Goal: Task Accomplishment & Management: Manage account settings

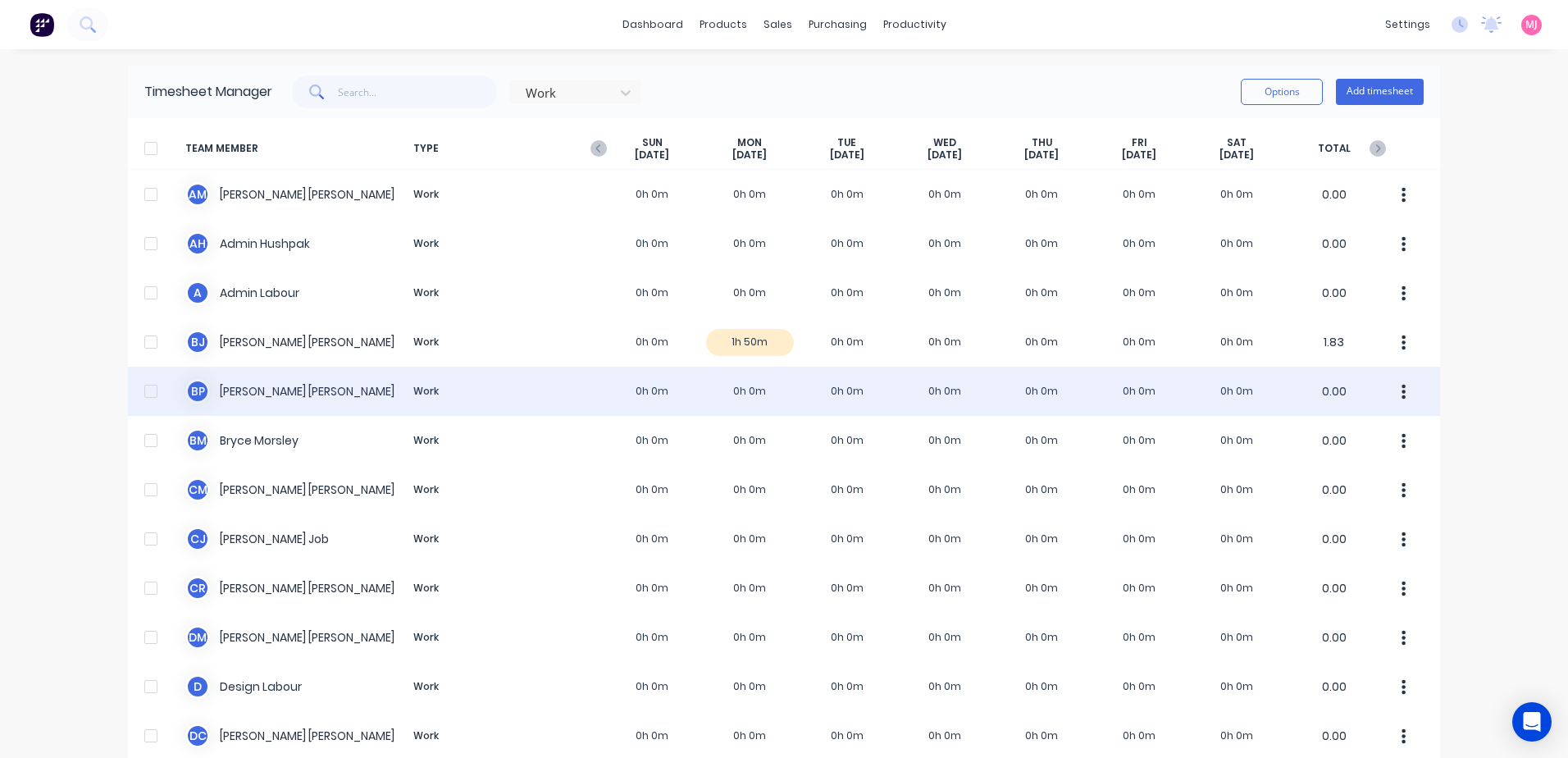
click at [1393, 391] on button "button" at bounding box center [1404, 391] width 34 height 32
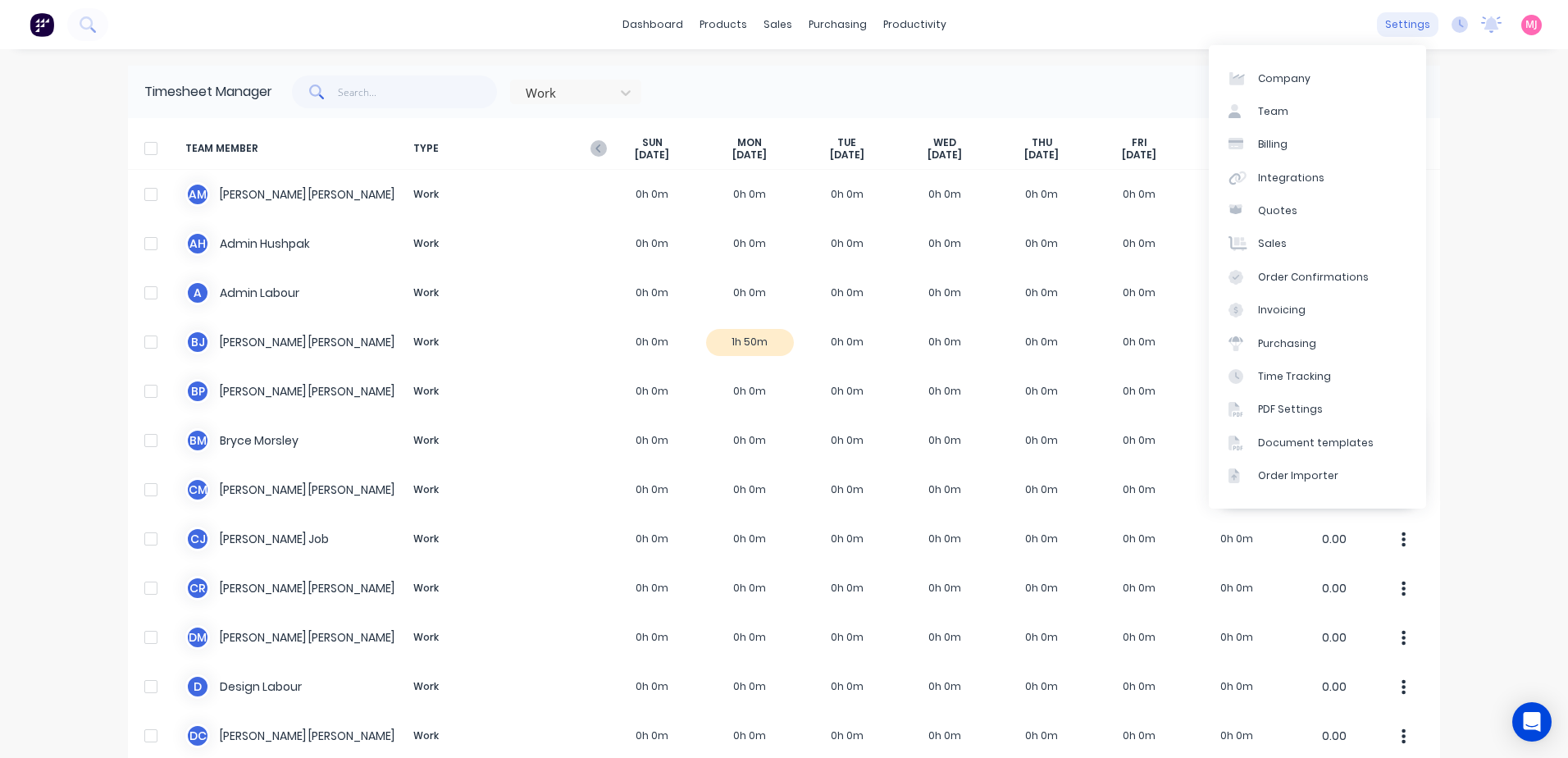
click at [1393, 25] on div "settings" at bounding box center [1408, 24] width 61 height 25
click at [1273, 109] on div "Team" at bounding box center [1273, 111] width 31 height 15
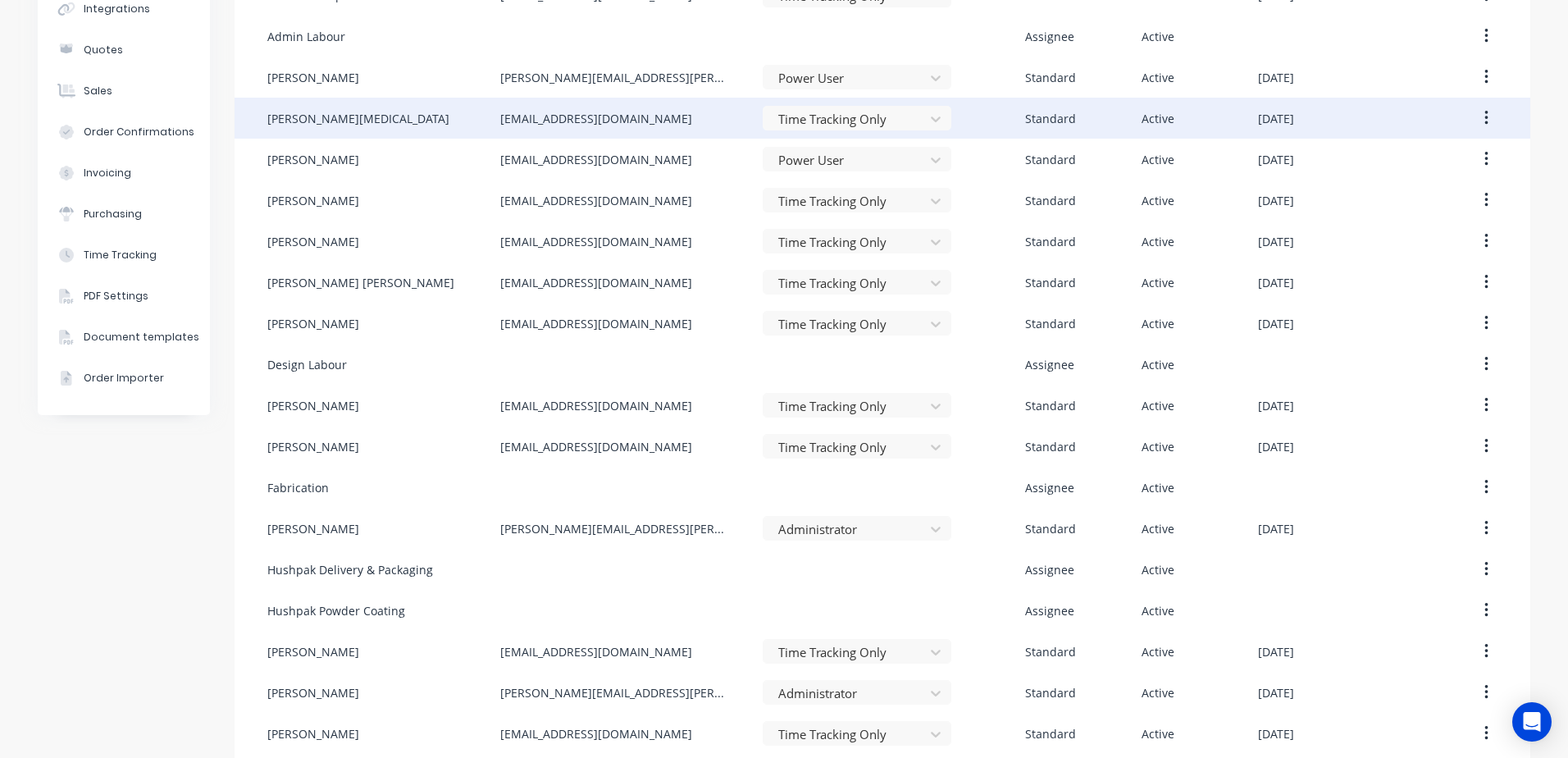
scroll to position [188, 0]
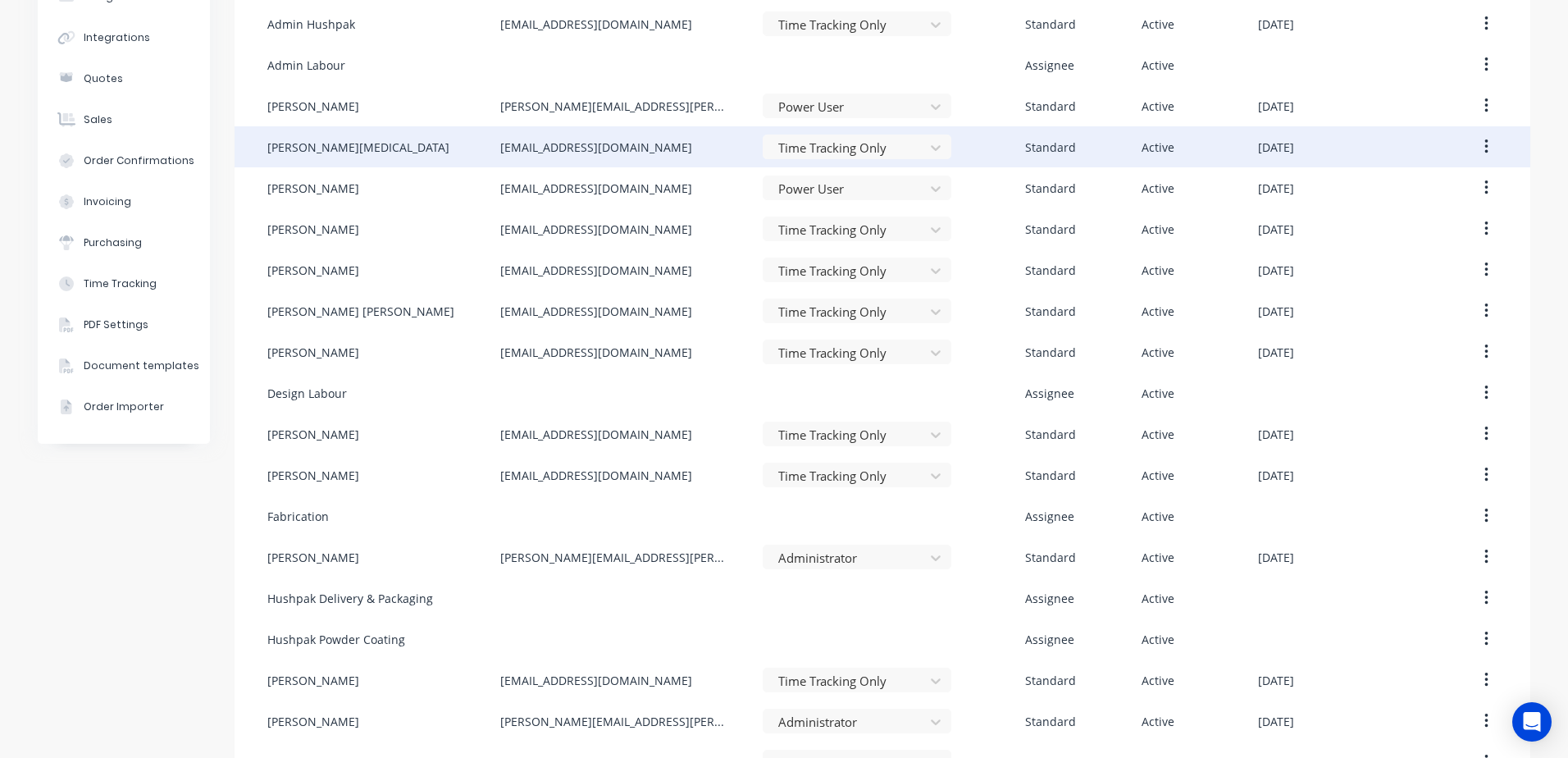
click at [1484, 145] on icon "button" at bounding box center [1486, 147] width 4 height 18
click at [1374, 257] on div "Delete" at bounding box center [1428, 255] width 126 height 24
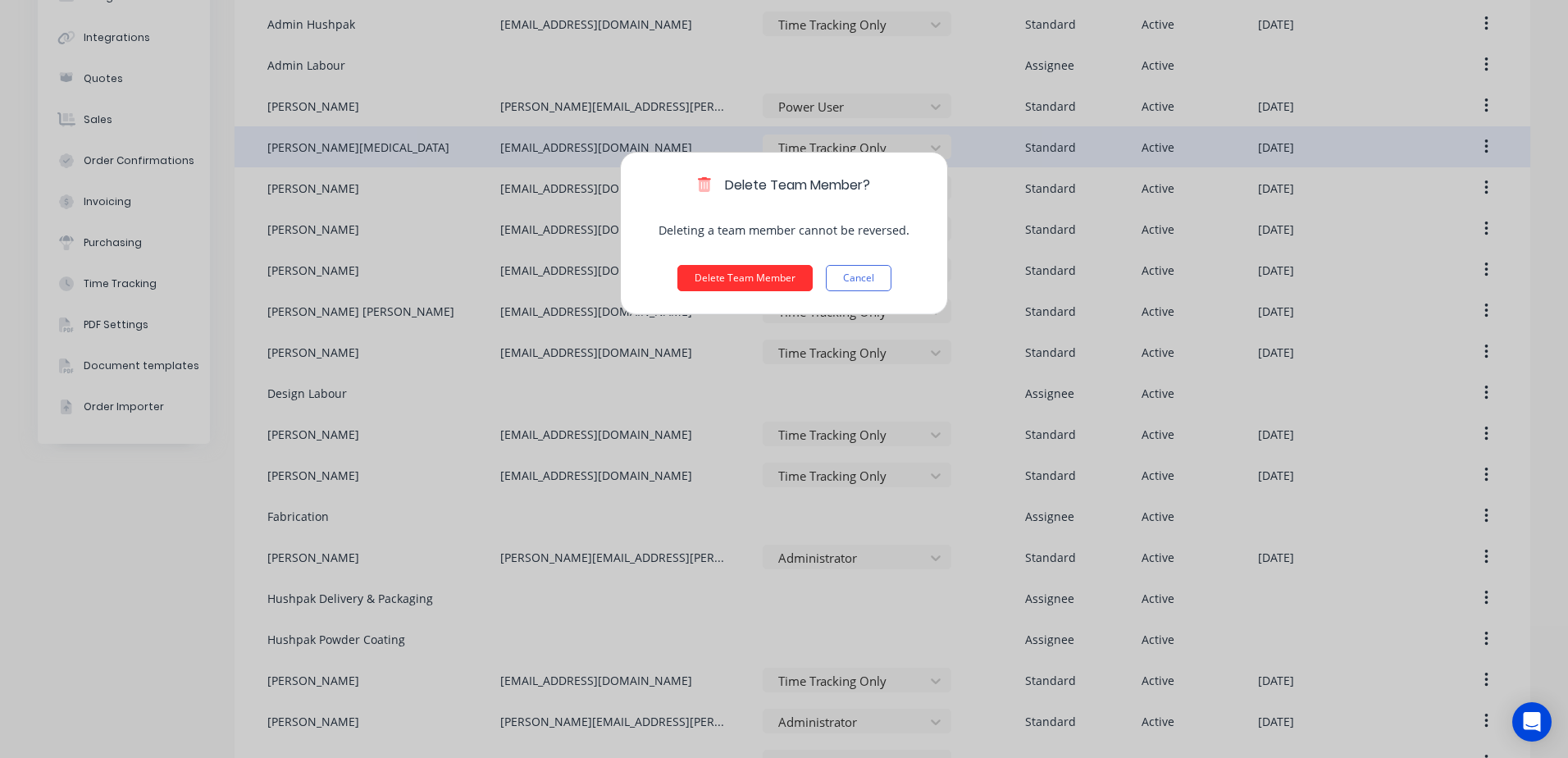
click at [706, 279] on button "Delete Team Member" at bounding box center [744, 278] width 135 height 27
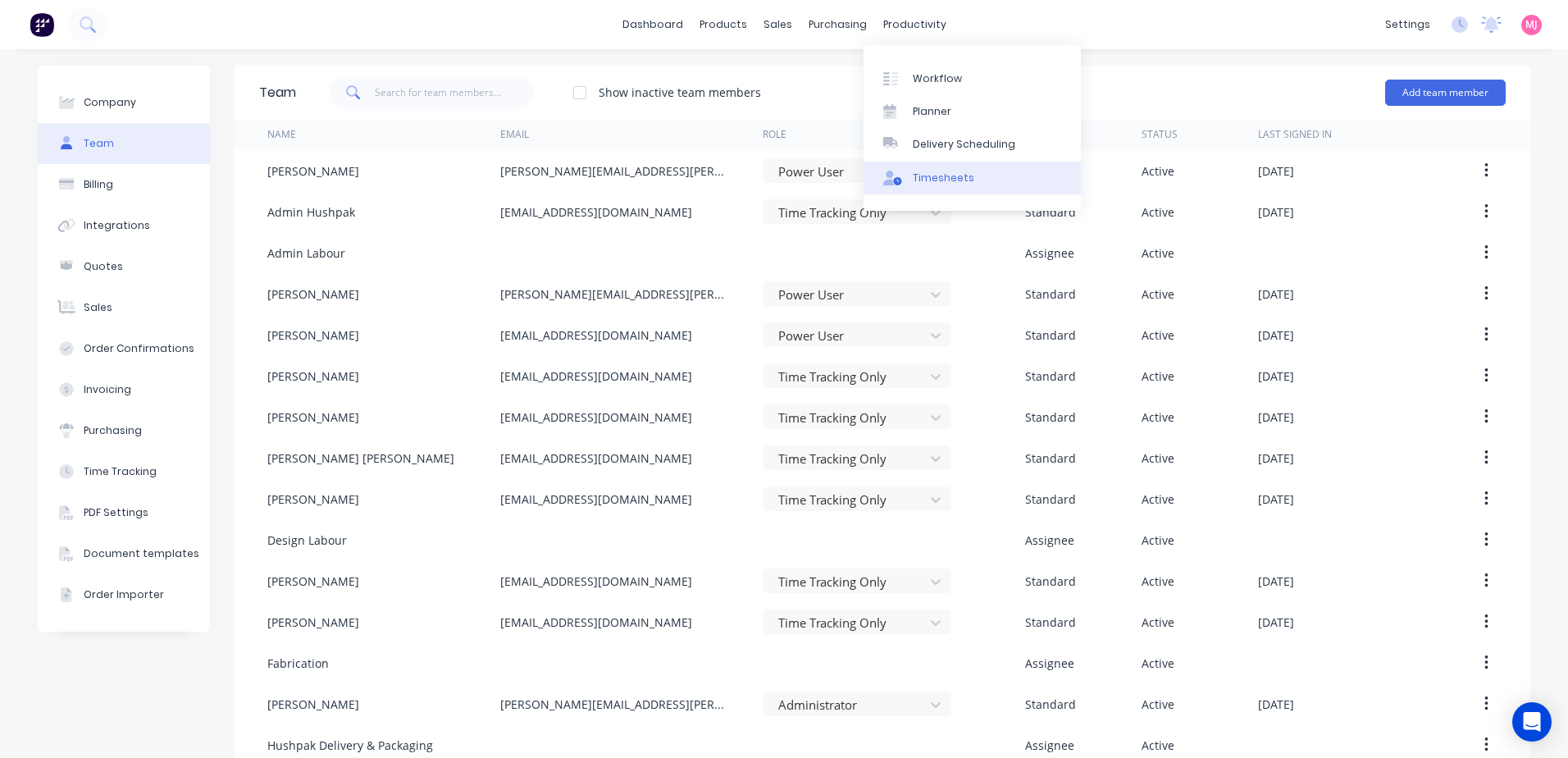
click at [932, 177] on div "Timesheets" at bounding box center [943, 177] width 61 height 15
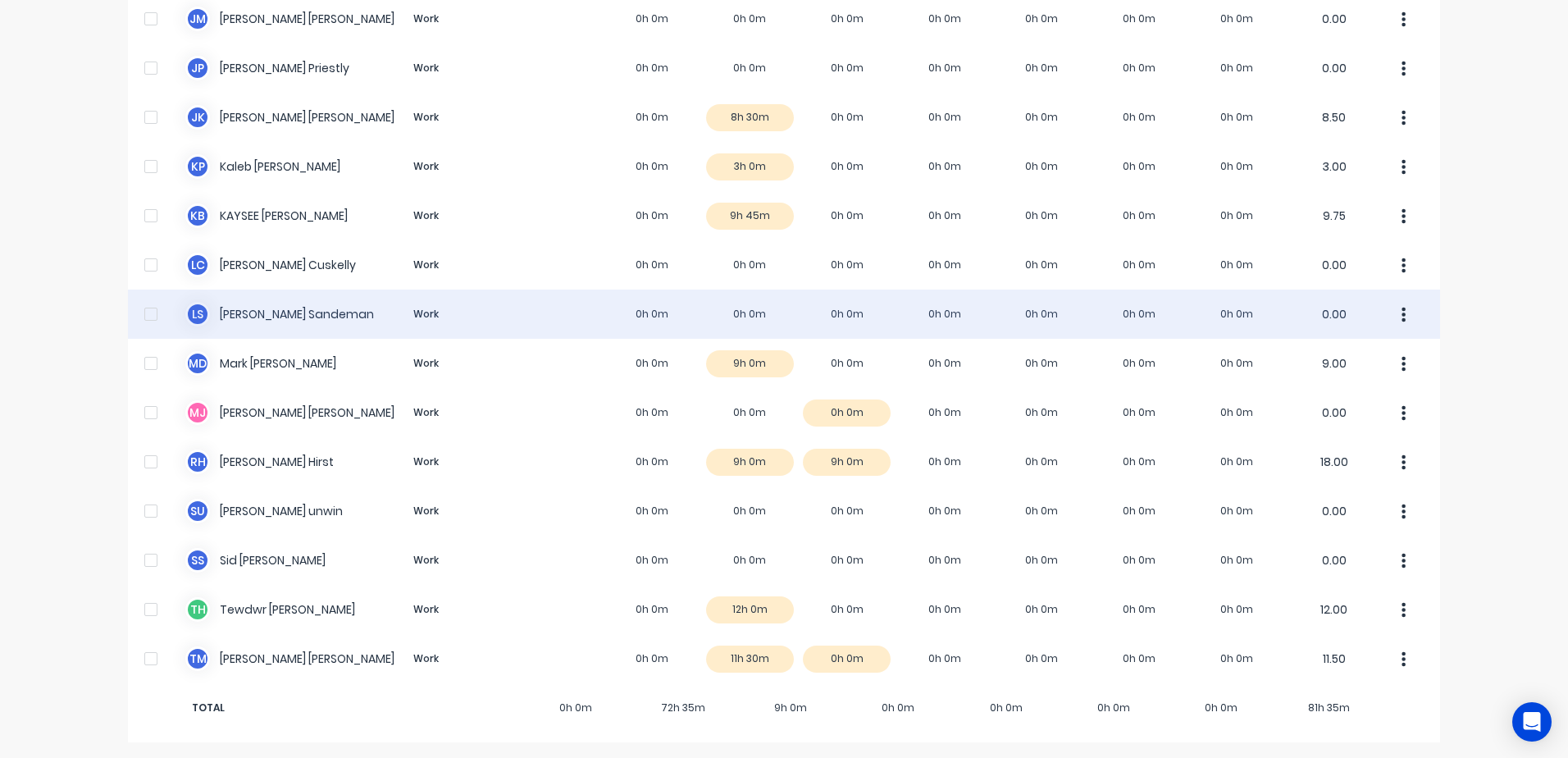
scroll to position [1062, 0]
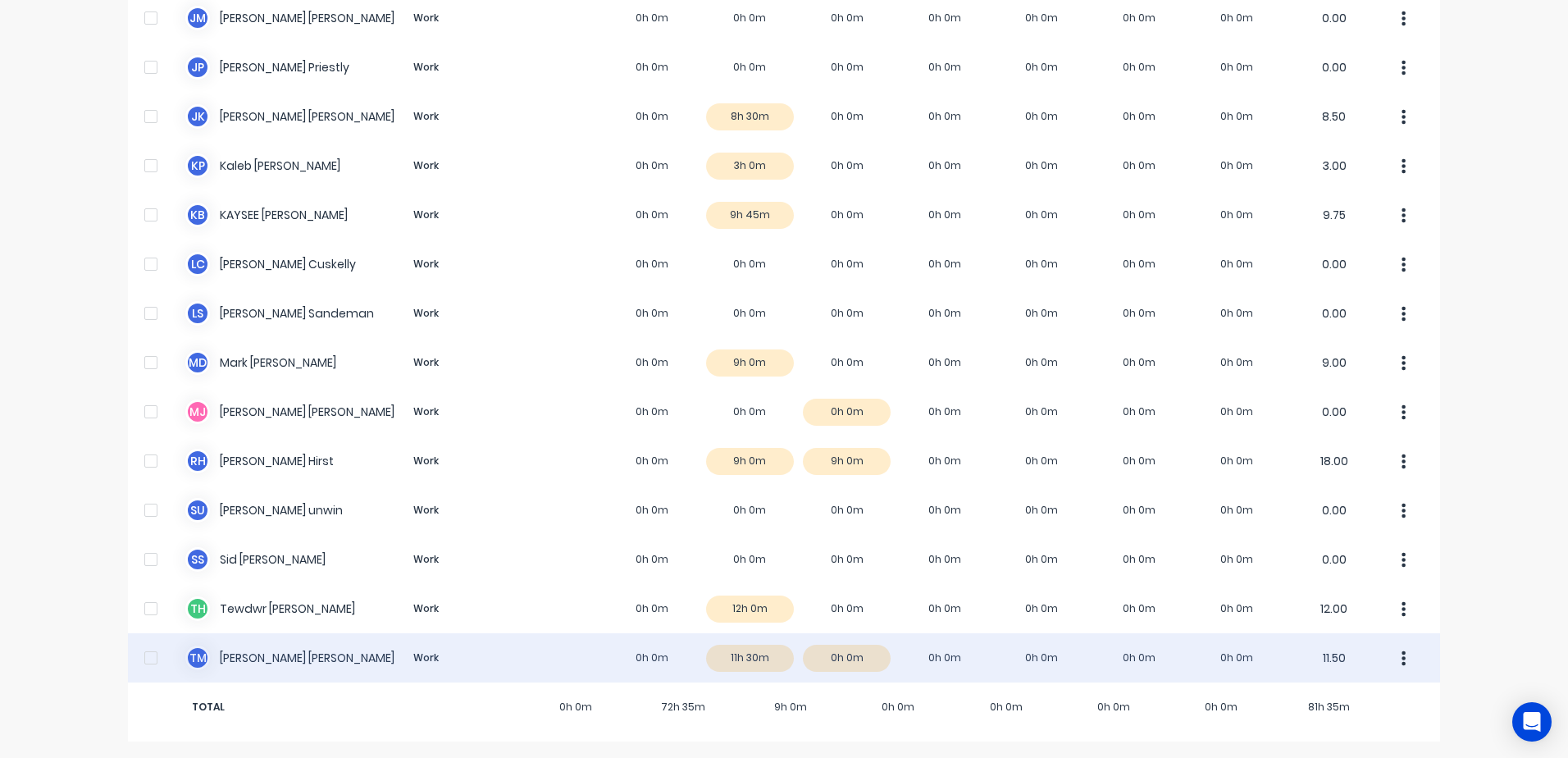
click at [238, 657] on div "T M [PERSON_NAME] Work 0h 0m 11h 30m 0h 0m 0h 0m 0h 0m 0h 0m 0h 0m 11.50" at bounding box center [784, 658] width 1312 height 49
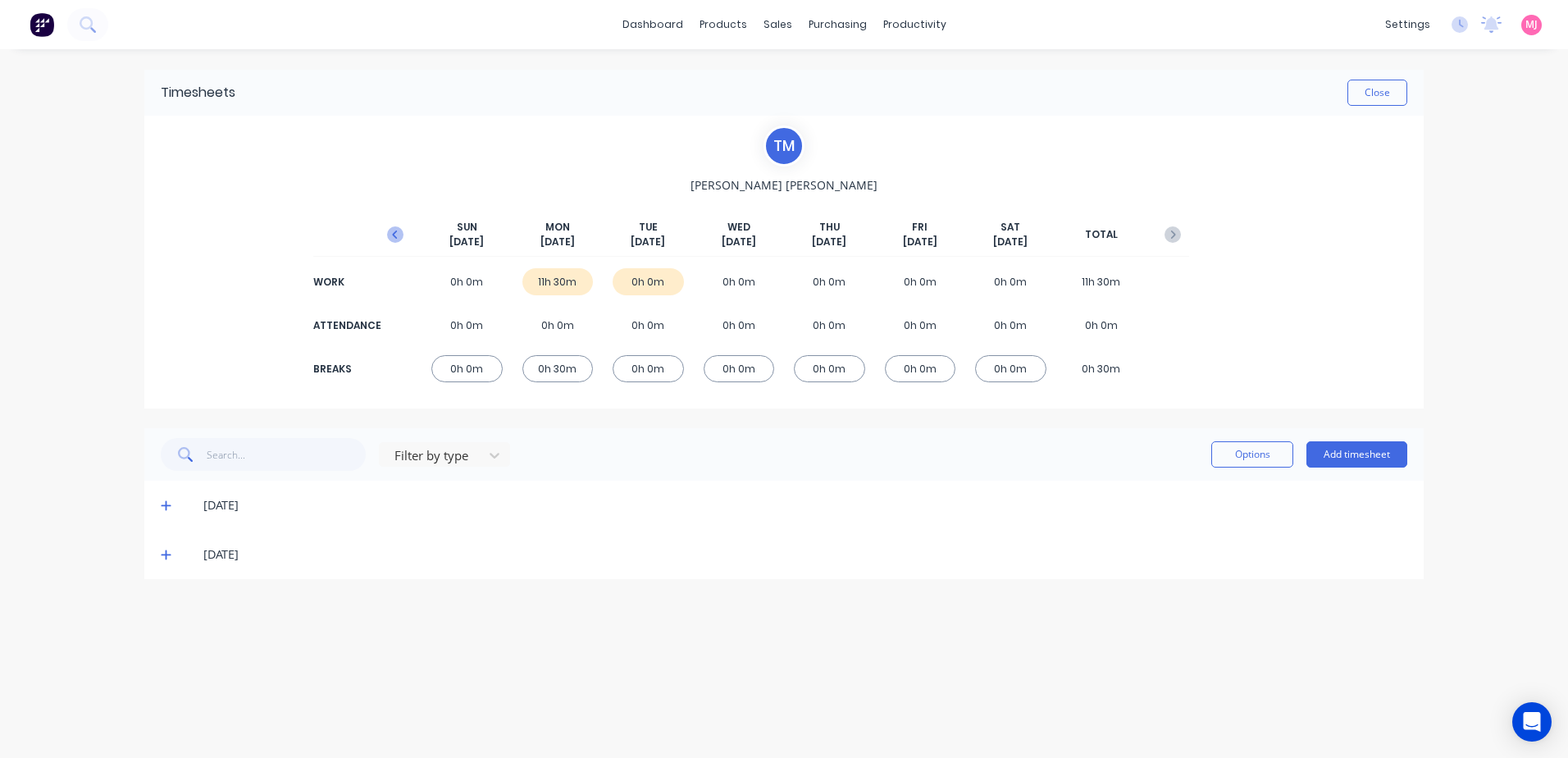
click at [401, 228] on icon "button" at bounding box center [395, 234] width 17 height 17
click at [159, 601] on div "[DATE]" at bounding box center [784, 603] width 1280 height 49
click at [166, 604] on icon at bounding box center [165, 604] width 10 height 10
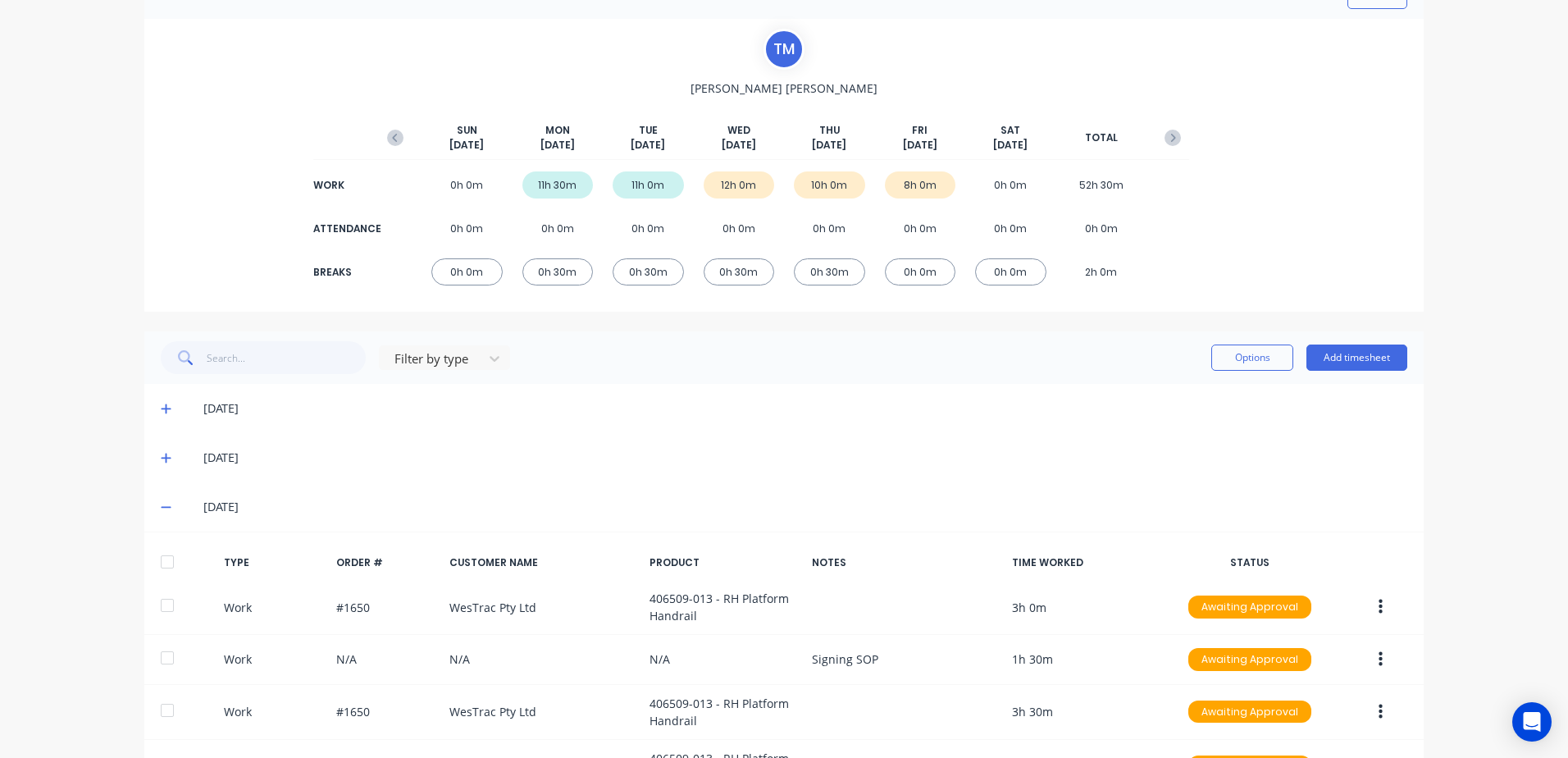
scroll to position [164, 0]
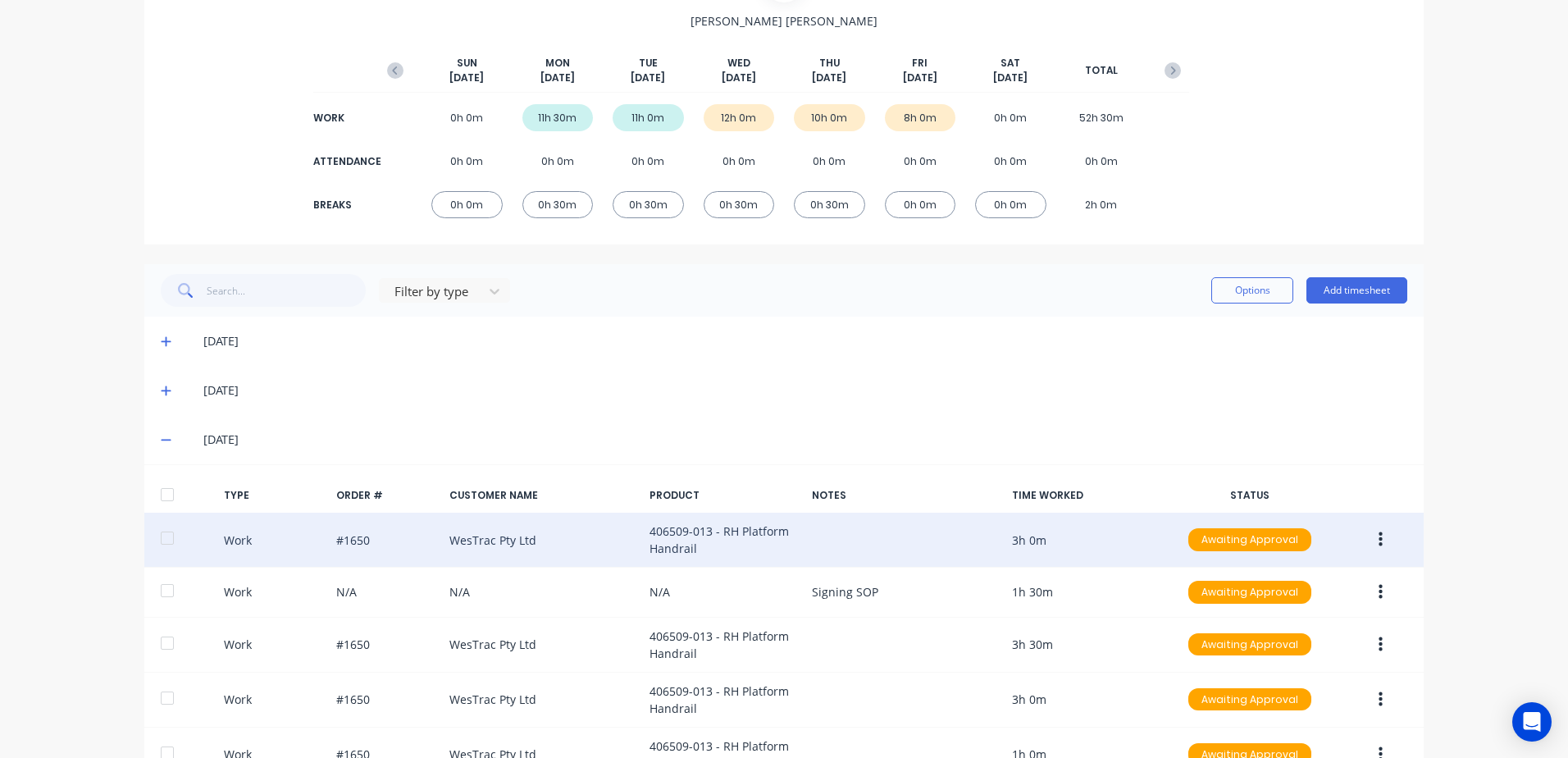
click at [1379, 538] on icon "button" at bounding box center [1381, 539] width 4 height 18
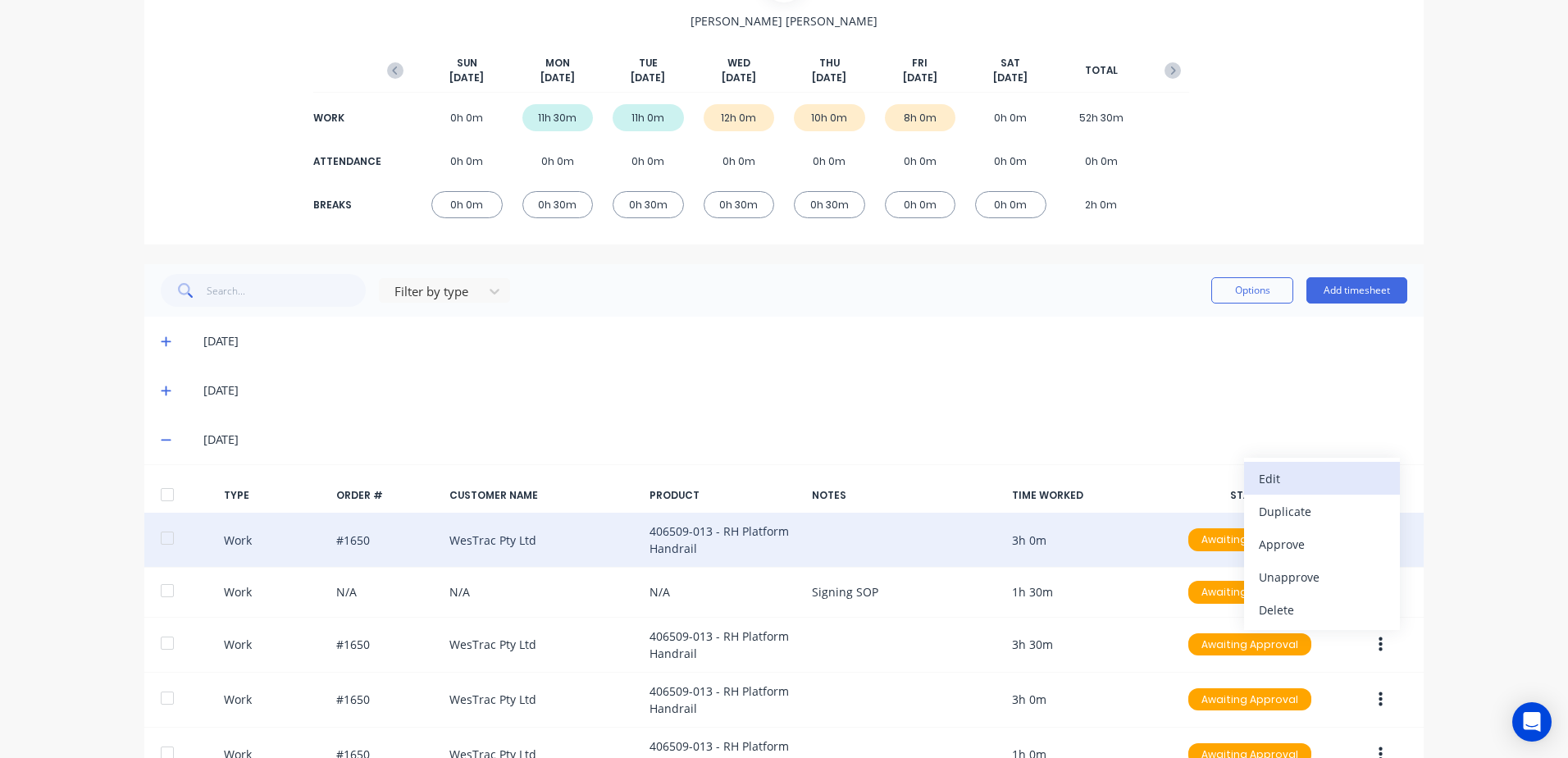
click at [1272, 475] on div "Edit" at bounding box center [1322, 478] width 126 height 24
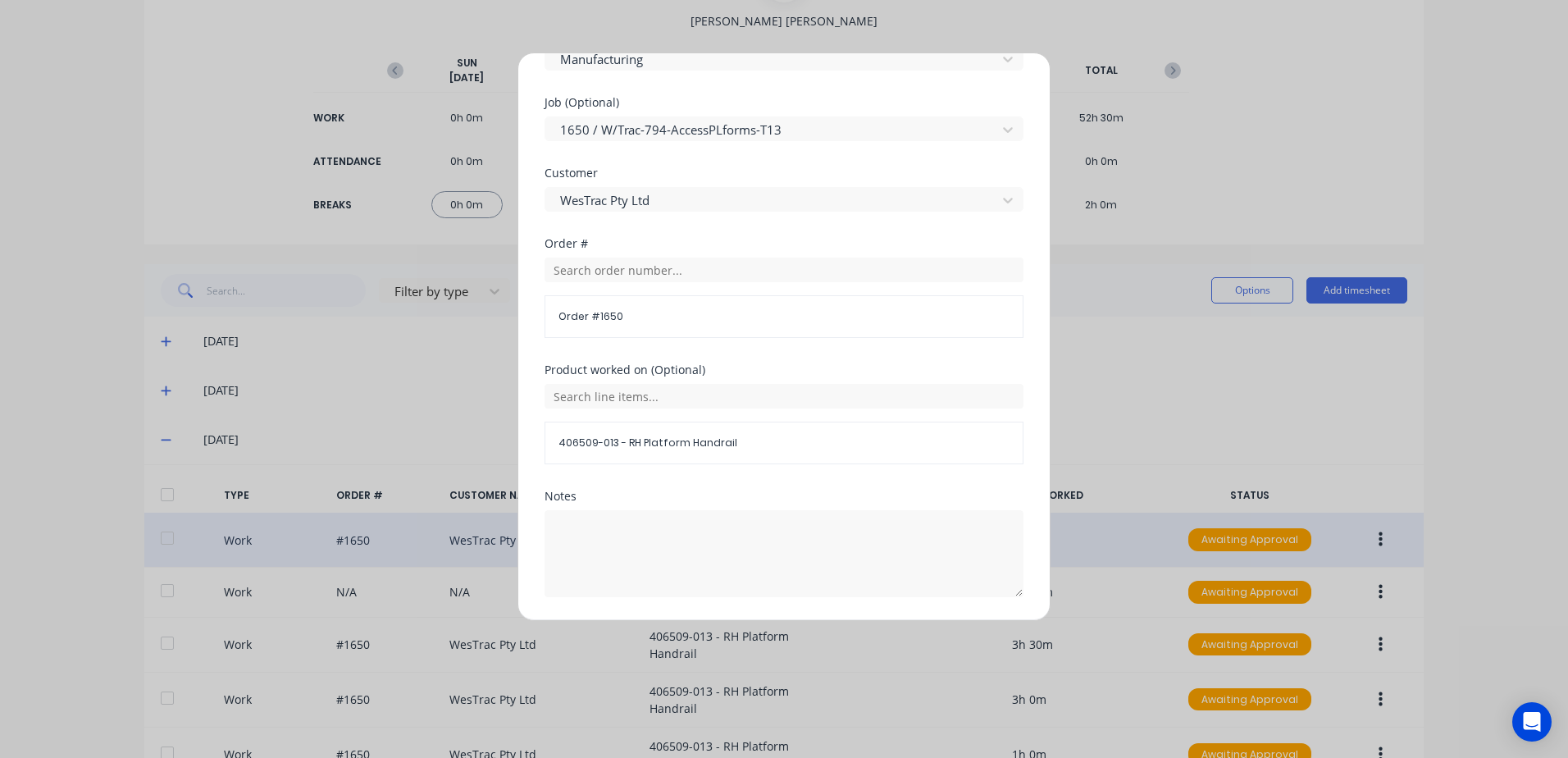
scroll to position [714, 0]
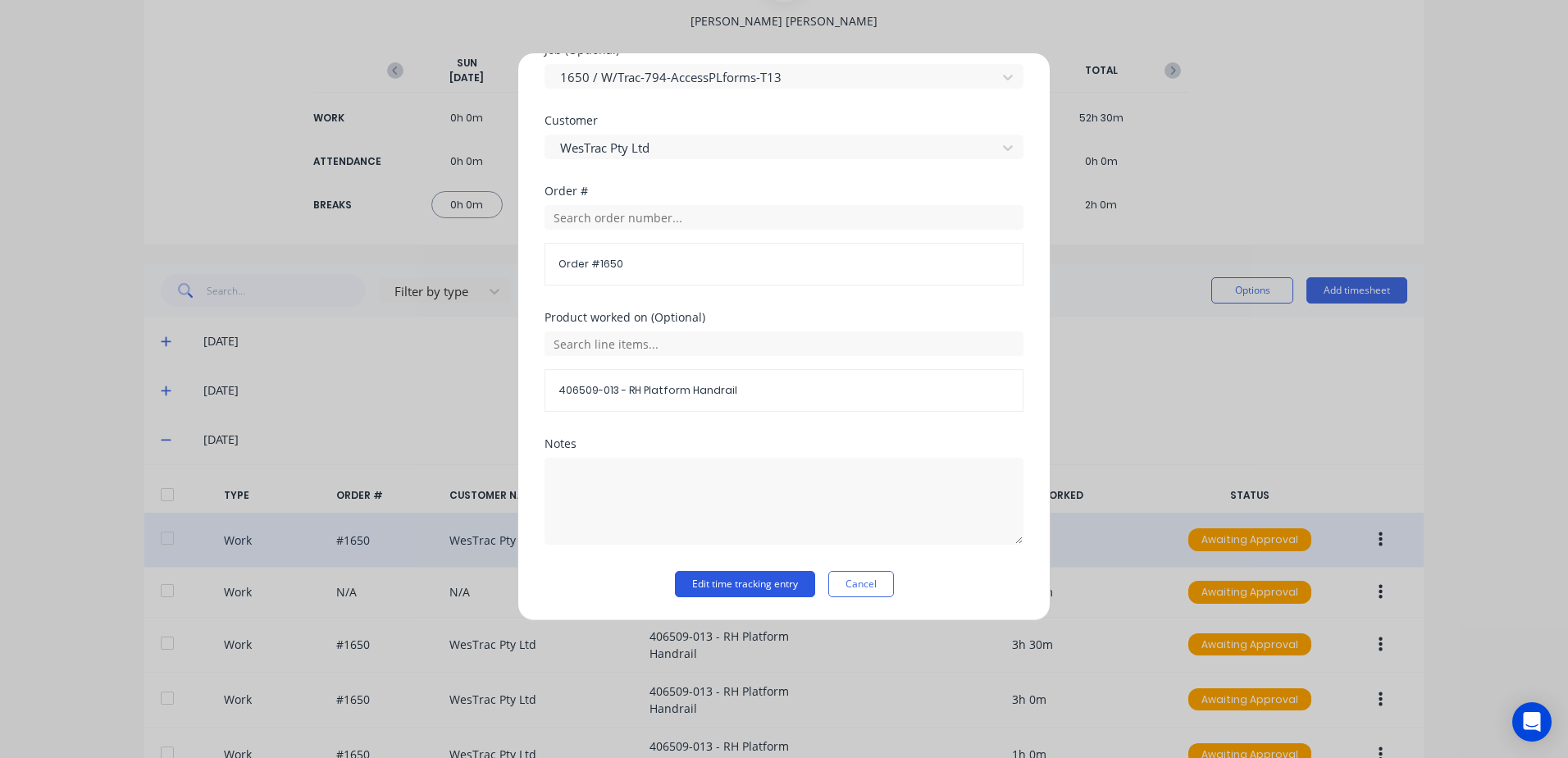
click at [703, 584] on button "Edit time tracking entry" at bounding box center [745, 584] width 140 height 27
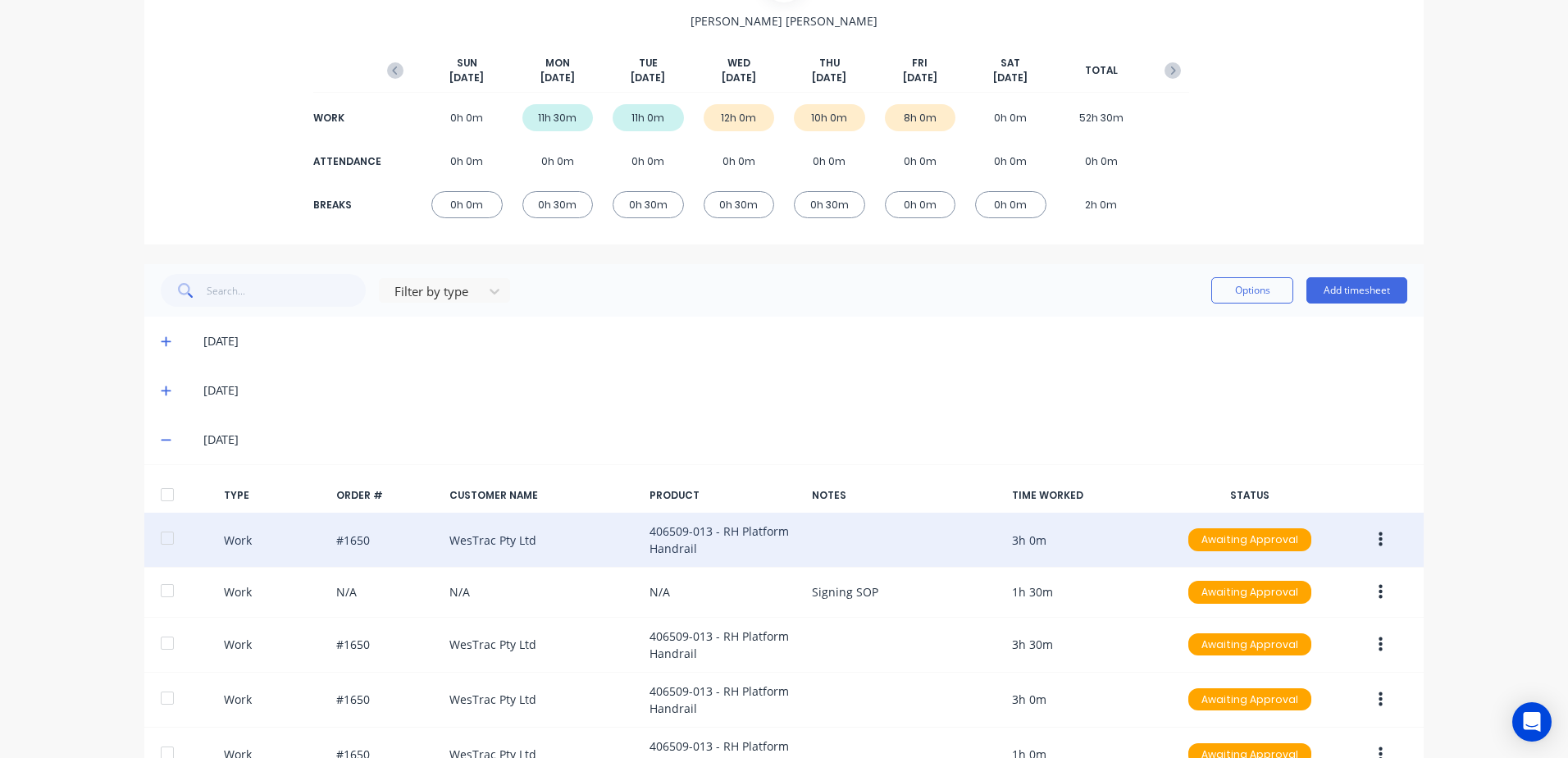
click at [1377, 537] on button "button" at bounding box center [1380, 539] width 38 height 30
click at [1286, 548] on div "Approve" at bounding box center [1322, 544] width 126 height 24
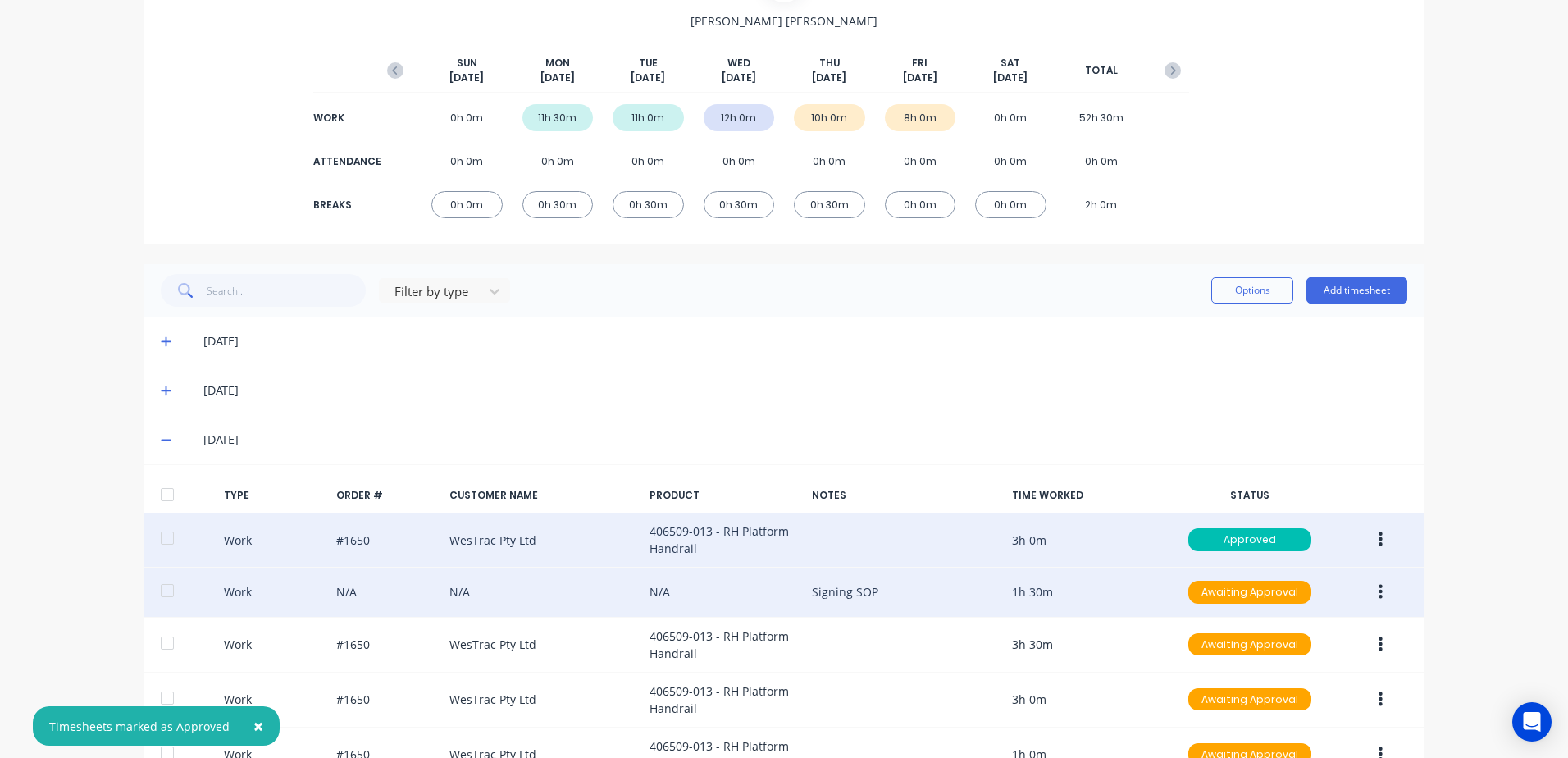
click at [1379, 594] on icon "button" at bounding box center [1381, 592] width 4 height 15
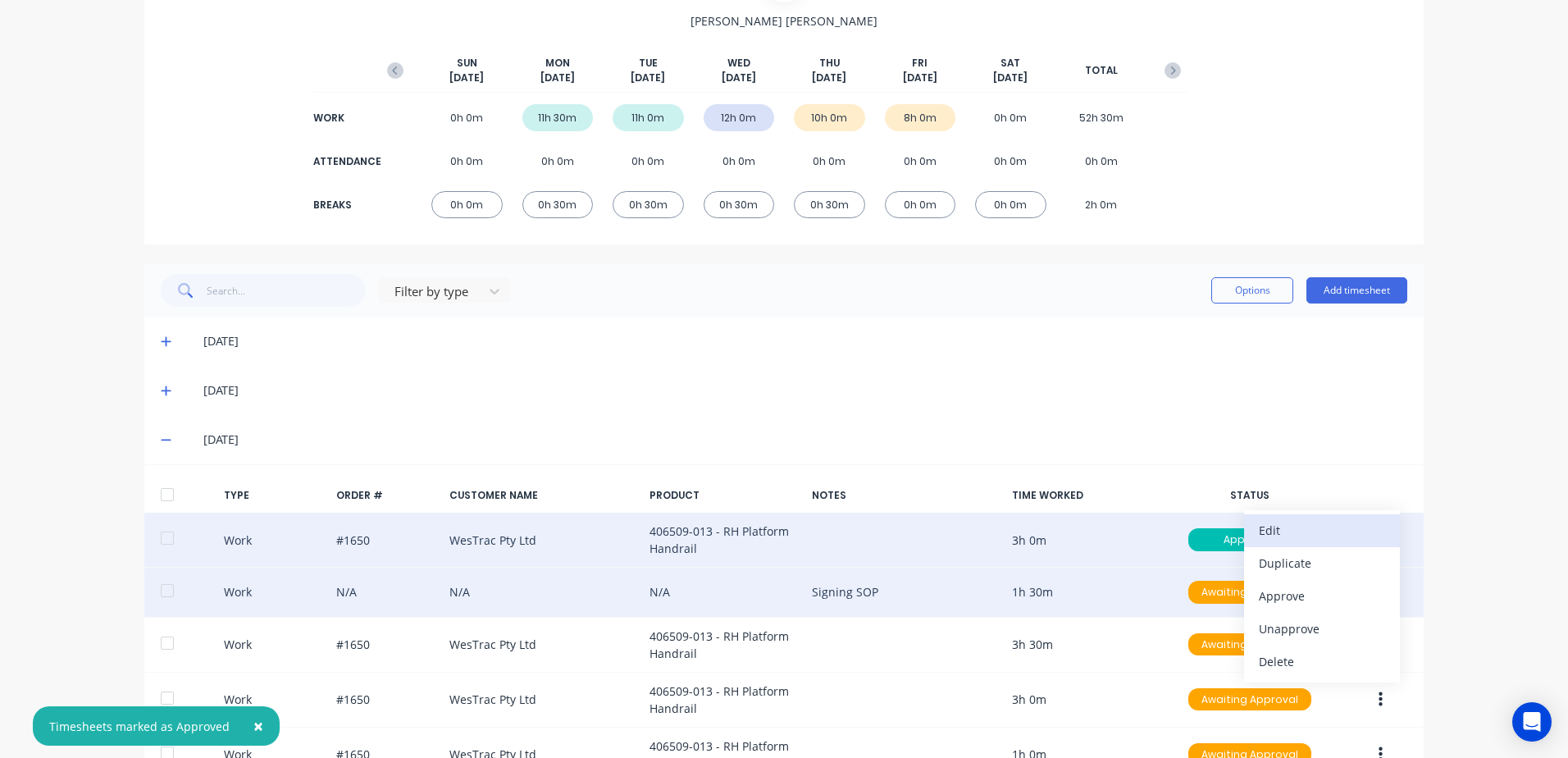
click at [1267, 530] on div "Edit" at bounding box center [1322, 531] width 126 height 24
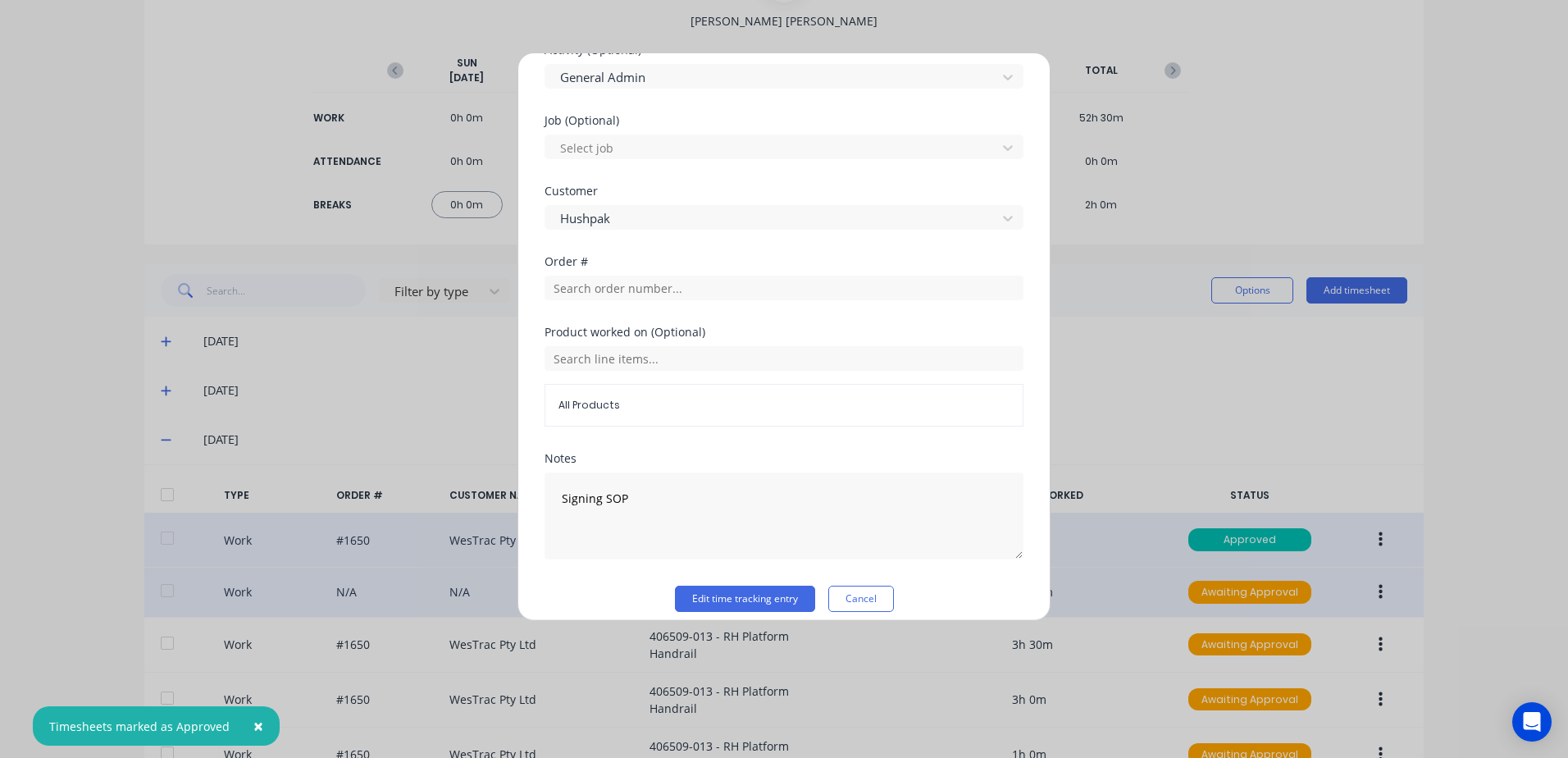
scroll to position [658, 0]
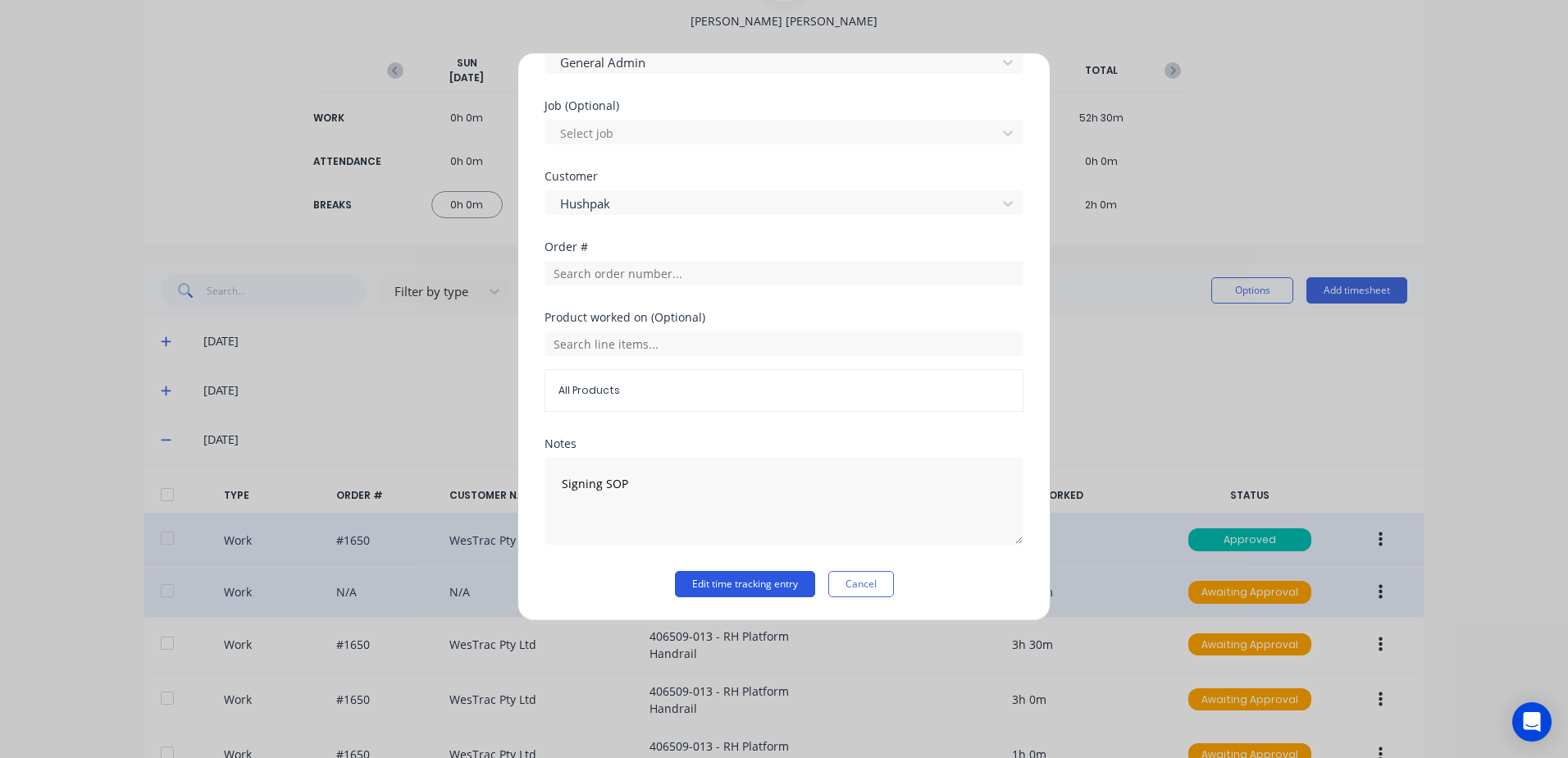
click at [691, 583] on button "Edit time tracking entry" at bounding box center [745, 584] width 140 height 27
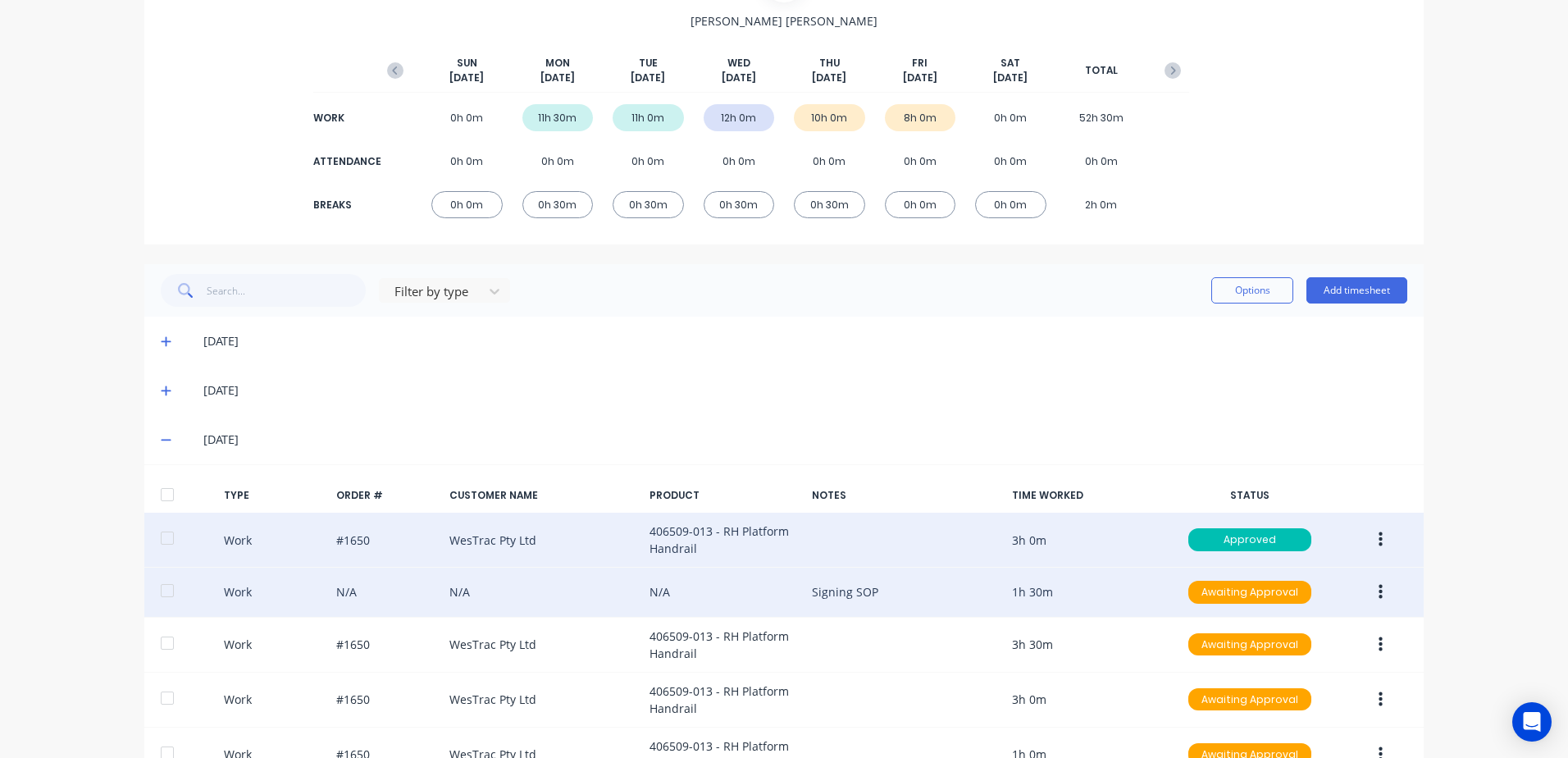
click at [1370, 591] on button "button" at bounding box center [1380, 593] width 38 height 30
click at [1271, 597] on div "Approve" at bounding box center [1322, 596] width 126 height 24
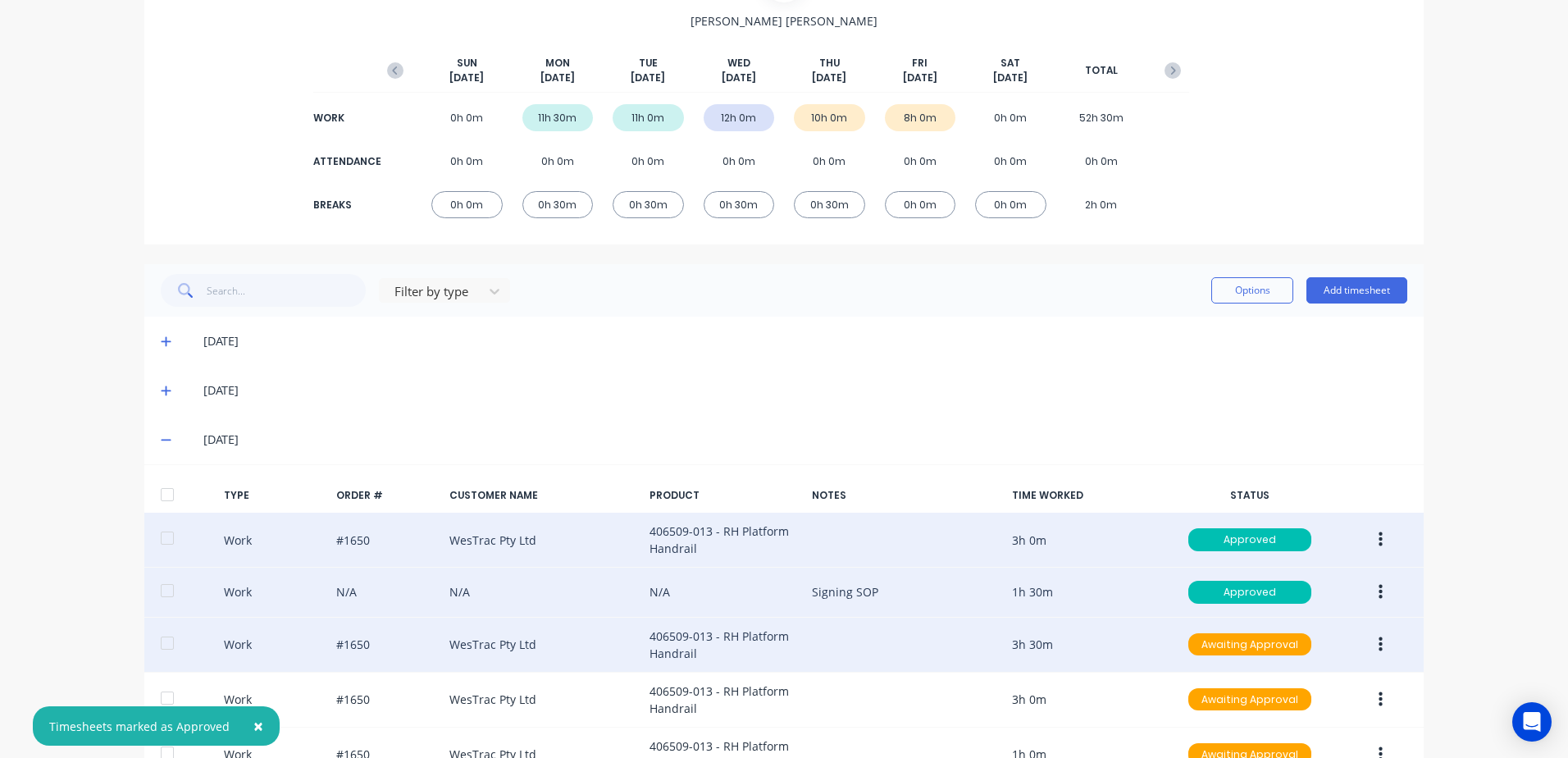
click at [1370, 641] on button "button" at bounding box center [1380, 645] width 38 height 30
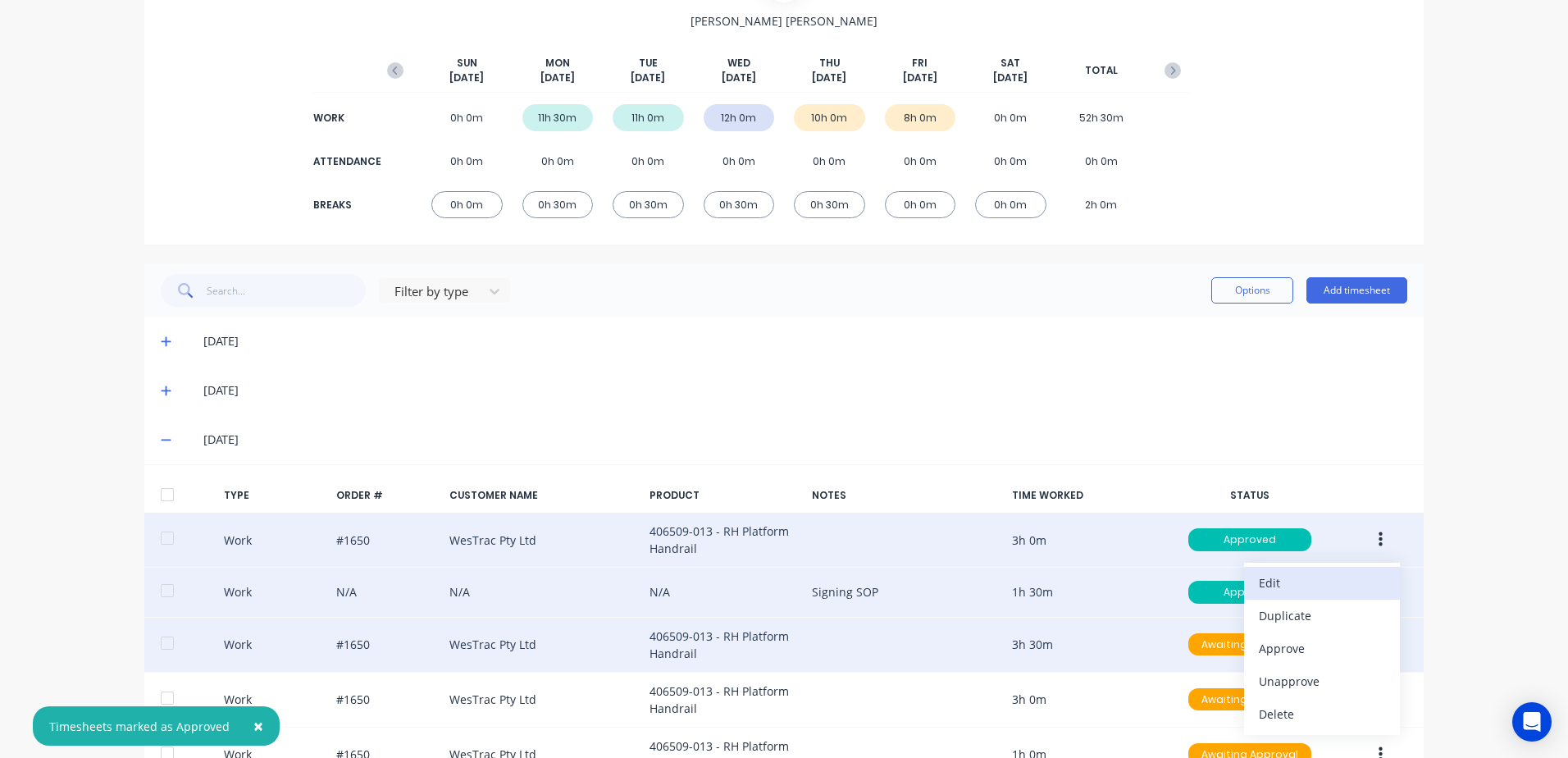
click at [1269, 583] on div "Edit" at bounding box center [1322, 583] width 126 height 24
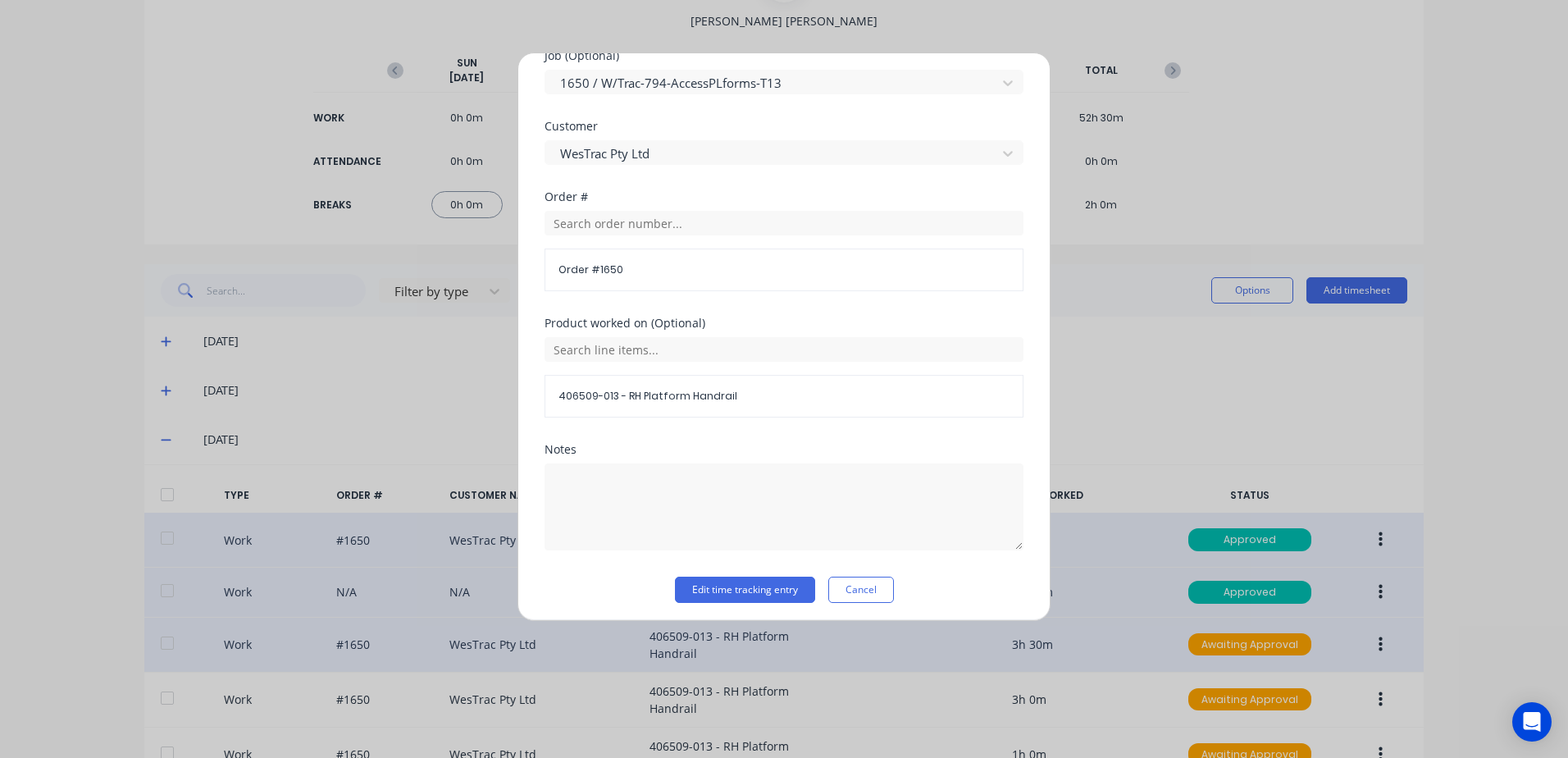
scroll to position [714, 0]
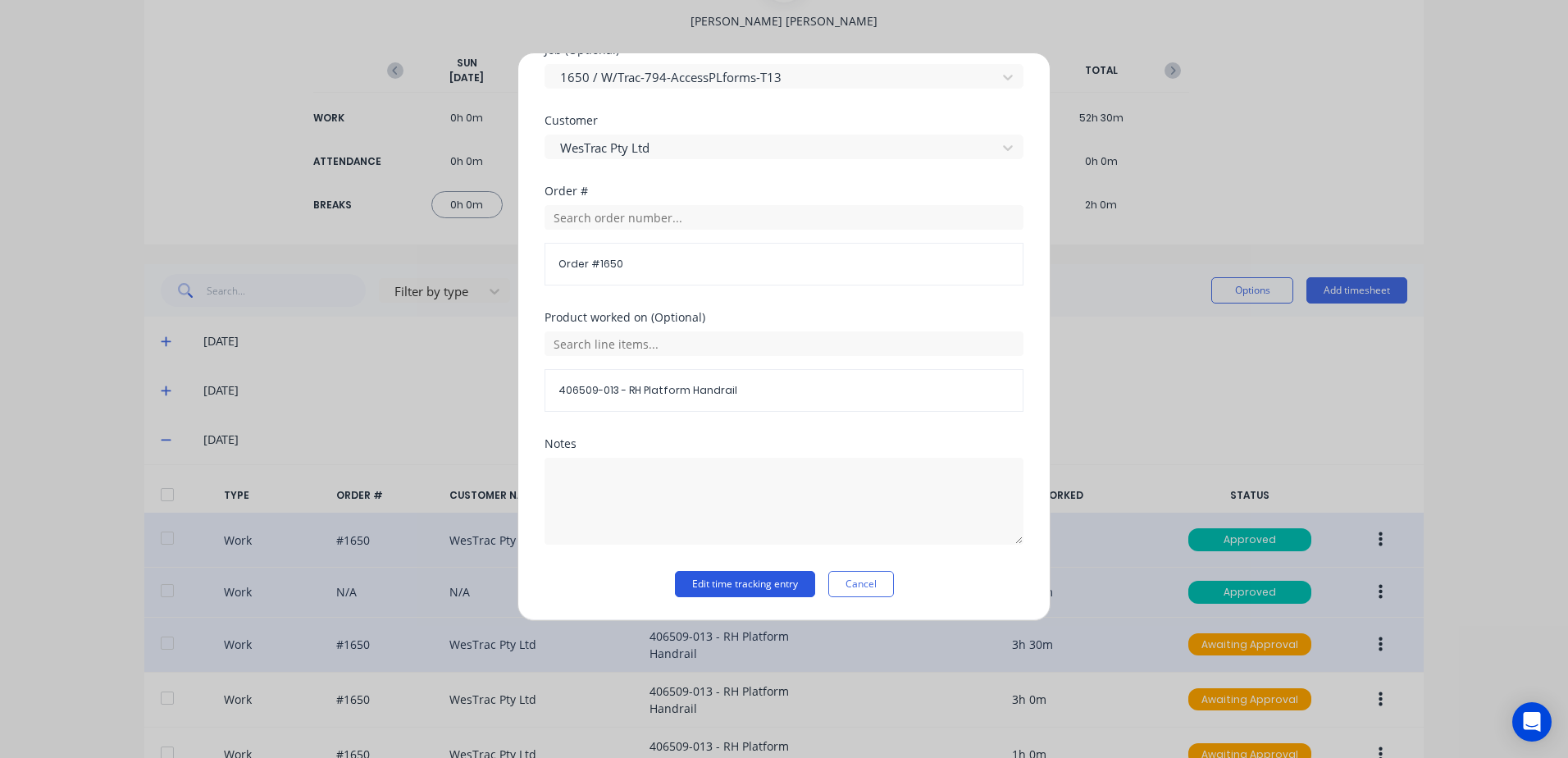
click at [727, 583] on button "Edit time tracking entry" at bounding box center [745, 584] width 140 height 27
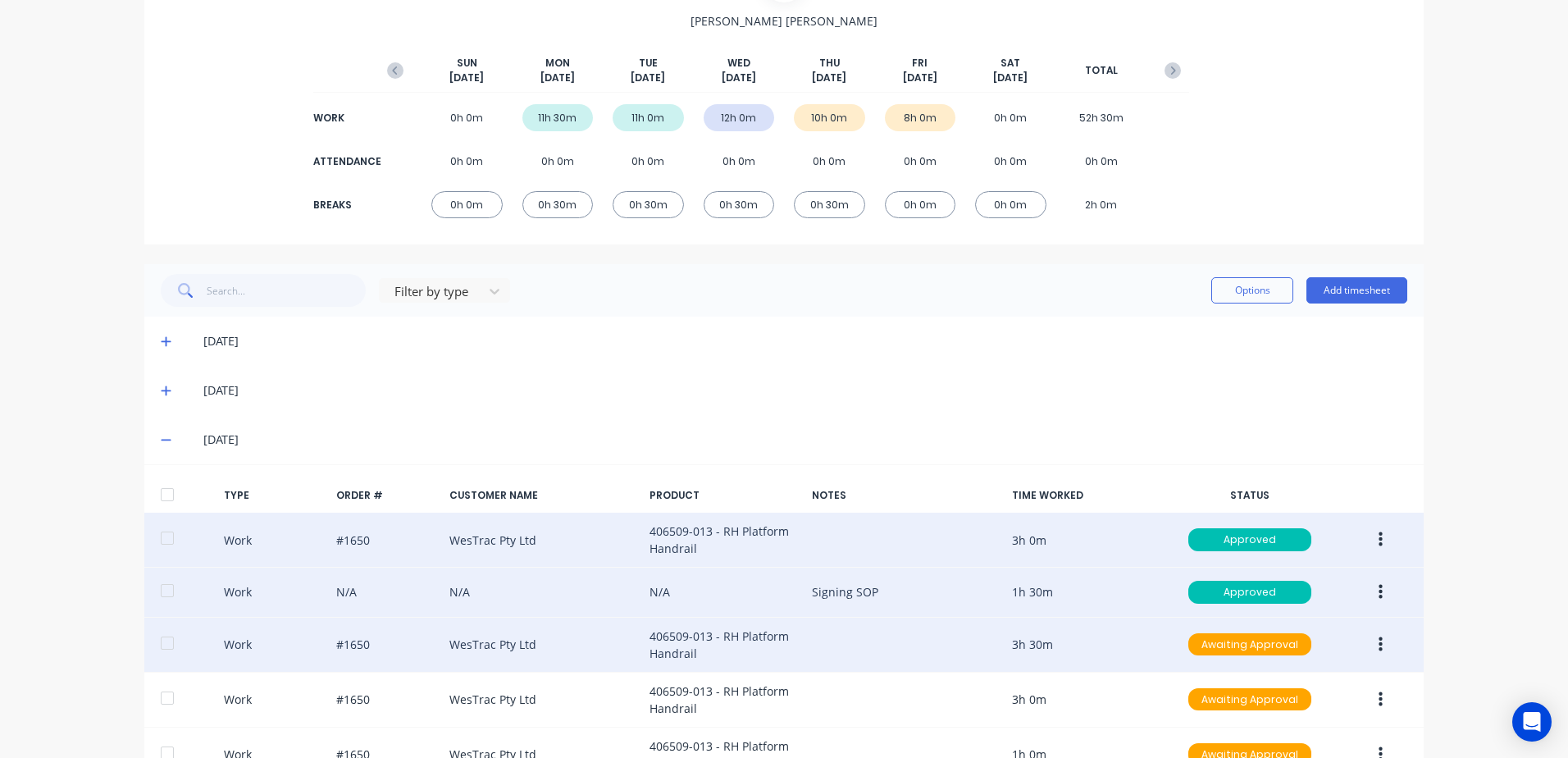
click at [1379, 643] on icon "button" at bounding box center [1381, 644] width 4 height 15
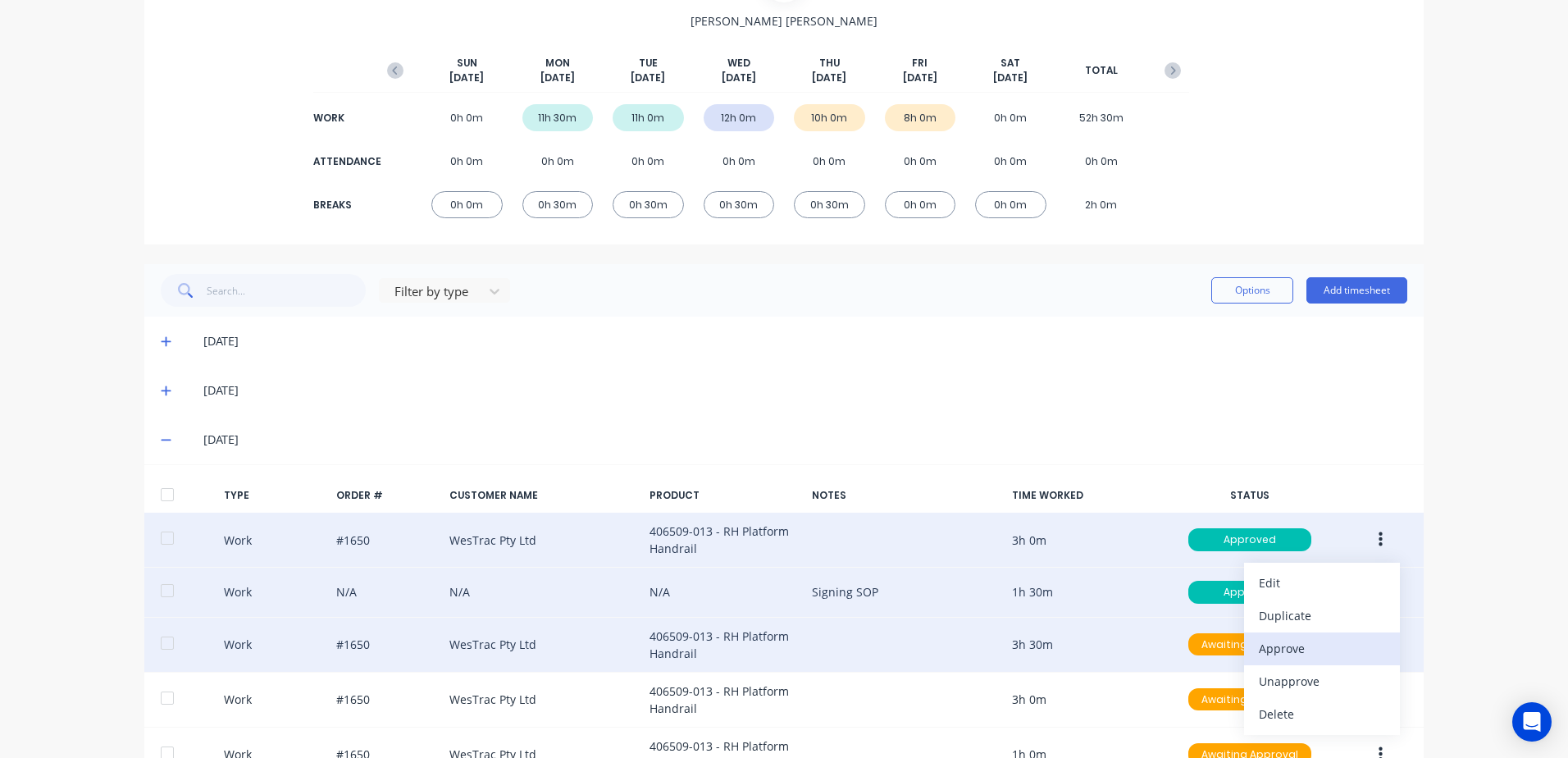
click at [1273, 653] on div "Approve" at bounding box center [1322, 649] width 126 height 24
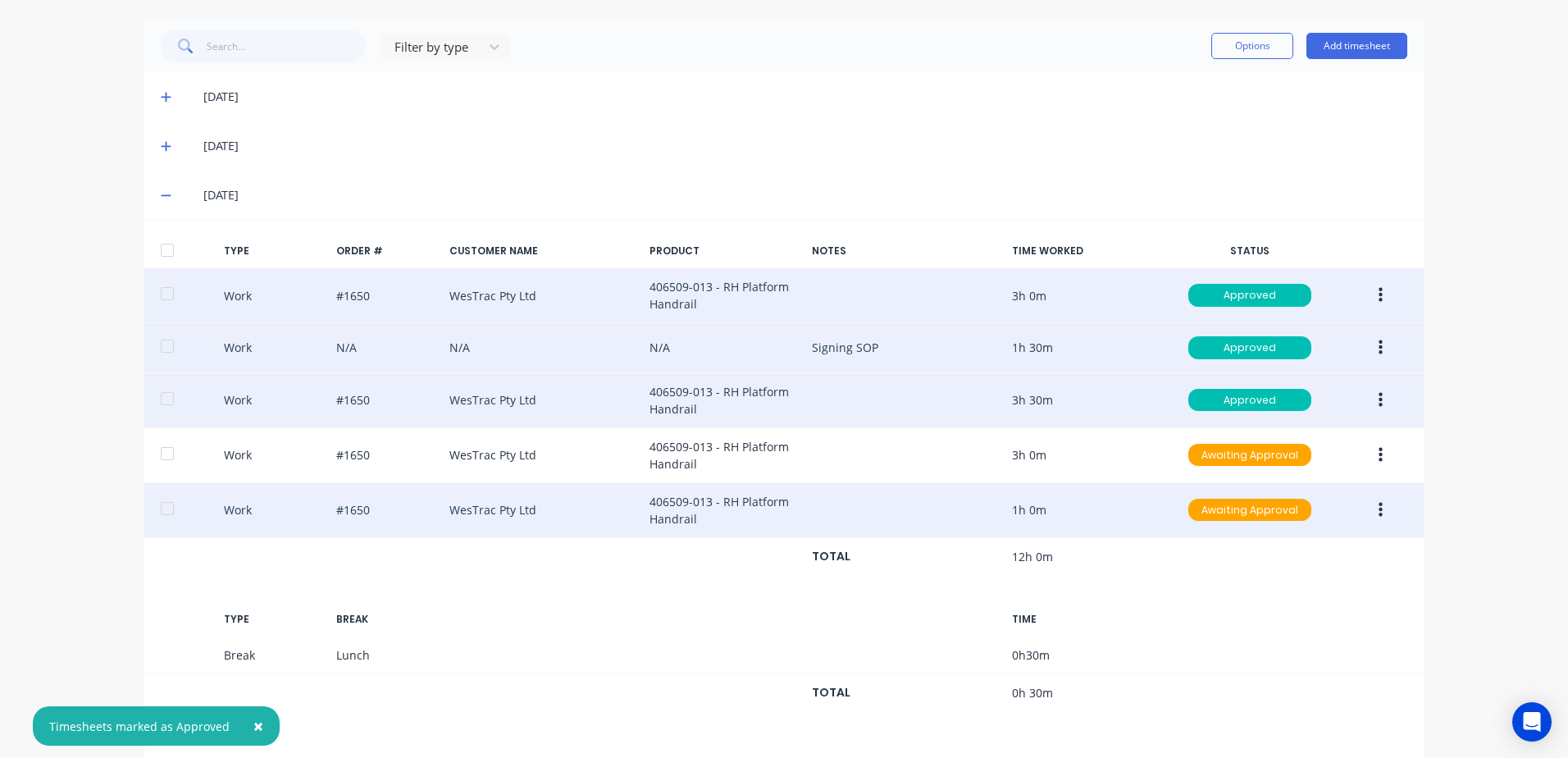
scroll to position [492, 0]
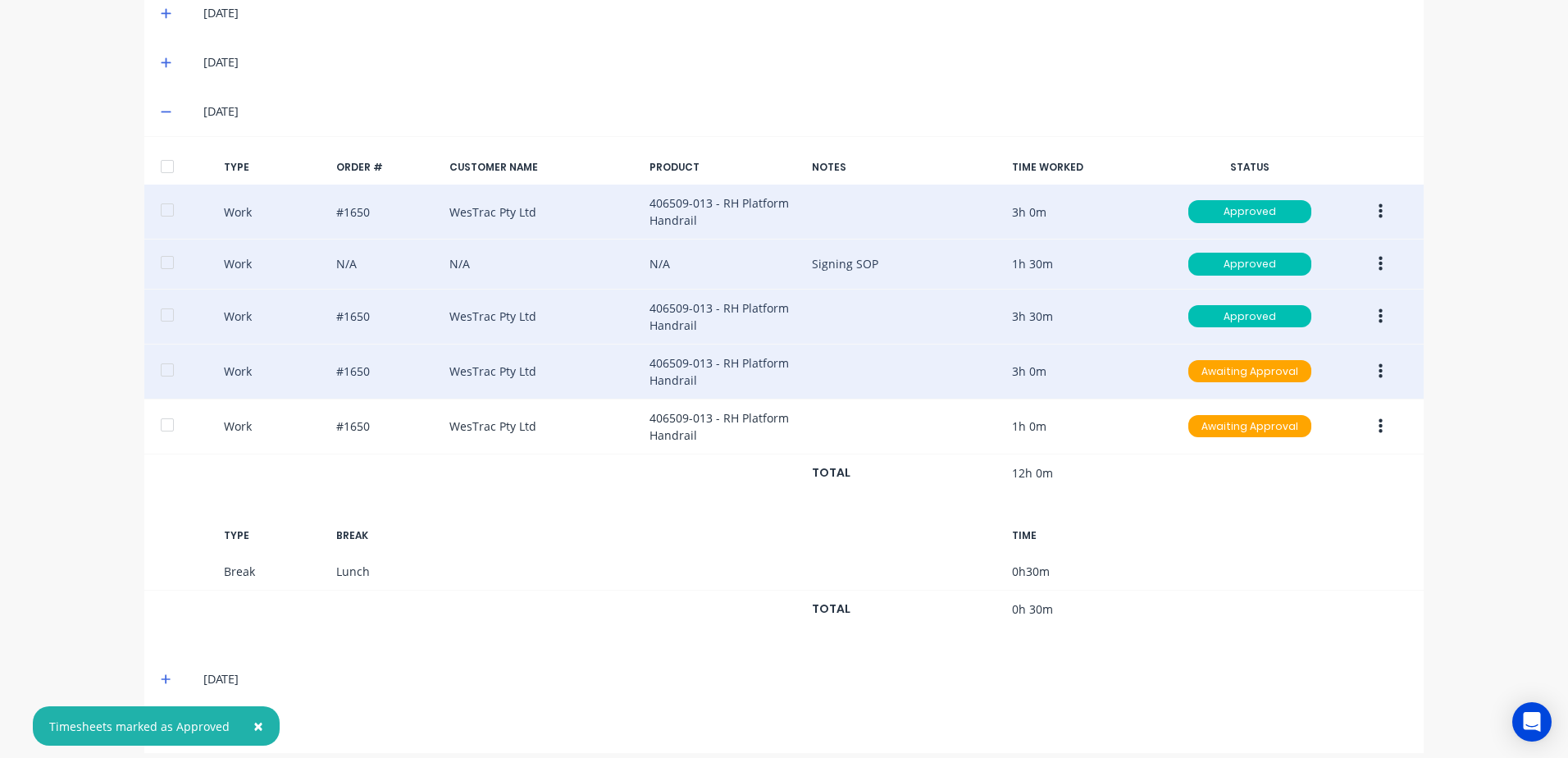
click at [1379, 368] on icon "button" at bounding box center [1381, 371] width 4 height 18
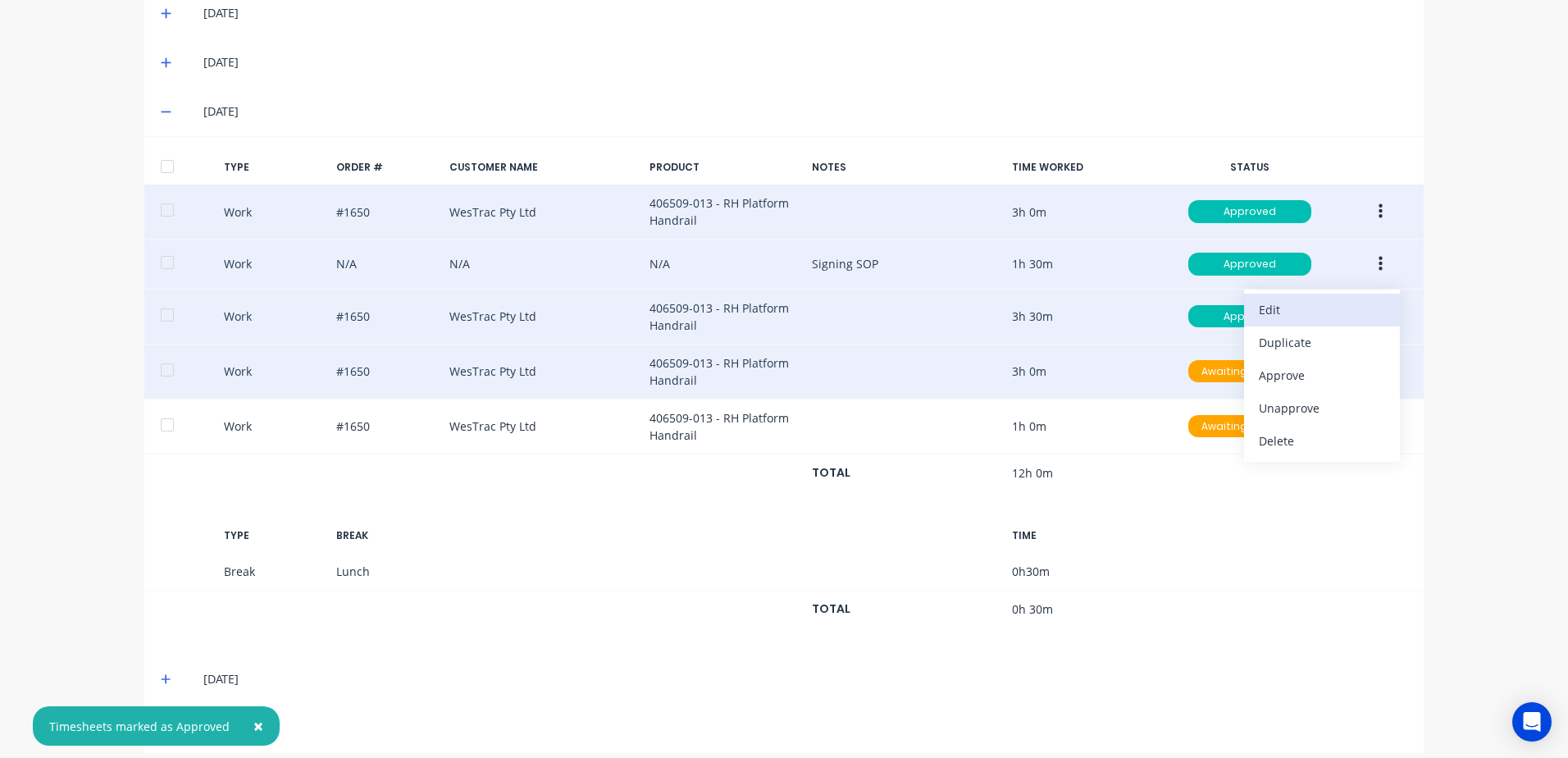
click at [1264, 312] on div "Edit" at bounding box center [1322, 309] width 126 height 24
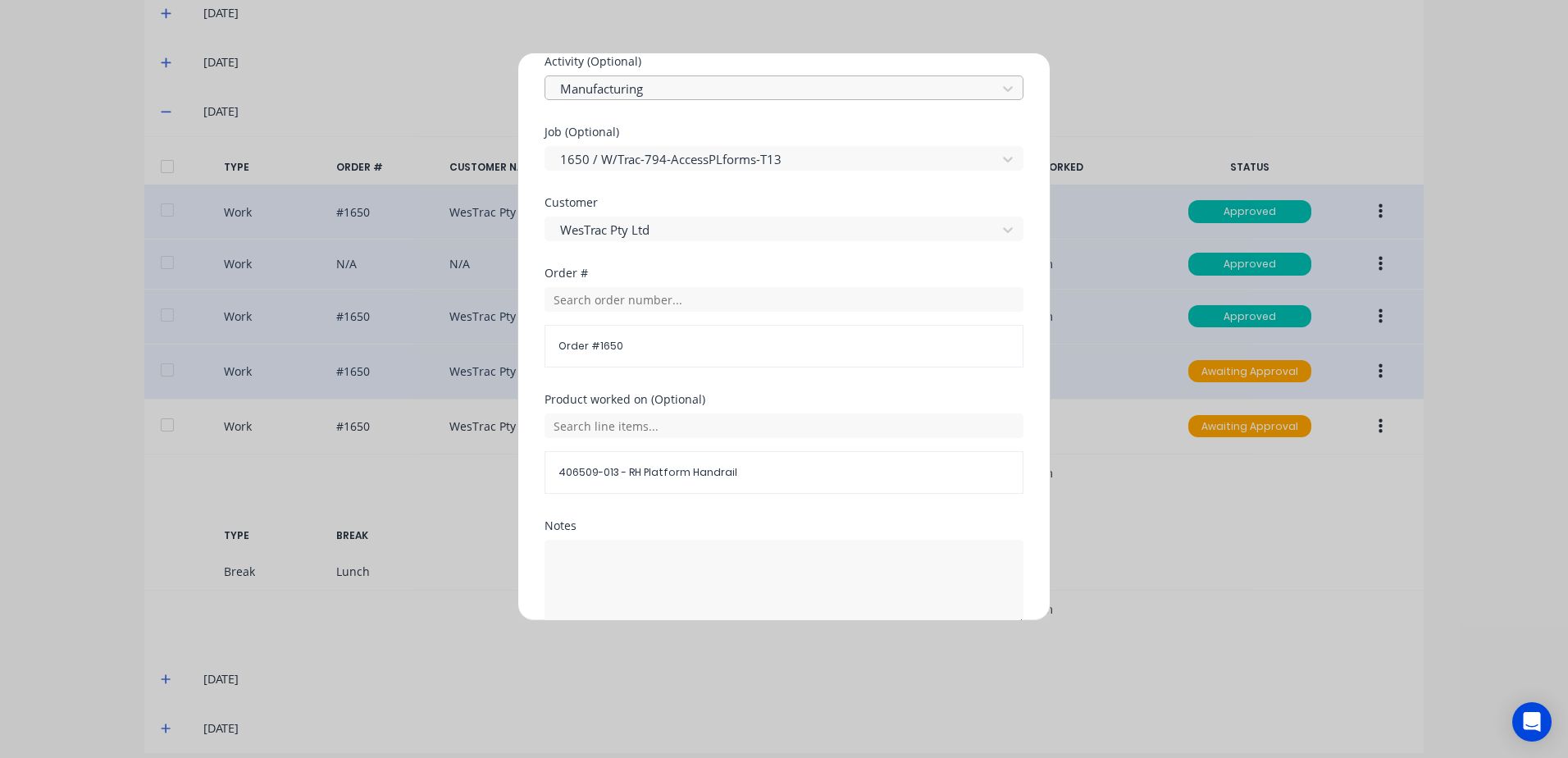
scroll to position [738, 0]
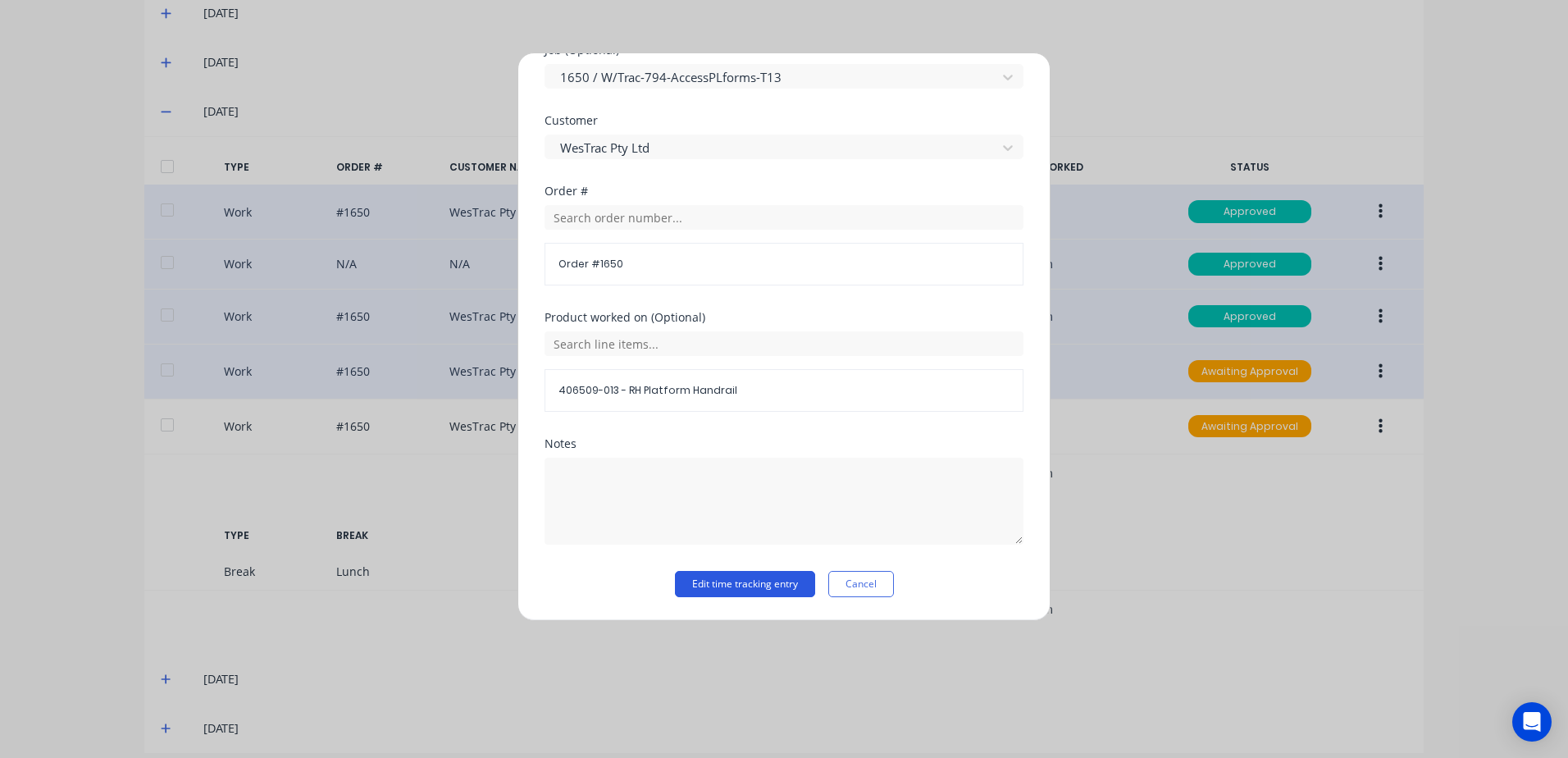
click at [720, 586] on button "Edit time tracking entry" at bounding box center [745, 584] width 140 height 27
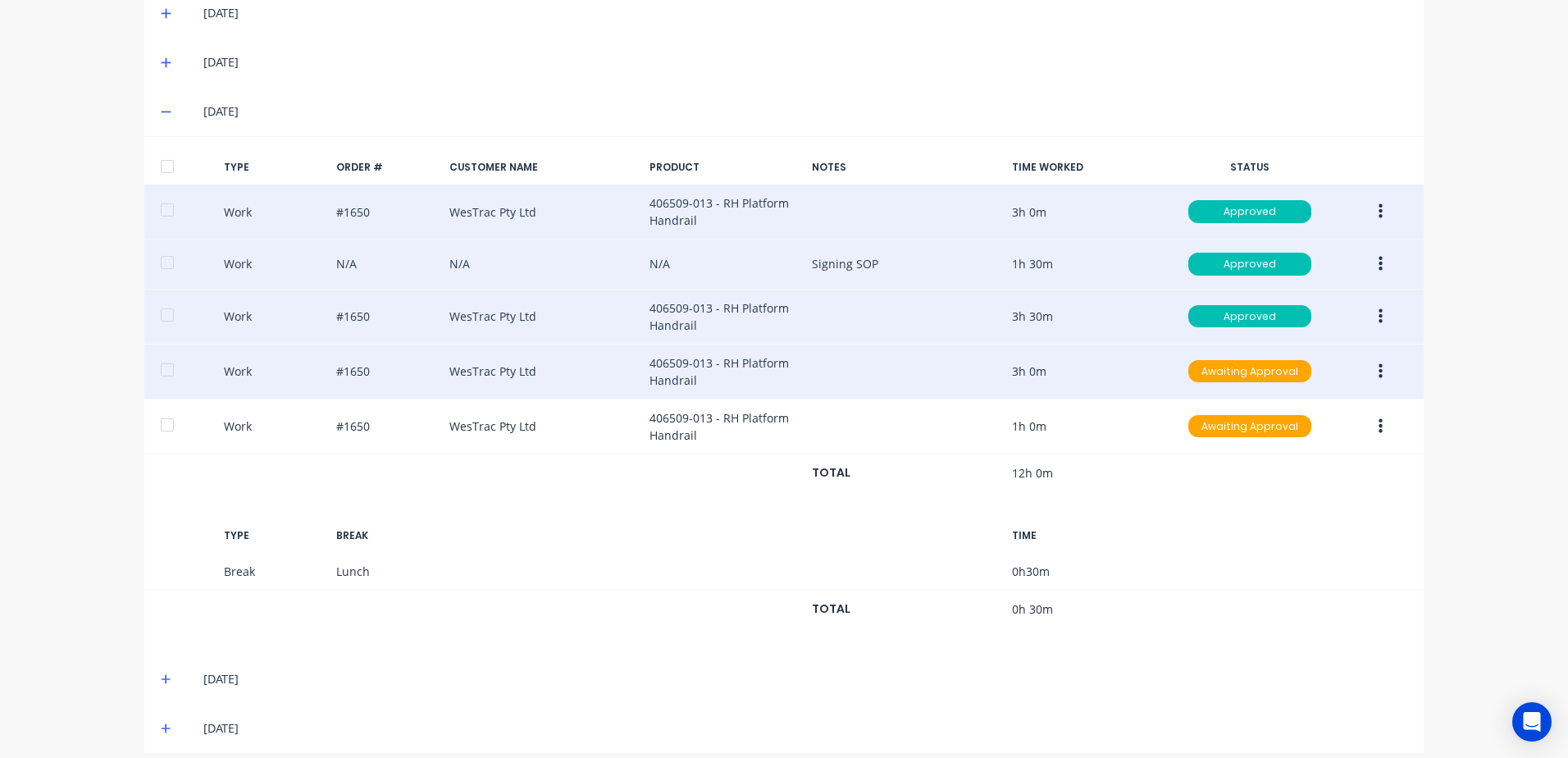
click at [1379, 368] on icon "button" at bounding box center [1381, 371] width 4 height 18
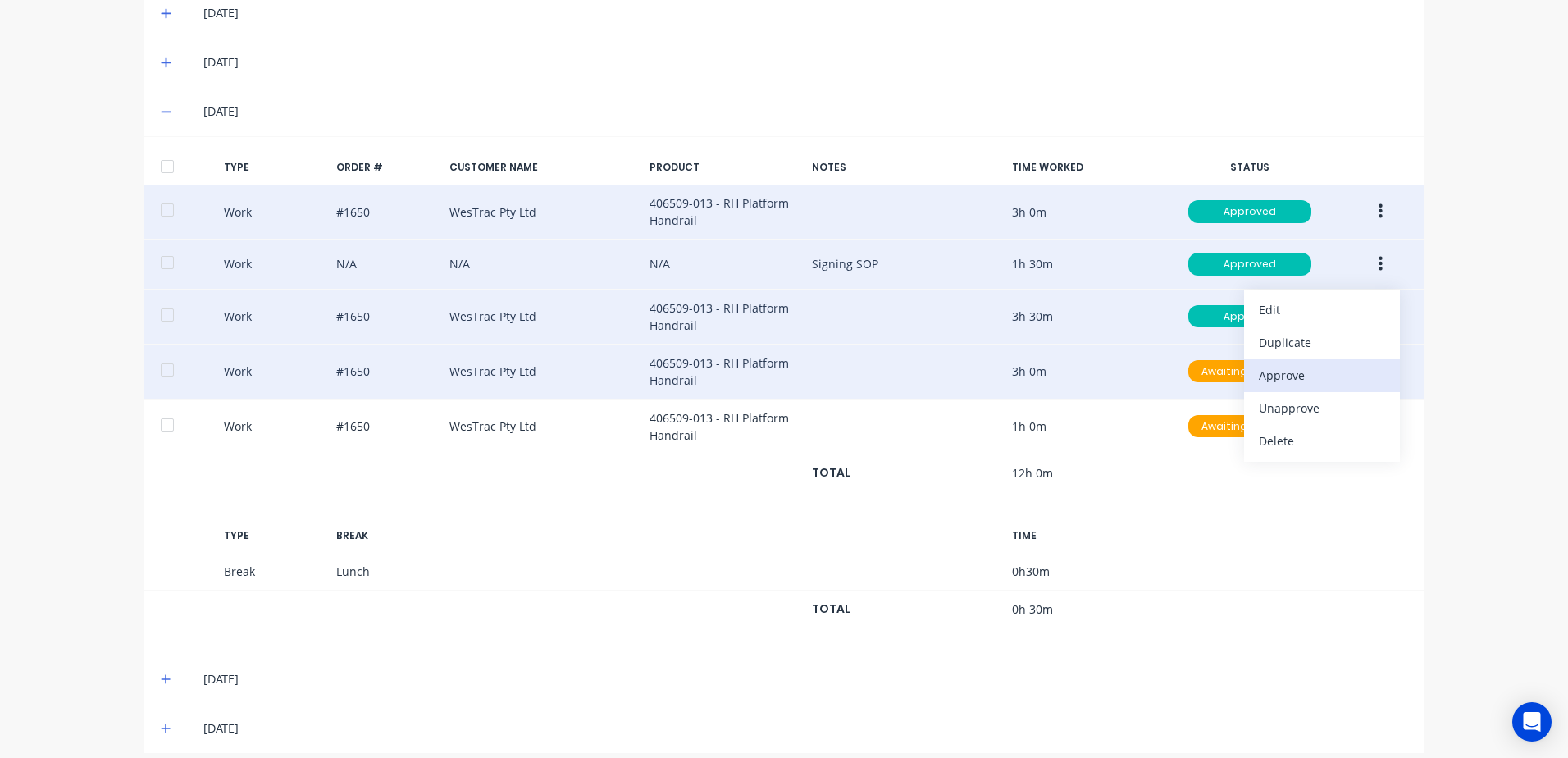
click at [1279, 376] on div "Approve" at bounding box center [1322, 375] width 126 height 24
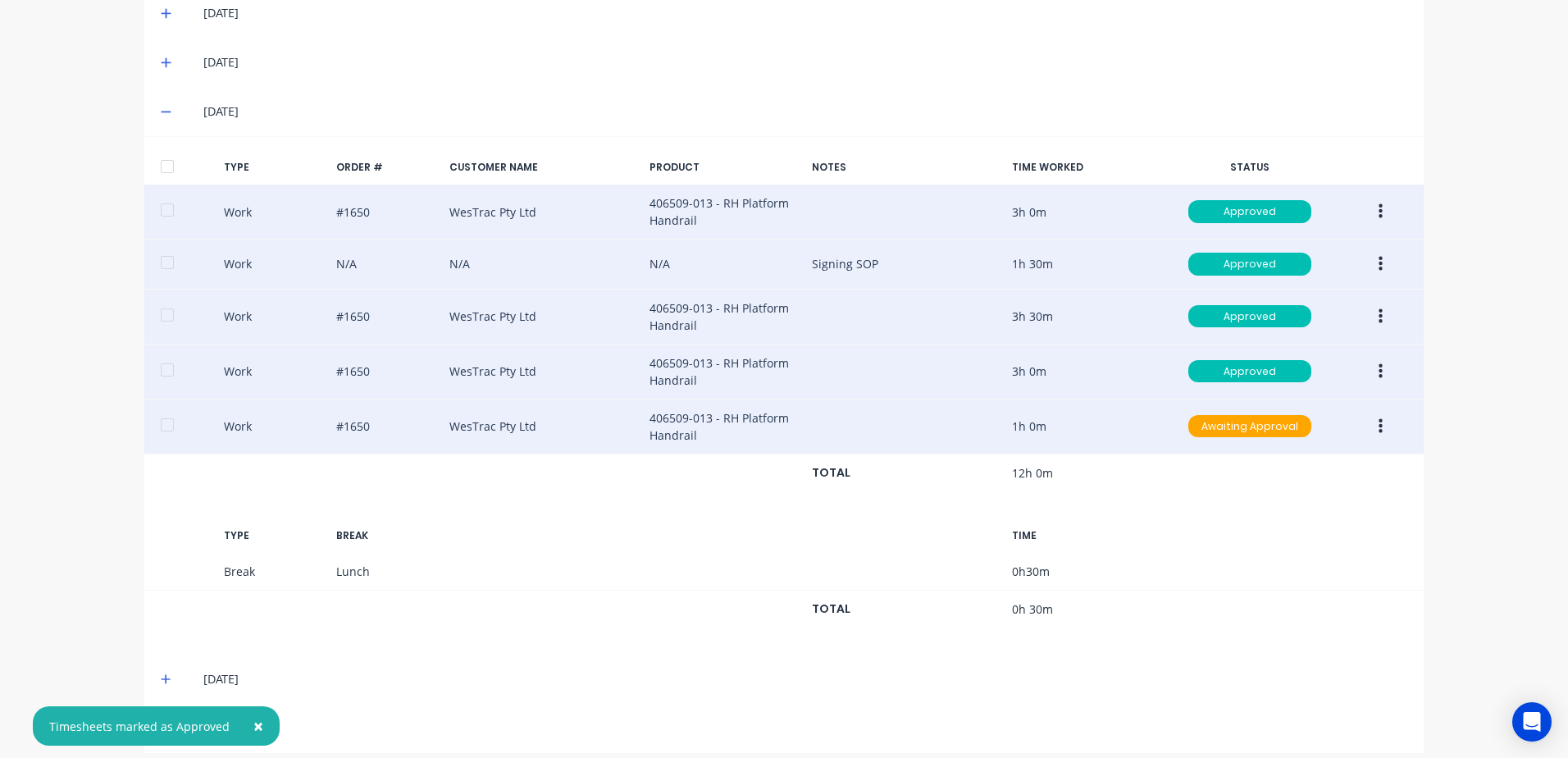
click at [1379, 428] on icon "button" at bounding box center [1381, 426] width 4 height 18
click at [1270, 365] on div "Edit" at bounding box center [1322, 364] width 126 height 24
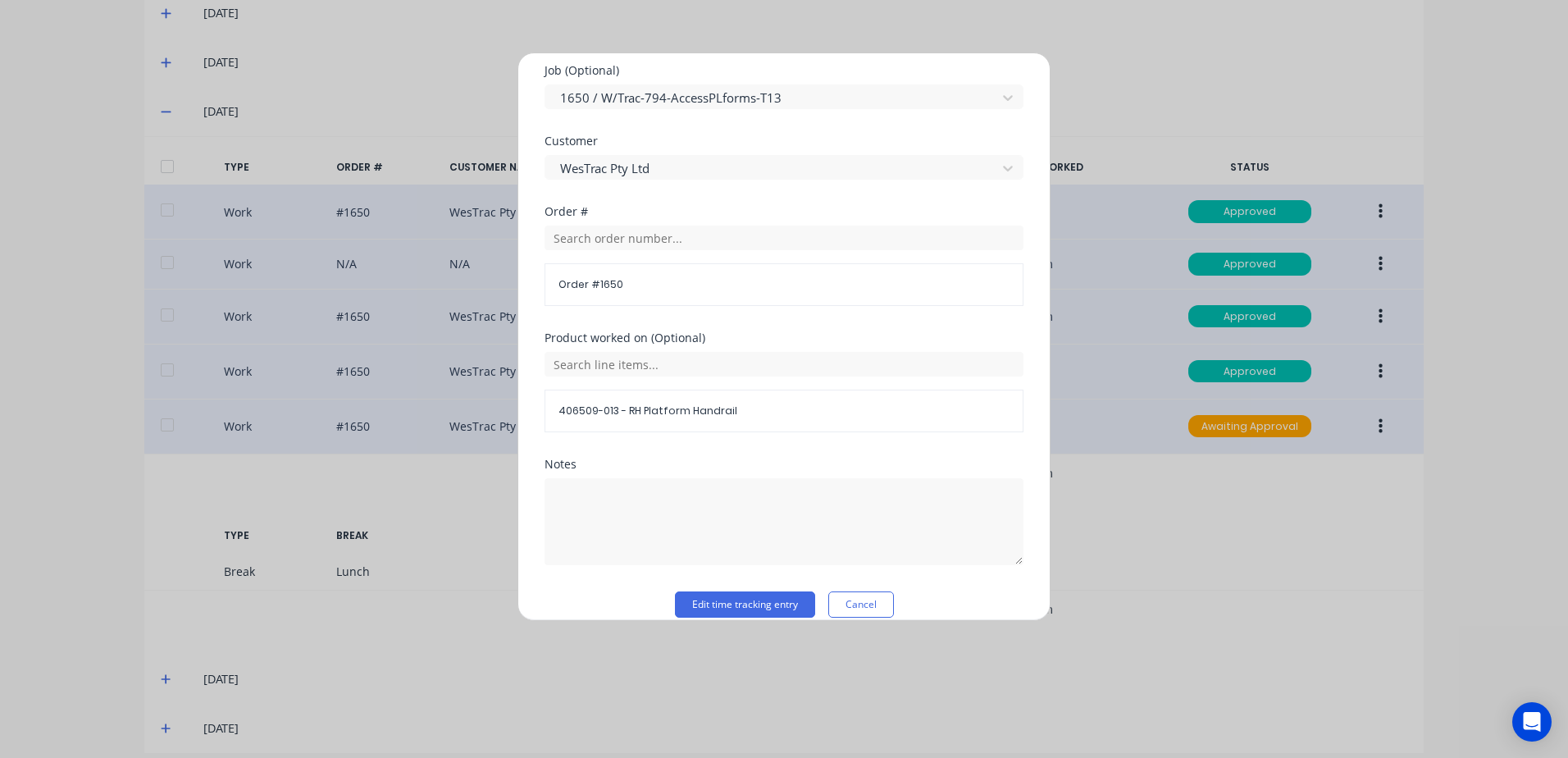
scroll to position [714, 0]
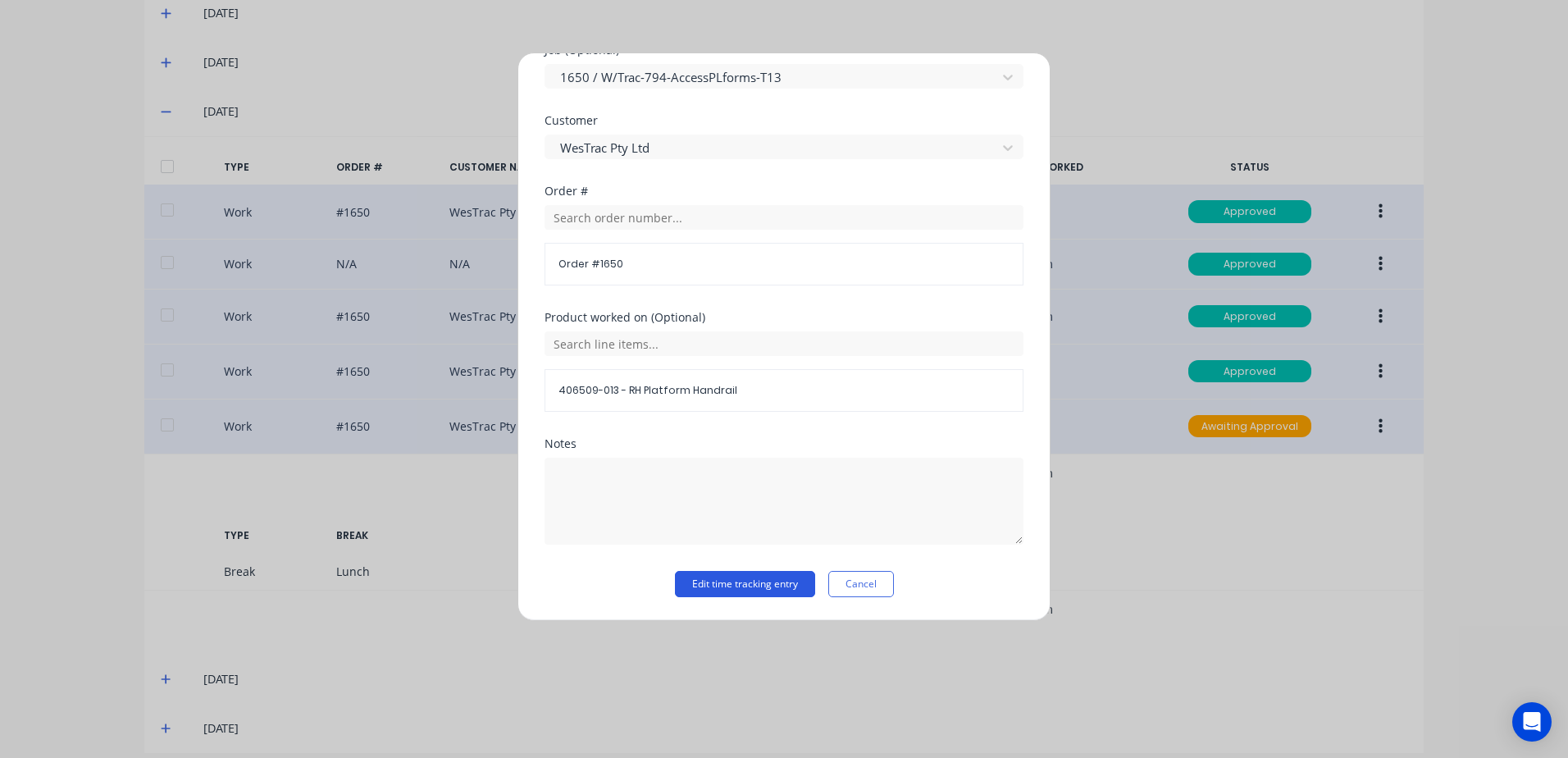
click at [696, 588] on button "Edit time tracking entry" at bounding box center [745, 584] width 140 height 27
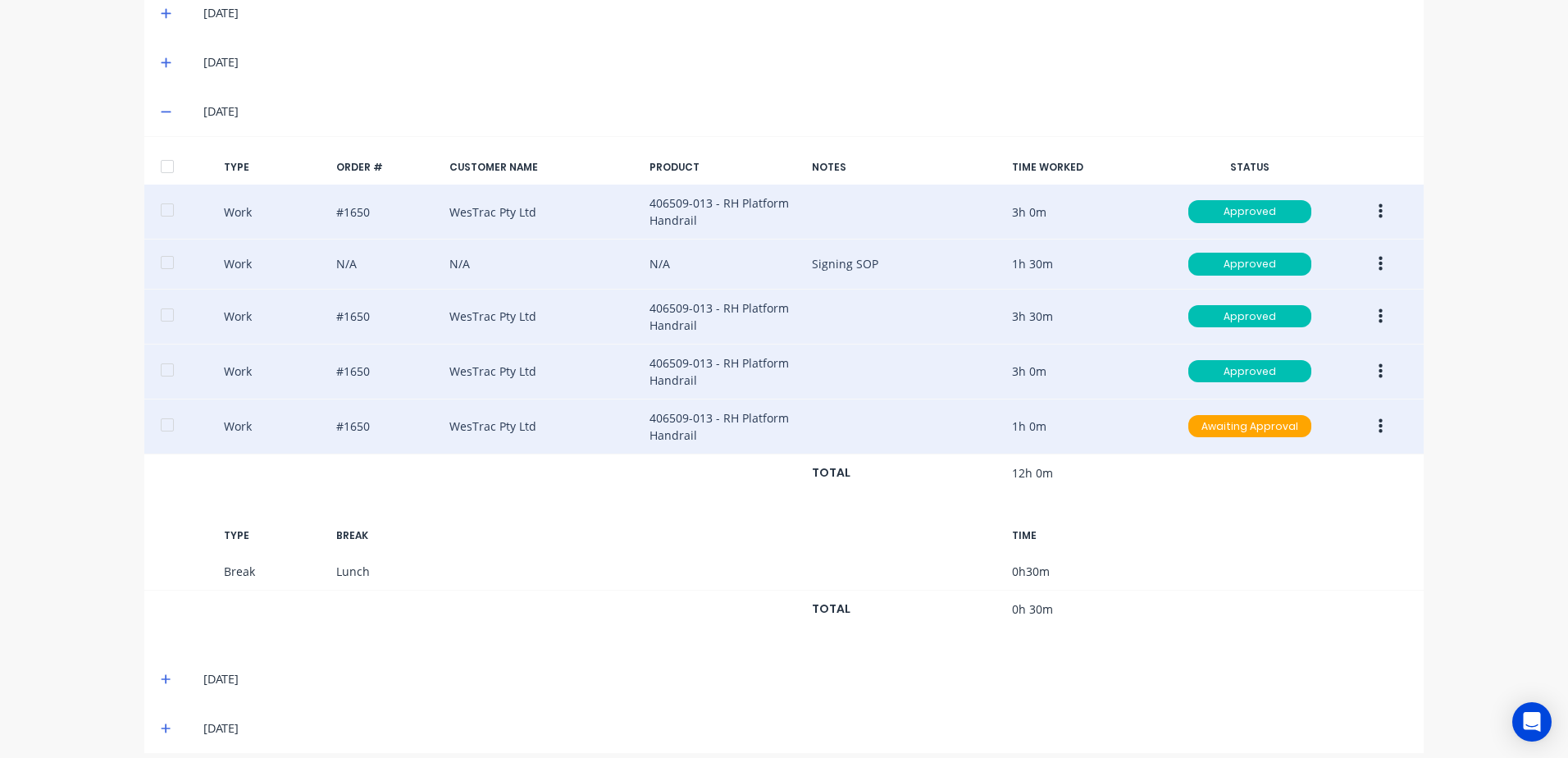
click at [1379, 425] on icon "button" at bounding box center [1381, 426] width 4 height 18
click at [1272, 433] on div "Approve" at bounding box center [1322, 430] width 126 height 24
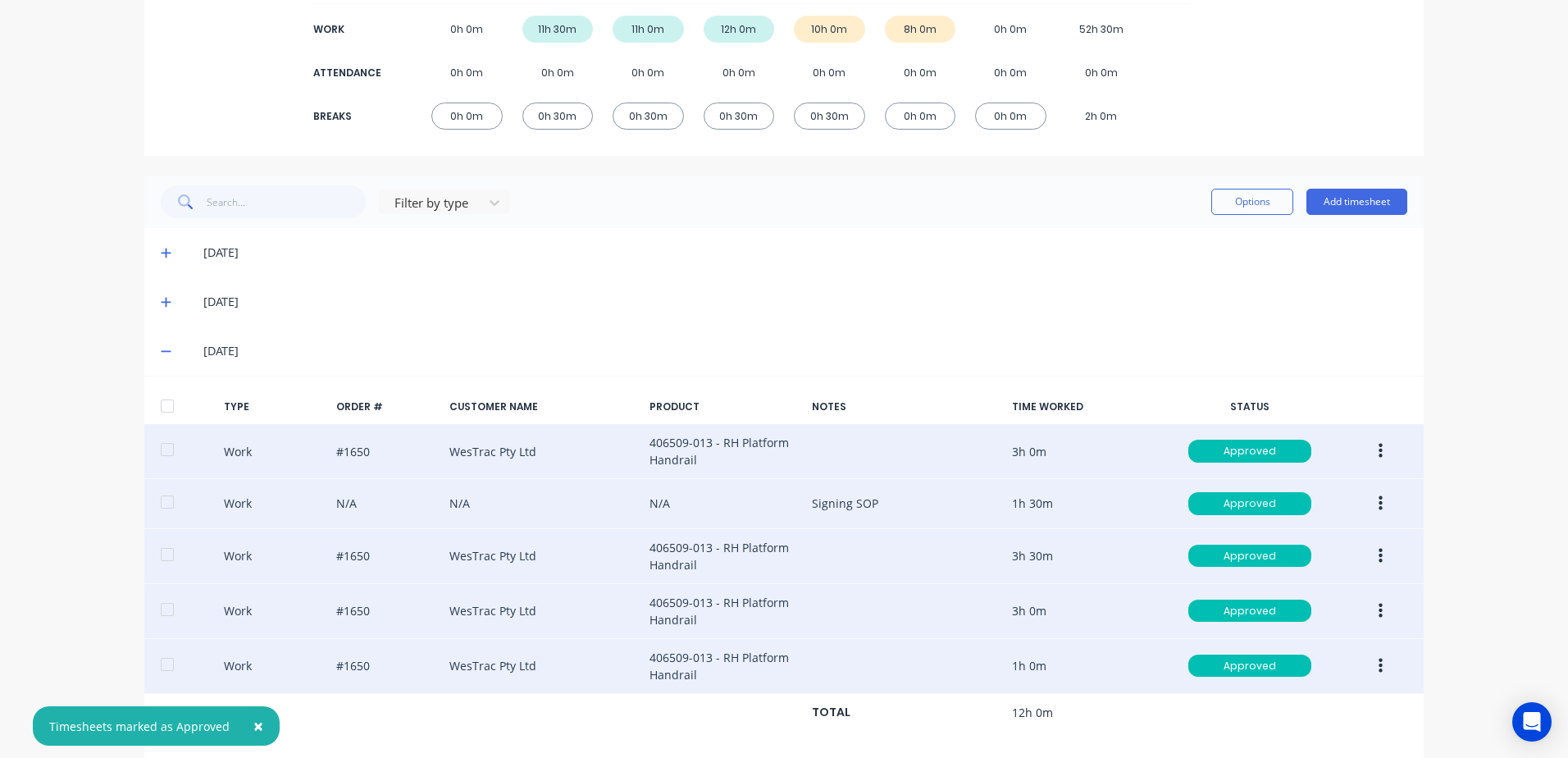
scroll to position [328, 0]
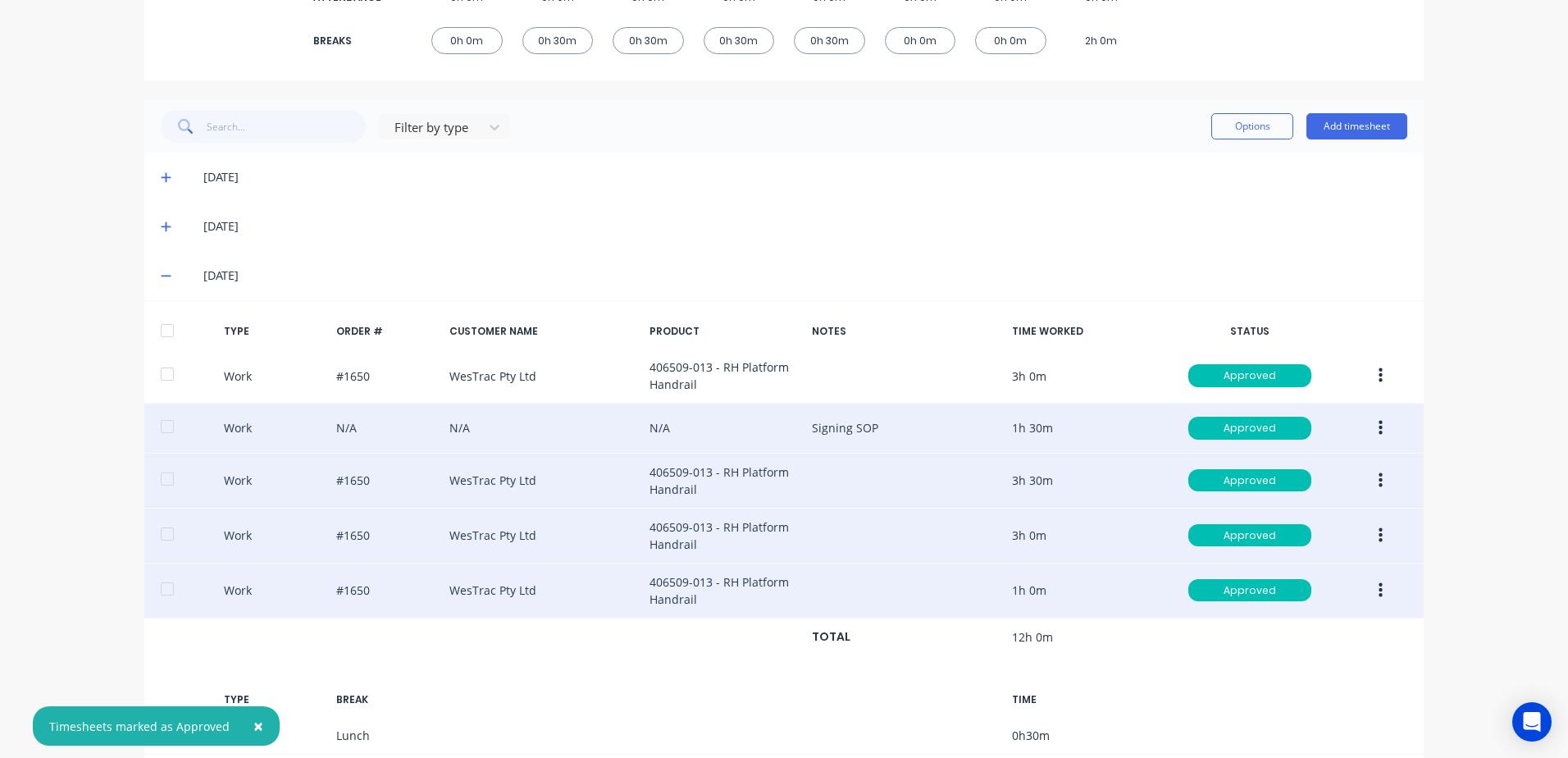
click at [1379, 375] on icon "button" at bounding box center [1381, 375] width 4 height 15
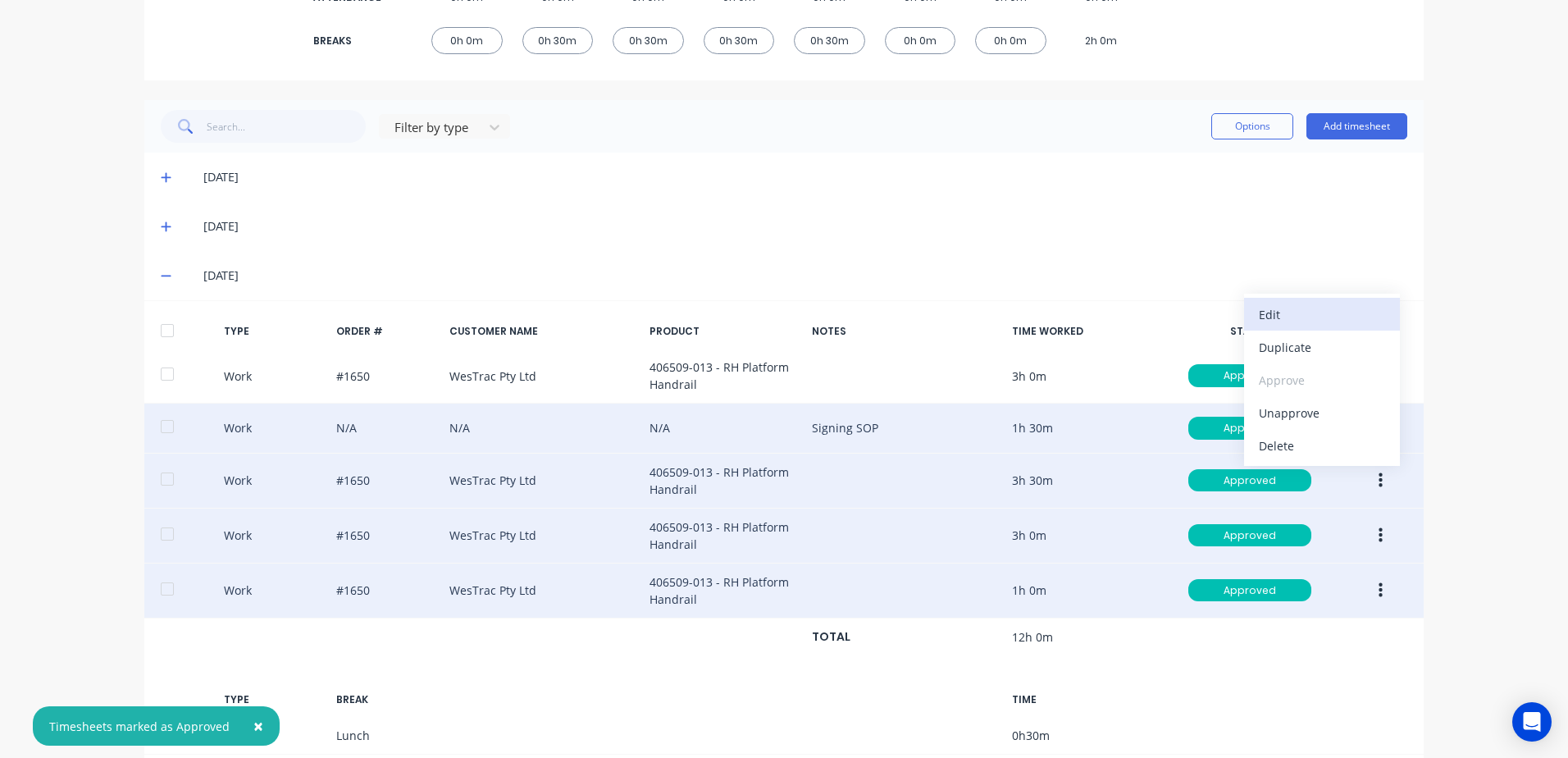
click at [1275, 312] on div "Edit" at bounding box center [1322, 314] width 126 height 24
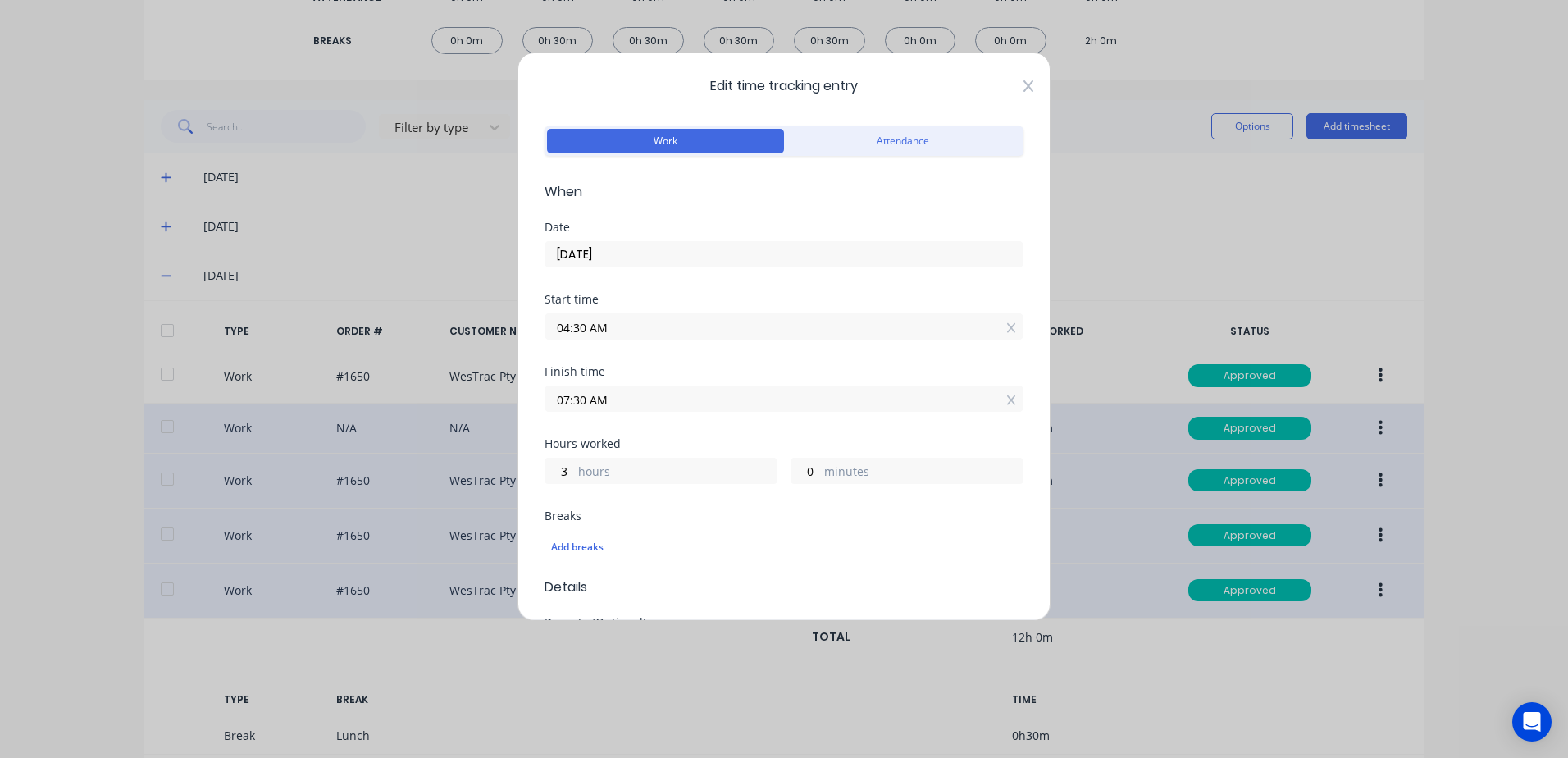
click at [1024, 86] on icon at bounding box center [1029, 87] width 10 height 12
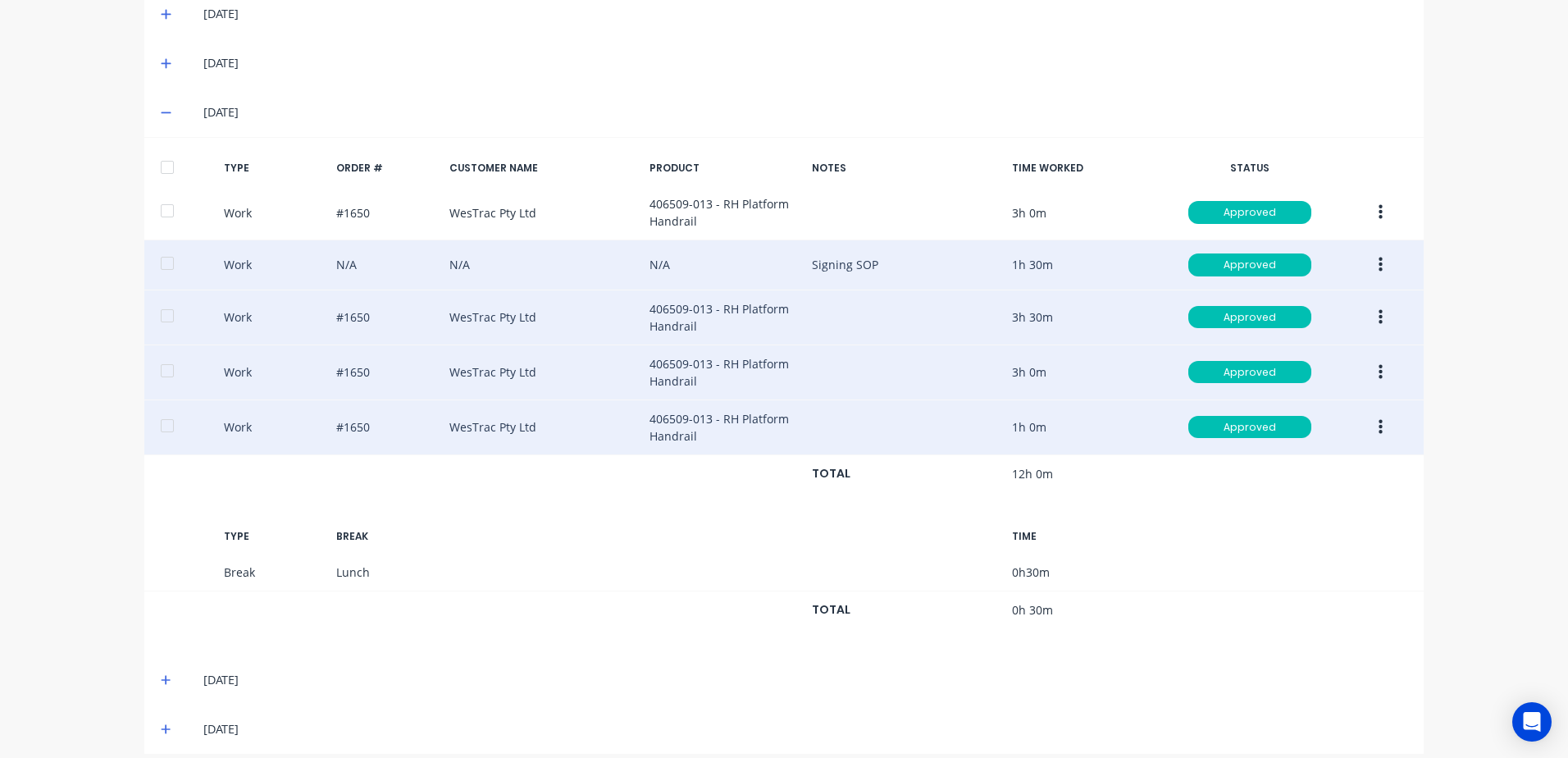
scroll to position [508, 0]
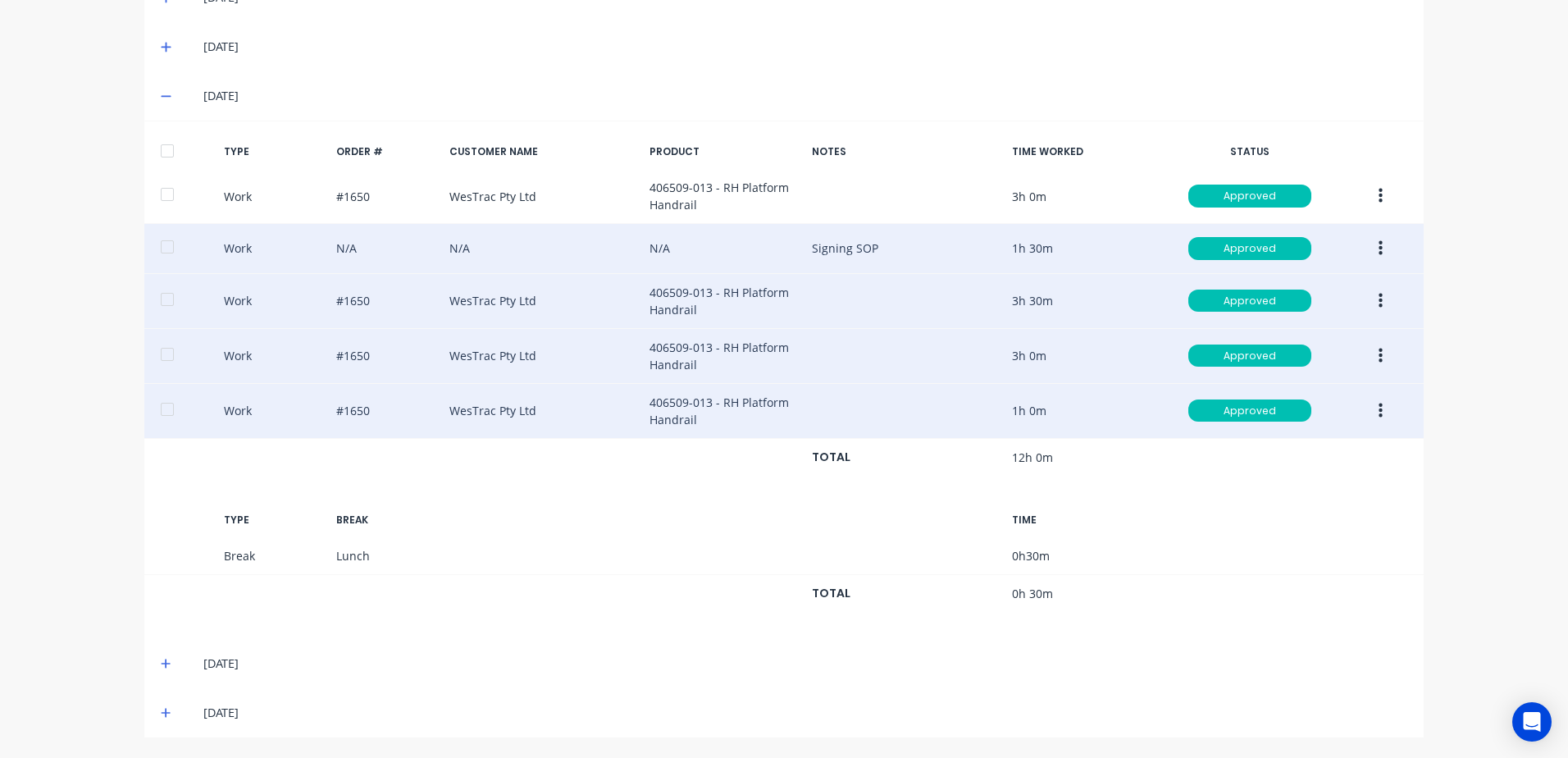
click at [160, 662] on icon at bounding box center [165, 663] width 11 height 12
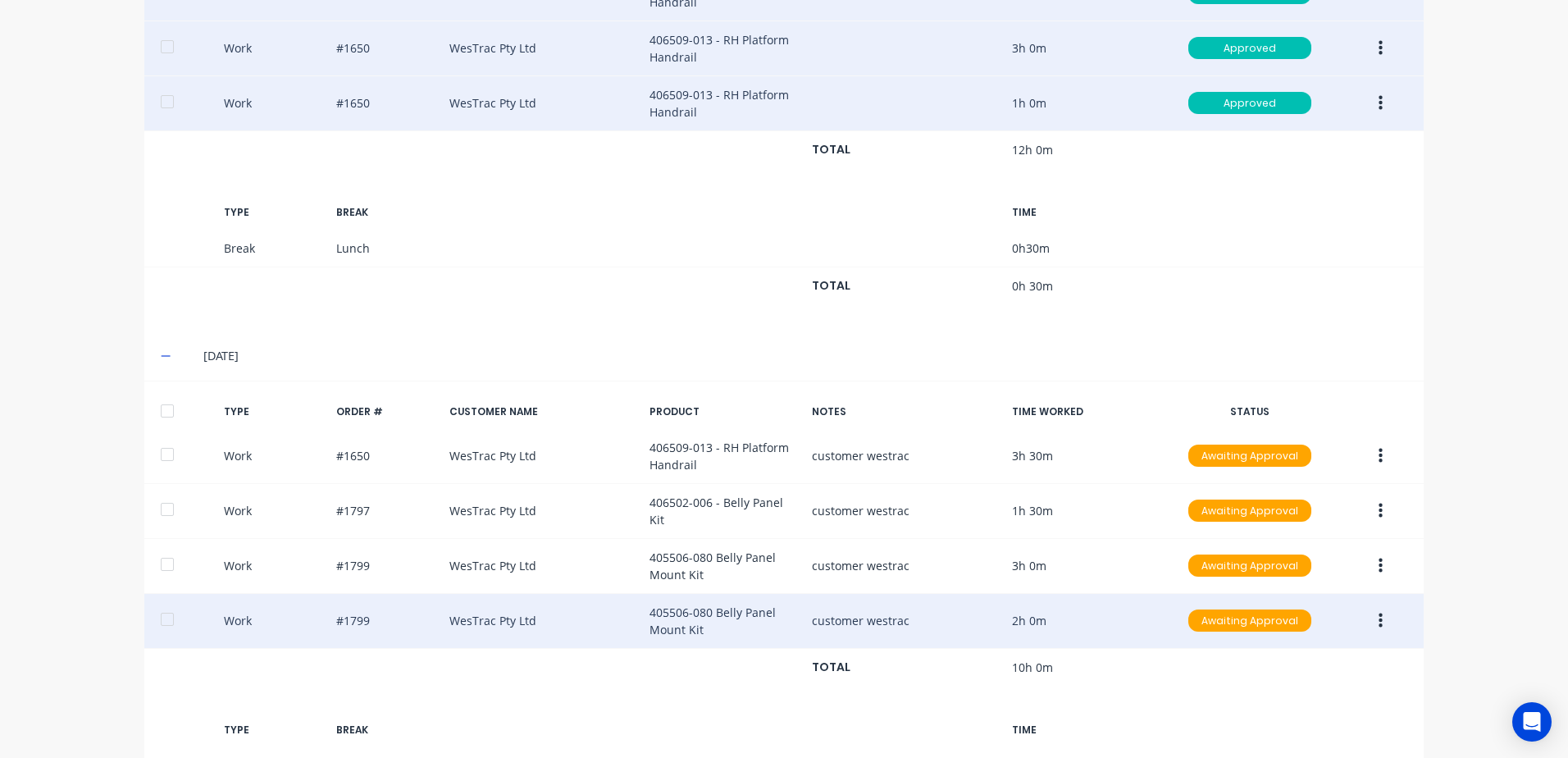
scroll to position [836, 0]
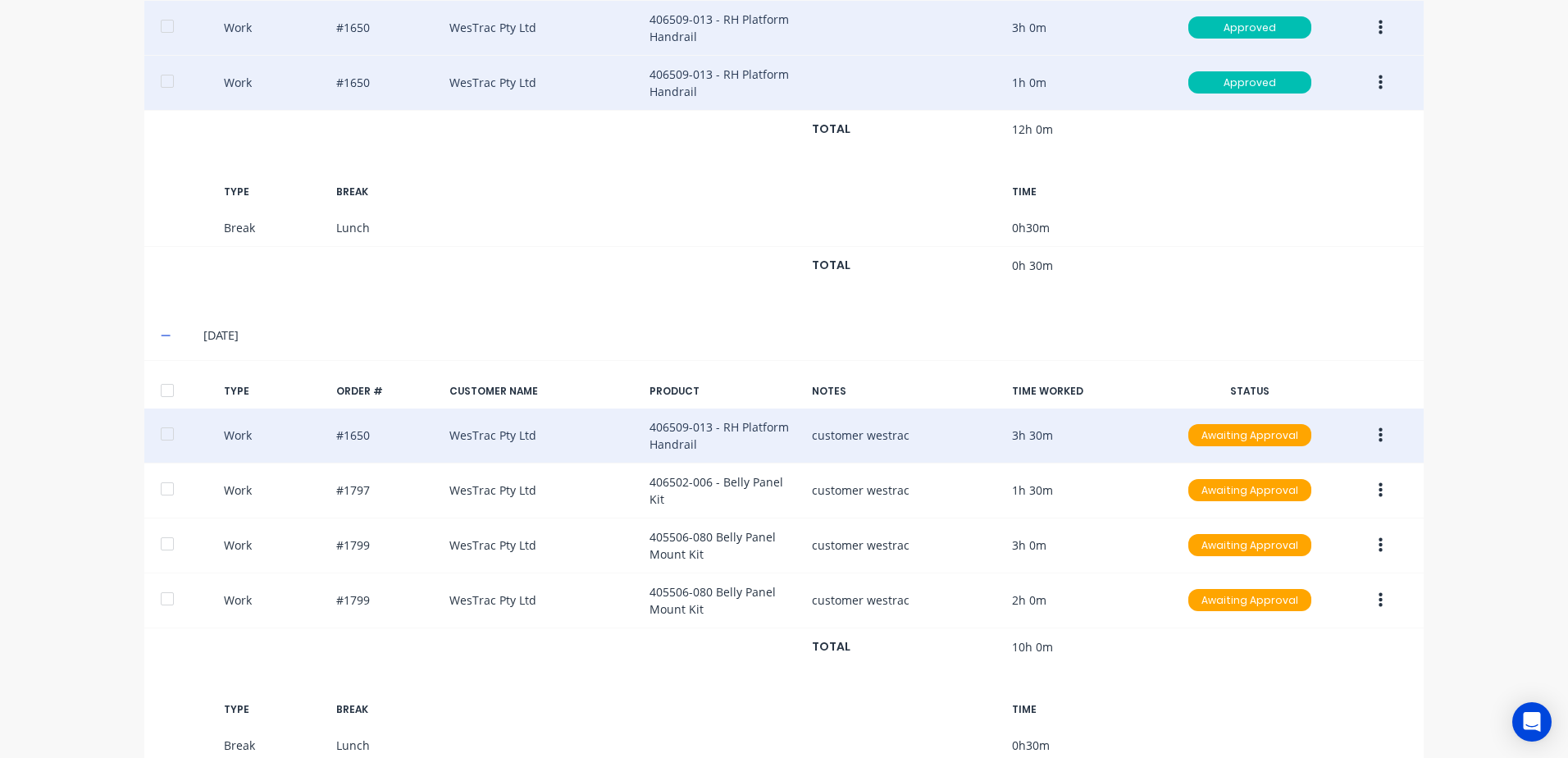
click at [1379, 434] on icon "button" at bounding box center [1381, 434] width 4 height 15
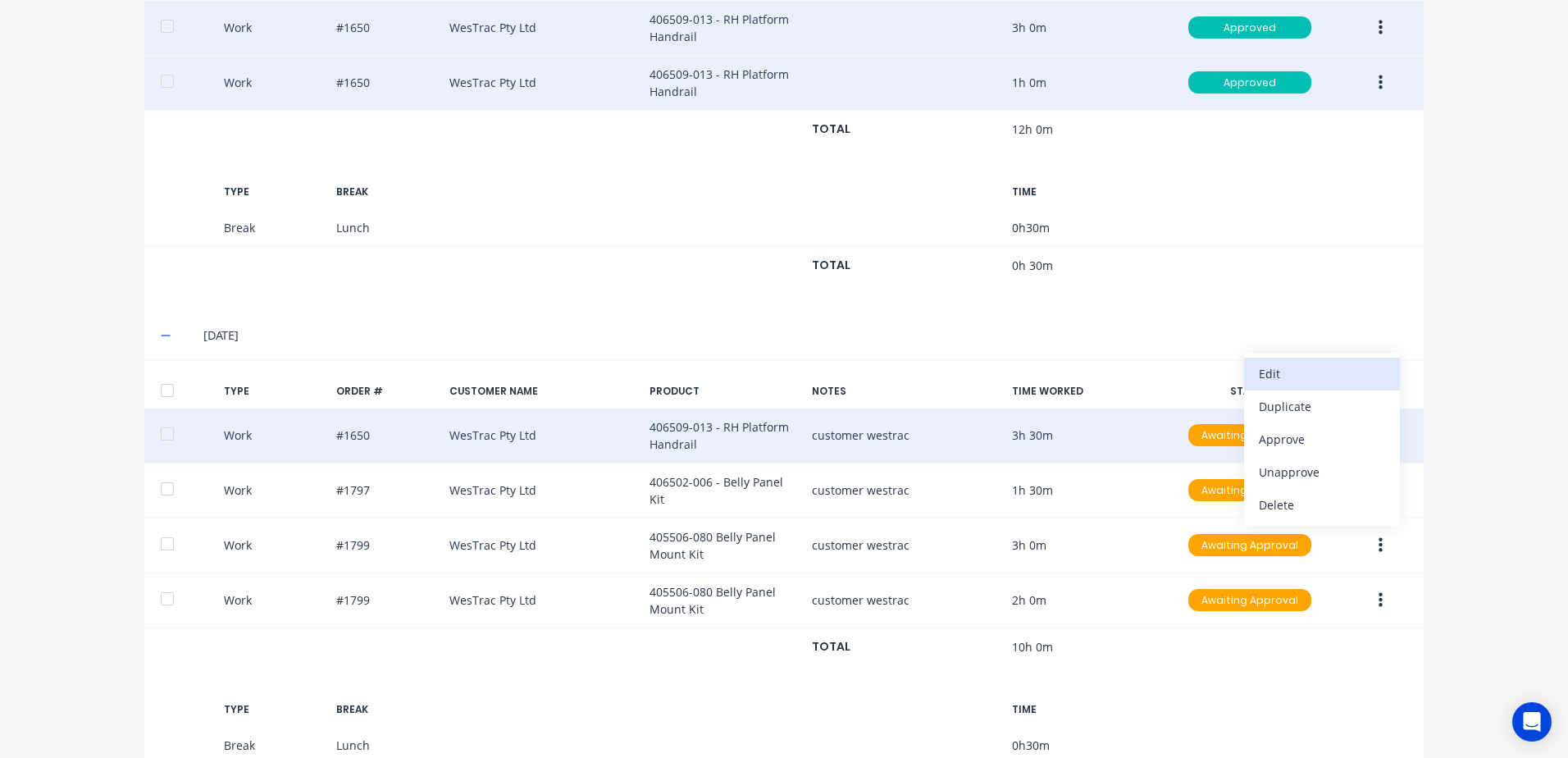
click at [1283, 372] on div "Edit" at bounding box center [1322, 373] width 126 height 24
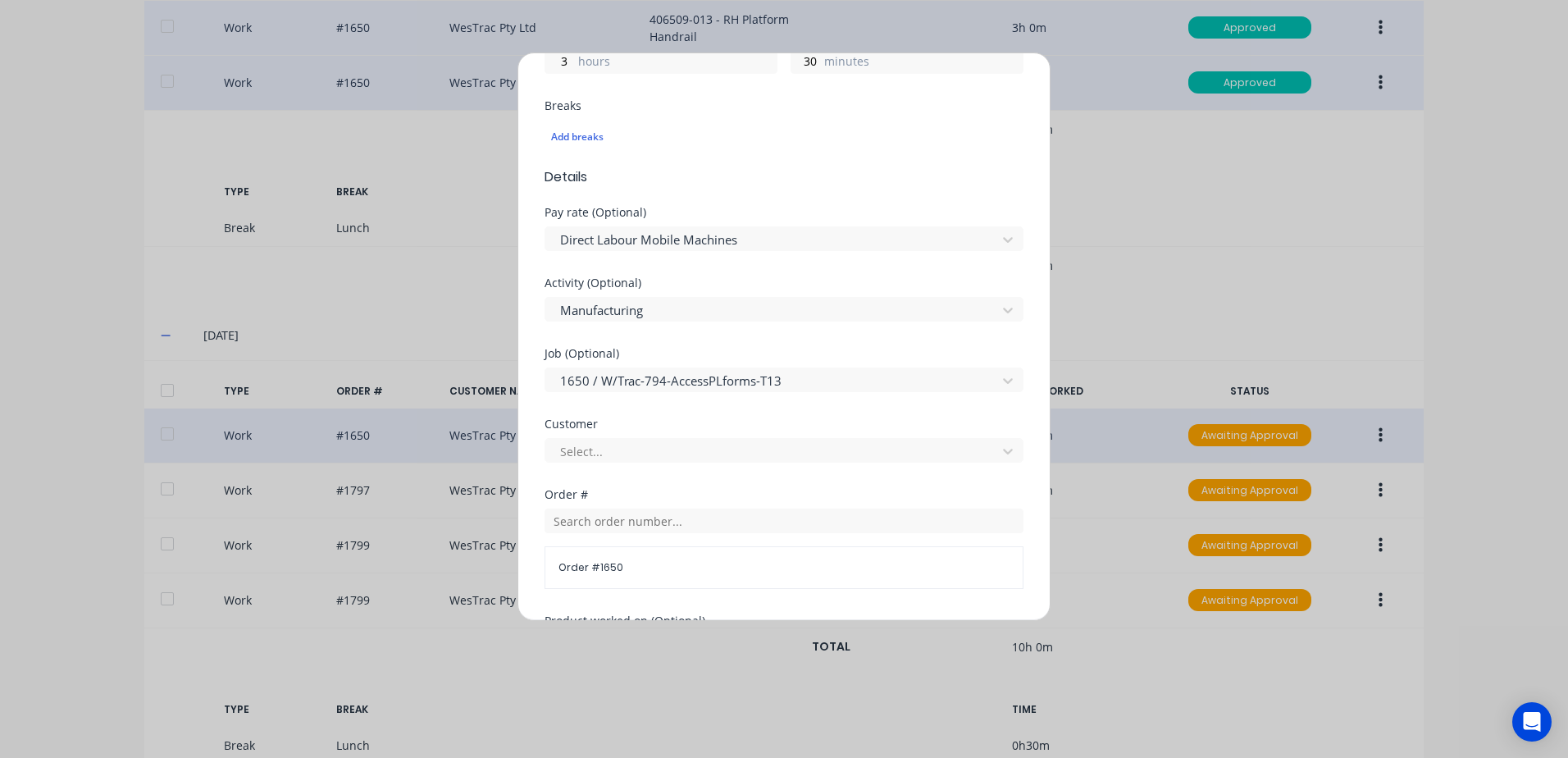
scroll to position [492, 0]
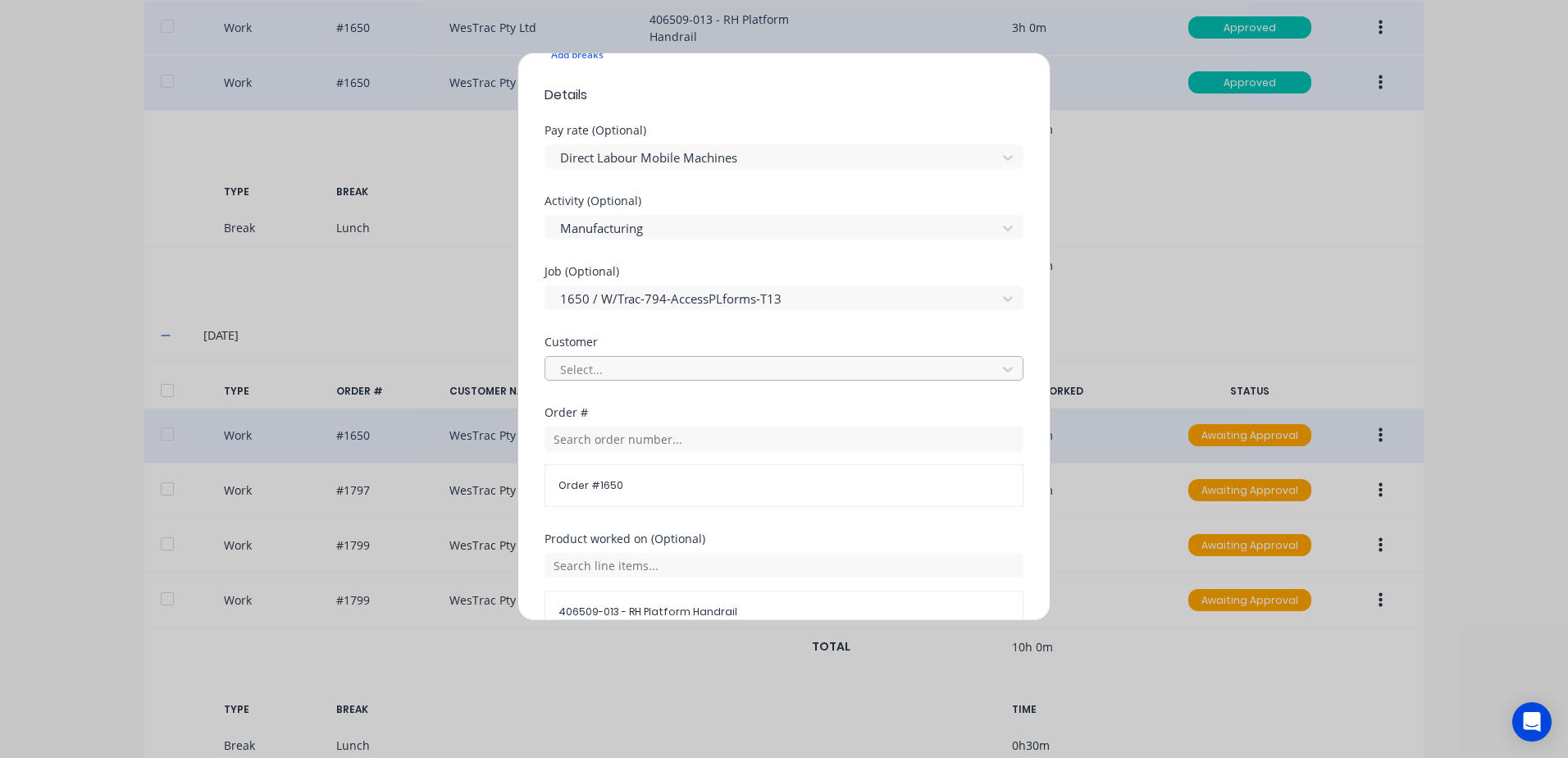
click at [558, 366] on input "text" at bounding box center [559, 369] width 3 height 17
type input "[PERSON_NAME]"
drag, startPoint x: 612, startPoint y: 466, endPoint x: 666, endPoint y: 387, distance: 95.7
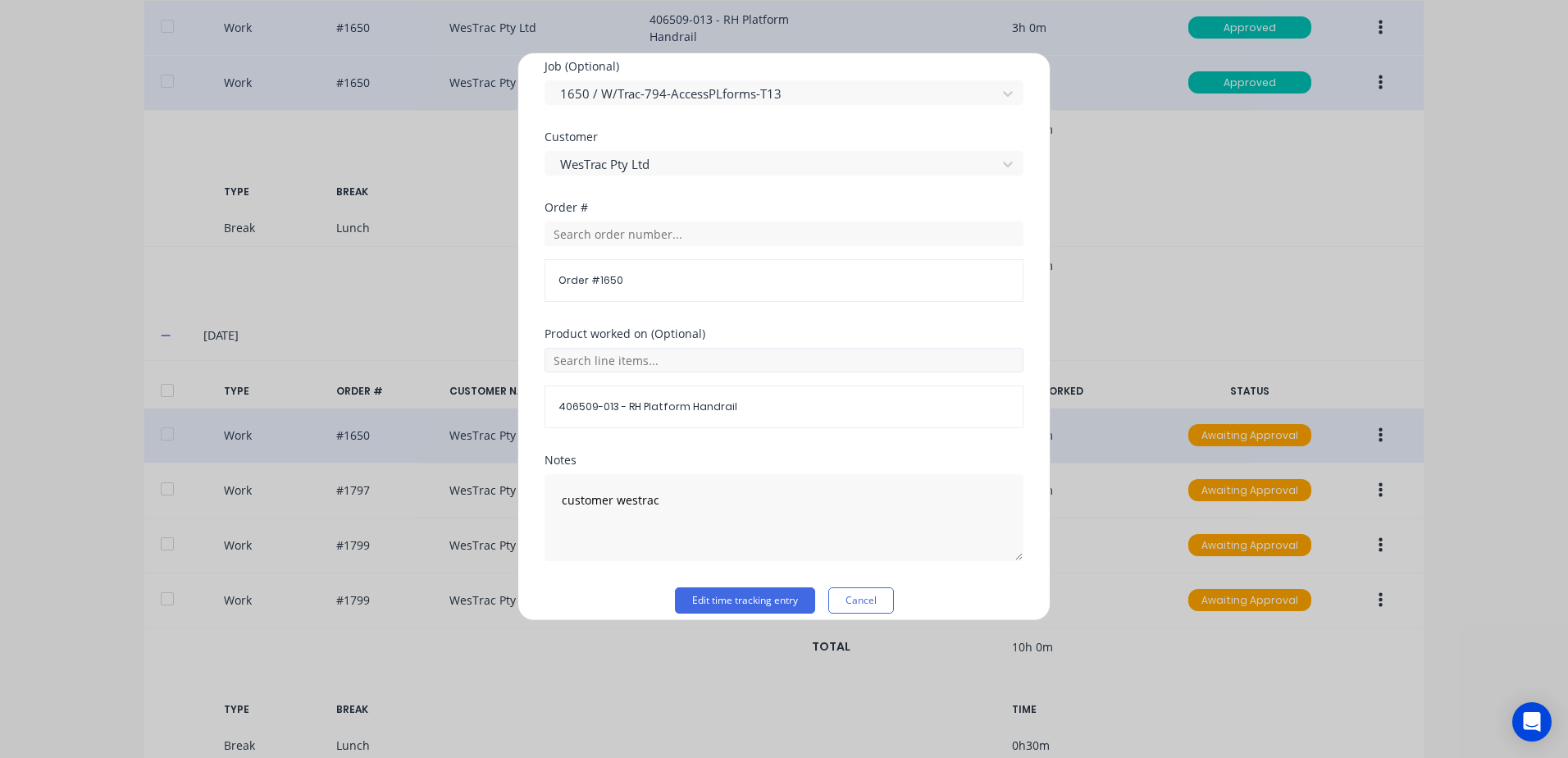
scroll to position [714, 0]
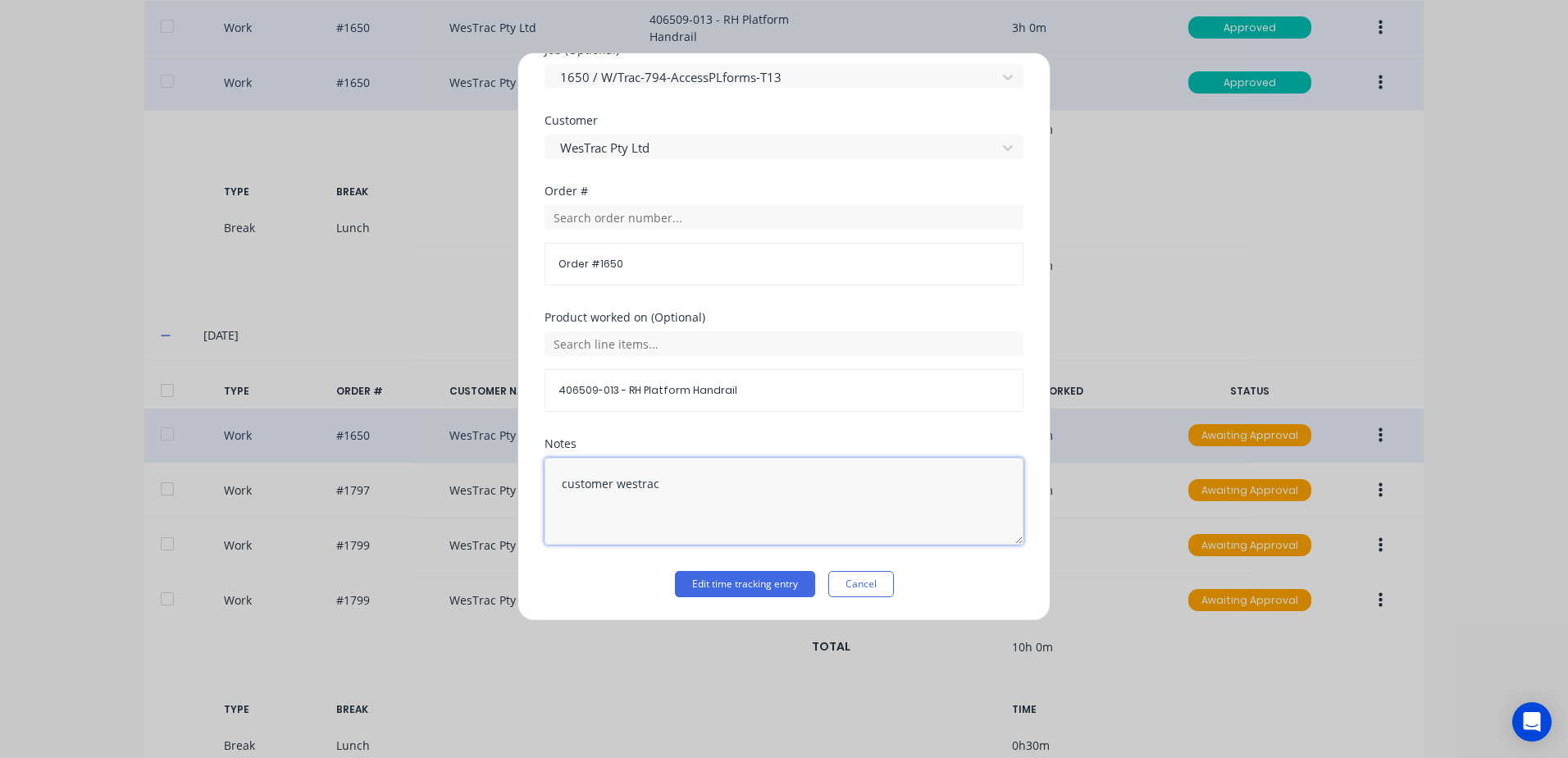
drag, startPoint x: 664, startPoint y: 484, endPoint x: 513, endPoint y: 467, distance: 152.0
click at [513, 467] on div "Edit time tracking entry Work Attendance When Date [DATE] Start time 04:30 AM F…" at bounding box center [784, 379] width 1568 height 758
click at [771, 585] on button "Edit time tracking entry" at bounding box center [745, 584] width 140 height 27
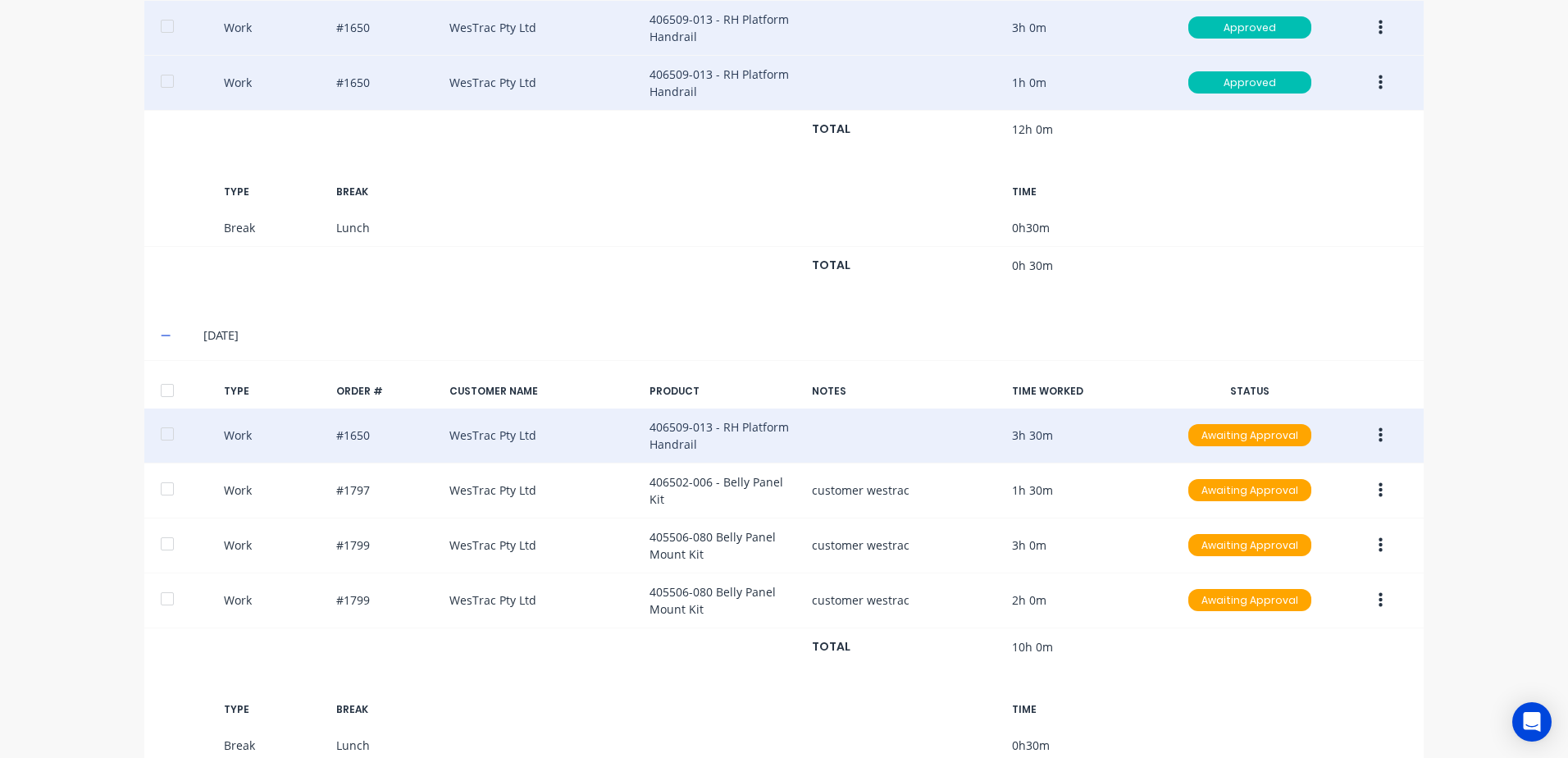
click at [1379, 432] on icon "button" at bounding box center [1381, 435] width 4 height 18
click at [1265, 441] on div "Approve" at bounding box center [1322, 439] width 126 height 24
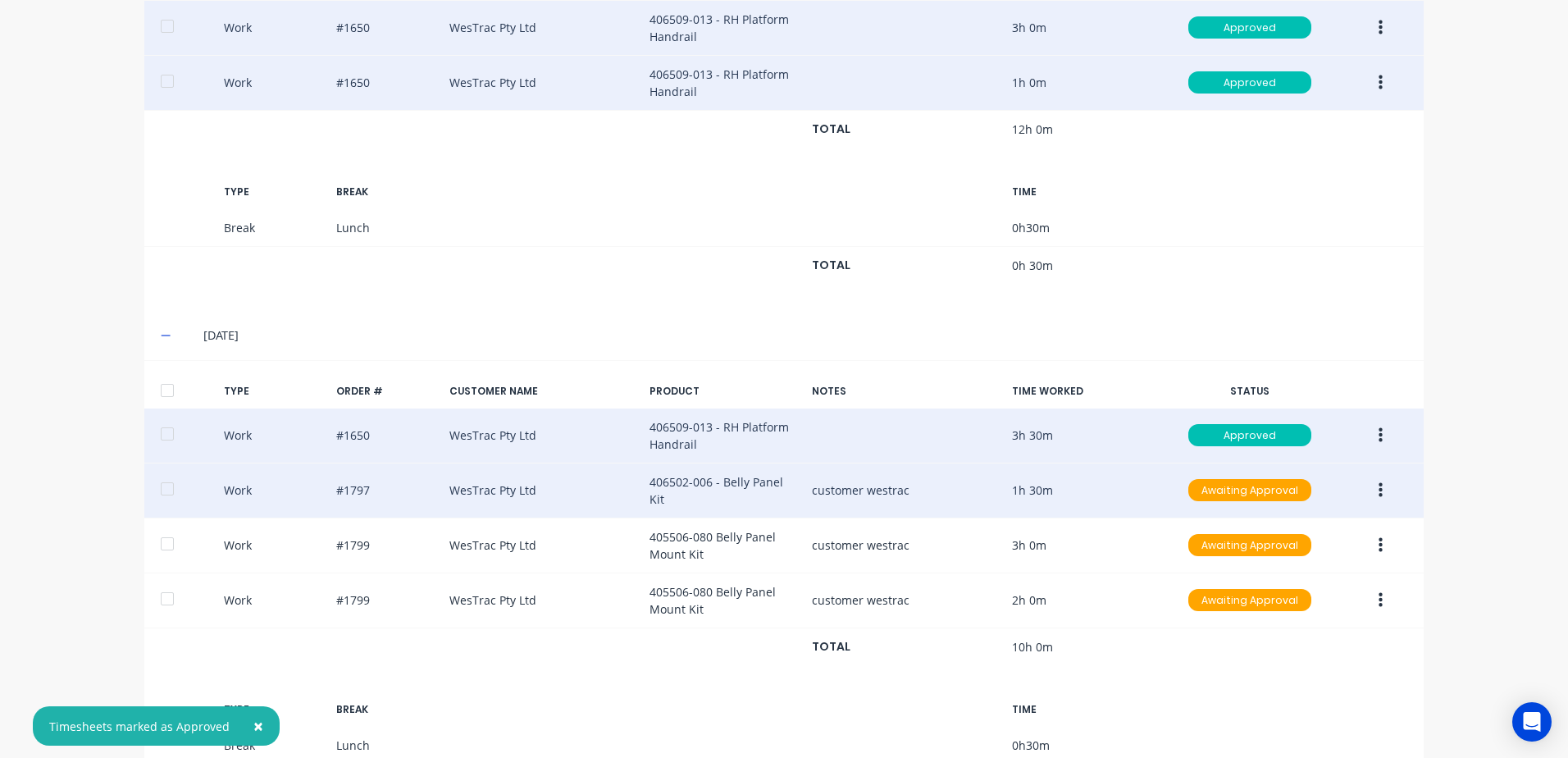
click at [1379, 488] on icon "button" at bounding box center [1381, 489] width 4 height 15
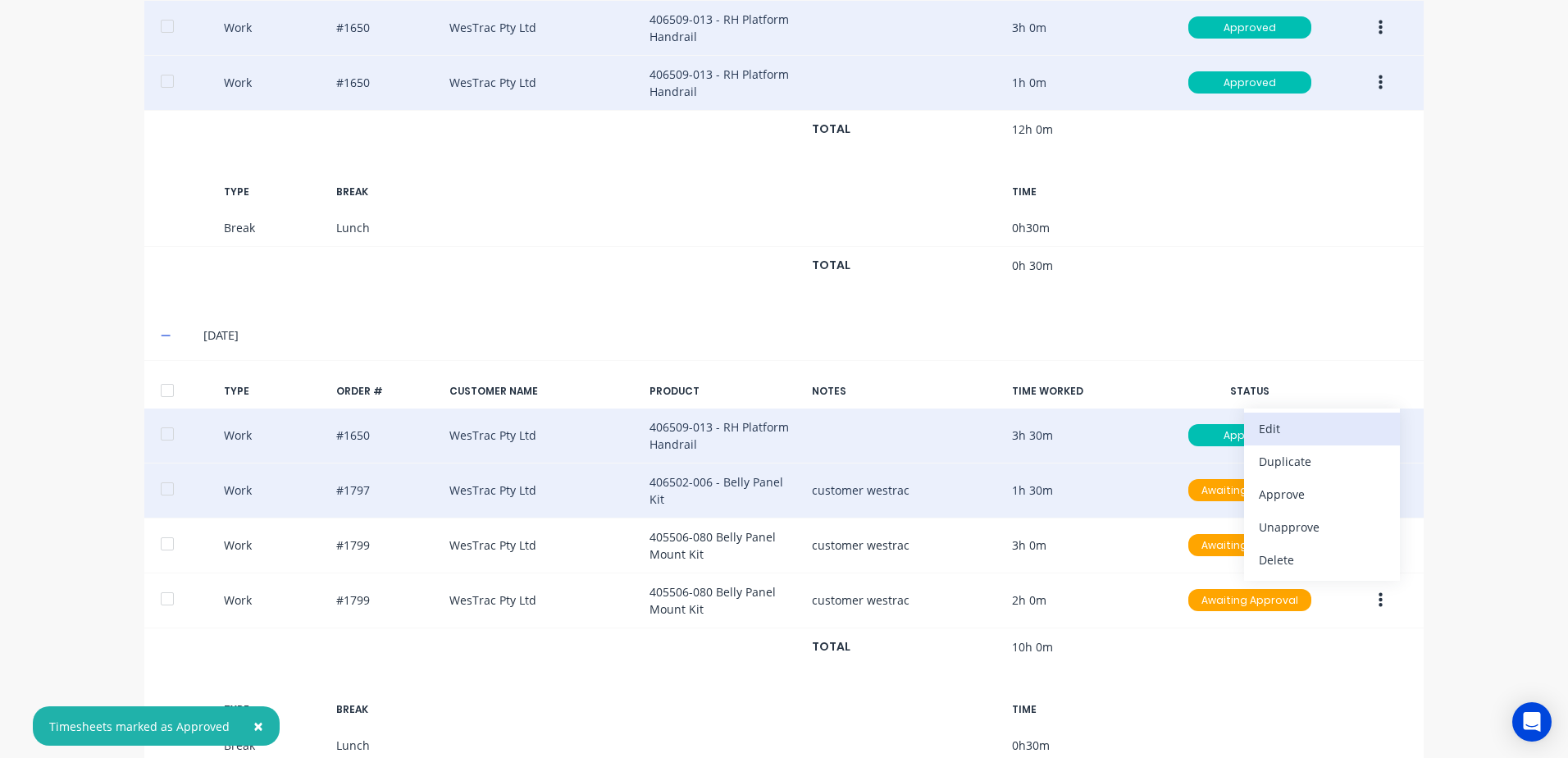
click at [1291, 425] on div "Edit" at bounding box center [1322, 428] width 126 height 24
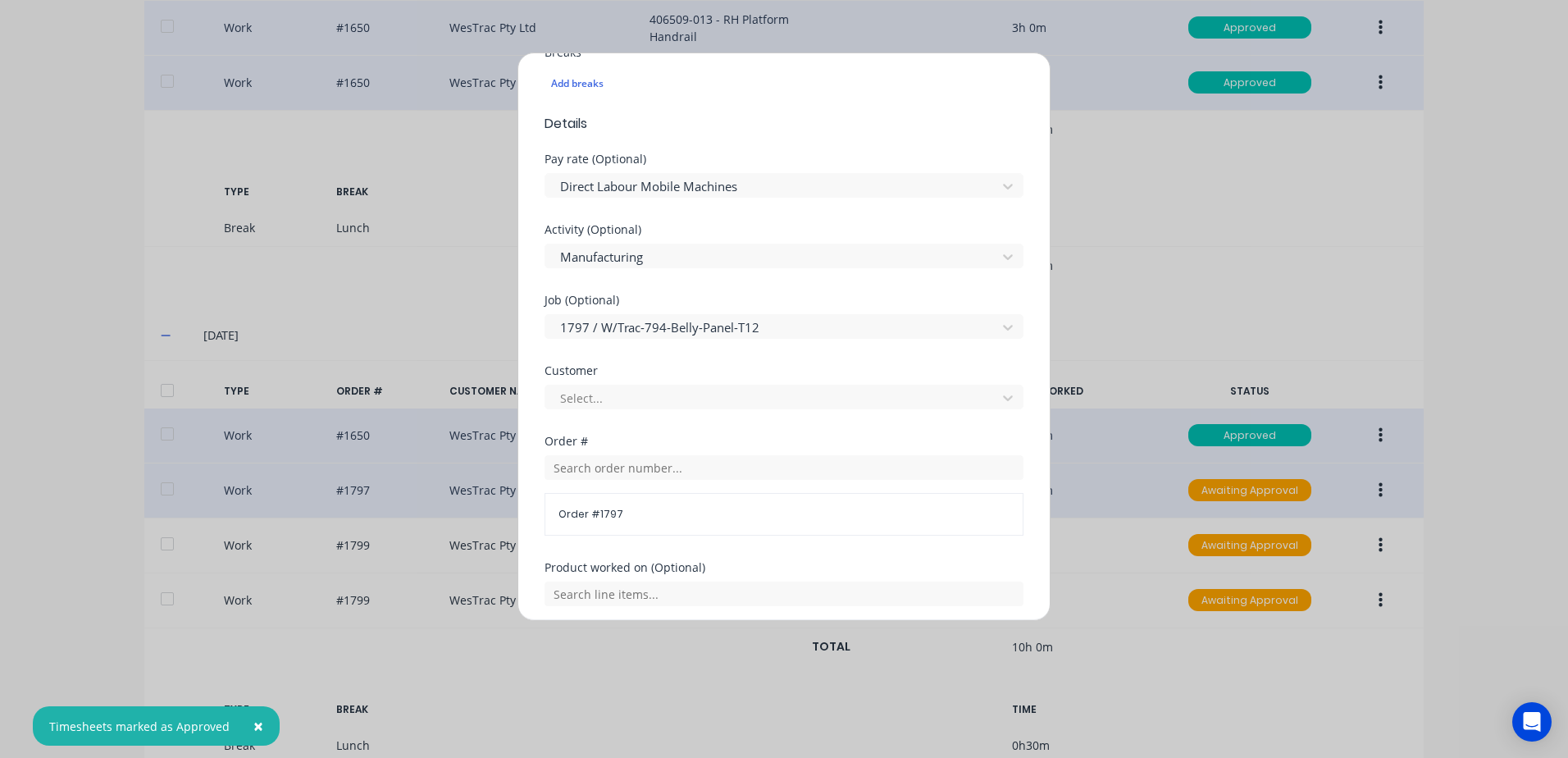
scroll to position [492, 0]
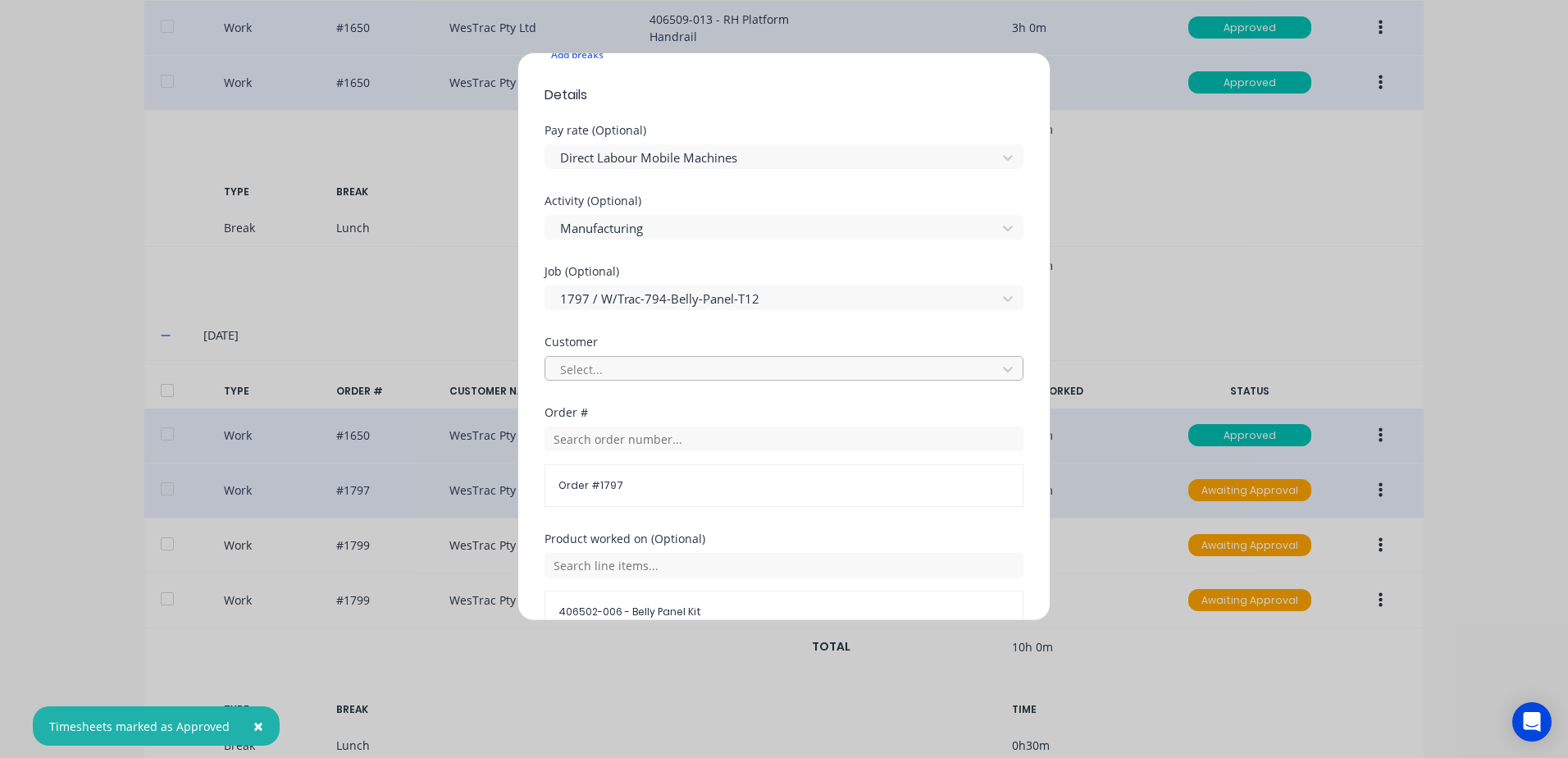
click at [588, 370] on div at bounding box center [773, 369] width 430 height 21
type input "[PERSON_NAME]"
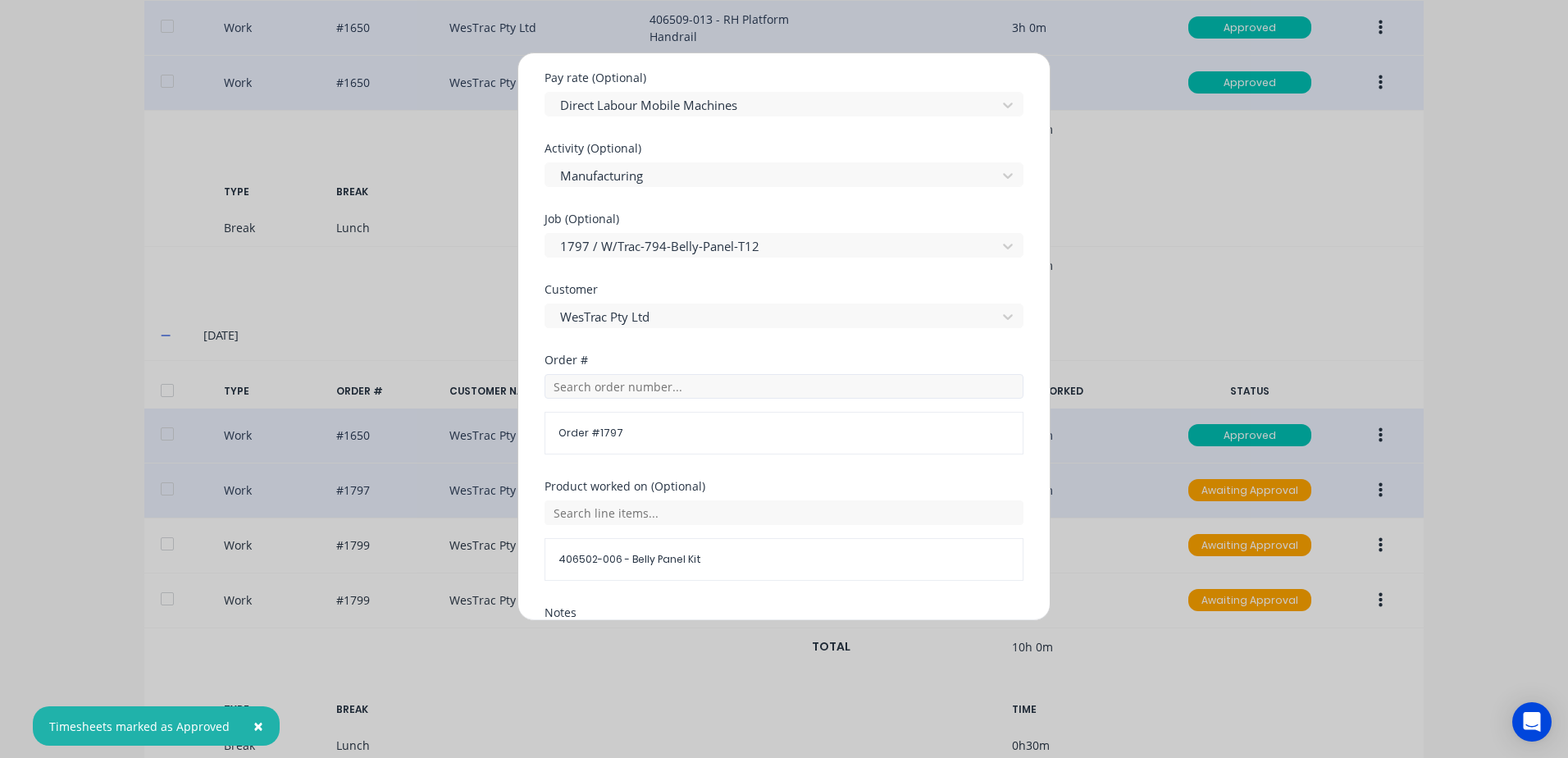
scroll to position [714, 0]
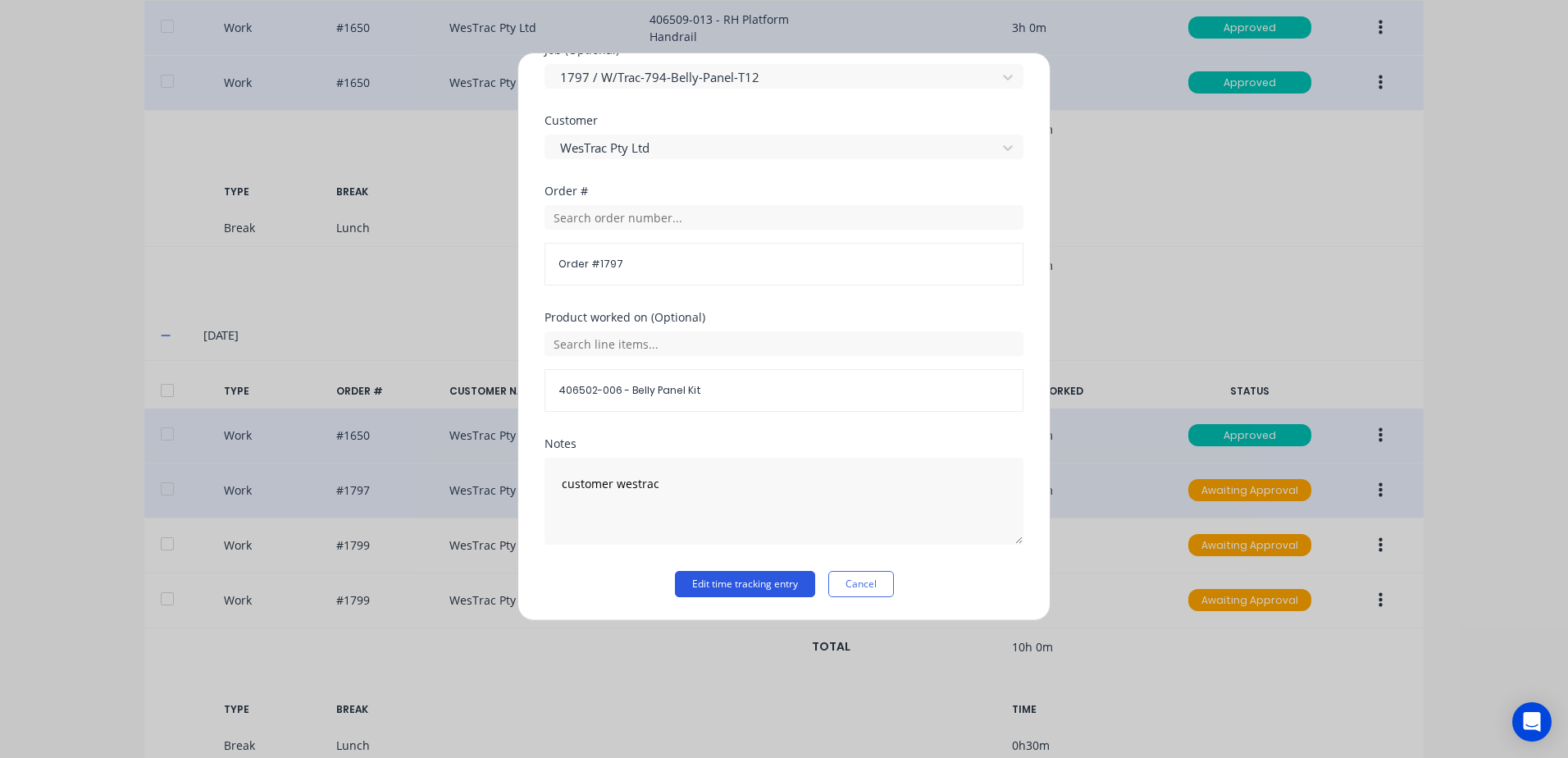
click at [690, 582] on button "Edit time tracking entry" at bounding box center [745, 584] width 140 height 27
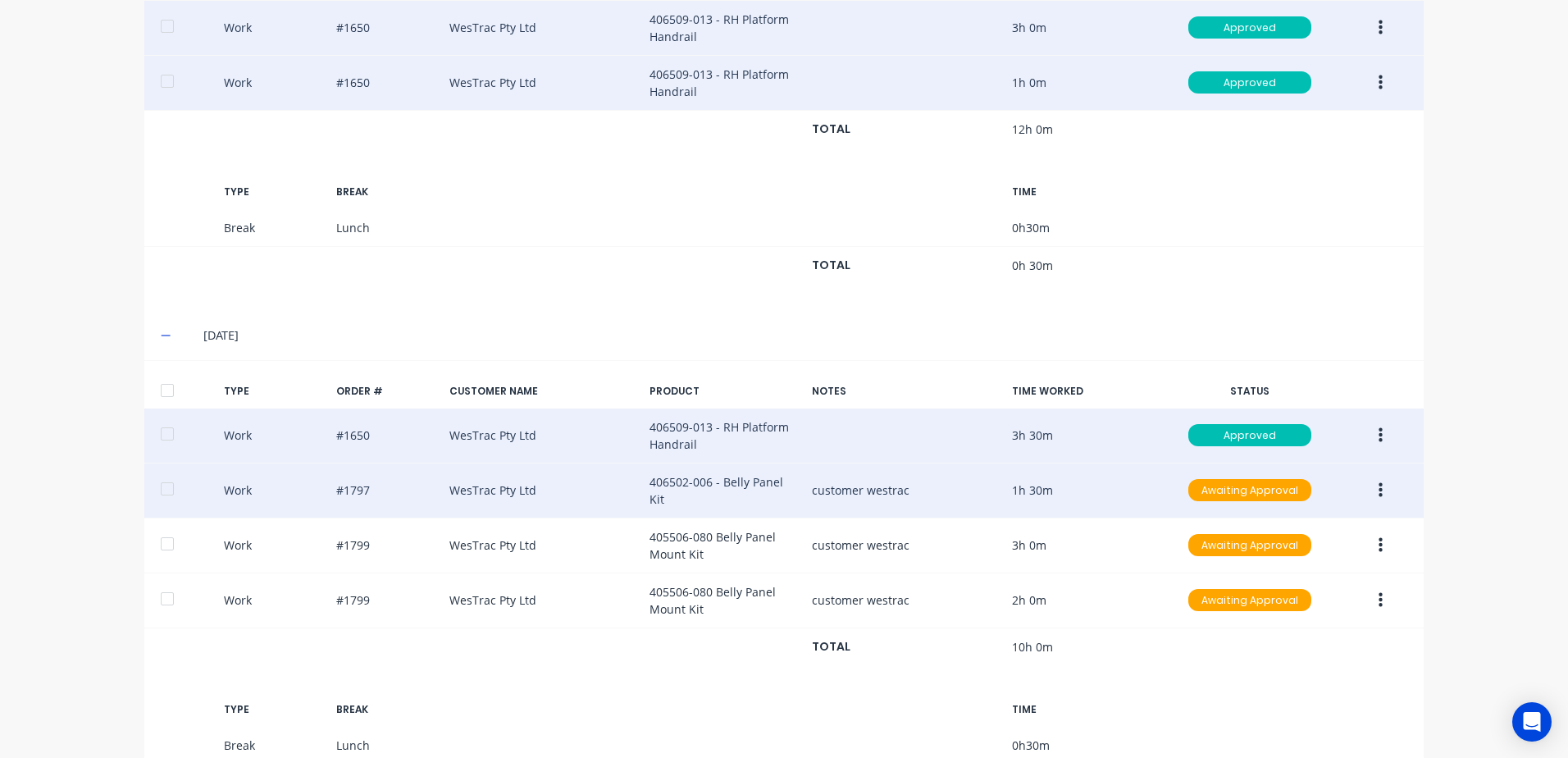
click at [1370, 486] on button "button" at bounding box center [1380, 490] width 38 height 30
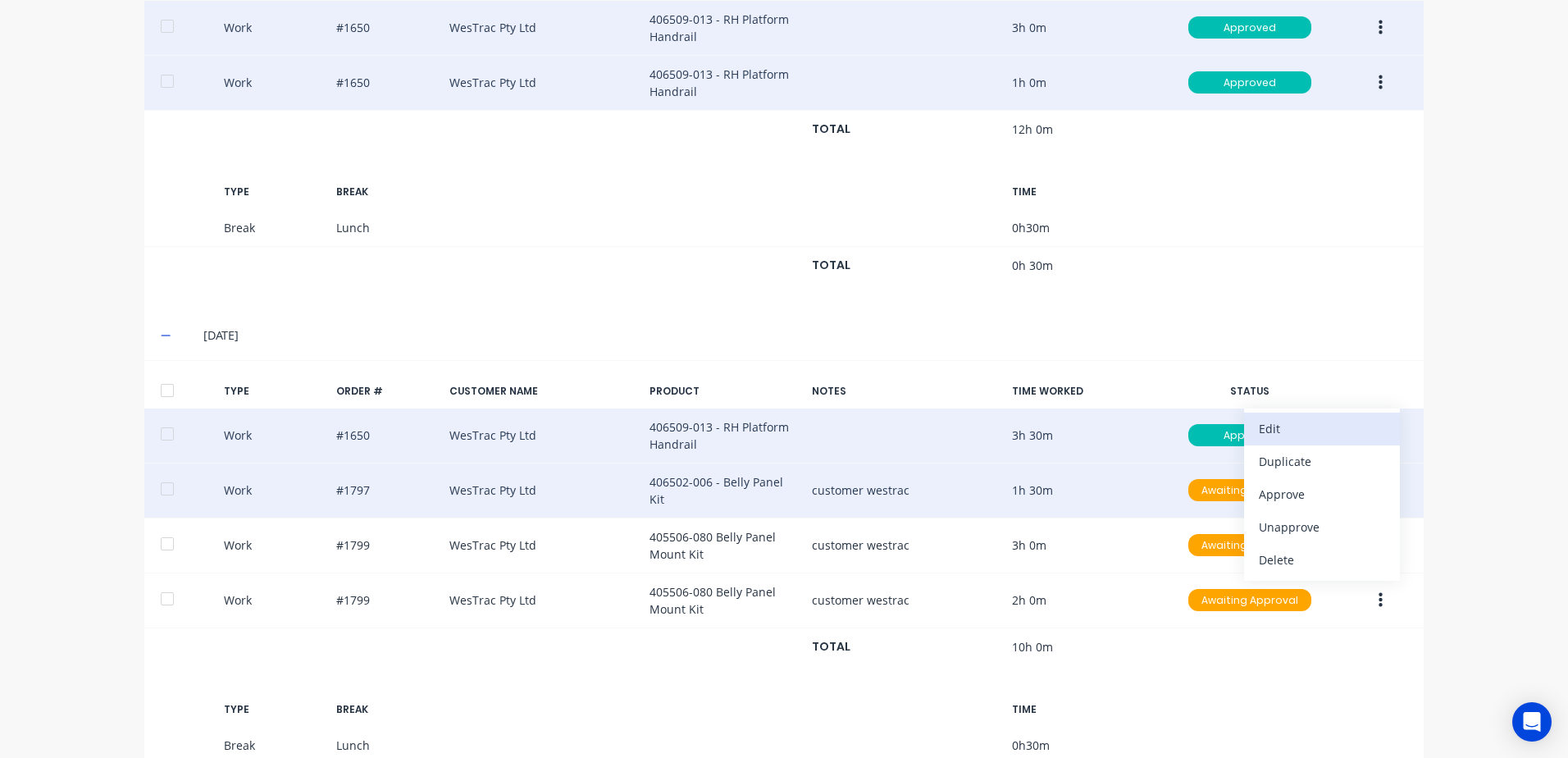
click at [1275, 426] on div "Edit" at bounding box center [1322, 428] width 126 height 24
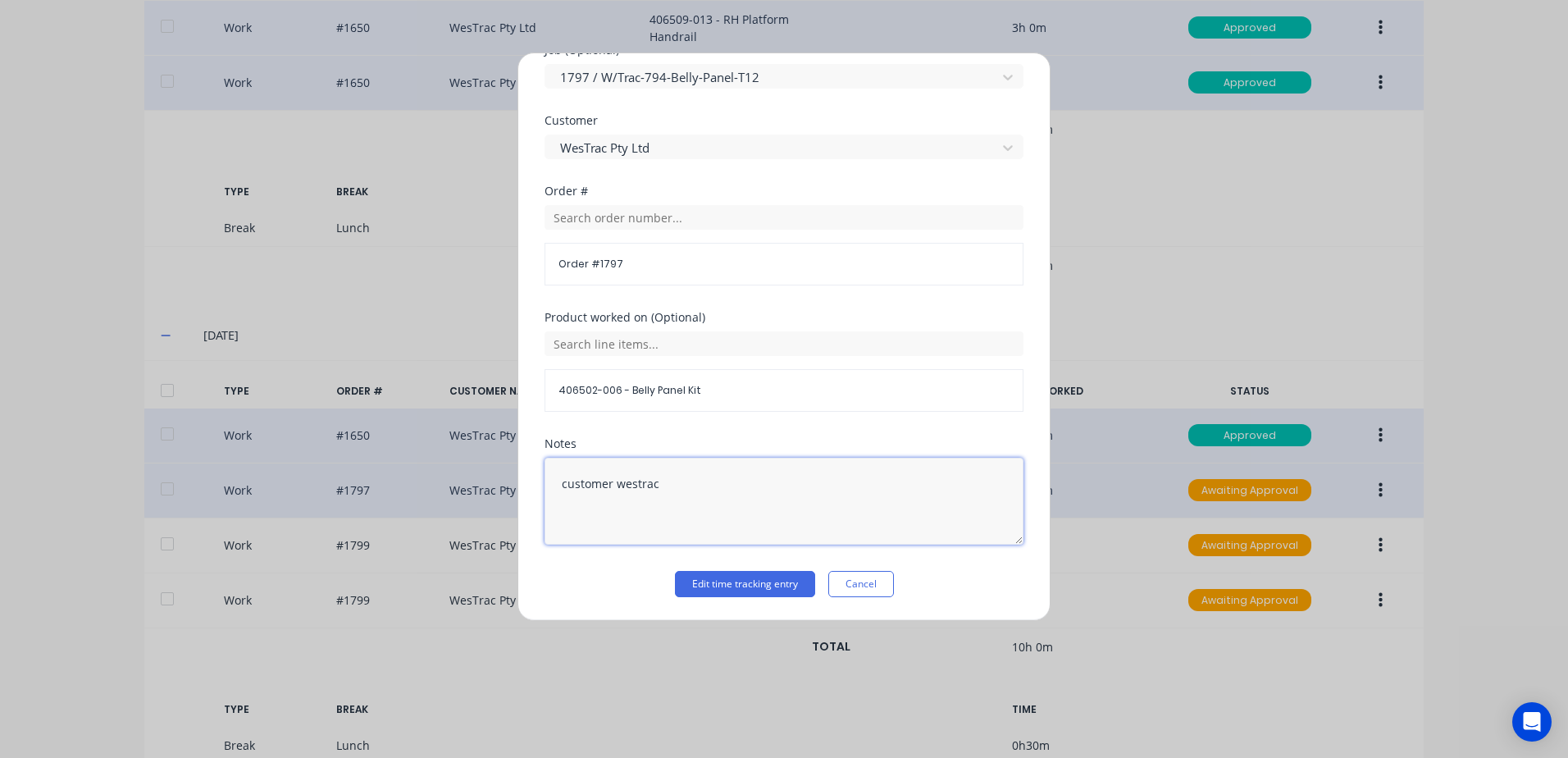
drag, startPoint x: 646, startPoint y: 486, endPoint x: 468, endPoint y: 474, distance: 178.4
click at [468, 474] on div "Edit time tracking entry Work Attendance When Date [DATE] Start time 08:00 AM F…" at bounding box center [784, 379] width 1568 height 758
type textarea "c"
click at [752, 588] on button "Edit time tracking entry" at bounding box center [745, 584] width 140 height 27
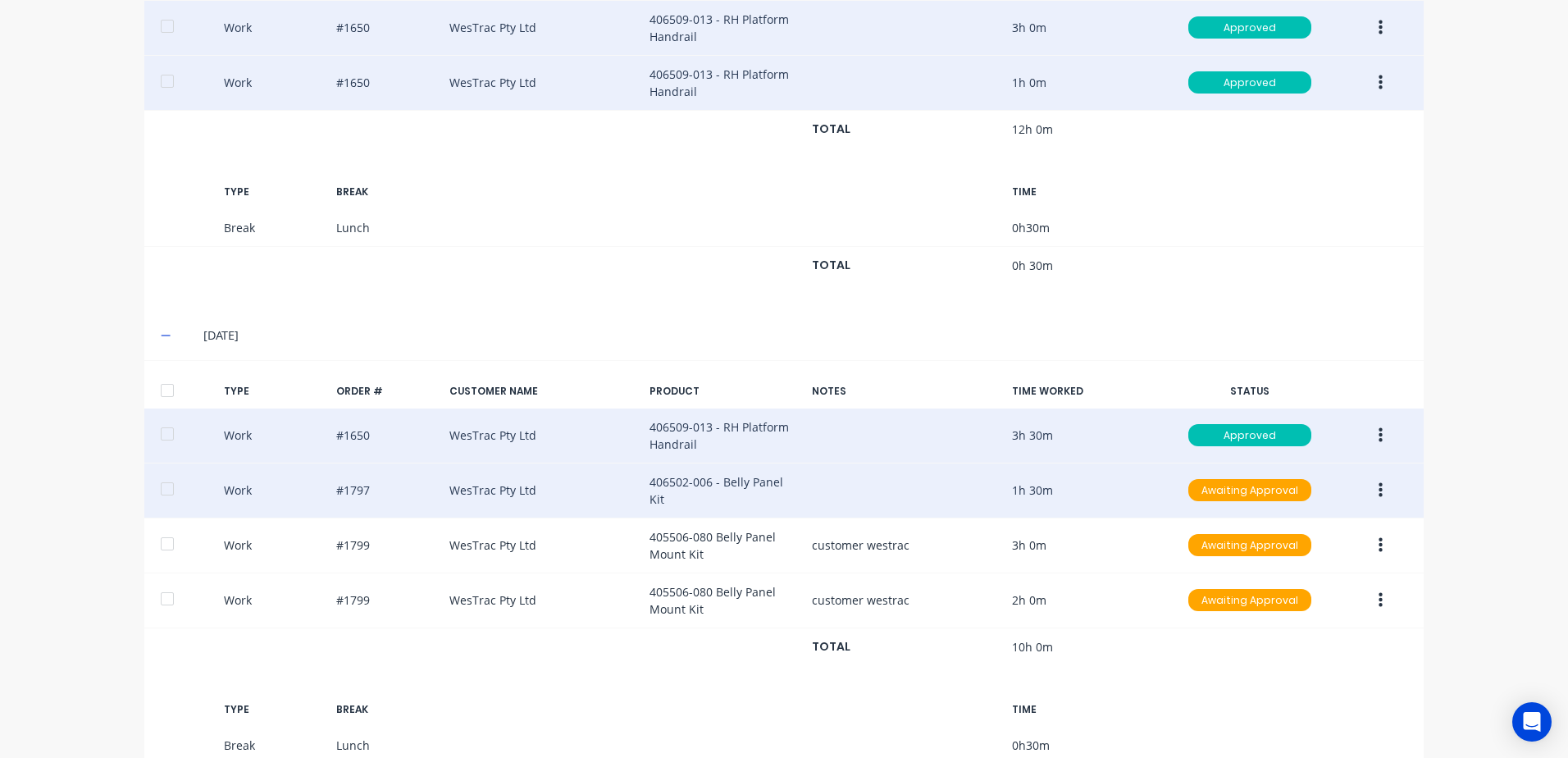
click at [1378, 486] on button "button" at bounding box center [1380, 490] width 38 height 30
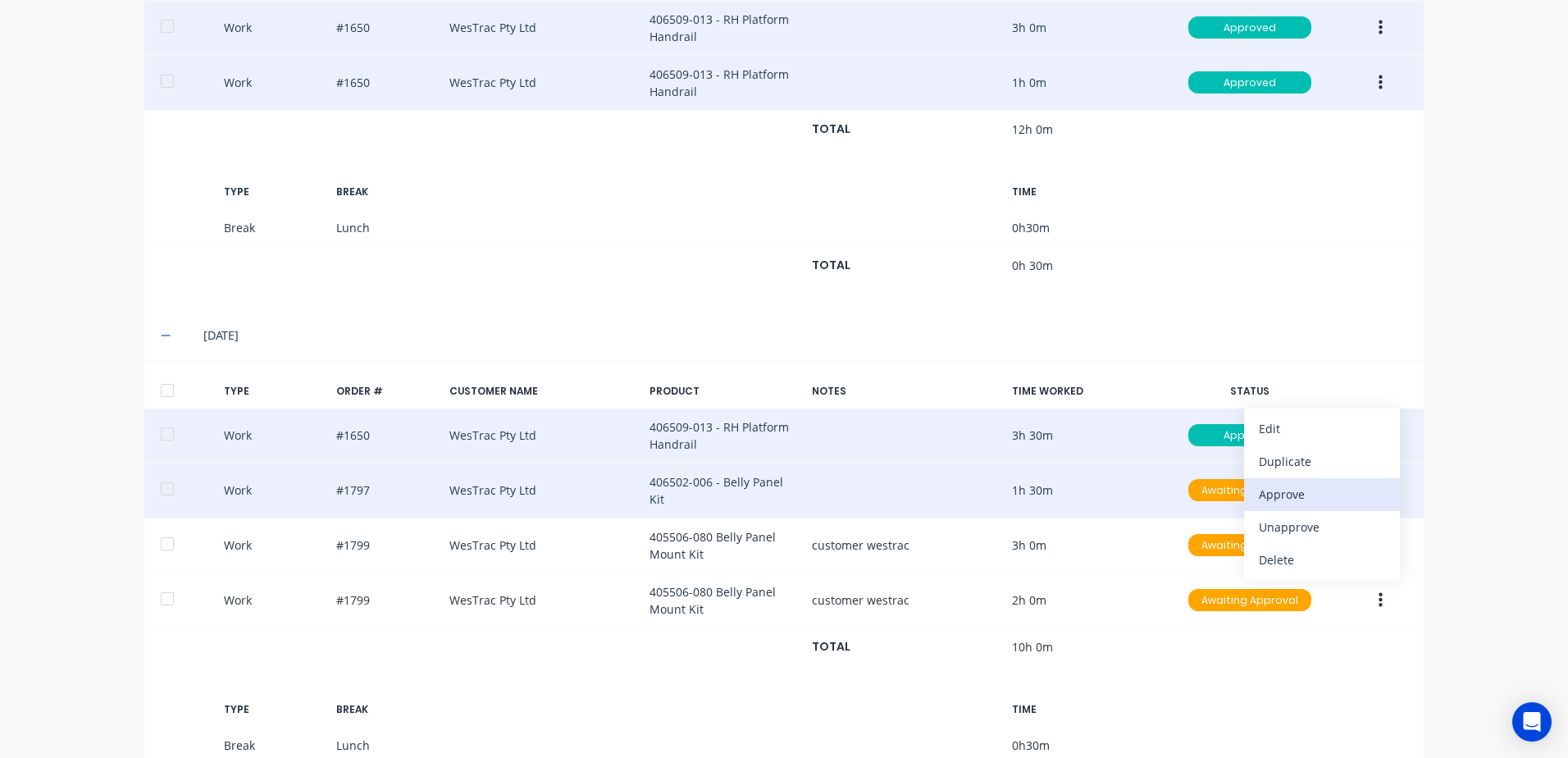
click at [1259, 492] on div "Approve" at bounding box center [1322, 494] width 126 height 24
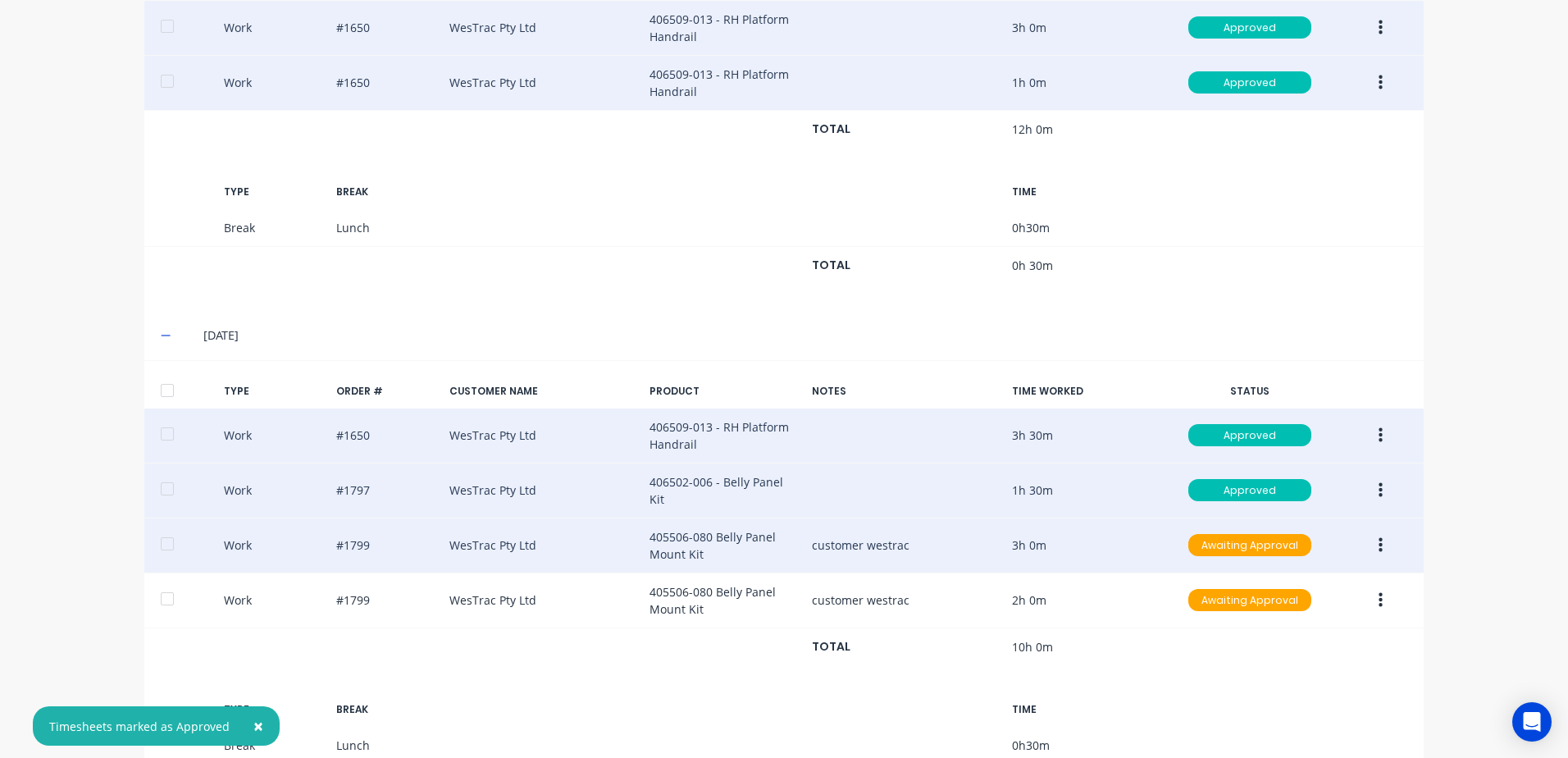
click at [1379, 543] on icon "button" at bounding box center [1381, 545] width 4 height 18
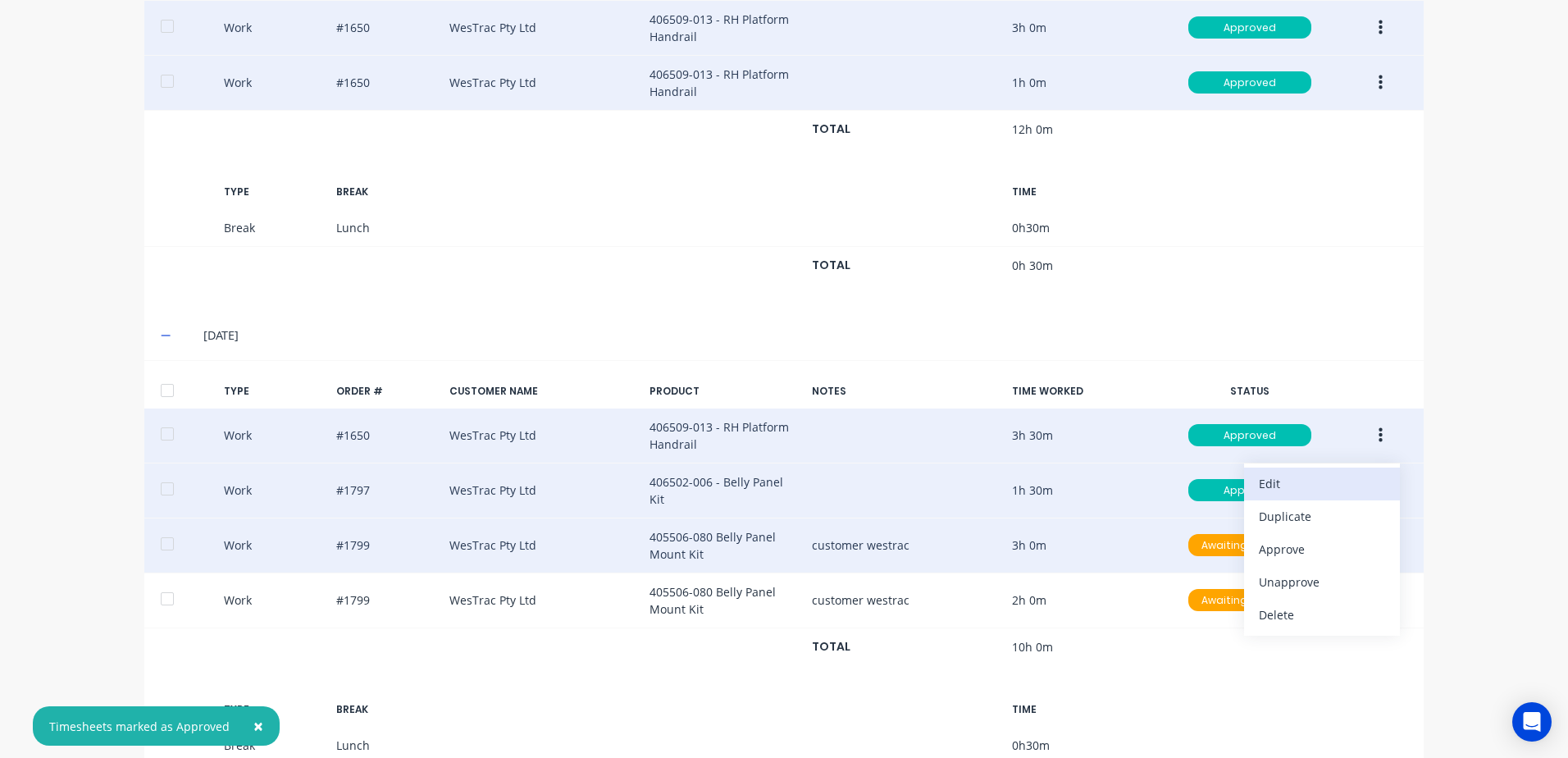
click at [1272, 478] on div "Edit" at bounding box center [1322, 483] width 126 height 24
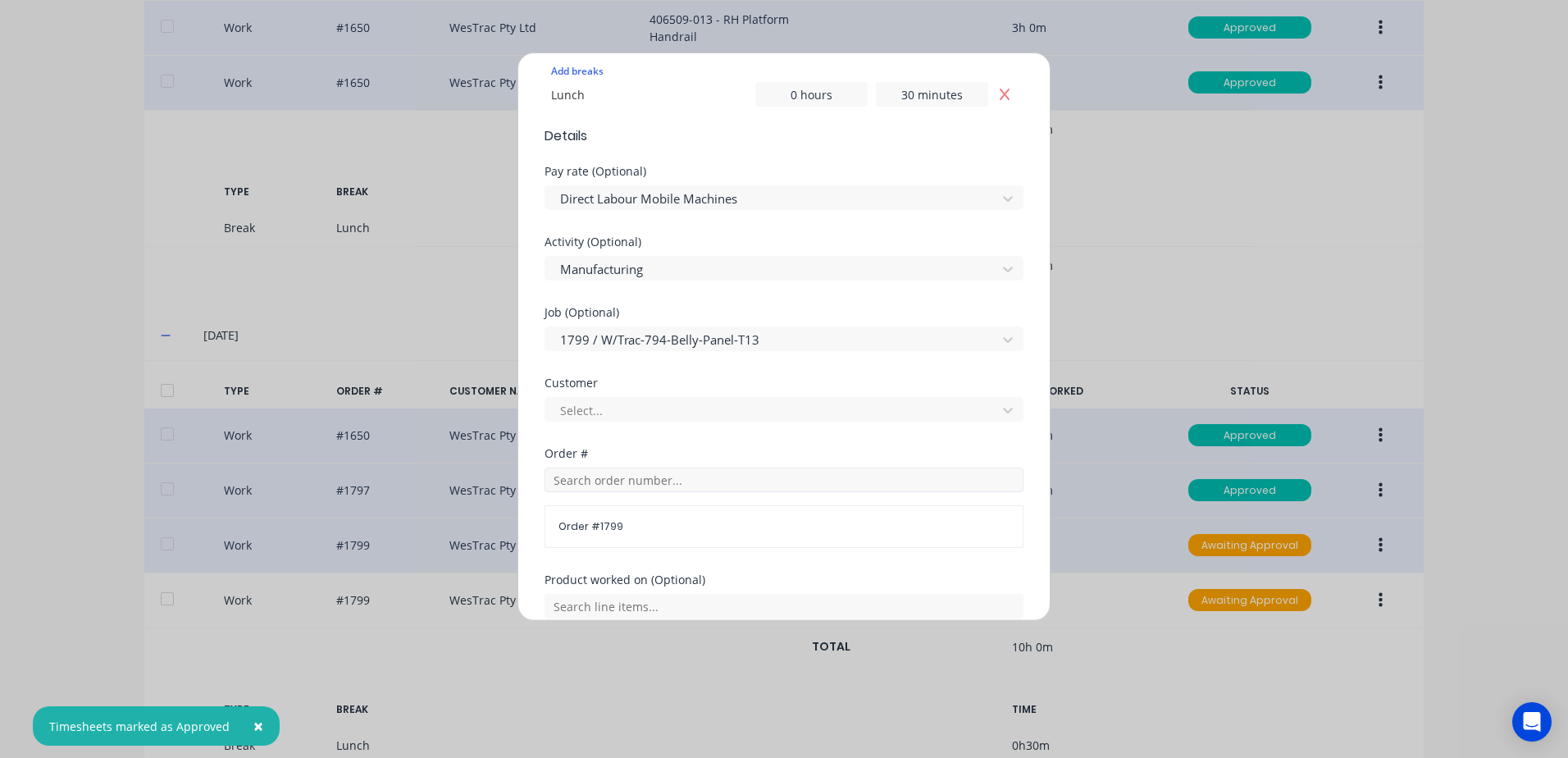
scroll to position [492, 0]
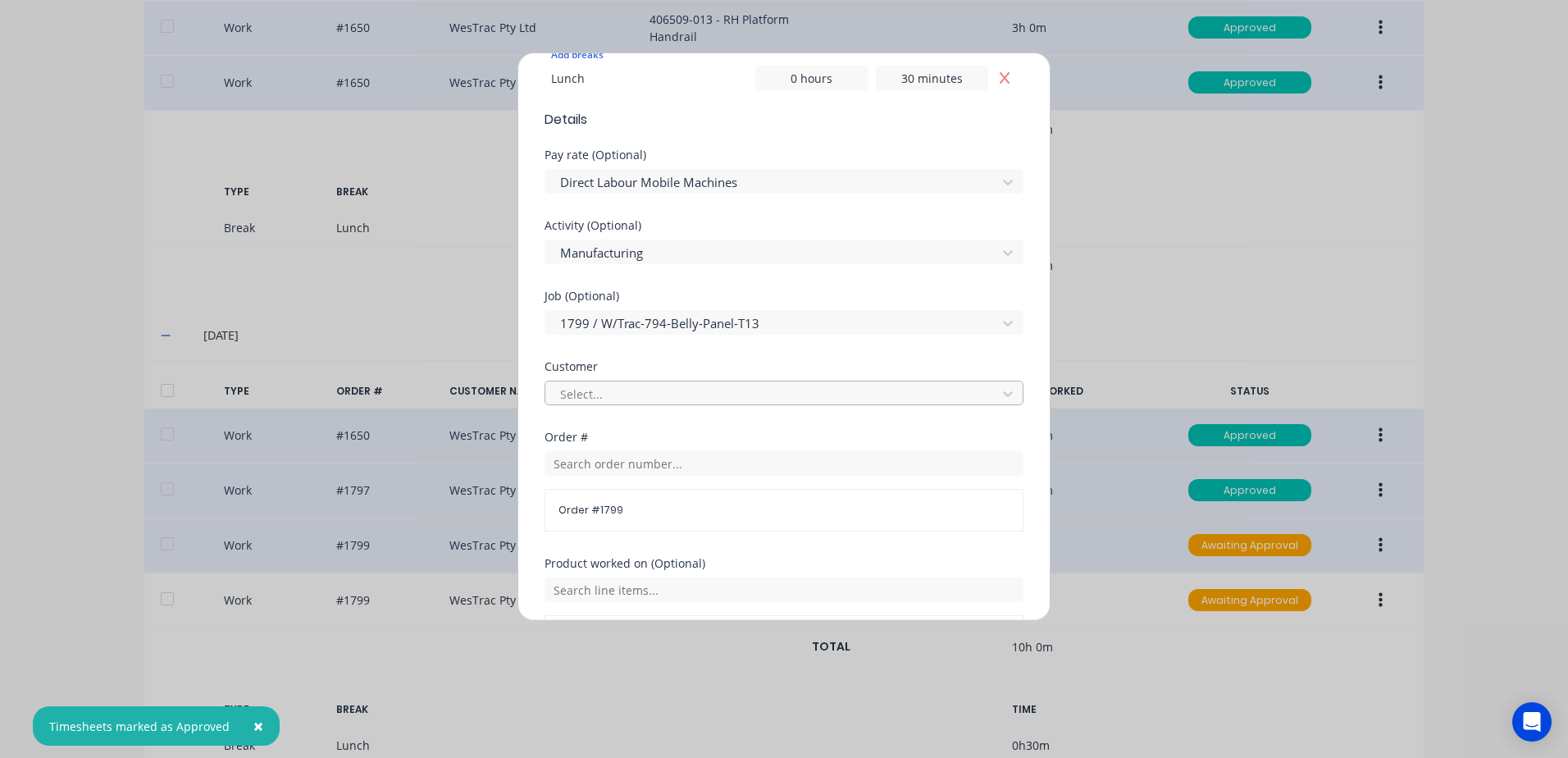
click at [583, 396] on div at bounding box center [773, 394] width 430 height 21
type input "[PERSON_NAME]"
drag, startPoint x: 602, startPoint y: 488, endPoint x: 708, endPoint y: 479, distance: 106.4
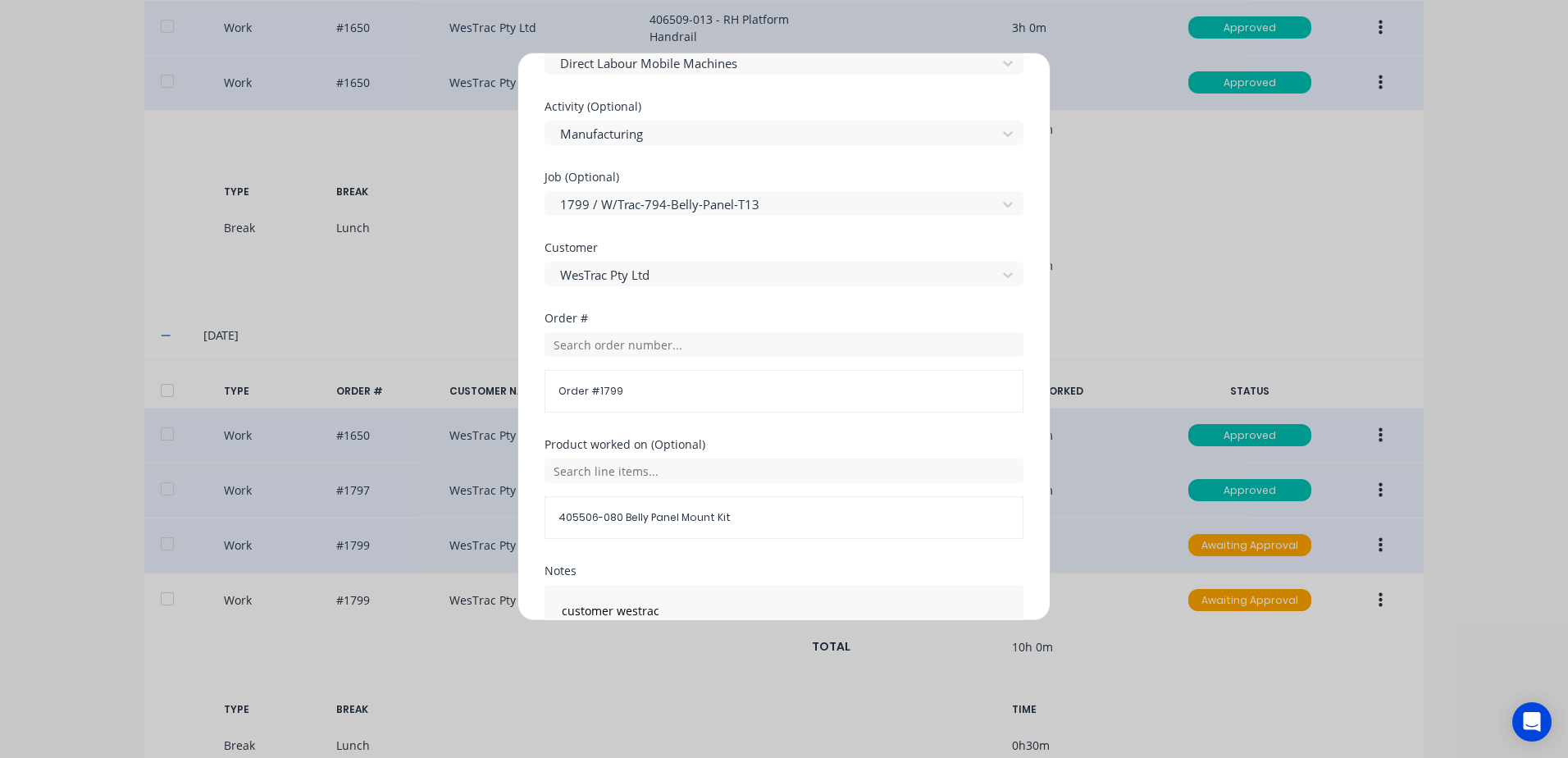
scroll to position [738, 0]
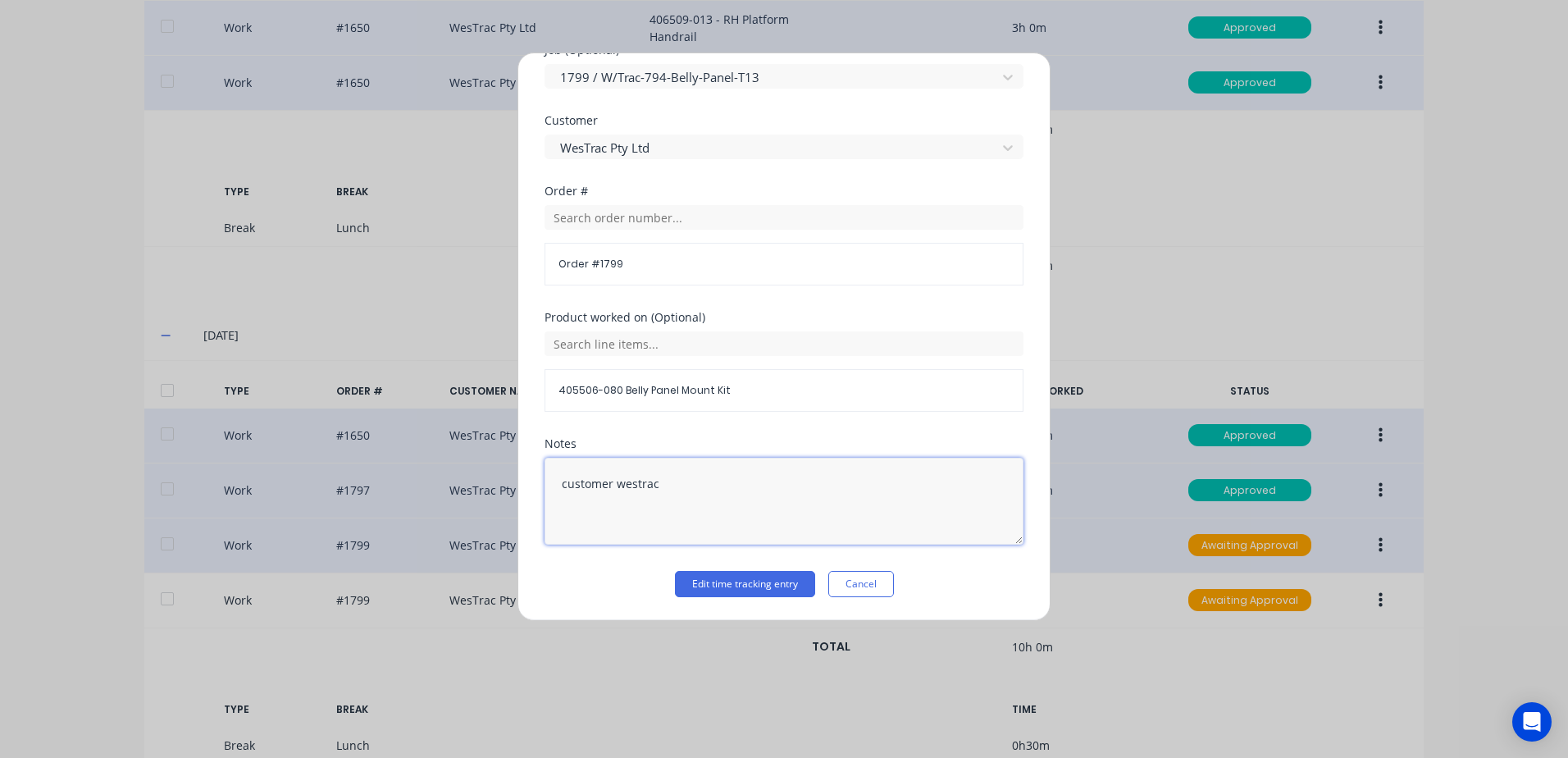
drag, startPoint x: 571, startPoint y: 484, endPoint x: 543, endPoint y: 484, distance: 28.0
click at [543, 484] on div "Edit time tracking entry Work Attendance When Date [DATE] Start time 09:30 AM F…" at bounding box center [784, 336] width 533 height 568
click at [746, 587] on button "Edit time tracking entry" at bounding box center [745, 584] width 140 height 27
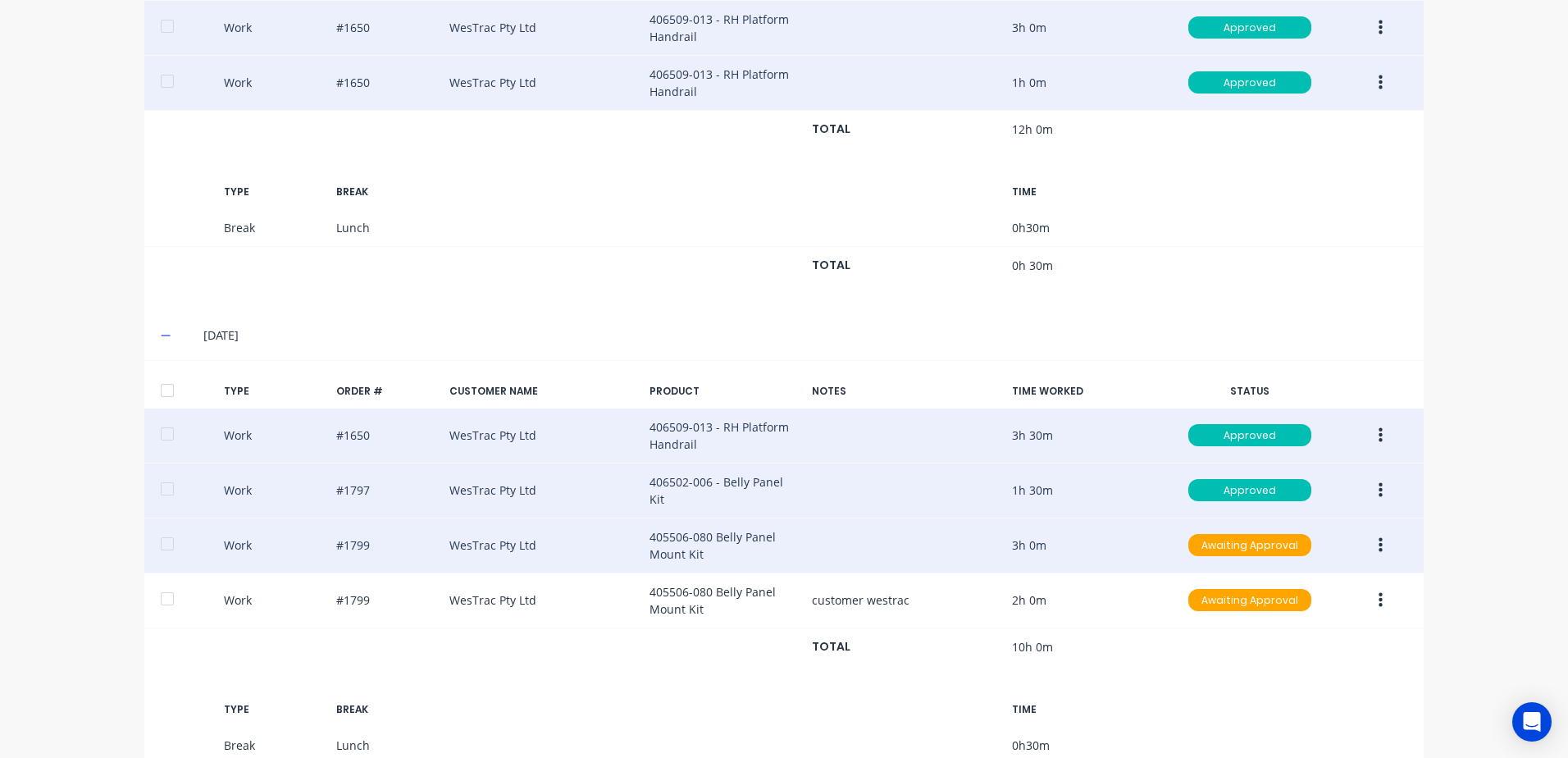
click at [1377, 539] on button "button" at bounding box center [1380, 545] width 38 height 30
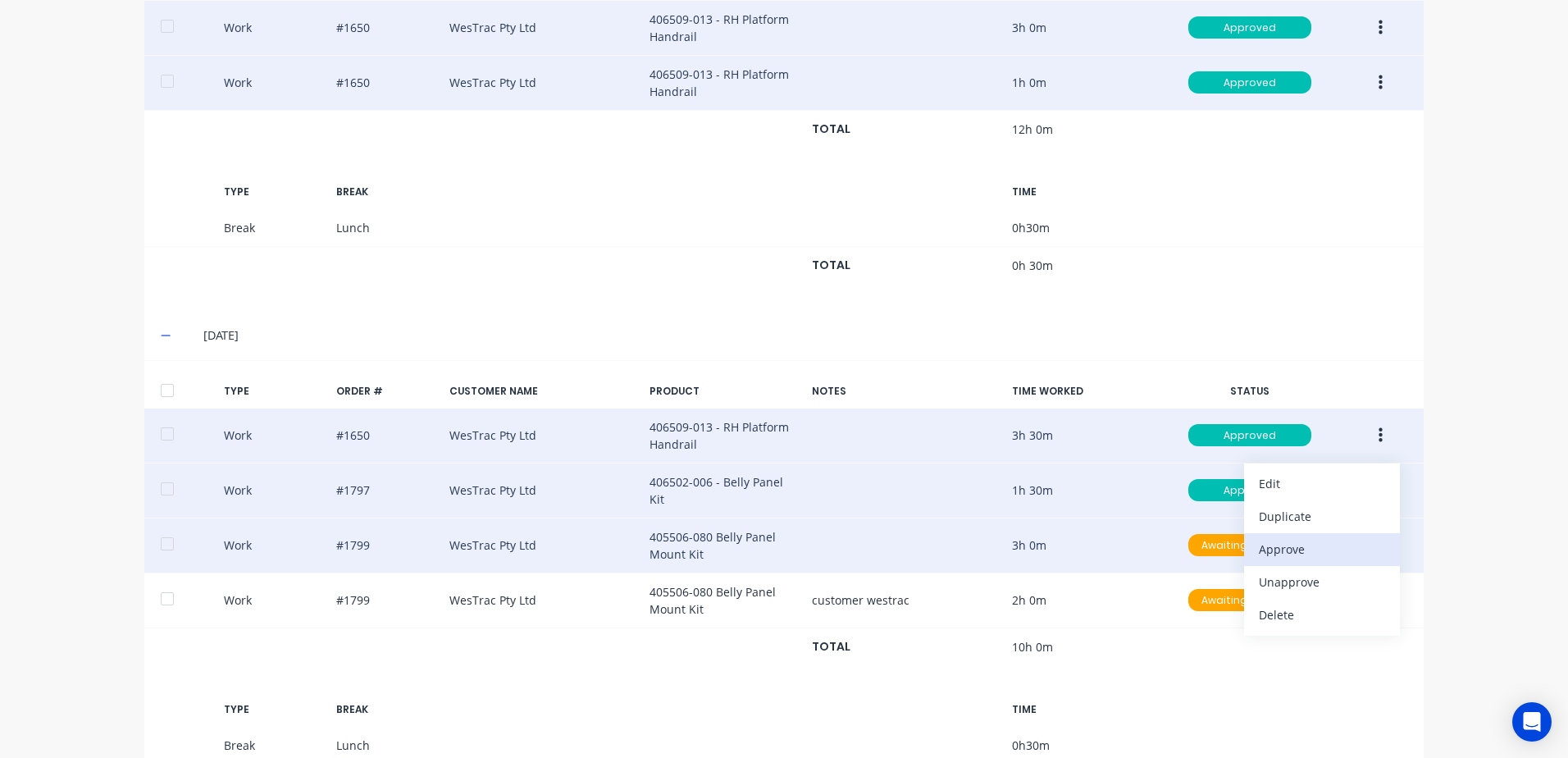
click at [1283, 543] on div "Approve" at bounding box center [1322, 549] width 126 height 24
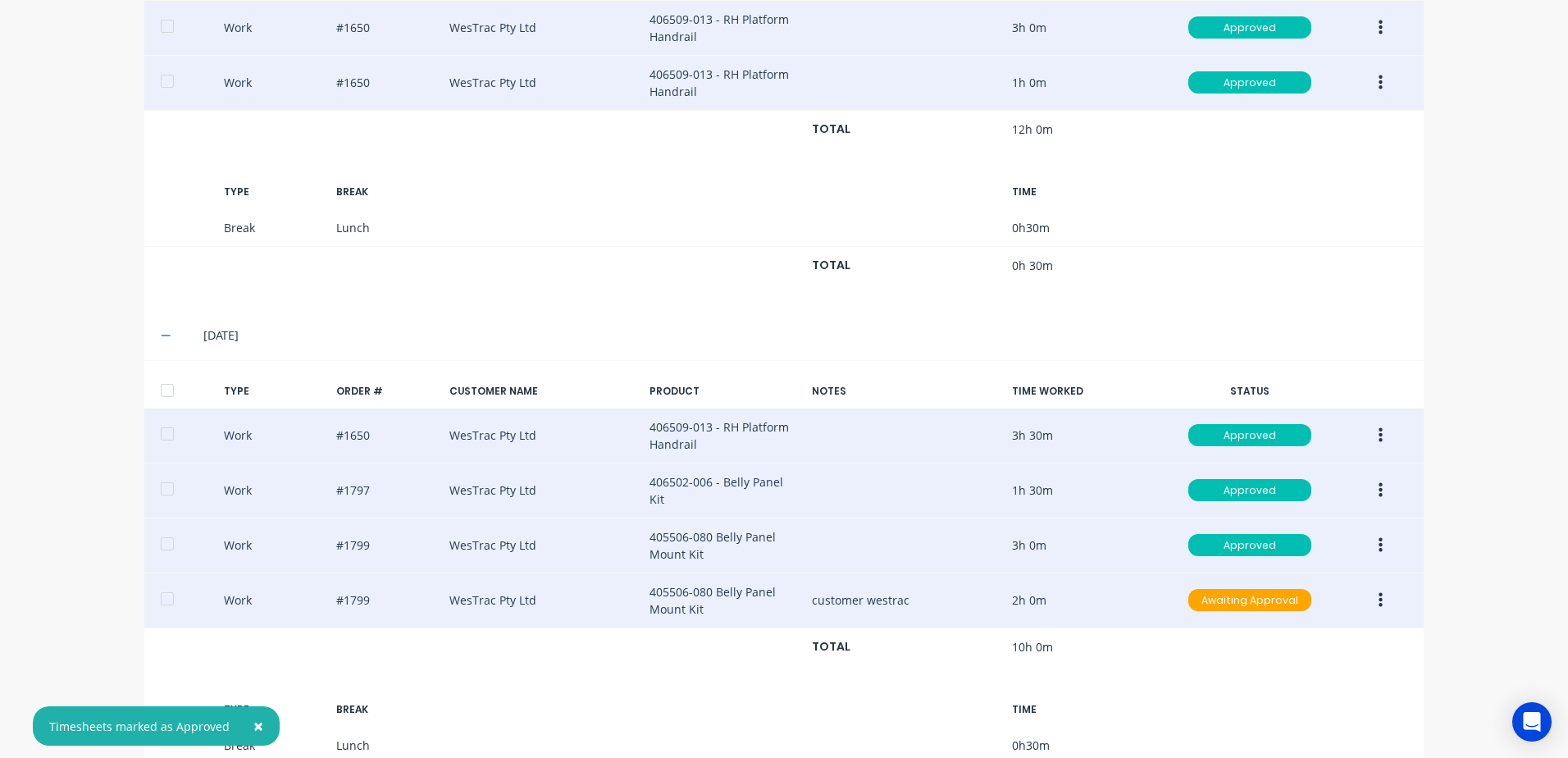
click at [1379, 593] on icon "button" at bounding box center [1381, 600] width 4 height 18
click at [1271, 534] on div "Edit" at bounding box center [1322, 538] width 126 height 24
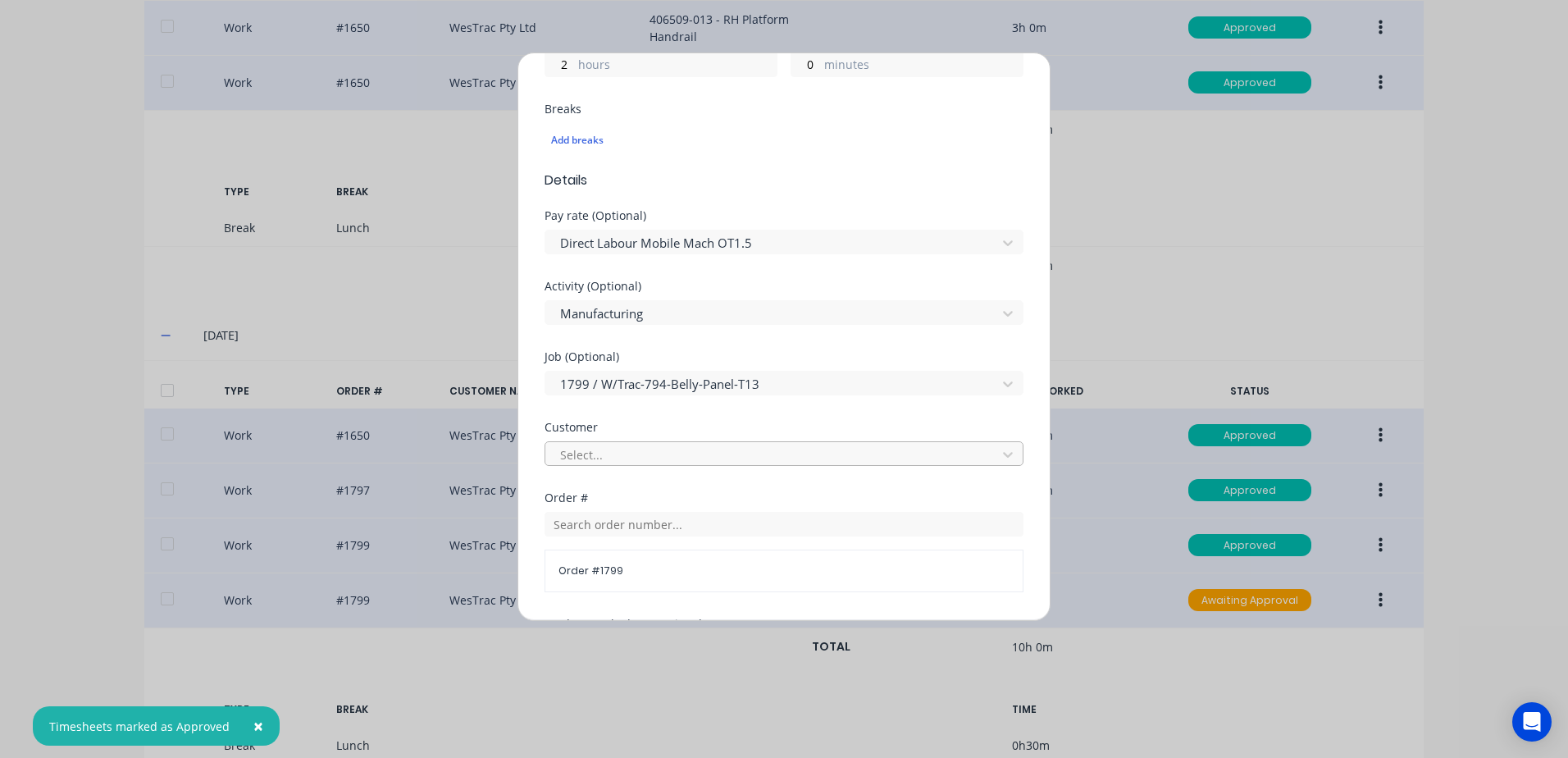
scroll to position [411, 0]
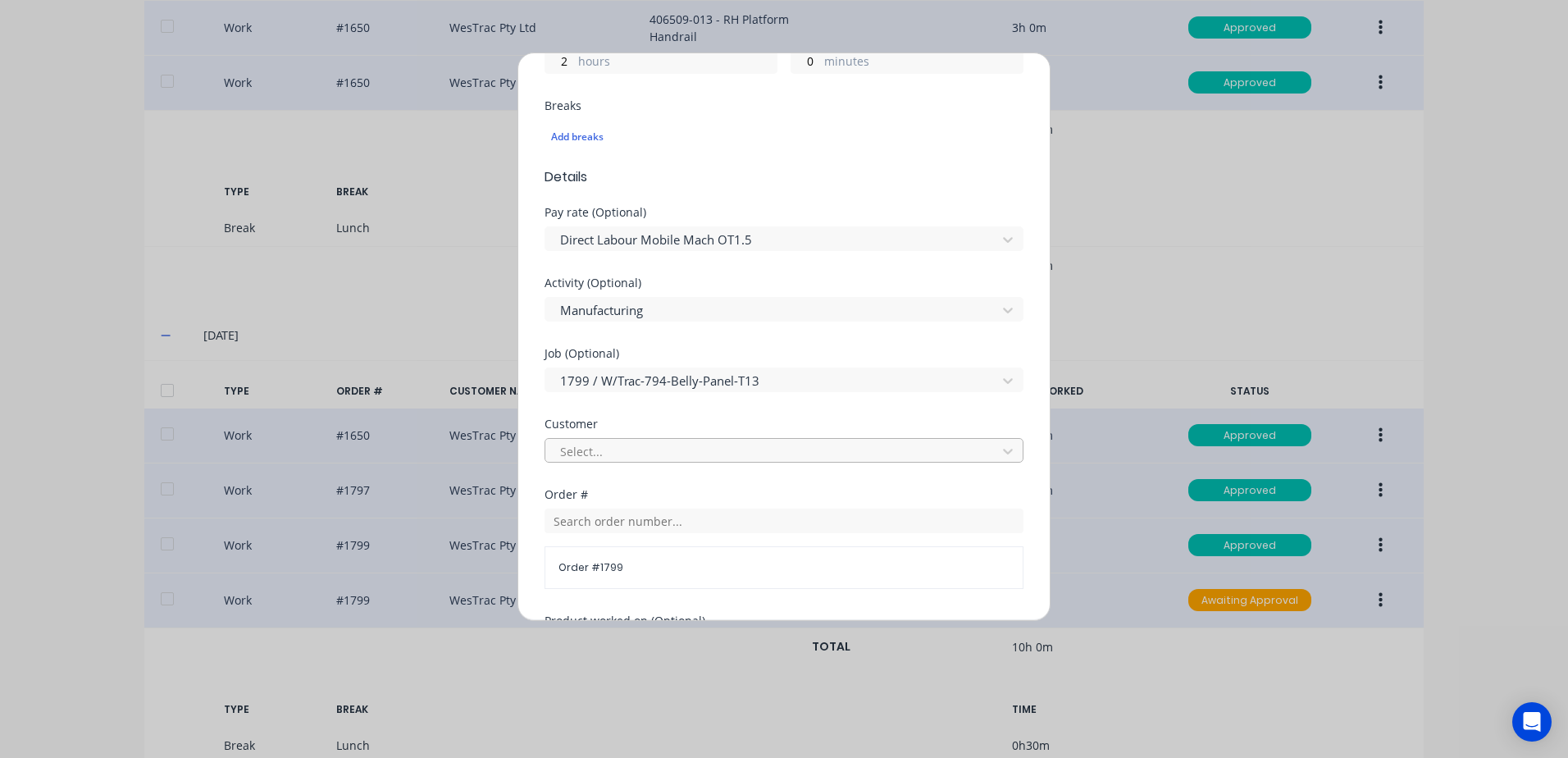
click at [735, 454] on div at bounding box center [773, 451] width 430 height 21
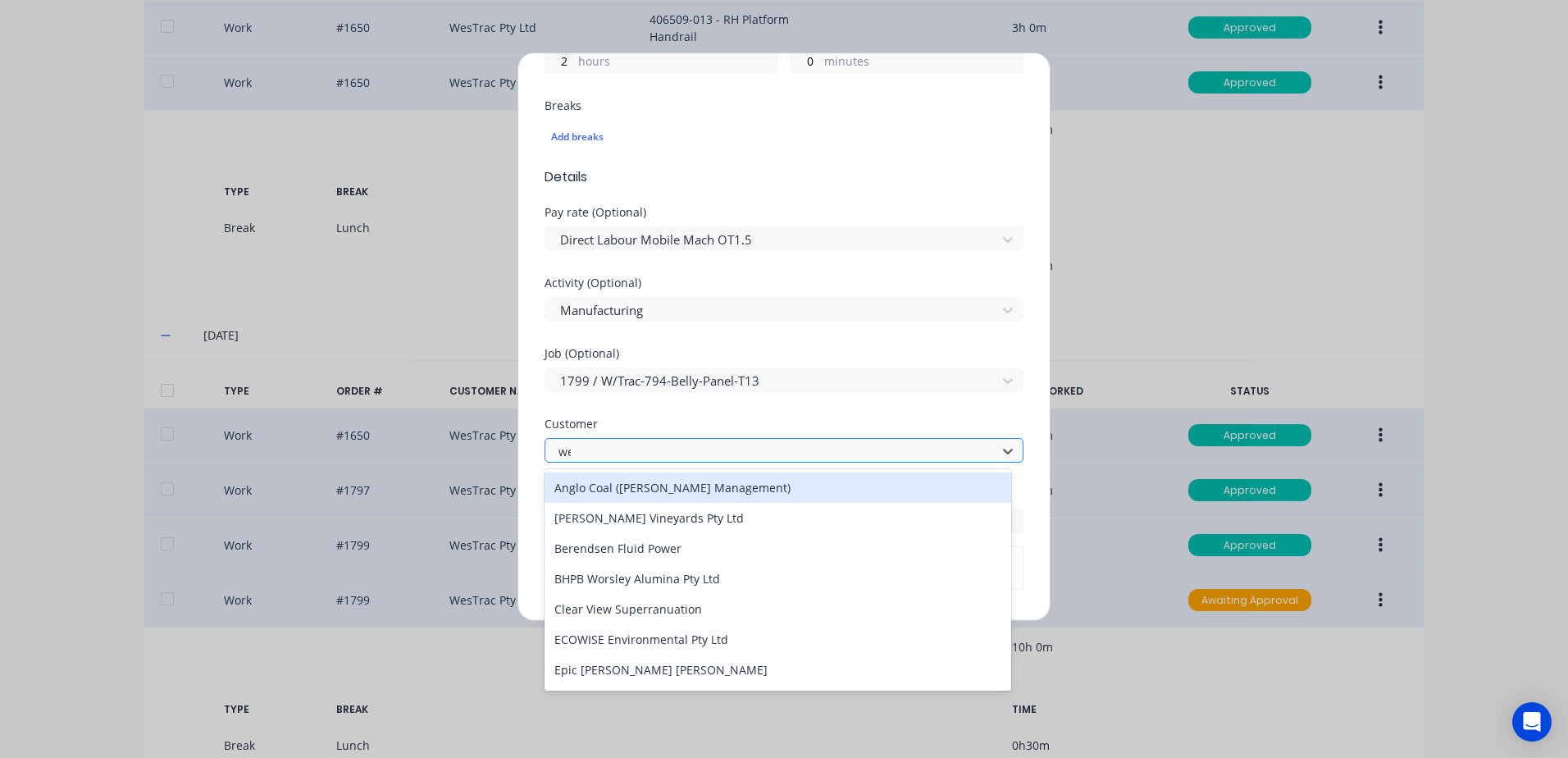
type input "[PERSON_NAME]"
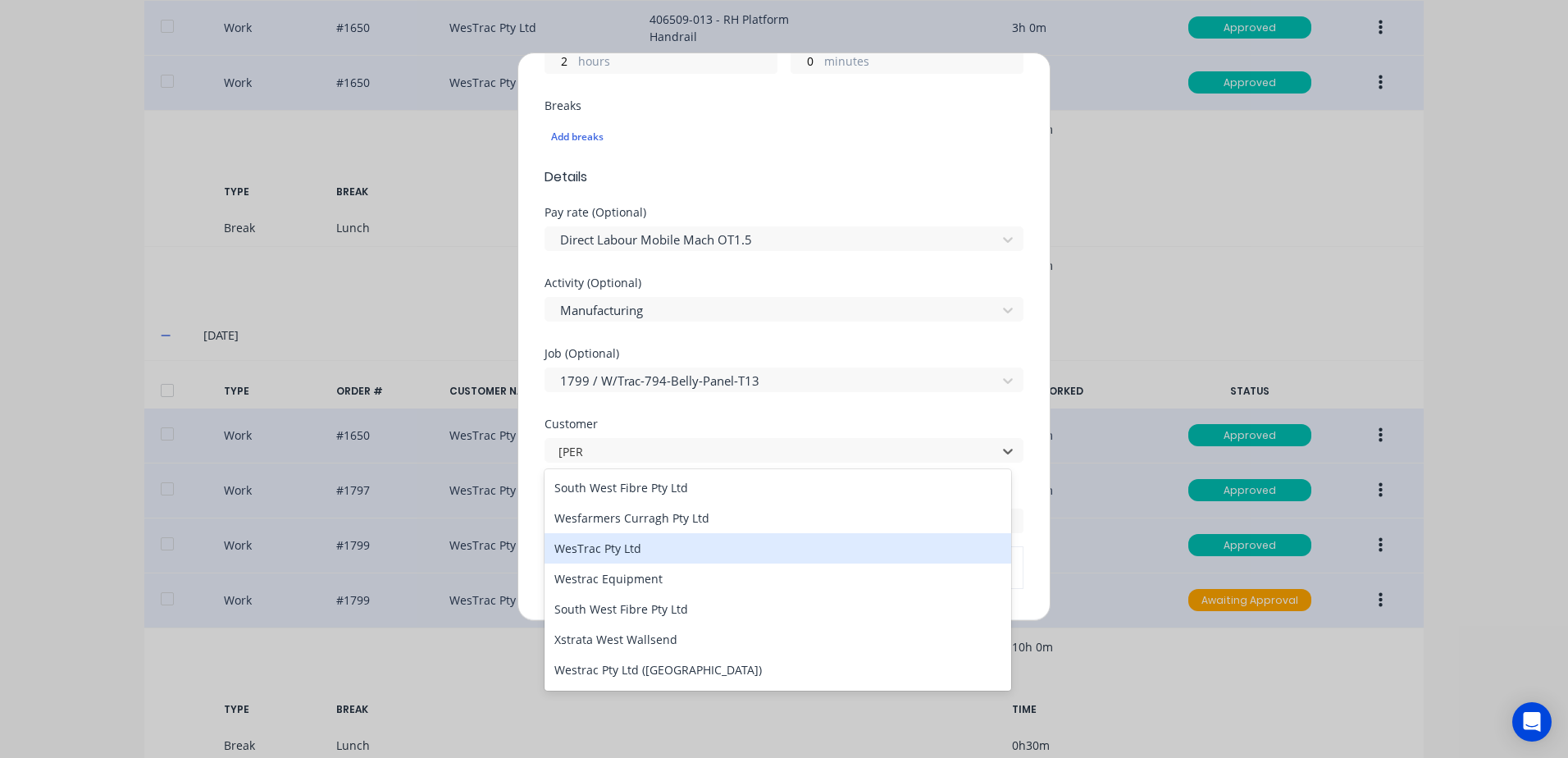
click at [626, 548] on div "WesTrac Pty Ltd" at bounding box center [778, 548] width 467 height 31
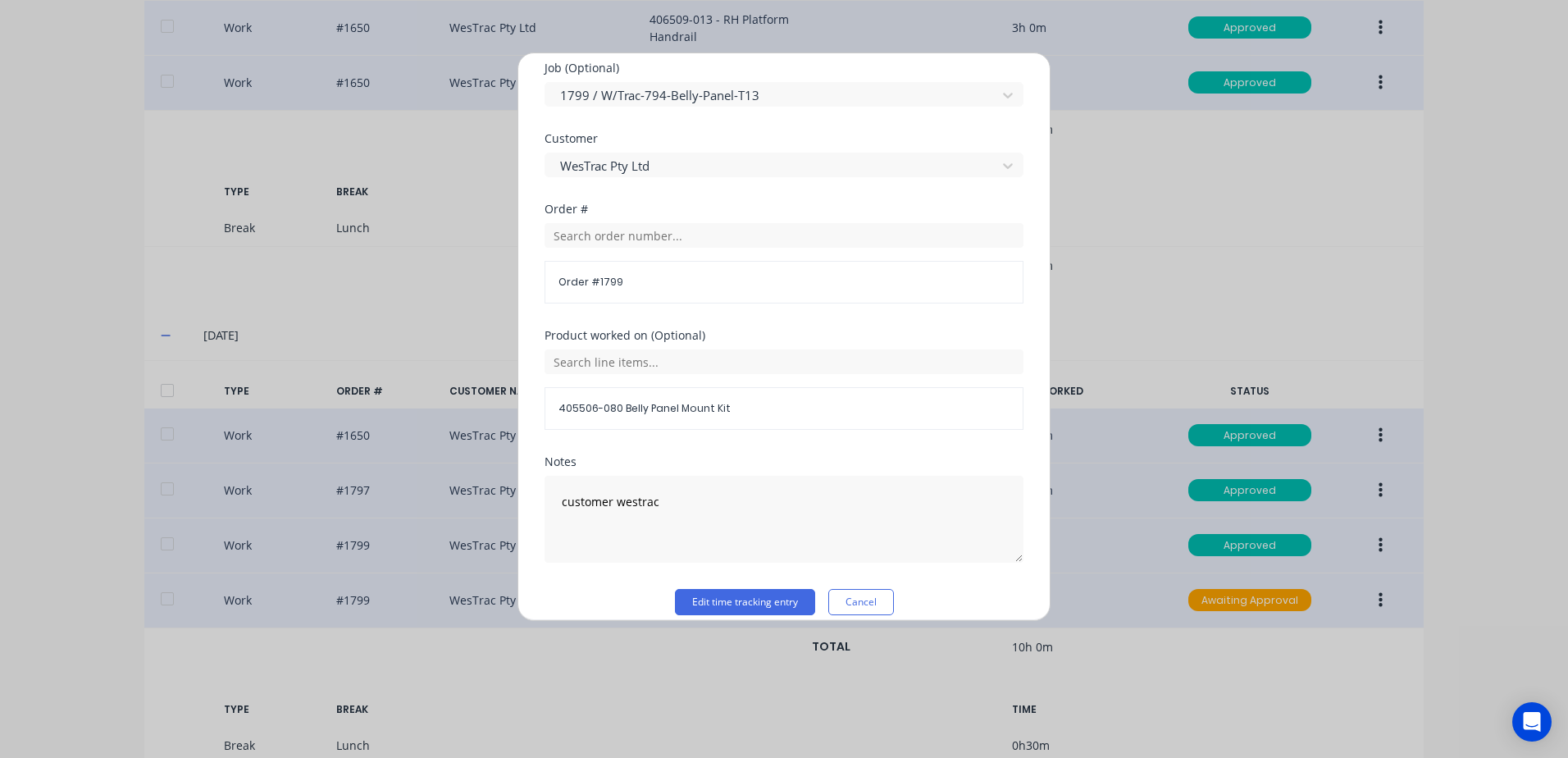
scroll to position [714, 0]
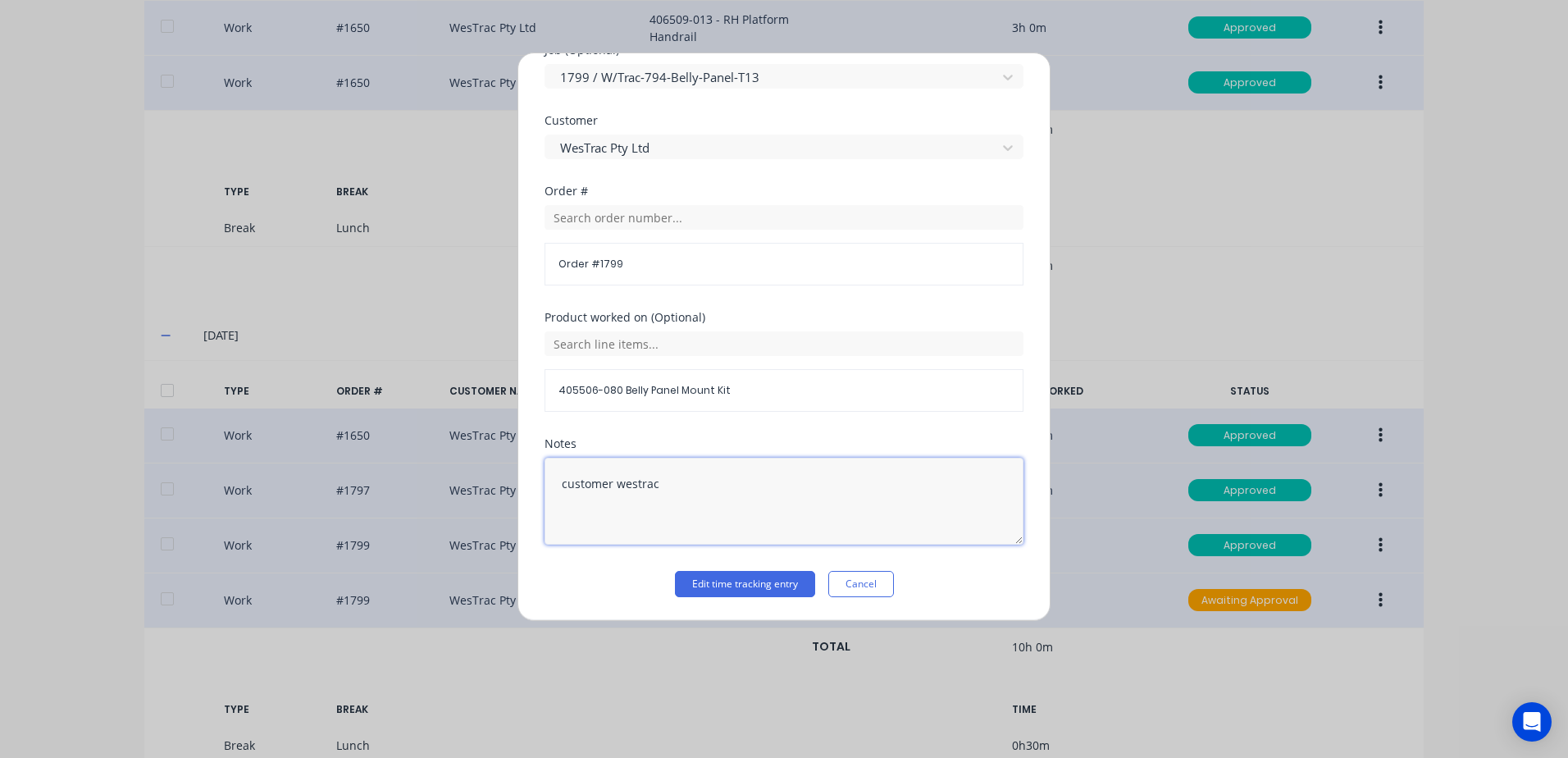
drag, startPoint x: 621, startPoint y: 487, endPoint x: 569, endPoint y: 493, distance: 52.3
click at [569, 493] on textarea "customer westrac" at bounding box center [784, 501] width 479 height 87
type textarea "c"
click at [718, 583] on button "Edit time tracking entry" at bounding box center [745, 584] width 140 height 27
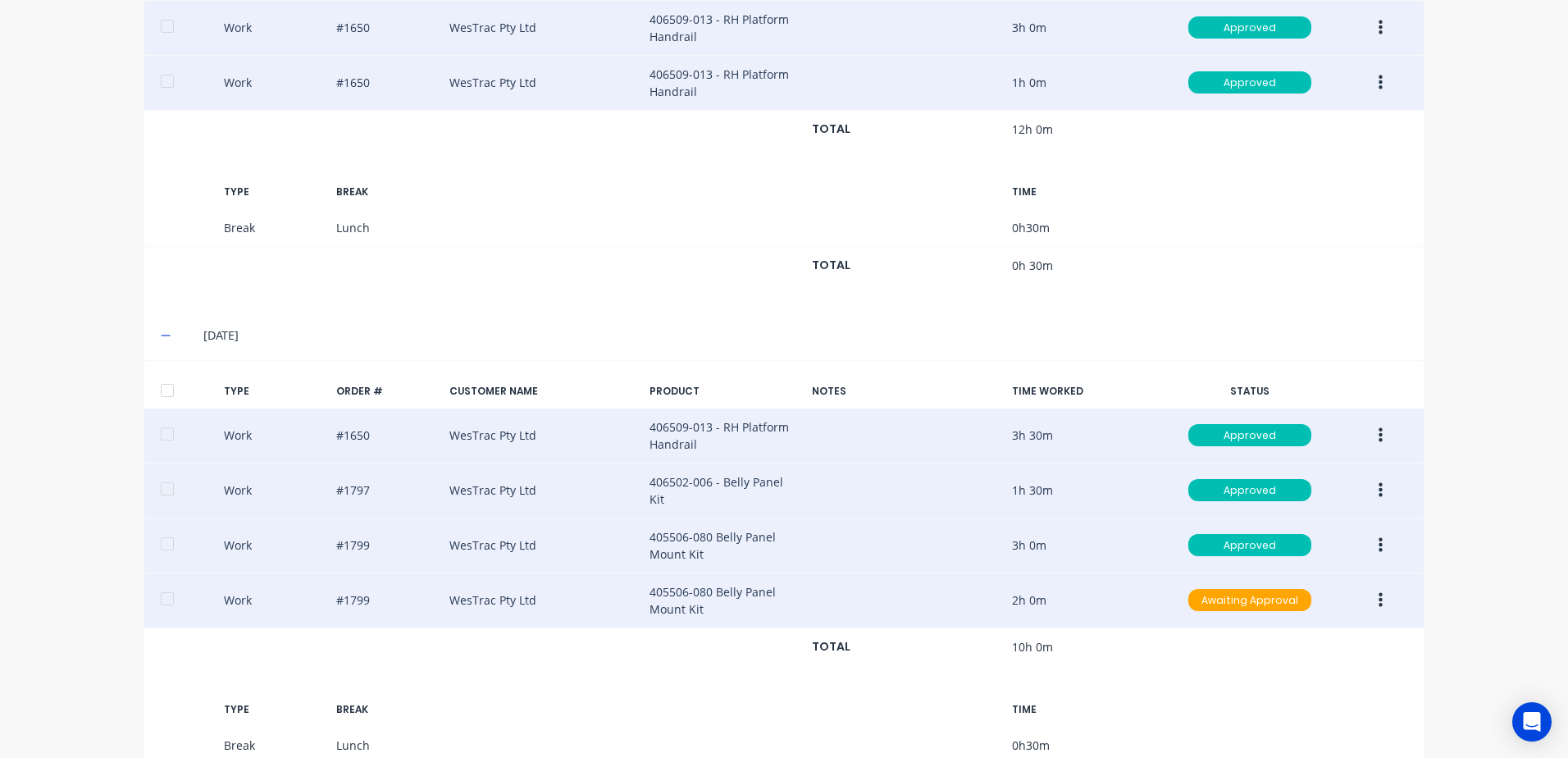
click at [1379, 598] on icon "button" at bounding box center [1381, 600] width 4 height 18
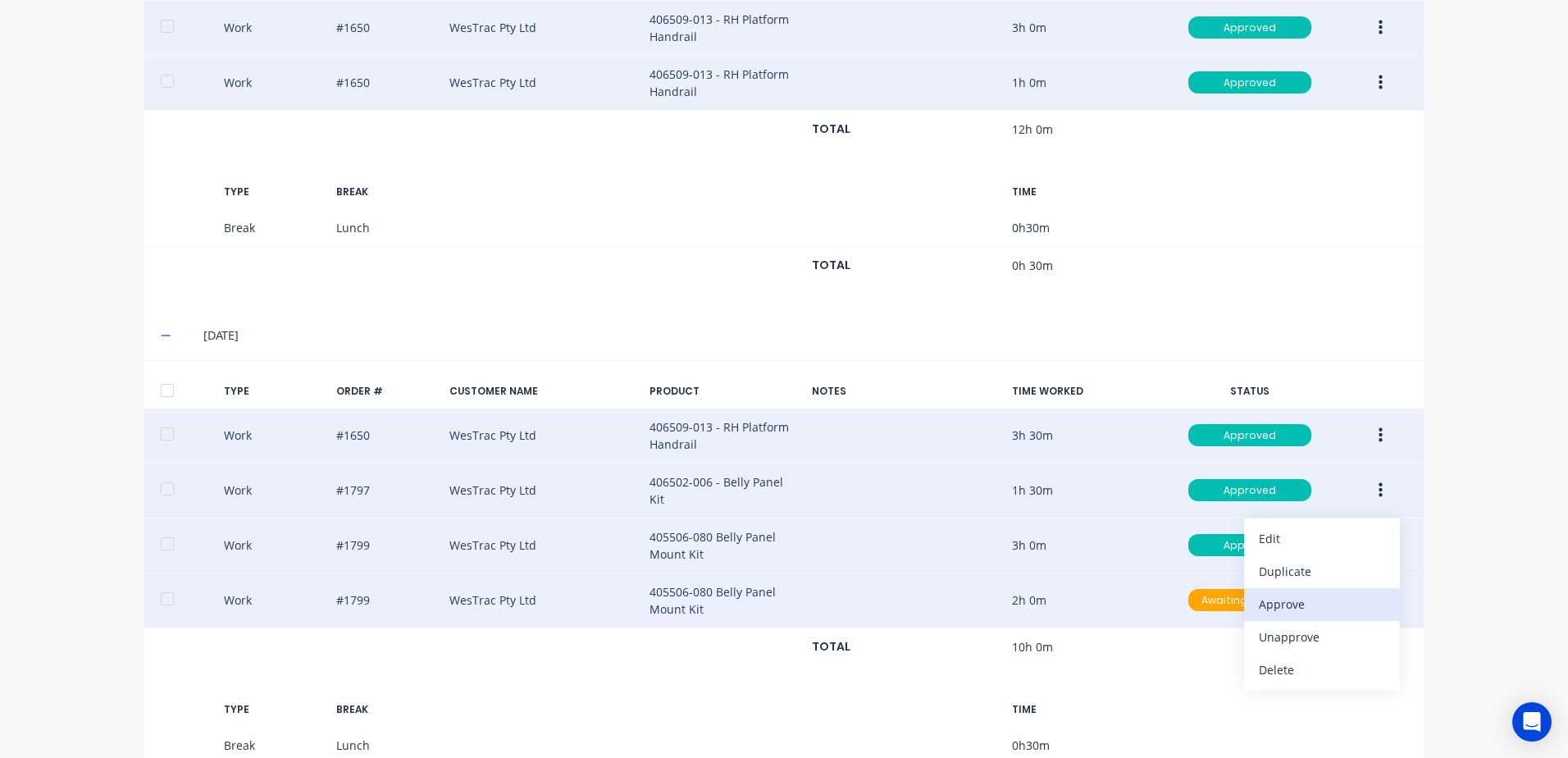
click at [1274, 599] on div "Approve" at bounding box center [1322, 604] width 126 height 24
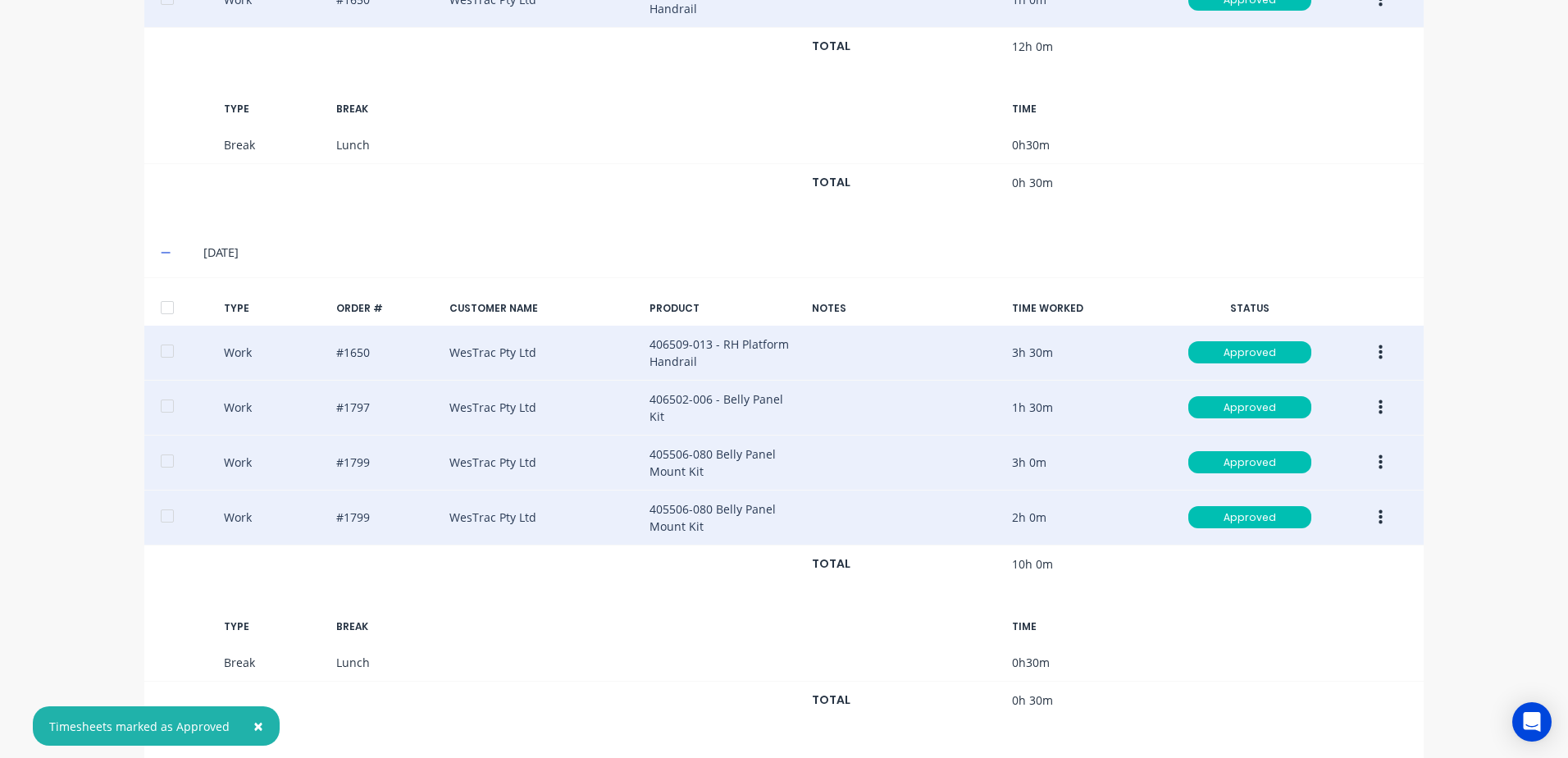
scroll to position [971, 0]
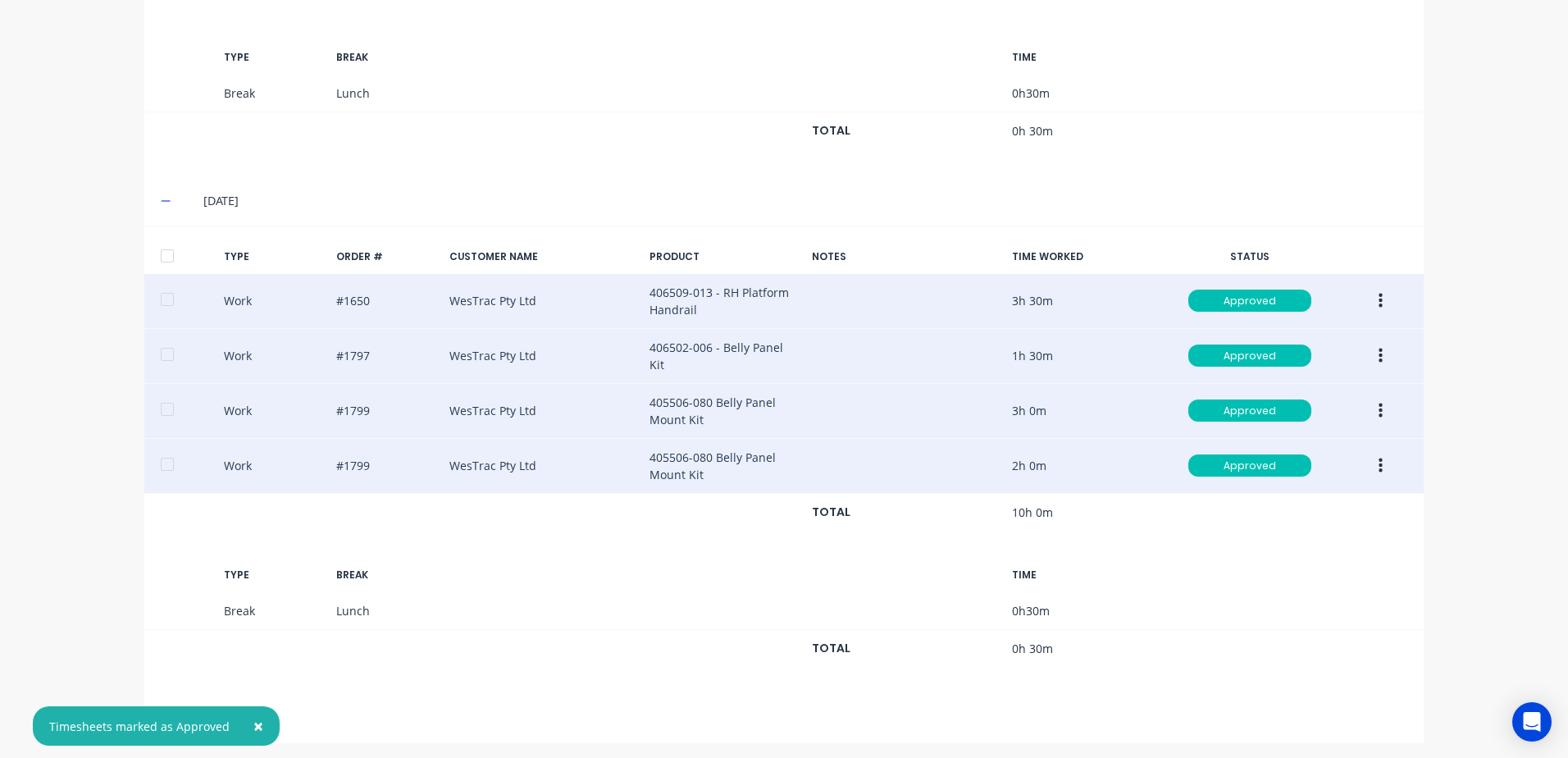
click at [253, 726] on span "×" at bounding box center [258, 726] width 10 height 23
click at [160, 715] on icon at bounding box center [165, 719] width 11 height 12
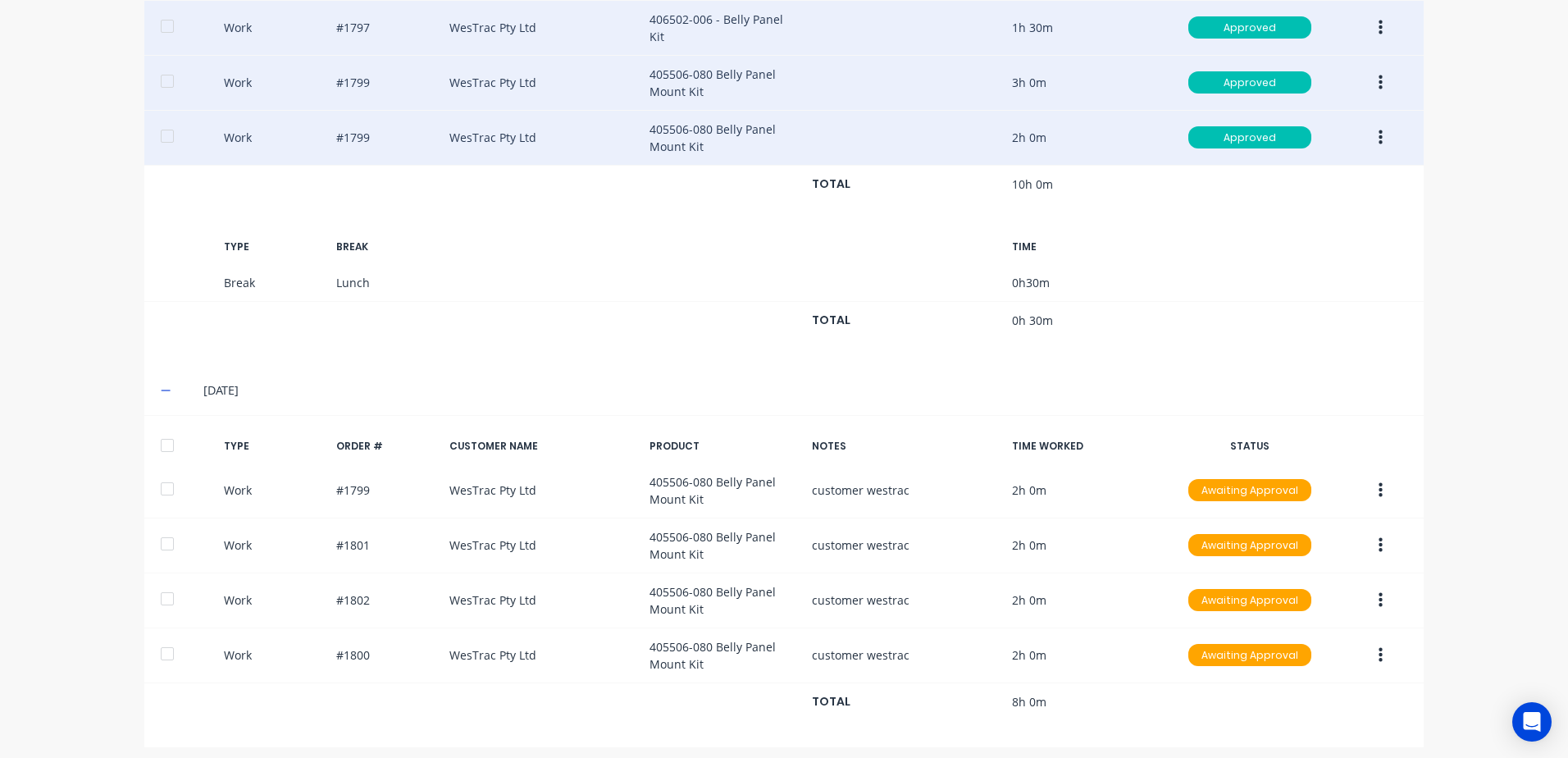
scroll to position [1302, 0]
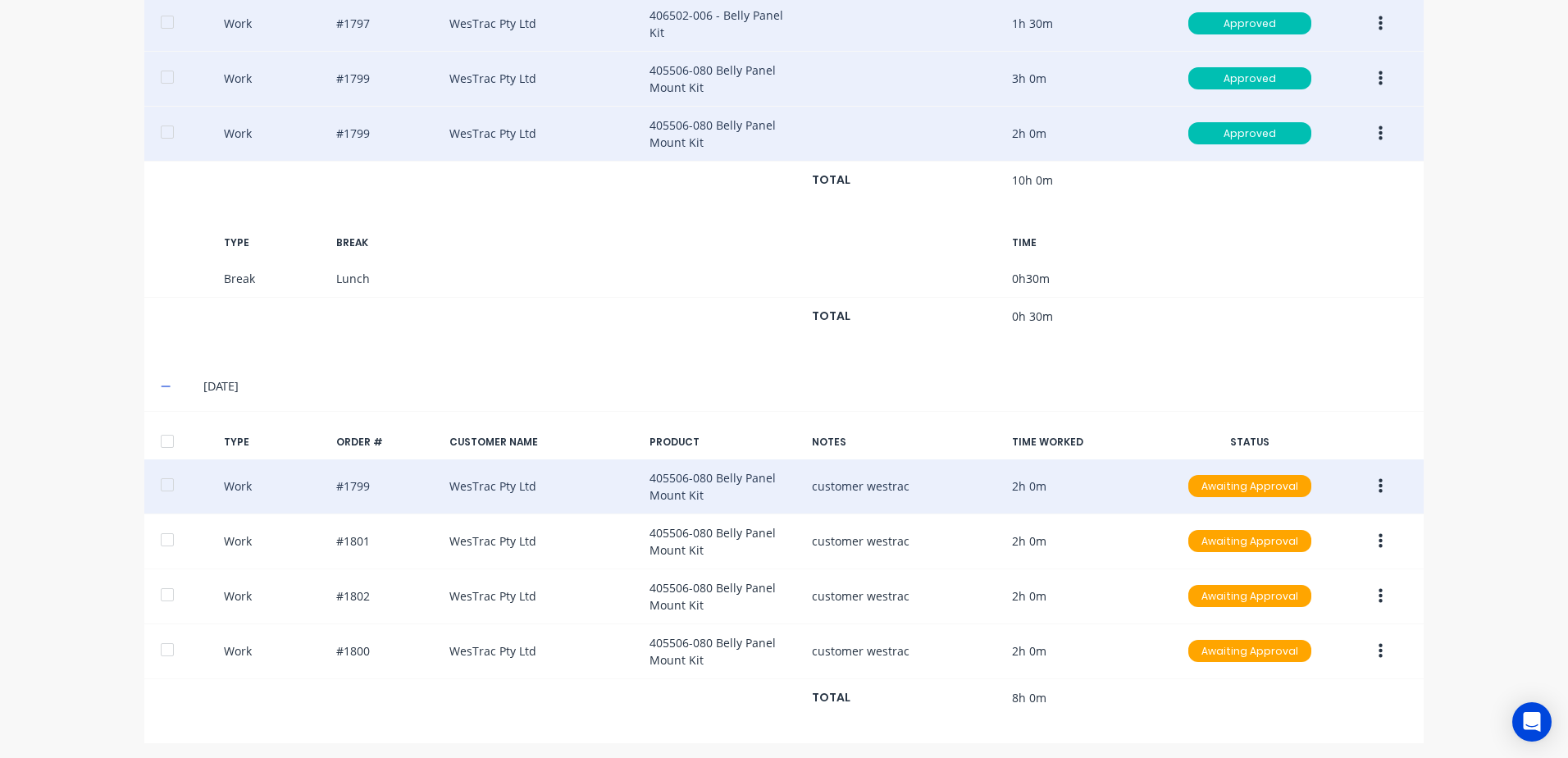
click at [1369, 479] on button "button" at bounding box center [1380, 486] width 38 height 30
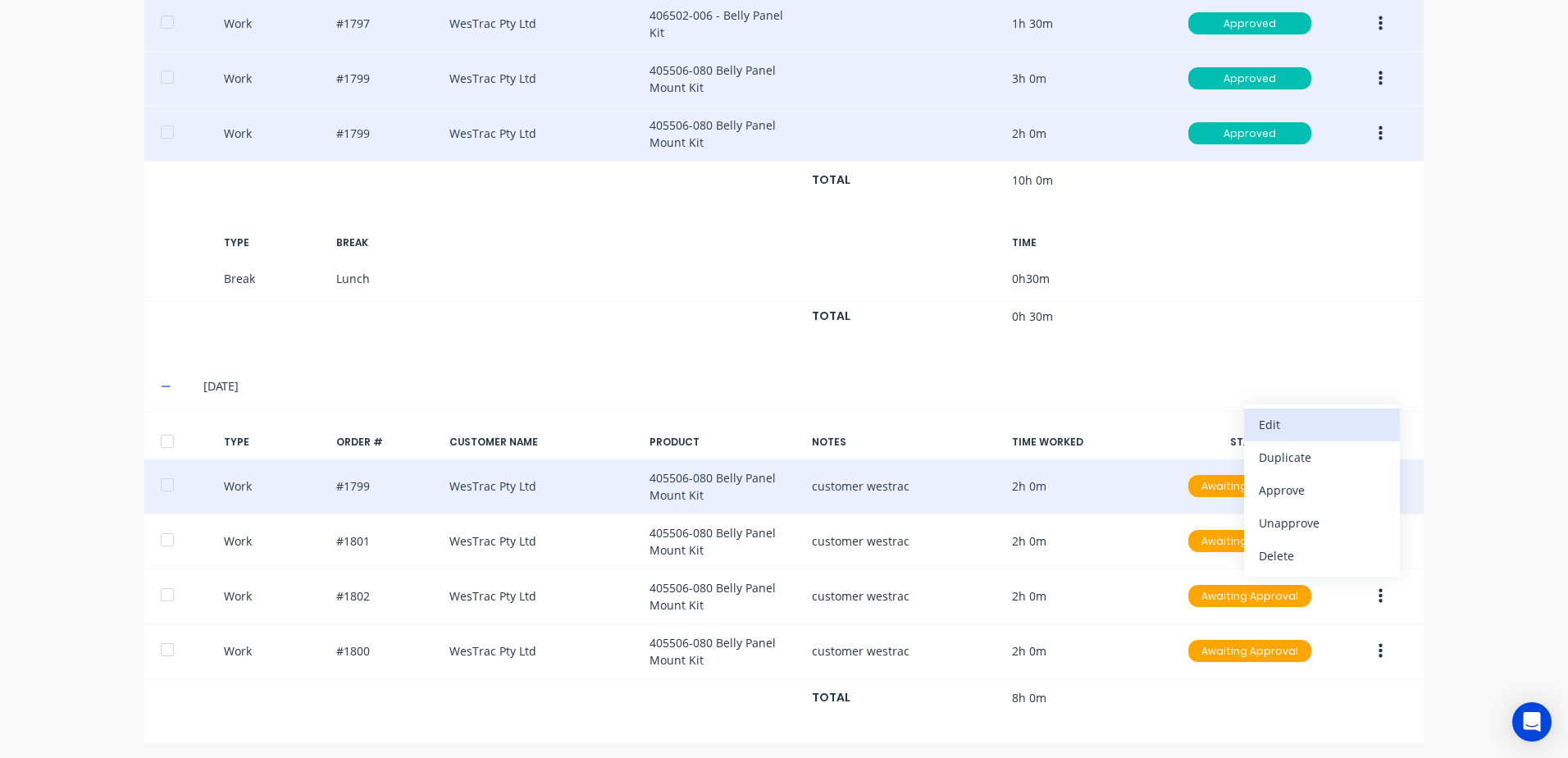
click at [1284, 419] on div "Edit" at bounding box center [1322, 424] width 126 height 24
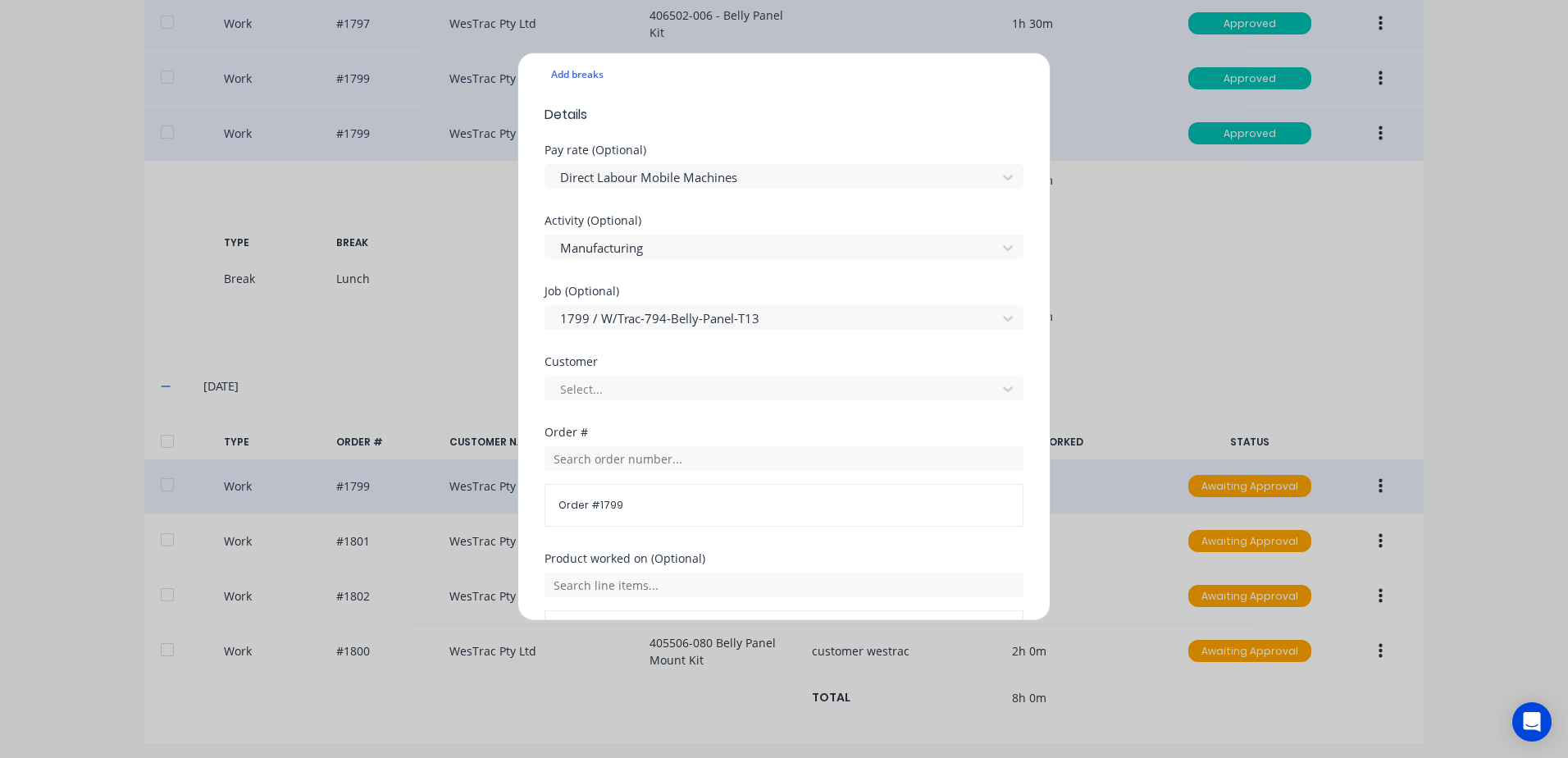
scroll to position [492, 0]
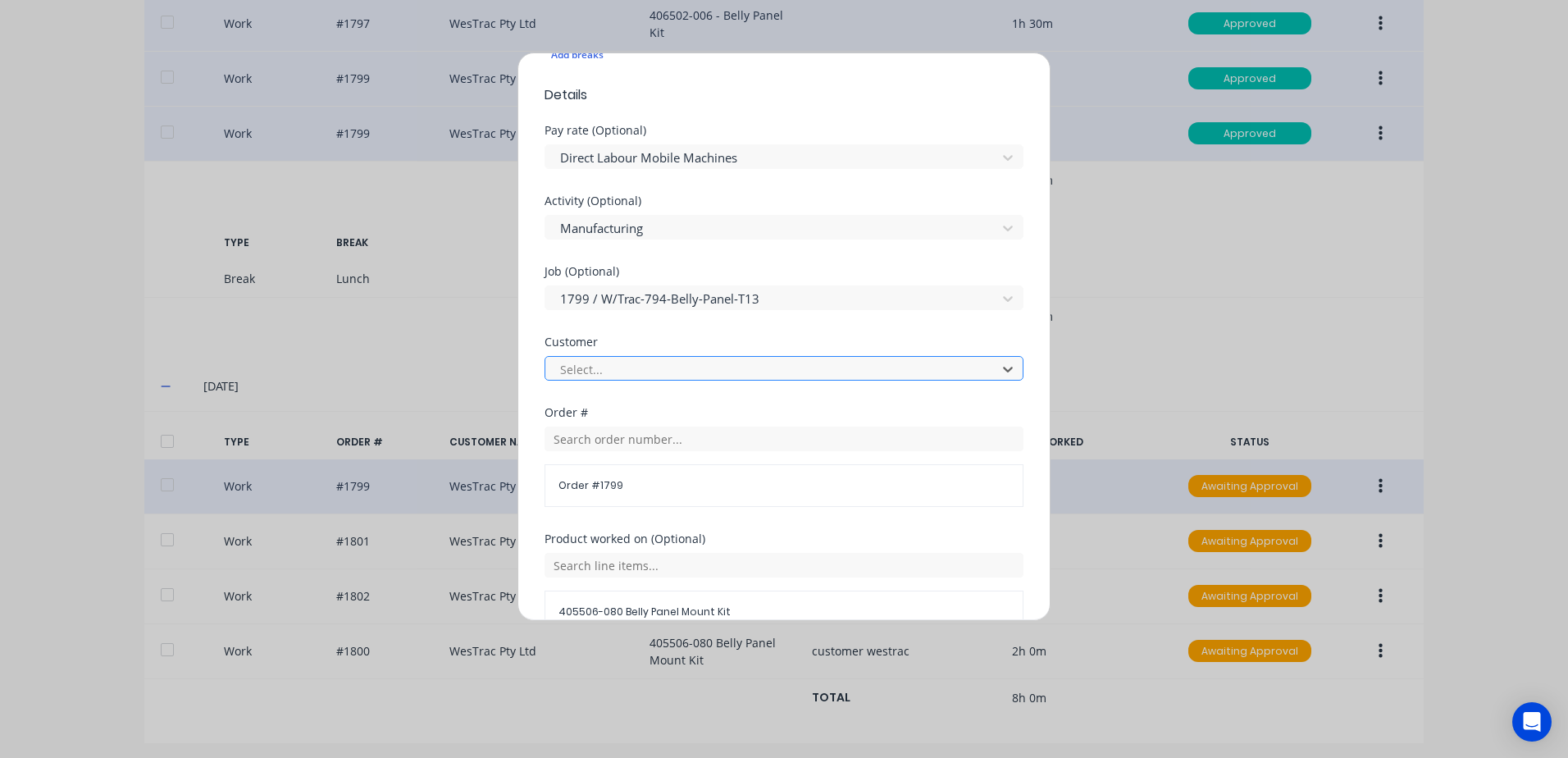
click at [609, 371] on div at bounding box center [773, 369] width 430 height 21
type input "[PERSON_NAME]"
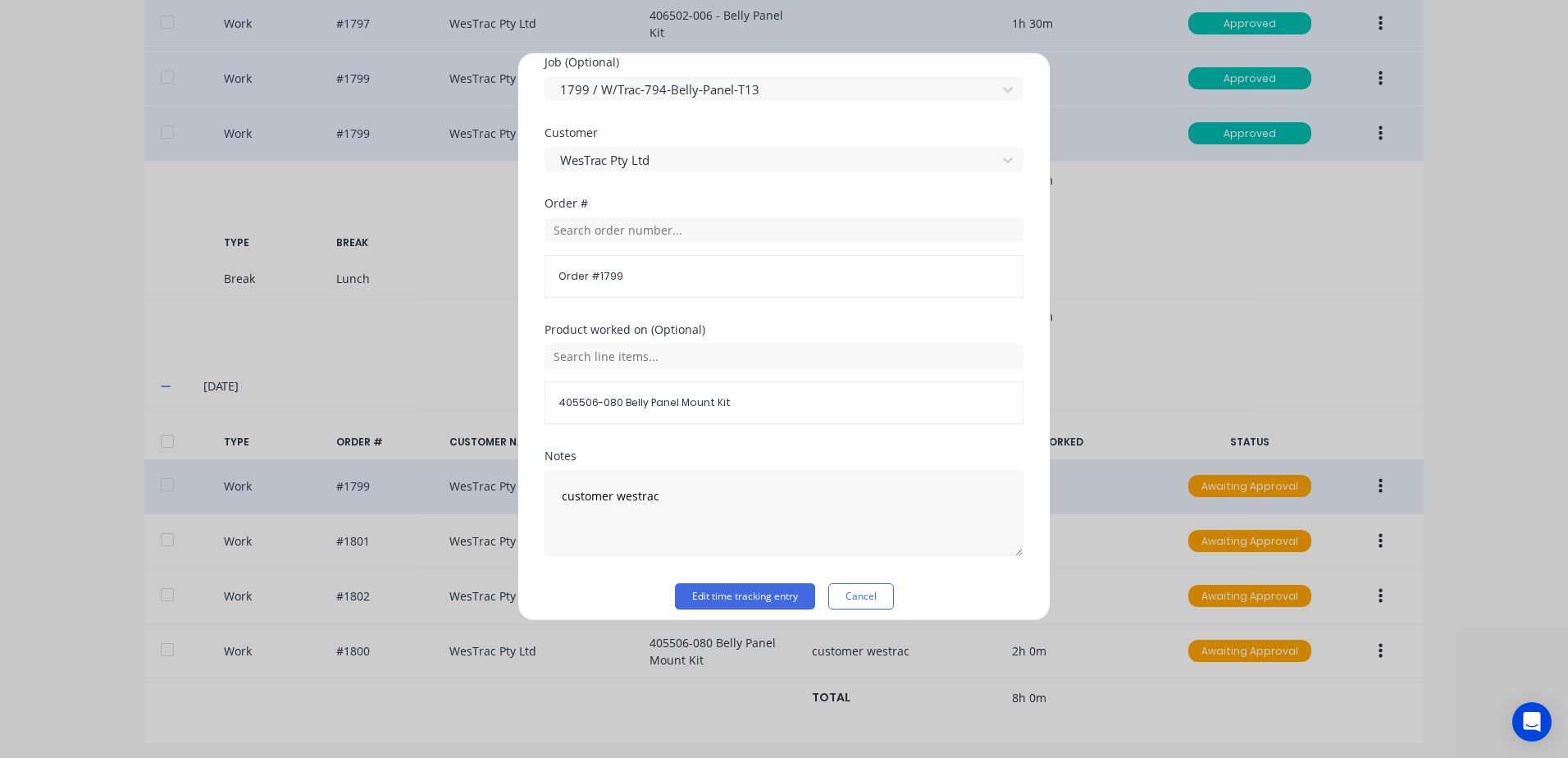
scroll to position [714, 0]
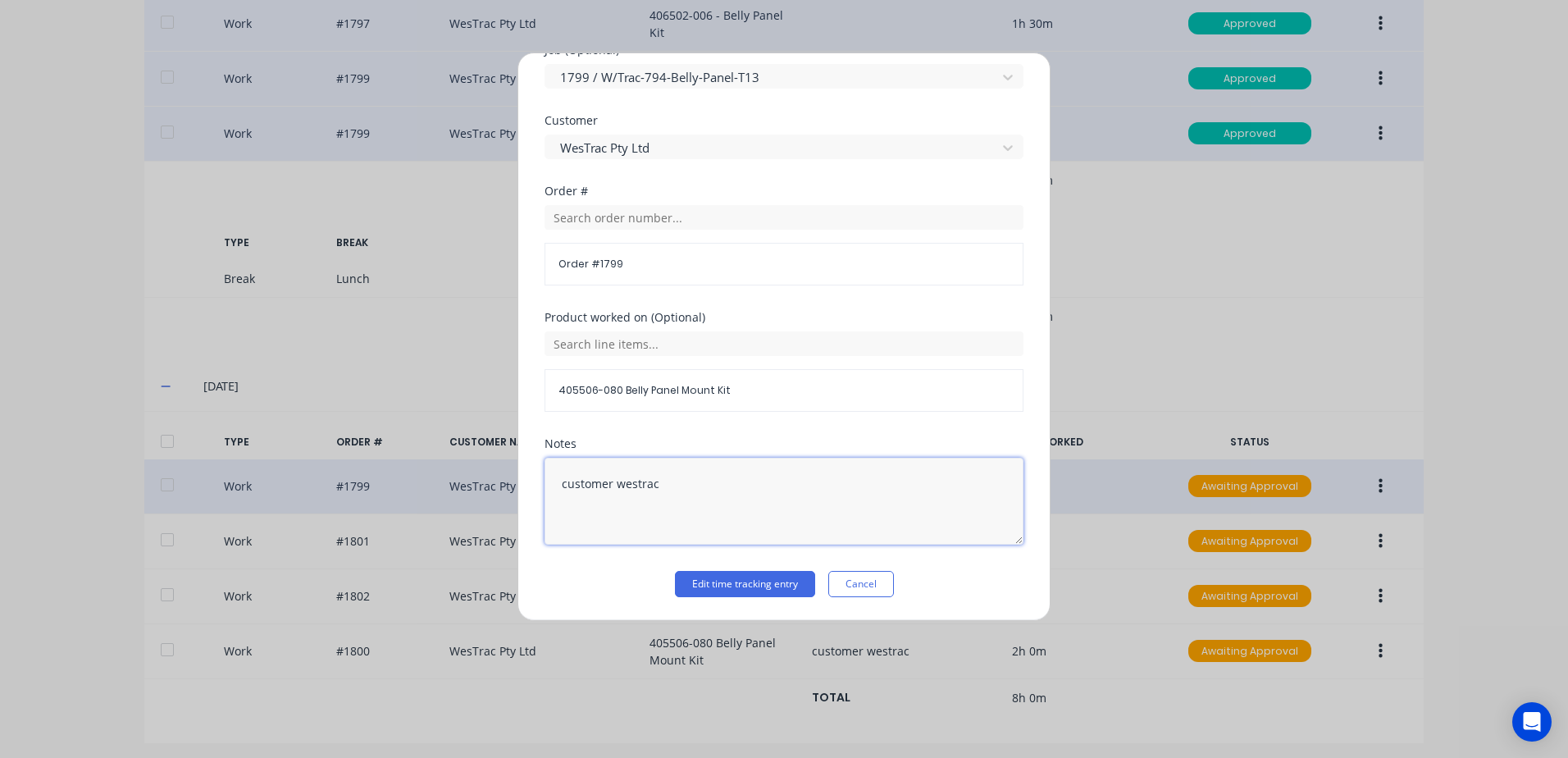
drag, startPoint x: 676, startPoint y: 479, endPoint x: 513, endPoint y: 484, distance: 163.1
click at [513, 484] on div "Edit time tracking entry Work Attendance When Date [DATE] Start time 04:30 AM F…" at bounding box center [784, 379] width 1568 height 758
click at [750, 586] on button "Edit time tracking entry" at bounding box center [745, 584] width 140 height 27
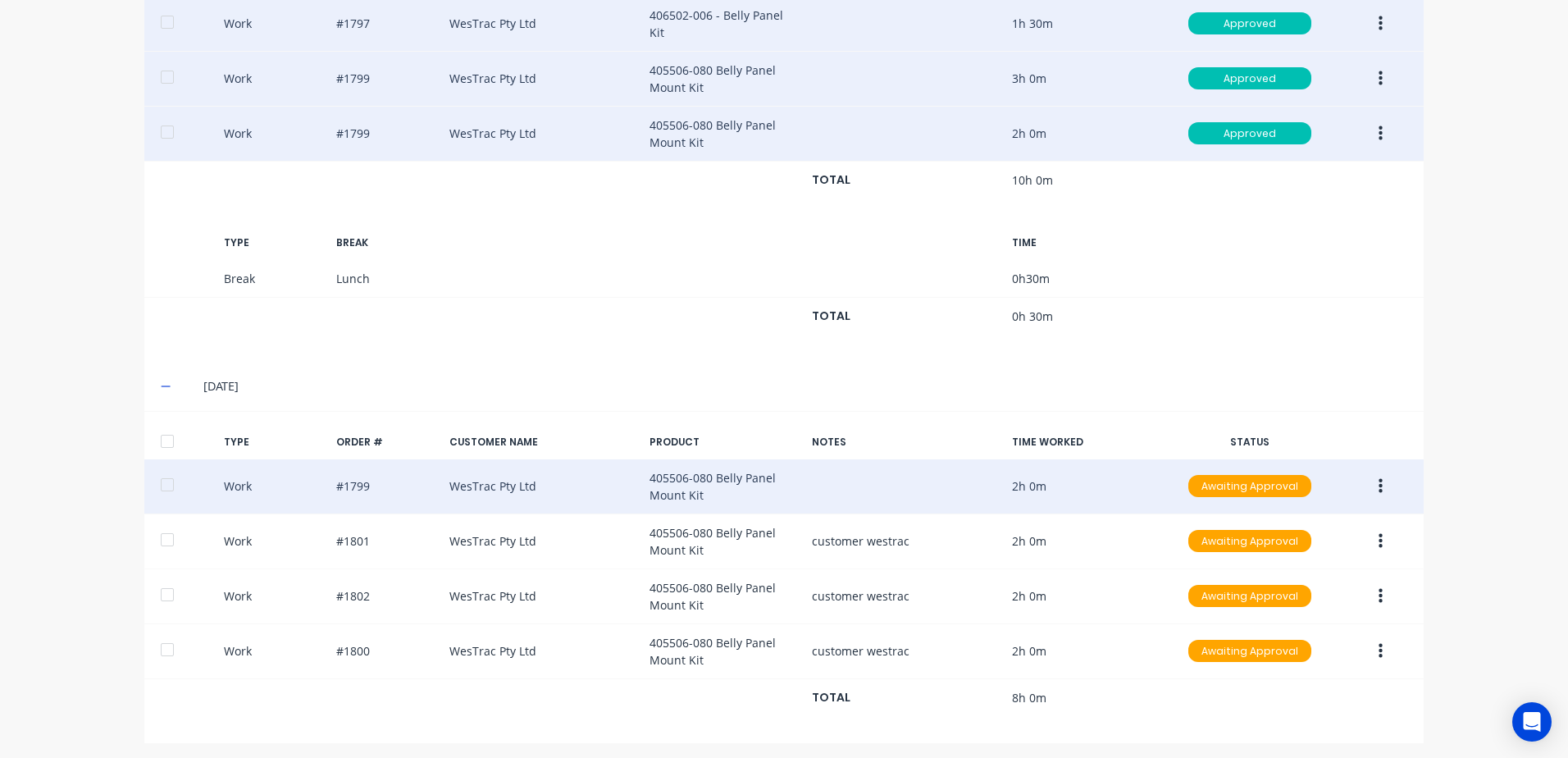
click at [1379, 478] on icon "button" at bounding box center [1381, 485] width 4 height 15
drag, startPoint x: 1276, startPoint y: 489, endPoint x: 1267, endPoint y: 491, distance: 9.2
click at [1275, 489] on div "Approve" at bounding box center [1322, 490] width 126 height 24
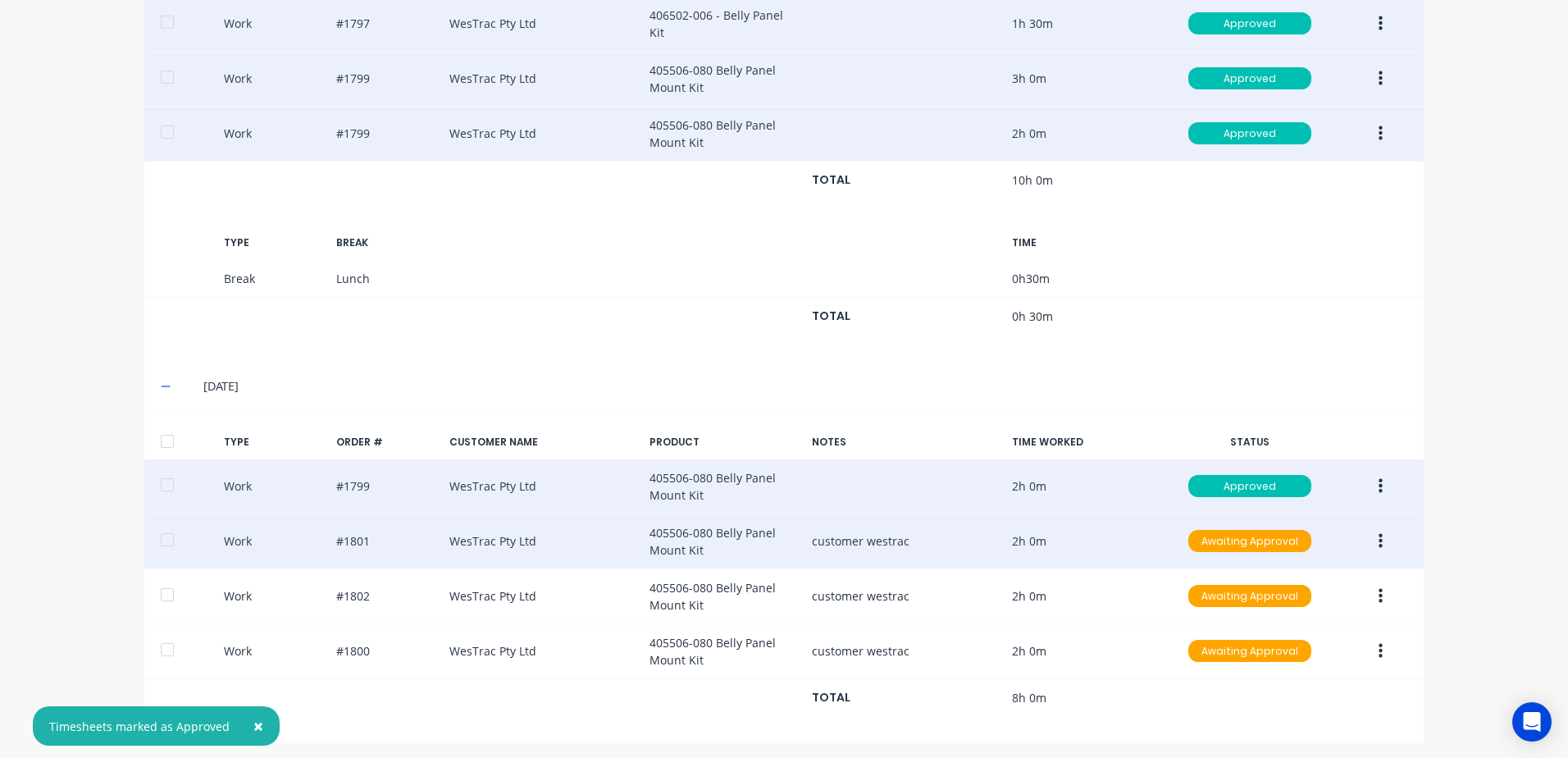
click at [1379, 537] on icon "button" at bounding box center [1381, 541] width 4 height 18
click at [1279, 474] on div "Edit" at bounding box center [1322, 479] width 126 height 24
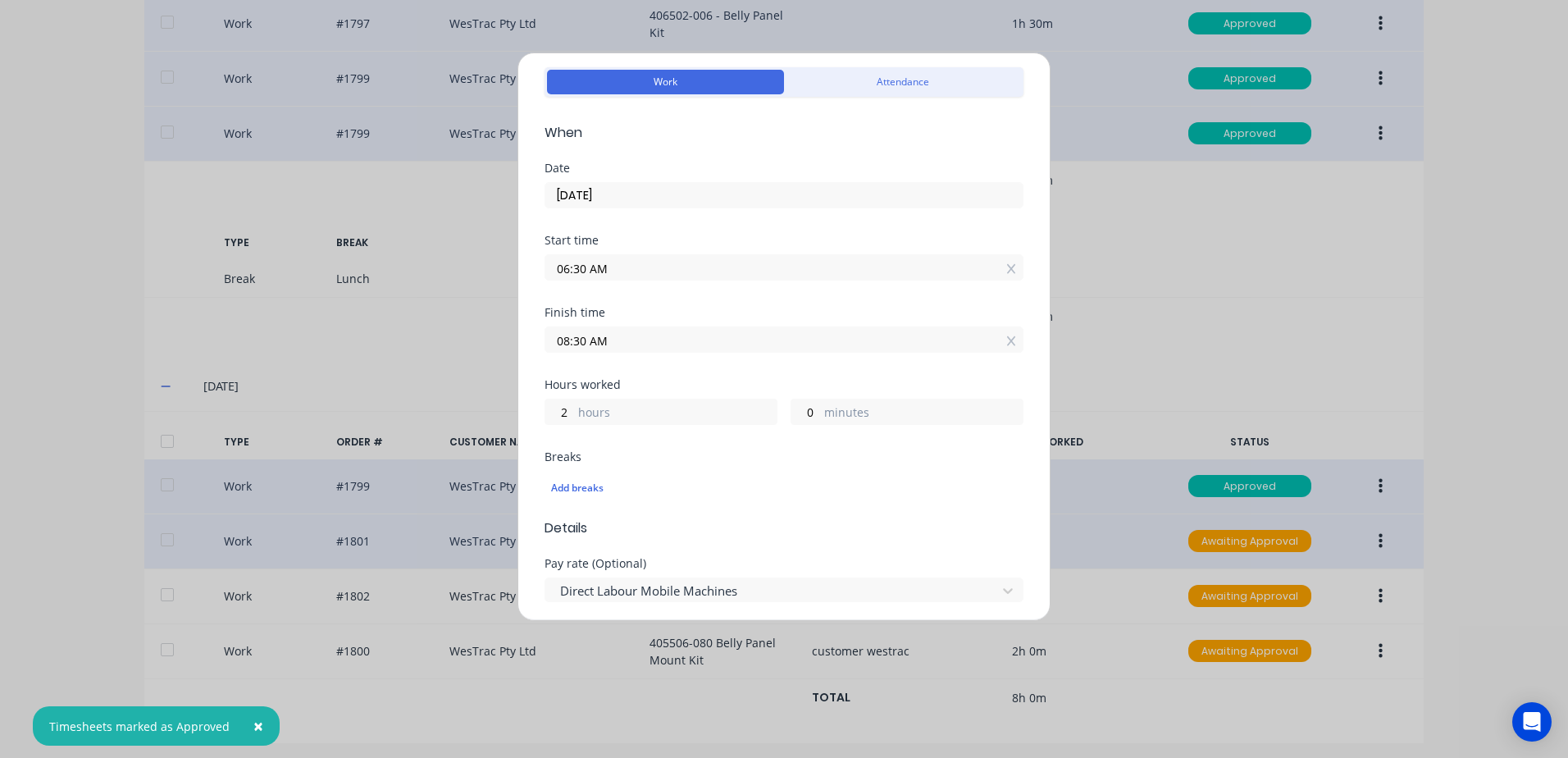
scroll to position [411, 0]
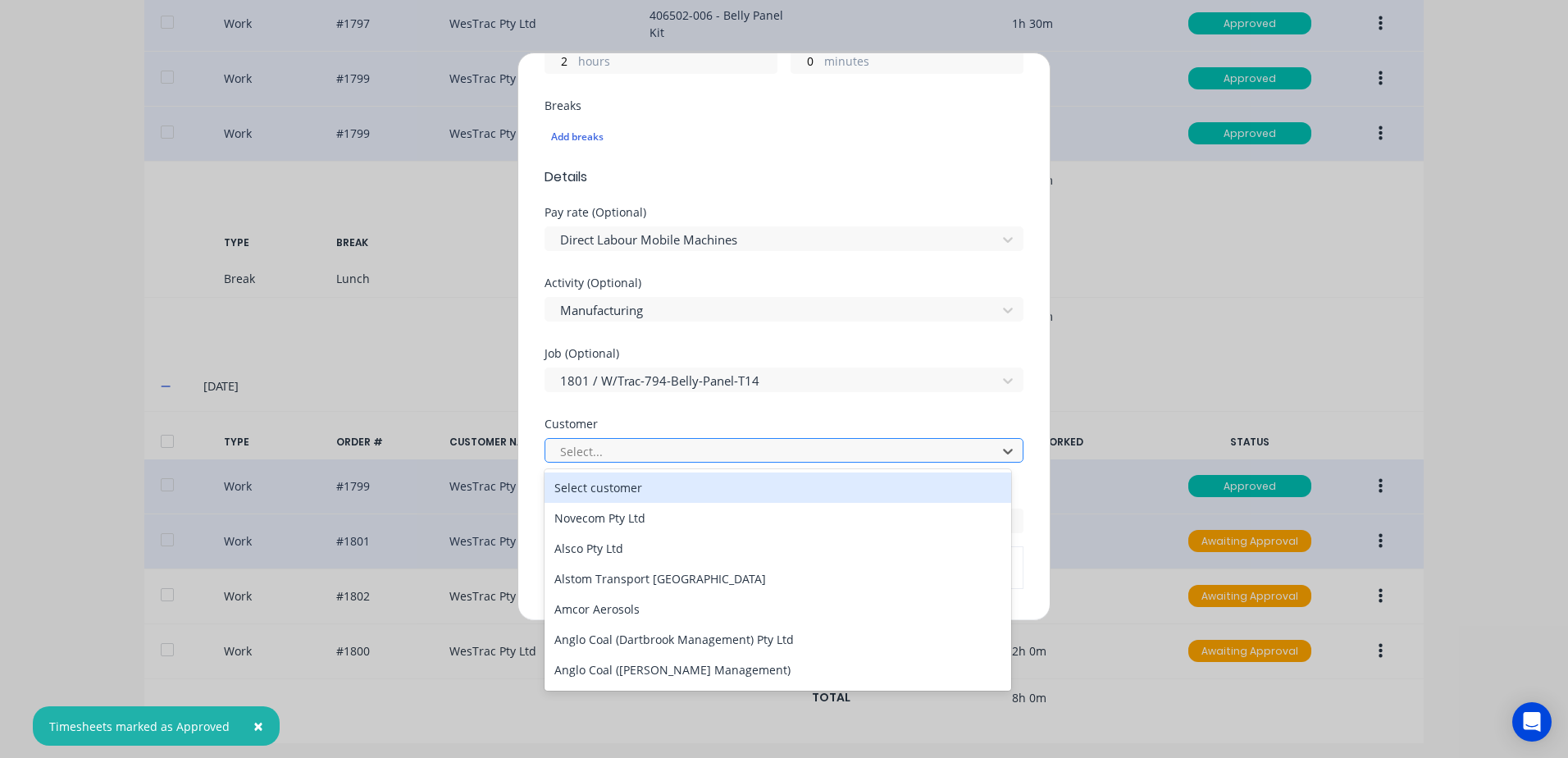
click at [609, 454] on div at bounding box center [773, 451] width 430 height 21
type input "[PERSON_NAME]"
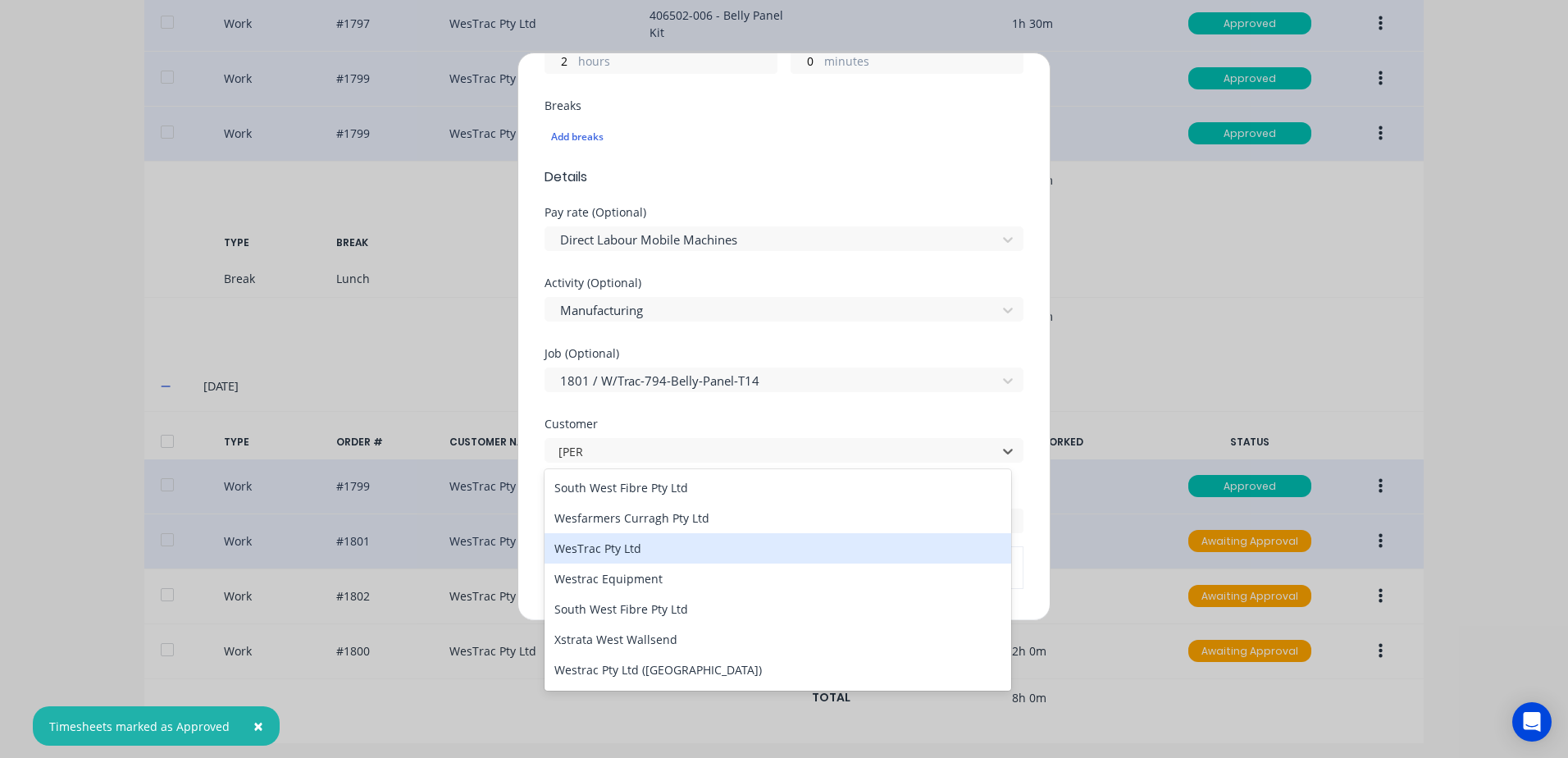
drag, startPoint x: 610, startPoint y: 549, endPoint x: 668, endPoint y: 502, distance: 74.7
click at [610, 547] on div "WesTrac Pty Ltd" at bounding box center [778, 548] width 467 height 31
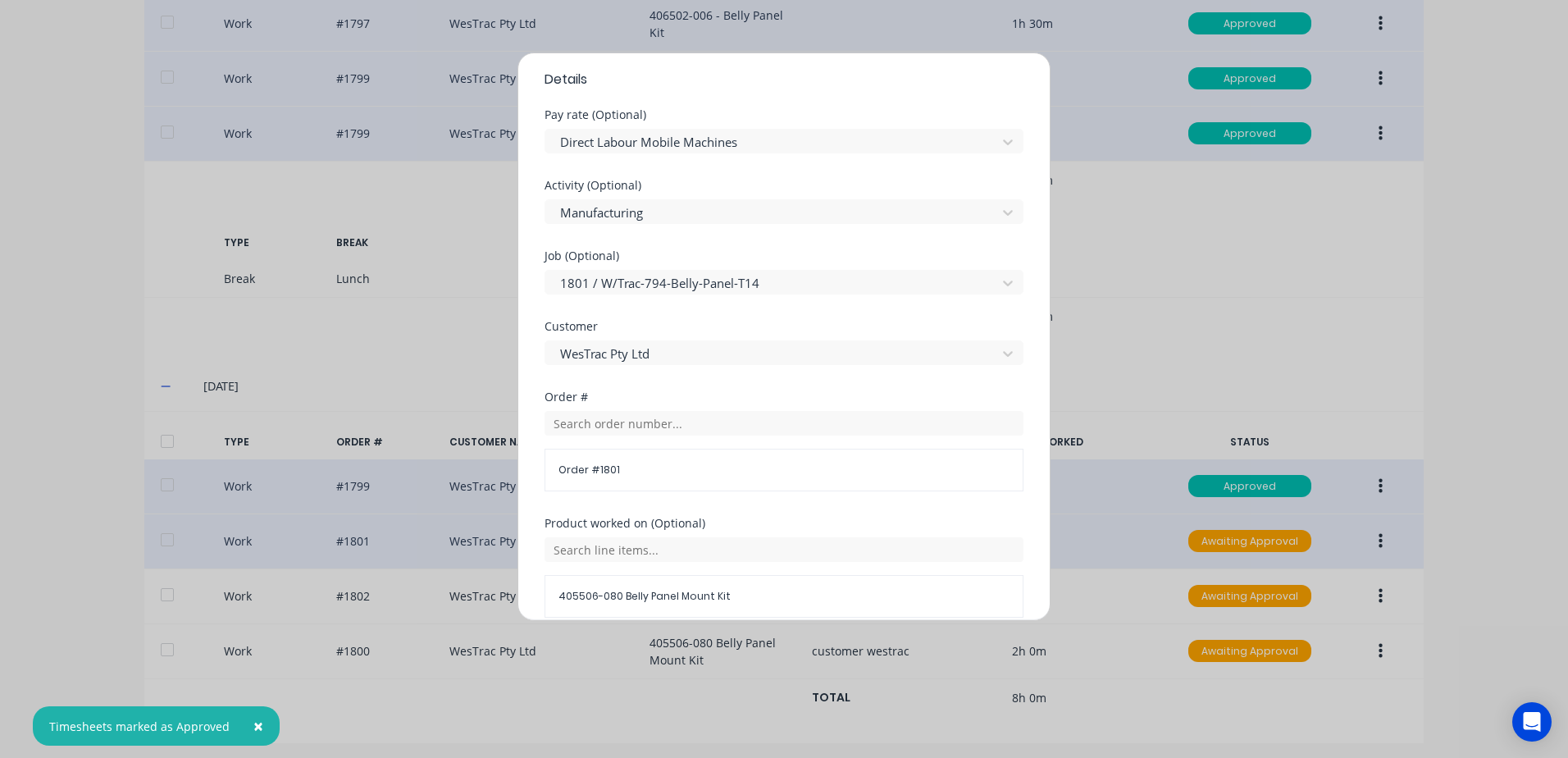
scroll to position [714, 0]
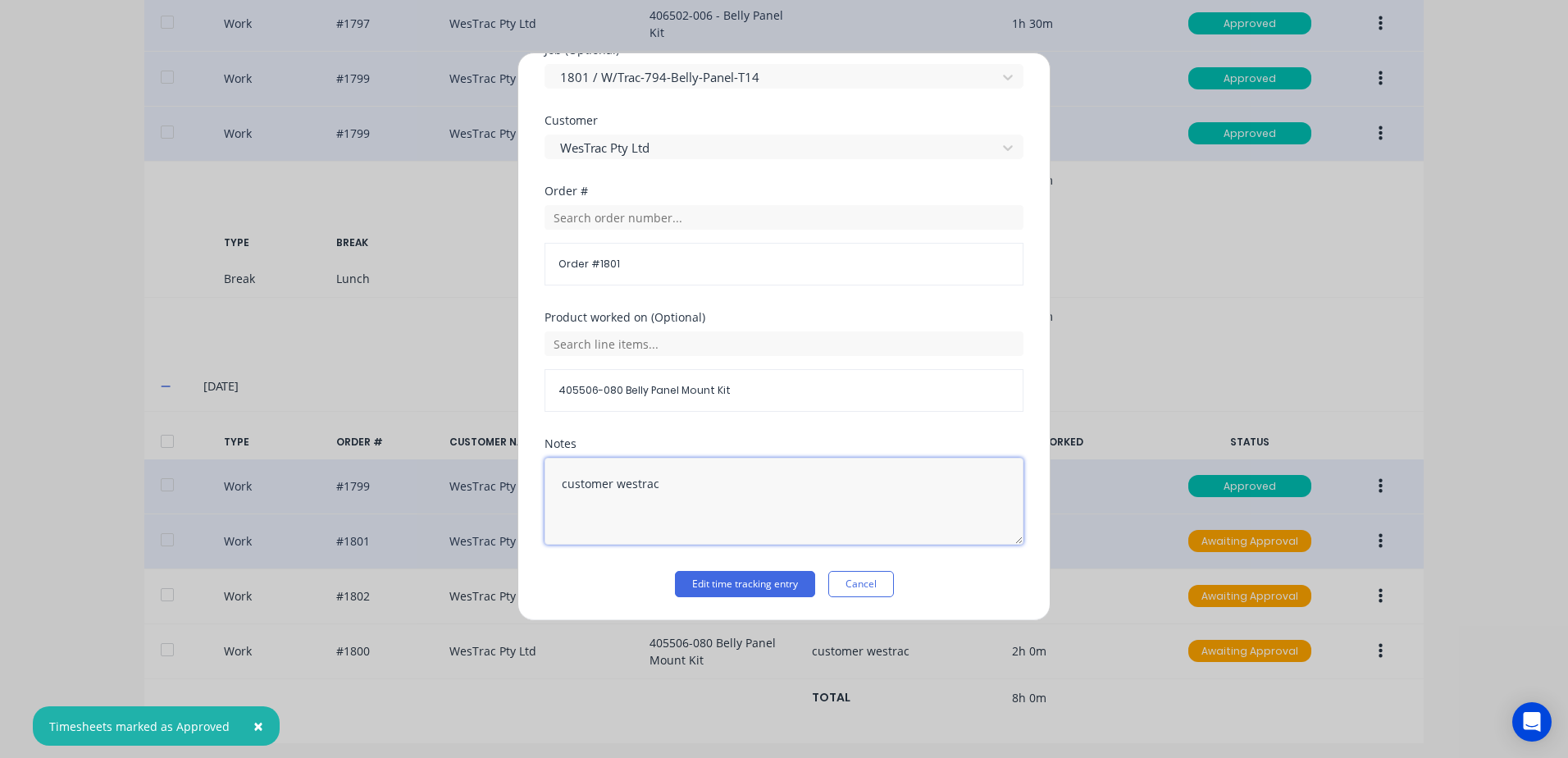
drag, startPoint x: 676, startPoint y: 488, endPoint x: 519, endPoint y: 471, distance: 157.9
click at [519, 471] on div "Edit time tracking entry Work Attendance When Date [DATE] Start time 06:30 AM F…" at bounding box center [784, 336] width 533 height 568
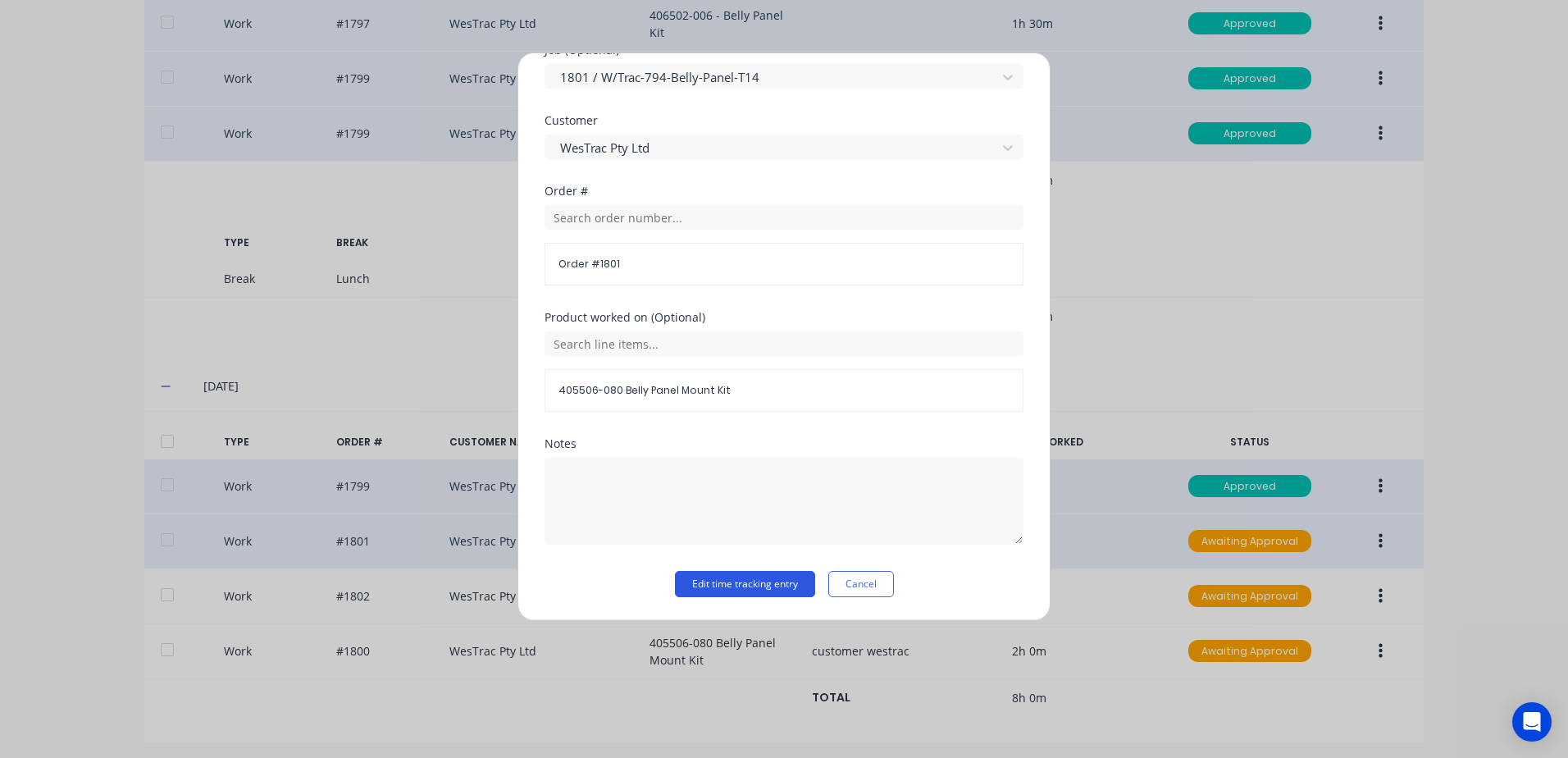
click at [745, 585] on button "Edit time tracking entry" at bounding box center [745, 584] width 140 height 27
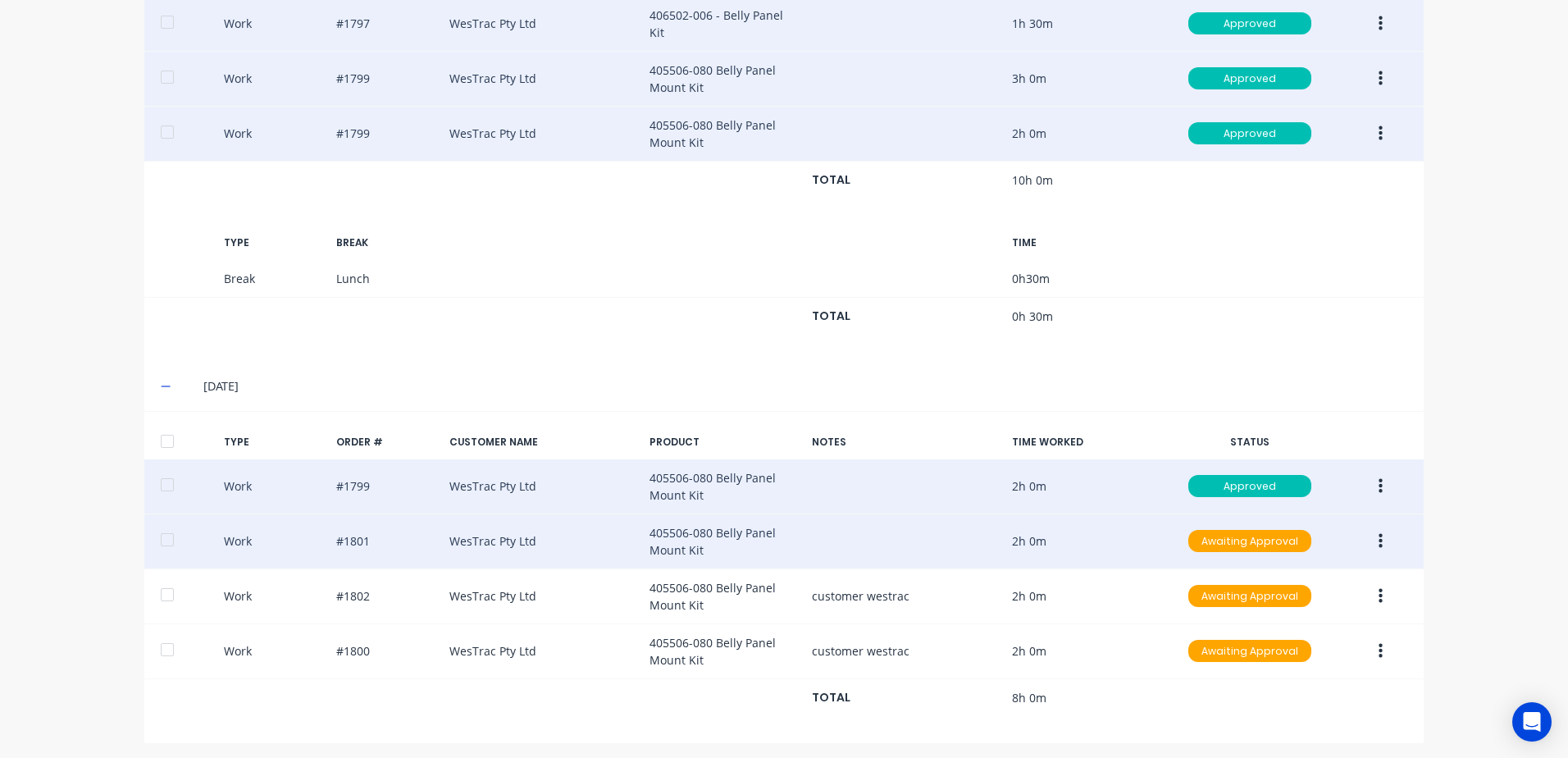
click at [1379, 537] on icon "button" at bounding box center [1381, 540] width 4 height 15
drag, startPoint x: 1271, startPoint y: 543, endPoint x: 1262, endPoint y: 541, distance: 9.2
click at [1270, 543] on div "Approve" at bounding box center [1322, 545] width 126 height 24
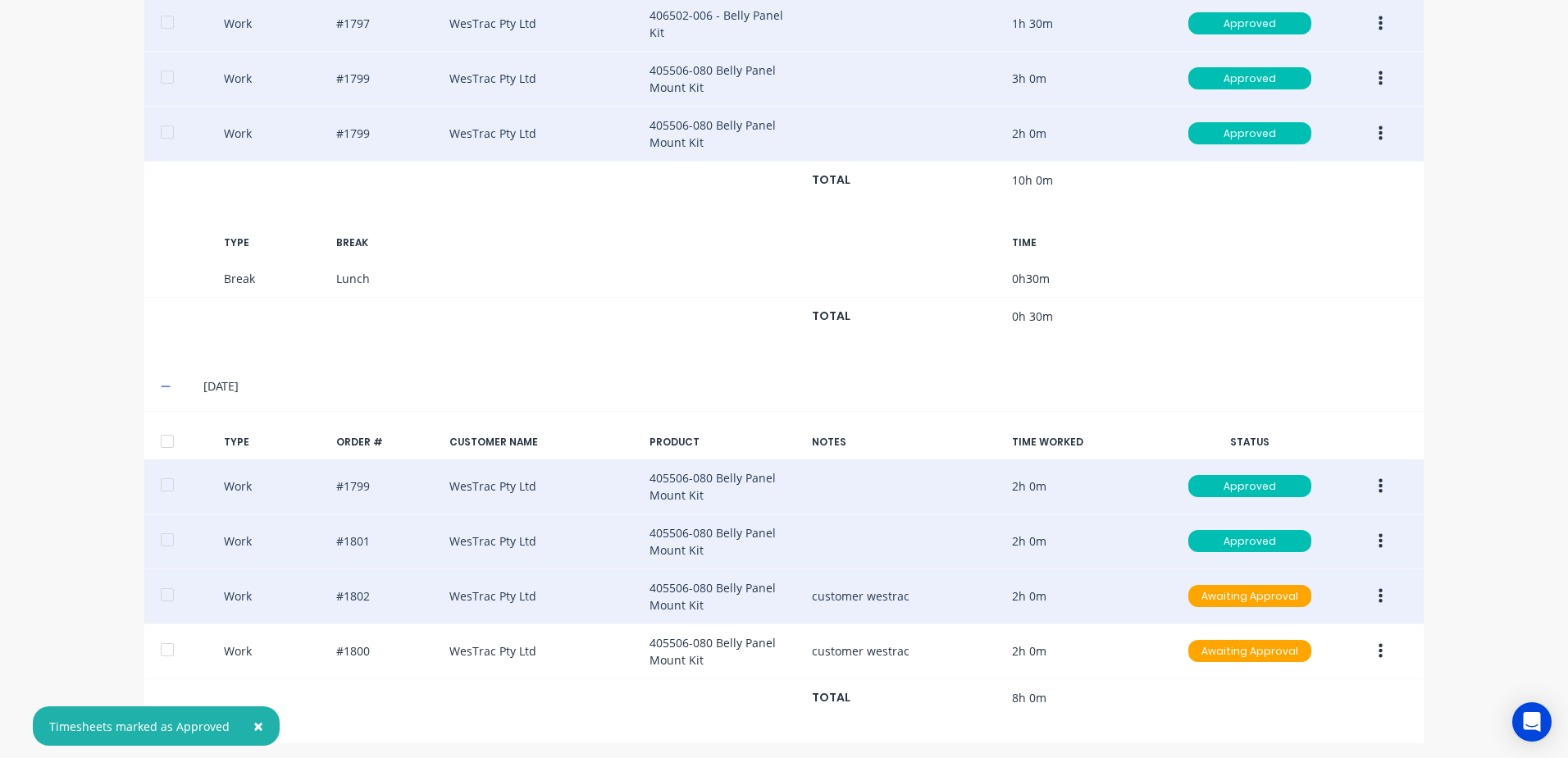
click at [1379, 588] on icon "button" at bounding box center [1381, 597] width 4 height 18
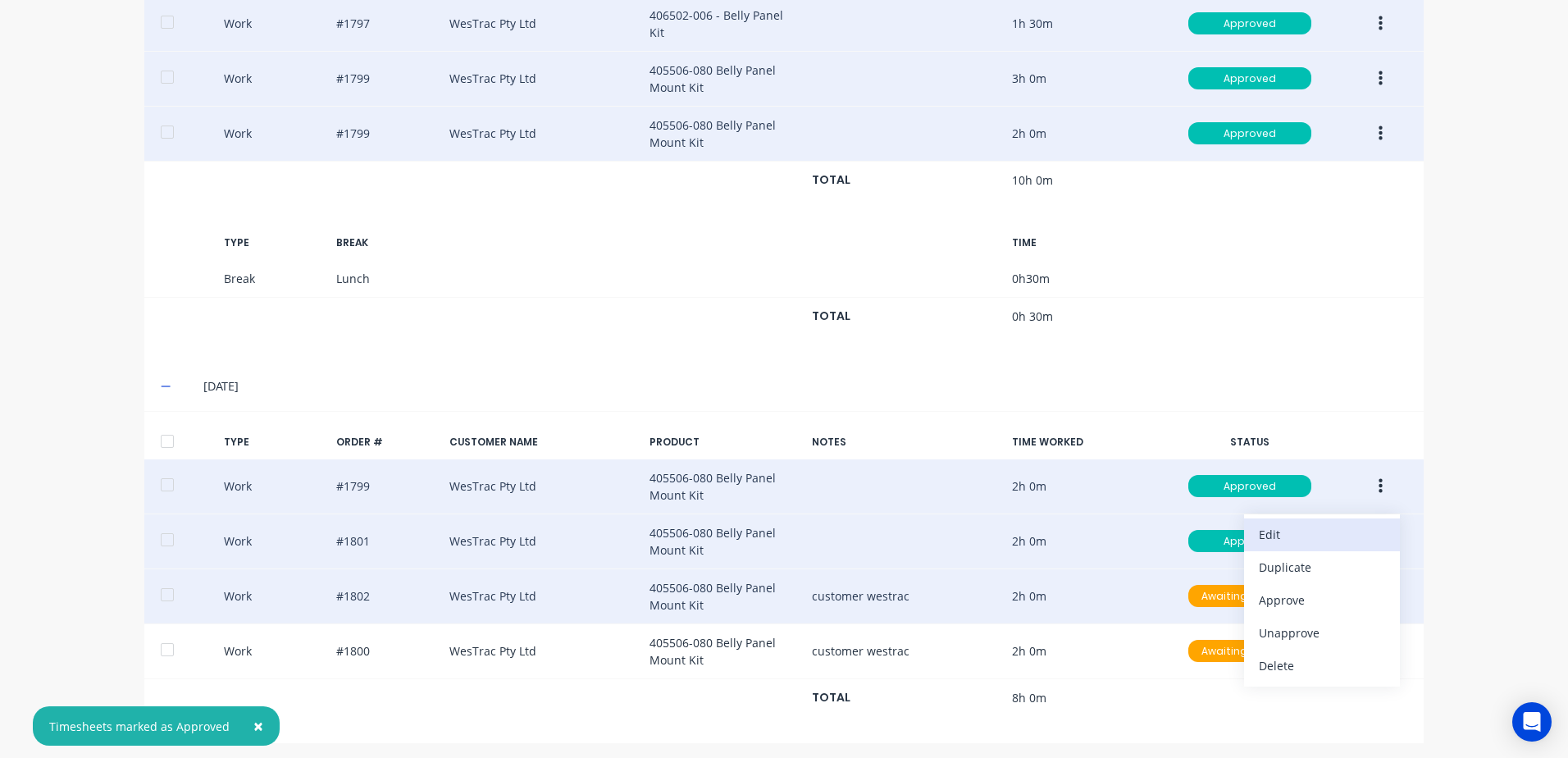
click at [1272, 531] on div "Edit" at bounding box center [1322, 535] width 126 height 24
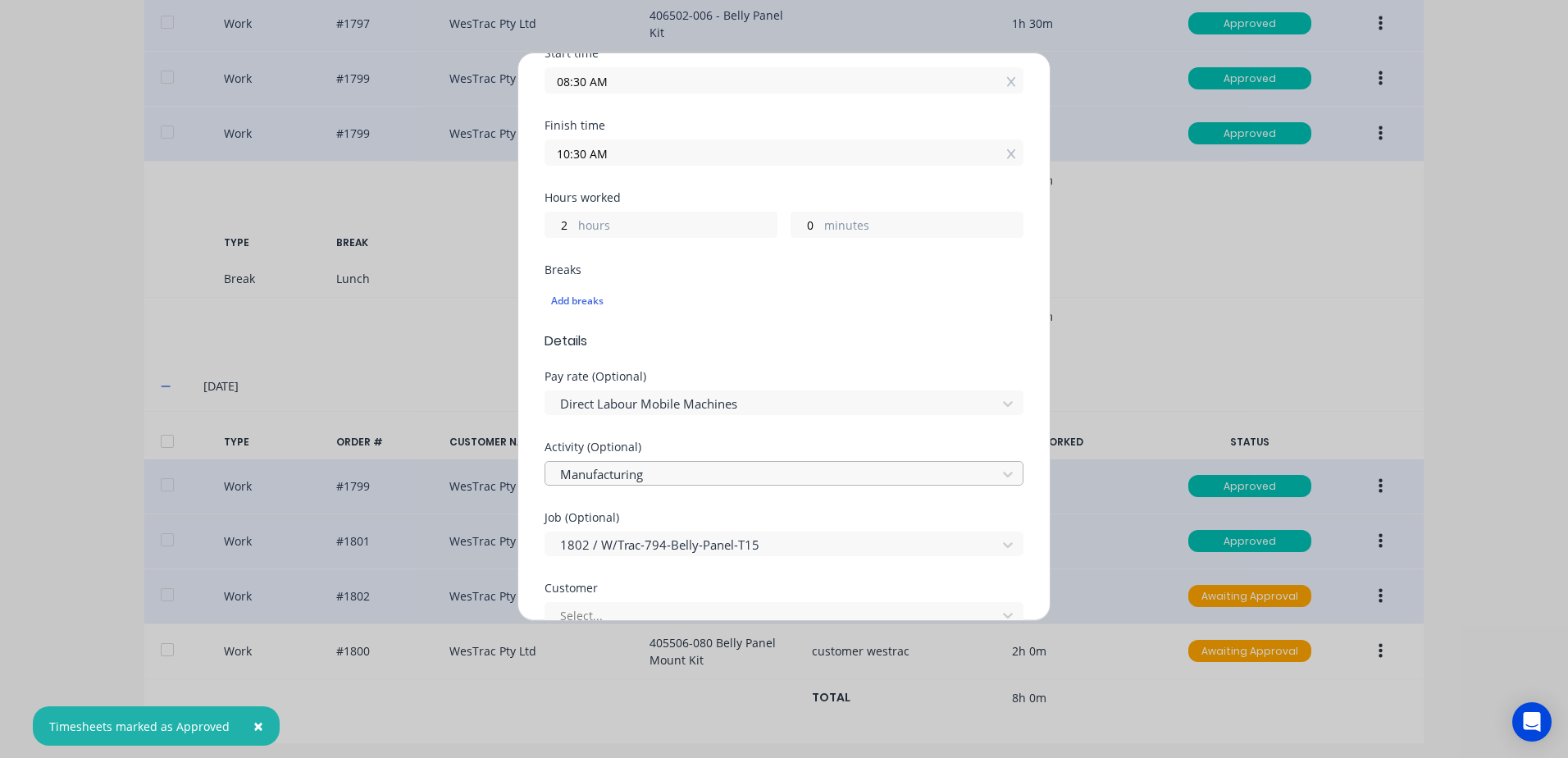
scroll to position [328, 0]
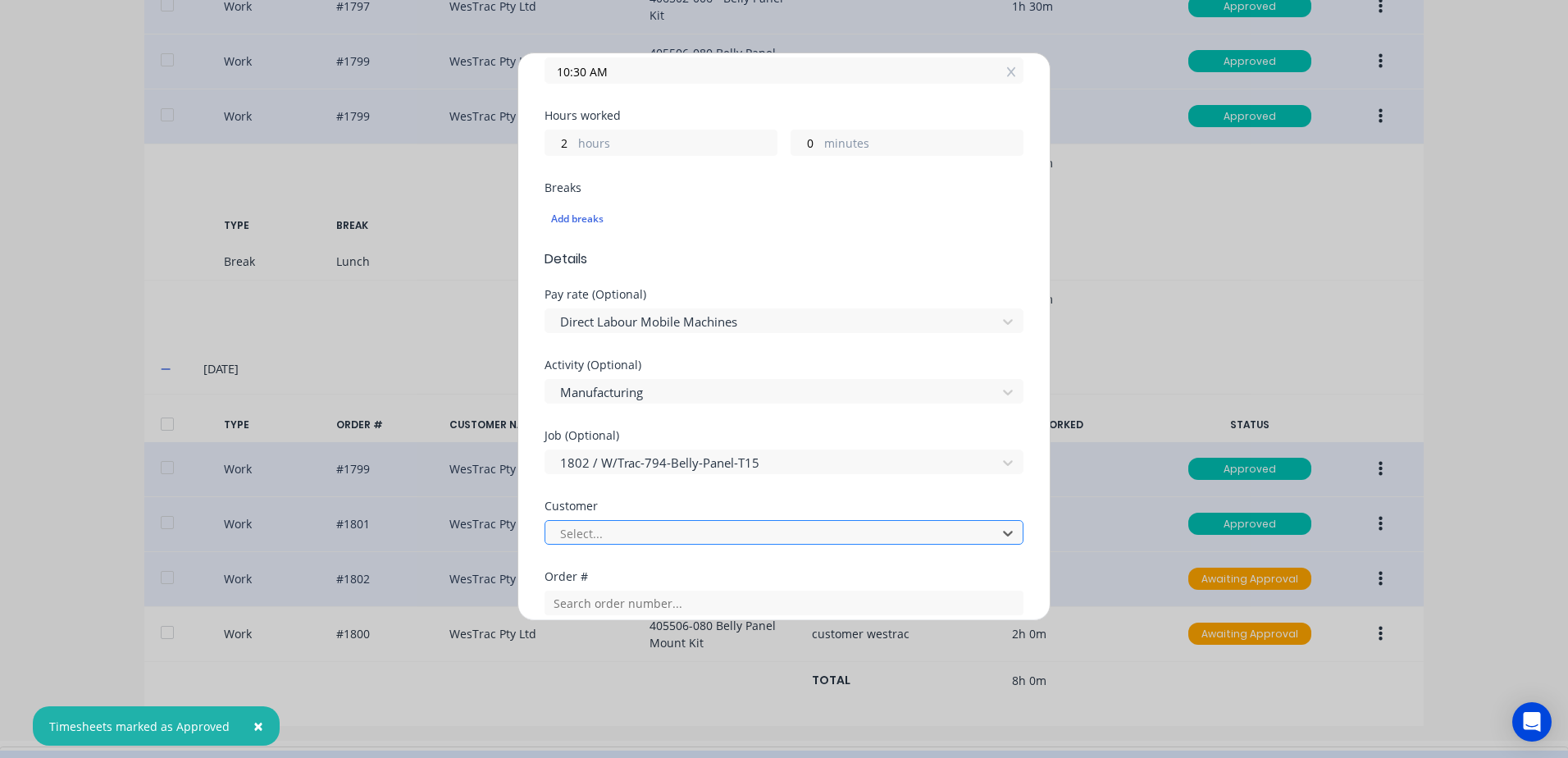
click at [571, 531] on div at bounding box center [773, 534] width 430 height 21
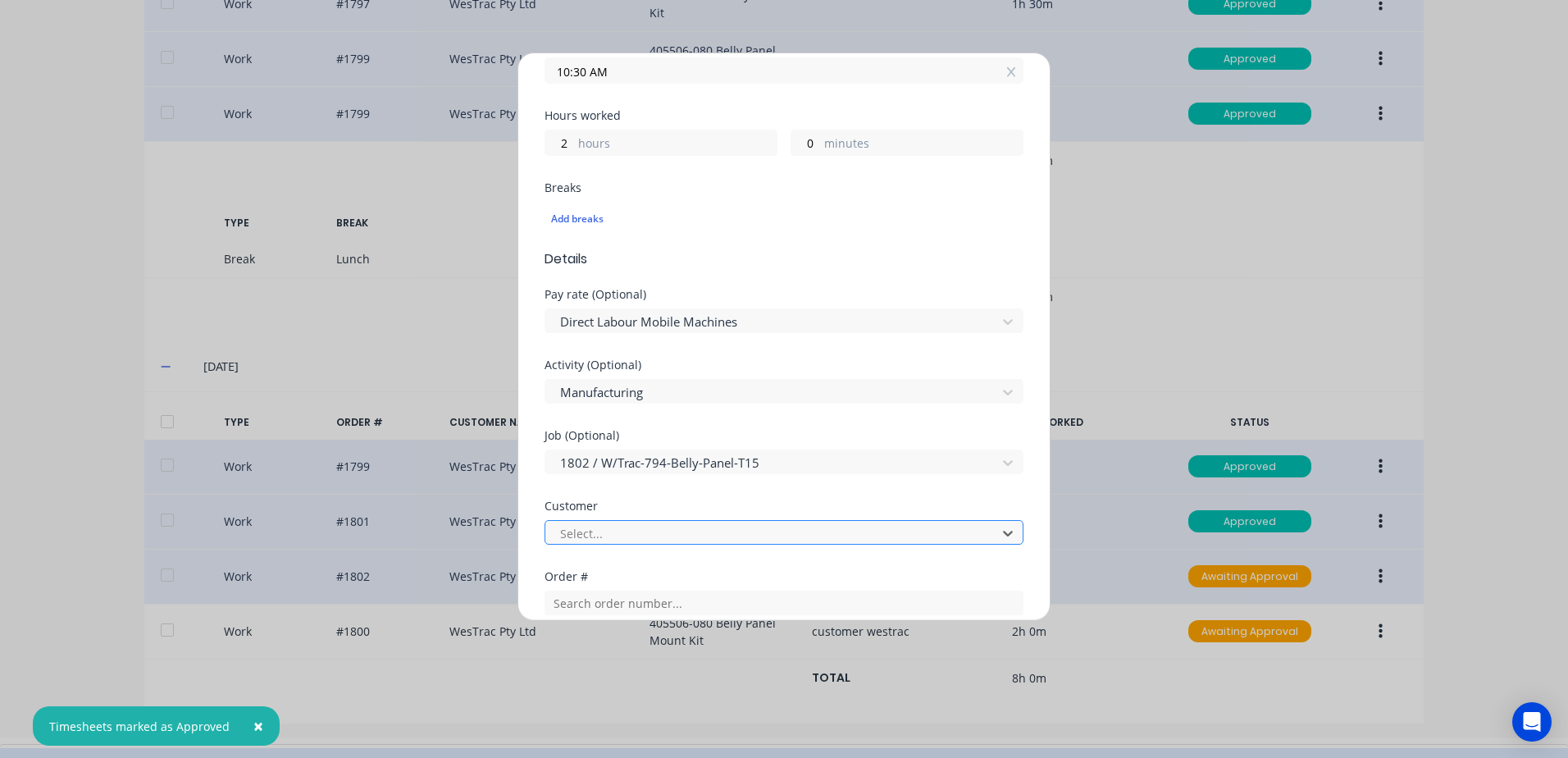
scroll to position [22, 0]
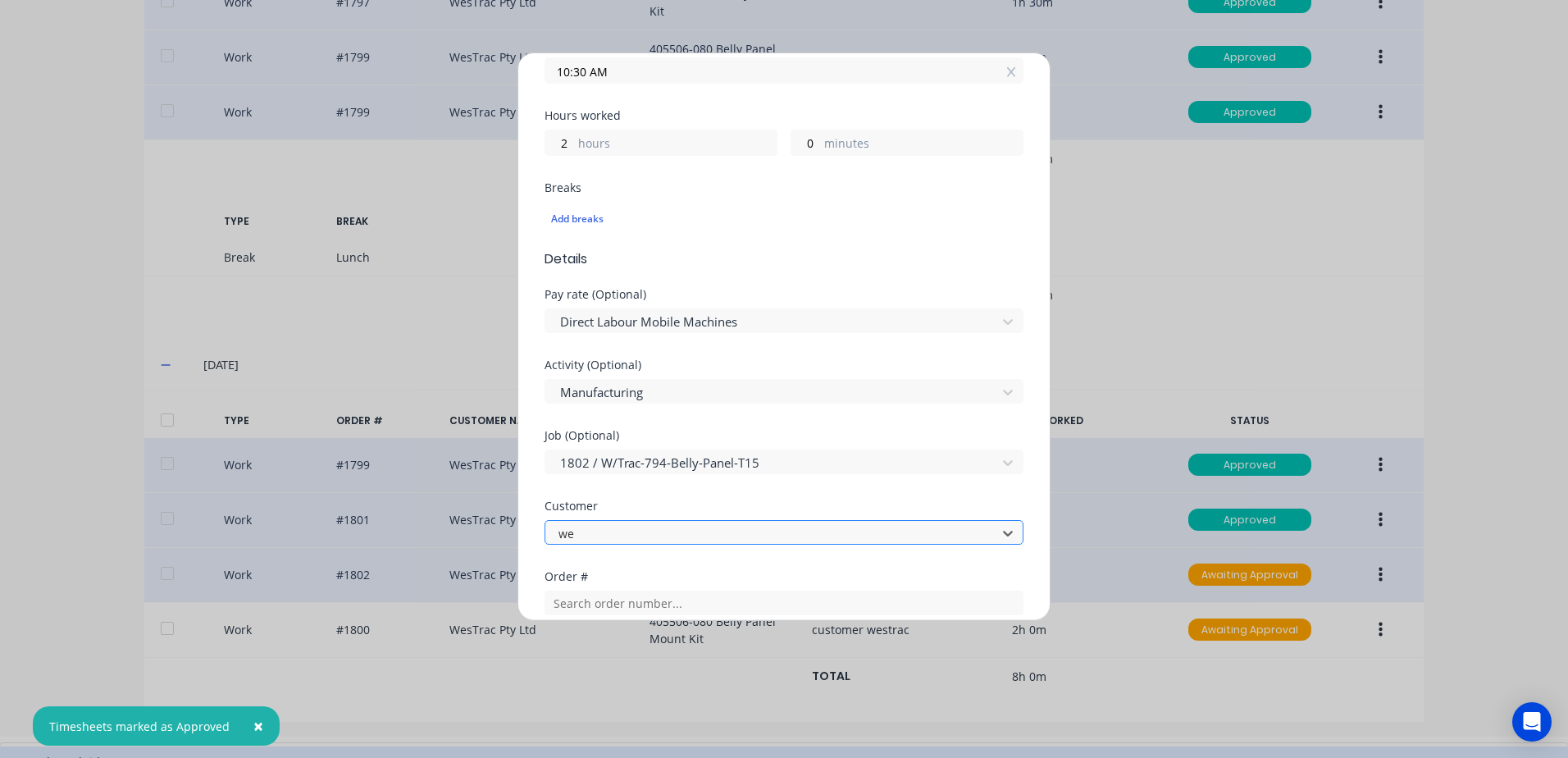
type input "[PERSON_NAME]"
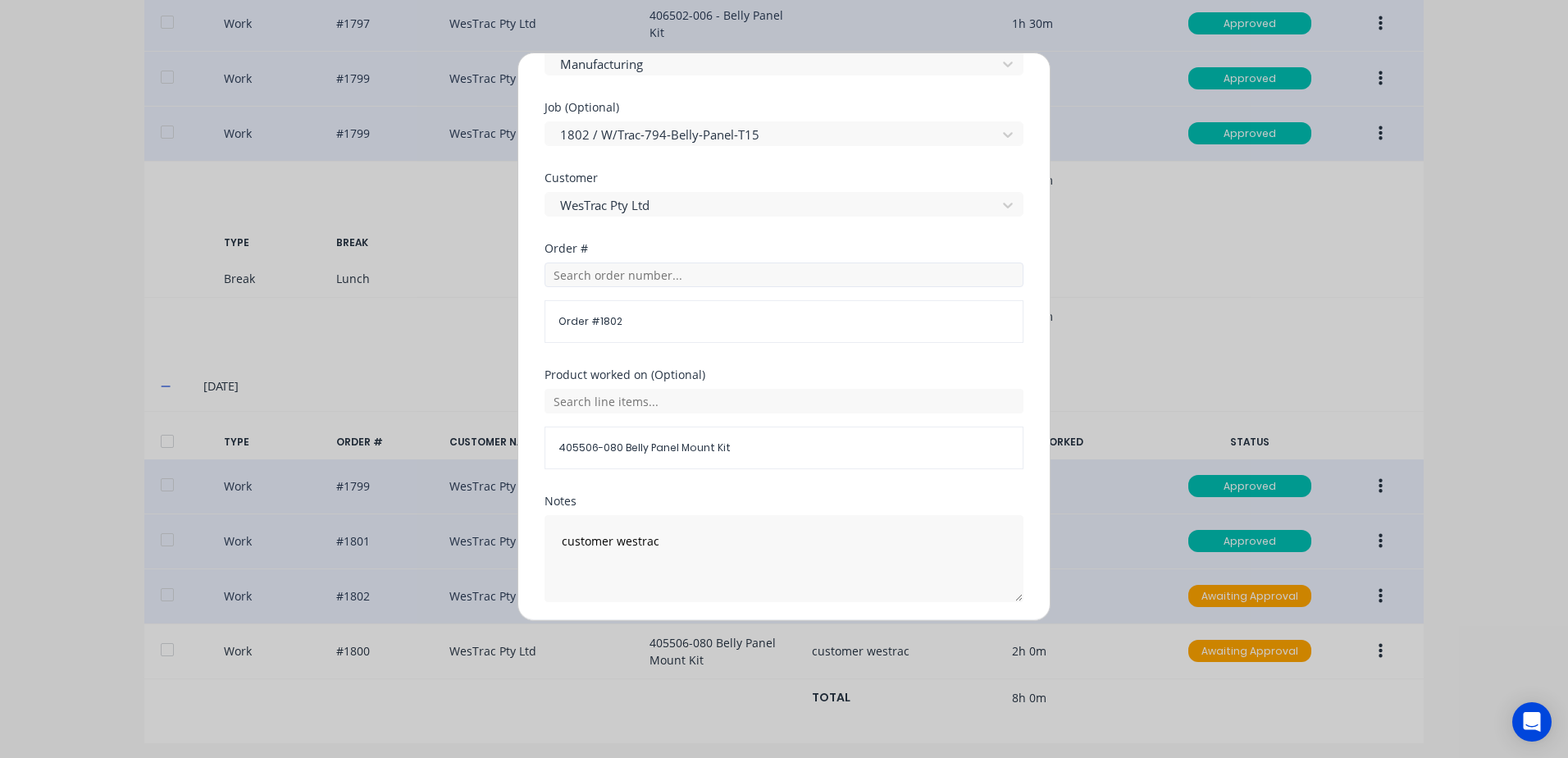
scroll to position [714, 0]
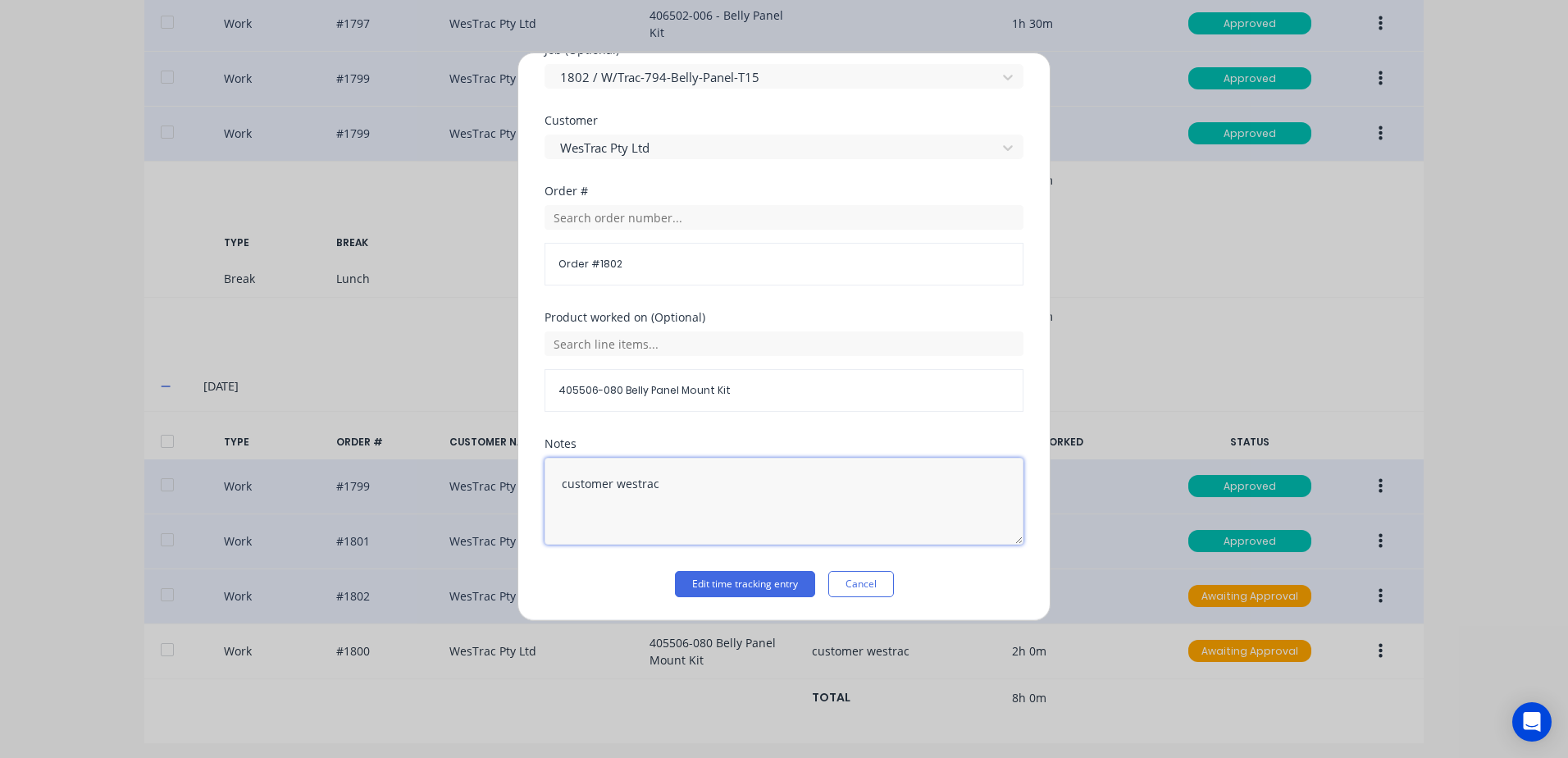
drag, startPoint x: 635, startPoint y: 486, endPoint x: 512, endPoint y: 496, distance: 123.4
click at [512, 496] on div "Edit time tracking entry Work Attendance When Date [DATE] Start time 08:30 AM F…" at bounding box center [784, 379] width 1568 height 758
click at [737, 581] on button "Edit time tracking entry" at bounding box center [745, 584] width 140 height 27
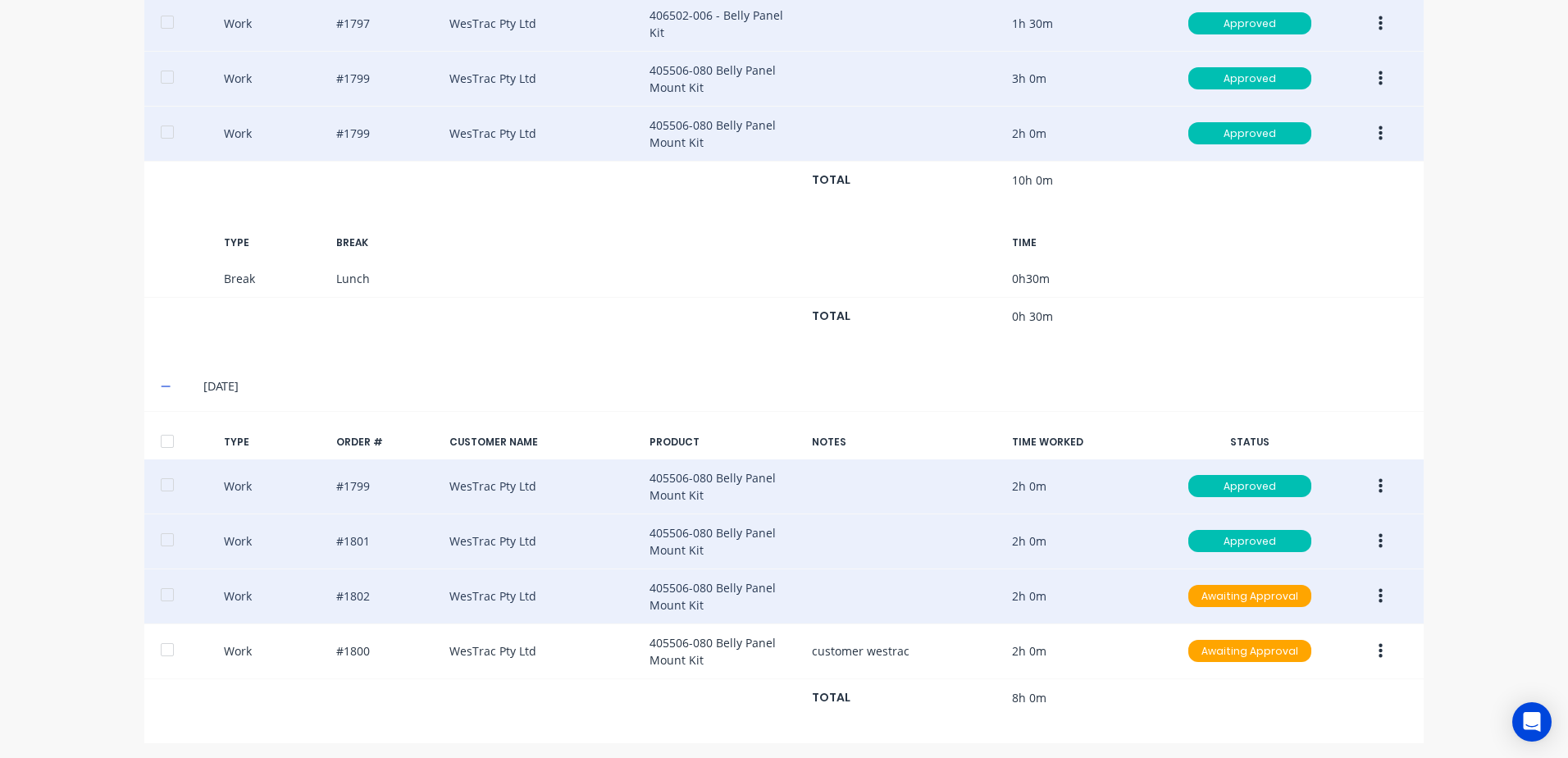
click at [1365, 594] on button "button" at bounding box center [1380, 597] width 38 height 30
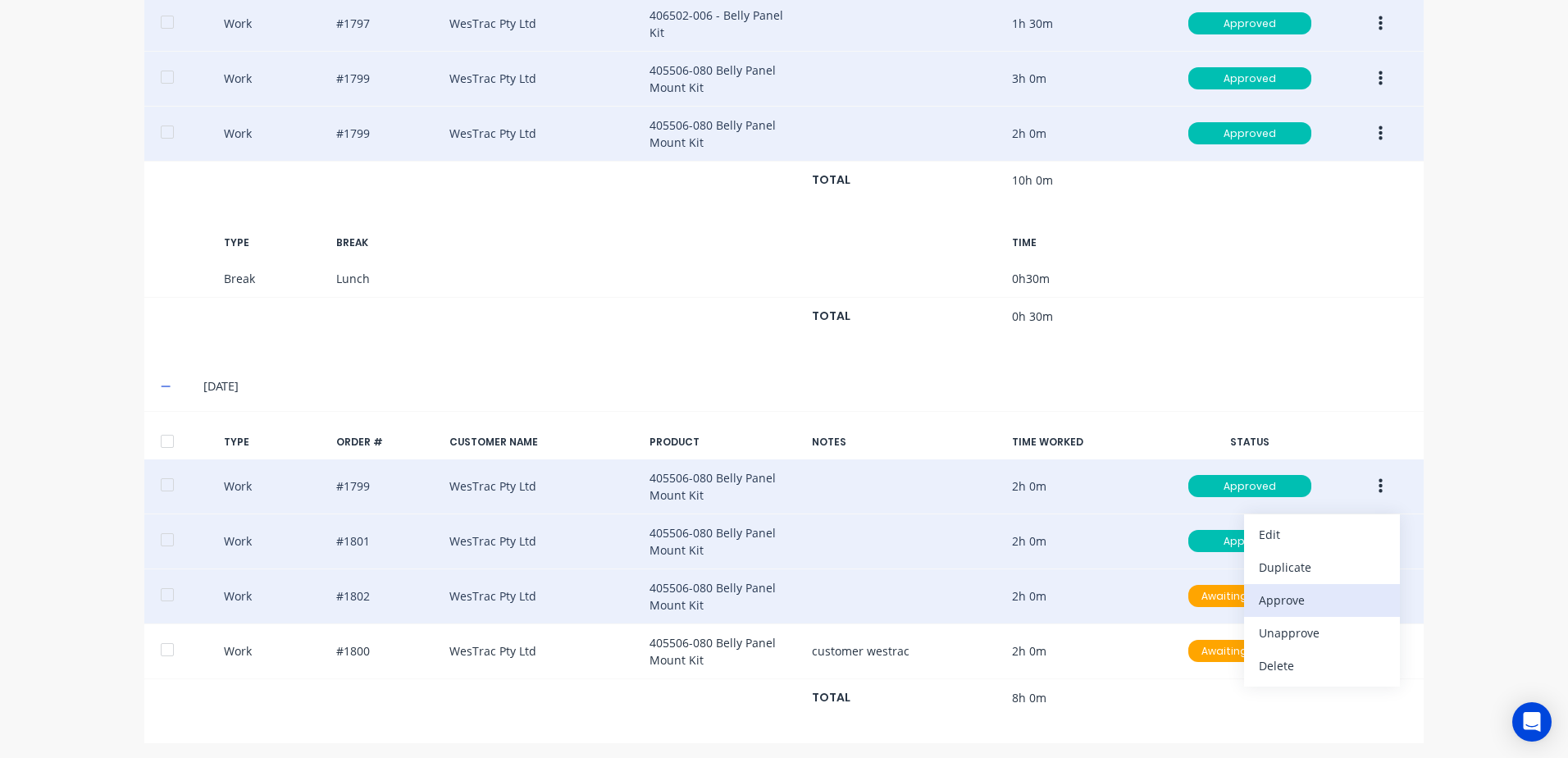
click at [1277, 594] on div "Approve" at bounding box center [1322, 600] width 126 height 24
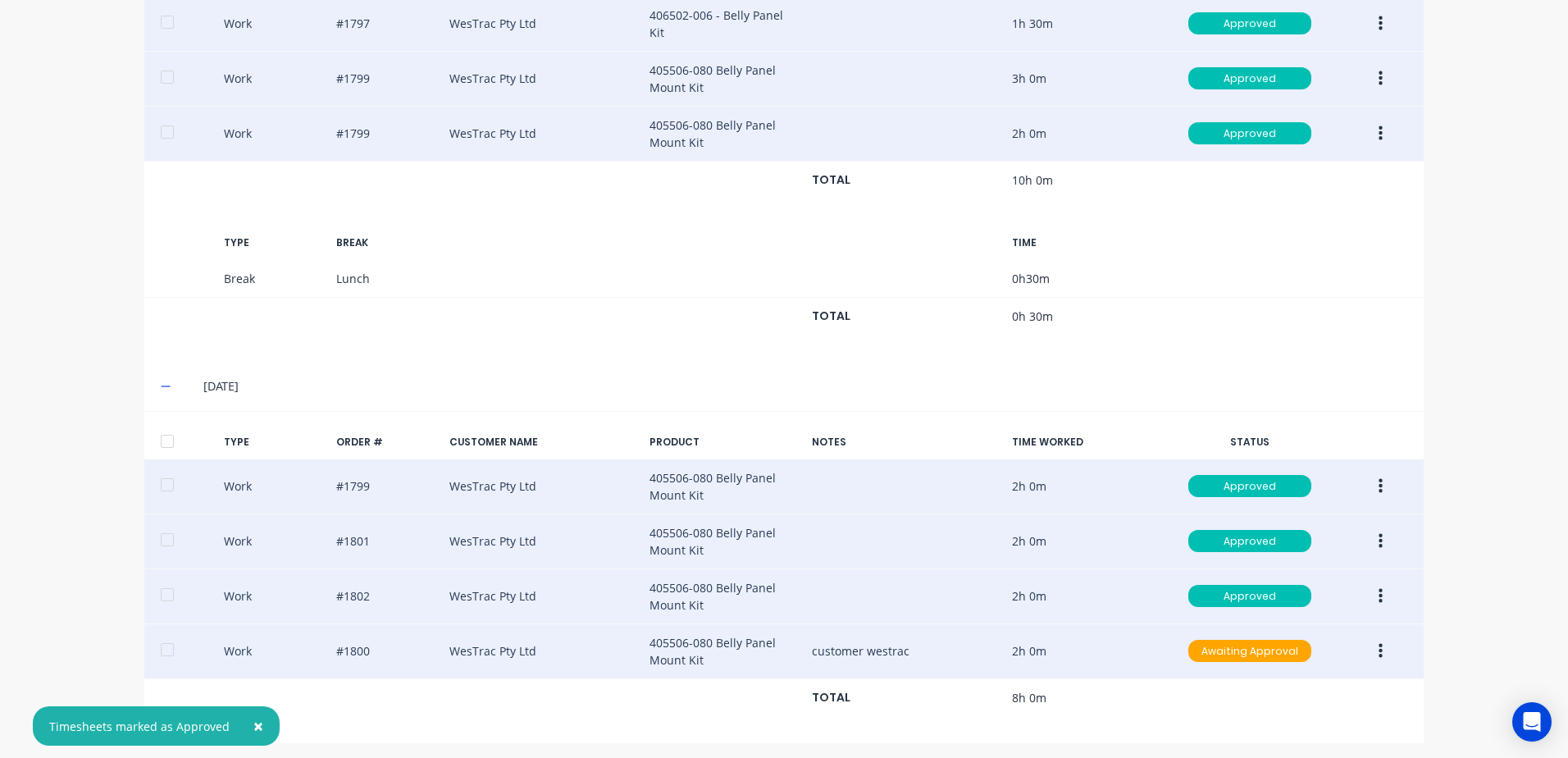
click at [1379, 649] on icon "button" at bounding box center [1381, 651] width 4 height 18
click at [1270, 586] on div "Edit" at bounding box center [1322, 590] width 126 height 24
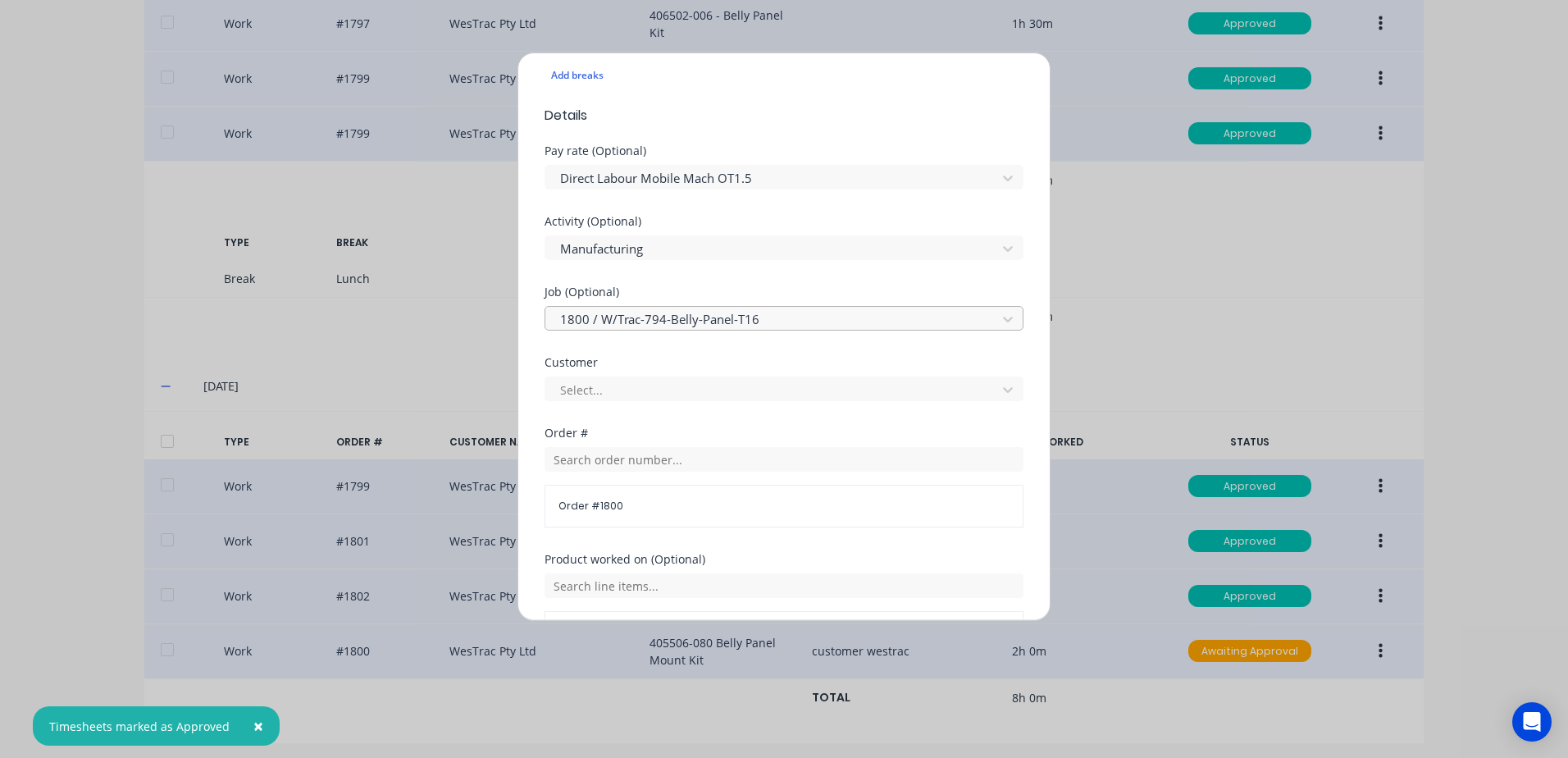
scroll to position [574, 0]
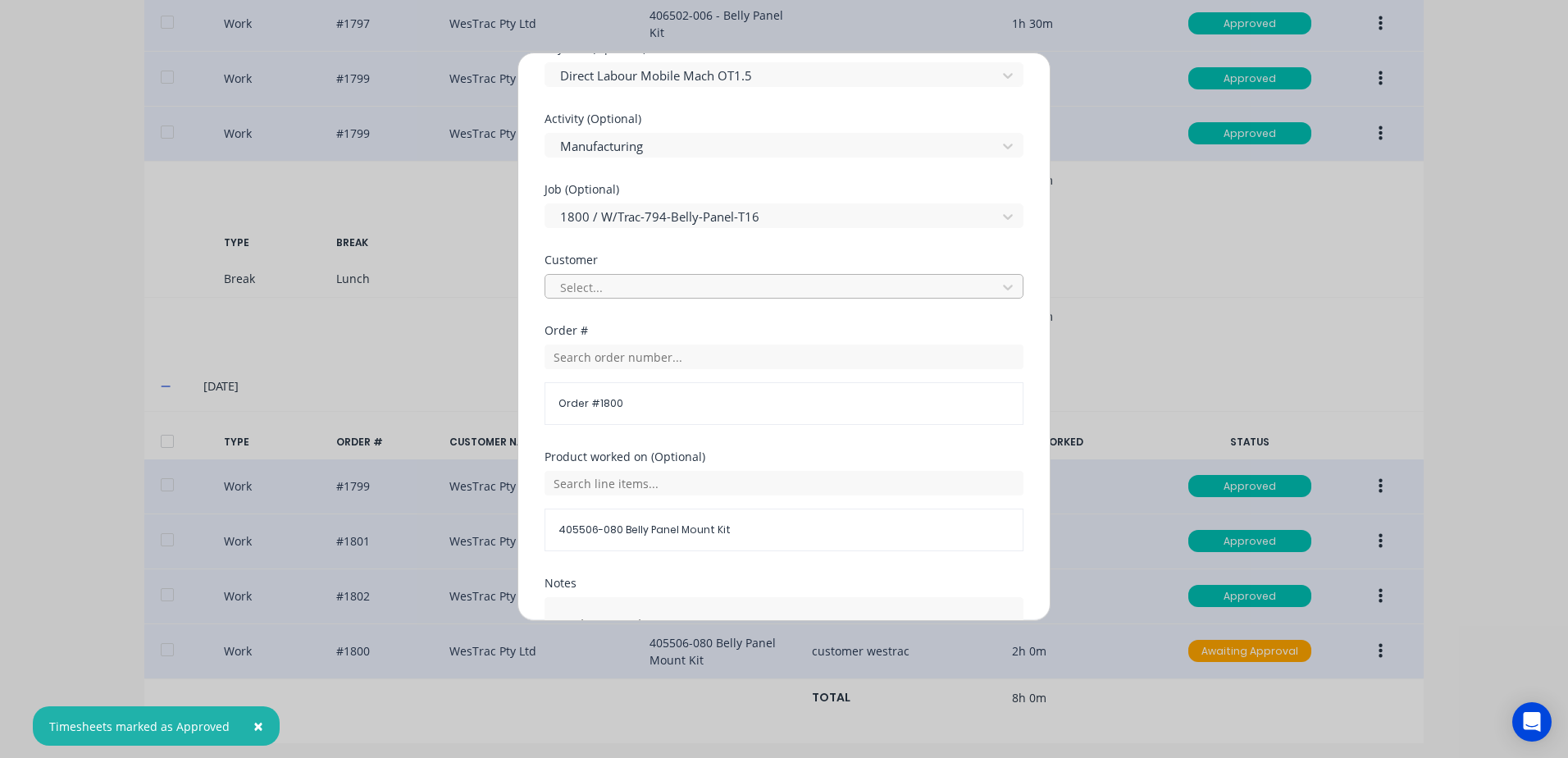
click at [581, 285] on div at bounding box center [773, 287] width 430 height 21
type input "[PERSON_NAME]"
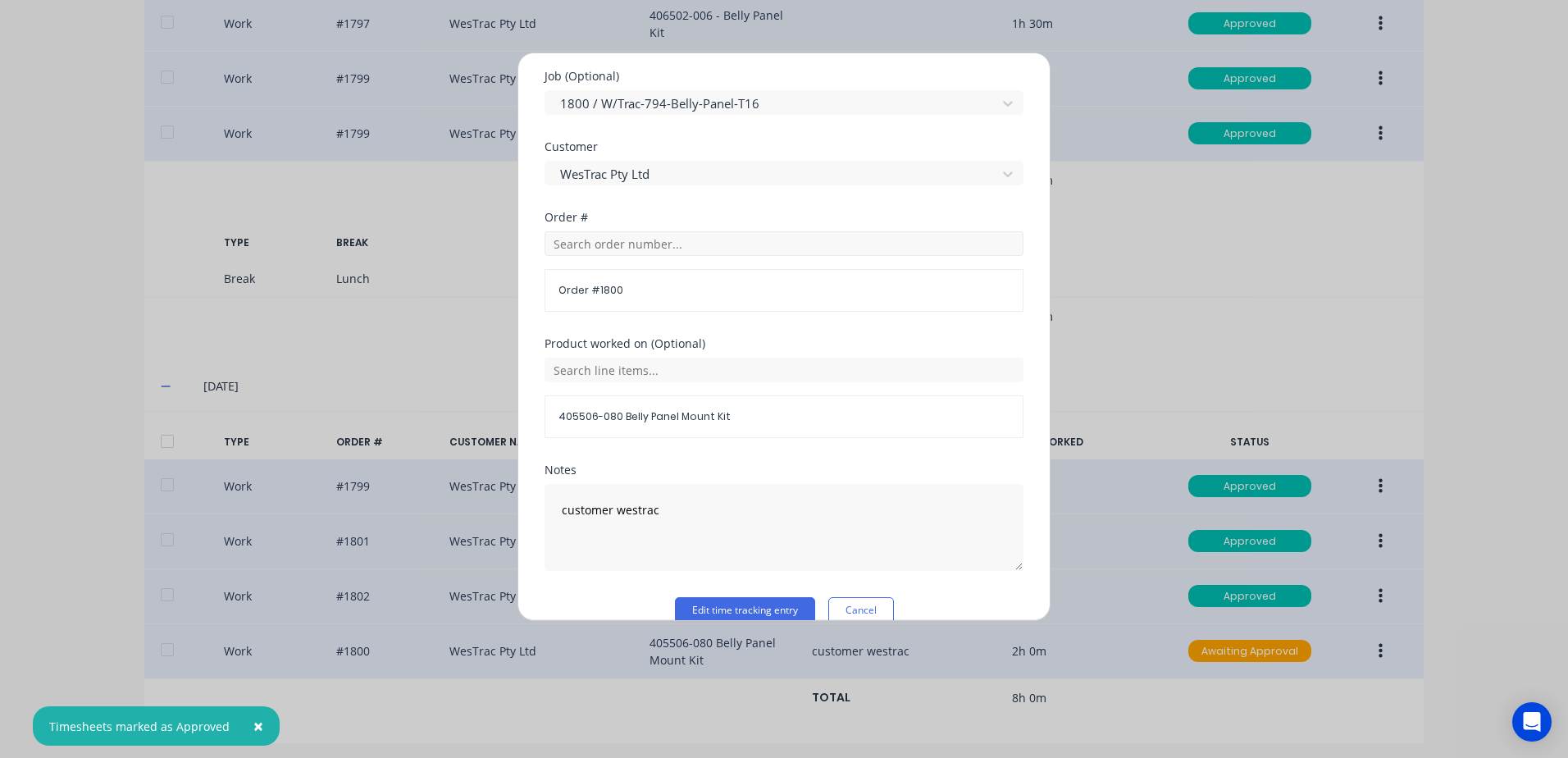
scroll to position [714, 0]
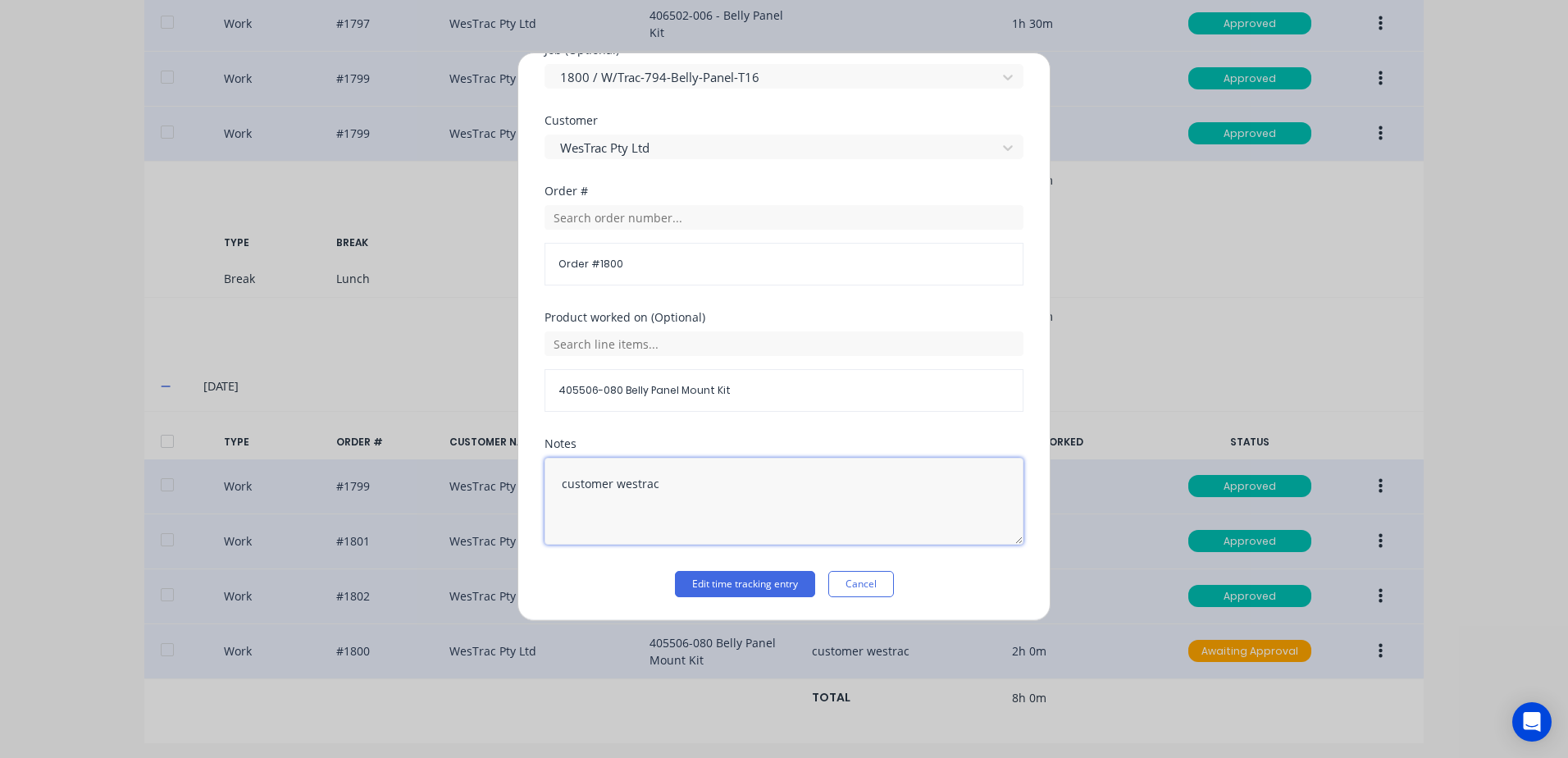
drag, startPoint x: 669, startPoint y: 484, endPoint x: 503, endPoint y: 483, distance: 166.0
click at [503, 483] on div "Edit time tracking entry Work Attendance When Date [DATE] Start time 10:30 AM F…" at bounding box center [784, 379] width 1568 height 758
click at [742, 582] on button "Edit time tracking entry" at bounding box center [745, 584] width 140 height 27
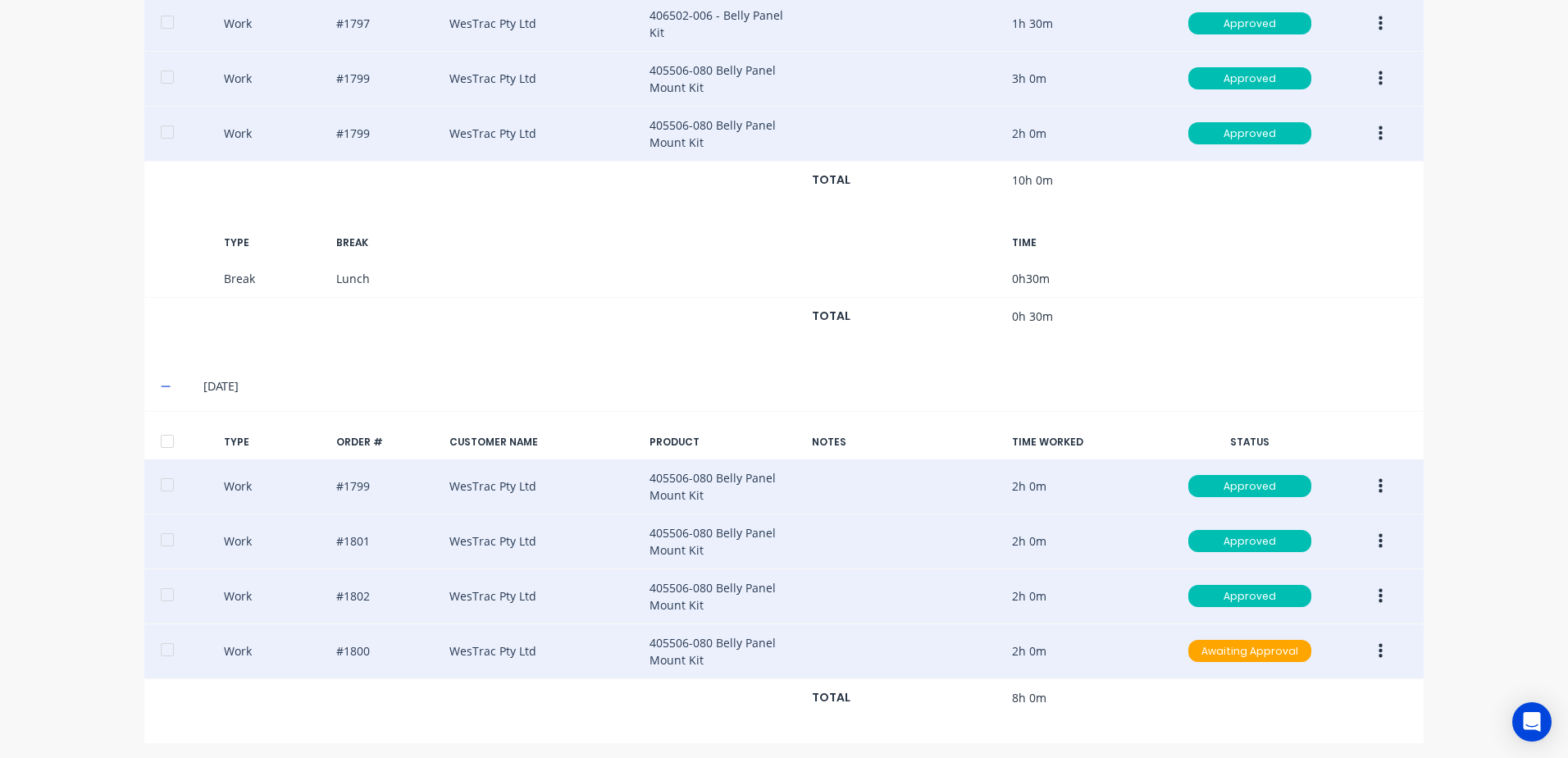
click at [1371, 649] on button "button" at bounding box center [1380, 652] width 38 height 30
drag, startPoint x: 1267, startPoint y: 648, endPoint x: 1272, endPoint y: 633, distance: 15.8
click at [1267, 647] on div "Approve" at bounding box center [1322, 655] width 126 height 24
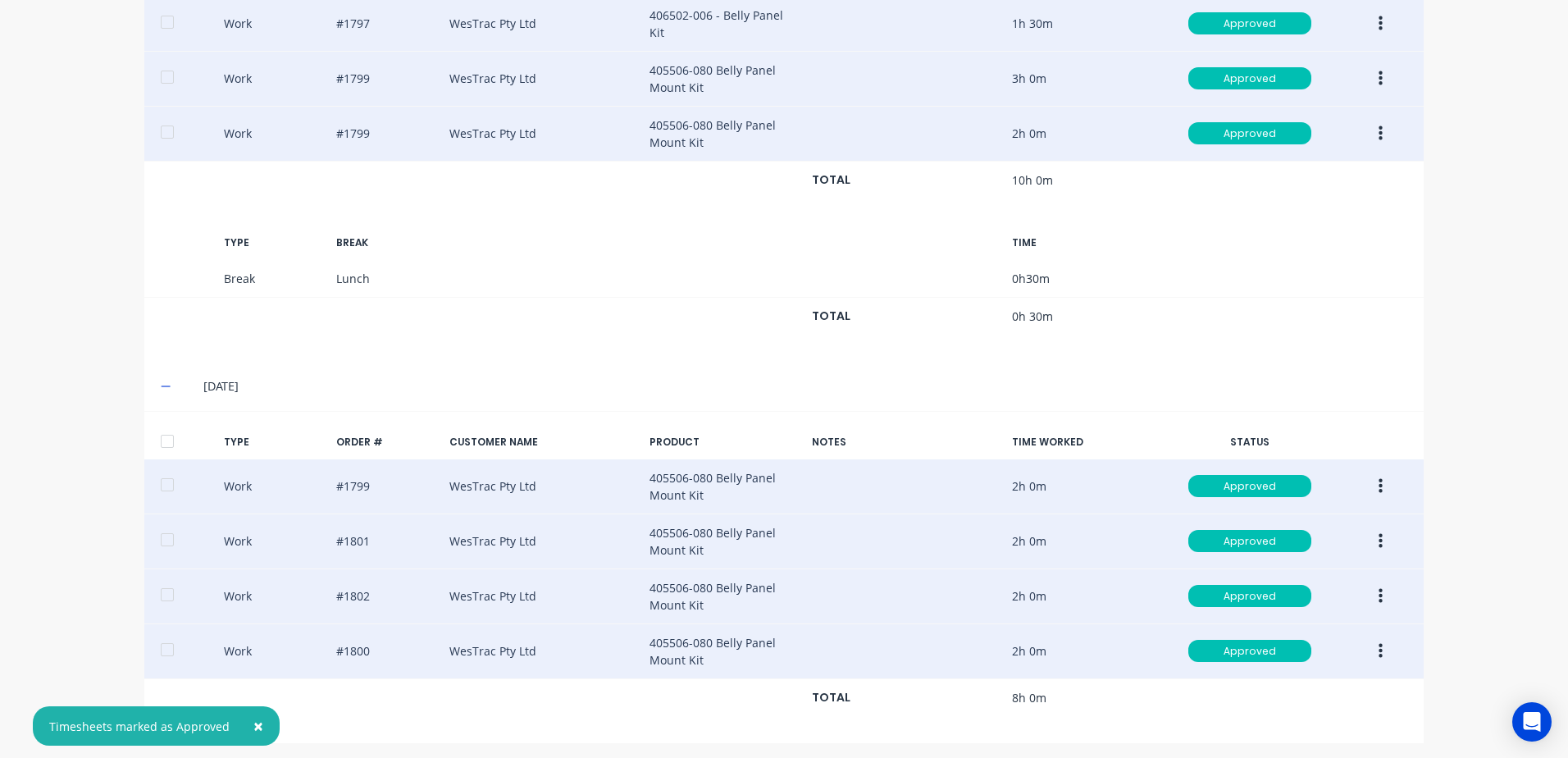
drag, startPoint x: 157, startPoint y: 434, endPoint x: 223, endPoint y: 436, distance: 66.0
click at [158, 434] on div at bounding box center [166, 441] width 32 height 32
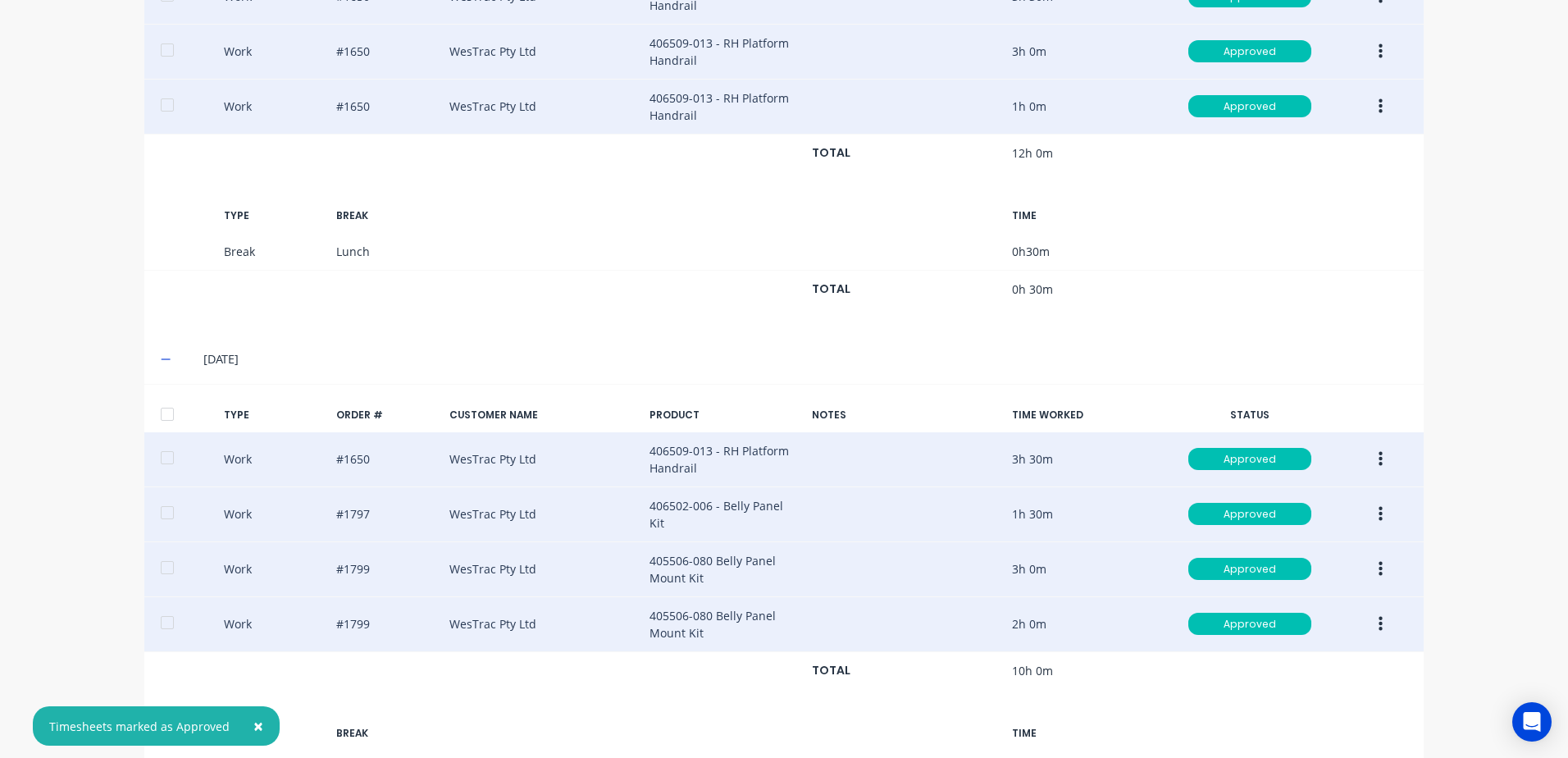
scroll to position [810, 0]
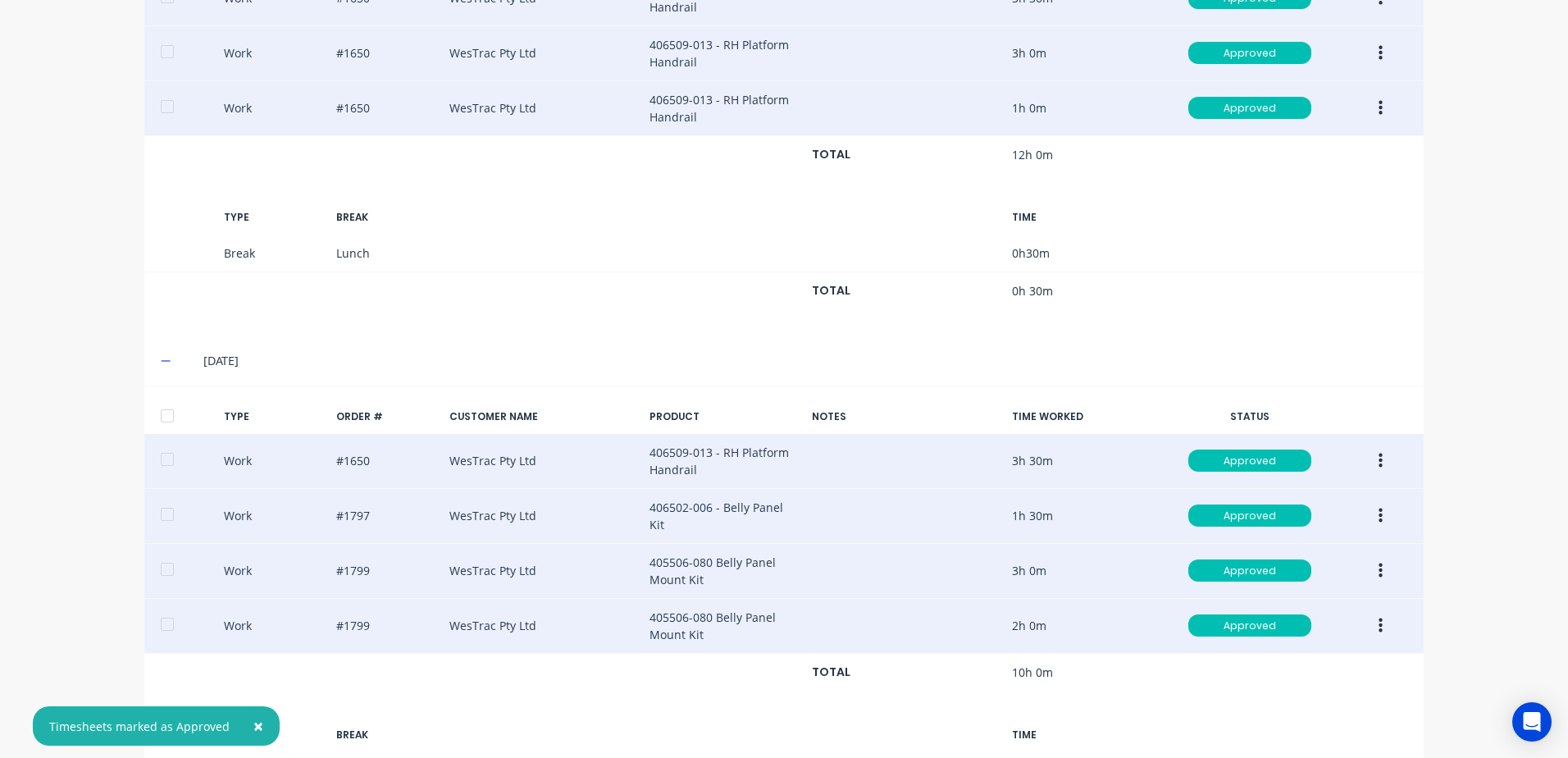
click at [164, 413] on div at bounding box center [166, 415] width 32 height 32
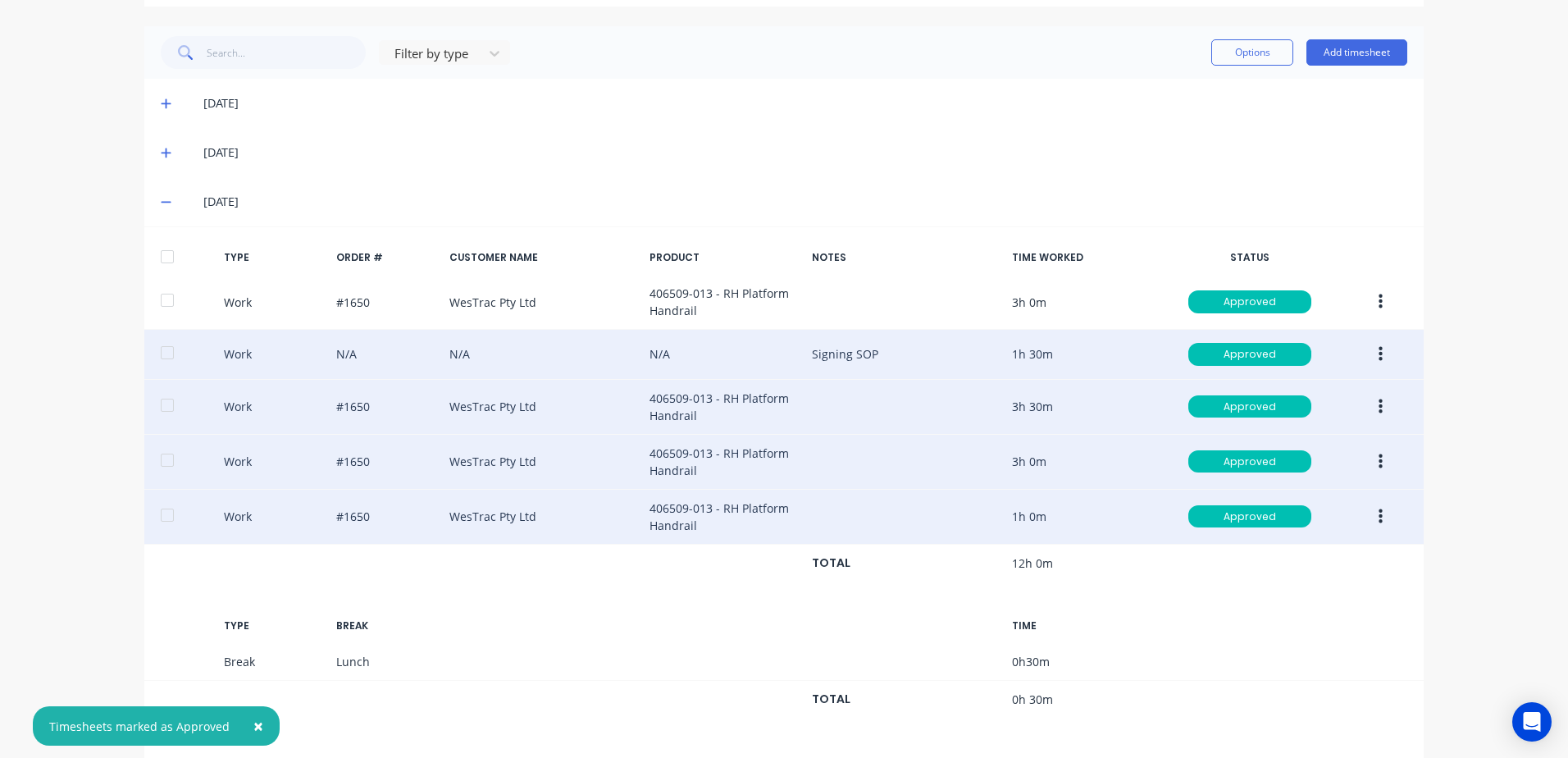
scroll to position [401, 0]
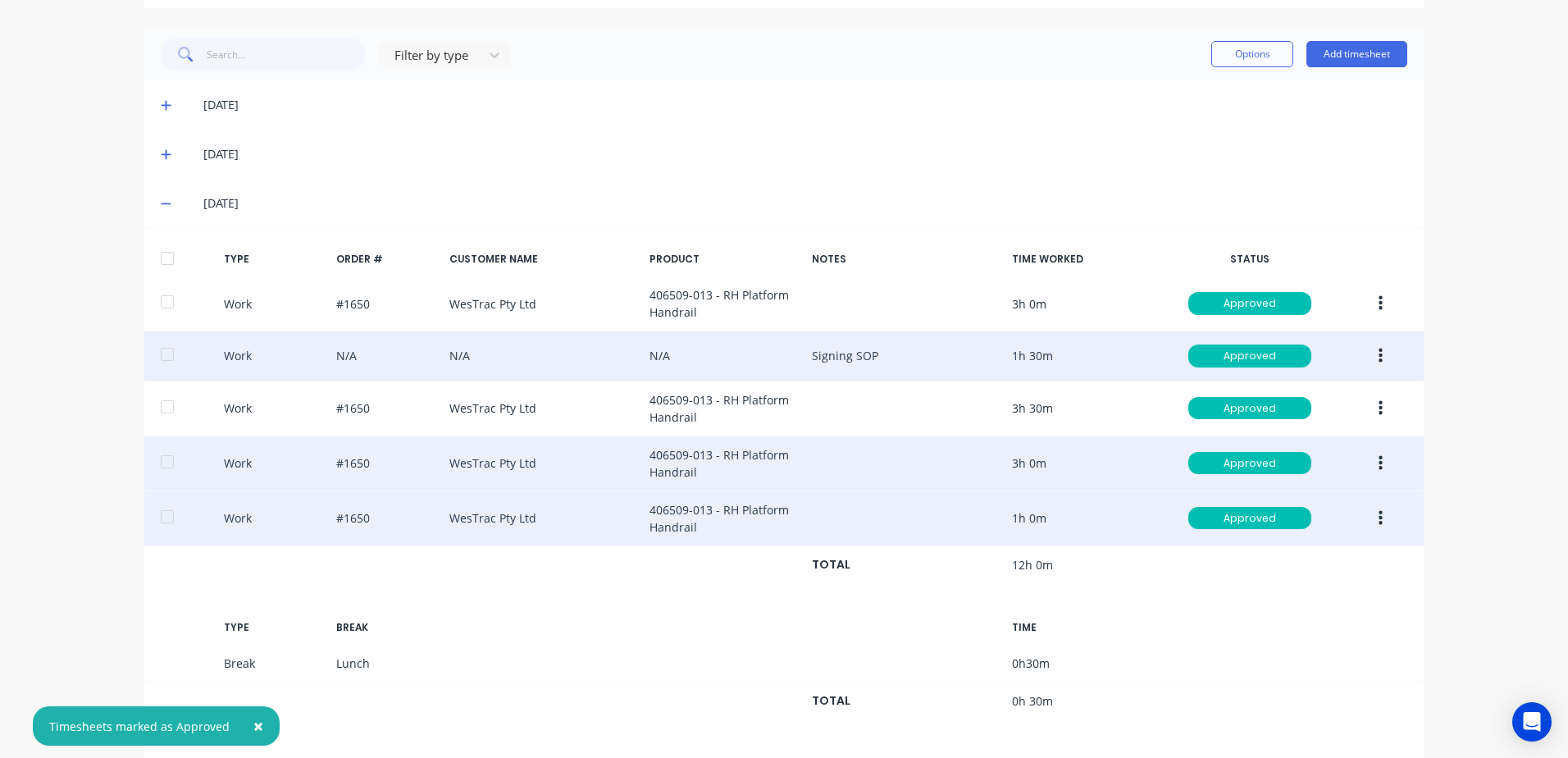
click at [165, 256] on div at bounding box center [166, 258] width 32 height 32
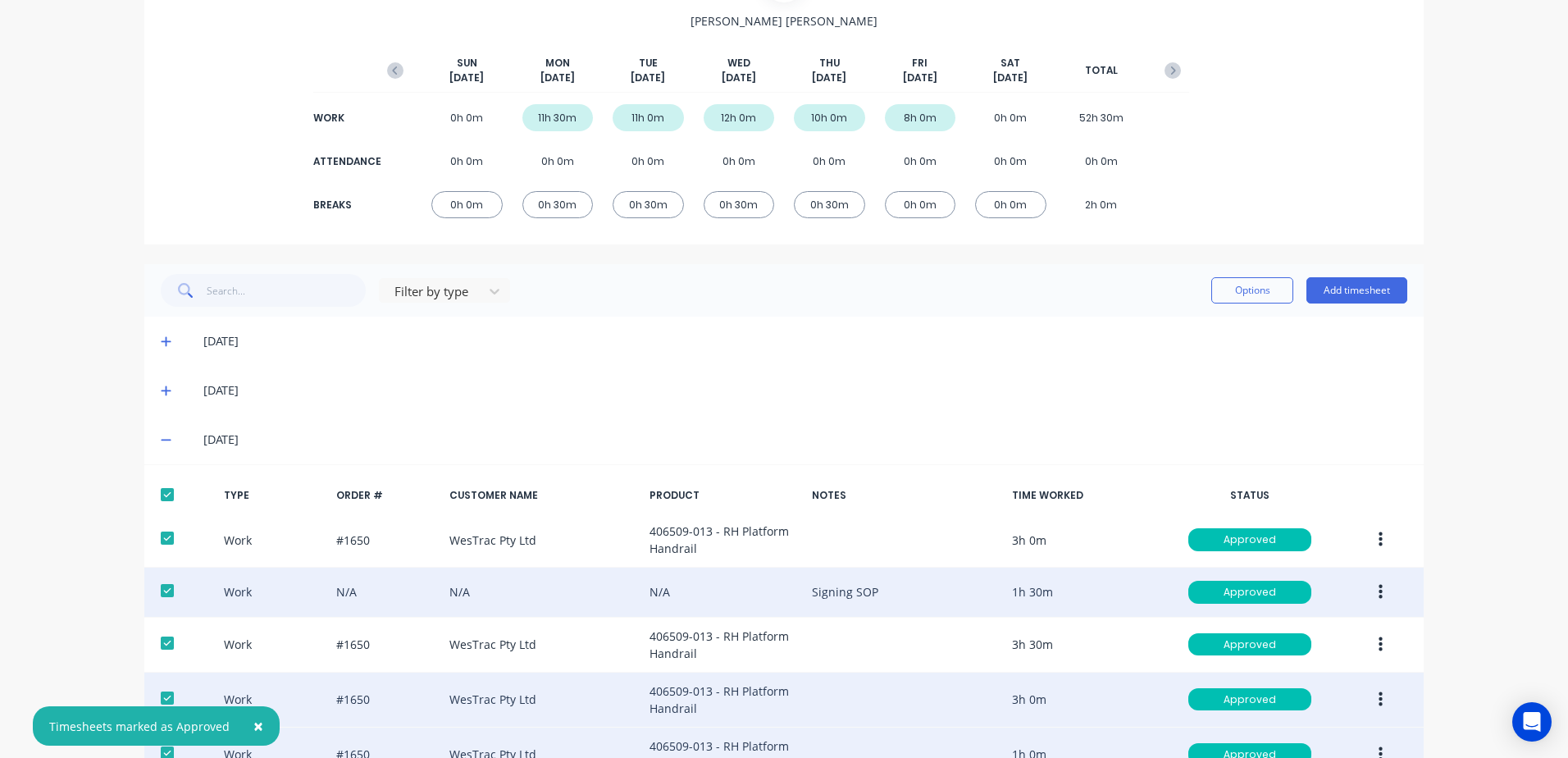
scroll to position [155, 0]
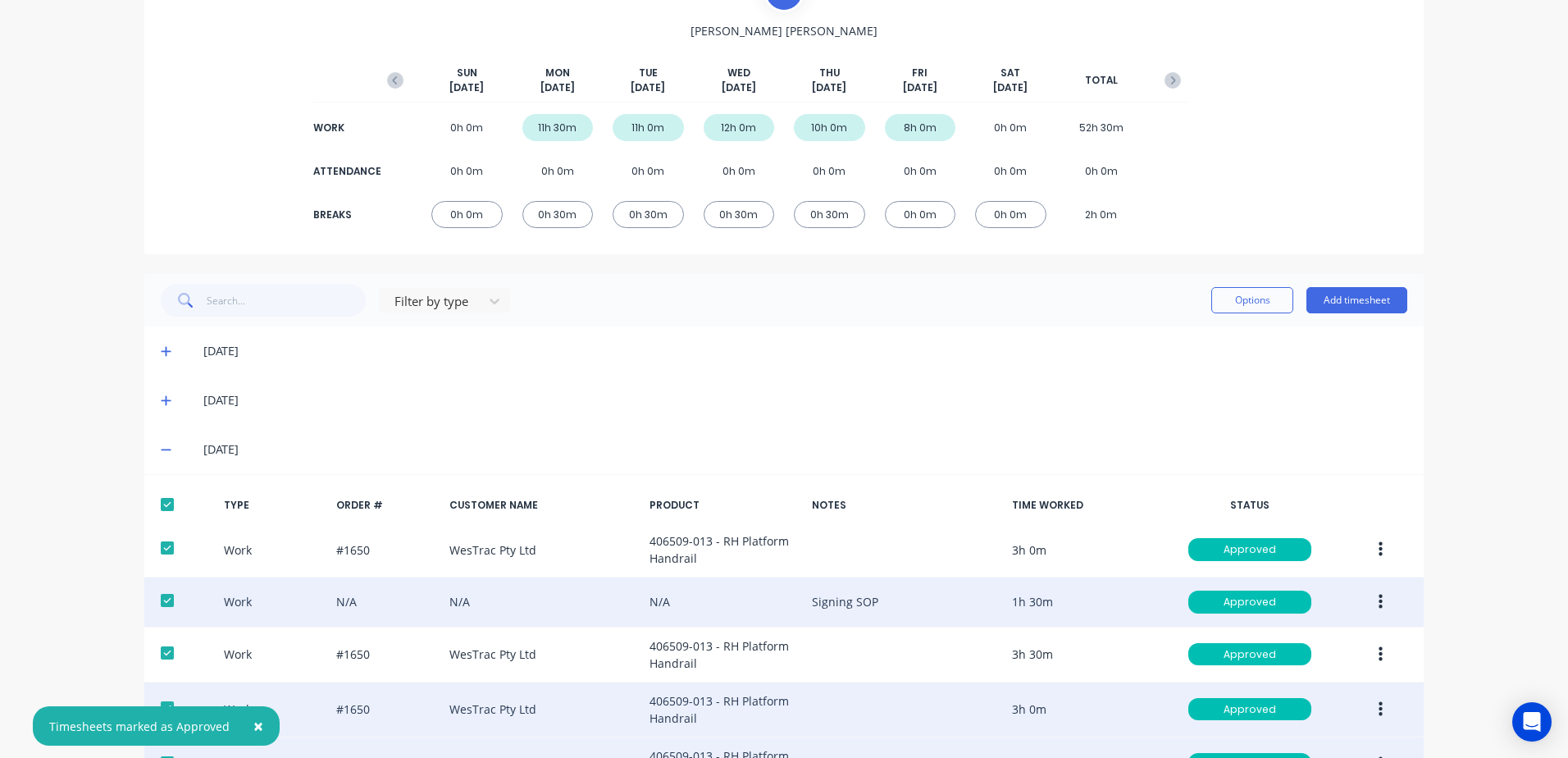
click at [160, 400] on icon at bounding box center [165, 401] width 11 height 12
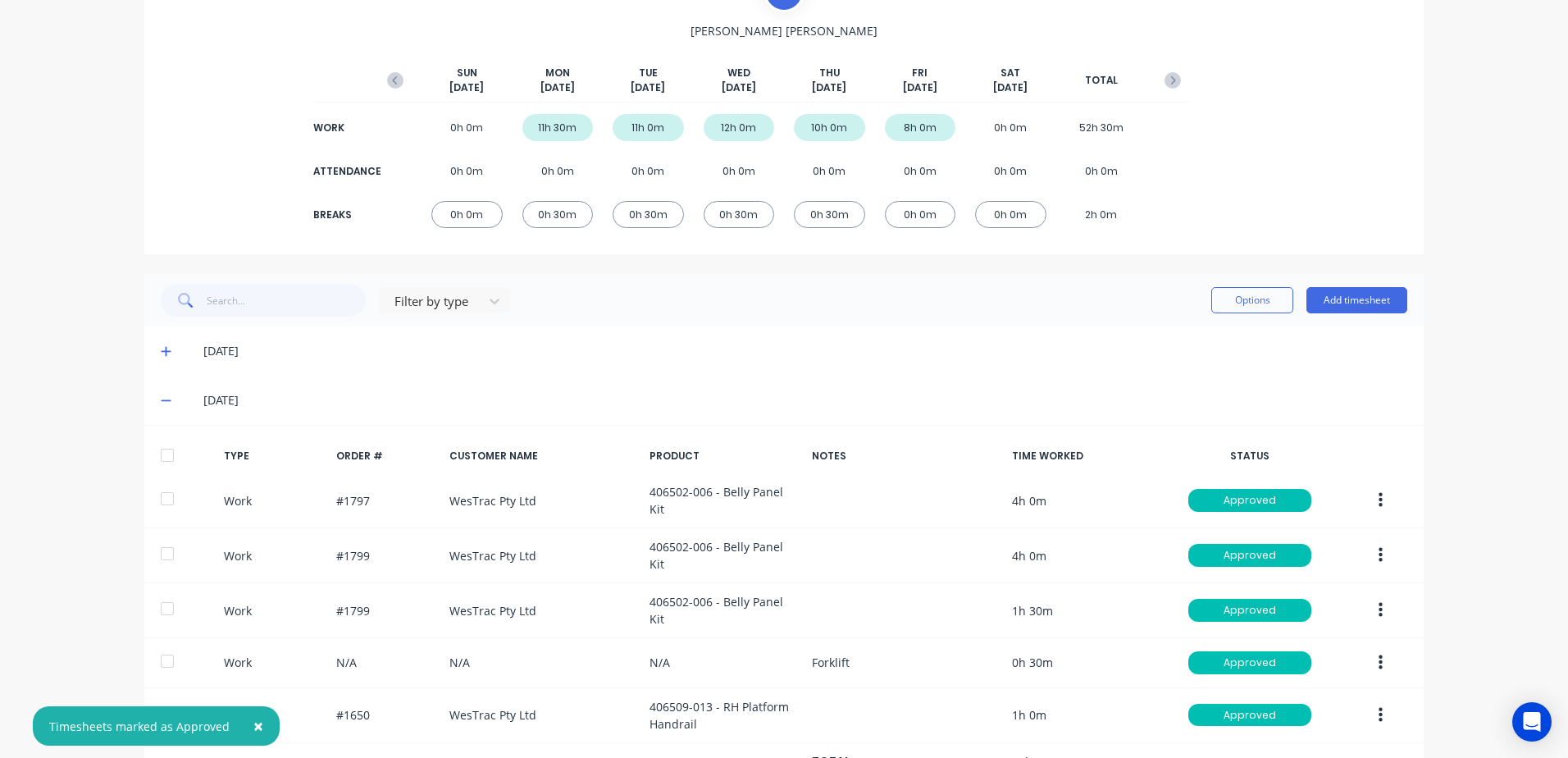
click at [161, 451] on div at bounding box center [166, 455] width 32 height 32
click at [164, 348] on icon at bounding box center [165, 351] width 11 height 12
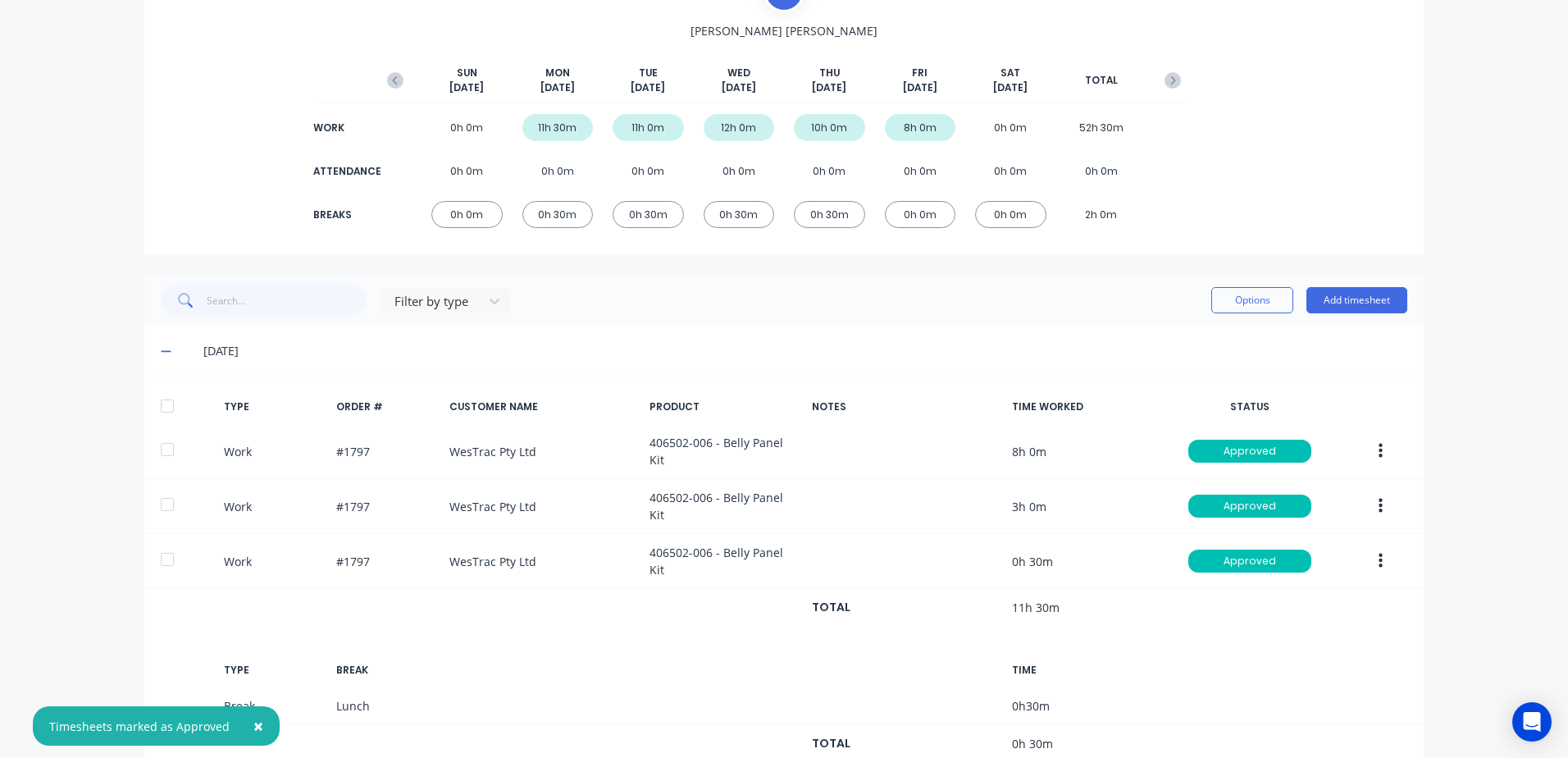
click at [157, 407] on div at bounding box center [166, 406] width 32 height 32
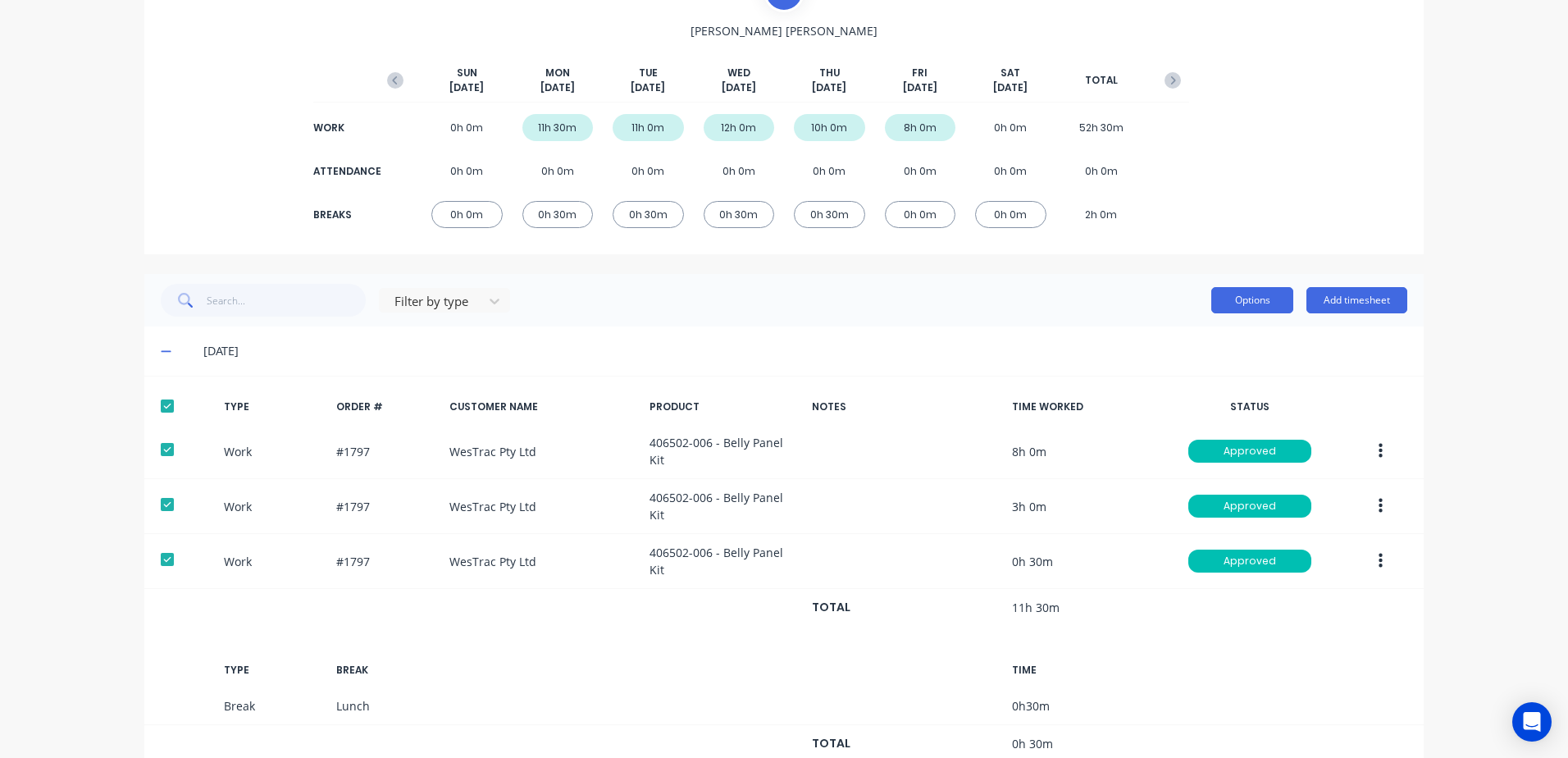
click at [1242, 296] on button "Options" at bounding box center [1252, 300] width 82 height 27
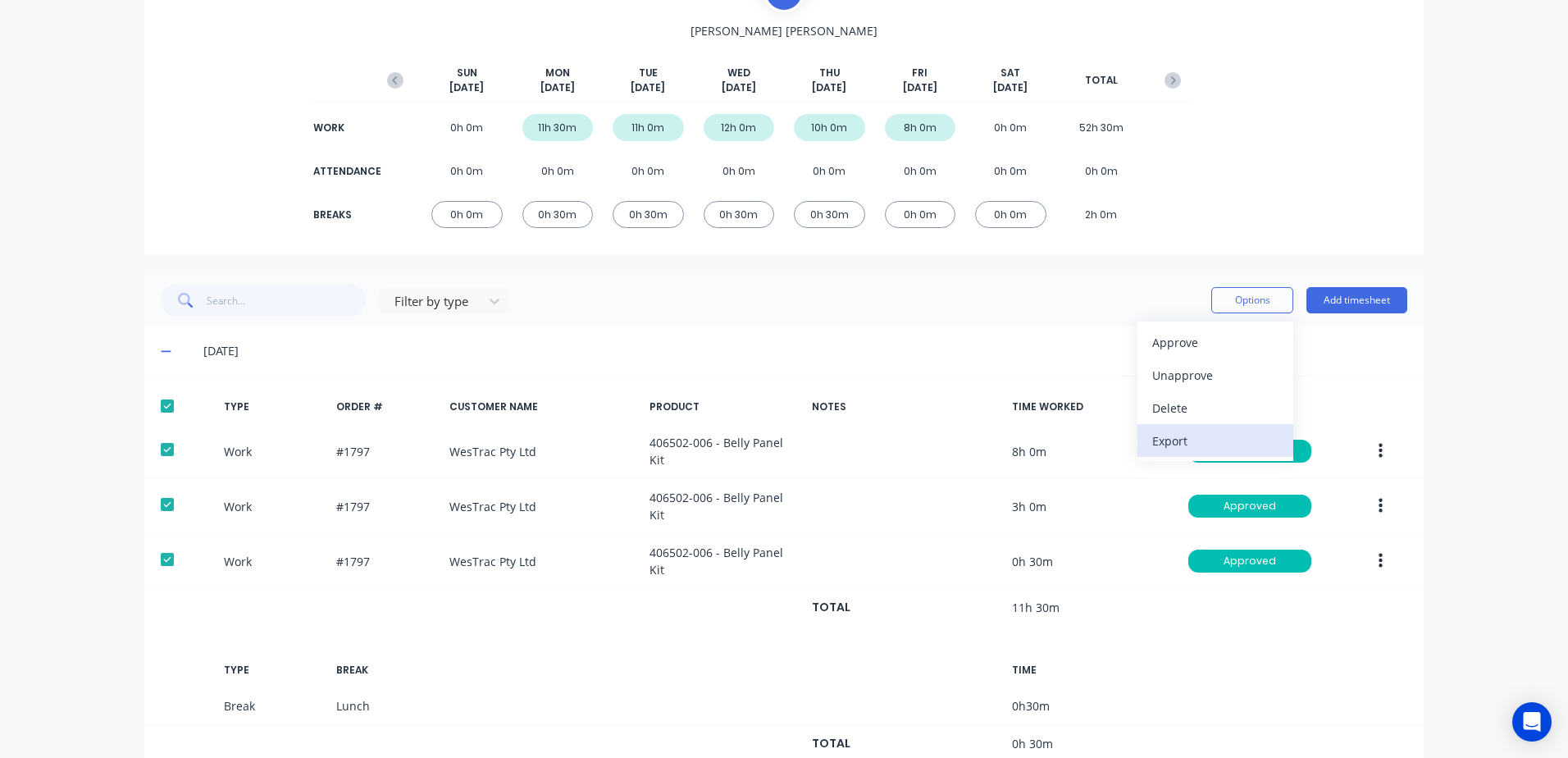
click at [1164, 443] on div "Export" at bounding box center [1216, 441] width 126 height 24
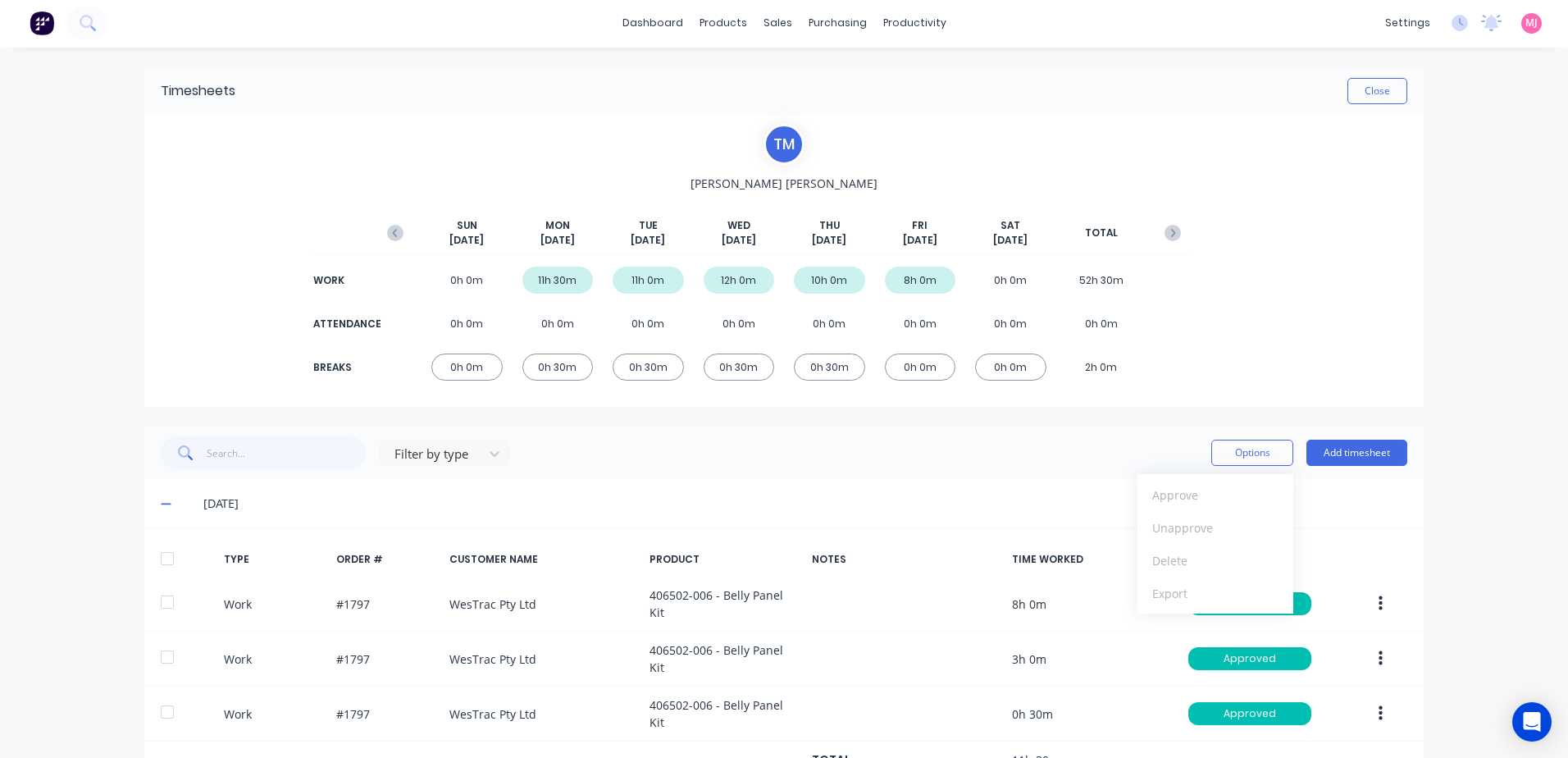
scroll to position [0, 0]
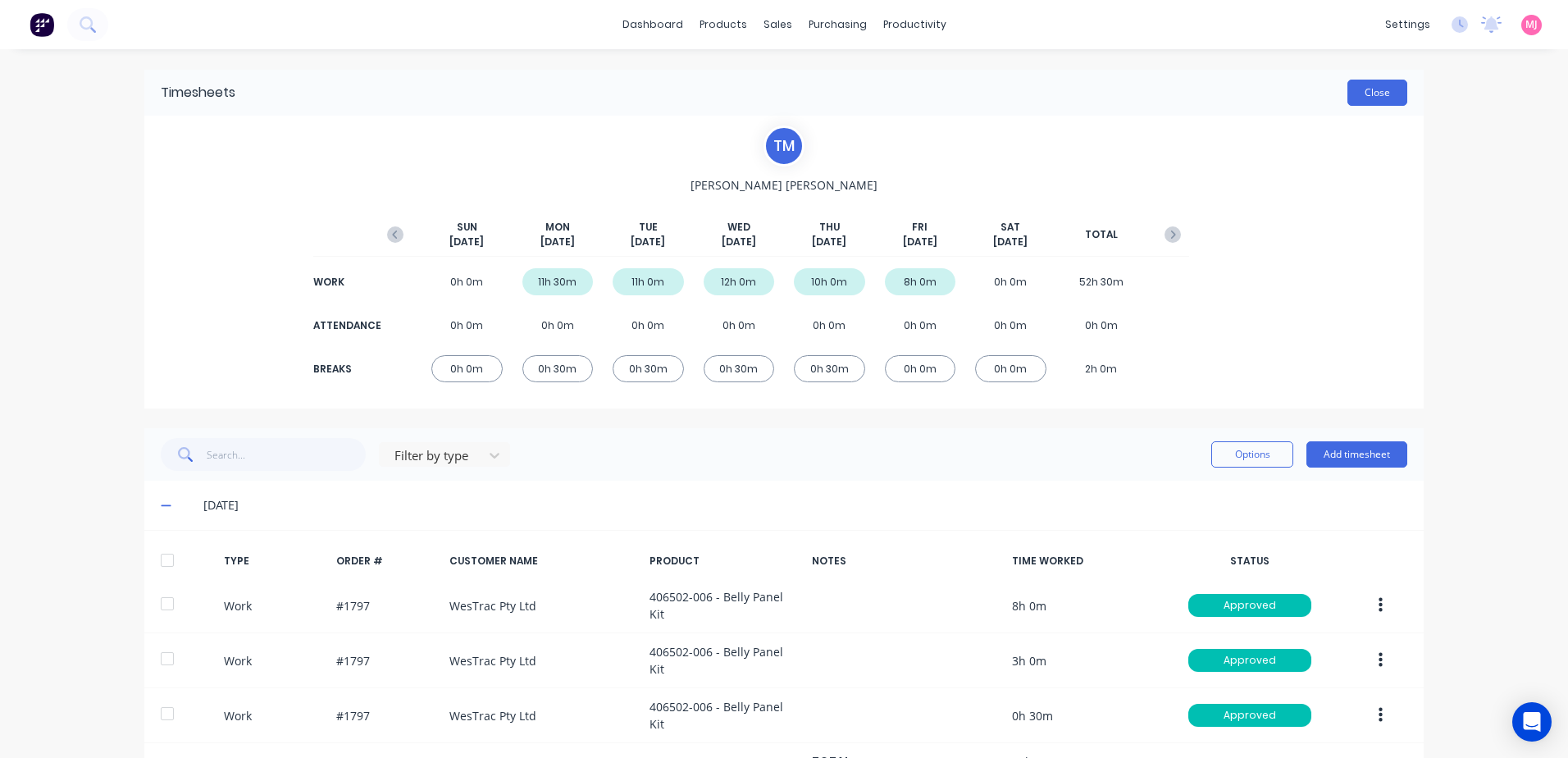
click at [1378, 91] on button "Close" at bounding box center [1377, 93] width 60 height 27
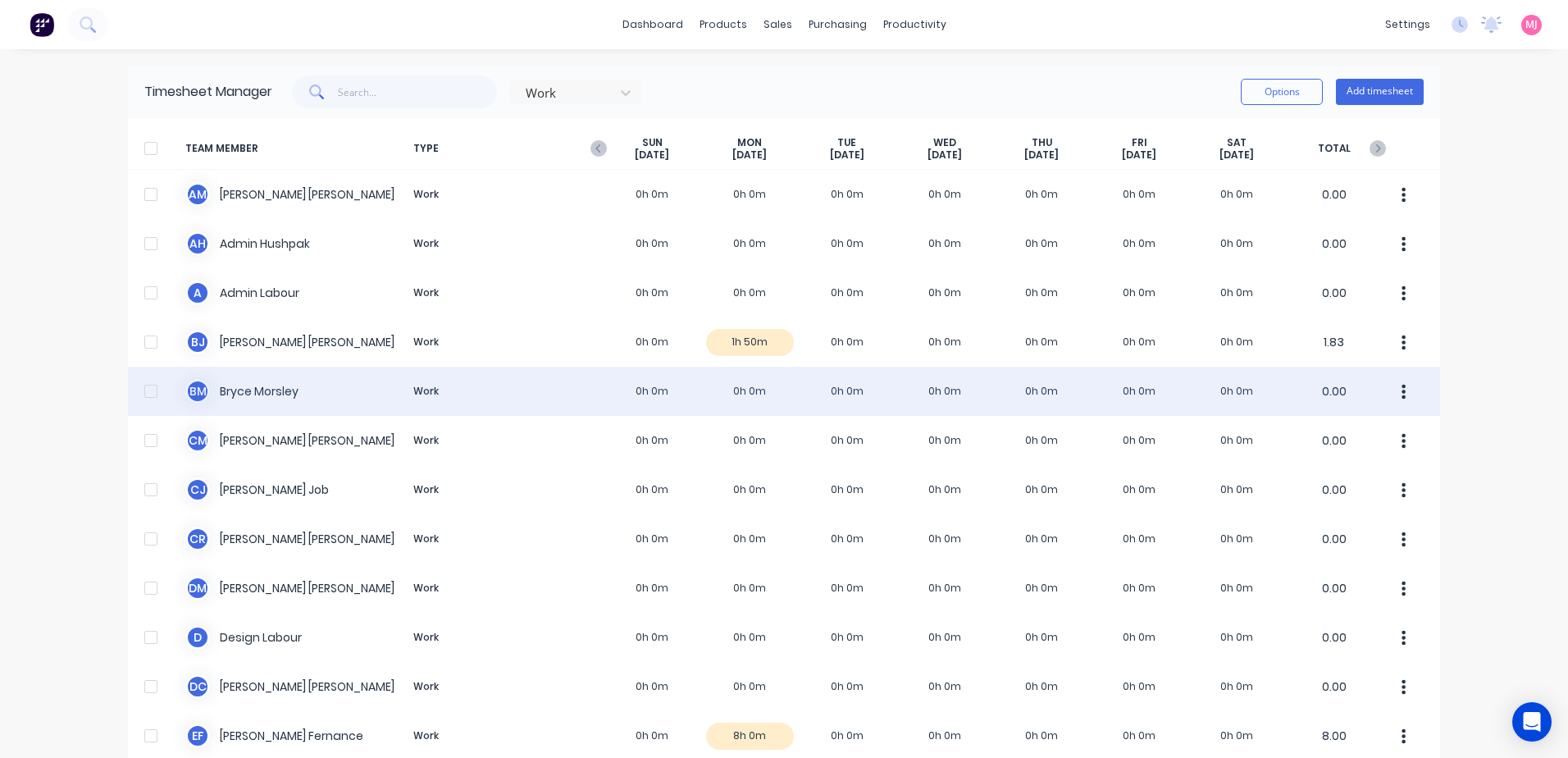
click at [231, 392] on div "B M [PERSON_NAME] Work 0h 0m 0h 0m 0h 0m 0h 0m 0h 0m 0h 0m 0h 0m 0.00" at bounding box center [784, 391] width 1312 height 49
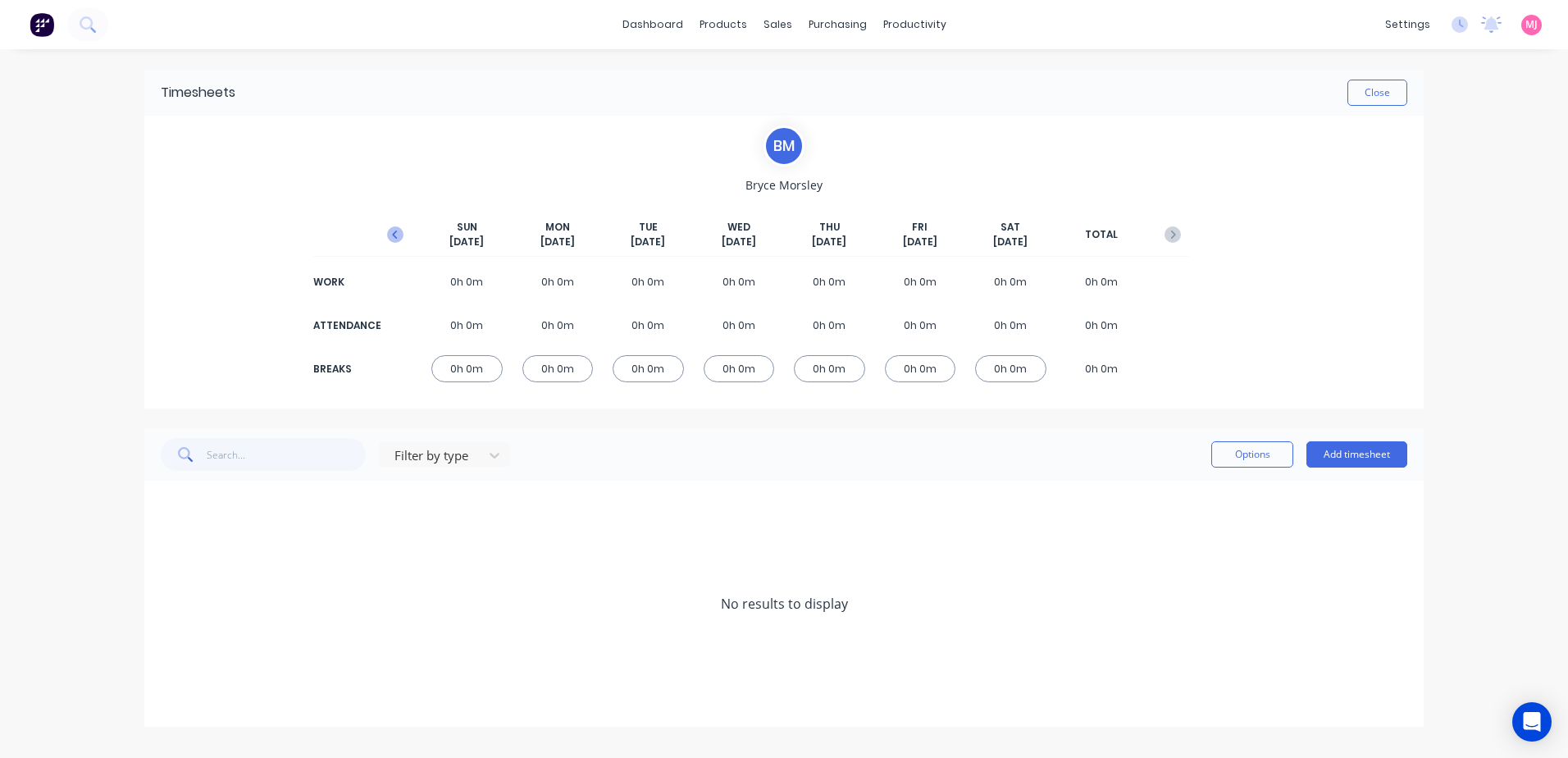
click at [396, 233] on icon "button" at bounding box center [395, 234] width 17 height 17
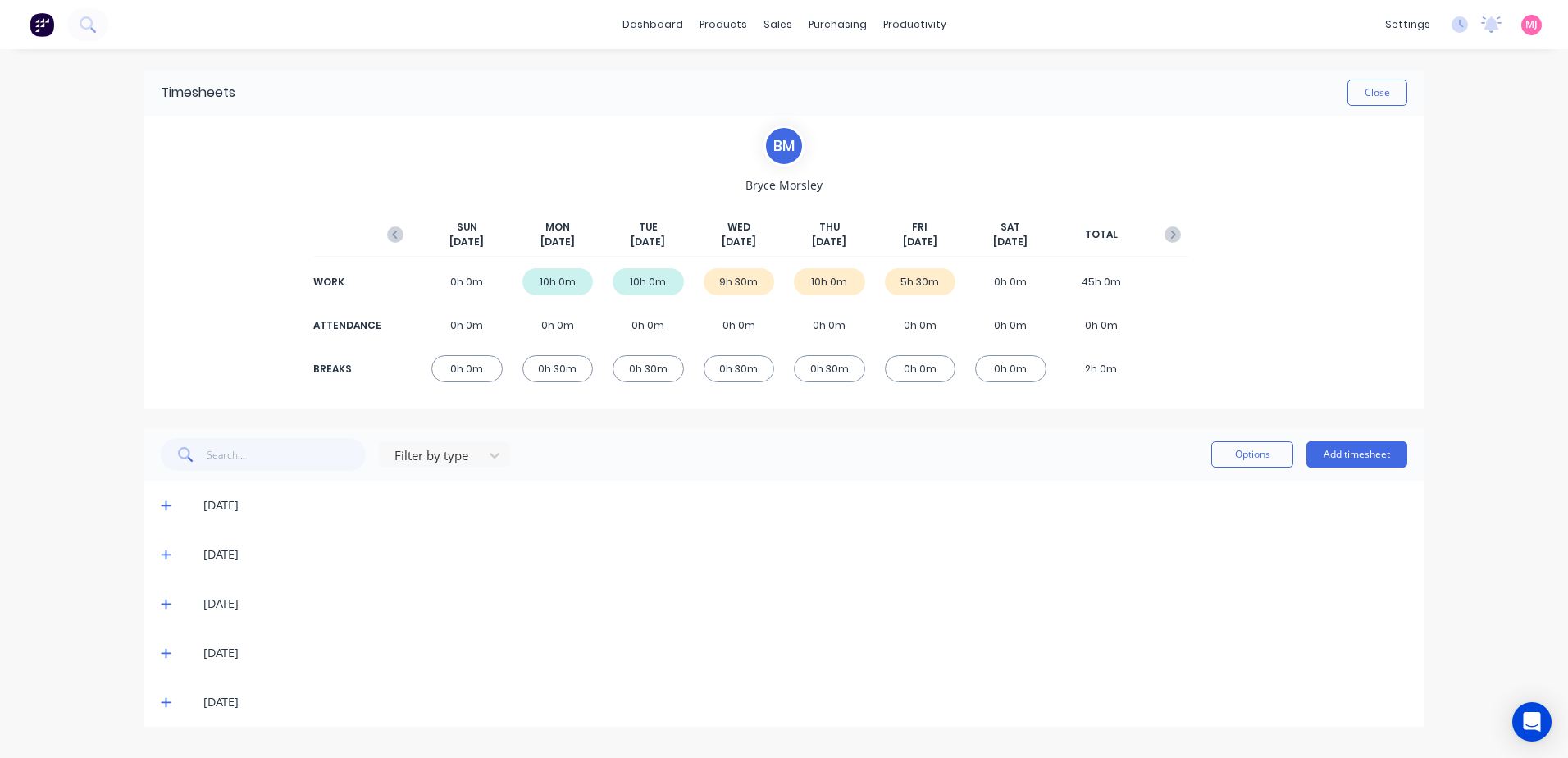
click at [161, 604] on icon at bounding box center [165, 604] width 10 height 10
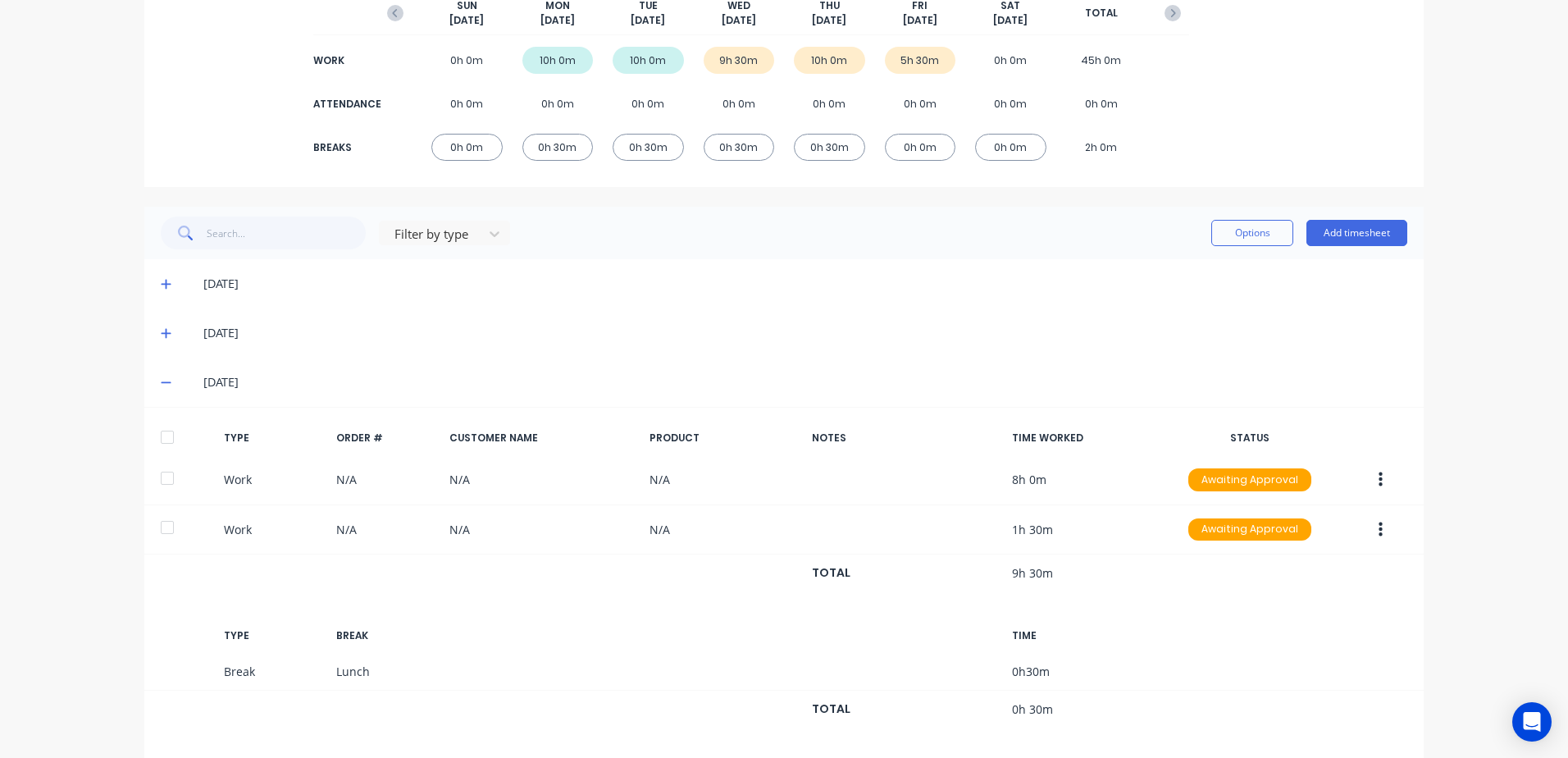
scroll to position [246, 0]
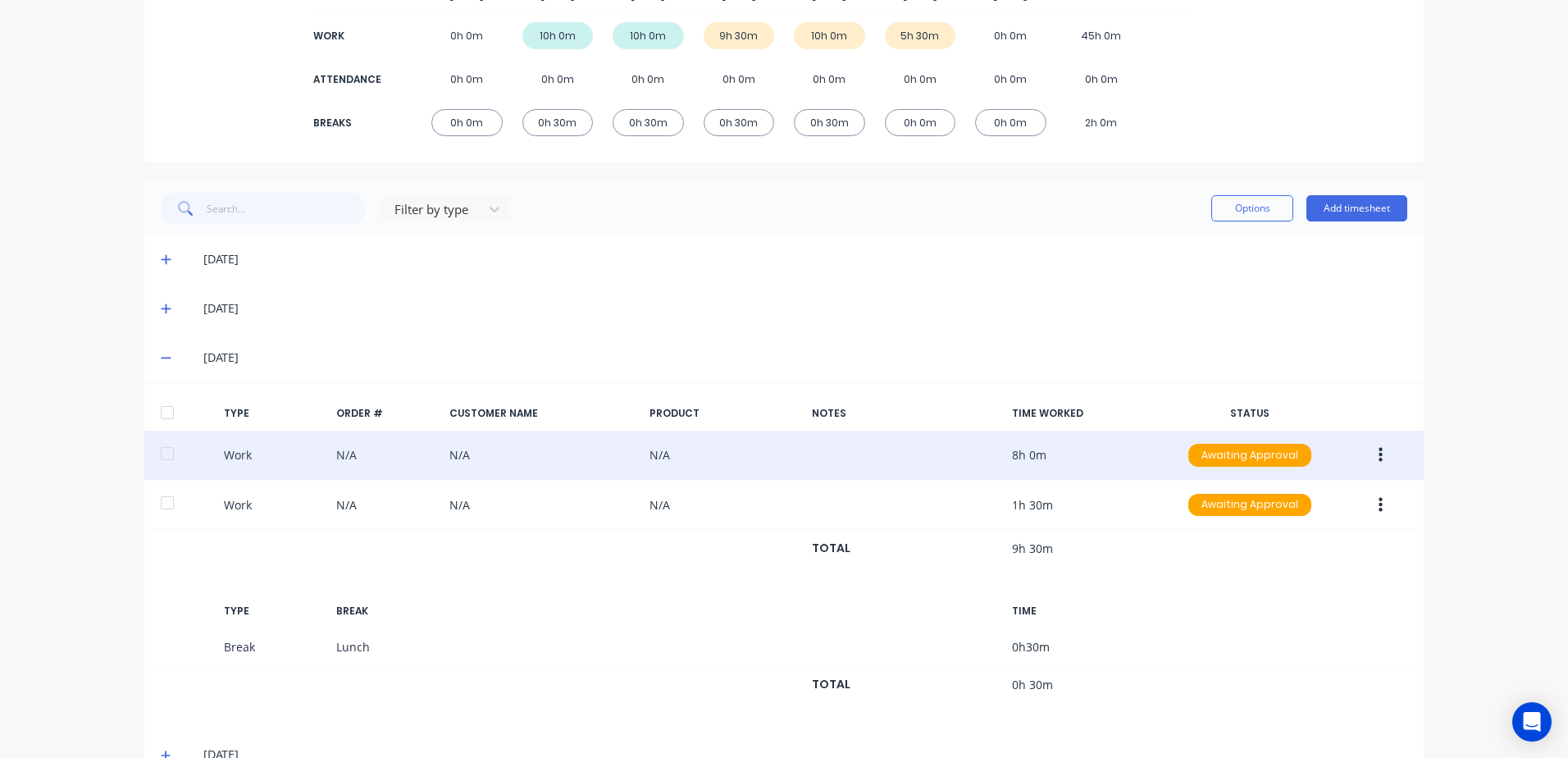
click at [1377, 451] on button "button" at bounding box center [1380, 455] width 38 height 30
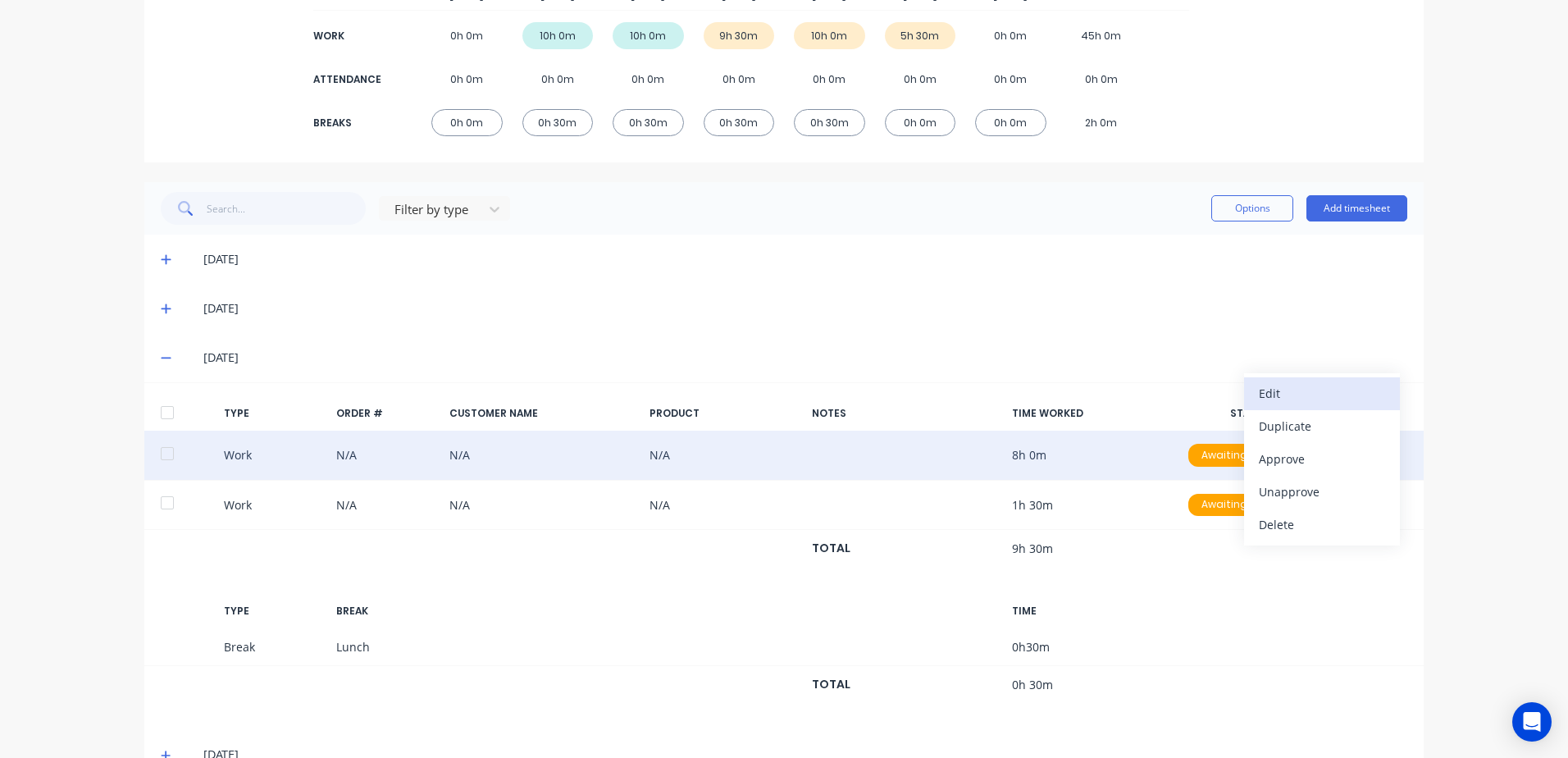
click at [1274, 392] on div "Edit" at bounding box center [1322, 393] width 126 height 24
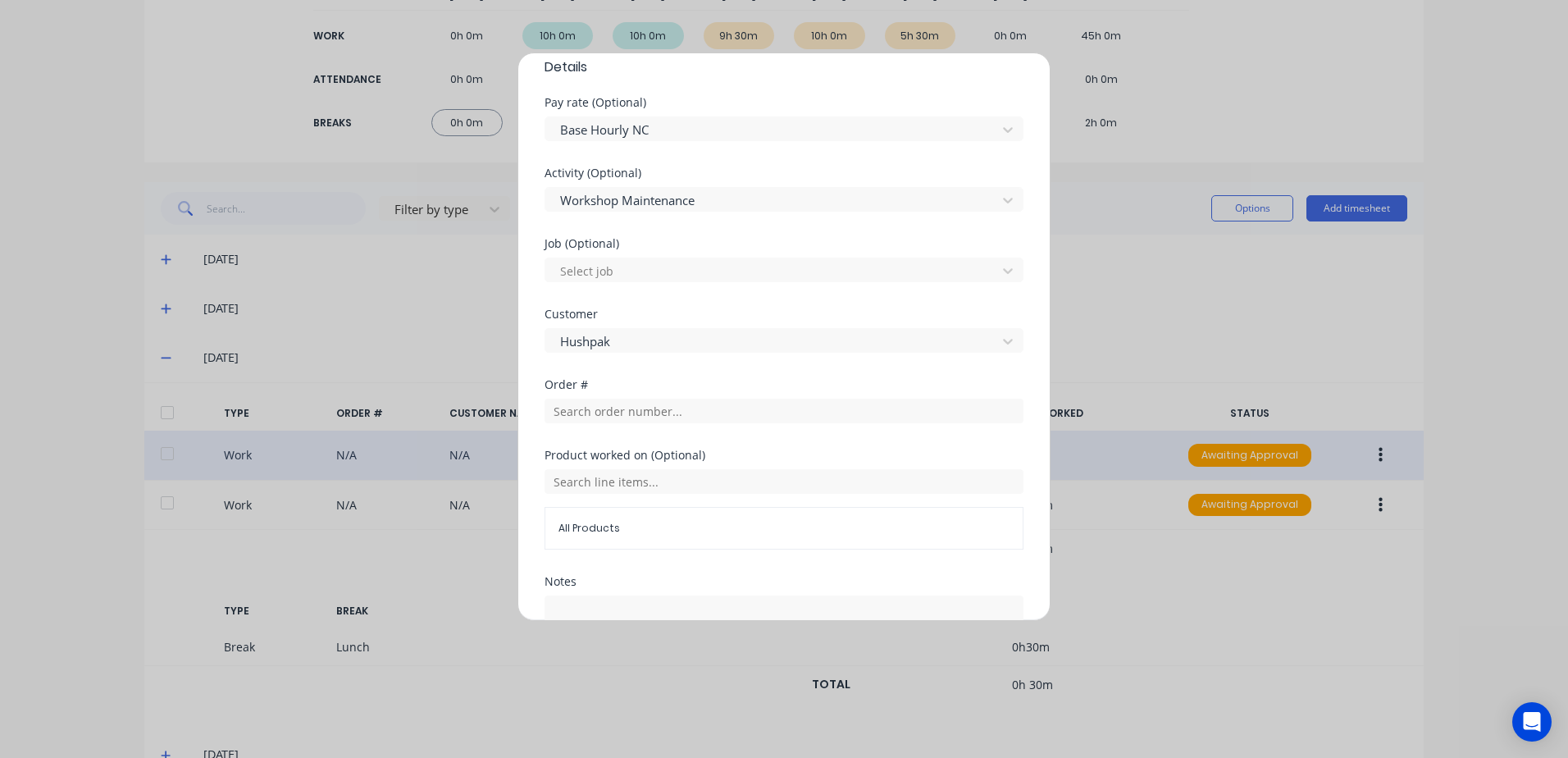
scroll to position [682, 0]
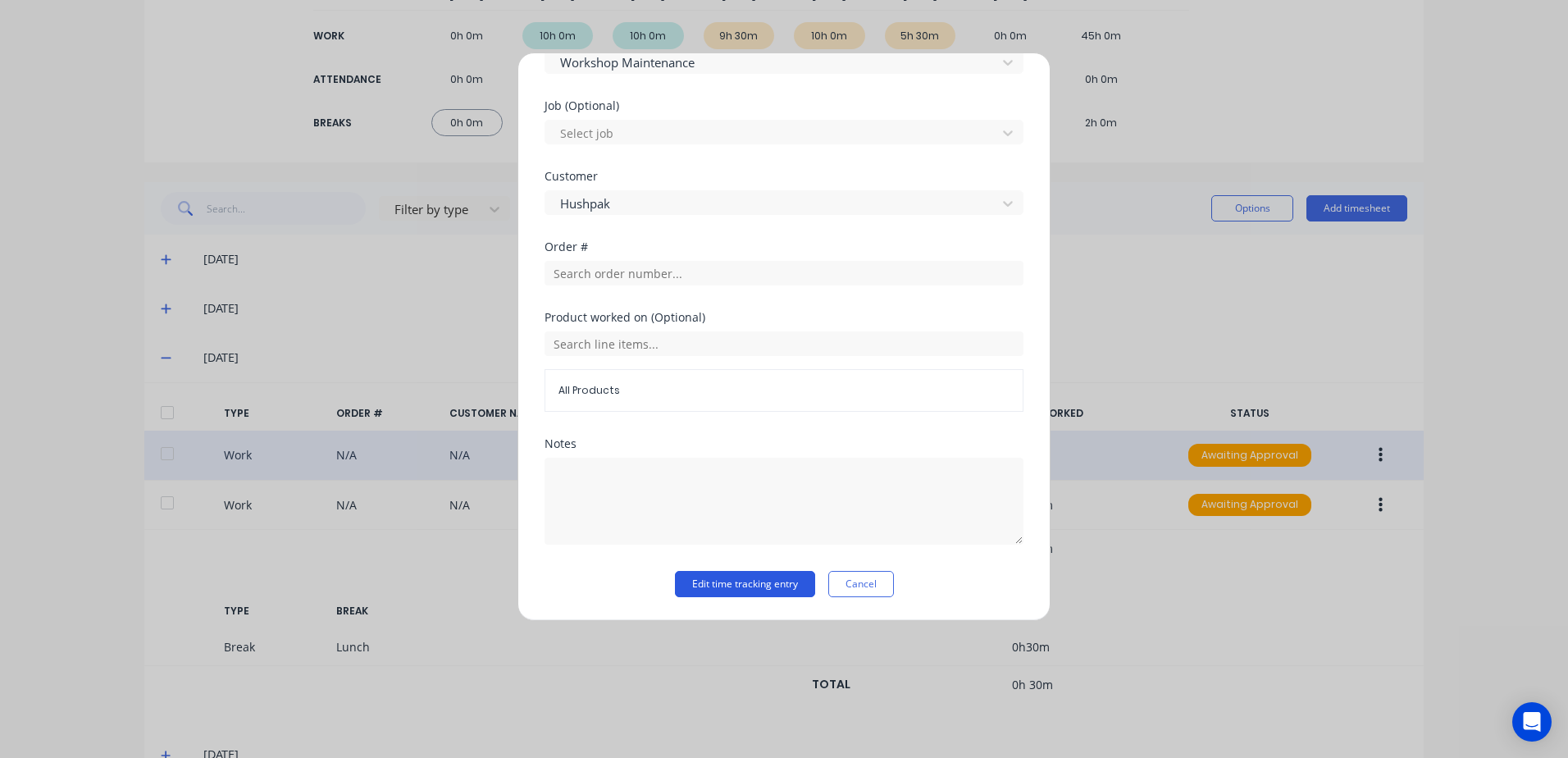
click at [703, 583] on button "Edit time tracking entry" at bounding box center [745, 584] width 140 height 27
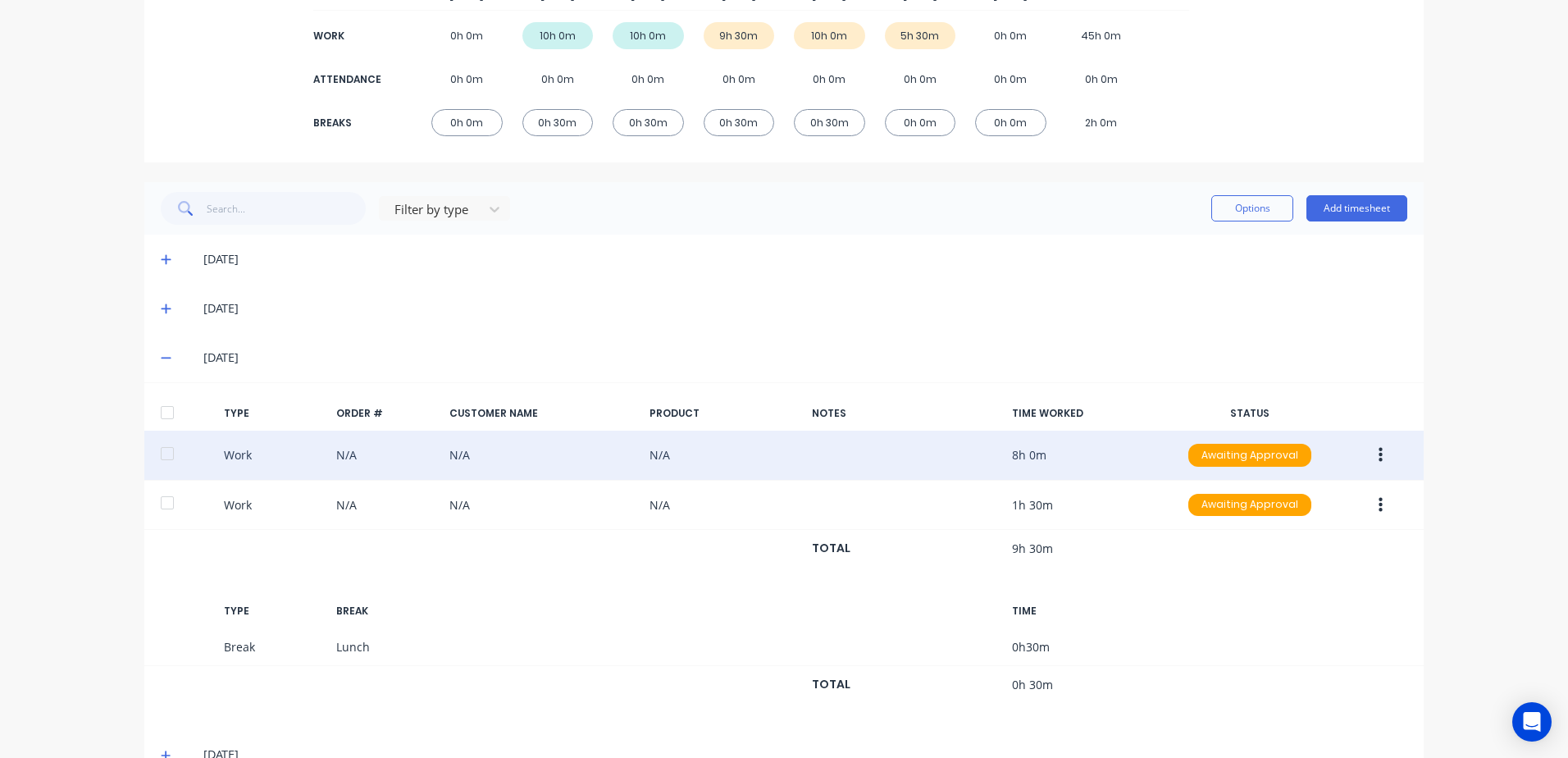
click at [1379, 453] on icon "button" at bounding box center [1381, 455] width 4 height 18
click at [1272, 459] on div "Approve" at bounding box center [1322, 459] width 126 height 24
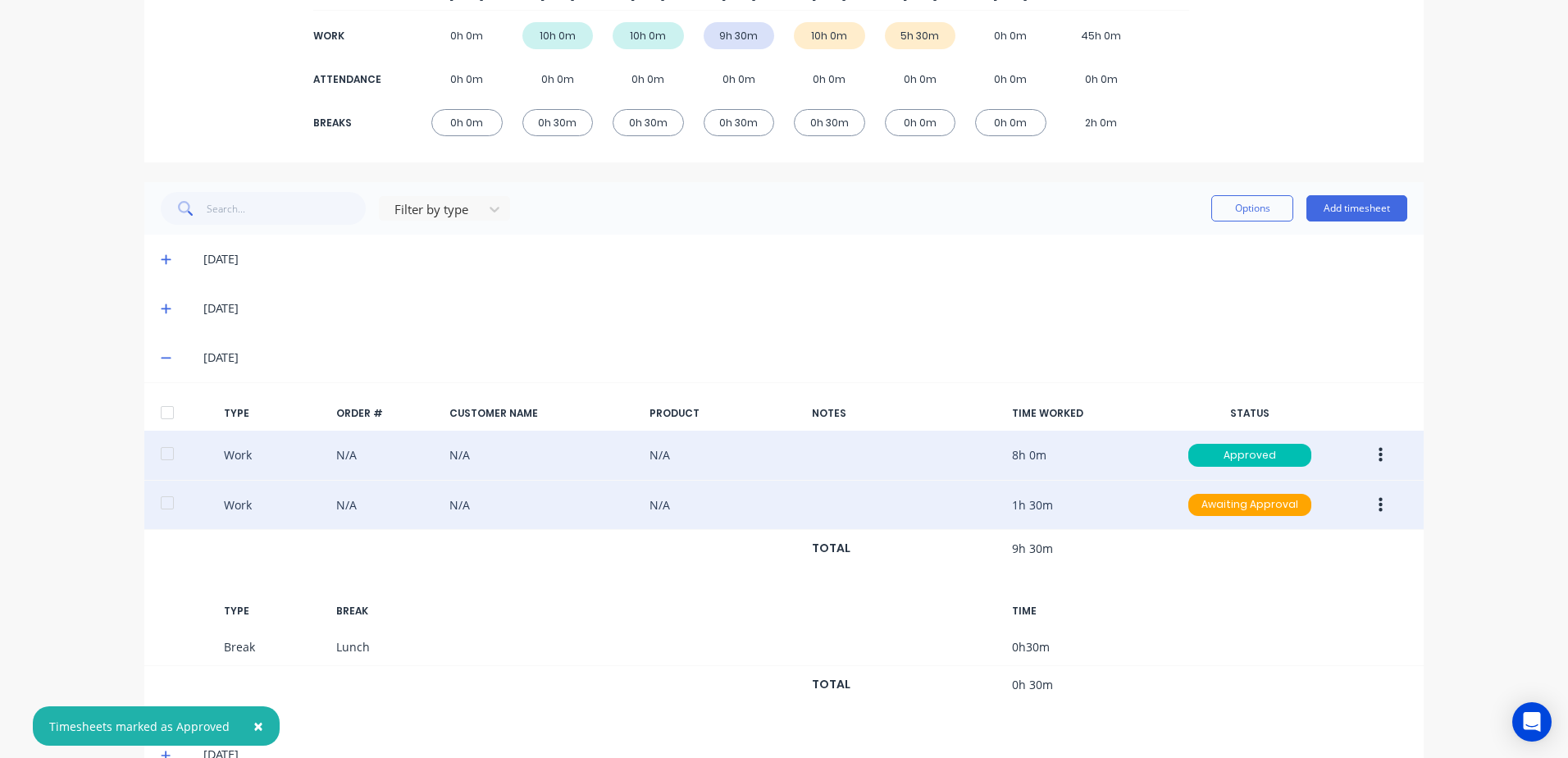
click at [1379, 506] on icon "button" at bounding box center [1381, 505] width 4 height 18
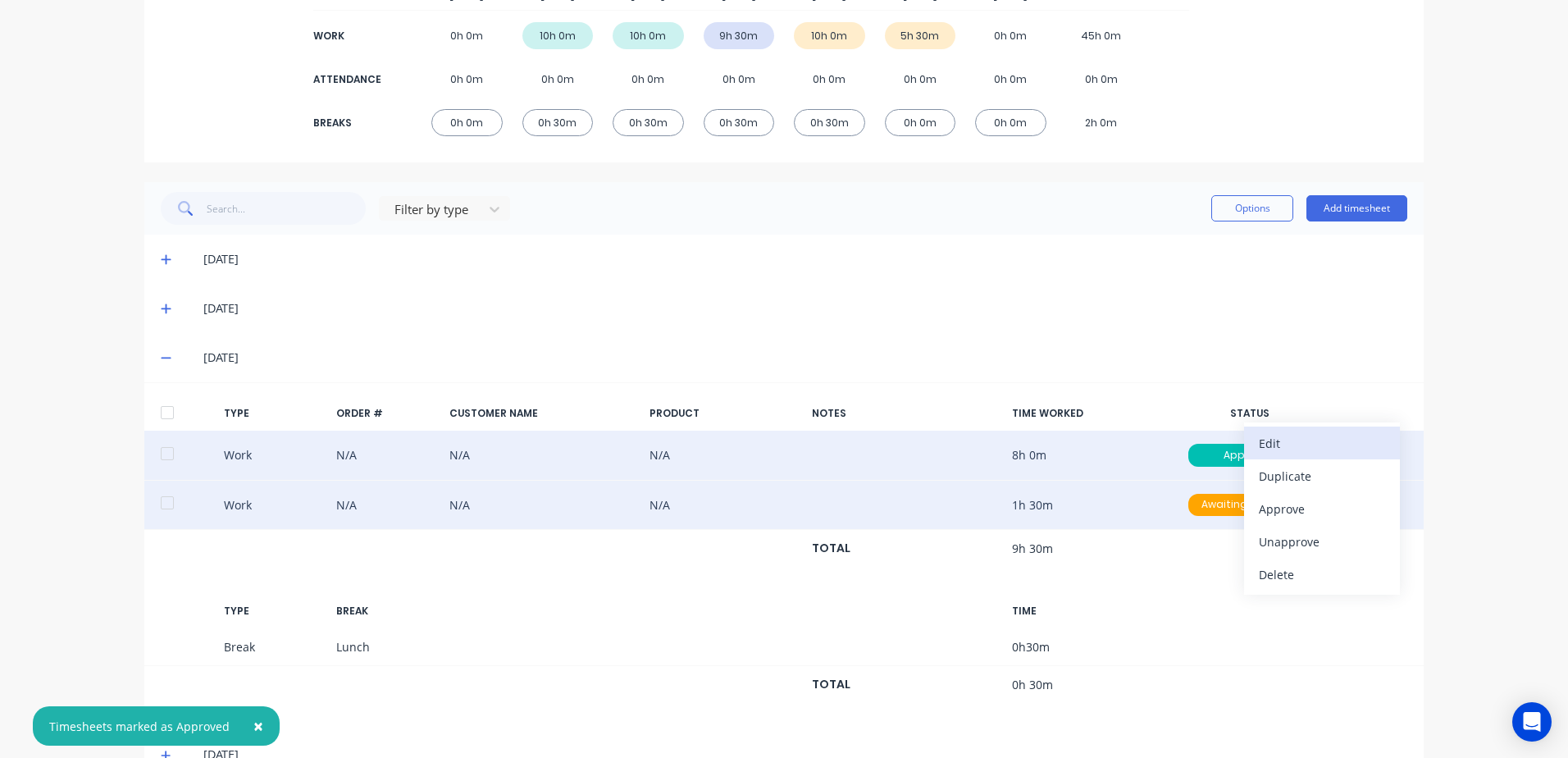
click at [1261, 441] on div "Edit" at bounding box center [1322, 443] width 126 height 24
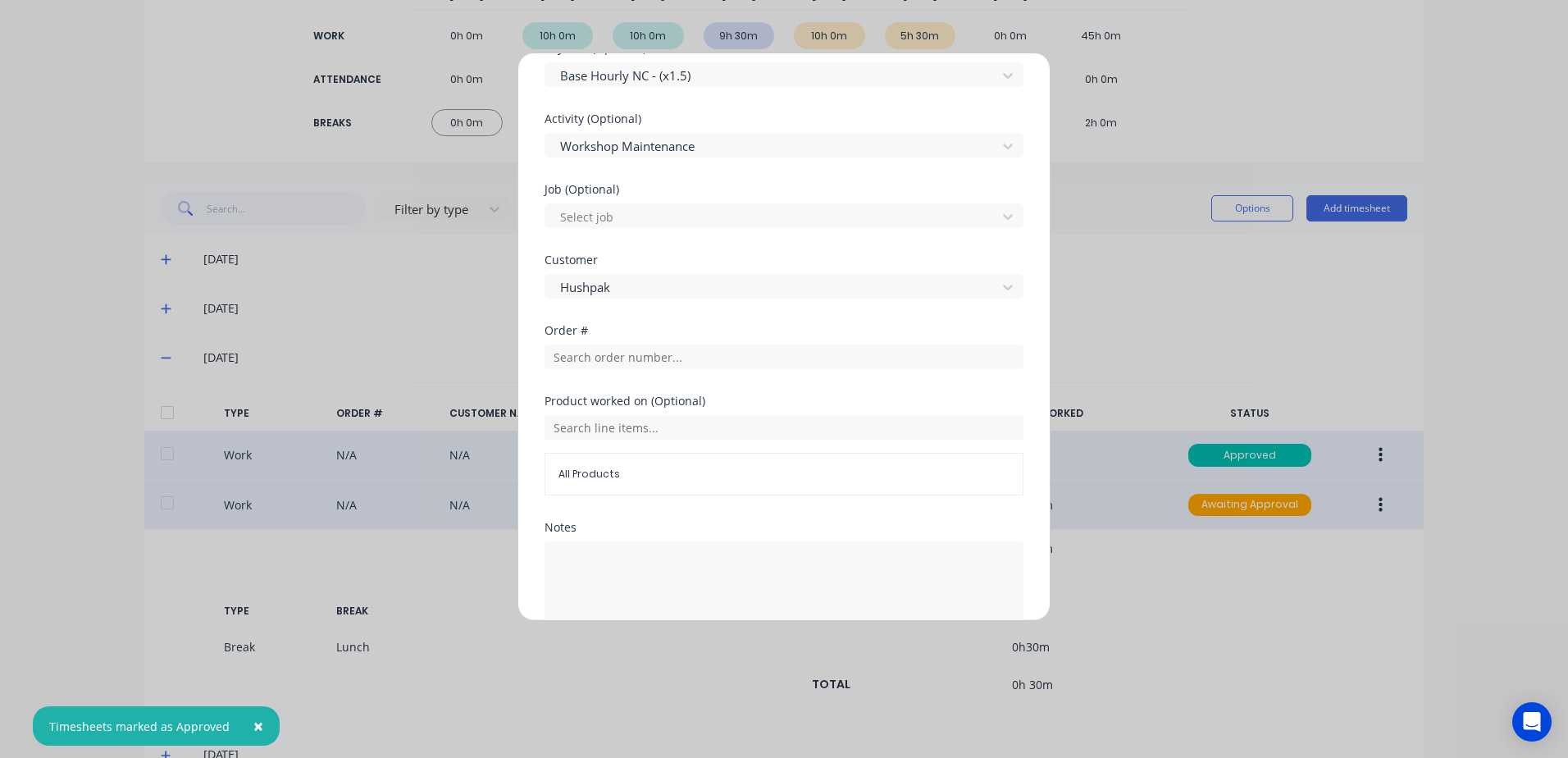
scroll to position [658, 0]
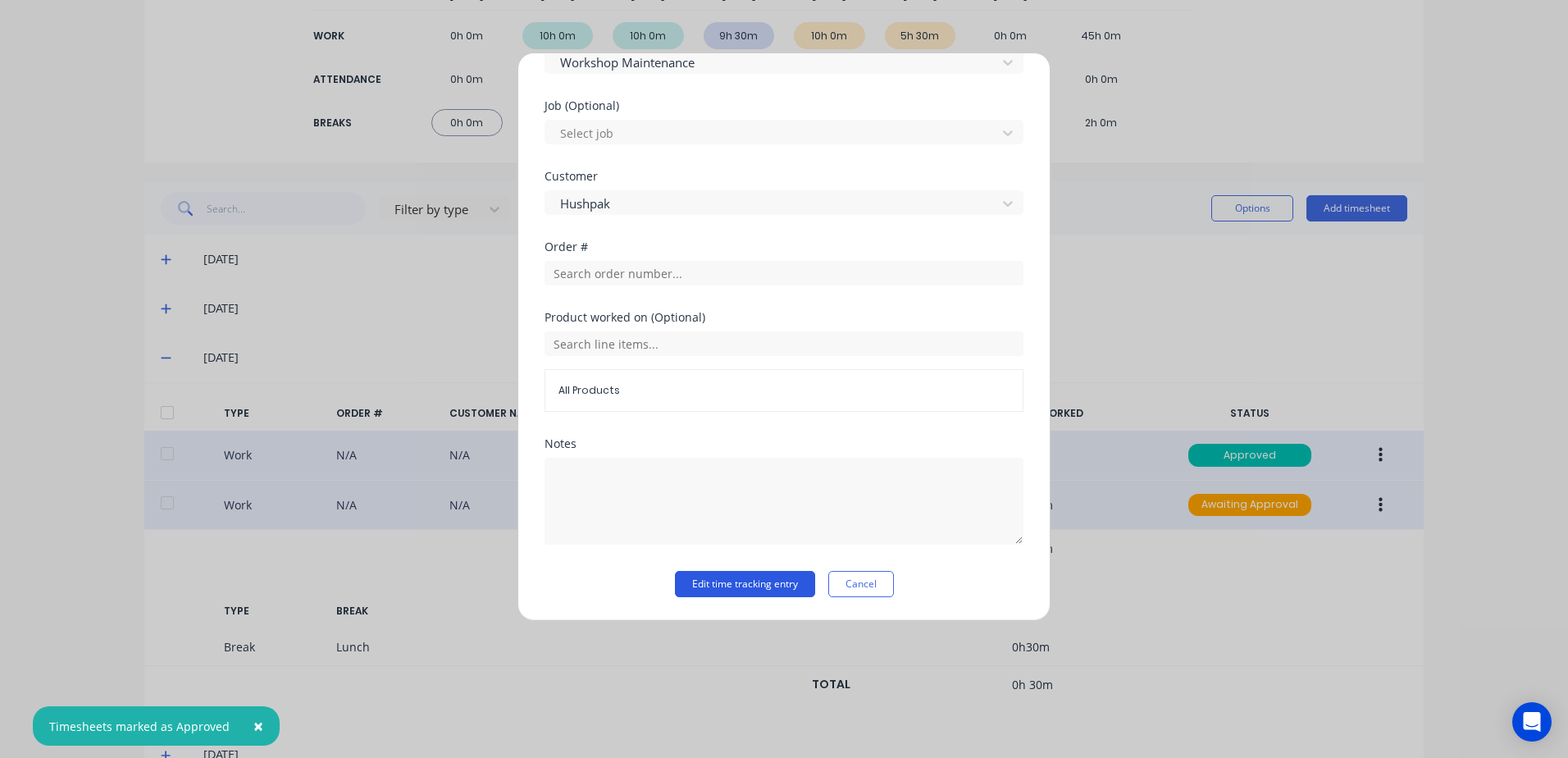
click at [700, 583] on button "Edit time tracking entry" at bounding box center [745, 584] width 140 height 27
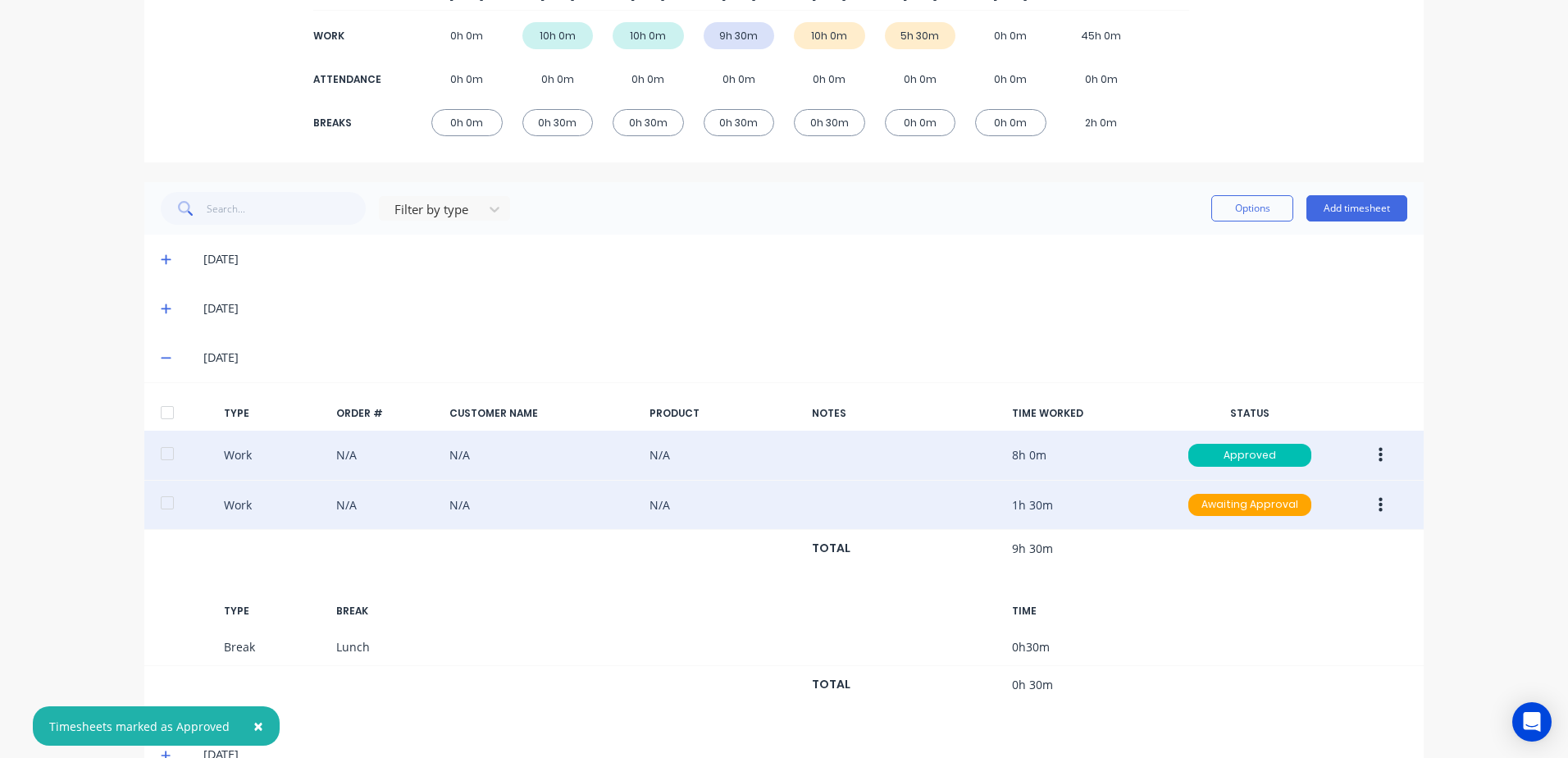
click at [1379, 503] on icon "button" at bounding box center [1381, 505] width 4 height 18
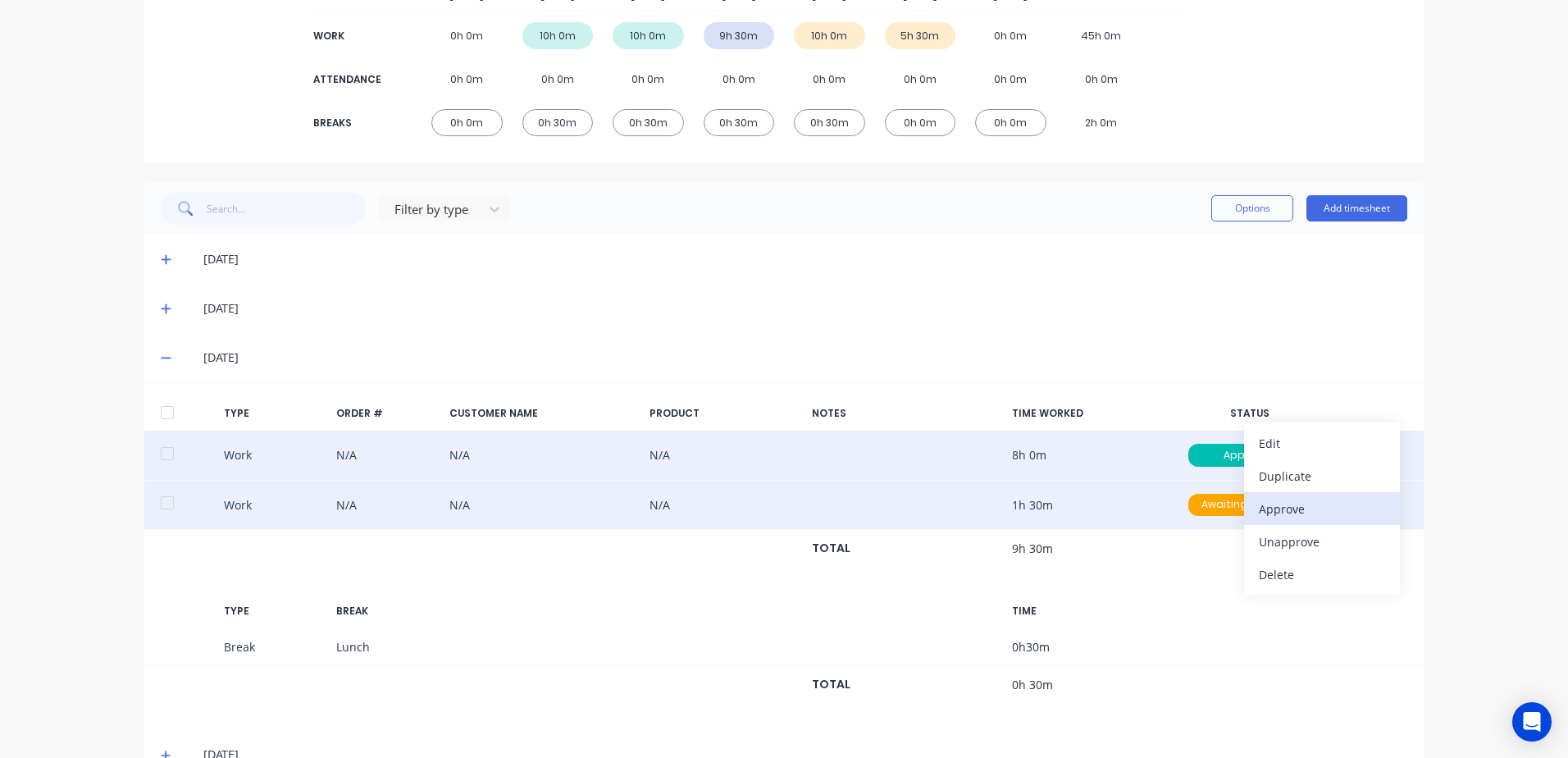
click at [1281, 510] on div "Approve" at bounding box center [1322, 509] width 126 height 24
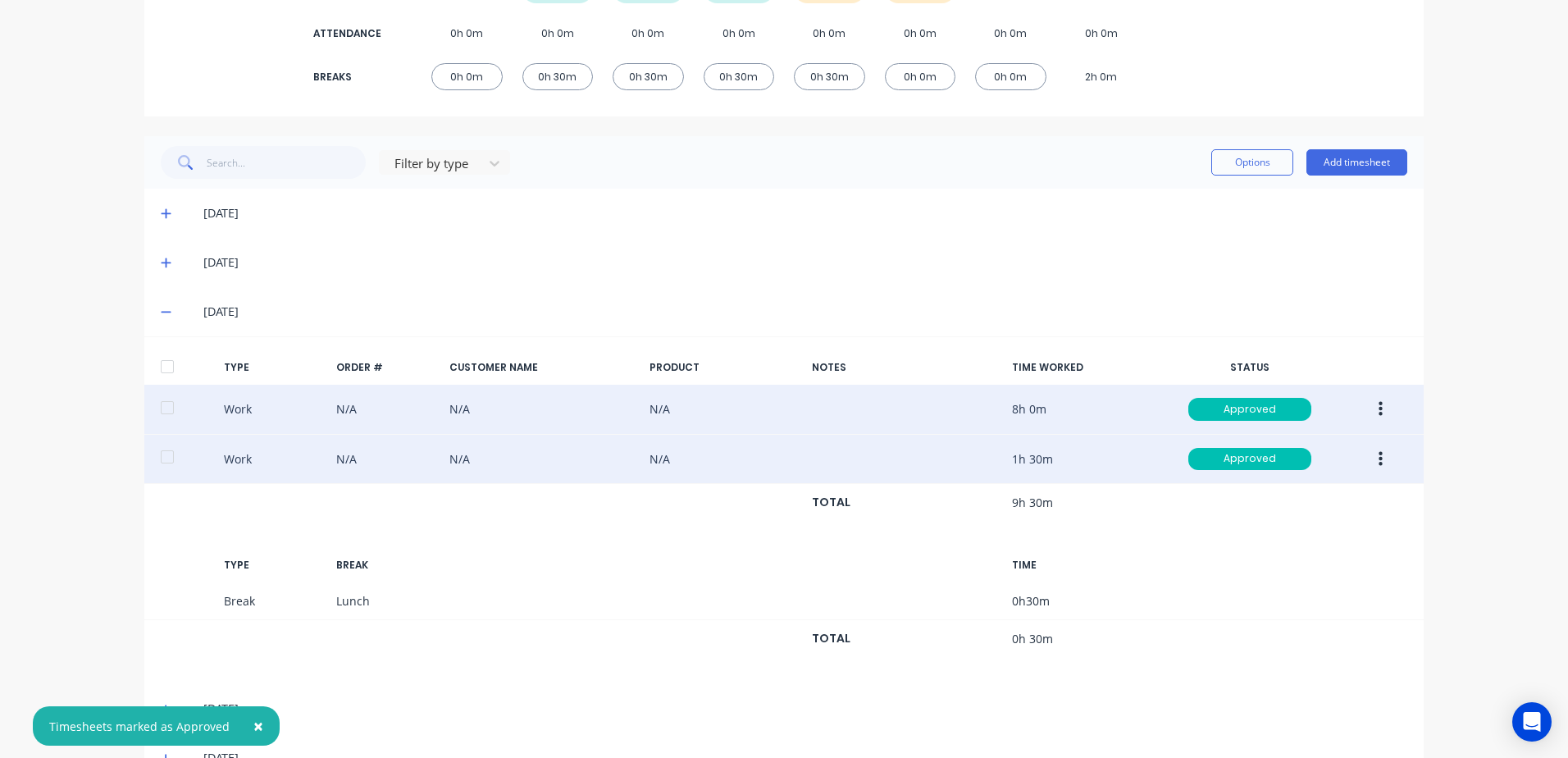
scroll to position [337, 0]
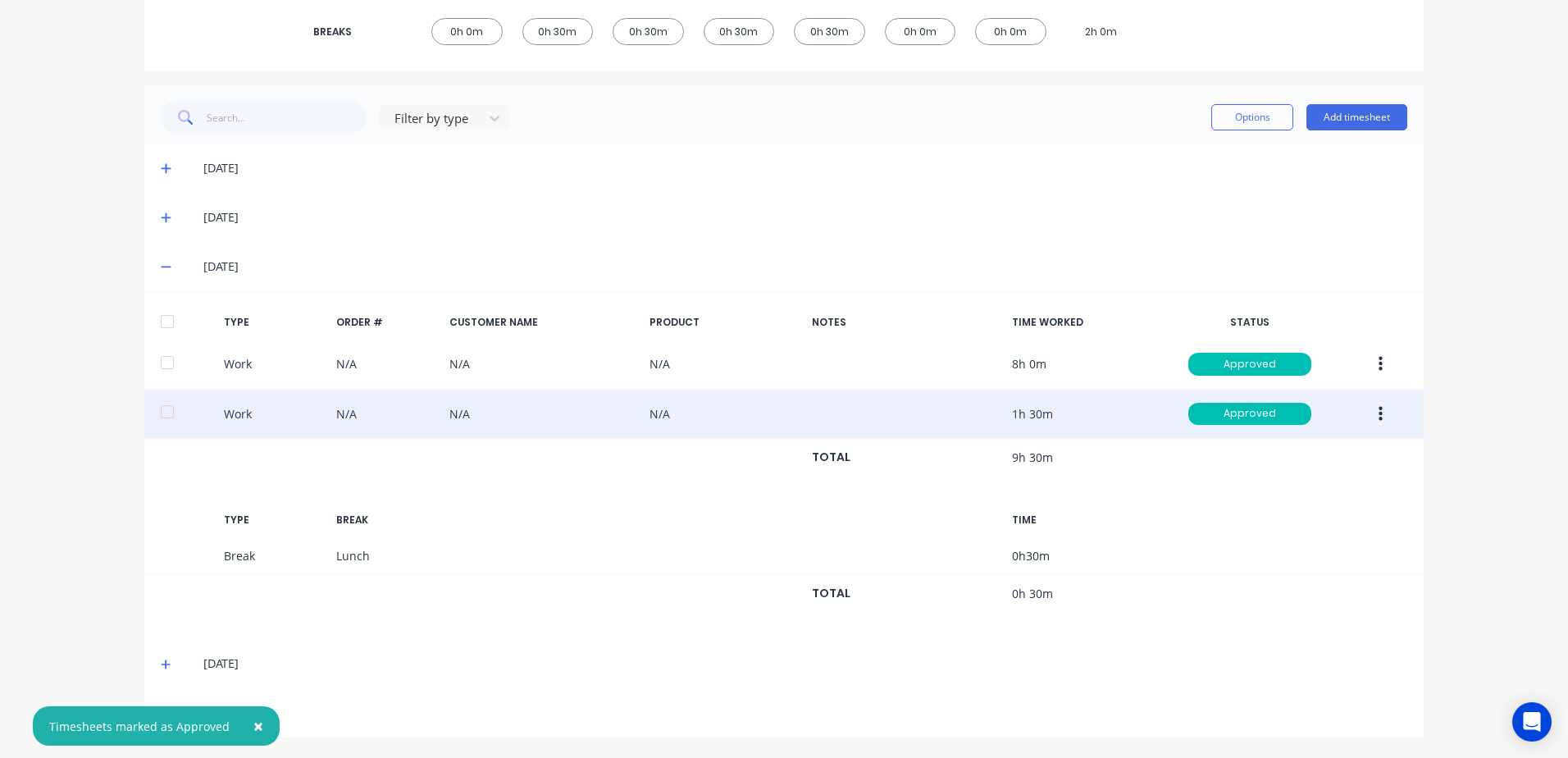
click at [160, 663] on icon at bounding box center [165, 664] width 11 height 12
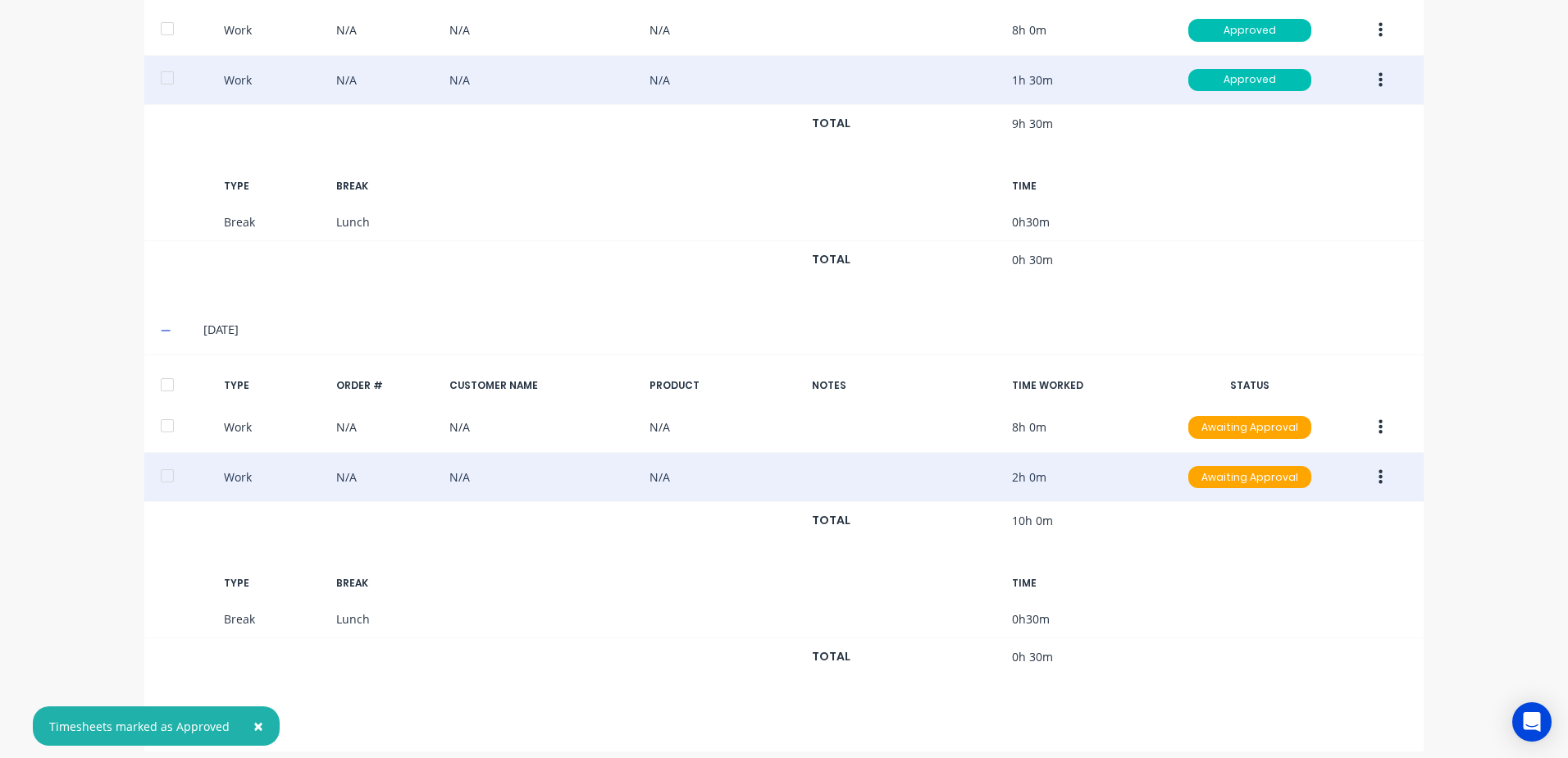
scroll to position [685, 0]
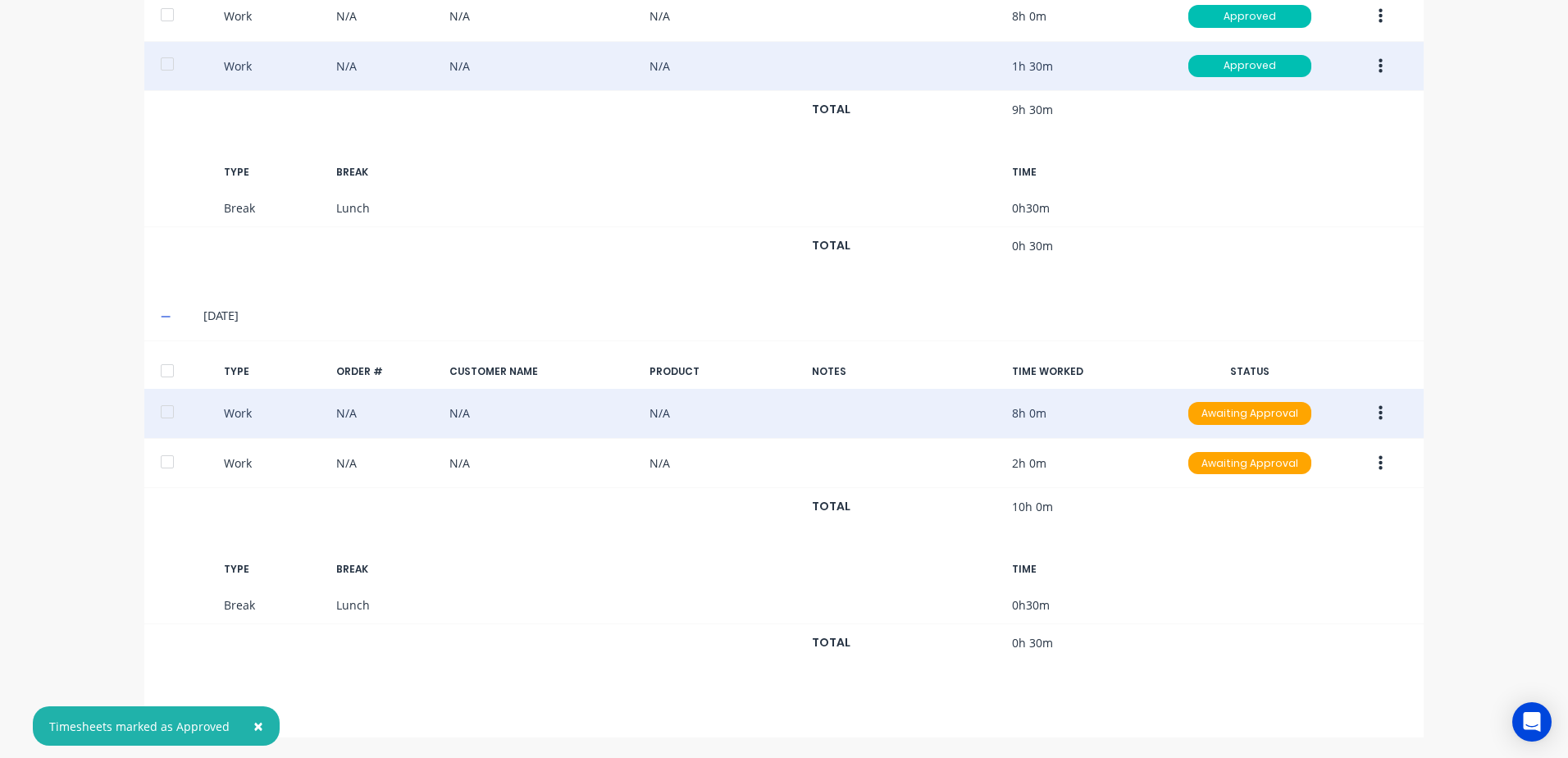
click at [1379, 413] on icon "button" at bounding box center [1381, 413] width 4 height 18
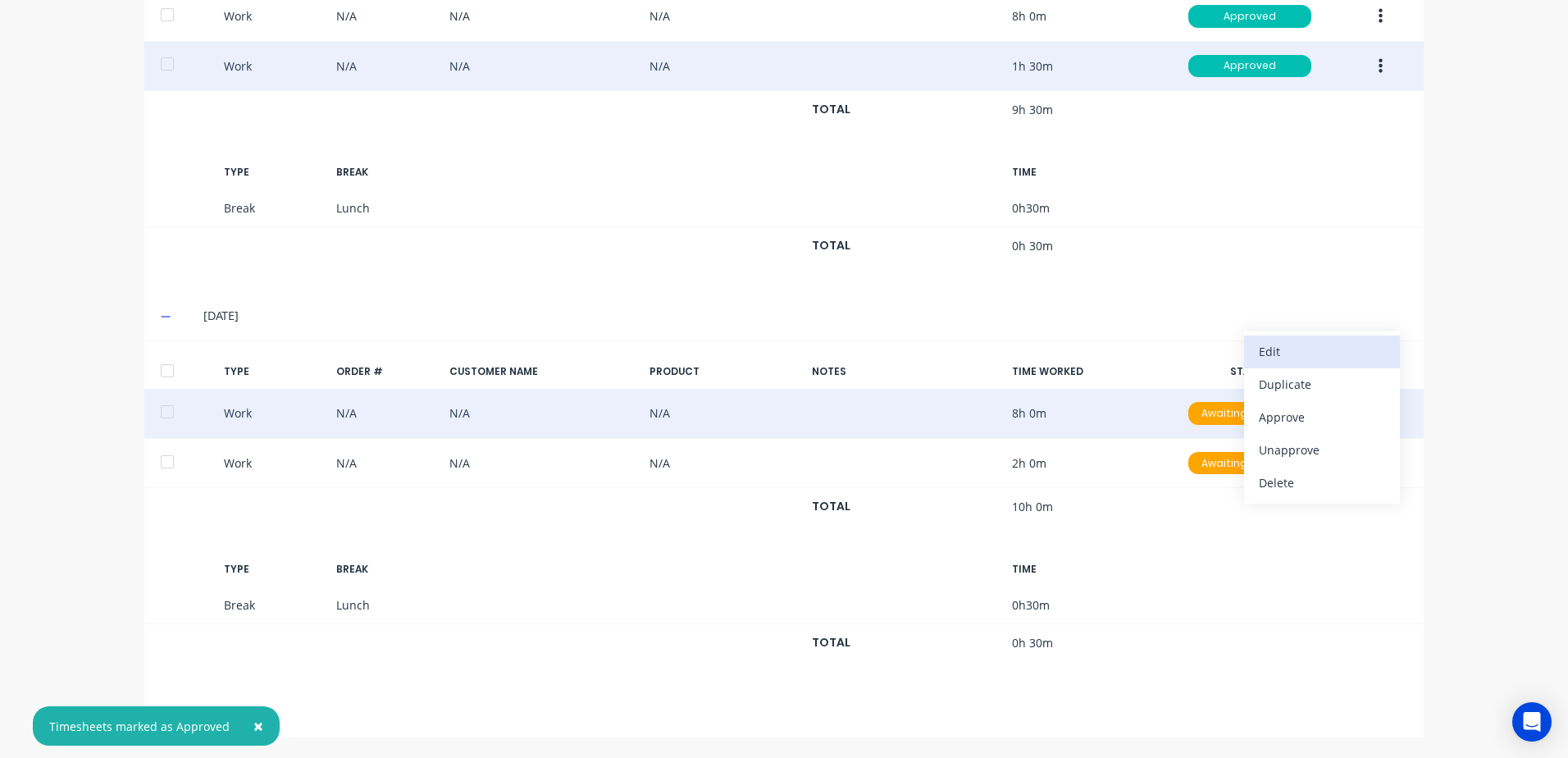
click at [1275, 356] on div "Edit" at bounding box center [1322, 351] width 126 height 24
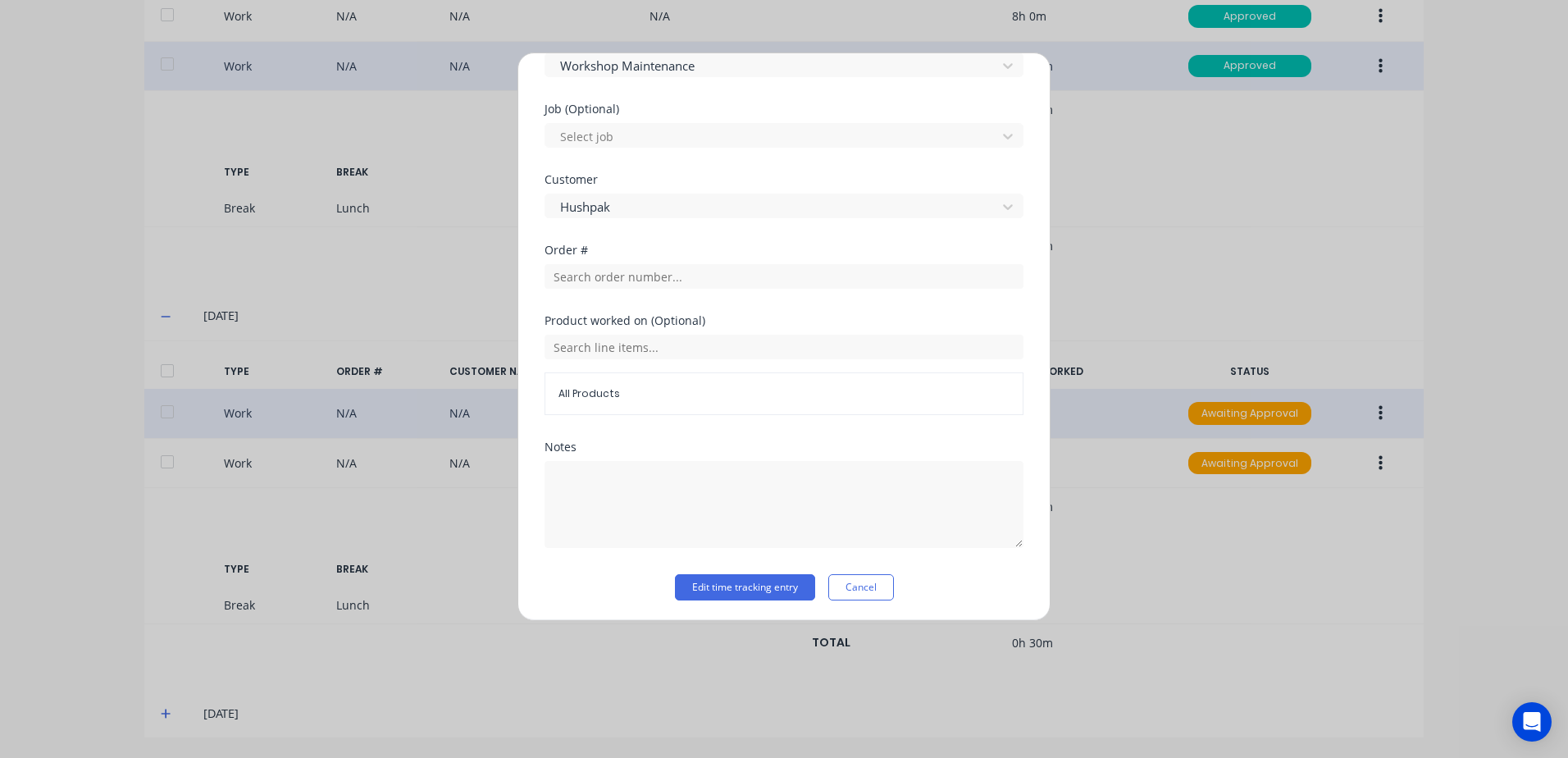
scroll to position [682, 0]
drag, startPoint x: 711, startPoint y: 583, endPoint x: 1099, endPoint y: 461, distance: 406.7
click at [711, 583] on button "Edit time tracking entry" at bounding box center [745, 584] width 140 height 27
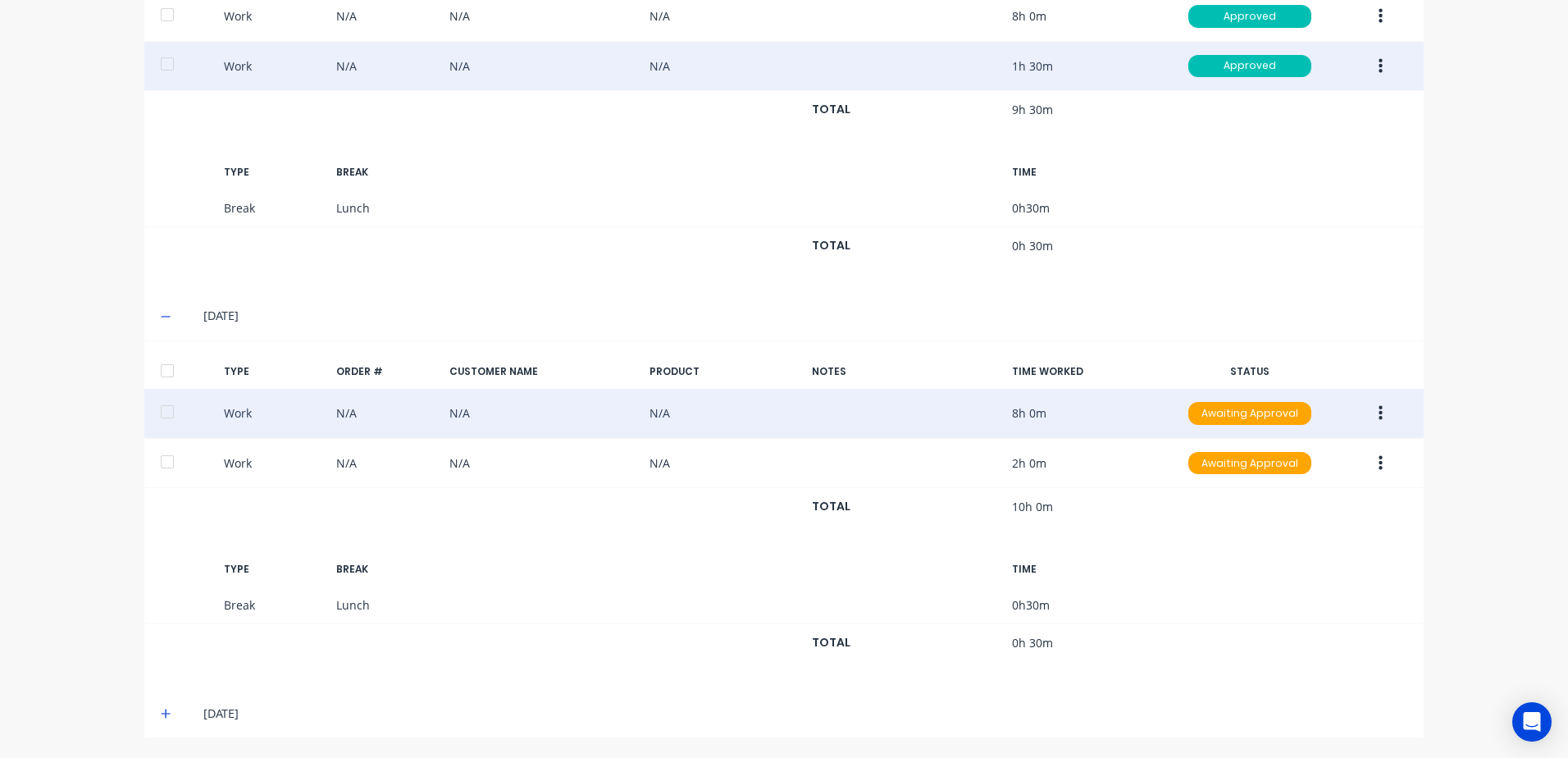
click at [1379, 411] on icon "button" at bounding box center [1381, 413] width 4 height 18
click at [1272, 418] on div "Approve" at bounding box center [1322, 417] width 126 height 24
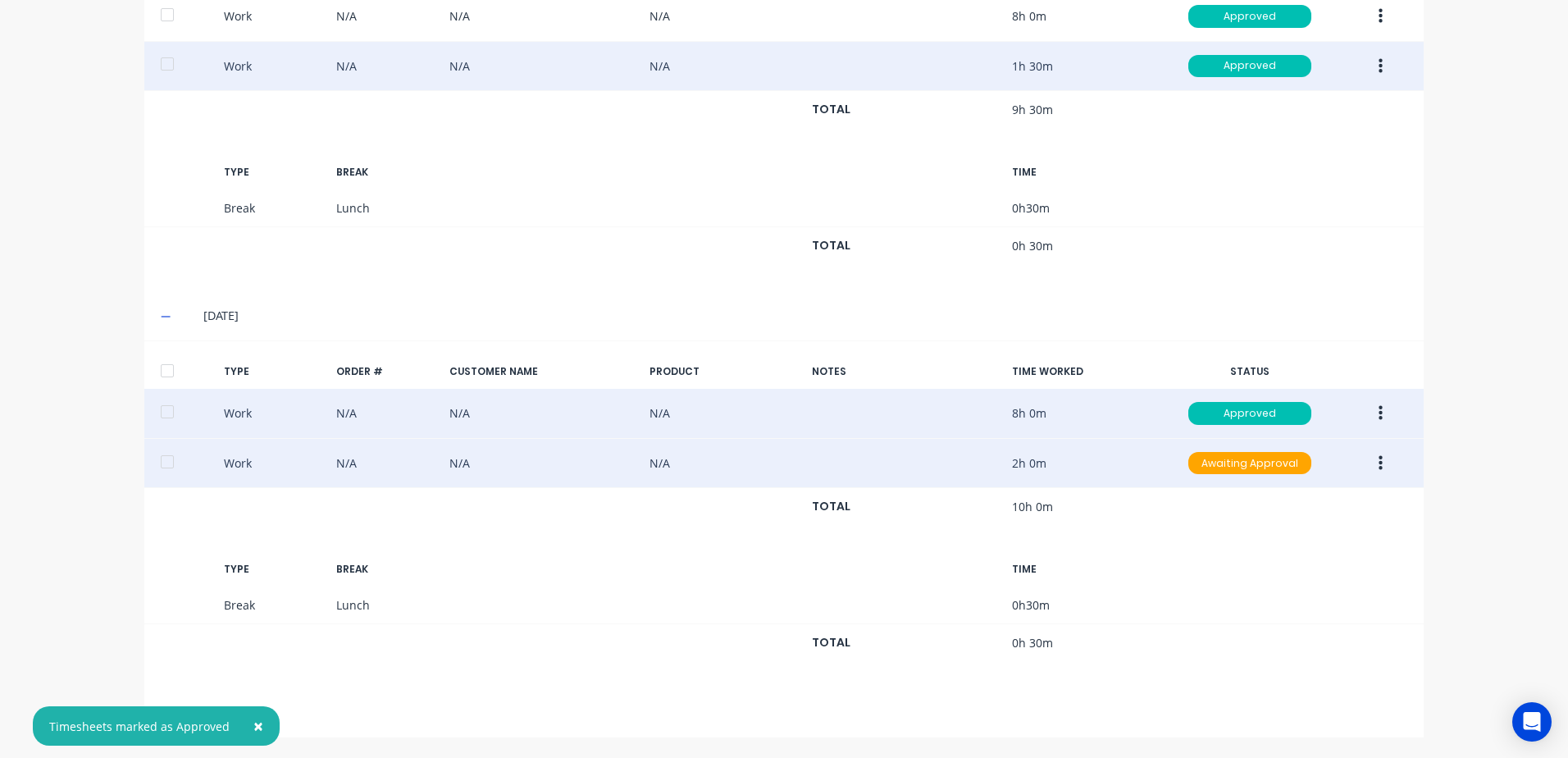
click at [1379, 461] on icon "button" at bounding box center [1381, 464] width 4 height 18
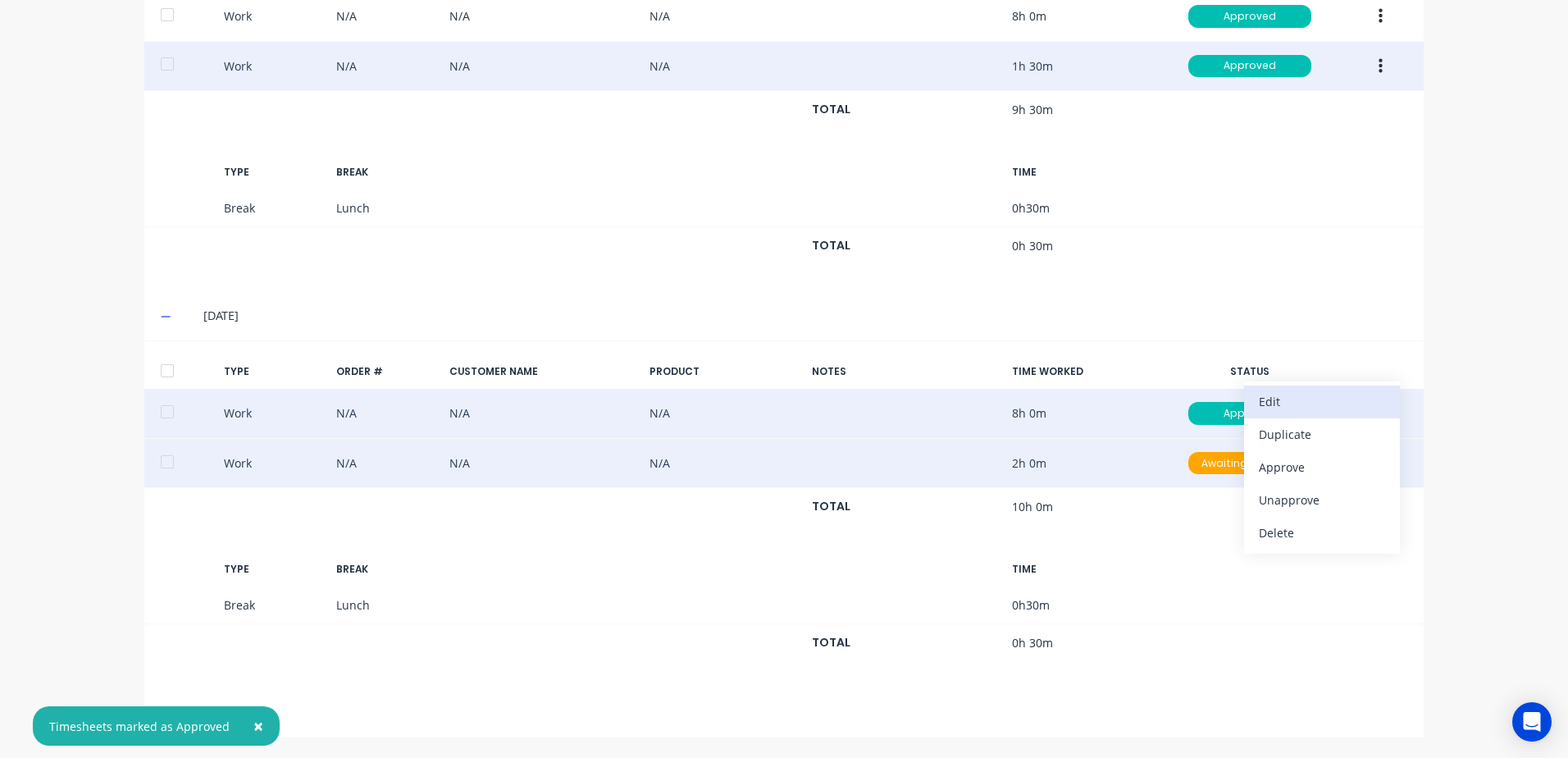
click at [1266, 402] on div "Edit" at bounding box center [1322, 402] width 126 height 24
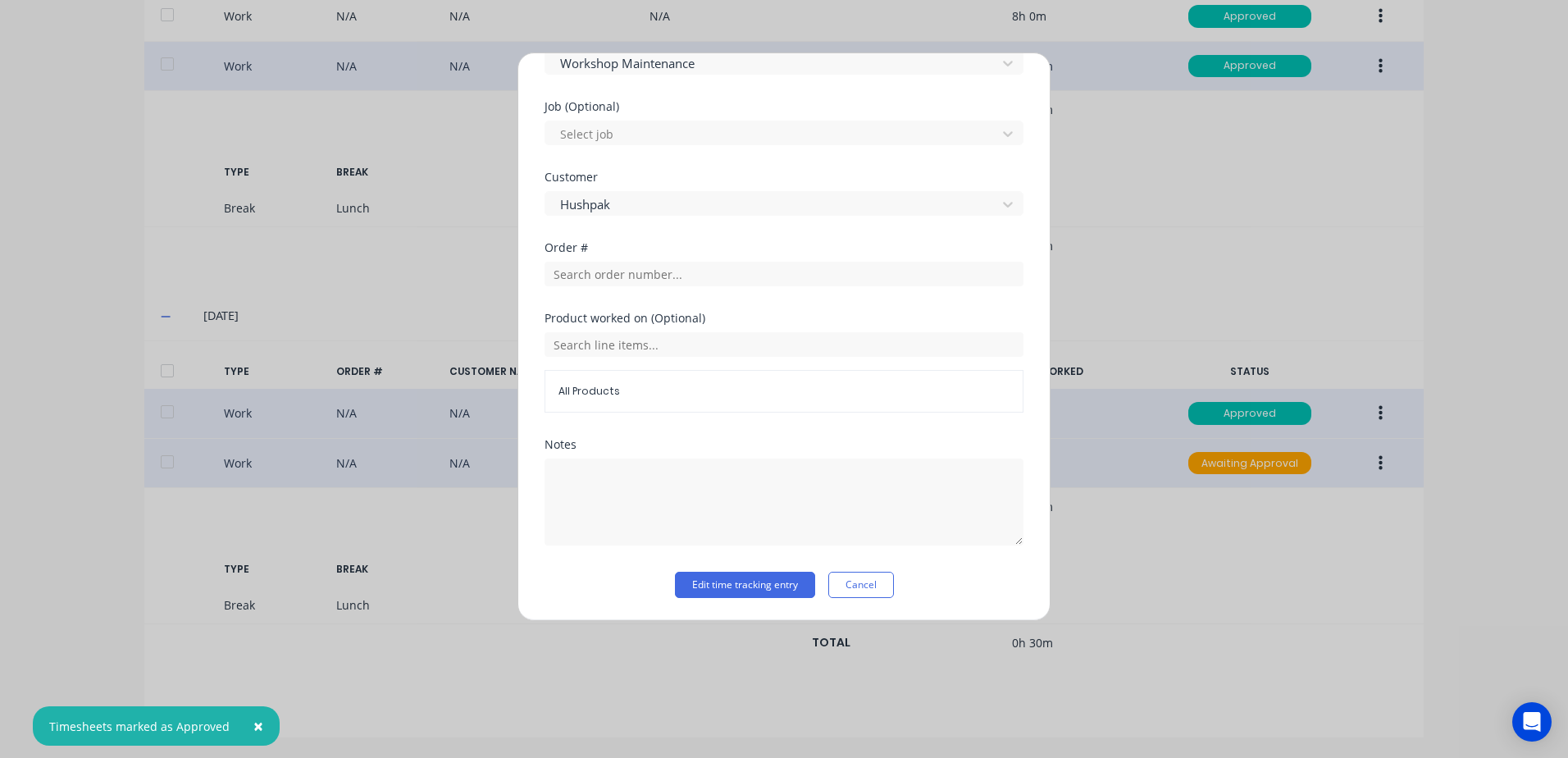
scroll to position [658, 0]
drag, startPoint x: 697, startPoint y: 584, endPoint x: 1160, endPoint y: 491, distance: 472.2
click at [698, 582] on button "Edit time tracking entry" at bounding box center [745, 584] width 140 height 27
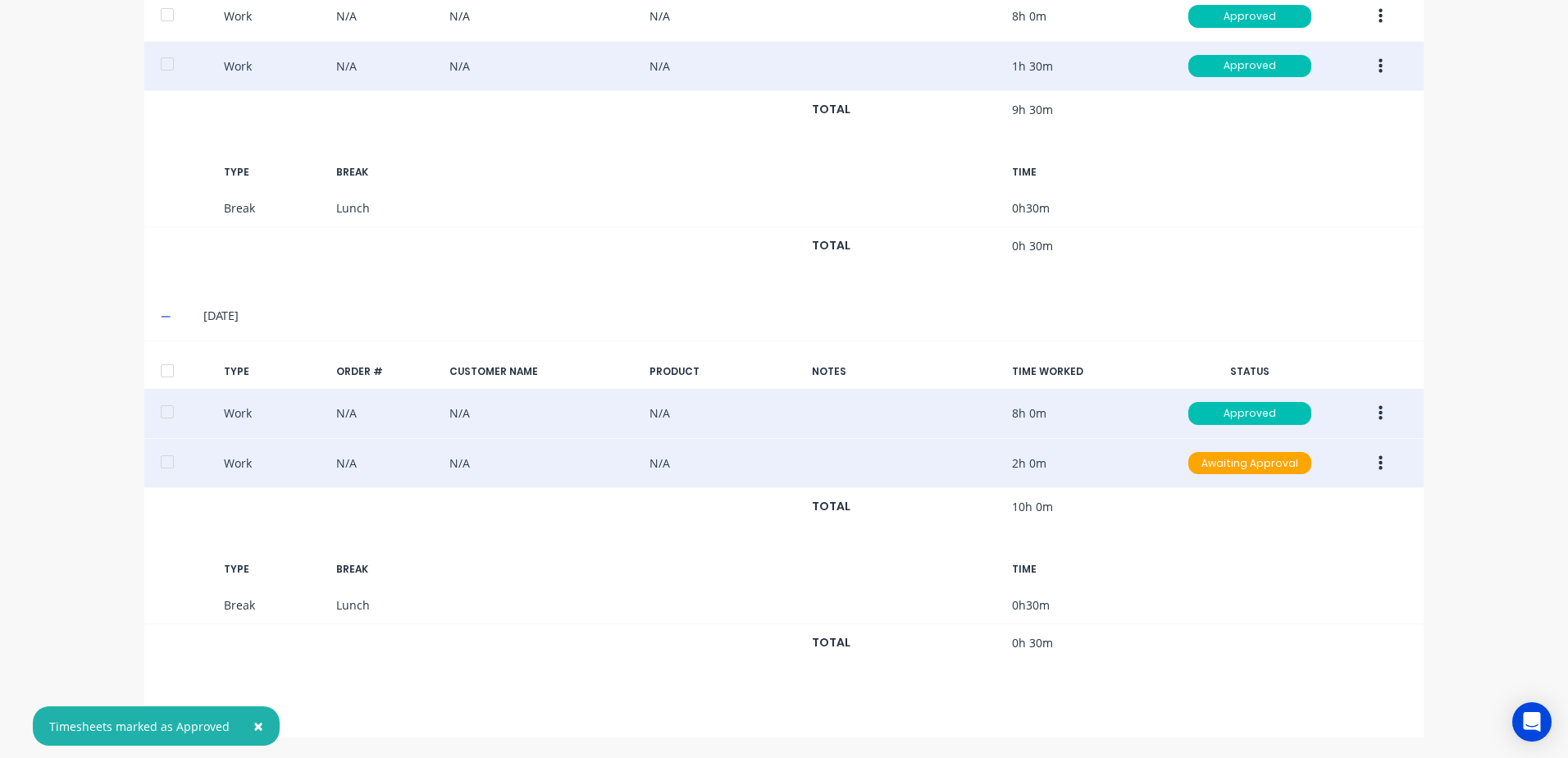
click at [1370, 464] on button "button" at bounding box center [1380, 464] width 38 height 30
click at [1281, 467] on div "Approve" at bounding box center [1322, 467] width 126 height 24
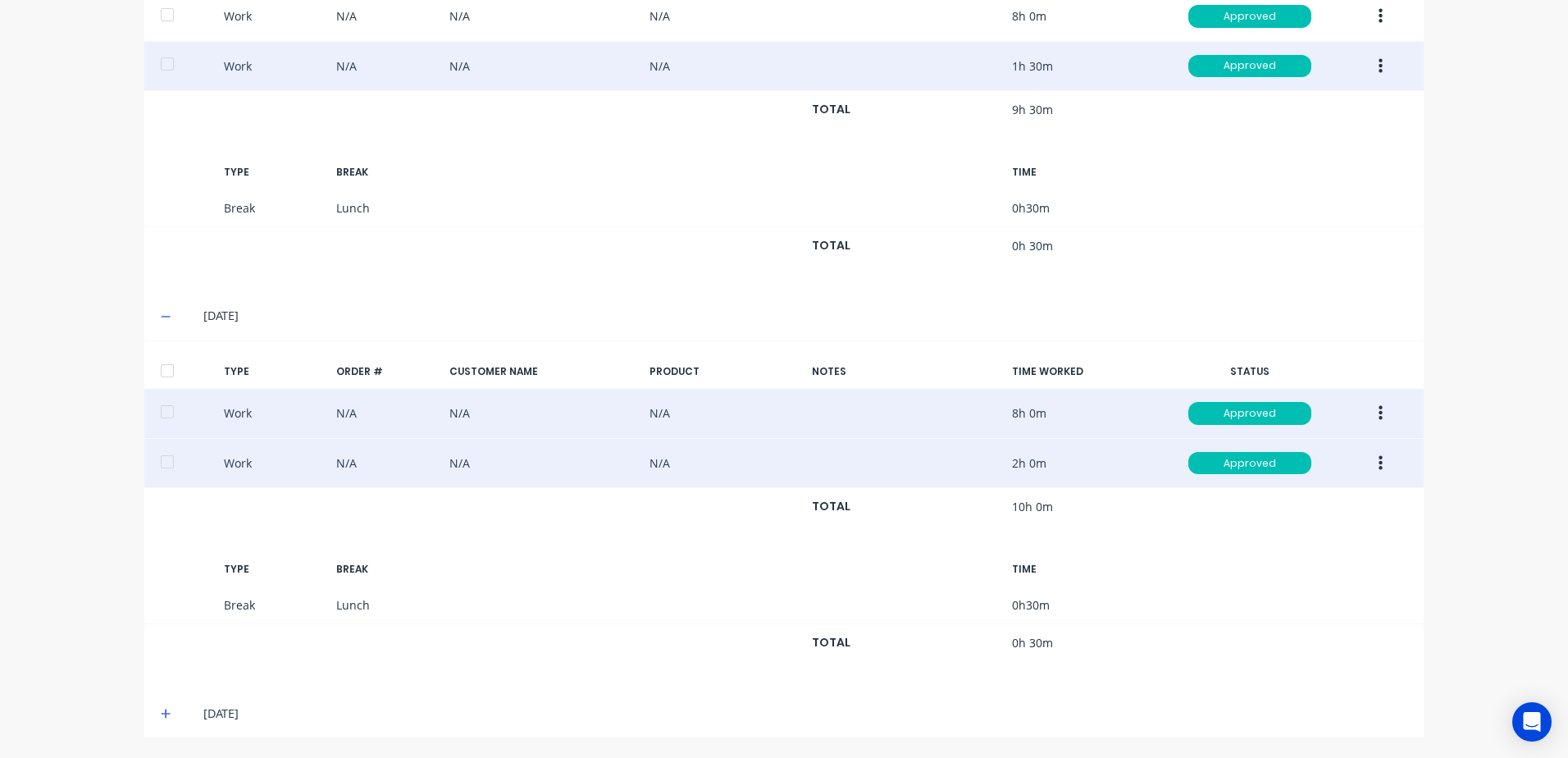
click at [160, 712] on icon at bounding box center [165, 714] width 10 height 10
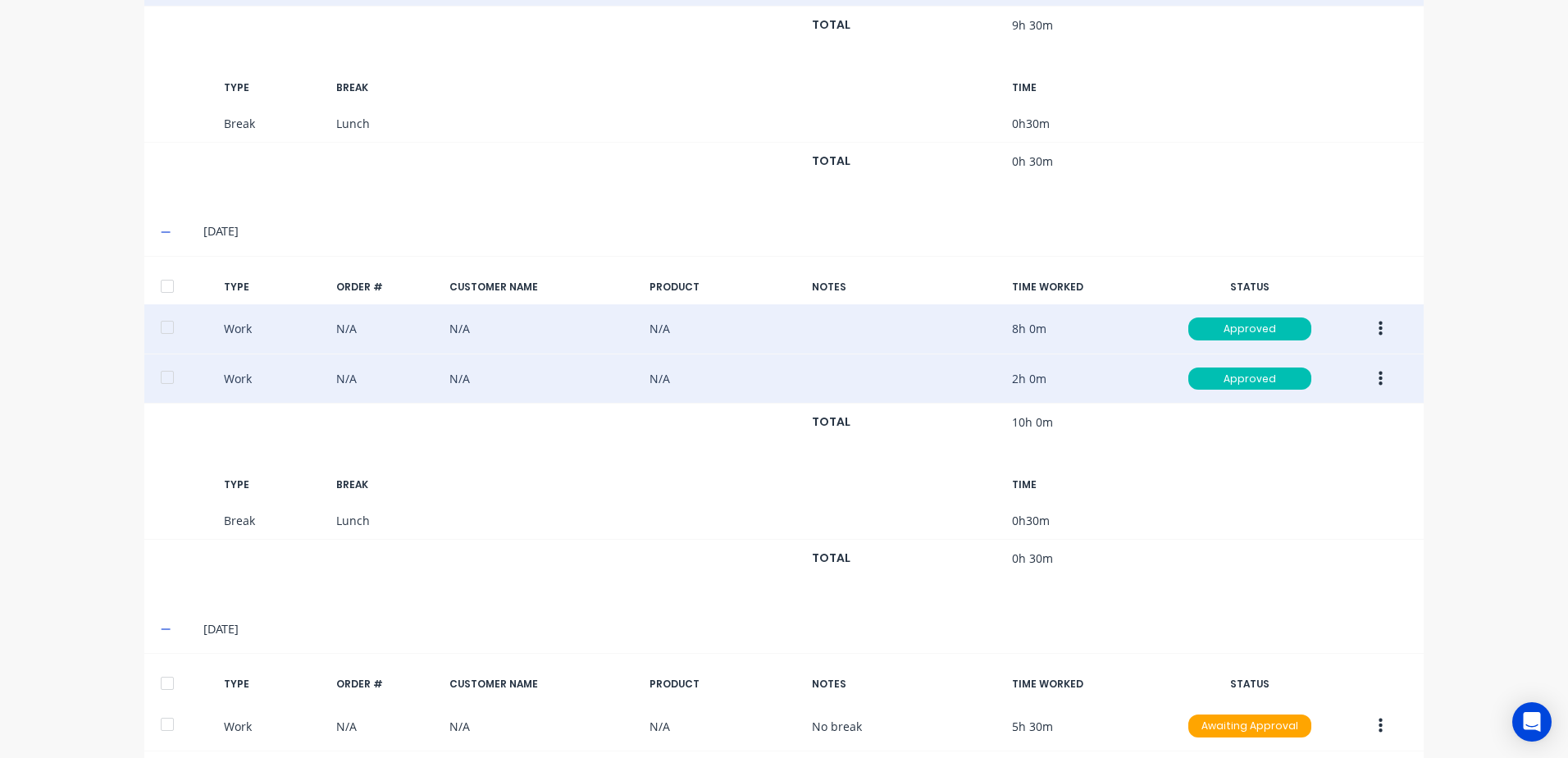
scroll to position [848, 0]
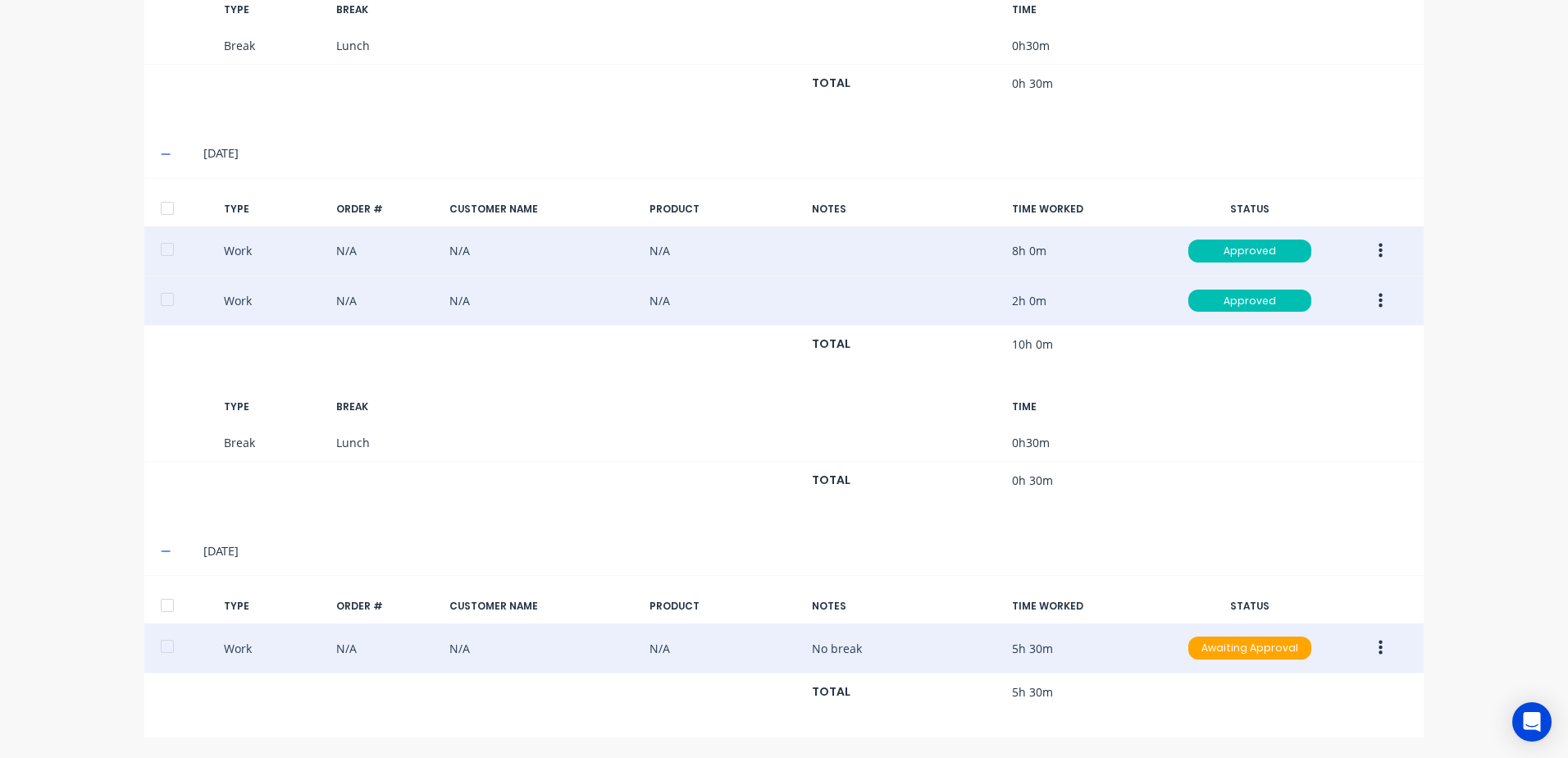
click at [1379, 651] on icon "button" at bounding box center [1381, 648] width 4 height 18
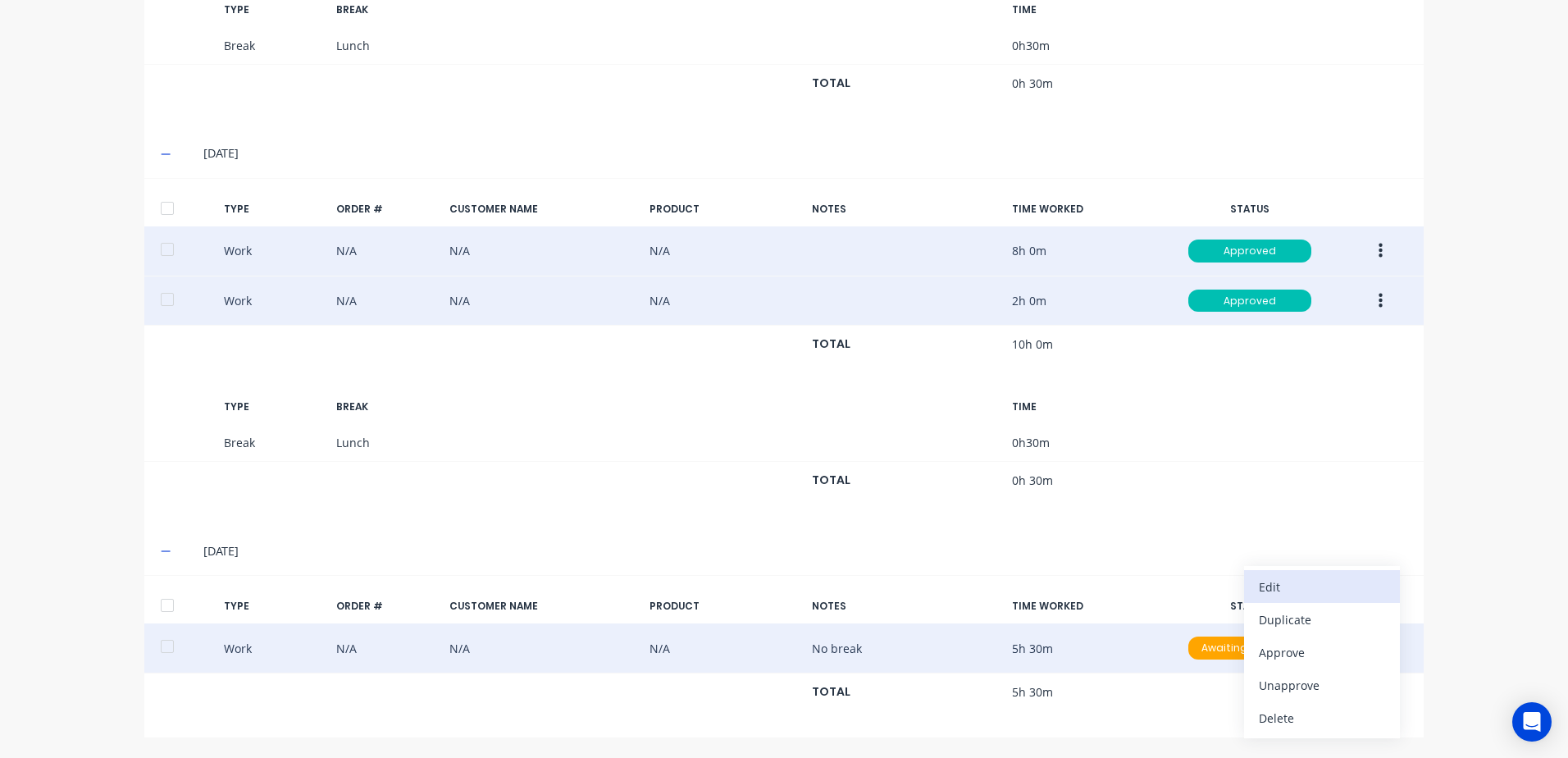
click at [1276, 584] on div "Edit" at bounding box center [1322, 587] width 126 height 24
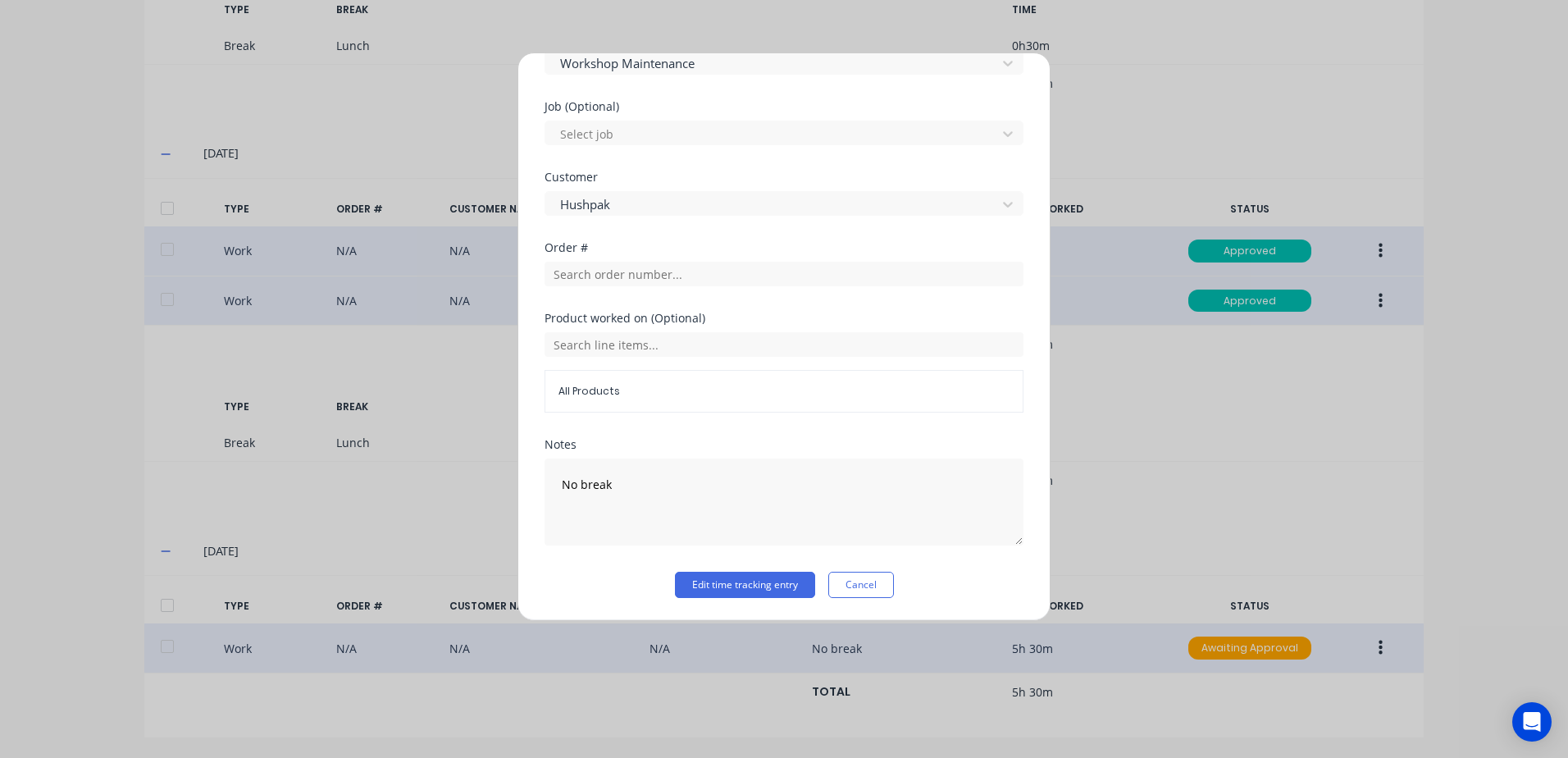
scroll to position [658, 0]
click at [712, 583] on button "Edit time tracking entry" at bounding box center [745, 584] width 140 height 27
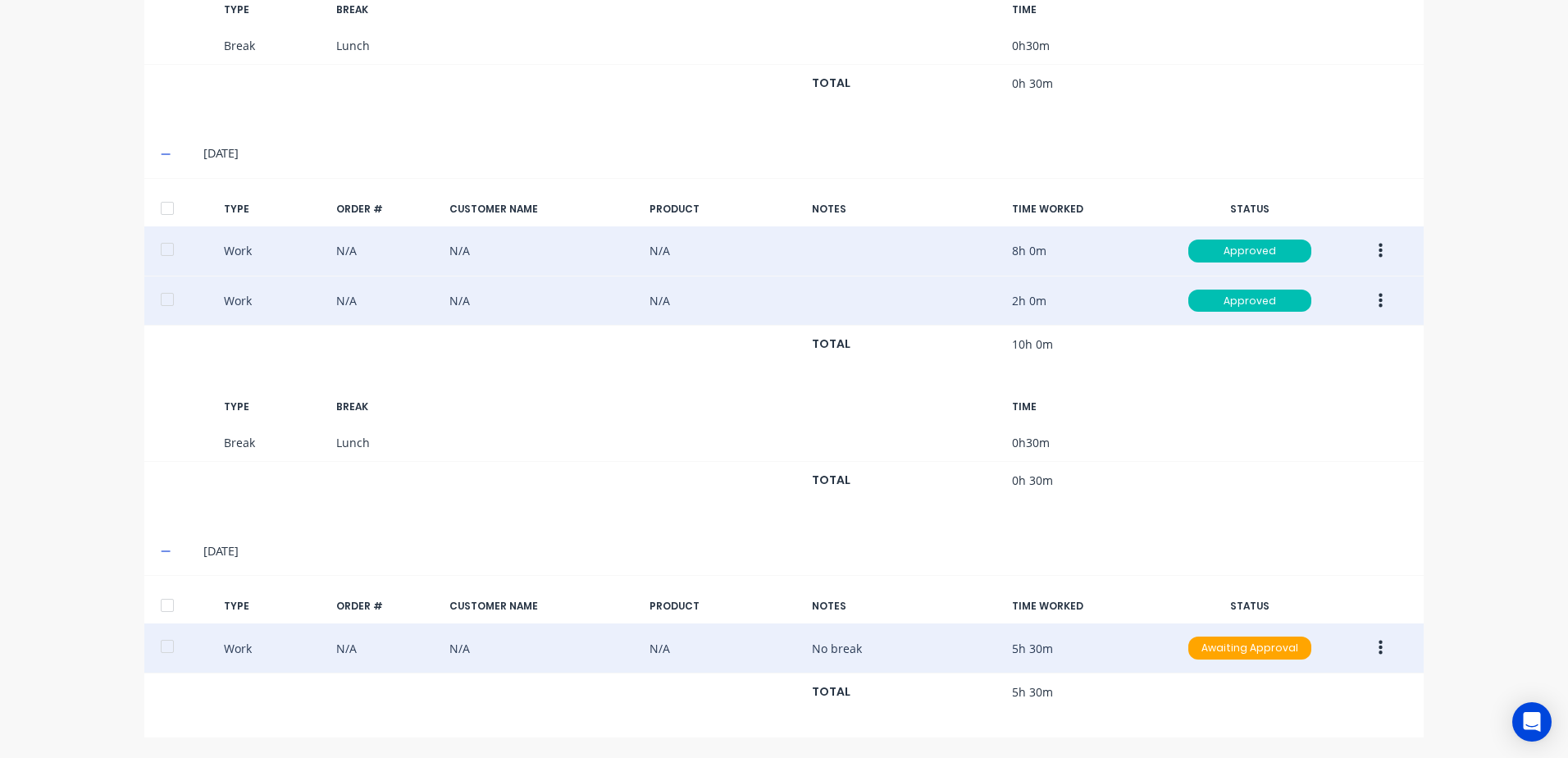
click at [1379, 646] on icon "button" at bounding box center [1381, 648] width 4 height 18
click at [1278, 654] on div "Approve" at bounding box center [1322, 653] width 126 height 24
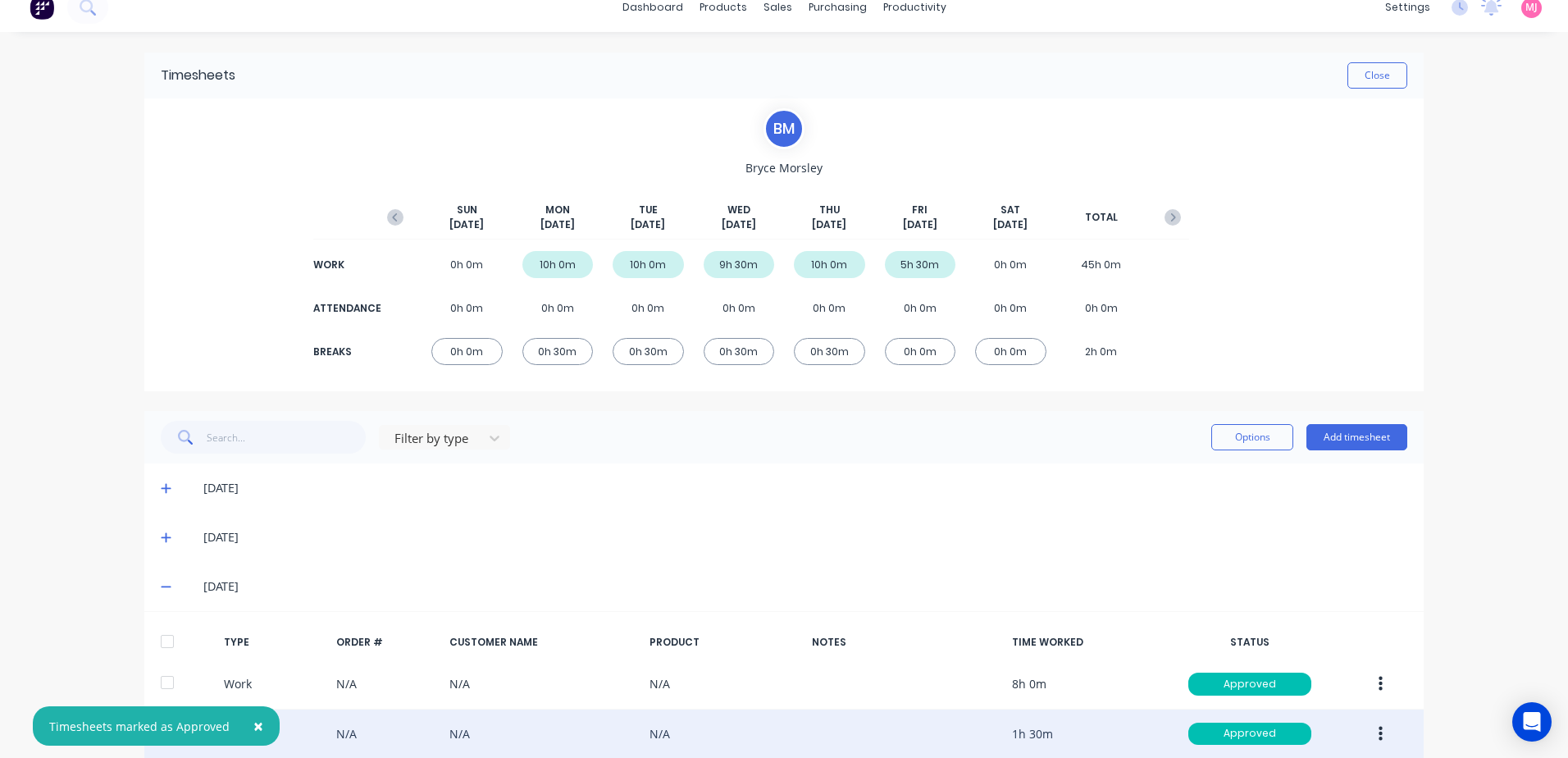
scroll to position [0, 0]
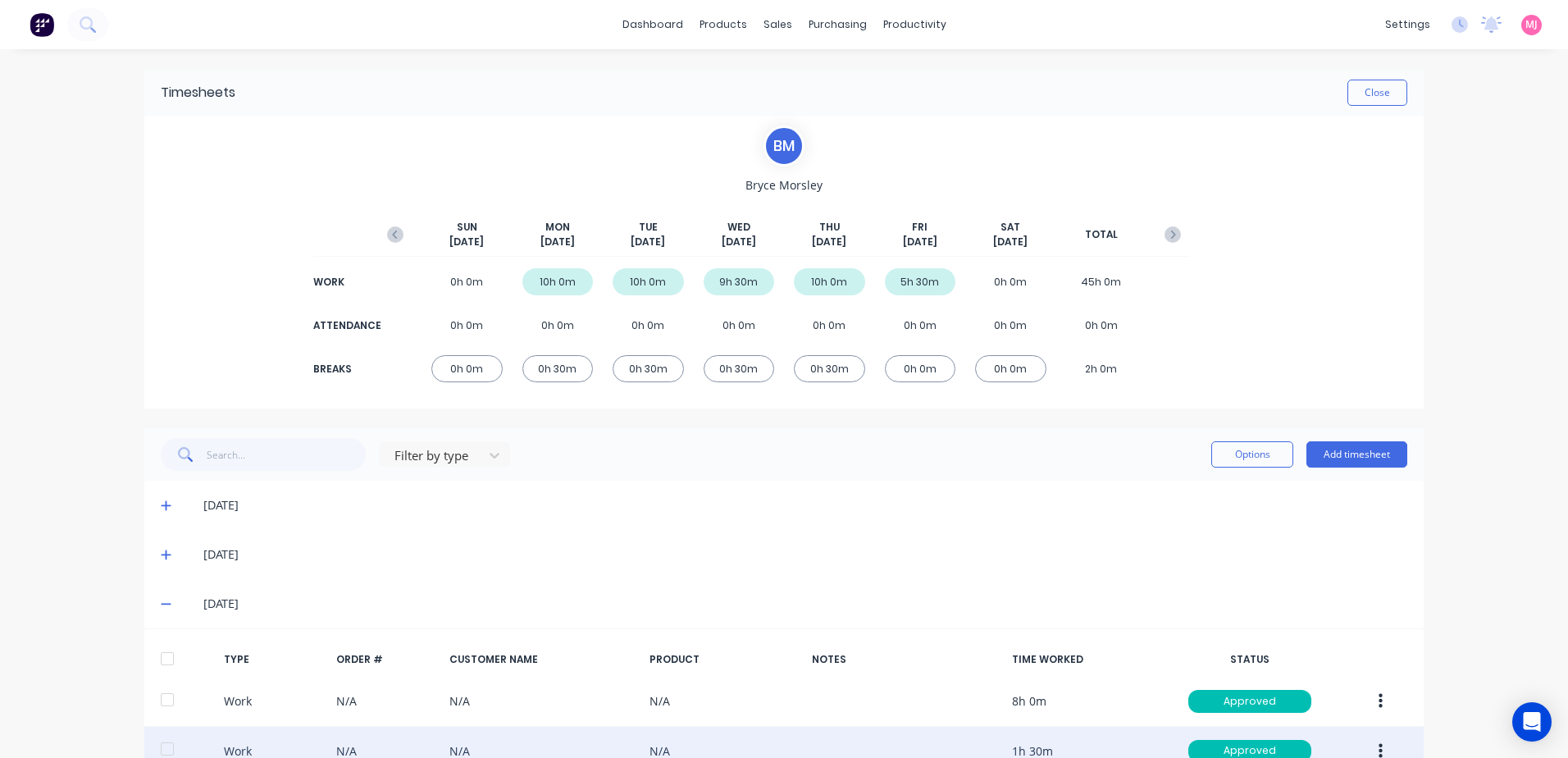
click at [162, 503] on icon at bounding box center [165, 505] width 11 height 12
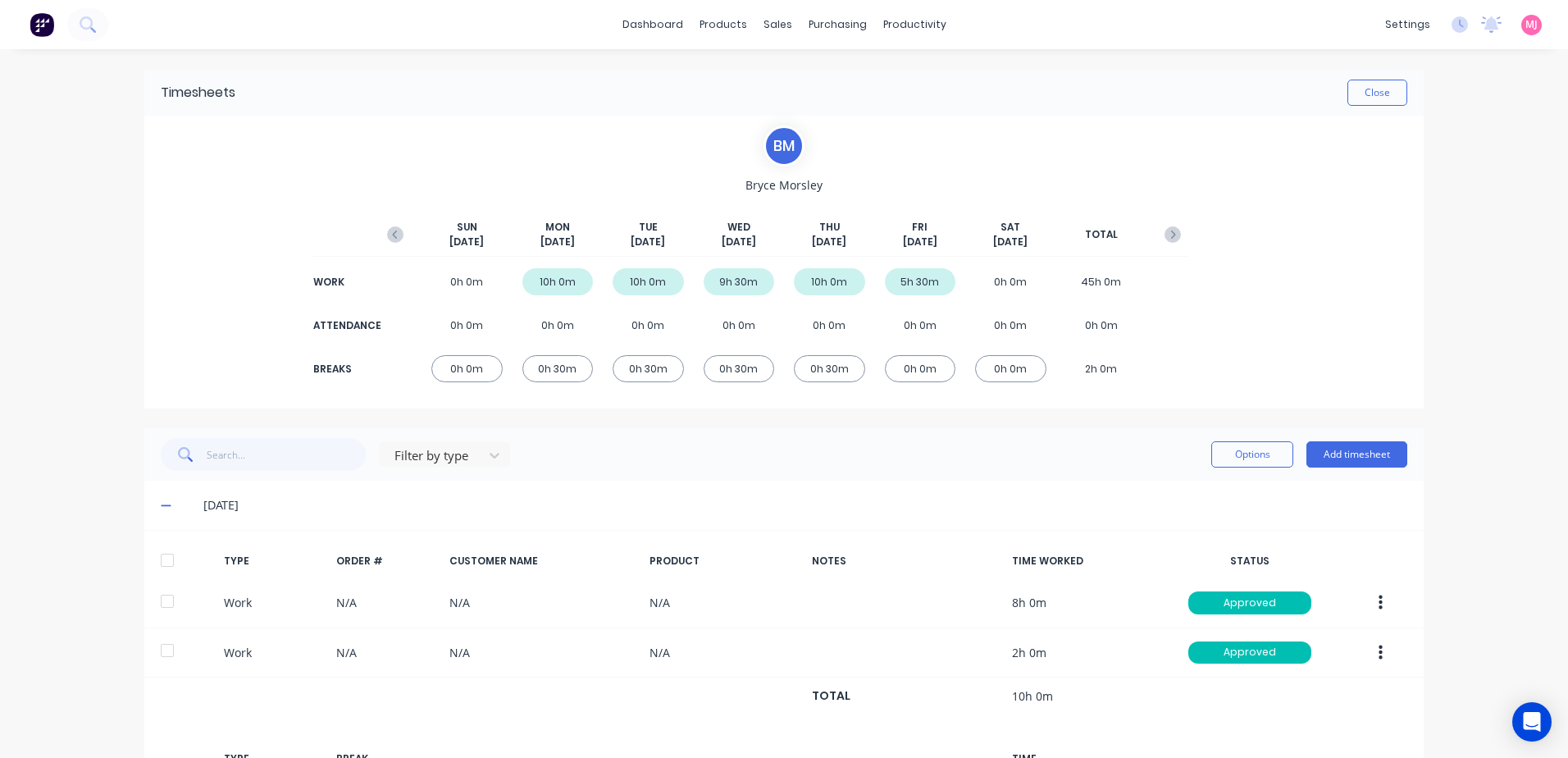
click at [157, 558] on div at bounding box center [166, 559] width 32 height 32
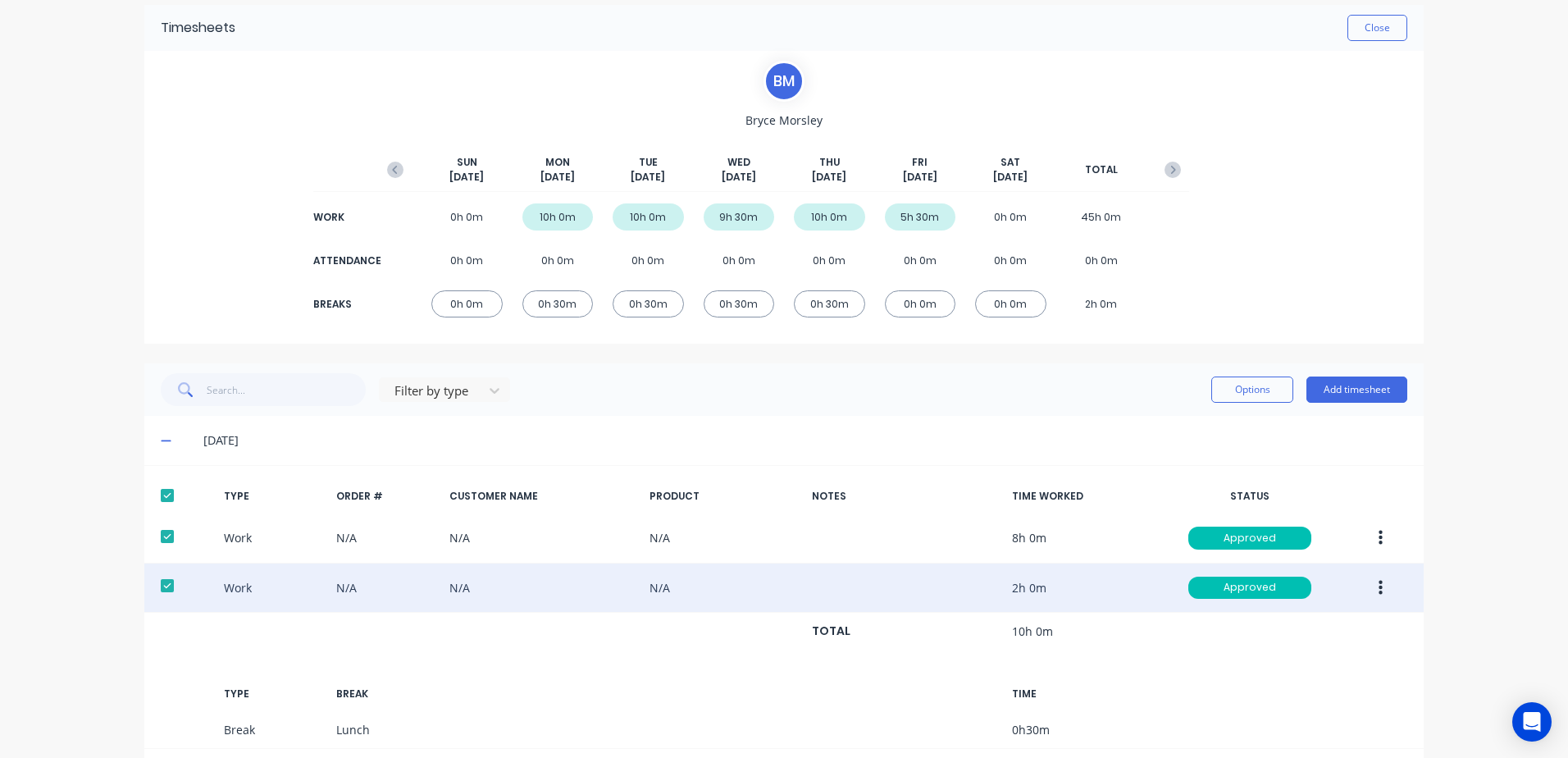
scroll to position [246, 0]
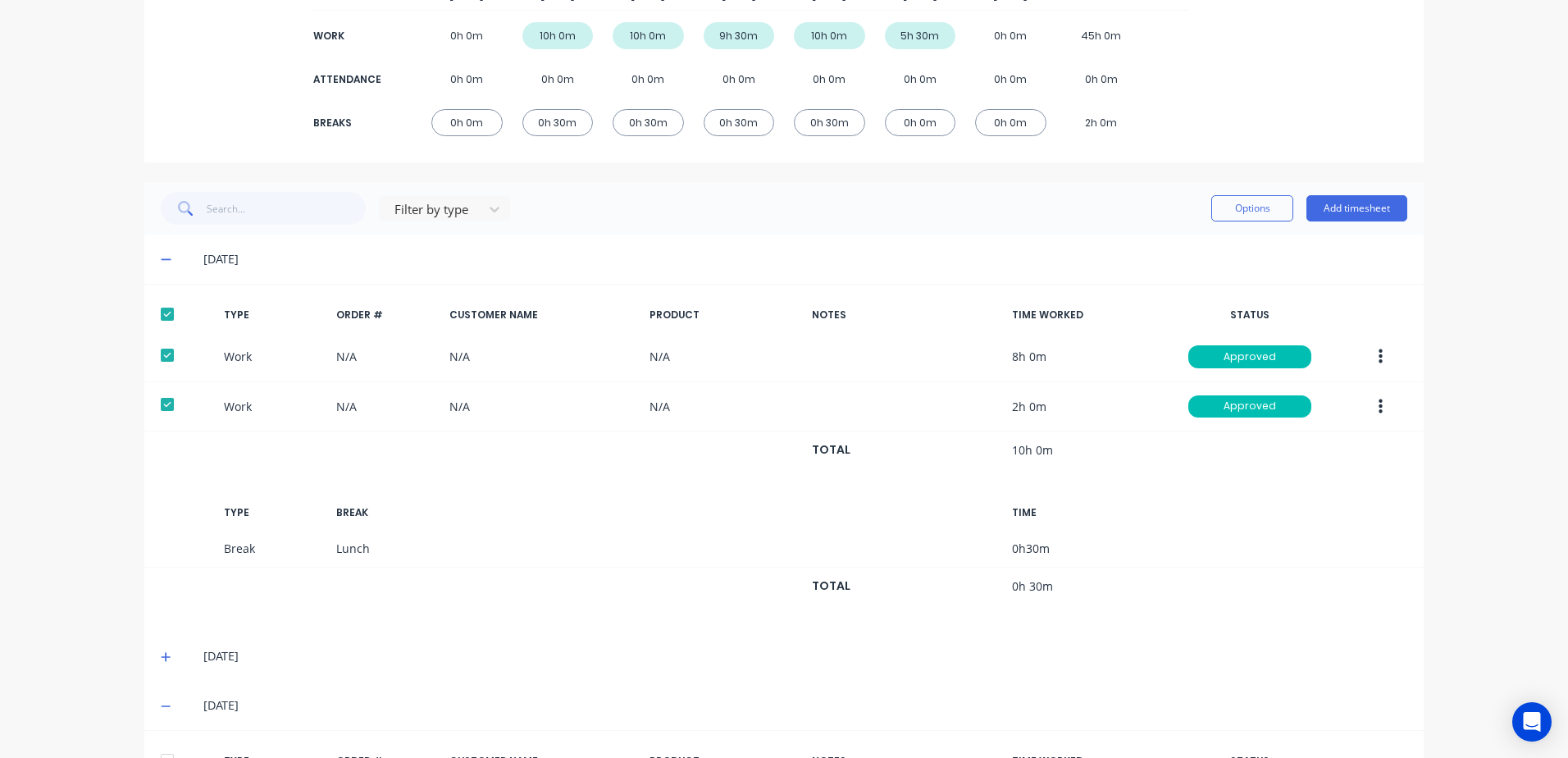
click at [160, 653] on icon at bounding box center [165, 658] width 11 height 12
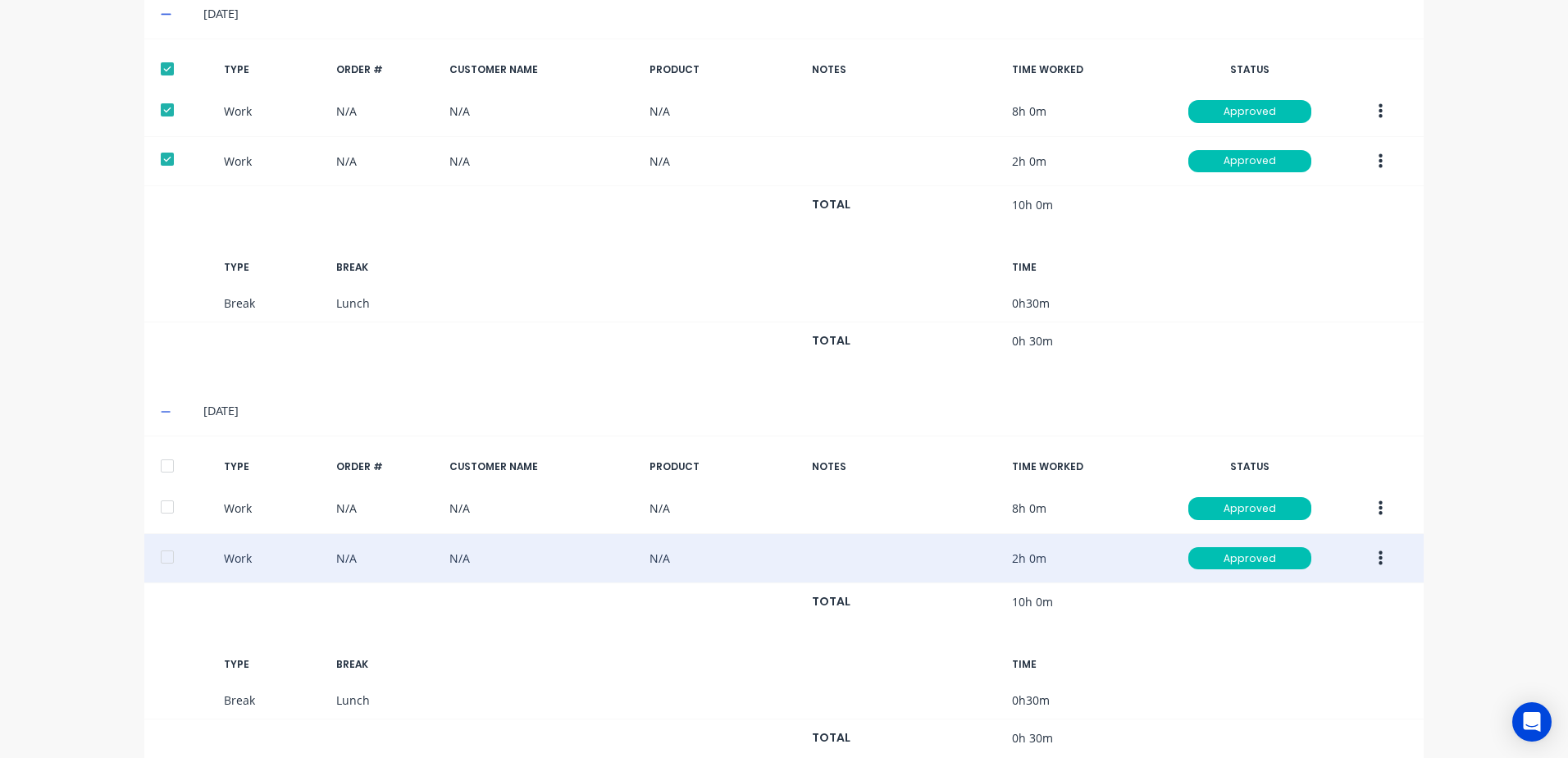
scroll to position [492, 0]
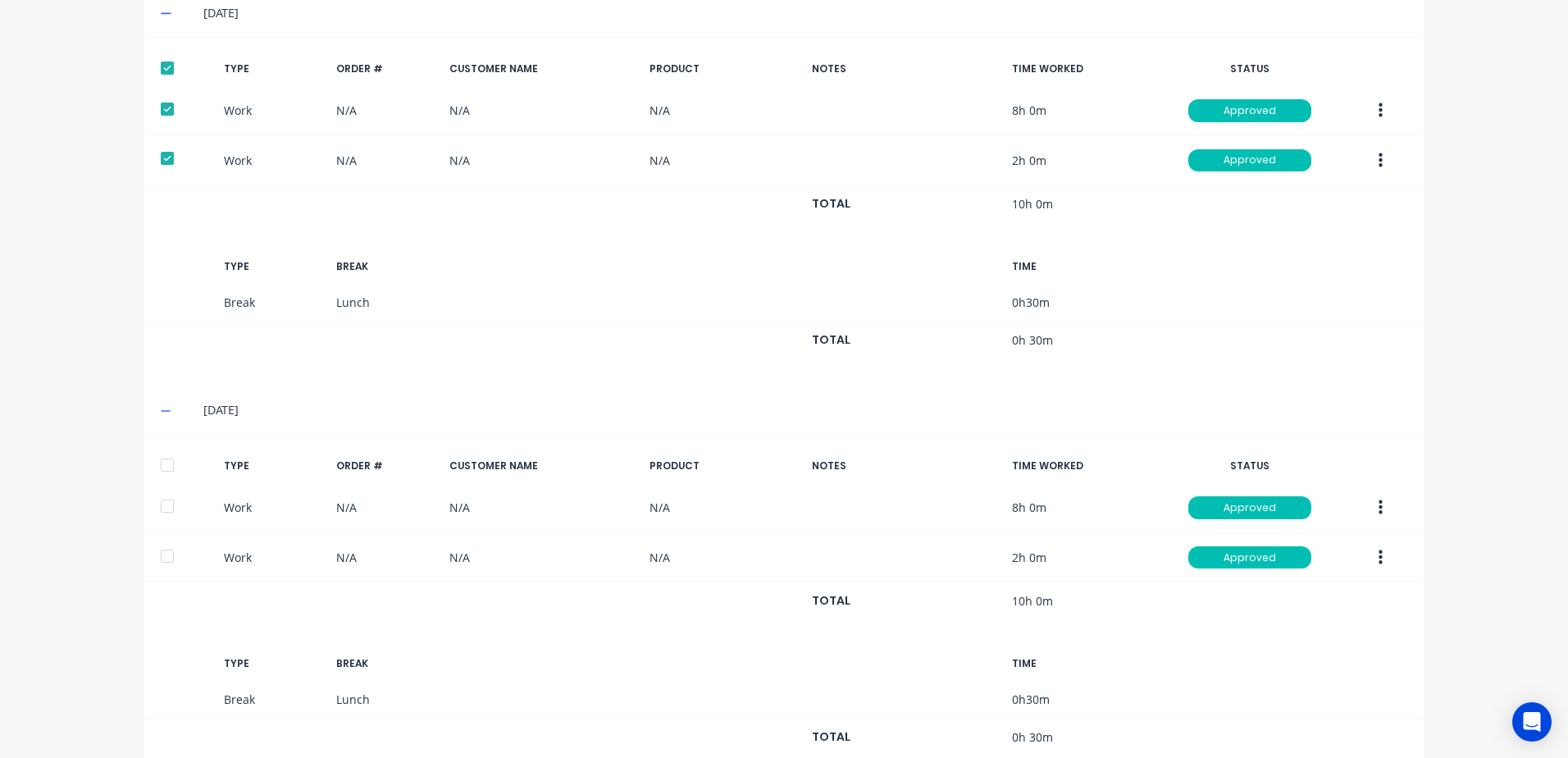
click at [160, 466] on div at bounding box center [166, 465] width 32 height 32
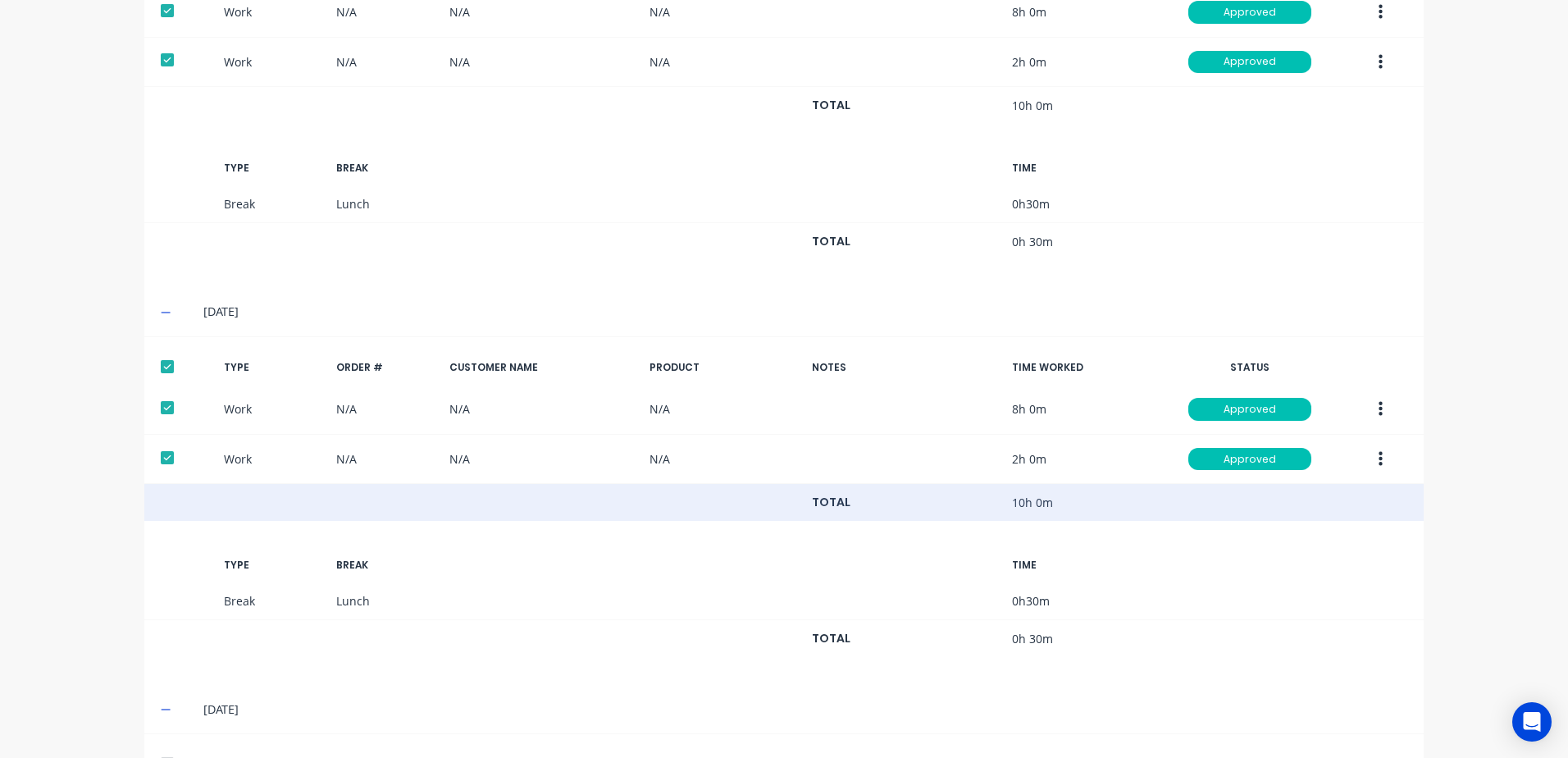
scroll to position [820, 0]
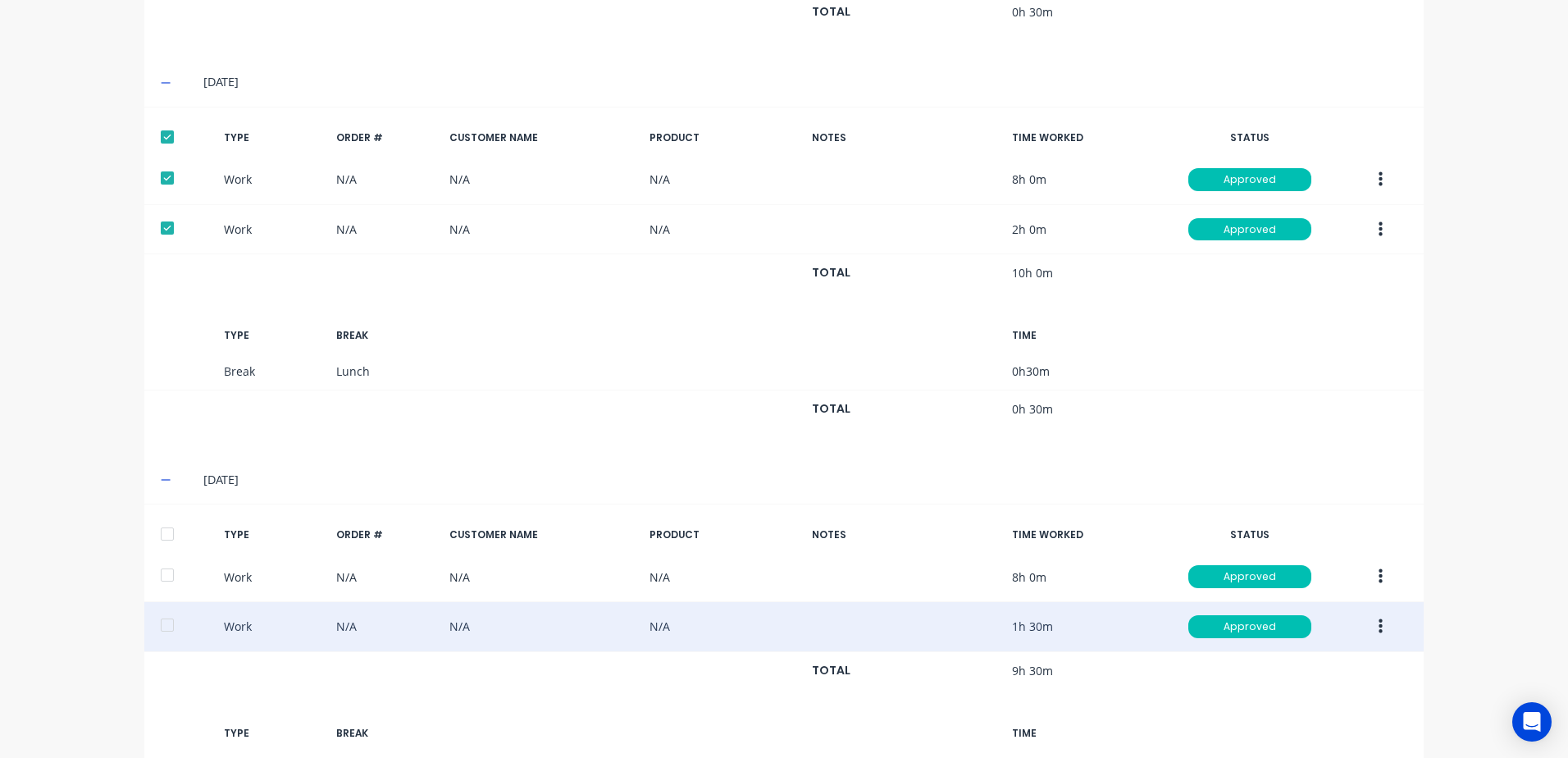
click at [165, 534] on div at bounding box center [166, 534] width 32 height 32
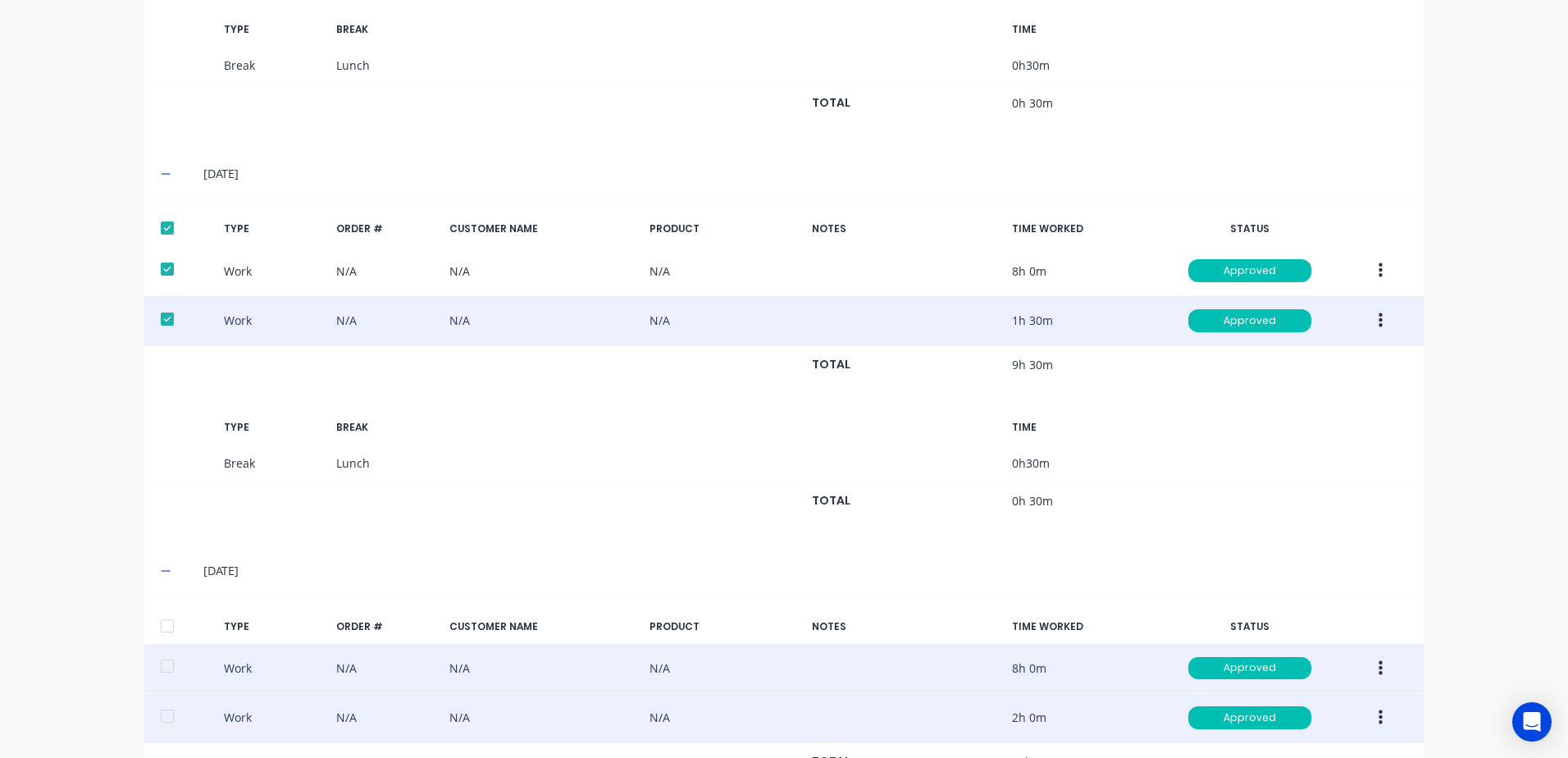
scroll to position [1149, 0]
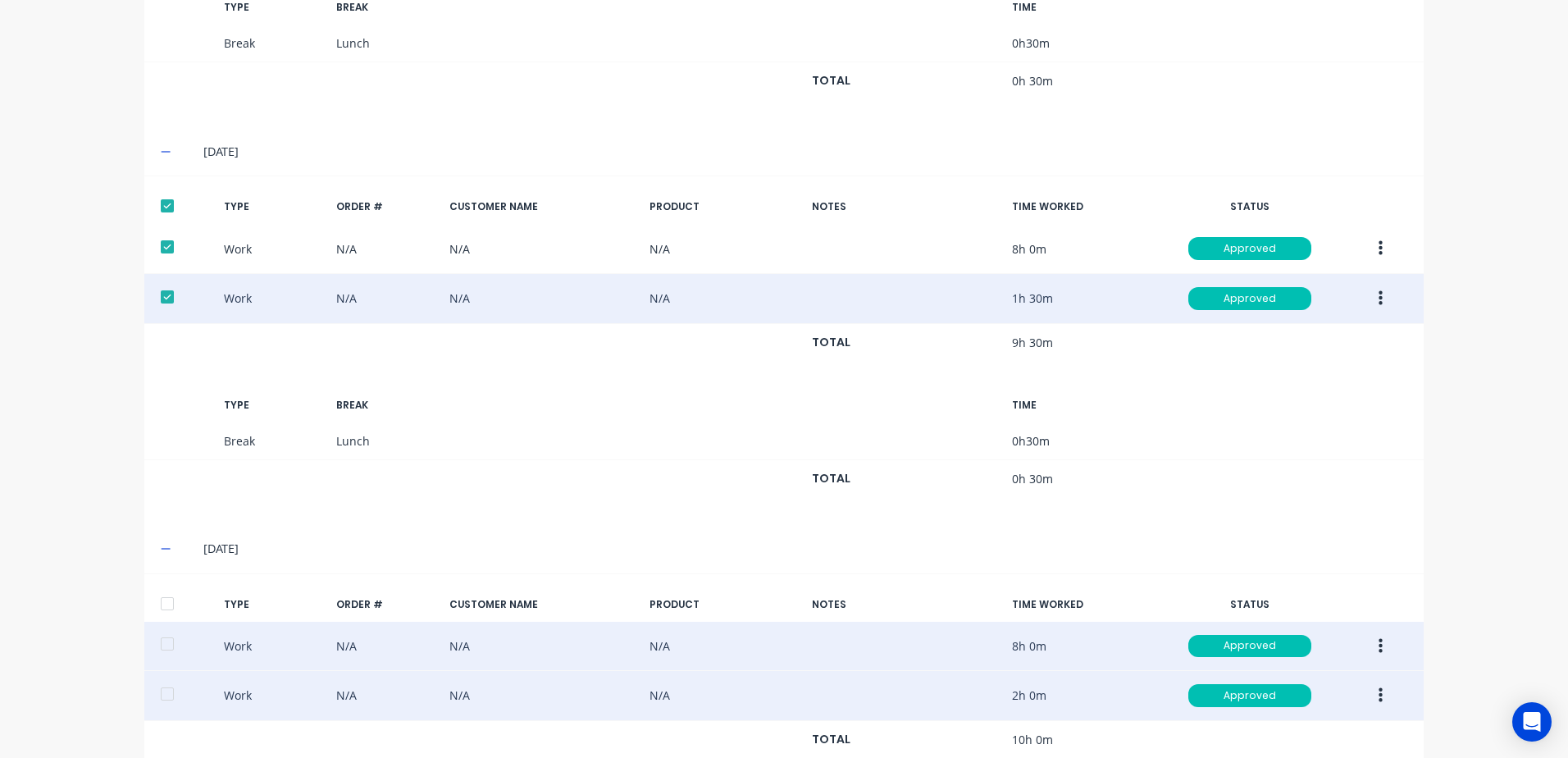
click at [161, 601] on div at bounding box center [166, 603] width 32 height 32
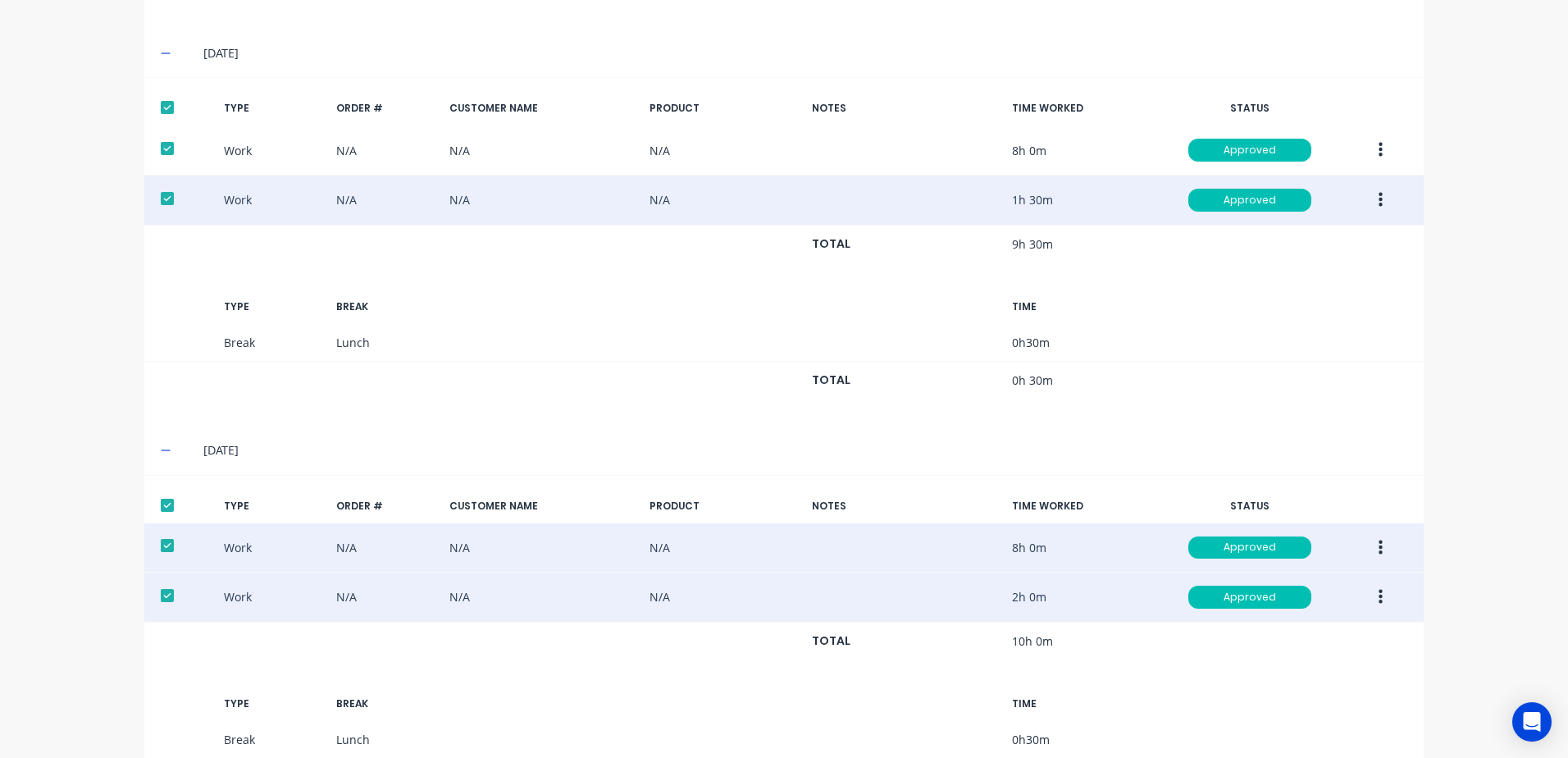
scroll to position [1477, 0]
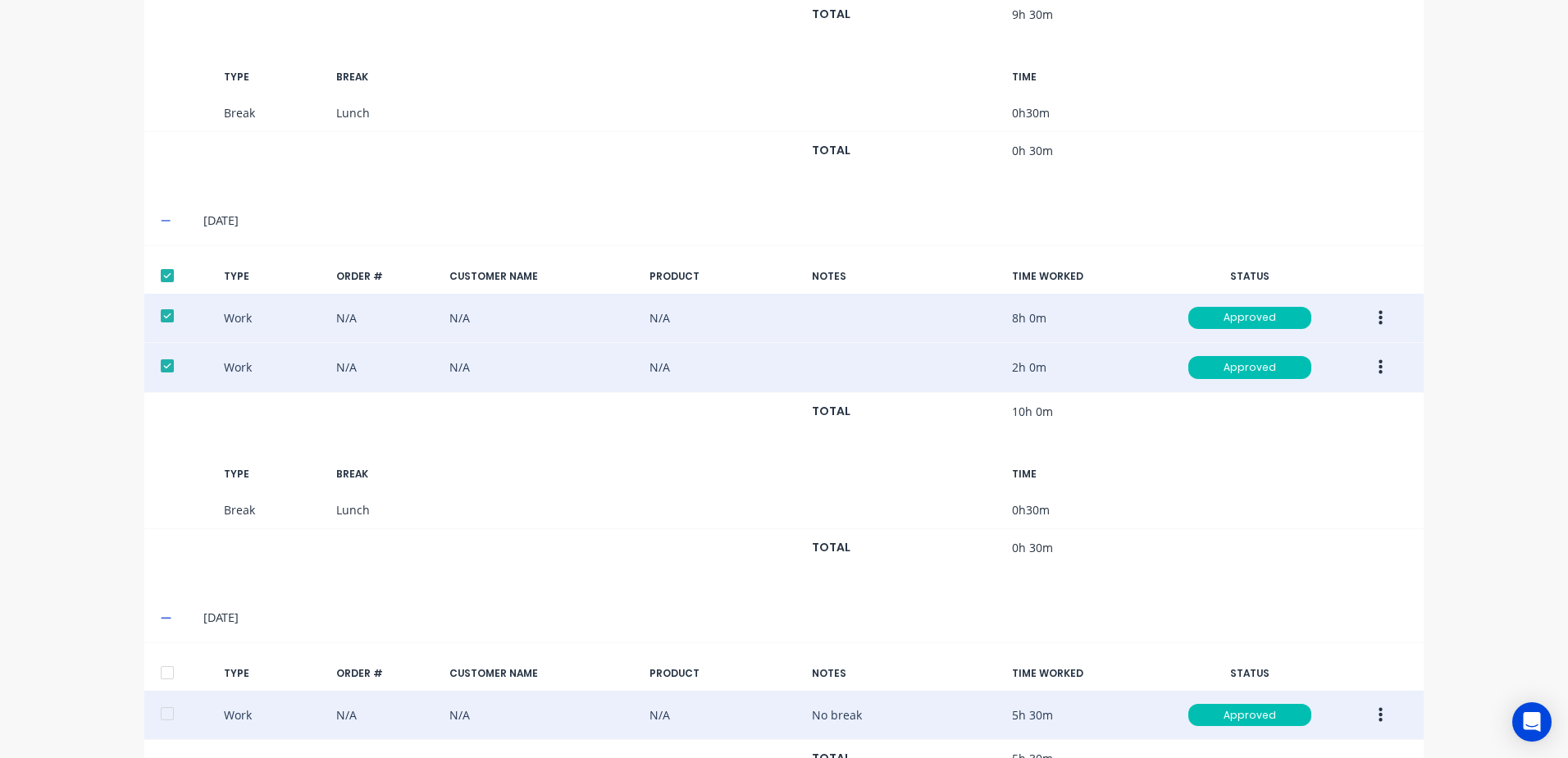
click at [162, 670] on div at bounding box center [166, 672] width 32 height 32
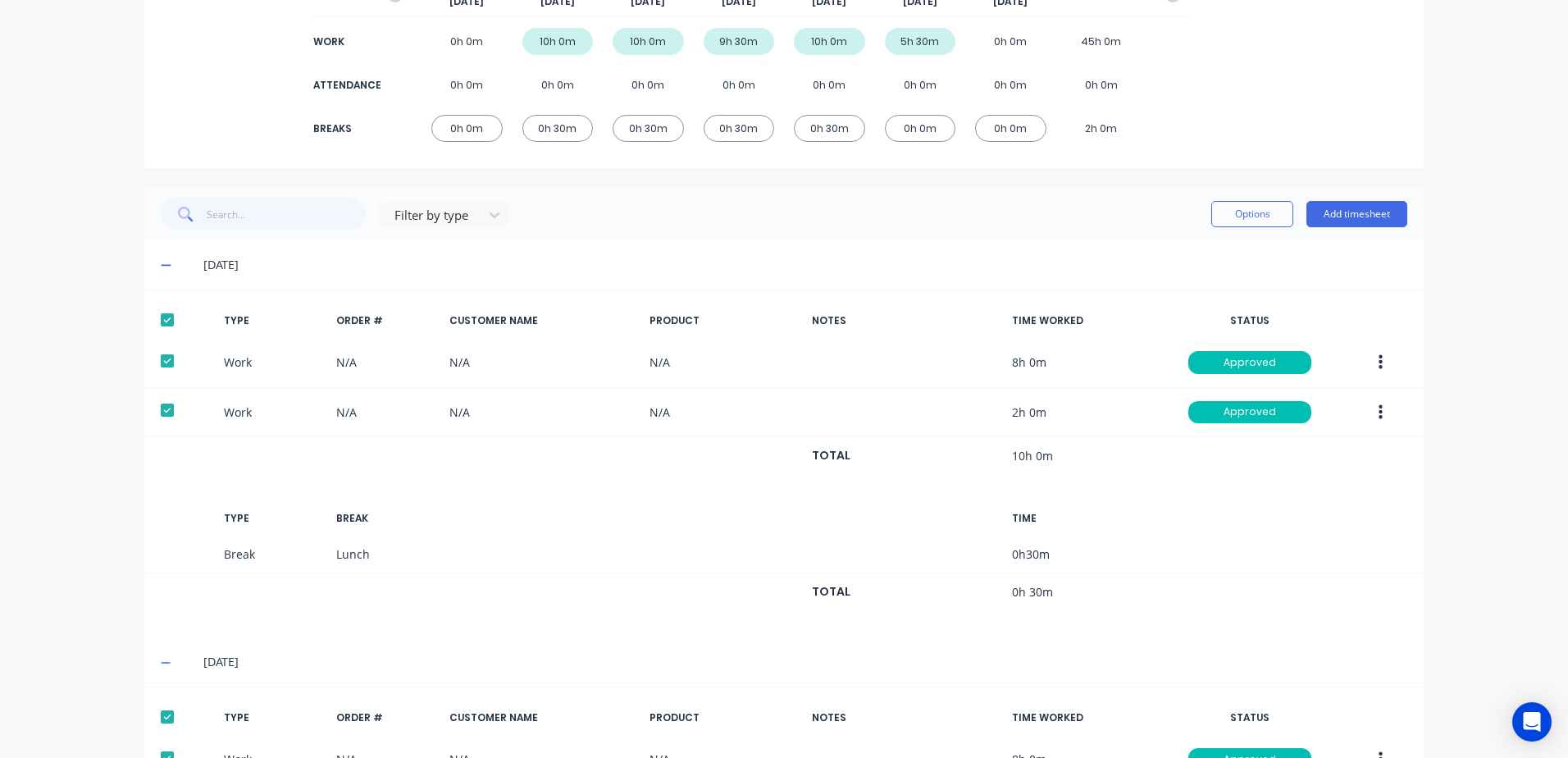
scroll to position [66, 0]
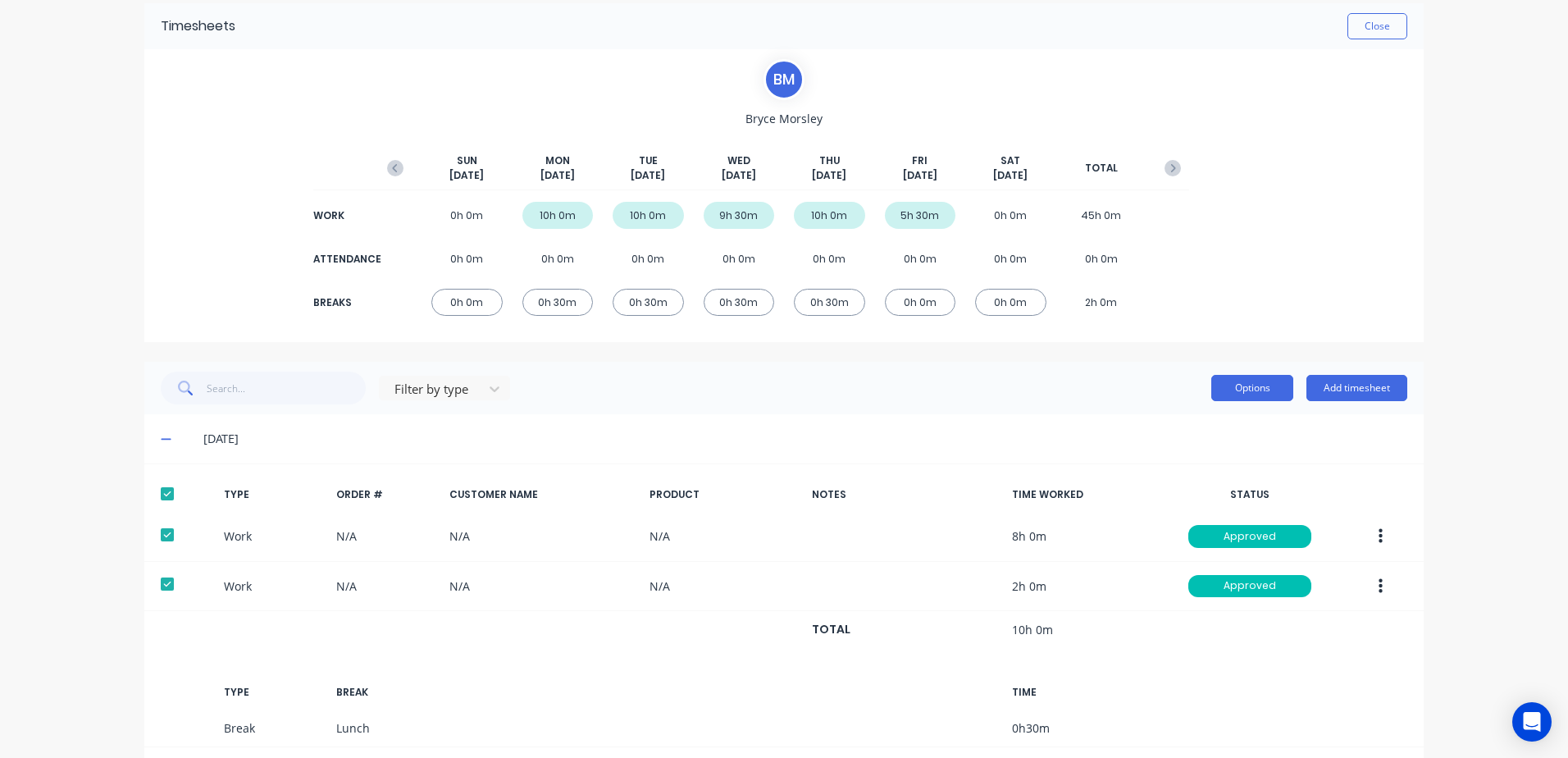
click at [1250, 391] on button "Options" at bounding box center [1252, 388] width 82 height 27
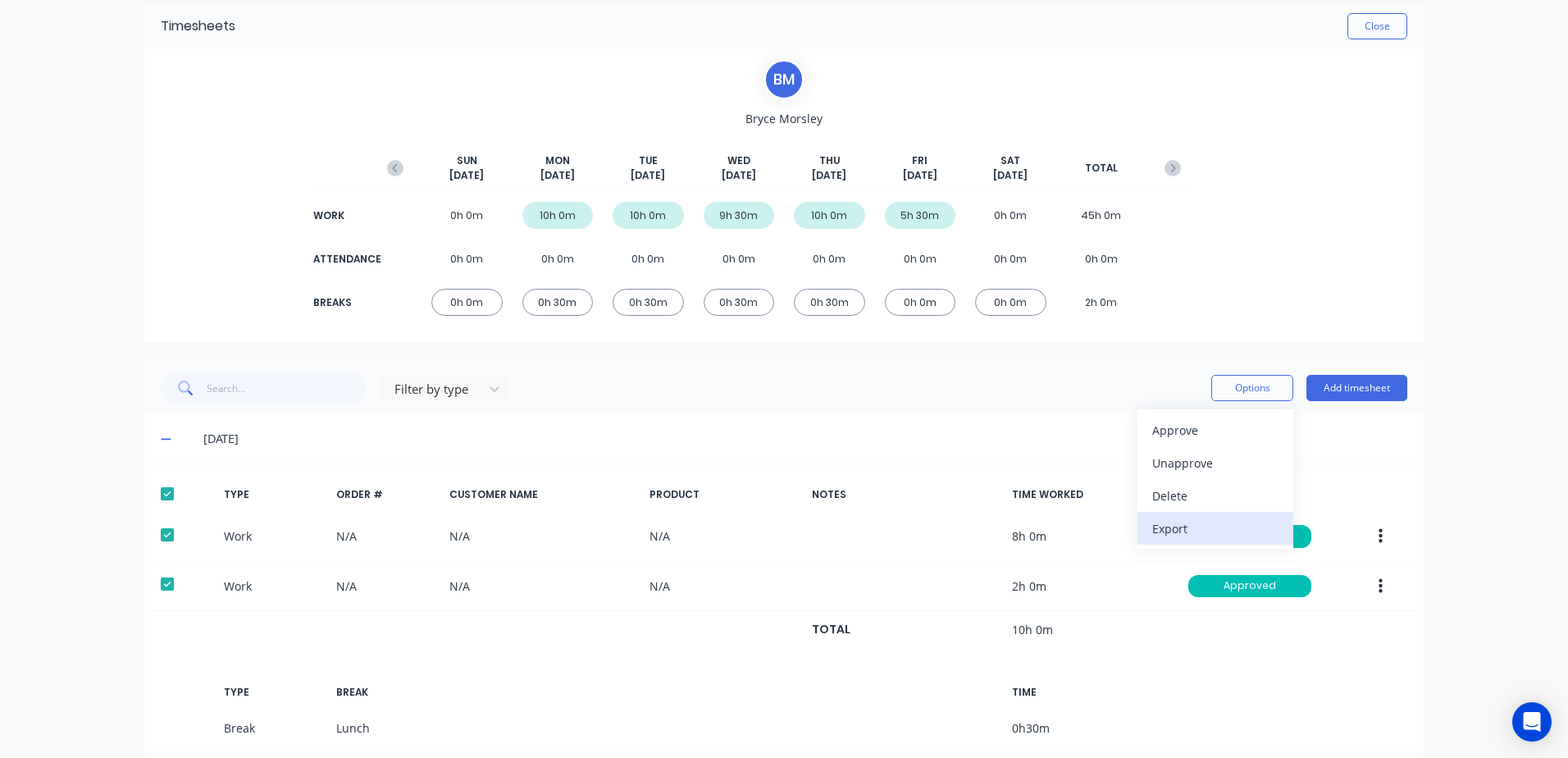
click at [1164, 533] on div "Export" at bounding box center [1216, 529] width 126 height 24
click at [1379, 25] on button "Close" at bounding box center [1377, 26] width 60 height 27
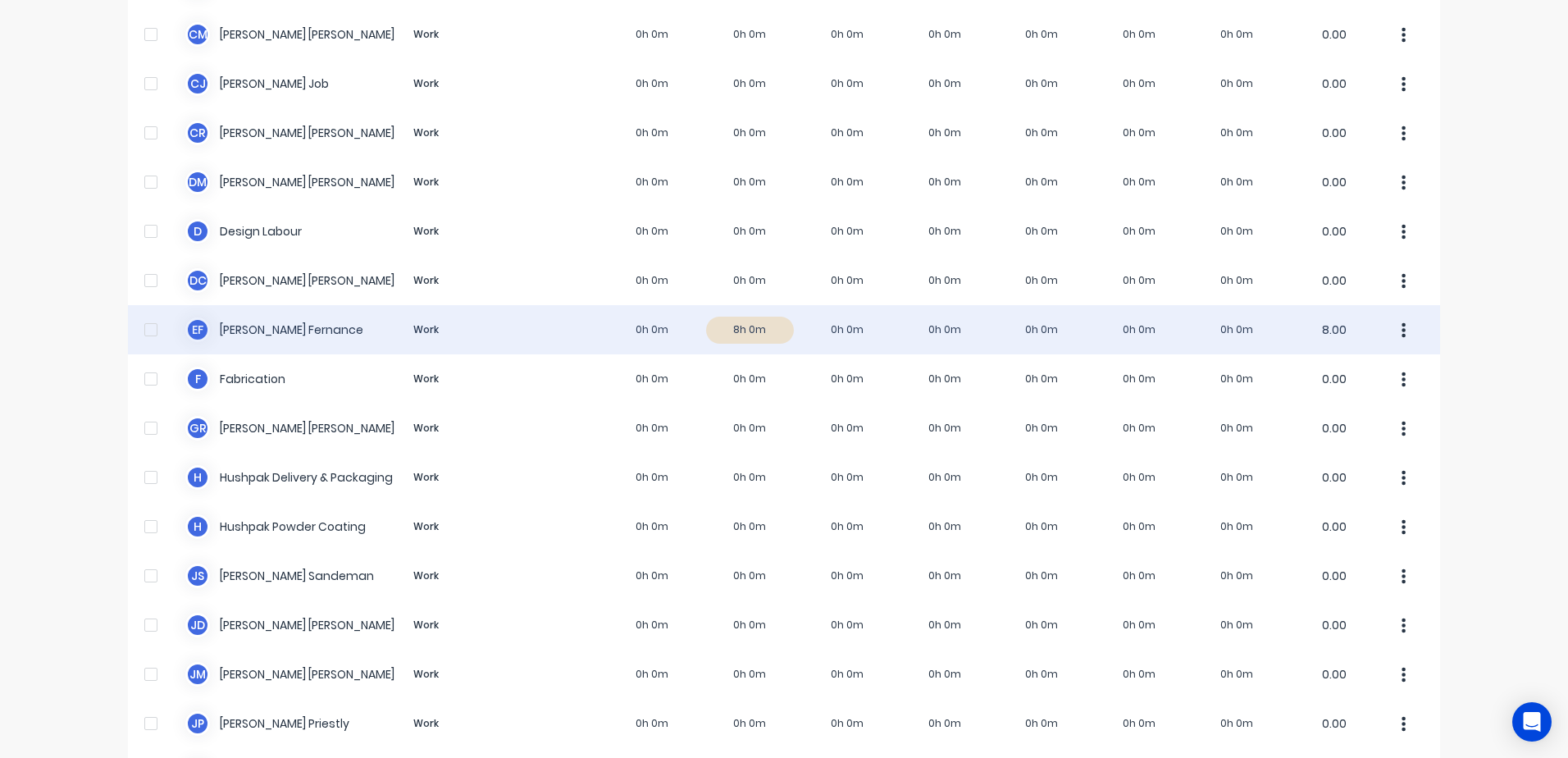
scroll to position [324, 0]
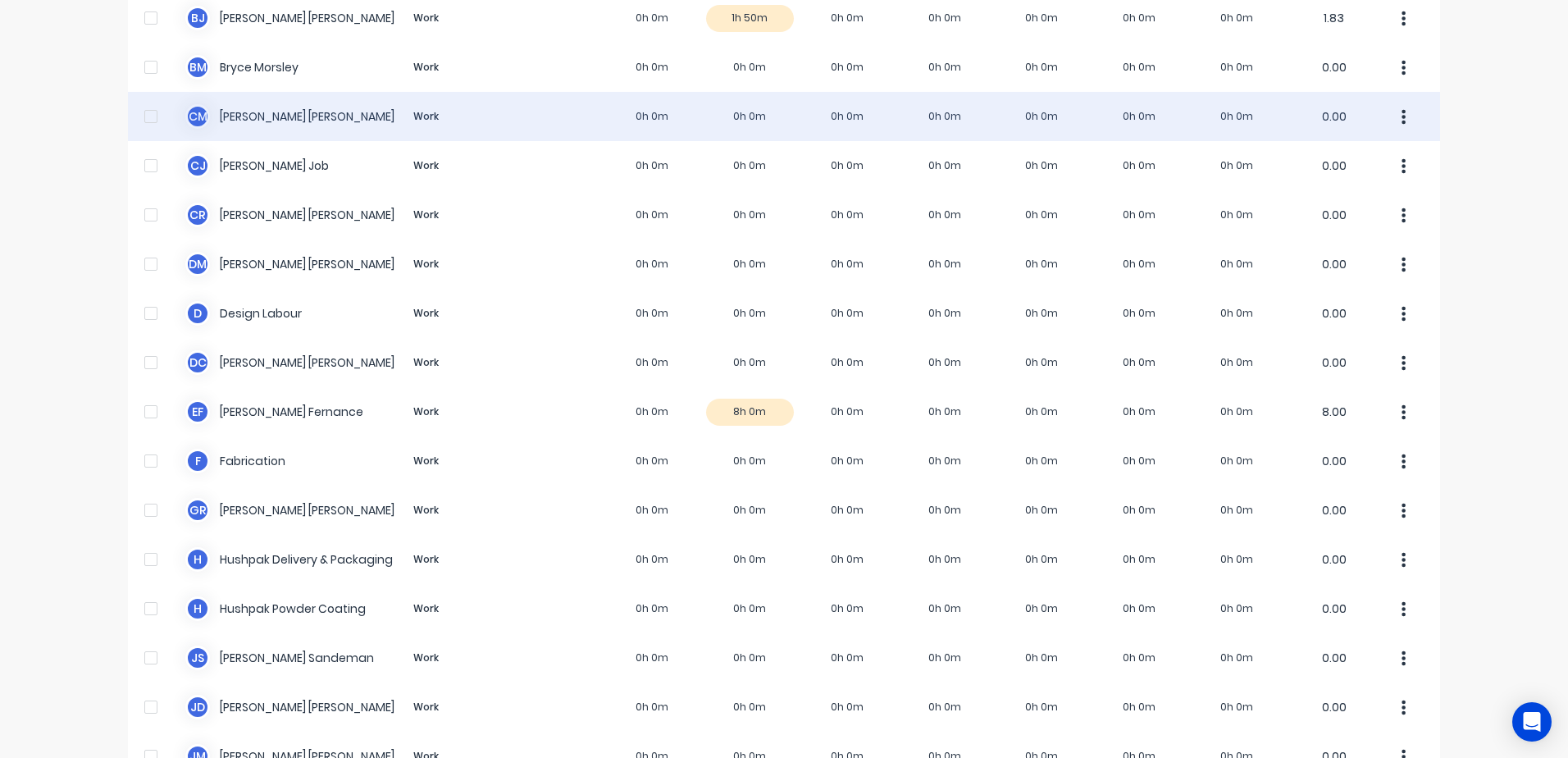
click at [259, 113] on div "[PERSON_NAME] Work 0h 0m 0h 0m 0h 0m 0h 0m 0h 0m 0h 0m 0h 0m 0.00" at bounding box center [784, 116] width 1312 height 49
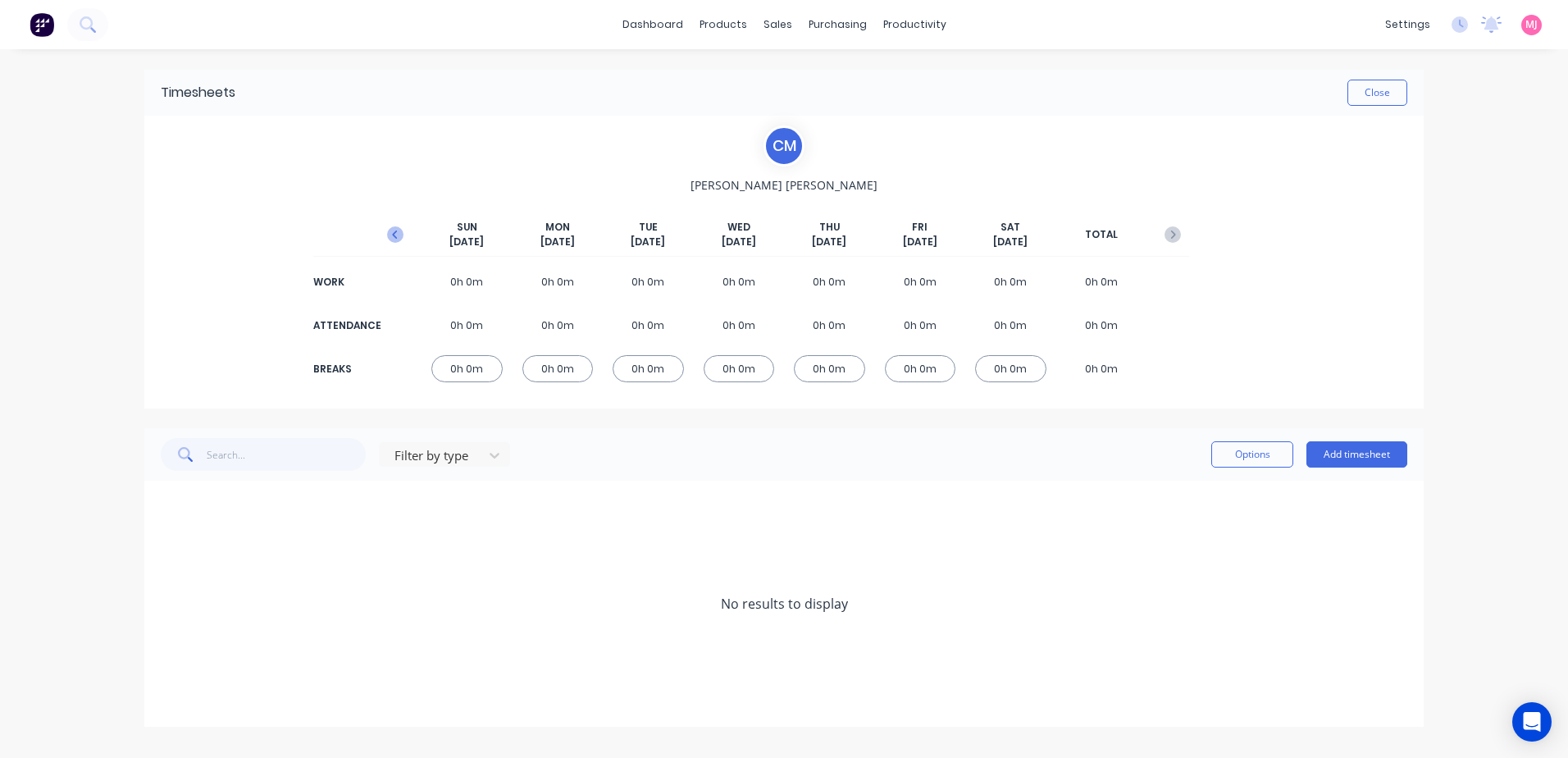
click at [397, 234] on icon "button" at bounding box center [395, 234] width 17 height 17
click at [396, 236] on icon "button" at bounding box center [394, 234] width 5 height 8
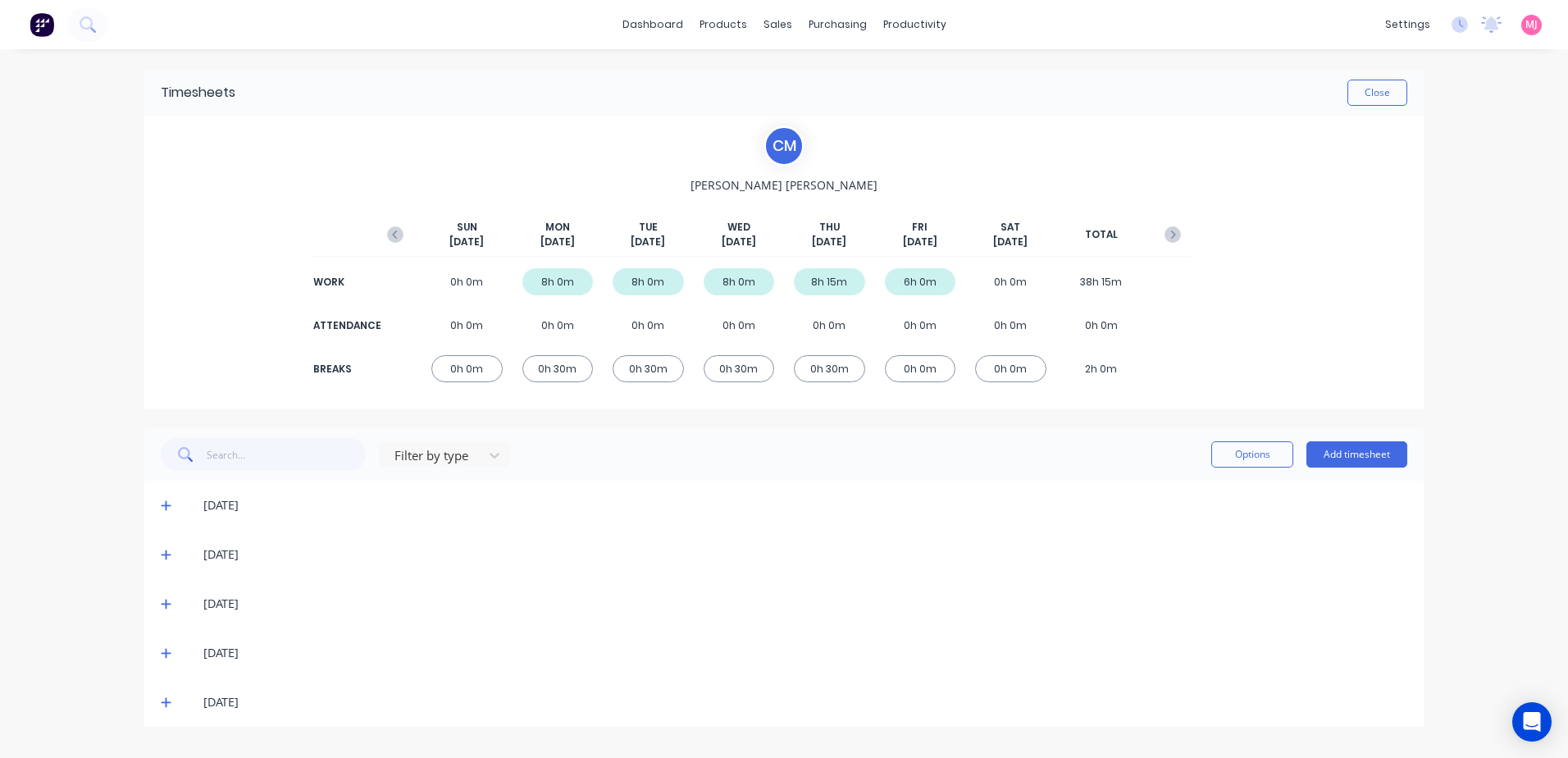
click at [164, 506] on icon at bounding box center [165, 506] width 10 height 10
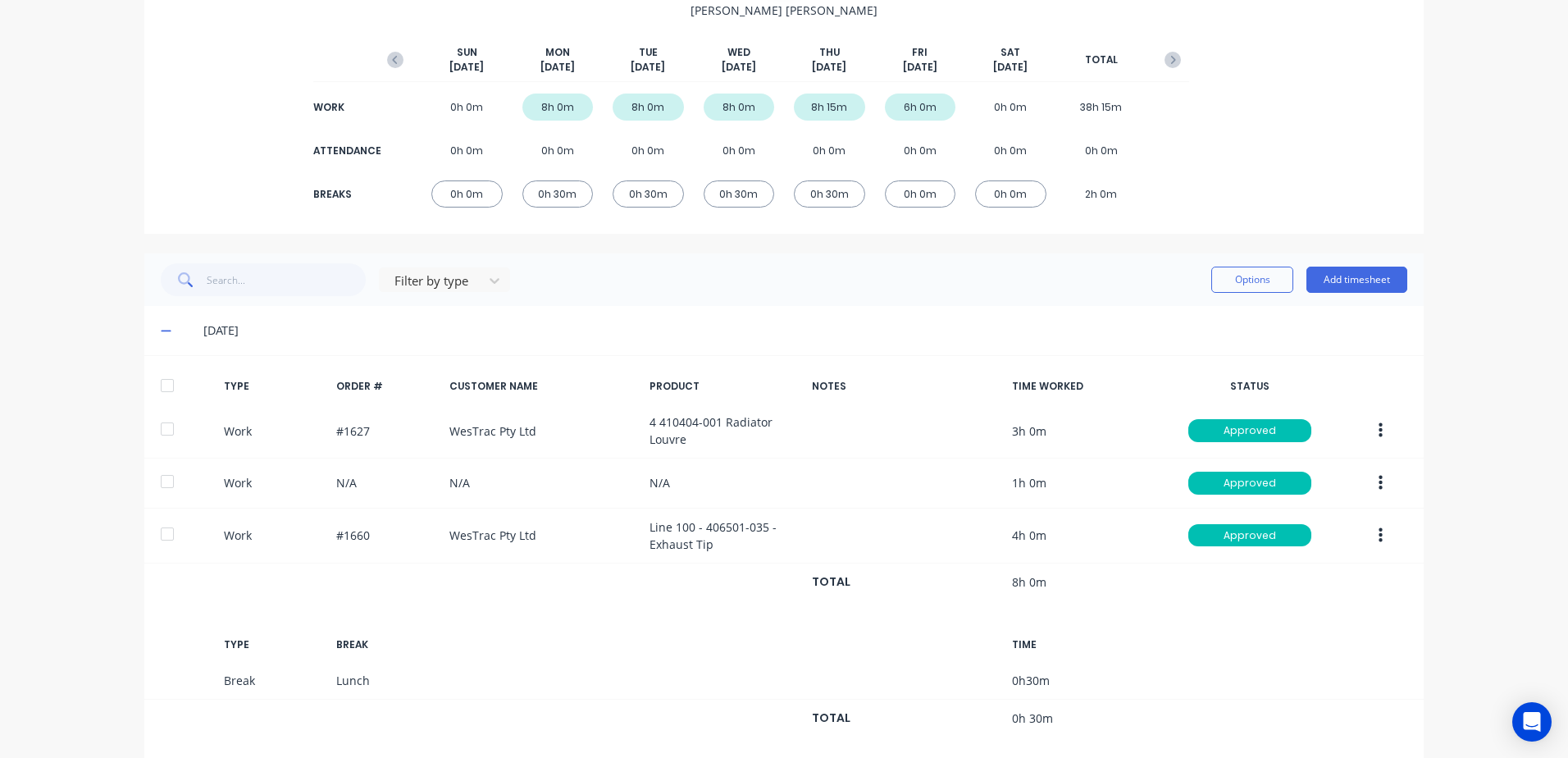
scroll to position [246, 0]
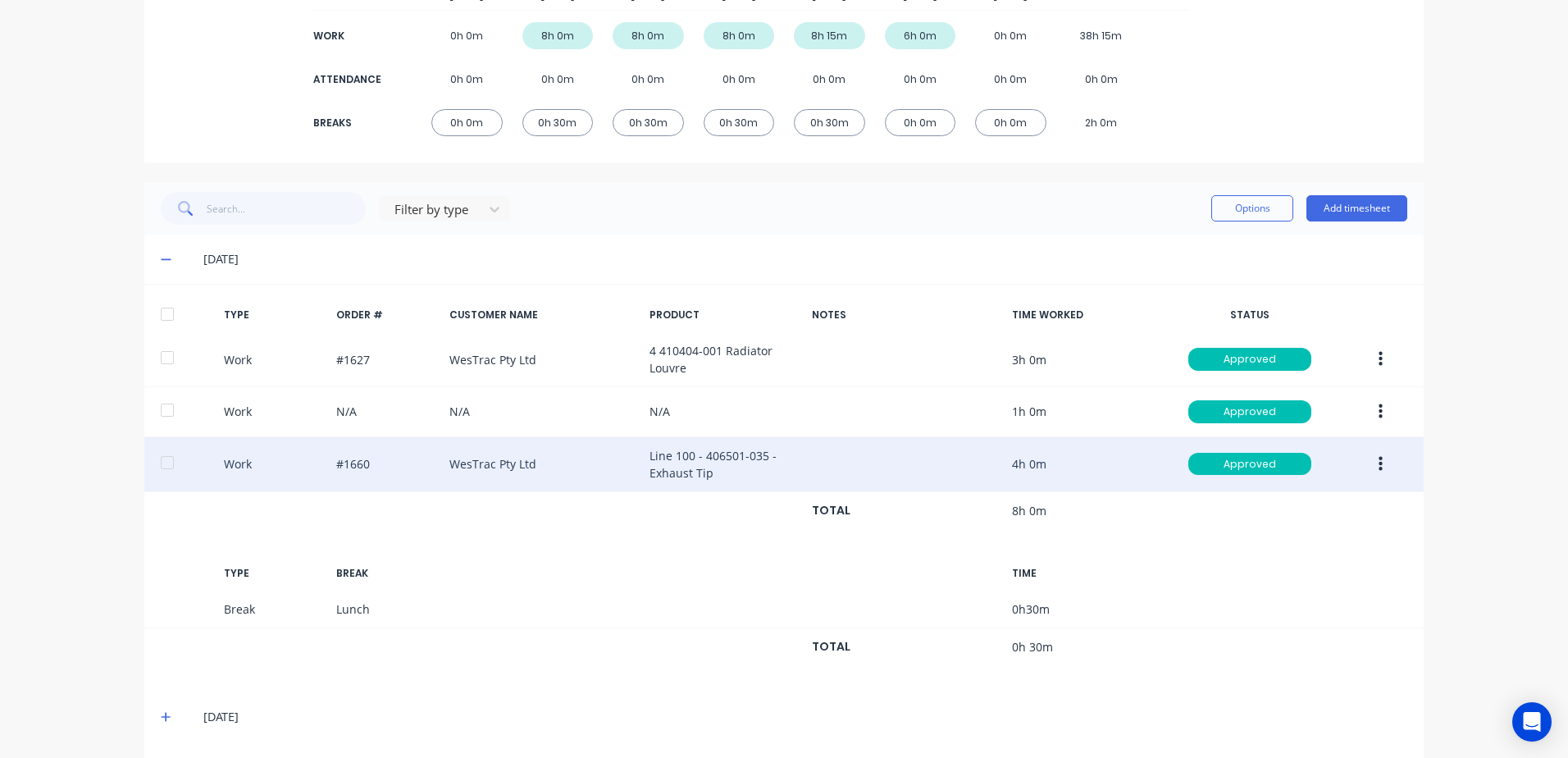
click at [1379, 460] on icon "button" at bounding box center [1381, 464] width 4 height 18
click at [1292, 435] on div "Duplicate" at bounding box center [1322, 435] width 126 height 24
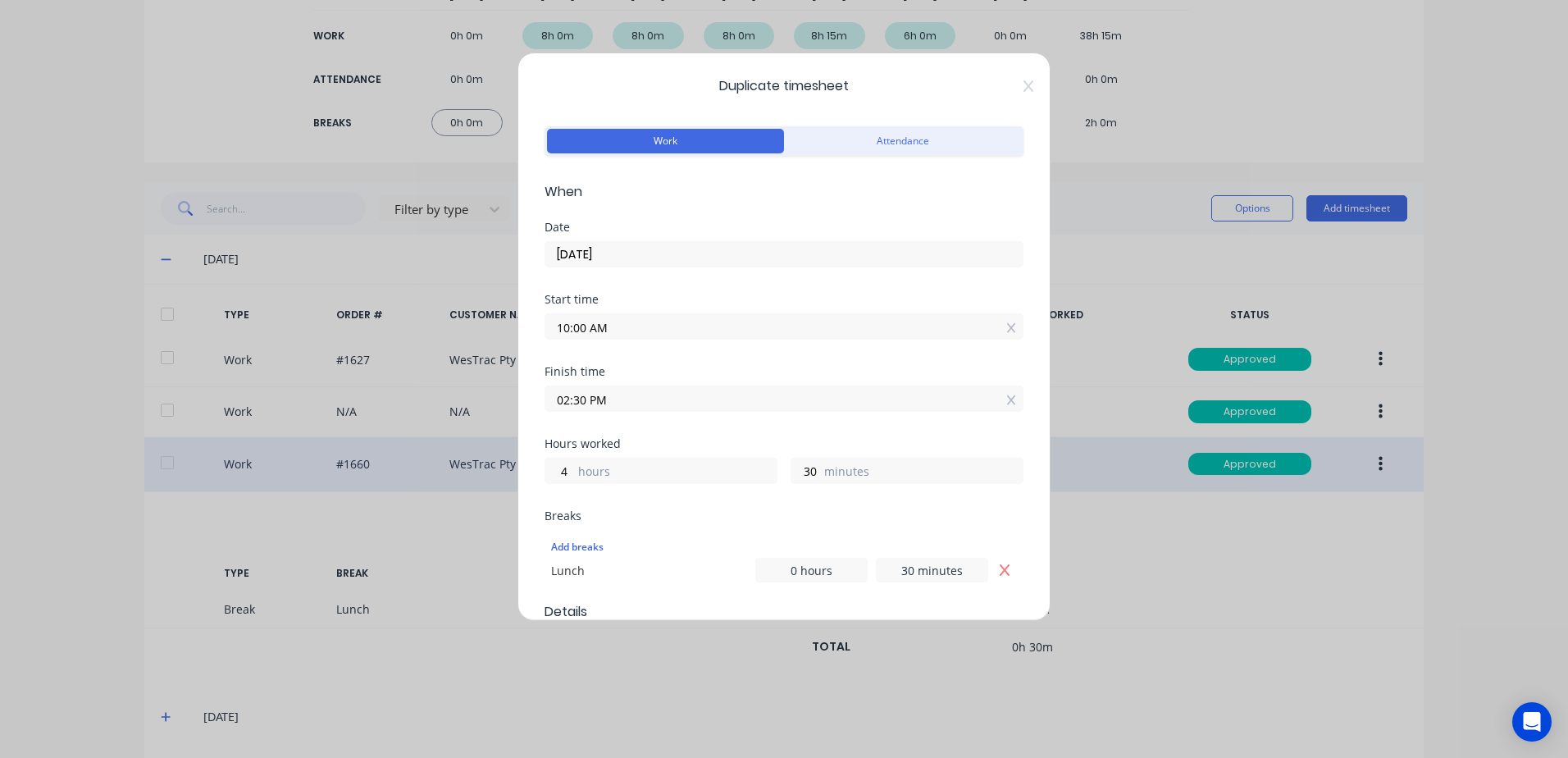
click at [617, 255] on input "[DATE]" at bounding box center [784, 254] width 477 height 25
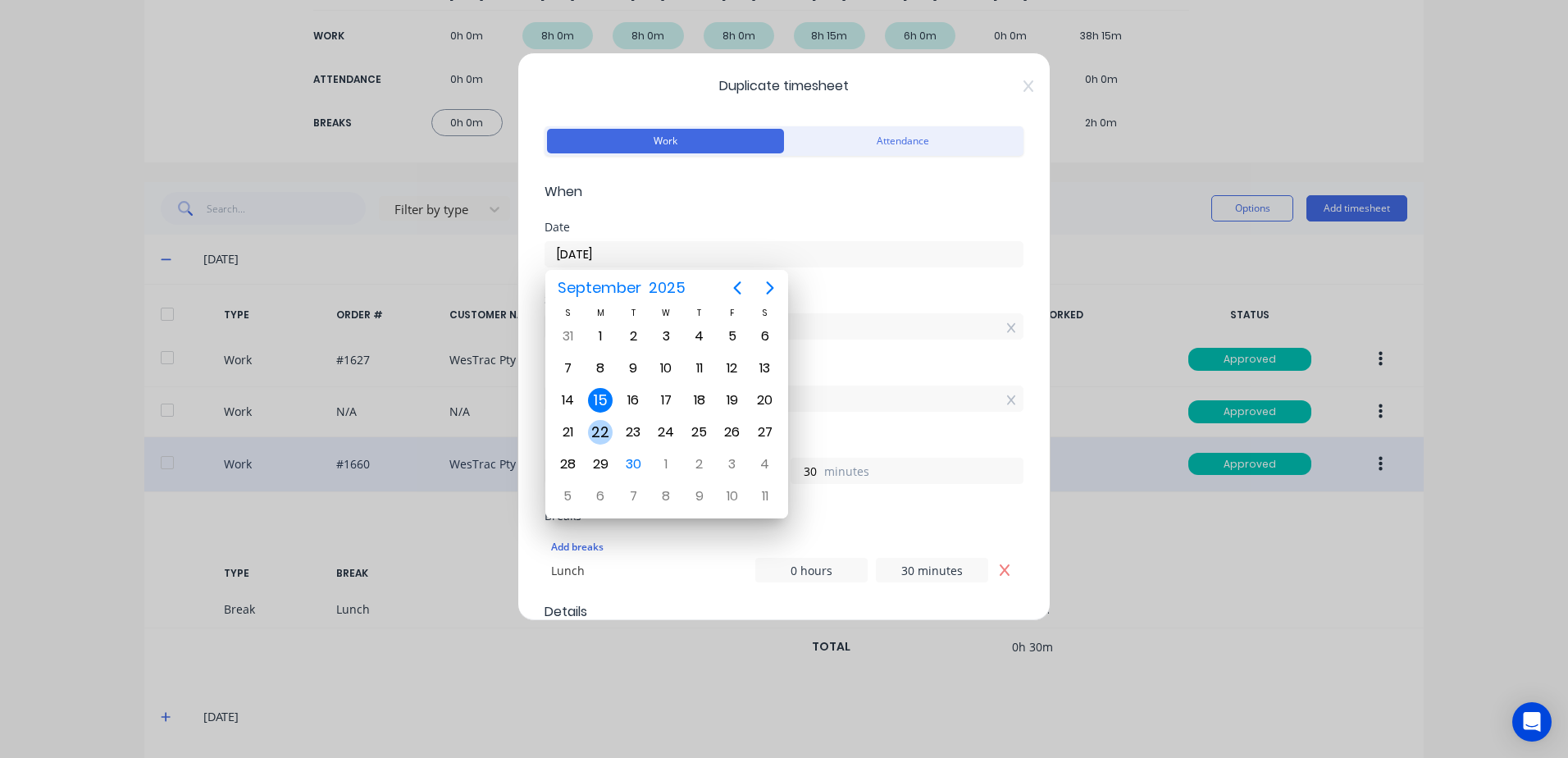
click at [599, 426] on div "22" at bounding box center [599, 432] width 25 height 25
type input "[DATE]"
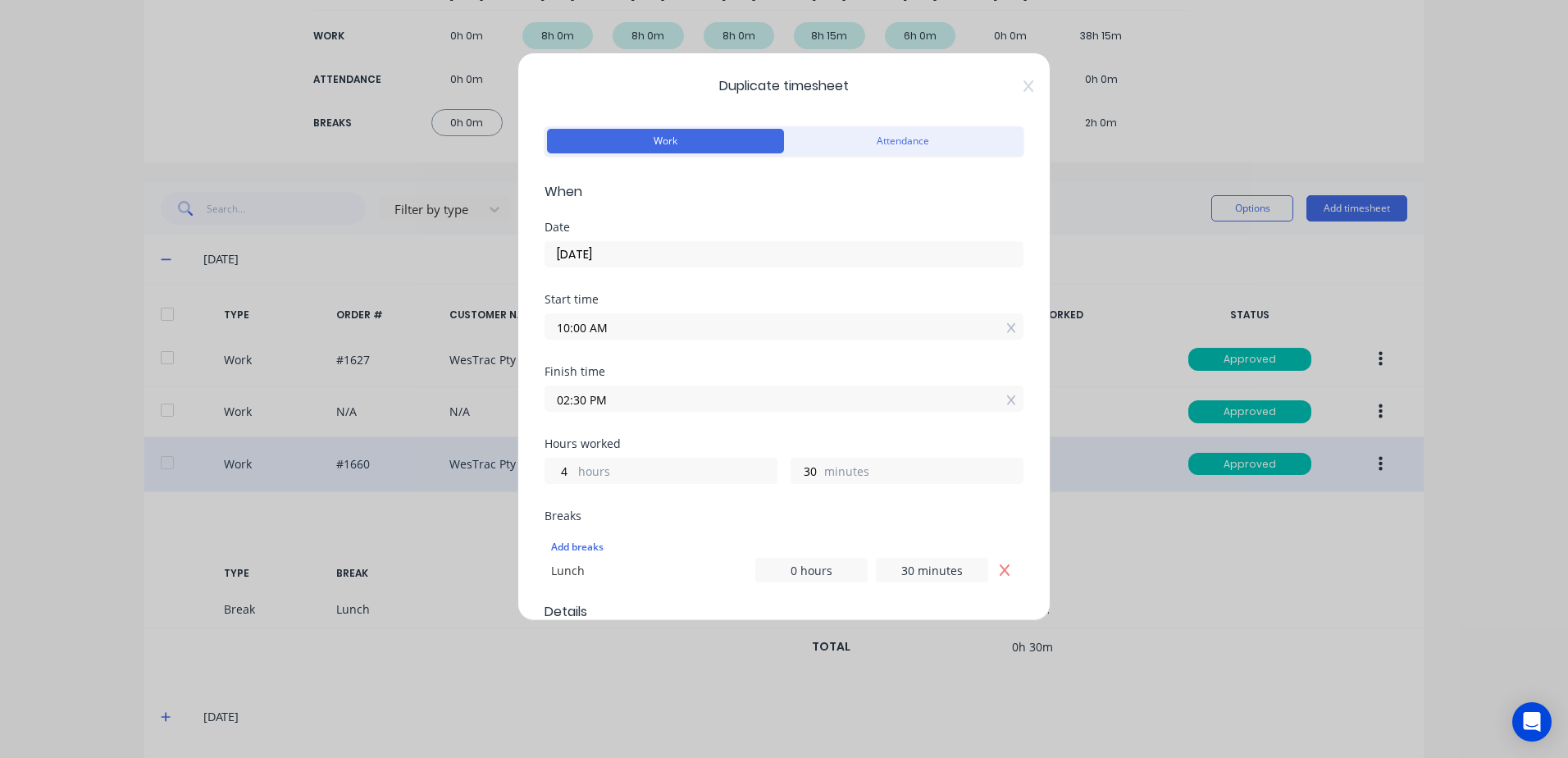
click at [619, 324] on input "10:00 AM" at bounding box center [784, 326] width 477 height 25
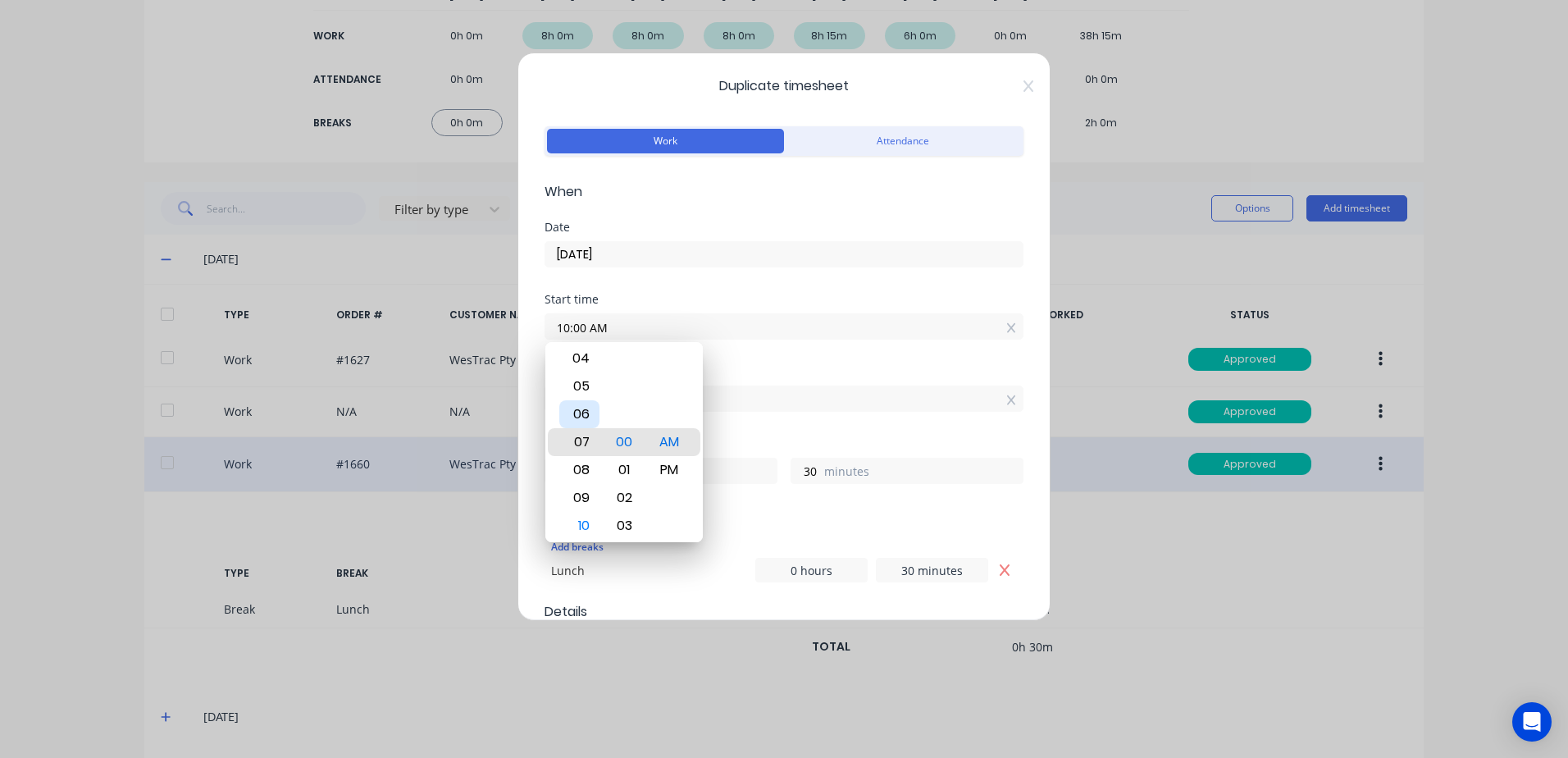
type input "07:00 AM"
type input "7"
click at [577, 412] on div "06" at bounding box center [579, 414] width 40 height 28
type input "06:00 AM"
type input "8"
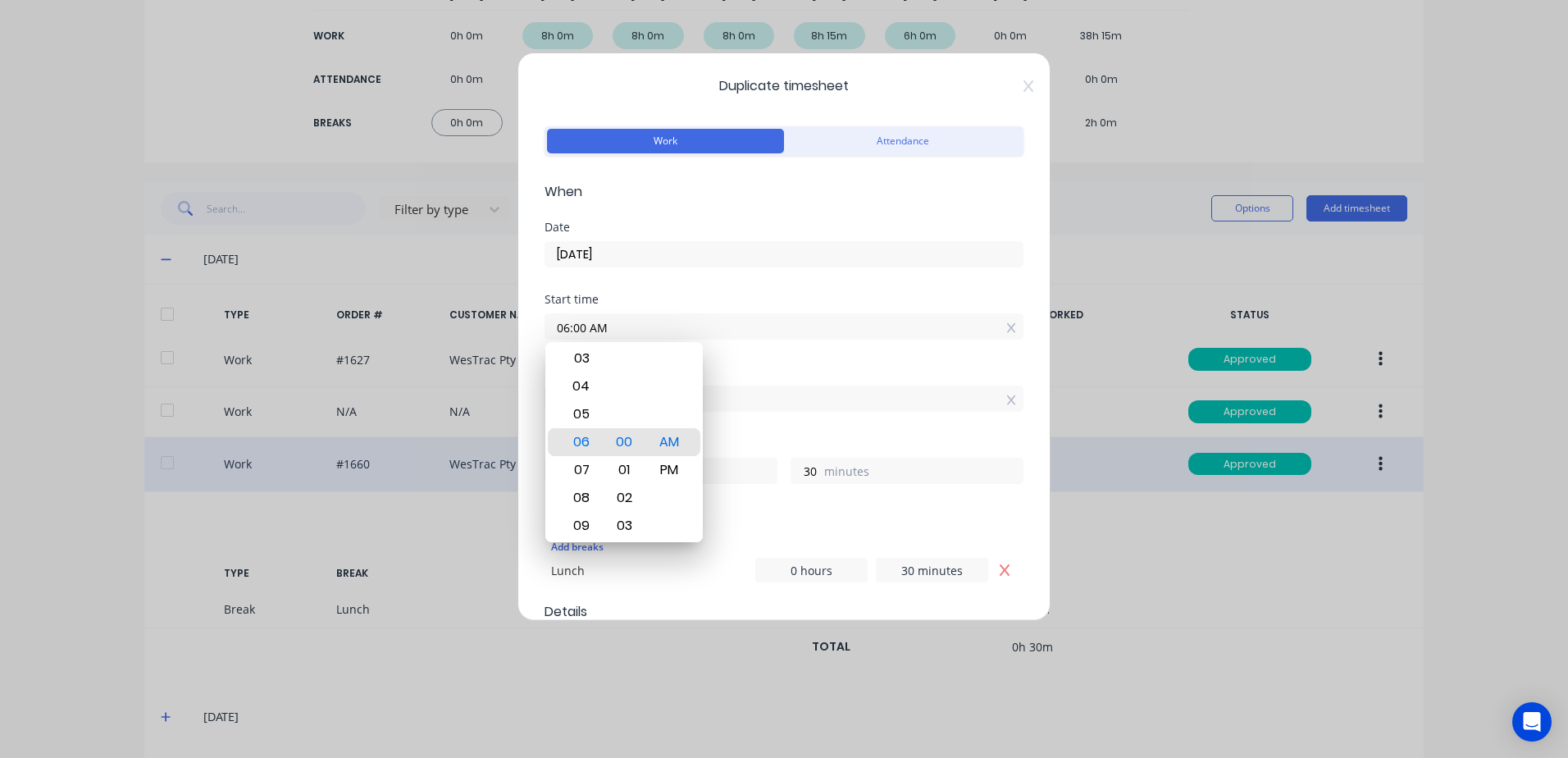
click at [783, 428] on div "Finish time 02:30 PM" at bounding box center [784, 402] width 479 height 72
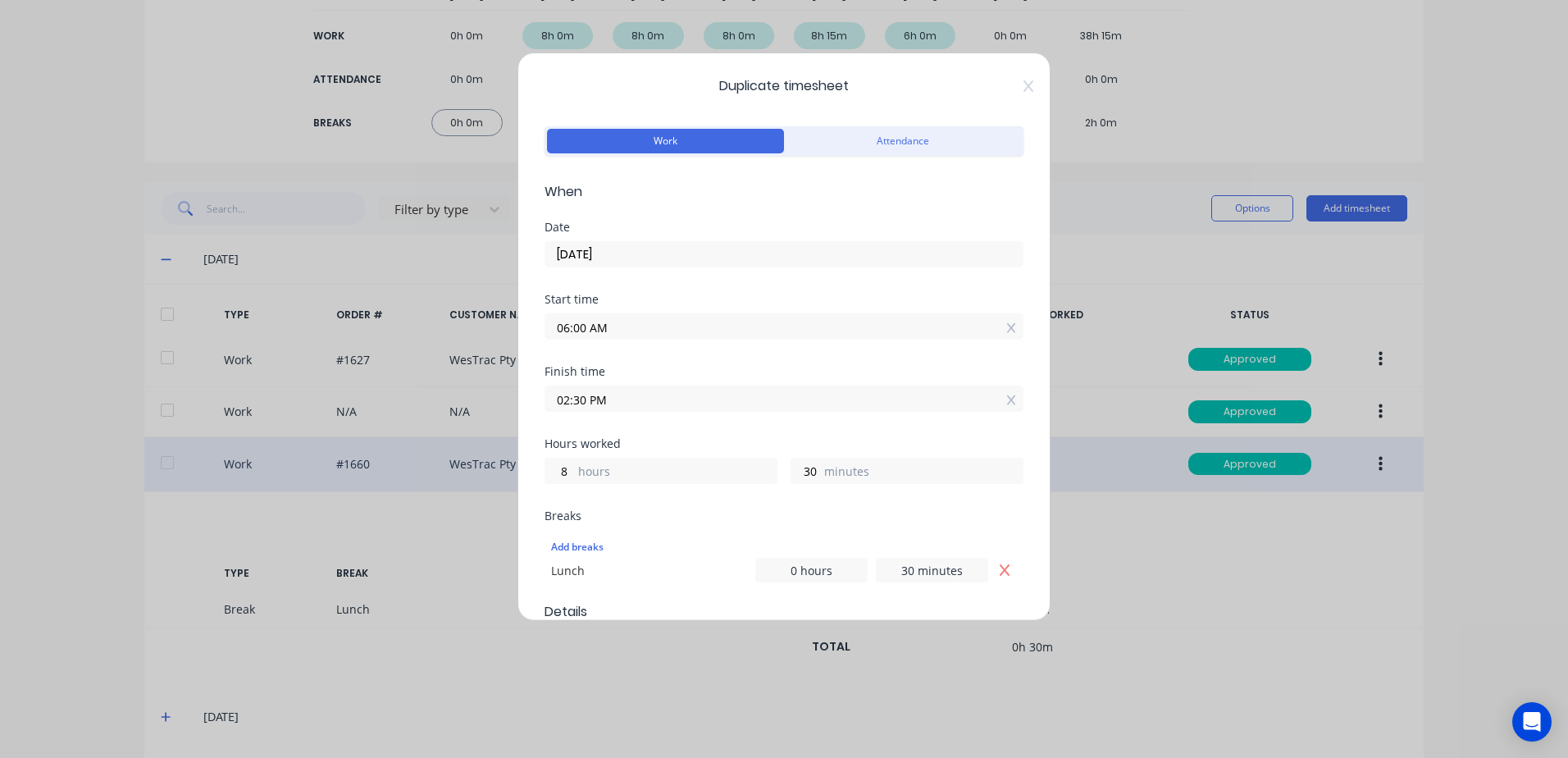
click at [602, 406] on input "02:30 PM" at bounding box center [784, 398] width 477 height 25
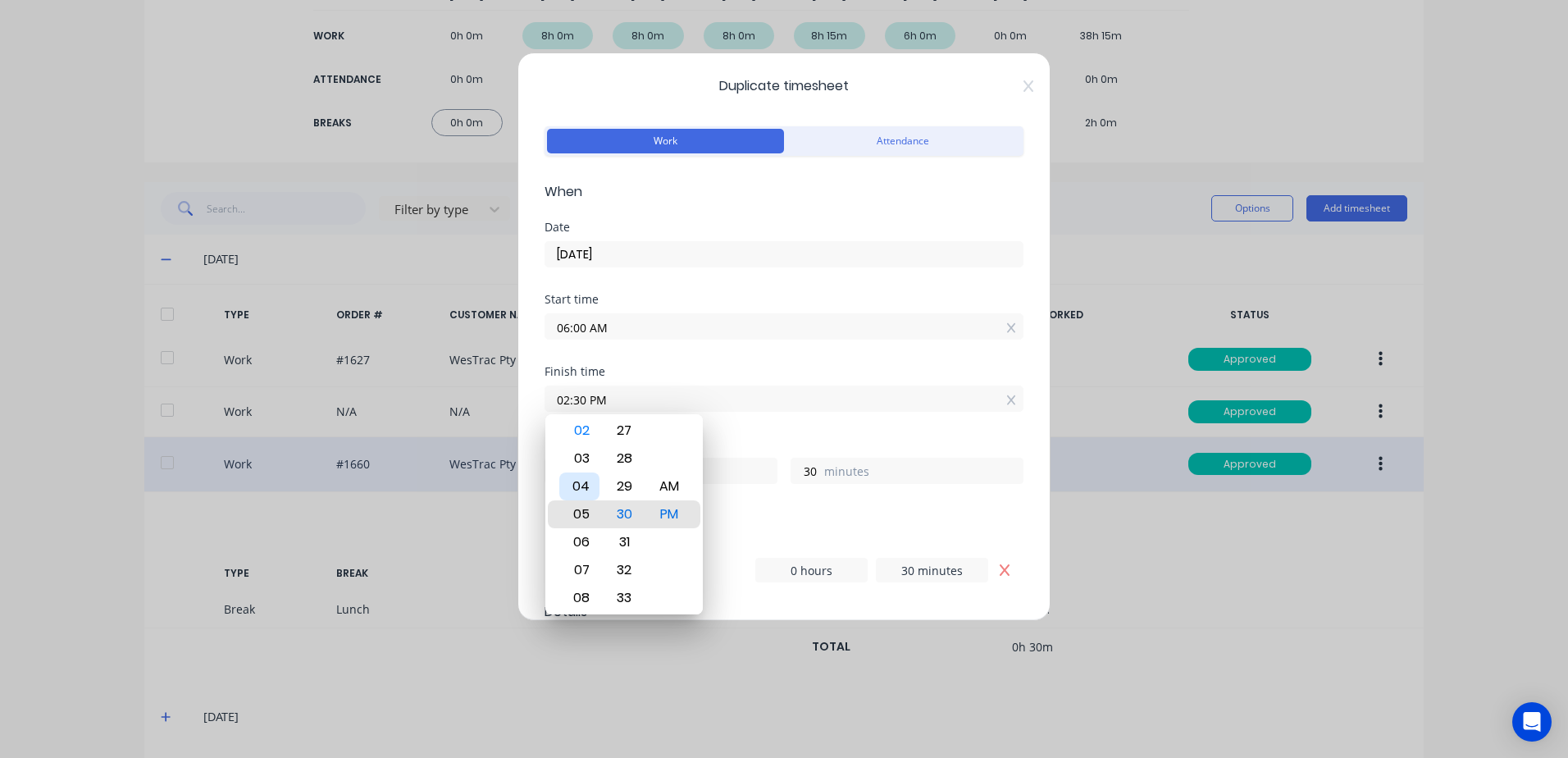
type input "06:30 PM"
type input "12"
type input "06:26 PM"
type input "26"
type input "06:23 PM"
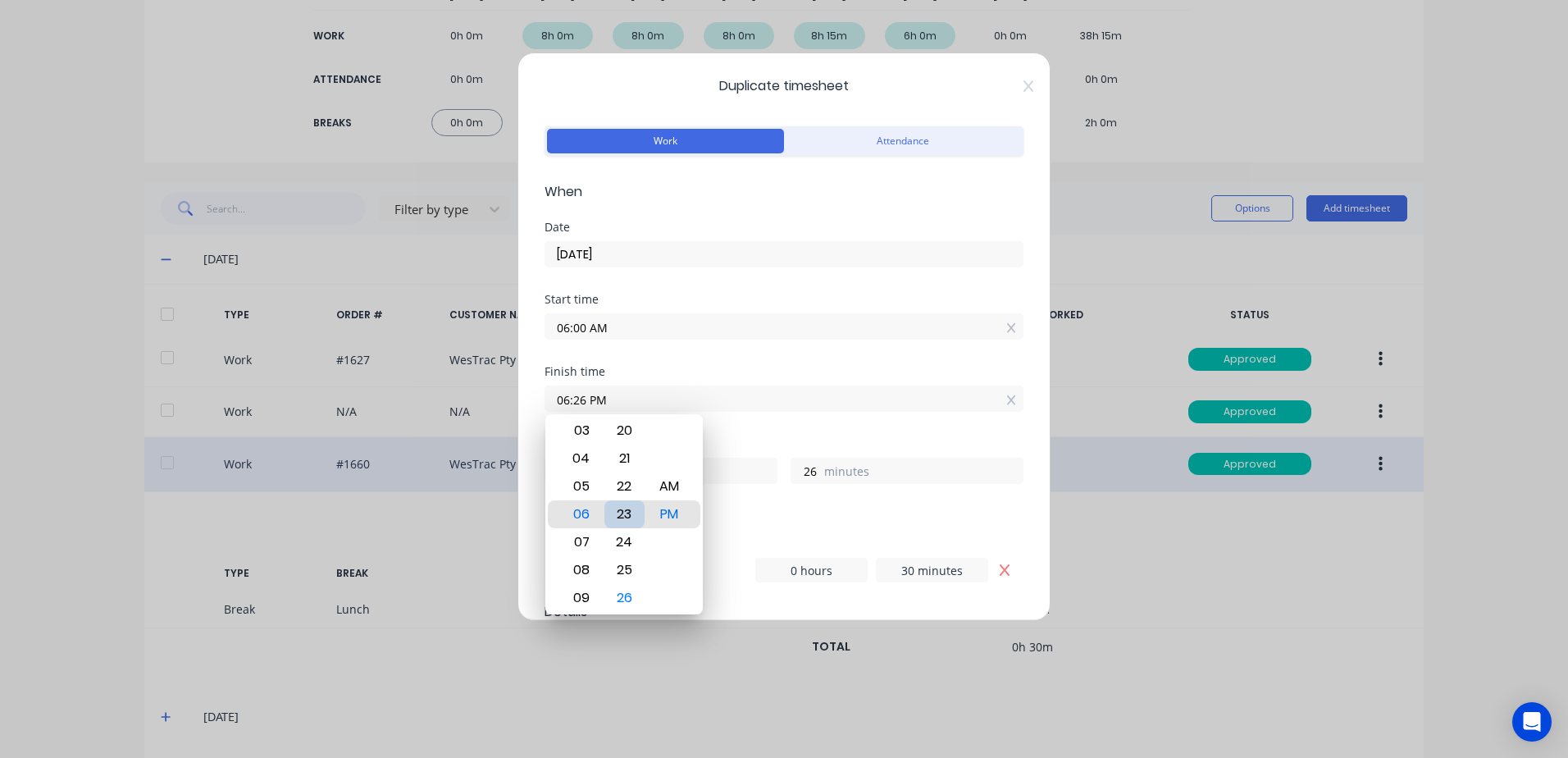
type input "23"
type input "09:23 PM"
type input "15"
type input "09:19 PM"
type input "19"
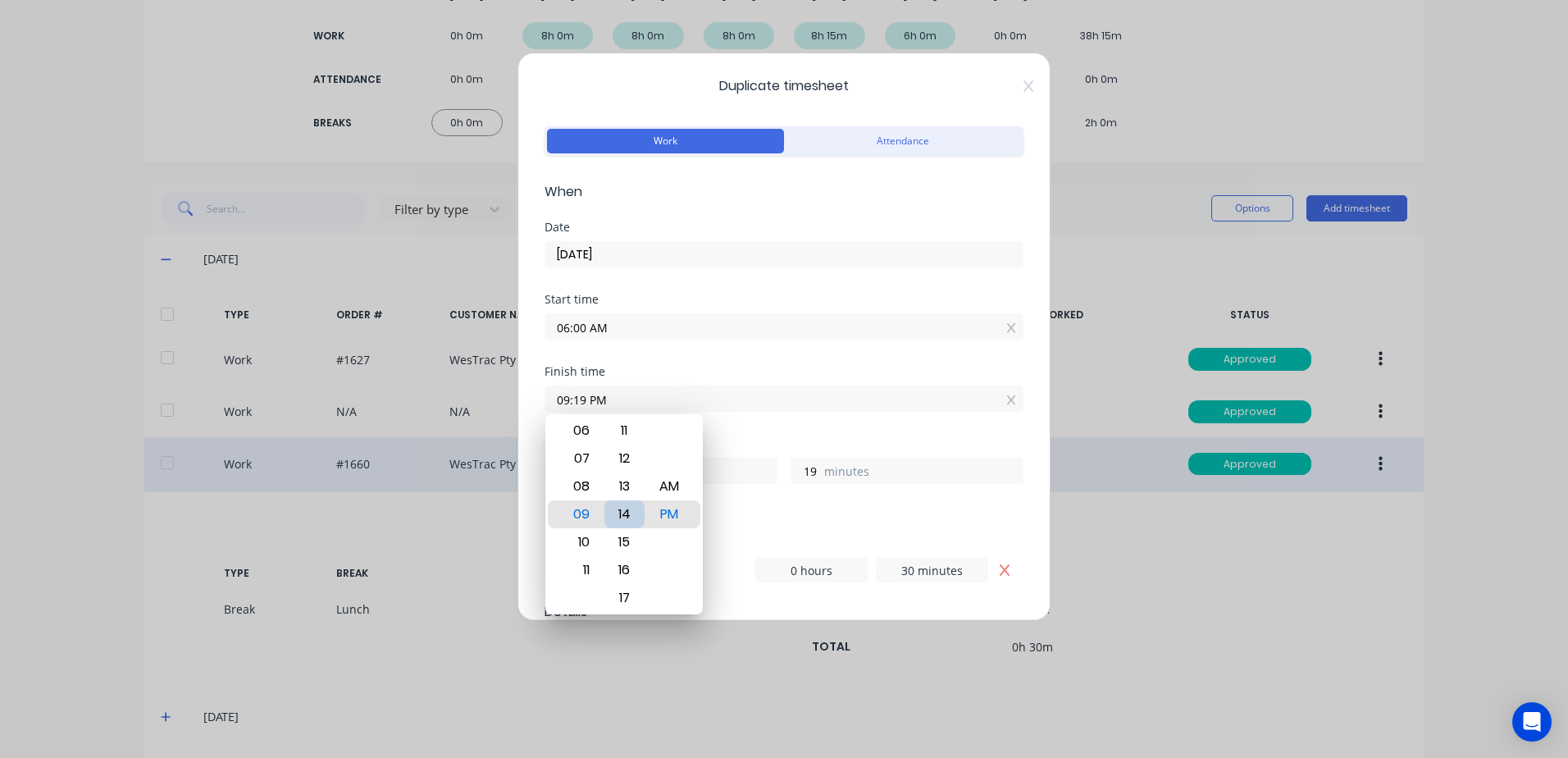
type input "09:14 PM"
type input "14"
type input "09:08 PM"
type input "8"
type input "09:03 PM"
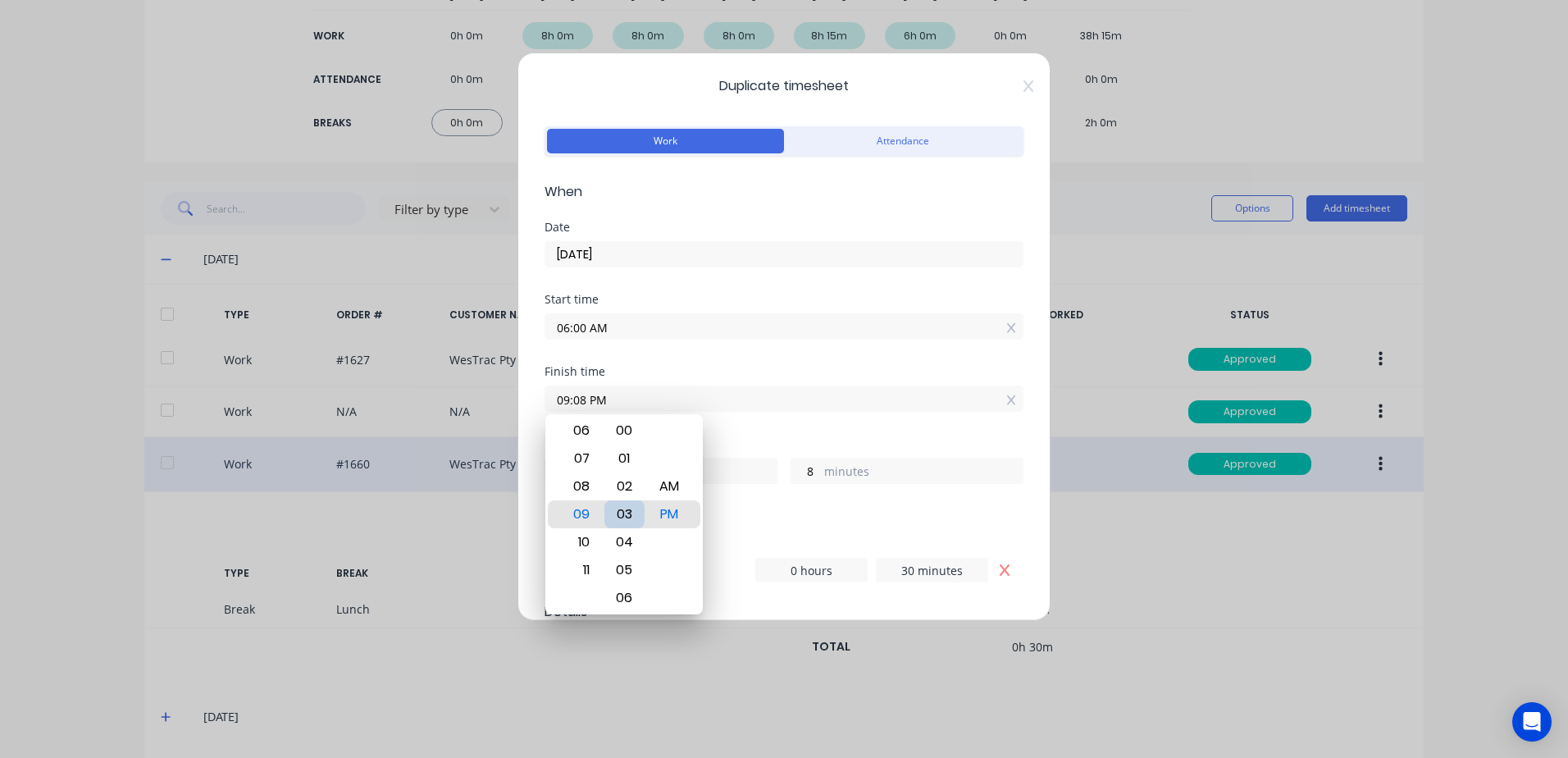
type input "3"
type input "09:00 PM"
type input "0"
click at [671, 483] on div "AM" at bounding box center [669, 486] width 40 height 28
type input "09:00 AM"
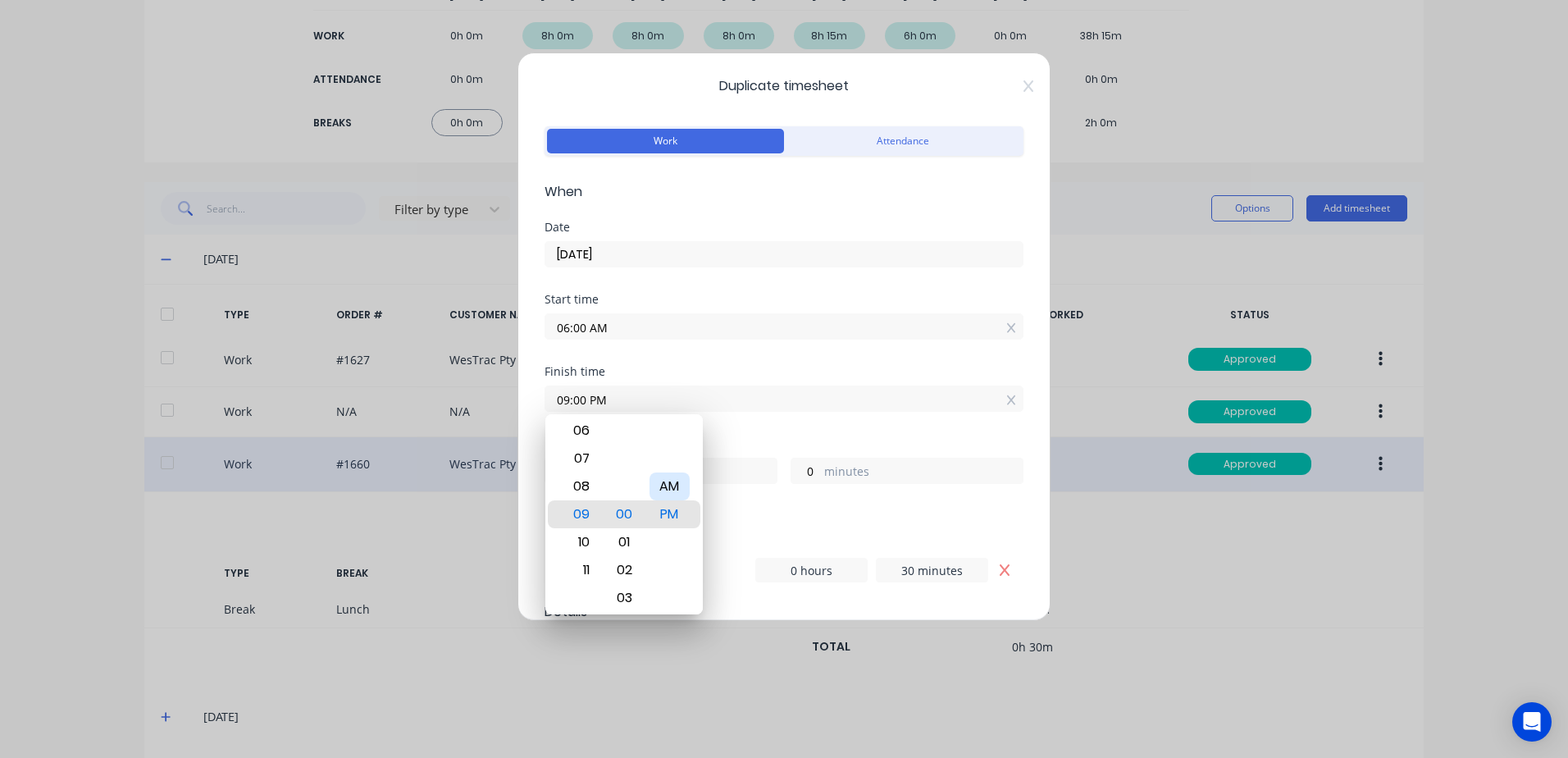
type input "3"
click at [765, 431] on div "Finish time 09:00 AM" at bounding box center [784, 402] width 479 height 72
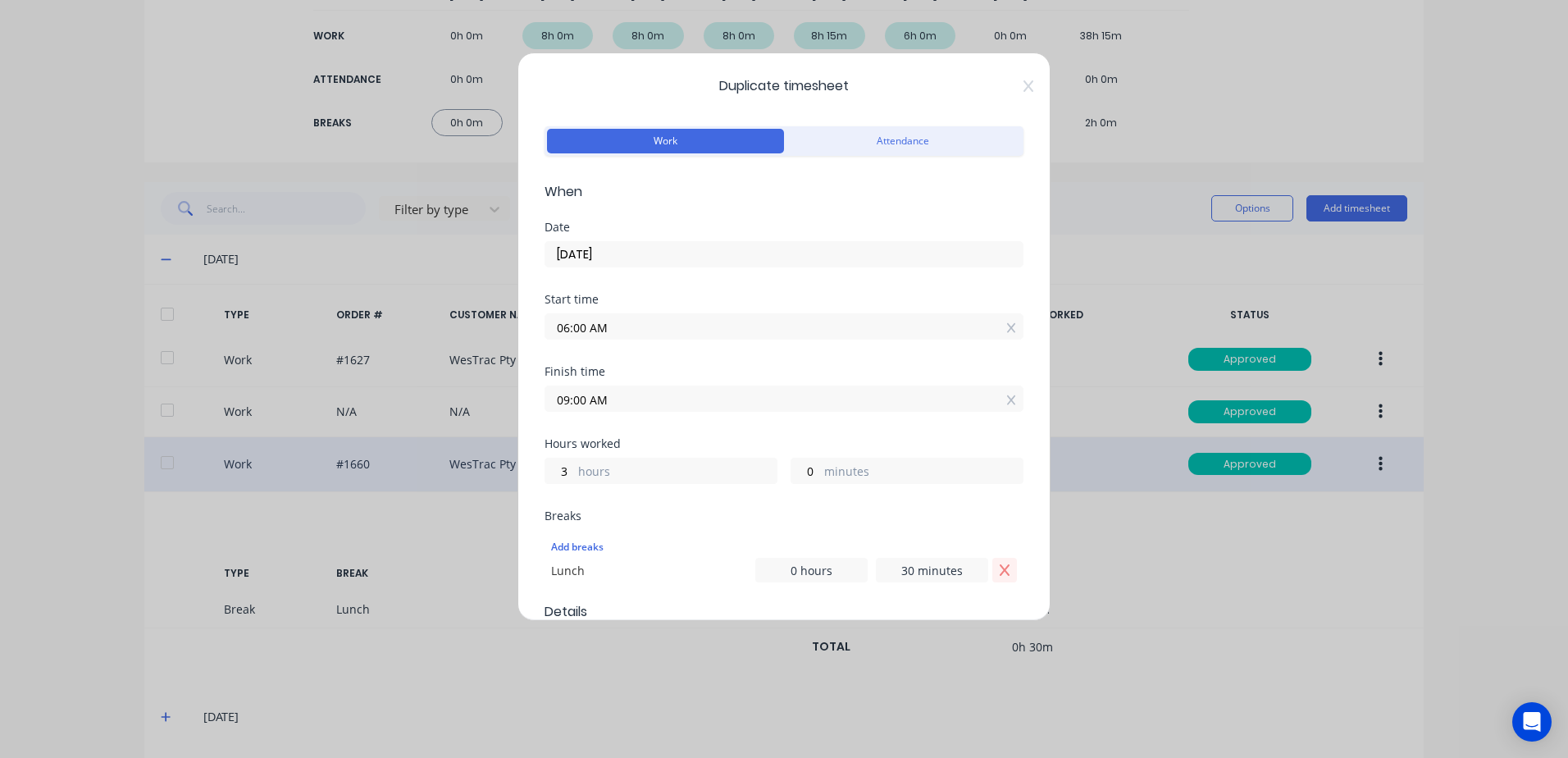
click at [998, 567] on icon "Remove Lunch" at bounding box center [1004, 569] width 13 height 13
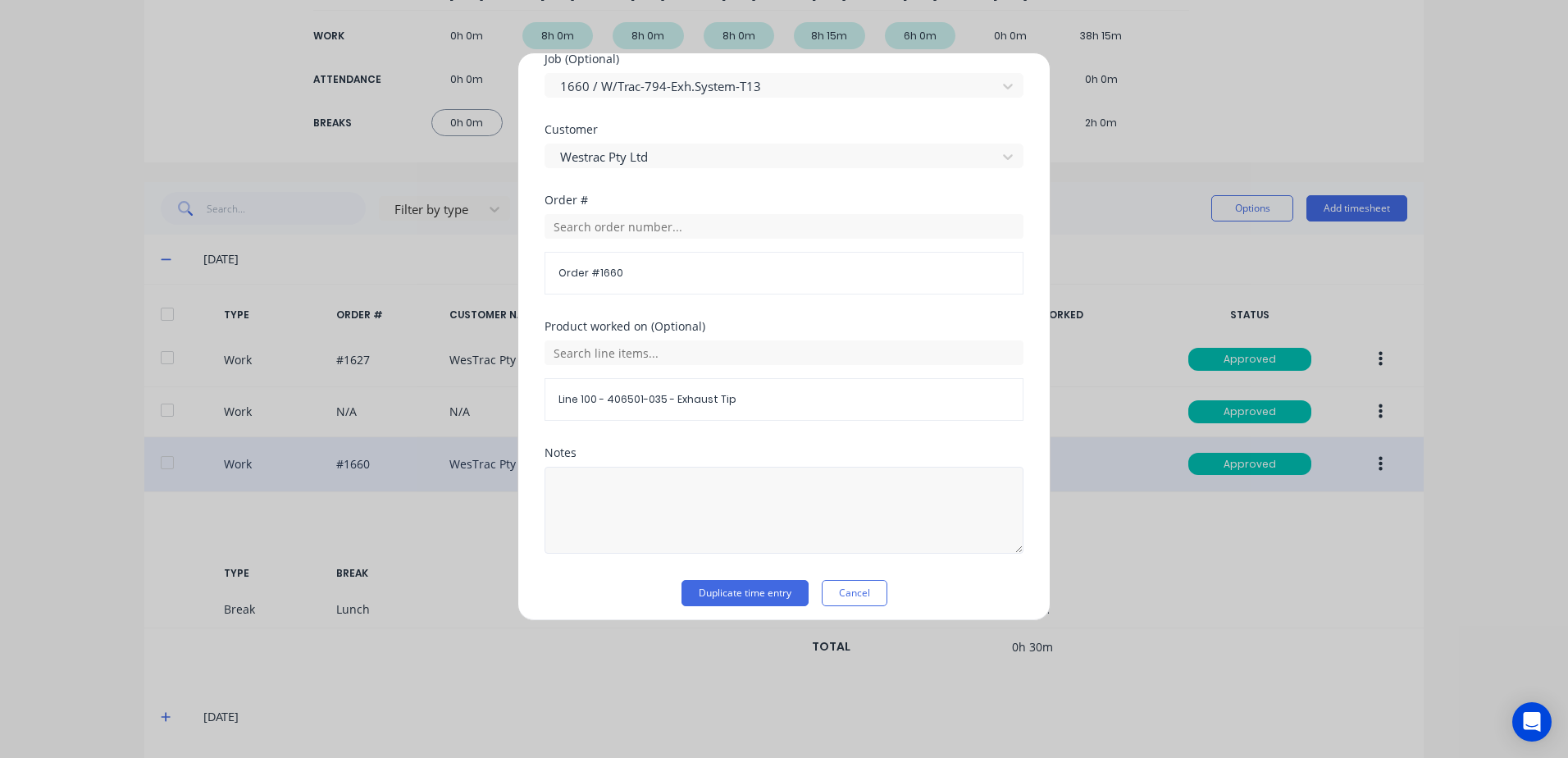
scroll to position [714, 0]
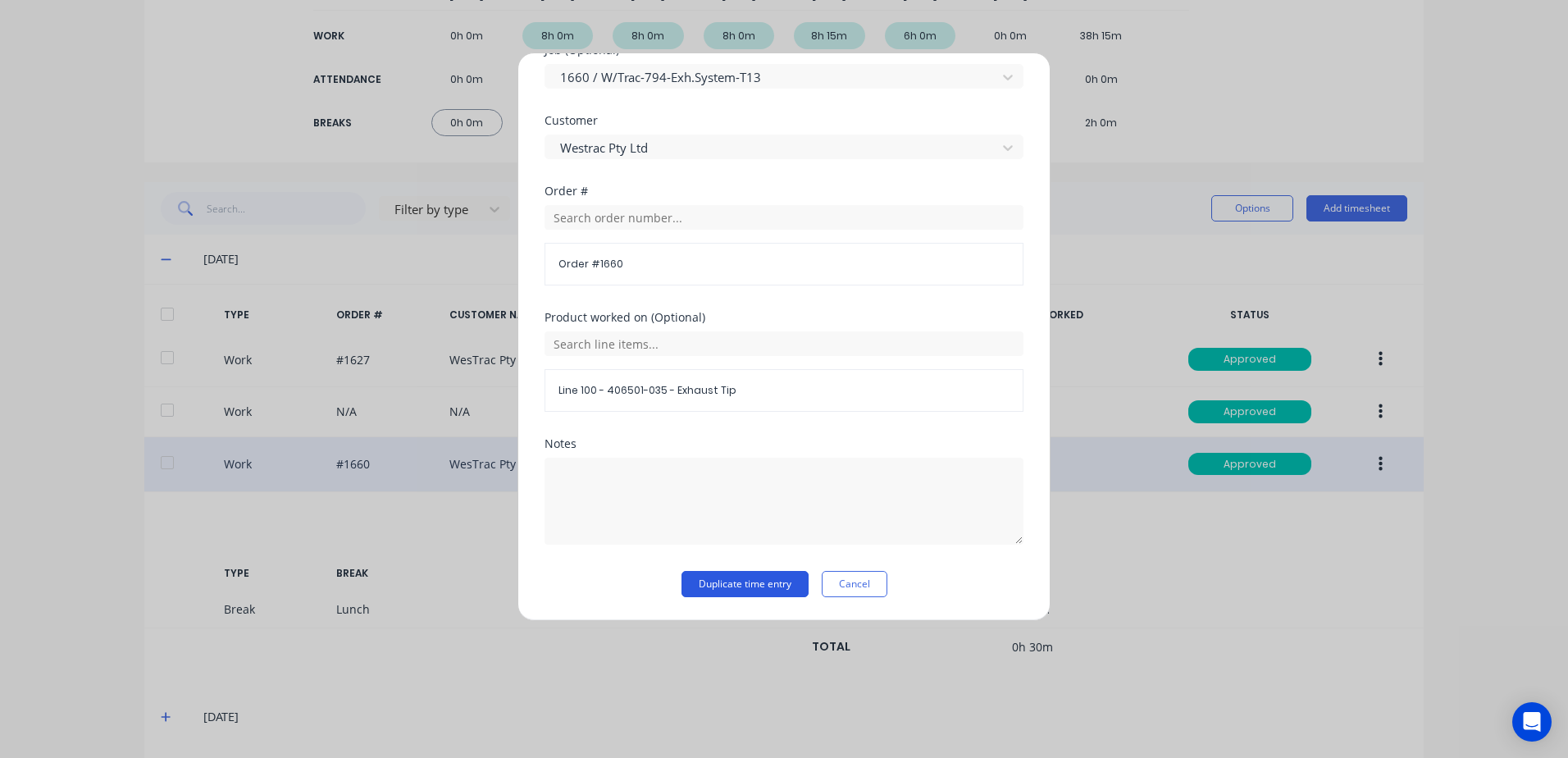
click at [729, 583] on button "Duplicate time entry" at bounding box center [744, 584] width 127 height 27
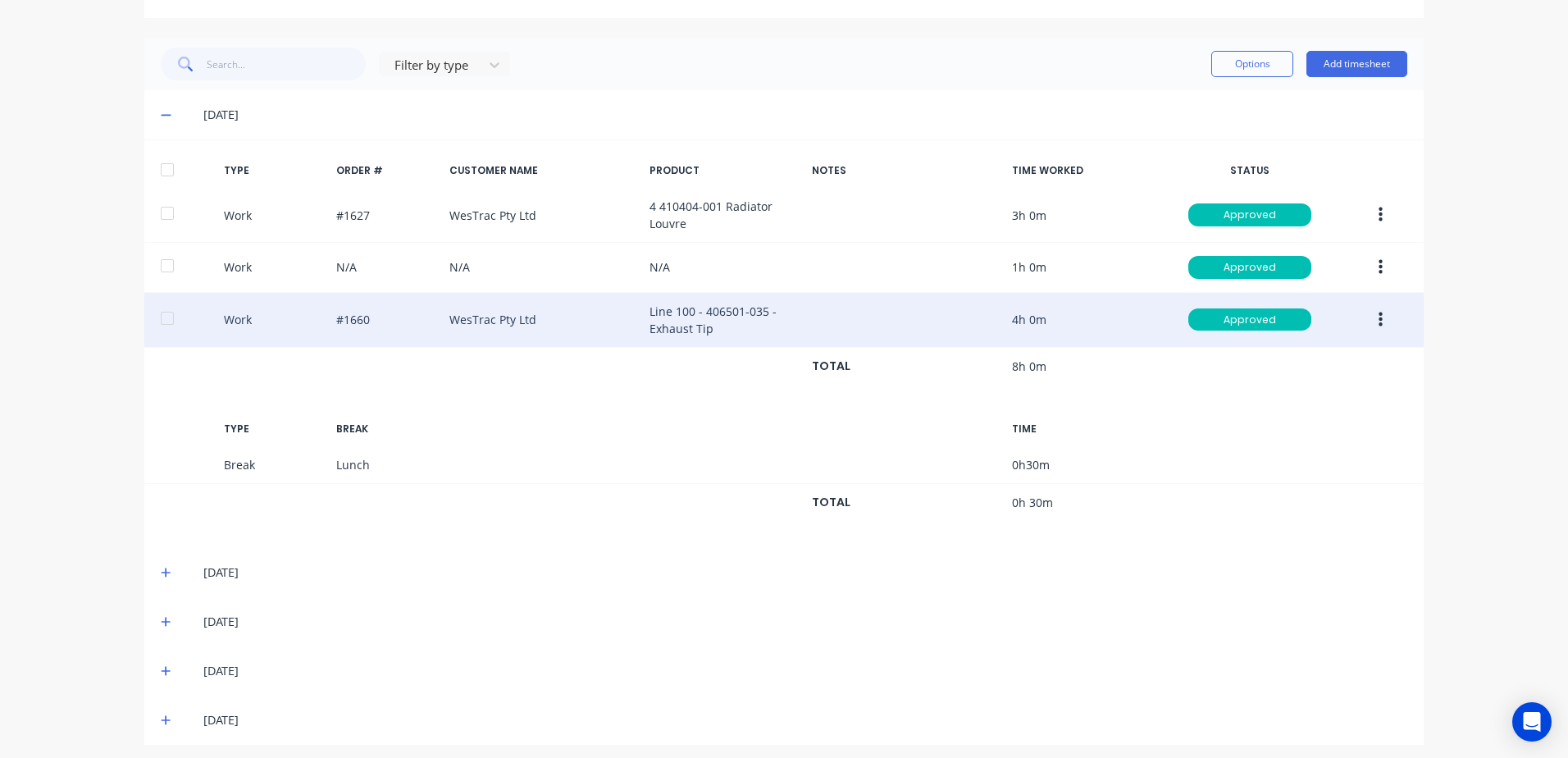
scroll to position [398, 0]
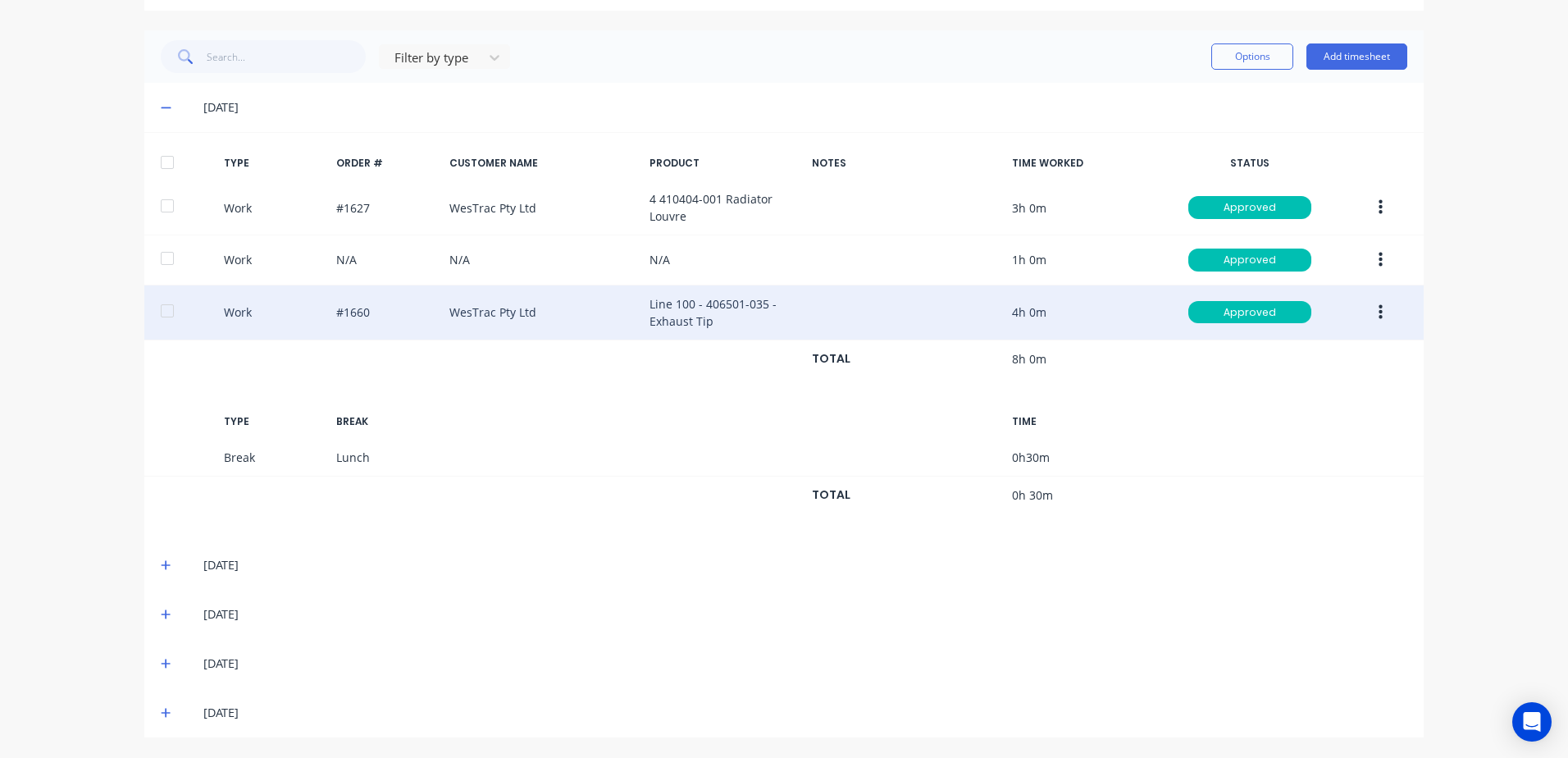
click at [160, 563] on icon at bounding box center [165, 565] width 11 height 12
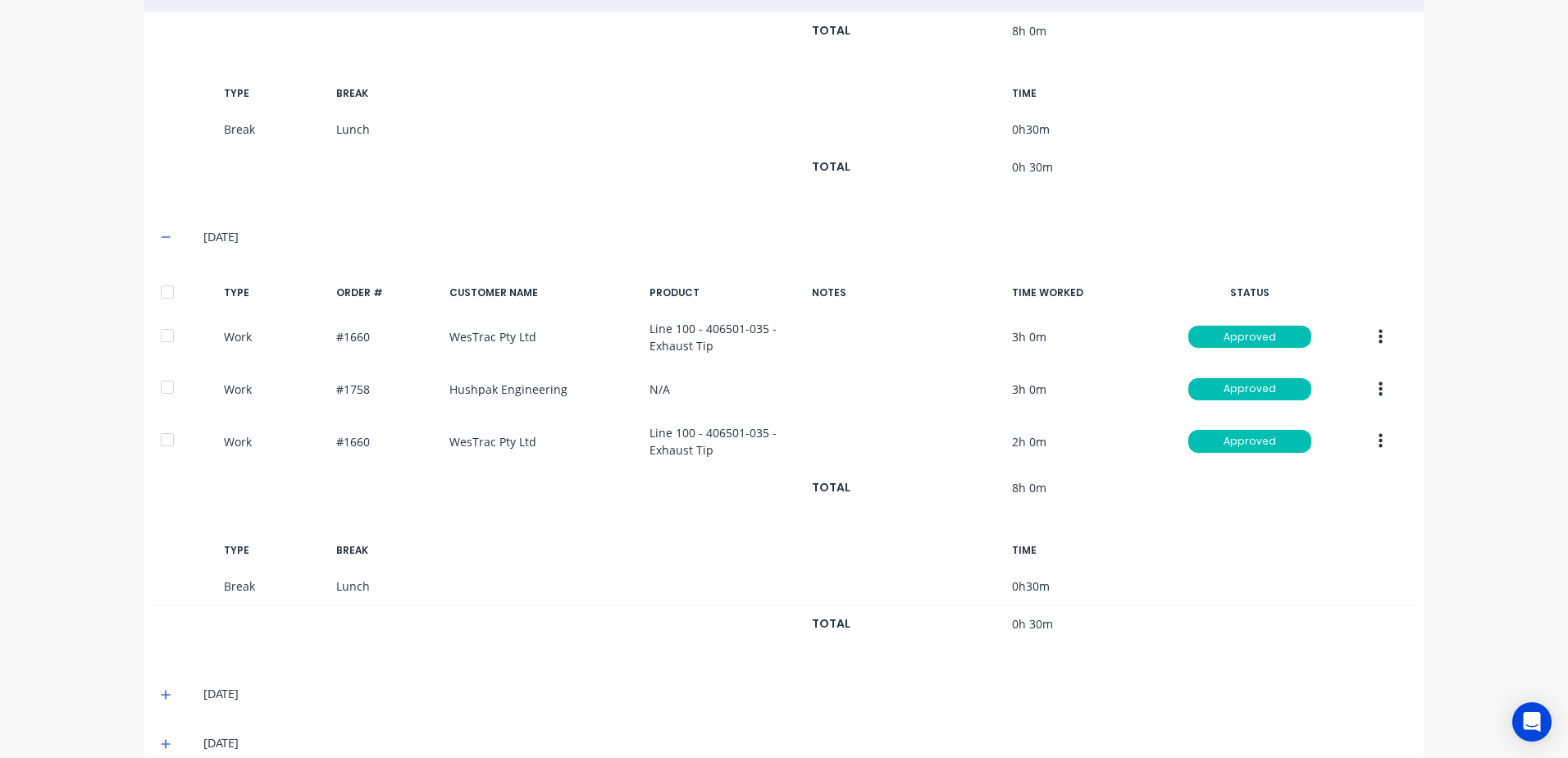
scroll to position [805, 0]
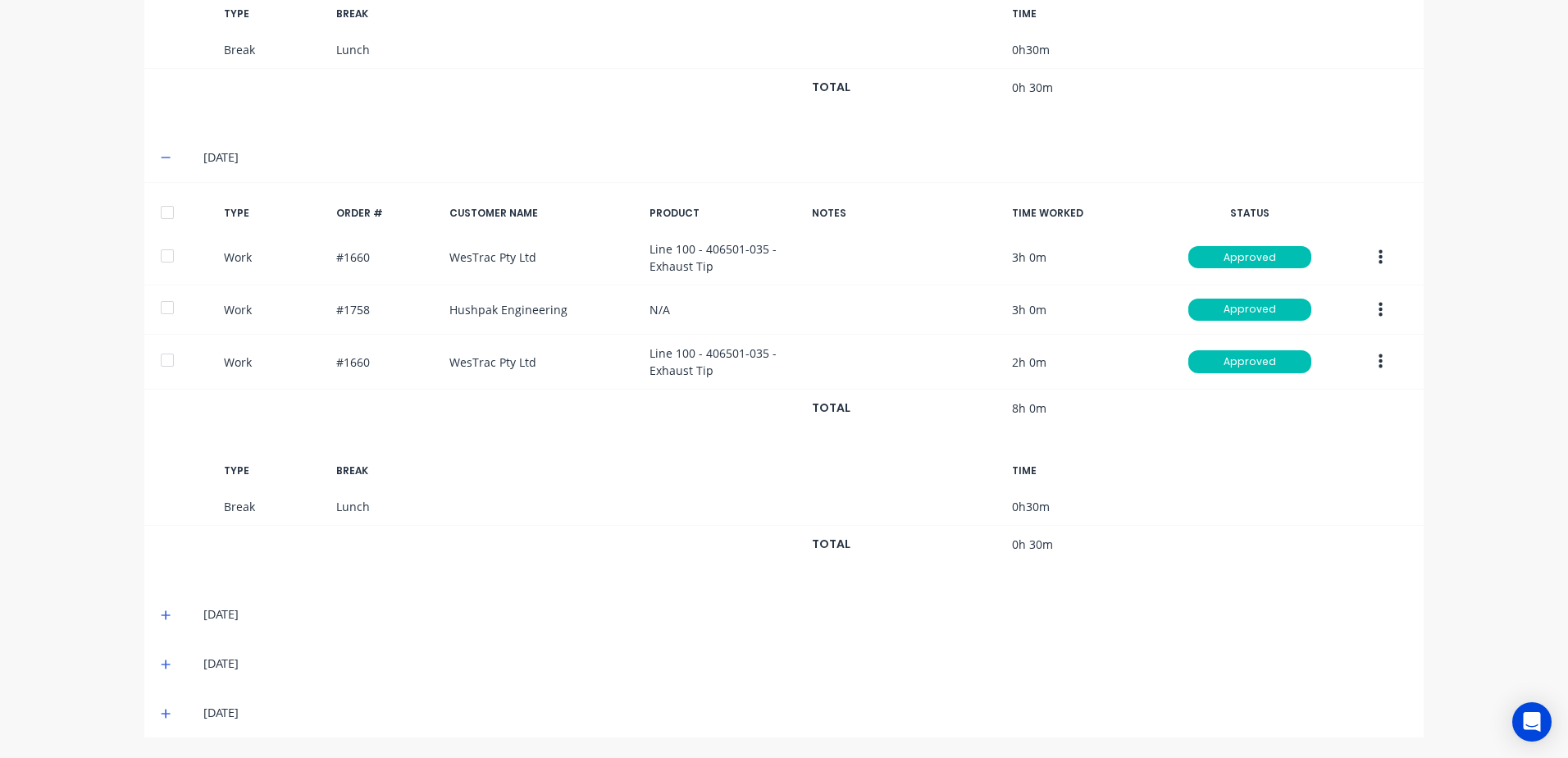
drag, startPoint x: 157, startPoint y: 612, endPoint x: 209, endPoint y: 600, distance: 53.4
click at [160, 612] on icon at bounding box center [165, 615] width 11 height 12
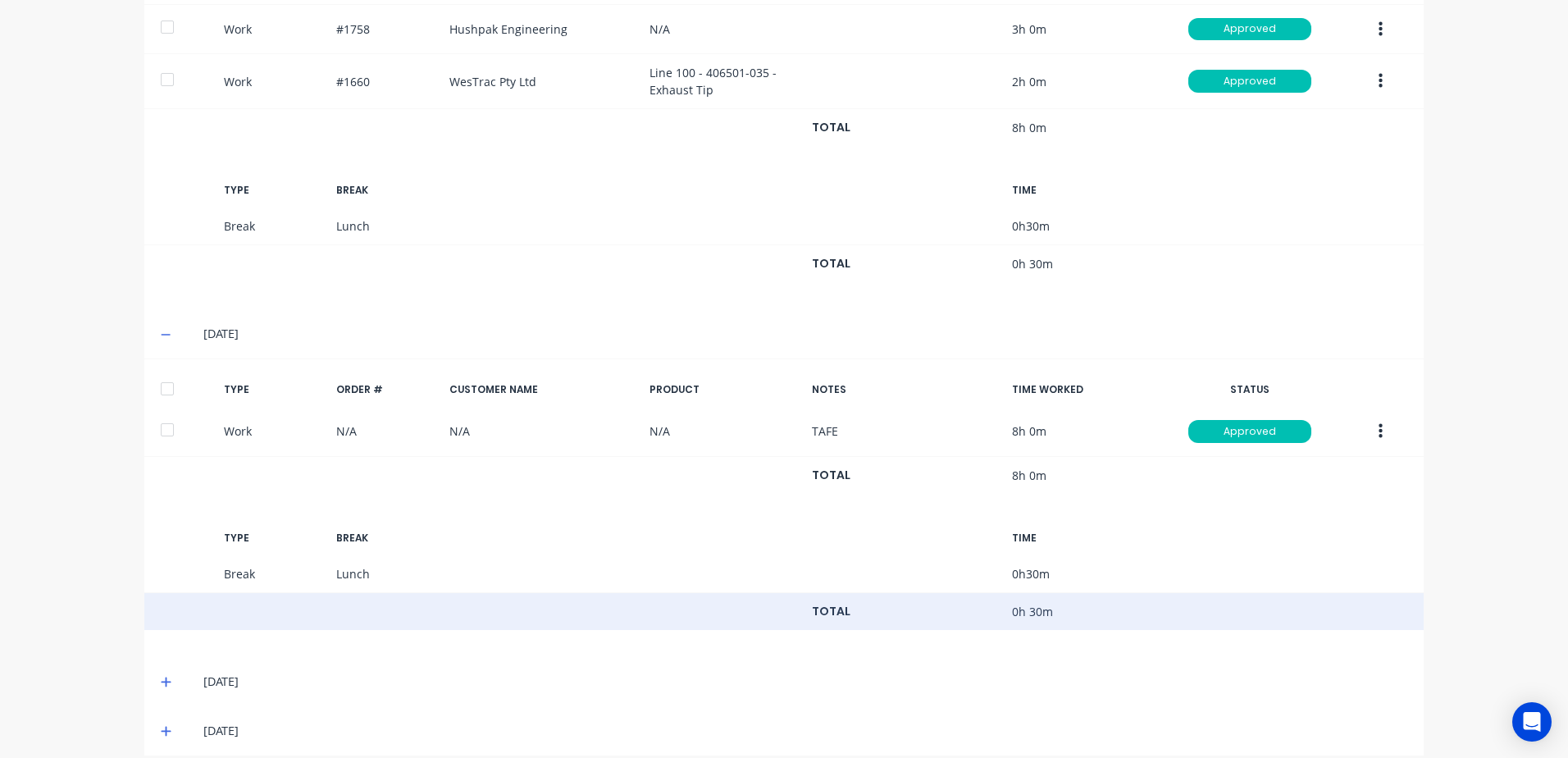
scroll to position [1105, 0]
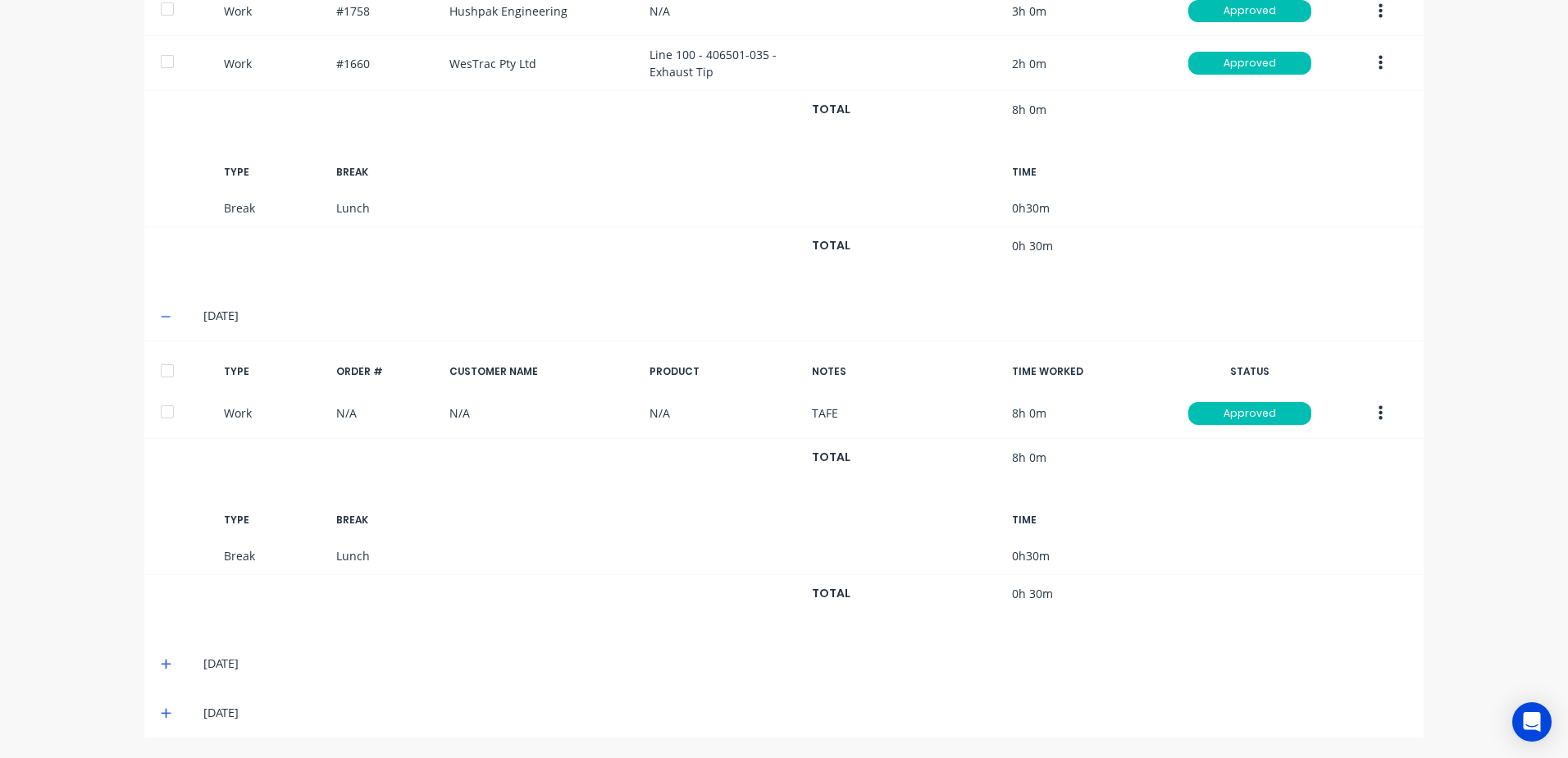
click at [160, 660] on icon at bounding box center [165, 663] width 11 height 12
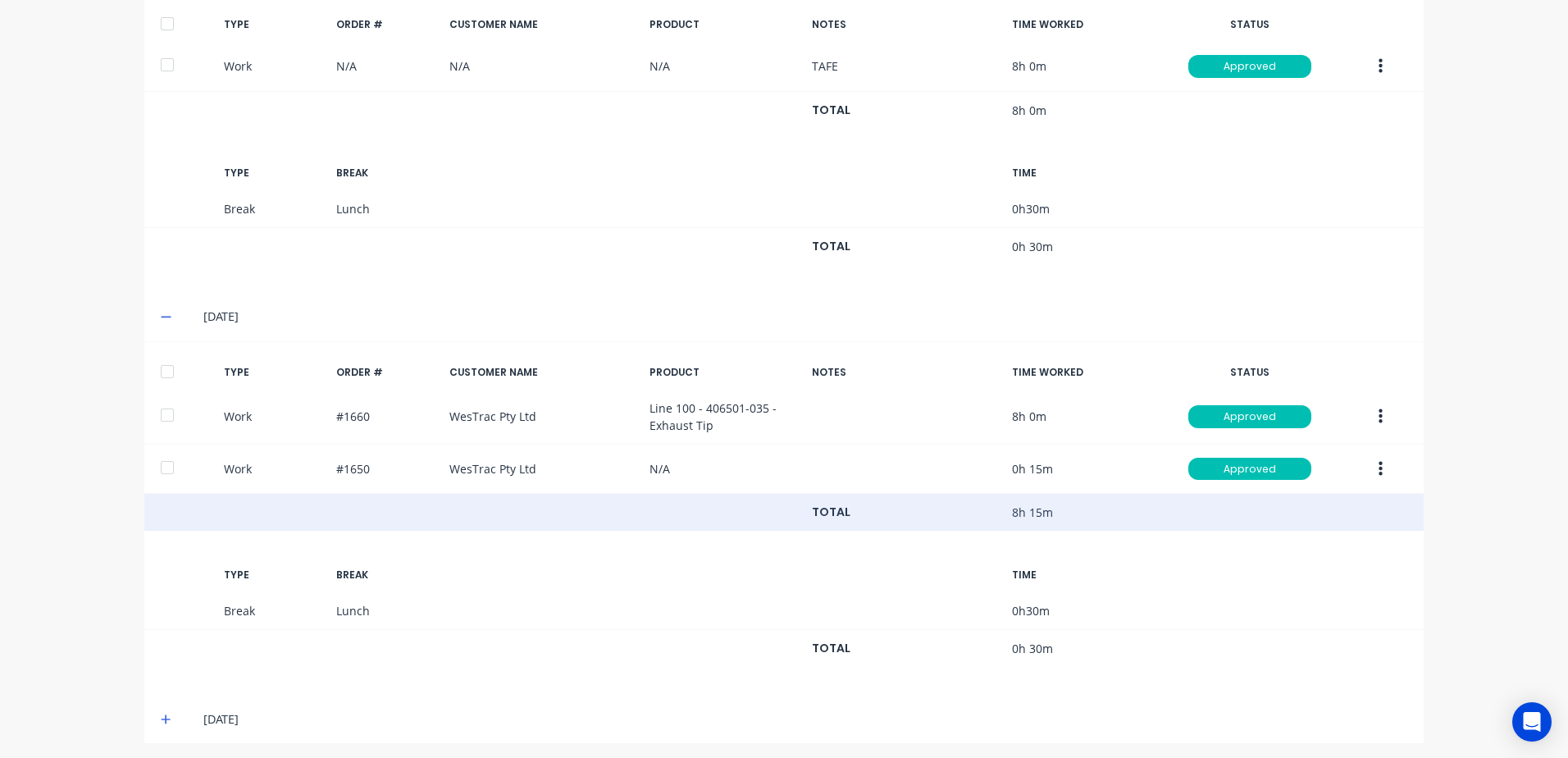
scroll to position [1457, 0]
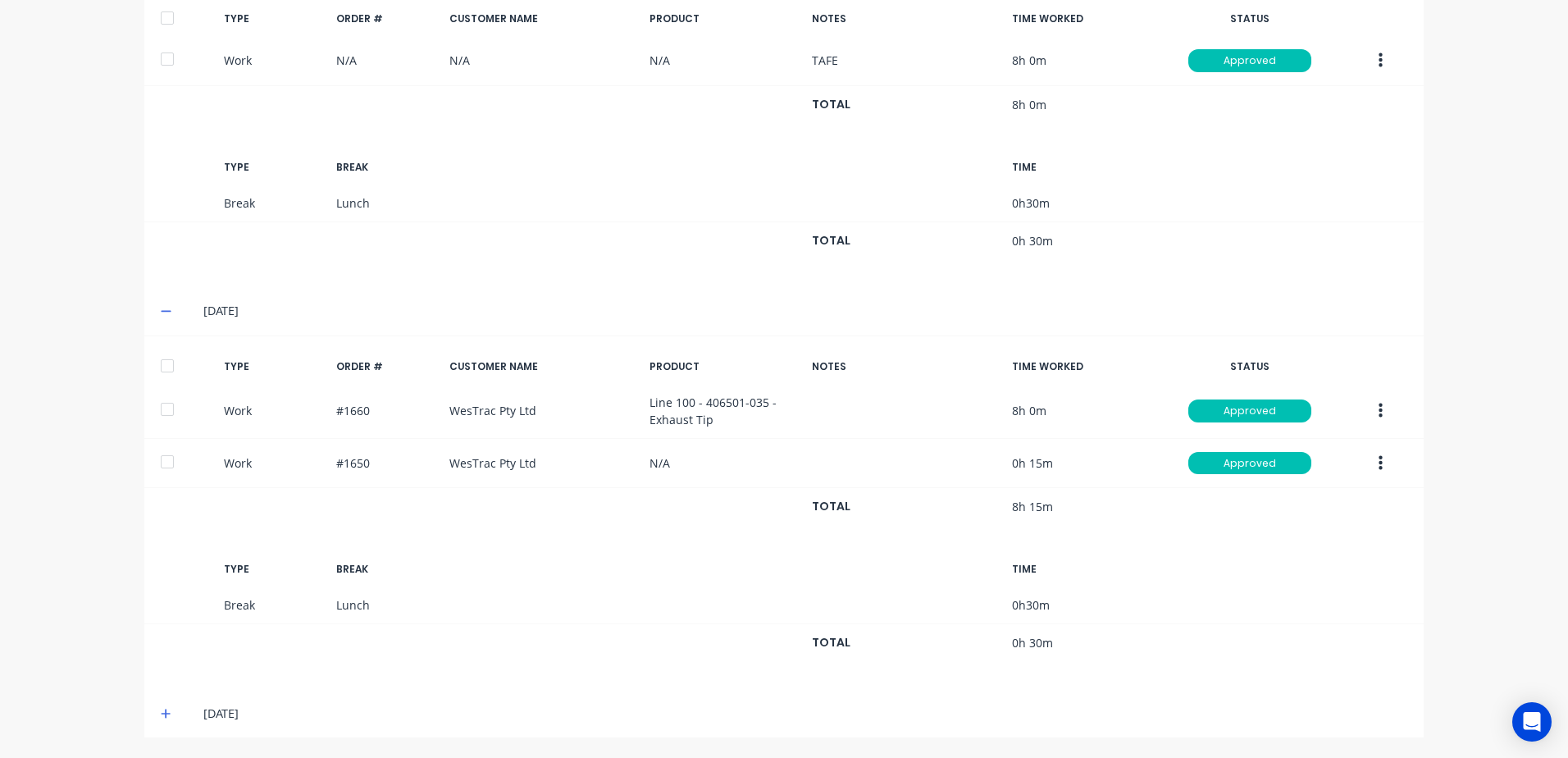
drag, startPoint x: 163, startPoint y: 712, endPoint x: 336, endPoint y: 580, distance: 217.6
click at [163, 711] on icon at bounding box center [165, 714] width 11 height 12
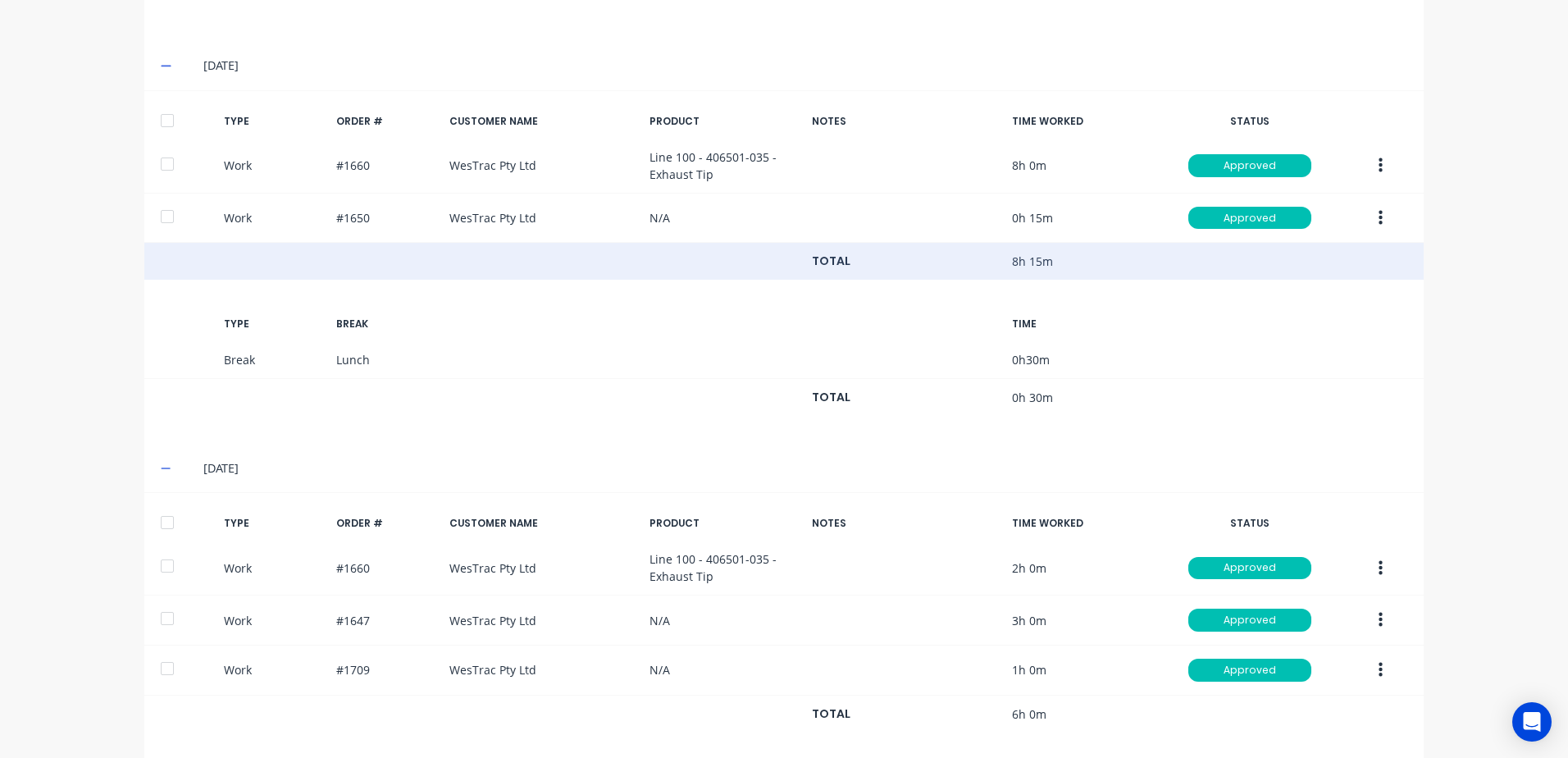
scroll to position [1725, 0]
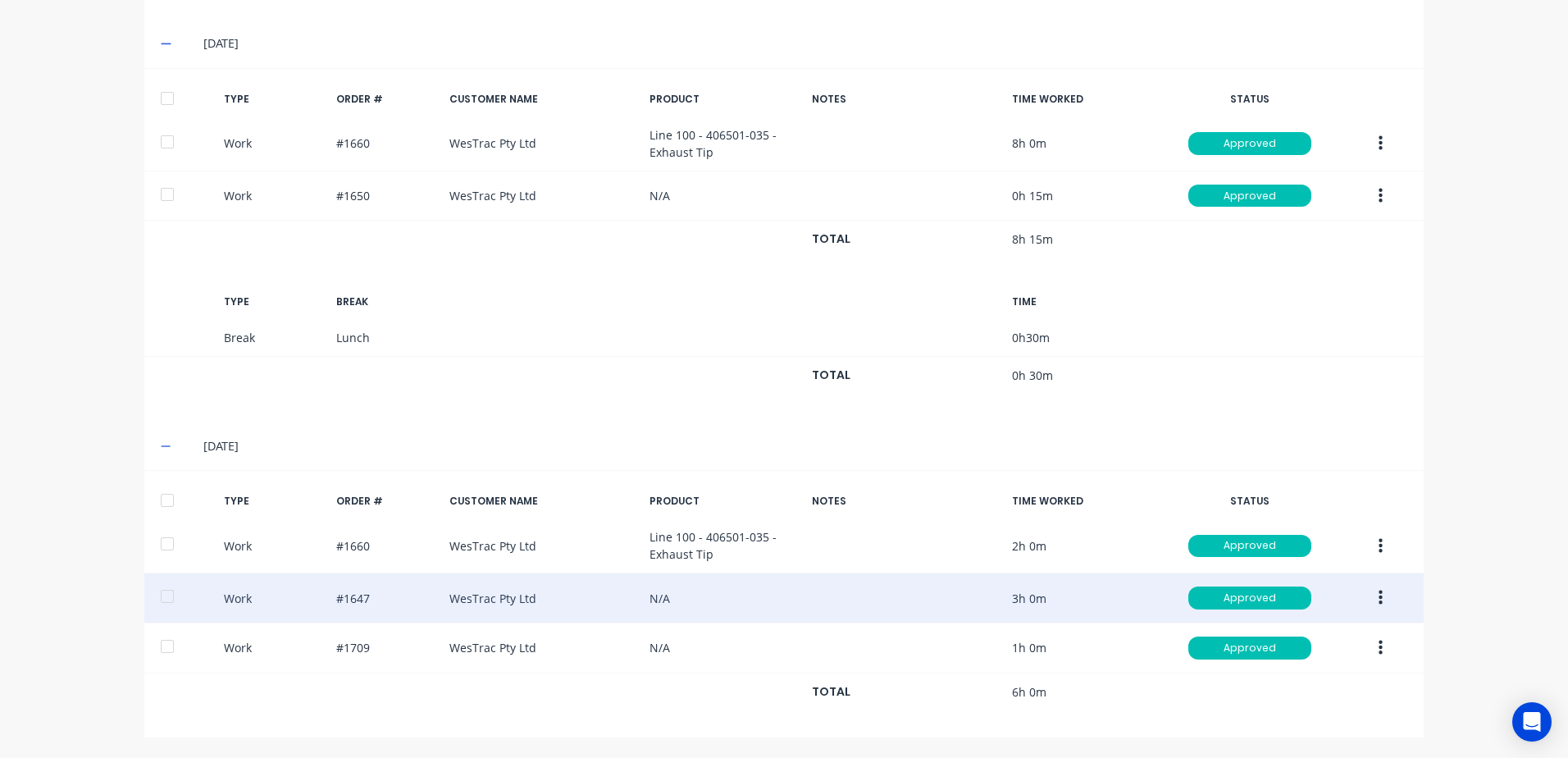
click at [1379, 599] on icon "button" at bounding box center [1381, 598] width 4 height 15
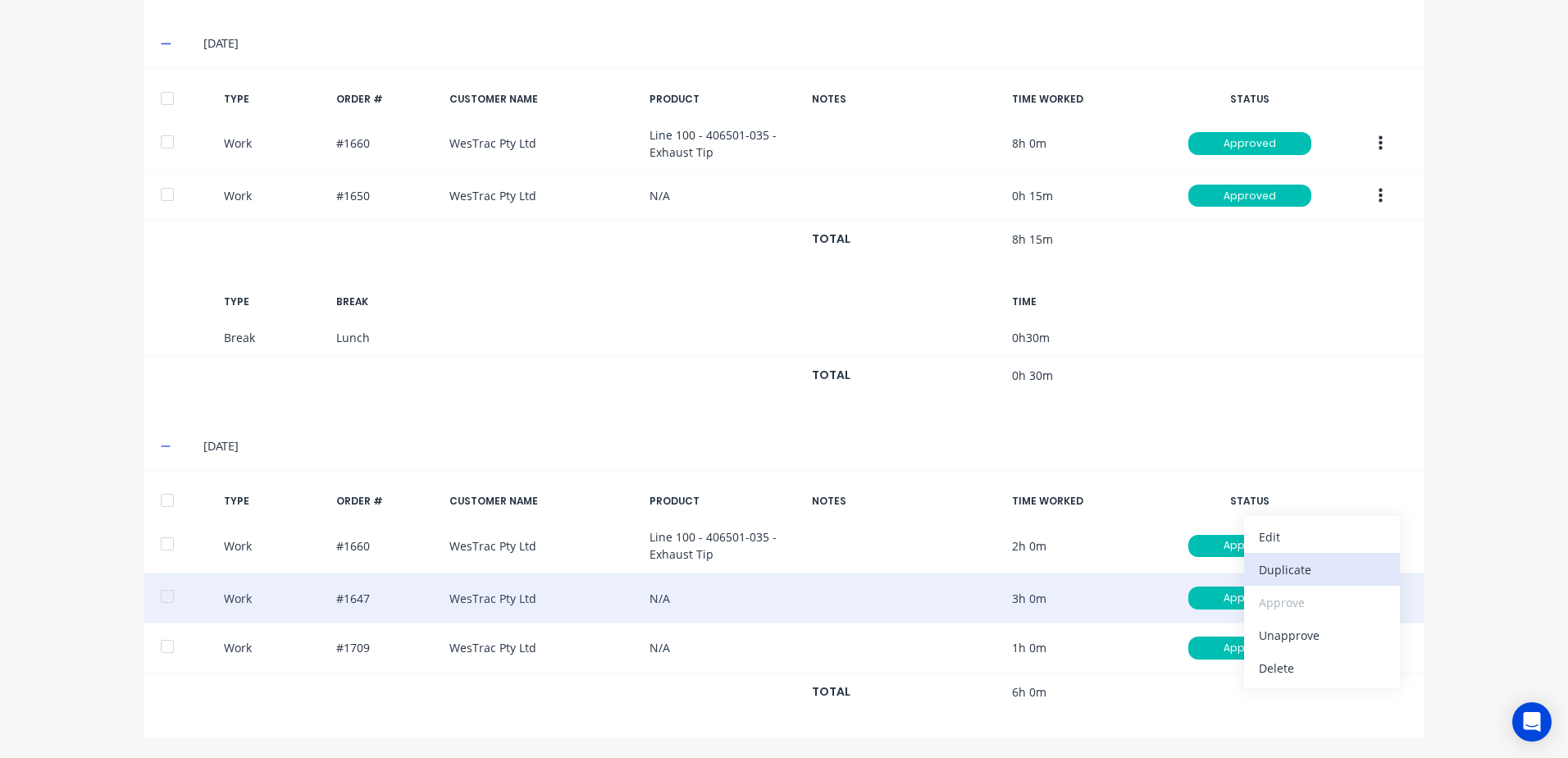
click at [1287, 570] on div "Duplicate" at bounding box center [1322, 570] width 126 height 24
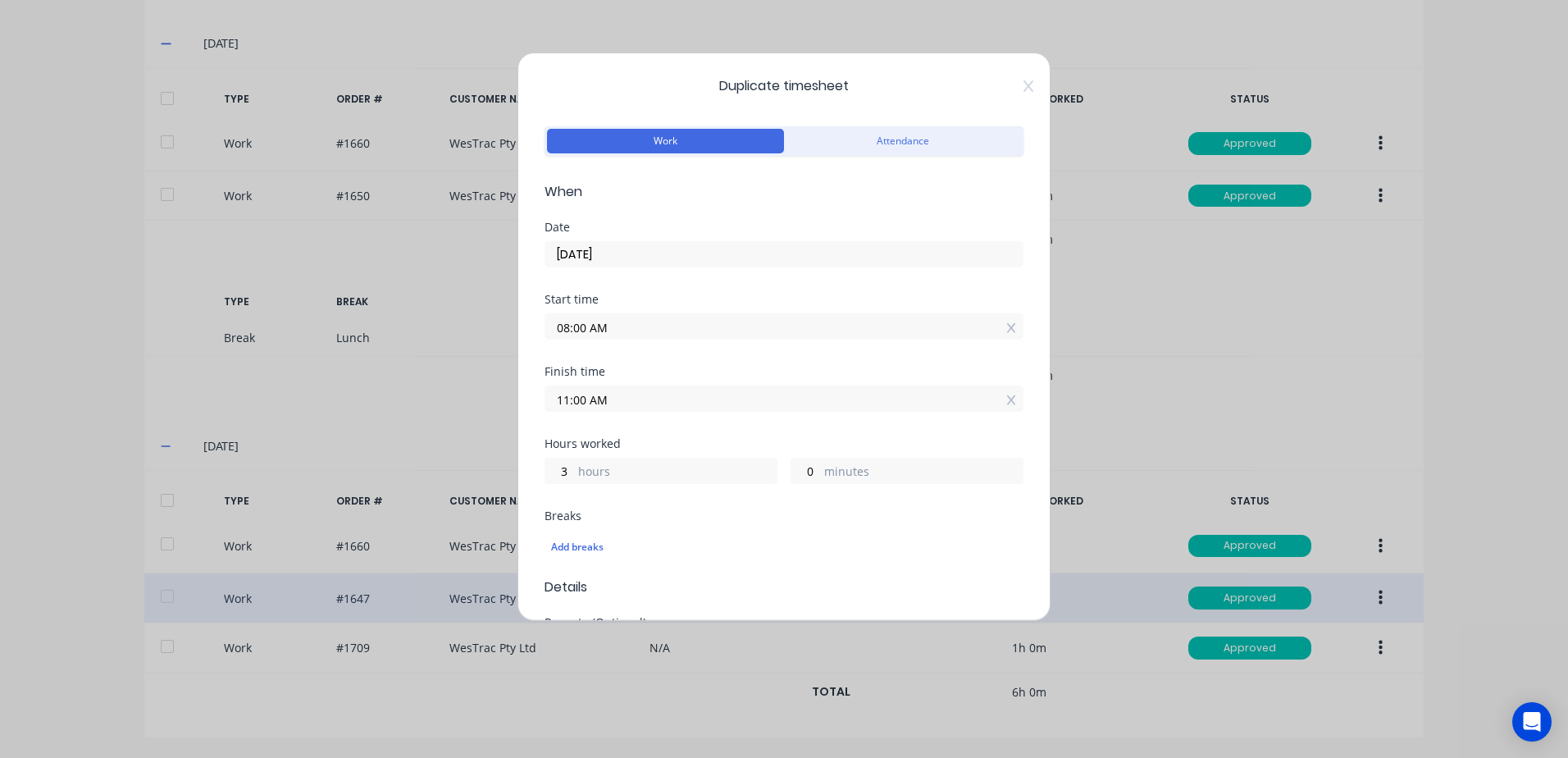
click at [647, 254] on input "[DATE]" at bounding box center [784, 254] width 477 height 25
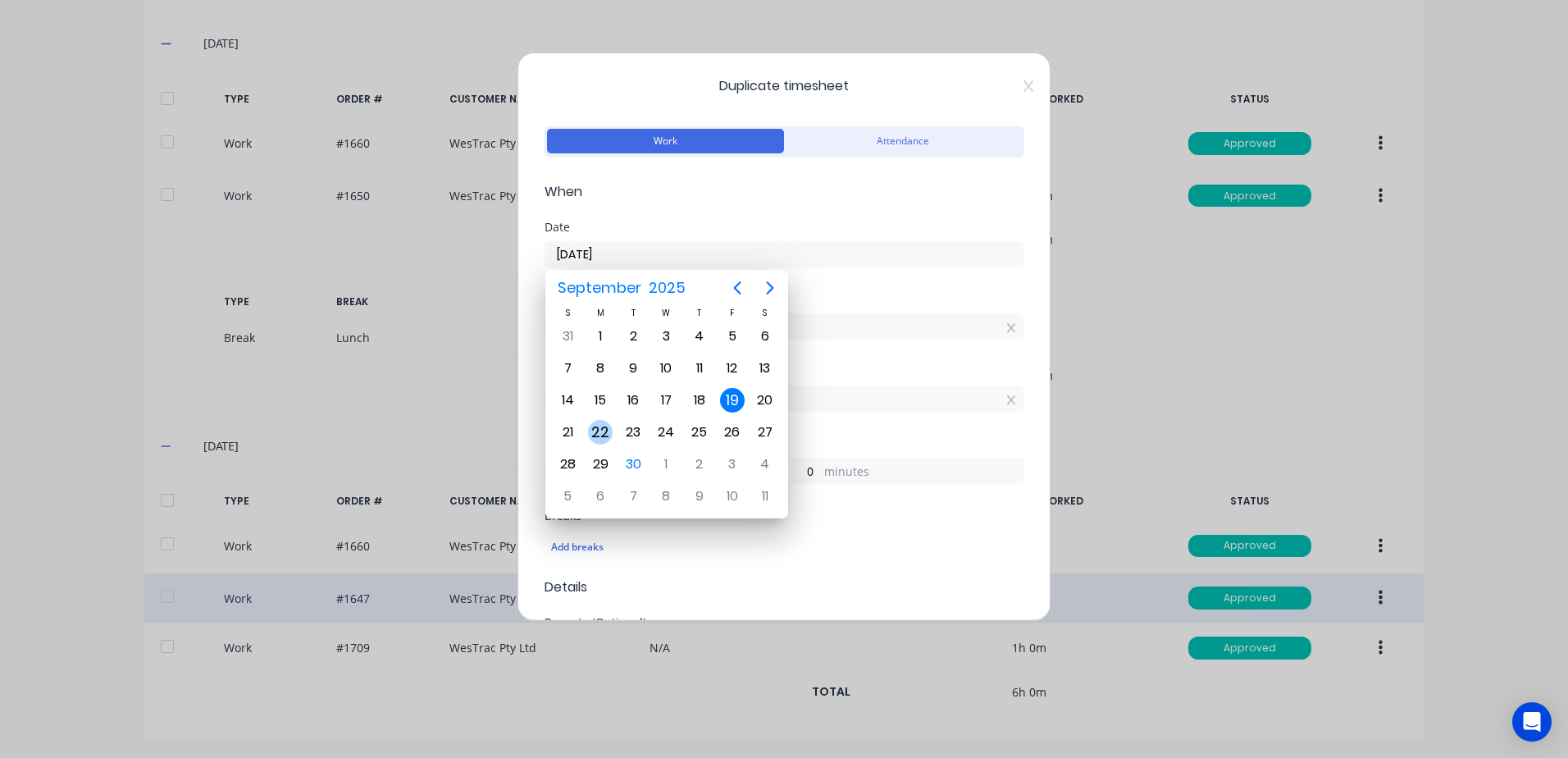
click at [600, 429] on div "22" at bounding box center [599, 432] width 25 height 25
type input "[DATE]"
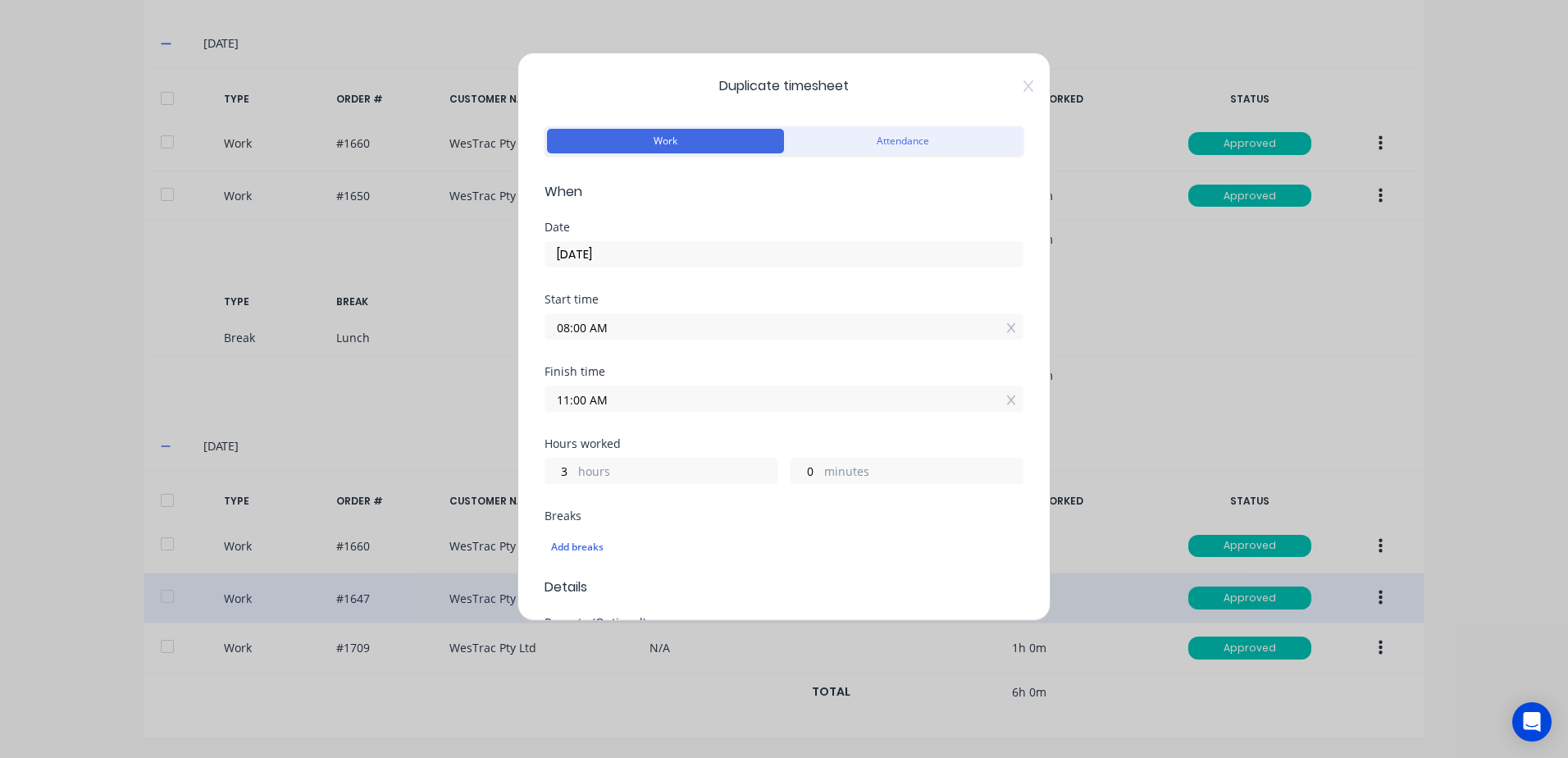
click at [631, 324] on input "08:00 AM" at bounding box center [784, 326] width 477 height 25
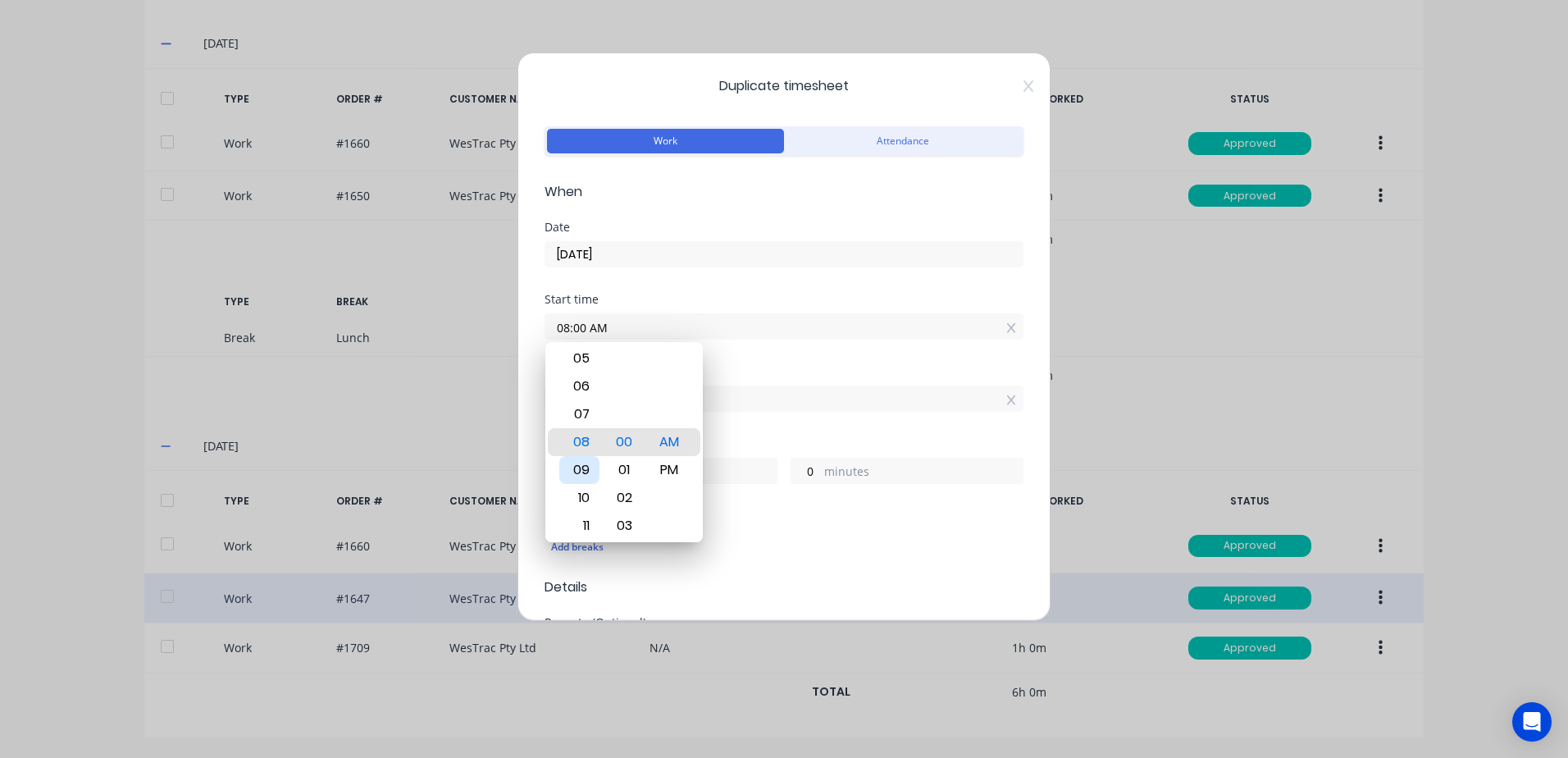
click at [578, 472] on div "09" at bounding box center [579, 470] width 40 height 28
type input "09:00 AM"
type input "2"
click at [777, 363] on div "Start time 09:00 AM" at bounding box center [784, 329] width 479 height 72
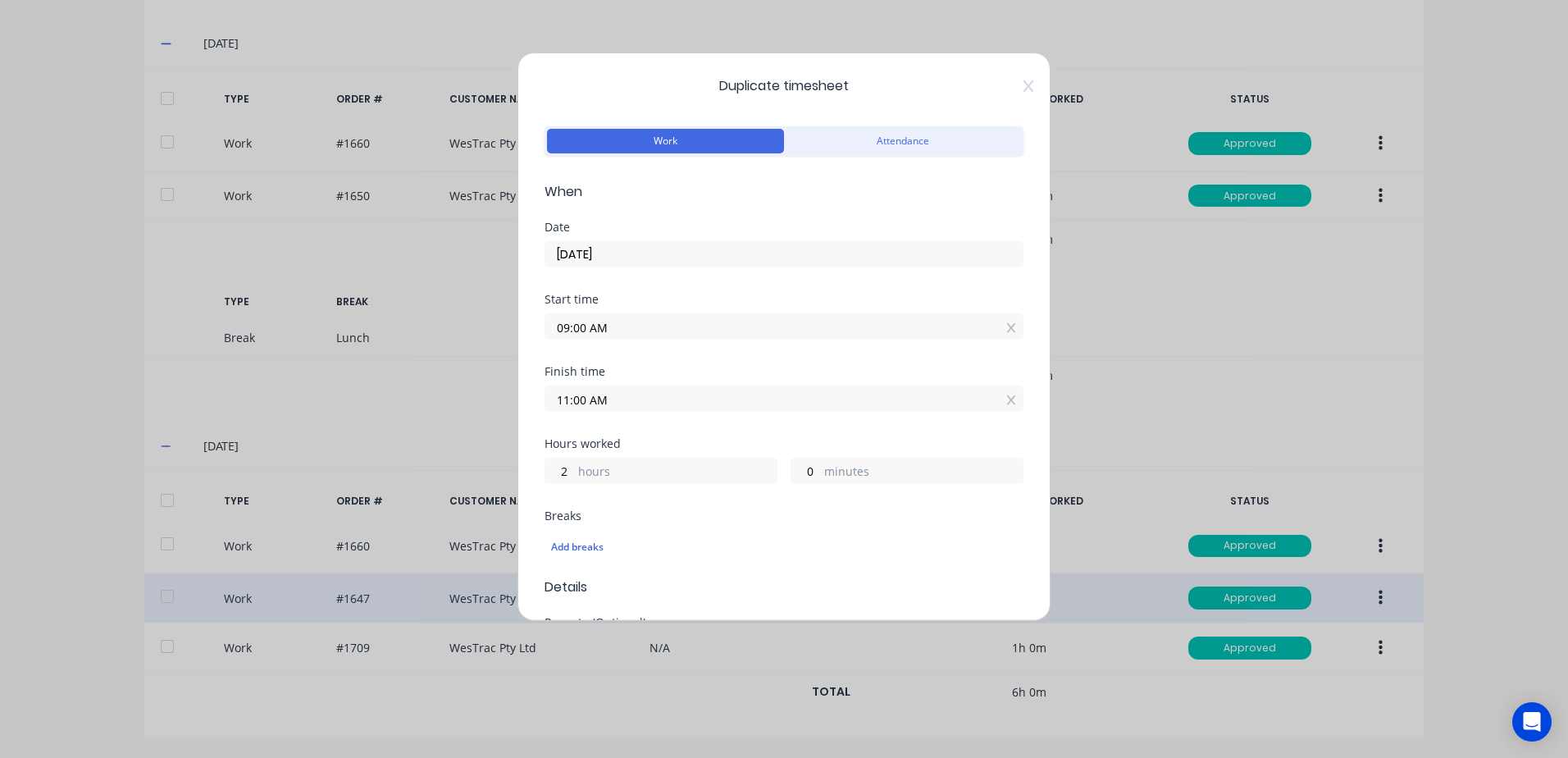
click at [636, 401] on input "11:00 AM" at bounding box center [784, 398] width 477 height 25
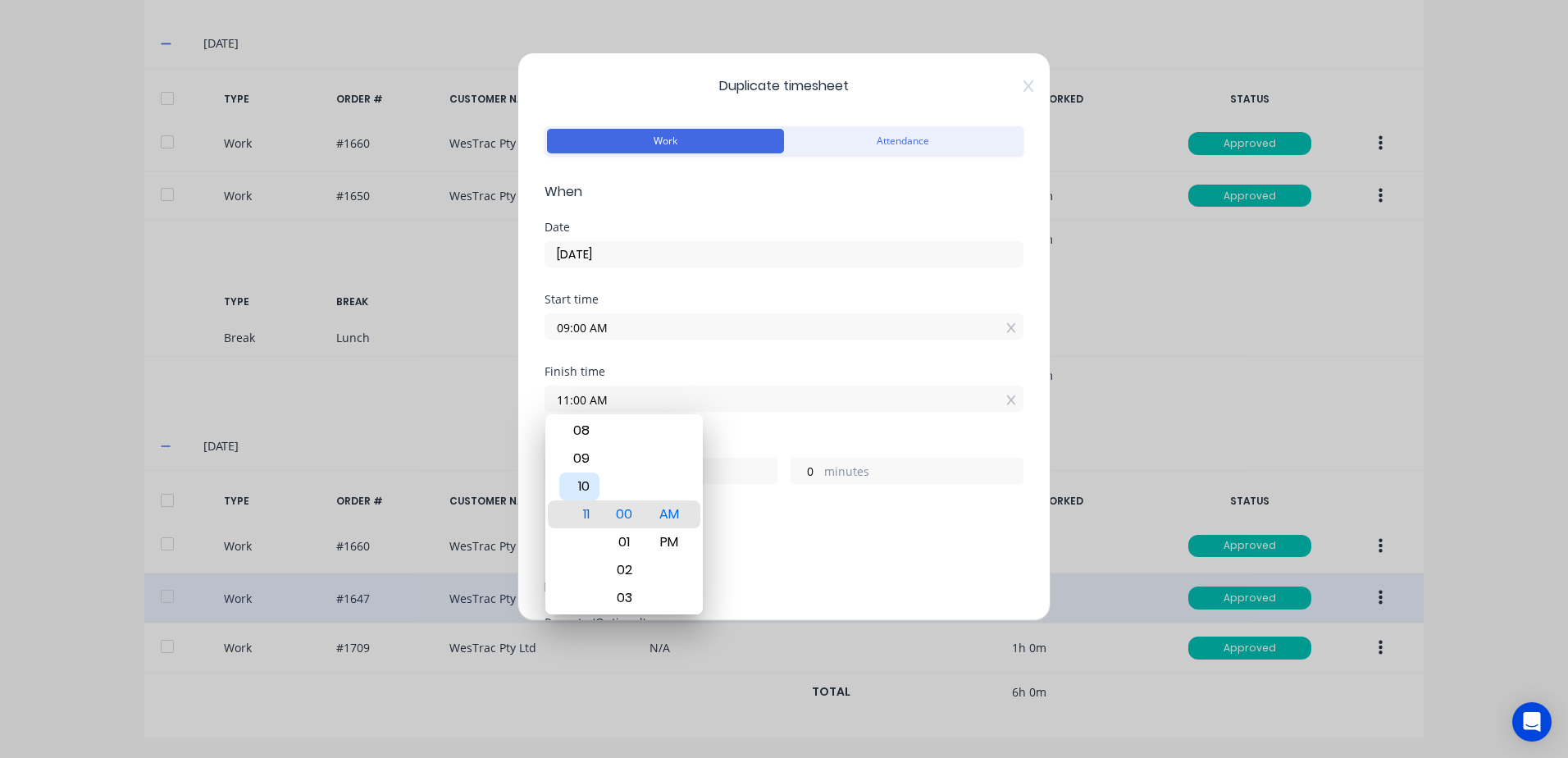
click at [583, 484] on div "10" at bounding box center [579, 486] width 40 height 28
type input "10:00 AM"
type input "1"
drag, startPoint x: 784, startPoint y: 529, endPoint x: 794, endPoint y: 504, distance: 26.9
click at [784, 528] on div "Add breaks" at bounding box center [784, 544] width 479 height 38
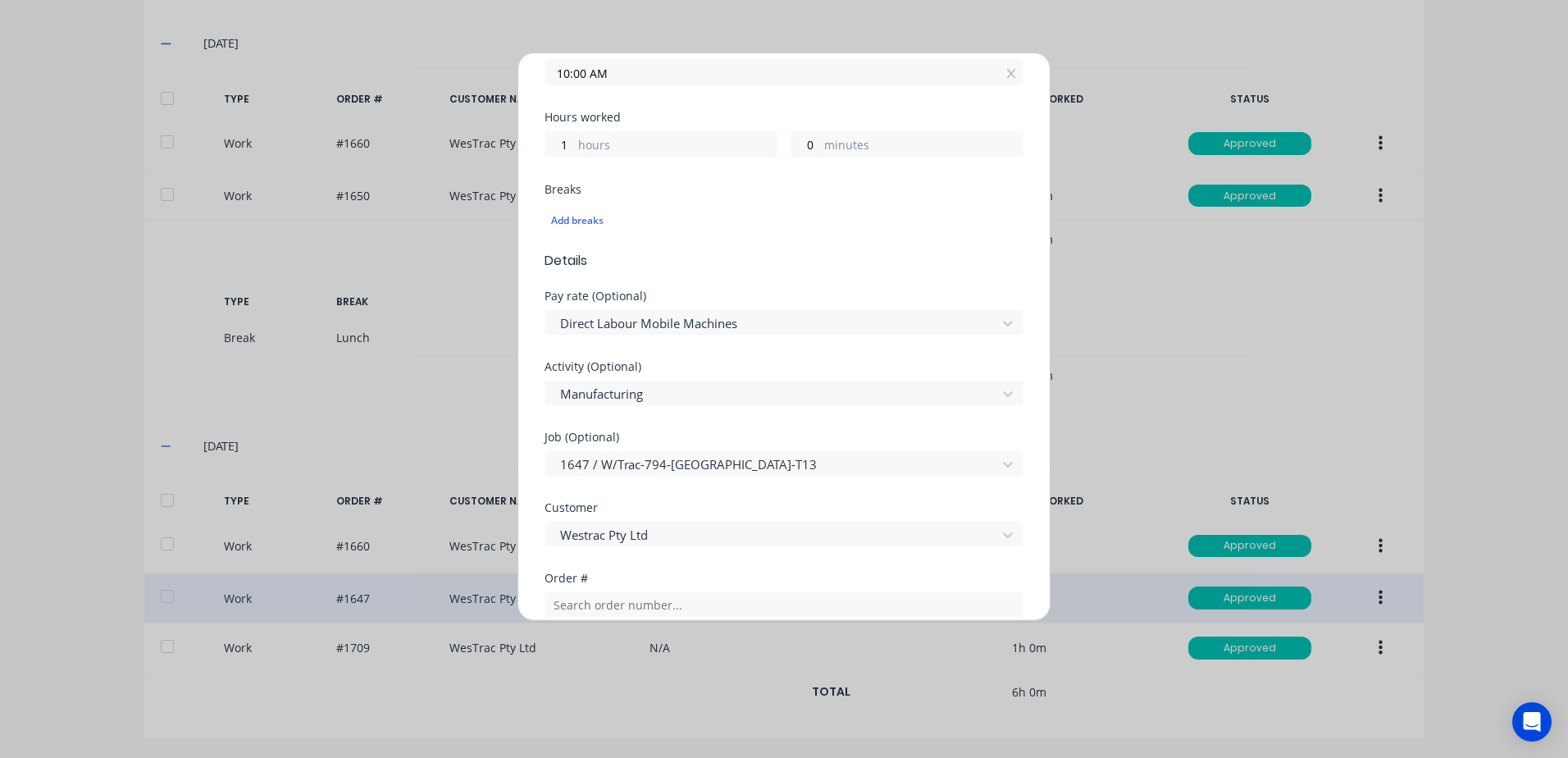
scroll to position [328, 0]
click at [645, 464] on div at bounding box center [773, 463] width 430 height 21
type input "1"
type input "1867"
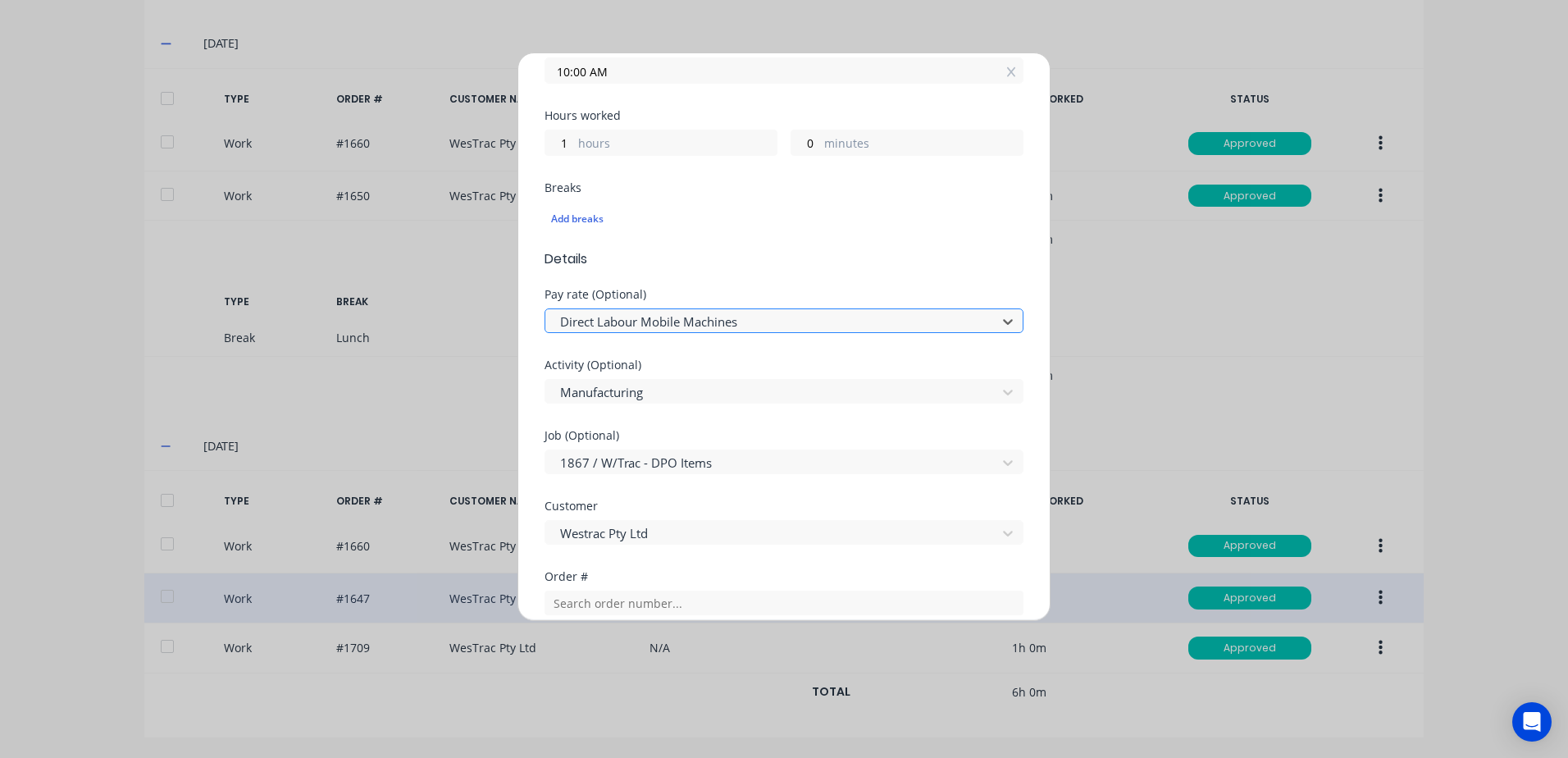
click at [678, 322] on div at bounding box center [773, 322] width 430 height 21
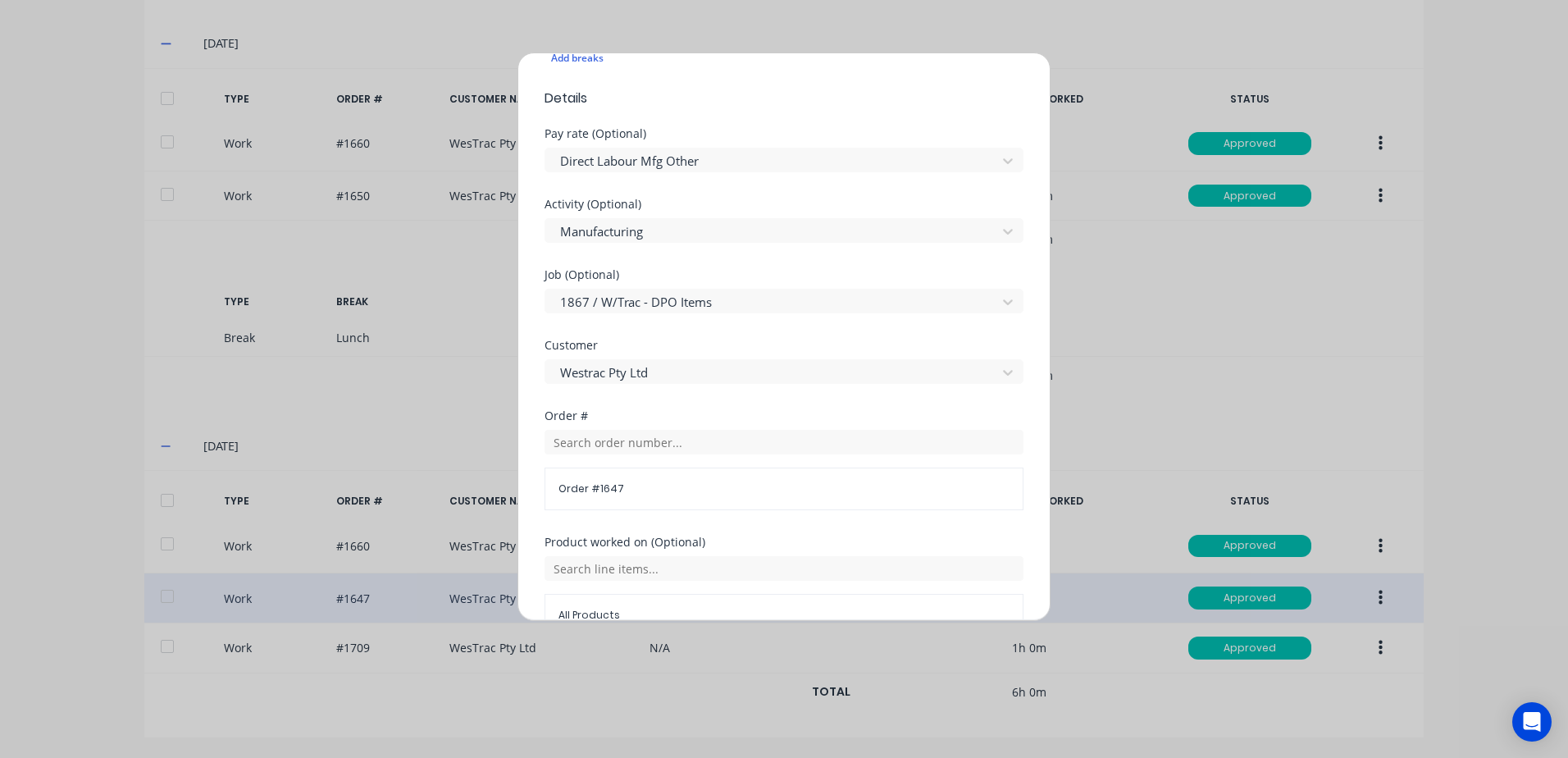
scroll to position [492, 0]
click at [637, 441] on input "text" at bounding box center [784, 438] width 479 height 25
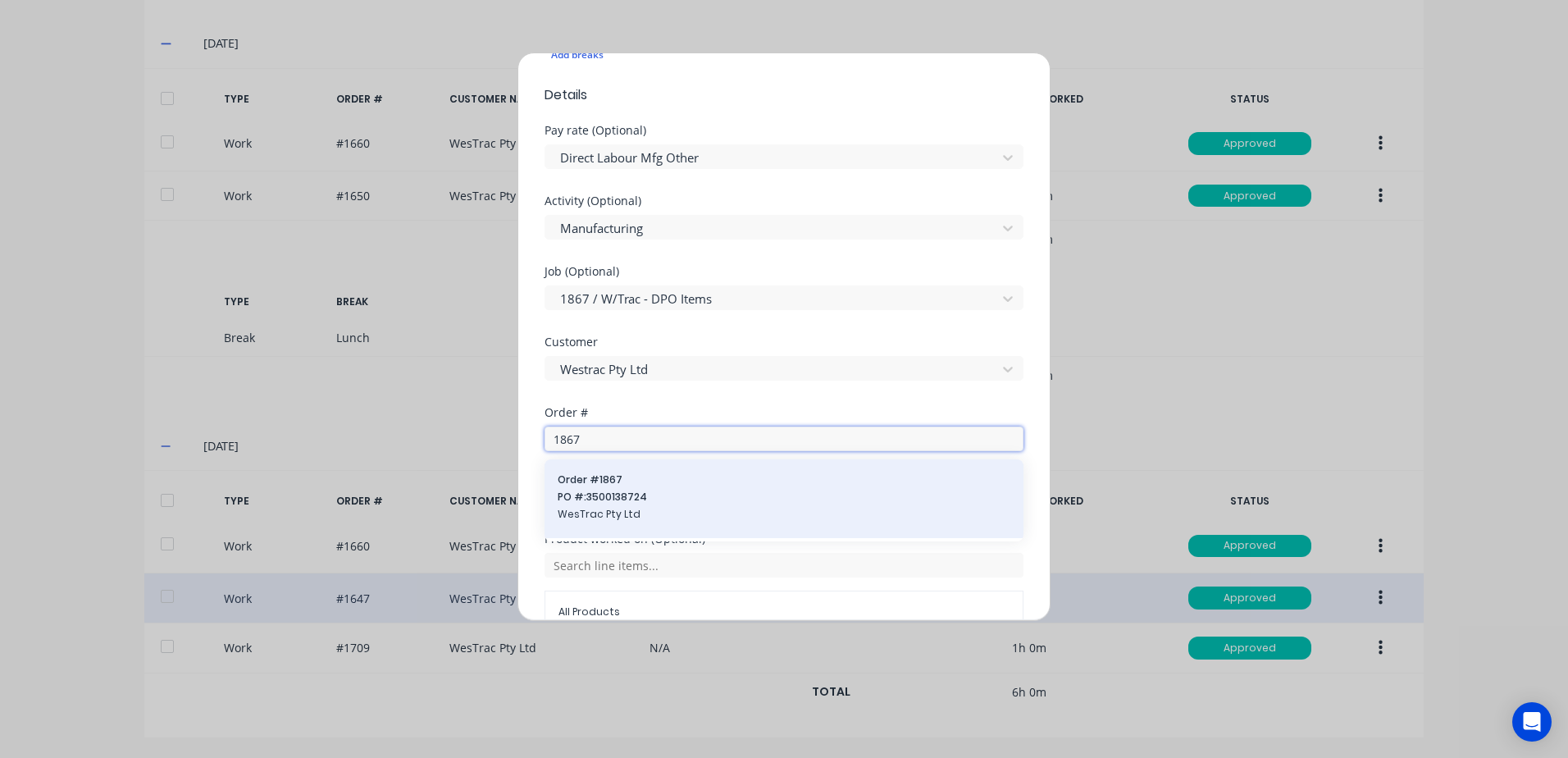
type input "1867"
click at [609, 498] on span "PO #: 3500138724" at bounding box center [784, 496] width 453 height 15
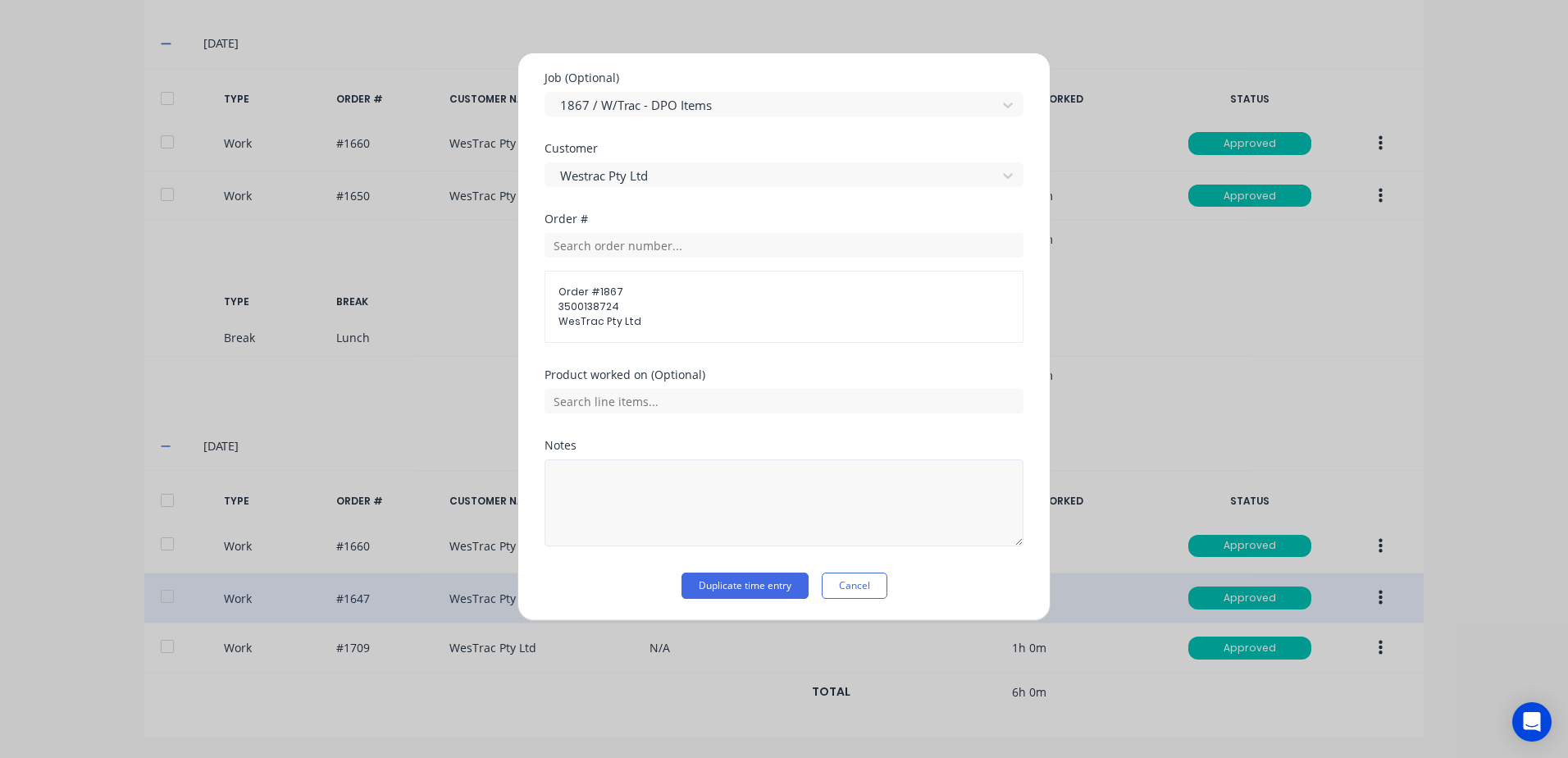
scroll to position [687, 0]
click at [636, 402] on input "text" at bounding box center [784, 399] width 479 height 25
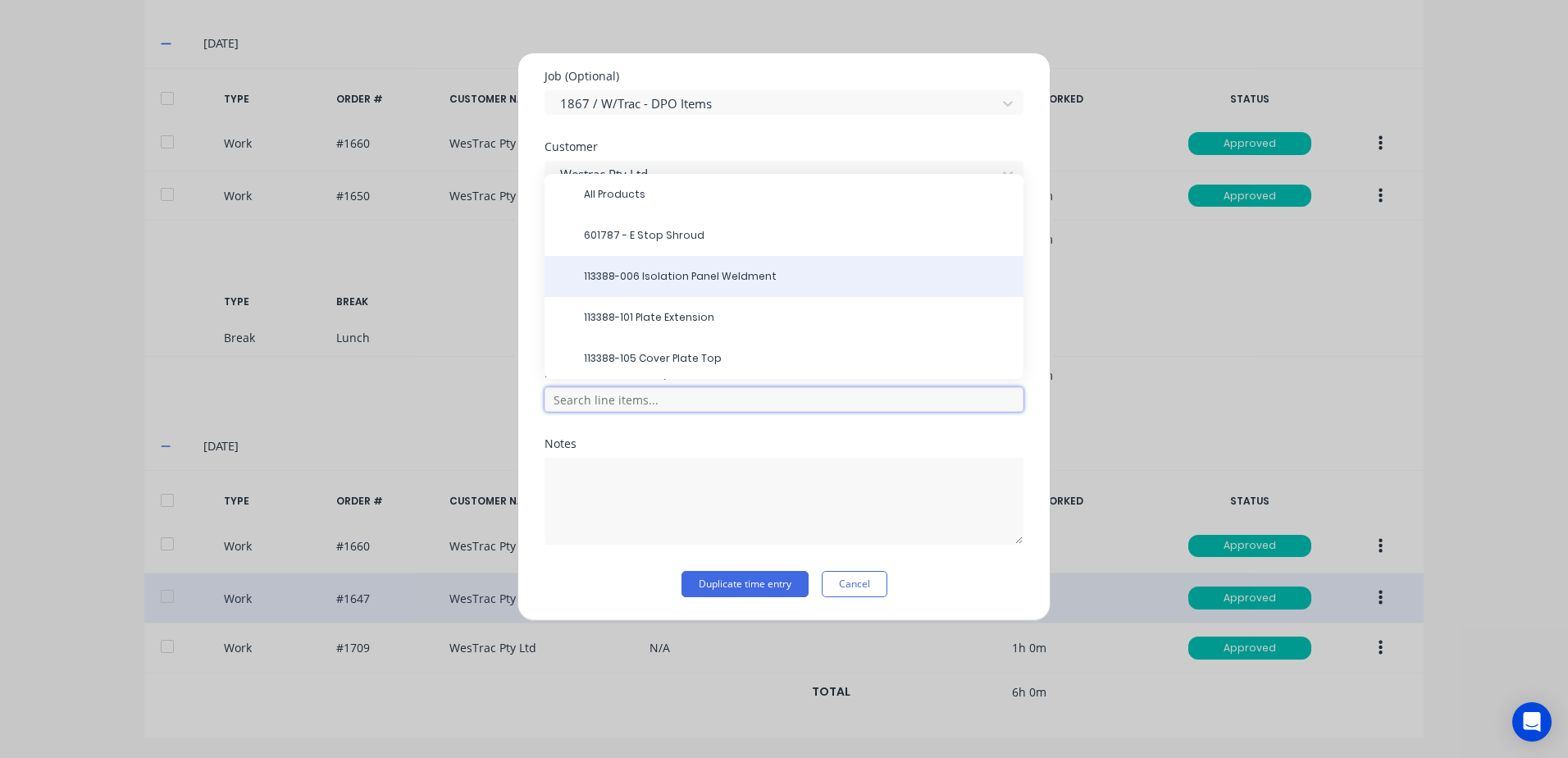
scroll to position [605, 0]
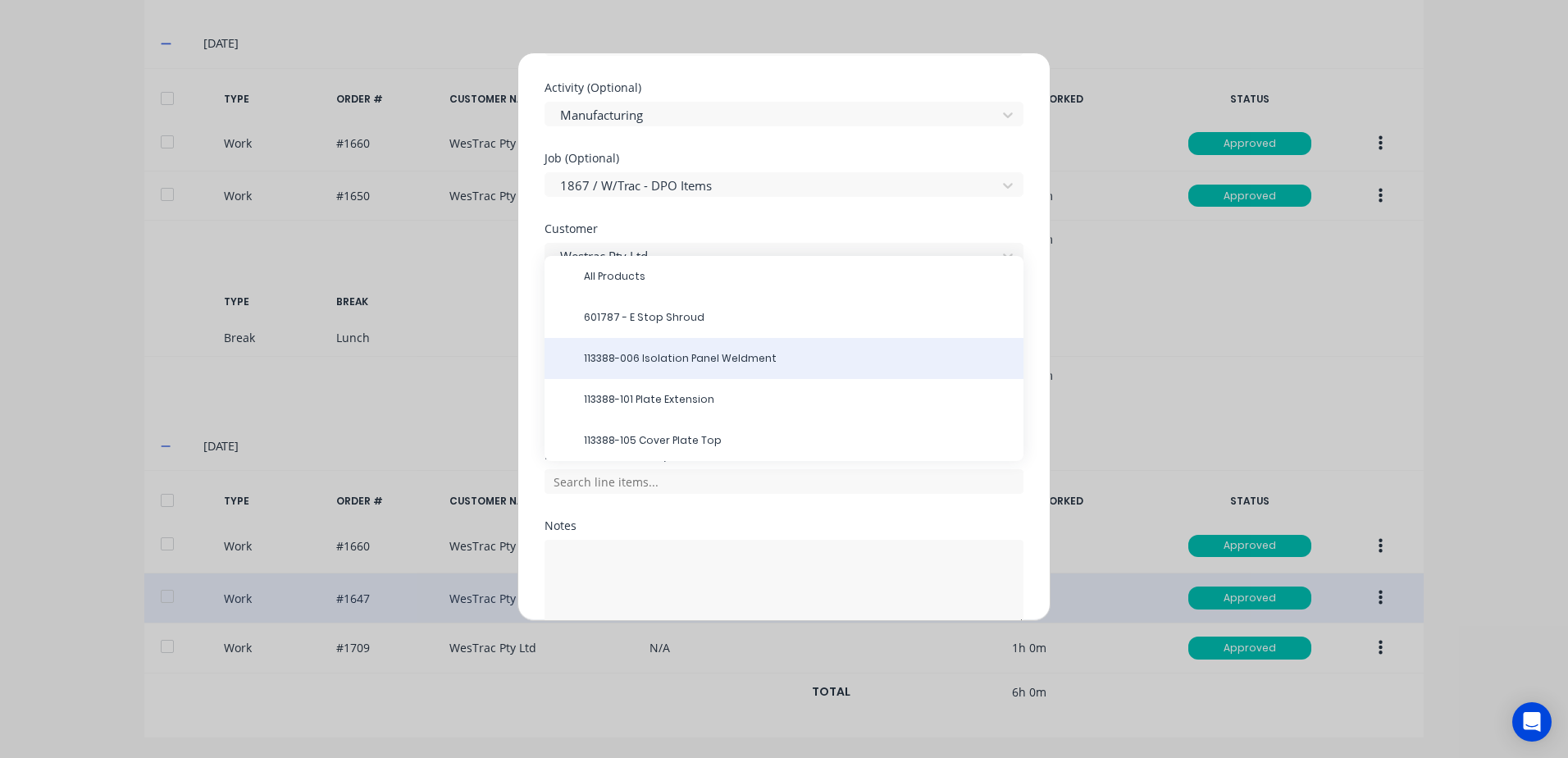
click at [666, 361] on span "113388-006 Isolation Panel Weldment" at bounding box center [796, 358] width 426 height 15
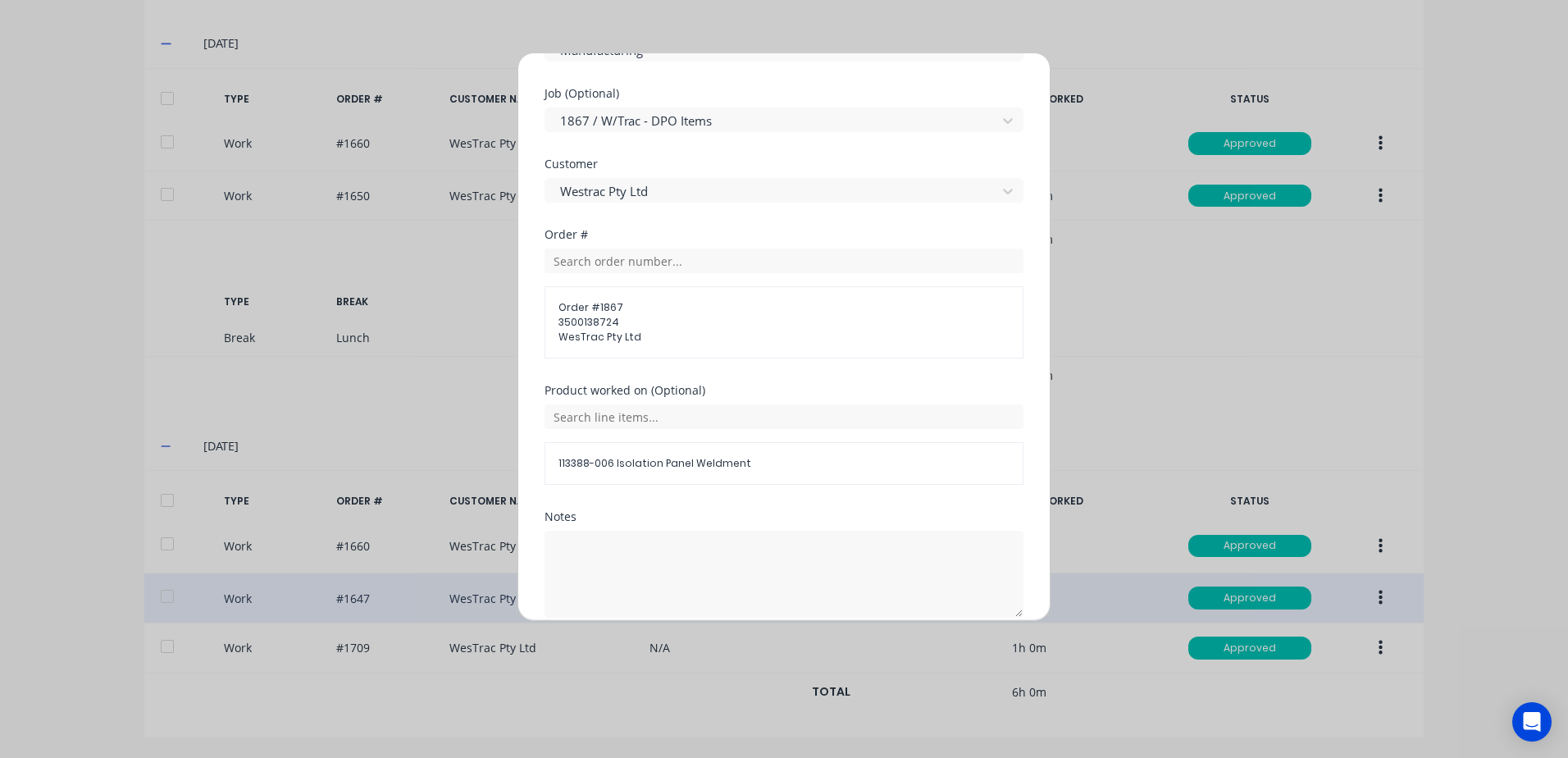
scroll to position [743, 0]
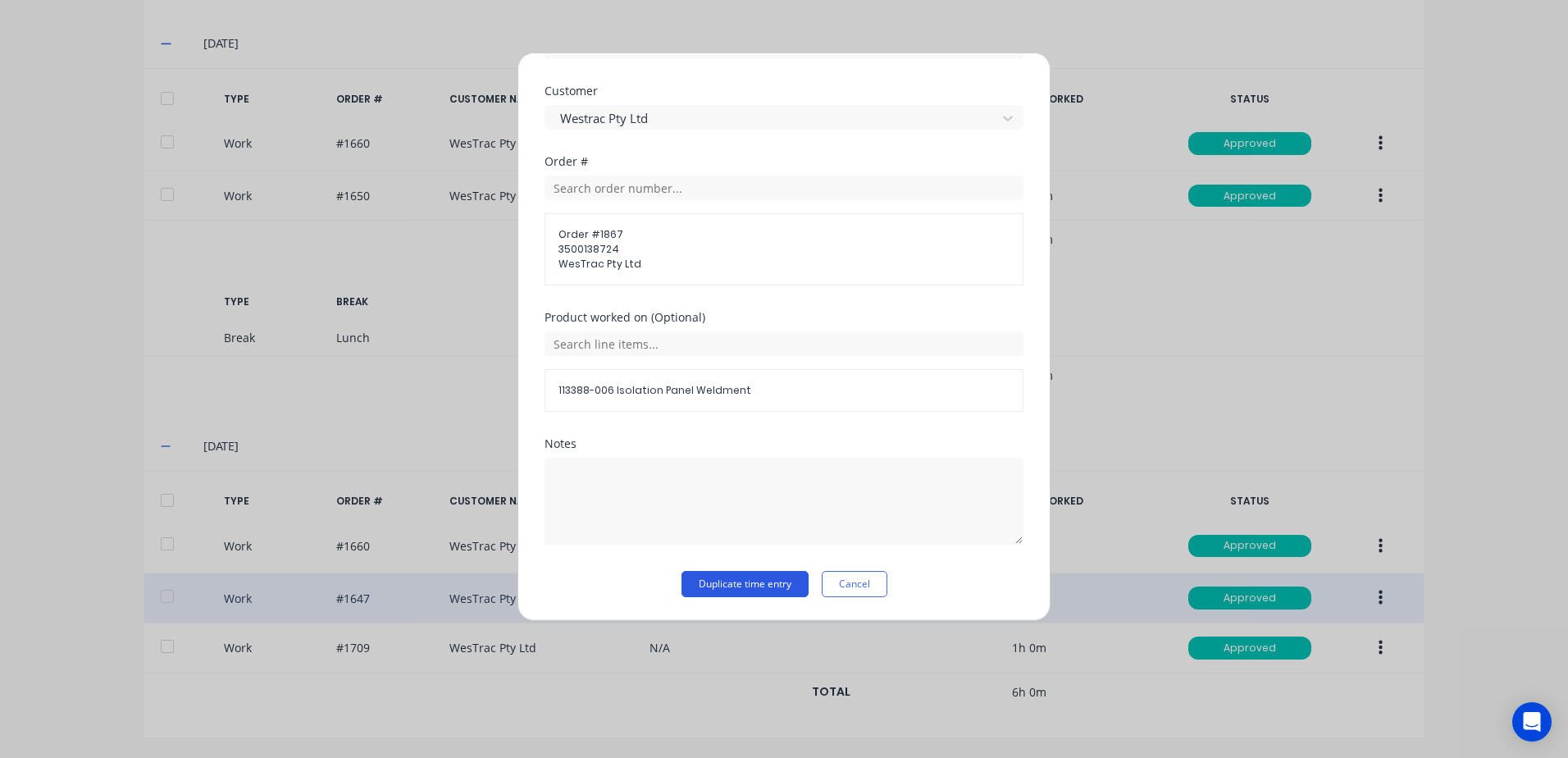
click at [722, 587] on button "Duplicate time entry" at bounding box center [744, 584] width 127 height 27
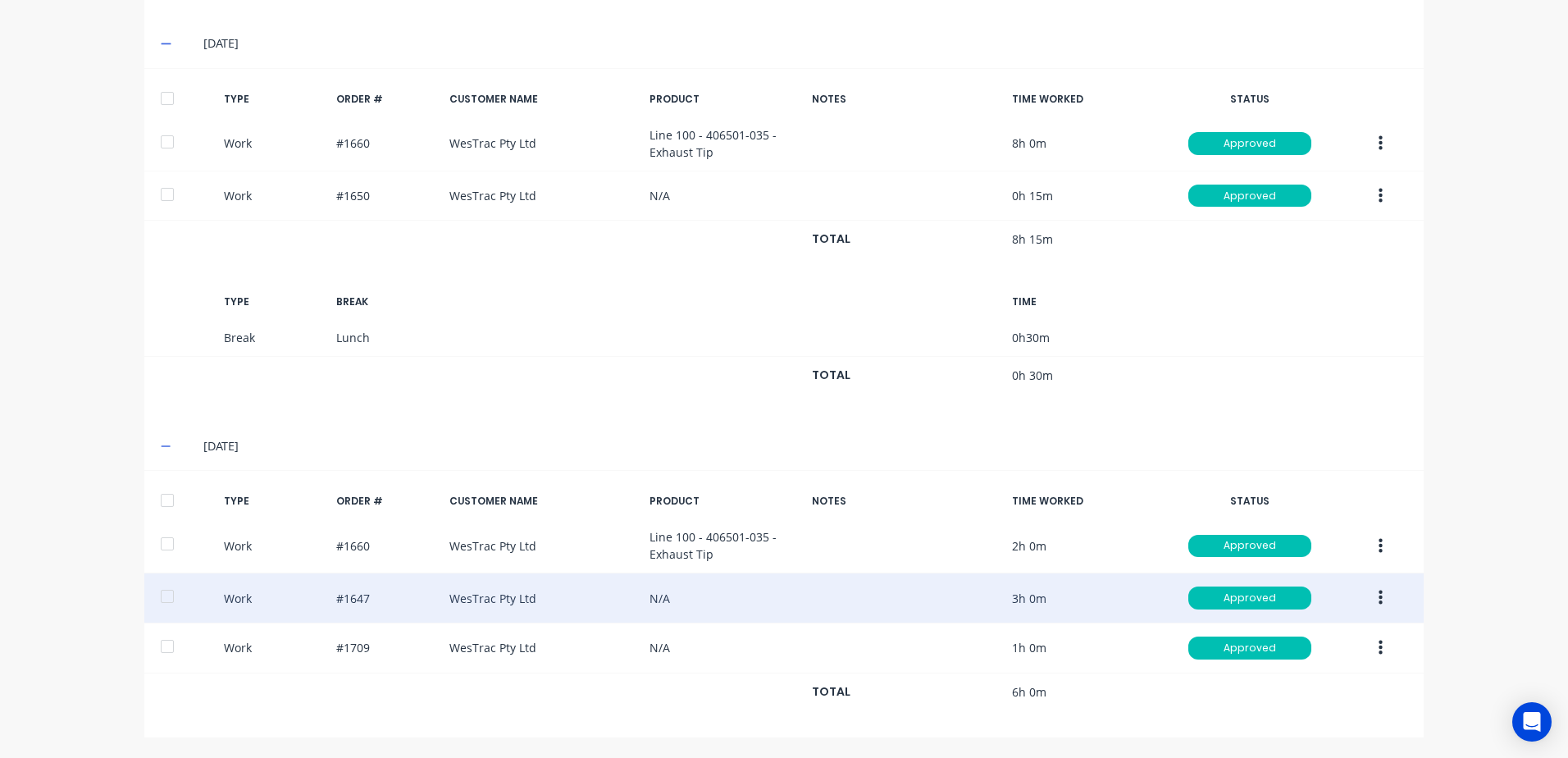
click at [1379, 600] on icon "button" at bounding box center [1381, 598] width 4 height 15
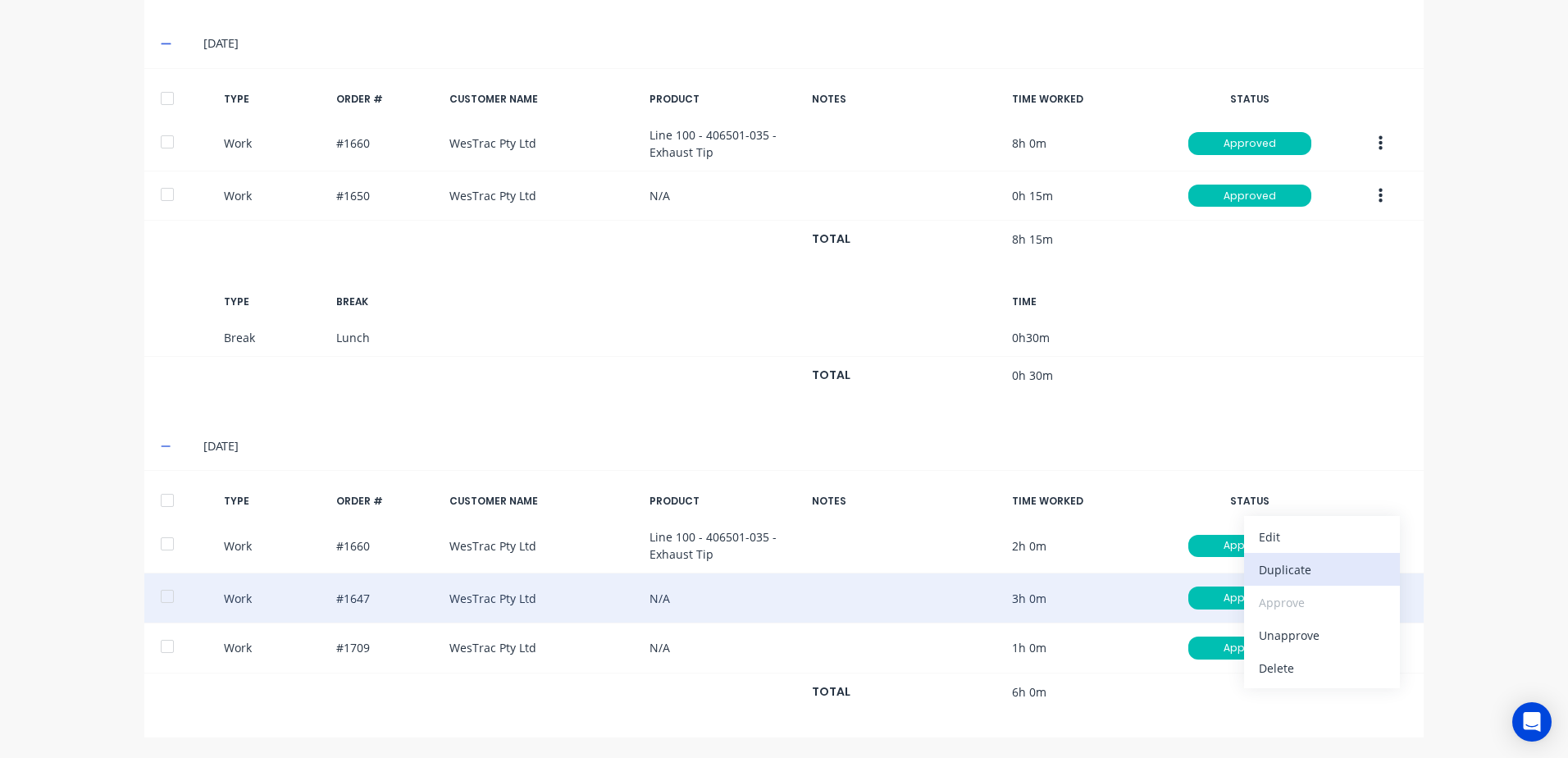
click at [1298, 573] on div "Duplicate" at bounding box center [1322, 570] width 126 height 24
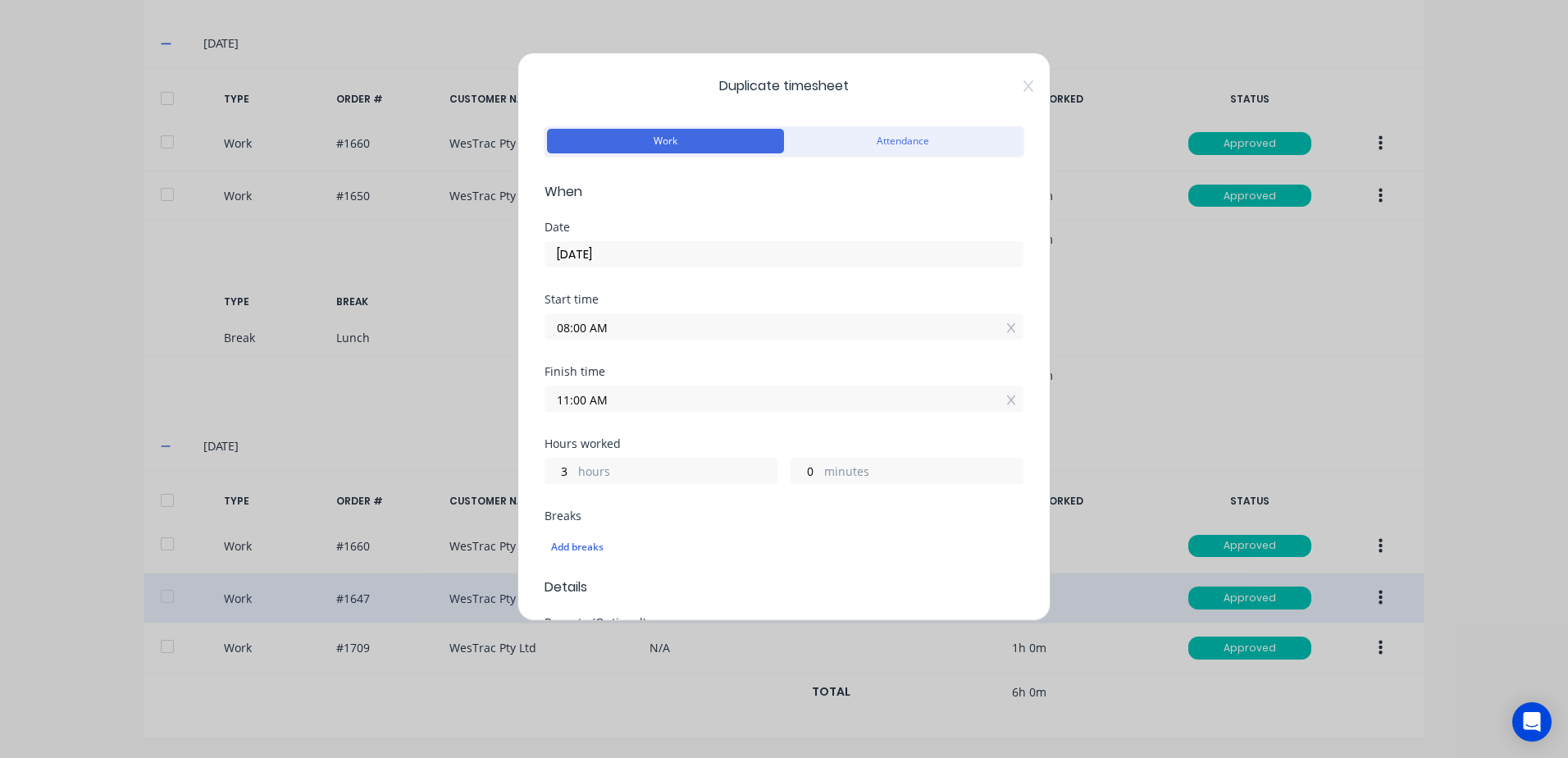
click at [626, 327] on input "08:00 AM" at bounding box center [784, 326] width 477 height 25
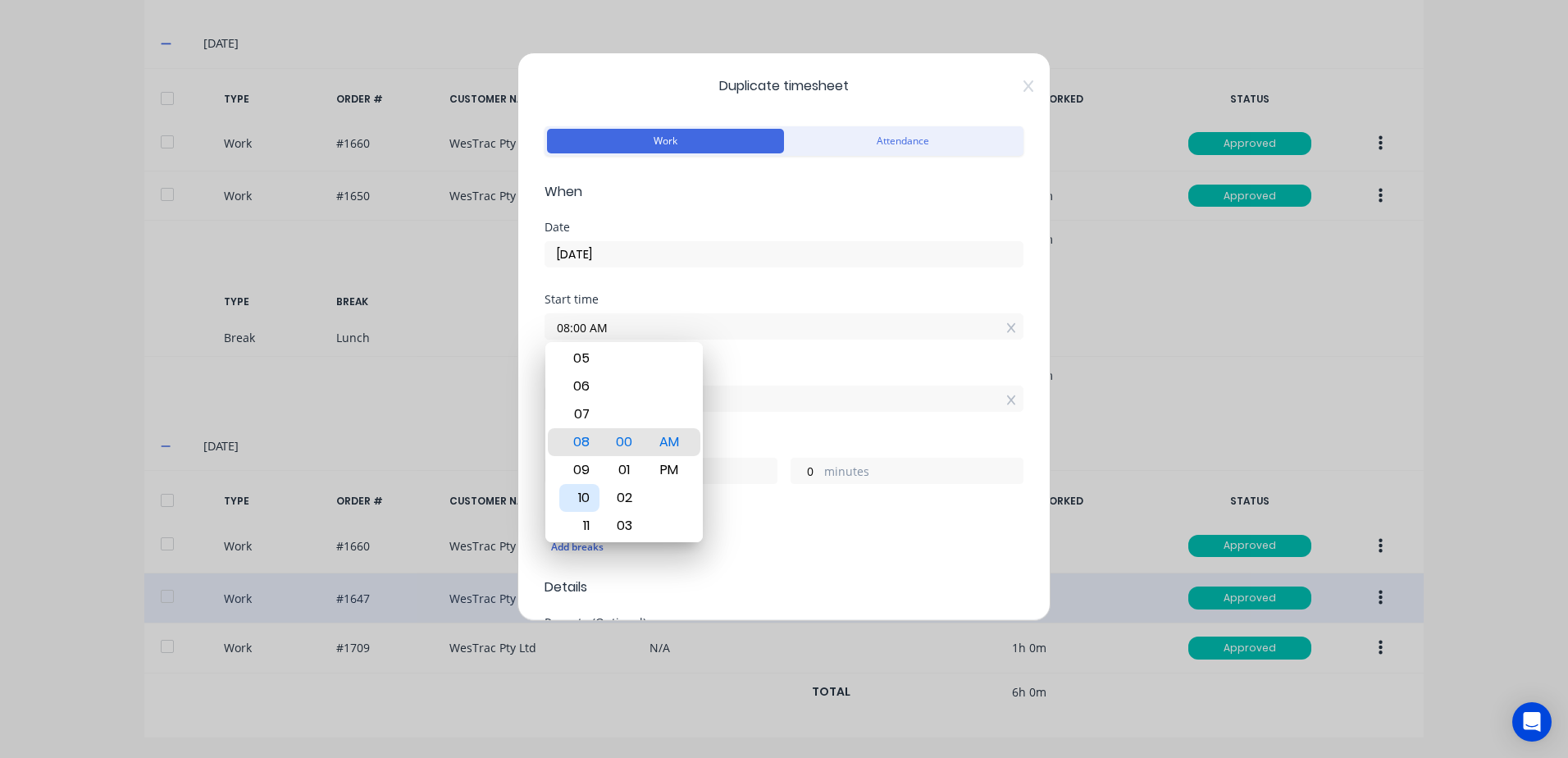
drag, startPoint x: 581, startPoint y: 494, endPoint x: 627, endPoint y: 455, distance: 60.3
click at [581, 493] on div "10" at bounding box center [579, 498] width 40 height 28
type input "10:00 AM"
type input "1"
click at [765, 365] on div "Start time 10:00 AM" at bounding box center [784, 329] width 479 height 72
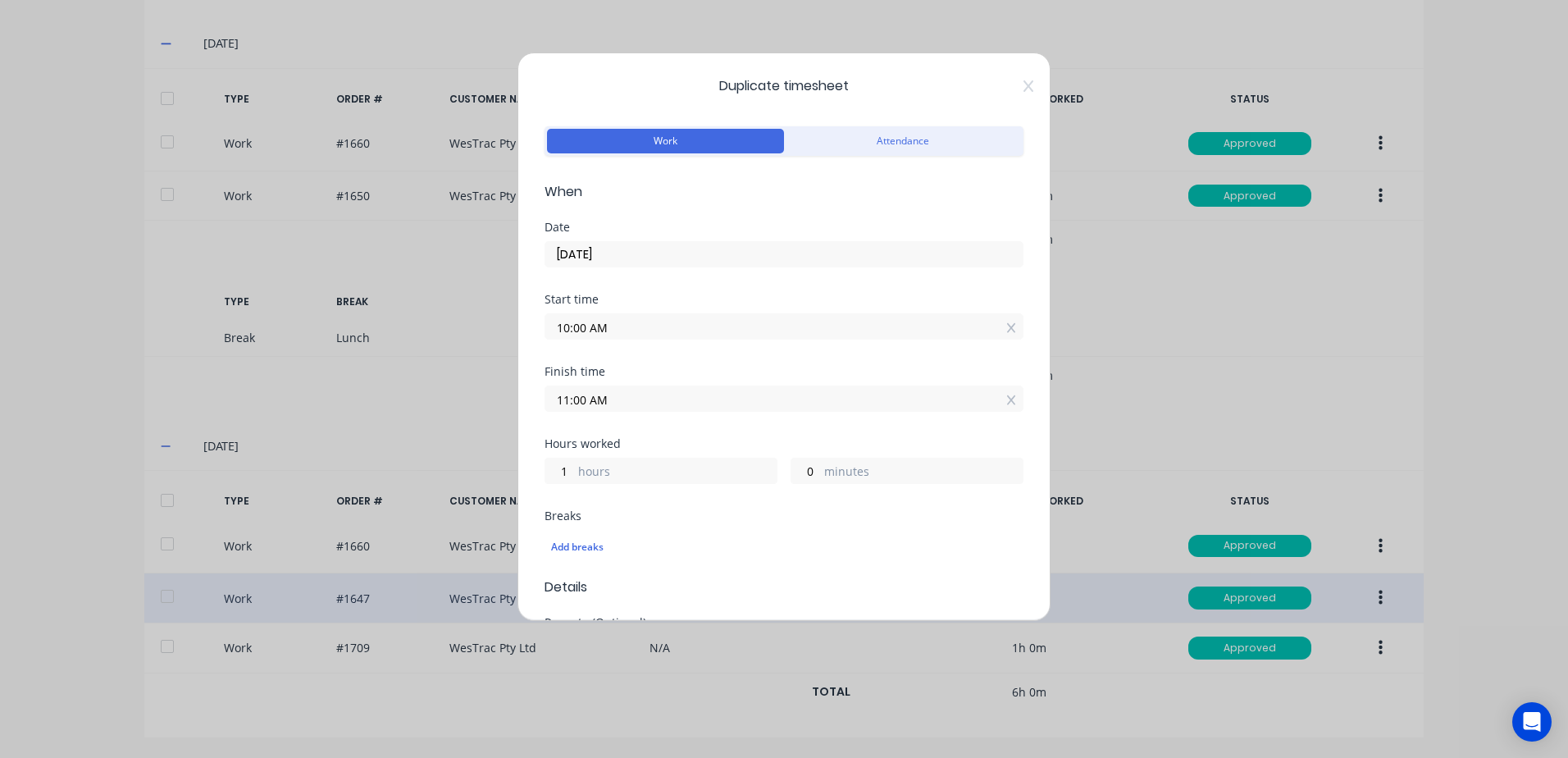
click at [602, 396] on input "11:00 AM" at bounding box center [784, 398] width 477 height 25
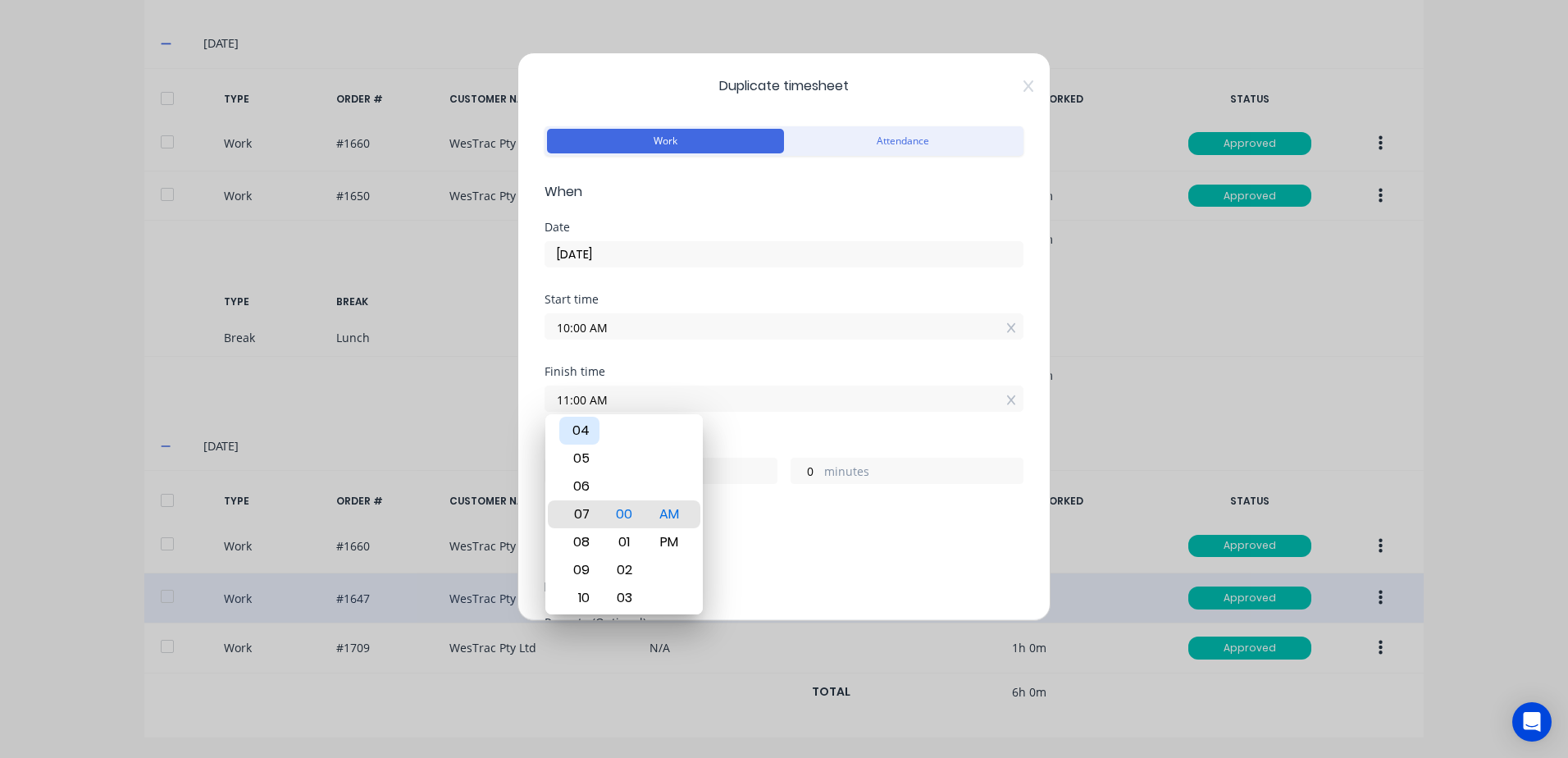
type input "07:00 AM"
type input "21"
type input "05:00 AM"
type input "19"
click at [579, 430] on div "02" at bounding box center [579, 430] width 40 height 28
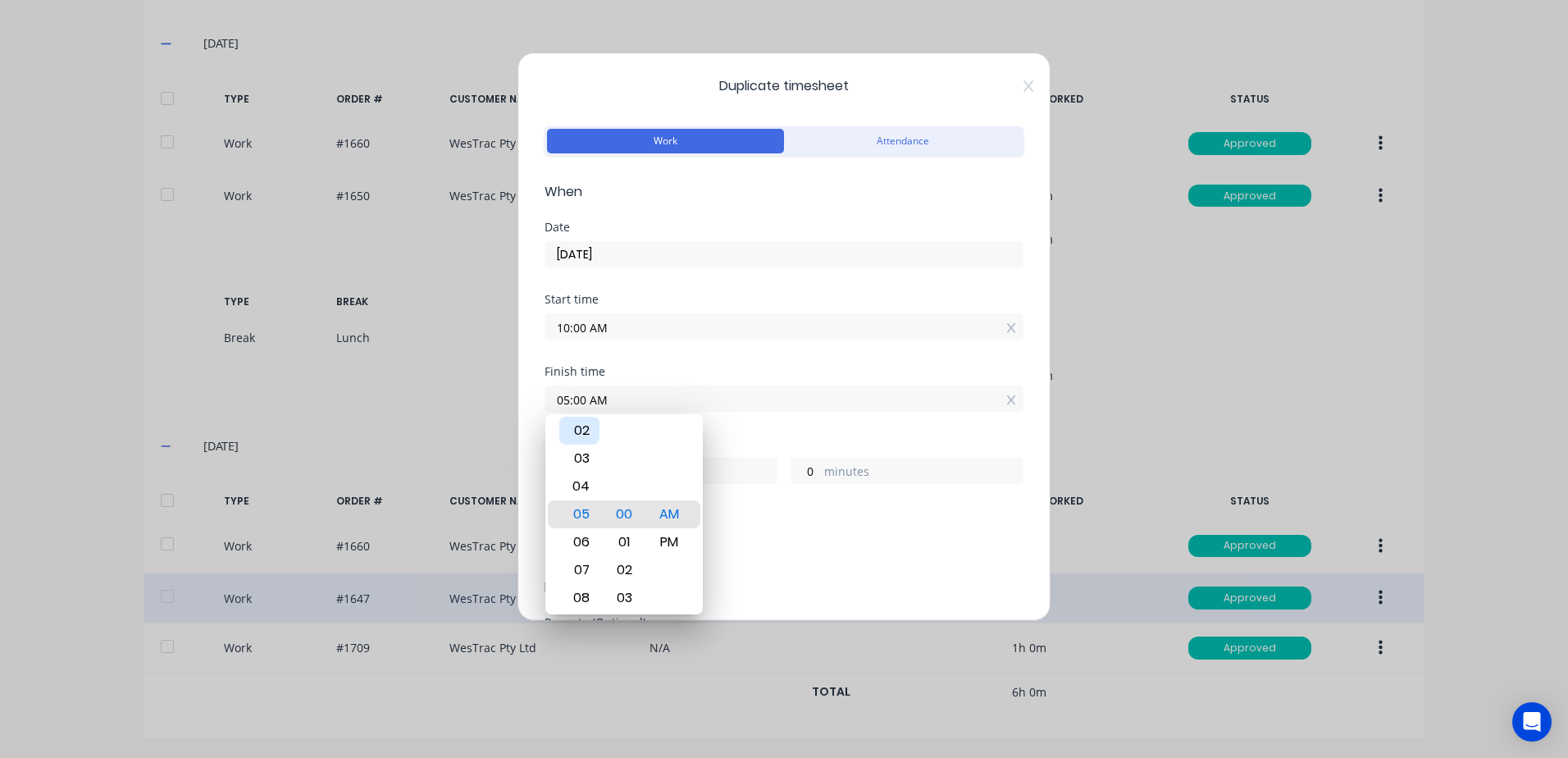
type input "02:00 AM"
type input "16"
type input "02:05 AM"
type input "5"
type input "02:09 AM"
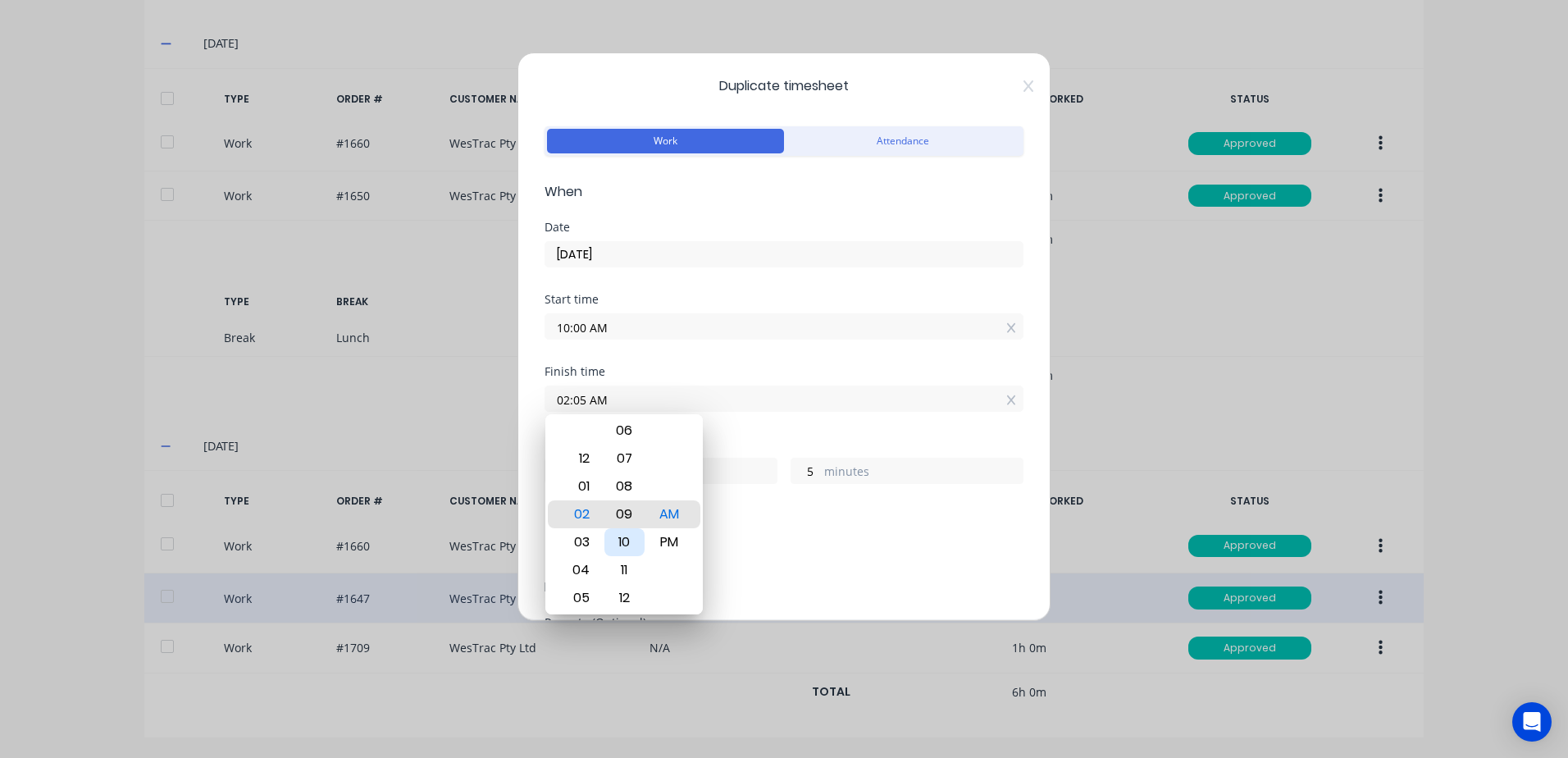
type input "9"
type input "02:15 AM"
type input "15"
type input "02:20 AM"
type input "20"
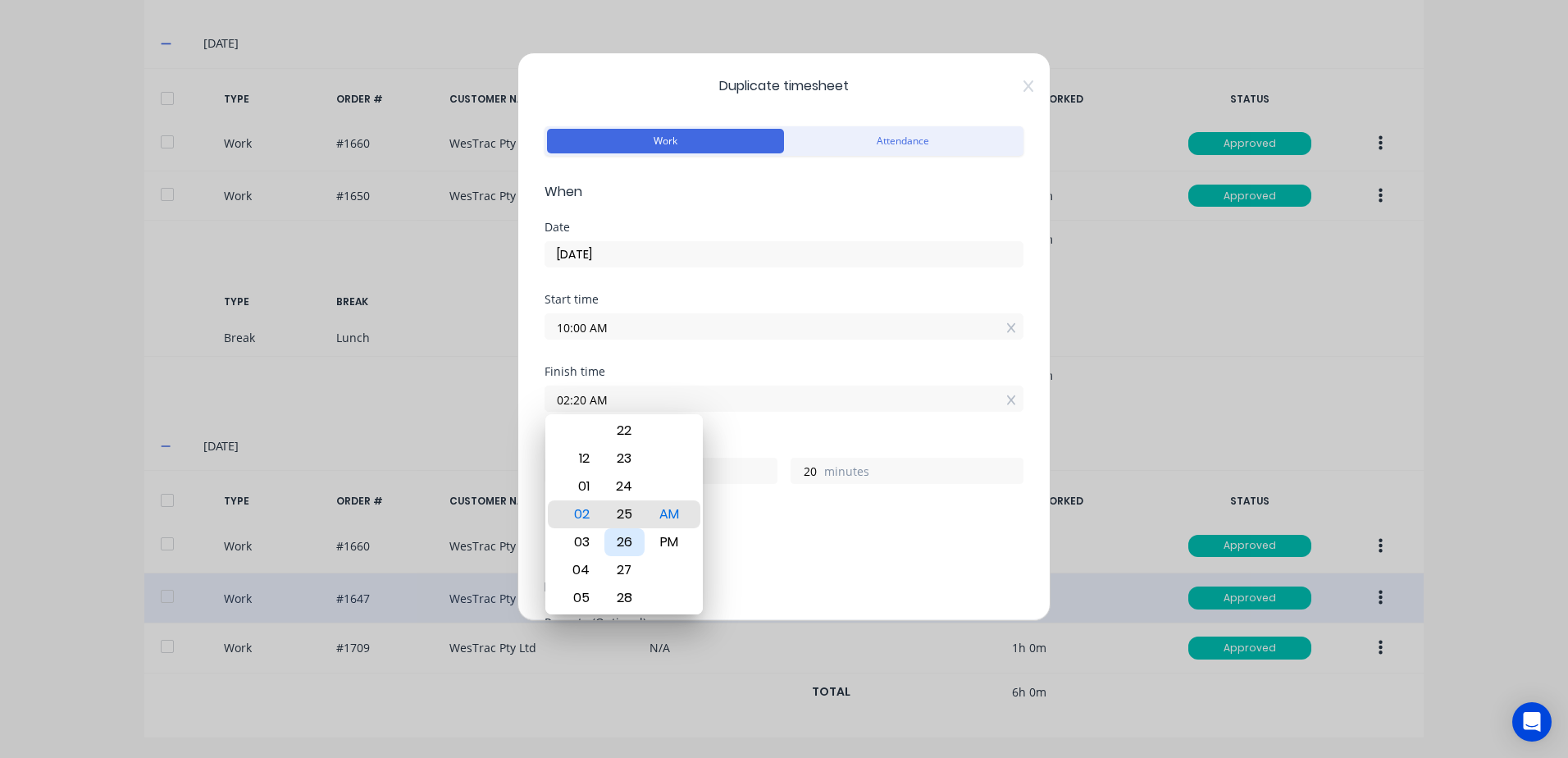
type input "02:25 AM"
type input "25"
type input "02:30 AM"
type input "30"
click at [627, 513] on div "30" at bounding box center [624, 514] width 40 height 28
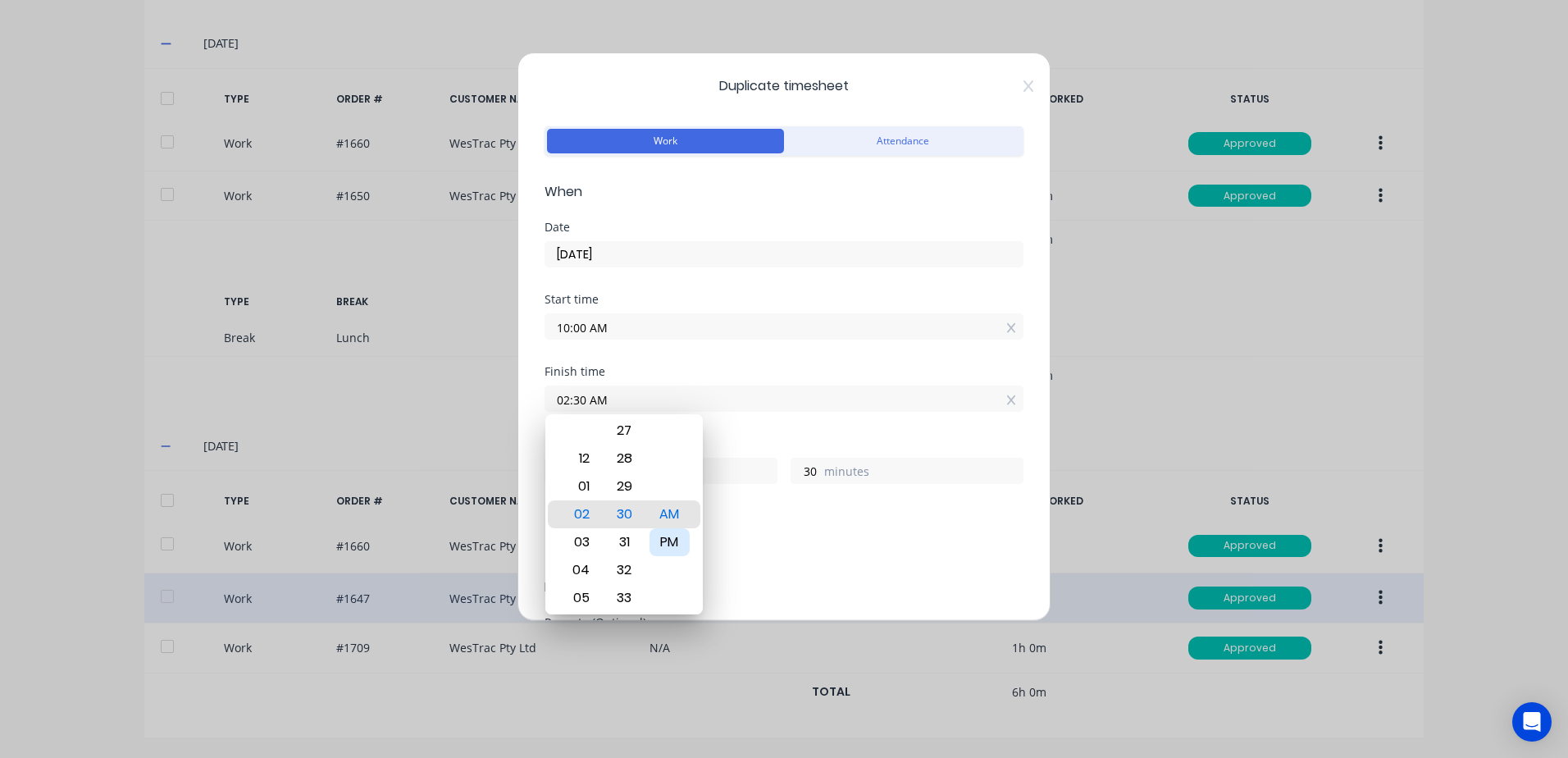
click at [669, 539] on div "PM" at bounding box center [669, 542] width 40 height 28
type input "02:30 PM"
type input "4"
click at [839, 521] on div "Breaks" at bounding box center [784, 516] width 479 height 12
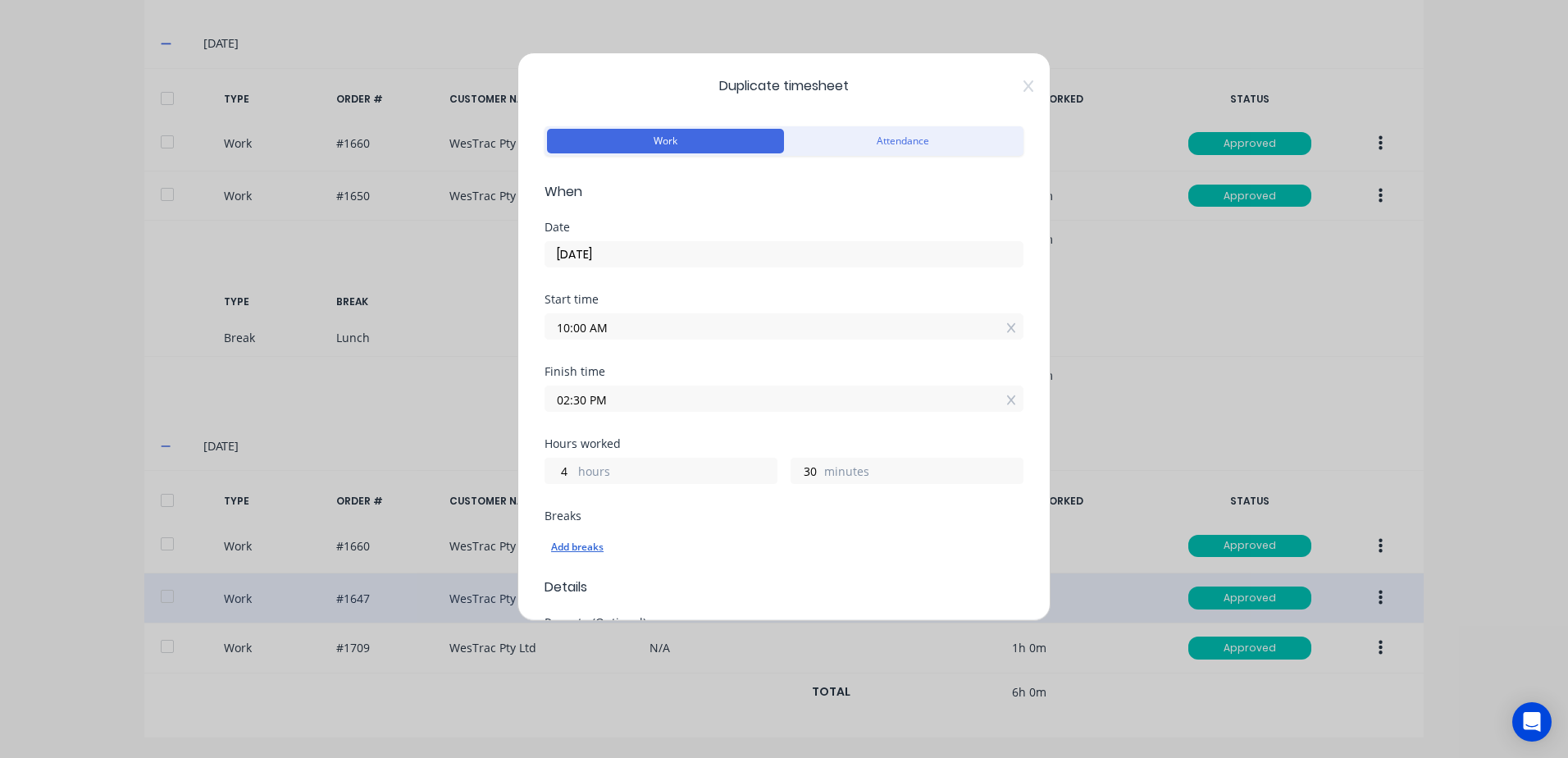
click at [562, 543] on div "Add breaks" at bounding box center [784, 547] width 466 height 22
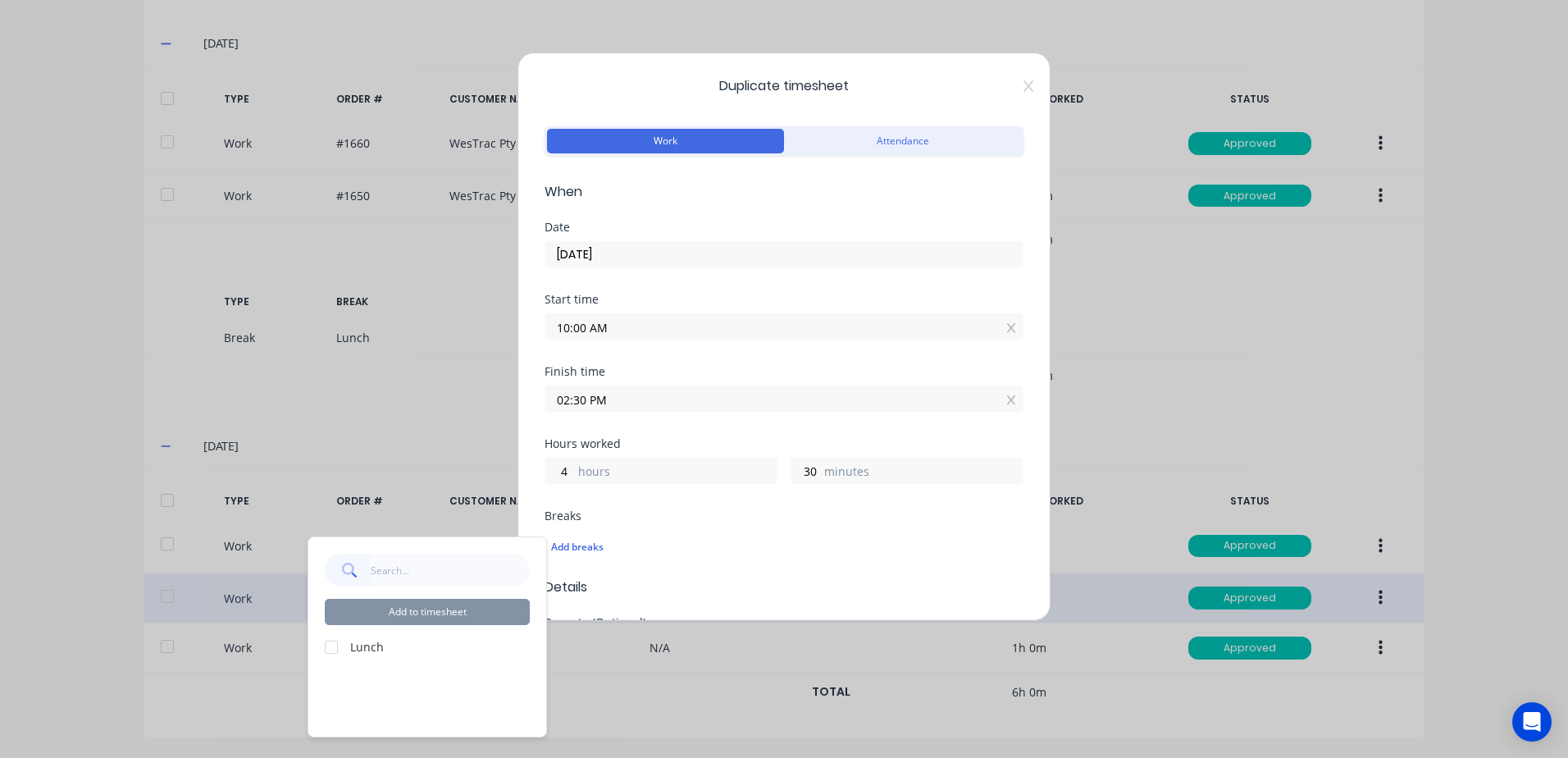
drag, startPoint x: 332, startPoint y: 648, endPoint x: 376, endPoint y: 640, distance: 44.7
click at [332, 647] on div at bounding box center [331, 647] width 32 height 32
click at [445, 610] on button "Add to timesheet" at bounding box center [427, 611] width 205 height 27
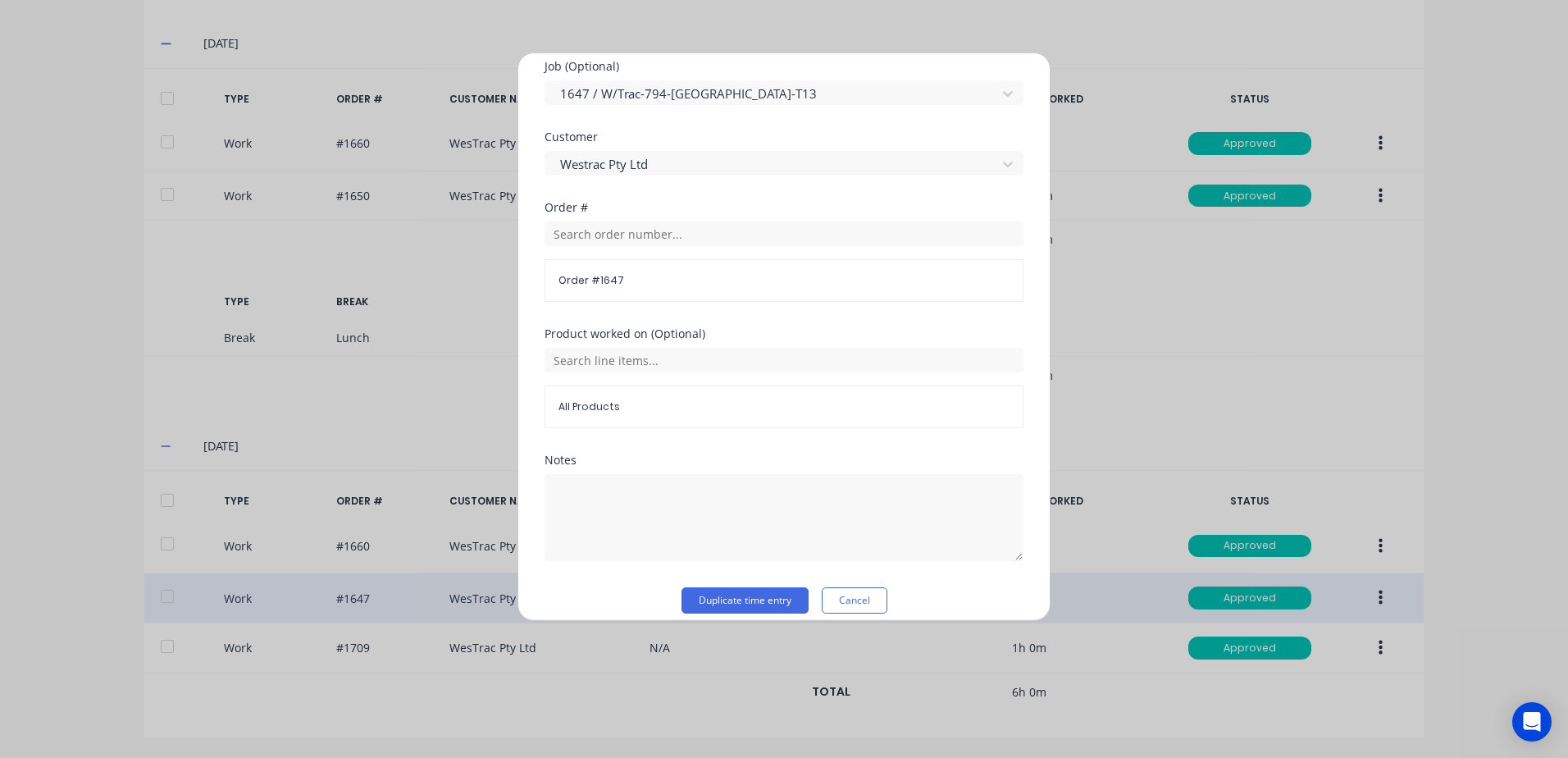
scroll to position [738, 0]
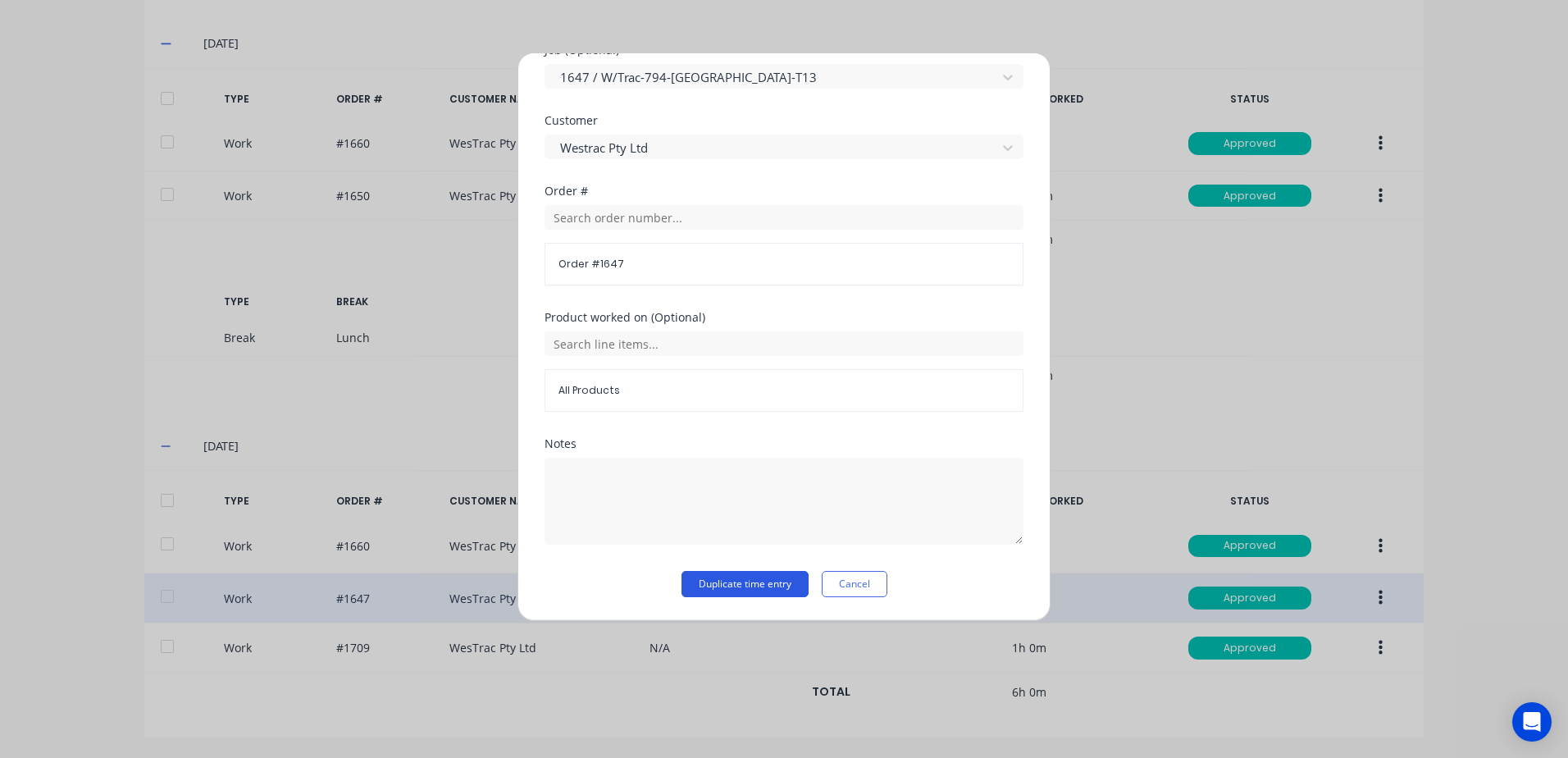
click at [711, 583] on button "Duplicate time entry" at bounding box center [744, 584] width 127 height 27
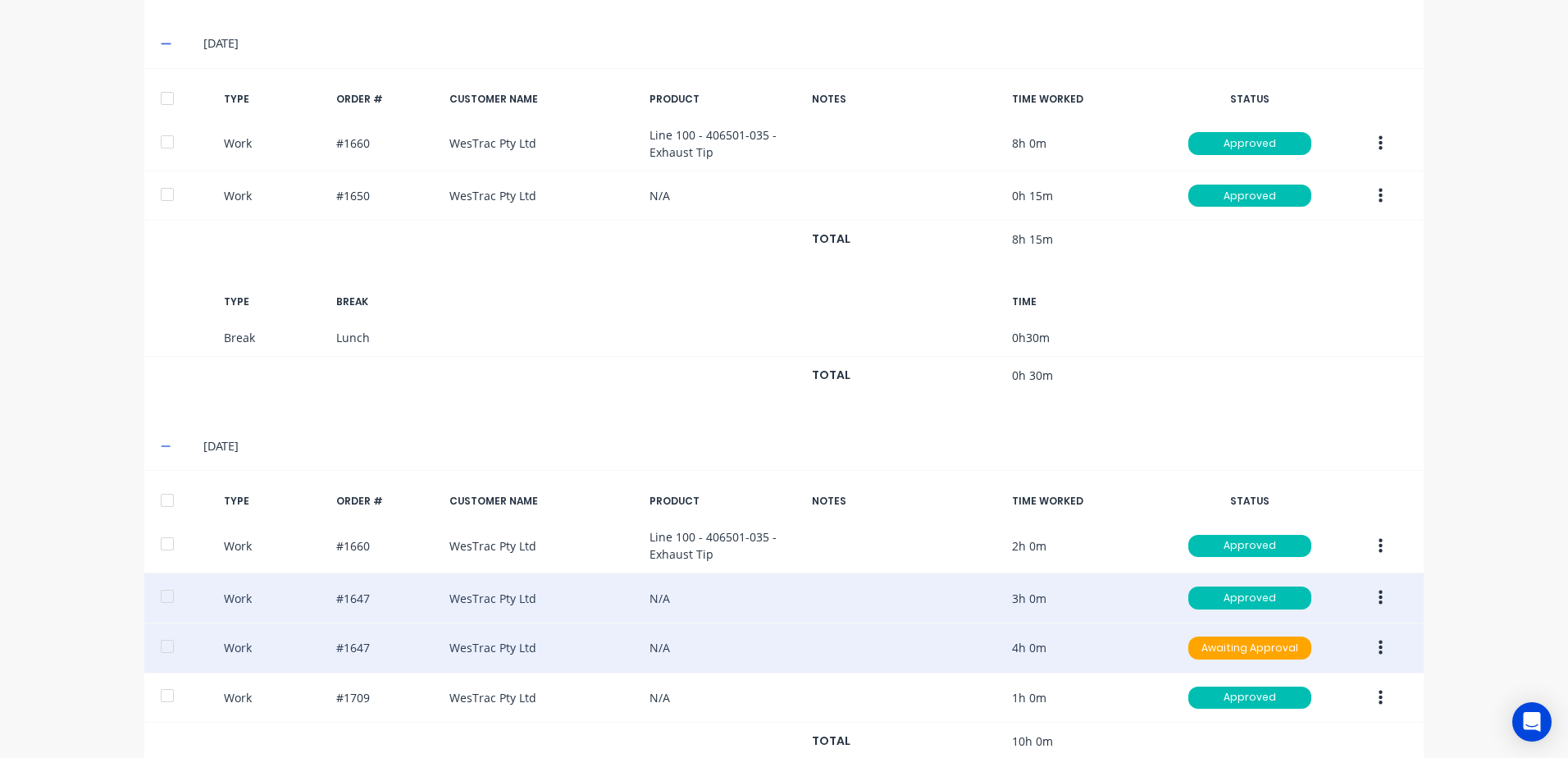
click at [1379, 645] on icon "button" at bounding box center [1381, 648] width 4 height 18
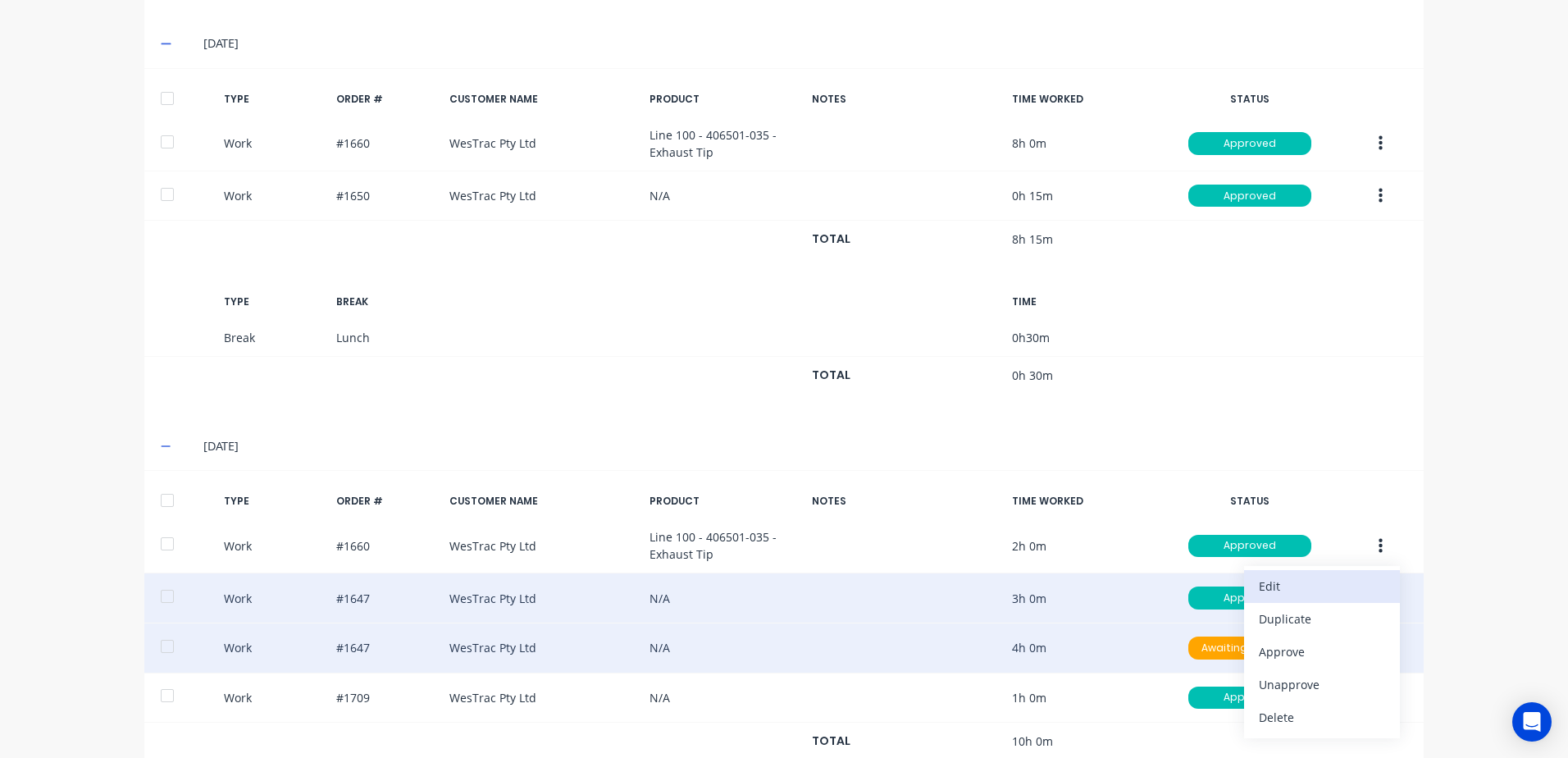
click at [1276, 588] on div "Edit" at bounding box center [1322, 586] width 126 height 24
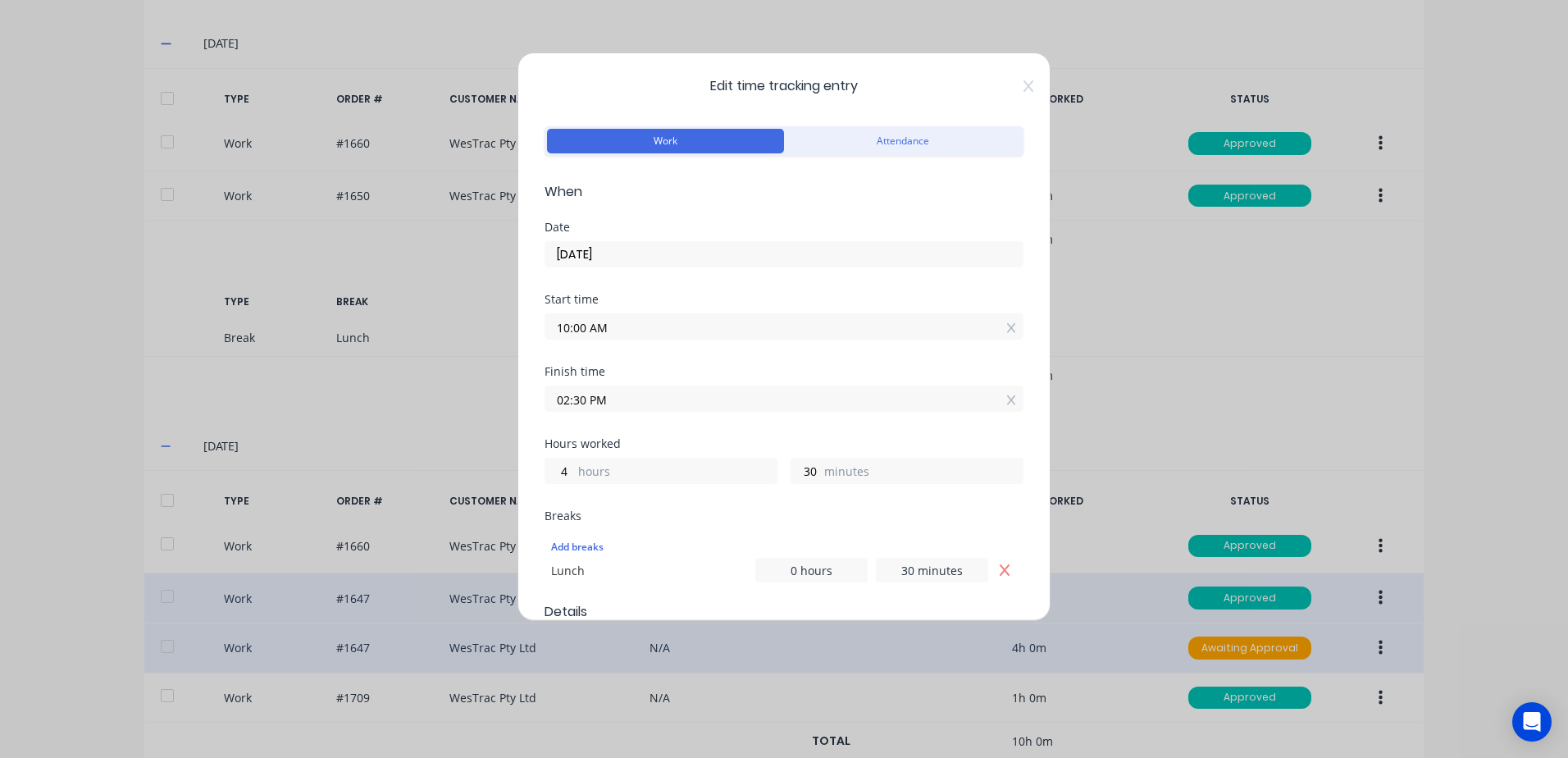
click at [627, 257] on input "[DATE]" at bounding box center [784, 254] width 477 height 25
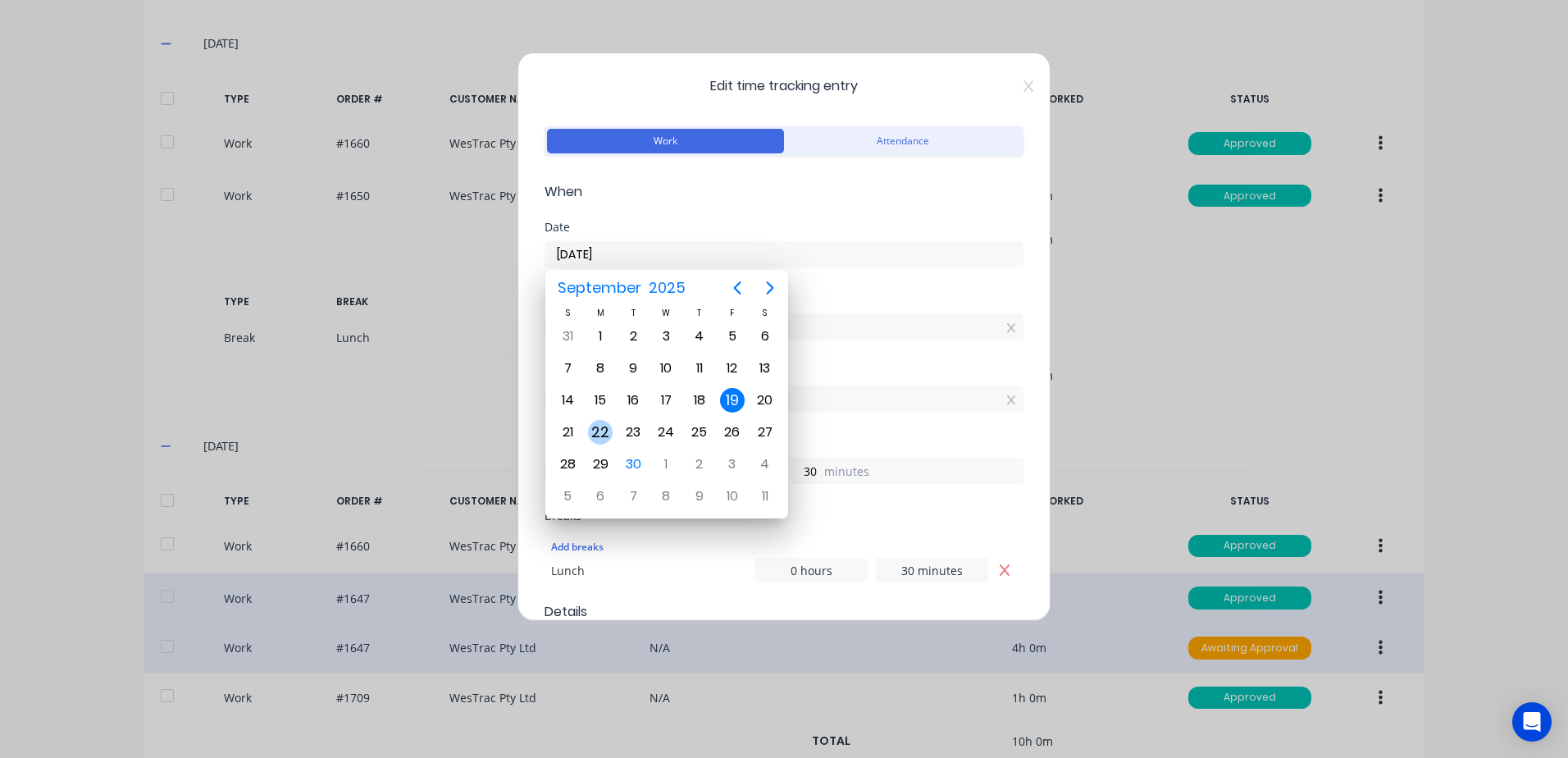
click at [597, 429] on div "22" at bounding box center [599, 432] width 25 height 25
type input "[DATE]"
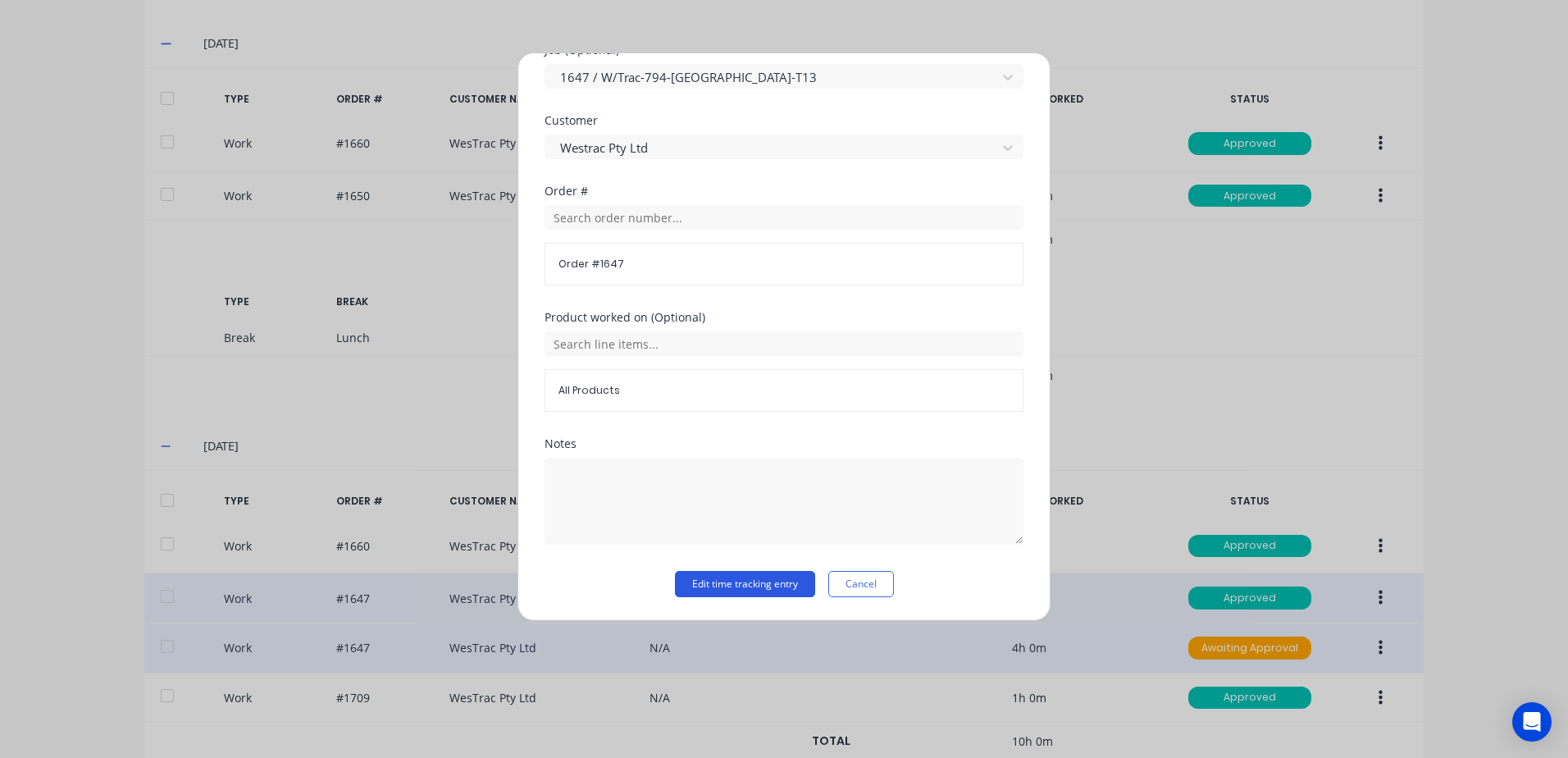
click at [727, 589] on button "Edit time tracking entry" at bounding box center [745, 584] width 140 height 27
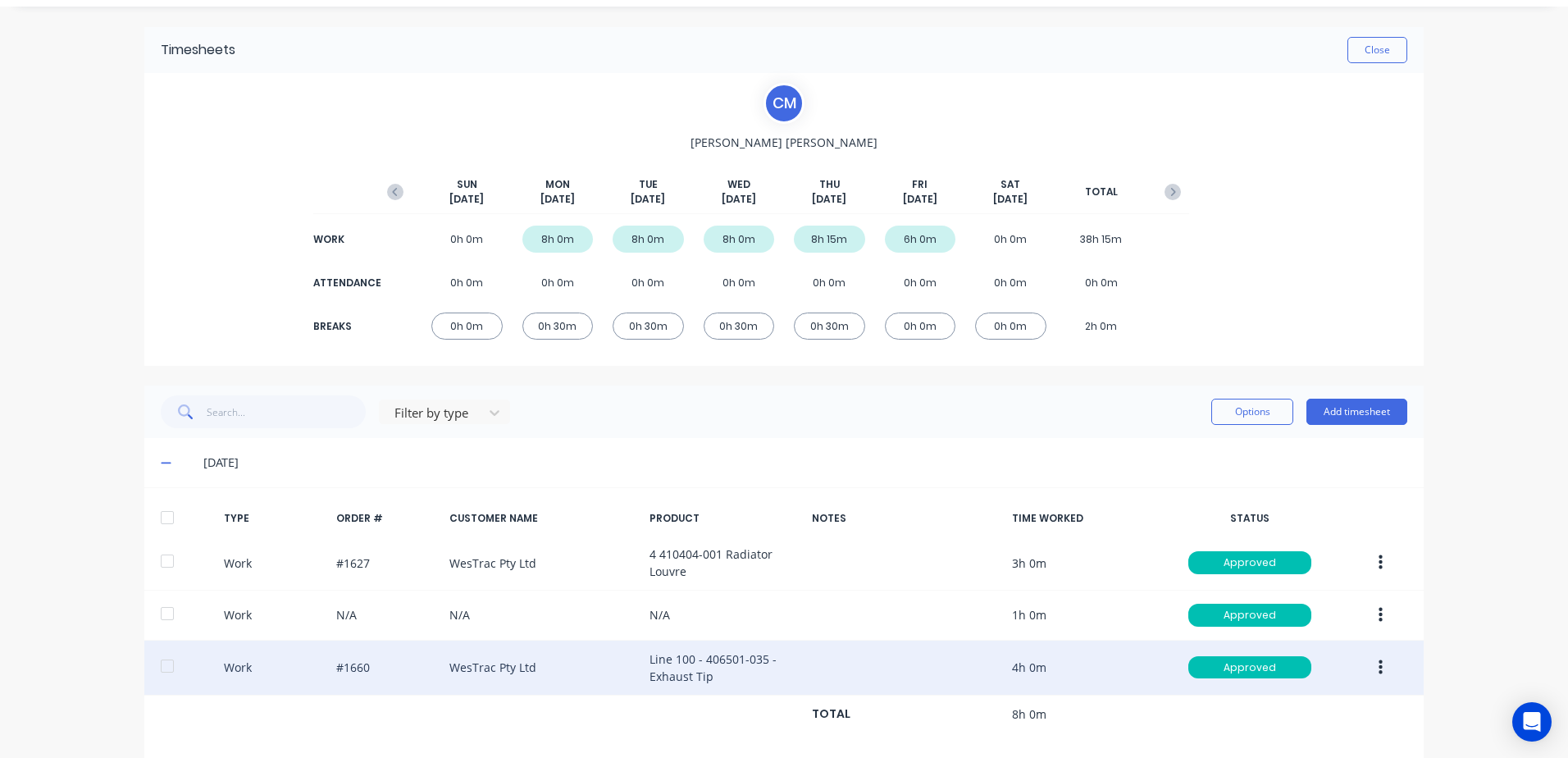
scroll to position [39, 0]
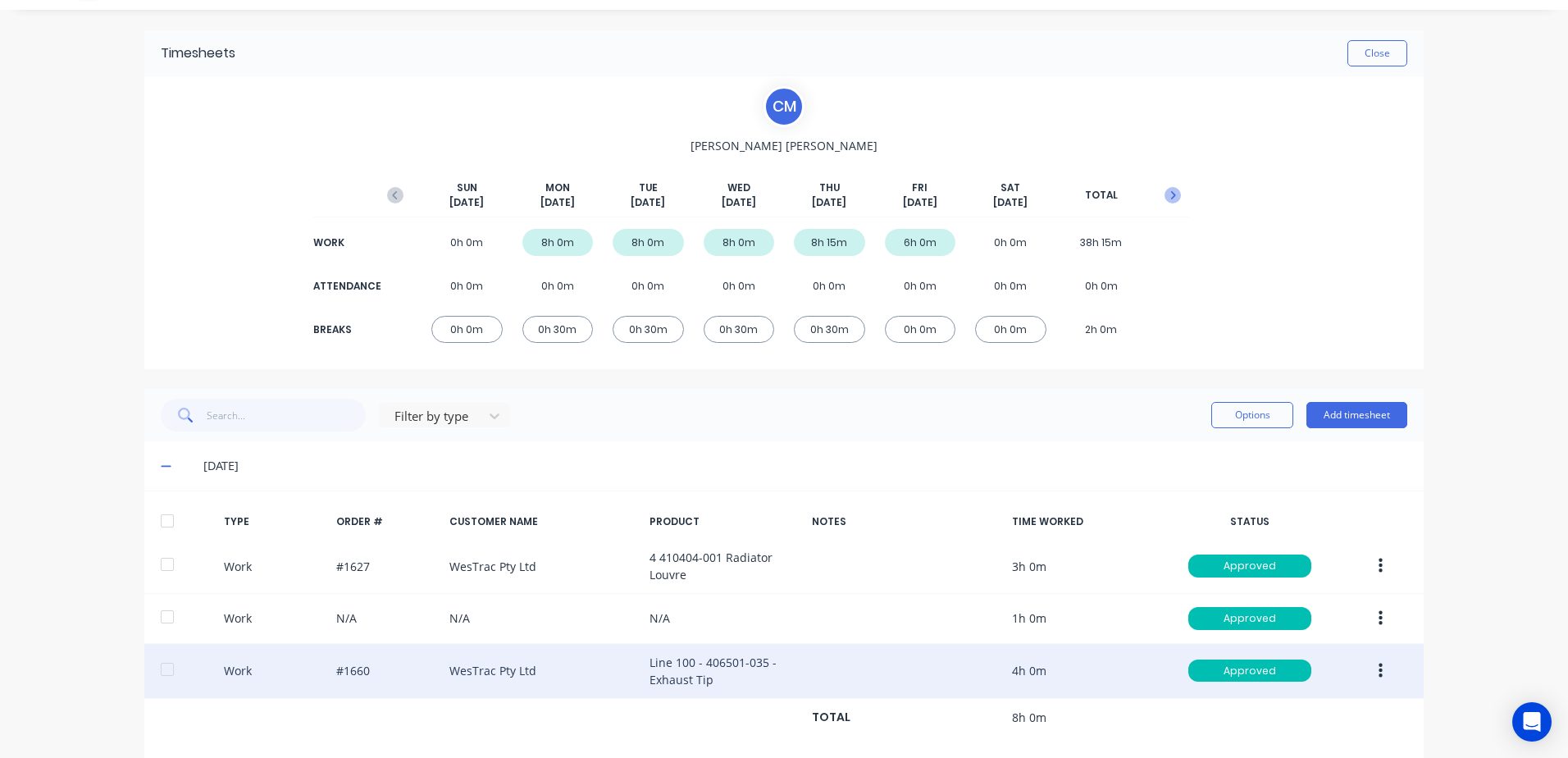
click at [1171, 192] on icon "button" at bounding box center [1173, 195] width 5 height 8
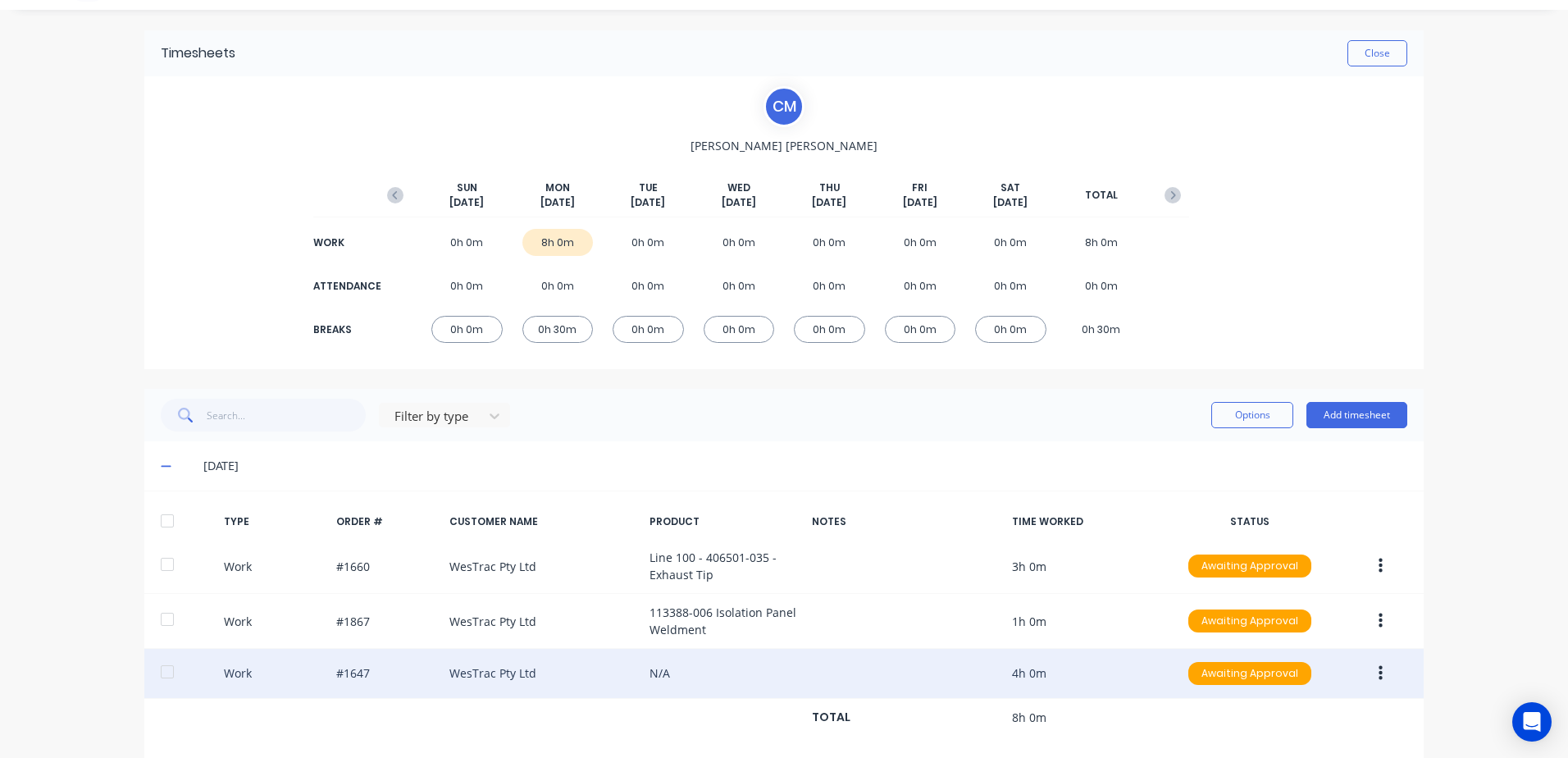
click at [1379, 675] on icon "button" at bounding box center [1381, 673] width 4 height 15
click at [1280, 609] on div "Edit" at bounding box center [1322, 611] width 126 height 24
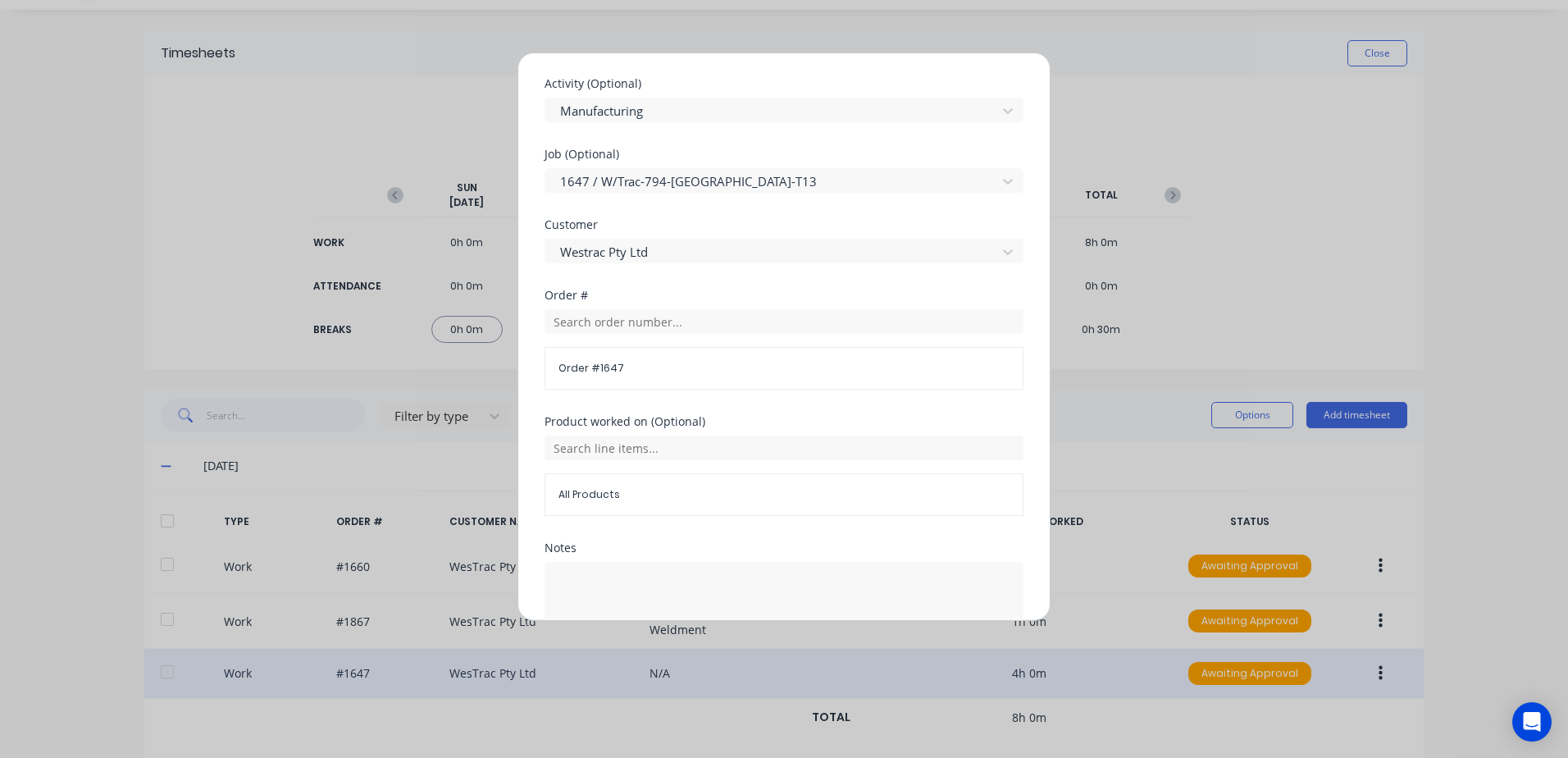
scroll to position [657, 0]
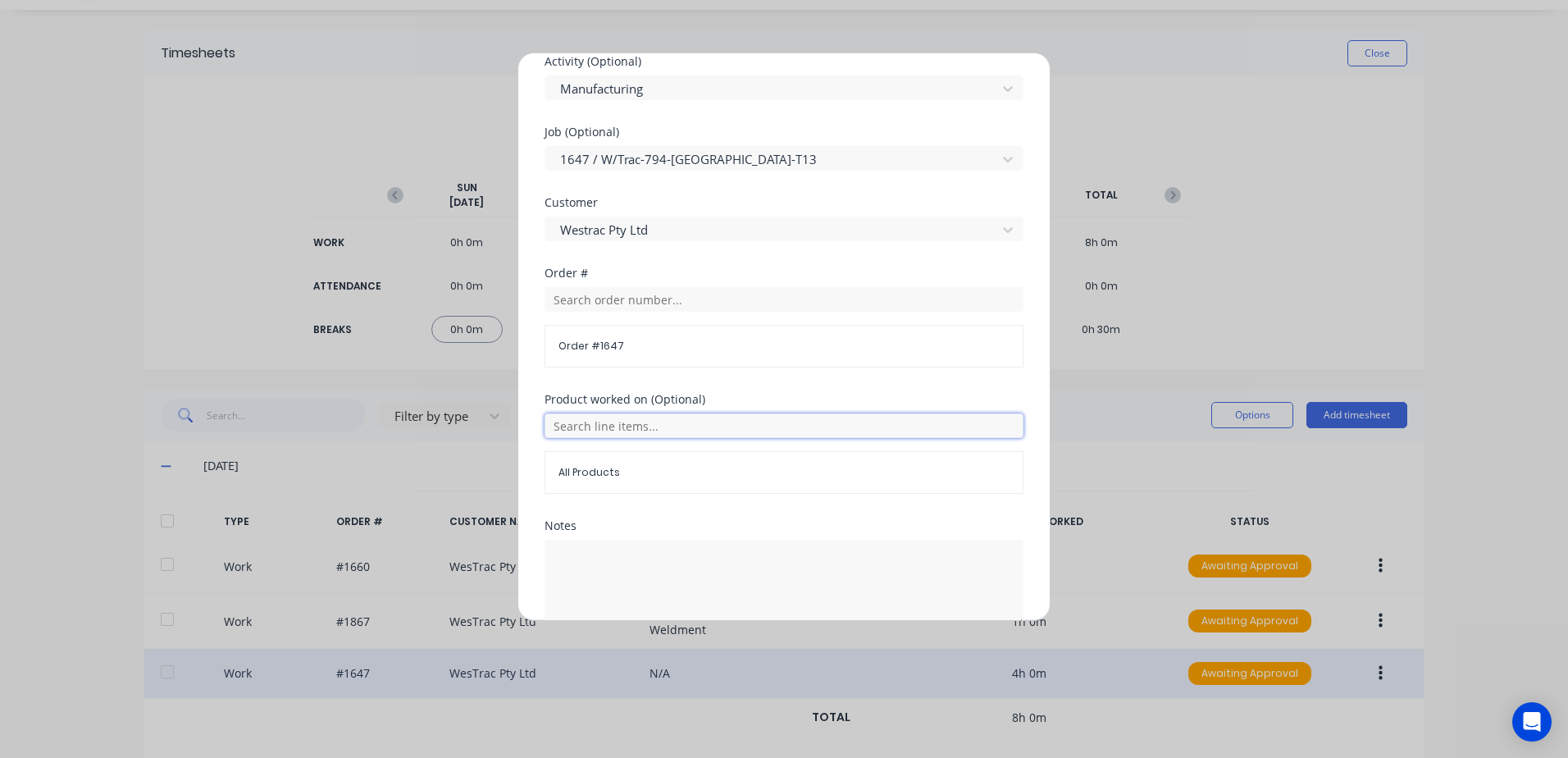
click at [618, 429] on input "text" at bounding box center [784, 425] width 479 height 25
click at [857, 390] on div "Order # Order # 1647" at bounding box center [784, 331] width 479 height 126
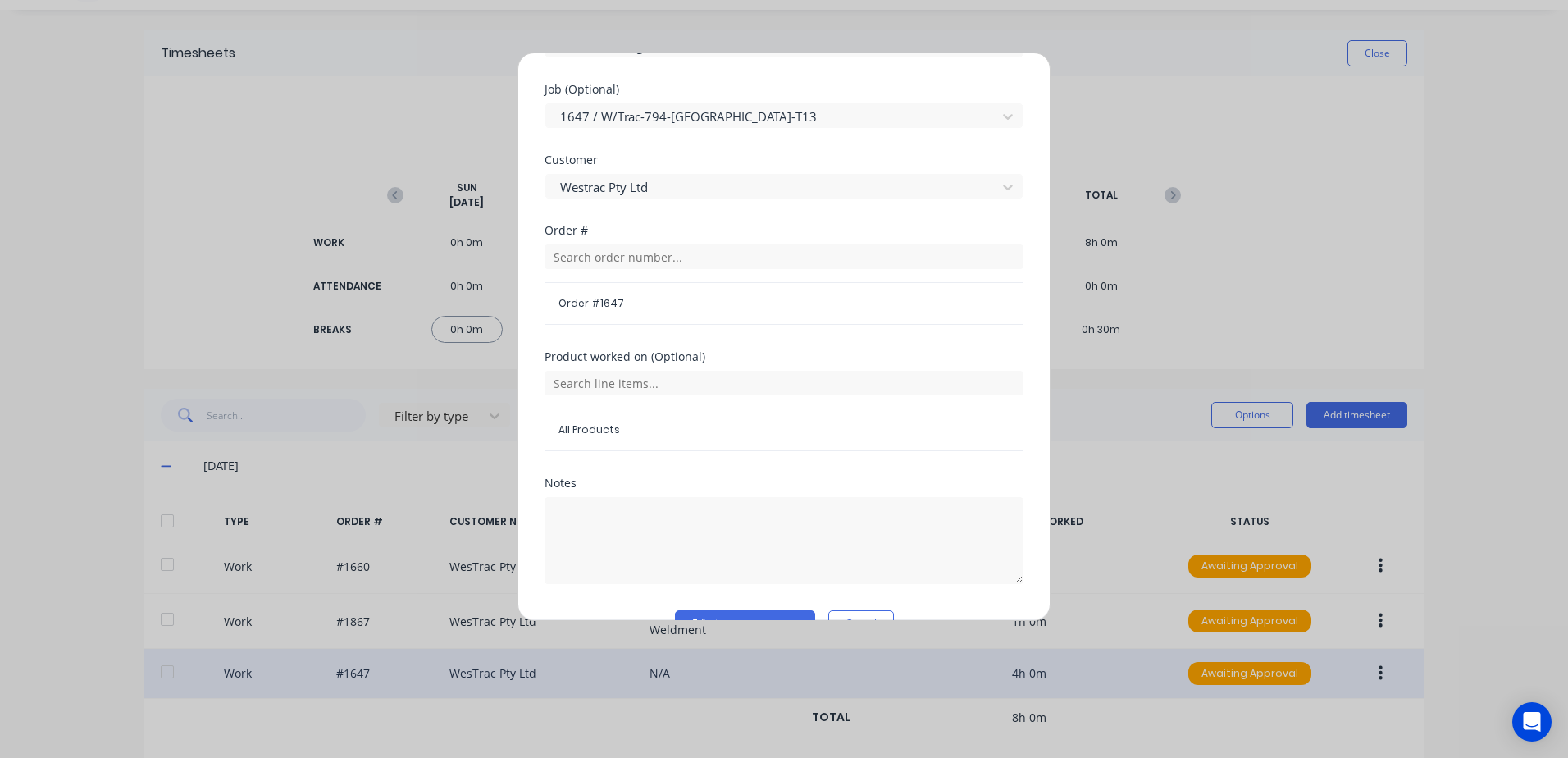
scroll to position [738, 0]
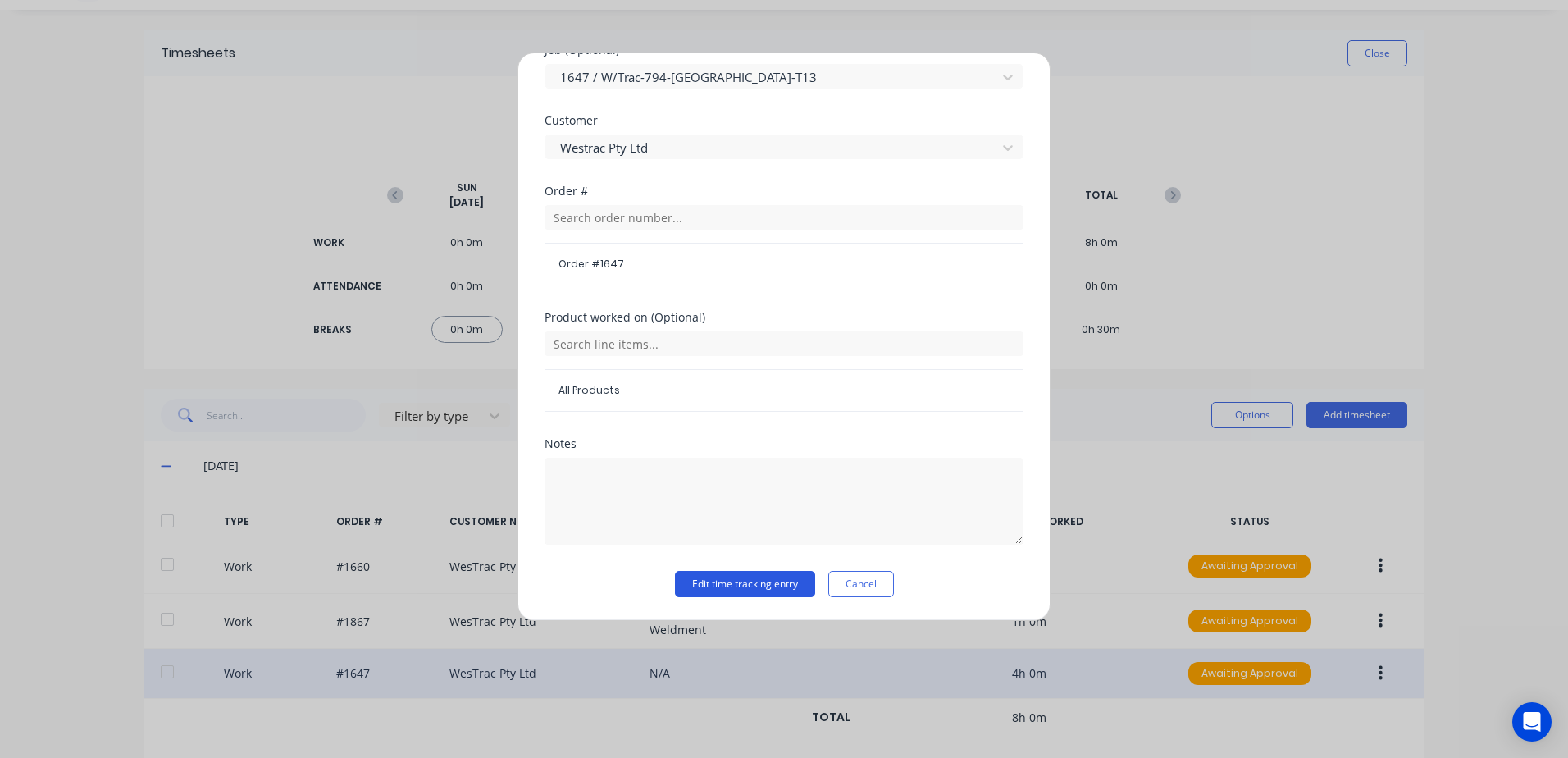
drag, startPoint x: 730, startPoint y: 587, endPoint x: 716, endPoint y: 580, distance: 15.7
click at [726, 585] on button "Edit time tracking entry" at bounding box center [745, 584] width 140 height 27
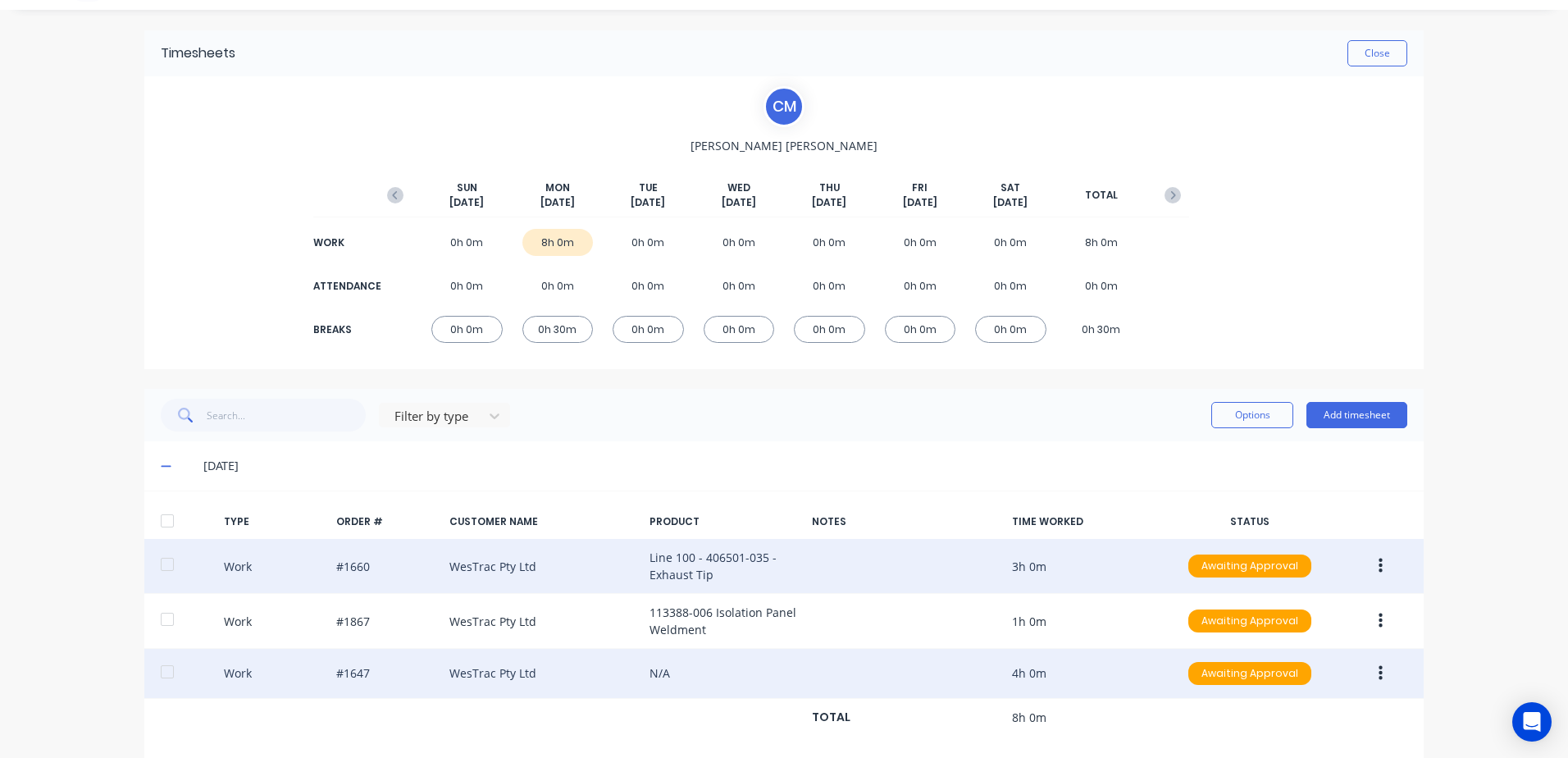
click at [1379, 568] on icon "button" at bounding box center [1381, 566] width 4 height 18
click at [1285, 569] on div "Approve" at bounding box center [1322, 570] width 126 height 24
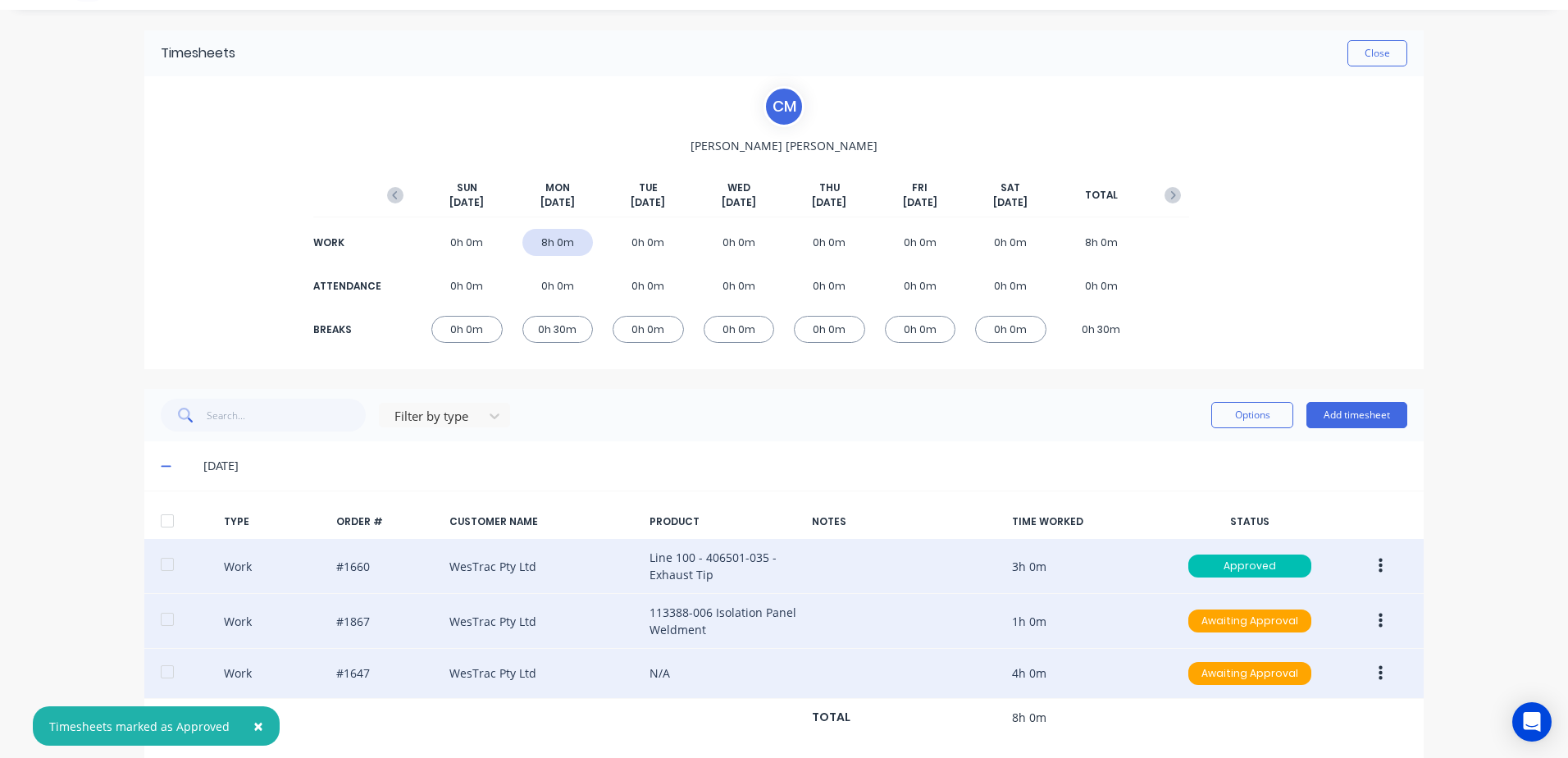
click at [1379, 619] on icon "button" at bounding box center [1381, 620] width 4 height 15
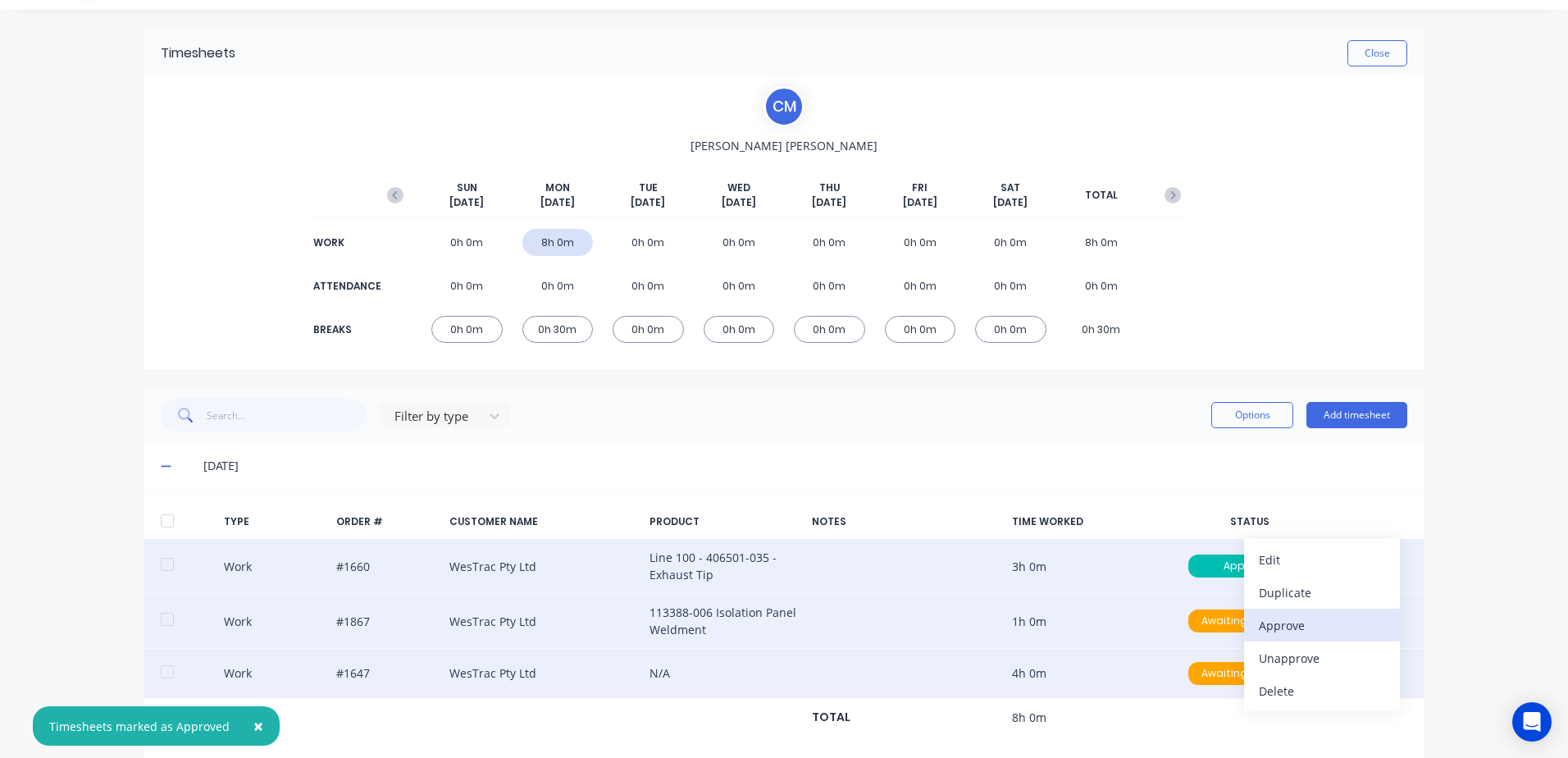
click at [1280, 624] on div "Approve" at bounding box center [1322, 625] width 126 height 24
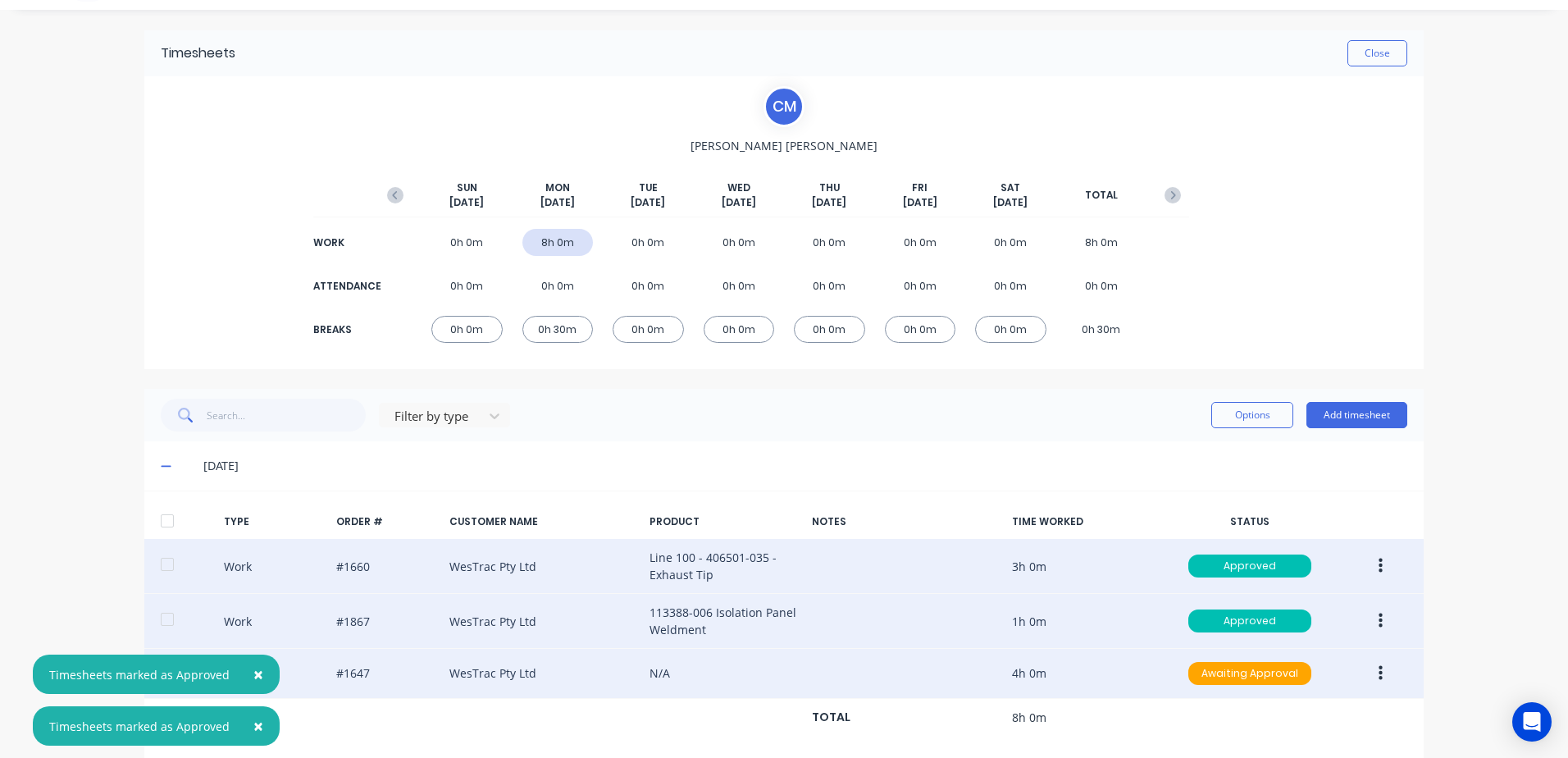
click at [1379, 673] on icon "button" at bounding box center [1381, 673] width 4 height 18
click at [1271, 676] on div "Approve" at bounding box center [1322, 677] width 126 height 24
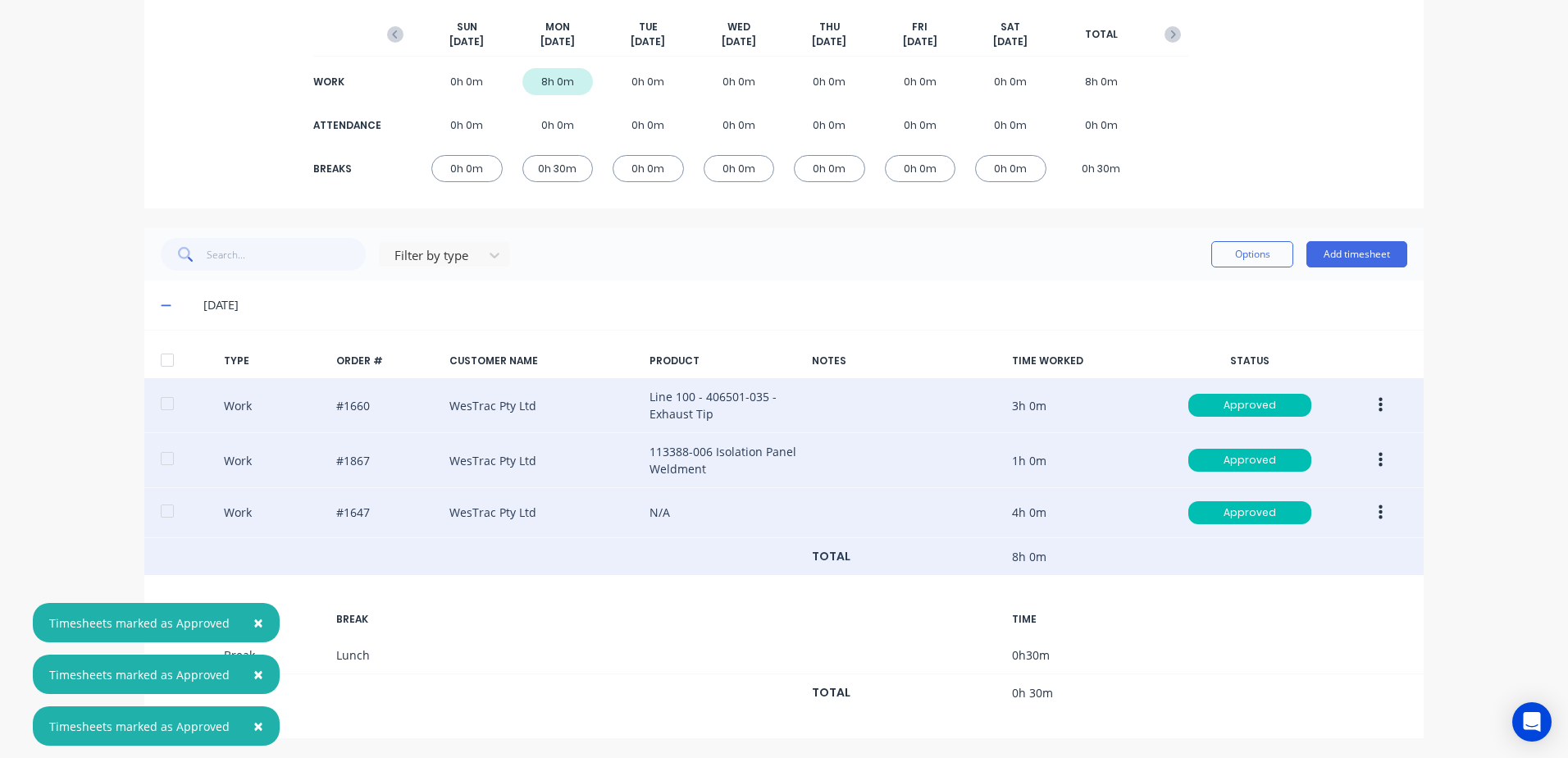
scroll to position [201, 0]
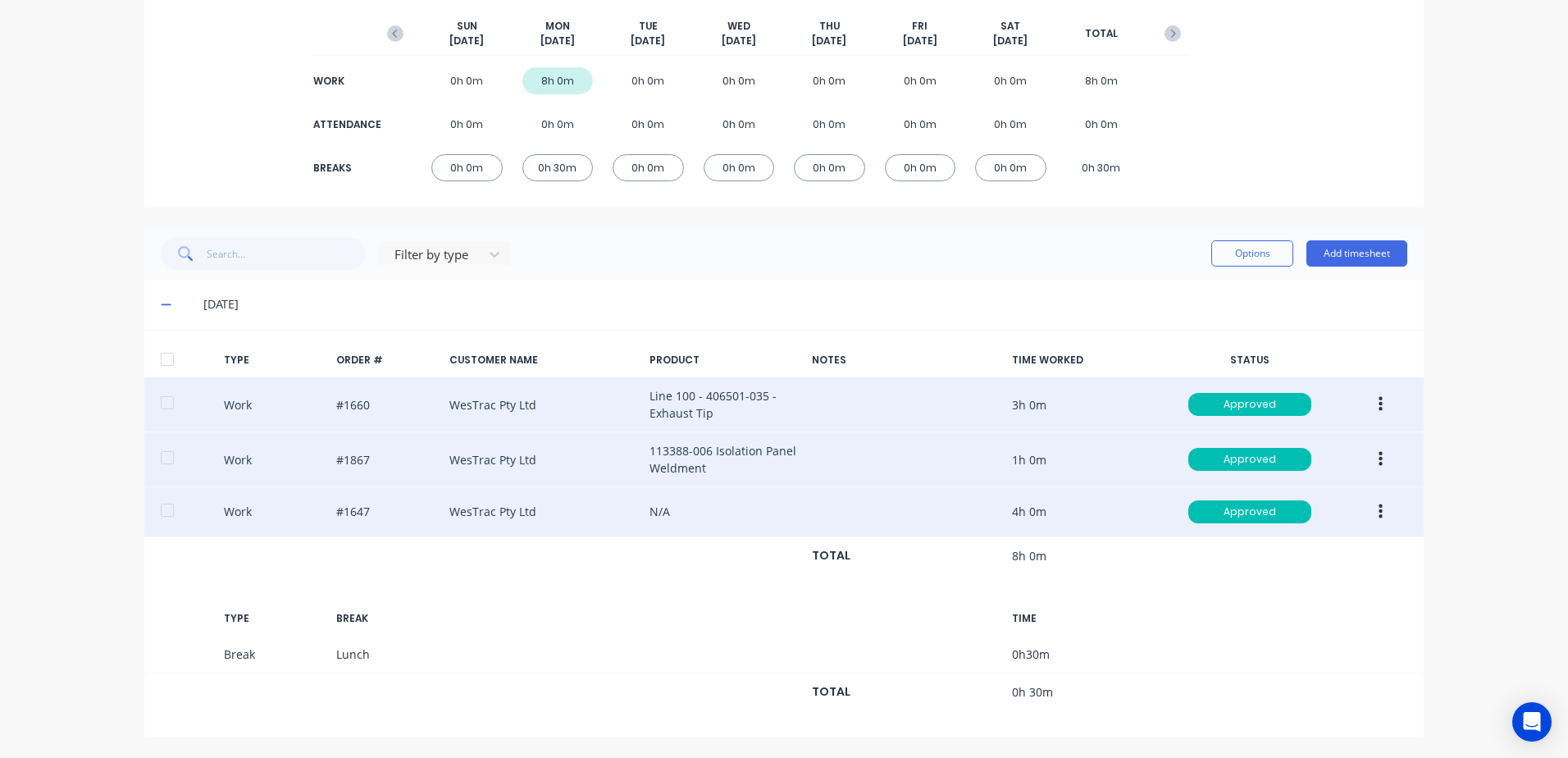
click at [1379, 511] on icon "button" at bounding box center [1381, 512] width 4 height 18
click at [1270, 448] on div "Edit" at bounding box center [1322, 450] width 126 height 24
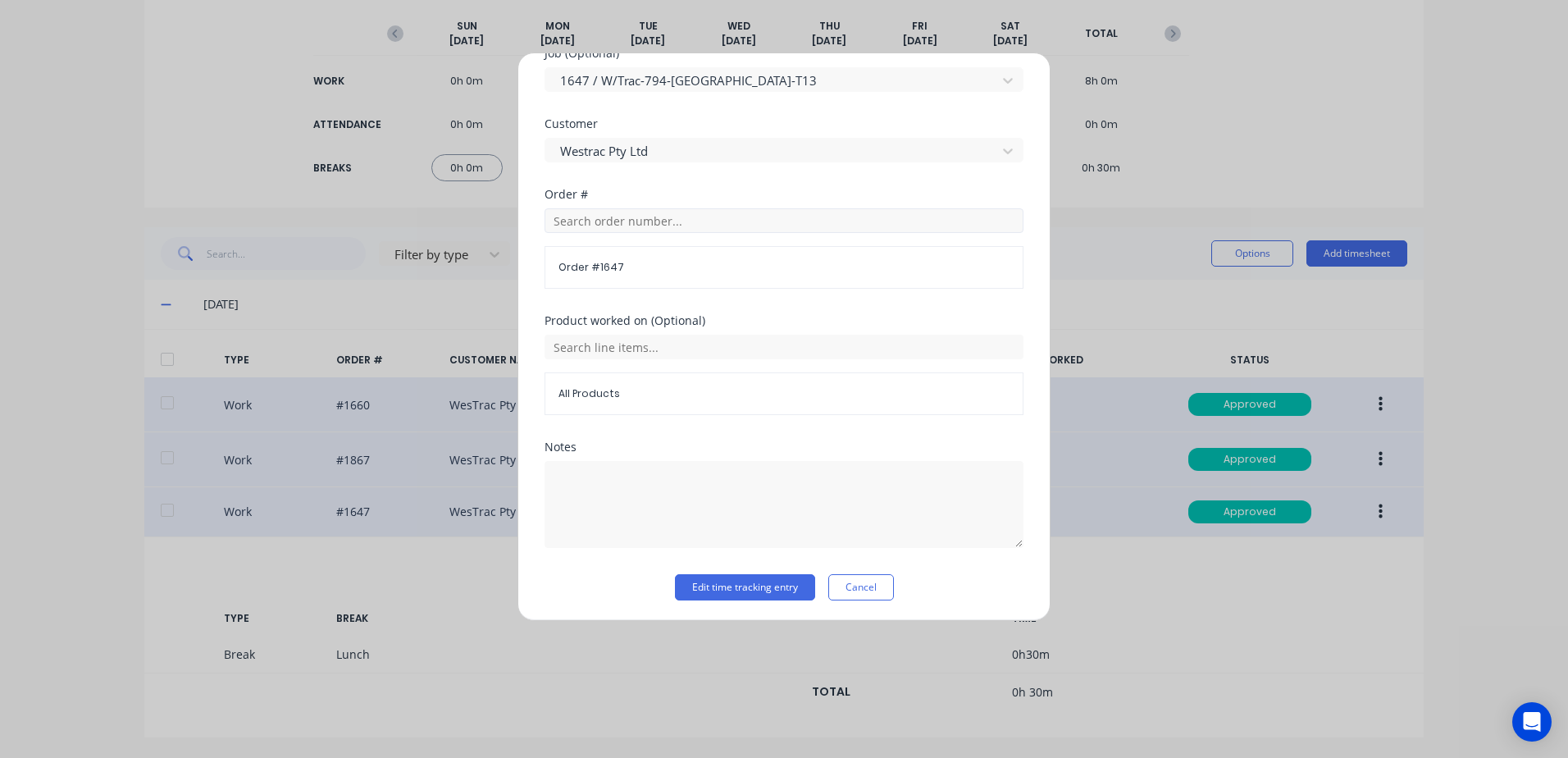
scroll to position [738, 0]
click at [862, 583] on button "Cancel" at bounding box center [861, 584] width 66 height 27
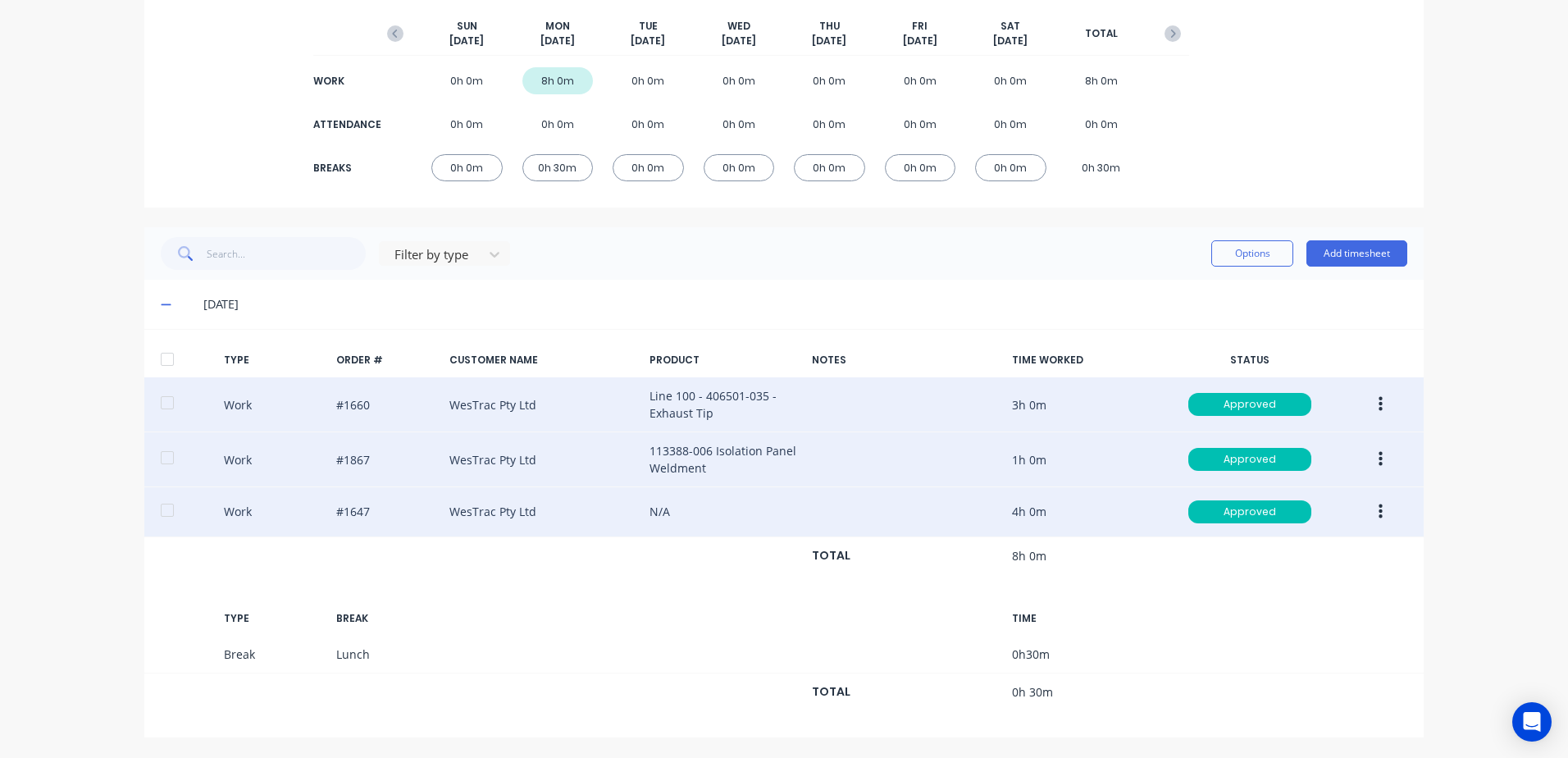
click at [1379, 510] on icon "button" at bounding box center [1381, 511] width 4 height 15
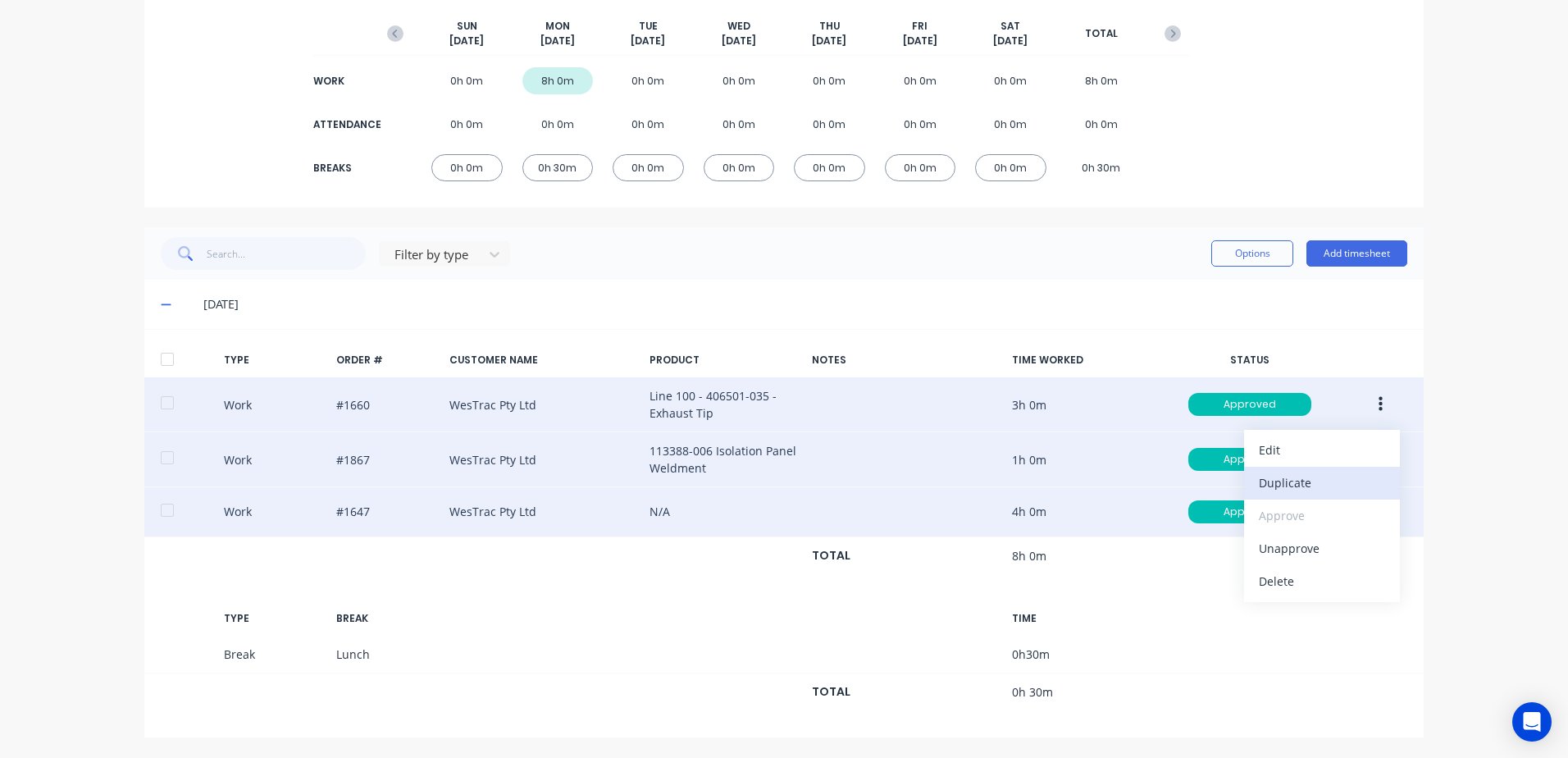
click at [1272, 481] on div "Duplicate" at bounding box center [1322, 482] width 126 height 24
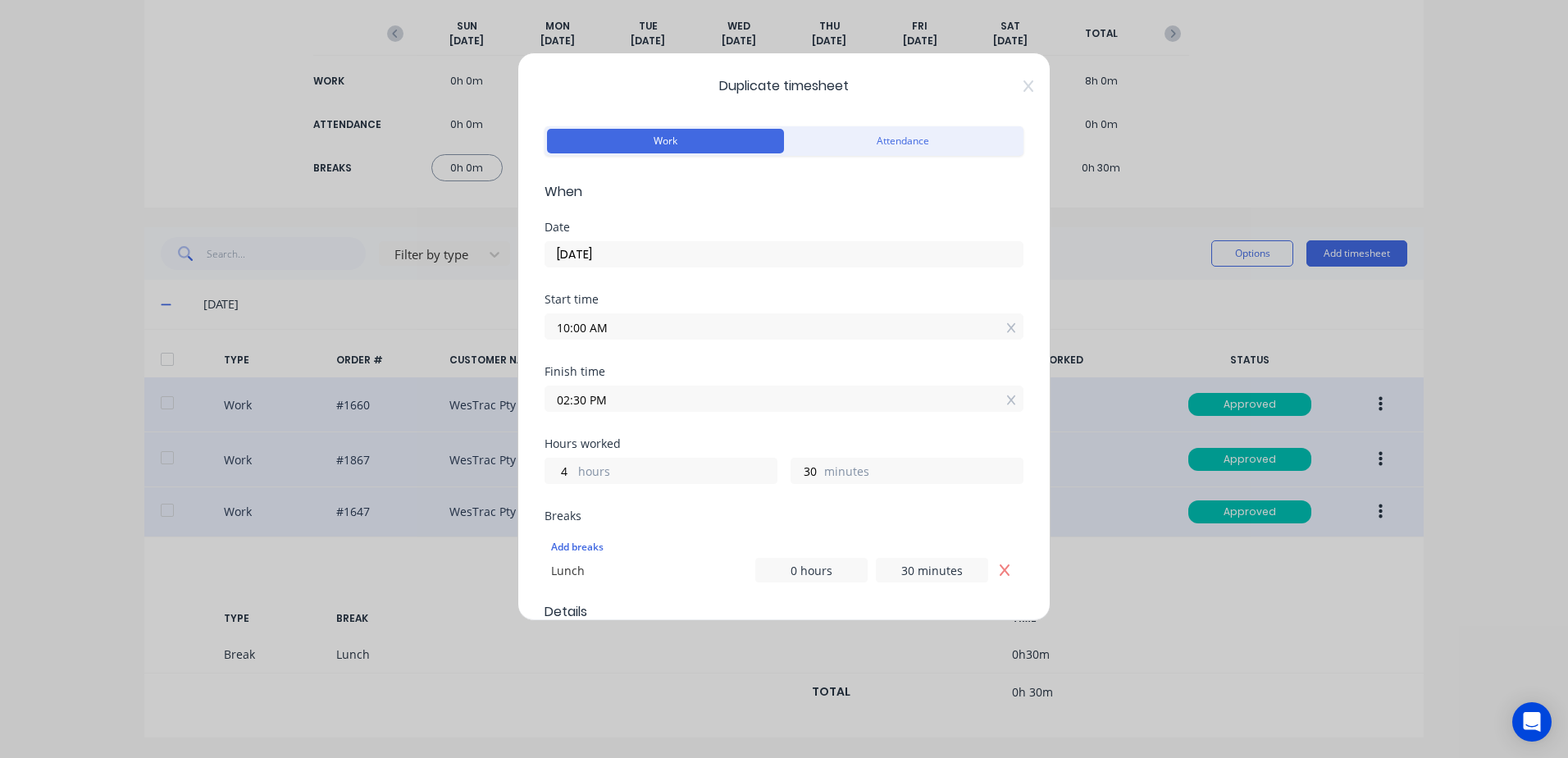
click at [625, 244] on input "[DATE]" at bounding box center [784, 254] width 477 height 25
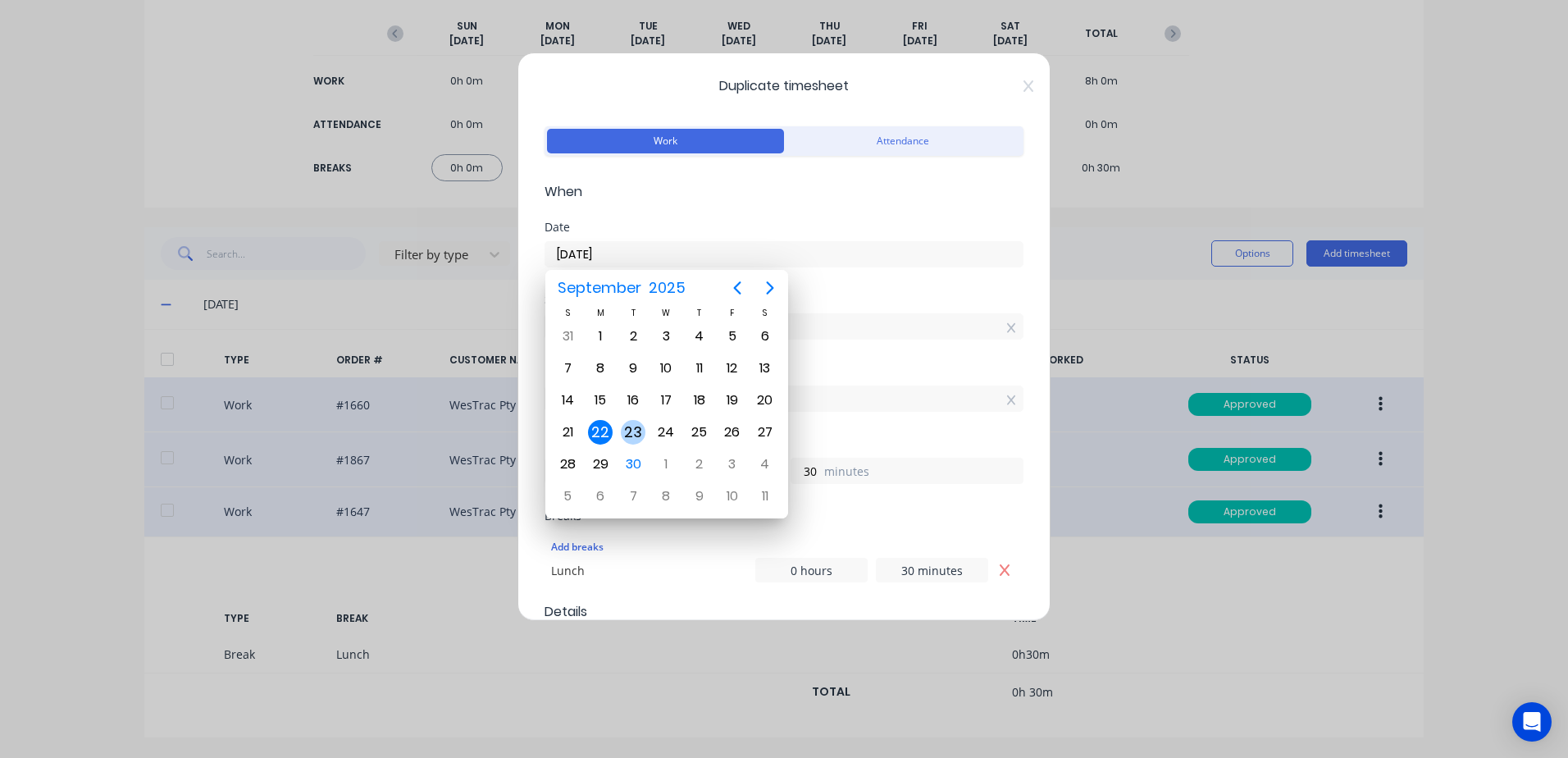
click at [637, 432] on div "23" at bounding box center [633, 432] width 25 height 25
type input "[DATE]"
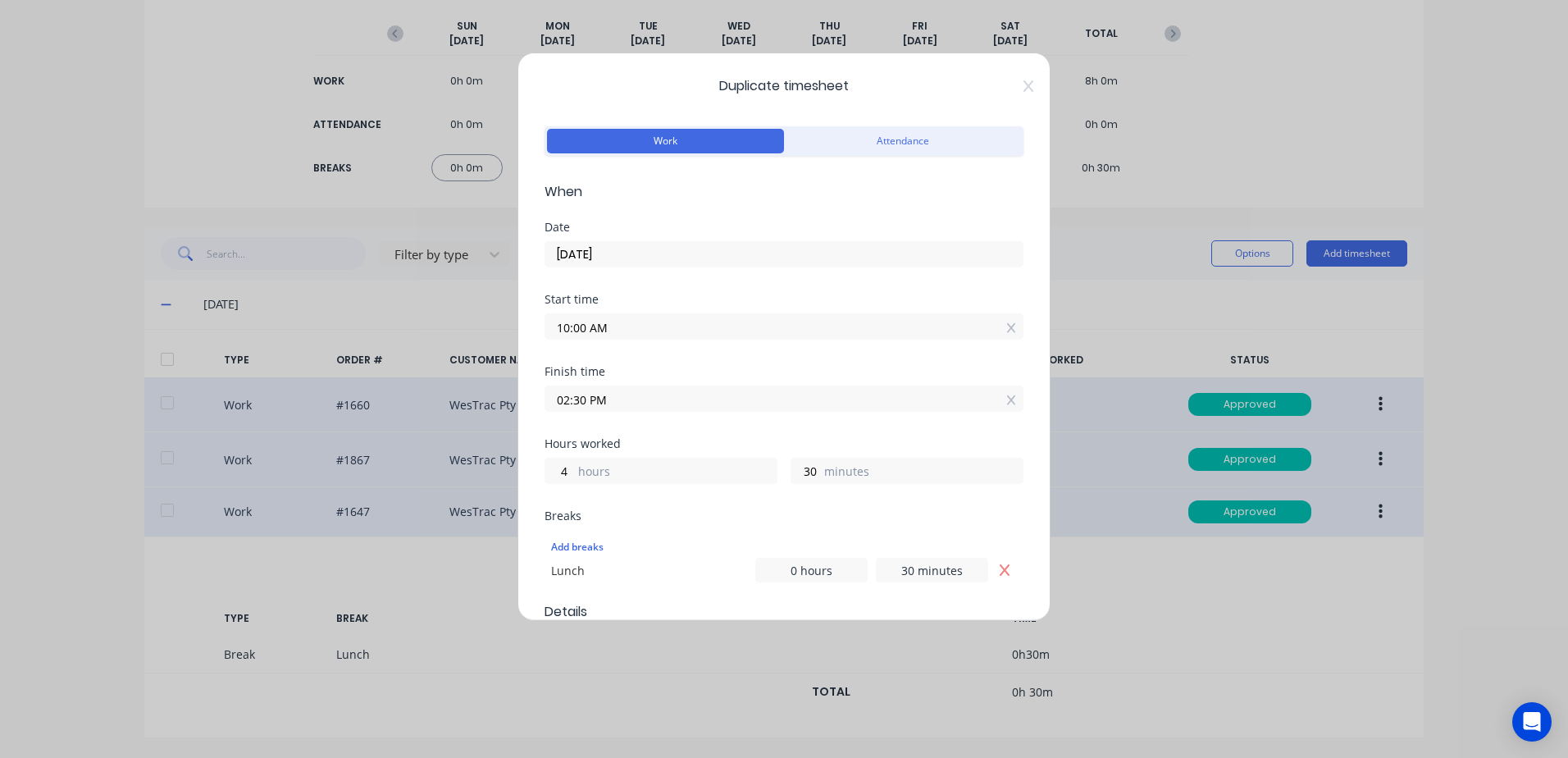
click at [630, 327] on input "10:00 AM" at bounding box center [784, 326] width 477 height 25
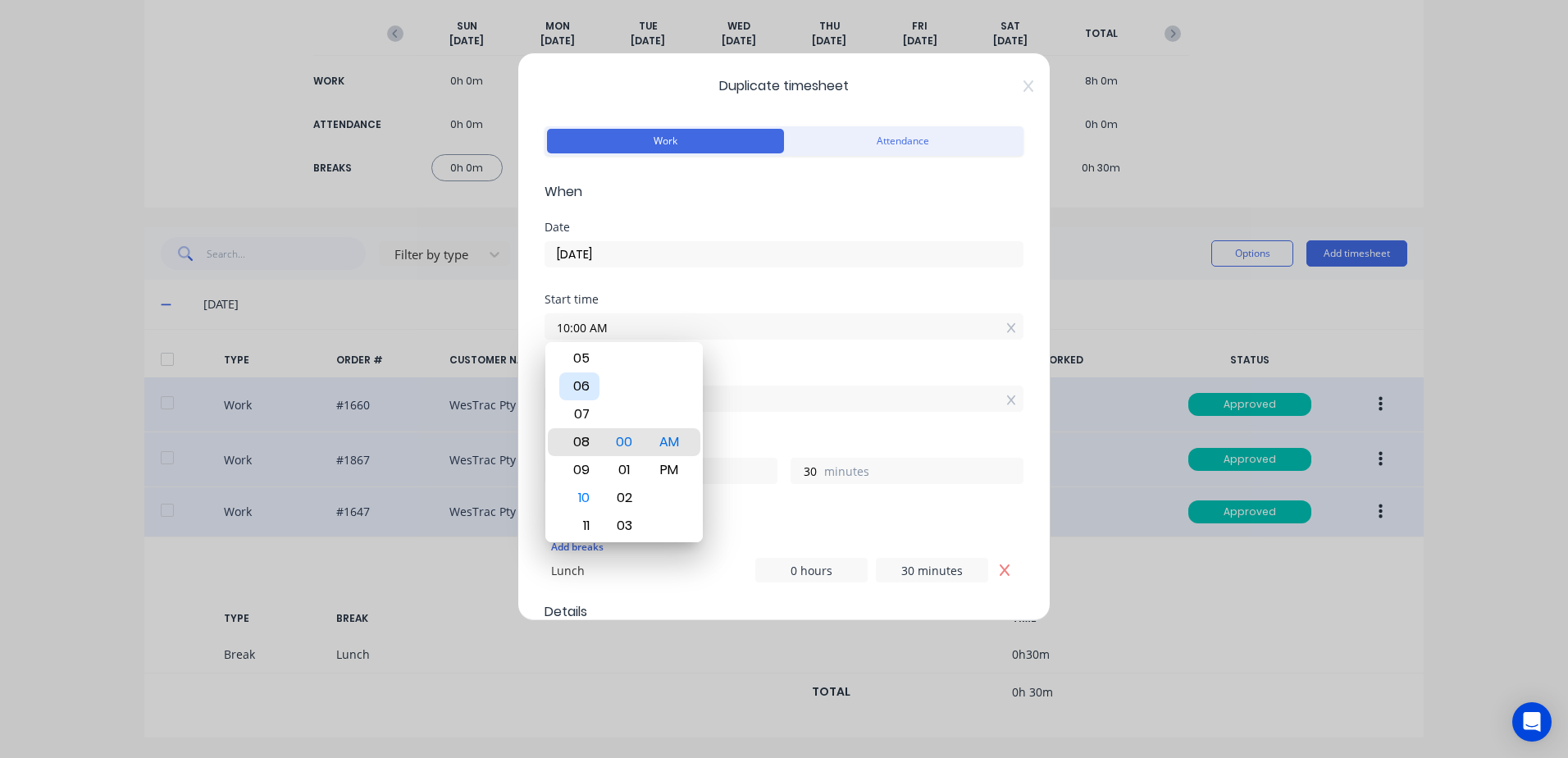
type input "08:00 AM"
type input "6"
type input "05:00 AM"
type input "9"
type input "06:00 AM"
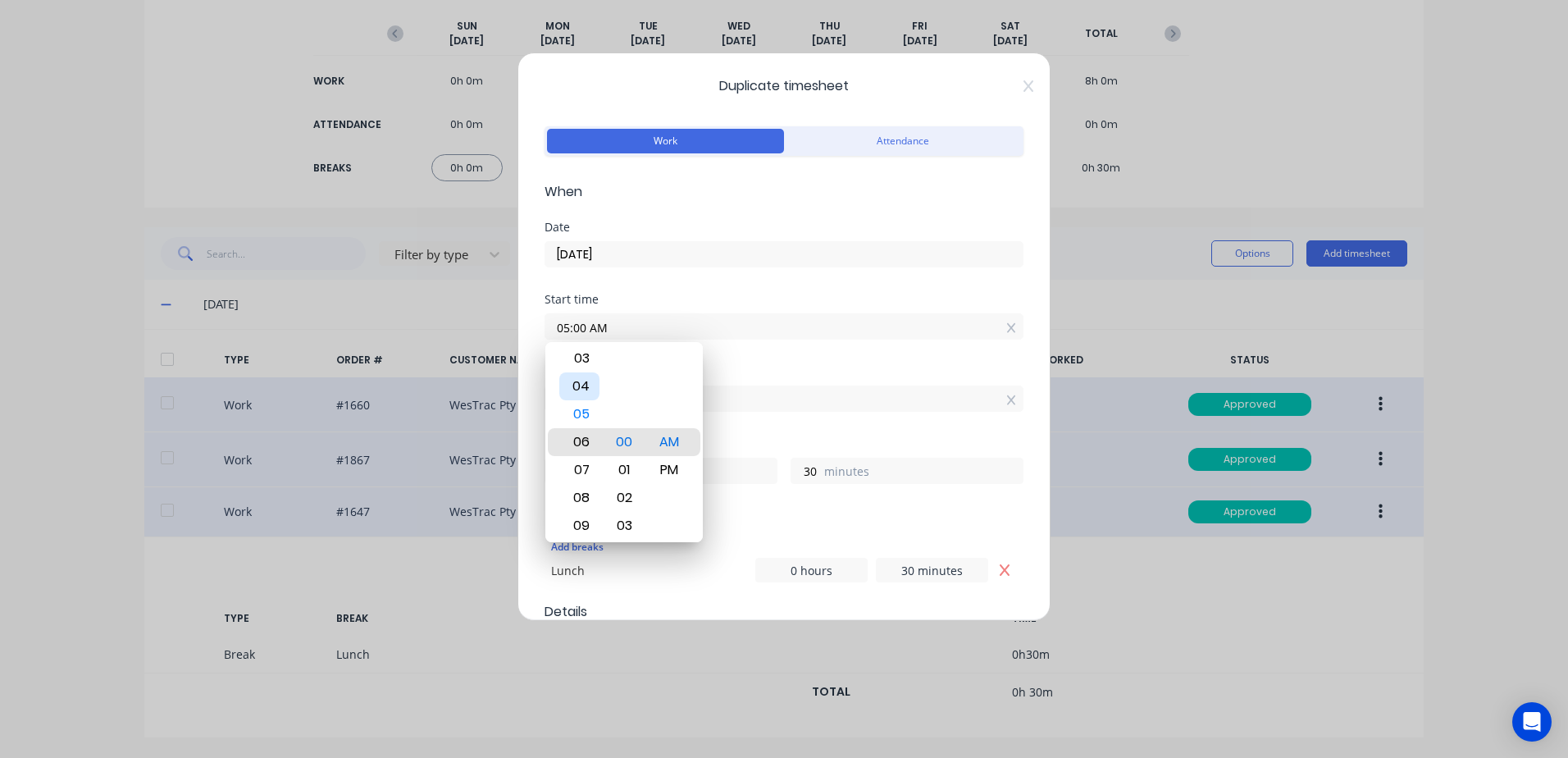
type input "8"
click at [769, 426] on div "Finish time 02:30 PM" at bounding box center [784, 402] width 479 height 72
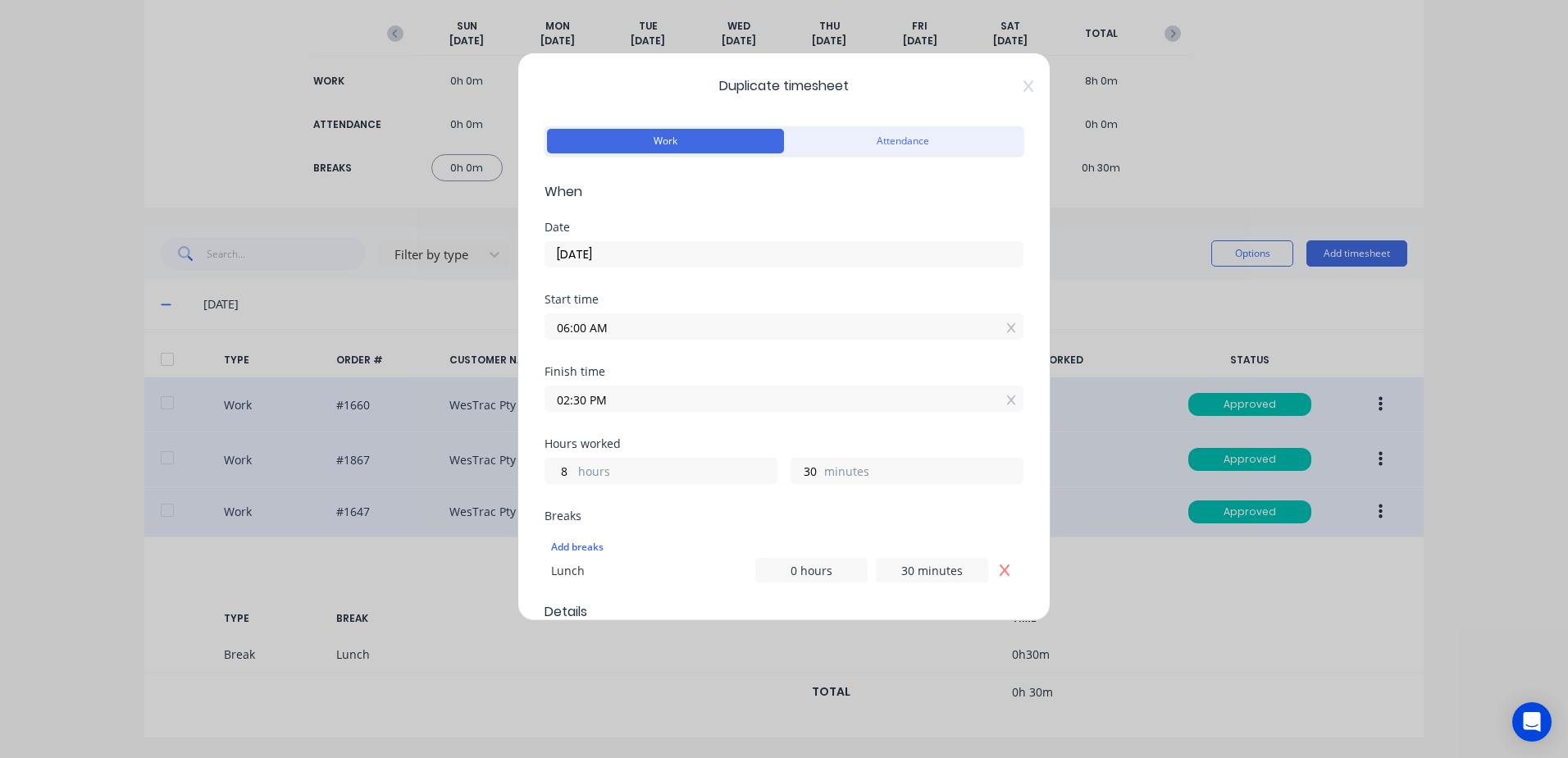
click at [637, 396] on input "02:30 PM" at bounding box center [784, 398] width 477 height 25
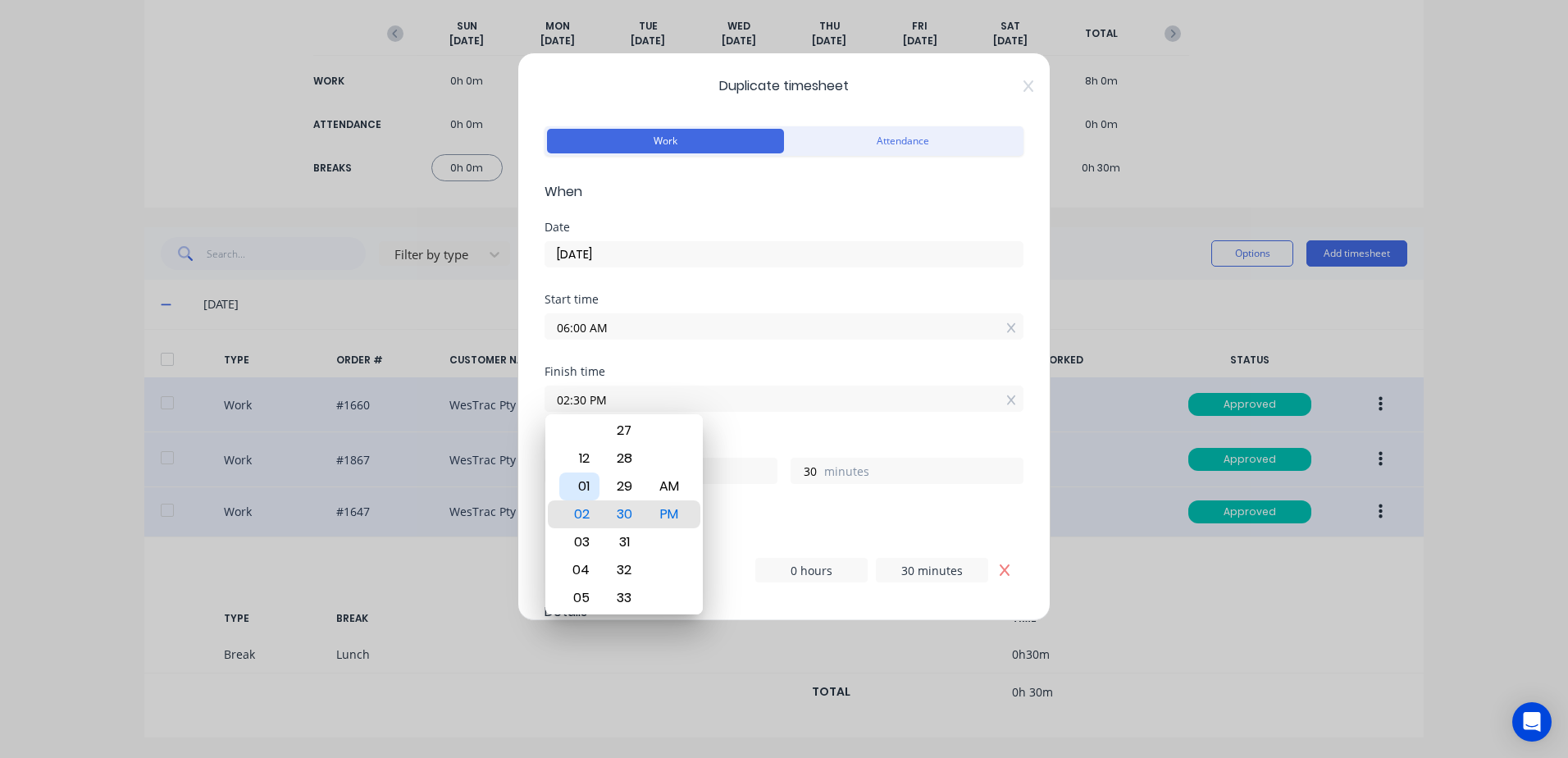
click at [589, 487] on div "01" at bounding box center [579, 486] width 40 height 28
type input "01:30 PM"
type input "7"
click at [767, 424] on div "Finish time 01:30 PM" at bounding box center [784, 402] width 479 height 72
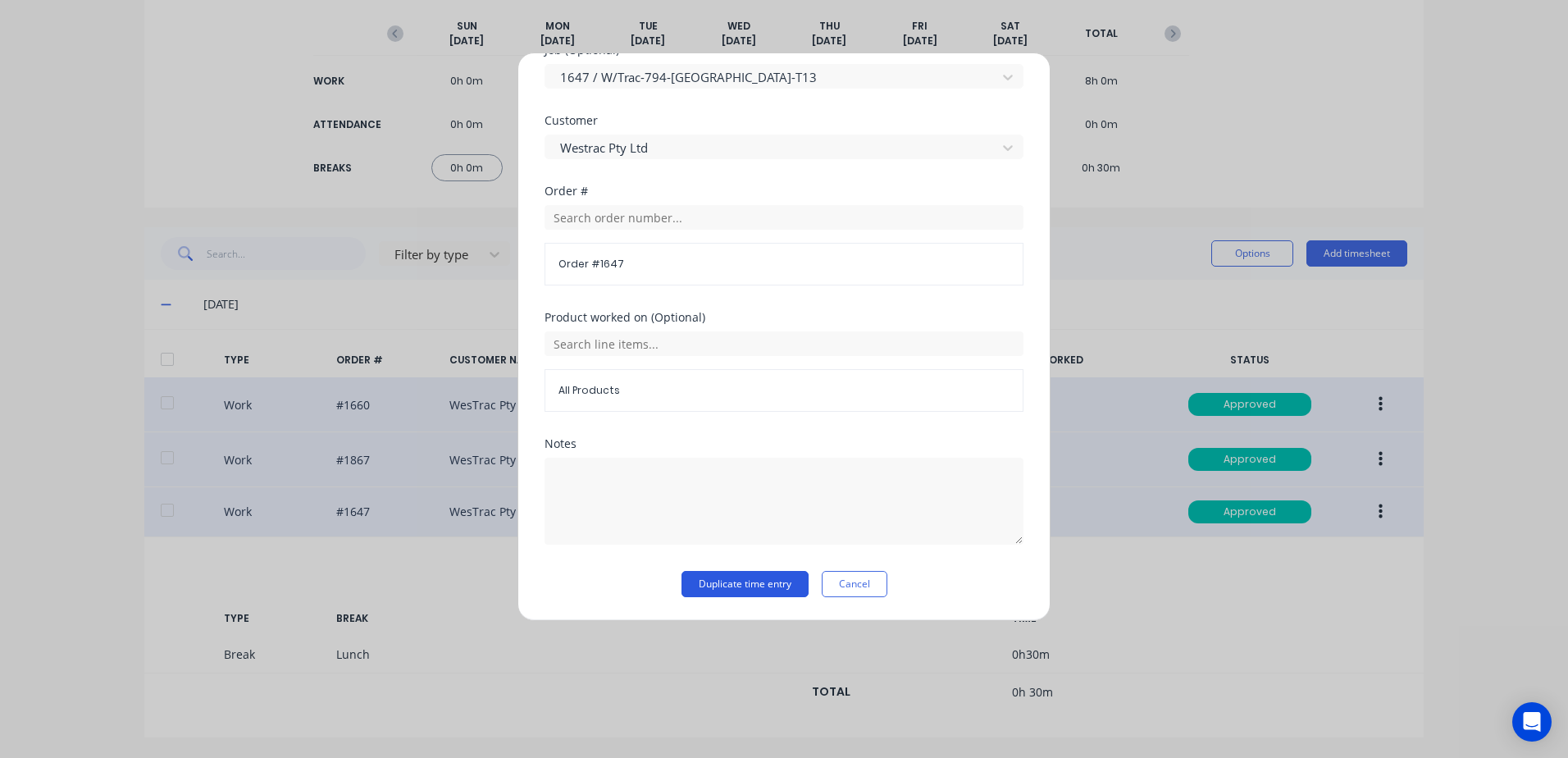
click at [707, 587] on button "Duplicate time entry" at bounding box center [744, 584] width 127 height 27
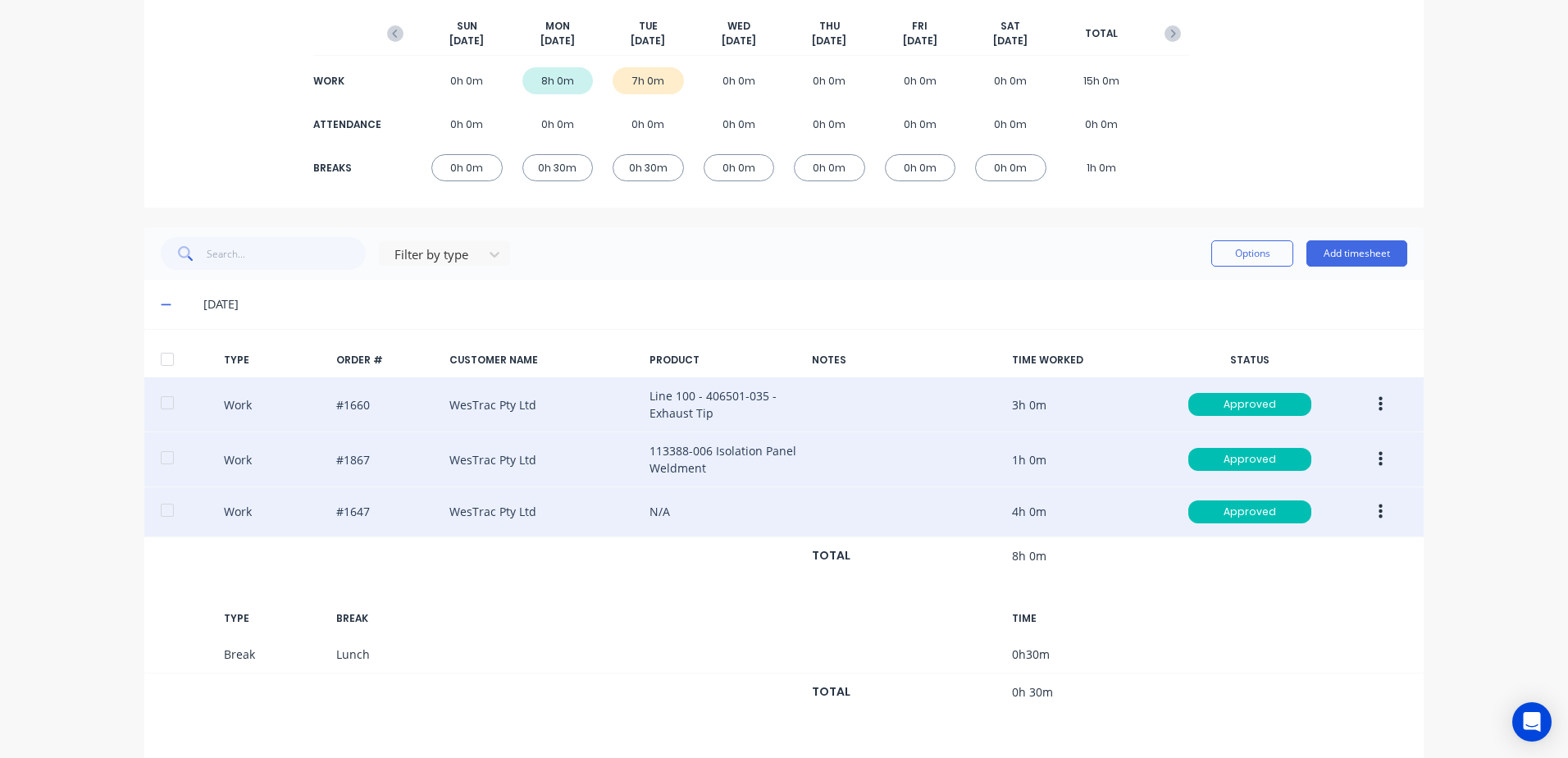
click at [1379, 403] on icon "button" at bounding box center [1381, 404] width 4 height 15
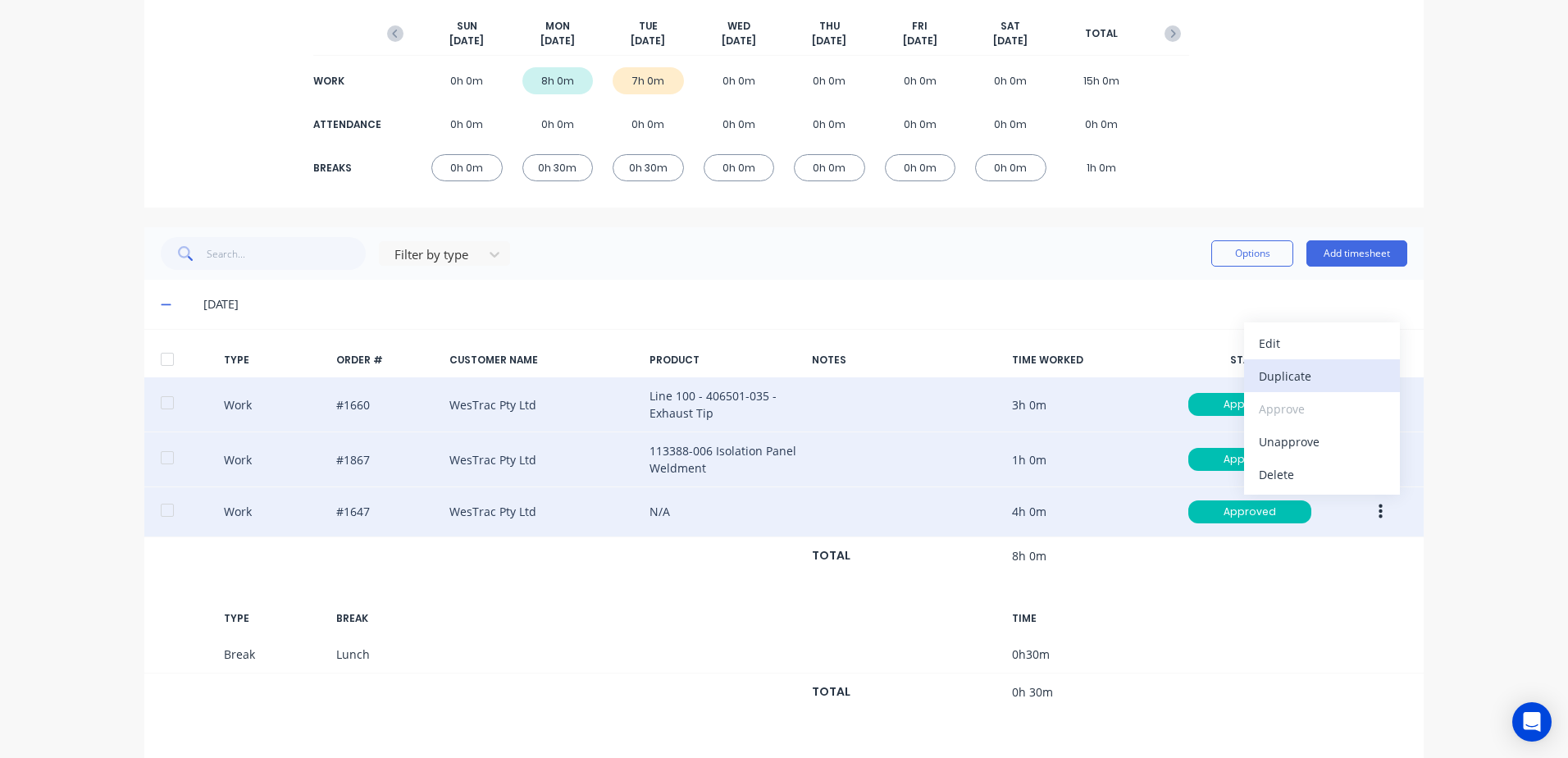
click at [1282, 377] on div "Duplicate" at bounding box center [1322, 376] width 126 height 24
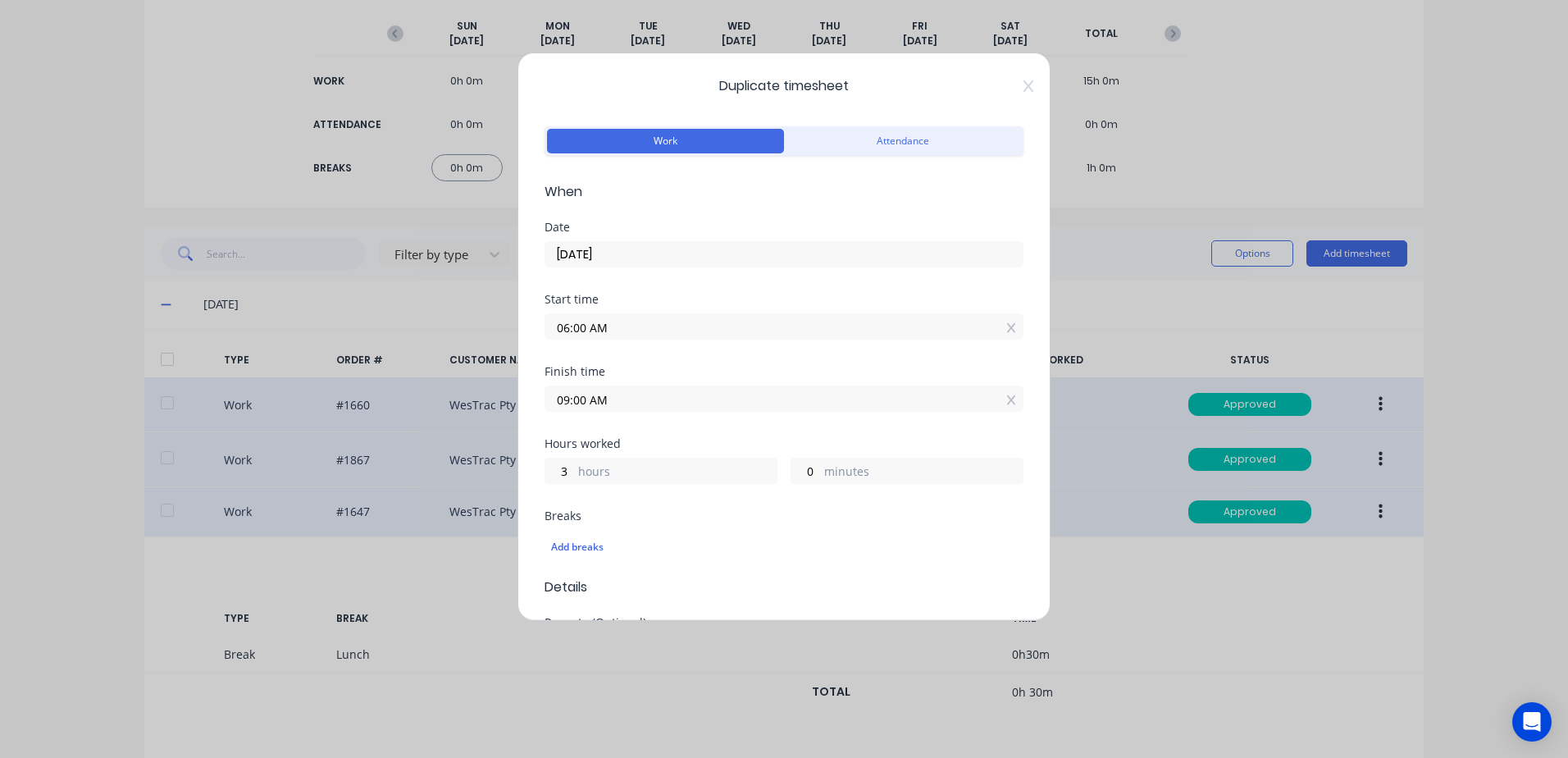
click at [636, 254] on input "[DATE]" at bounding box center [784, 254] width 477 height 25
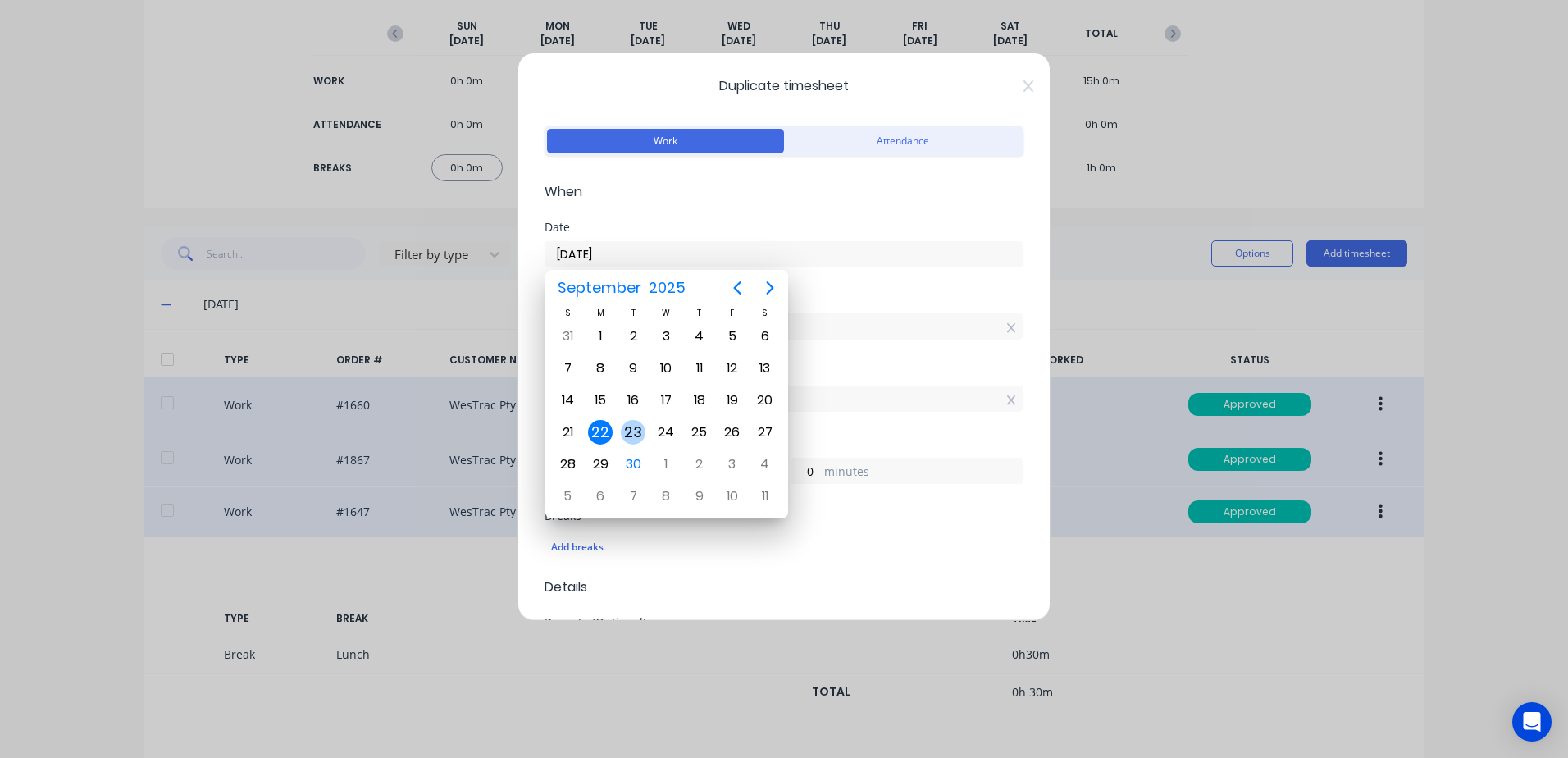
click at [635, 426] on div "23" at bounding box center [633, 432] width 25 height 25
type input "[DATE]"
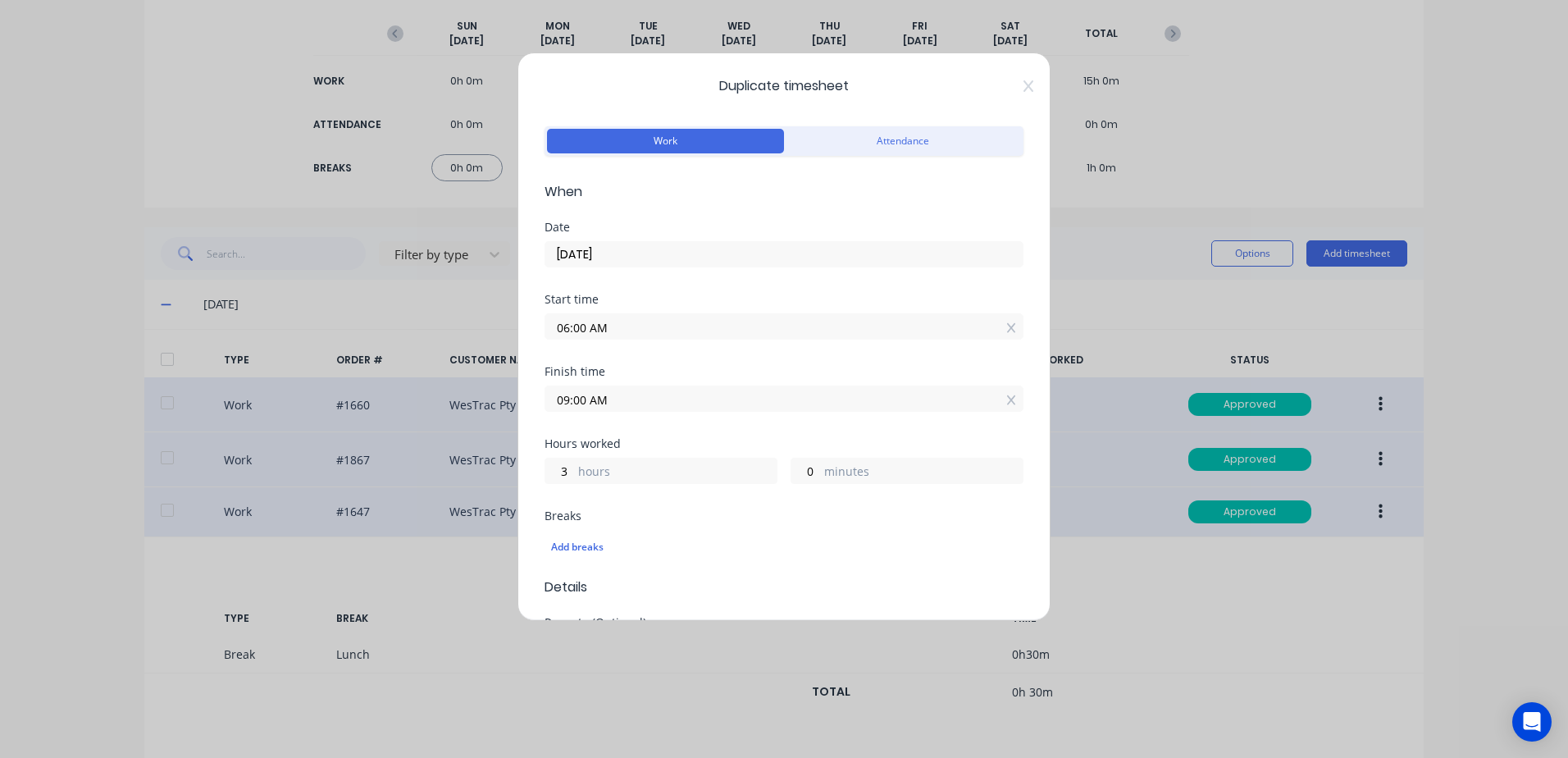
click at [624, 323] on input "06:00 AM" at bounding box center [784, 326] width 477 height 25
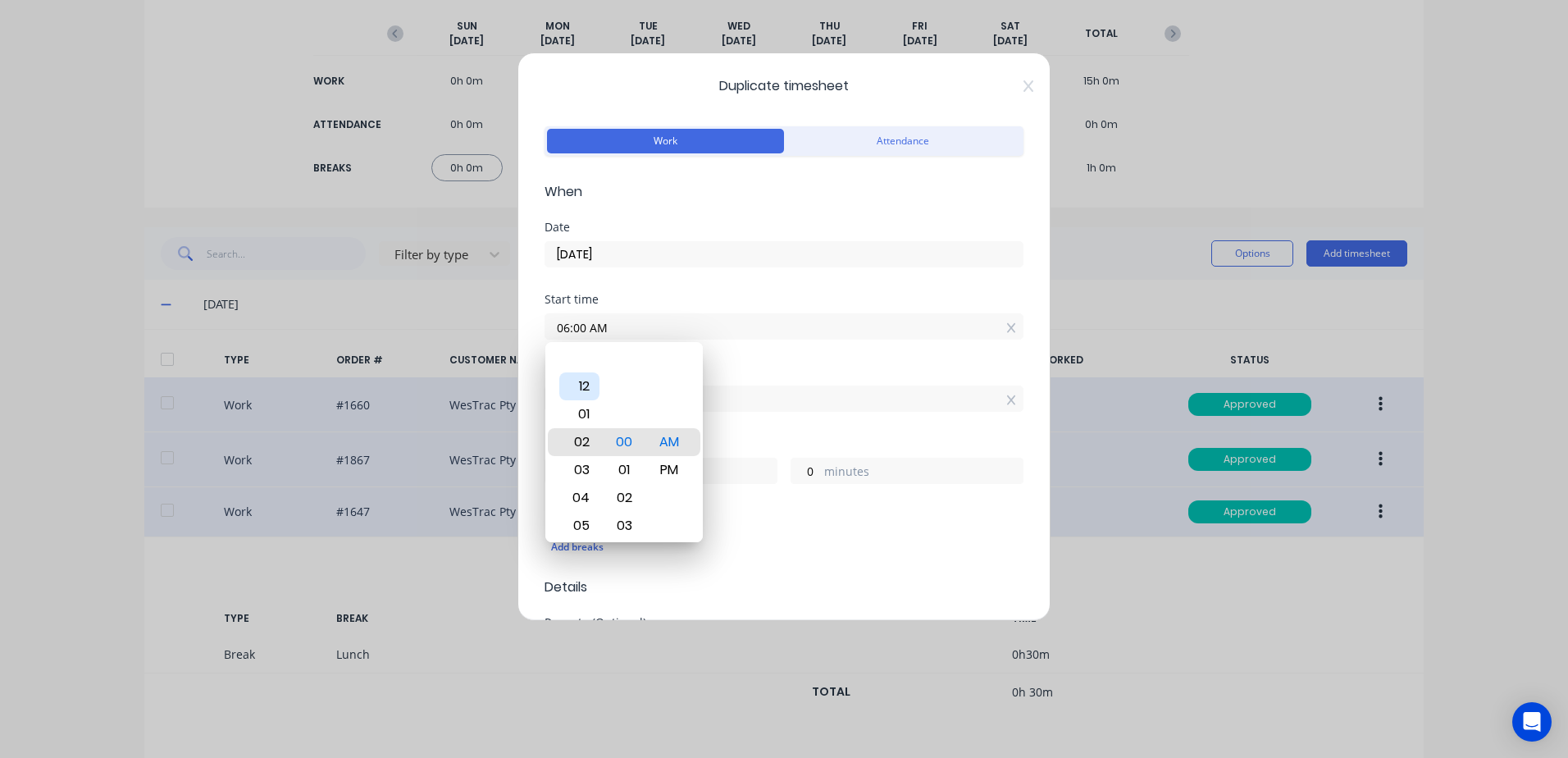
type input "02:00 AM"
type input "7"
type input "12:00 AM"
type input "9"
type input "02:00 AM"
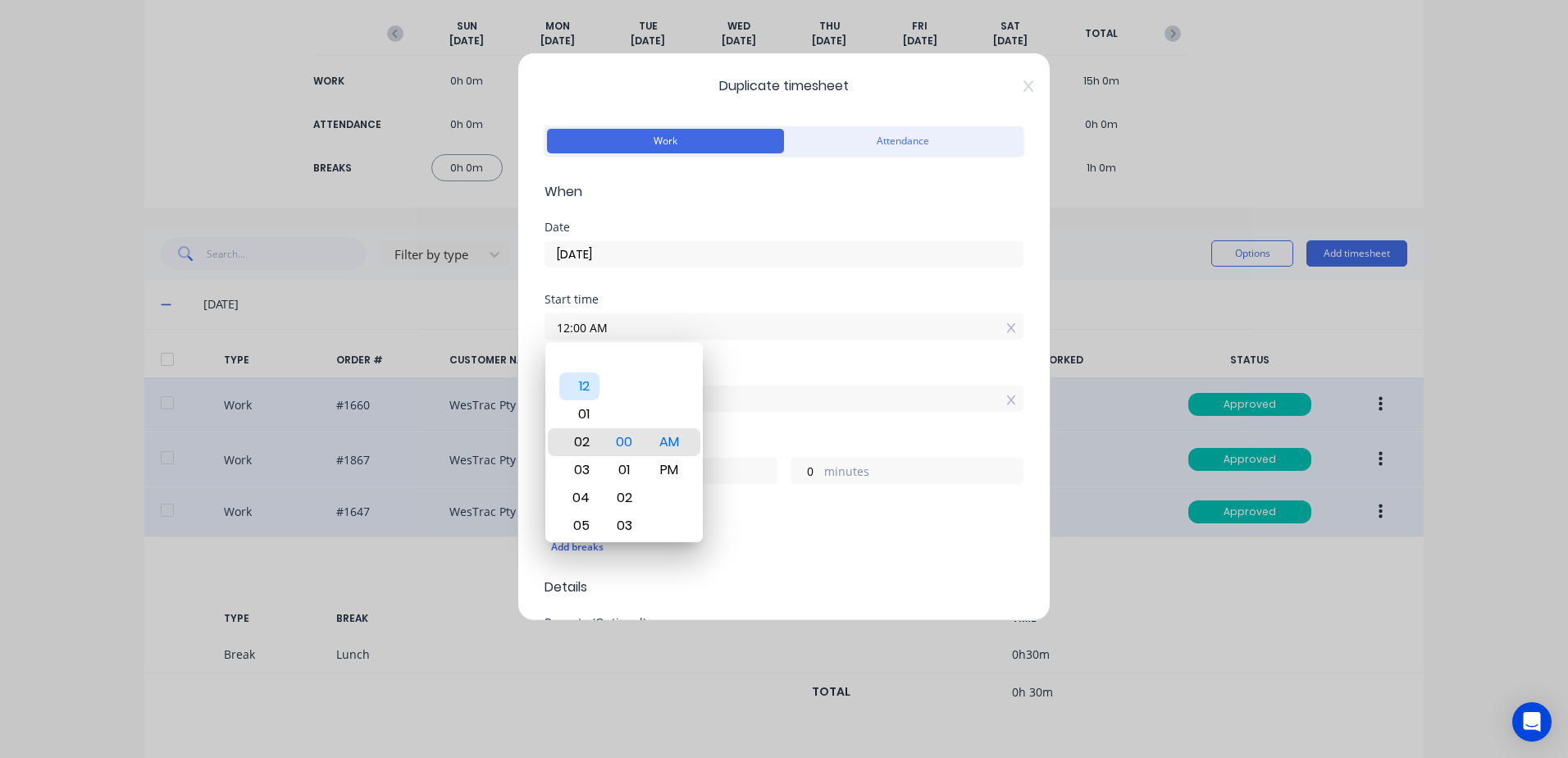
type input "7"
type input "01:00 AM"
type input "8"
type input "01:04 AM"
type input "7"
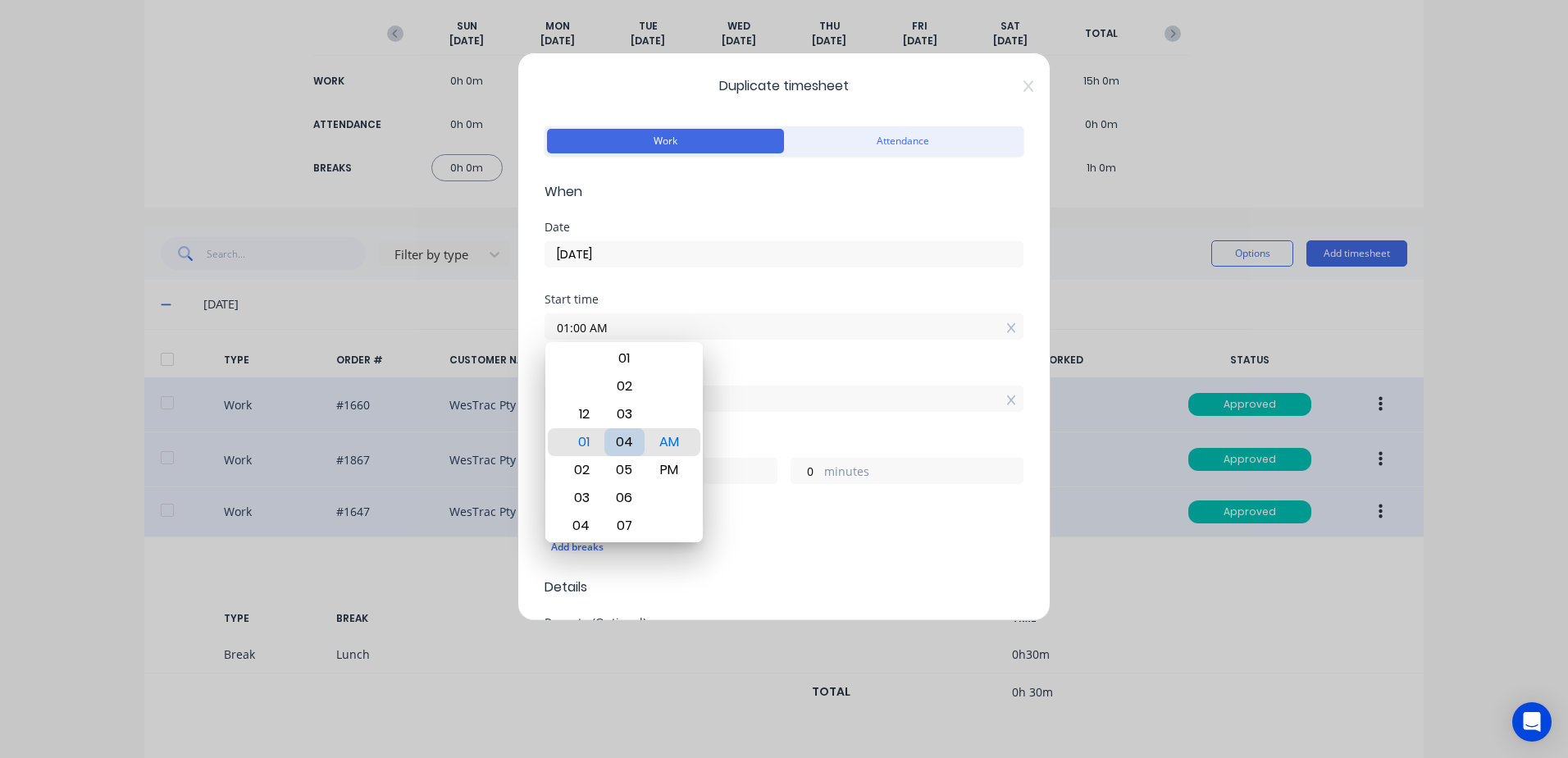
type input "56"
type input "01:11 AM"
type input "49"
type input "01:16 AM"
type input "44"
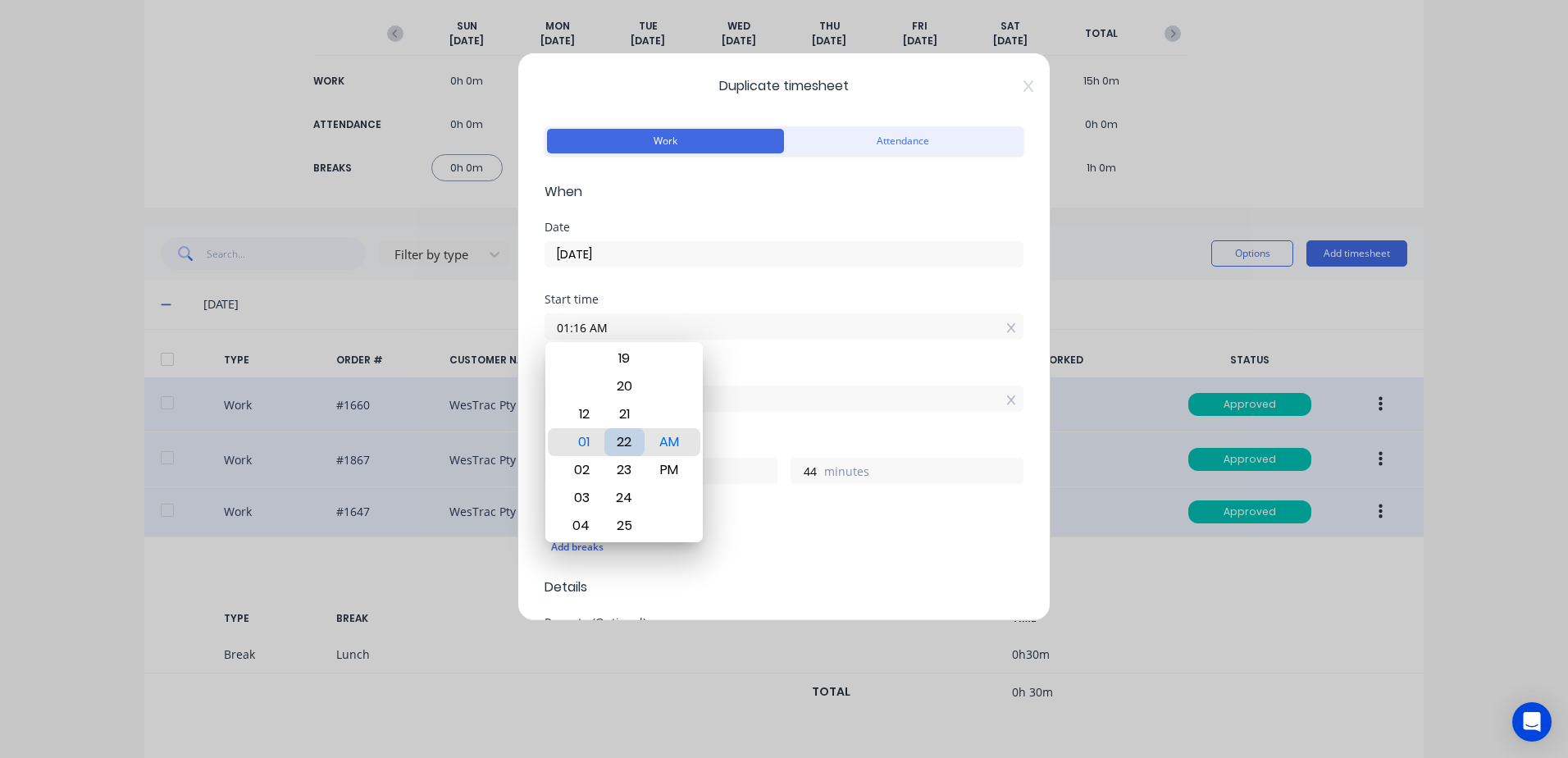
type input "01:22 AM"
type input "38"
type input "01:27 AM"
type input "33"
type input "01:30 AM"
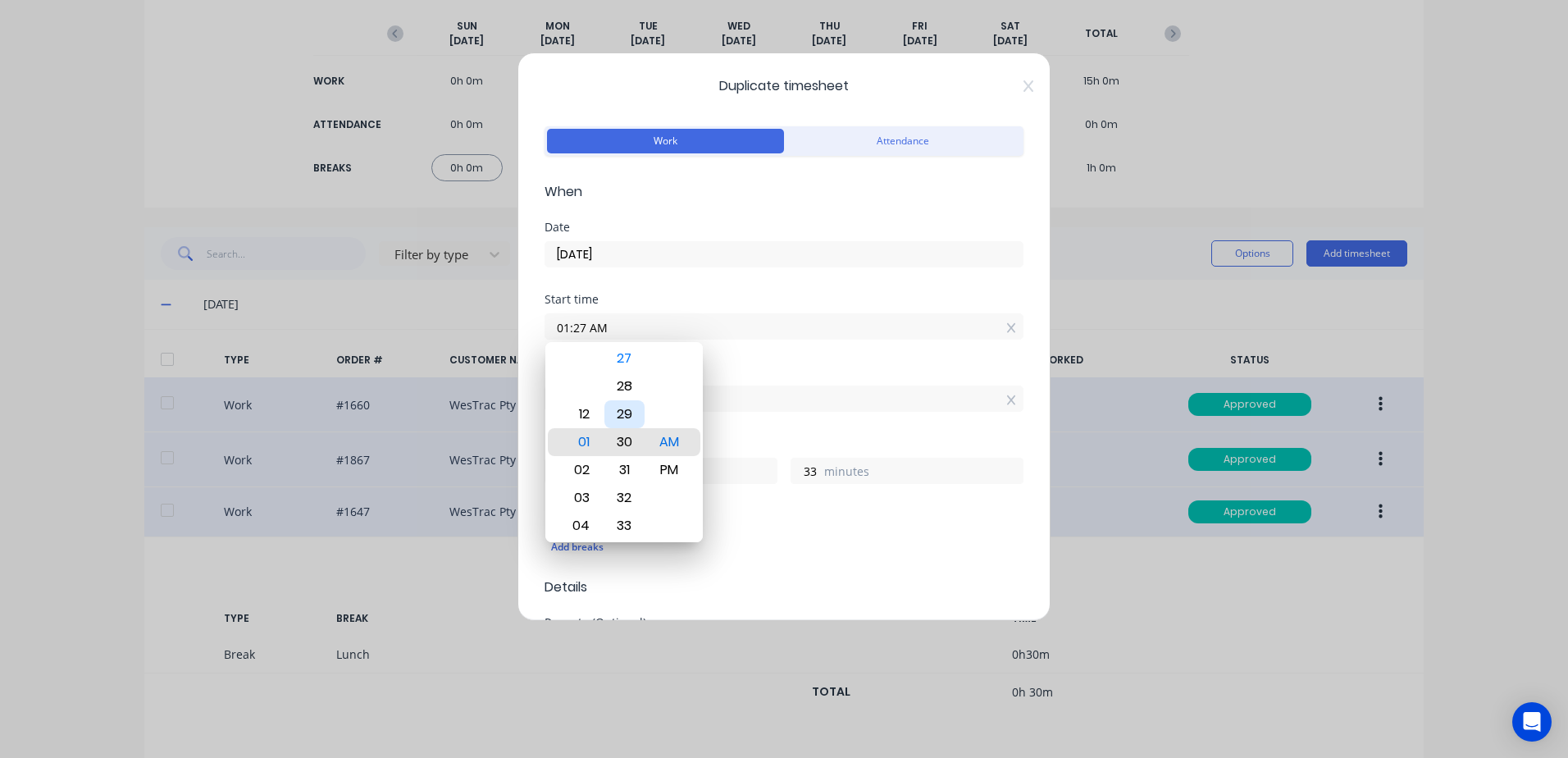
type input "30"
click at [671, 474] on div "PM" at bounding box center [669, 470] width 40 height 28
type input "01:30 PM"
type input "19"
click at [757, 428] on div "Finish time 09:00 AM" at bounding box center [784, 402] width 479 height 72
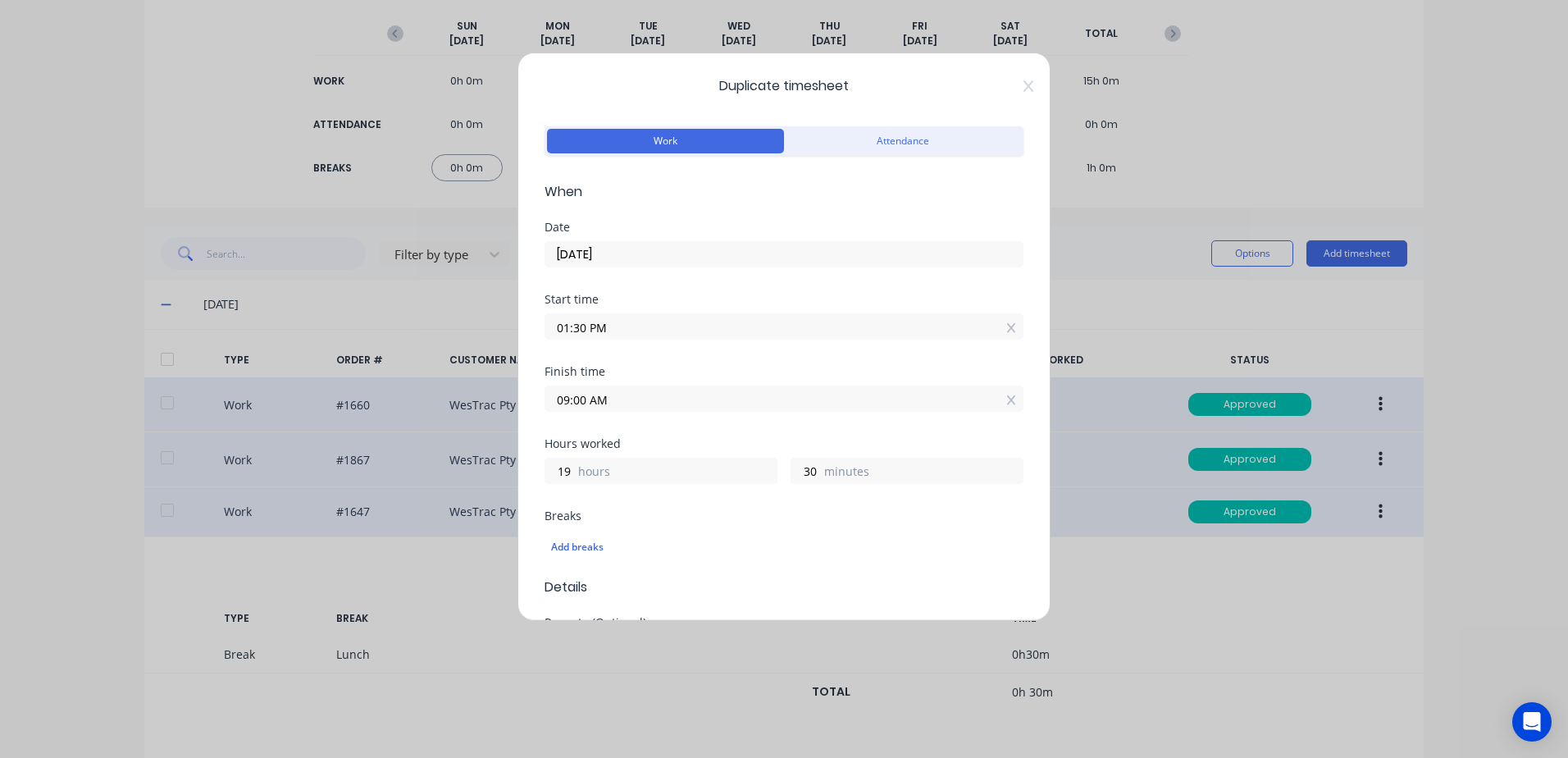
click at [648, 397] on input "09:00 AM" at bounding box center [784, 398] width 477 height 25
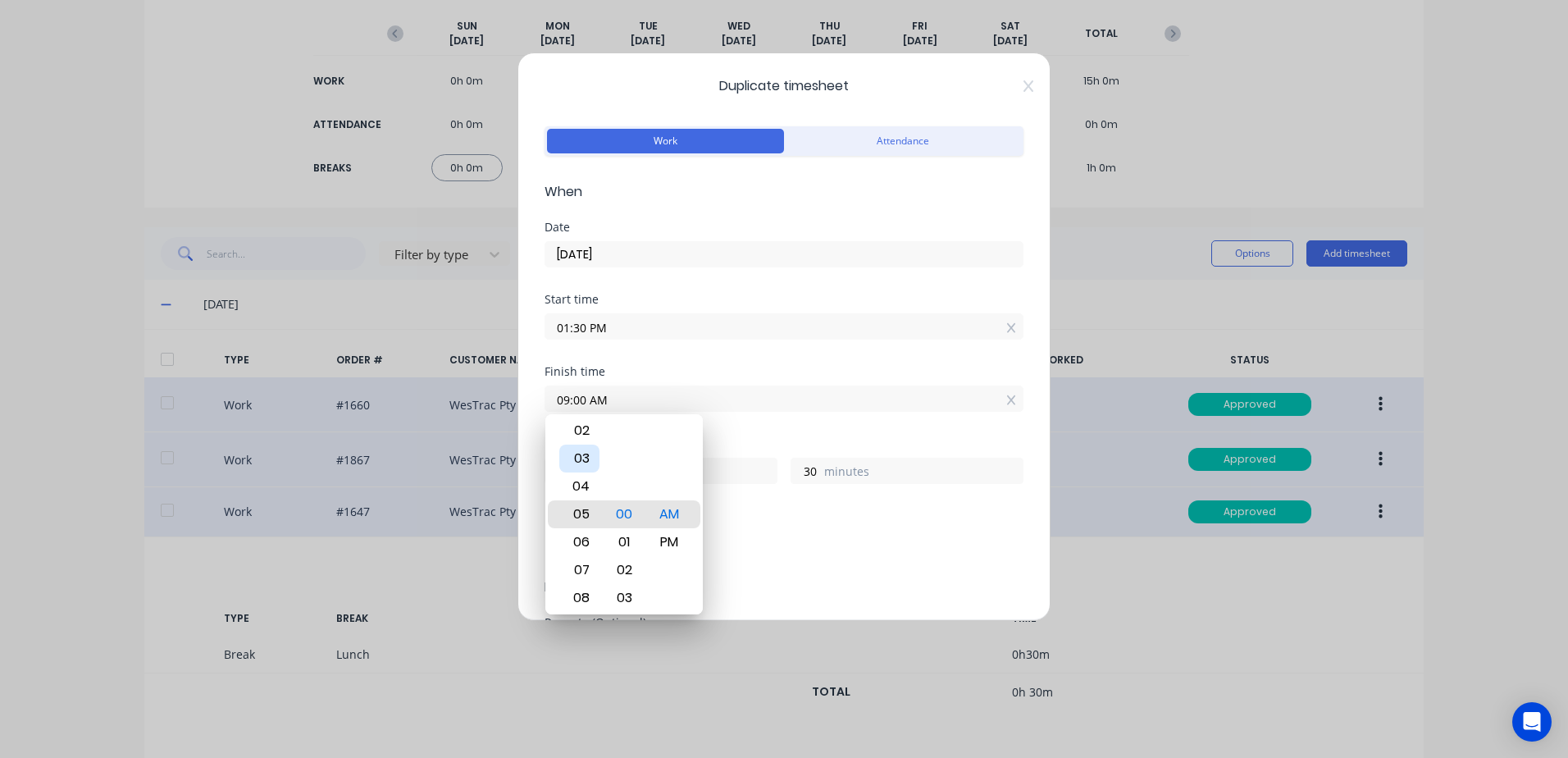
type input "04:00 AM"
type input "14"
type input "01:00 AM"
type input "11"
type input "02:00 AM"
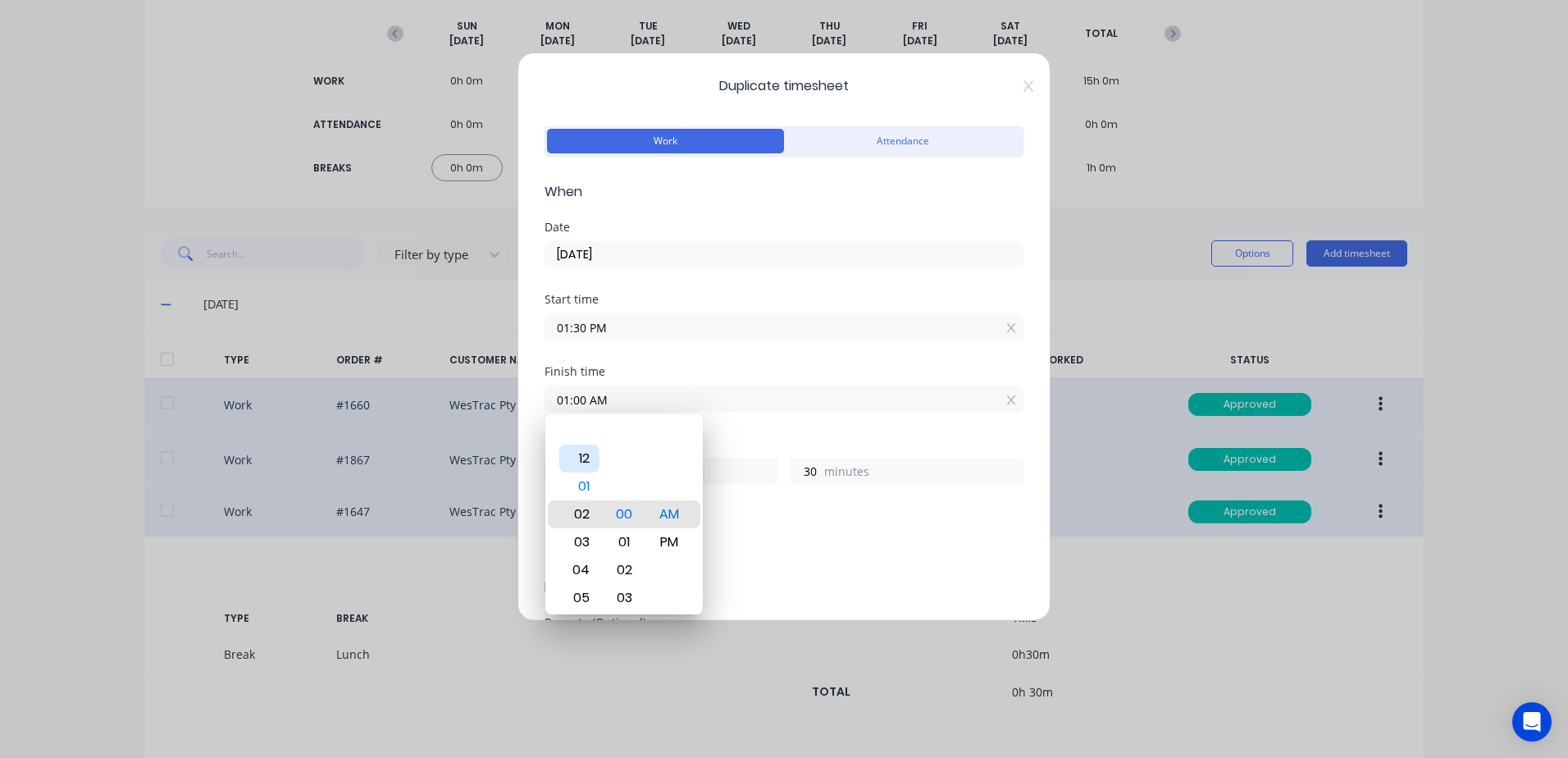
type input "12"
type input "02:05 AM"
type input "35"
type input "02:11 AM"
type input "41"
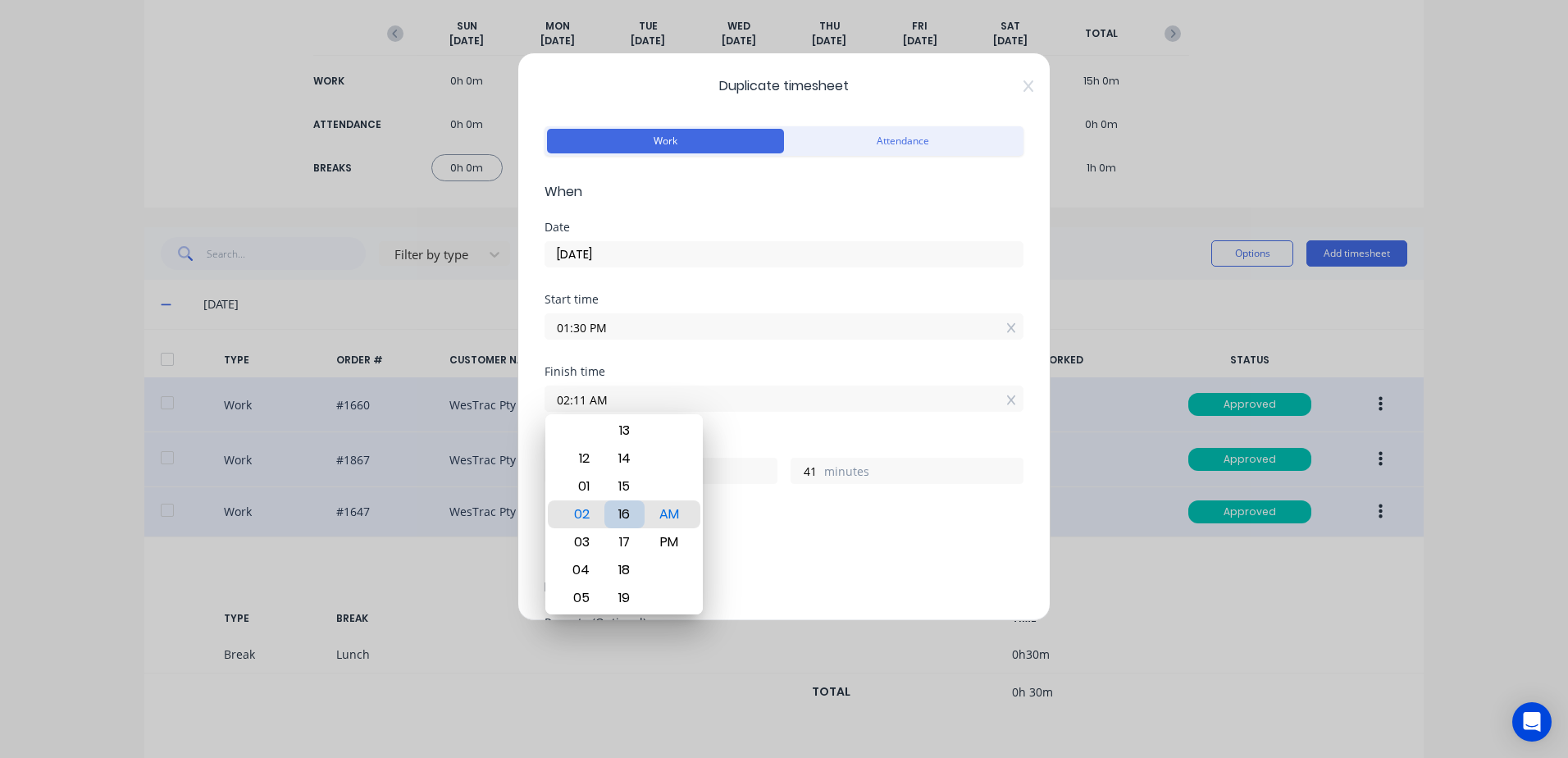
type input "02:16 AM"
type input "46"
type input "02:21 AM"
type input "51"
type input "02:24 AM"
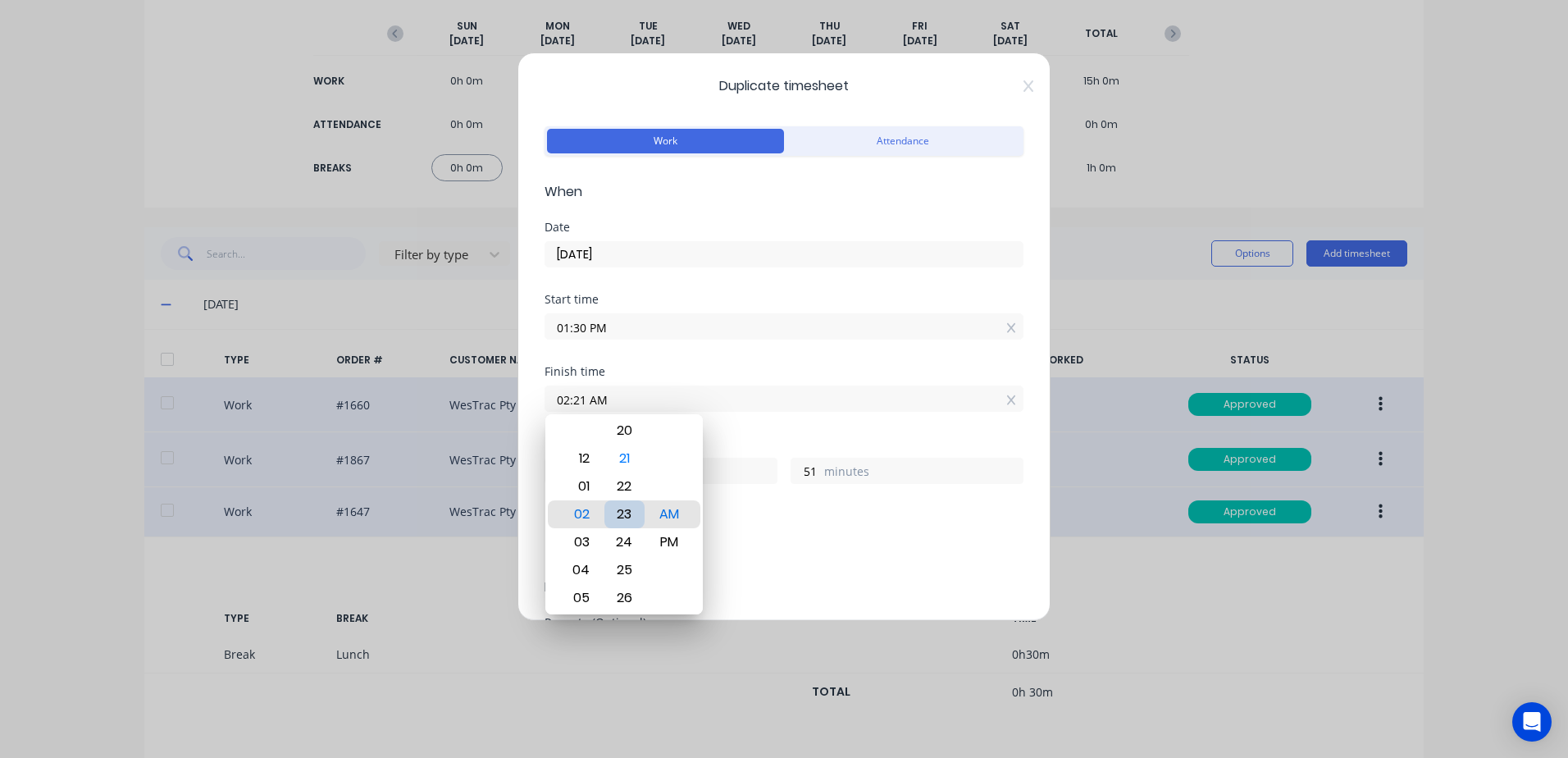
type input "54"
type input "02:25 AM"
type input "55"
type input "02:27 AM"
type input "57"
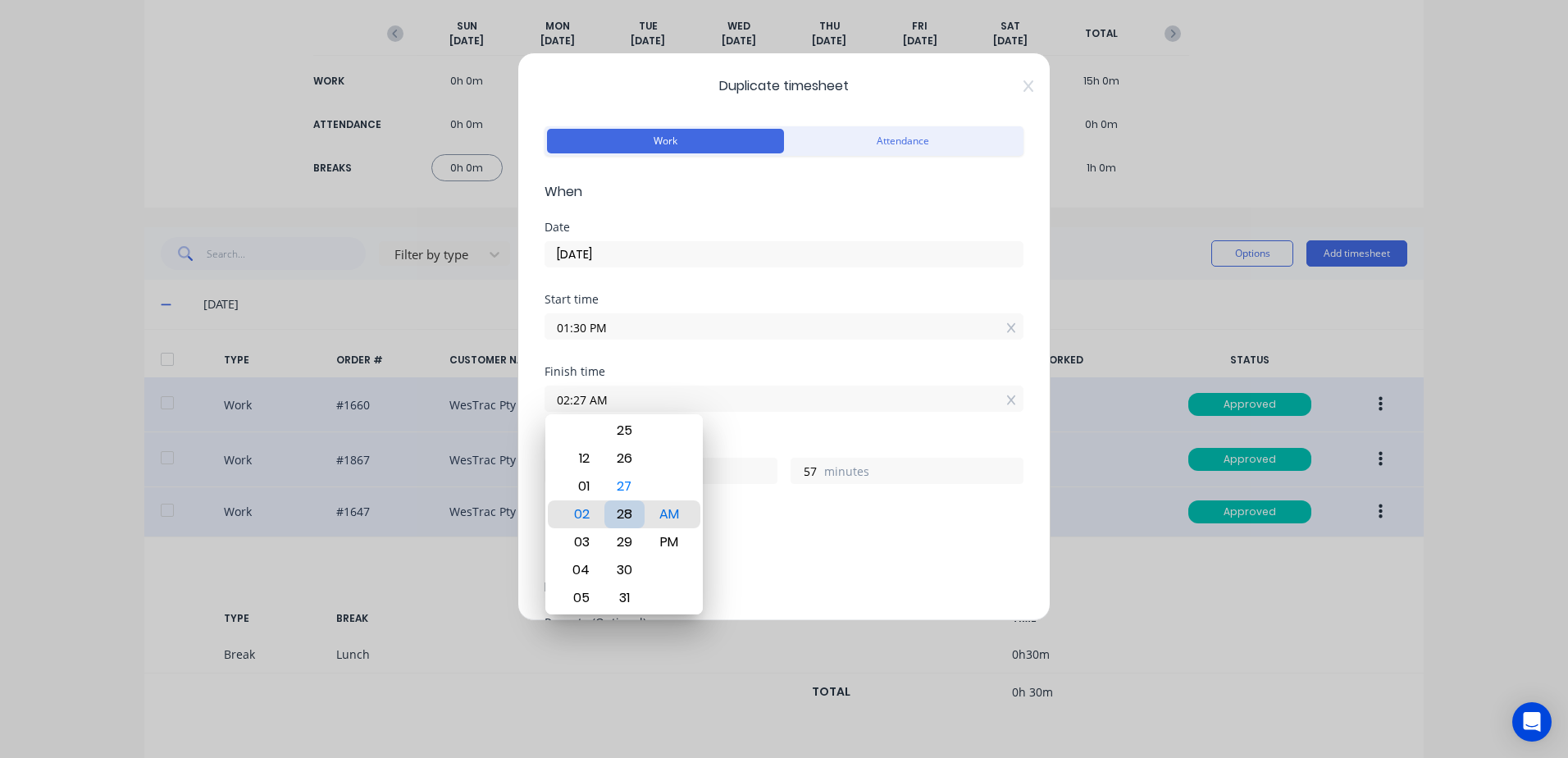
type input "02:28 AM"
type input "58"
type input "02:29 AM"
type input "59"
type input "02:30 AM"
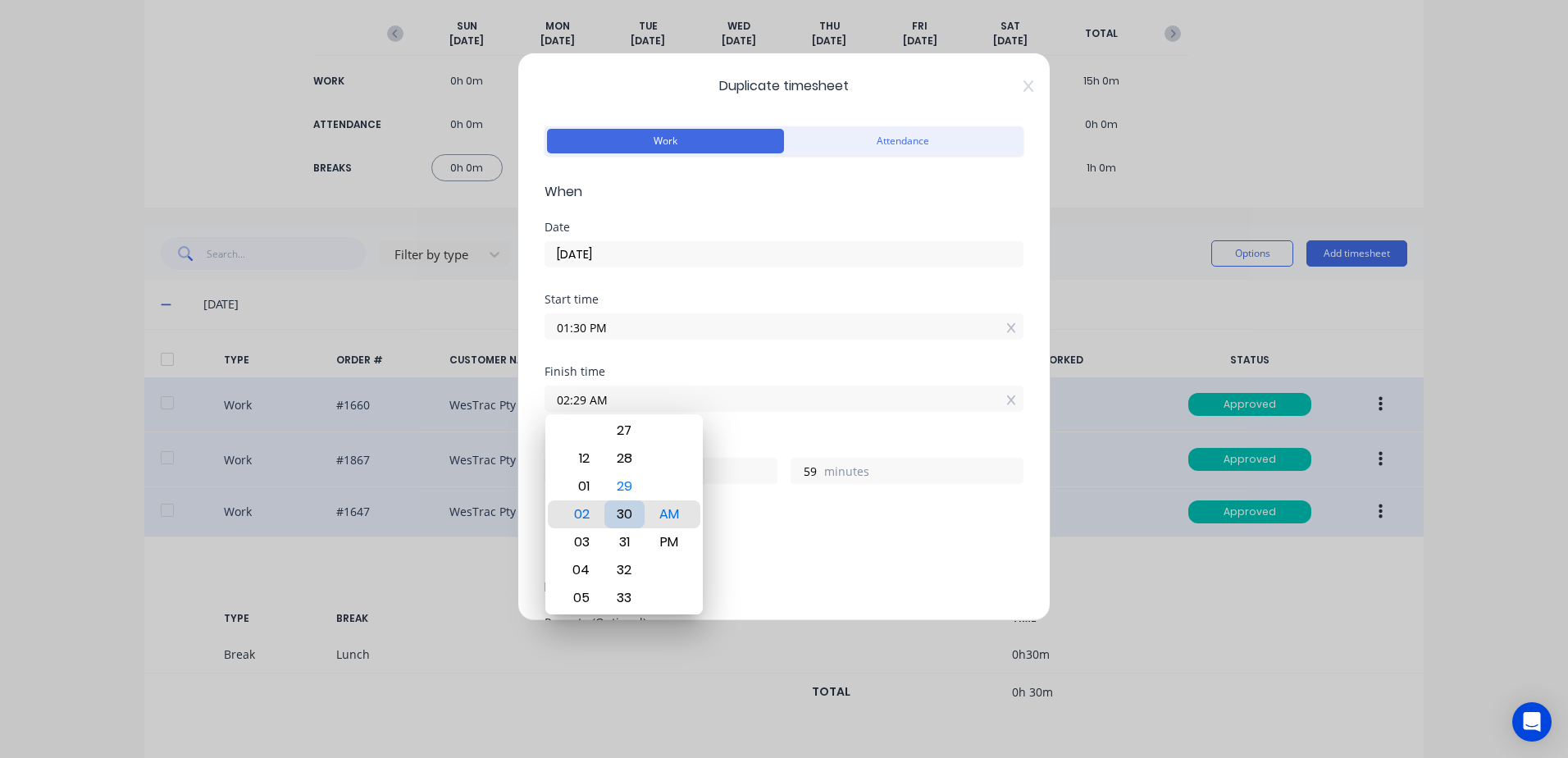
type input "13"
type input "0"
drag, startPoint x: 666, startPoint y: 543, endPoint x: 723, endPoint y: 481, distance: 84.2
click at [666, 542] on div "PM" at bounding box center [669, 542] width 40 height 28
type input "02:30 PM"
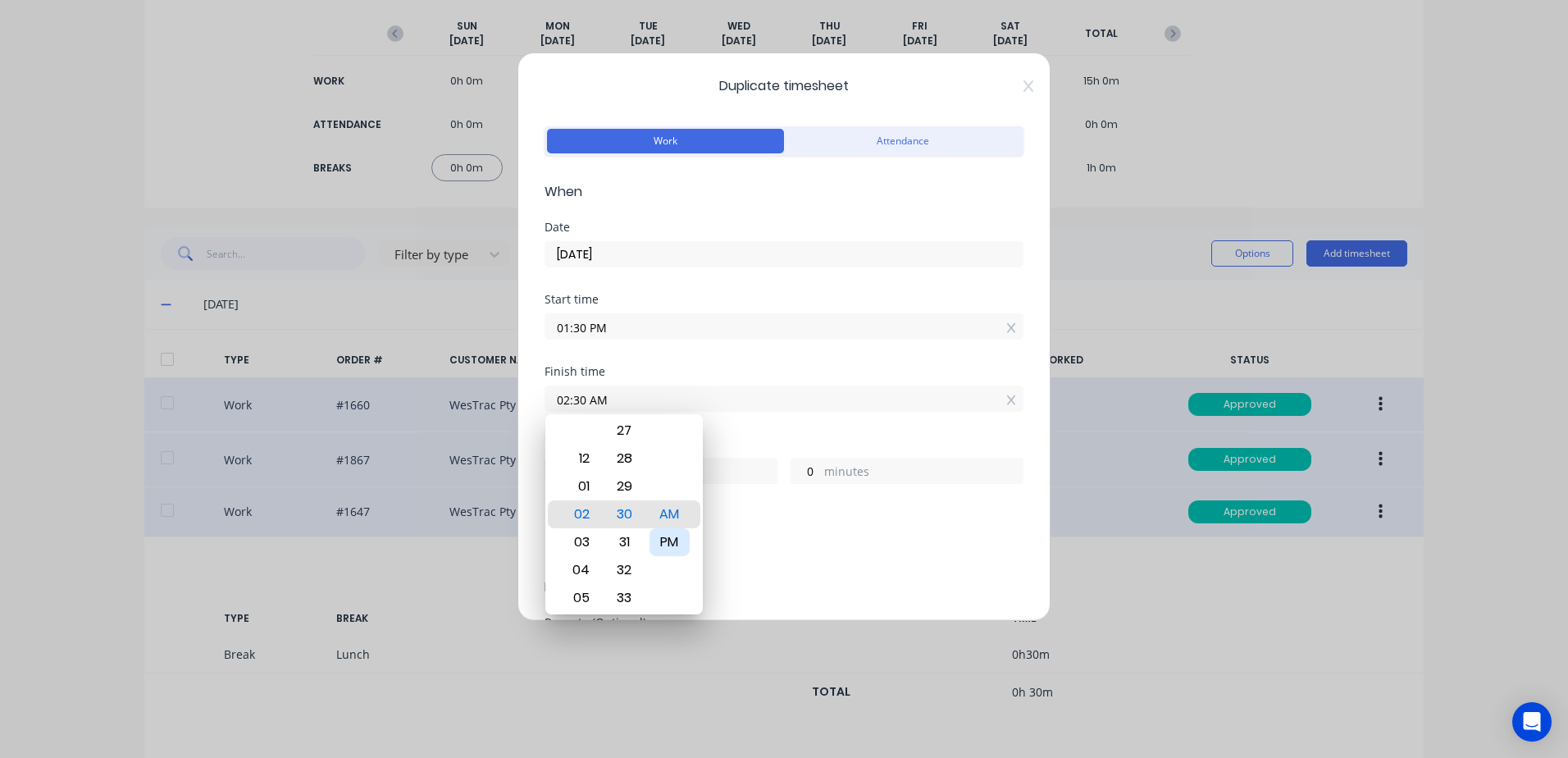
type input "1"
click at [741, 420] on div "Finish time 02:30 PM" at bounding box center [784, 402] width 479 height 72
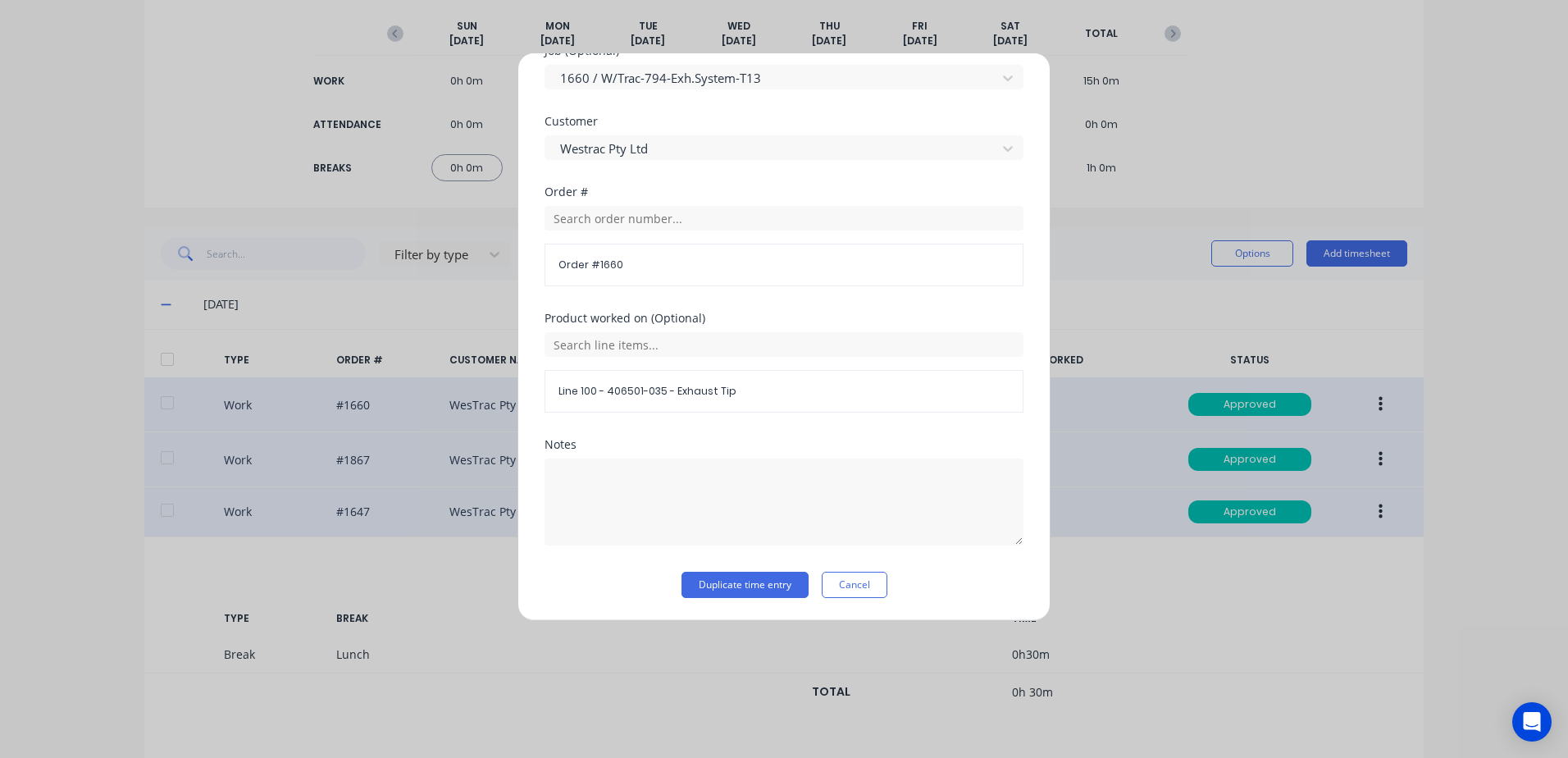
scroll to position [714, 0]
click at [711, 584] on button "Duplicate time entry" at bounding box center [744, 584] width 127 height 27
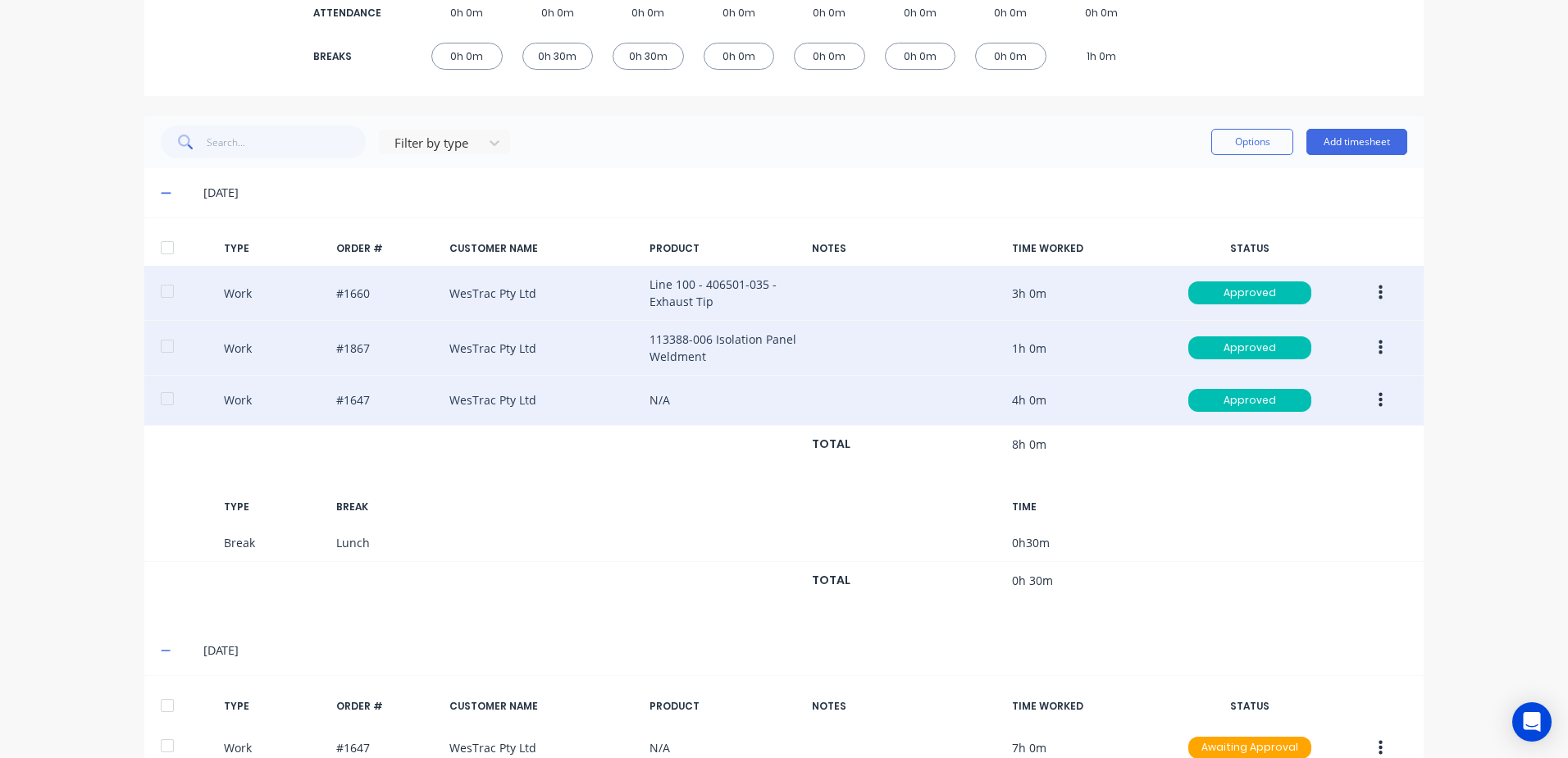
scroll to position [602, 0]
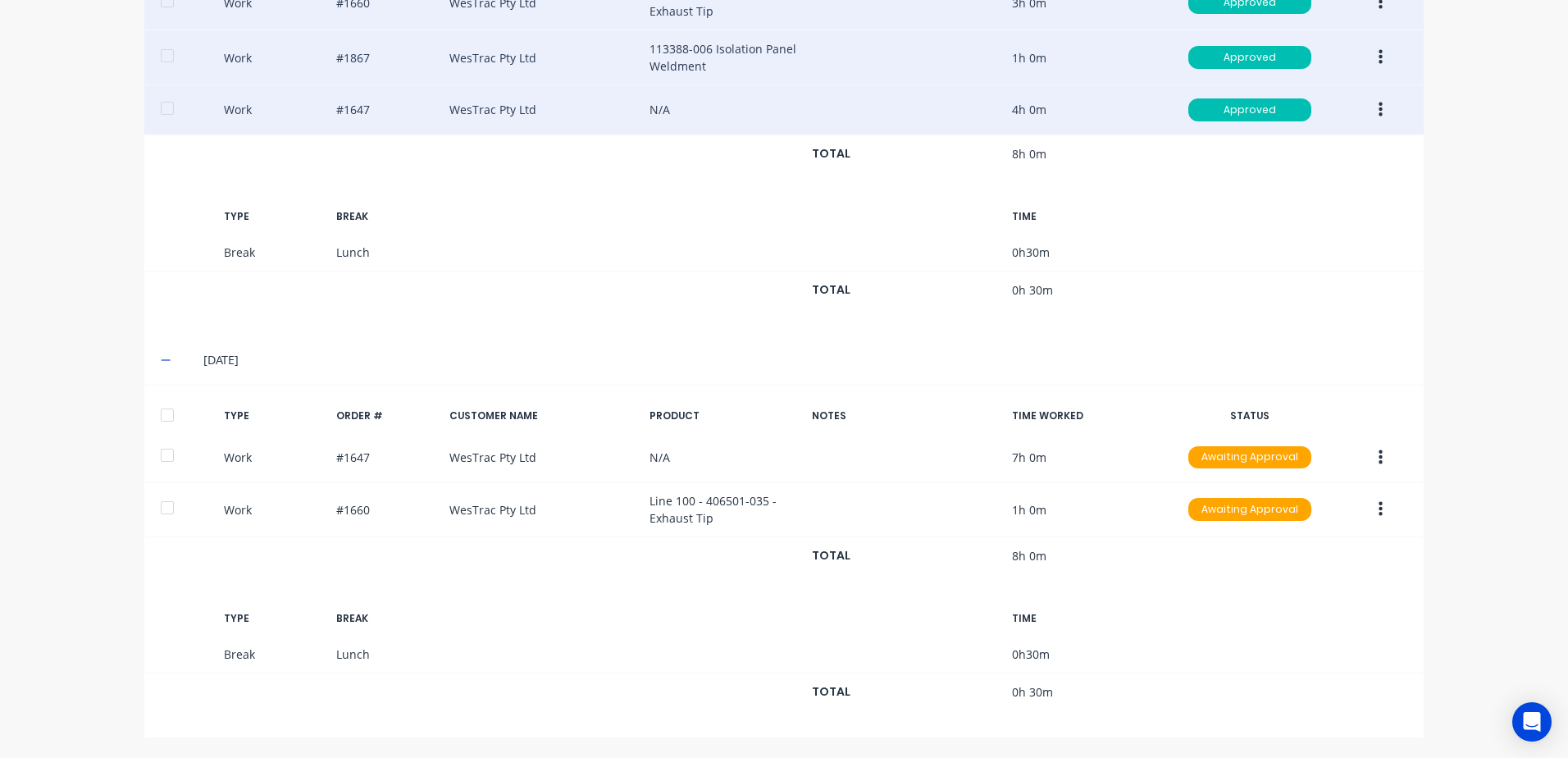
click at [160, 415] on div at bounding box center [166, 414] width 32 height 32
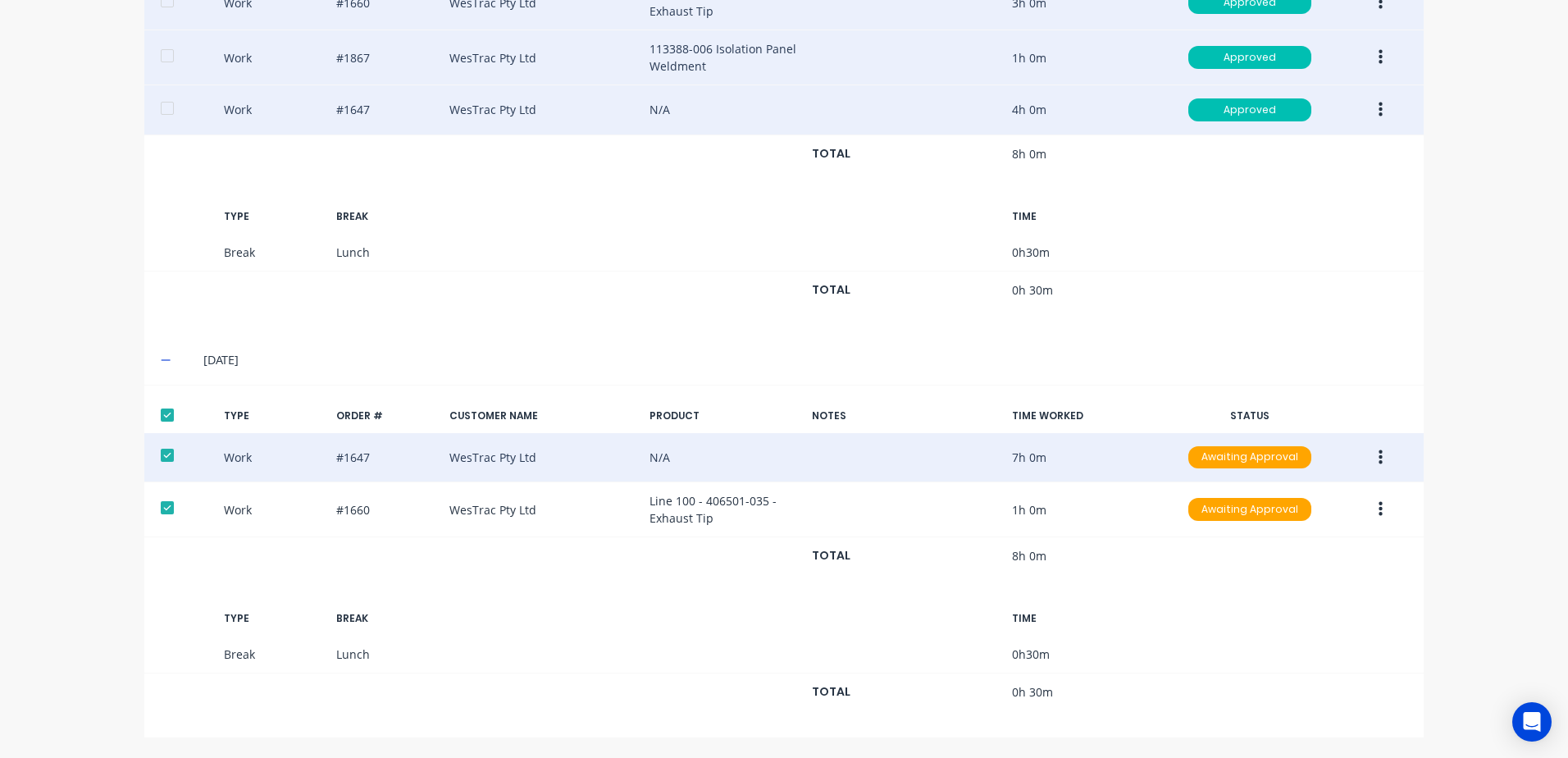
click at [1379, 456] on icon "button" at bounding box center [1381, 457] width 4 height 15
click at [1272, 428] on div "Duplicate" at bounding box center [1322, 428] width 126 height 24
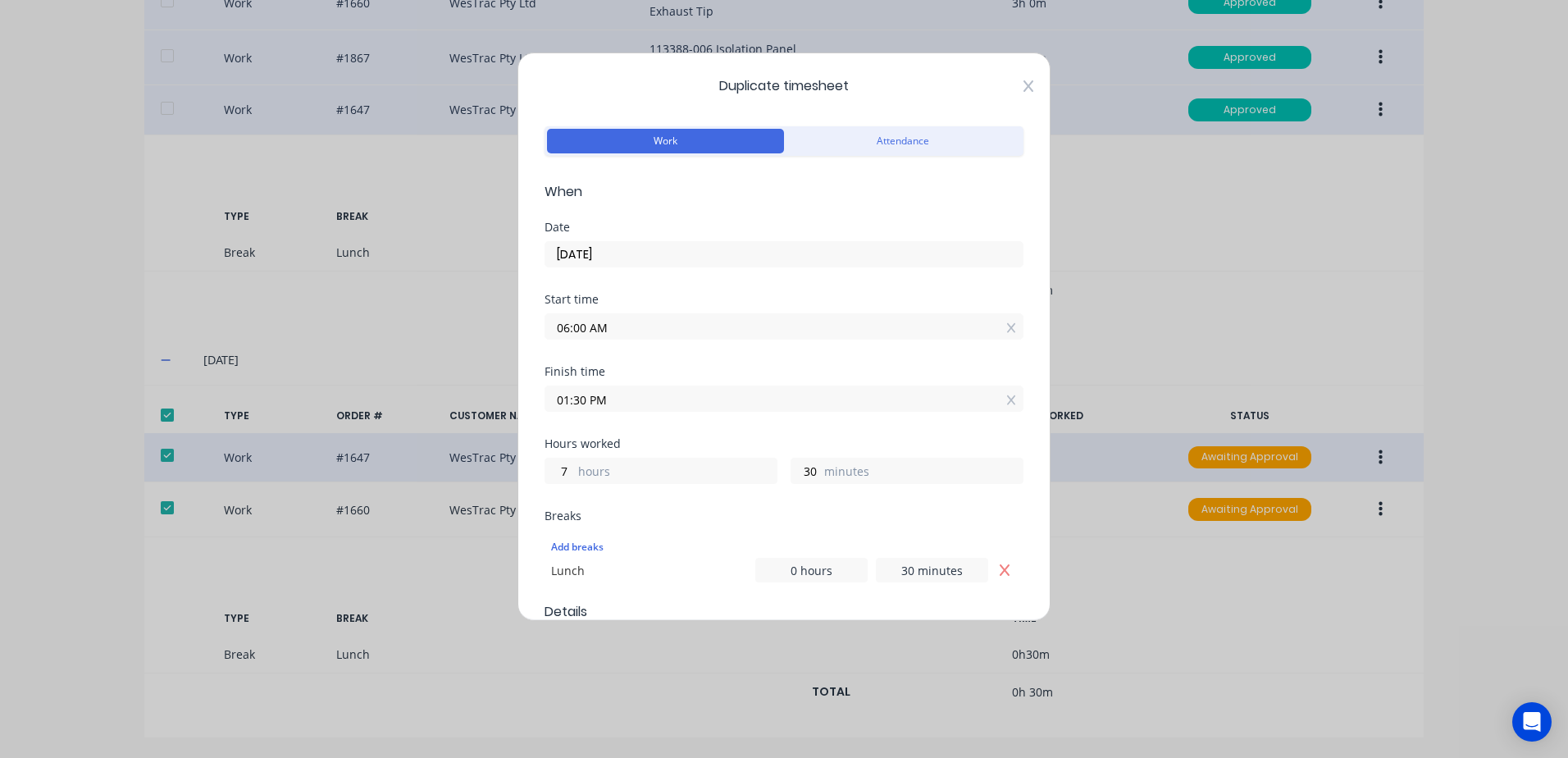
click at [1024, 86] on icon at bounding box center [1029, 87] width 10 height 12
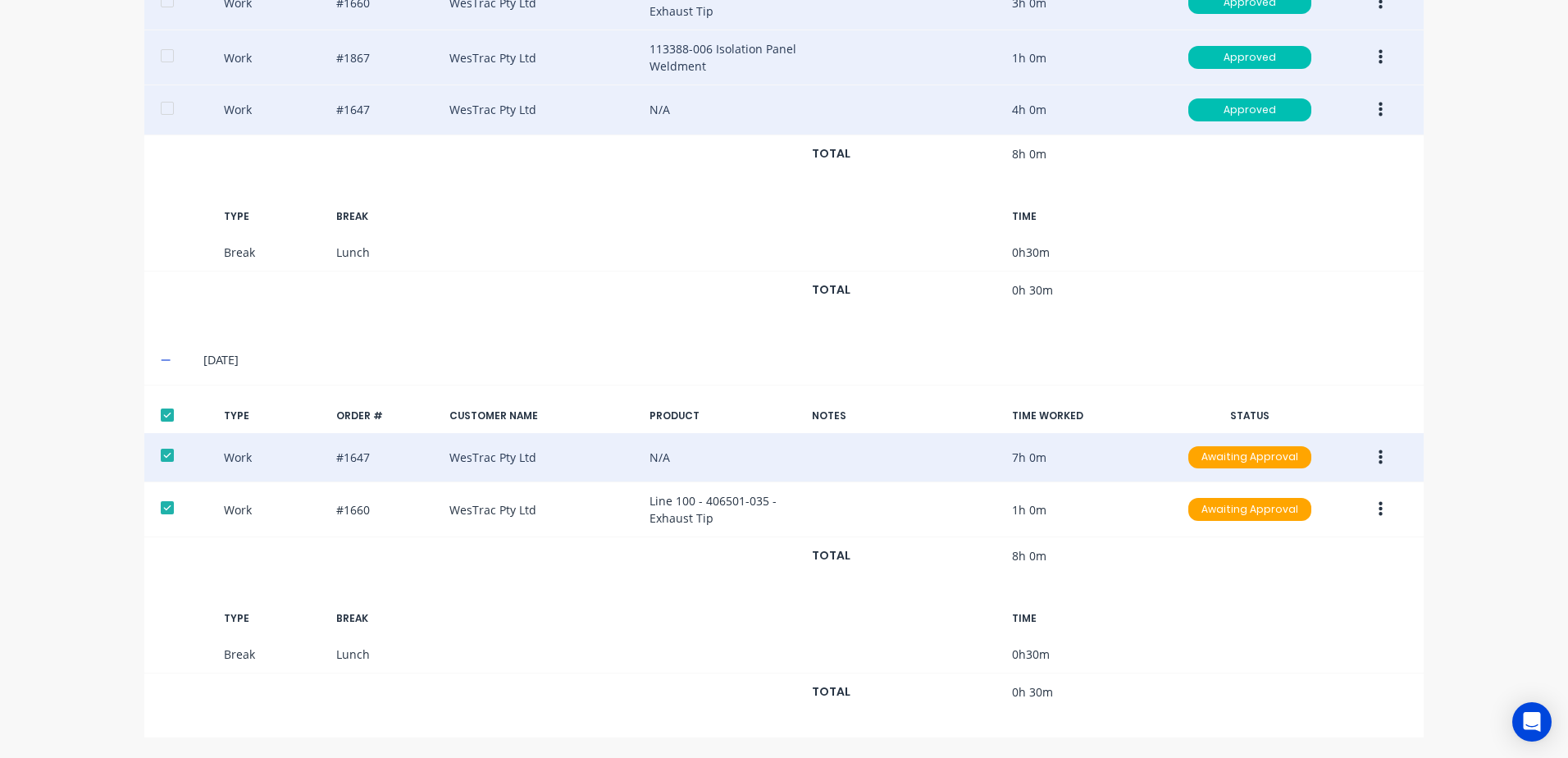
click at [1379, 459] on icon "button" at bounding box center [1381, 458] width 4 height 18
click at [1276, 461] on div "Approve" at bounding box center [1322, 462] width 126 height 24
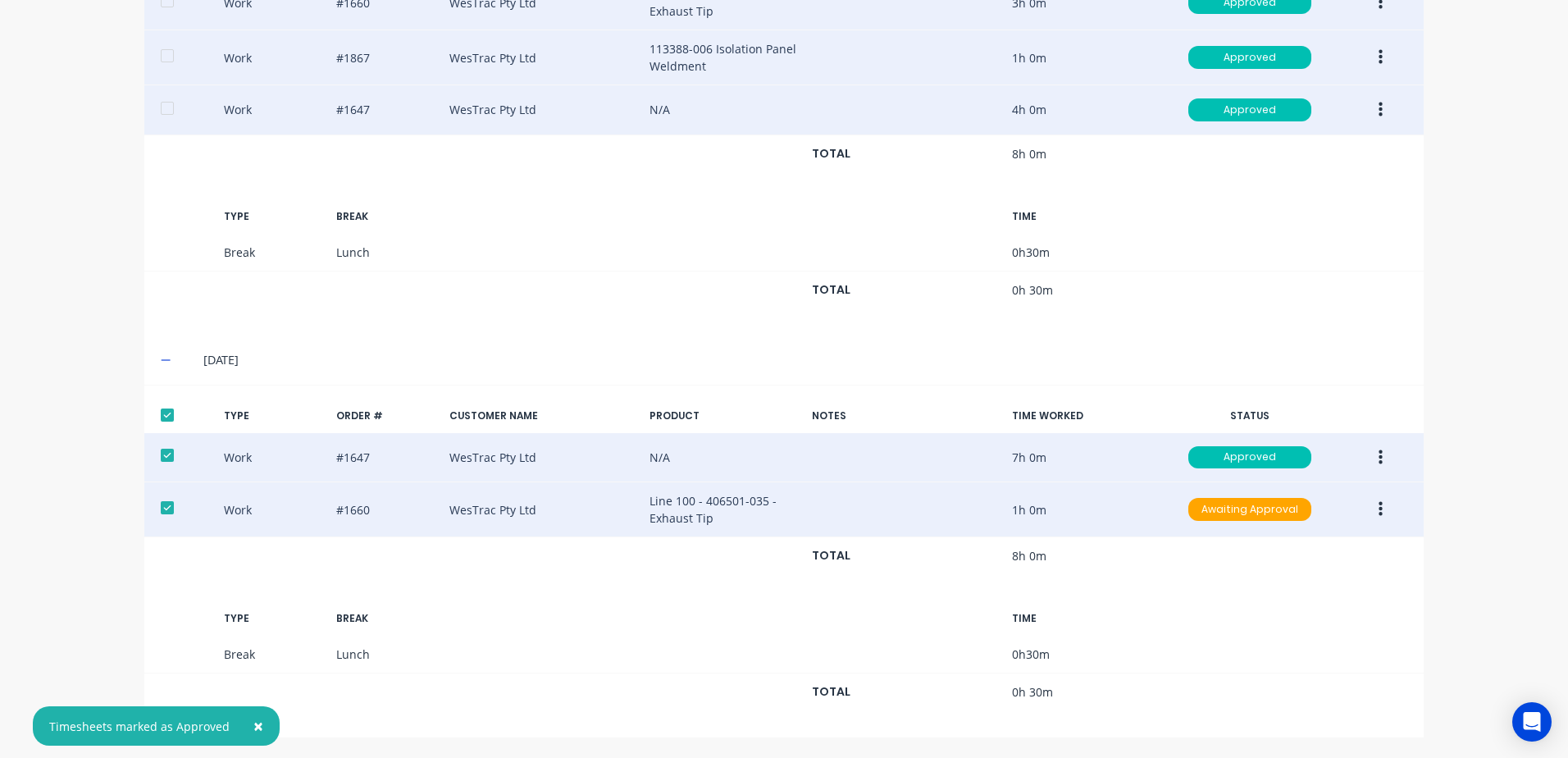
click at [1379, 516] on icon "button" at bounding box center [1381, 509] width 4 height 15
click at [1272, 517] on div "Approve" at bounding box center [1322, 514] width 126 height 24
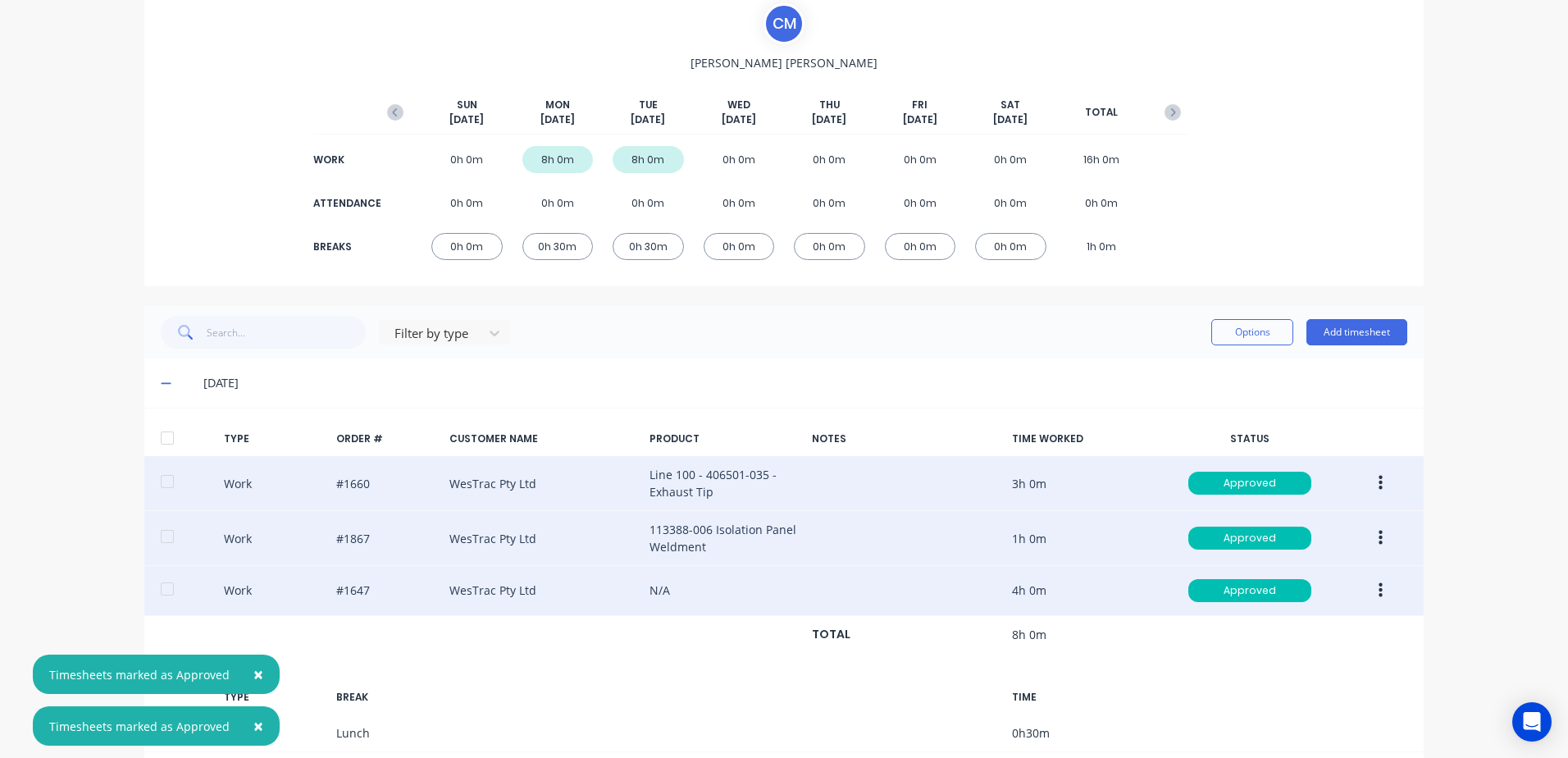
scroll to position [0, 0]
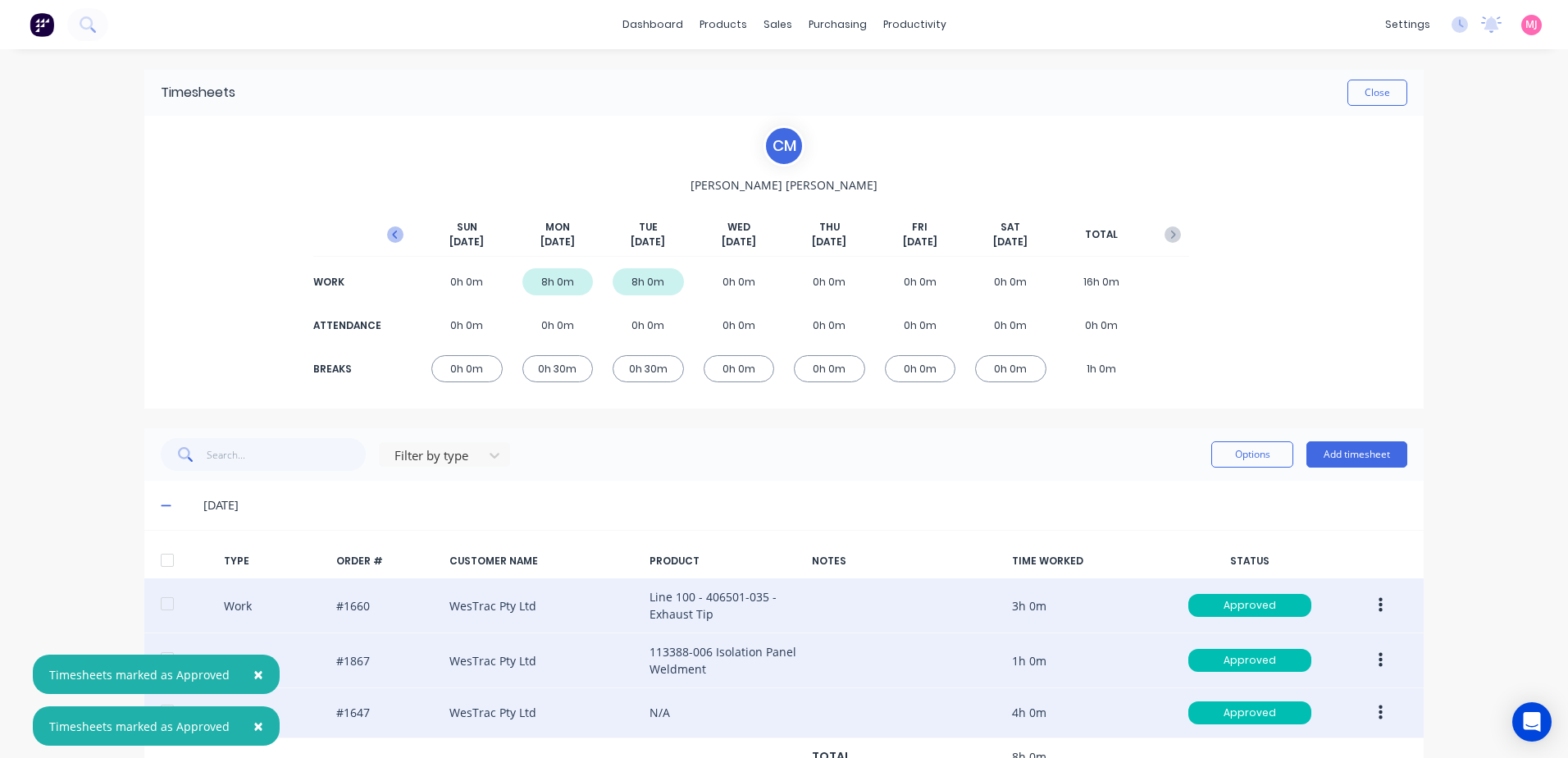
click at [392, 232] on icon "button" at bounding box center [395, 234] width 17 height 17
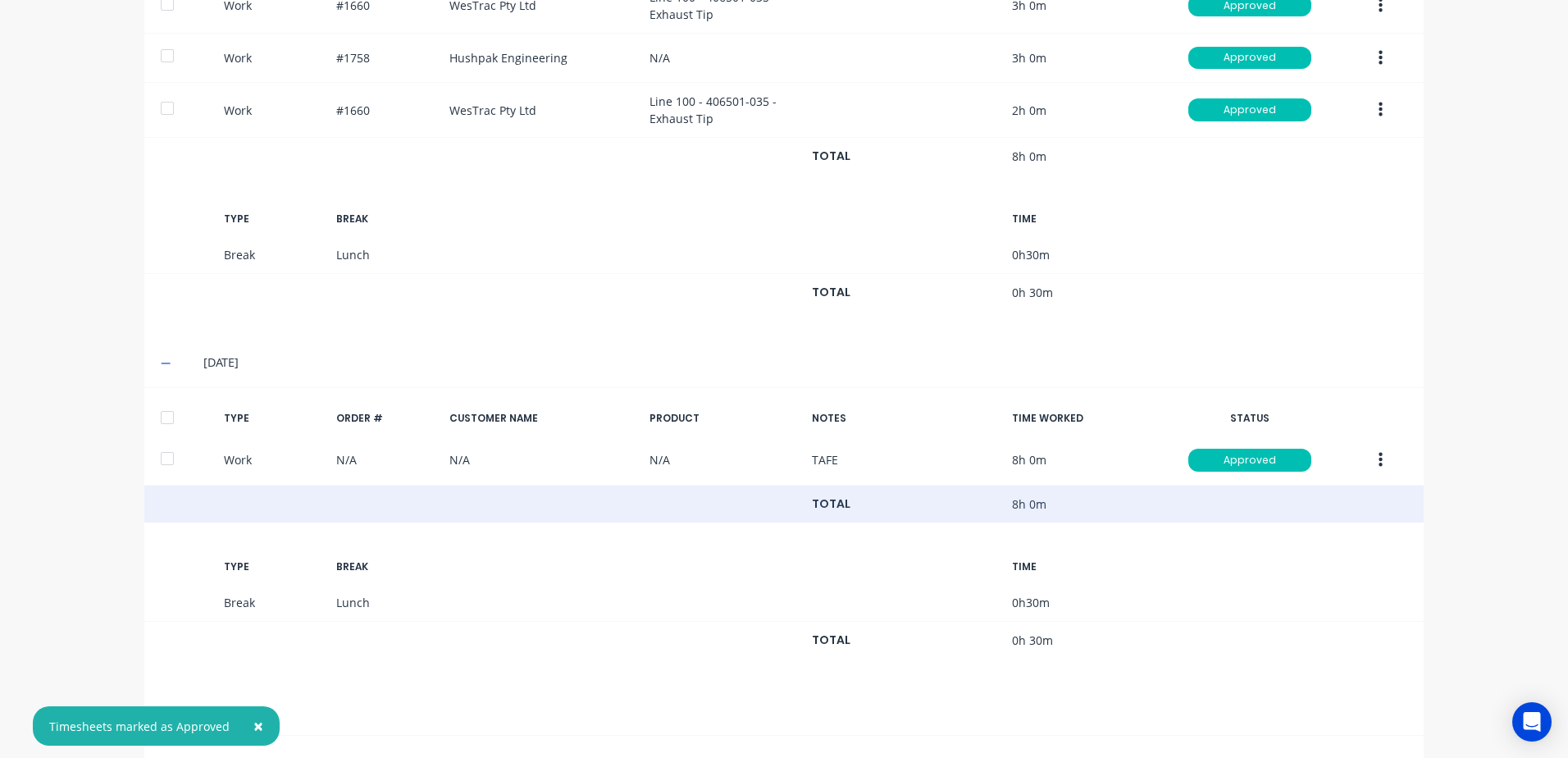
scroll to position [1066, 0]
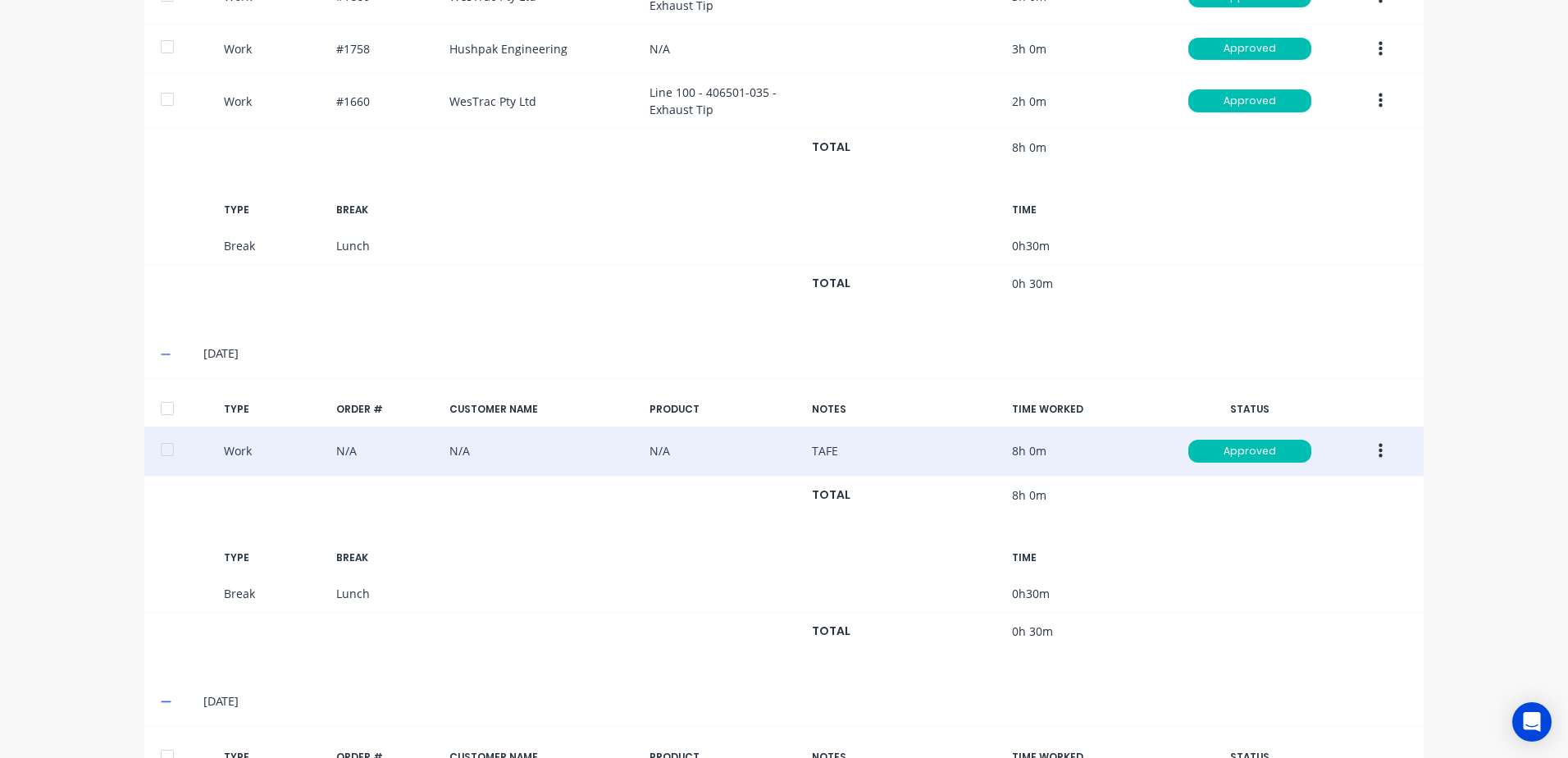
click at [1379, 448] on icon "button" at bounding box center [1381, 451] width 4 height 18
click at [1274, 420] on div "Duplicate" at bounding box center [1322, 422] width 126 height 24
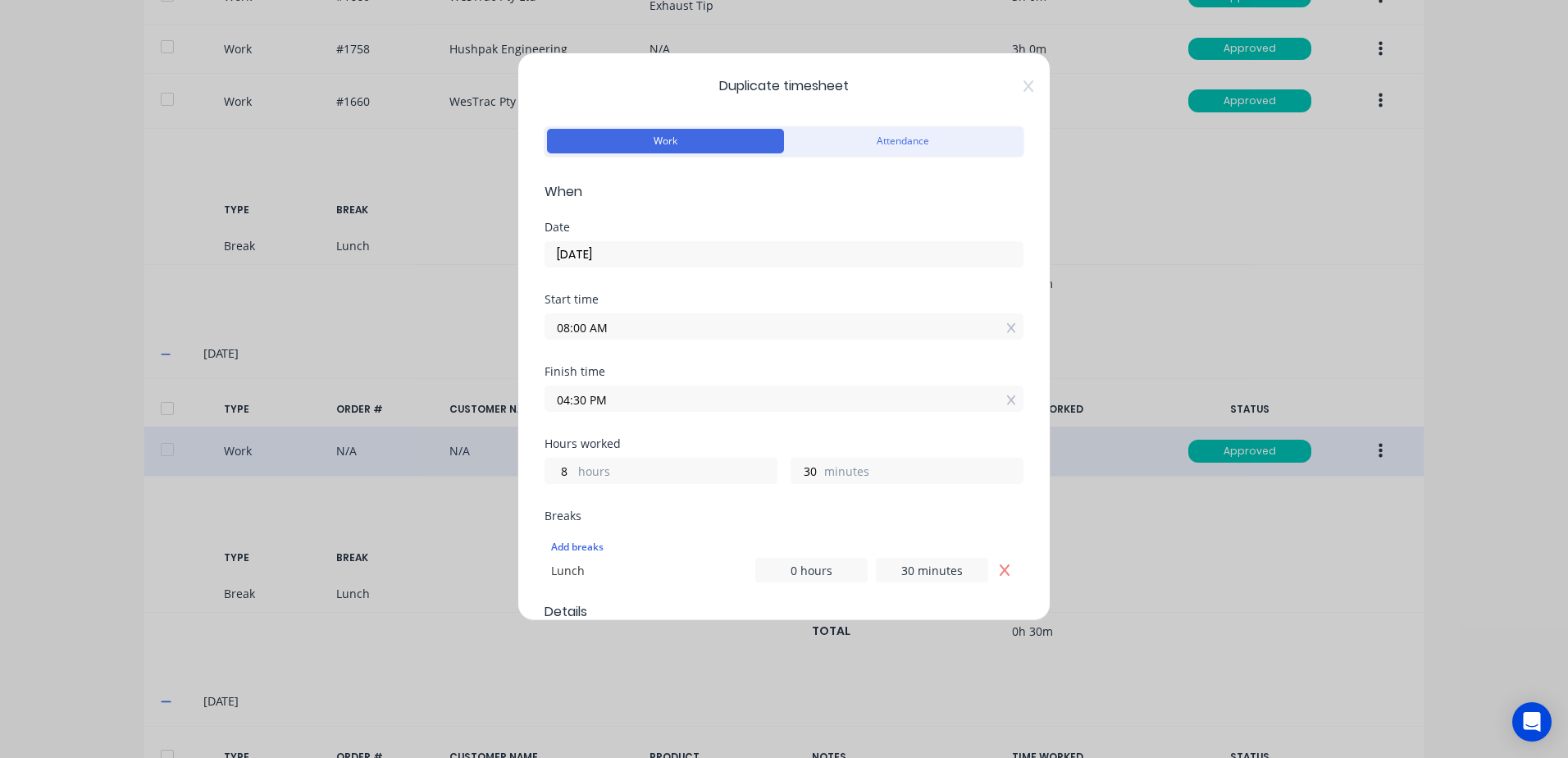
click at [647, 251] on input "[DATE]" at bounding box center [784, 254] width 477 height 25
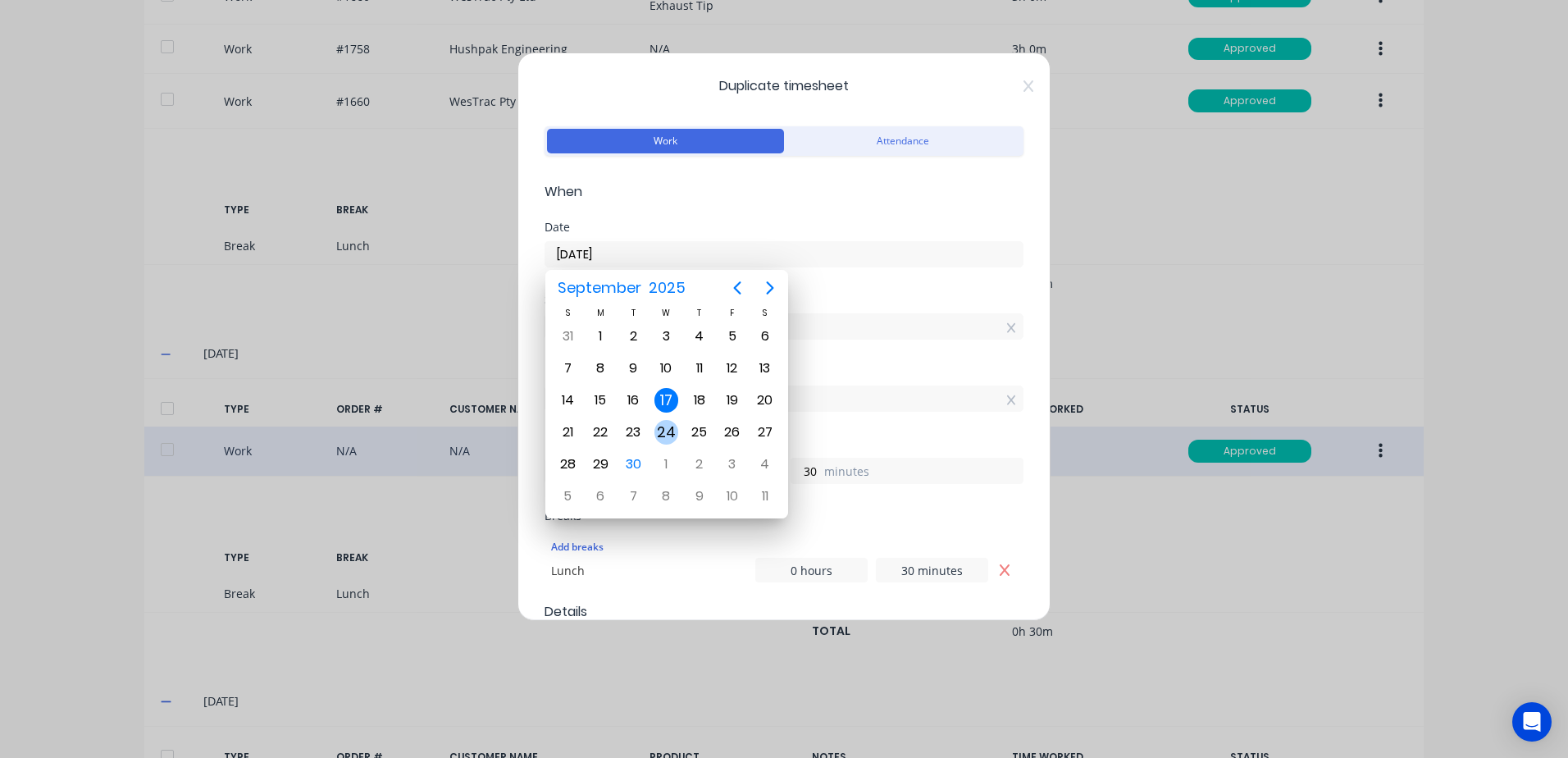
click at [667, 431] on div "24" at bounding box center [666, 432] width 25 height 25
type input "[DATE]"
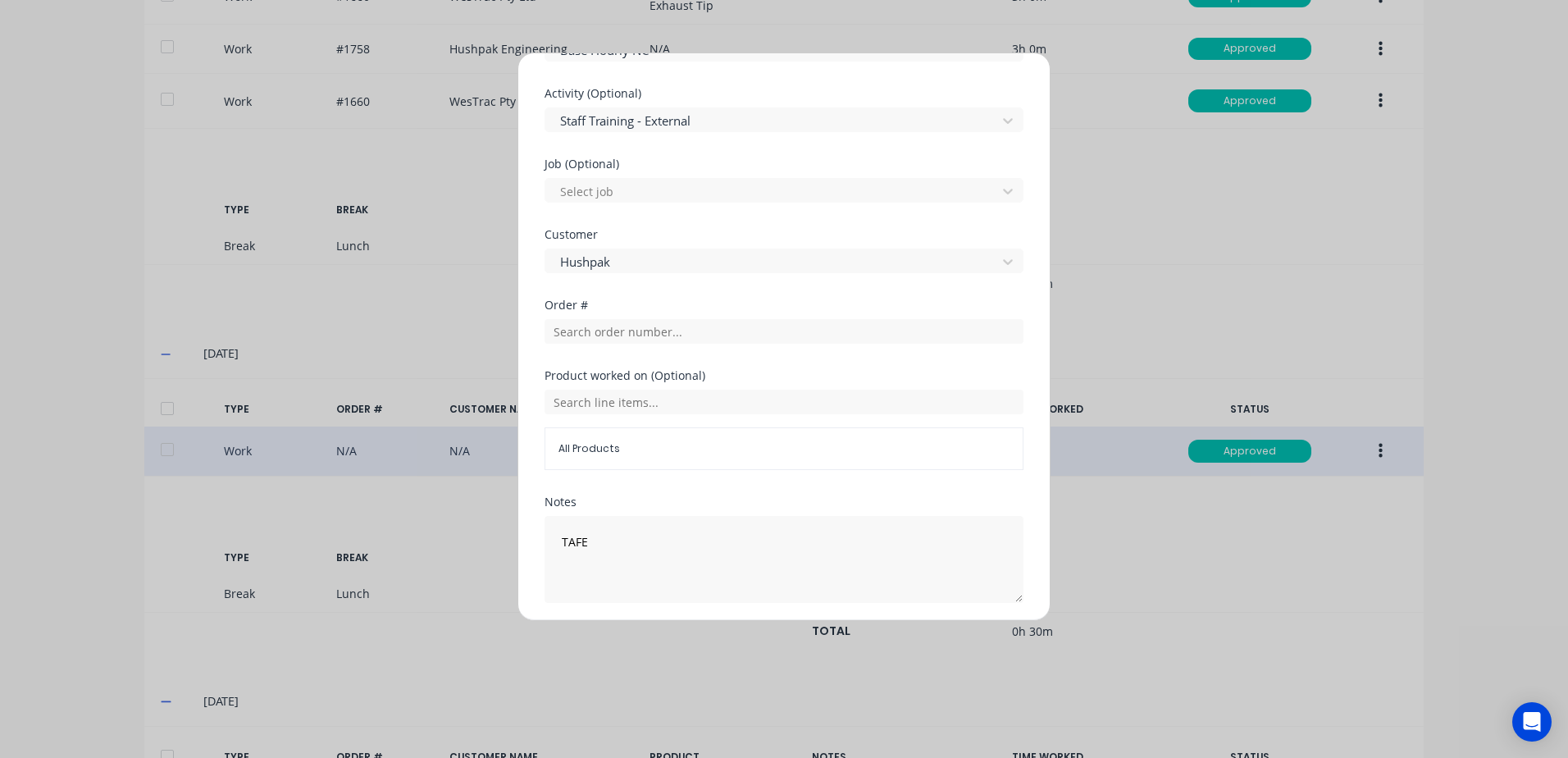
scroll to position [682, 0]
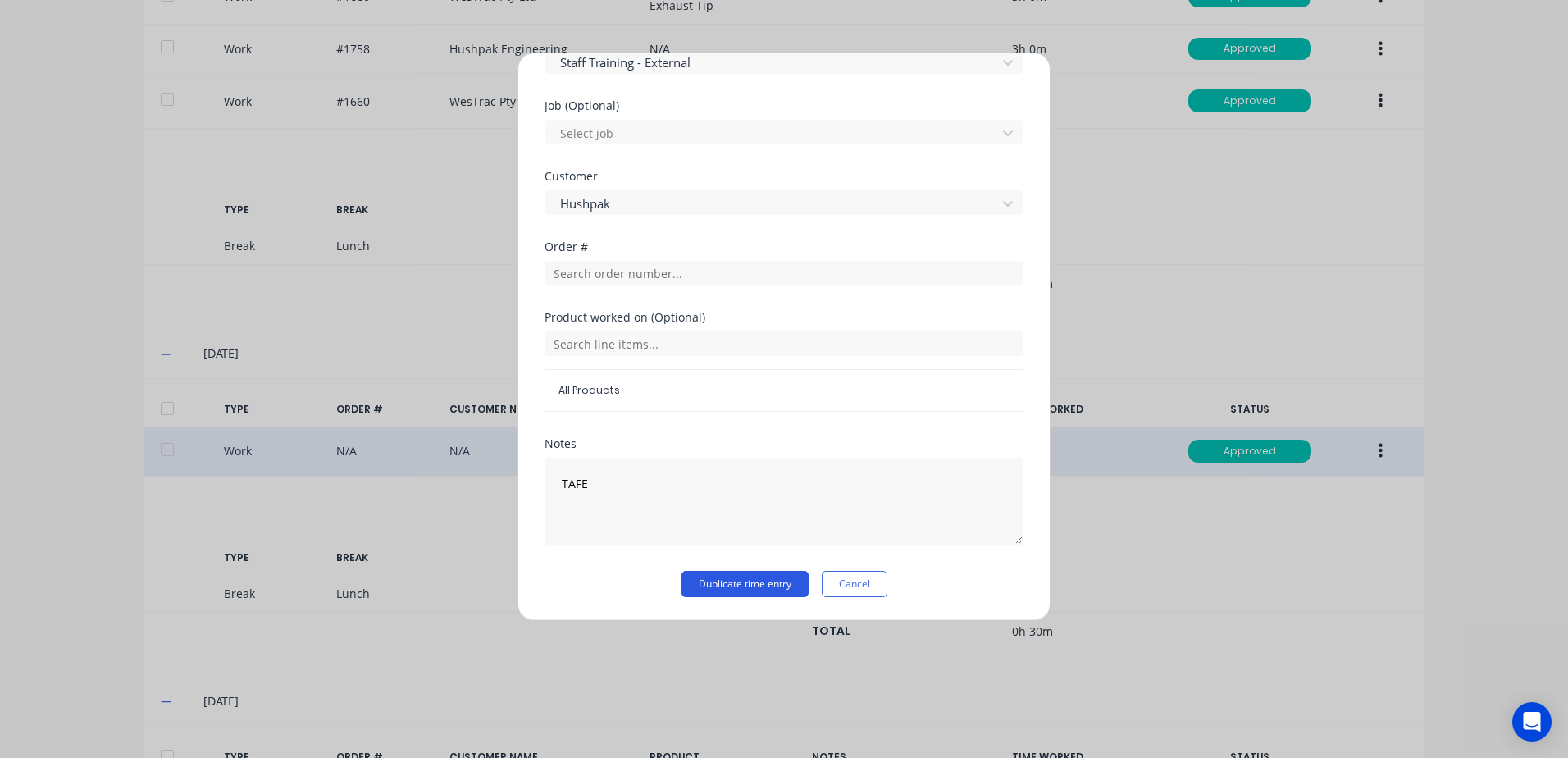
click at [711, 584] on button "Duplicate time entry" at bounding box center [744, 584] width 127 height 27
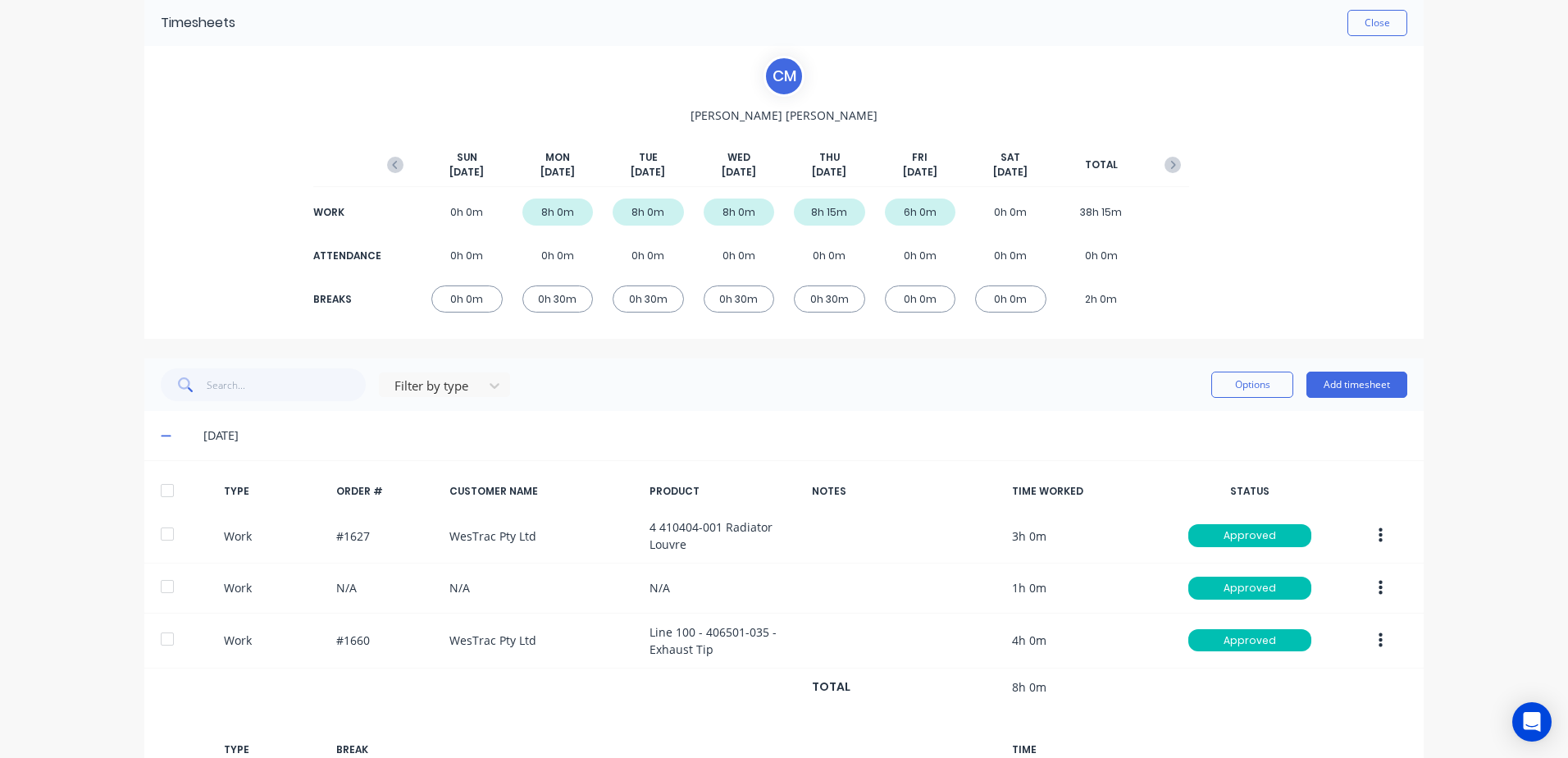
scroll to position [0, 0]
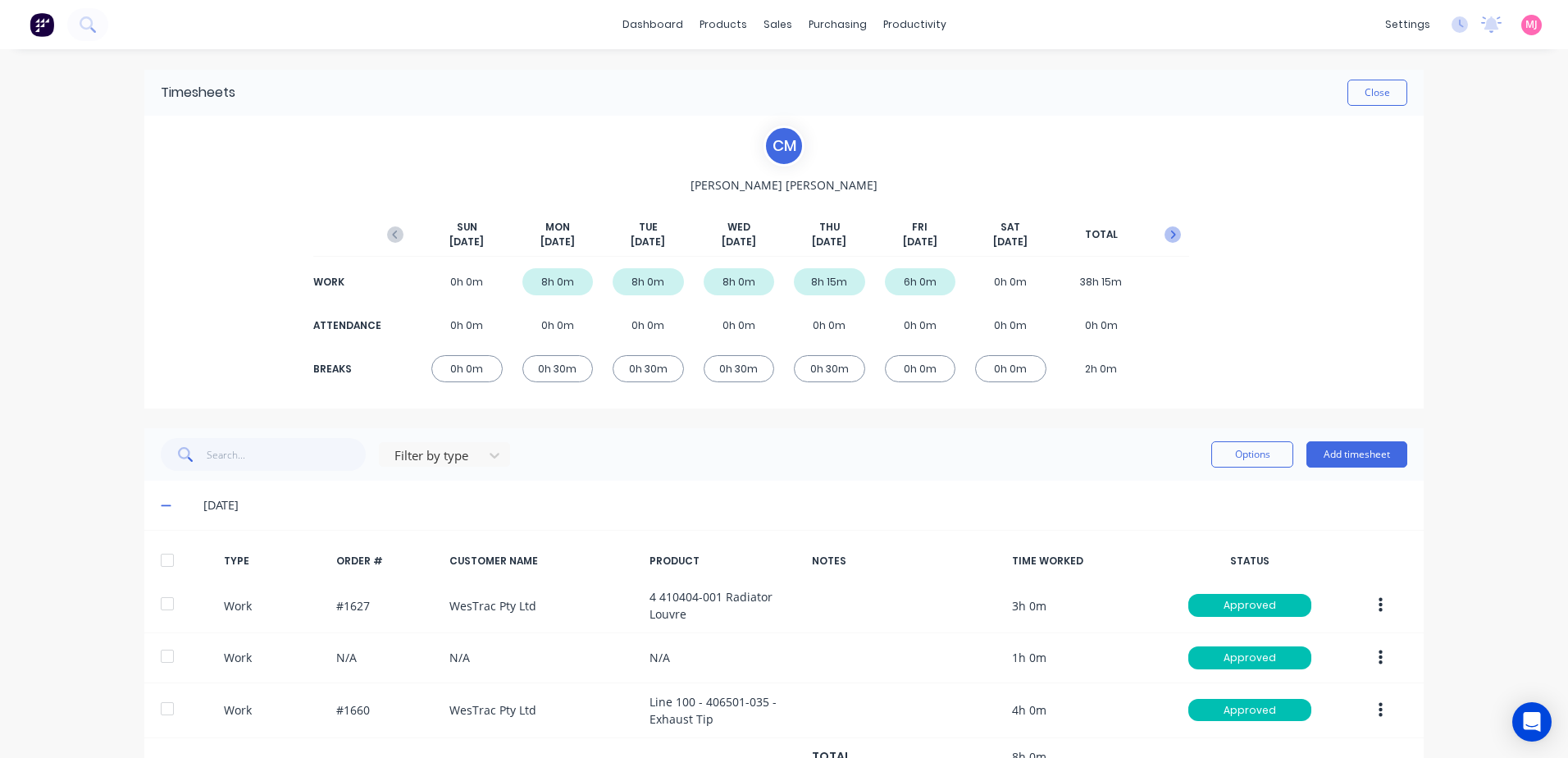
click at [1171, 236] on icon "button" at bounding box center [1173, 234] width 5 height 8
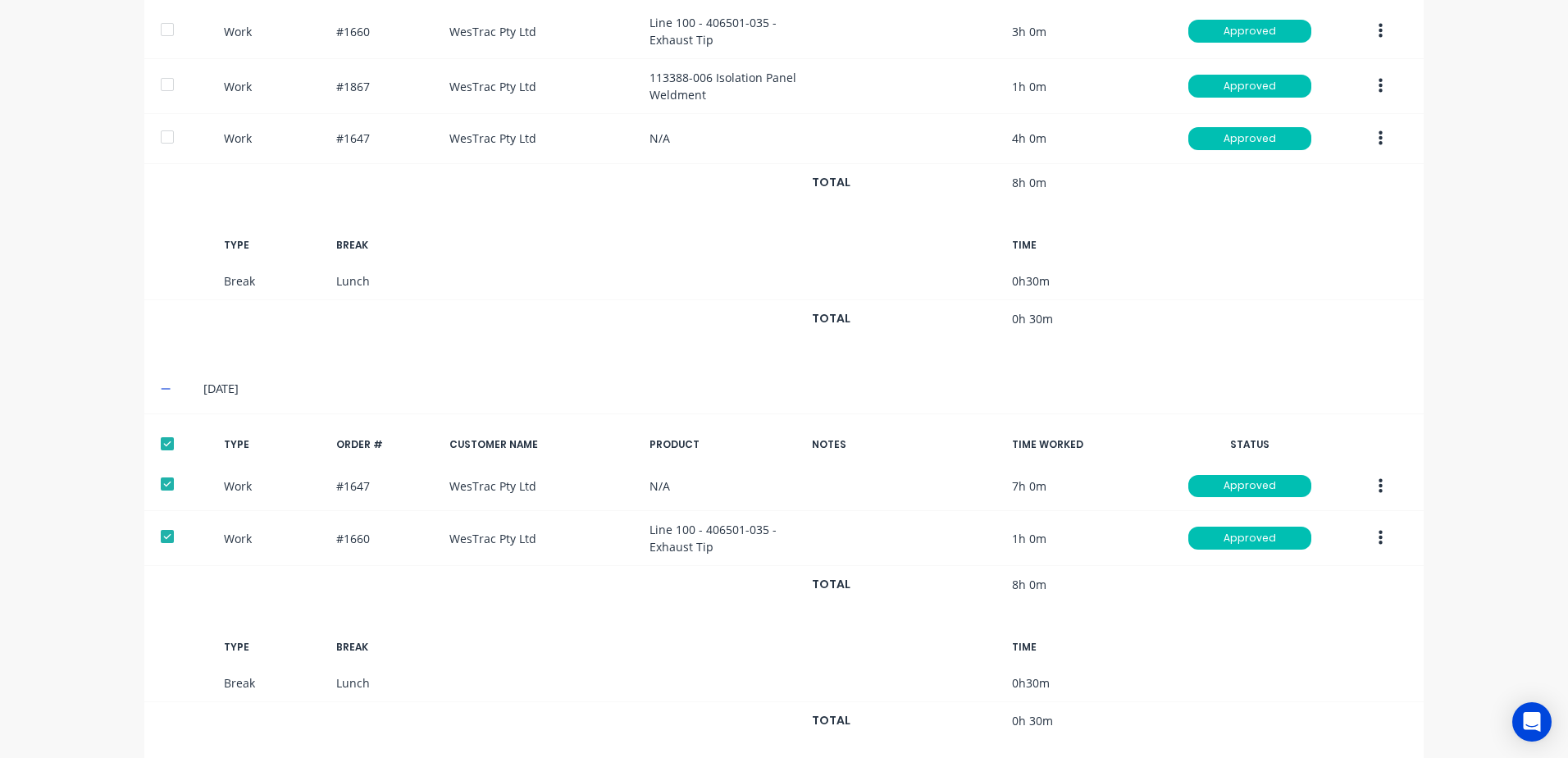
scroll to position [951, 0]
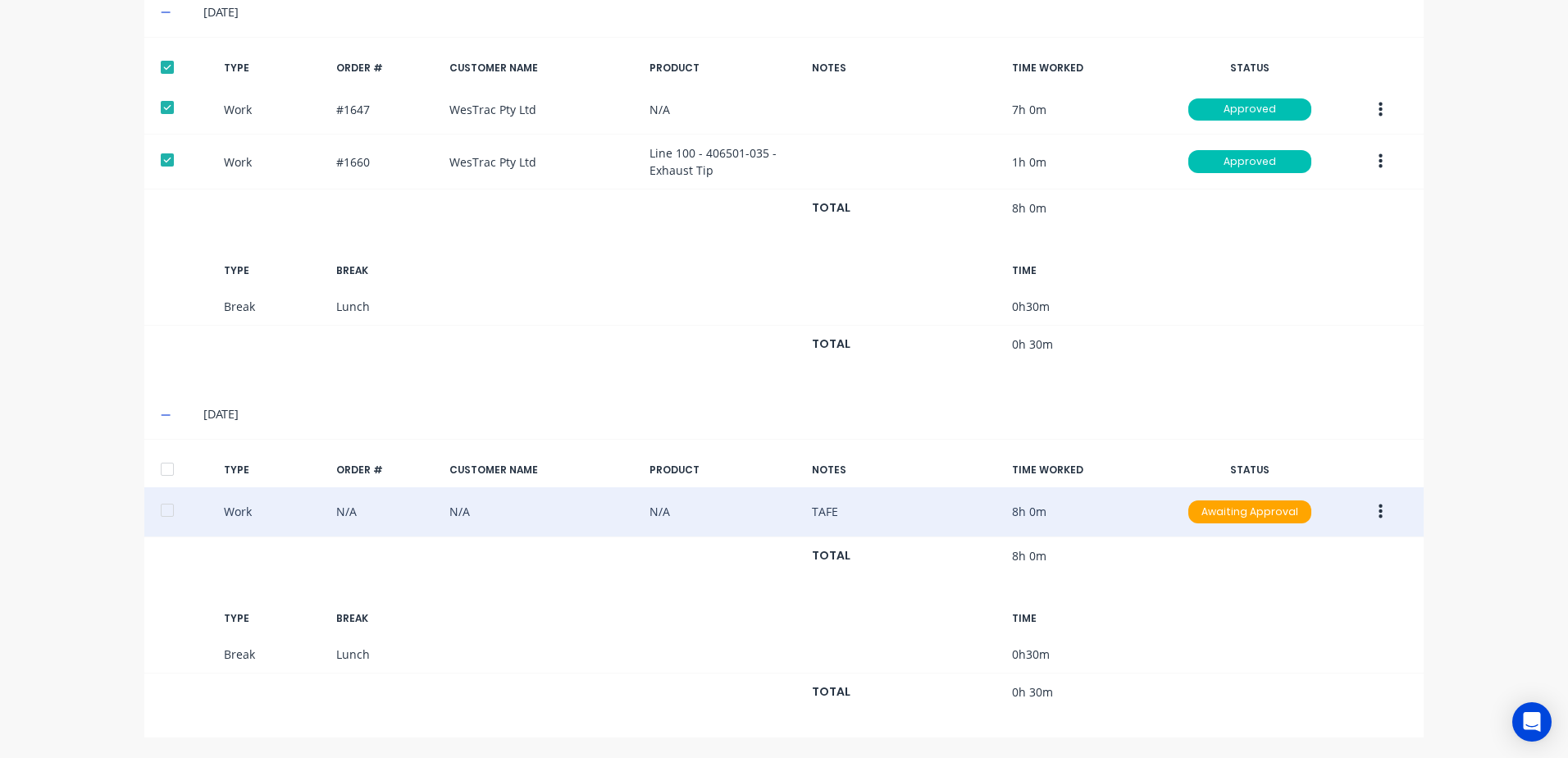
click at [1379, 514] on icon "button" at bounding box center [1381, 512] width 4 height 18
click at [1277, 516] on div "Approve" at bounding box center [1322, 516] width 126 height 24
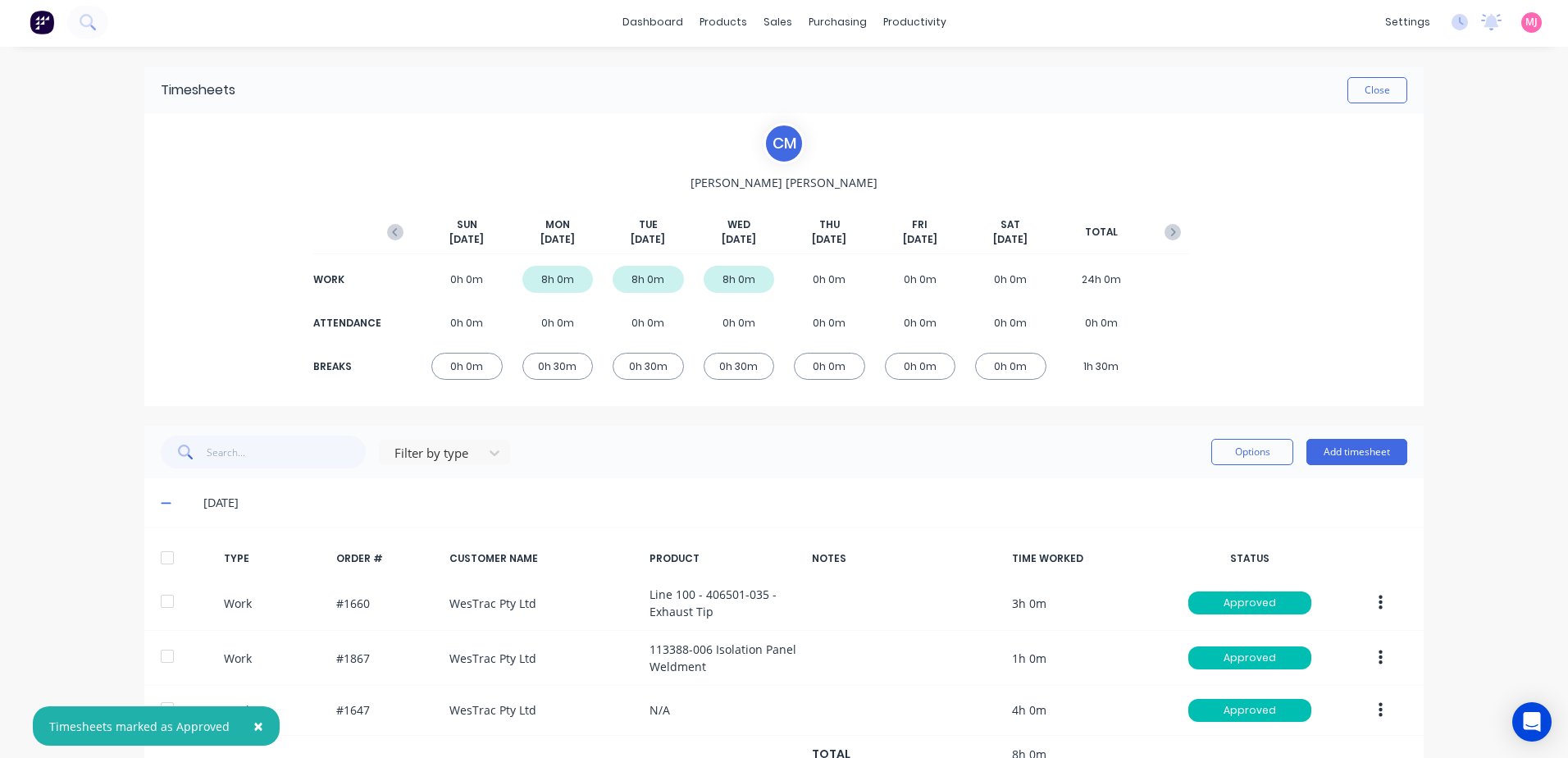
scroll to position [0, 0]
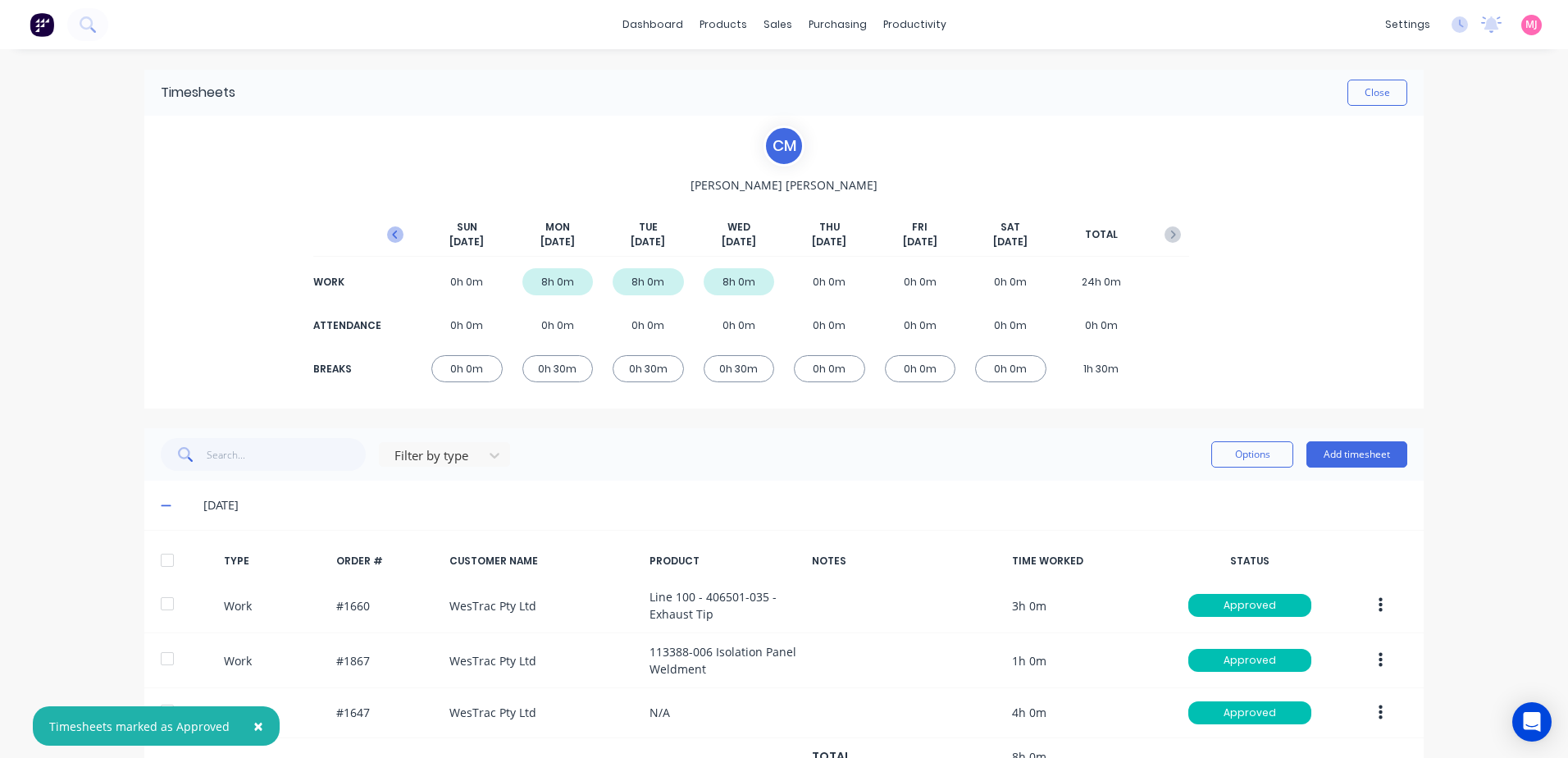
click at [387, 230] on icon "button" at bounding box center [395, 234] width 17 height 17
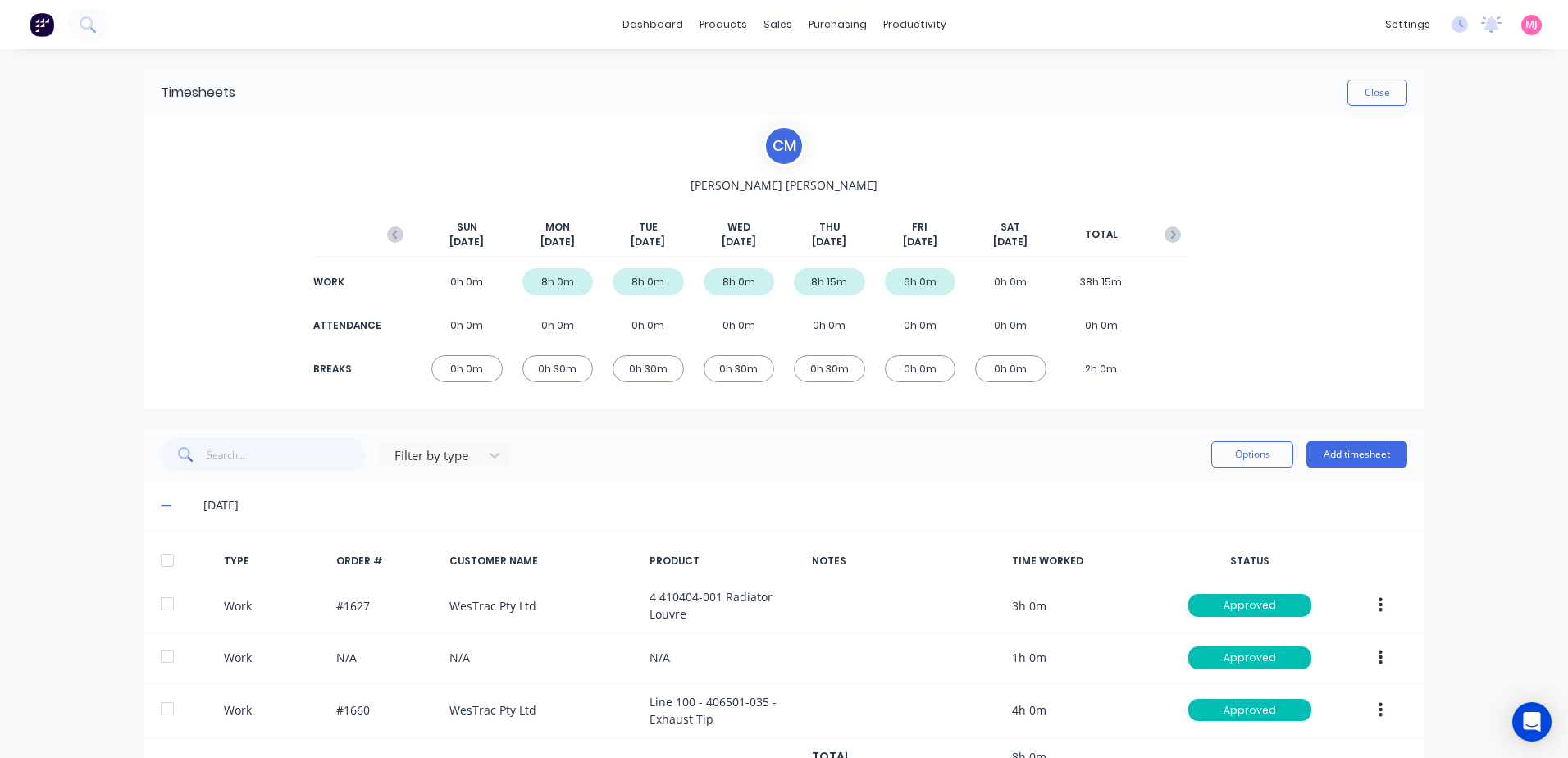
click at [1171, 236] on icon "button" at bounding box center [1172, 234] width 17 height 17
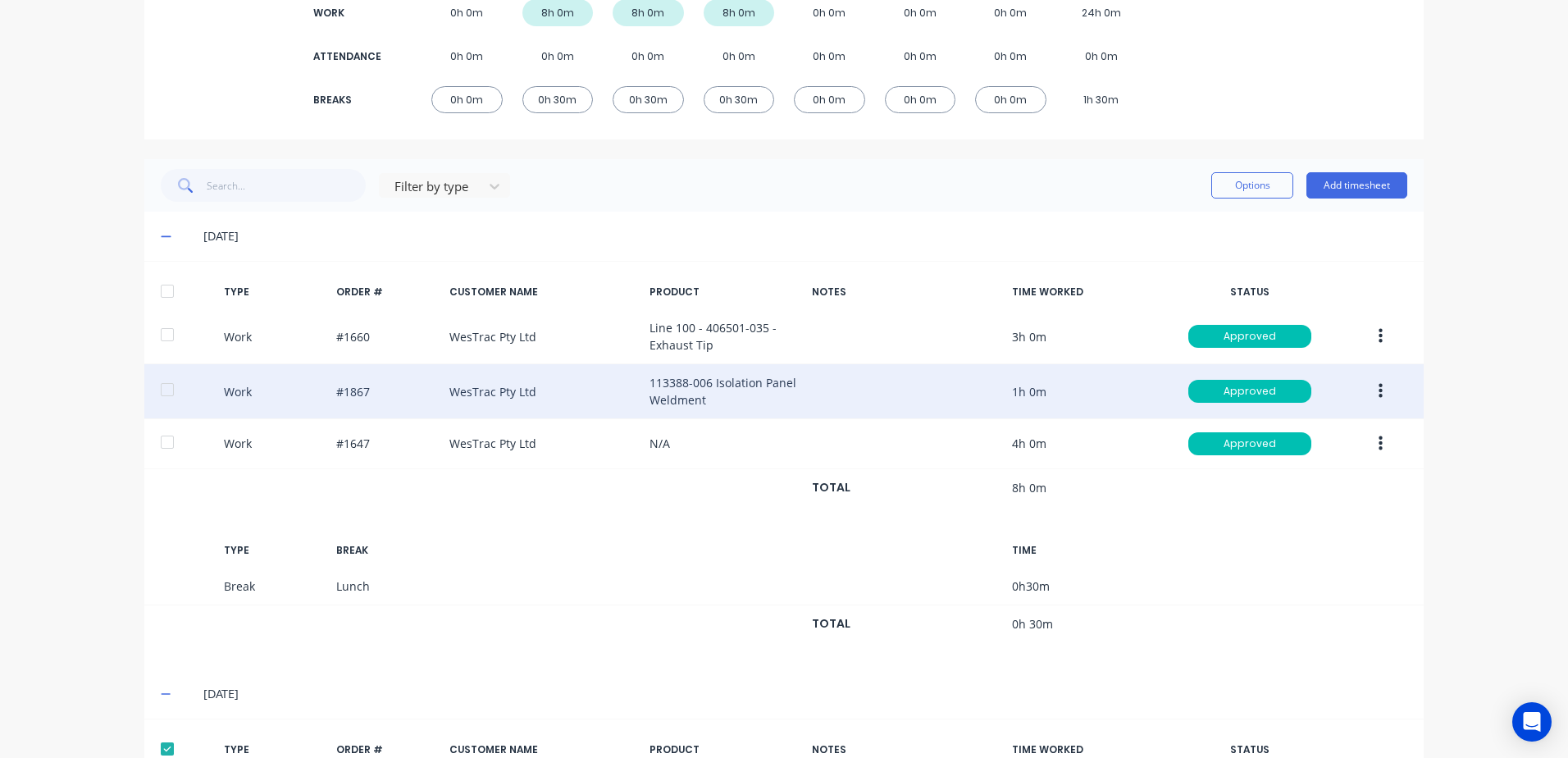
scroll to position [328, 0]
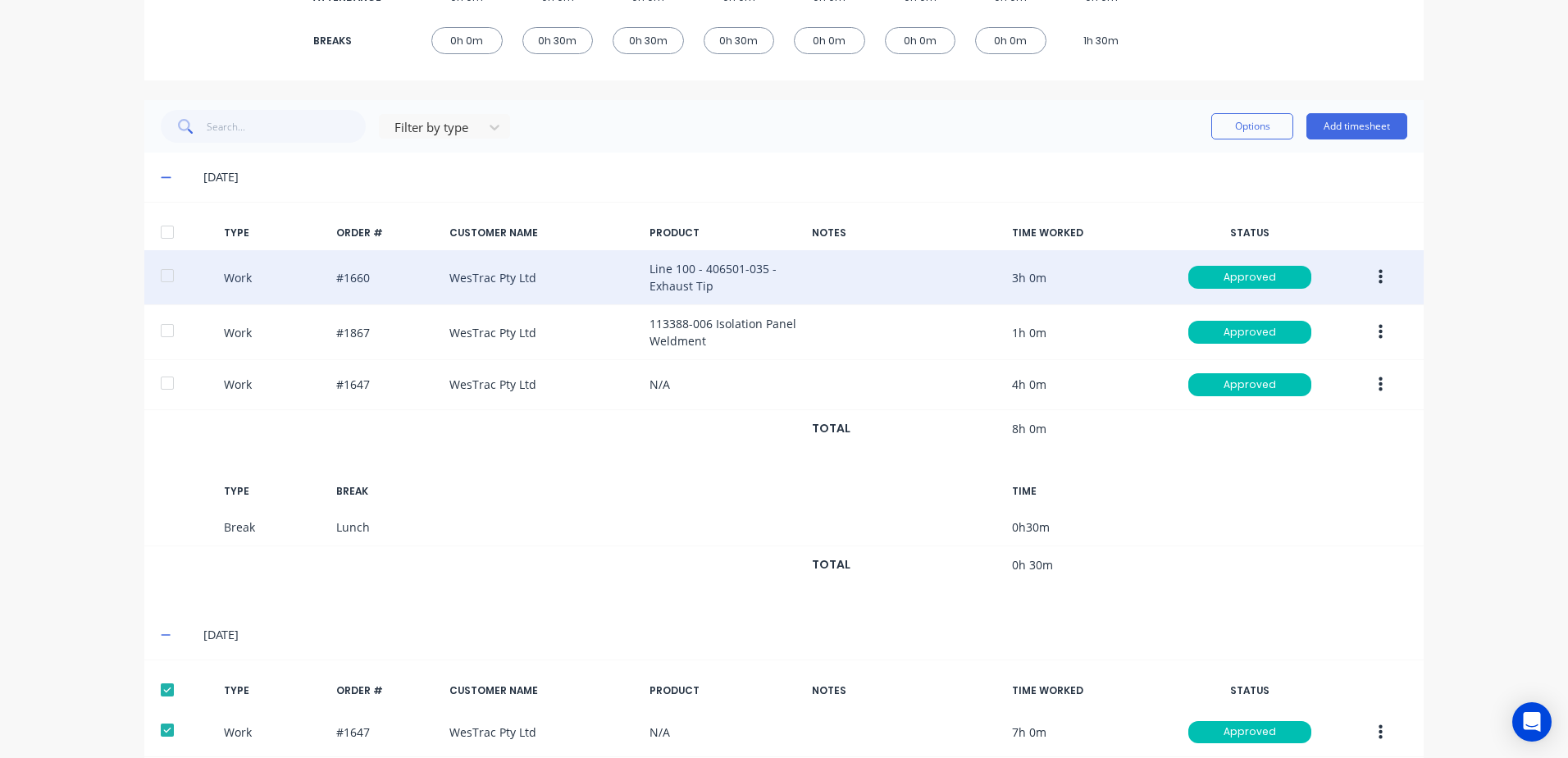
click at [1379, 278] on icon "button" at bounding box center [1381, 277] width 4 height 15
click at [1273, 250] on div "Duplicate" at bounding box center [1322, 249] width 126 height 24
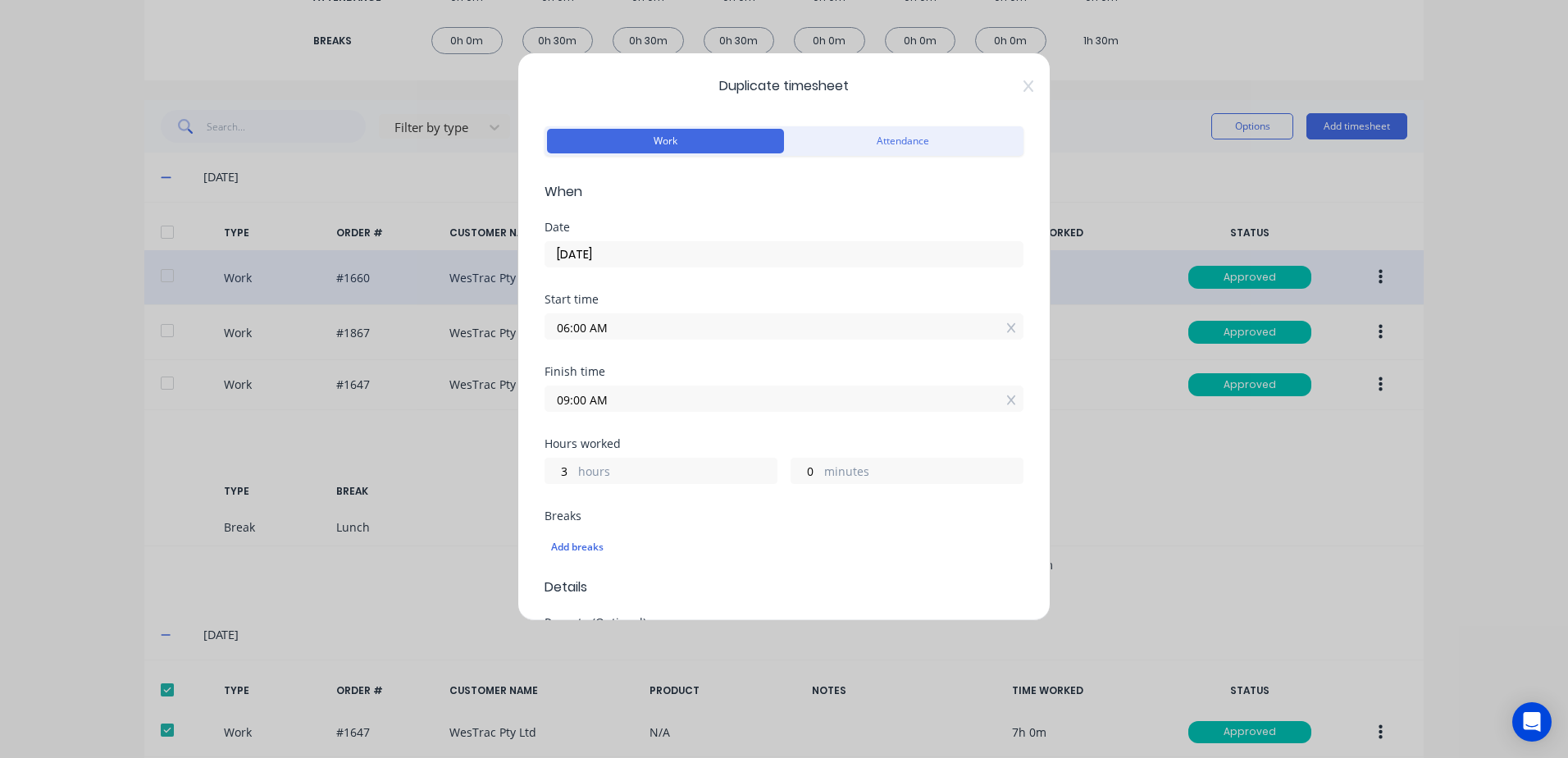
click at [638, 253] on input "[DATE]" at bounding box center [784, 254] width 477 height 25
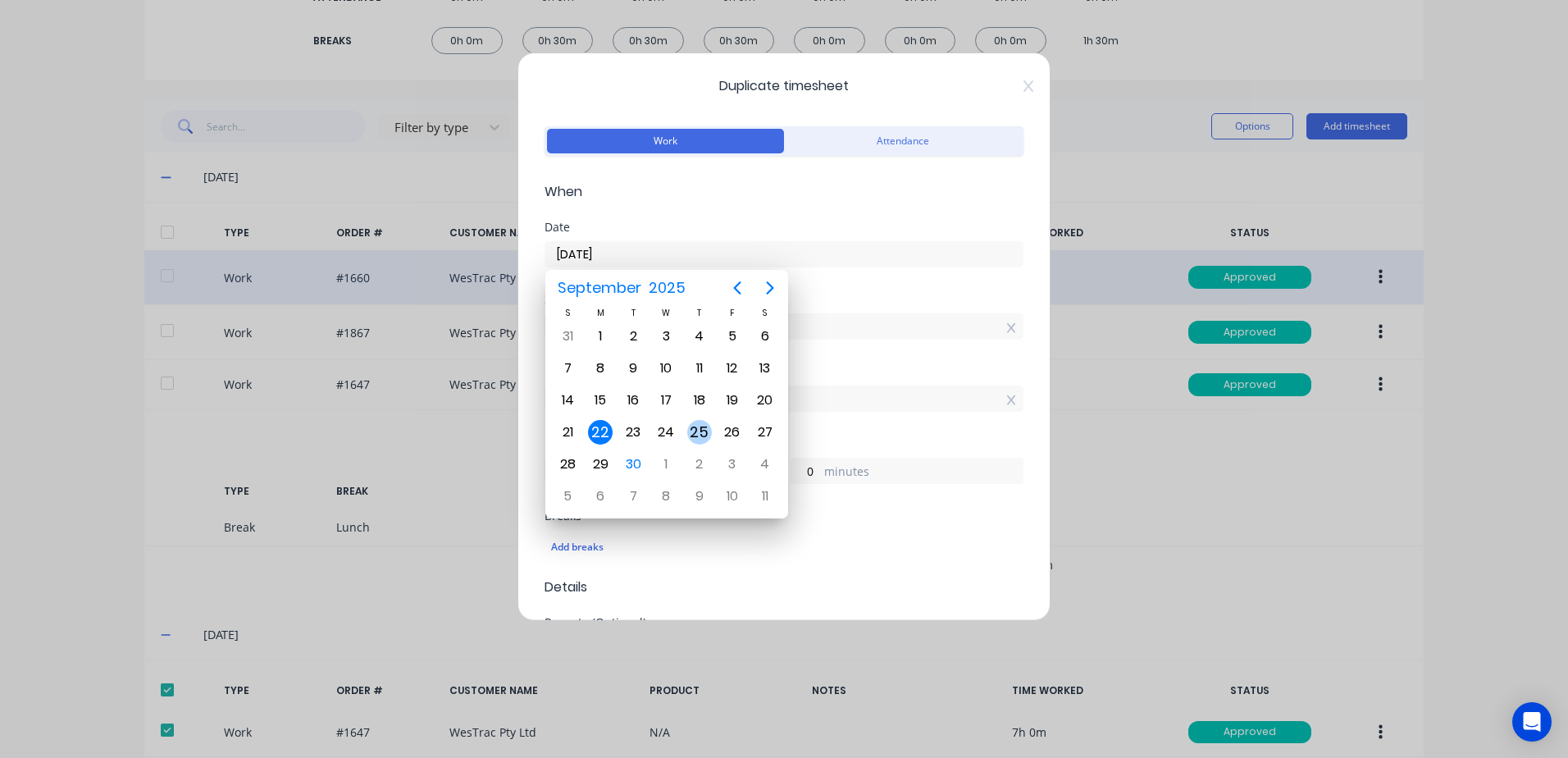
click at [700, 430] on div "25" at bounding box center [699, 432] width 25 height 25
type input "[DATE]"
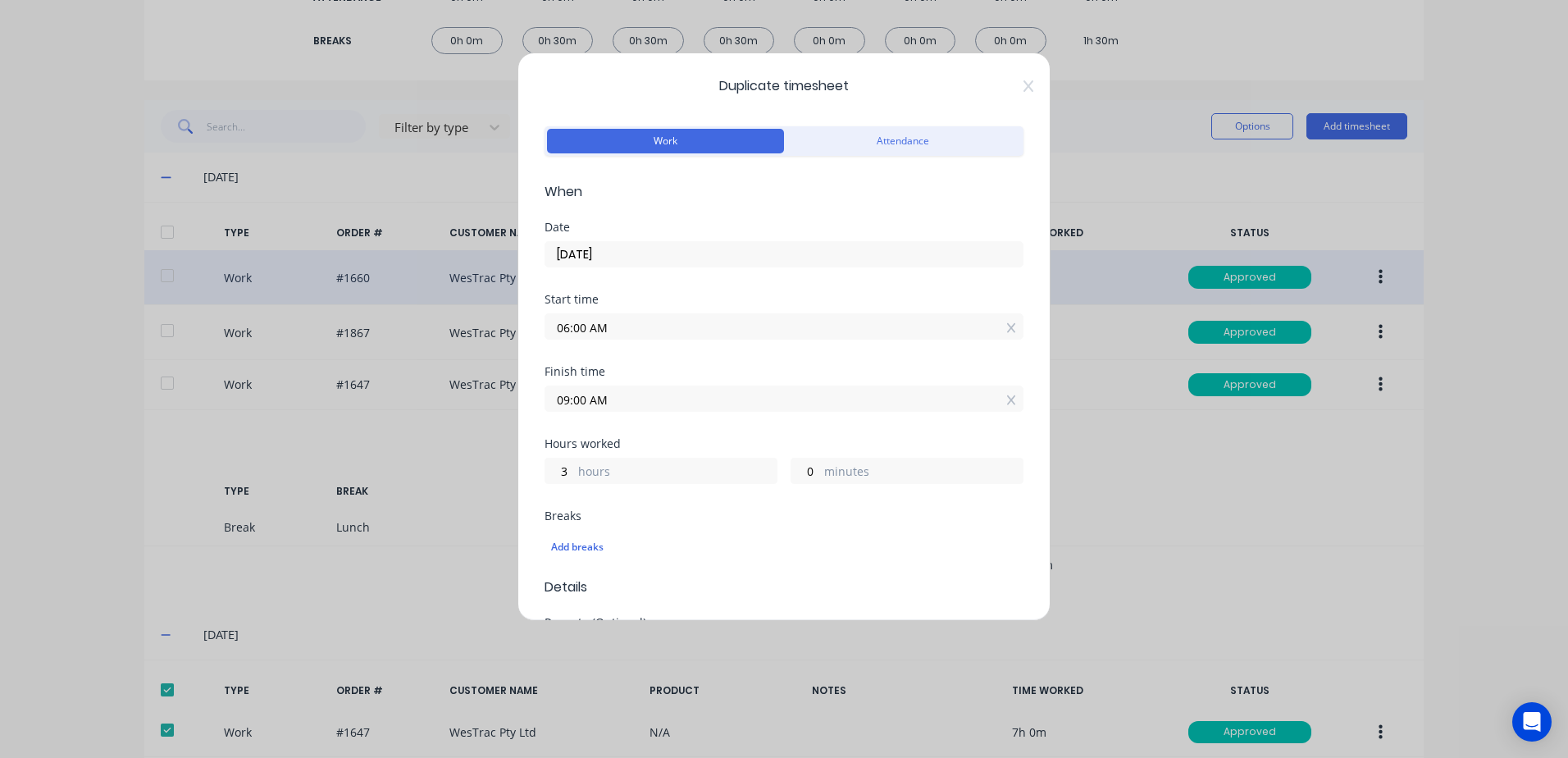
click at [618, 402] on input "09:00 AM" at bounding box center [784, 398] width 477 height 25
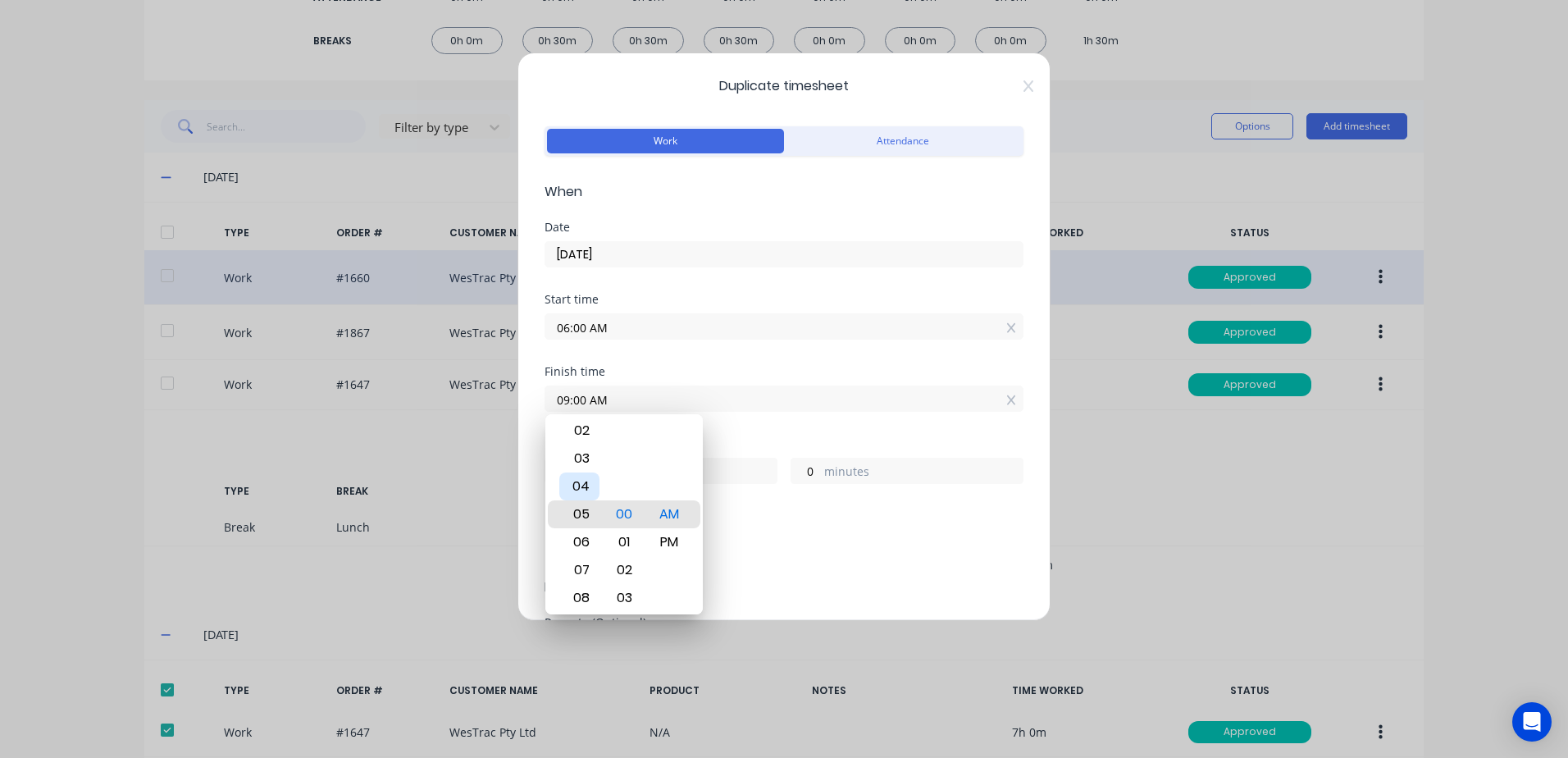
type input "05:00 AM"
type input "23"
type input "02:00 AM"
type input "20"
type input "02:07 AM"
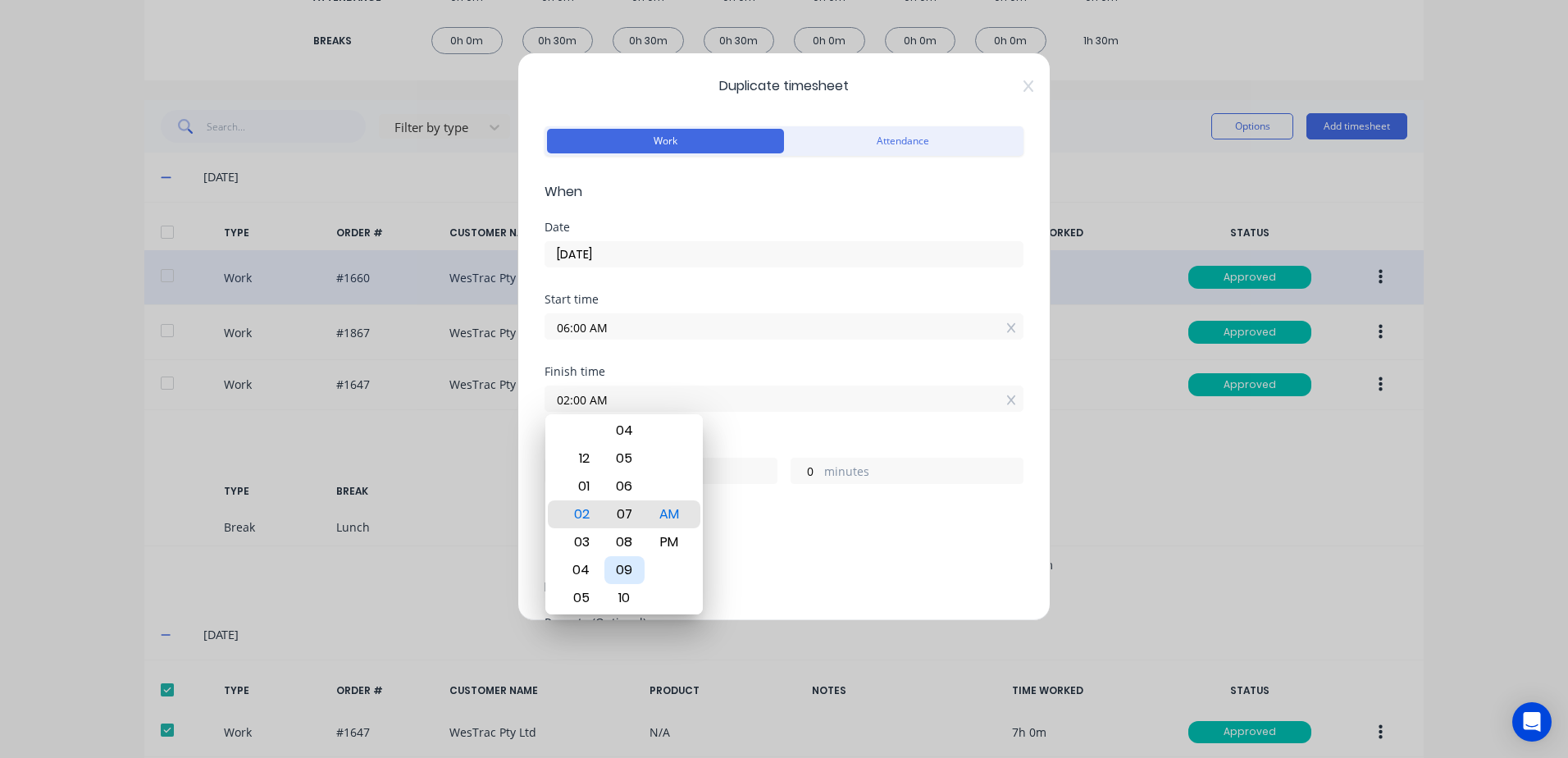
type input "7"
type input "02:14 AM"
type input "14"
type input "02:20 AM"
type input "20"
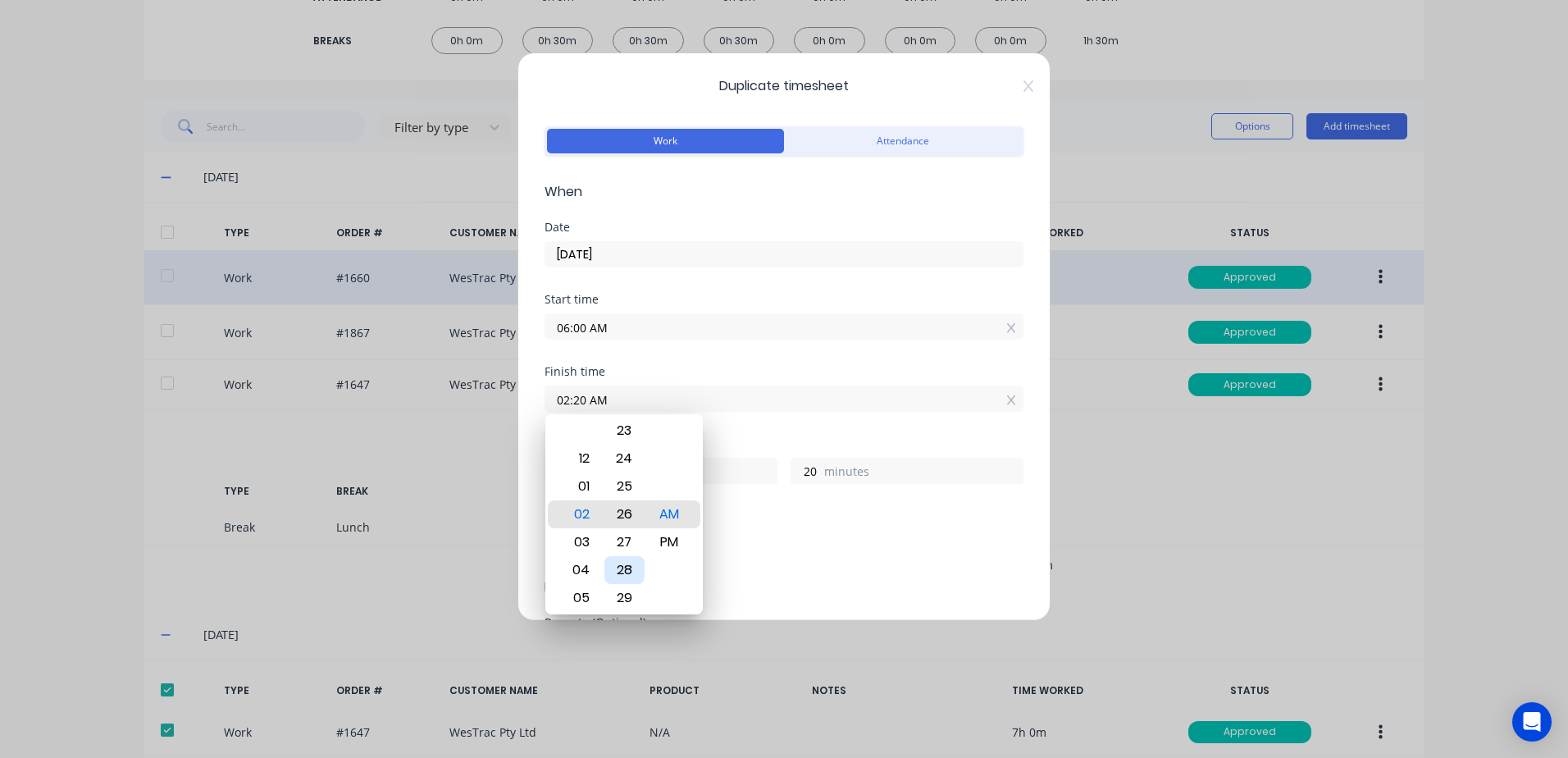
type input "02:26 AM"
type input "26"
type input "02:31 AM"
type input "31"
type input "02:30 AM"
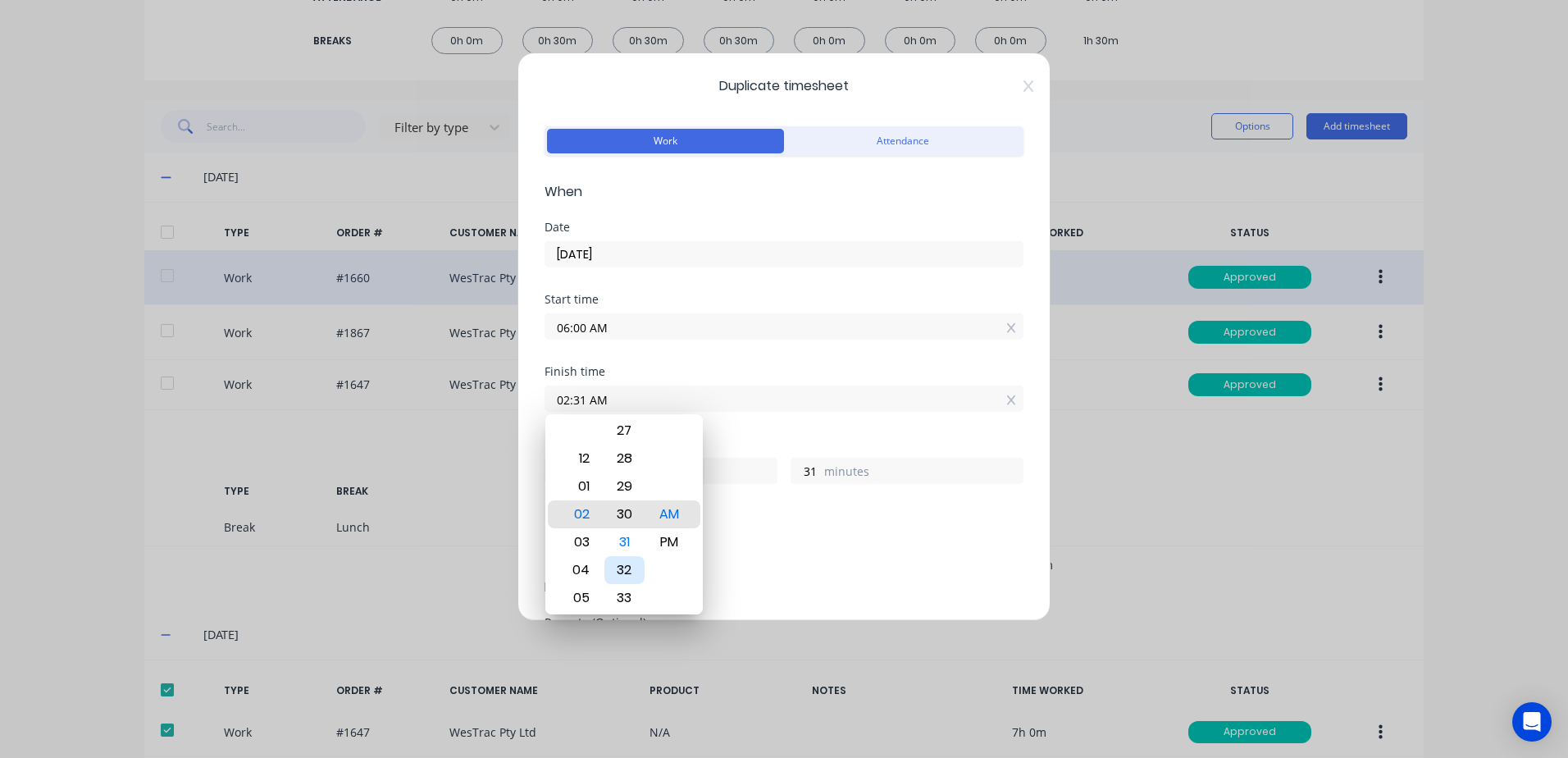
type input "30"
click at [677, 540] on div "PM" at bounding box center [669, 542] width 40 height 28
type input "02:30 PM"
type input "8"
click at [809, 524] on div "Breaks Add breaks" at bounding box center [784, 537] width 479 height 54
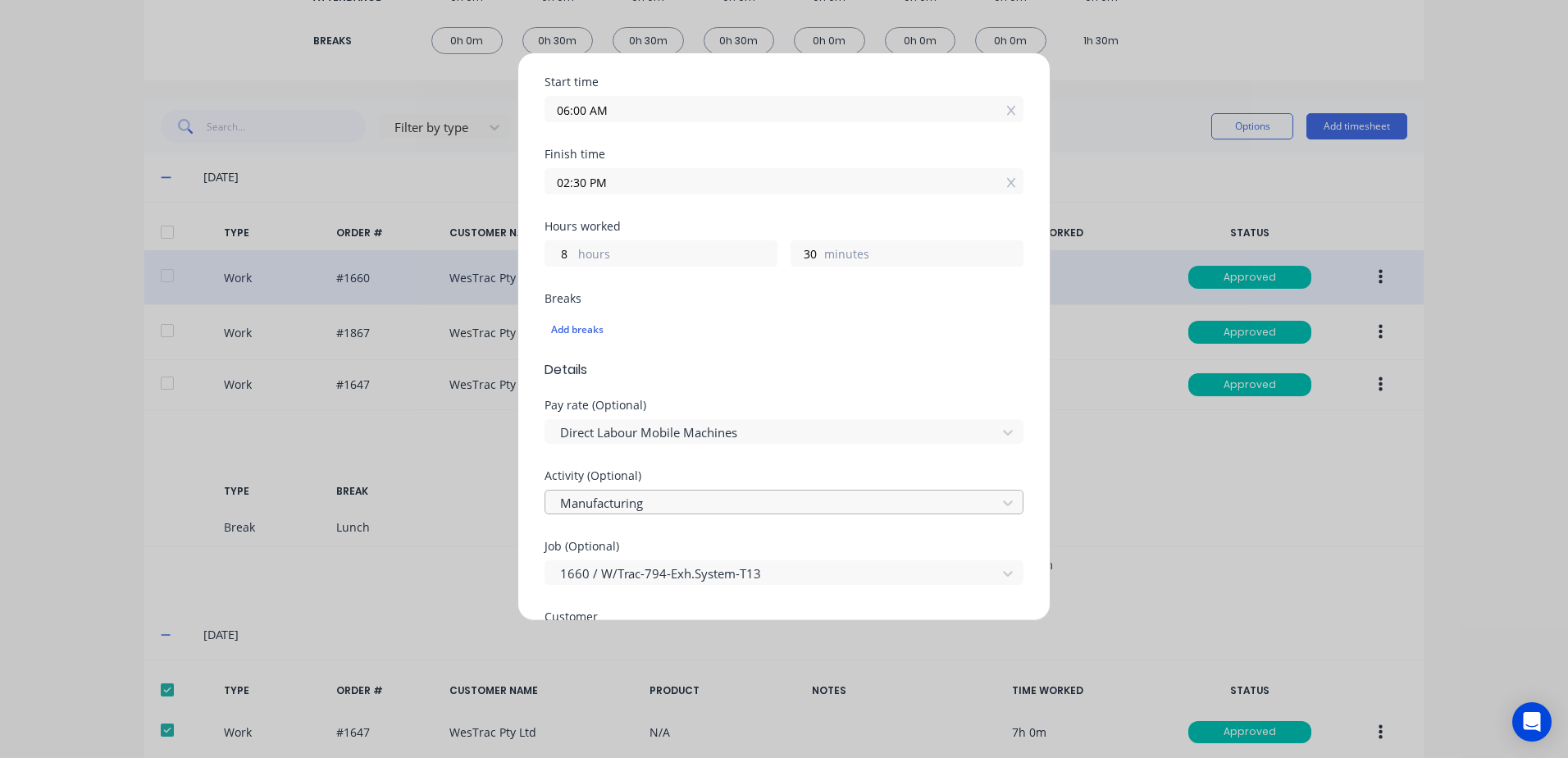
scroll to position [246, 0]
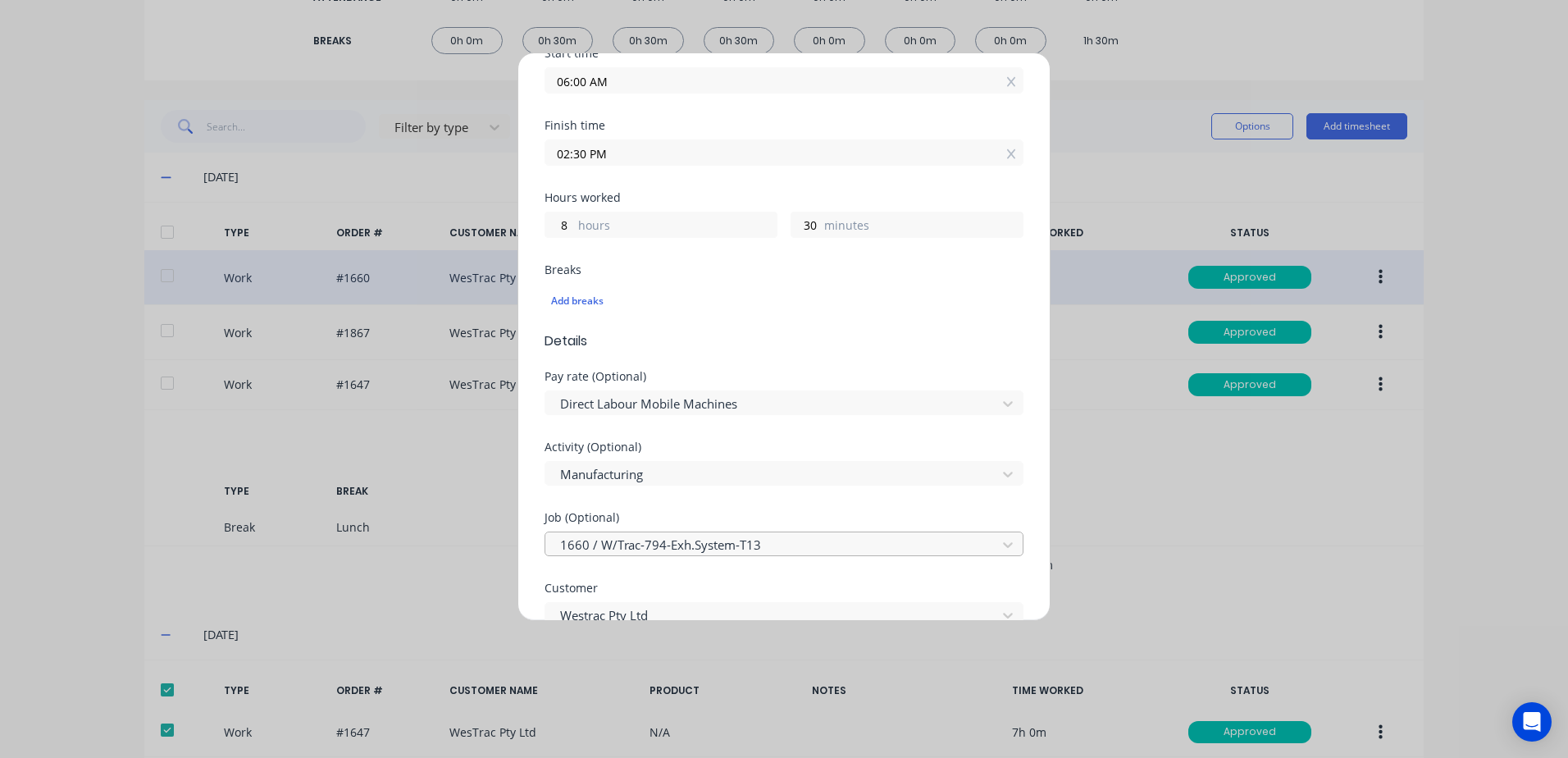
click at [608, 548] on div at bounding box center [773, 544] width 430 height 21
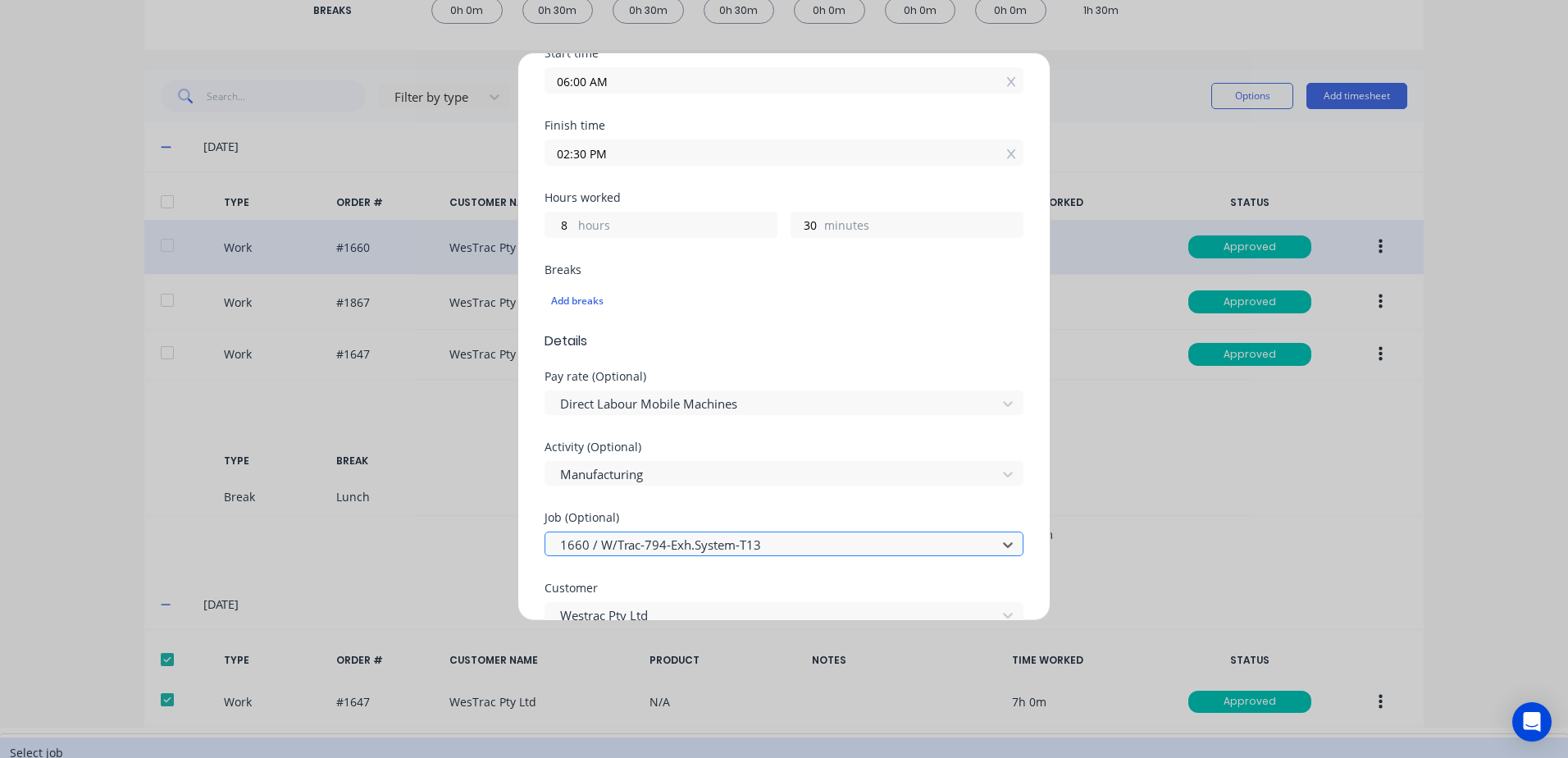
scroll to position [32, 0]
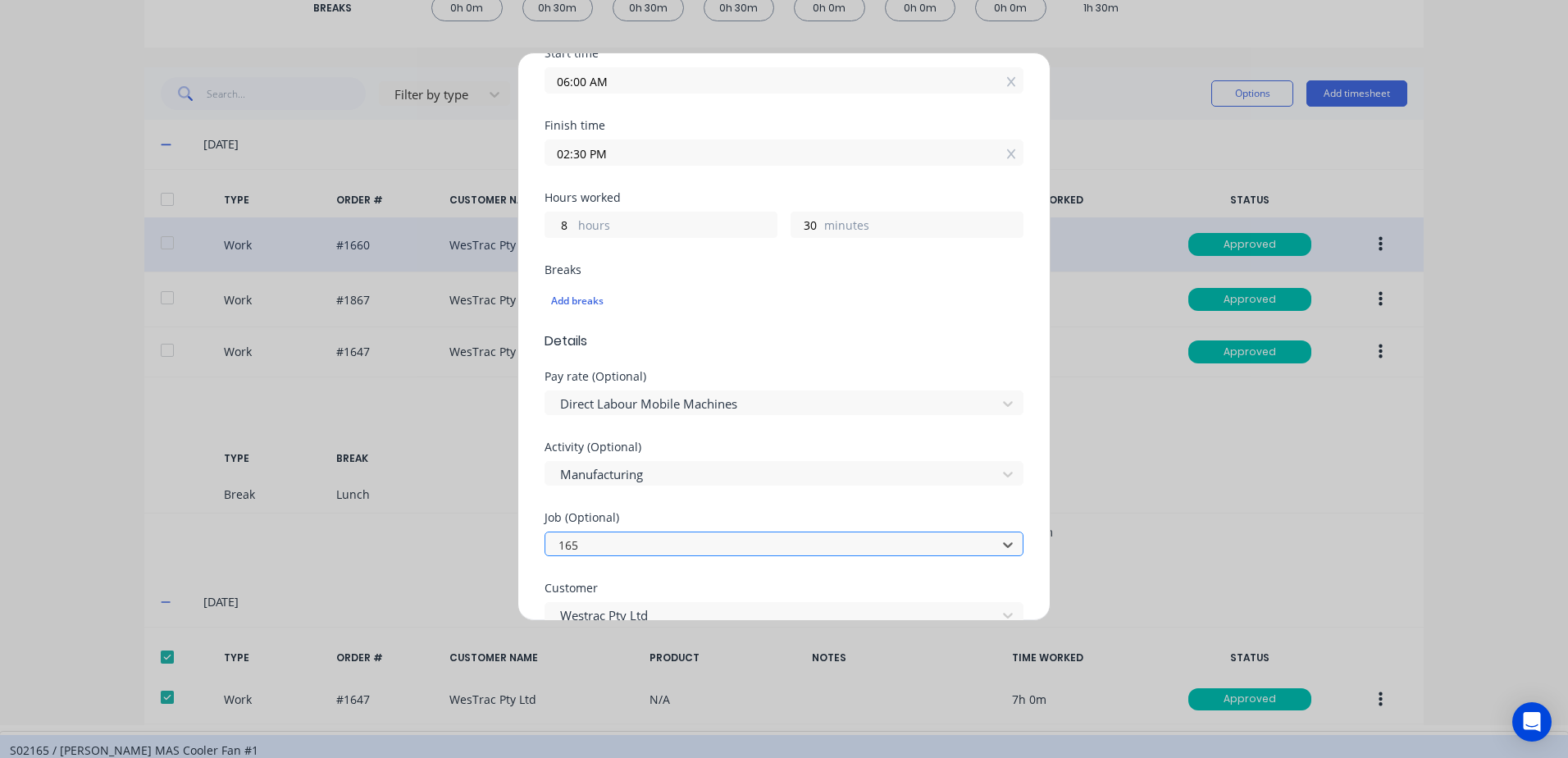
type input "1658"
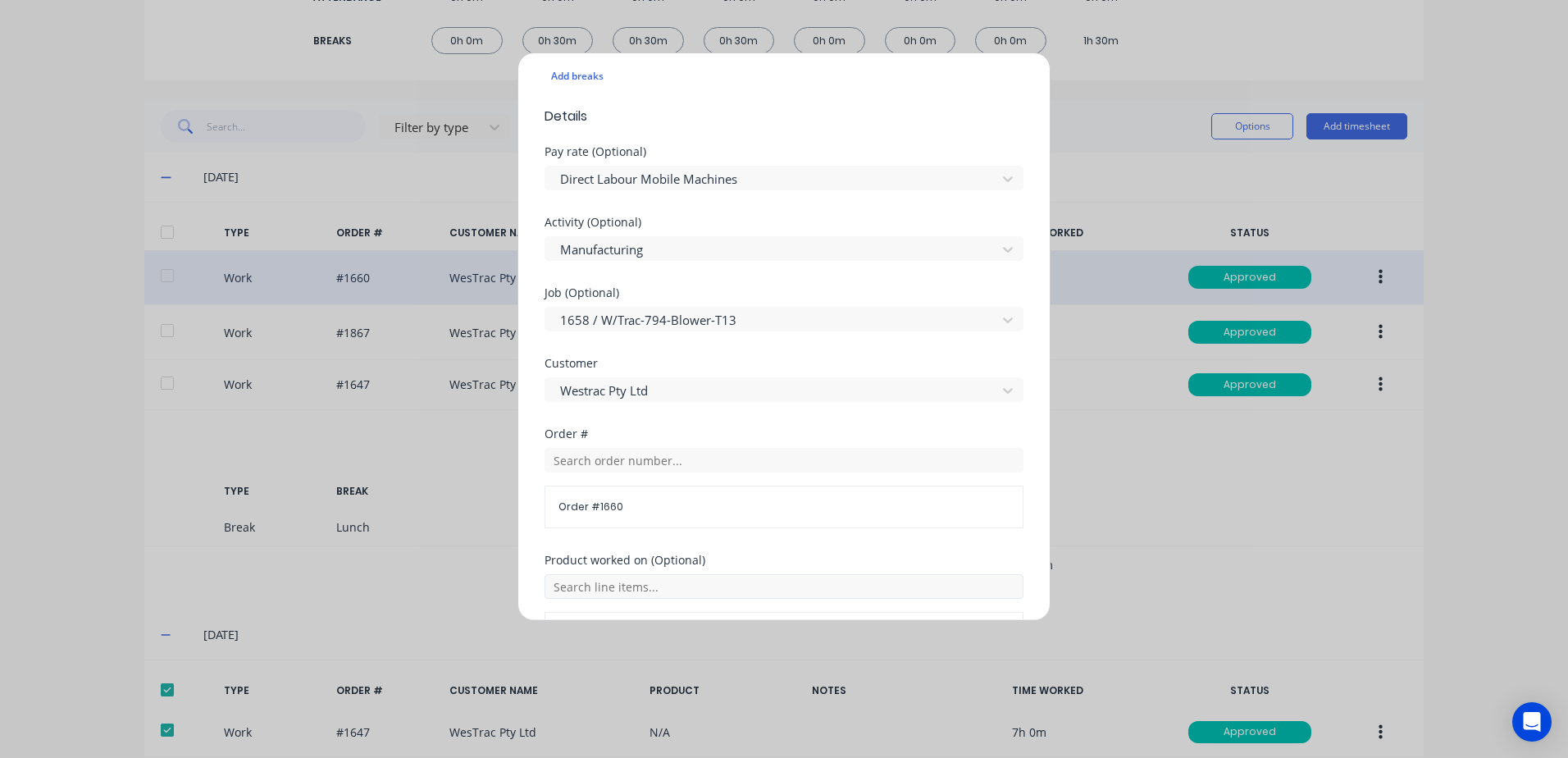
scroll to position [492, 0]
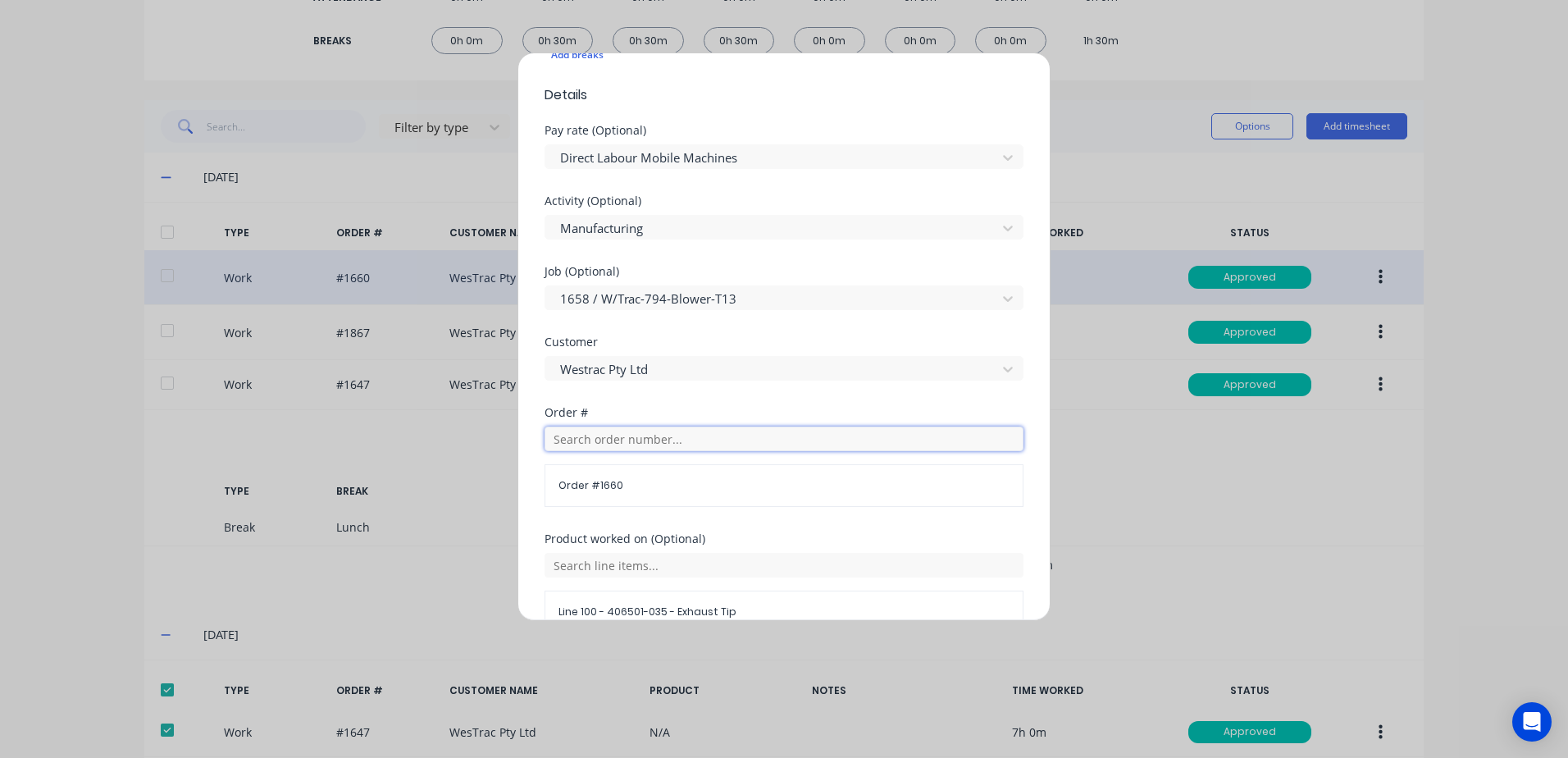
click at [616, 443] on input "text" at bounding box center [784, 438] width 479 height 25
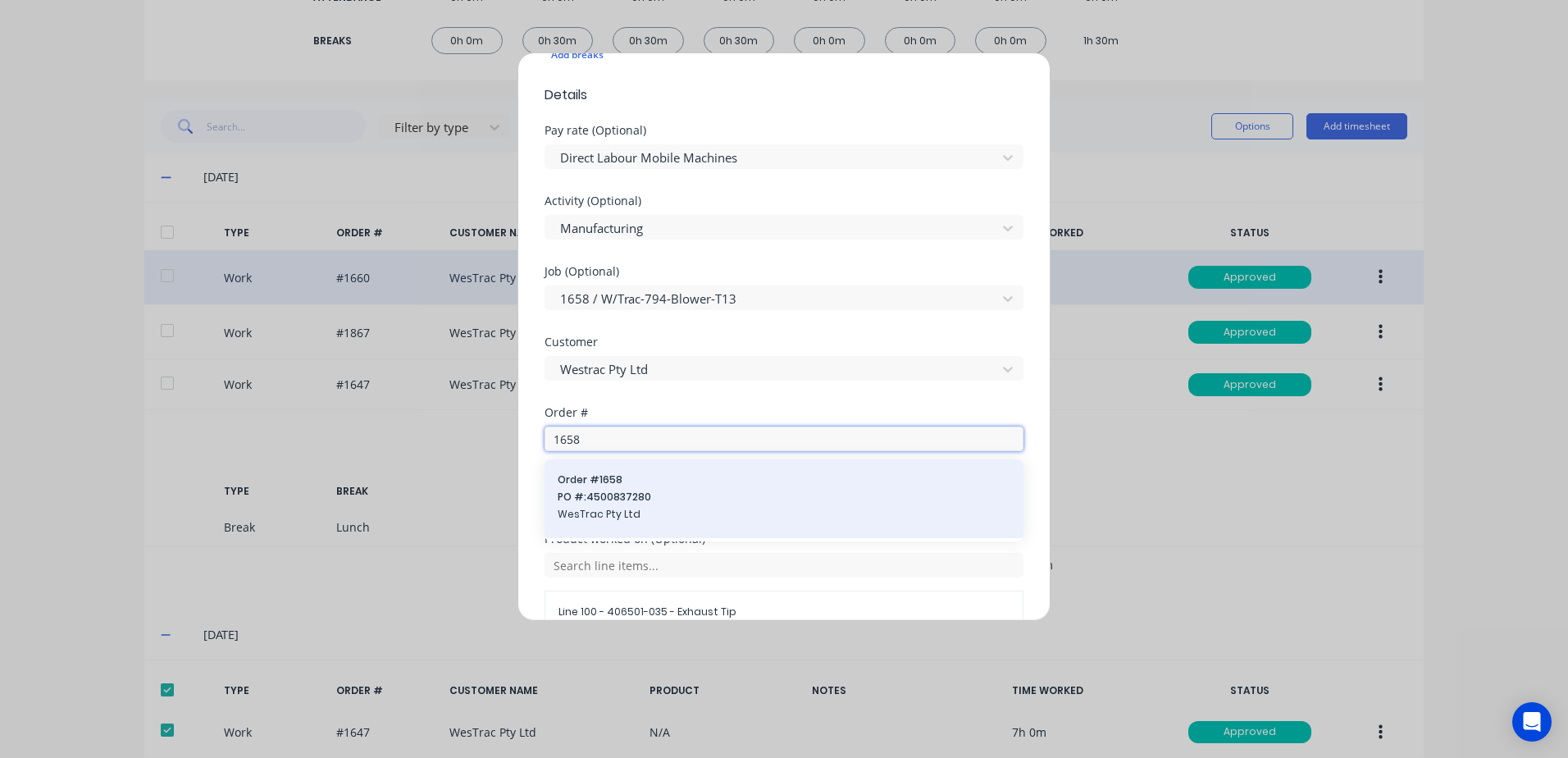
type input "1658"
click at [593, 490] on span "PO #: 4500837280" at bounding box center [784, 496] width 453 height 15
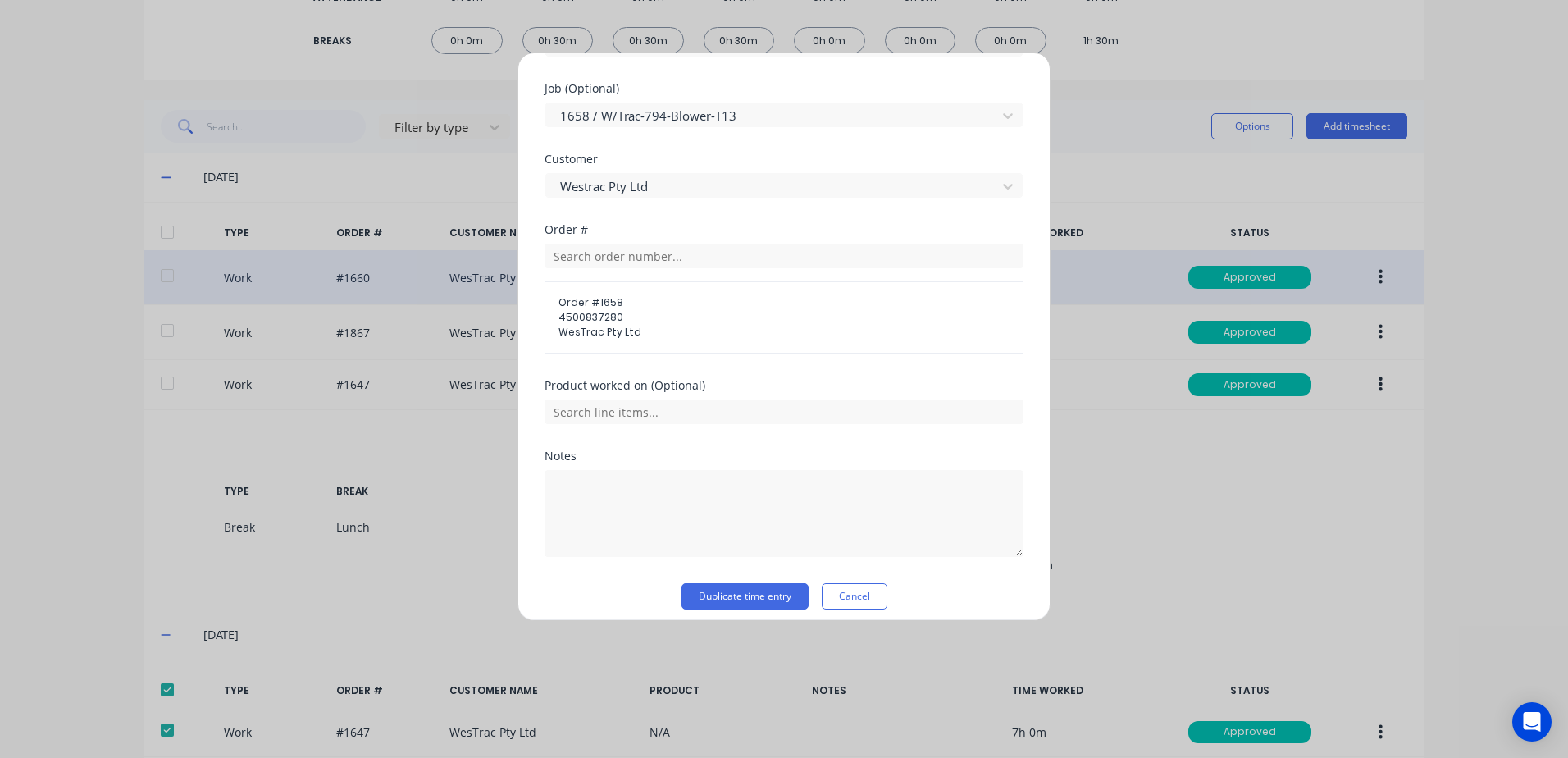
scroll to position [687, 0]
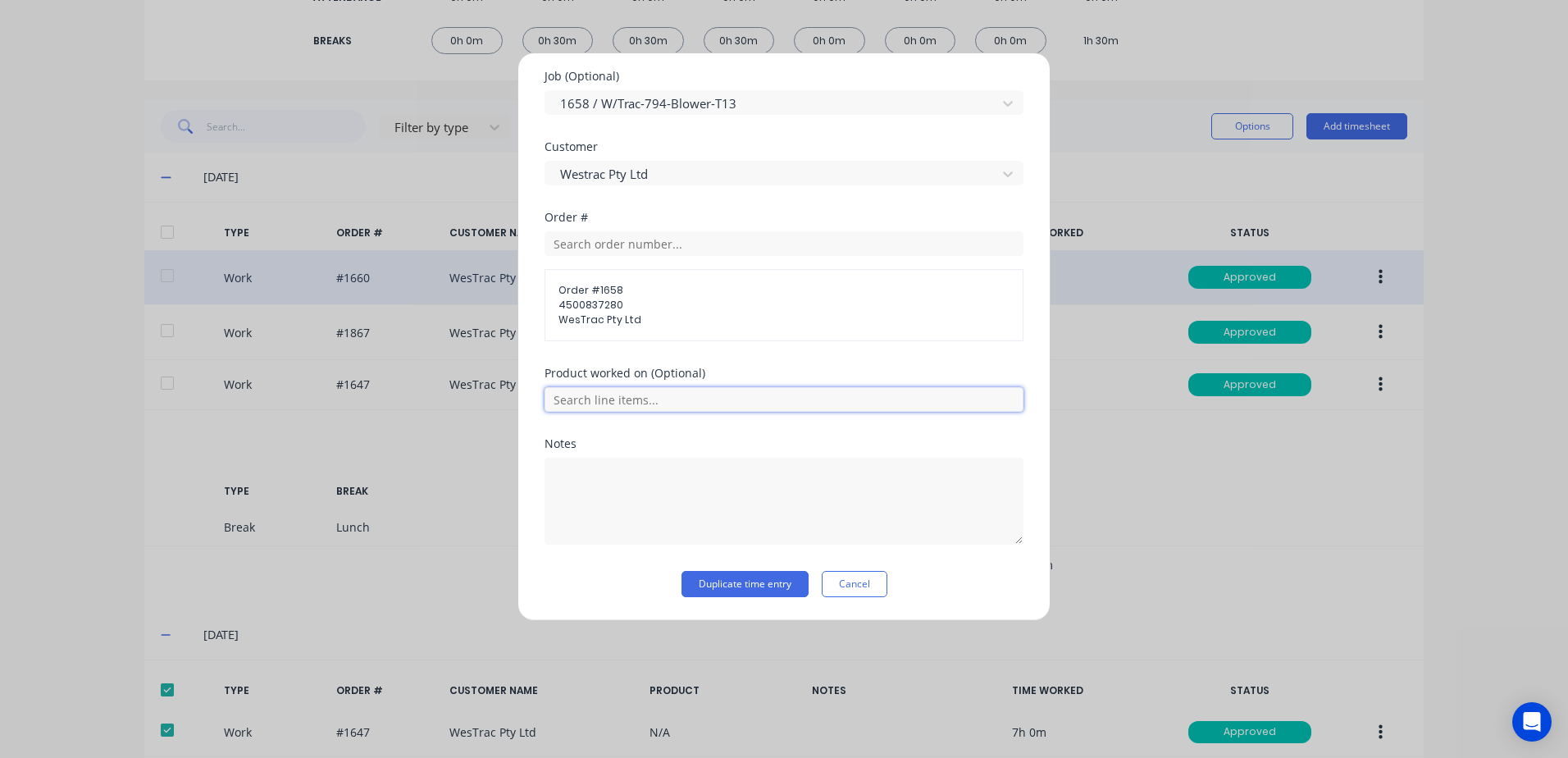
click at [617, 398] on input "text" at bounding box center [784, 399] width 479 height 25
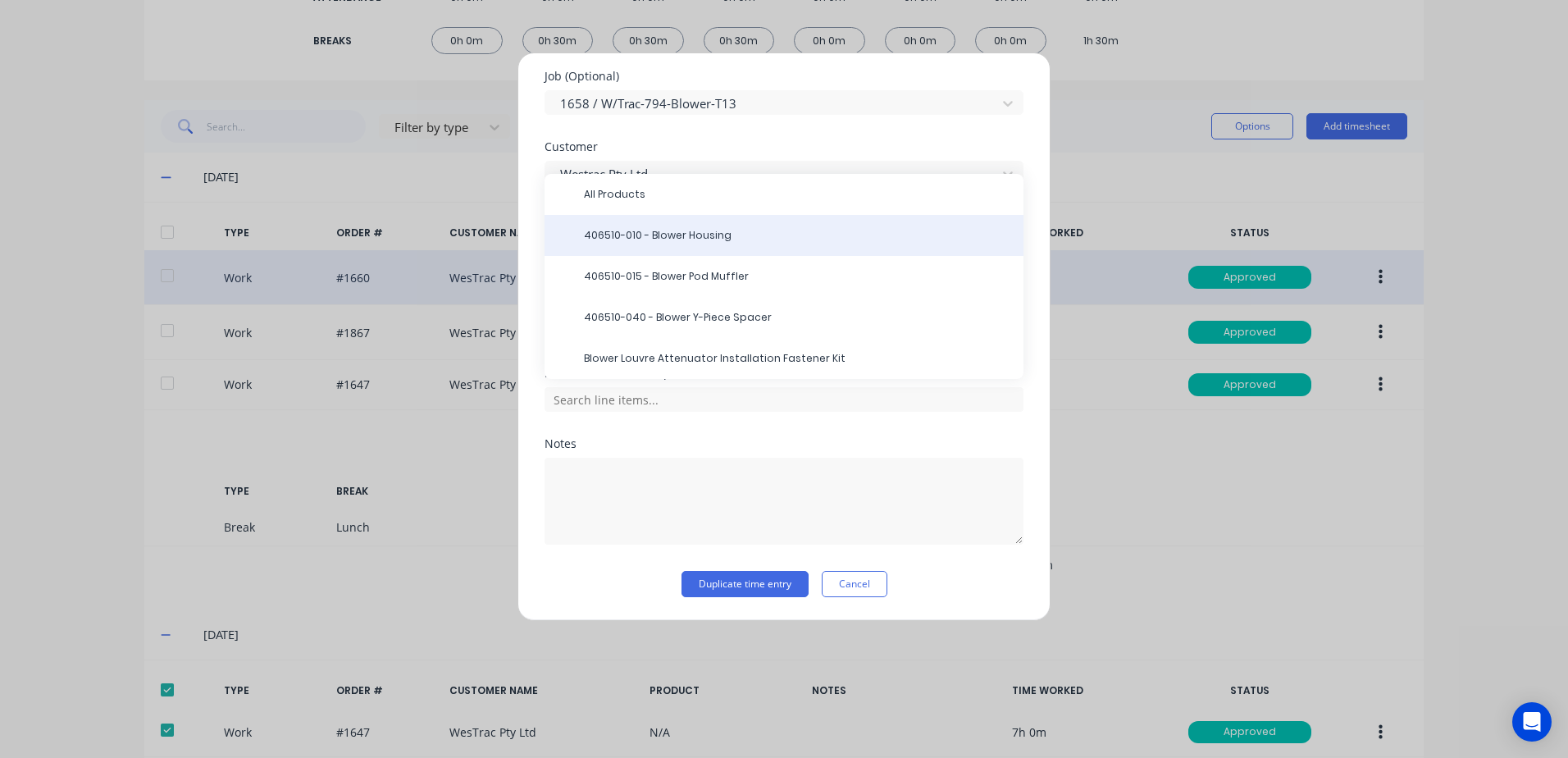
click at [689, 236] on span "406510-010 - Blower Housing" at bounding box center [796, 235] width 426 height 15
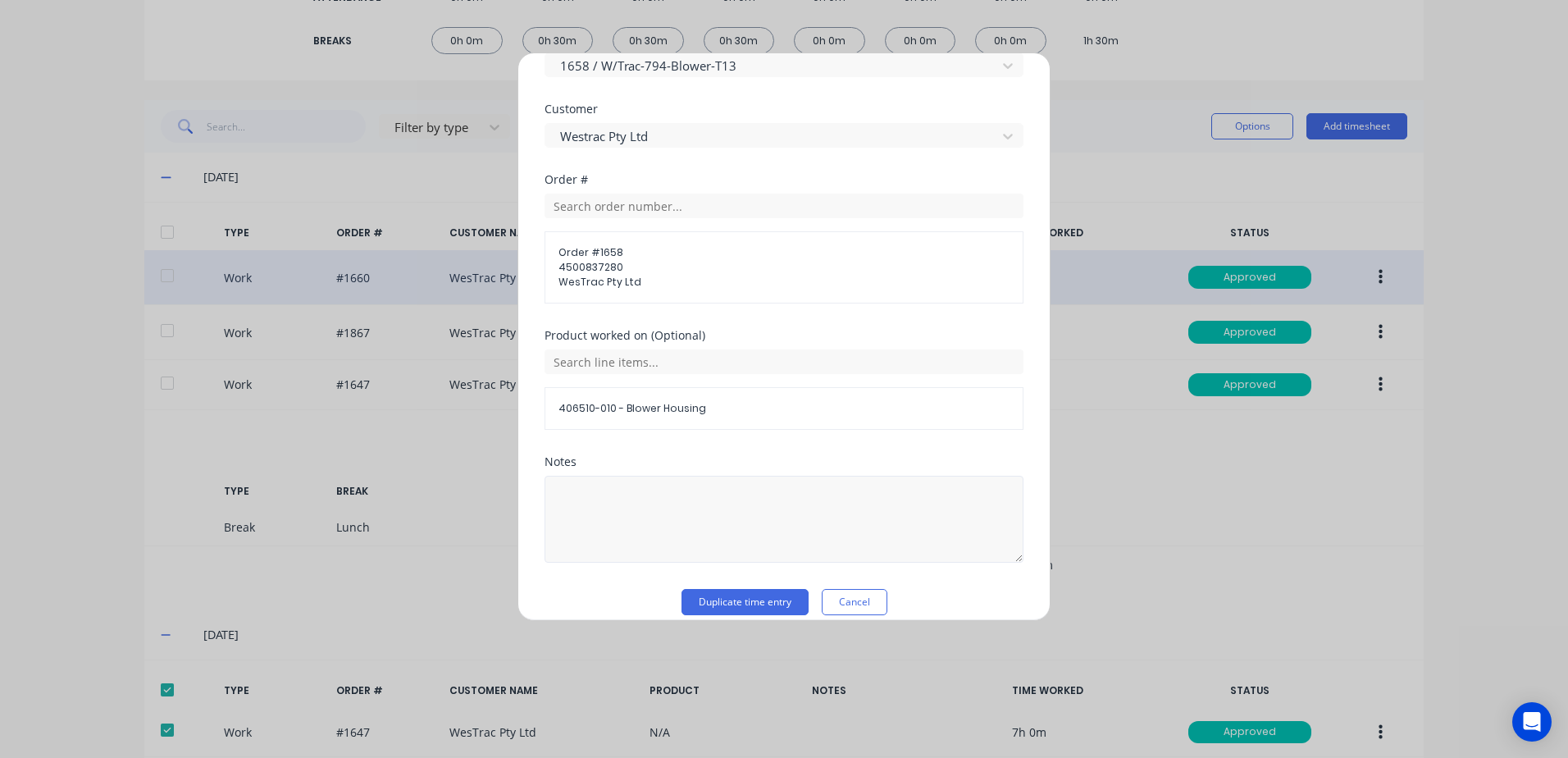
scroll to position [743, 0]
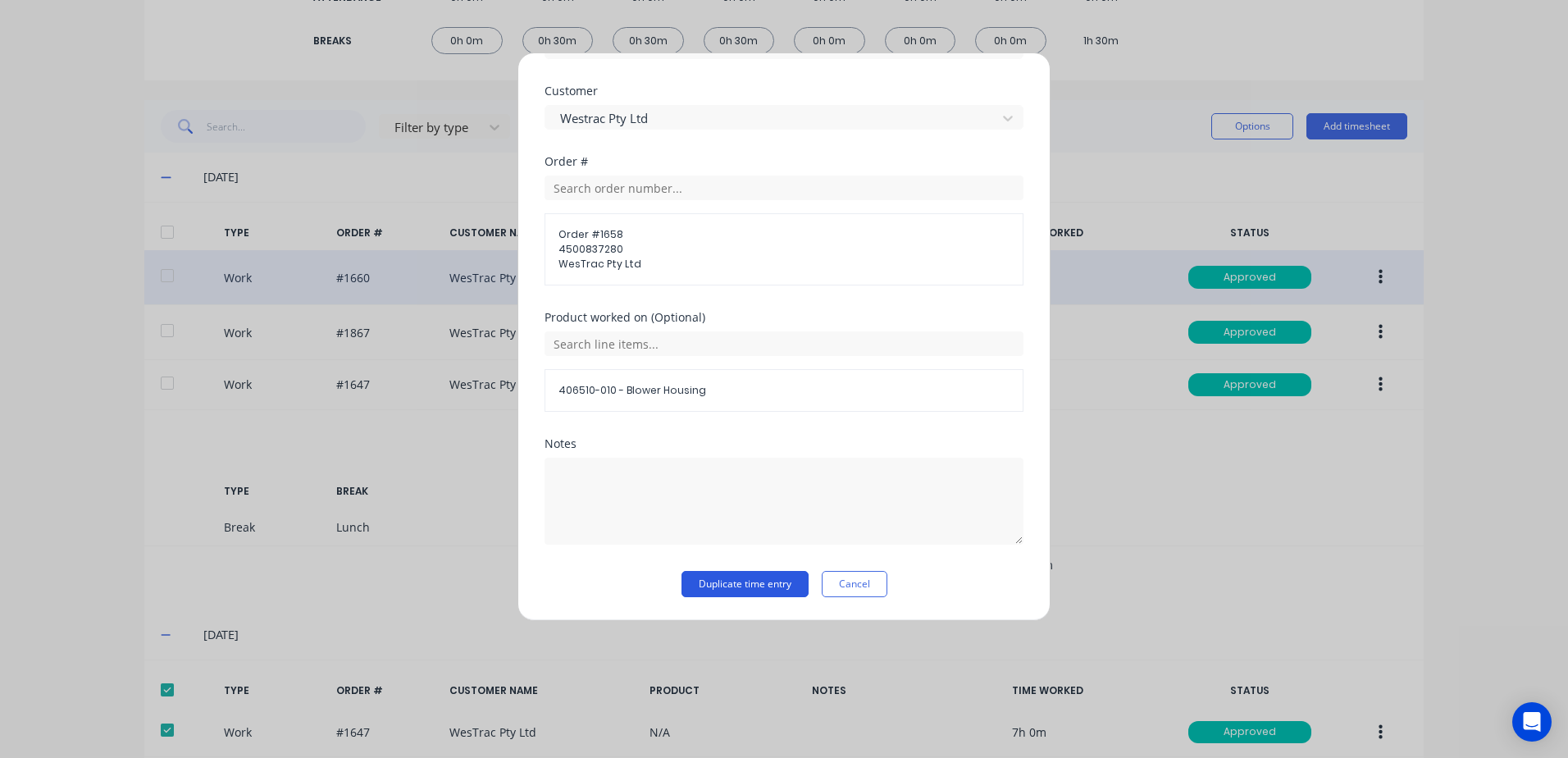
click at [741, 582] on button "Duplicate time entry" at bounding box center [744, 584] width 127 height 27
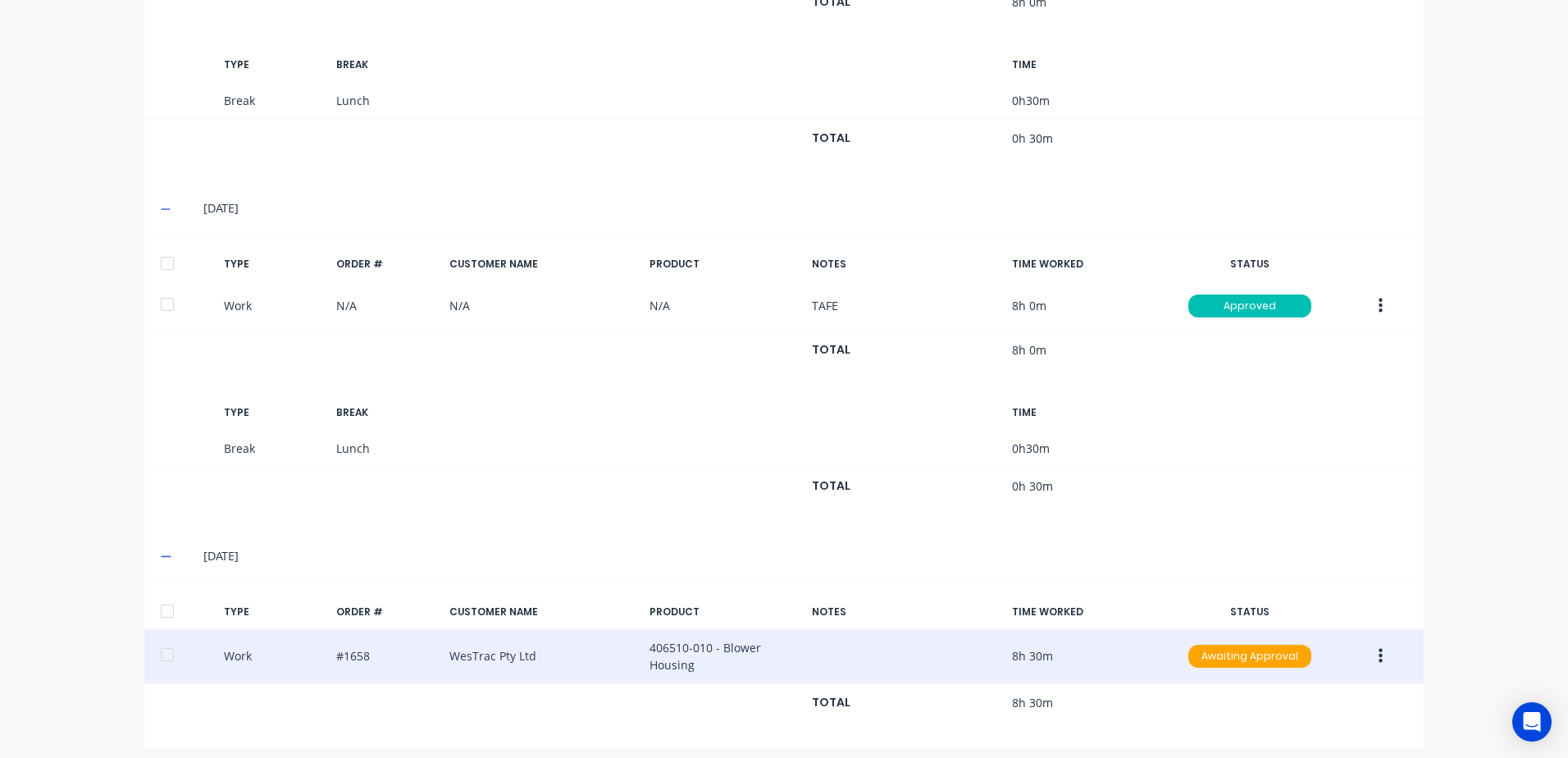
scroll to position [1168, 0]
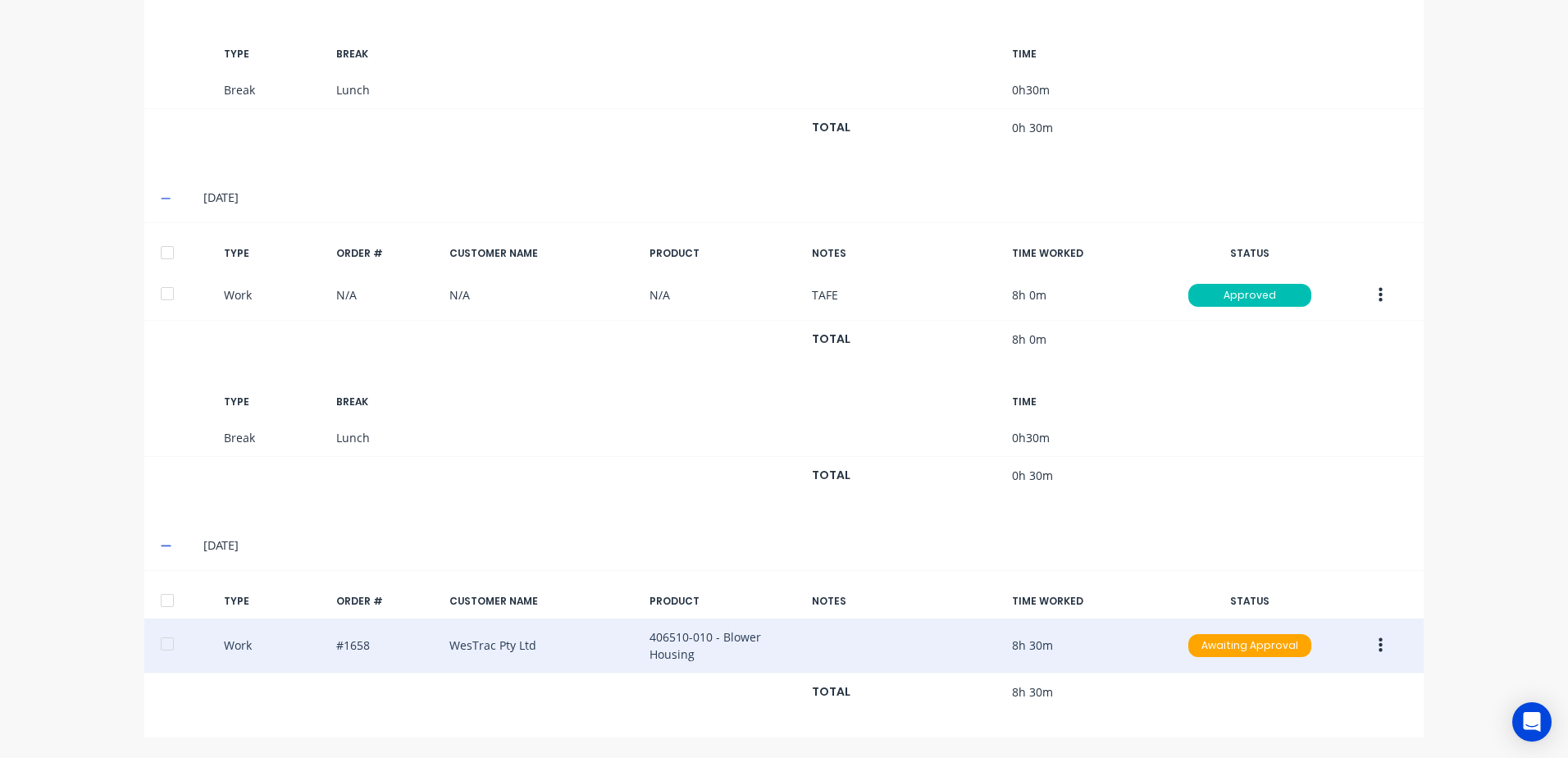
click at [1379, 644] on icon "button" at bounding box center [1381, 645] width 4 height 15
click at [1276, 651] on div "Approve" at bounding box center [1322, 649] width 126 height 24
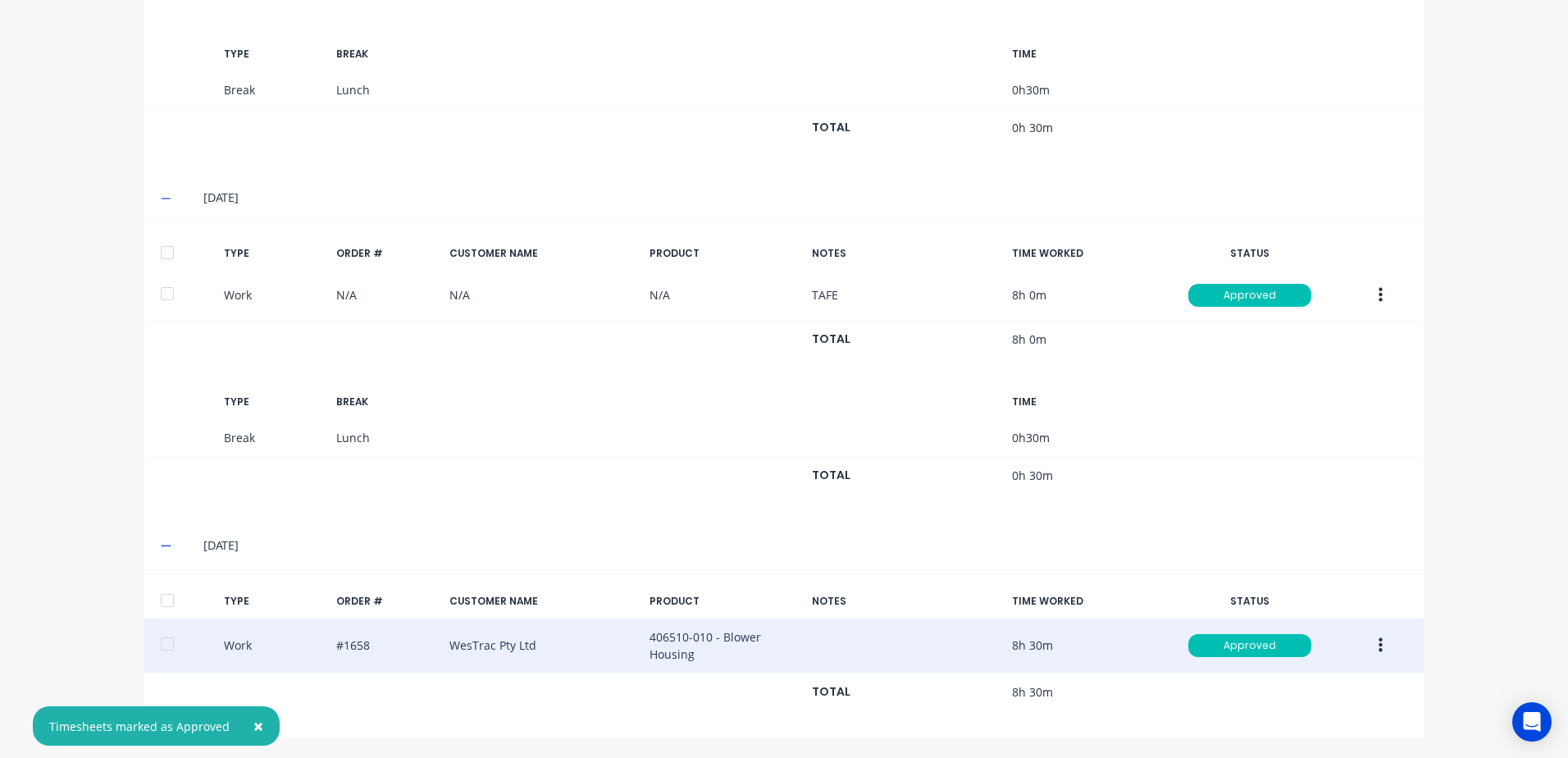
click at [1379, 646] on icon "button" at bounding box center [1381, 645] width 4 height 15
click at [1039, 655] on div "Work #1658 WesTrac Pty Ltd 406510-010 - Blower Housing 8h 30m Approved Edit Dup…" at bounding box center [784, 646] width 1280 height 55
click at [1379, 645] on icon "button" at bounding box center [1381, 645] width 4 height 15
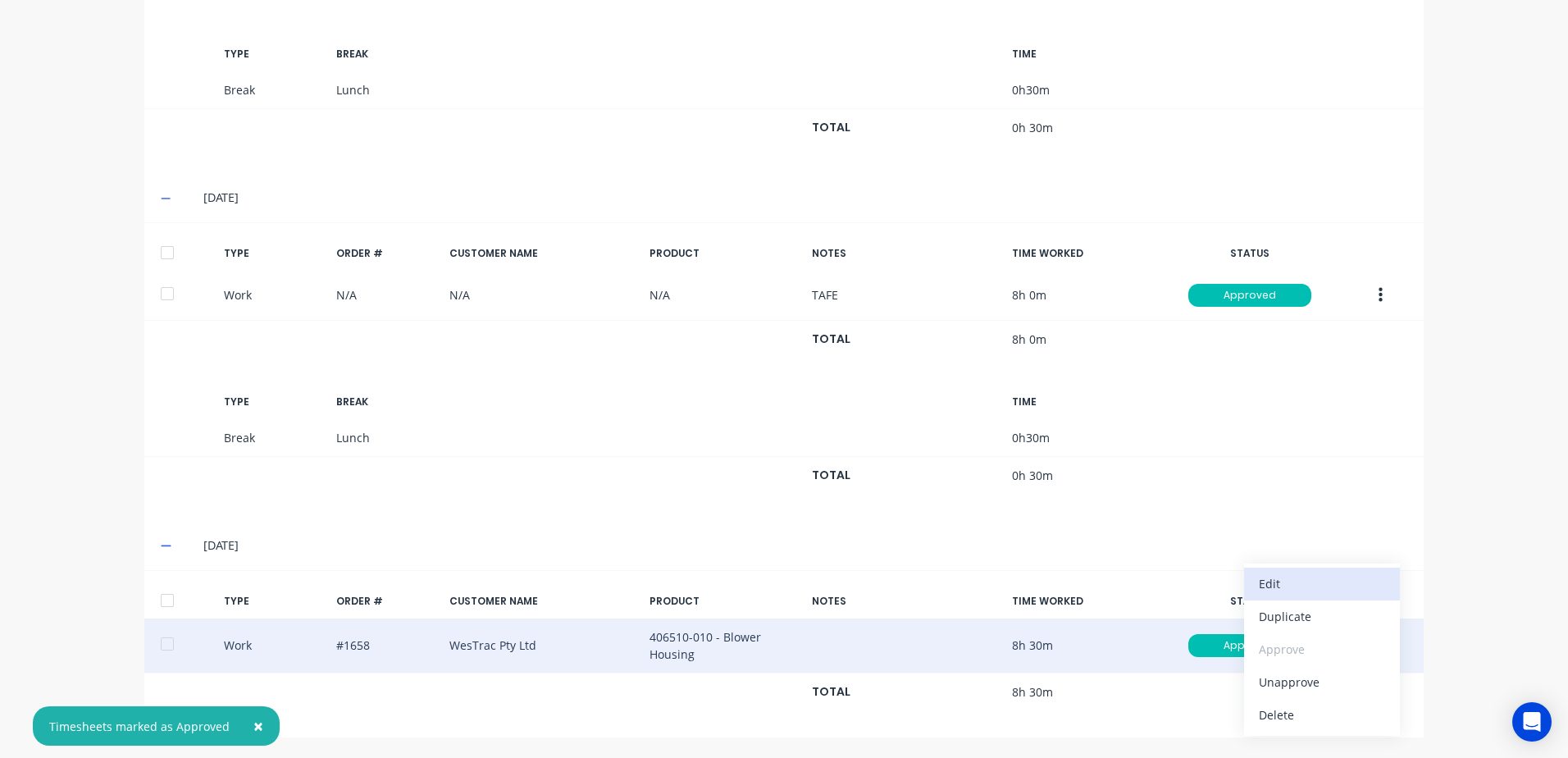
click at [1272, 580] on div "Edit" at bounding box center [1322, 584] width 126 height 24
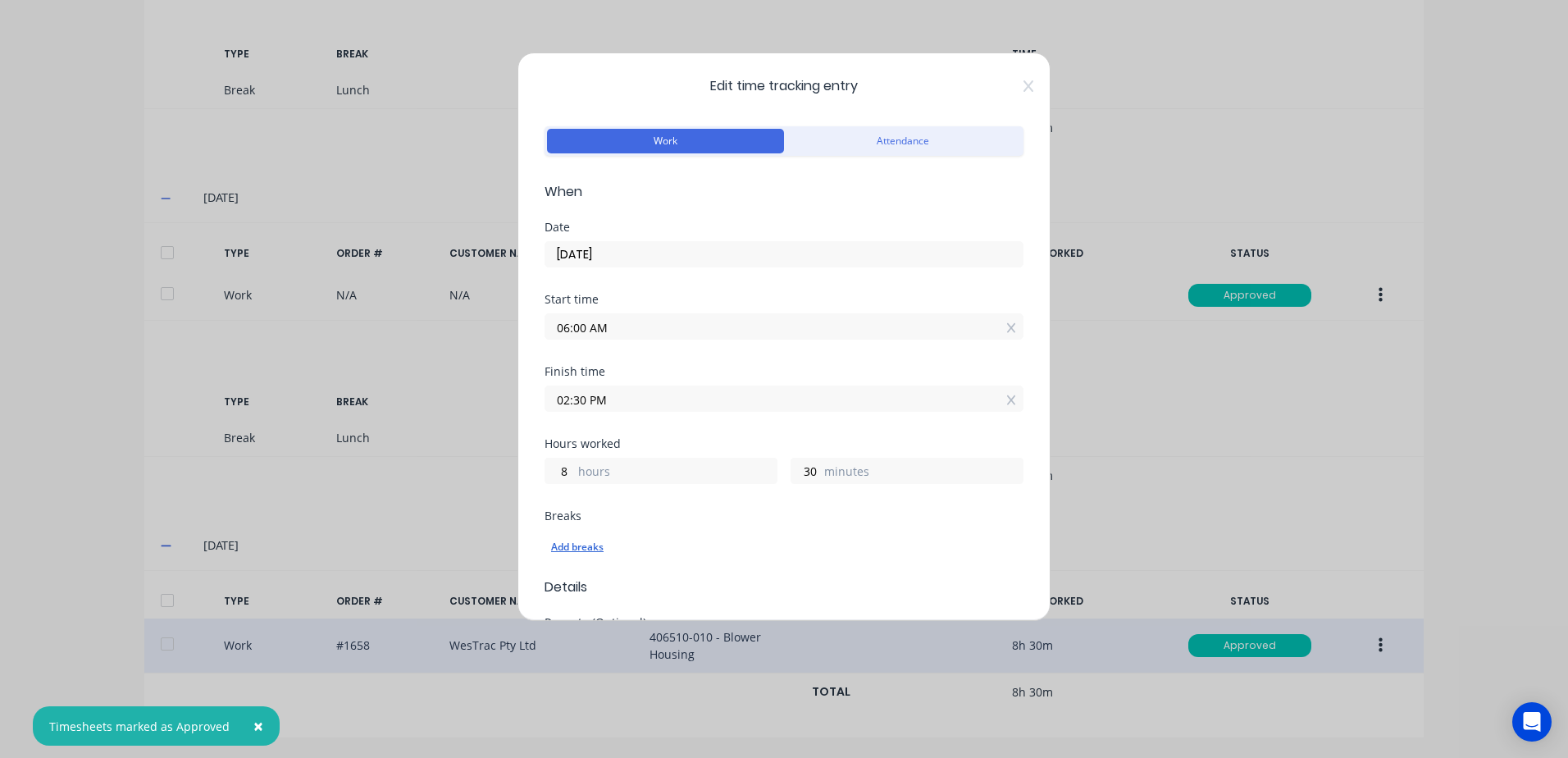
click at [578, 547] on div "Add breaks" at bounding box center [784, 547] width 466 height 22
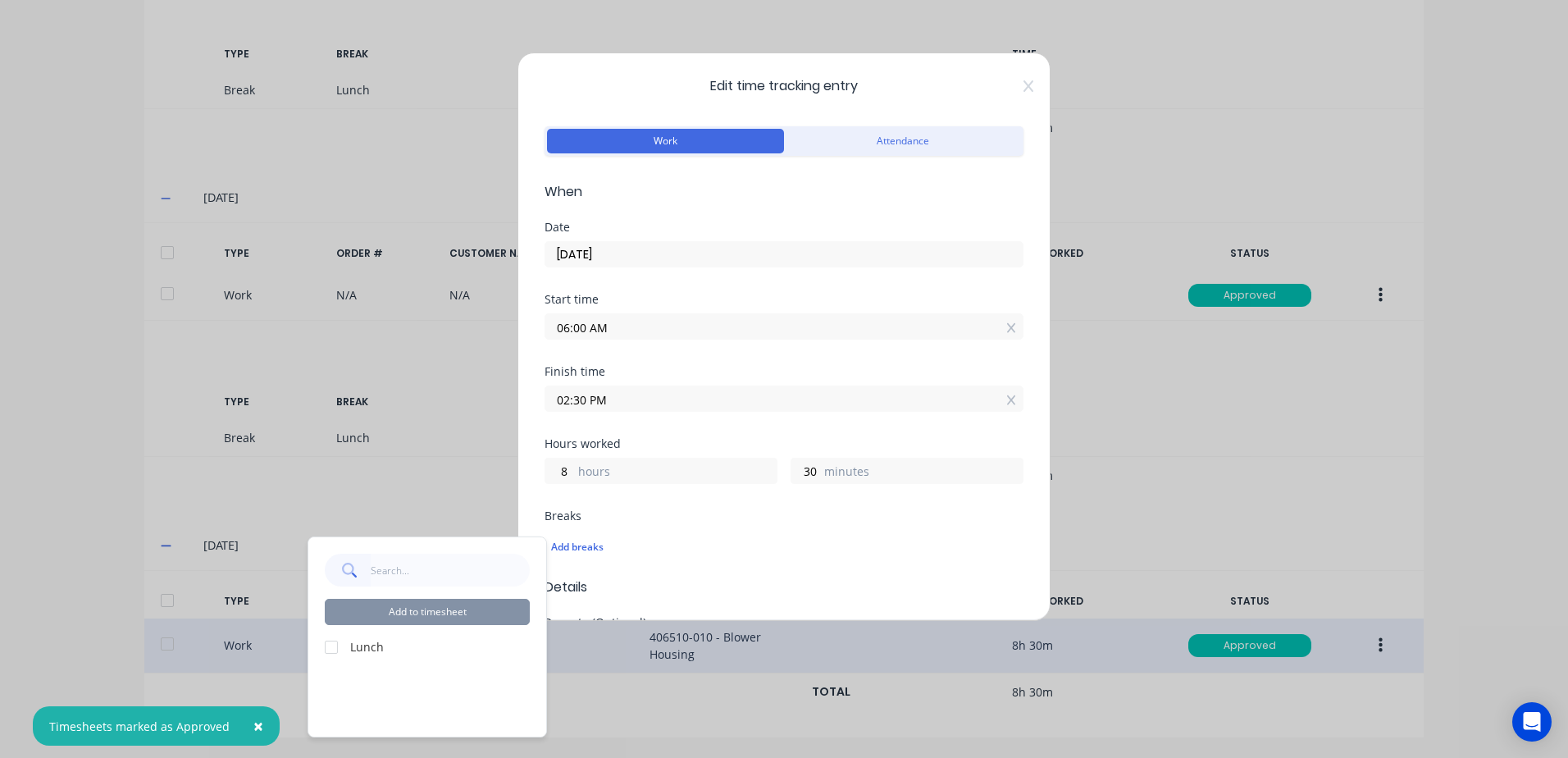
drag, startPoint x: 327, startPoint y: 647, endPoint x: 391, endPoint y: 622, distance: 68.7
click at [327, 646] on div at bounding box center [331, 647] width 32 height 32
click at [417, 607] on button "Add to timesheet" at bounding box center [427, 611] width 205 height 27
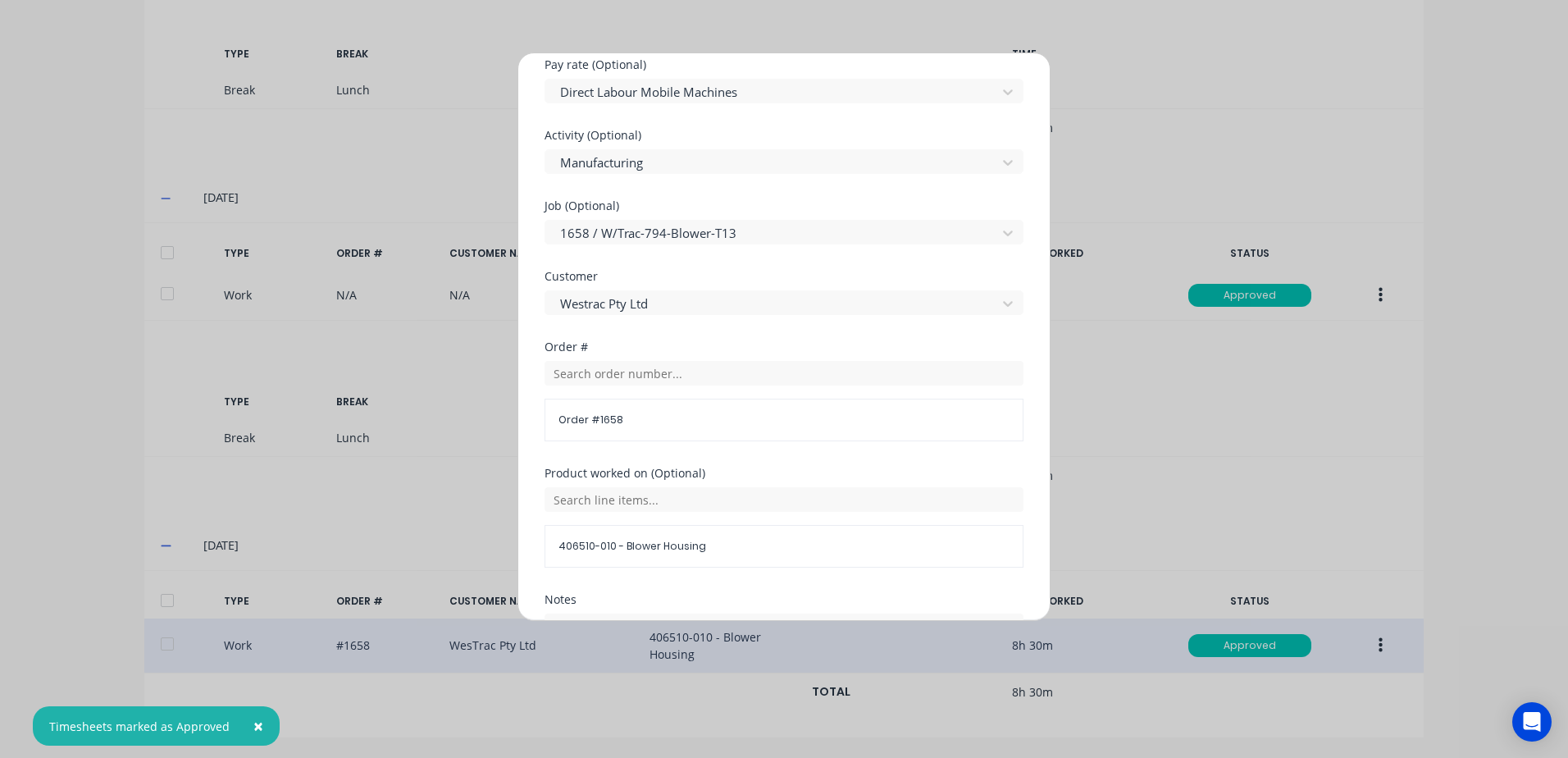
scroll to position [738, 0]
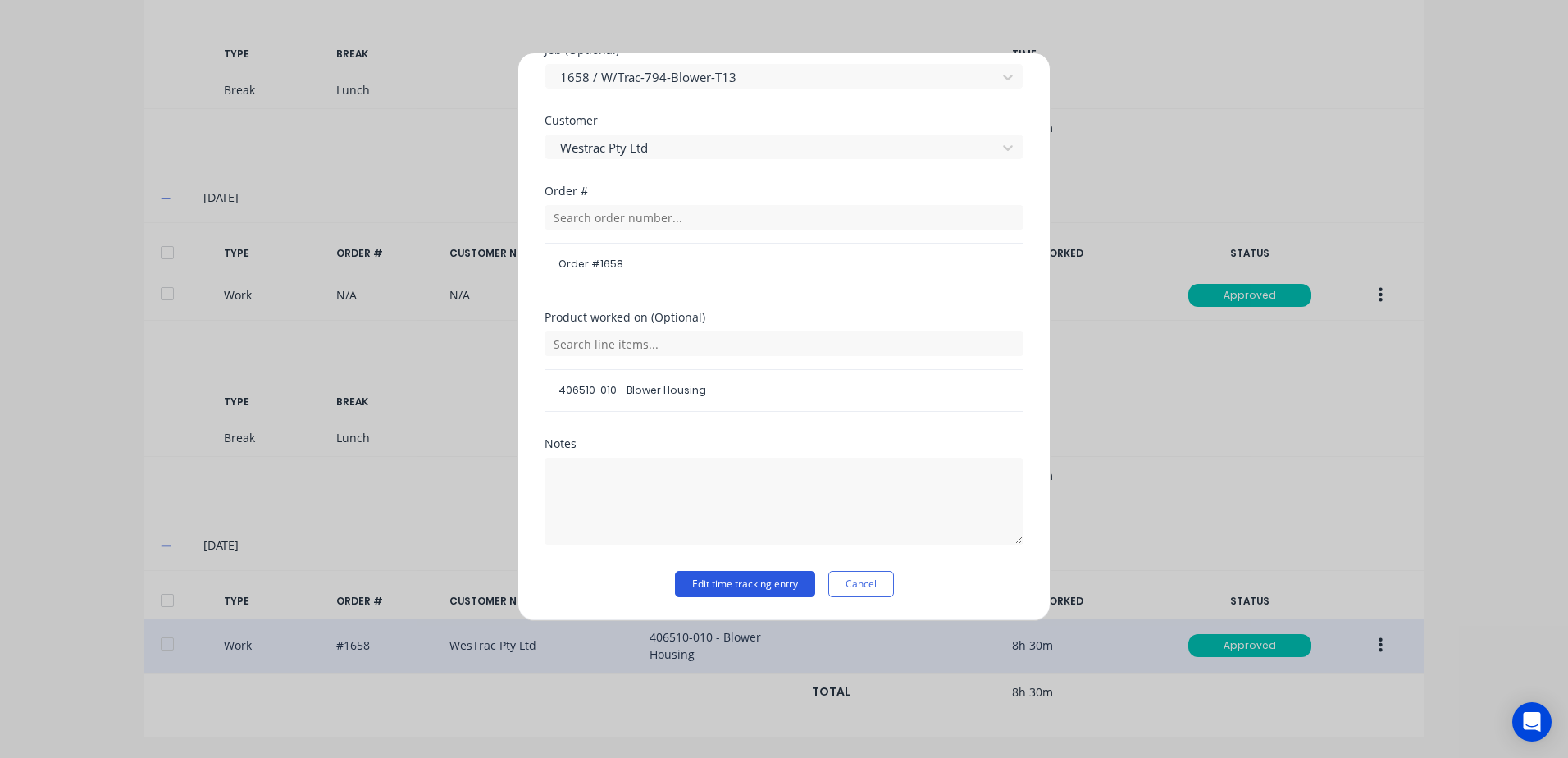
click at [711, 583] on button "Edit time tracking entry" at bounding box center [745, 584] width 140 height 27
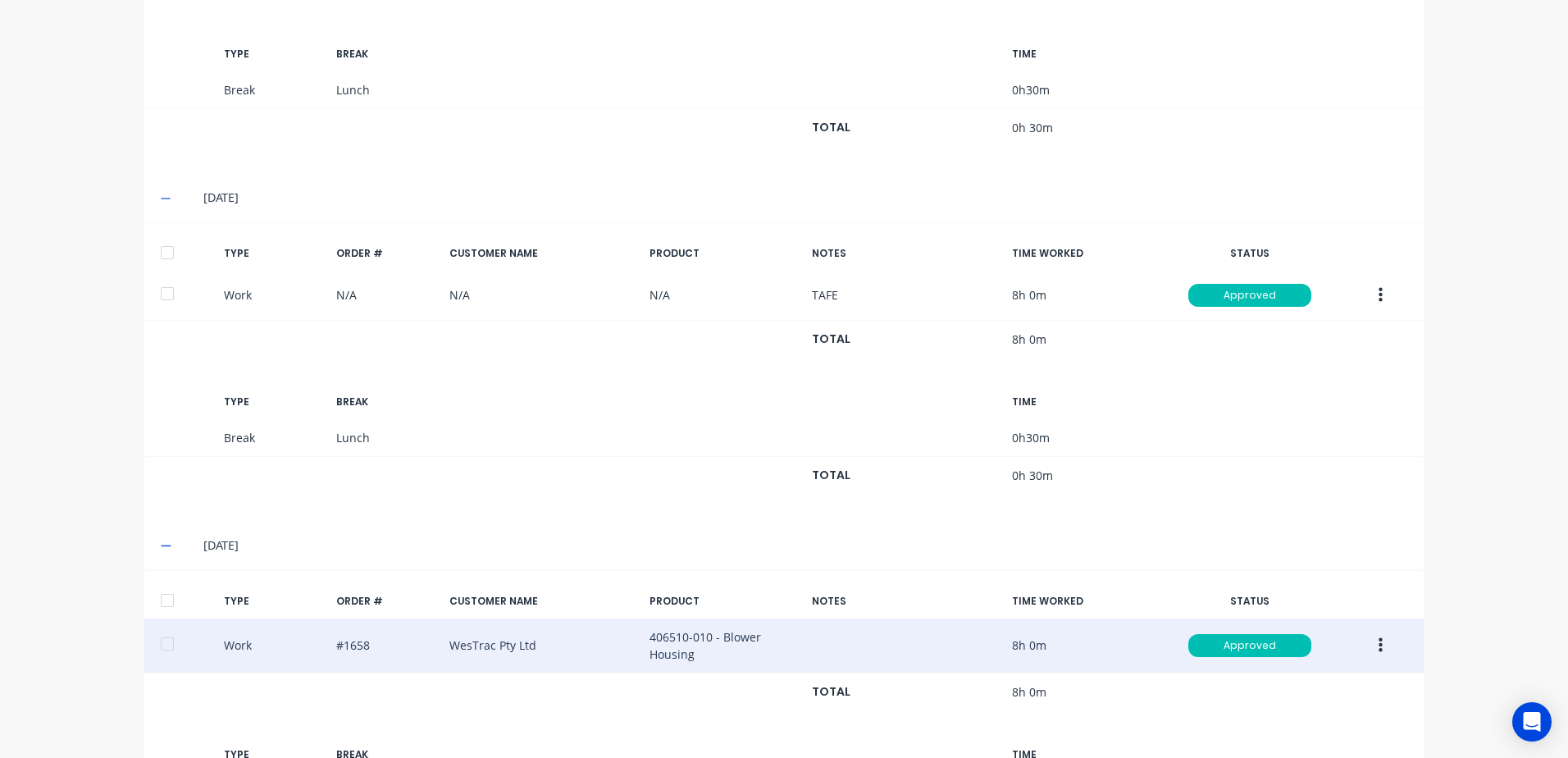
click at [1379, 644] on icon "button" at bounding box center [1381, 645] width 4 height 15
click at [1267, 617] on div "Duplicate" at bounding box center [1322, 616] width 126 height 24
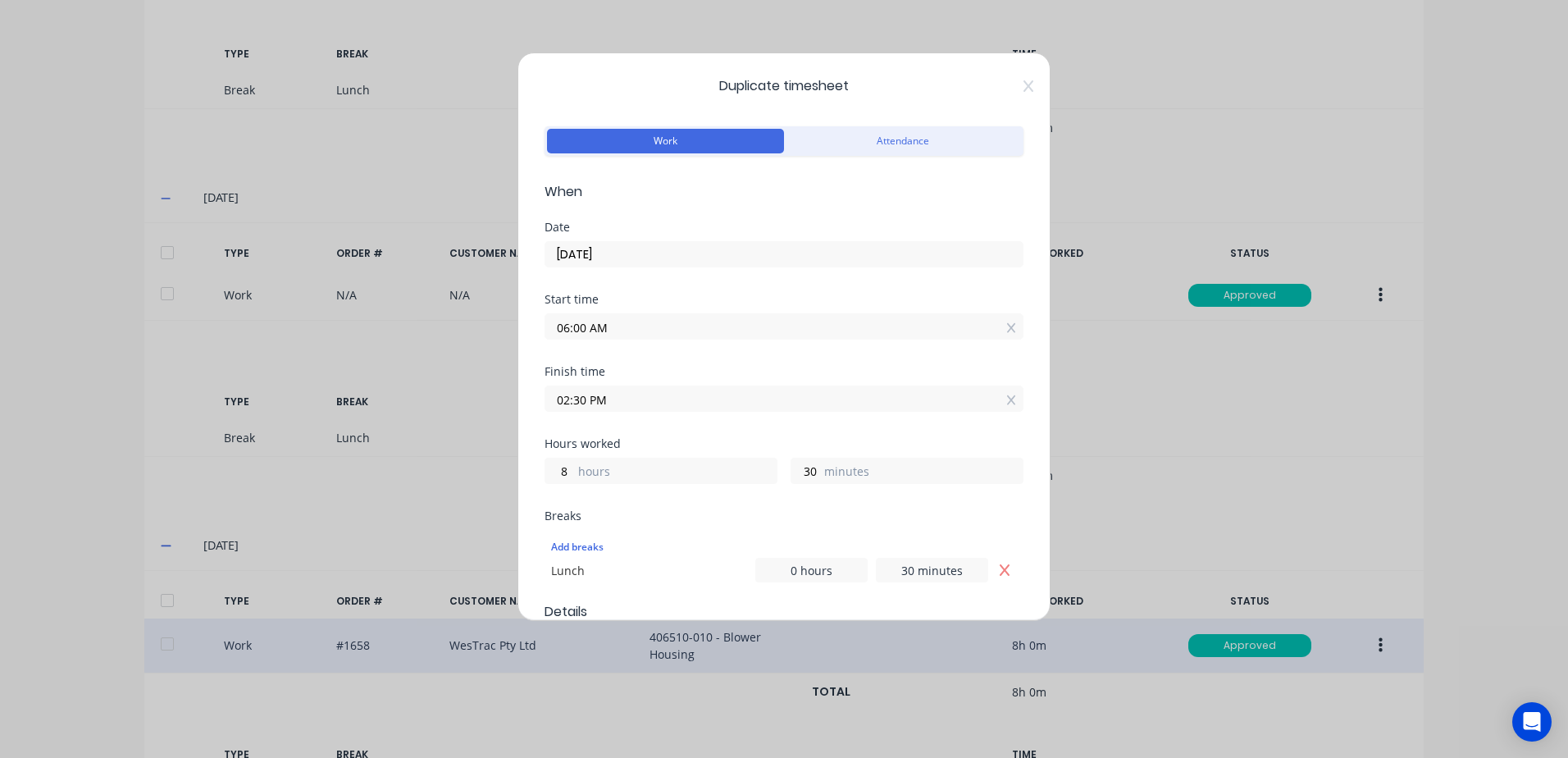
click at [645, 253] on input "[DATE]" at bounding box center [784, 254] width 477 height 25
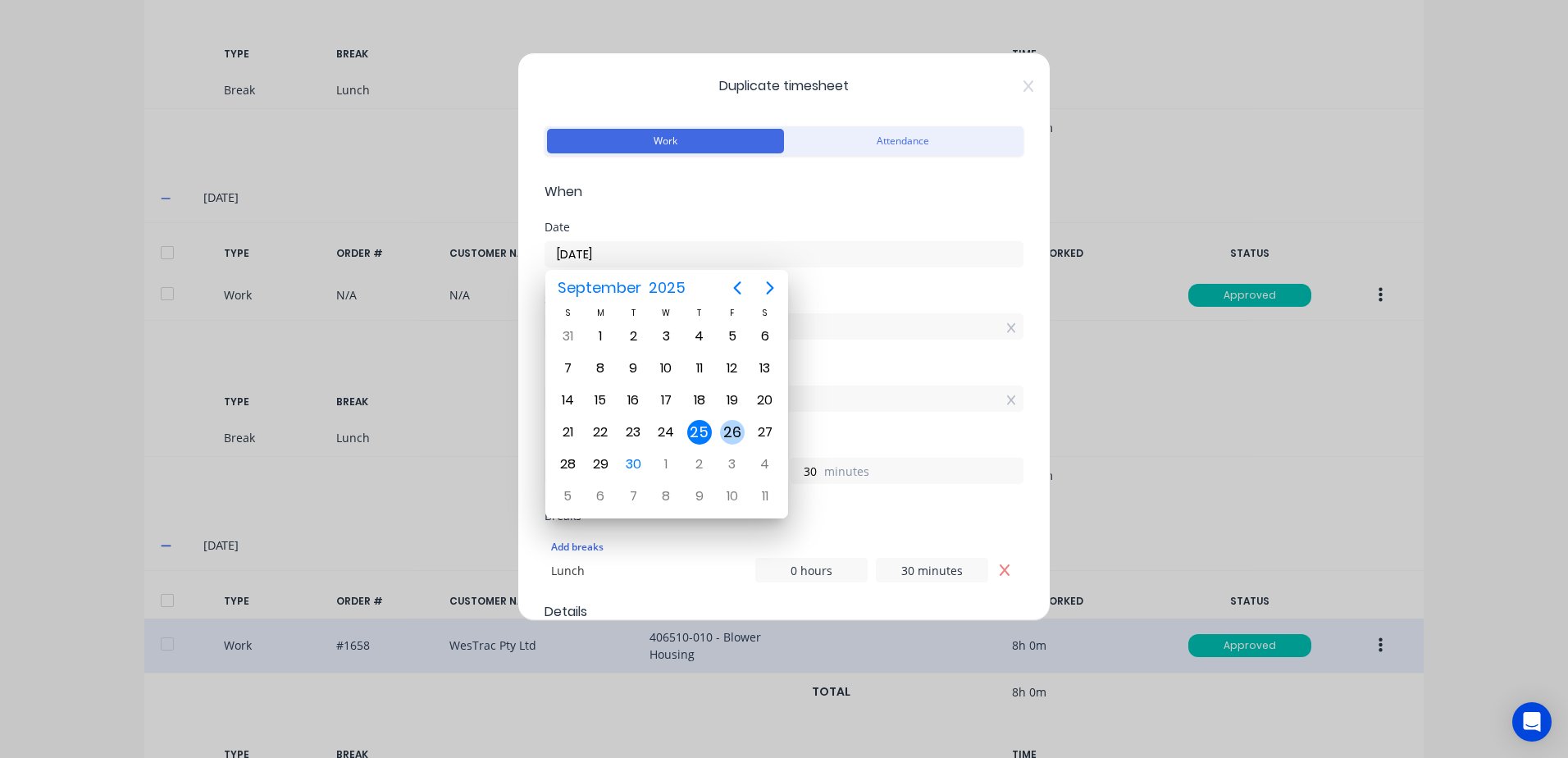
click at [731, 430] on div "26" at bounding box center [732, 432] width 25 height 25
type input "[DATE]"
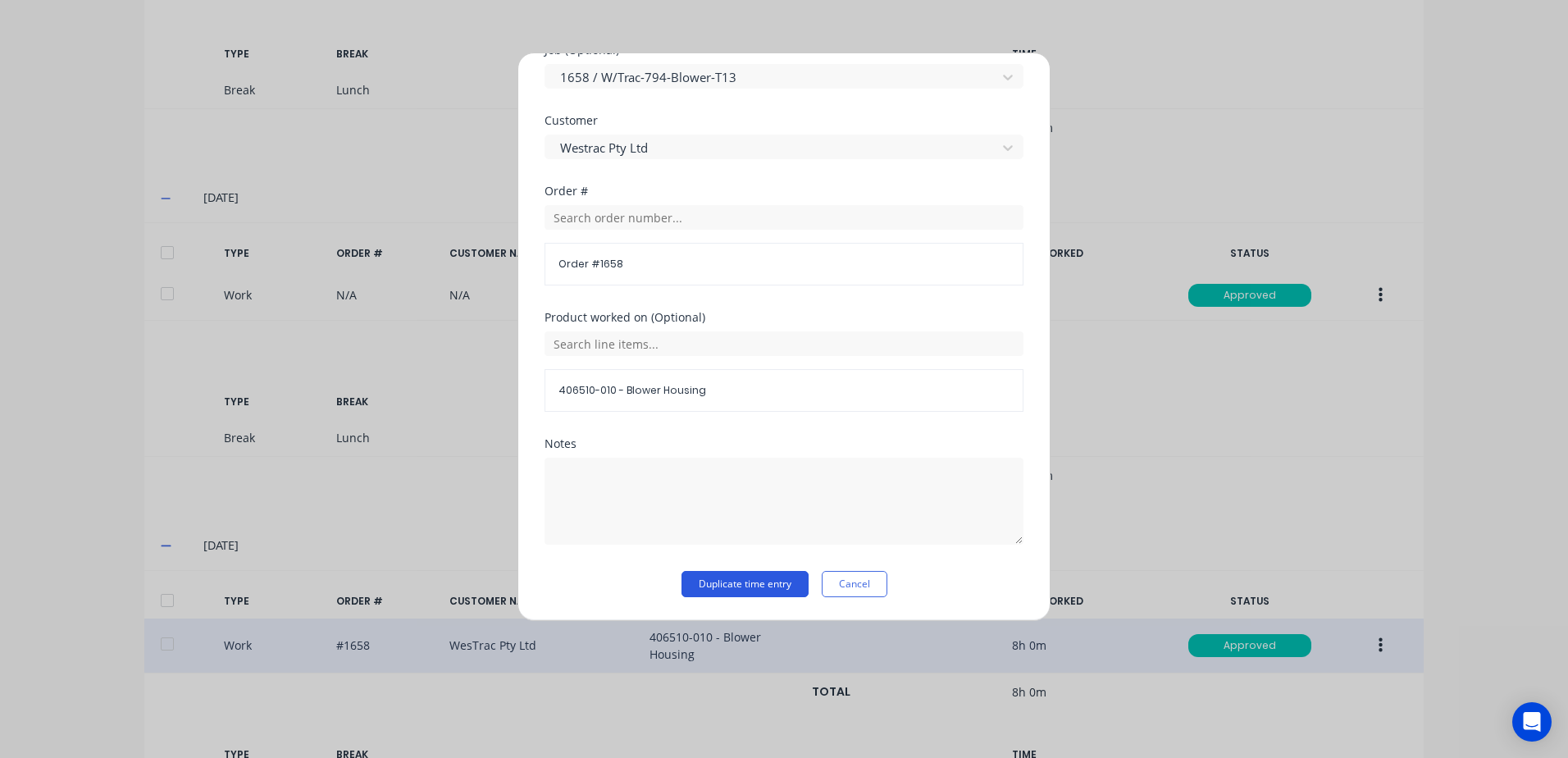
drag, startPoint x: 695, startPoint y: 580, endPoint x: 703, endPoint y: 573, distance: 10.6
click at [697, 578] on button "Duplicate time entry" at bounding box center [744, 584] width 127 height 27
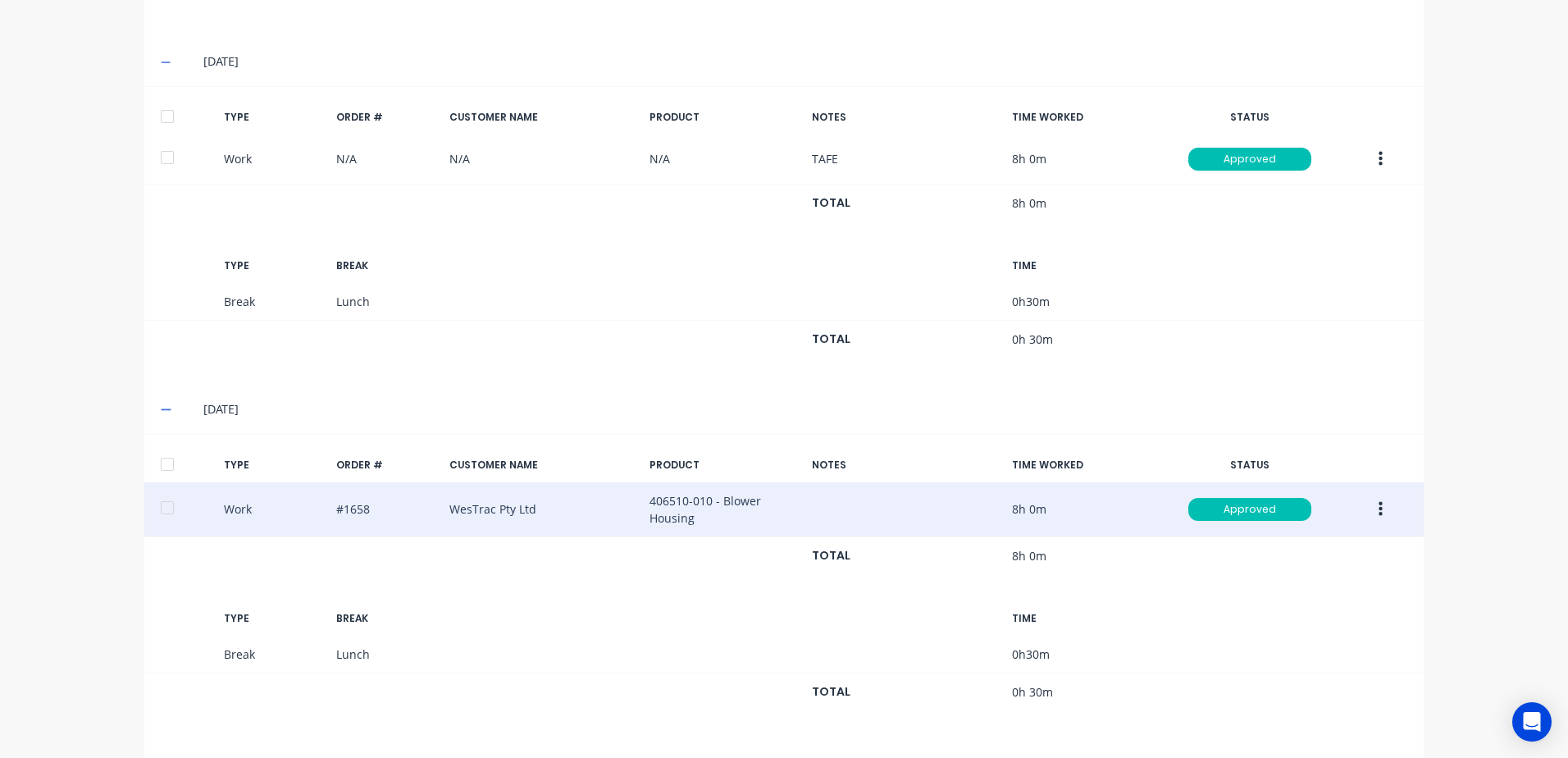
scroll to position [1656, 0]
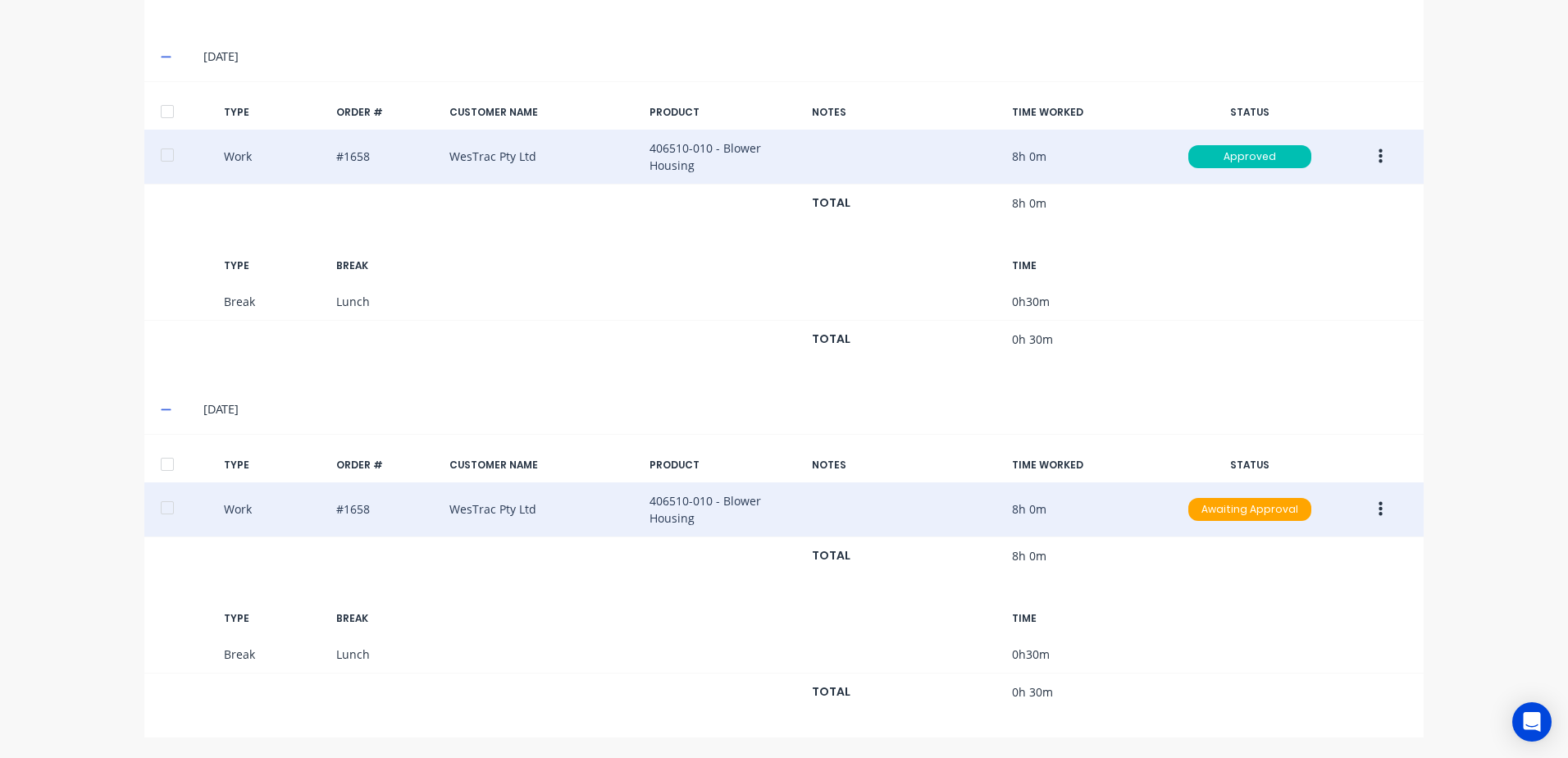
click at [1379, 513] on icon "button" at bounding box center [1381, 509] width 4 height 18
click at [1122, 516] on div "Work #1658 WesTrac Pty Ltd 406510-010 - Blower Housing 8h 0m Awaiting Approval …" at bounding box center [784, 510] width 1280 height 55
click at [1380, 509] on button "button" at bounding box center [1380, 509] width 38 height 30
click at [1269, 446] on div "Edit" at bounding box center [1322, 447] width 126 height 24
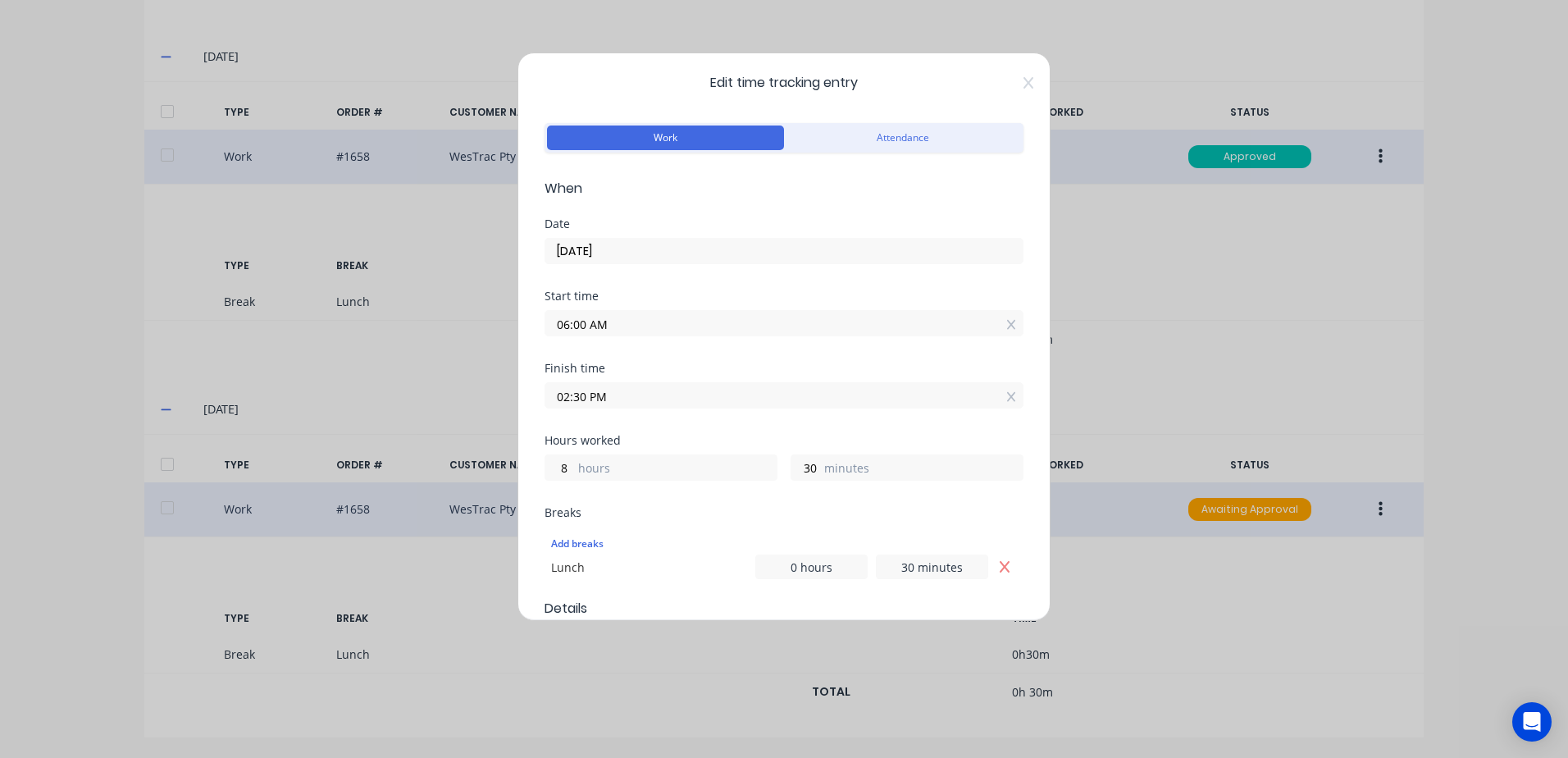
scroll to position [0, 0]
click at [626, 398] on input "02:30 PM" at bounding box center [784, 398] width 477 height 25
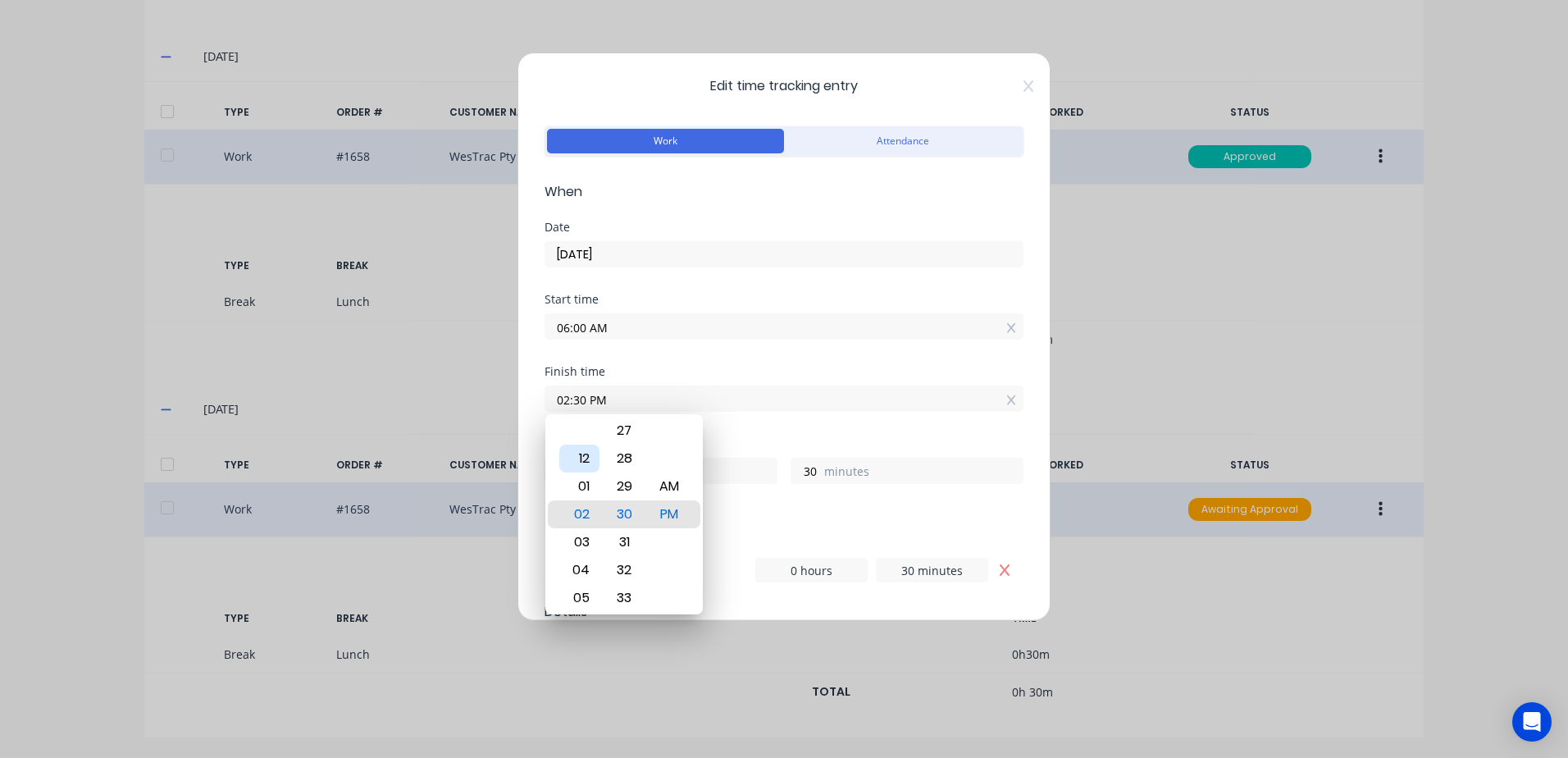
click at [581, 455] on div "12" at bounding box center [579, 459] width 40 height 28
type input "12:30 PM"
type input "6"
type input "12:25 PM"
type input "25"
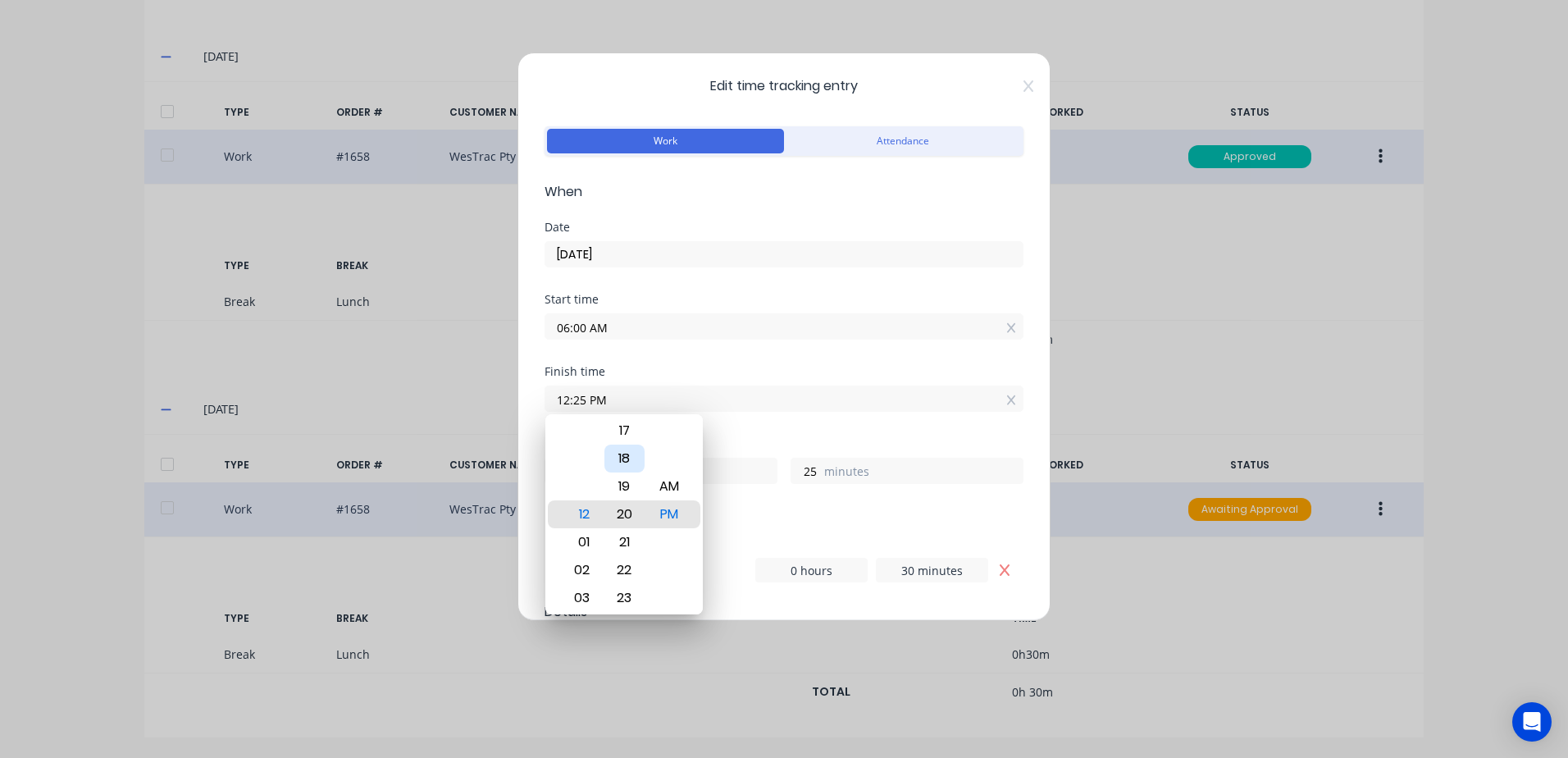
type input "12:20 PM"
type input "20"
type input "12:14 PM"
type input "14"
type input "12:08 PM"
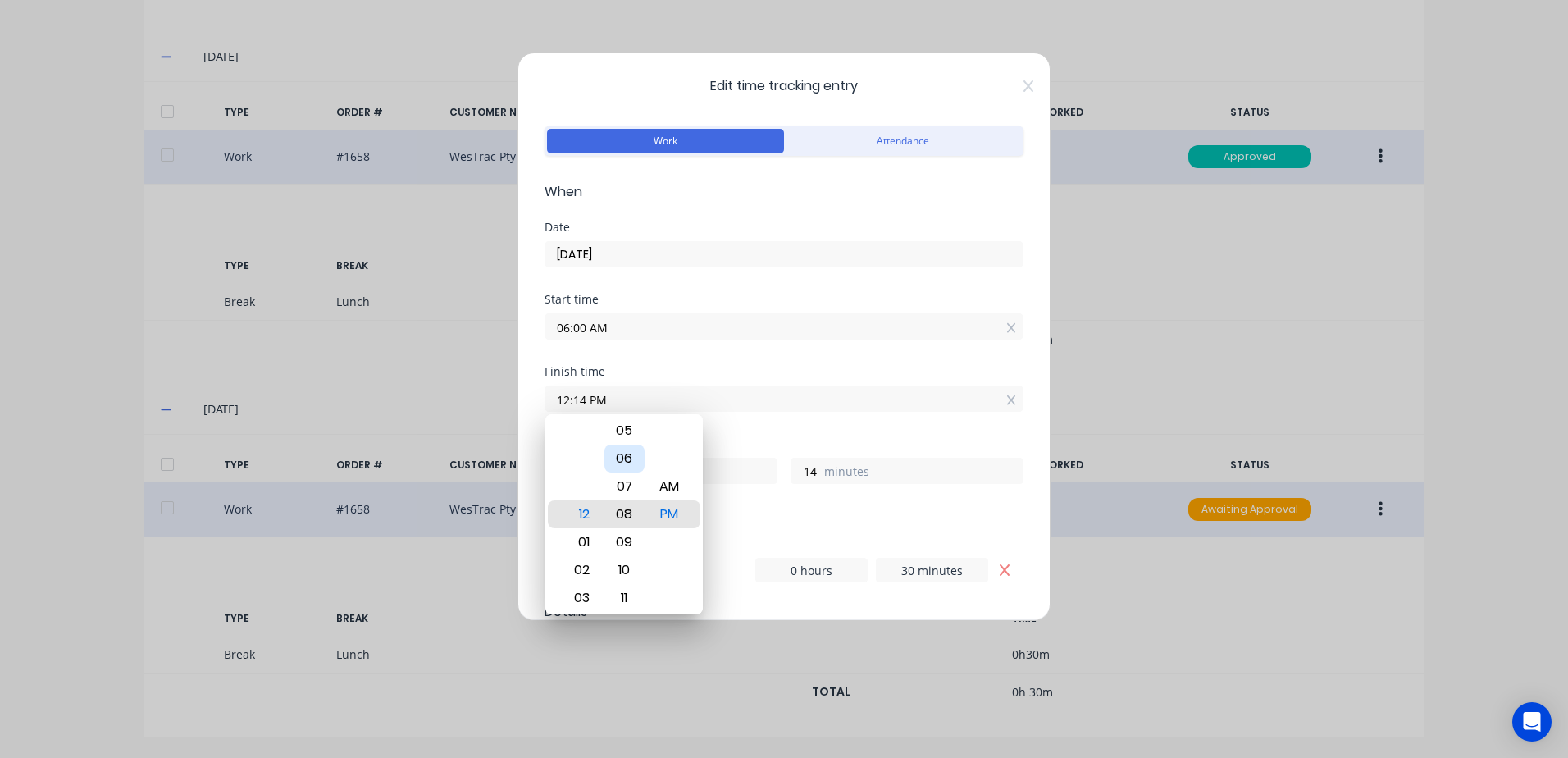
type input "8"
type input "12:02 PM"
type input "2"
type input "12:00 PM"
type input "0"
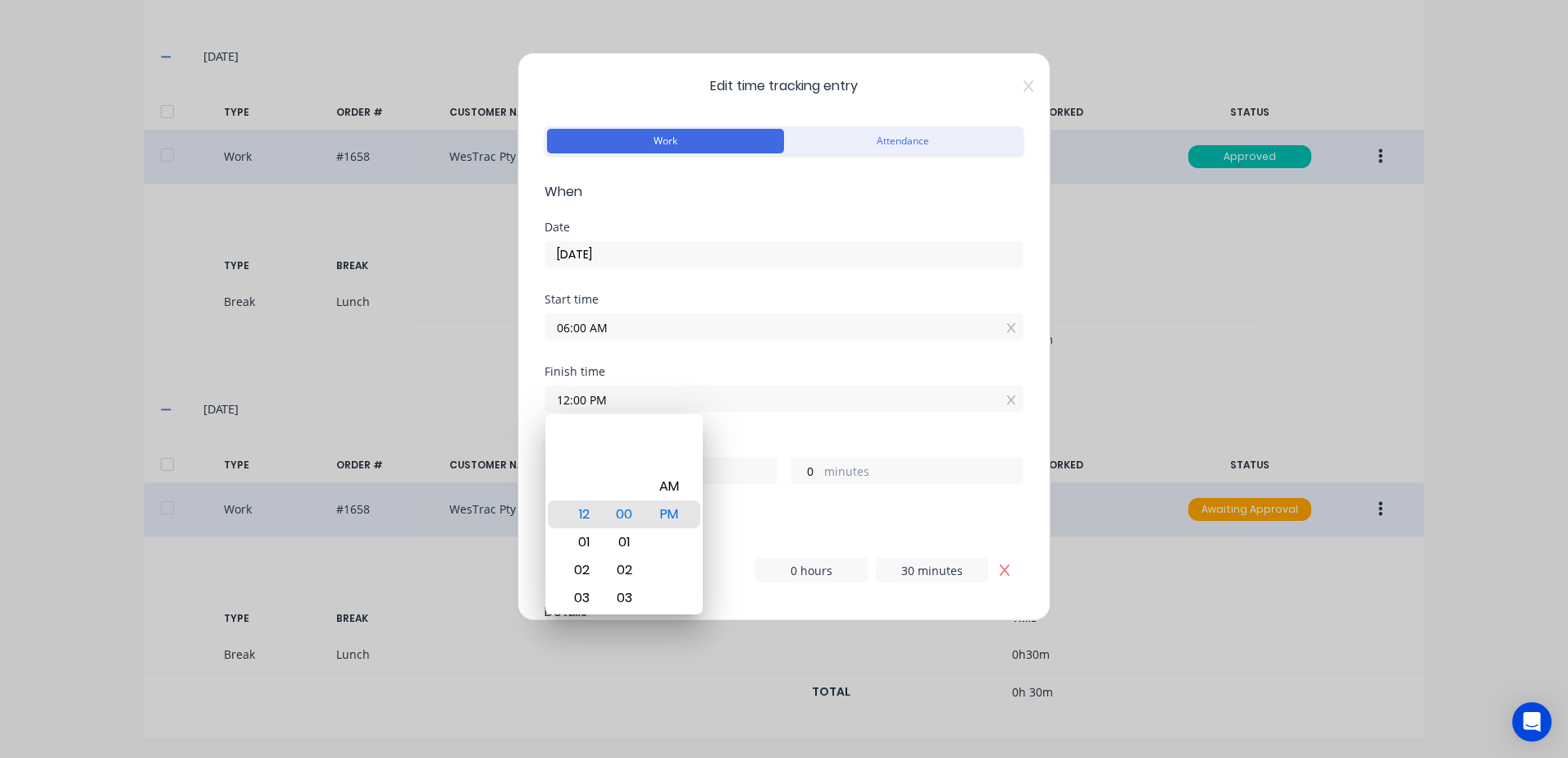
click at [781, 511] on div "Breaks" at bounding box center [784, 516] width 479 height 12
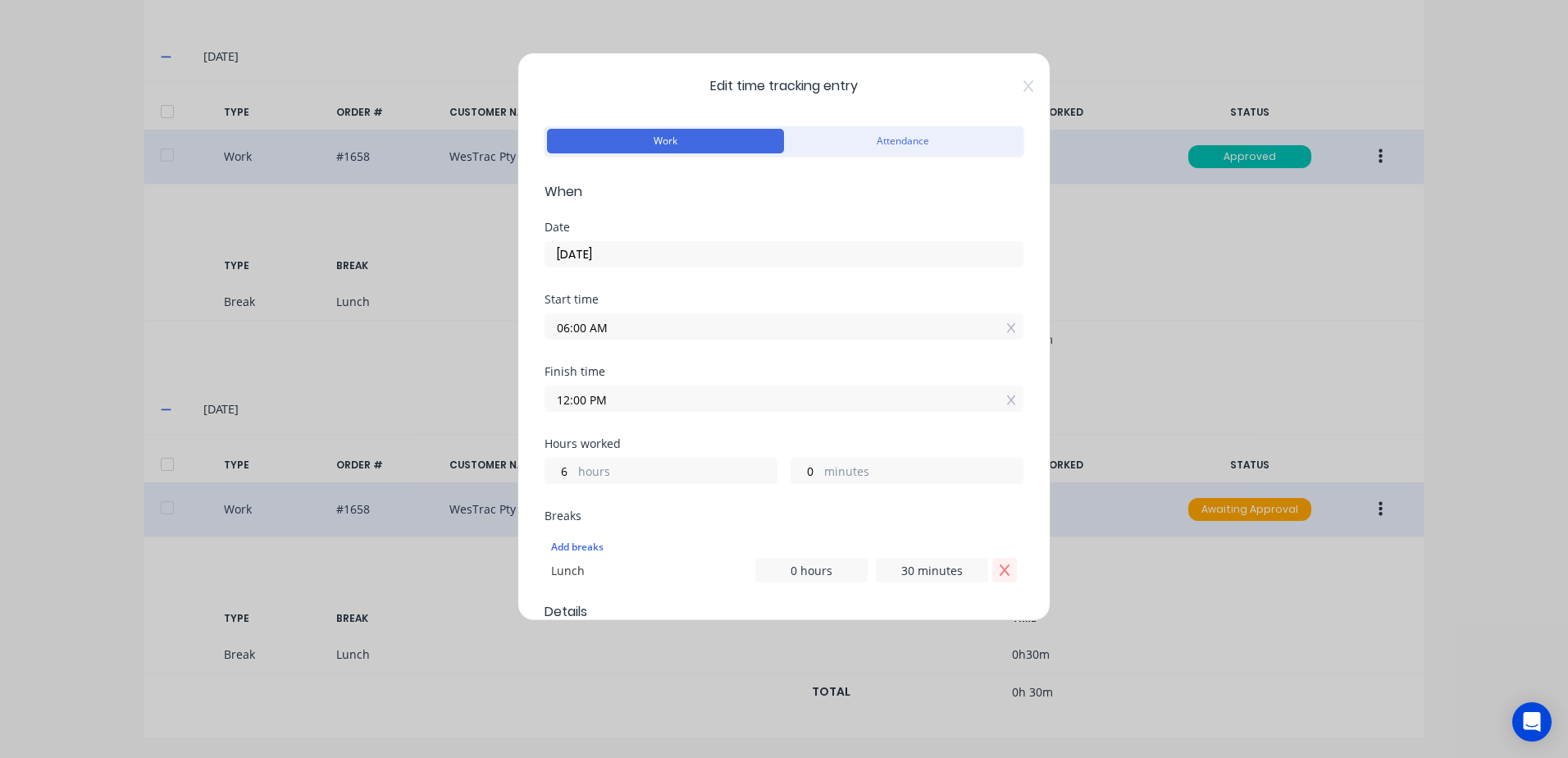
click at [998, 566] on icon "Remove Lunch" at bounding box center [1004, 569] width 13 height 13
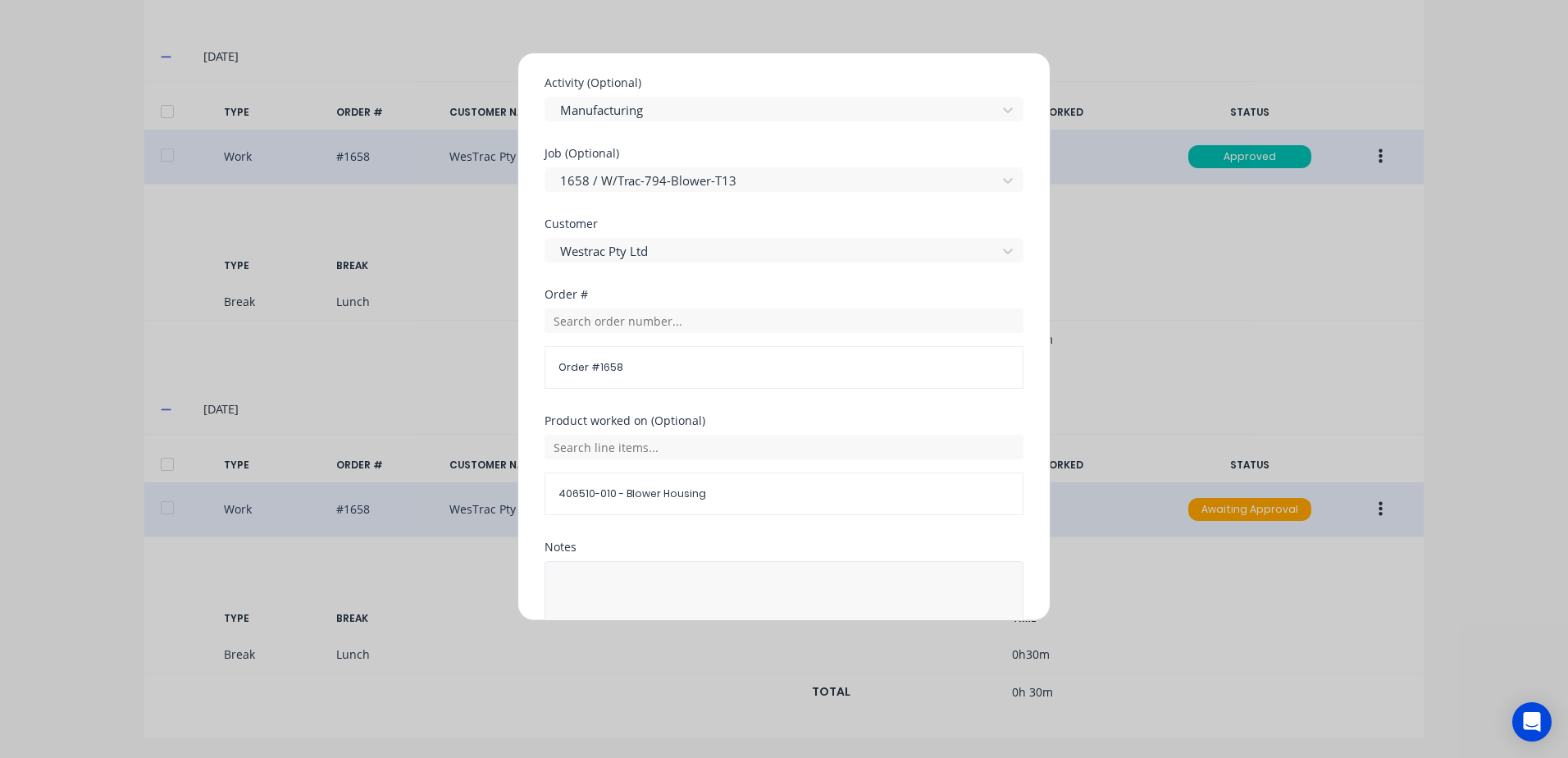
scroll to position [714, 0]
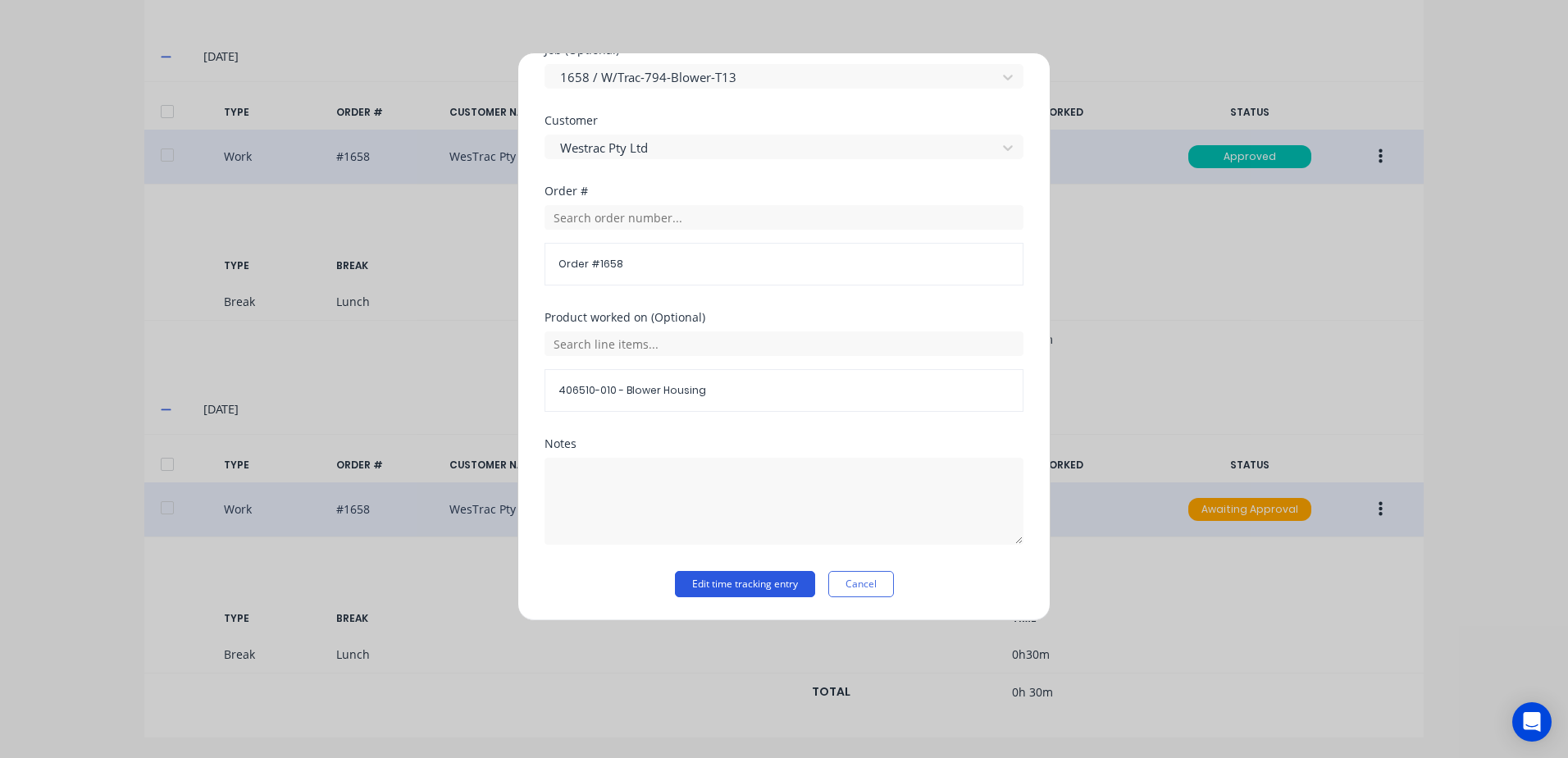
click at [711, 582] on button "Edit time tracking entry" at bounding box center [745, 584] width 140 height 27
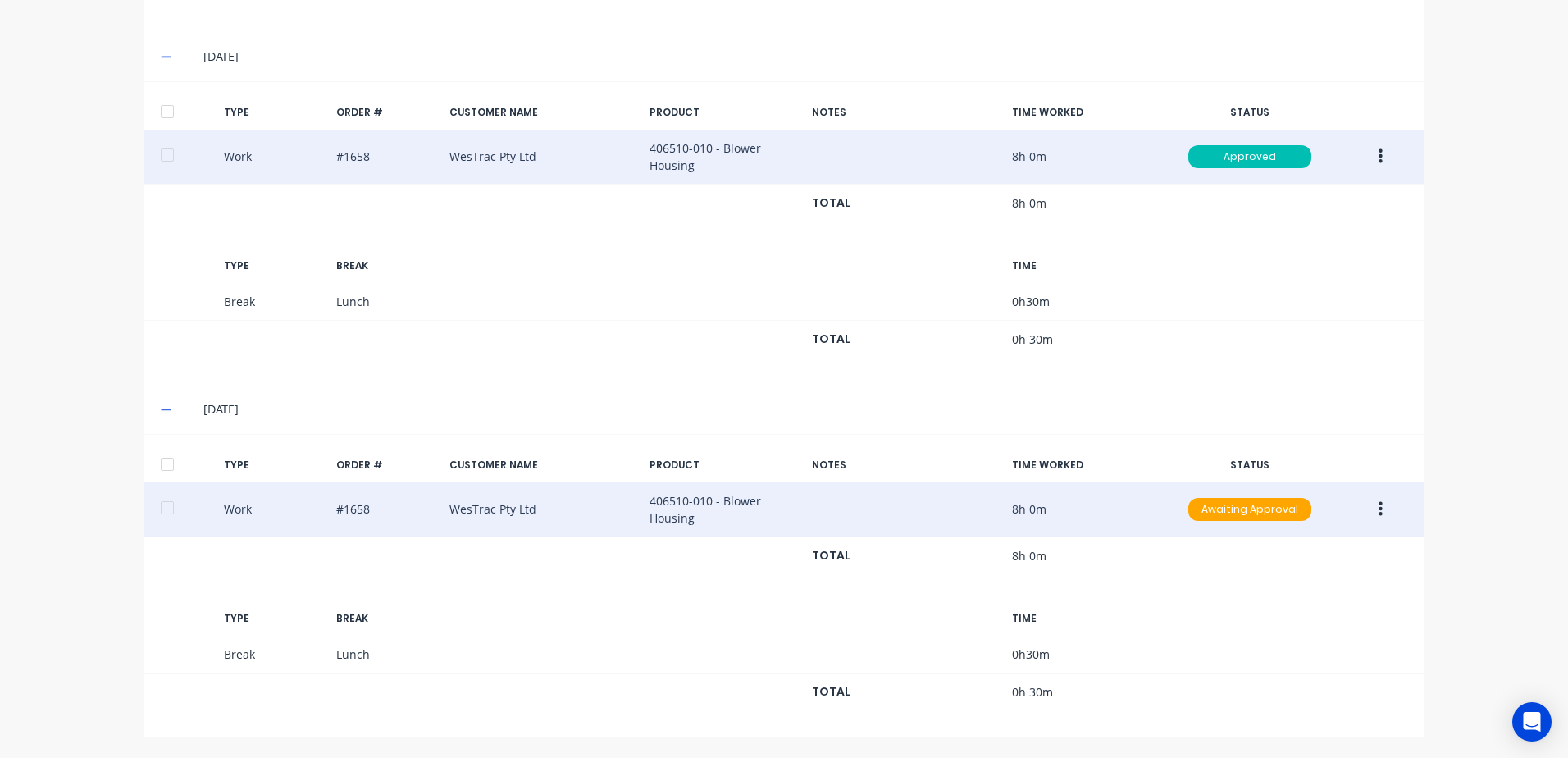
scroll to position [1520, 0]
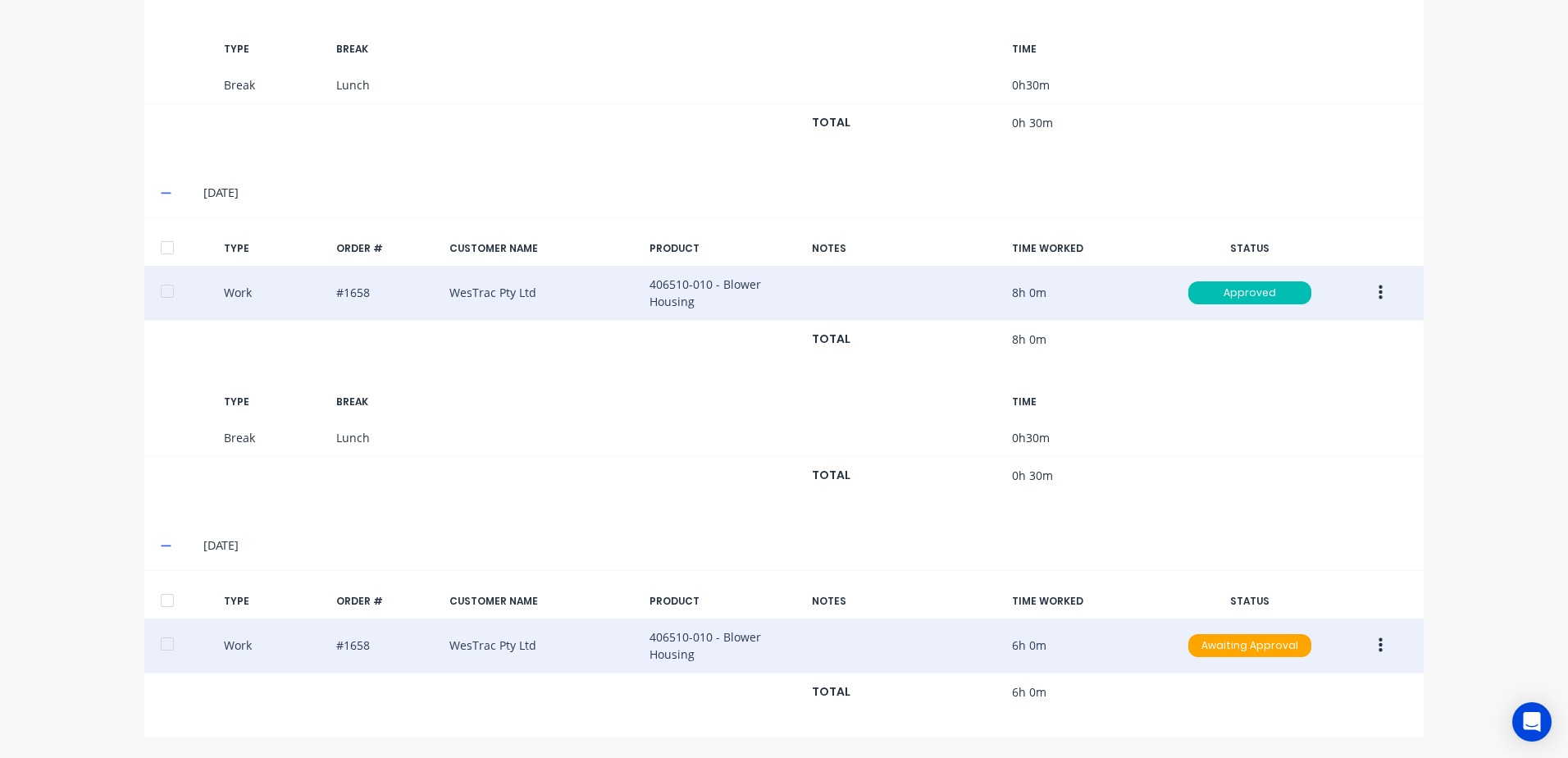
click at [1379, 644] on icon "button" at bounding box center [1381, 645] width 4 height 15
click at [1279, 653] on div "Approve" at bounding box center [1322, 649] width 126 height 24
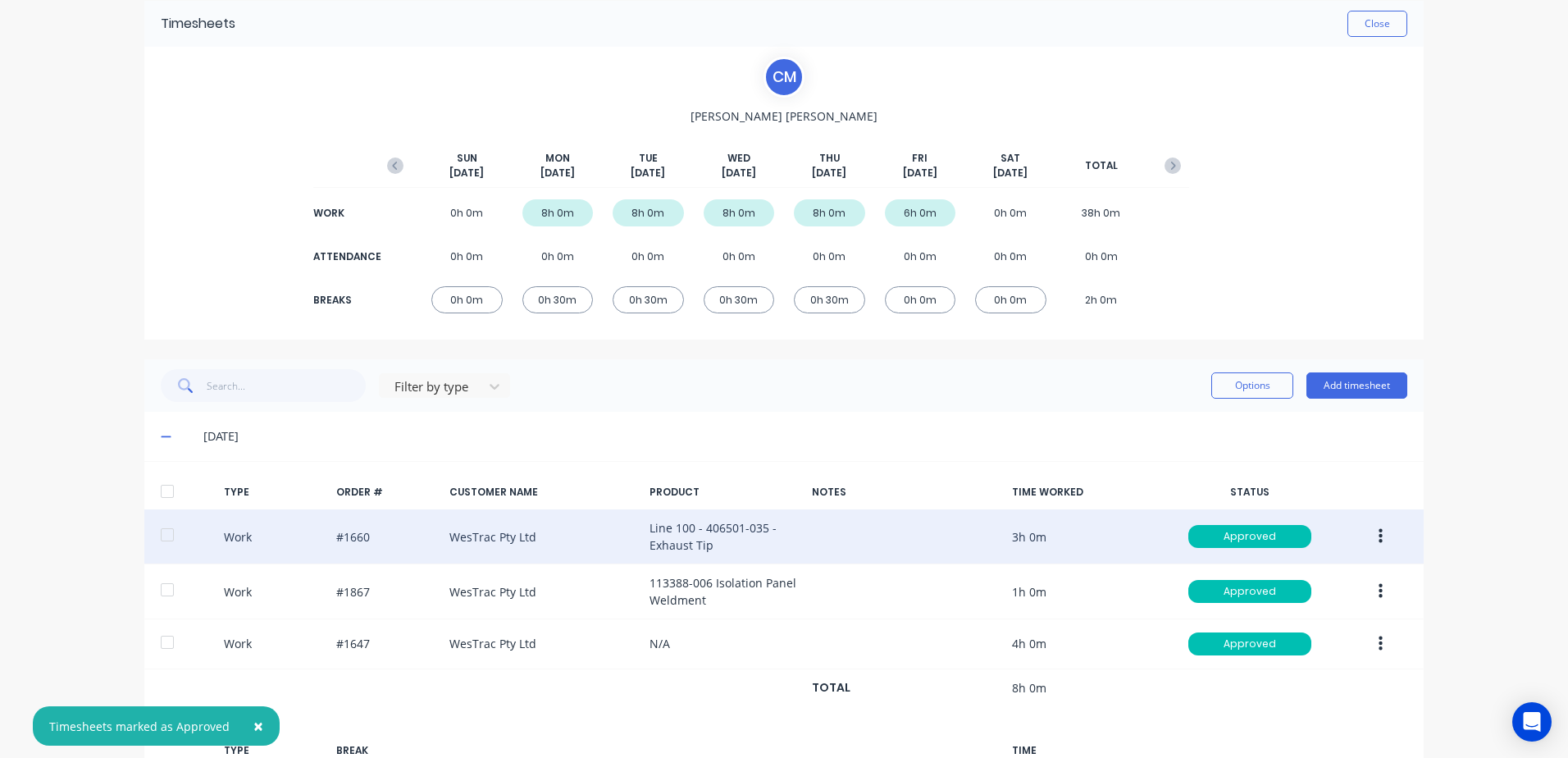
scroll to position [164, 0]
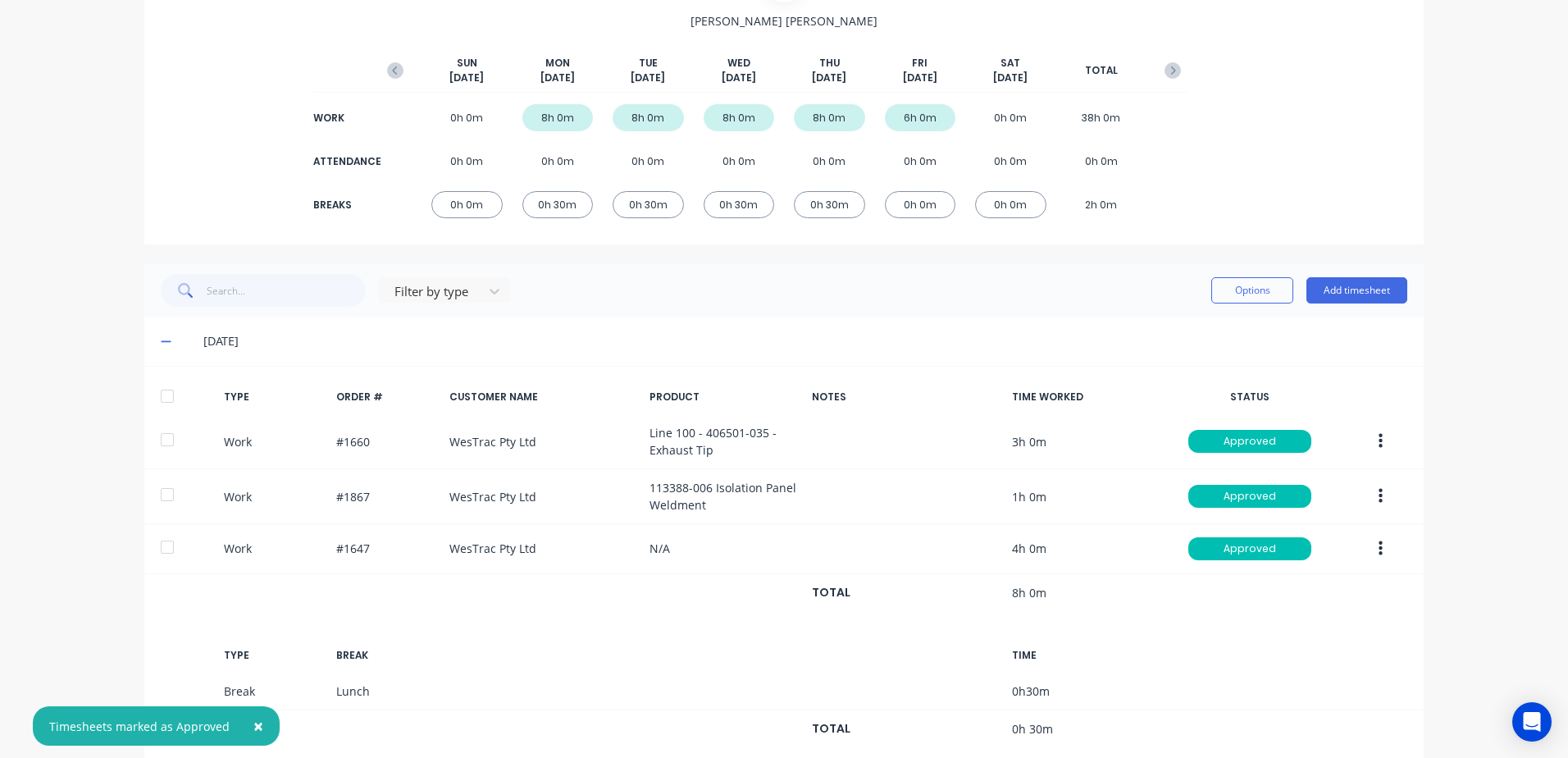
click at [157, 397] on div at bounding box center [166, 396] width 32 height 32
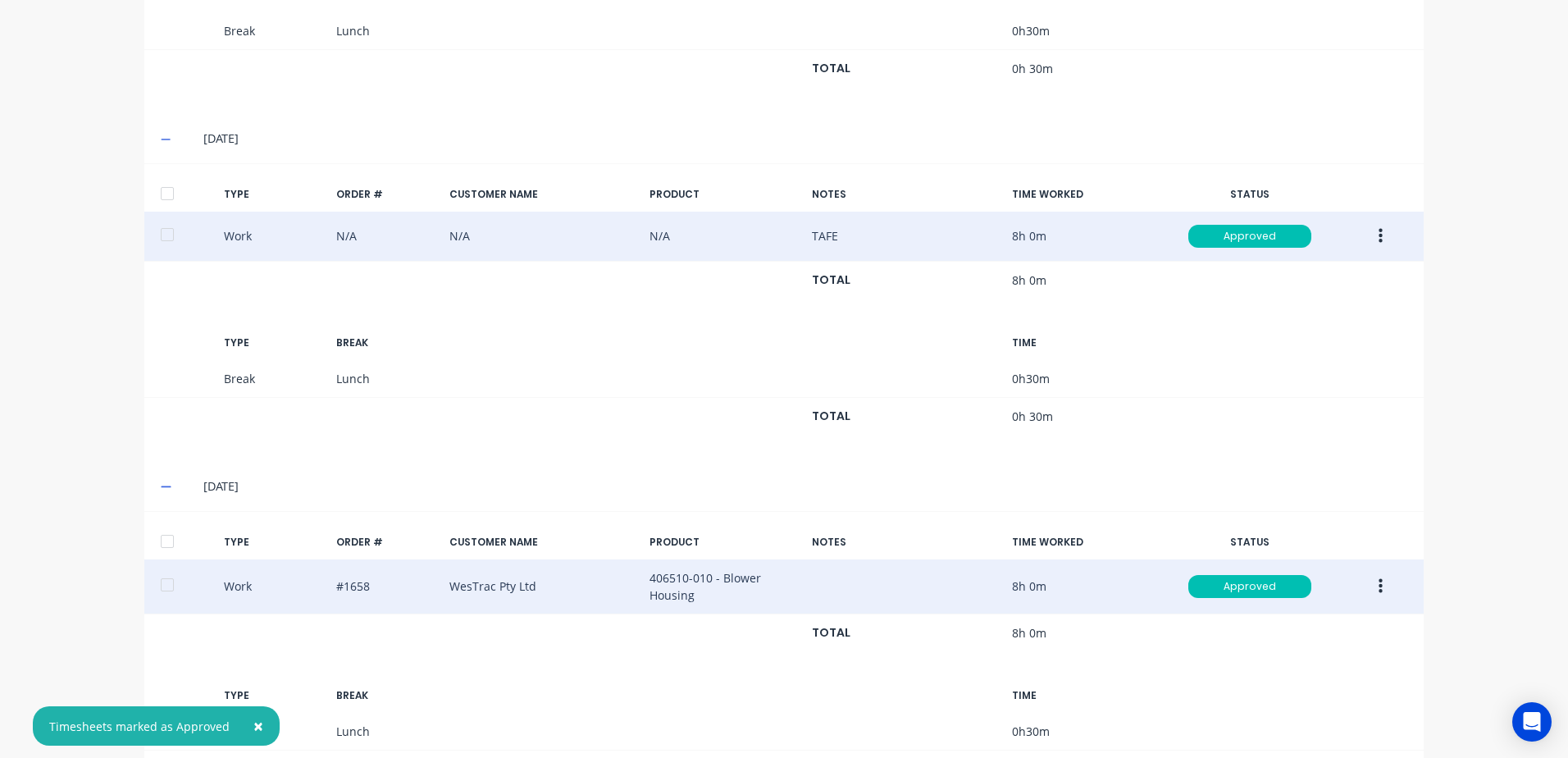
scroll to position [1231, 0]
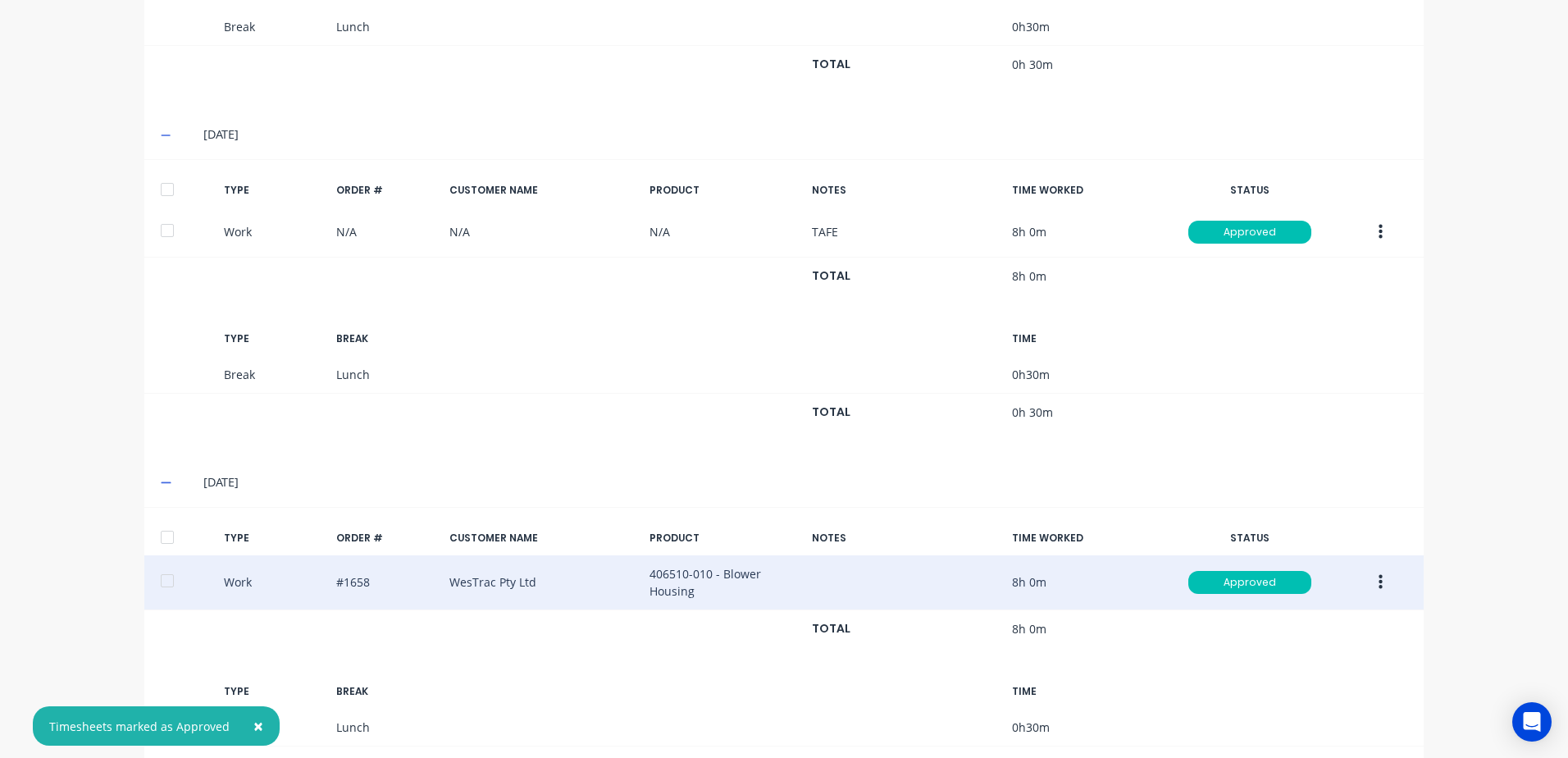
drag, startPoint x: 160, startPoint y: 189, endPoint x: 163, endPoint y: 214, distance: 25.2
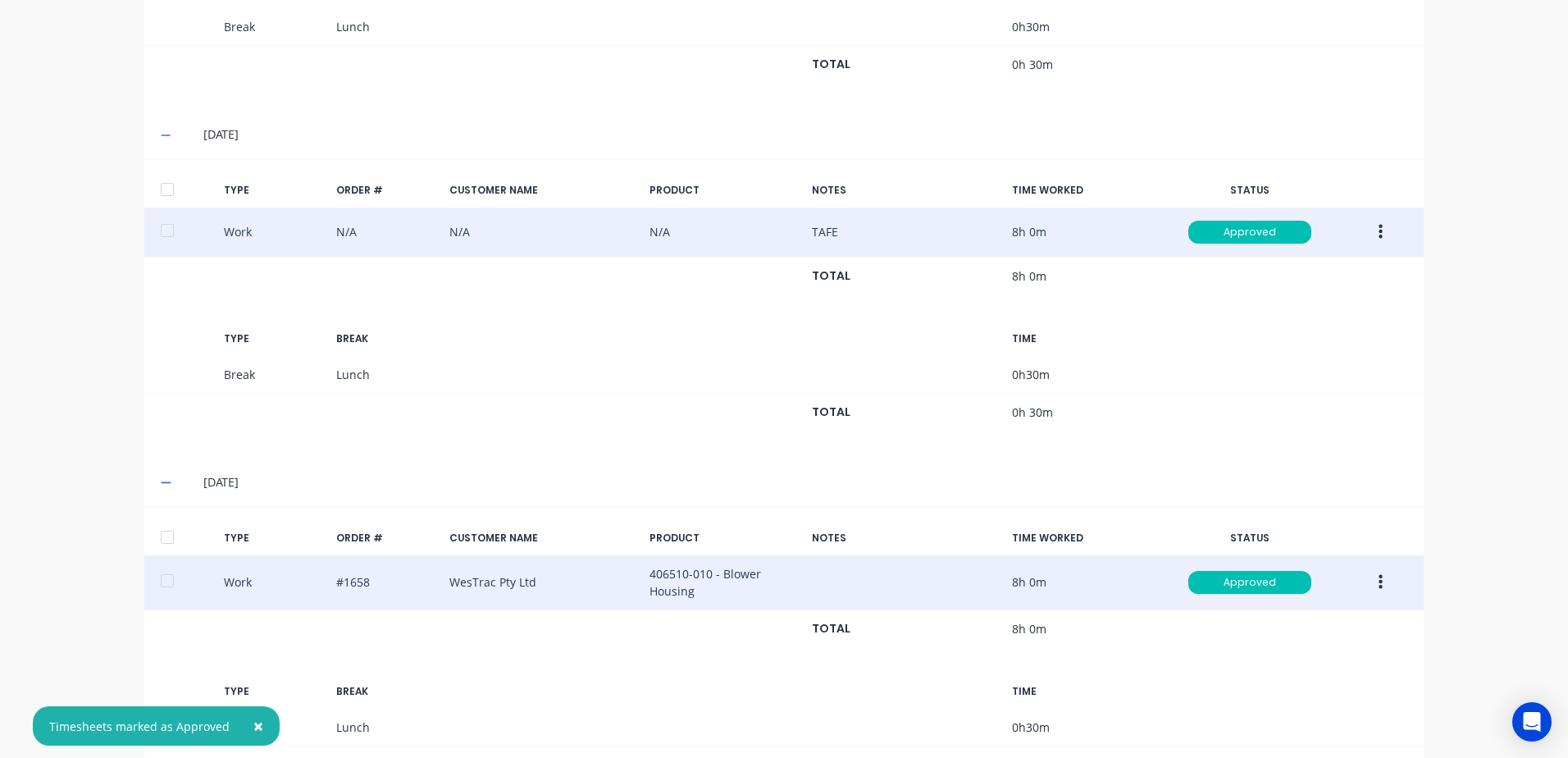
click at [161, 190] on div at bounding box center [166, 189] width 32 height 32
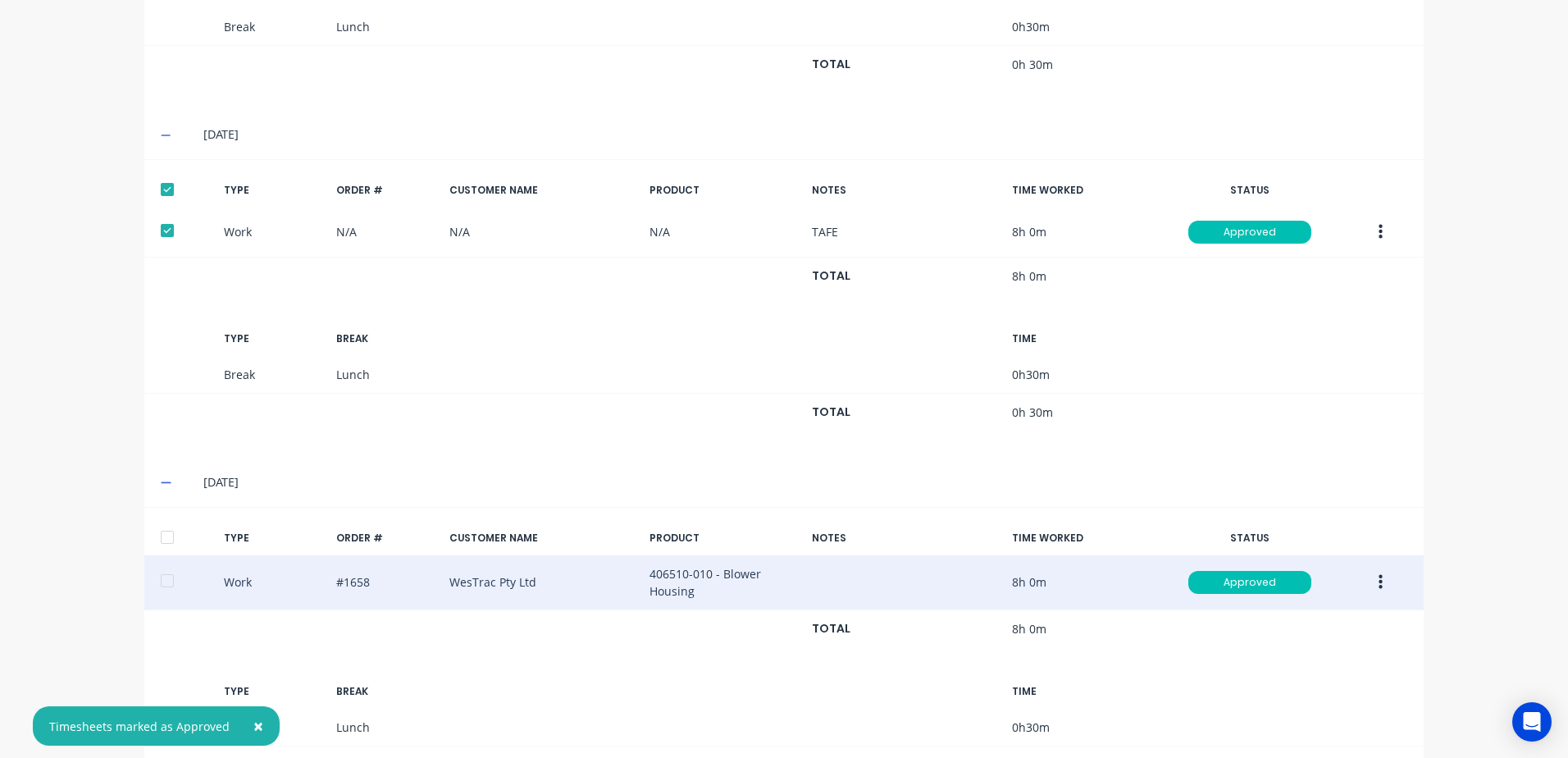
drag, startPoint x: 159, startPoint y: 538, endPoint x: 309, endPoint y: 524, distance: 150.7
click at [159, 537] on div at bounding box center [166, 537] width 32 height 32
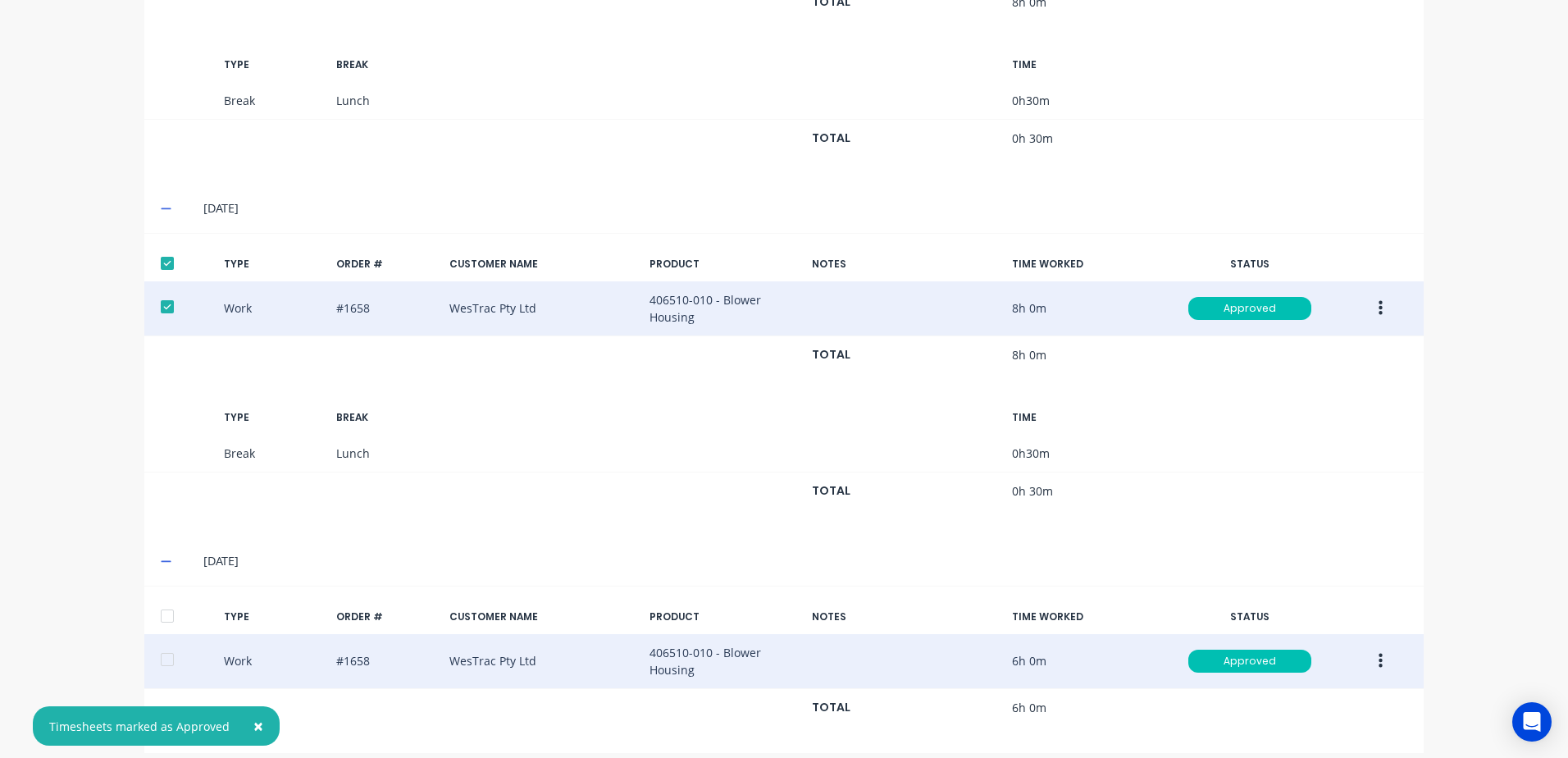
scroll to position [1520, 0]
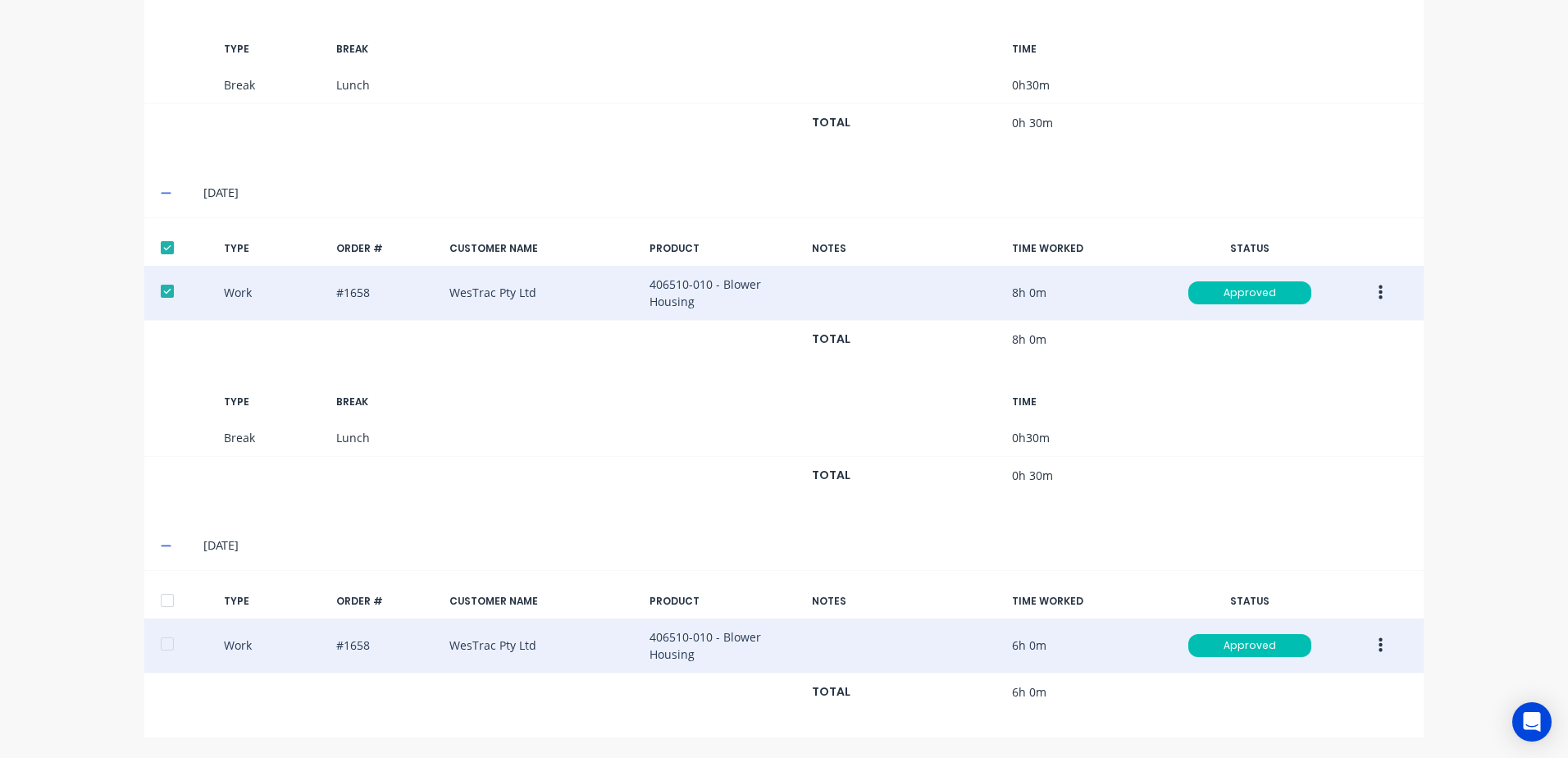
click at [165, 602] on div at bounding box center [166, 600] width 32 height 32
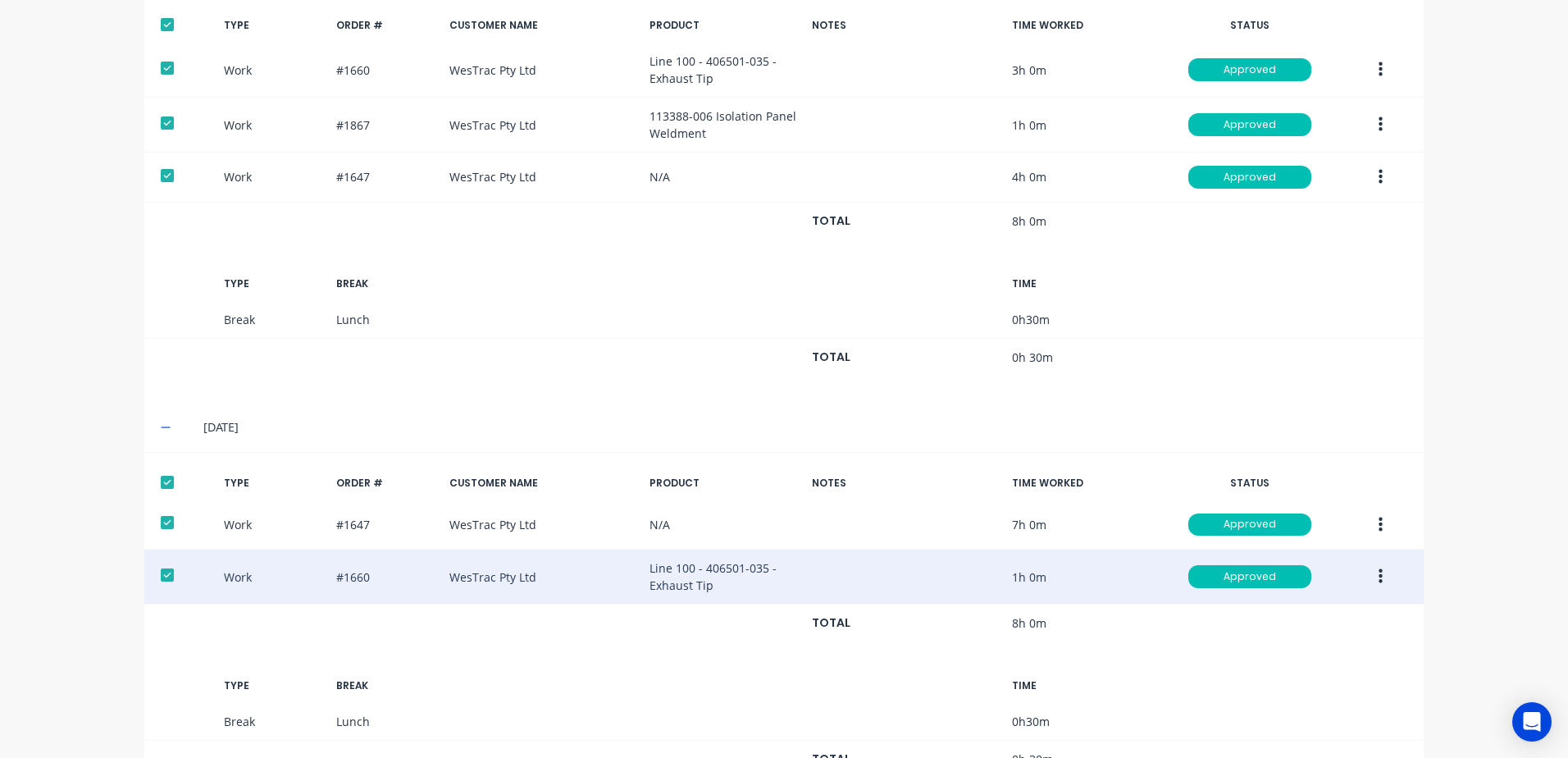
scroll to position [0, 0]
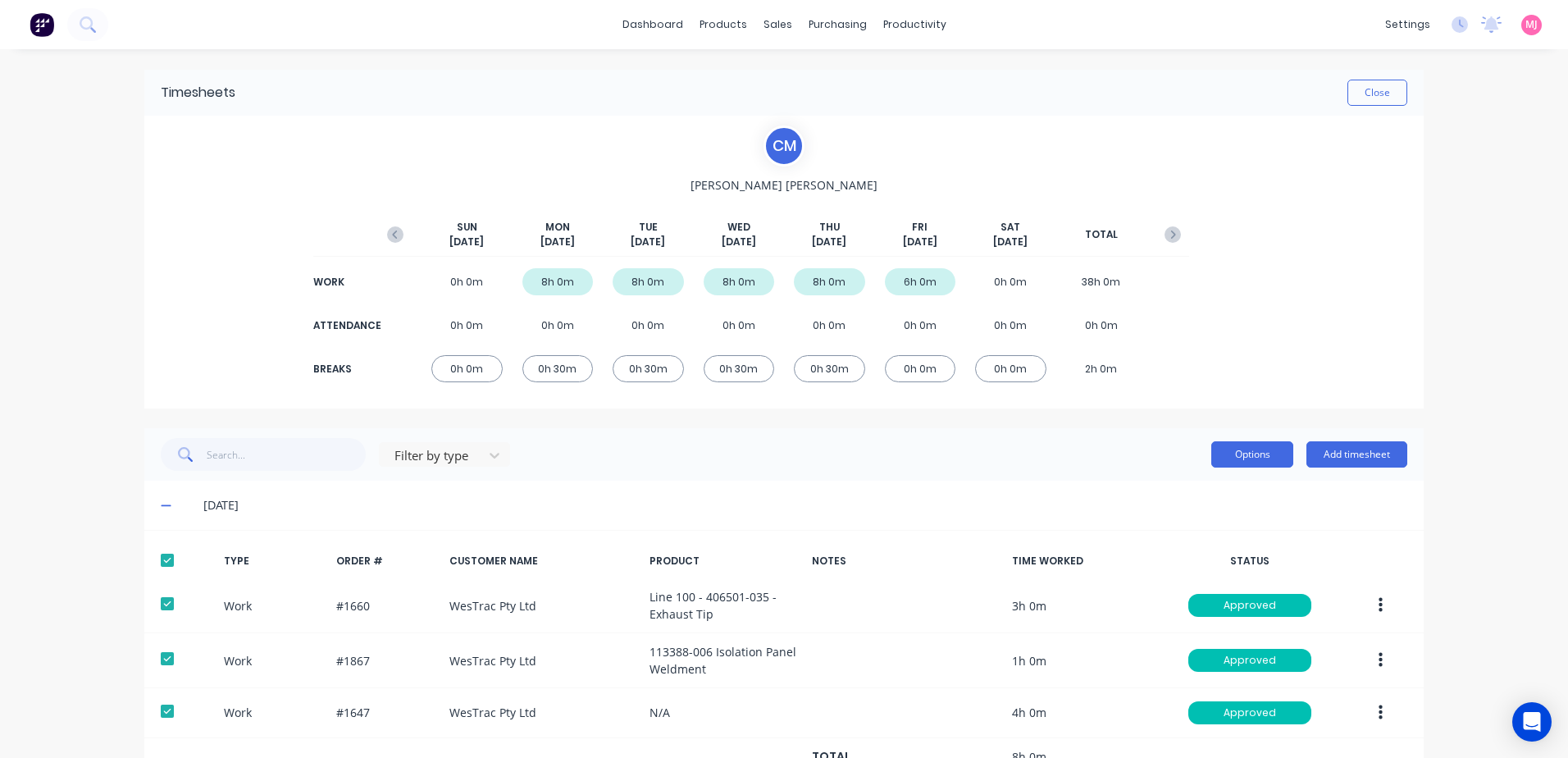
click at [1246, 450] on button "Options" at bounding box center [1252, 454] width 82 height 27
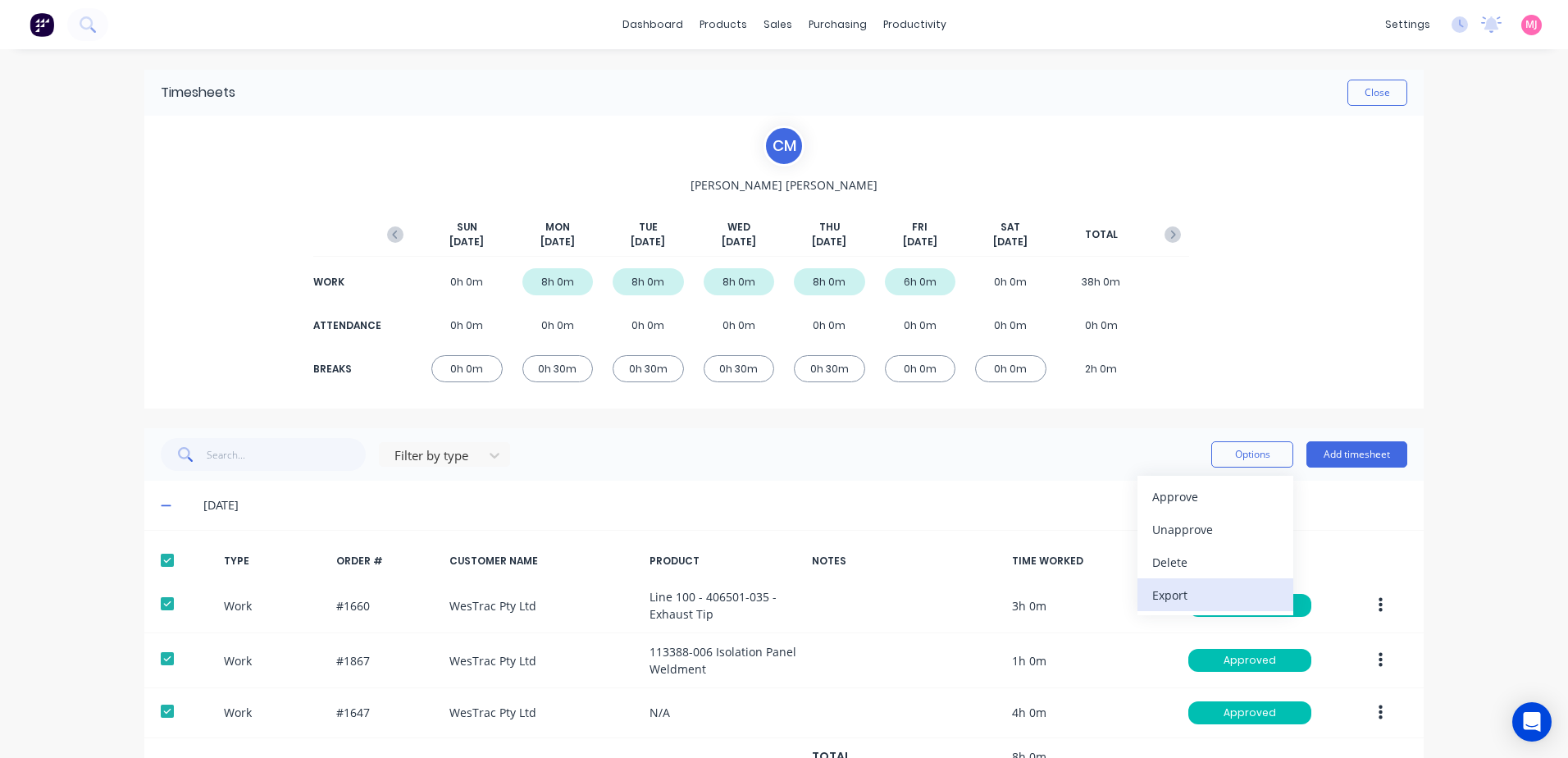
click at [1160, 594] on div "Export" at bounding box center [1216, 595] width 126 height 24
click at [1374, 90] on button "Close" at bounding box center [1377, 93] width 60 height 27
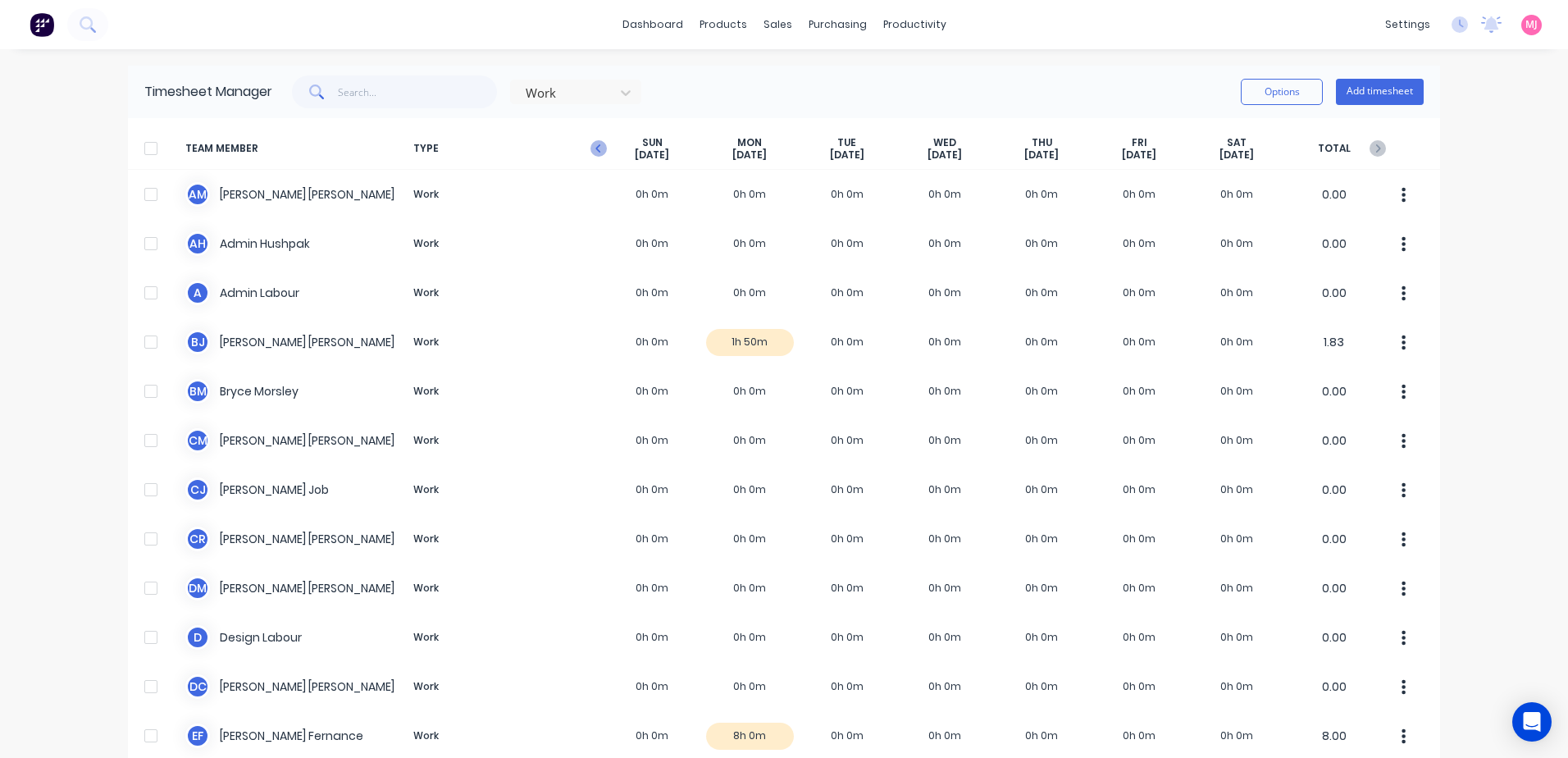
click at [591, 146] on icon "button" at bounding box center [598, 148] width 17 height 17
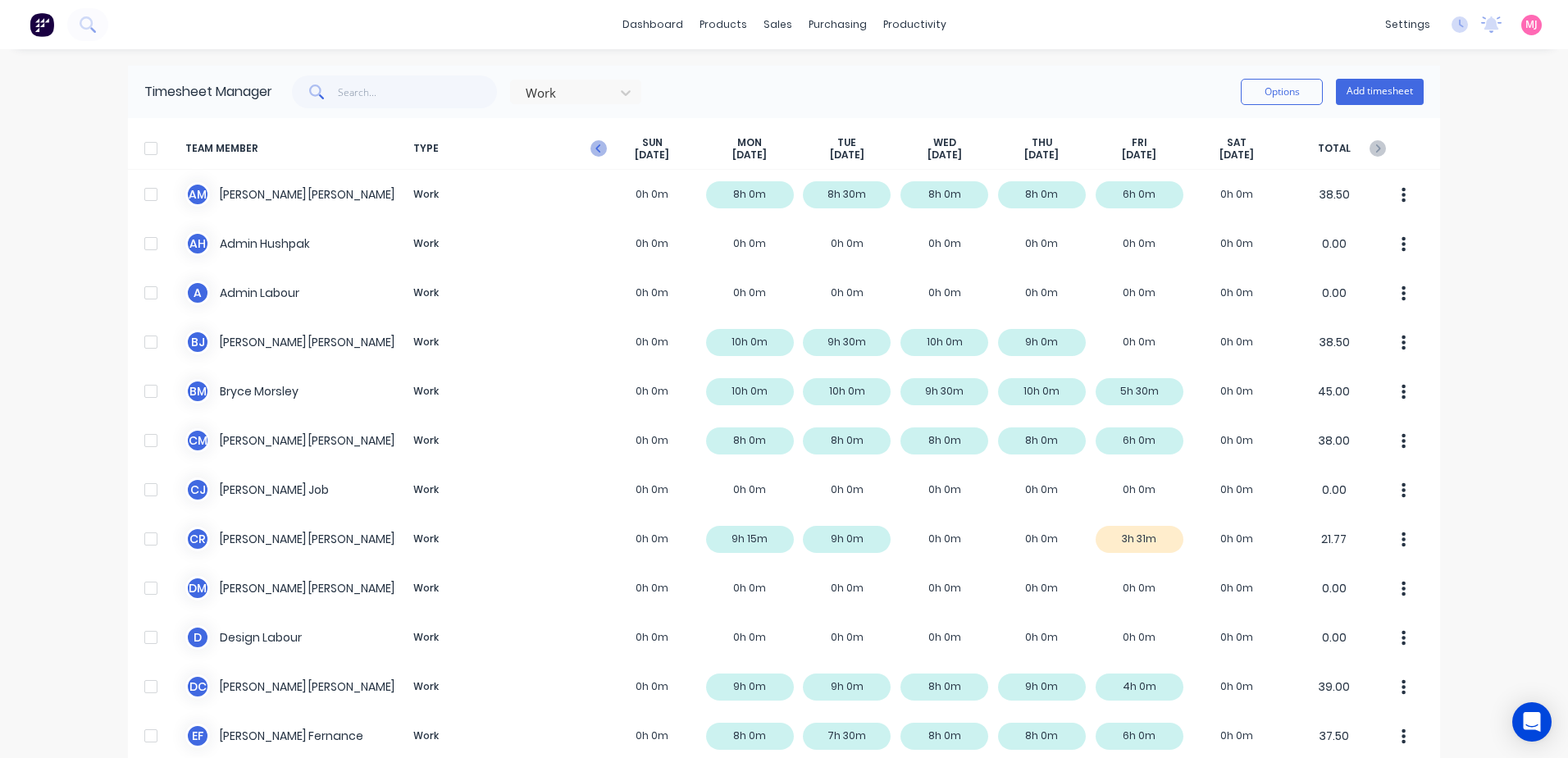
click at [596, 147] on icon "button" at bounding box center [597, 149] width 5 height 8
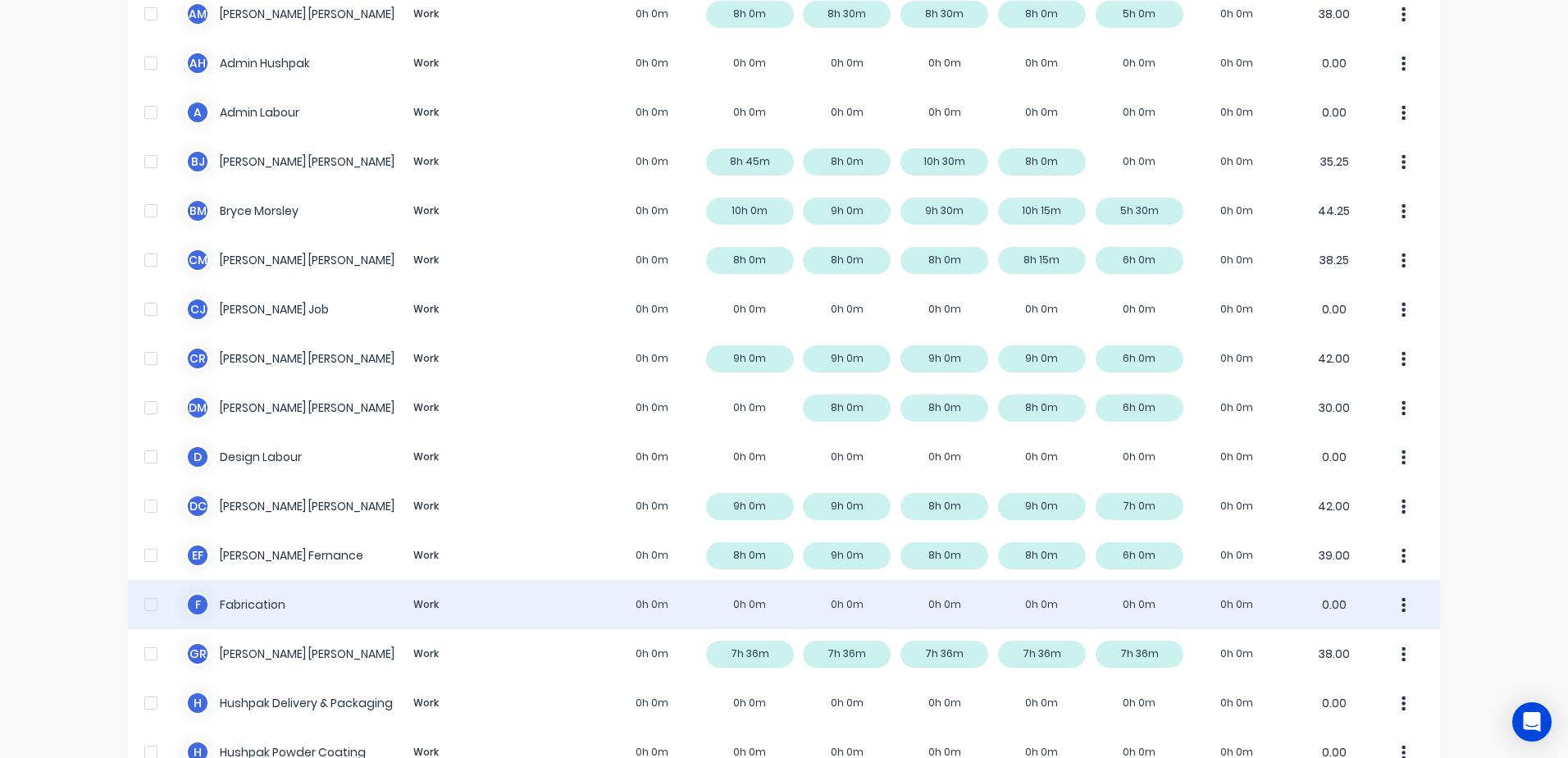
scroll to position [82, 0]
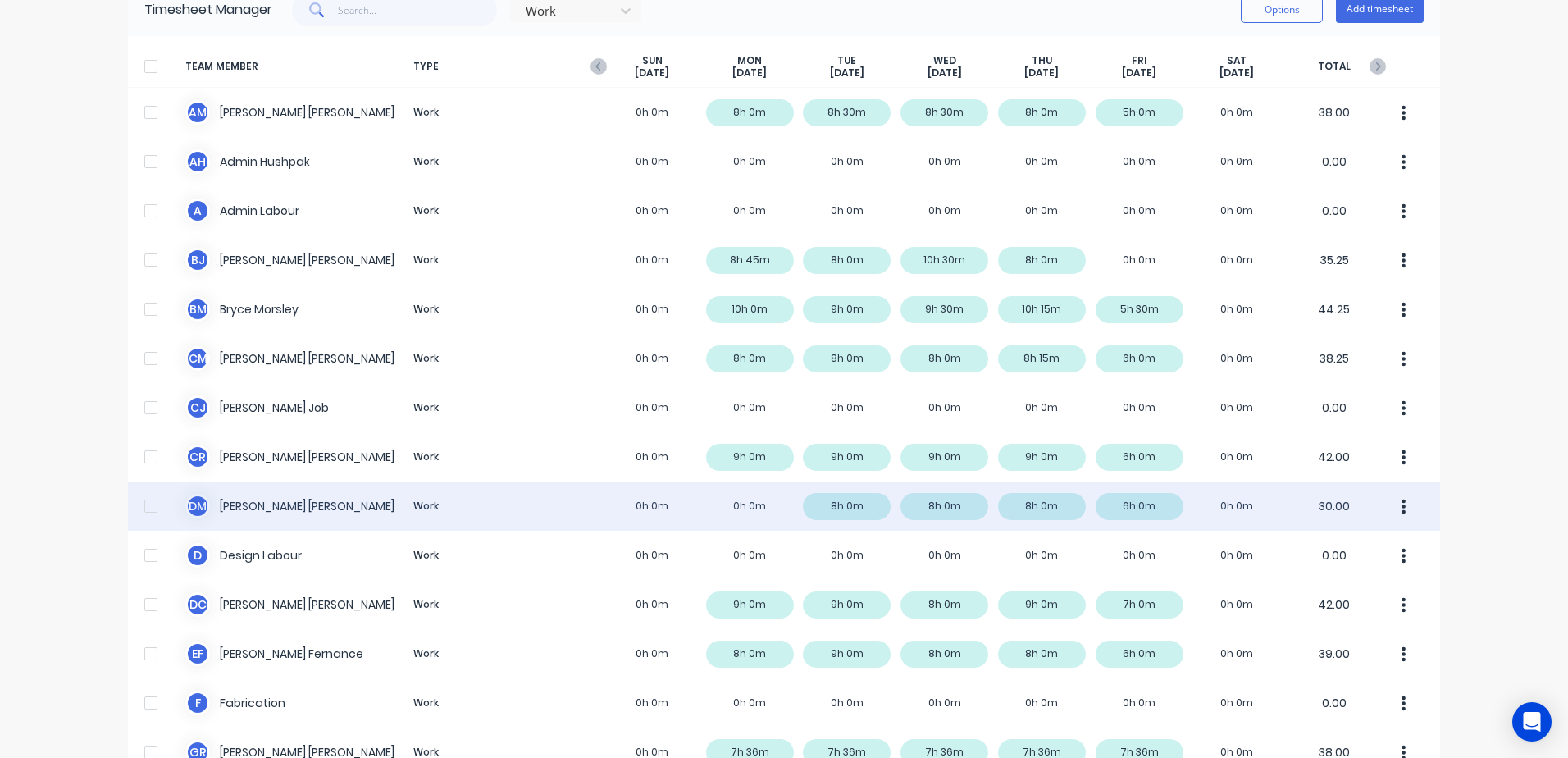
click at [263, 504] on div "[PERSON_NAME] [PERSON_NAME] Work 0h 0m 0h 0m 8h 0m 8h 0m 8h 0m 6h 0m 0h 0m 30.00" at bounding box center [784, 506] width 1312 height 49
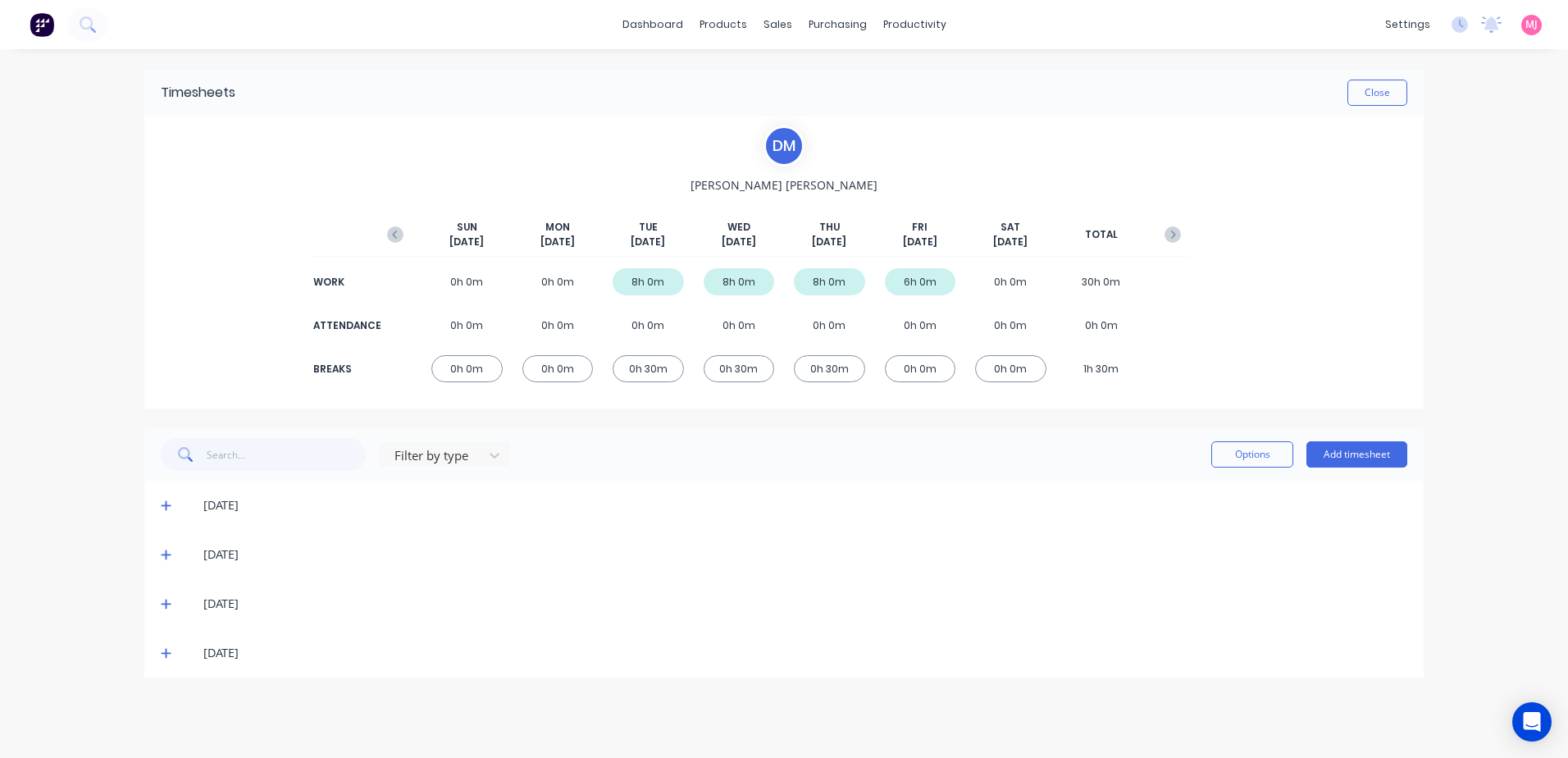
click at [165, 502] on icon at bounding box center [165, 506] width 10 height 10
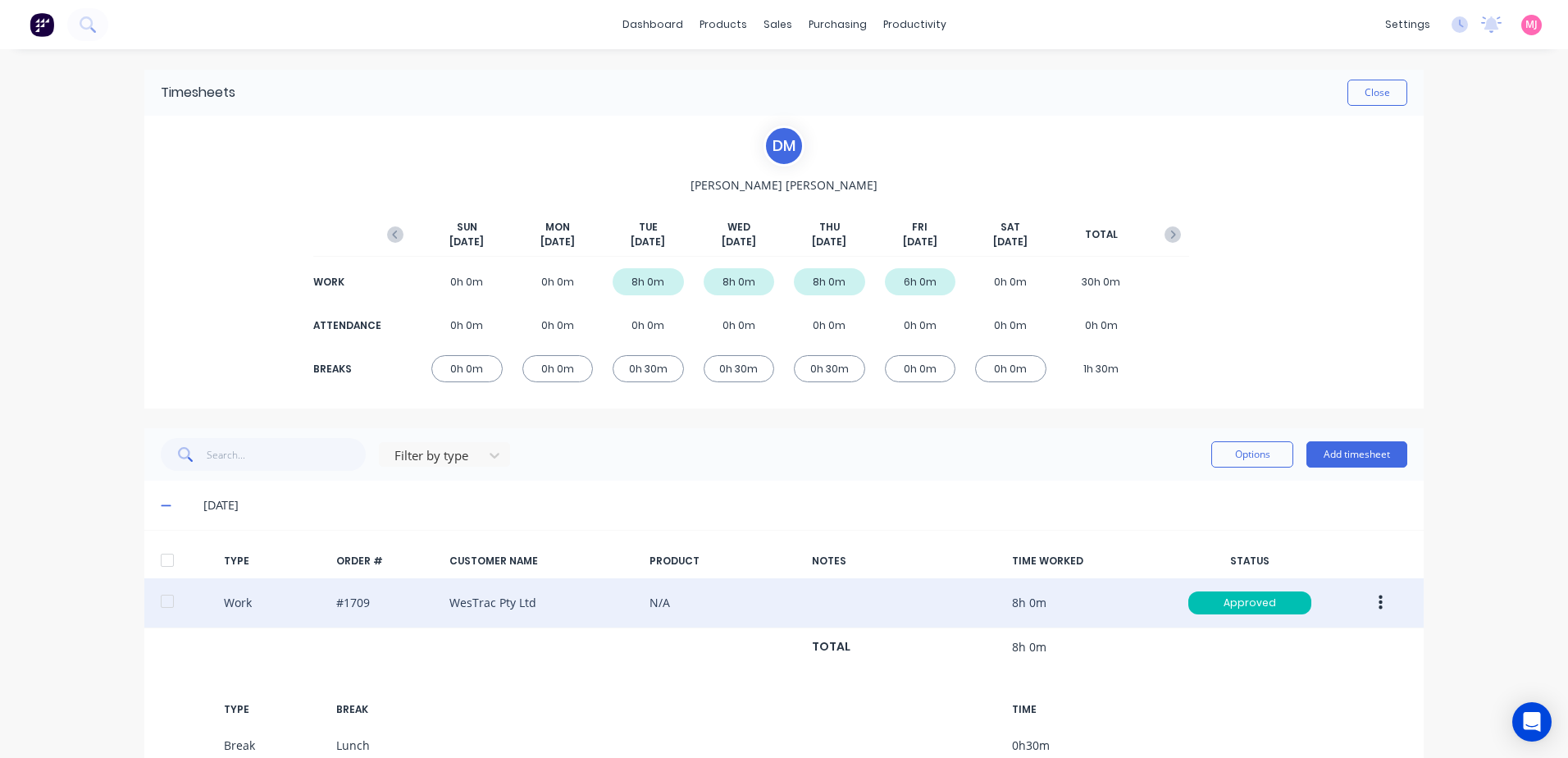
click at [1370, 605] on button "button" at bounding box center [1380, 602] width 38 height 30
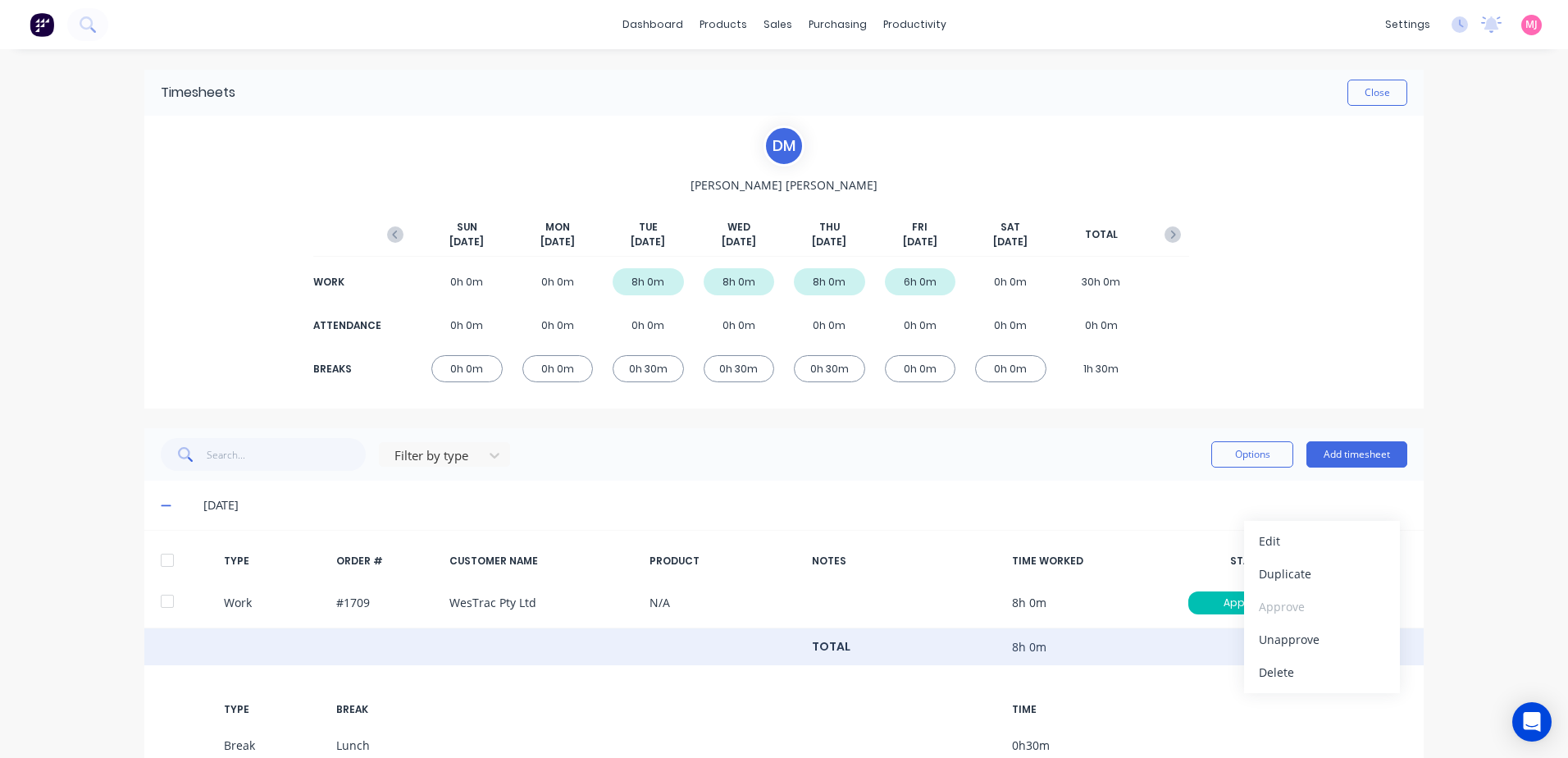
click at [886, 640] on div "TOTAL 8h 0m" at bounding box center [784, 647] width 1280 height 37
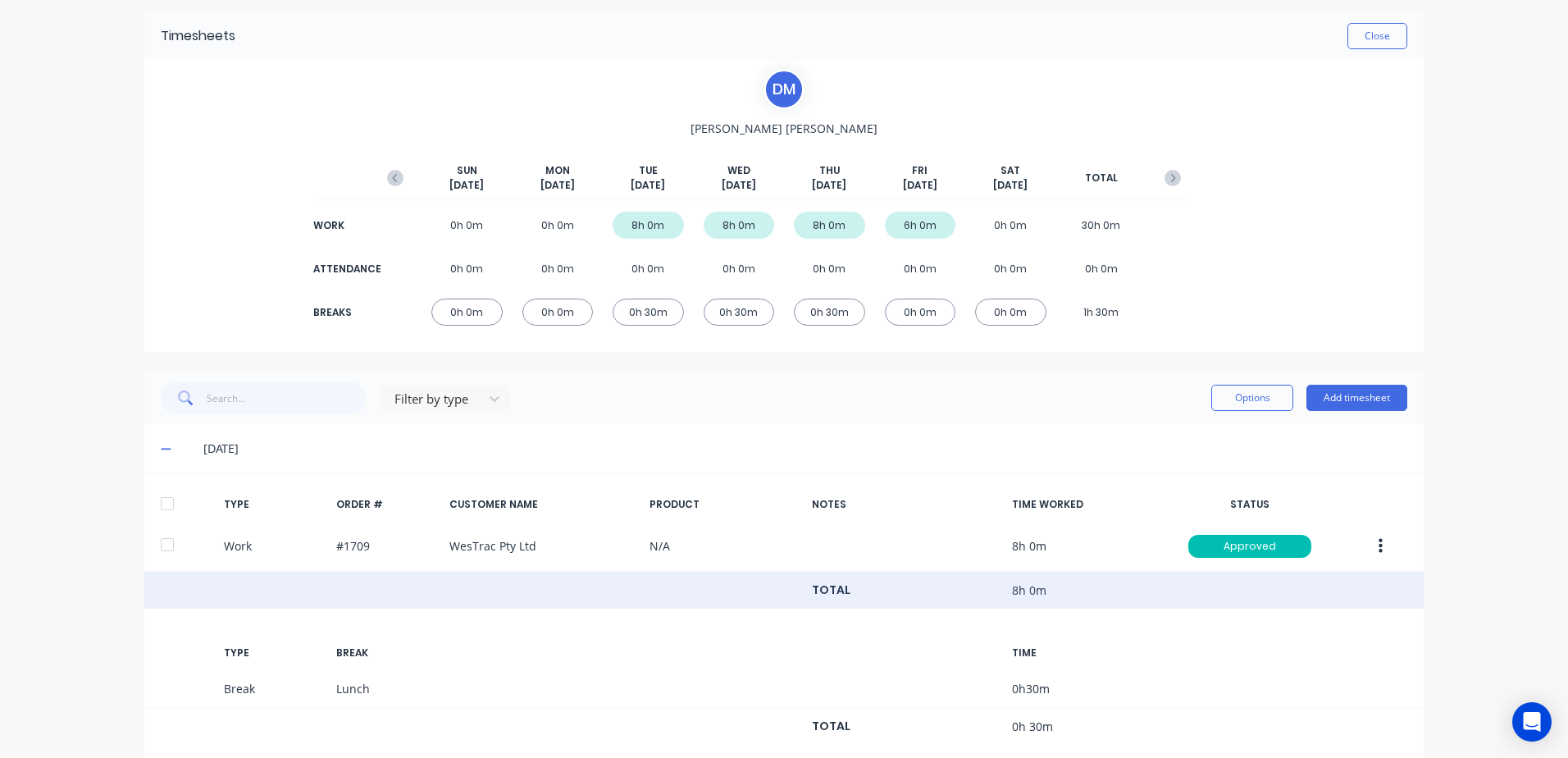
scroll to position [238, 0]
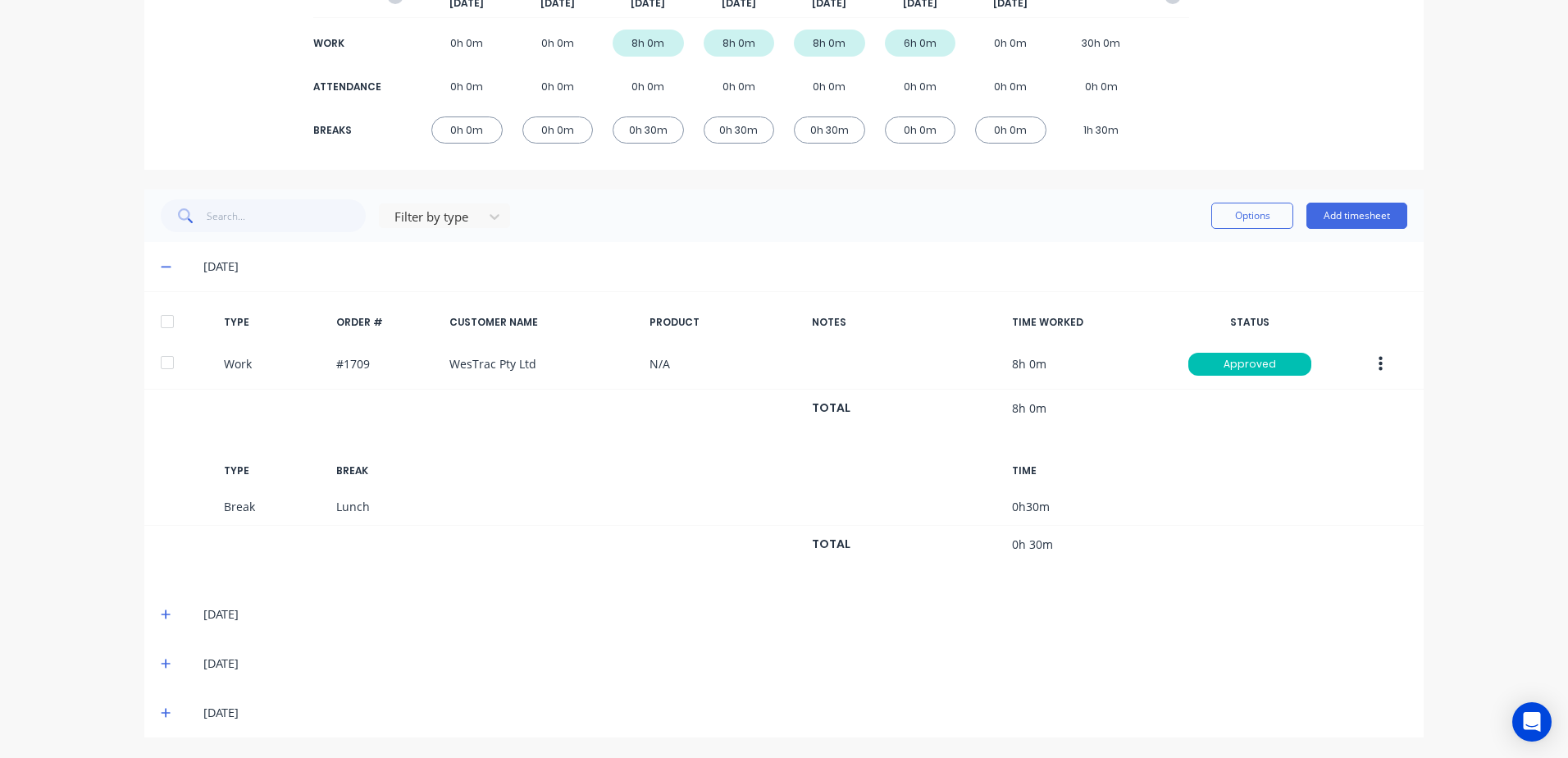
drag, startPoint x: 157, startPoint y: 612, endPoint x: 400, endPoint y: 593, distance: 243.7
click at [160, 612] on icon at bounding box center [165, 614] width 11 height 12
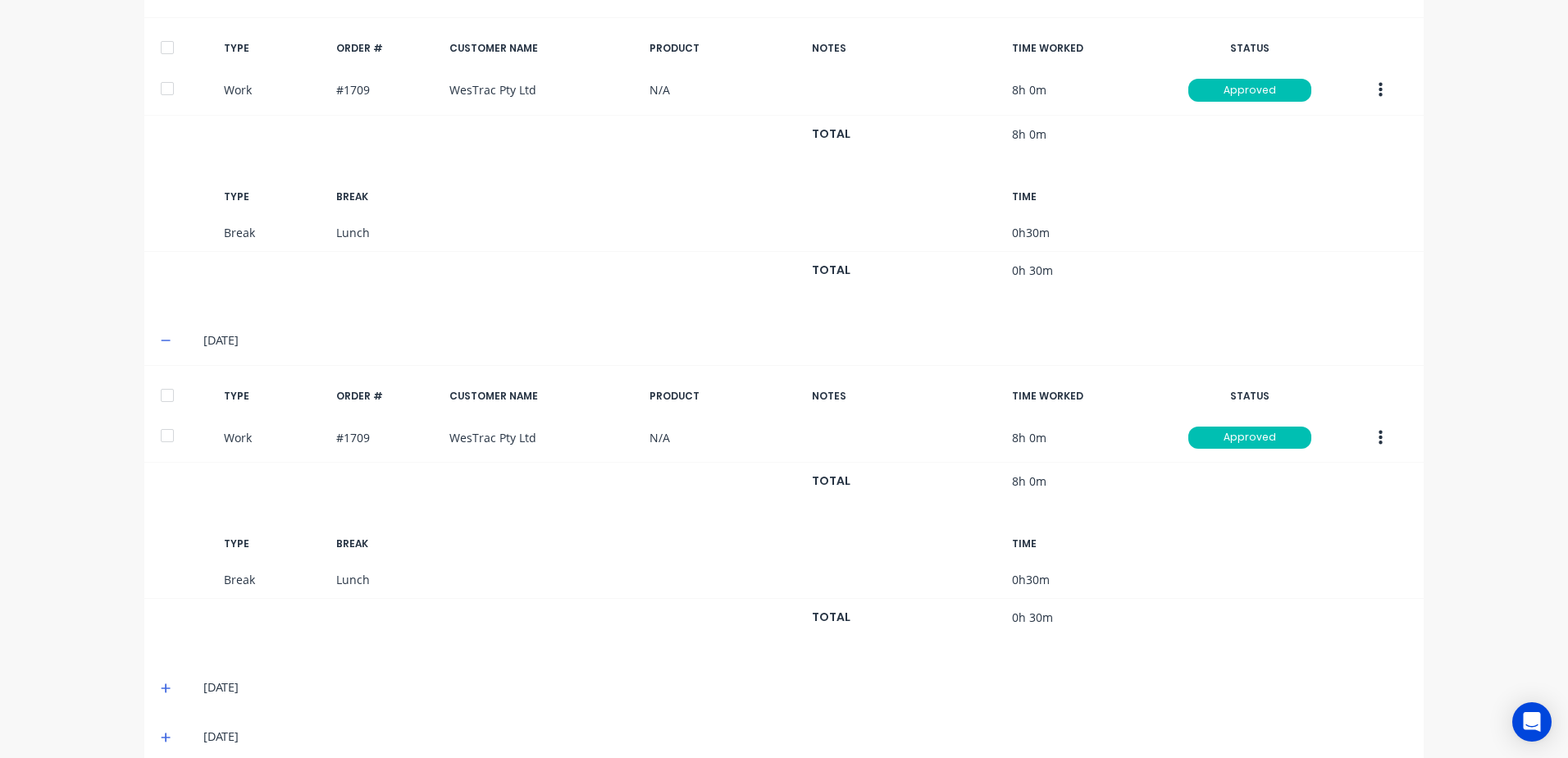
scroll to position [537, 0]
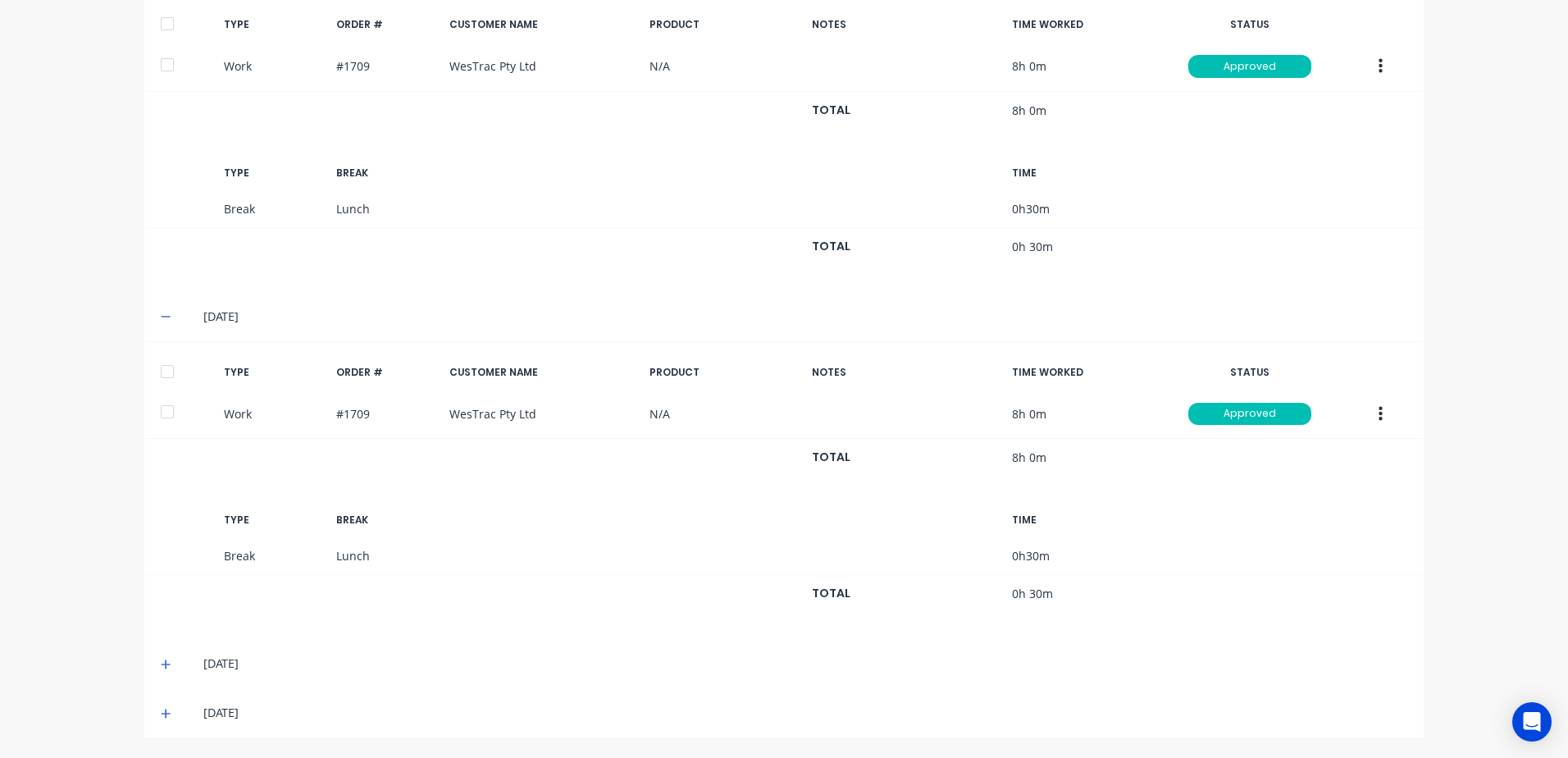
click at [160, 662] on icon at bounding box center [165, 664] width 11 height 12
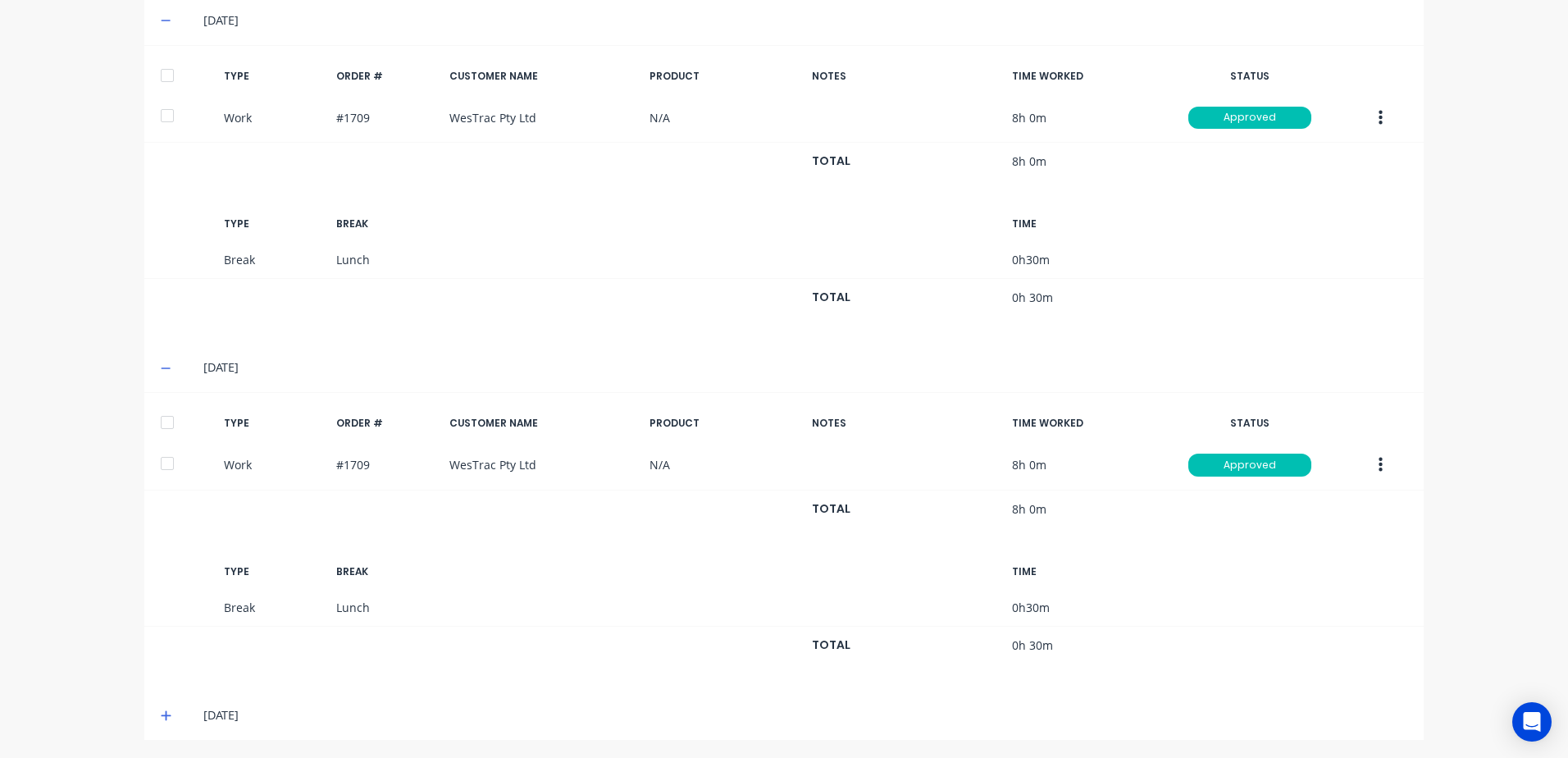
scroll to position [835, 0]
drag, startPoint x: 161, startPoint y: 714, endPoint x: 282, endPoint y: 660, distance: 132.5
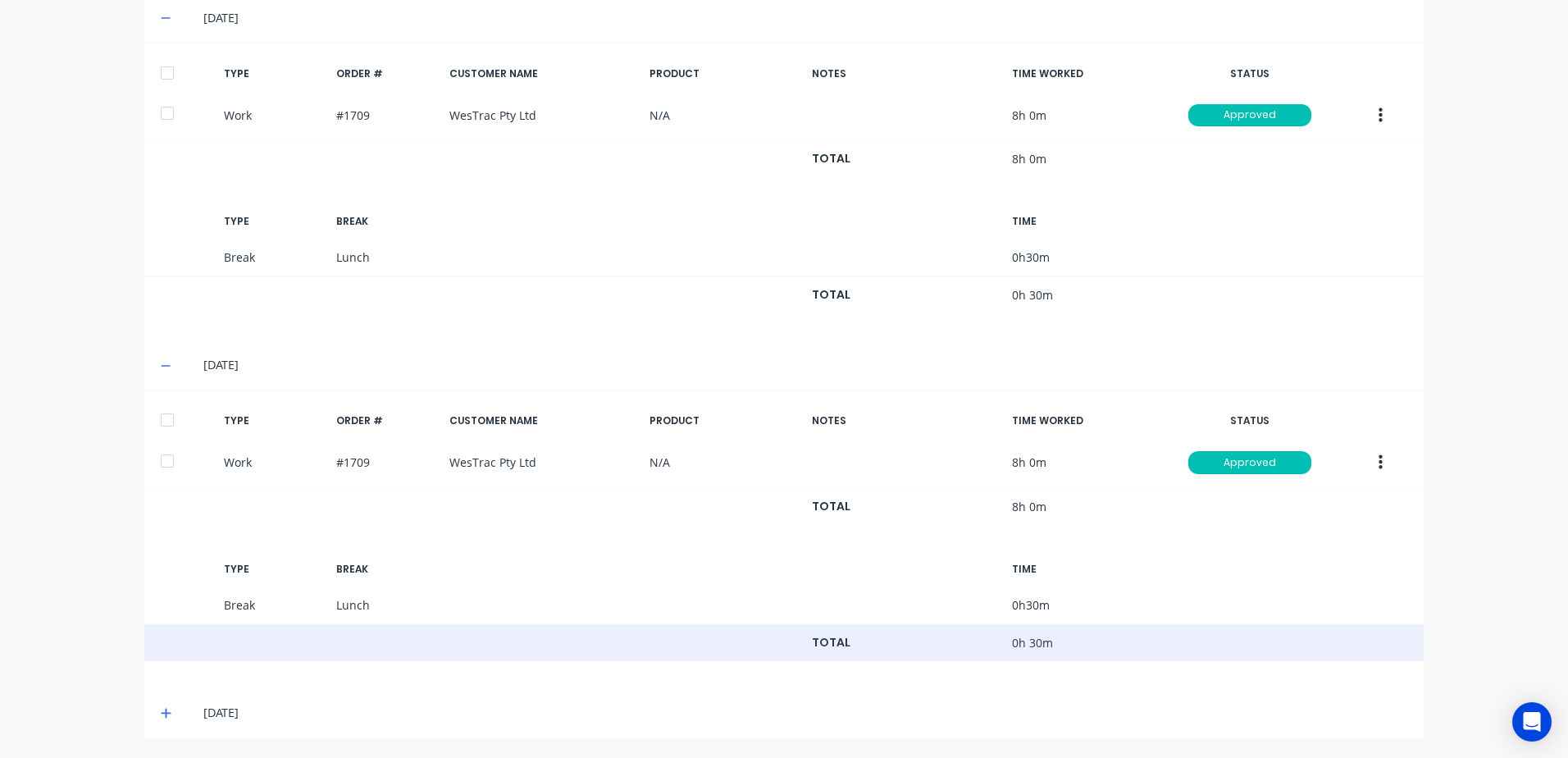
click at [161, 713] on icon at bounding box center [165, 714] width 10 height 10
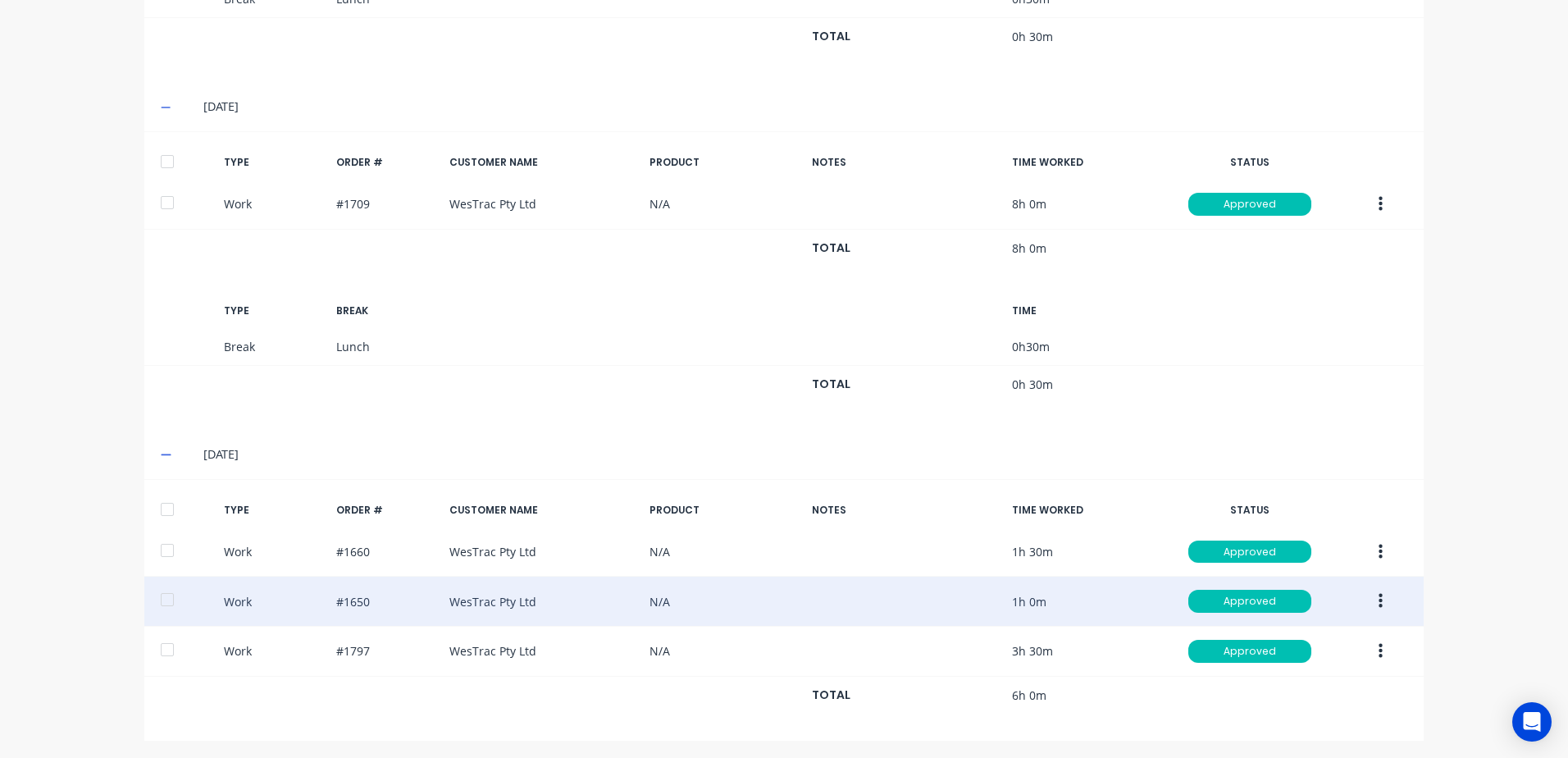
scroll to position [1097, 0]
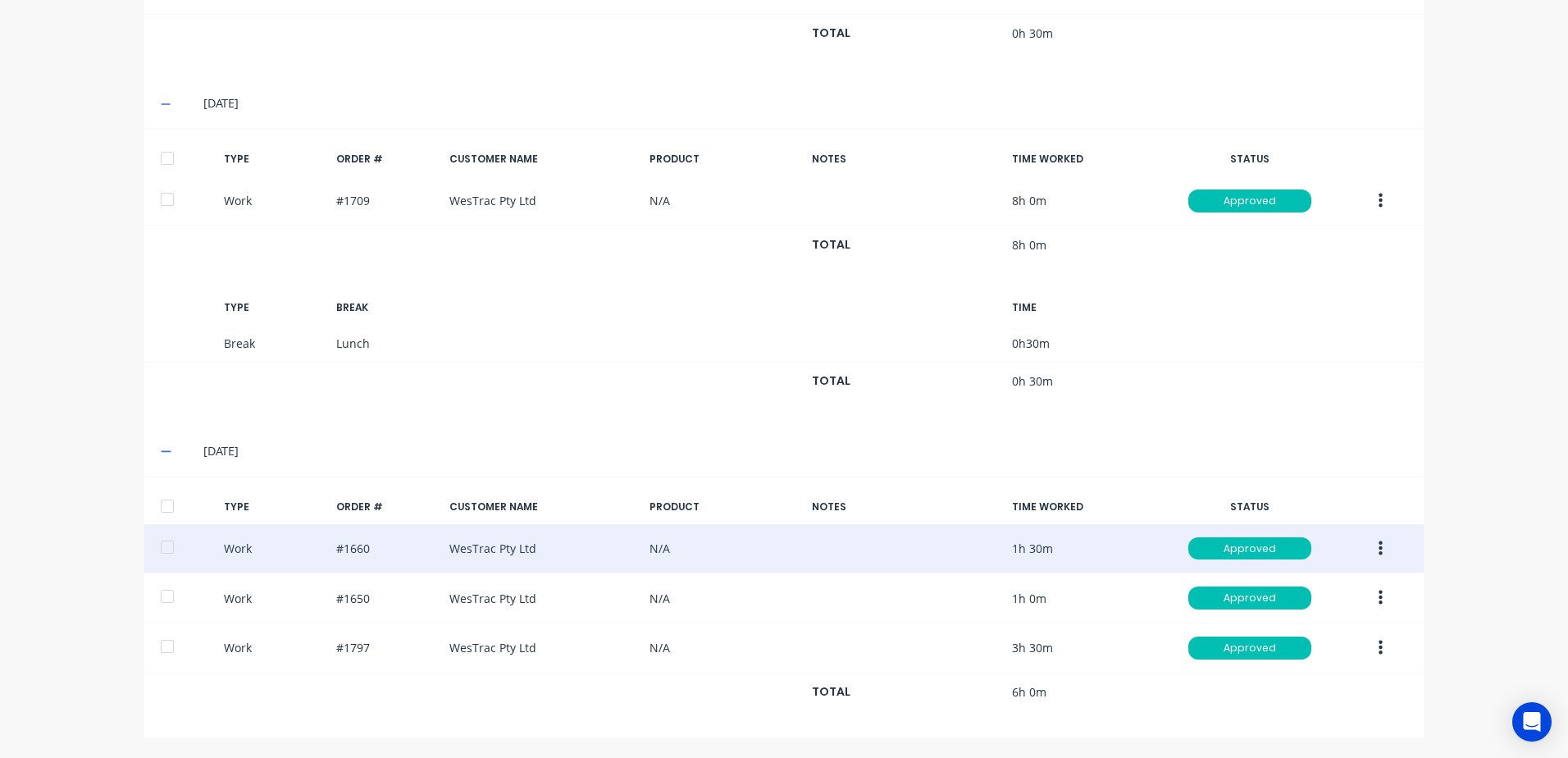
click at [1379, 548] on icon "button" at bounding box center [1381, 547] width 4 height 15
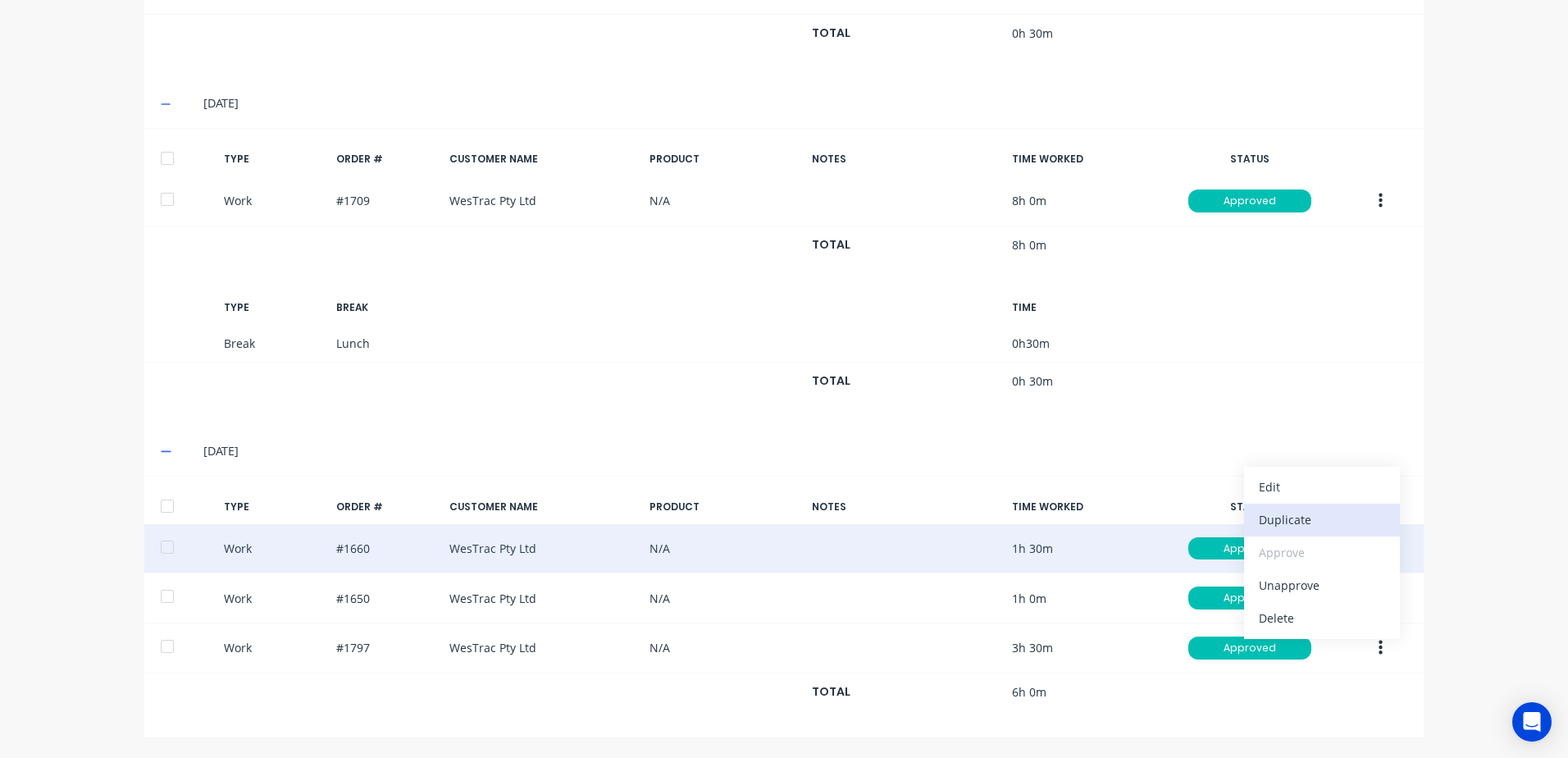
click at [1275, 516] on div "Duplicate" at bounding box center [1322, 520] width 126 height 24
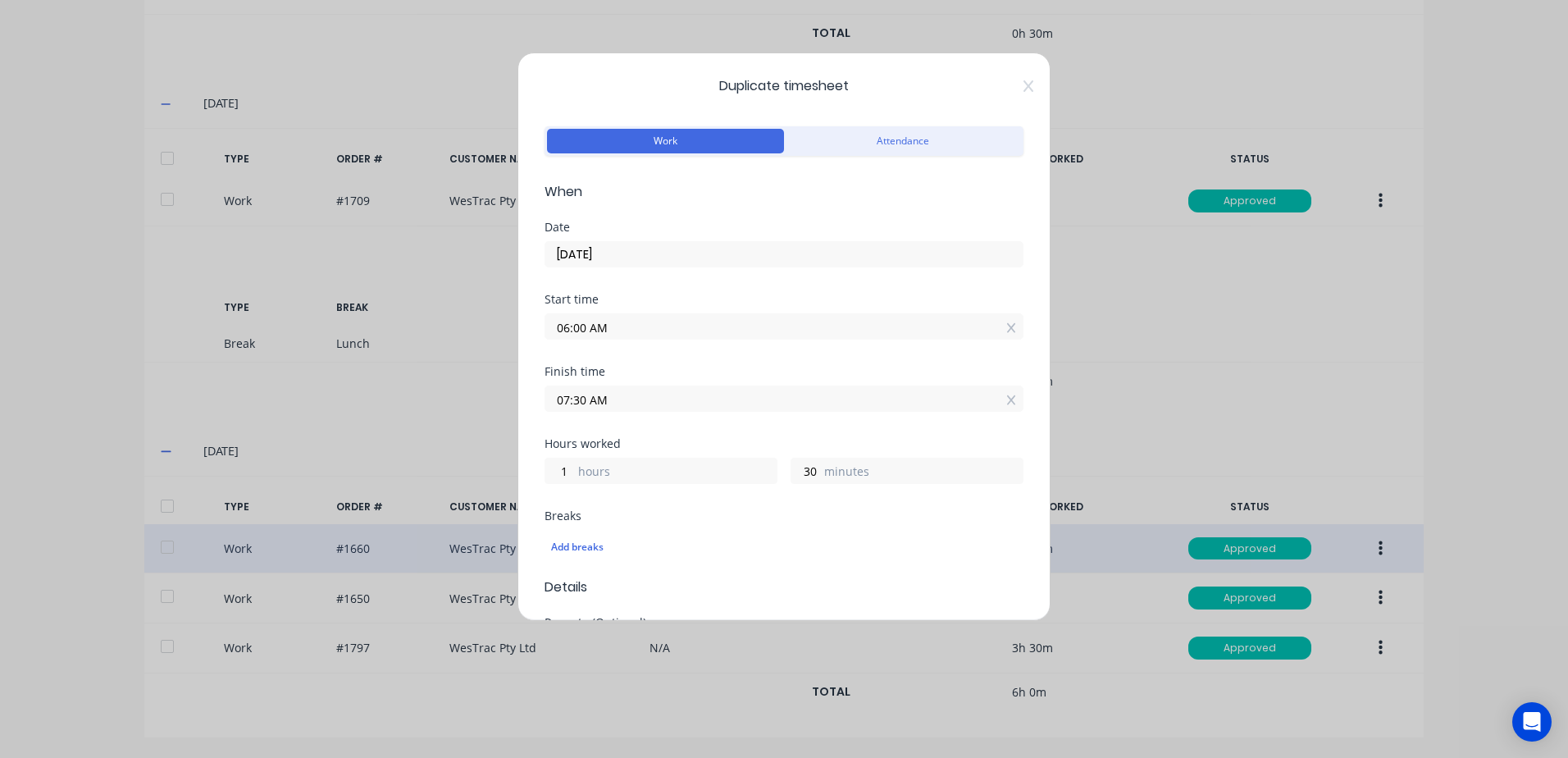
click at [617, 253] on input "[DATE]" at bounding box center [784, 254] width 477 height 25
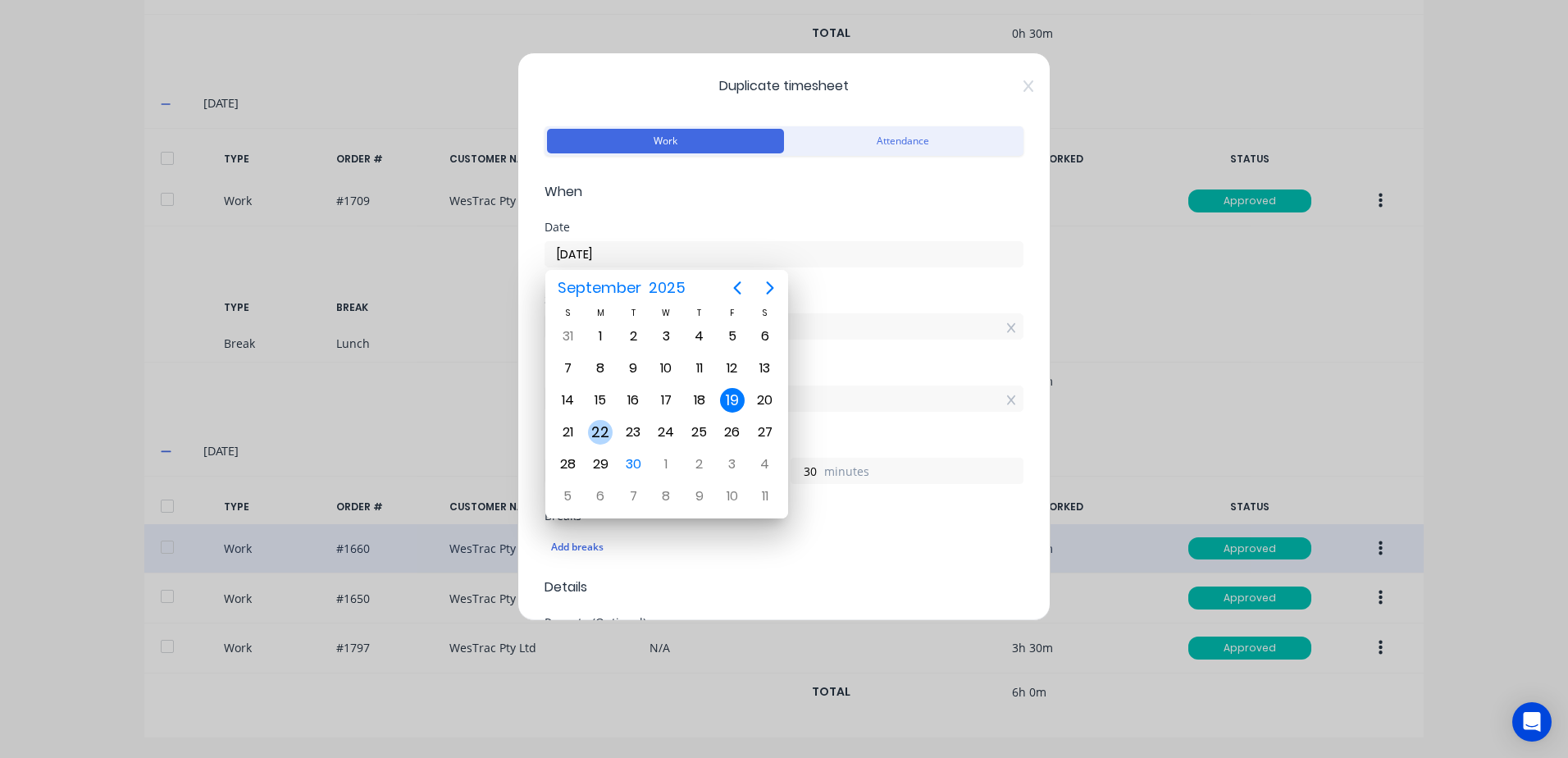
click at [598, 427] on div "22" at bounding box center [599, 432] width 25 height 25
type input "[DATE]"
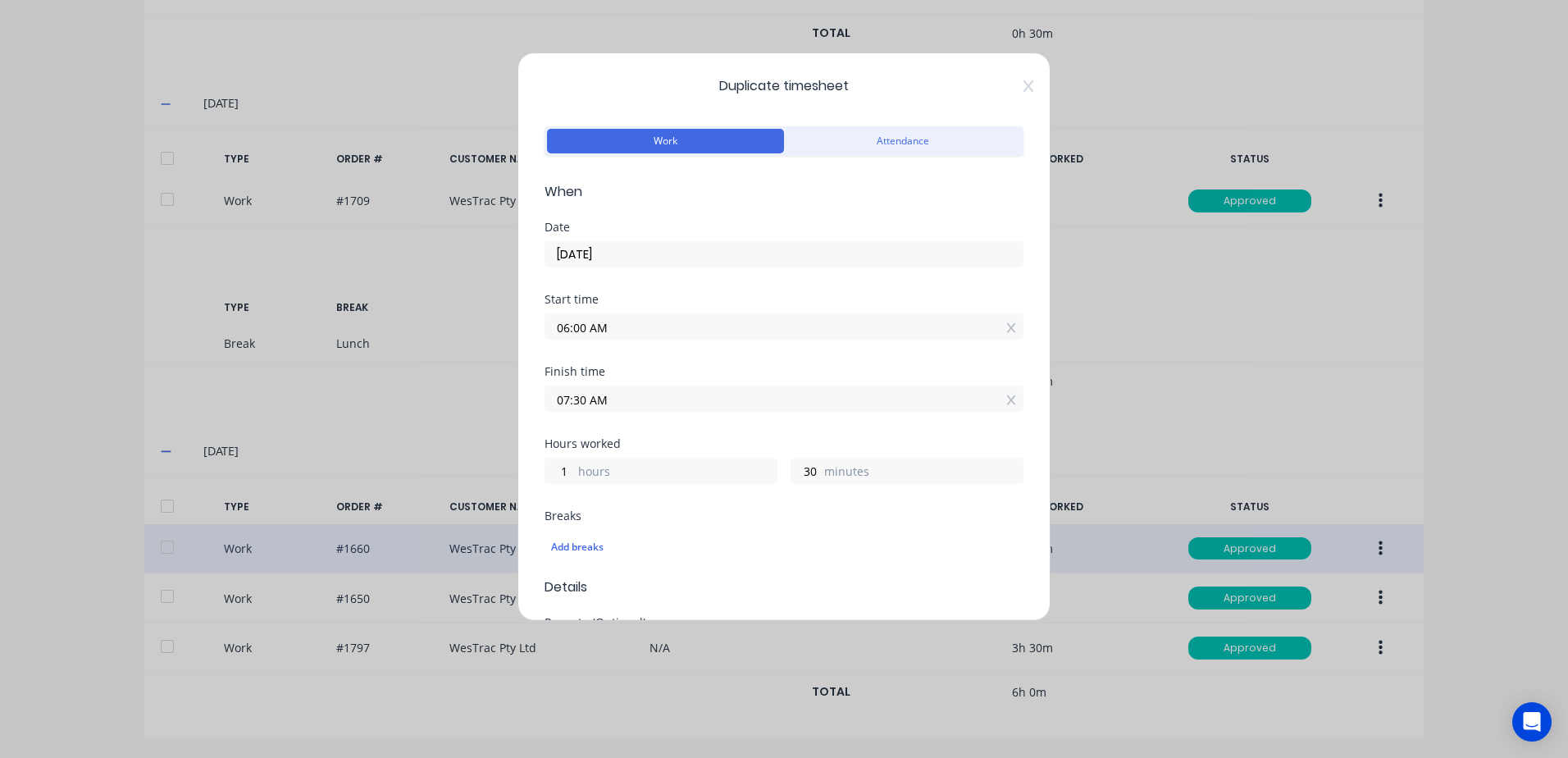
click at [612, 391] on input "07:30 AM" at bounding box center [784, 398] width 477 height 25
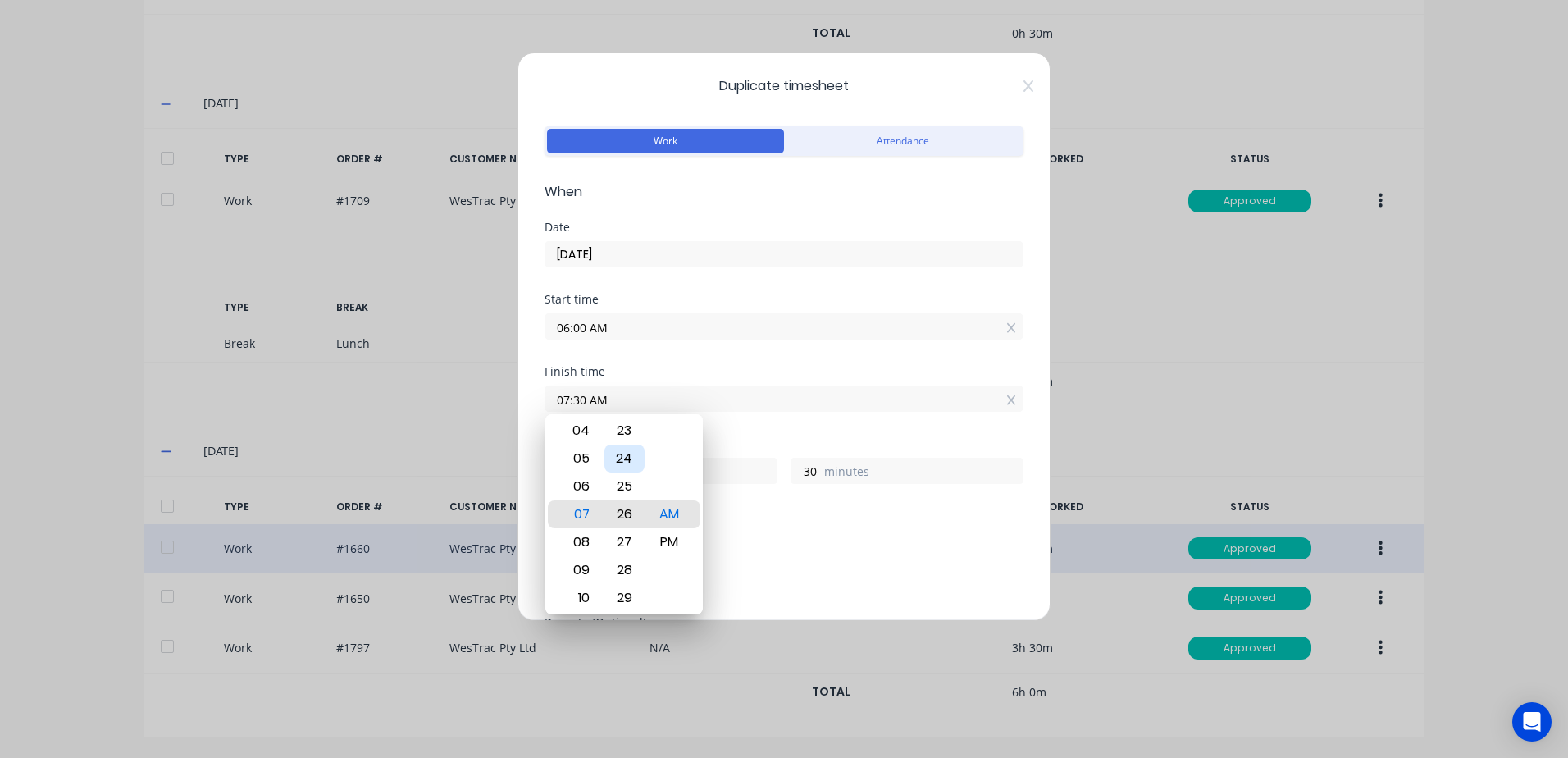
type input "07:26 AM"
type input "26"
type input "07:22 AM"
type input "22"
type input "07:17 AM"
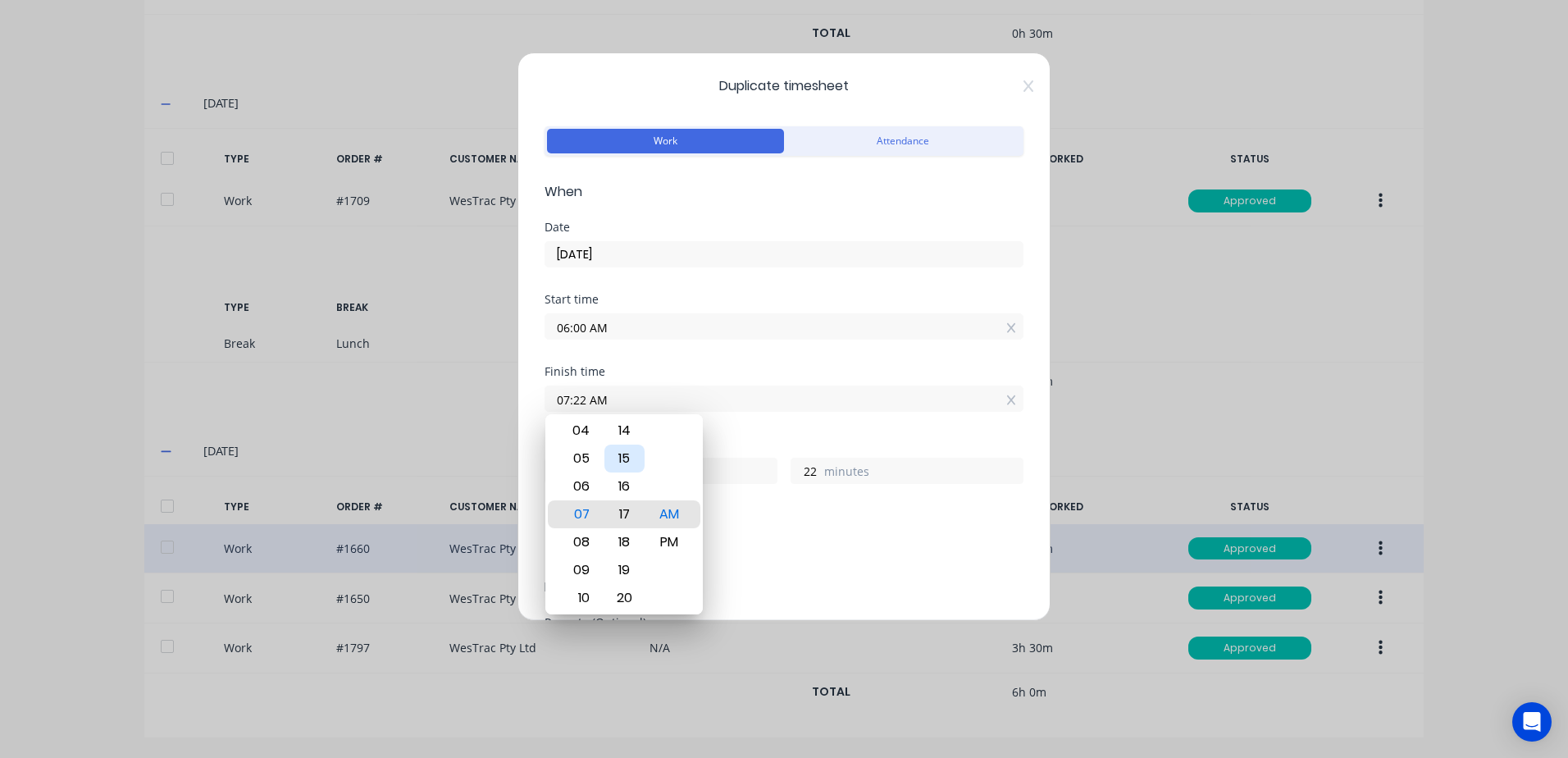
type input "17"
type input "07:13 AM"
type input "13"
type input "07:02 AM"
type input "2"
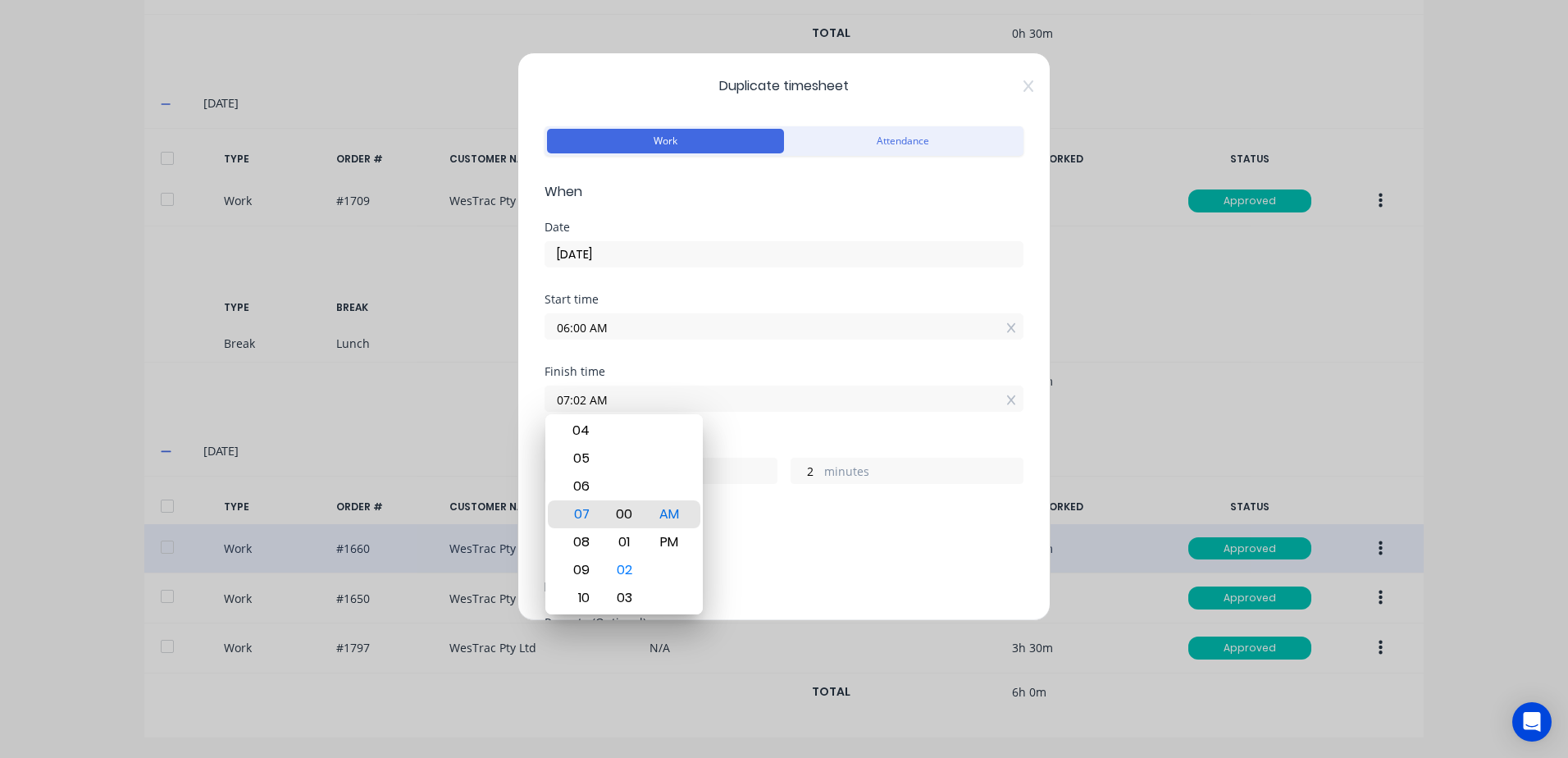
type input "07:00 AM"
type input "0"
click at [760, 520] on div "Breaks" at bounding box center [784, 516] width 479 height 12
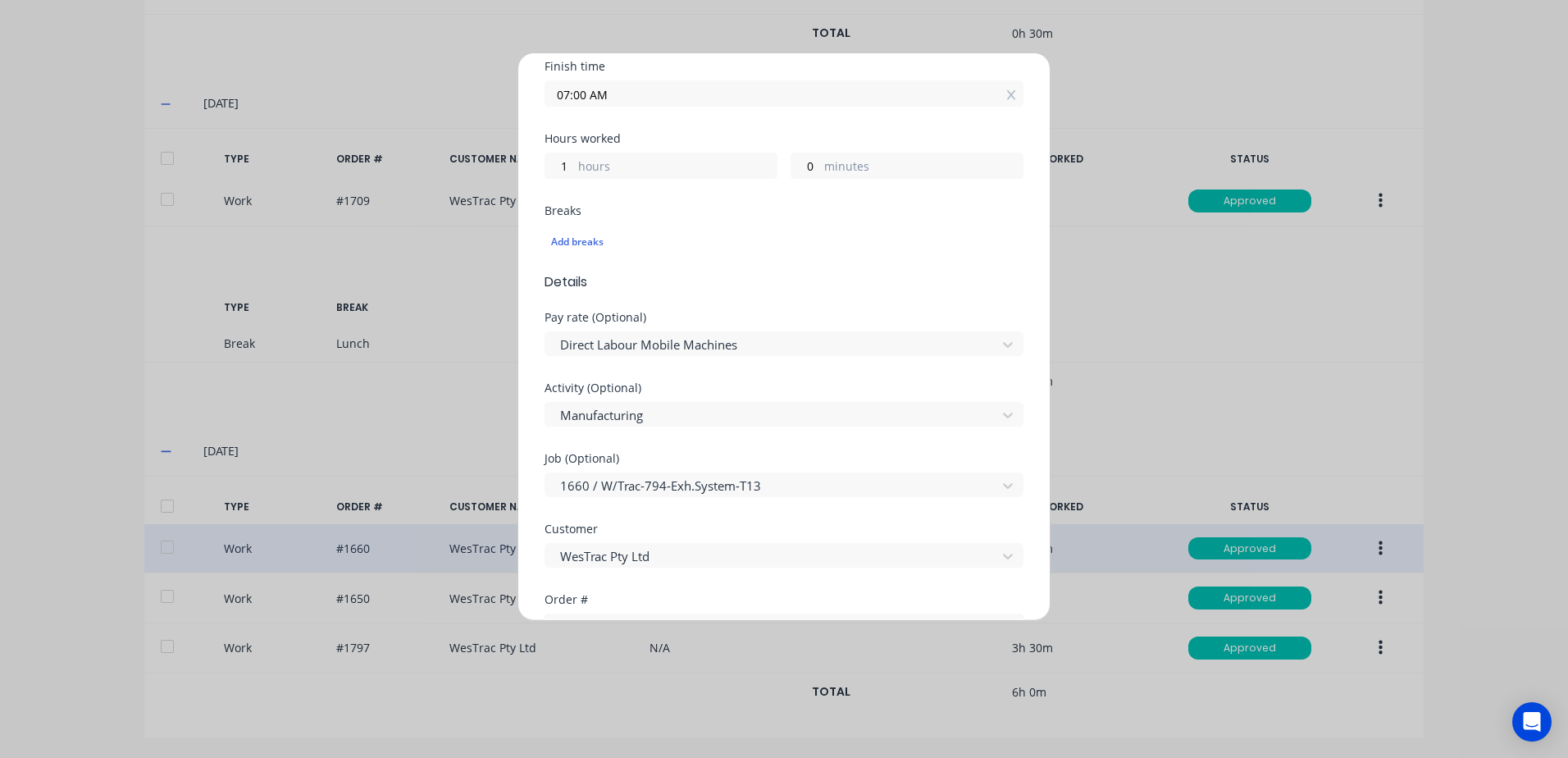
scroll to position [328, 0]
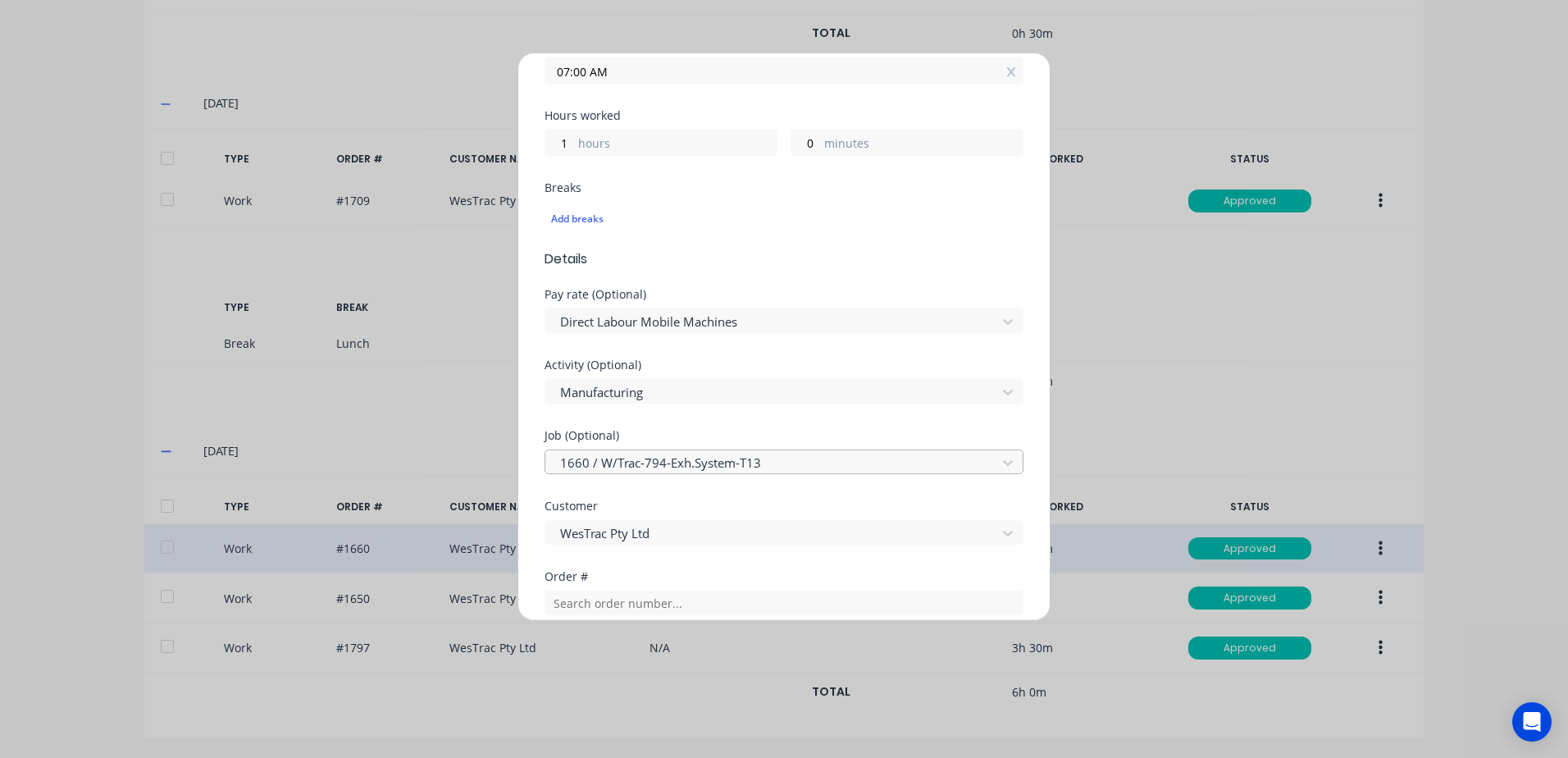
click at [612, 464] on div at bounding box center [773, 463] width 430 height 21
type input "1636"
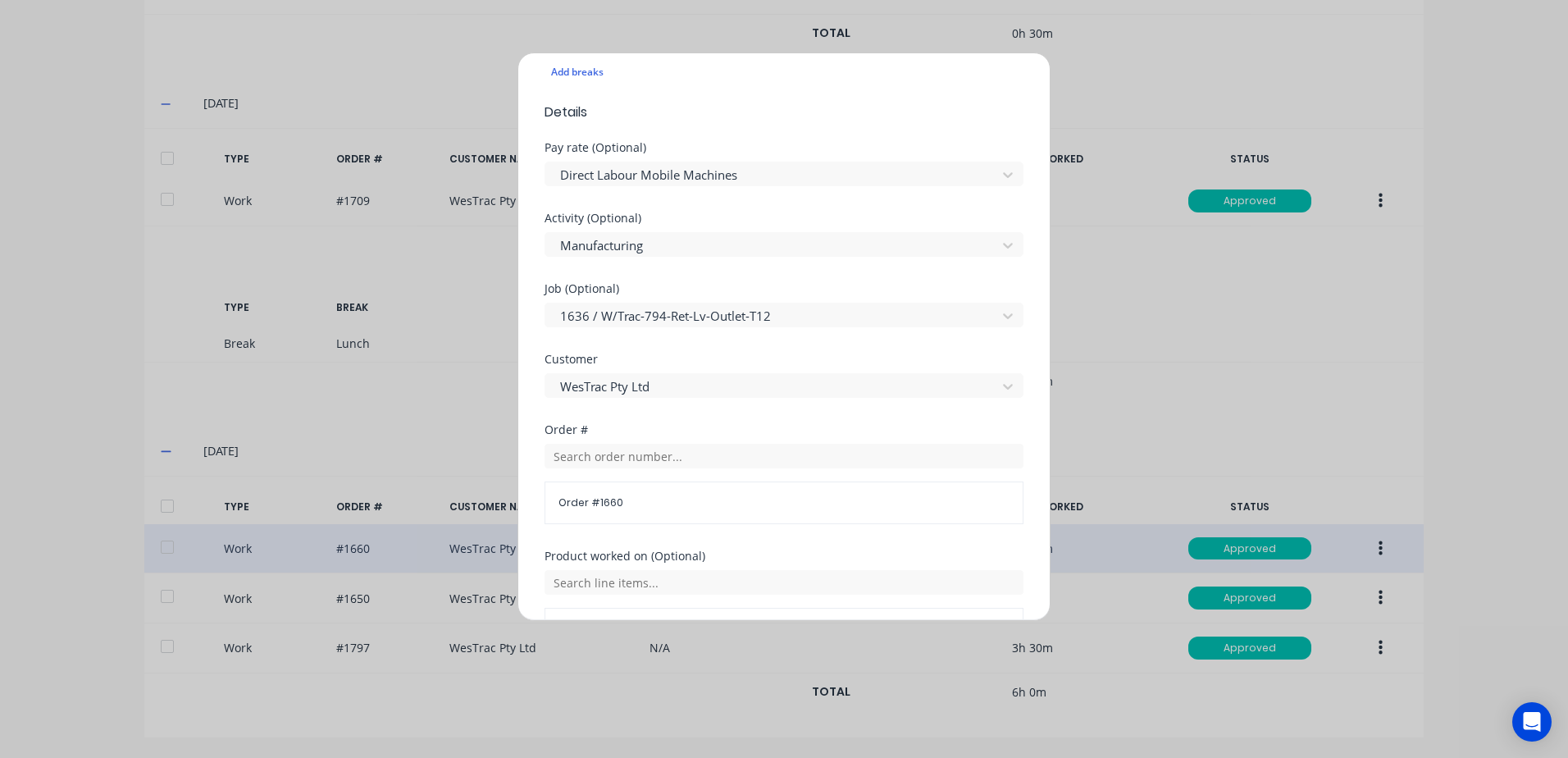
scroll to position [492, 0]
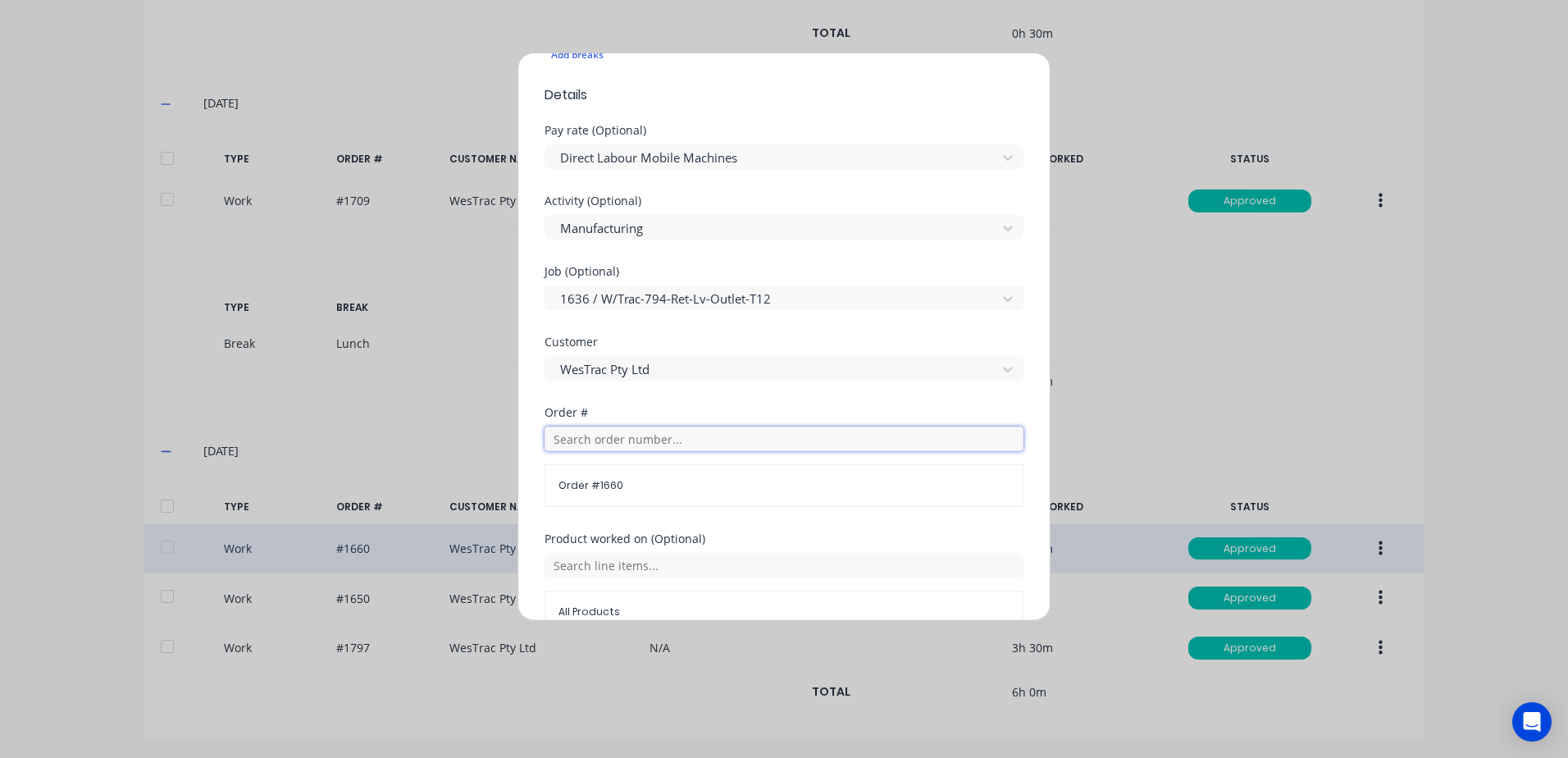
click at [615, 442] on input "text" at bounding box center [784, 438] width 479 height 25
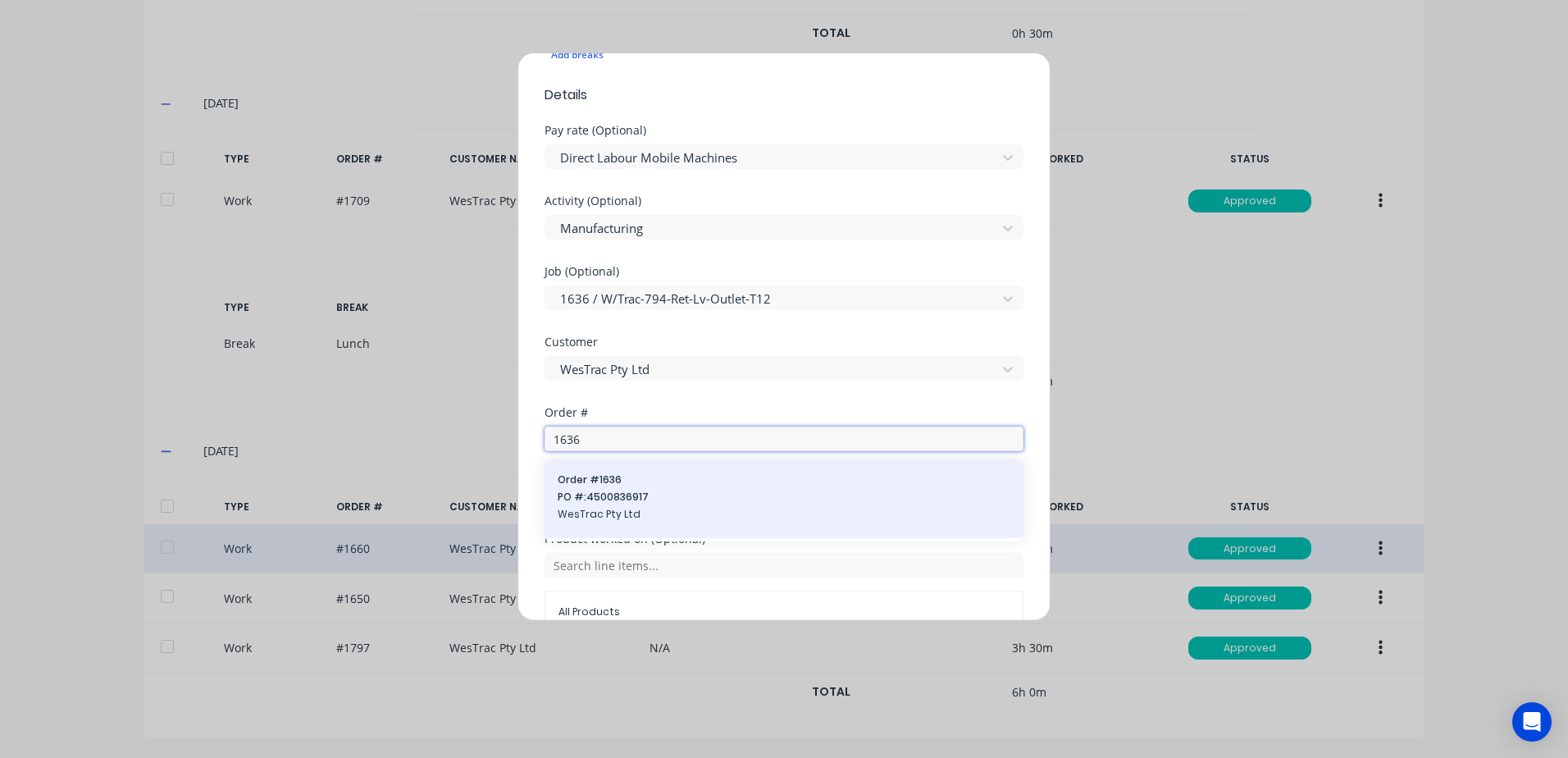
type input "1636"
click at [605, 488] on div "Order # 1636 PO #: 4500836917 WesTrac Pty Ltd" at bounding box center [784, 498] width 453 height 52
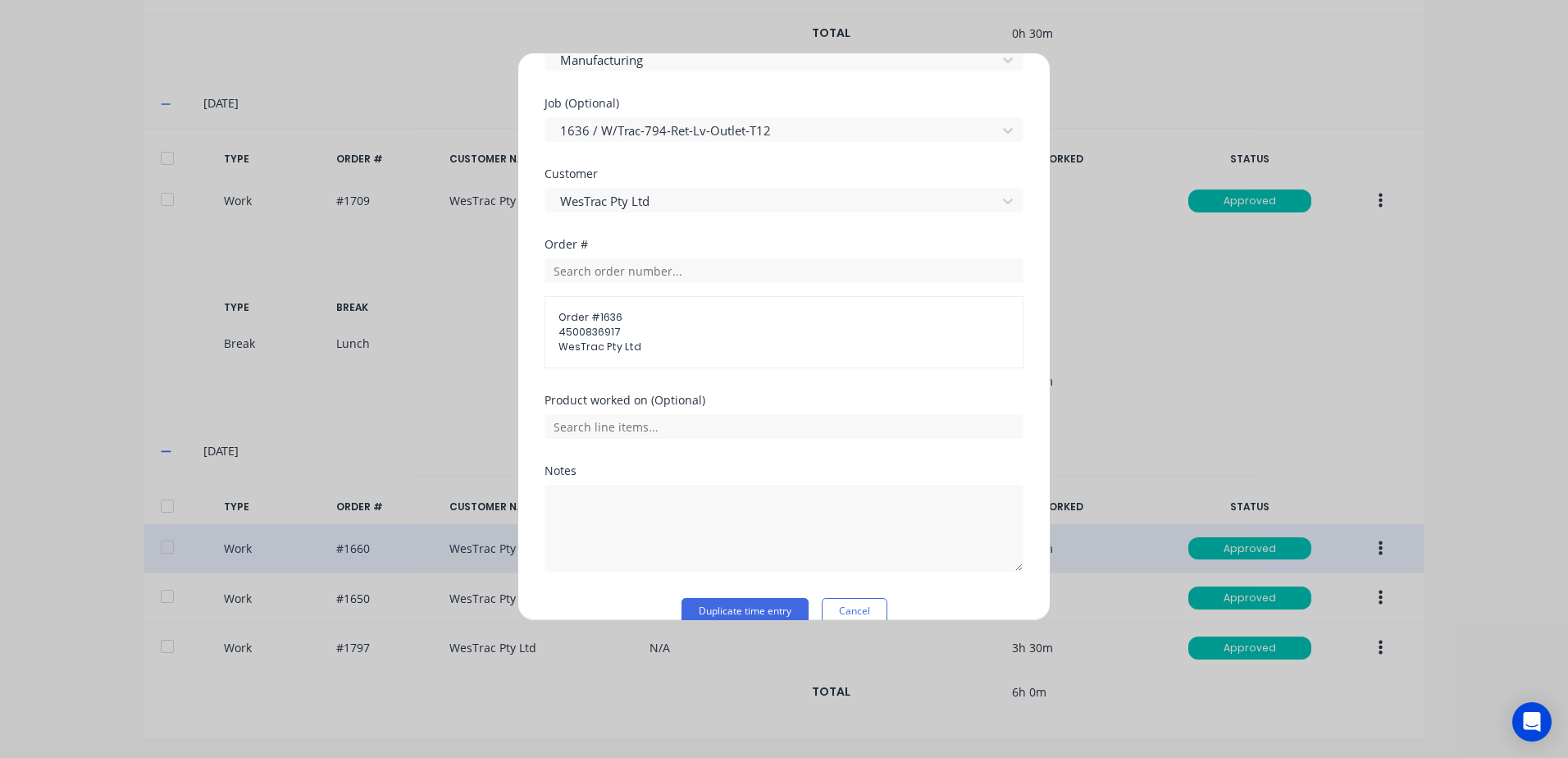
scroll to position [687, 0]
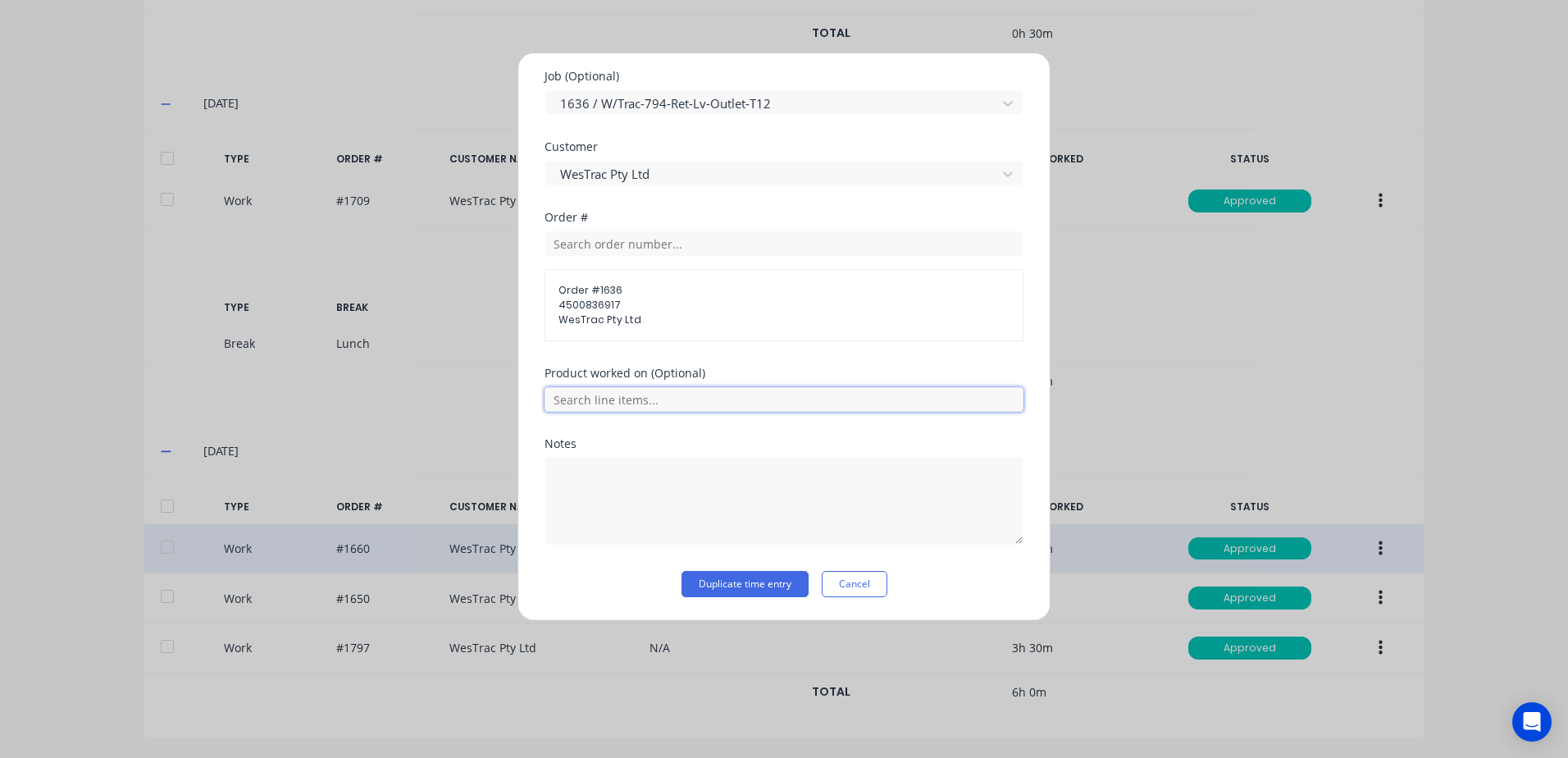
click at [604, 398] on input "text" at bounding box center [784, 399] width 479 height 25
click at [621, 599] on div "Duplicate timesheet Work Attendance When Date [DATE] Start time 06:00 AM Finish…" at bounding box center [784, 336] width 533 height 568
click at [712, 588] on button "Duplicate time entry" at bounding box center [744, 584] width 127 height 27
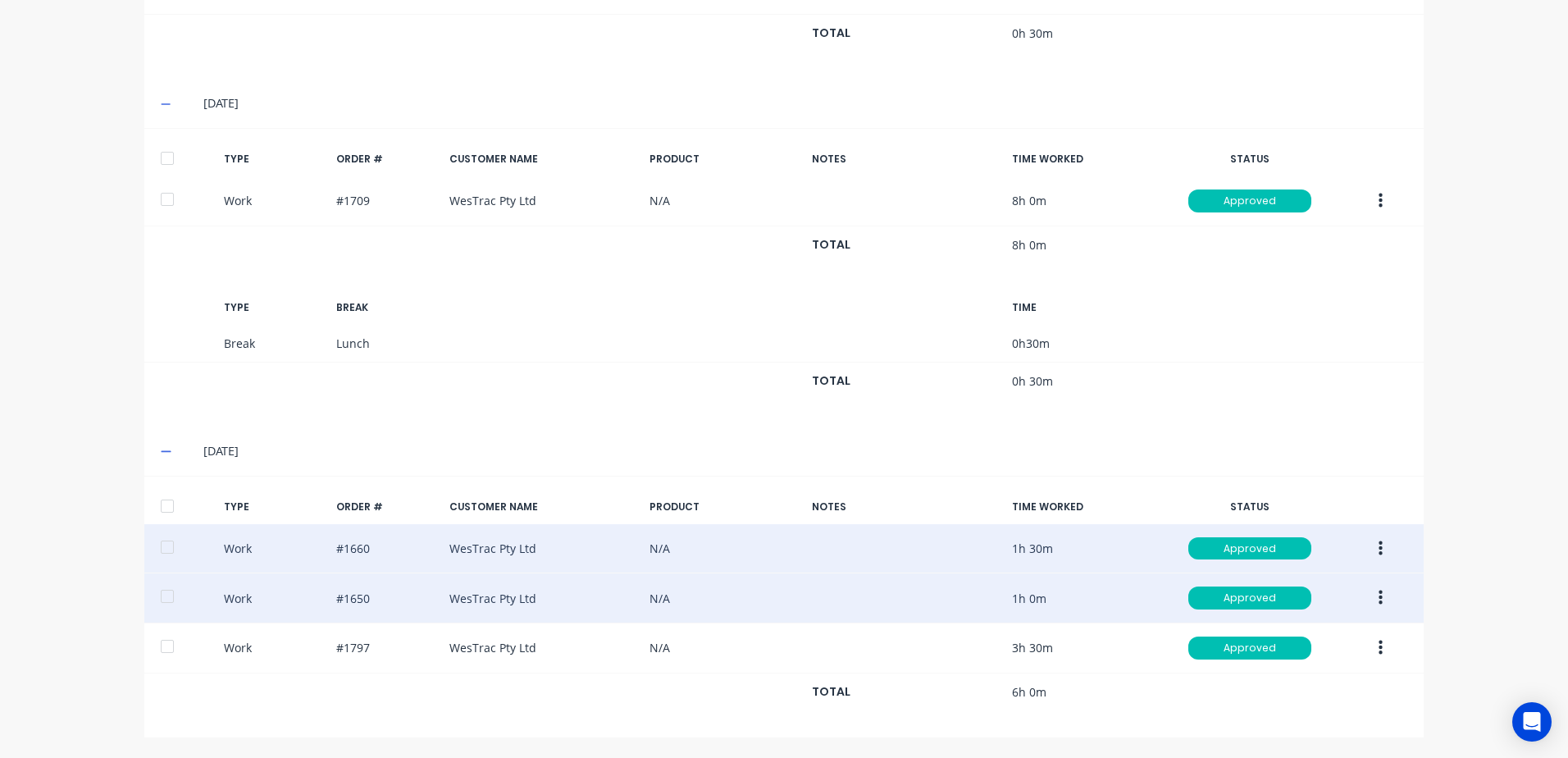
click at [1379, 598] on icon "button" at bounding box center [1381, 598] width 4 height 15
click at [1284, 570] on div "Duplicate" at bounding box center [1322, 570] width 126 height 24
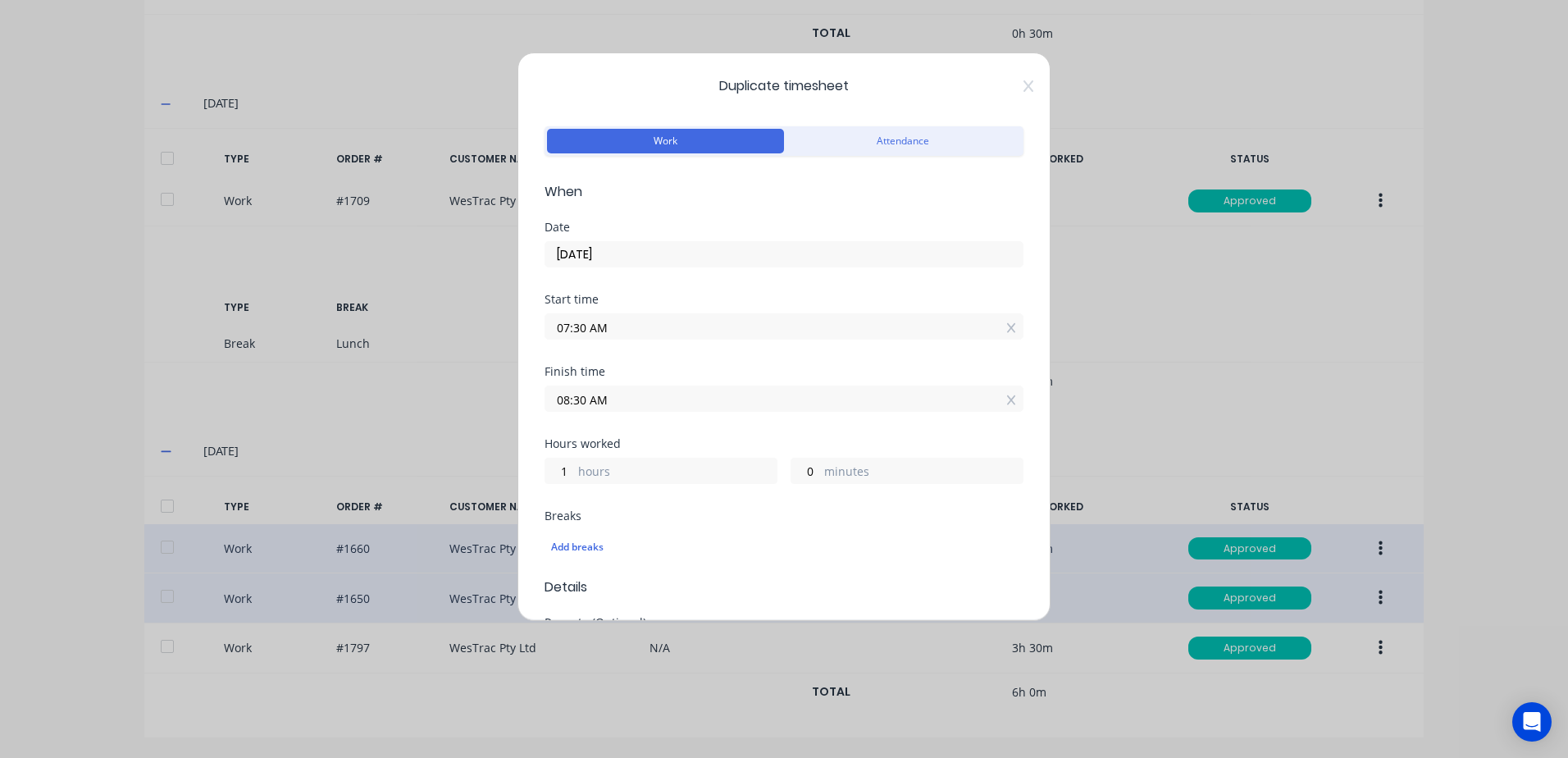
click at [631, 253] on input "[DATE]" at bounding box center [784, 254] width 477 height 25
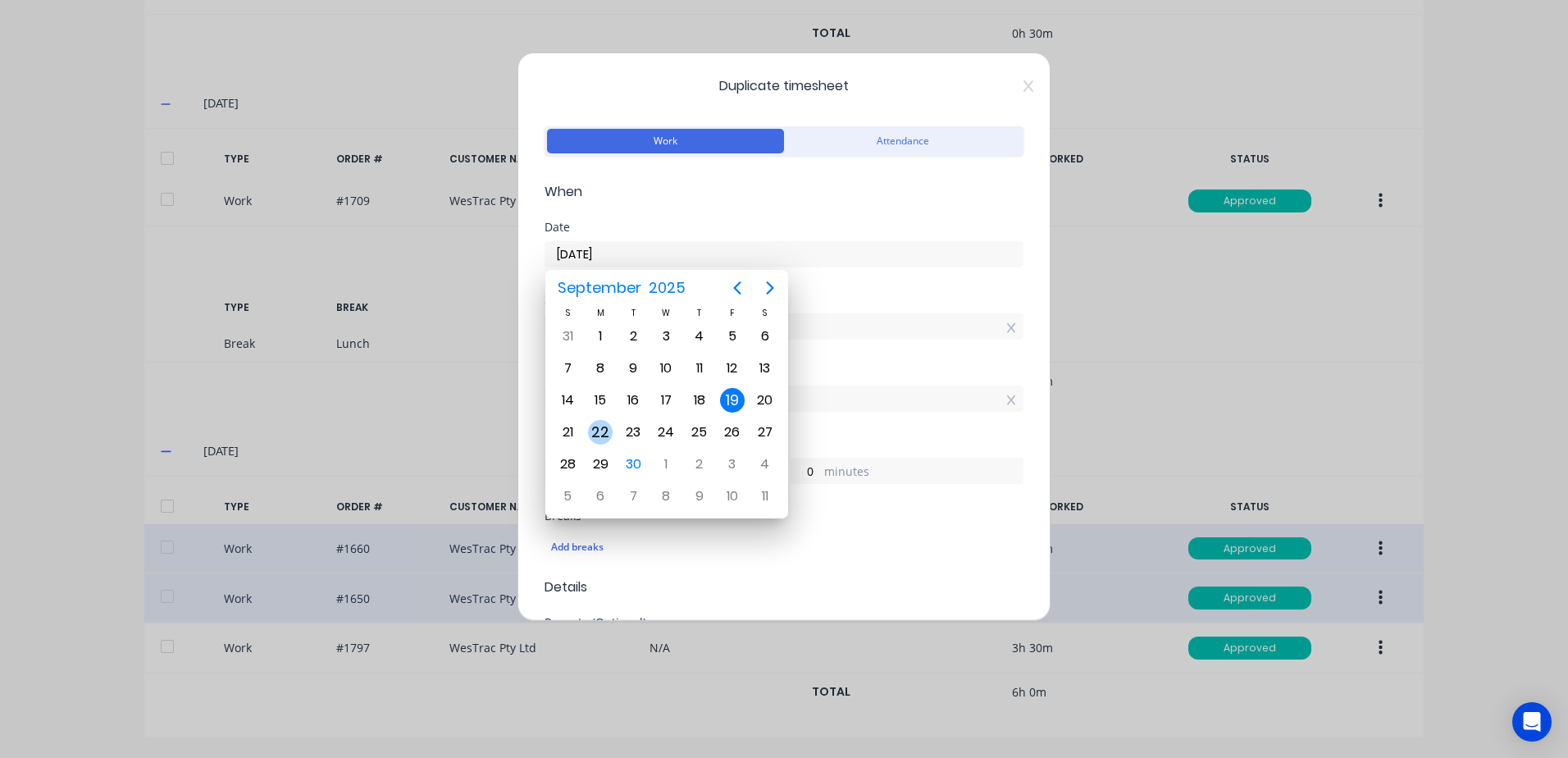
click at [601, 433] on div "22" at bounding box center [599, 432] width 25 height 25
type input "[DATE]"
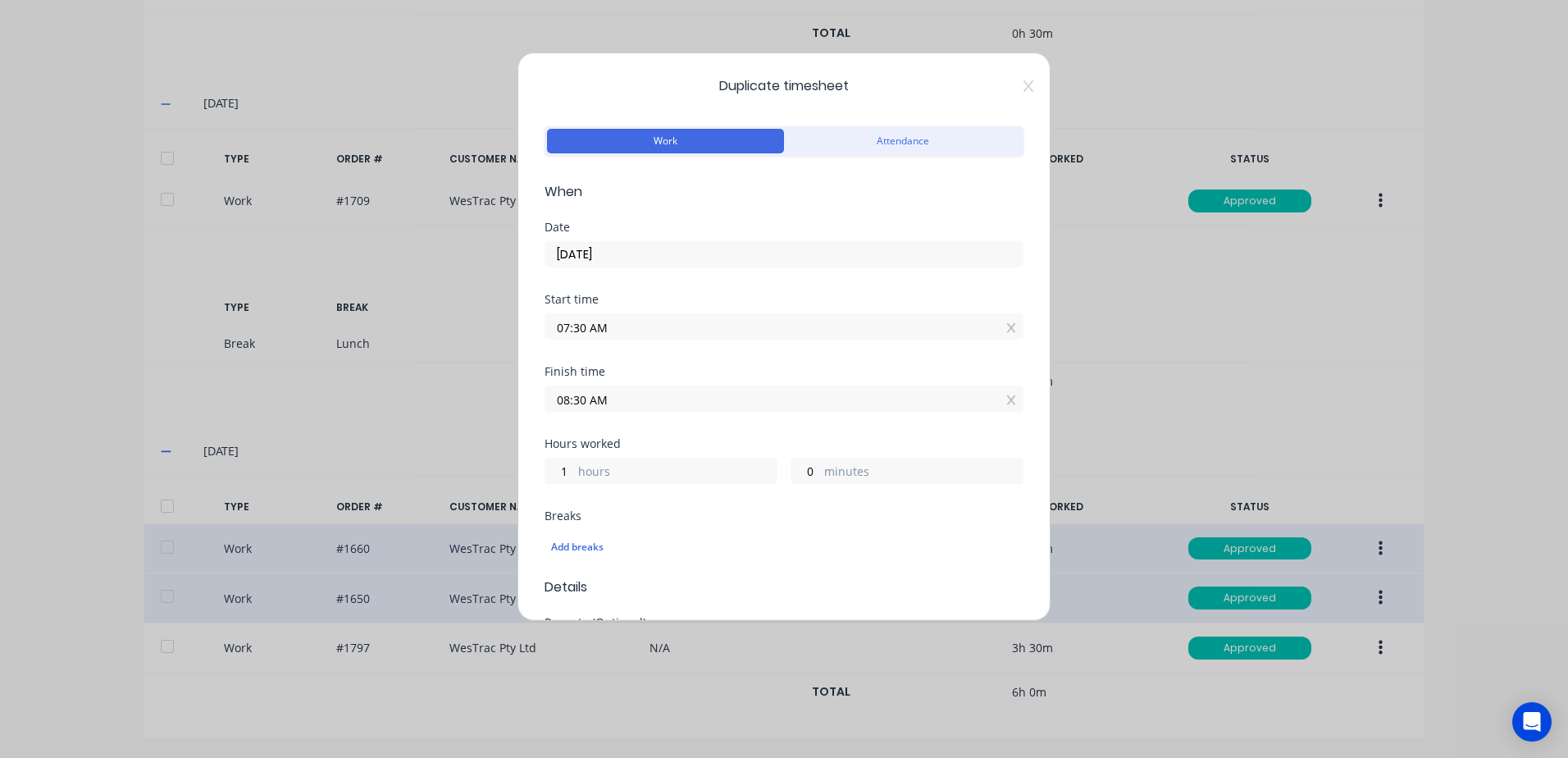
click at [619, 327] on input "07:30 AM" at bounding box center [784, 326] width 477 height 25
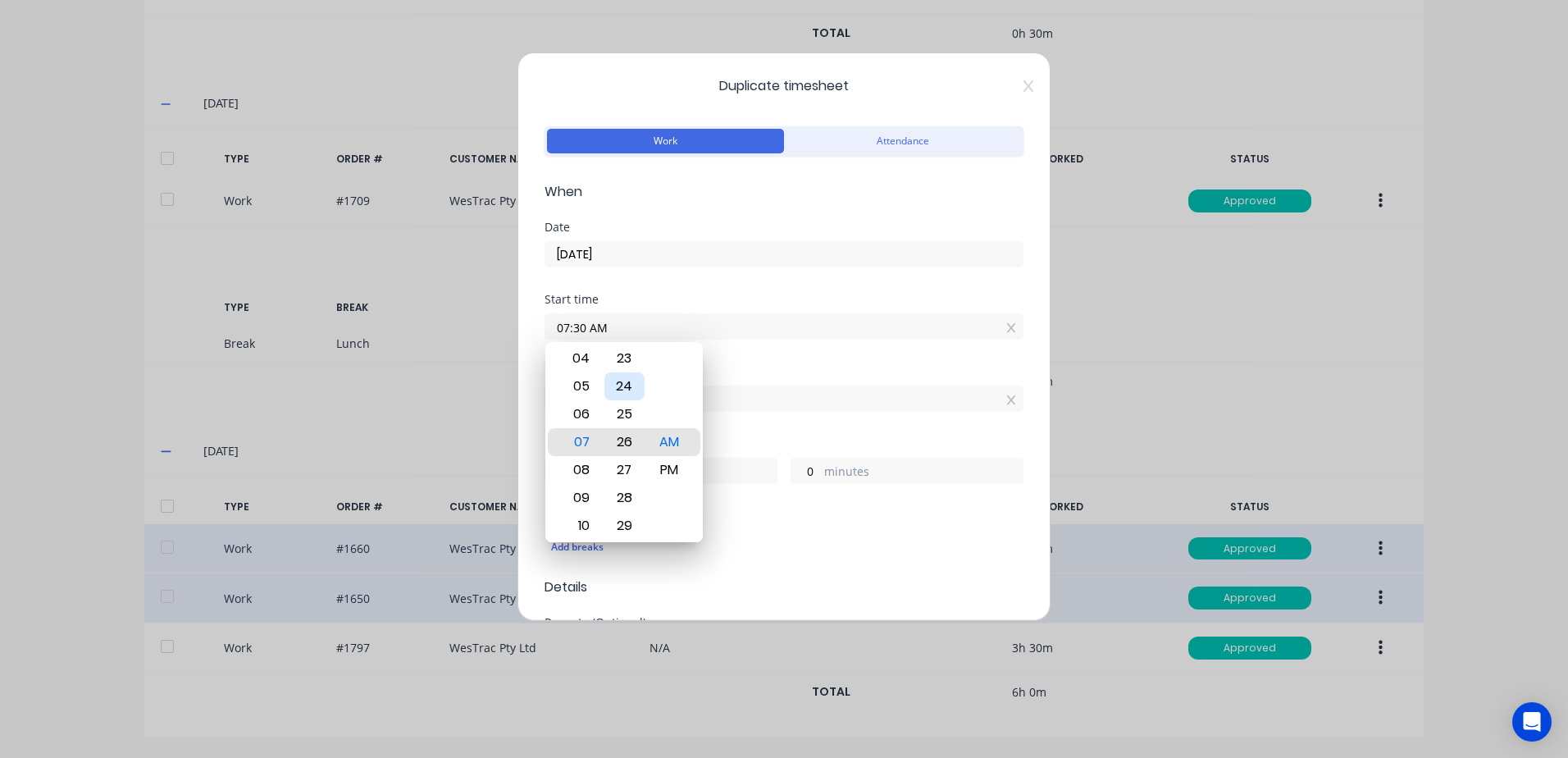
type input "07:25 AM"
type input "5"
type input "07:21 AM"
type input "9"
type input "07:15 AM"
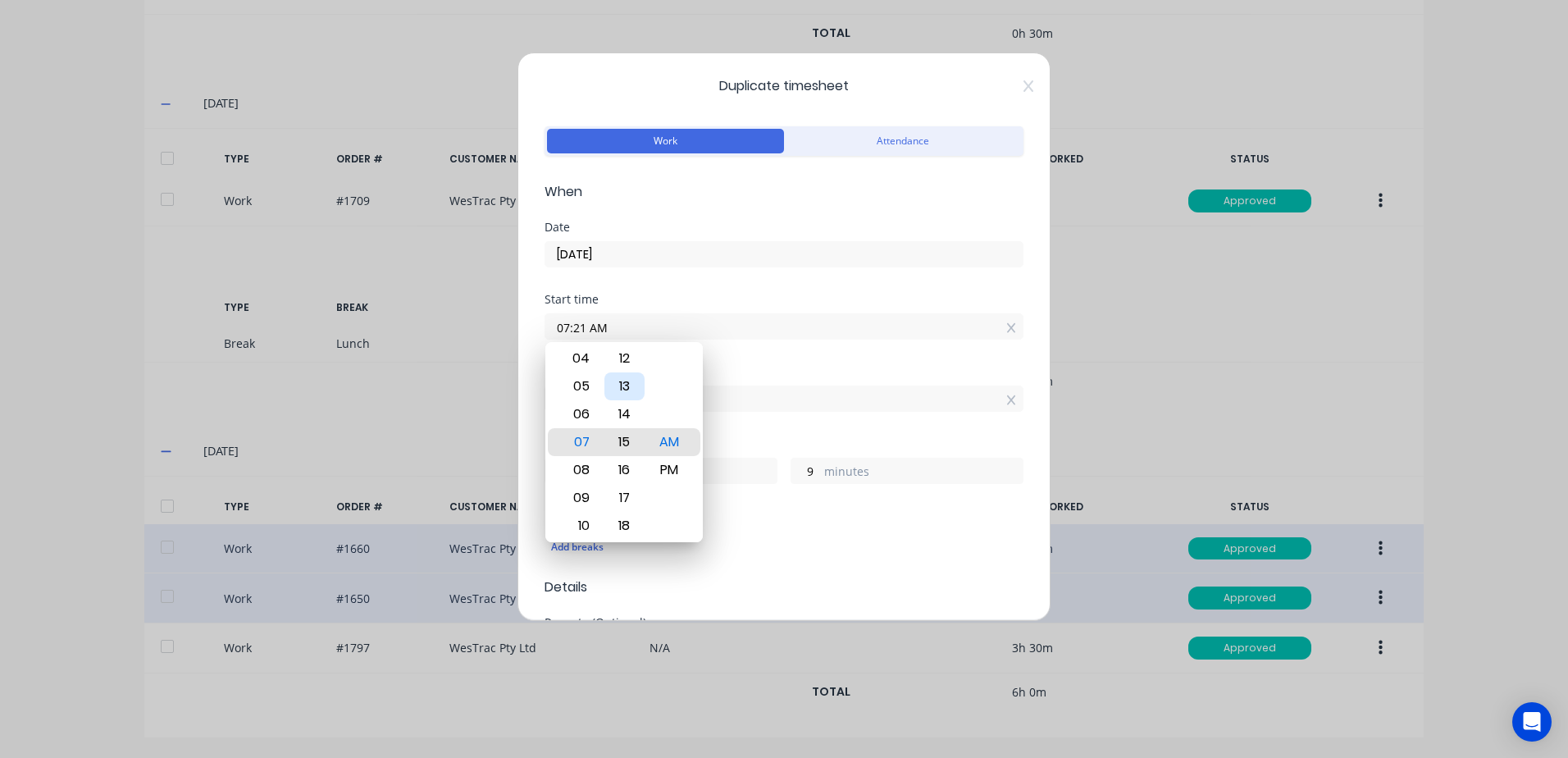
type input "15"
type input "07:10 AM"
type input "20"
click at [797, 424] on div "Finish time 08:30 AM" at bounding box center [784, 402] width 479 height 72
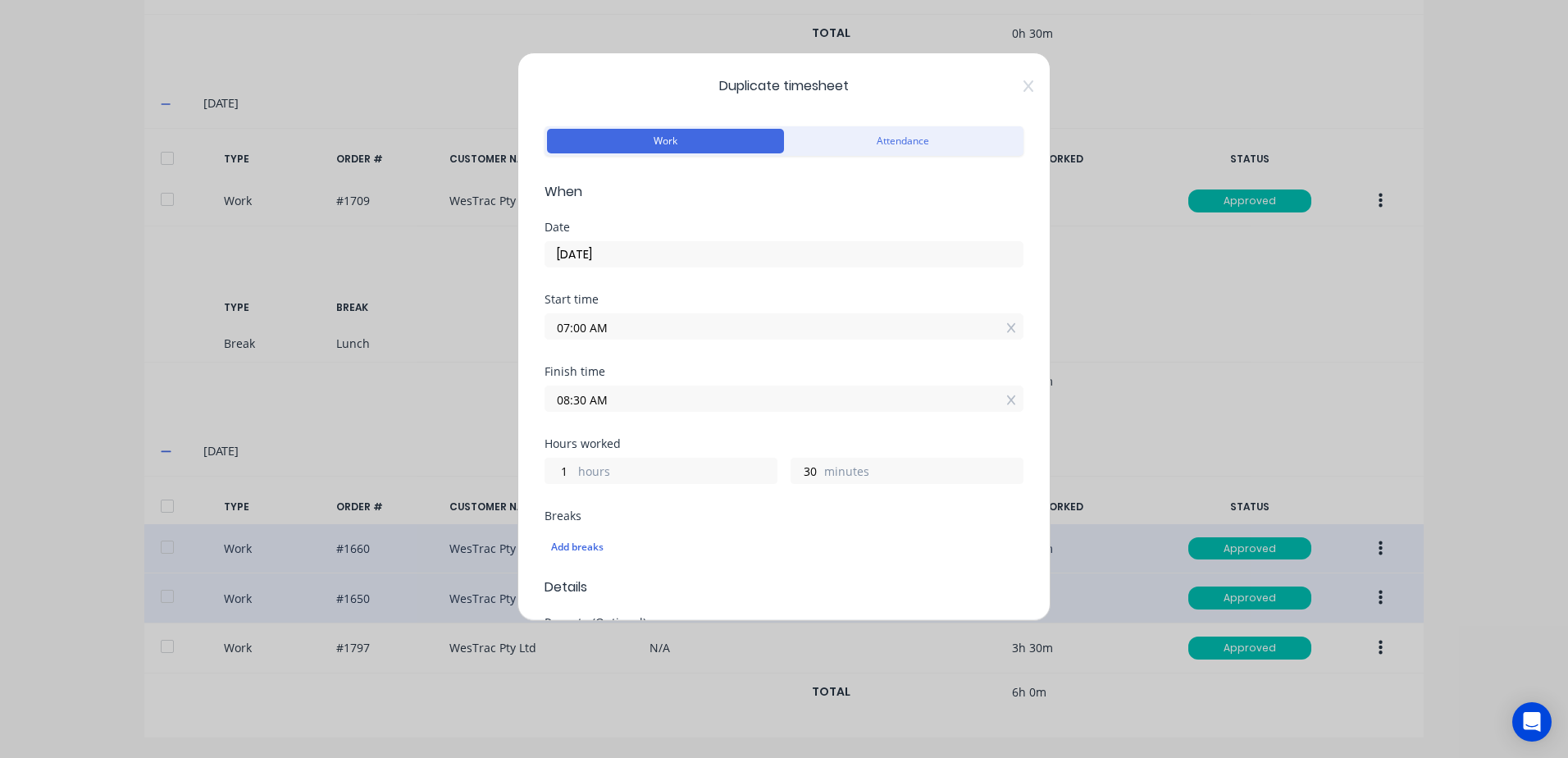
click at [633, 399] on input "08:30 AM" at bounding box center [784, 398] width 477 height 25
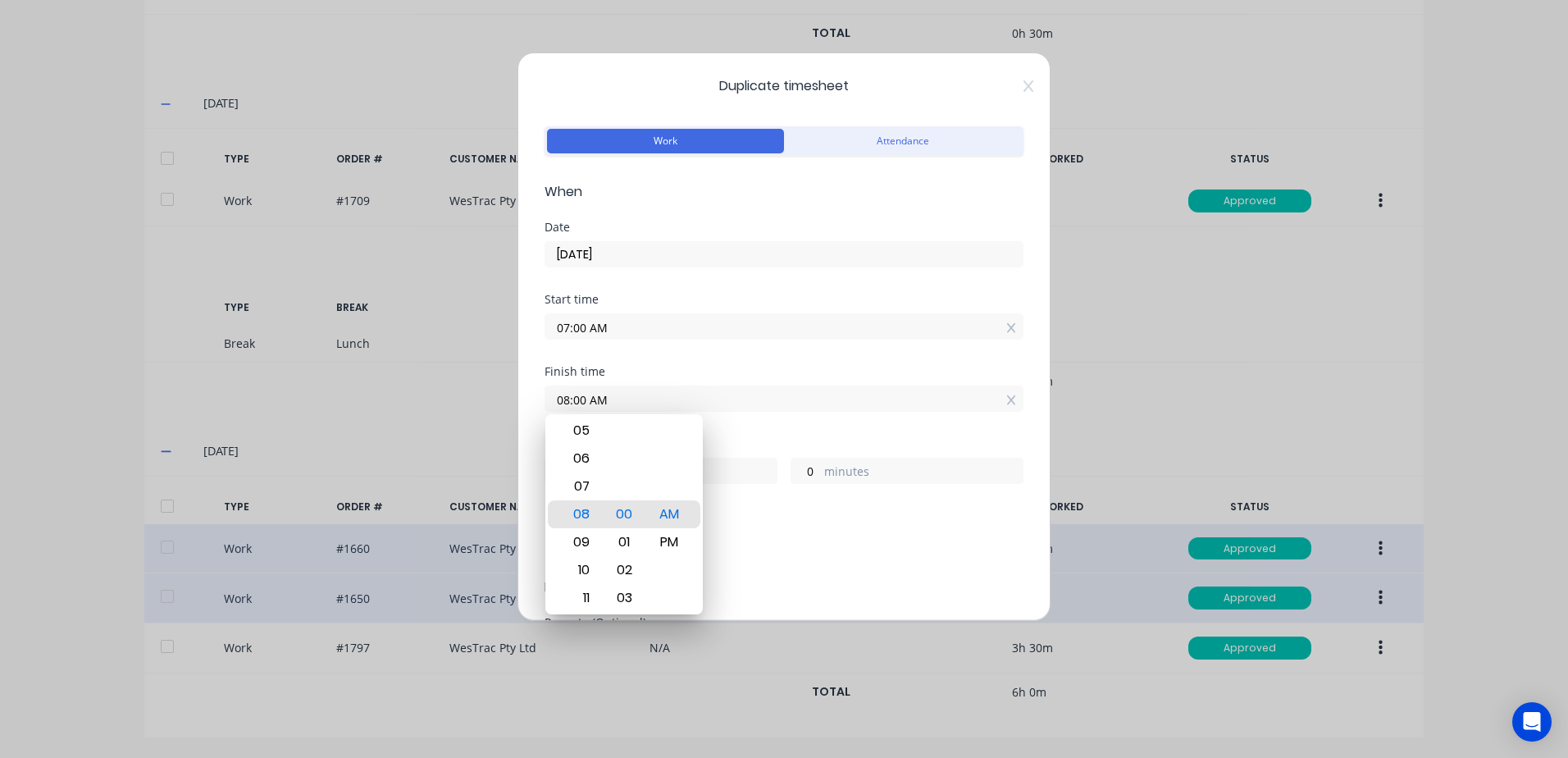
click at [739, 425] on div "Finish time 08:00 AM" at bounding box center [784, 402] width 479 height 72
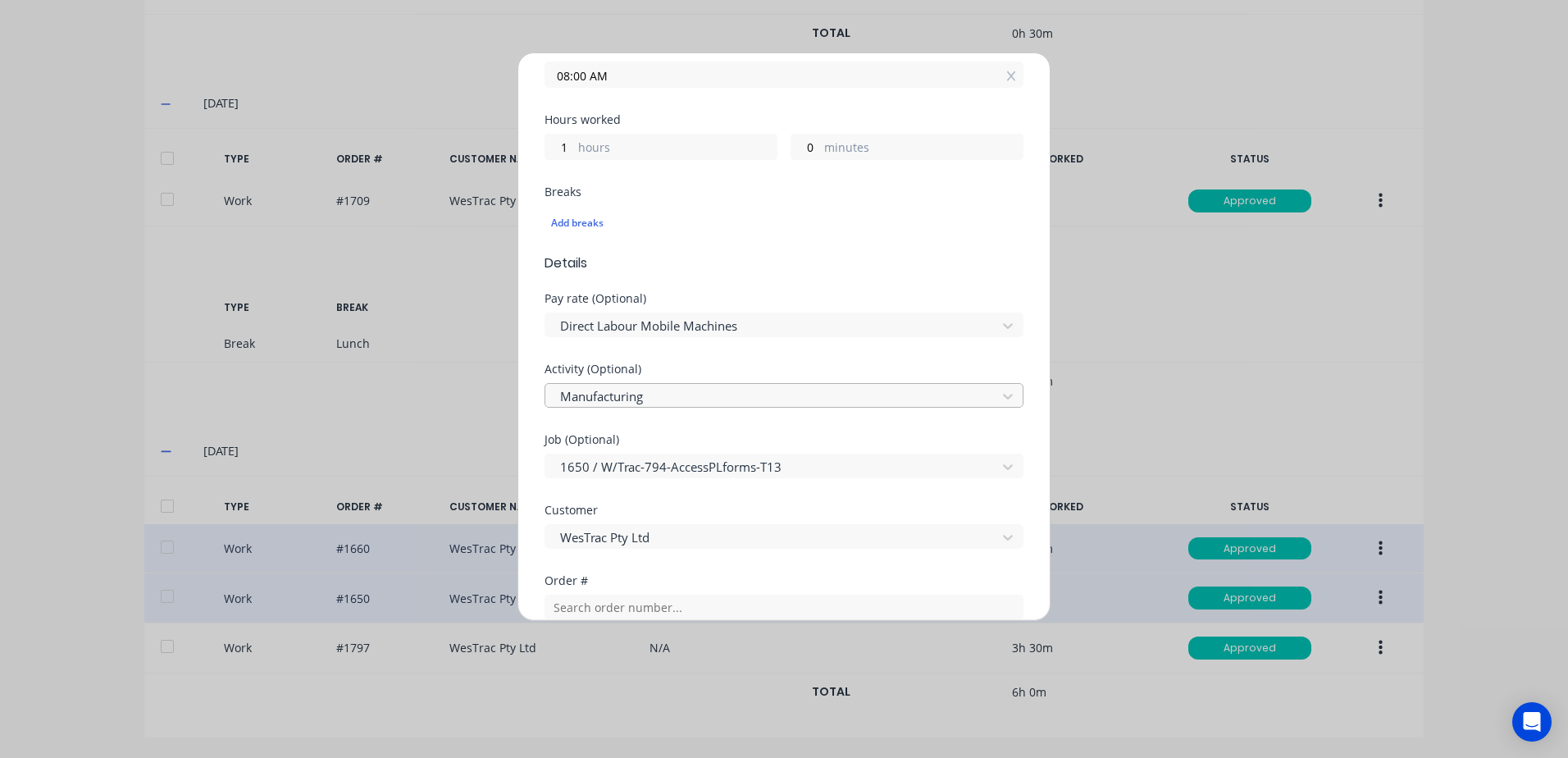
scroll to position [328, 0]
click at [601, 460] on div at bounding box center [773, 463] width 430 height 21
click at [602, 601] on input "text" at bounding box center [784, 602] width 479 height 25
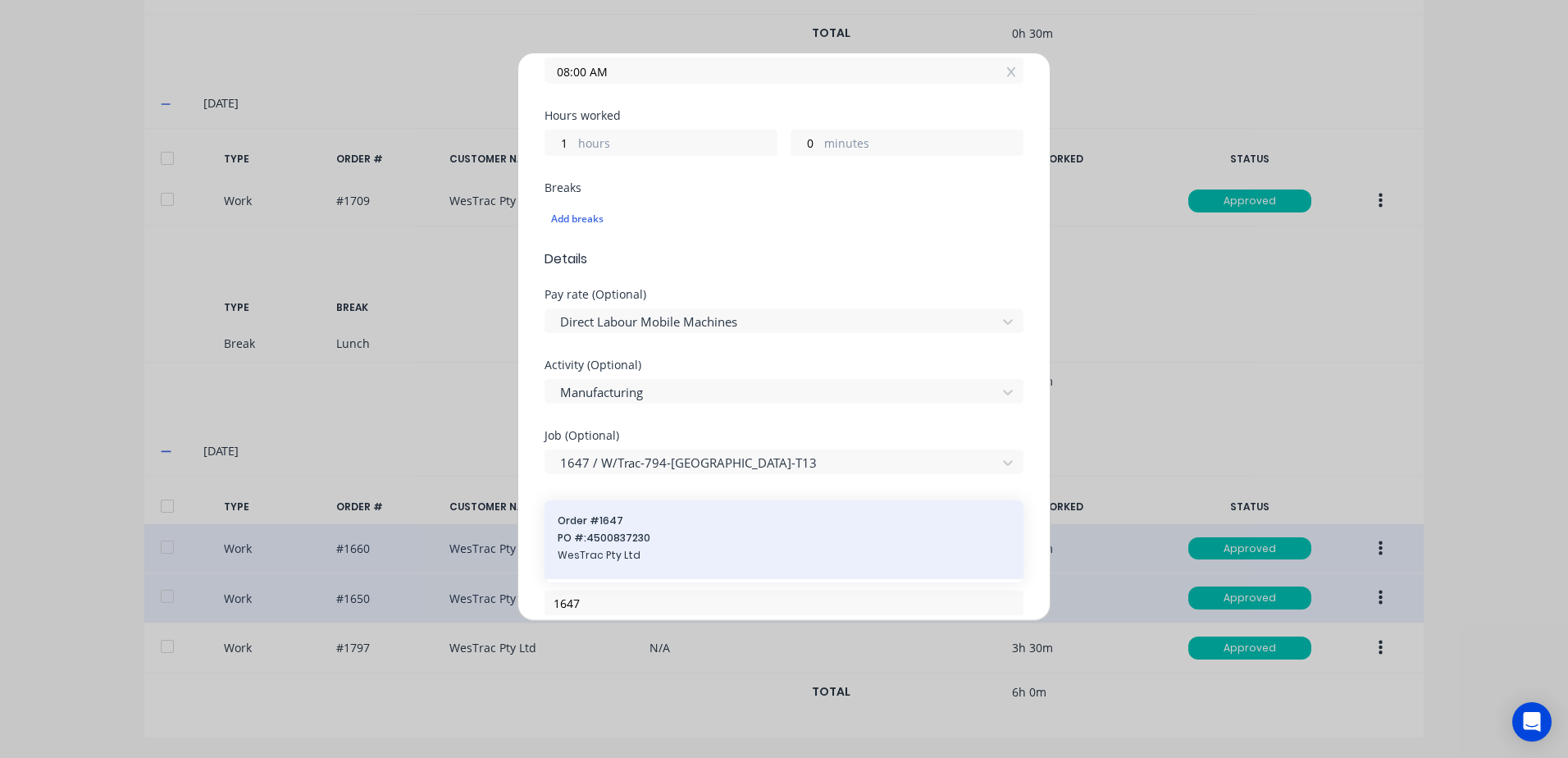
click at [621, 539] on span "PO #: 4500837230" at bounding box center [784, 537] width 453 height 15
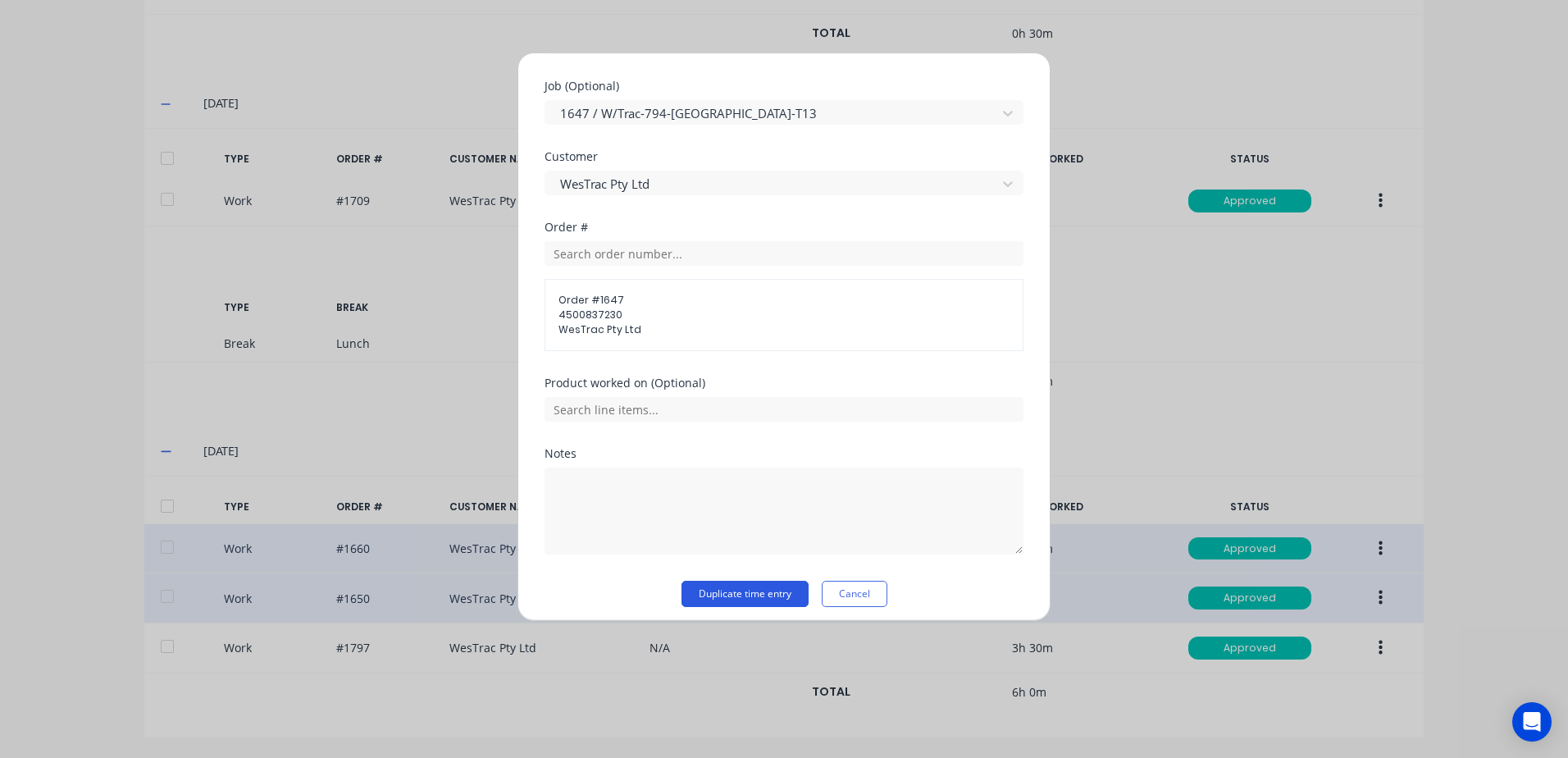
scroll to position [687, 0]
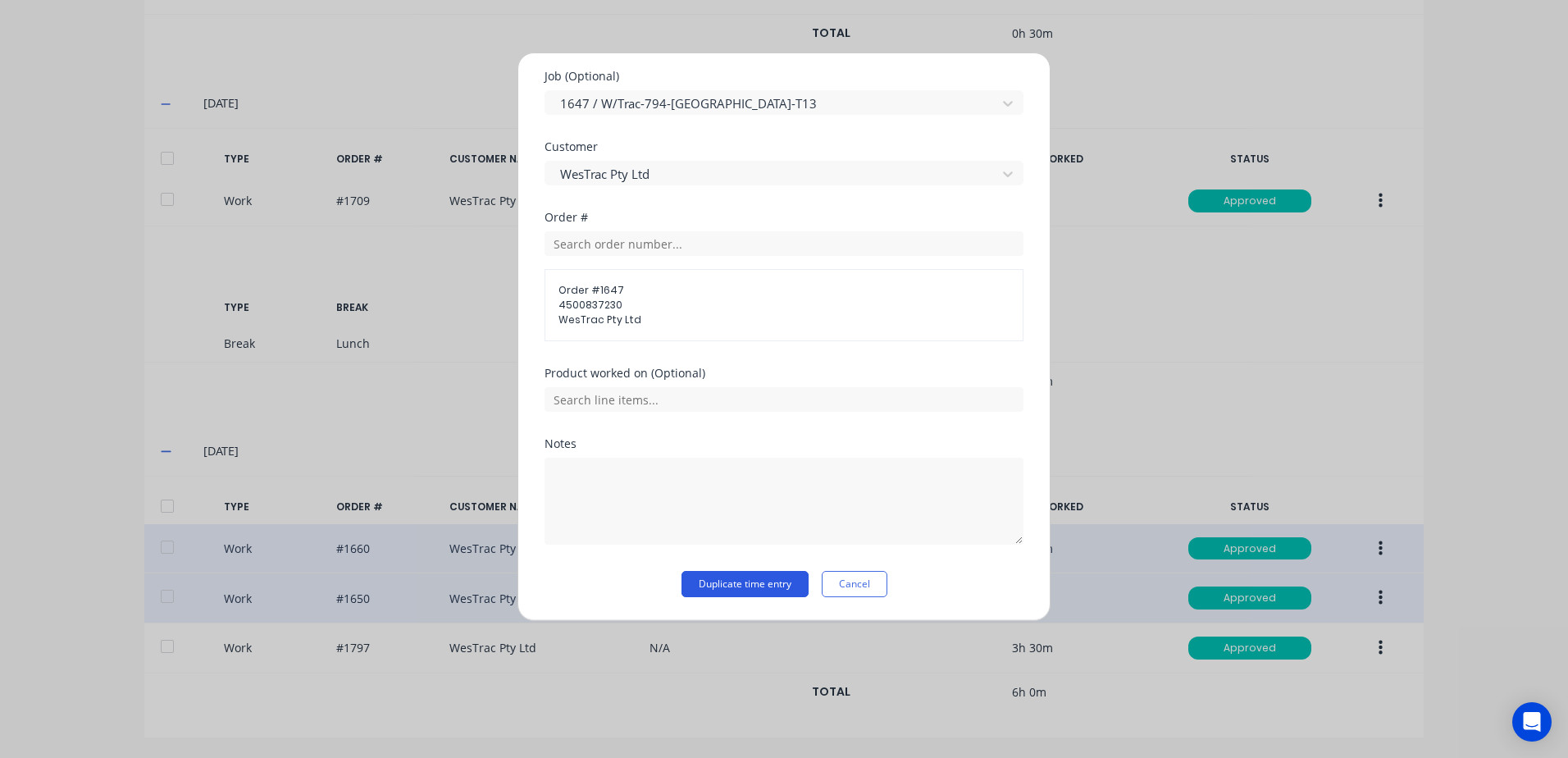
click at [728, 581] on button "Duplicate time entry" at bounding box center [744, 584] width 127 height 27
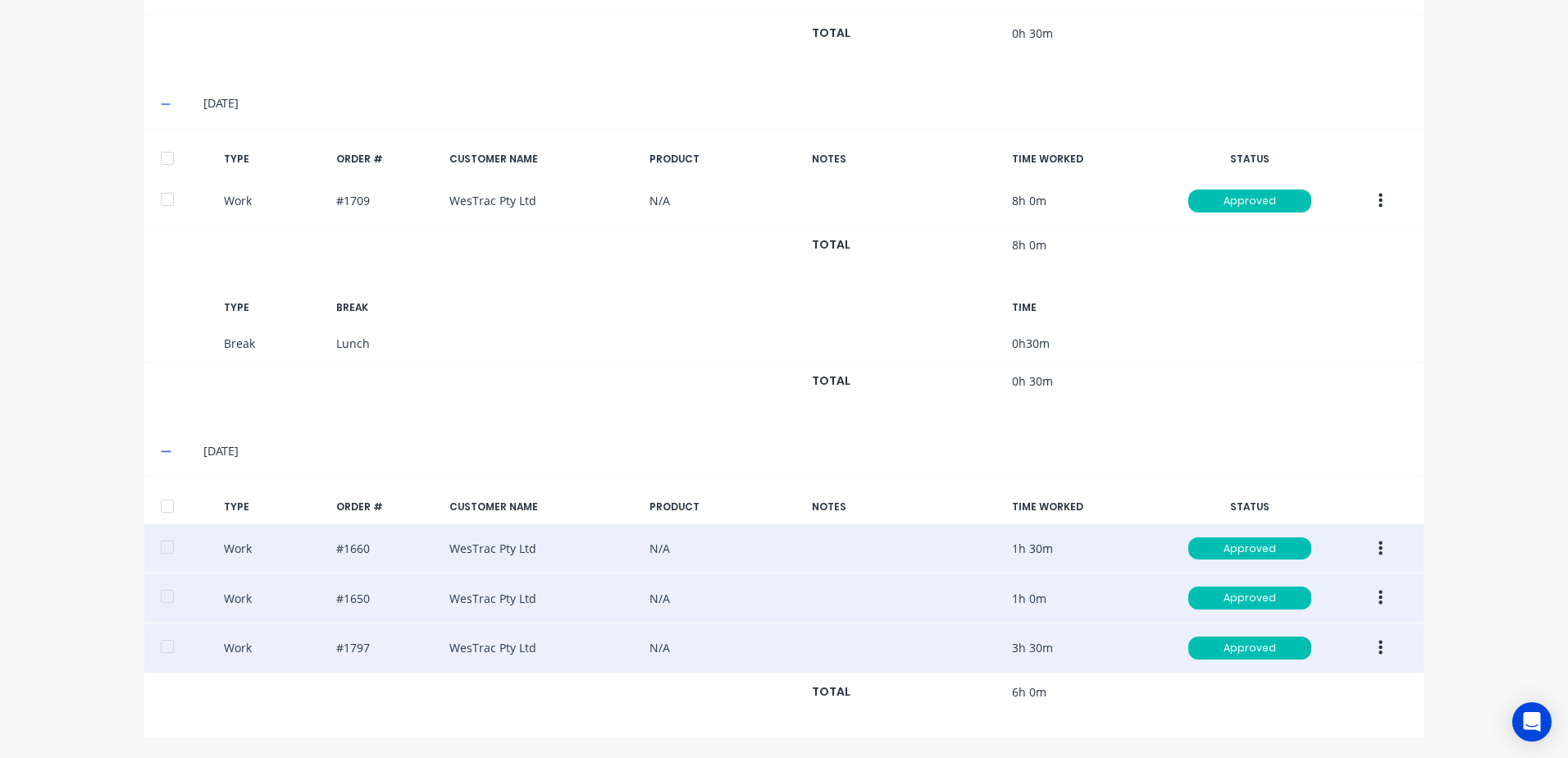
click at [1379, 649] on icon "button" at bounding box center [1381, 648] width 4 height 15
click at [1269, 620] on div "Duplicate" at bounding box center [1322, 619] width 126 height 24
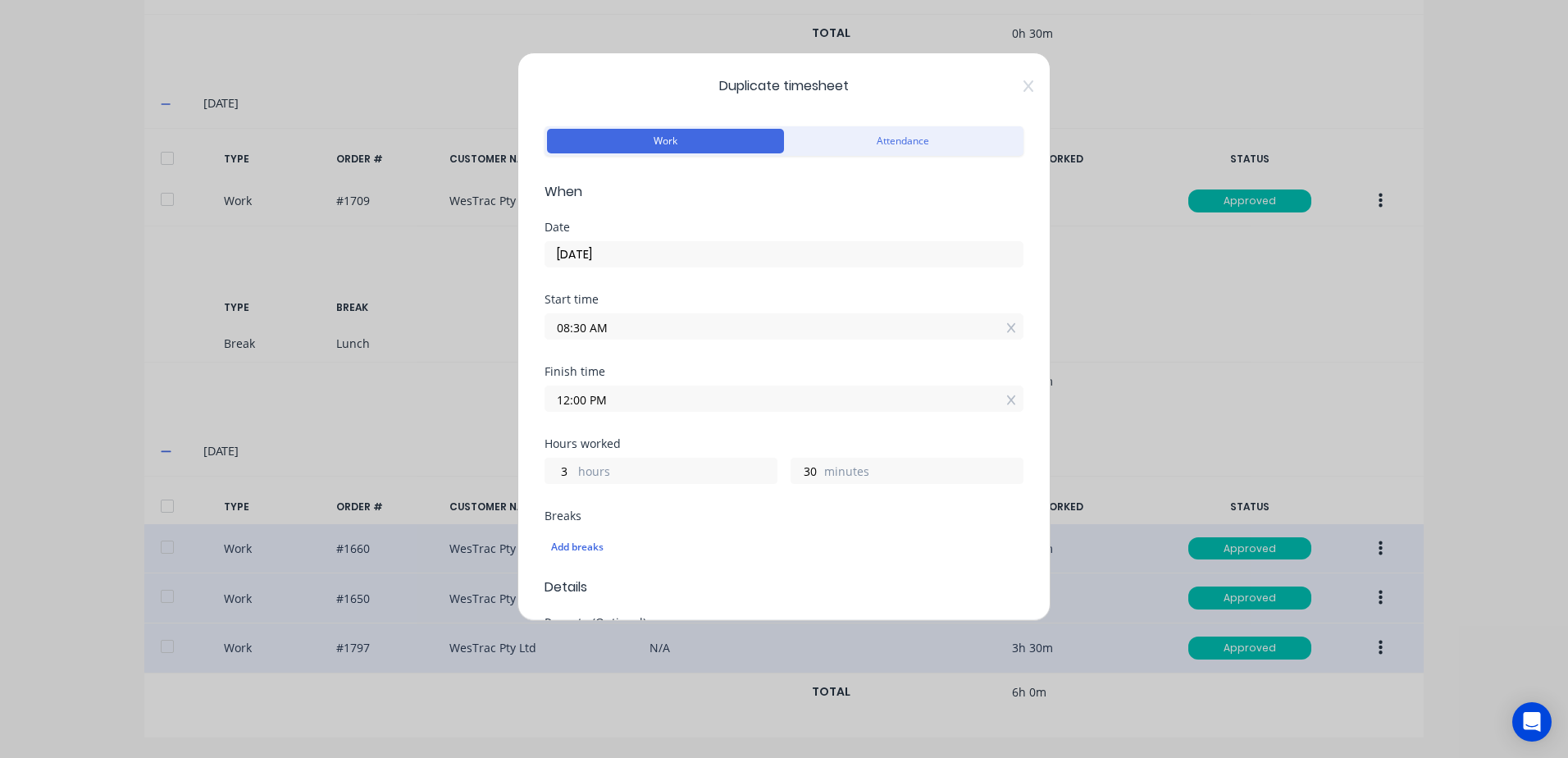
click at [610, 254] on input "[DATE]" at bounding box center [784, 254] width 477 height 25
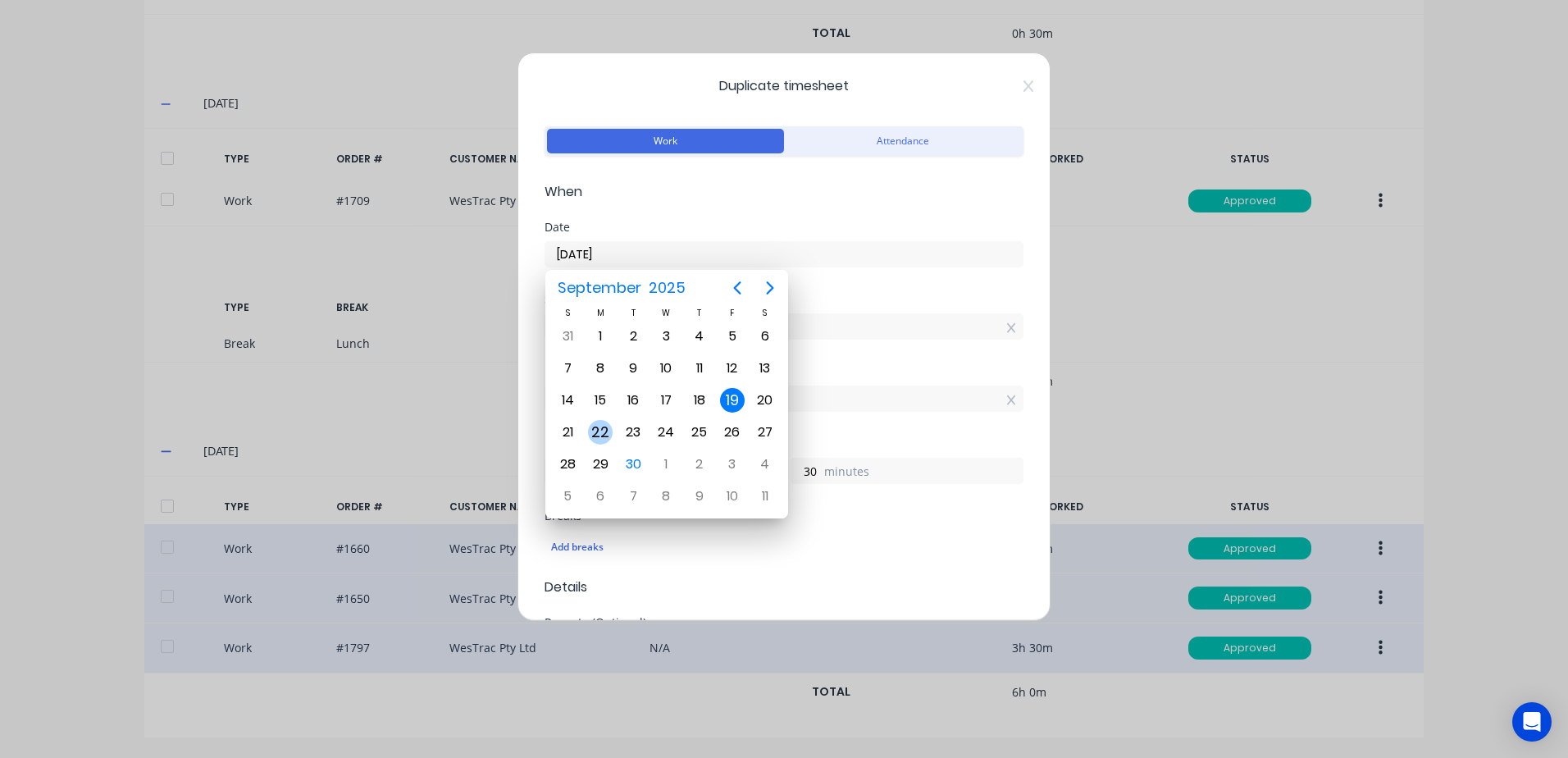
drag, startPoint x: 604, startPoint y: 430, endPoint x: 606, endPoint y: 420, distance: 10.2
click at [604, 427] on div "22" at bounding box center [599, 432] width 25 height 25
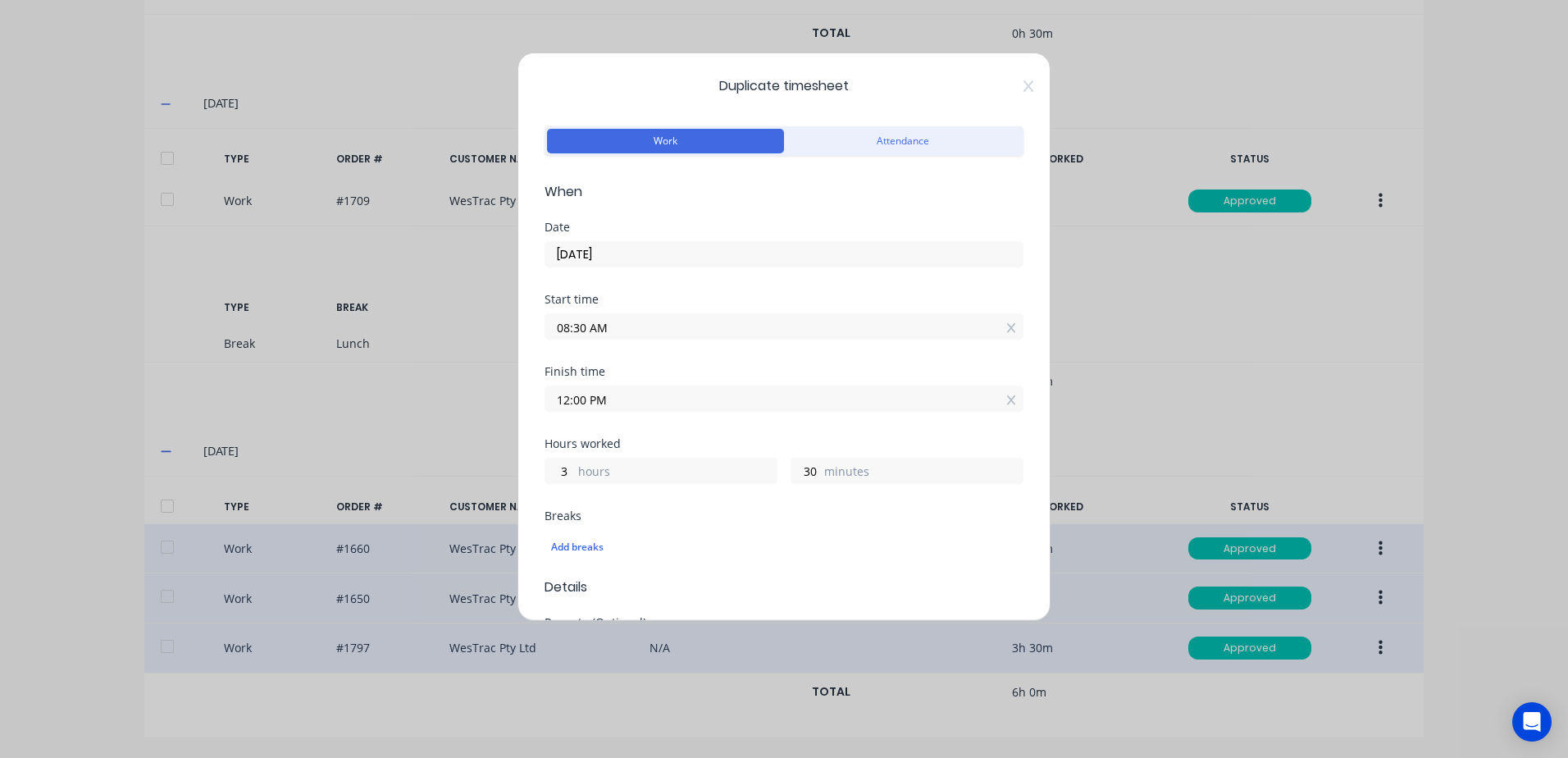
click at [641, 327] on input "08:30 AM" at bounding box center [784, 326] width 477 height 25
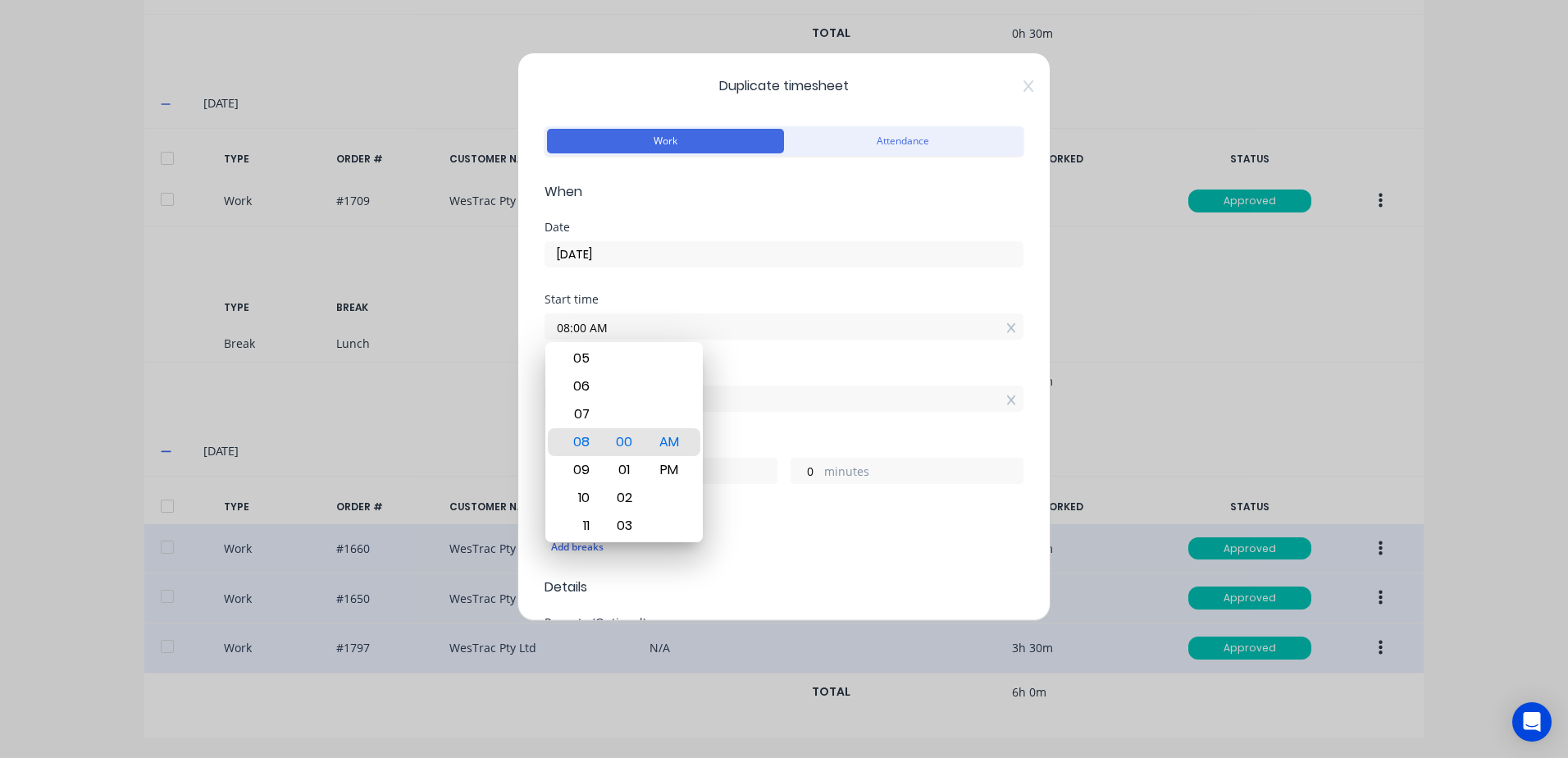
click at [737, 412] on div "Finish time 12:00 PM" at bounding box center [784, 402] width 479 height 72
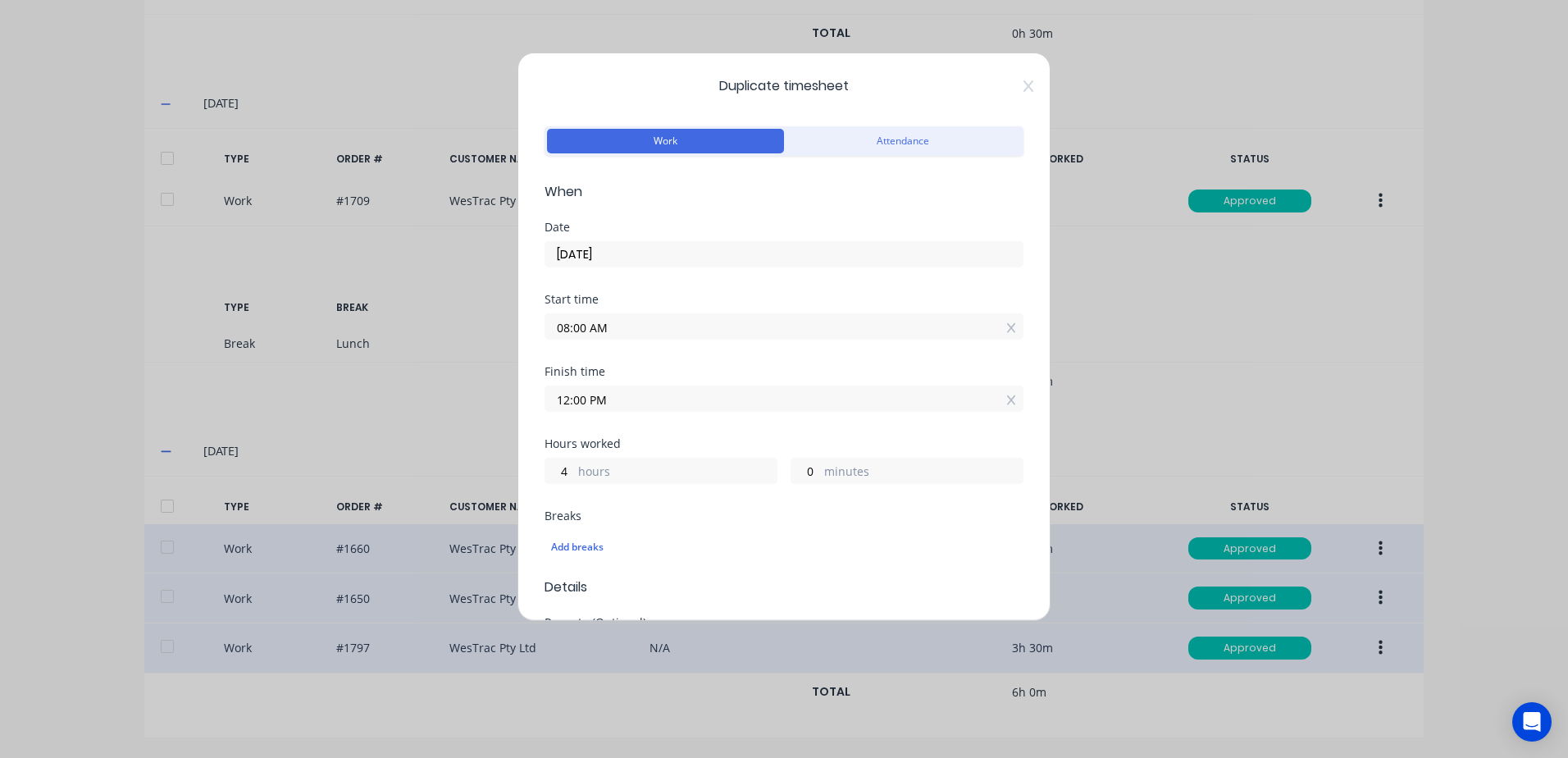
drag, startPoint x: 650, startPoint y: 393, endPoint x: 525, endPoint y: 394, distance: 125.0
click at [525, 394] on div "Duplicate timesheet Work Attendance When Date [DATE] Start time 08:00 AM Finish…" at bounding box center [784, 336] width 533 height 568
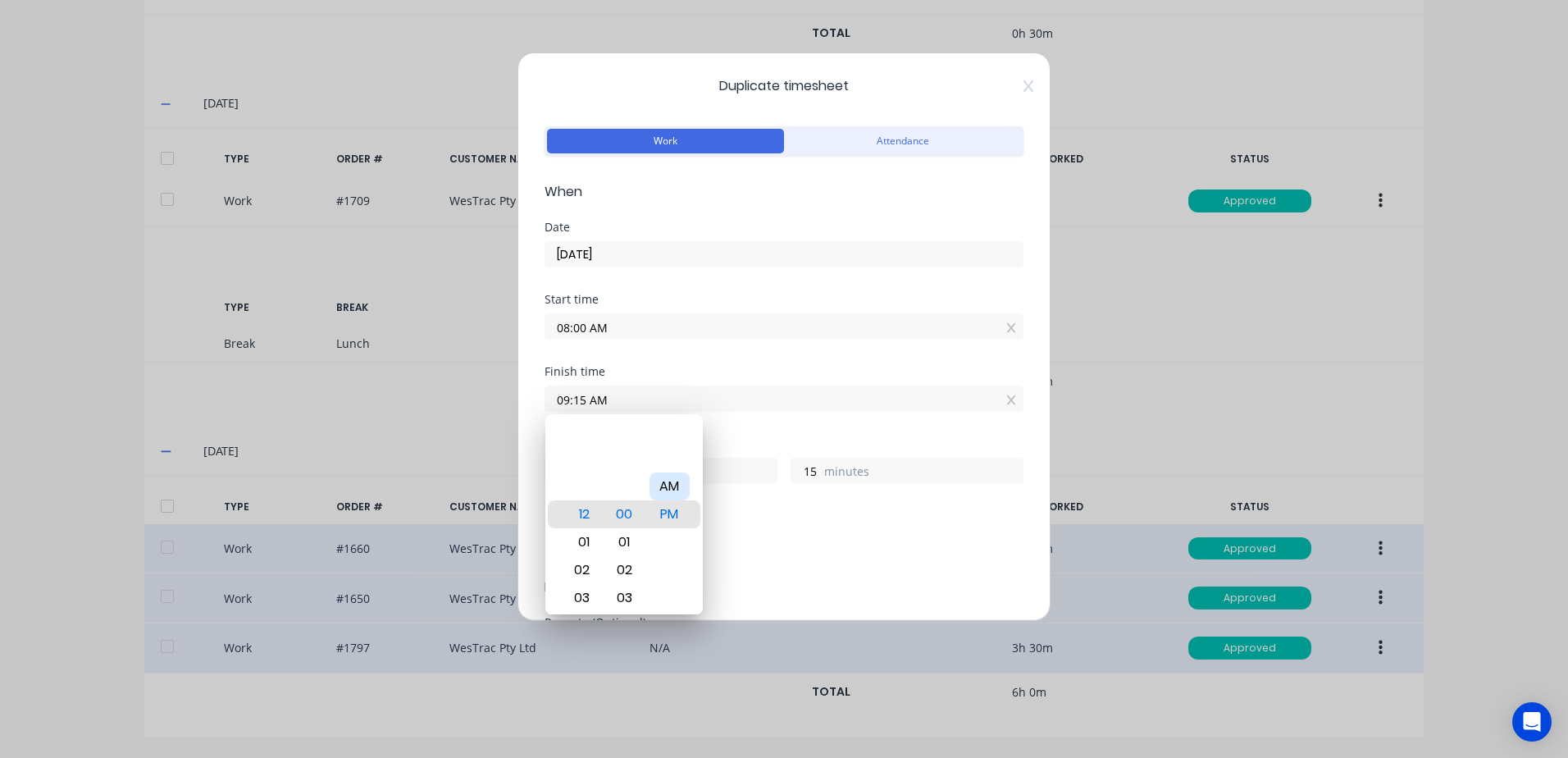
click at [676, 487] on div "AM" at bounding box center [669, 486] width 40 height 28
click at [740, 433] on div "Finish time 09:15 AM" at bounding box center [784, 402] width 479 height 72
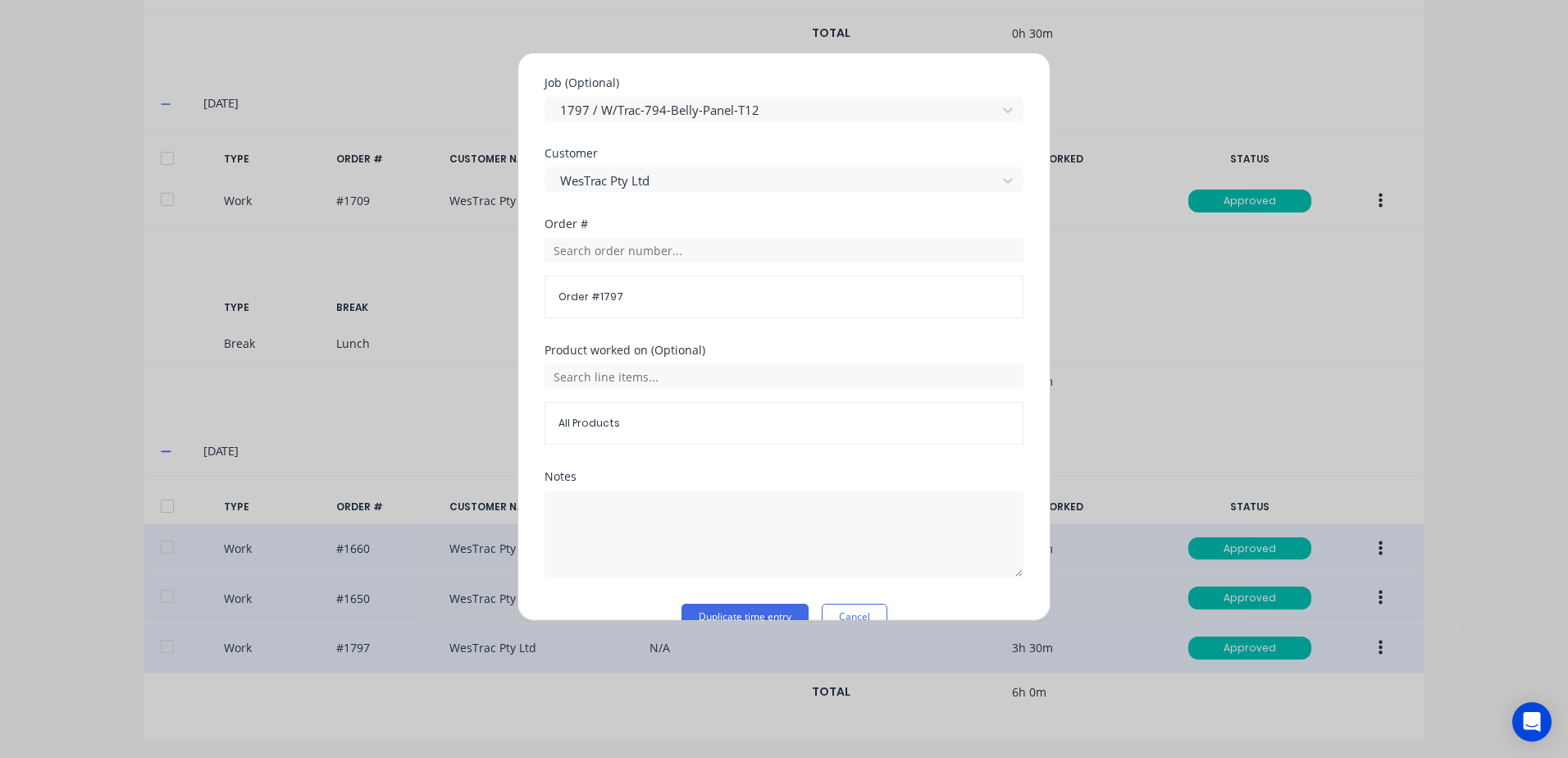
scroll to position [714, 0]
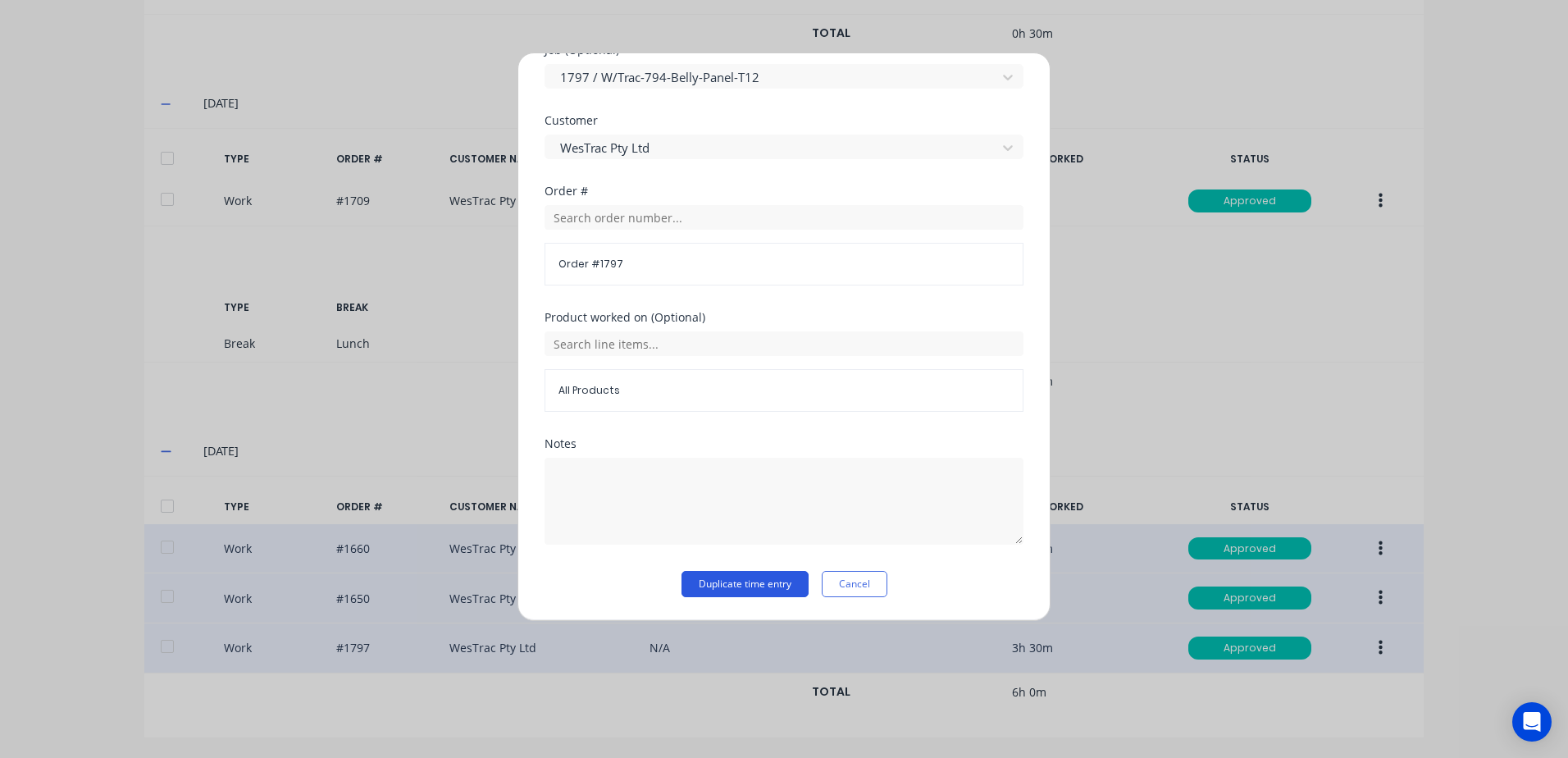
click at [705, 588] on button "Duplicate time entry" at bounding box center [744, 584] width 127 height 27
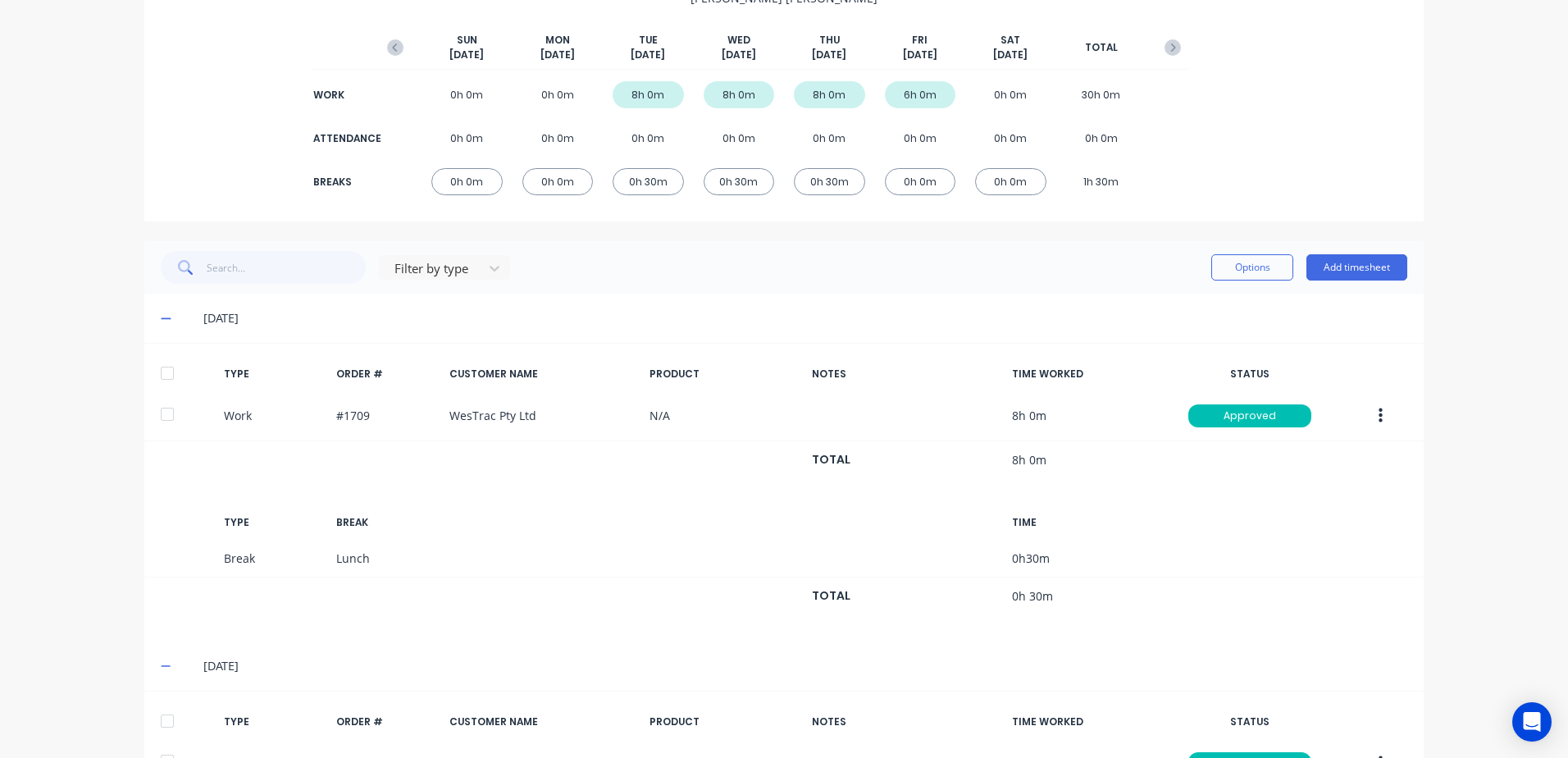
scroll to position [31, 0]
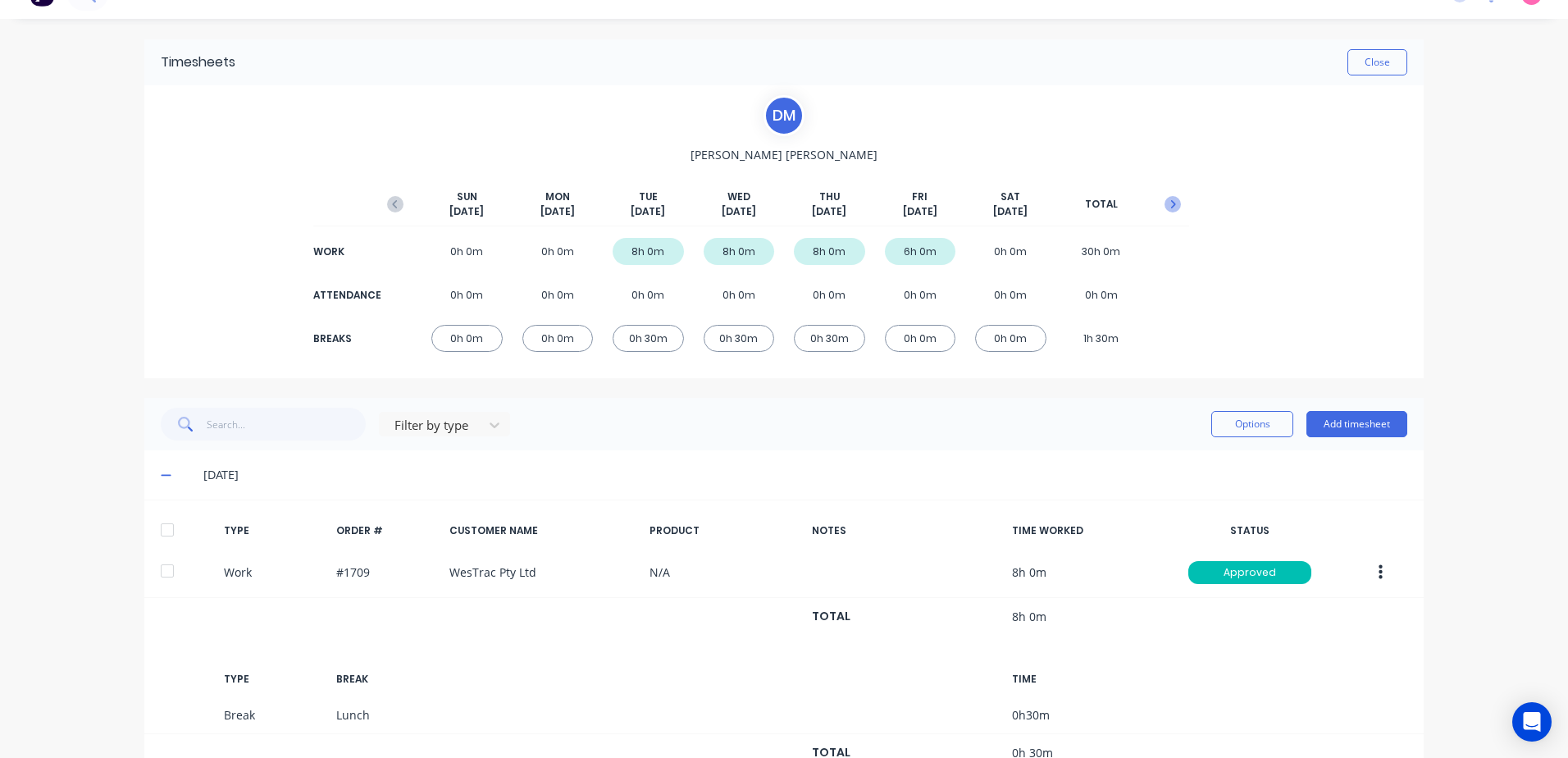
click at [1164, 200] on icon "button" at bounding box center [1172, 204] width 17 height 17
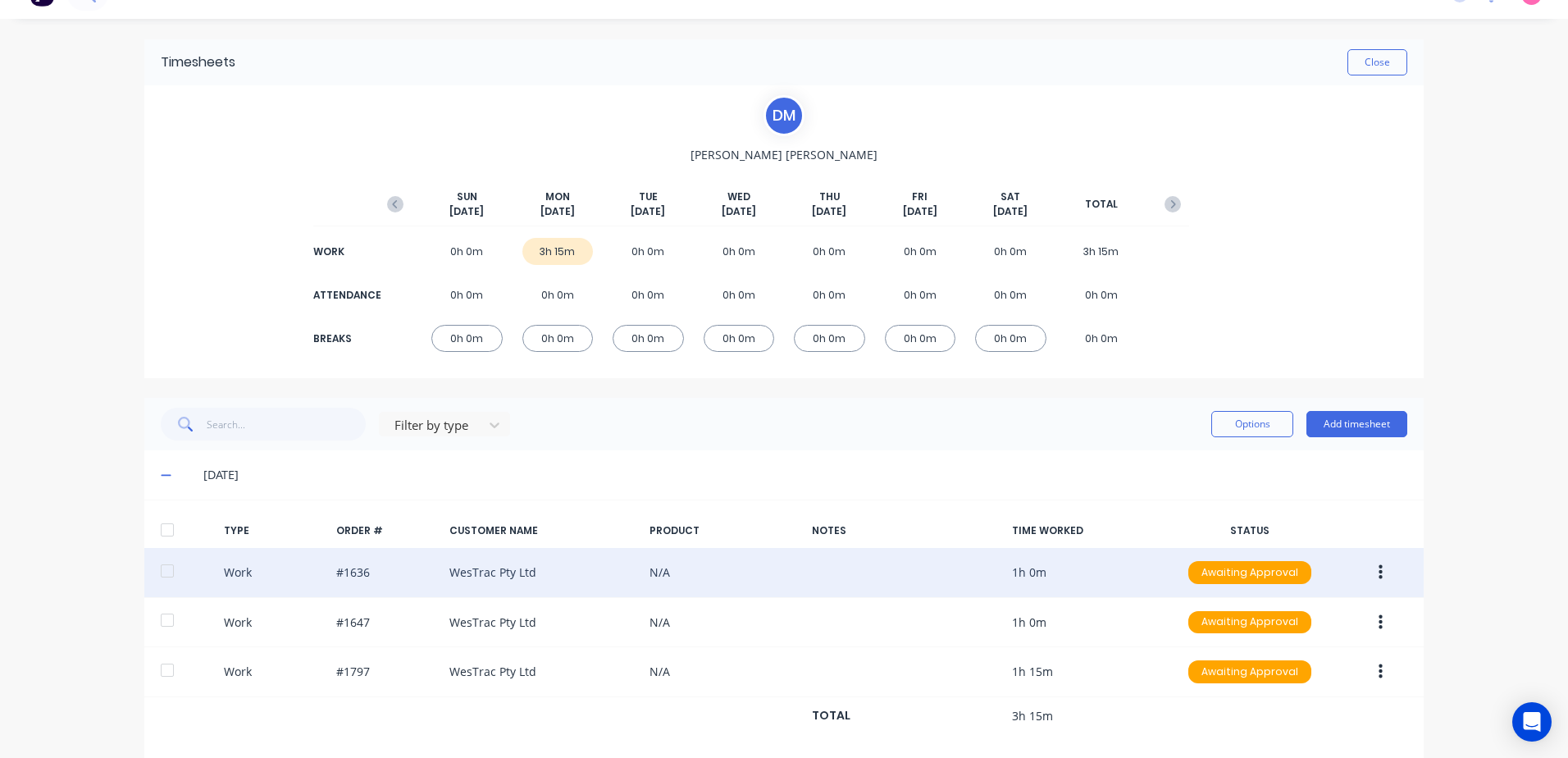
scroll to position [54, 0]
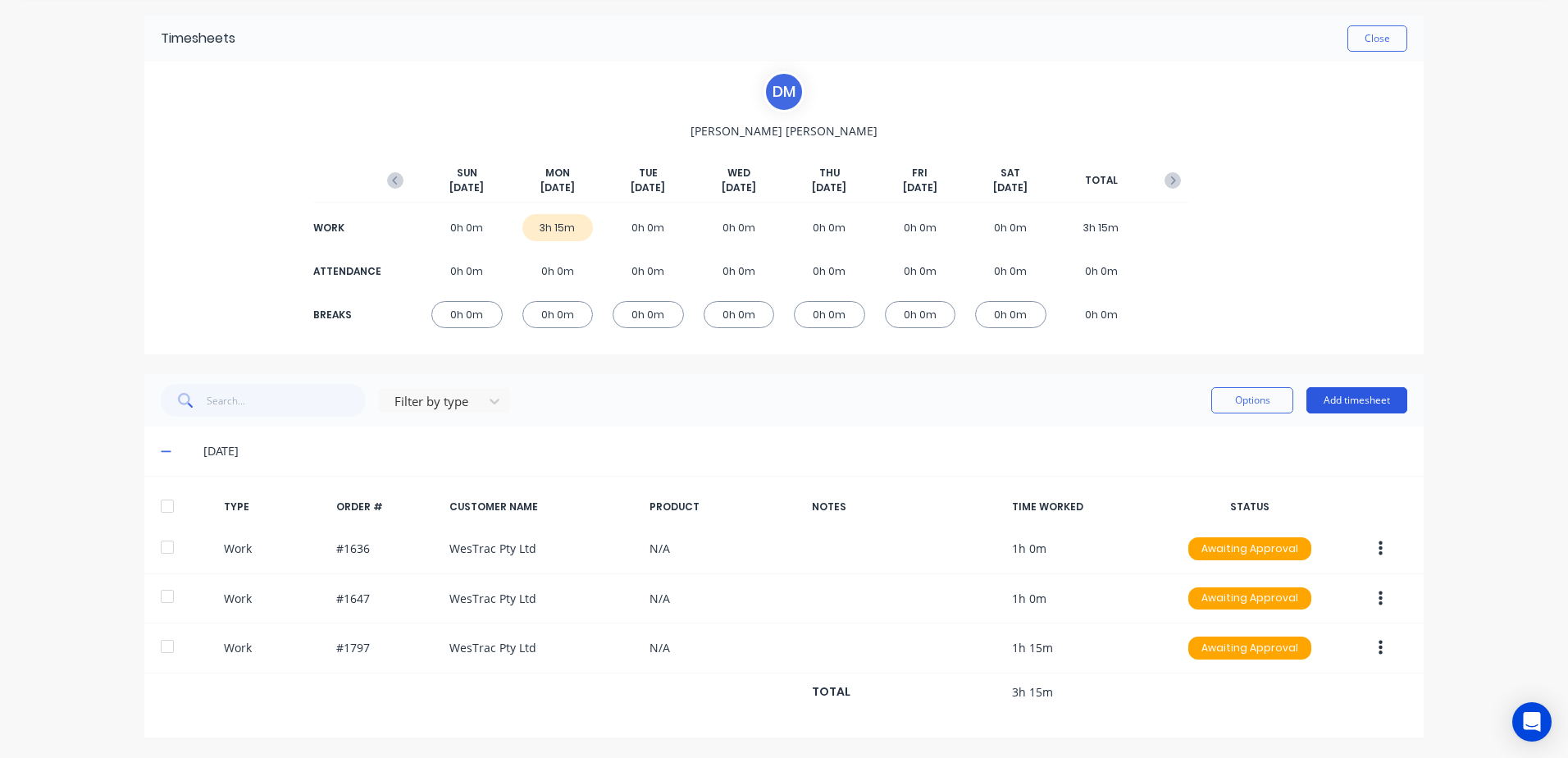
click at [1355, 400] on button "Add timesheet" at bounding box center [1356, 400] width 100 height 27
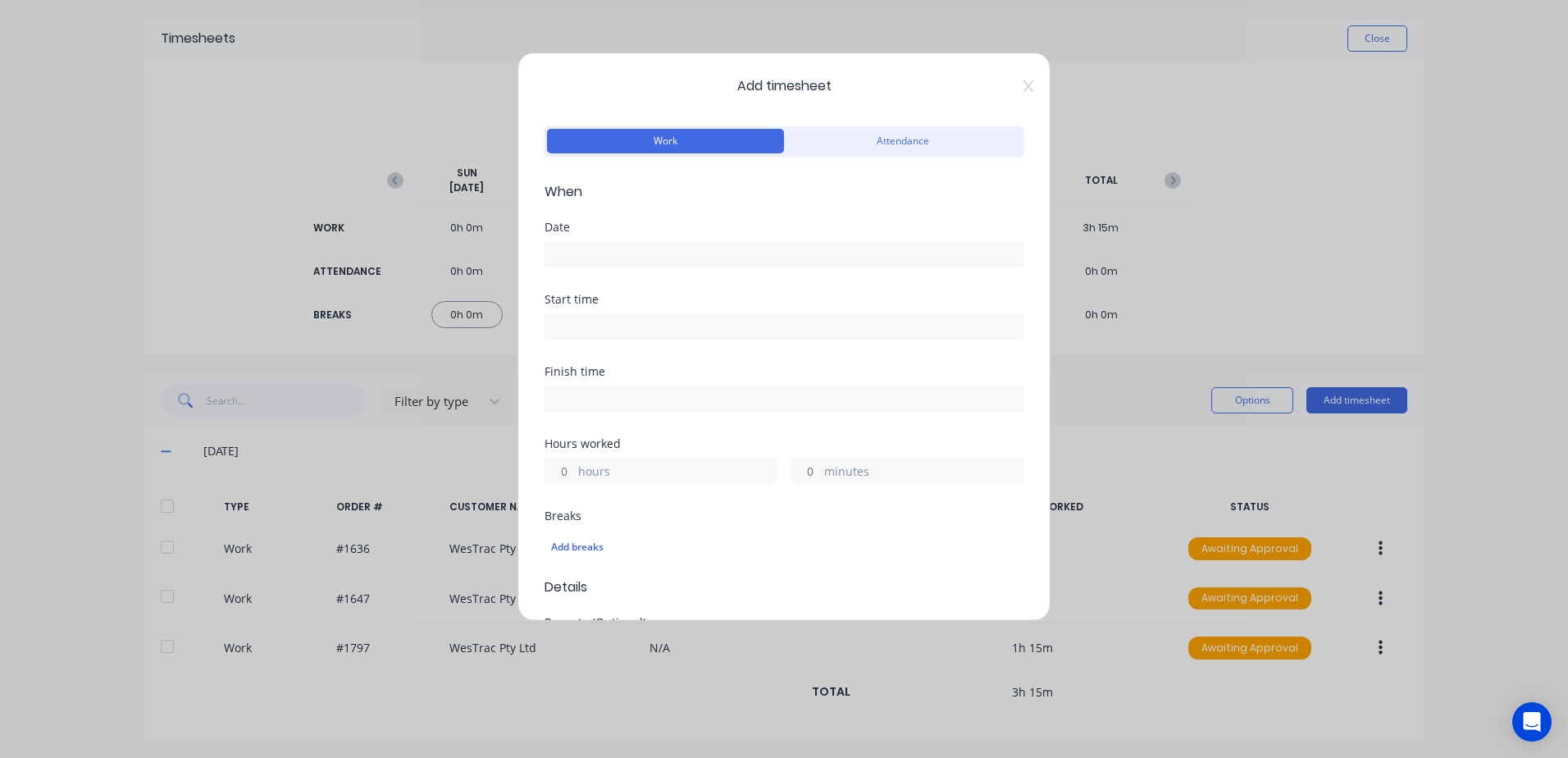
click at [607, 251] on input at bounding box center [784, 254] width 477 height 25
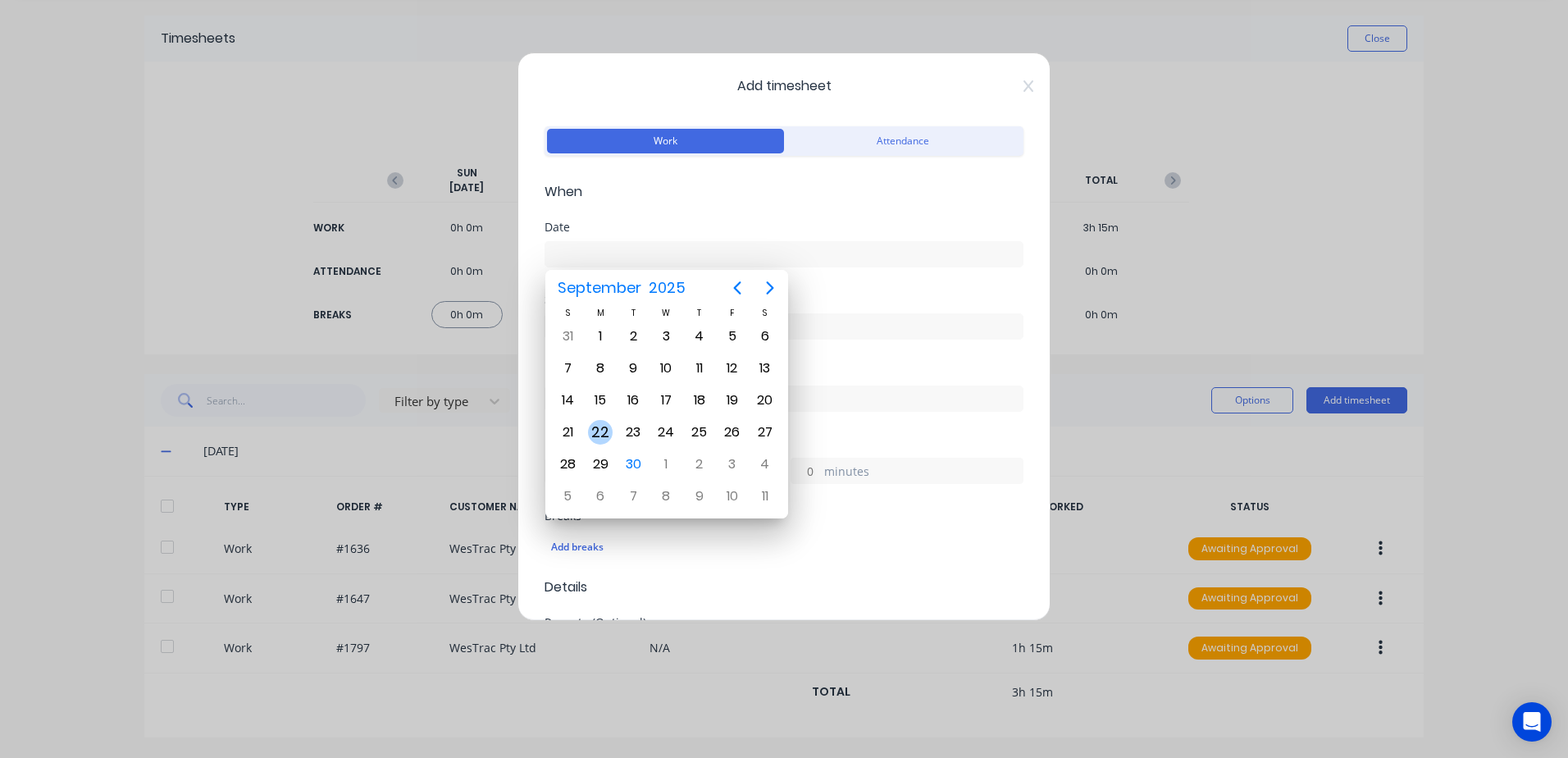
click at [599, 427] on div "22" at bounding box center [599, 432] width 25 height 25
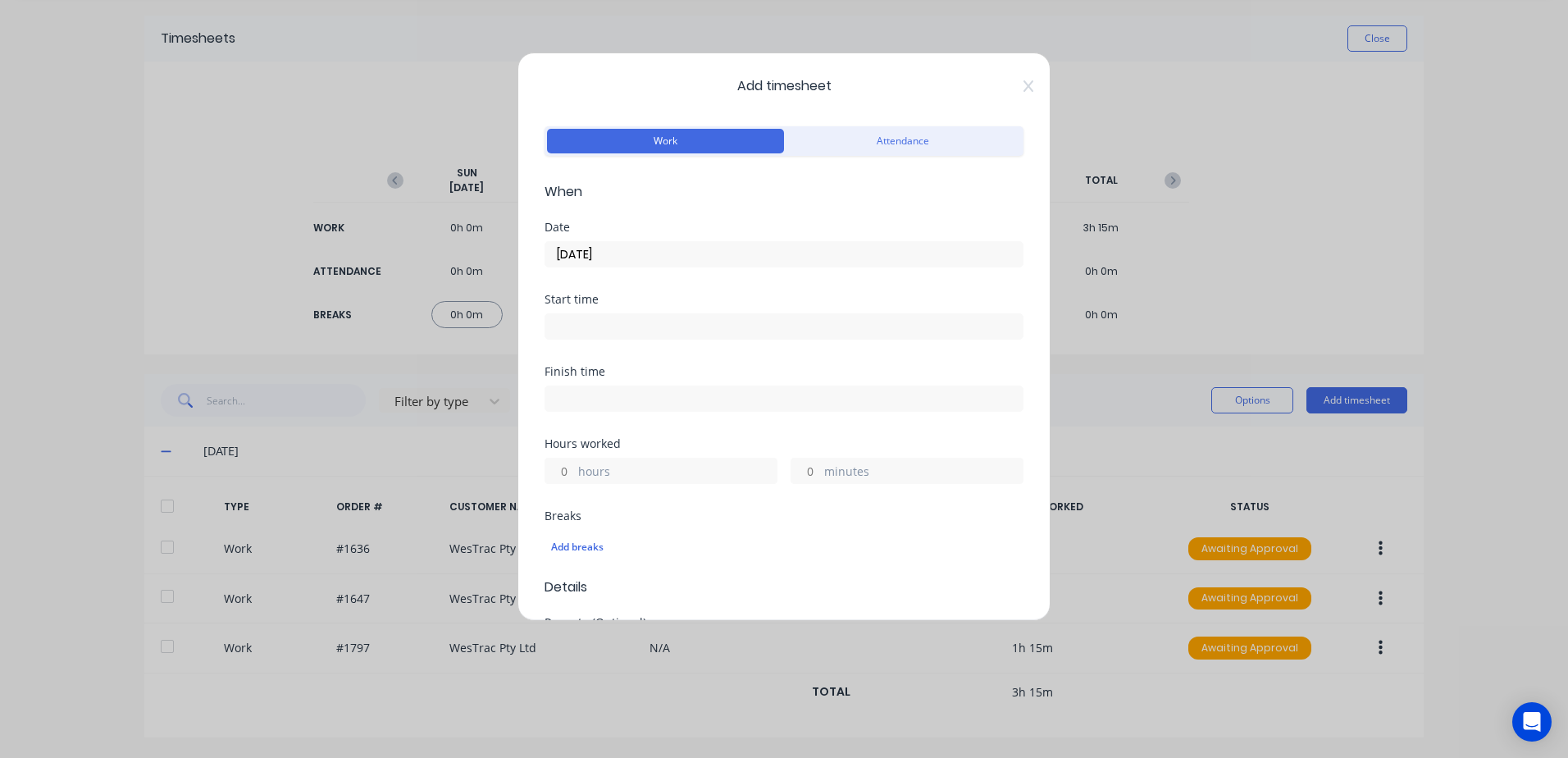
click at [618, 321] on input at bounding box center [784, 326] width 477 height 25
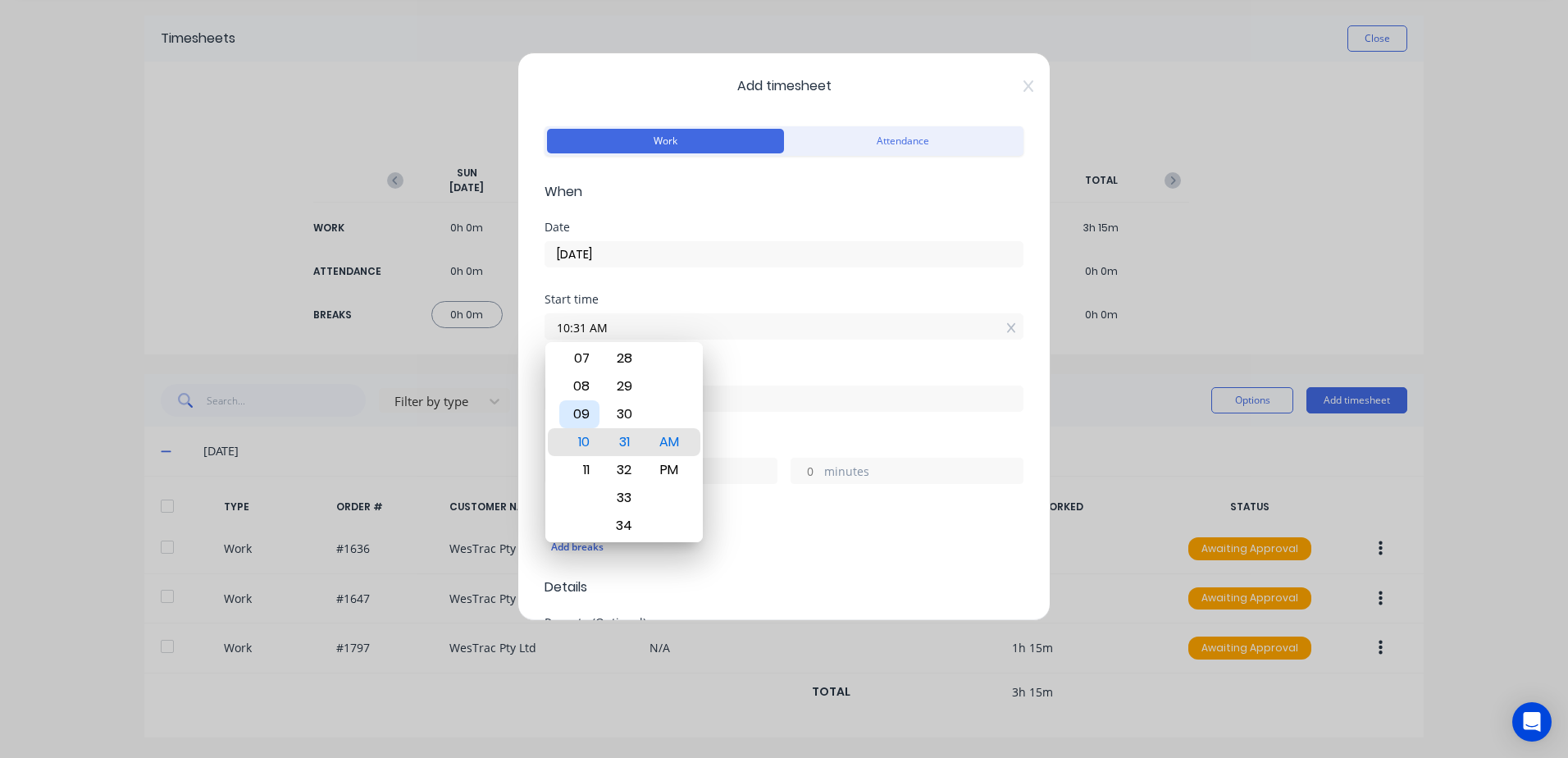
click at [590, 408] on div "09" at bounding box center [579, 414] width 40 height 28
click at [750, 425] on div "Finish time" at bounding box center [784, 402] width 479 height 72
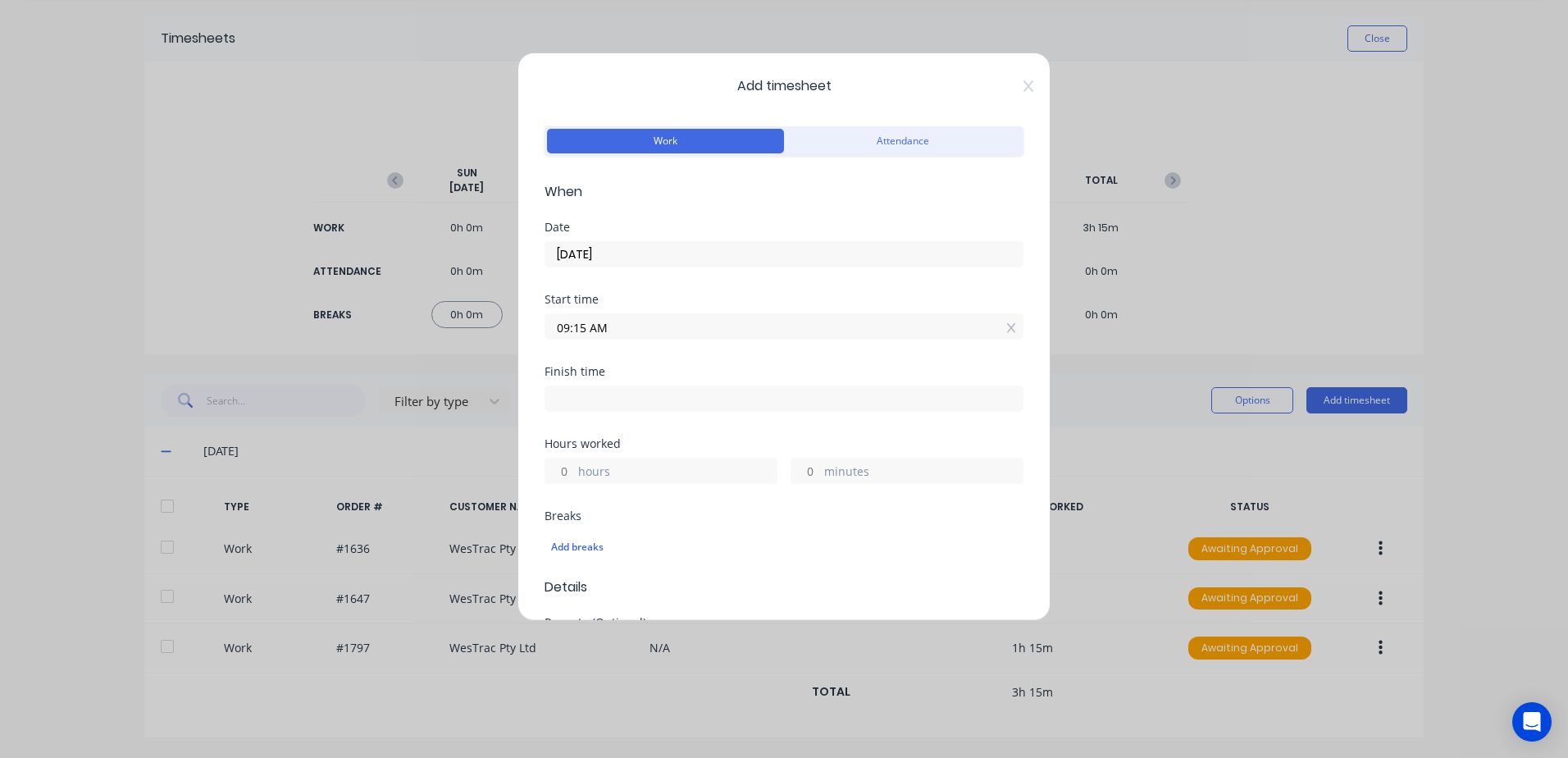
click at [618, 396] on input at bounding box center [784, 398] width 477 height 25
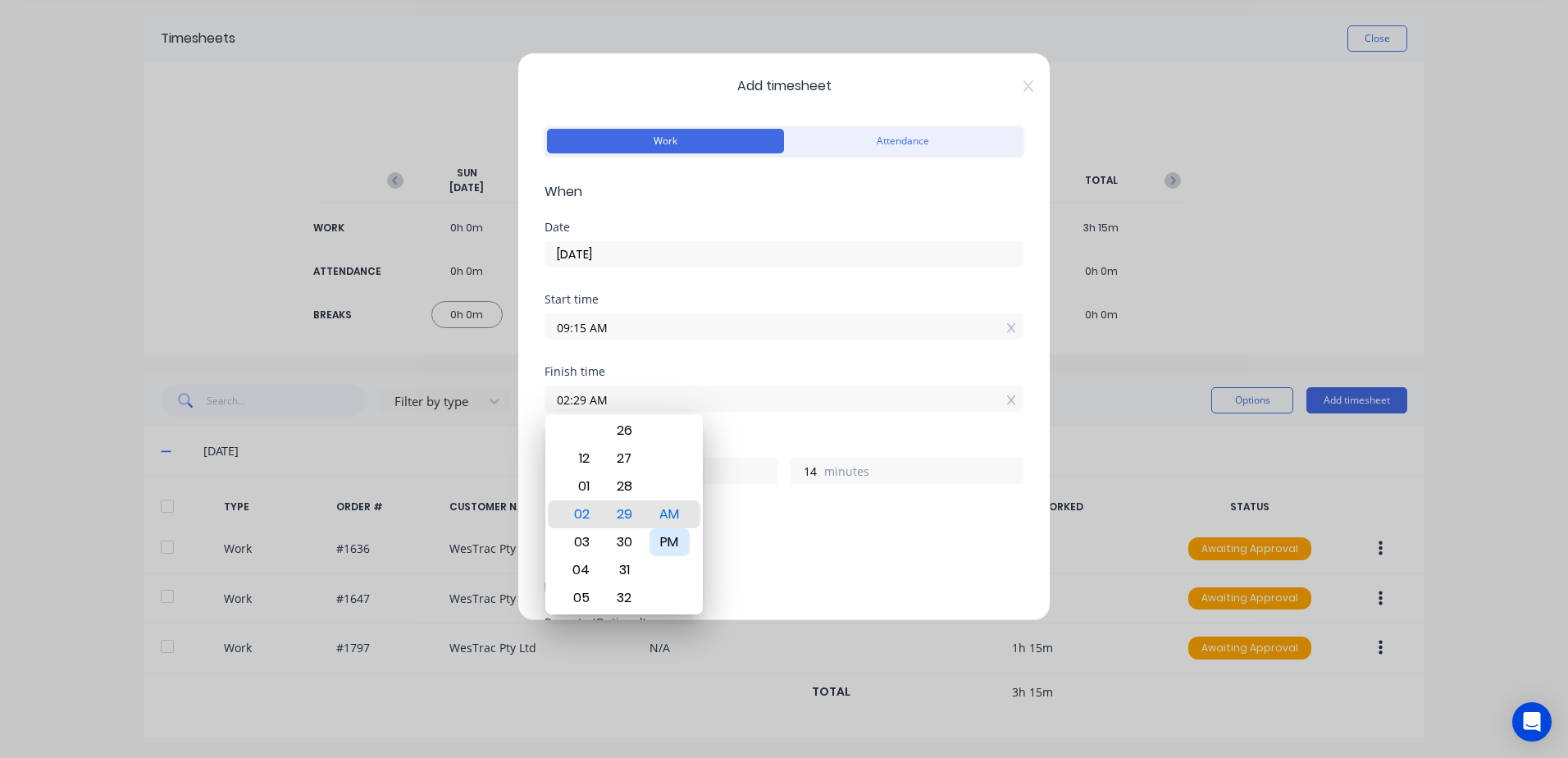
click at [664, 538] on div "PM" at bounding box center [669, 542] width 40 height 28
click at [790, 528] on div "Add breaks" at bounding box center [784, 544] width 479 height 38
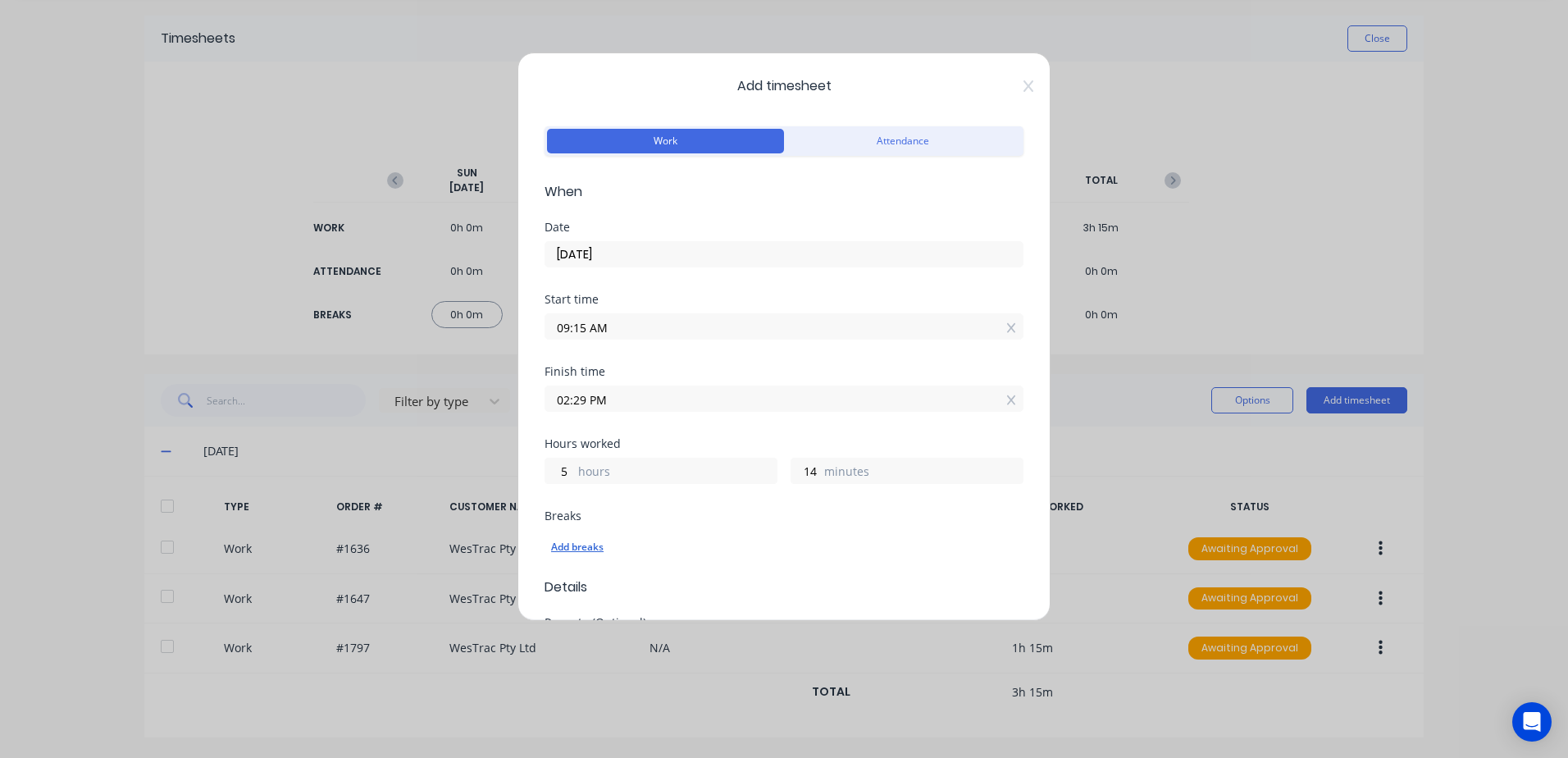
click at [585, 548] on div "Add breaks" at bounding box center [784, 547] width 466 height 22
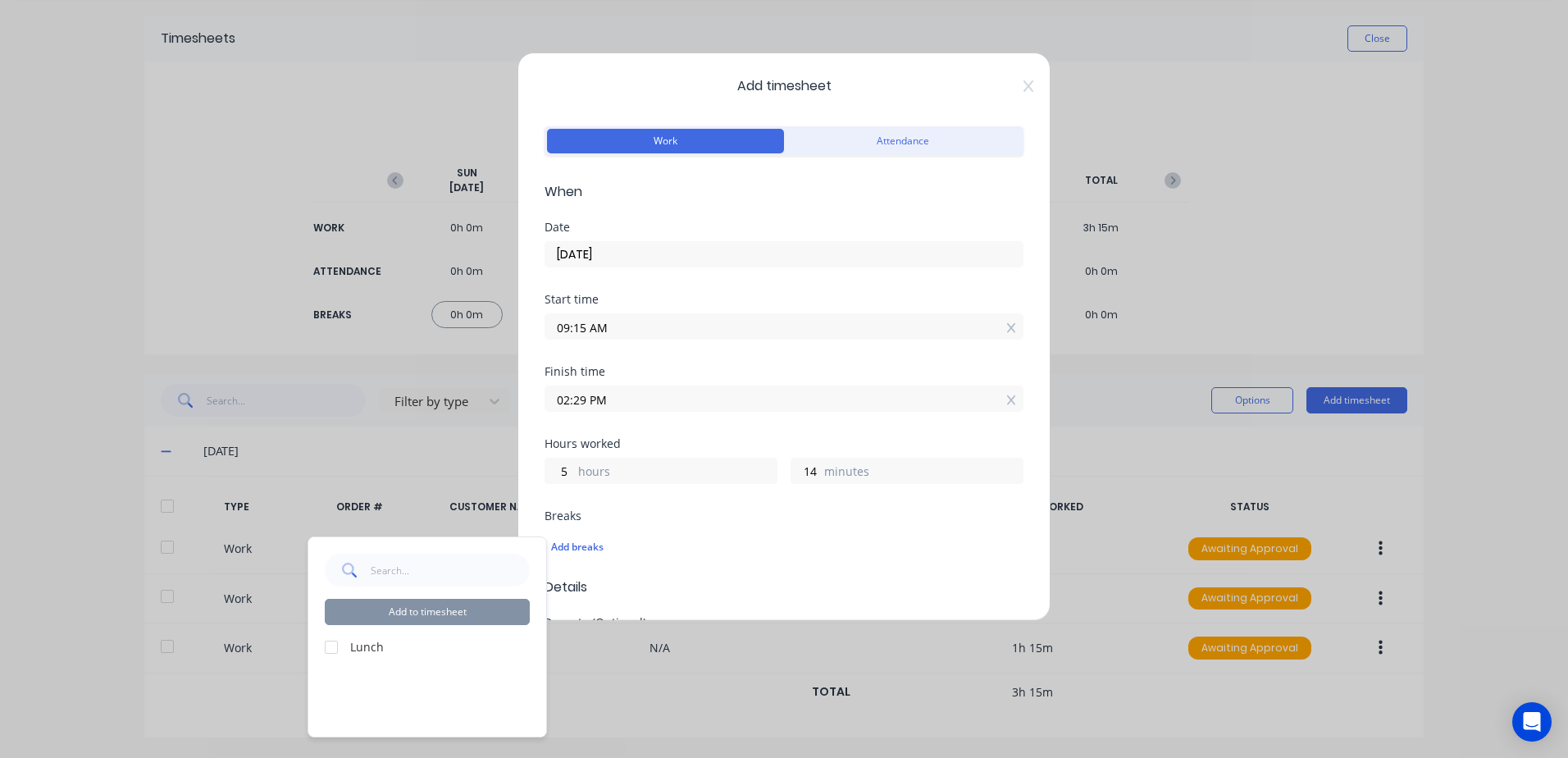
drag, startPoint x: 332, startPoint y: 645, endPoint x: 393, endPoint y: 632, distance: 62.4
click at [332, 645] on div at bounding box center [331, 647] width 32 height 32
drag, startPoint x: 425, startPoint y: 614, endPoint x: 467, endPoint y: 593, distance: 47.0
click at [427, 612] on button "Add to timesheet" at bounding box center [427, 611] width 205 height 27
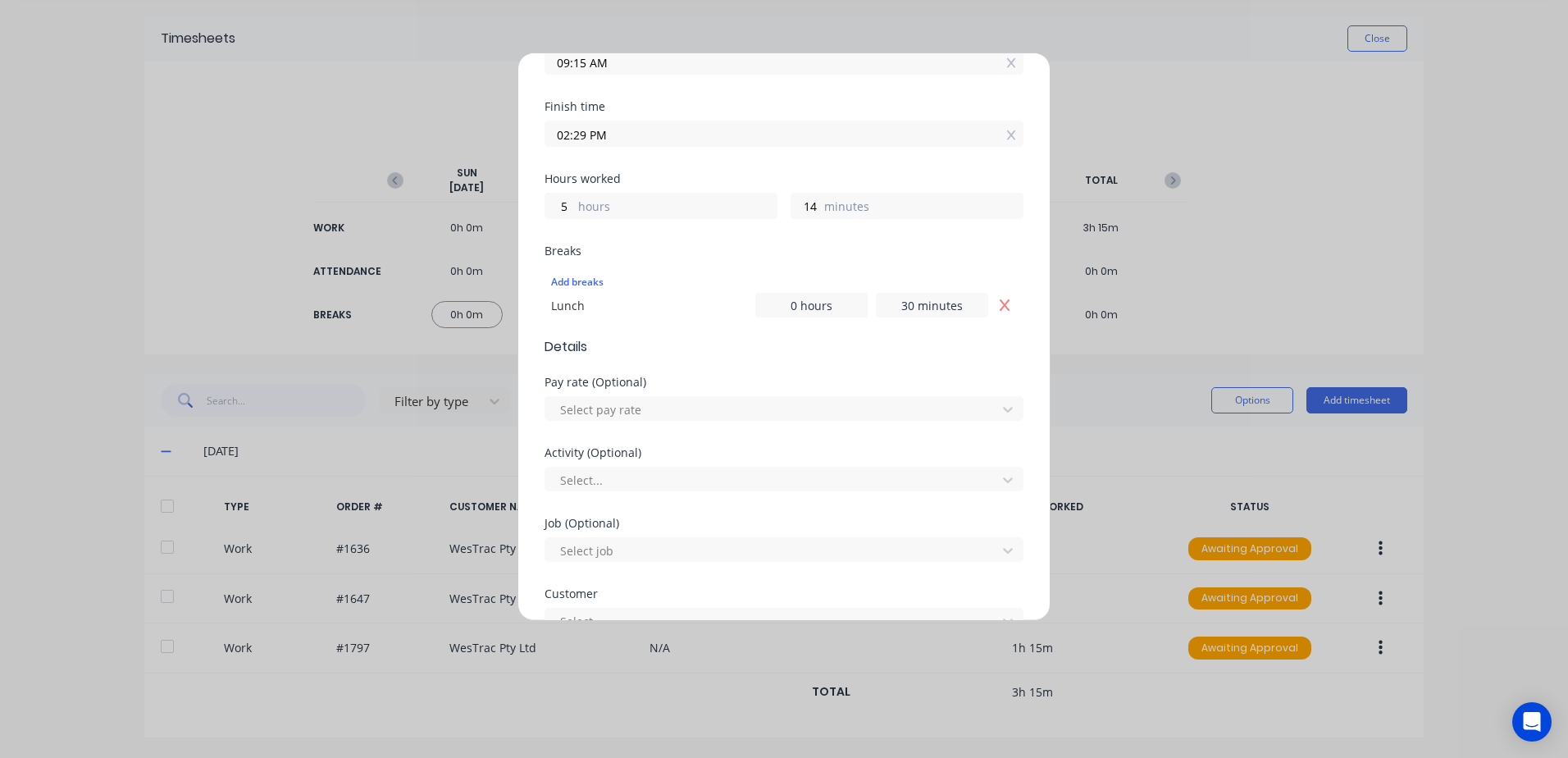
scroll to position [328, 0]
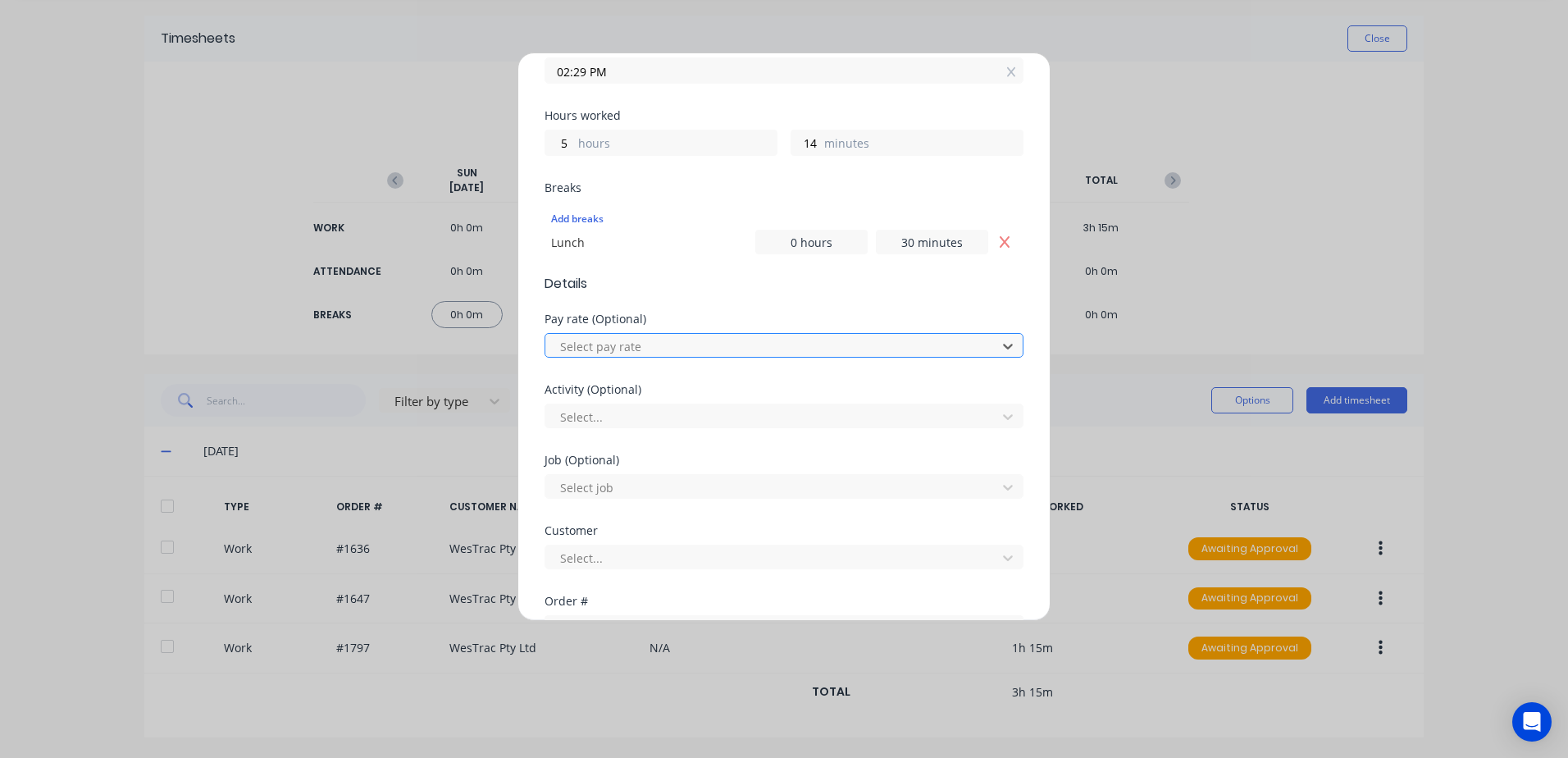
click at [615, 343] on div at bounding box center [773, 347] width 430 height 21
click at [622, 415] on div at bounding box center [773, 416] width 430 height 21
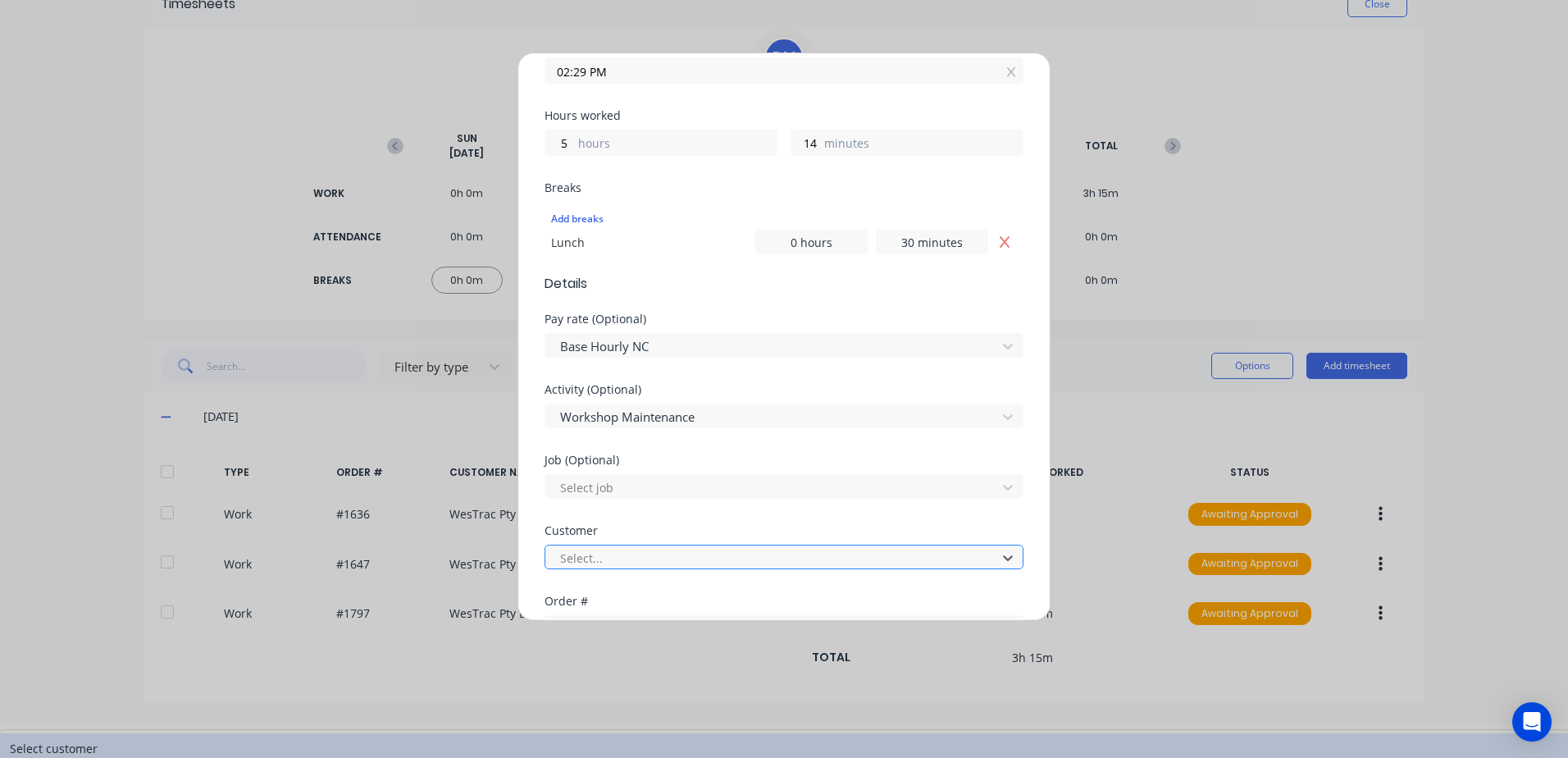
click at [578, 561] on div at bounding box center [773, 558] width 430 height 21
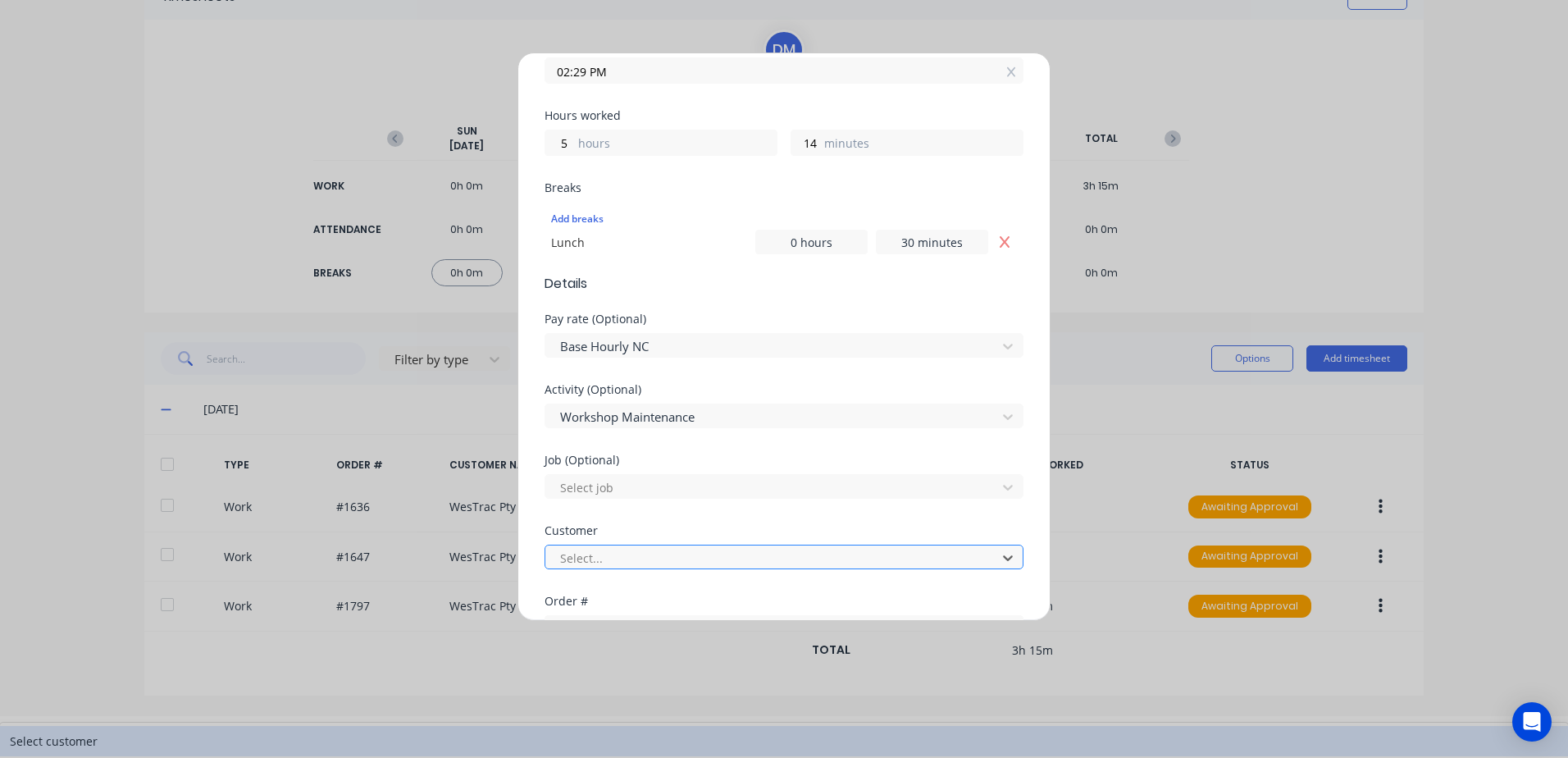
scroll to position [46, 0]
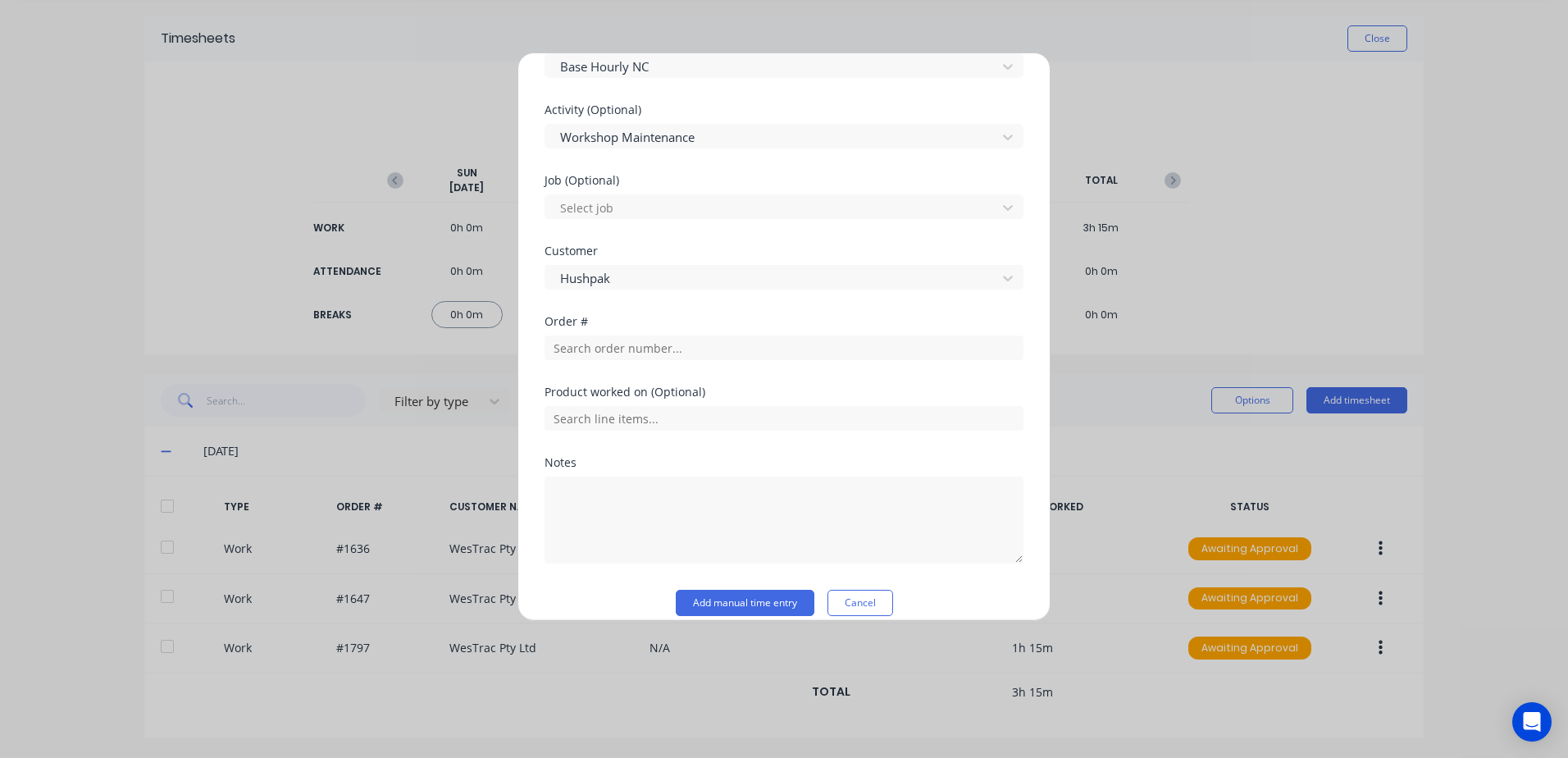
scroll to position [627, 0]
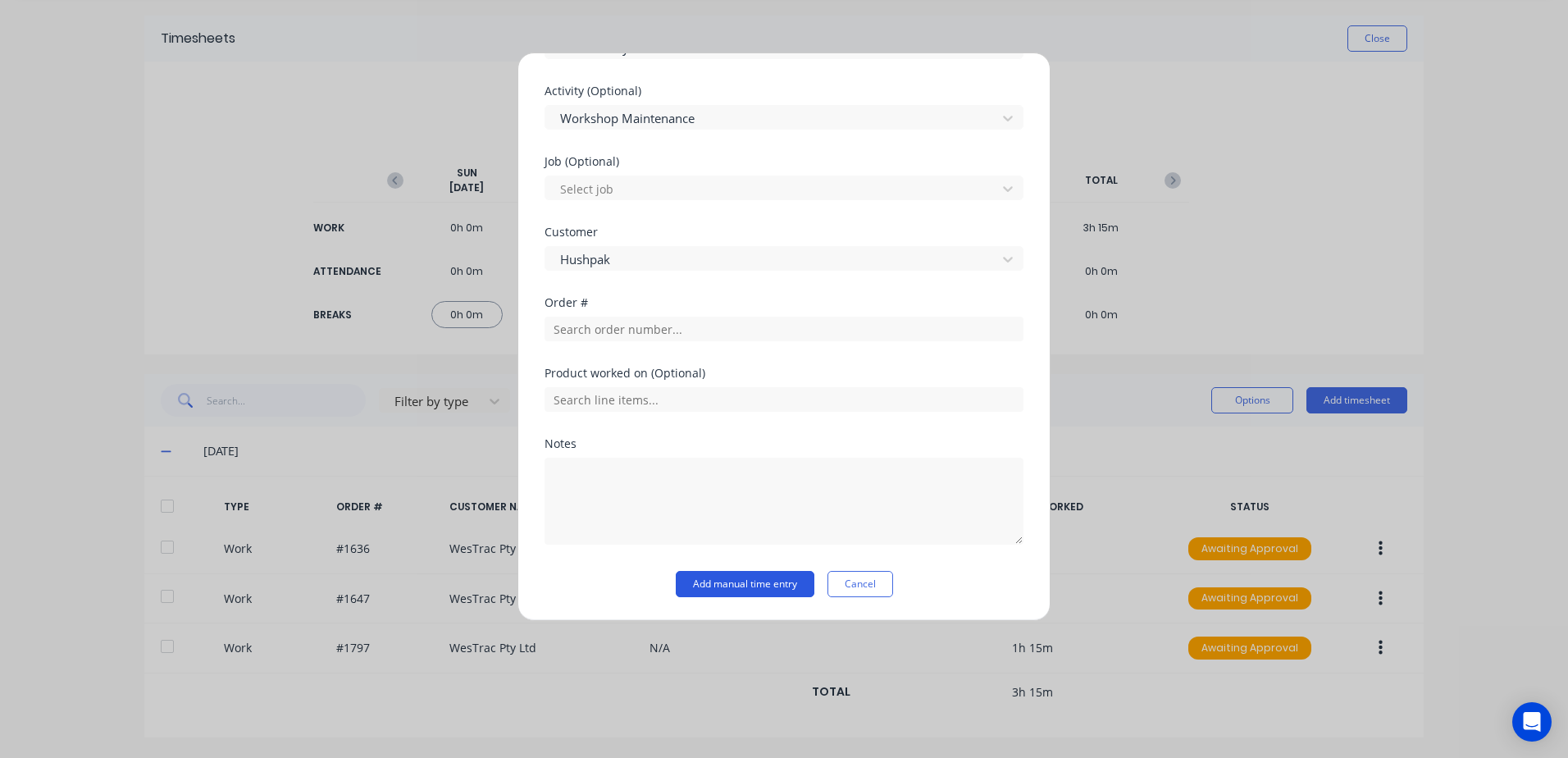
click at [721, 583] on button "Add manual time entry" at bounding box center [745, 584] width 139 height 27
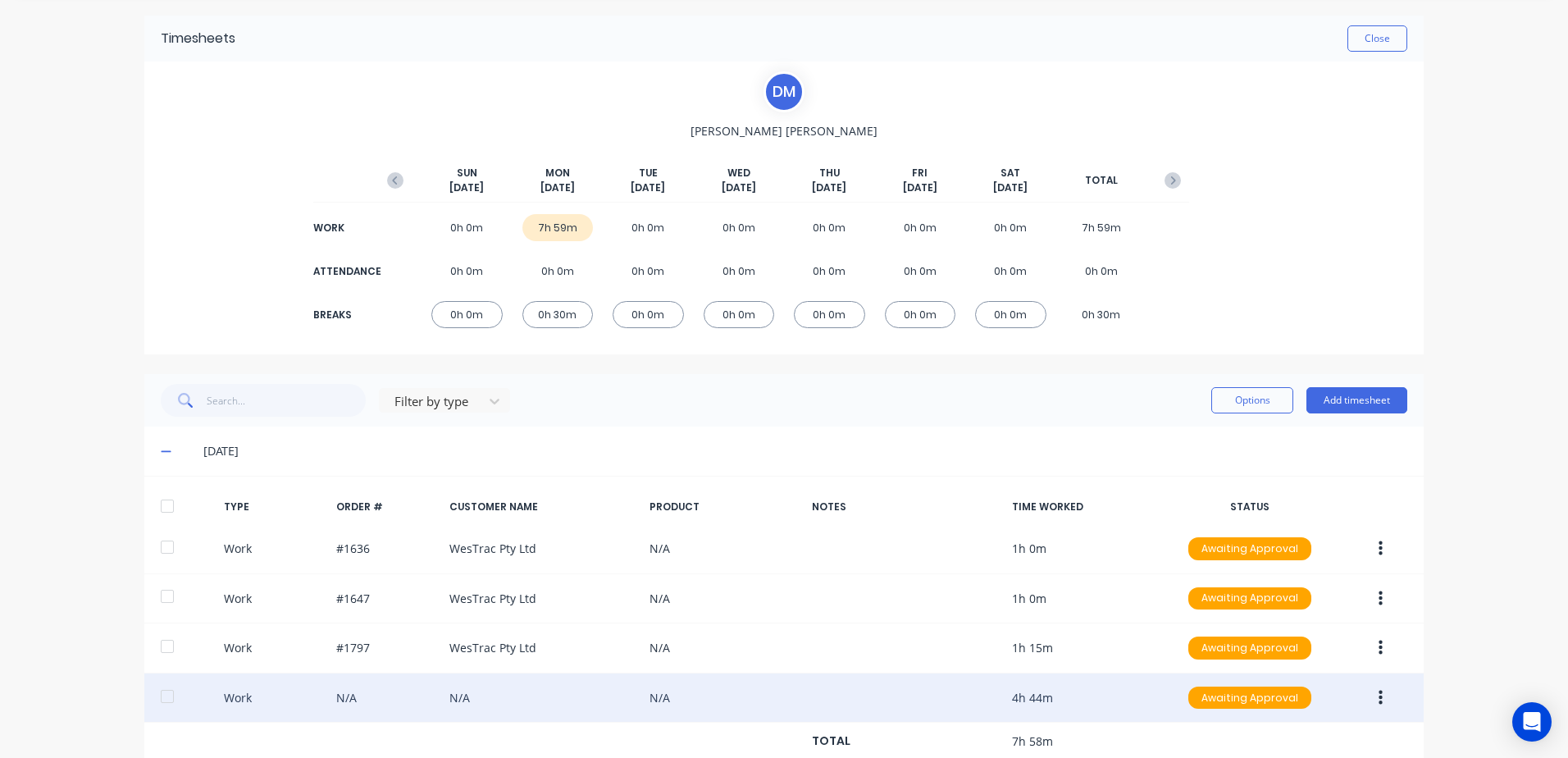
click at [1379, 701] on icon "button" at bounding box center [1381, 697] width 4 height 15
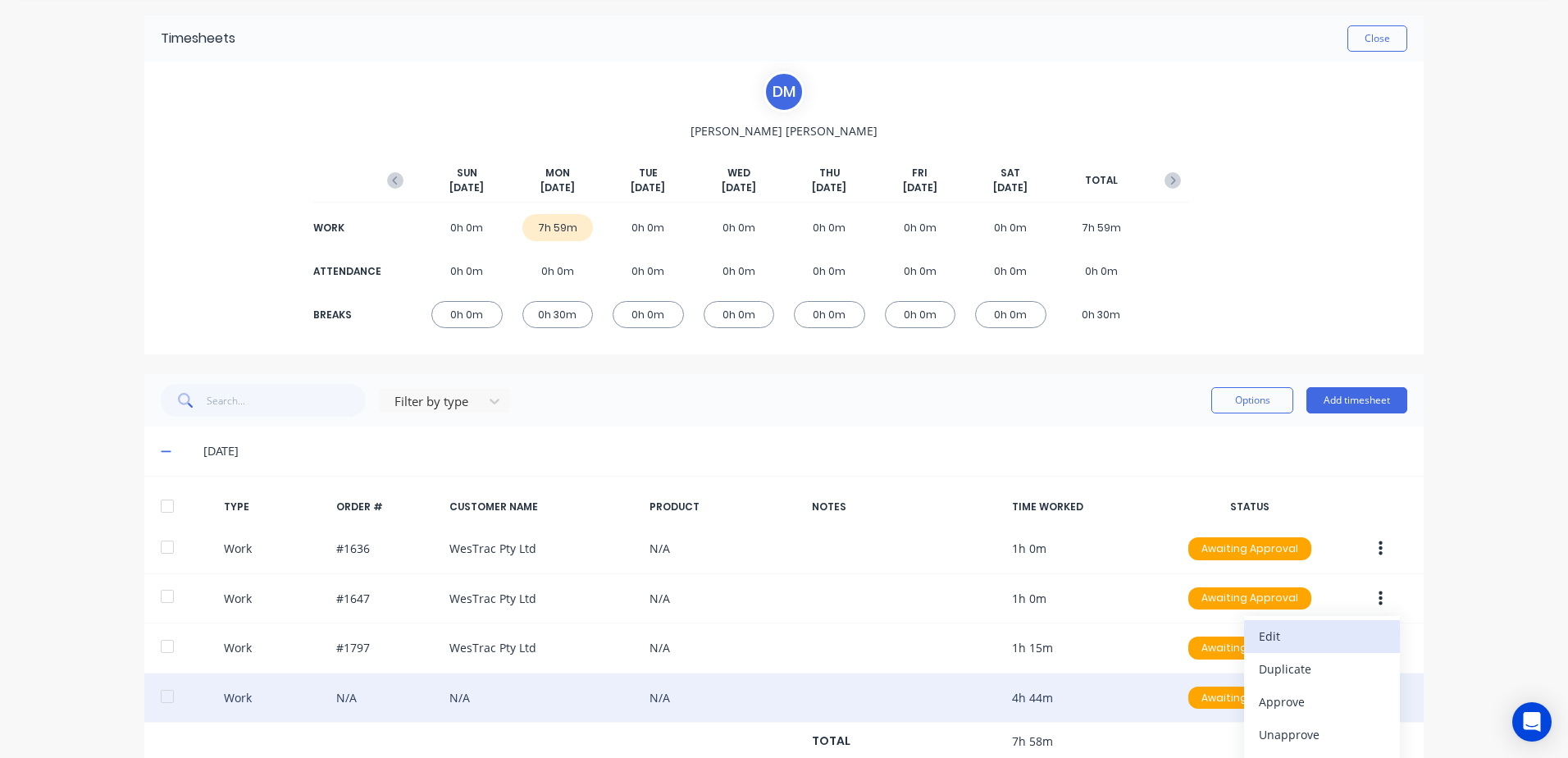
click at [1272, 640] on div "Edit" at bounding box center [1322, 636] width 126 height 24
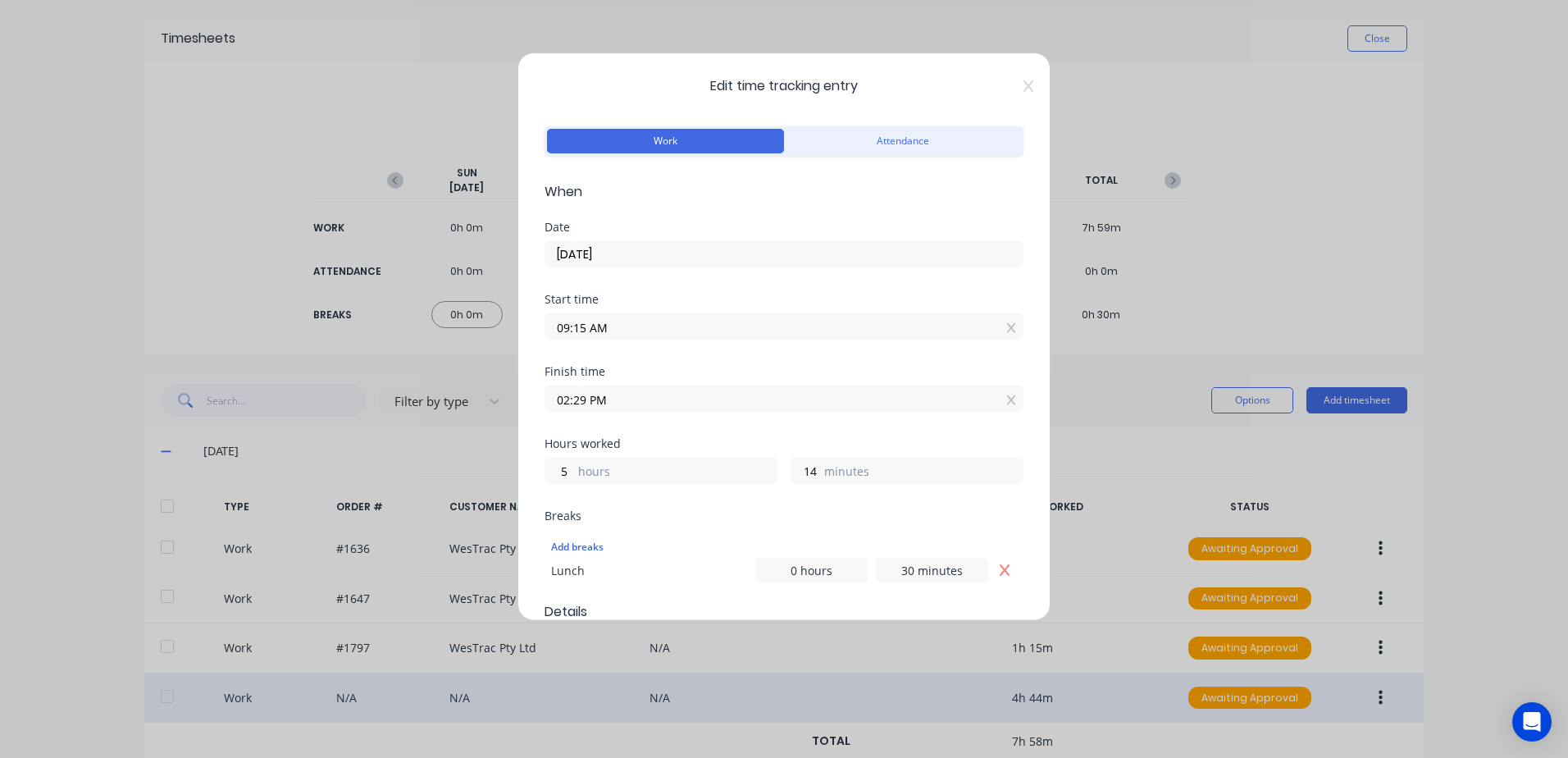
click at [640, 399] on input "02:29 PM" at bounding box center [784, 398] width 477 height 25
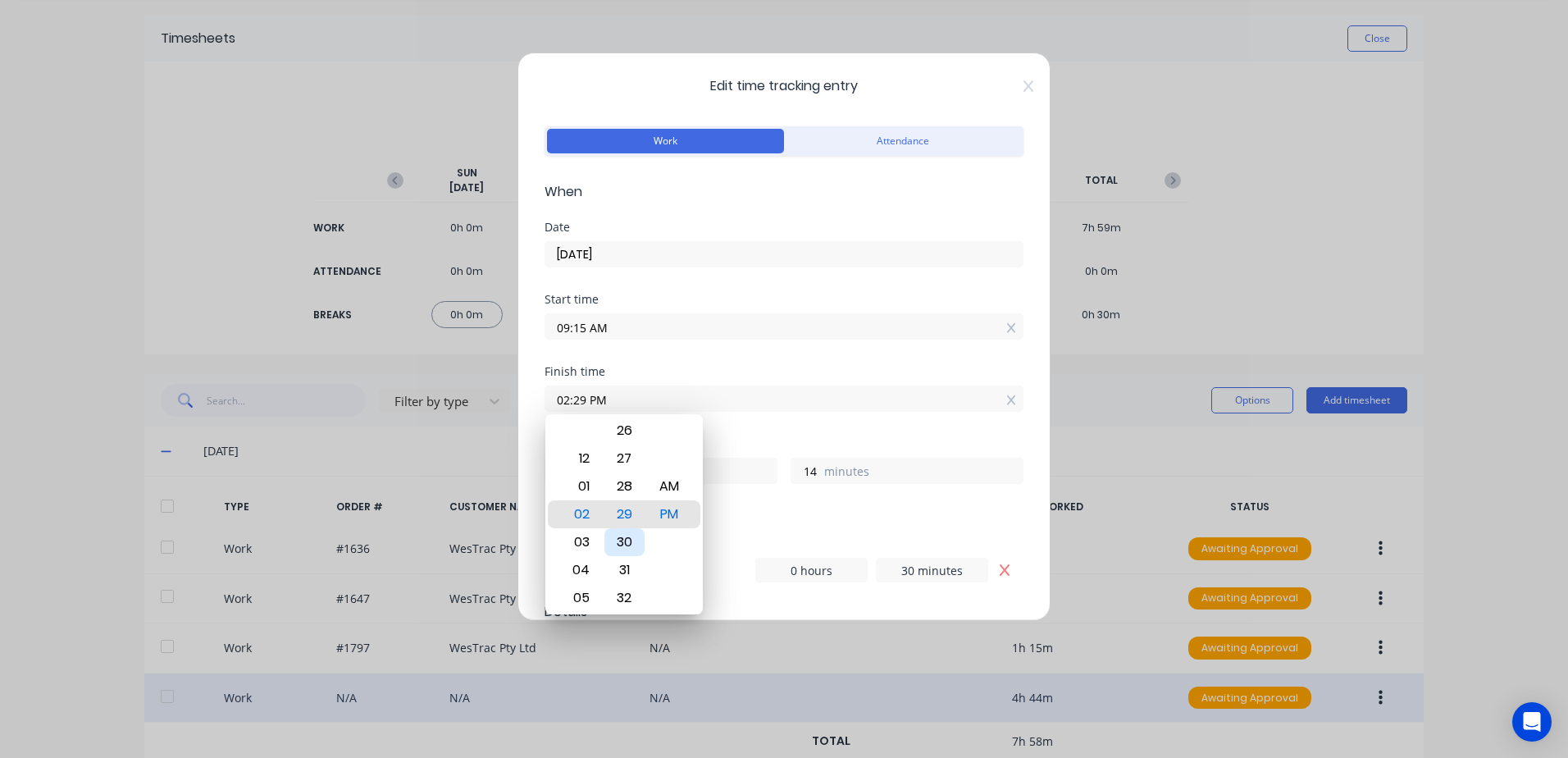
drag, startPoint x: 621, startPoint y: 541, endPoint x: 693, endPoint y: 508, distance: 79.2
click at [620, 540] on div "30" at bounding box center [624, 542] width 40 height 28
click at [769, 423] on div "Finish time 02:30 PM" at bounding box center [784, 402] width 479 height 72
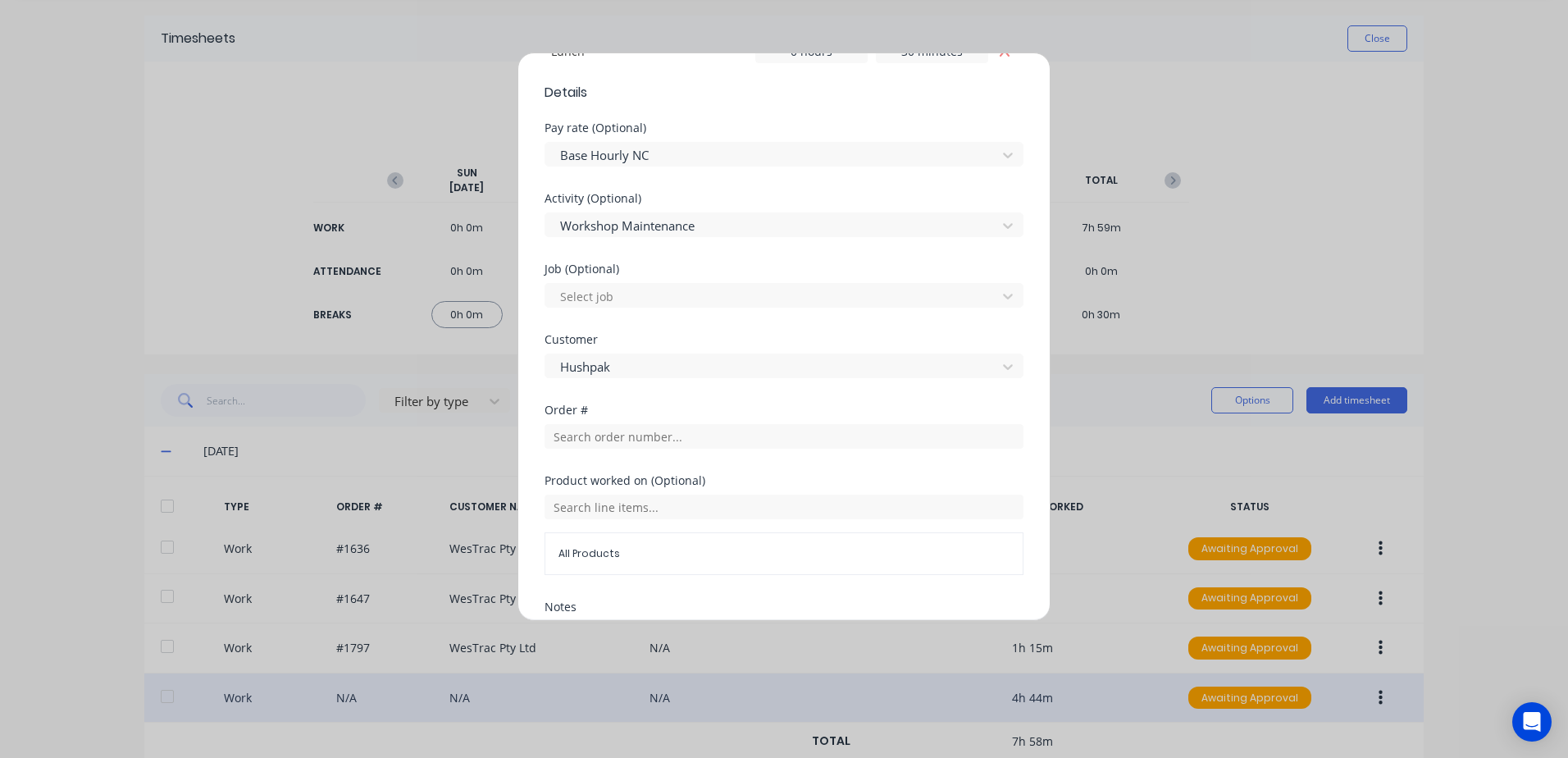
scroll to position [682, 0]
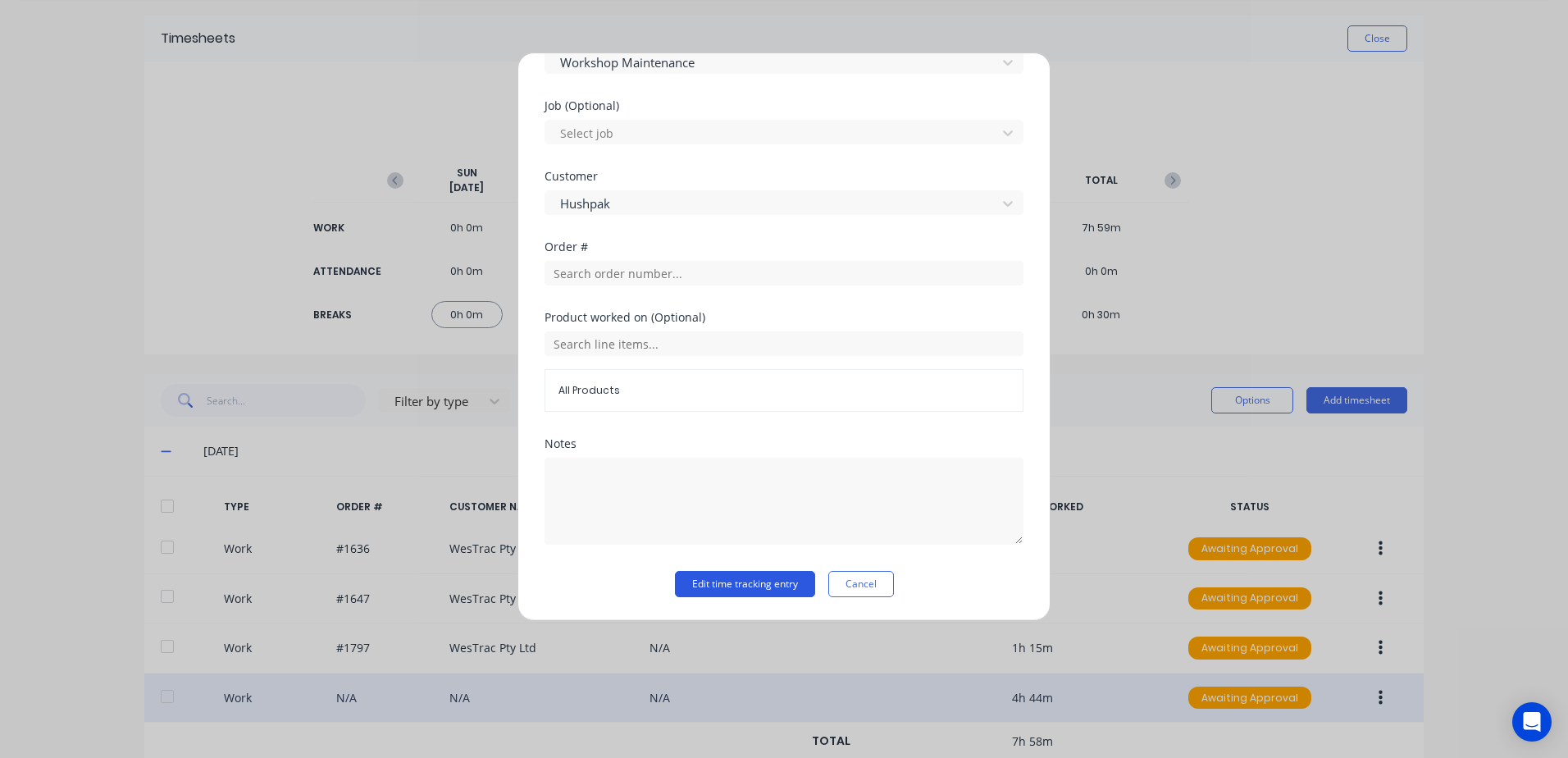
click at [721, 582] on button "Edit time tracking entry" at bounding box center [745, 584] width 140 height 27
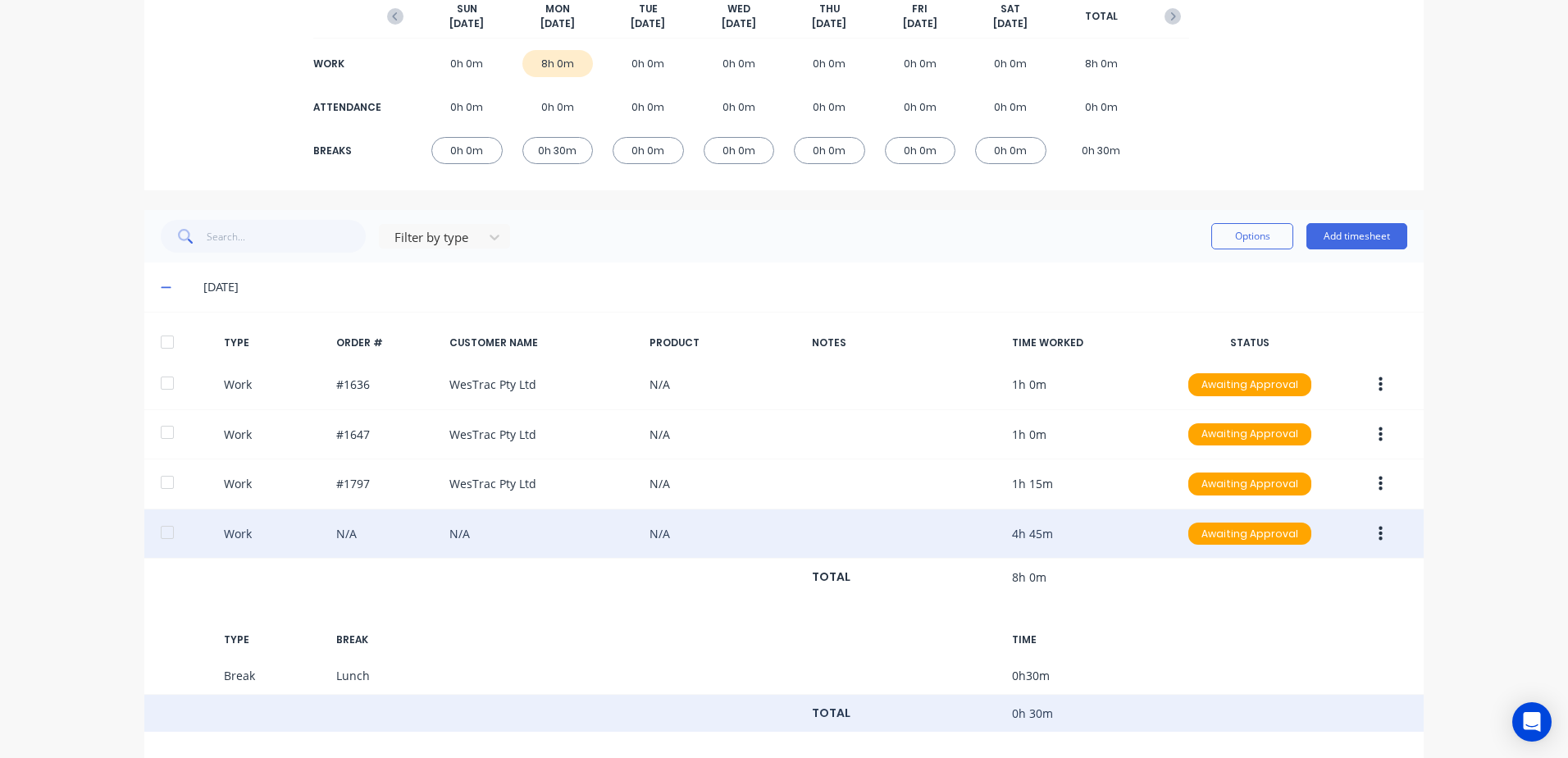
scroll to position [239, 0]
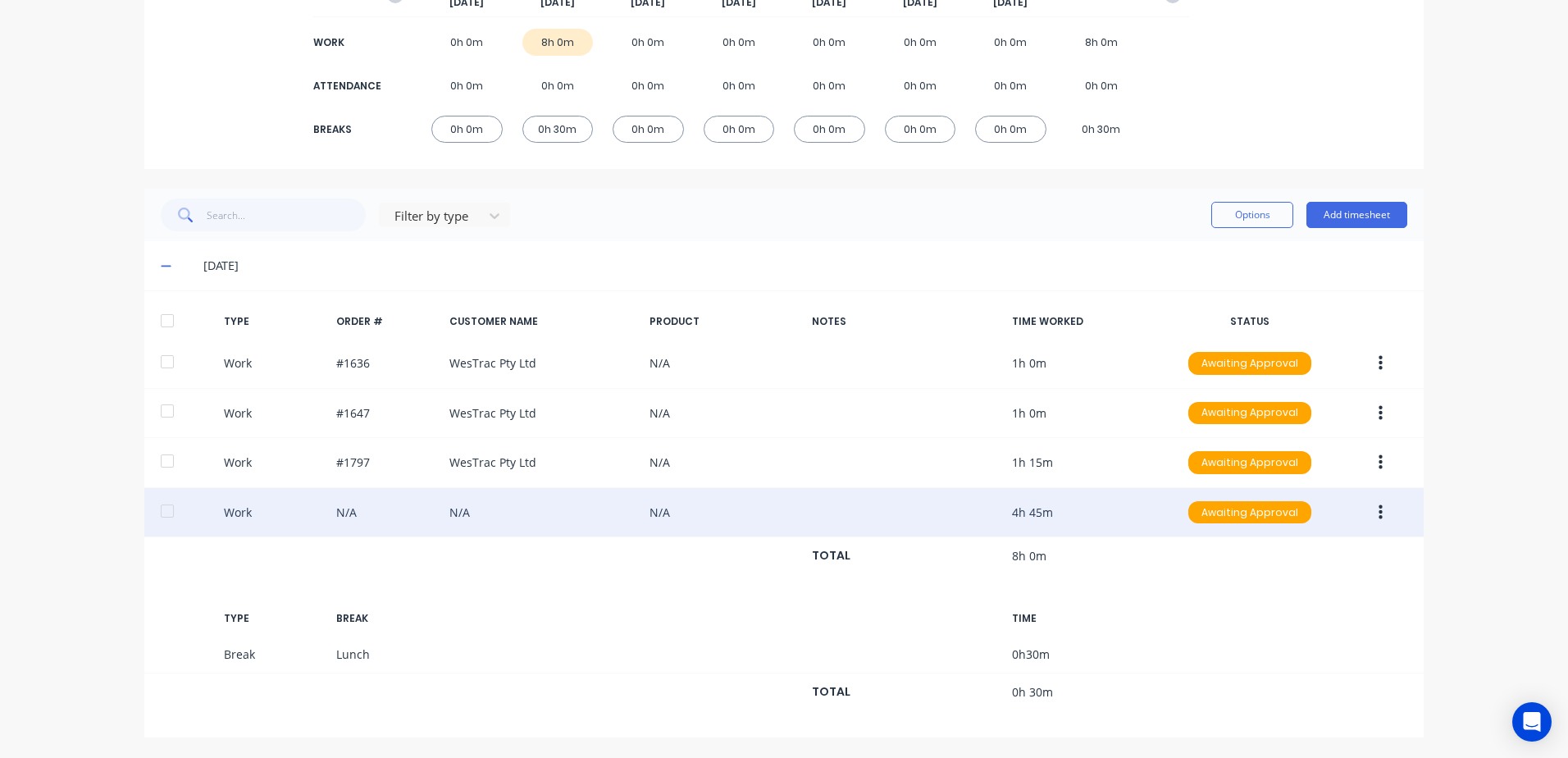
click at [161, 320] on div at bounding box center [166, 320] width 32 height 32
click at [1232, 216] on button "Options" at bounding box center [1252, 215] width 82 height 27
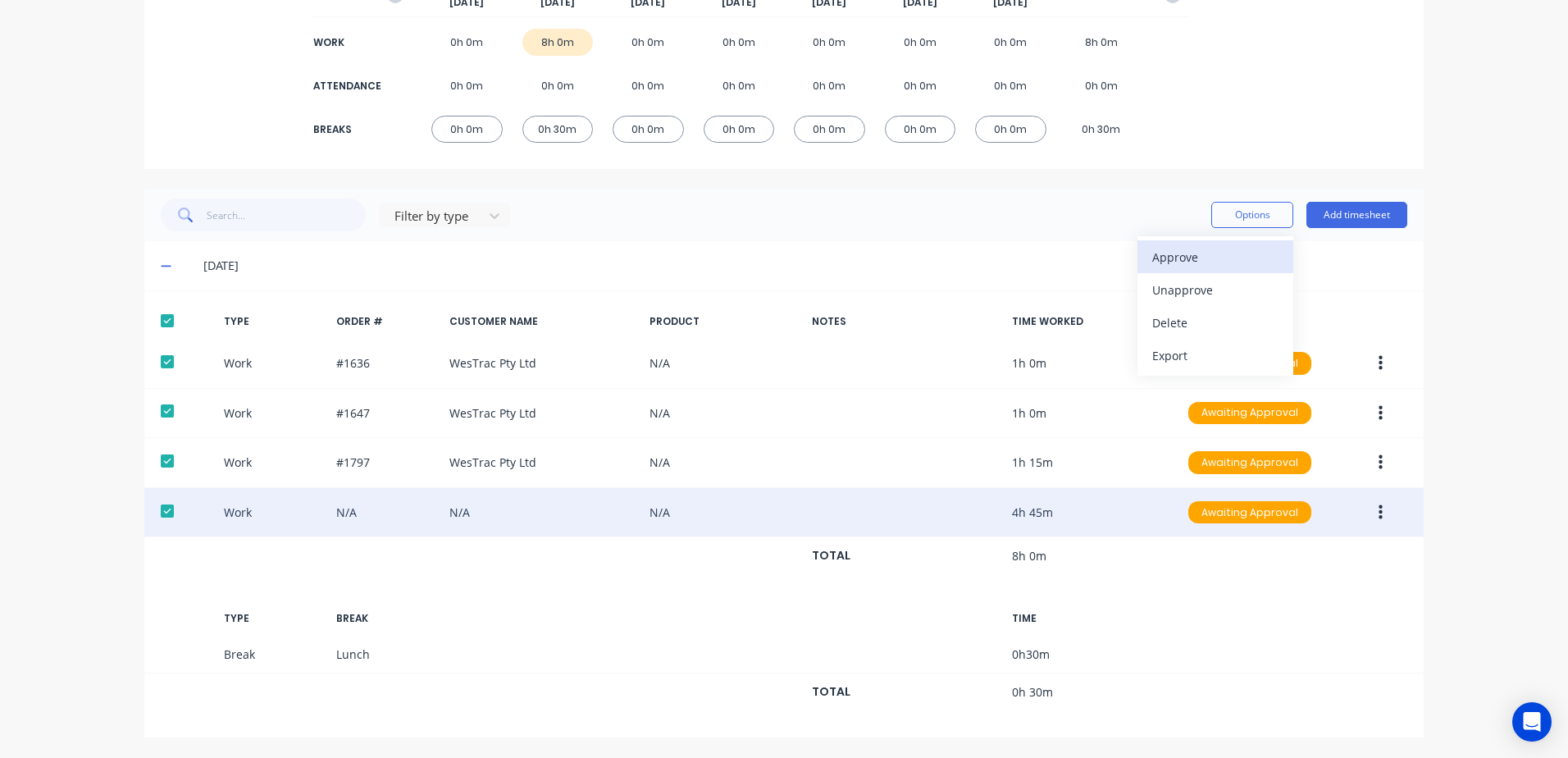
click at [1166, 258] on div "Approve" at bounding box center [1216, 257] width 126 height 24
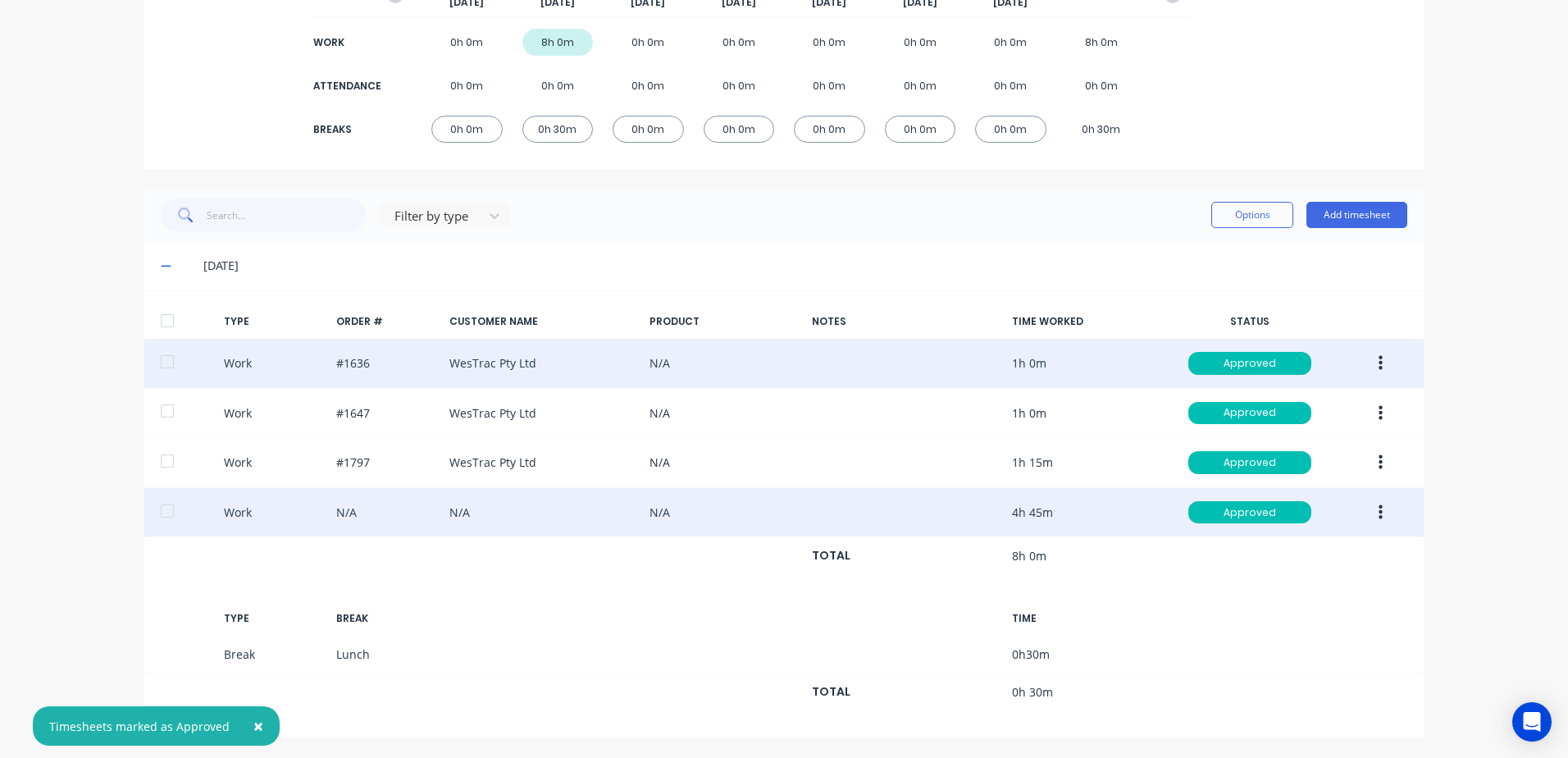
click at [1379, 356] on icon "button" at bounding box center [1381, 363] width 4 height 15
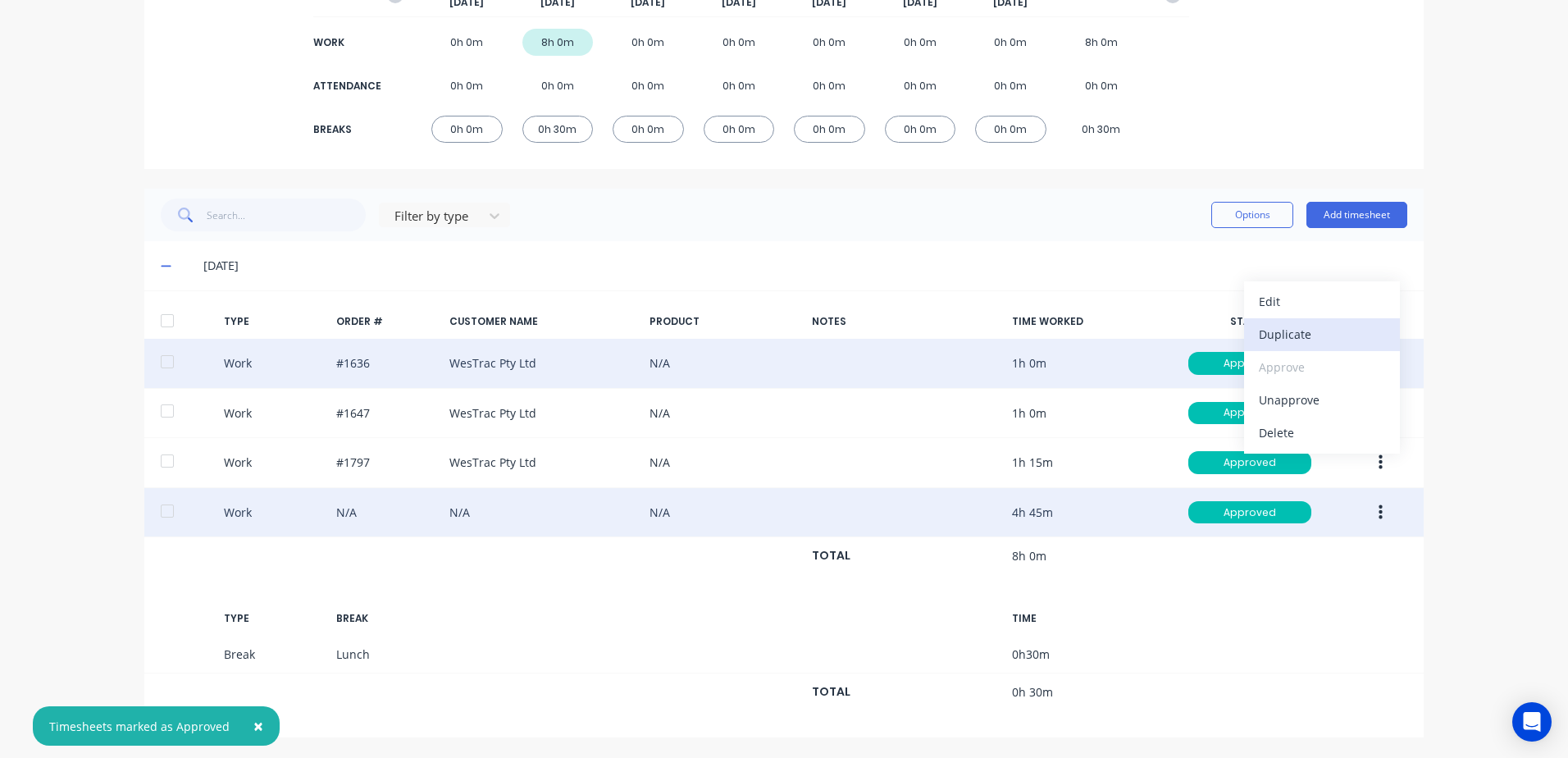
click at [1271, 336] on div "Duplicate" at bounding box center [1322, 334] width 126 height 24
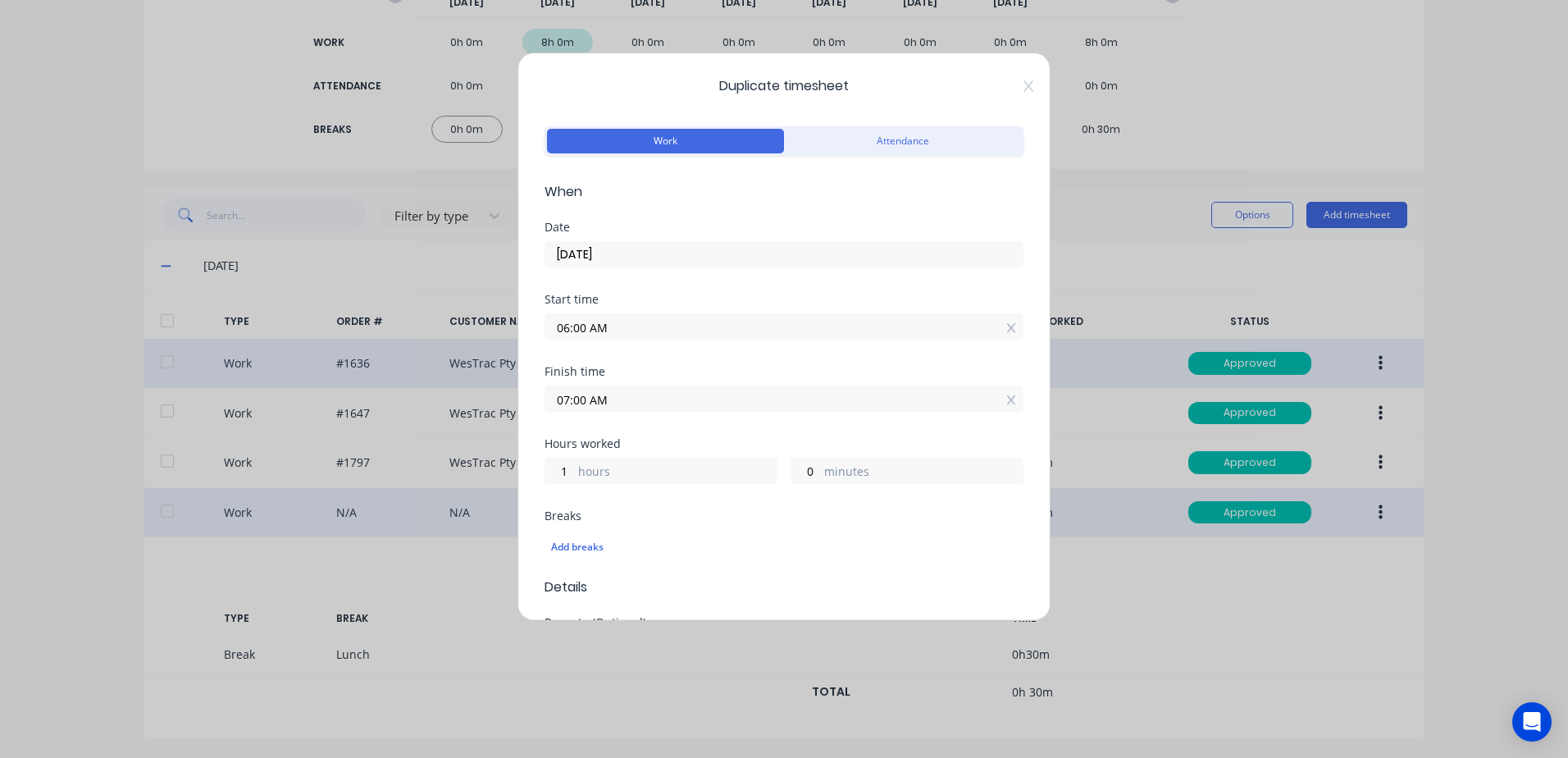
click at [617, 252] on input "[DATE]" at bounding box center [784, 254] width 477 height 25
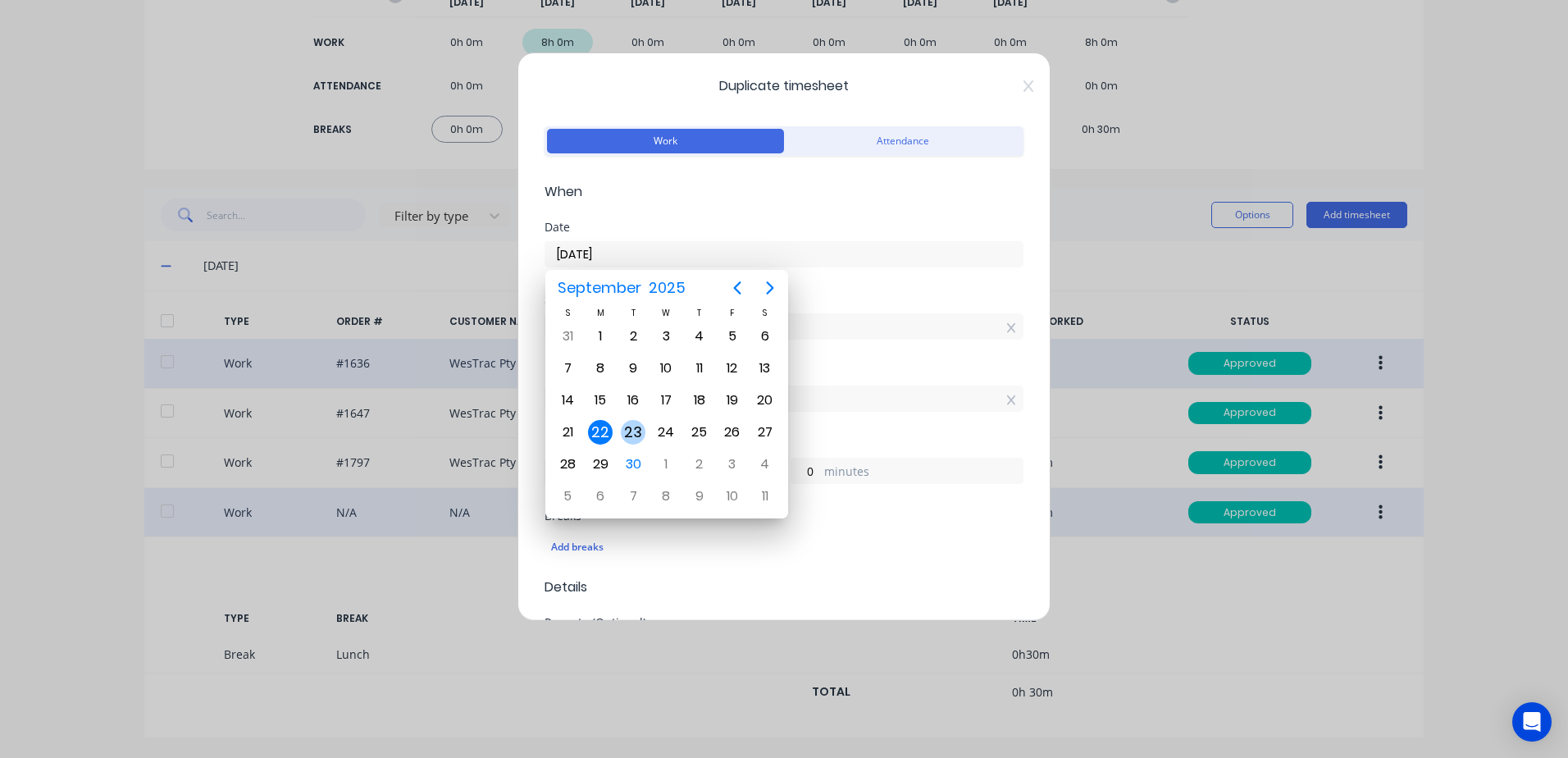
click at [632, 428] on div "23" at bounding box center [633, 432] width 25 height 25
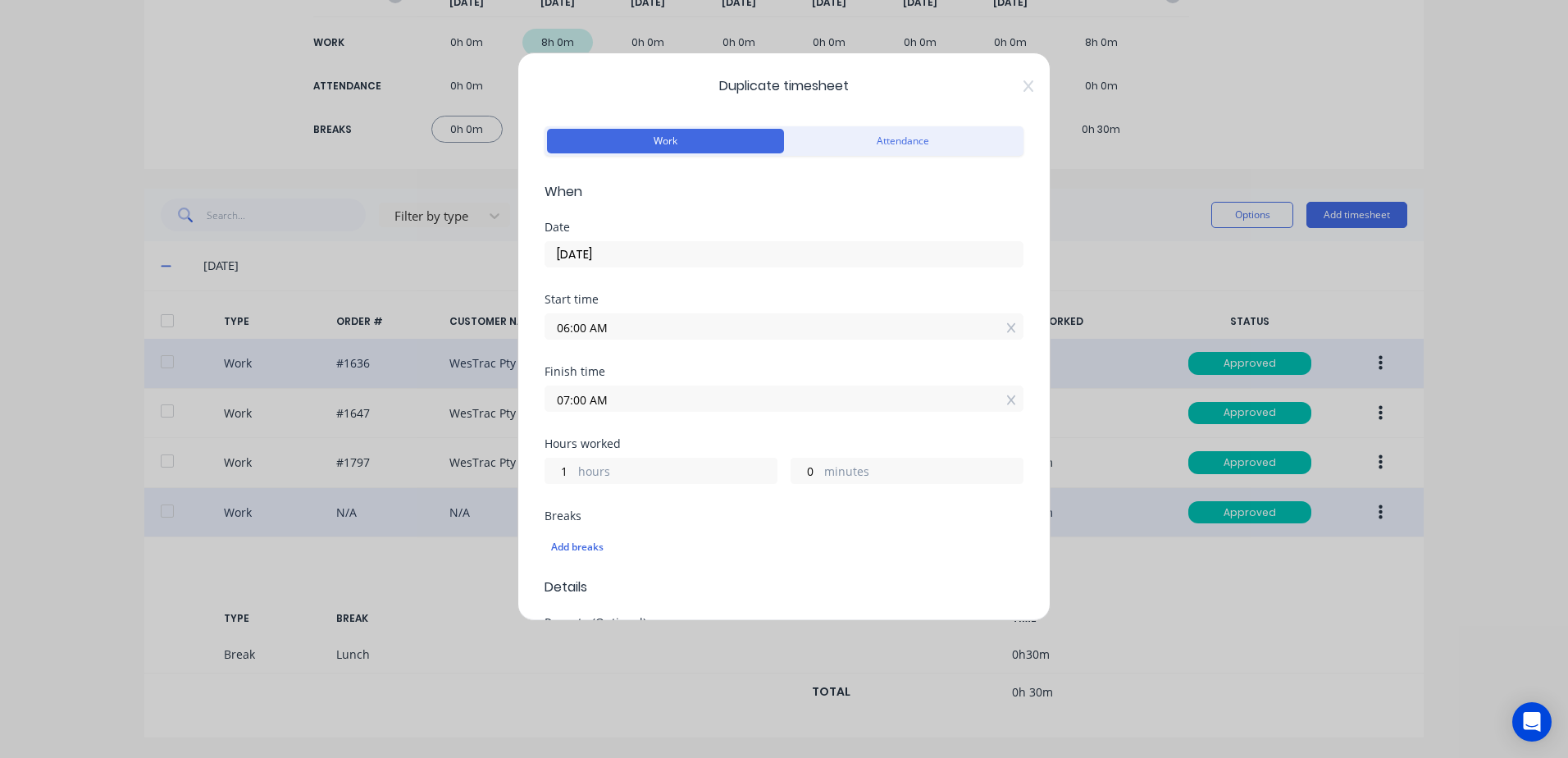
click at [622, 327] on input "06:00 AM" at bounding box center [784, 326] width 477 height 25
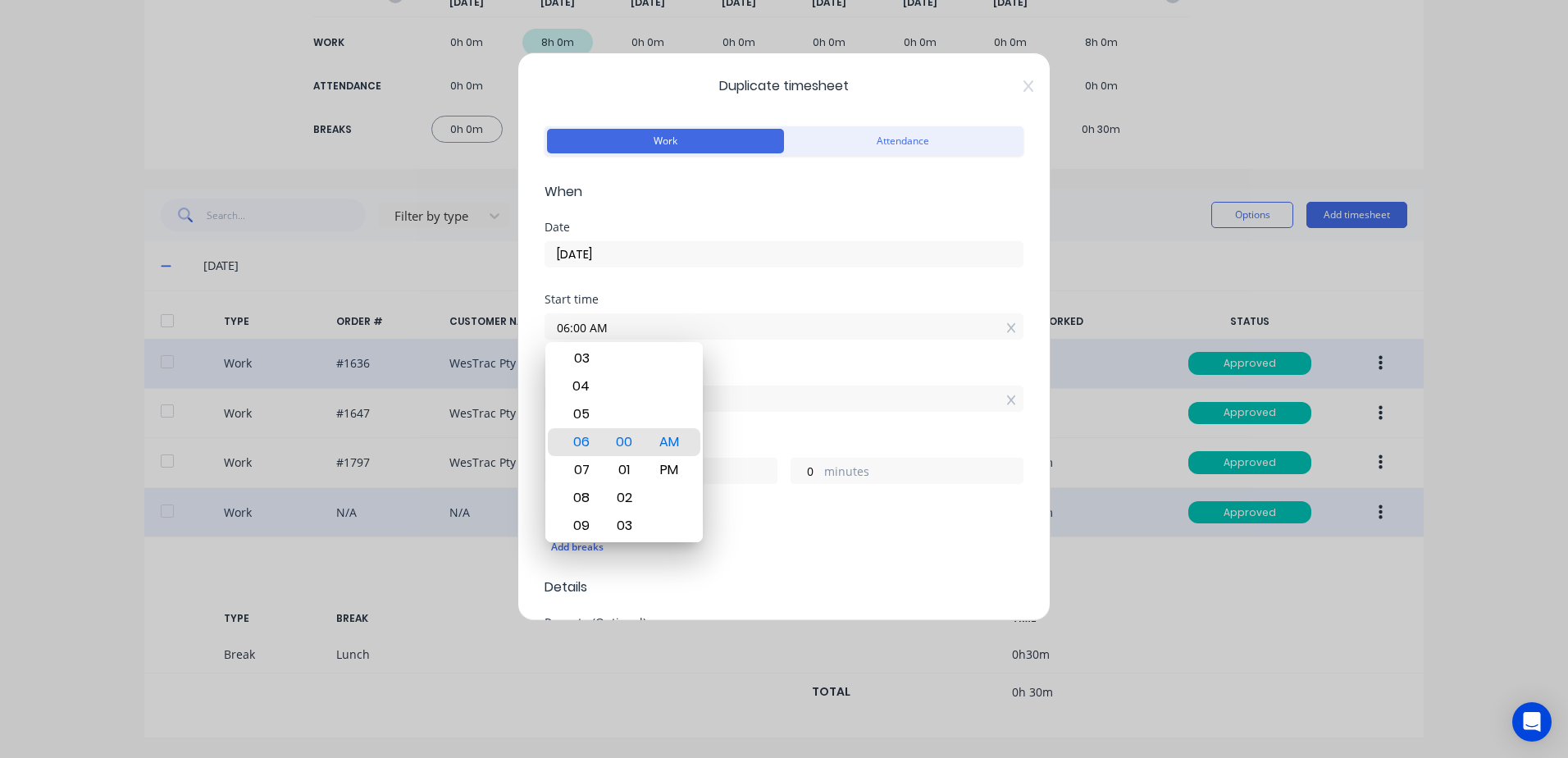
drag, startPoint x: 788, startPoint y: 522, endPoint x: 774, endPoint y: 498, distance: 27.8
click at [789, 520] on div "Breaks Add breaks" at bounding box center [784, 537] width 479 height 54
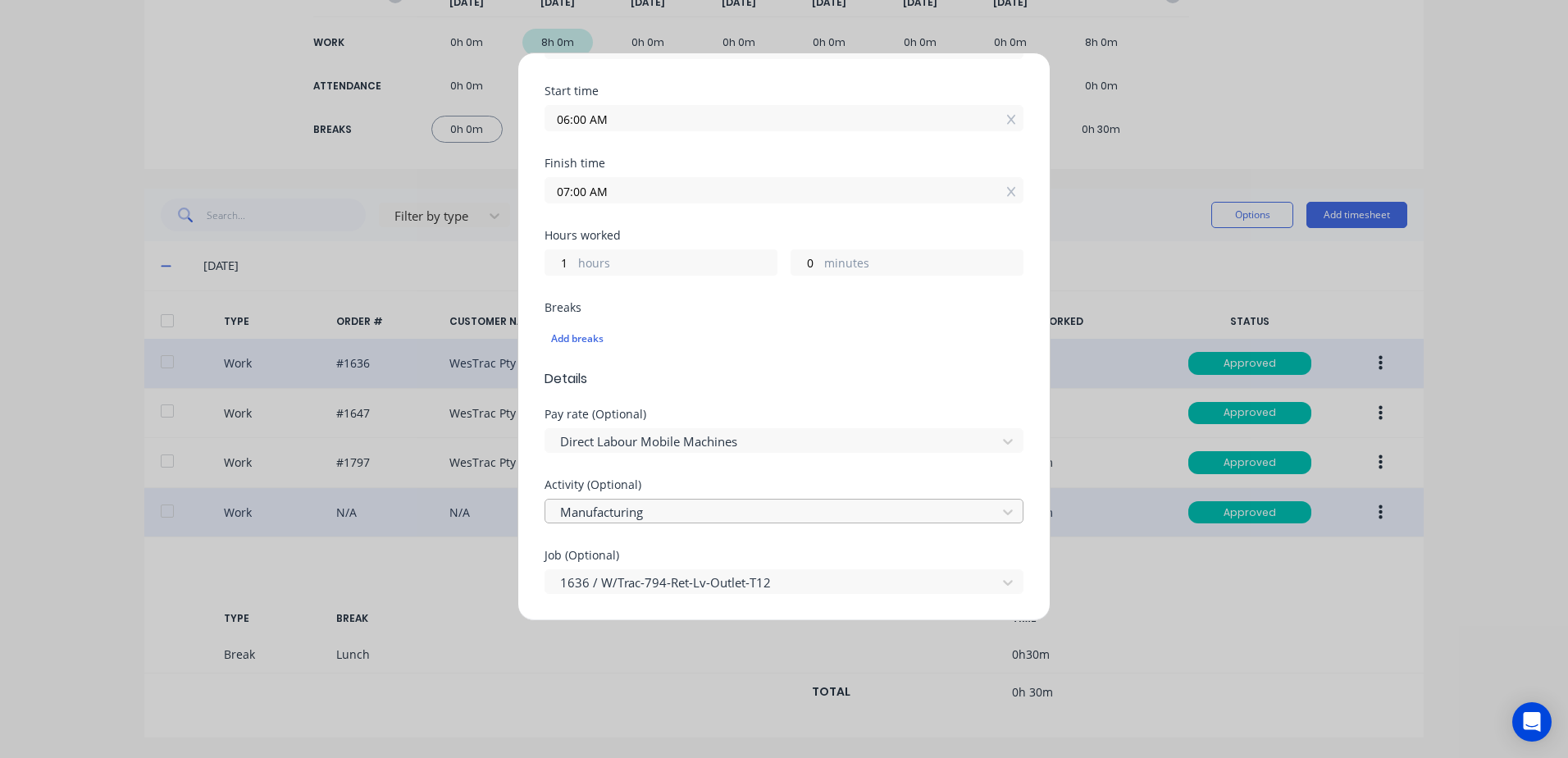
scroll to position [246, 0]
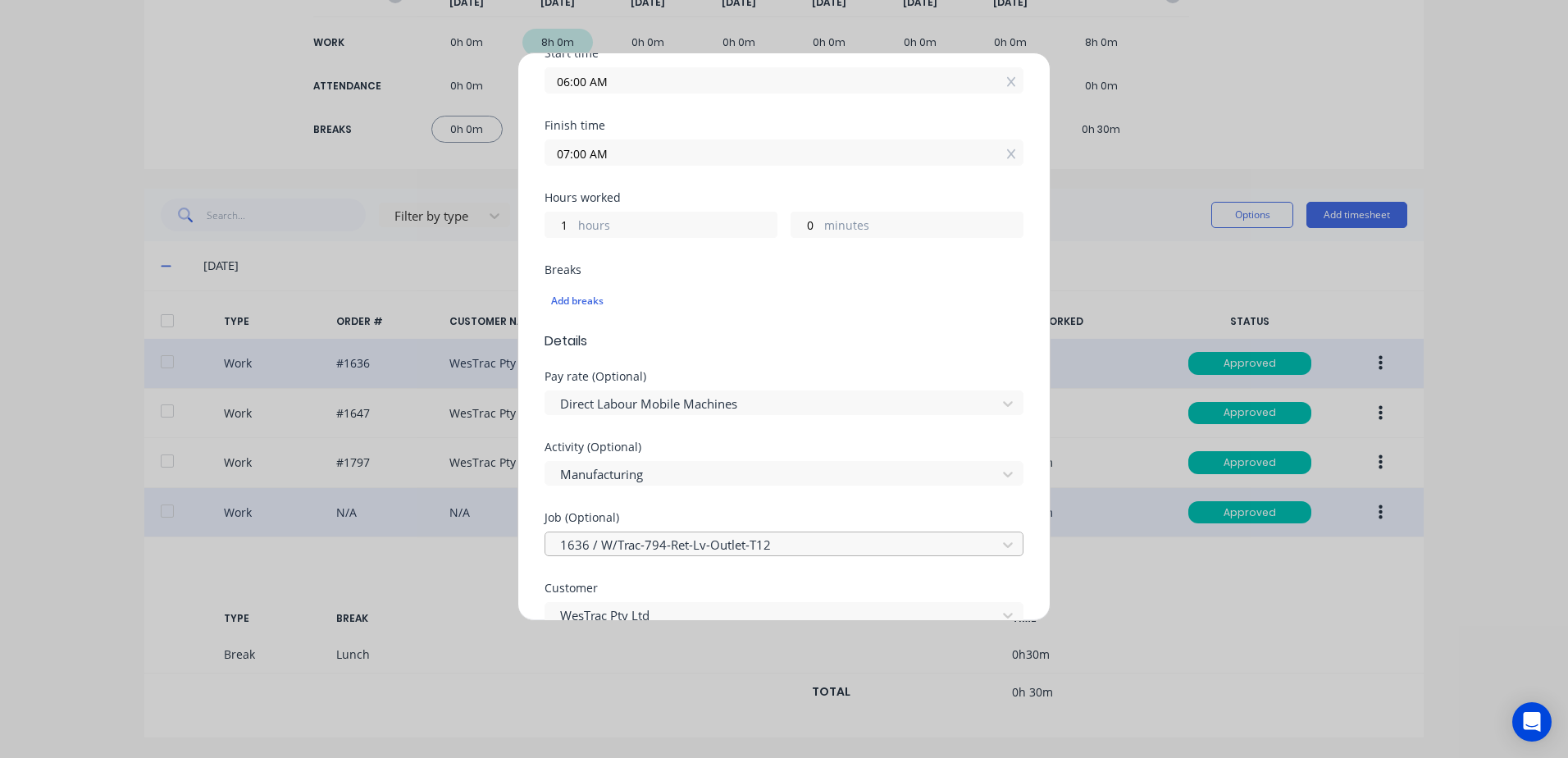
click at [617, 546] on div at bounding box center [773, 544] width 430 height 21
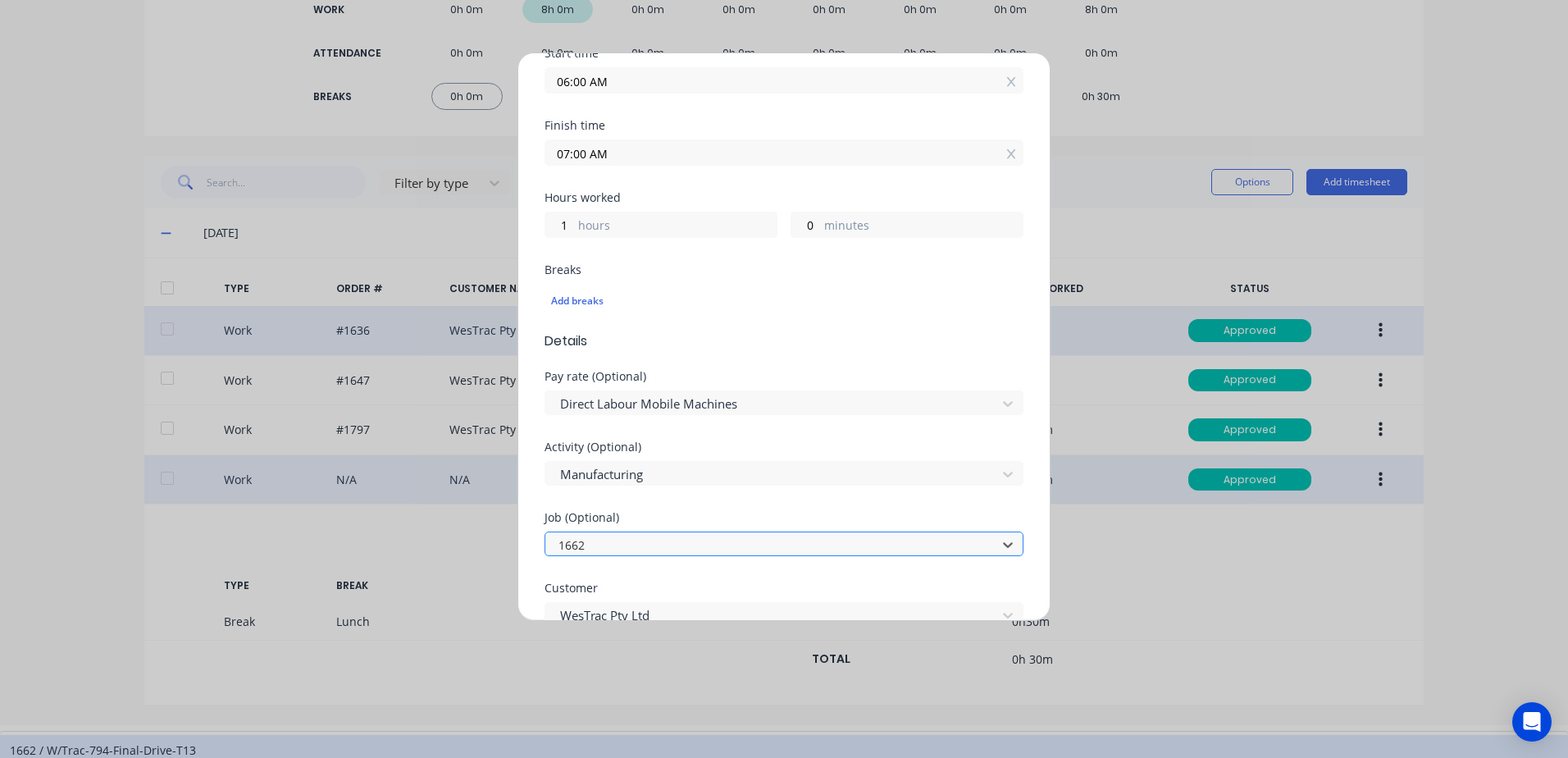
scroll to position [0, 0]
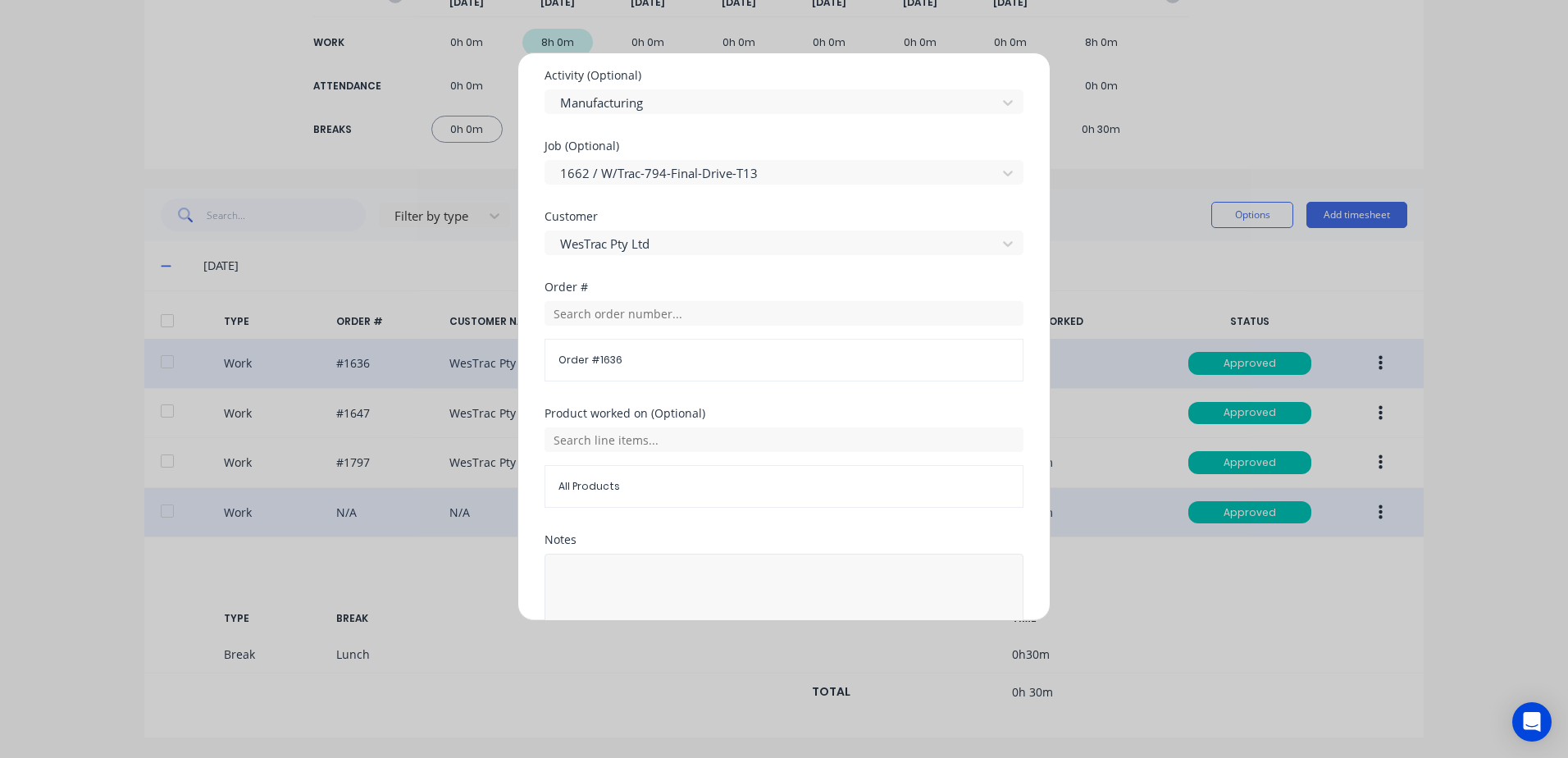
scroll to position [657, 0]
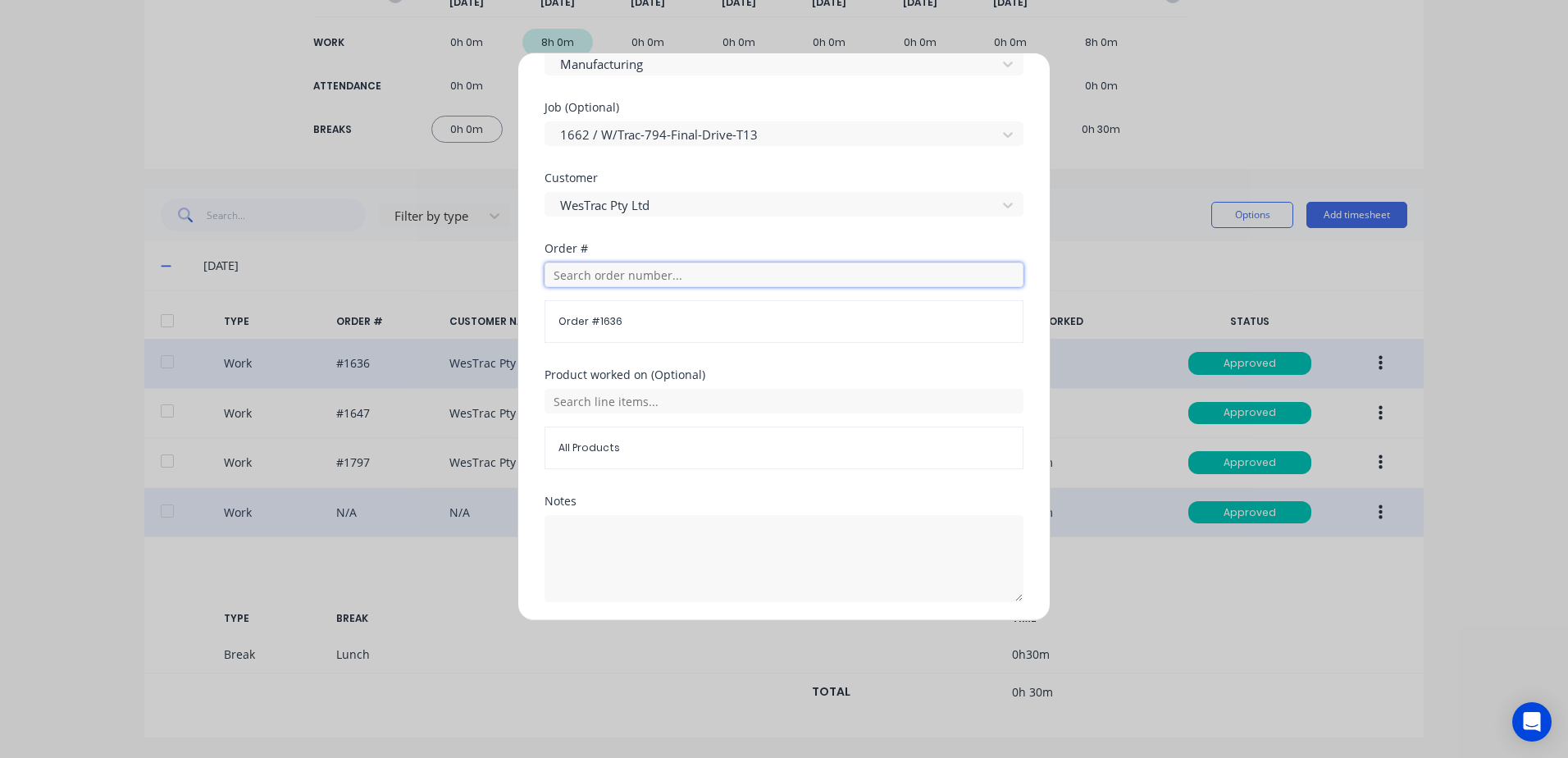
click at [588, 272] on input "text" at bounding box center [784, 275] width 479 height 25
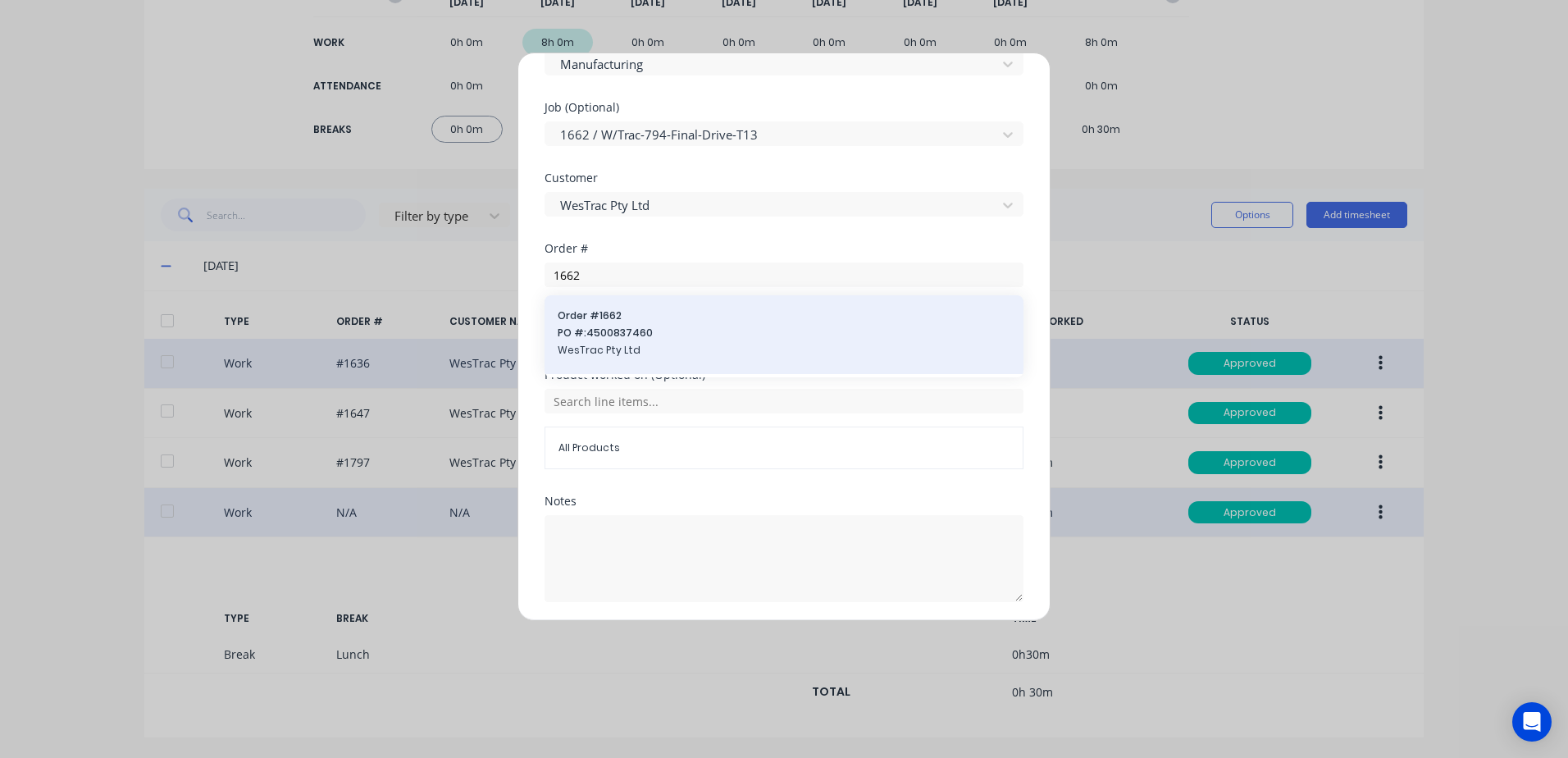
click at [607, 322] on span "Order # 1662" at bounding box center [784, 315] width 453 height 15
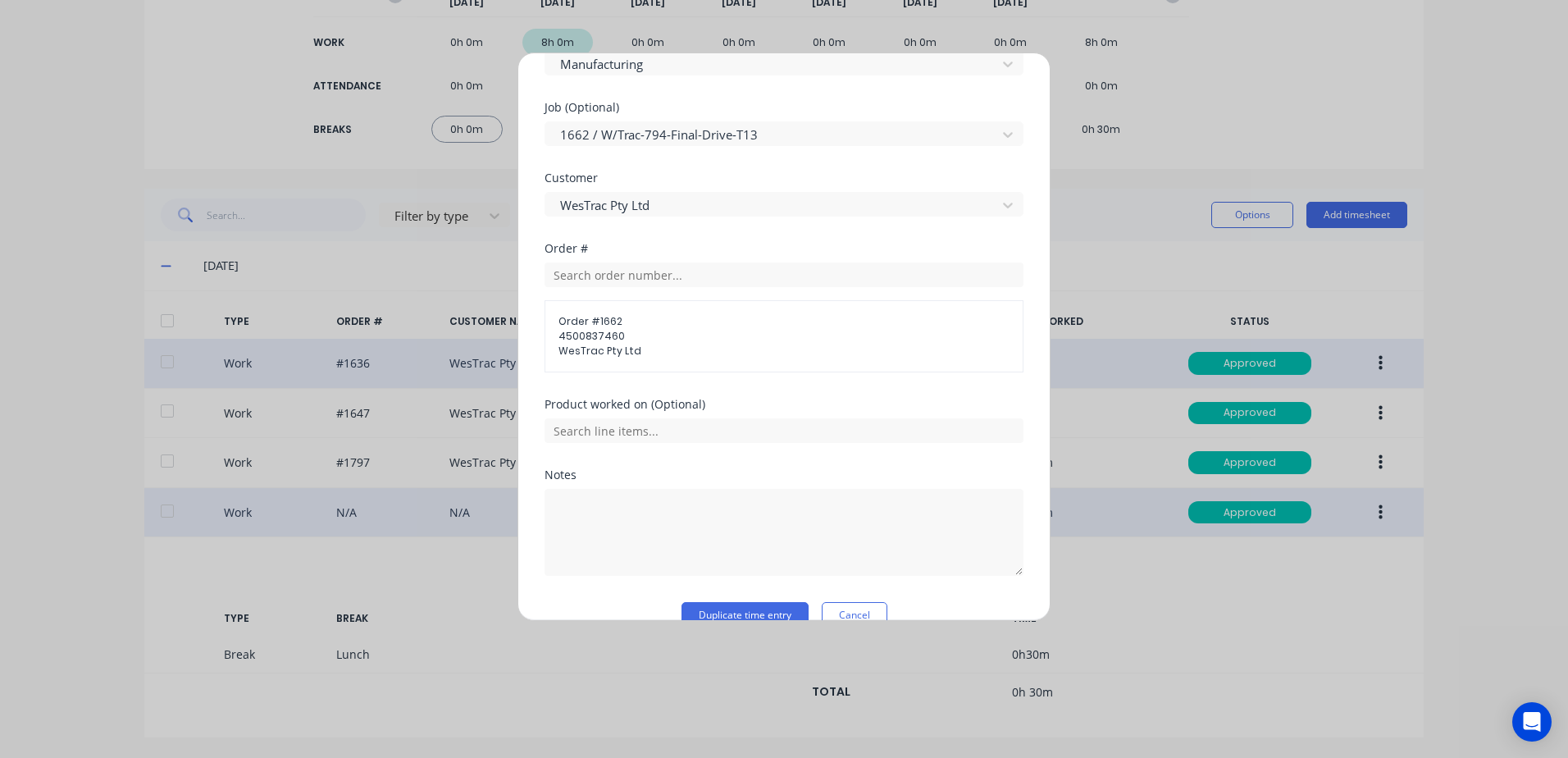
scroll to position [687, 0]
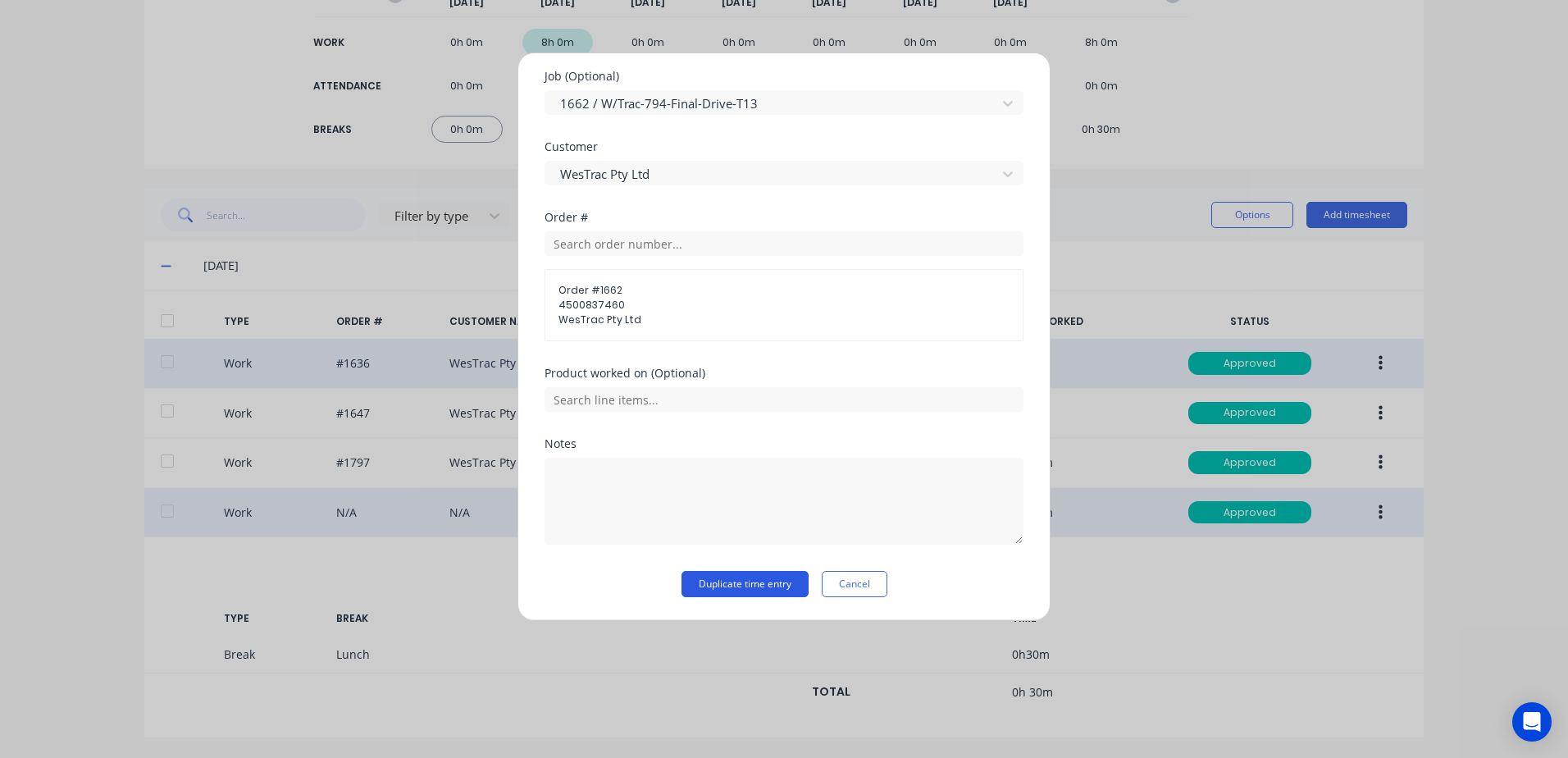
click at [704, 588] on button "Duplicate time entry" at bounding box center [744, 584] width 127 height 27
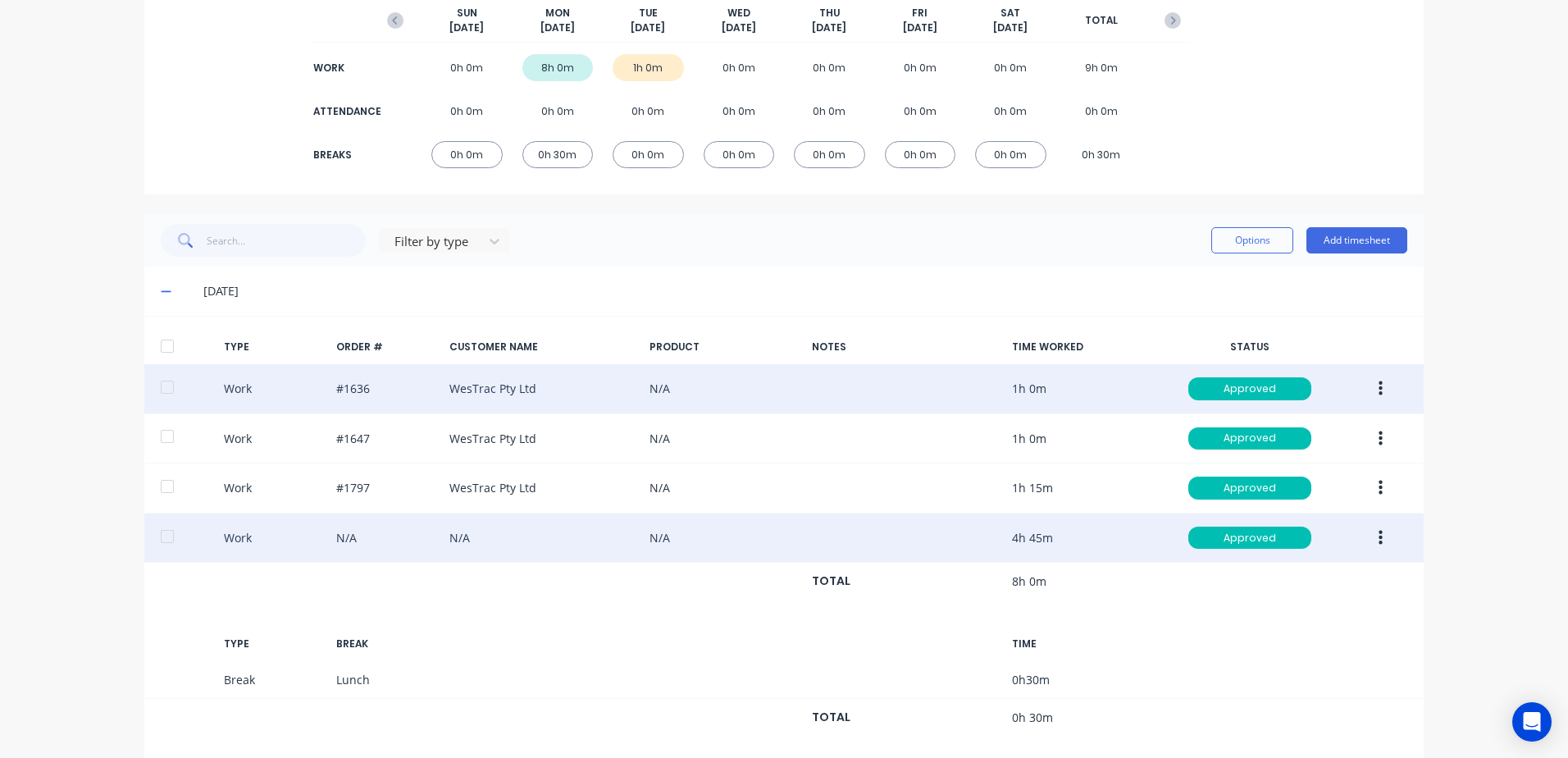
scroll to position [205, 0]
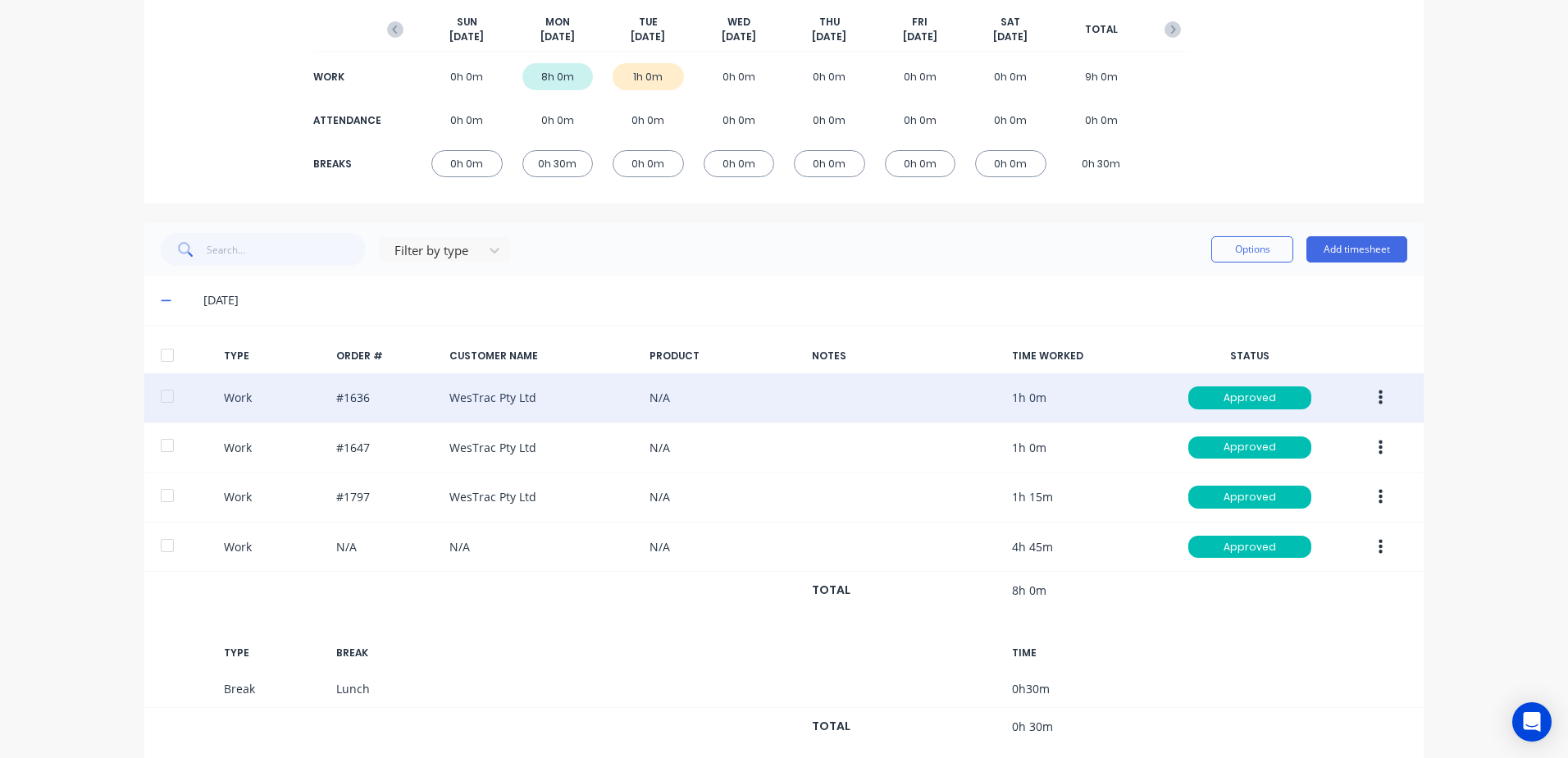
click at [1379, 545] on icon "button" at bounding box center [1381, 545] width 4 height 15
click at [1283, 516] on div "Duplicate" at bounding box center [1322, 518] width 126 height 24
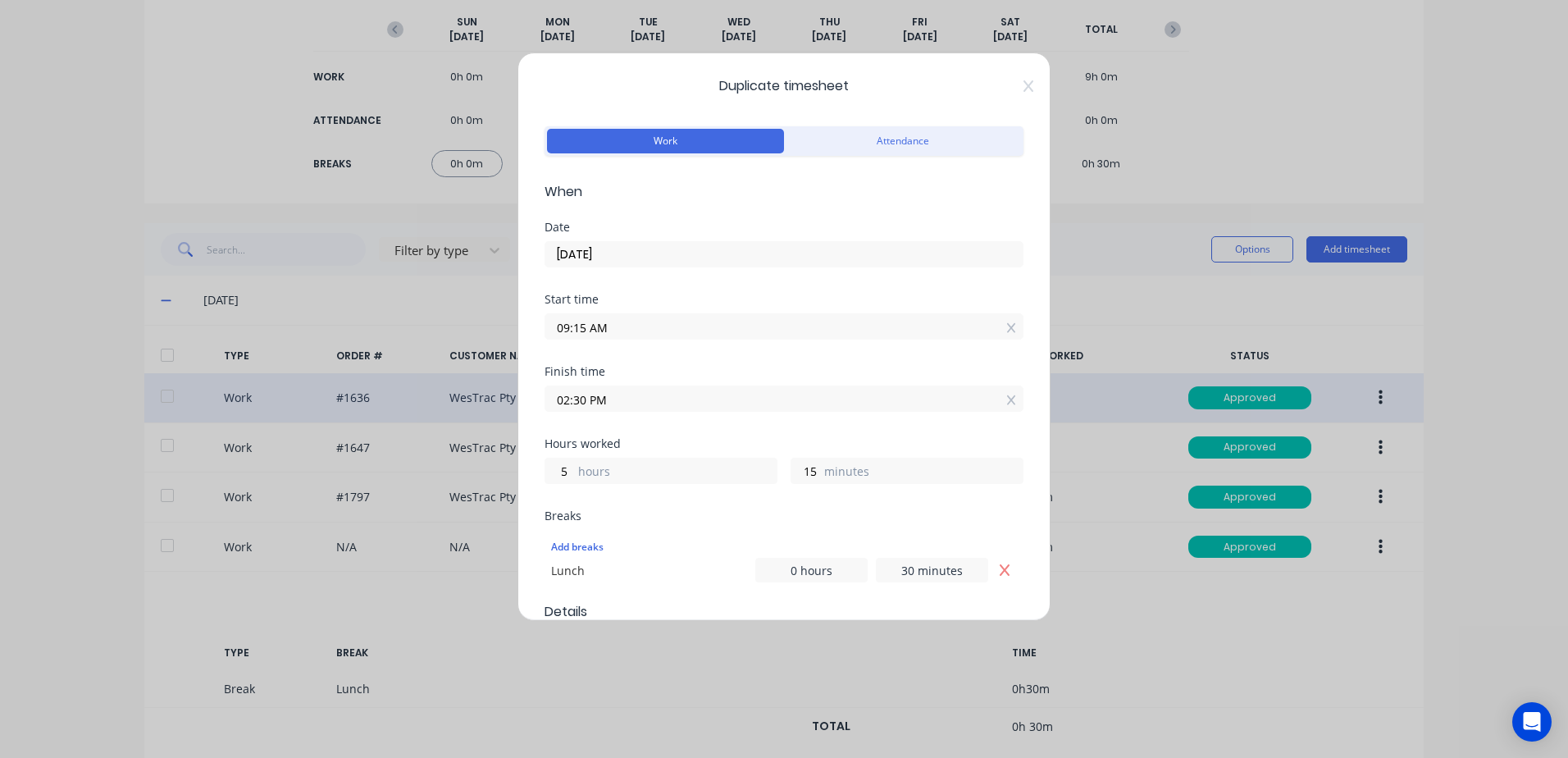
click at [607, 326] on input "09:15 AM" at bounding box center [784, 326] width 477 height 25
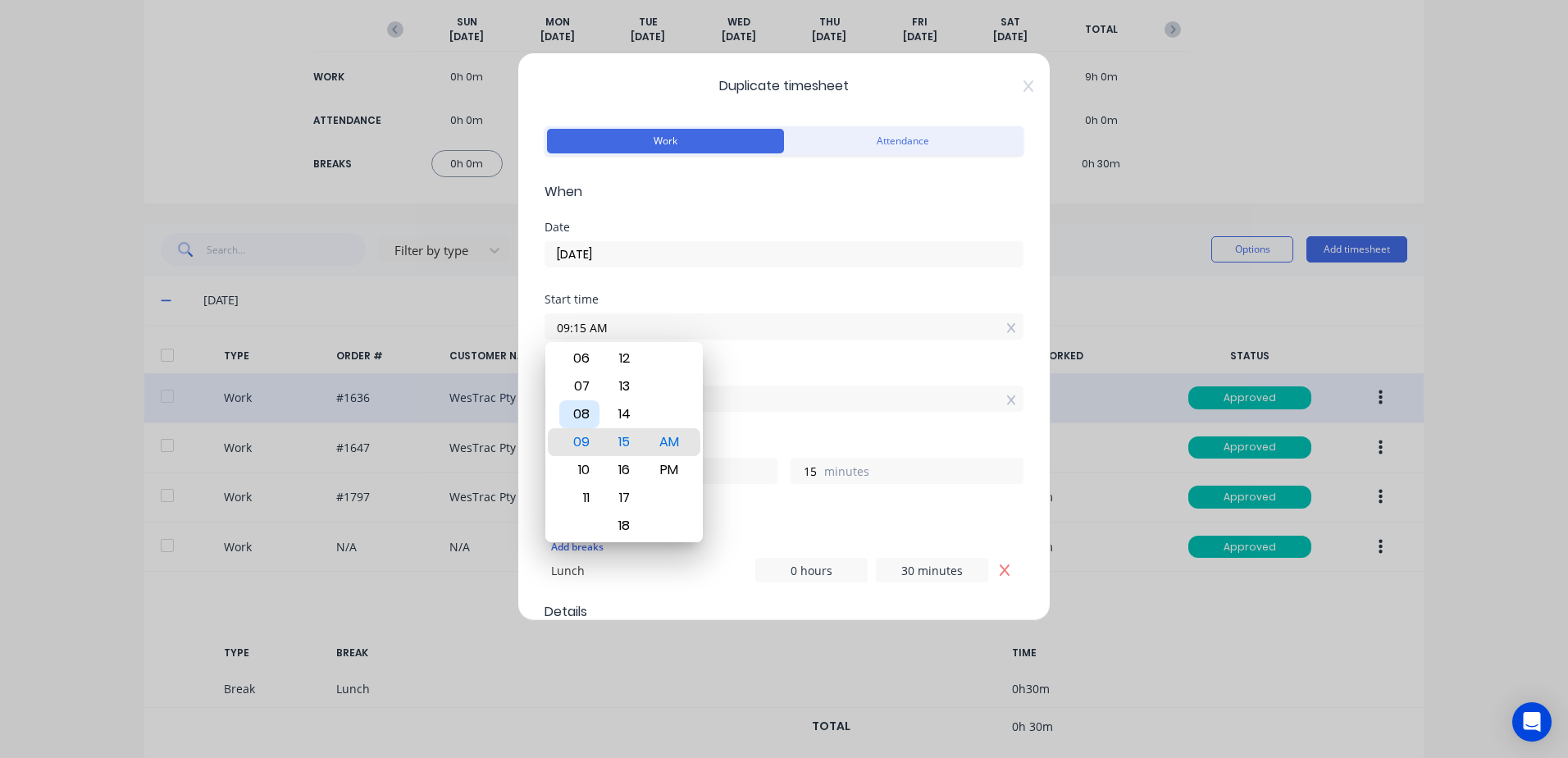
click at [590, 415] on div "08" at bounding box center [579, 414] width 40 height 28
click at [768, 427] on div "Finish time 02:30 PM" at bounding box center [784, 402] width 479 height 72
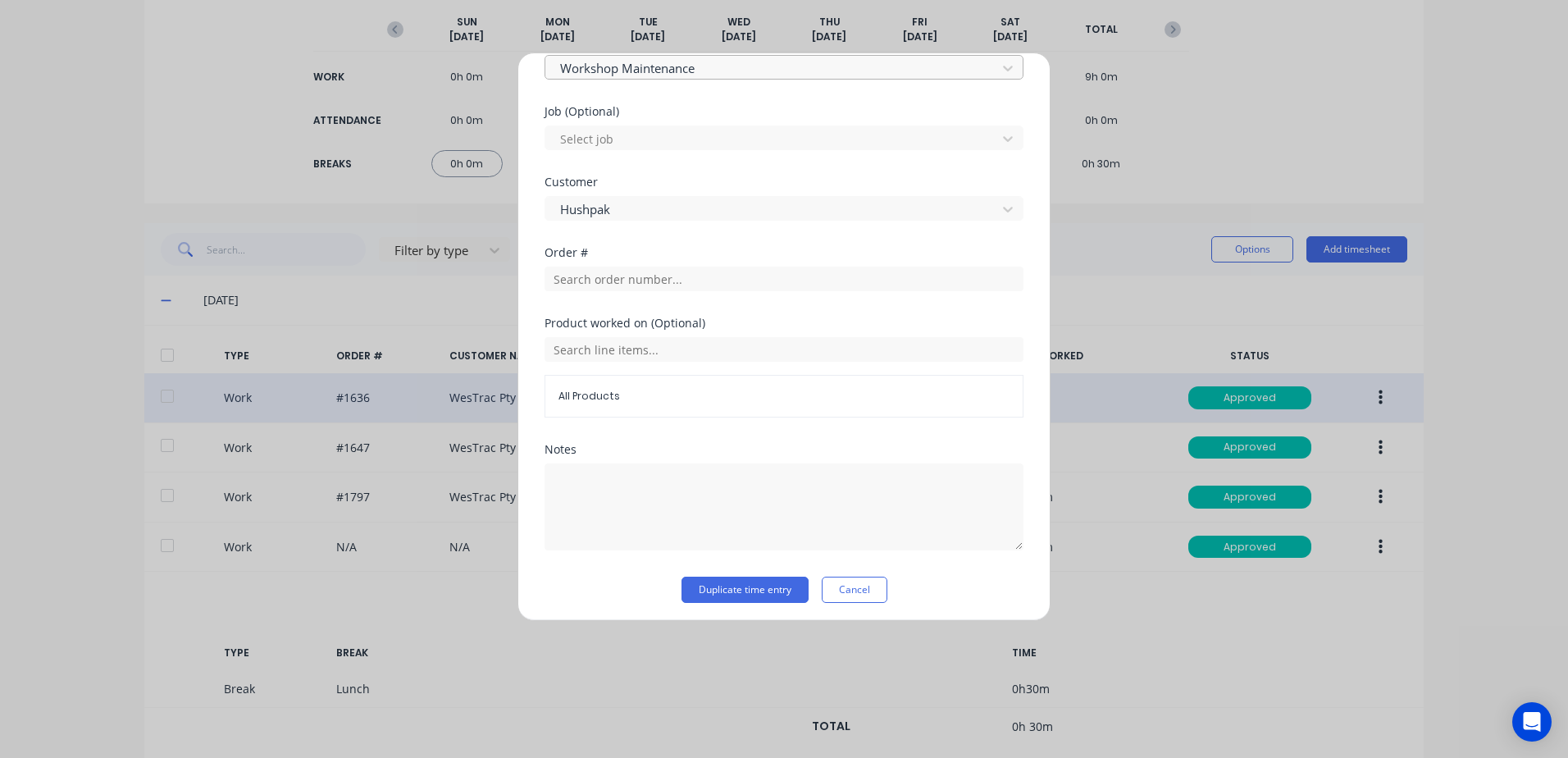
scroll to position [682, 0]
click at [701, 584] on button "Duplicate time entry" at bounding box center [744, 584] width 127 height 27
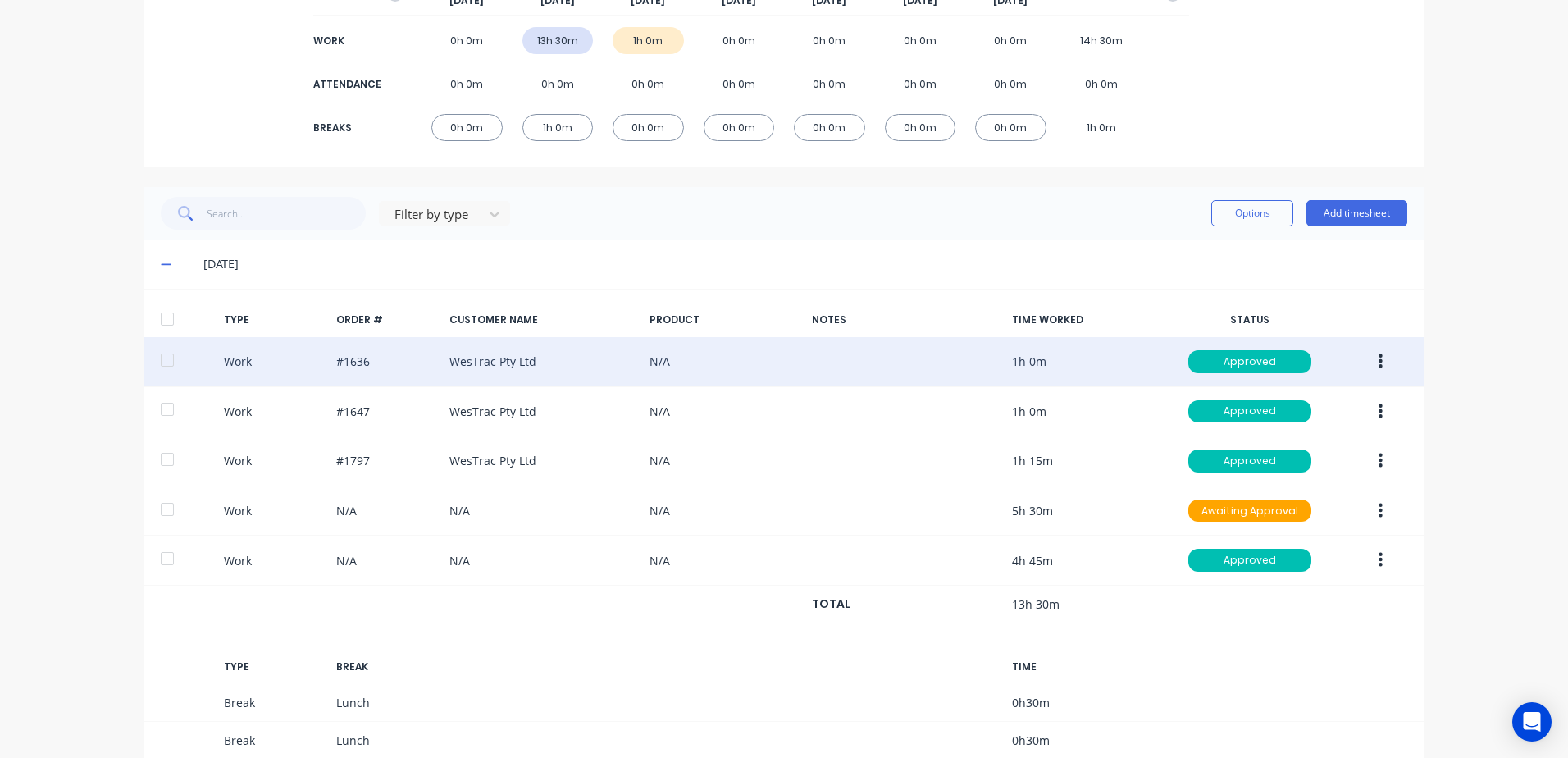
scroll to position [246, 0]
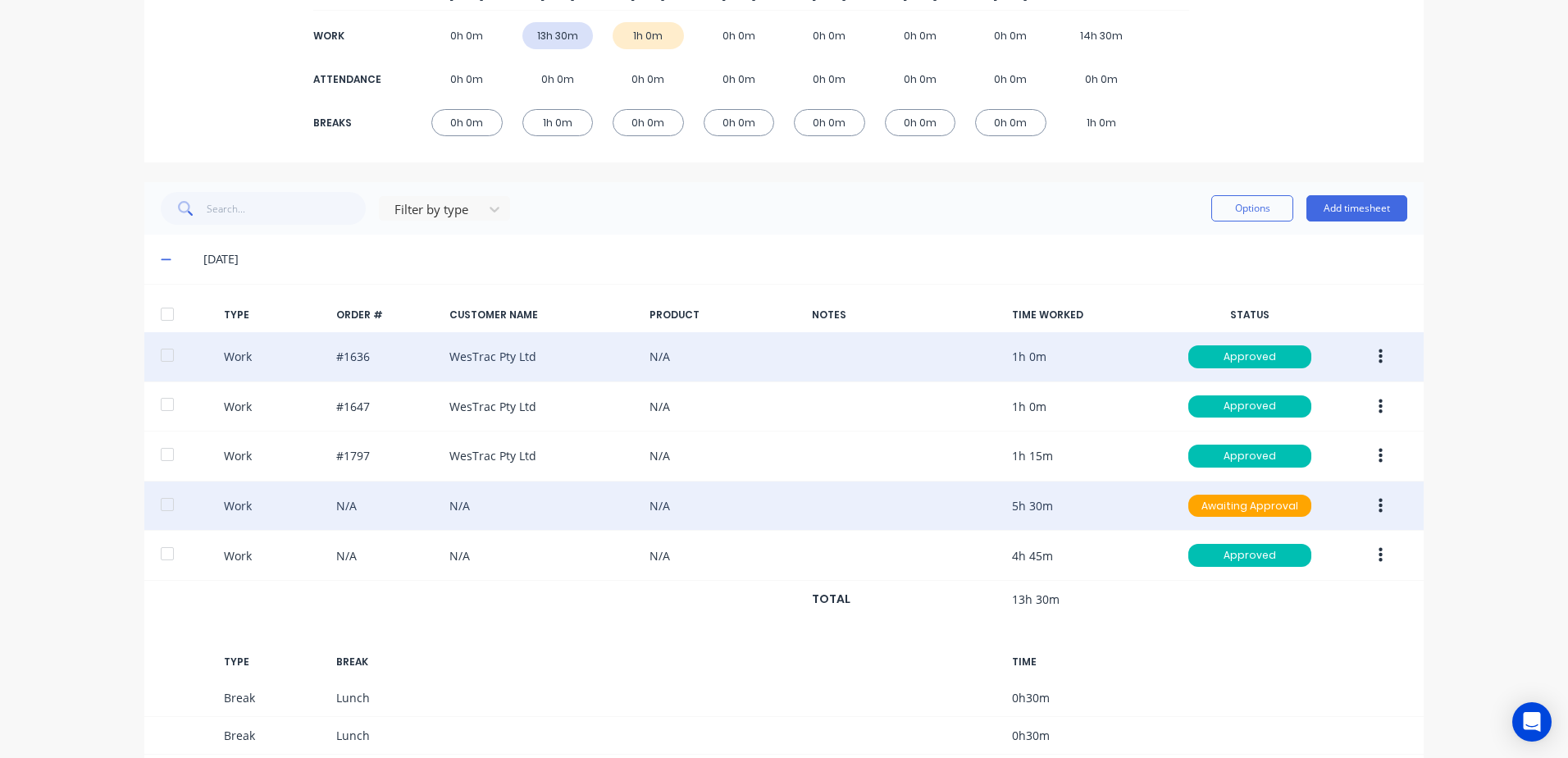
click at [1371, 502] on button "button" at bounding box center [1380, 506] width 38 height 30
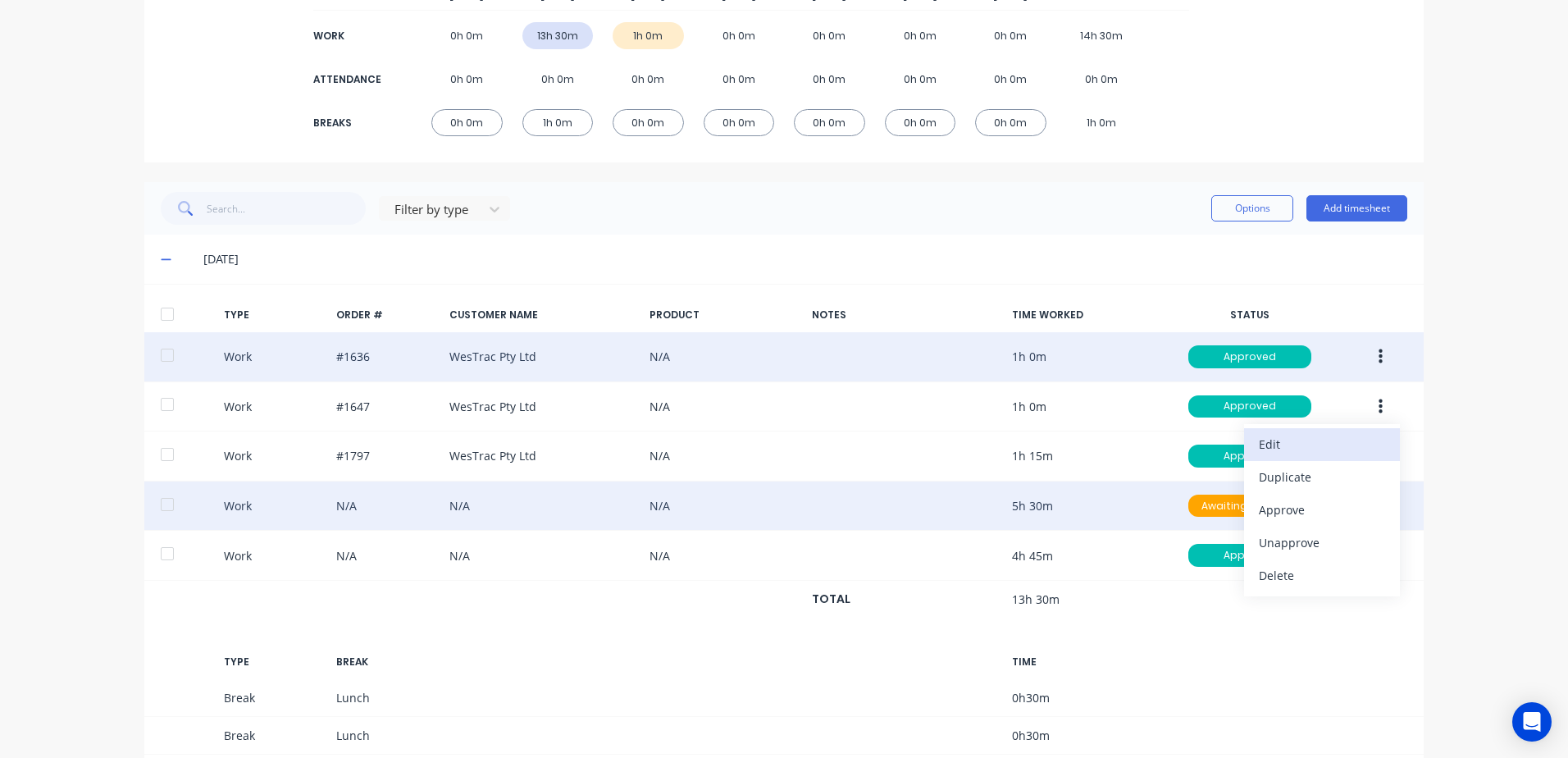
click at [1267, 445] on div "Edit" at bounding box center [1322, 444] width 126 height 24
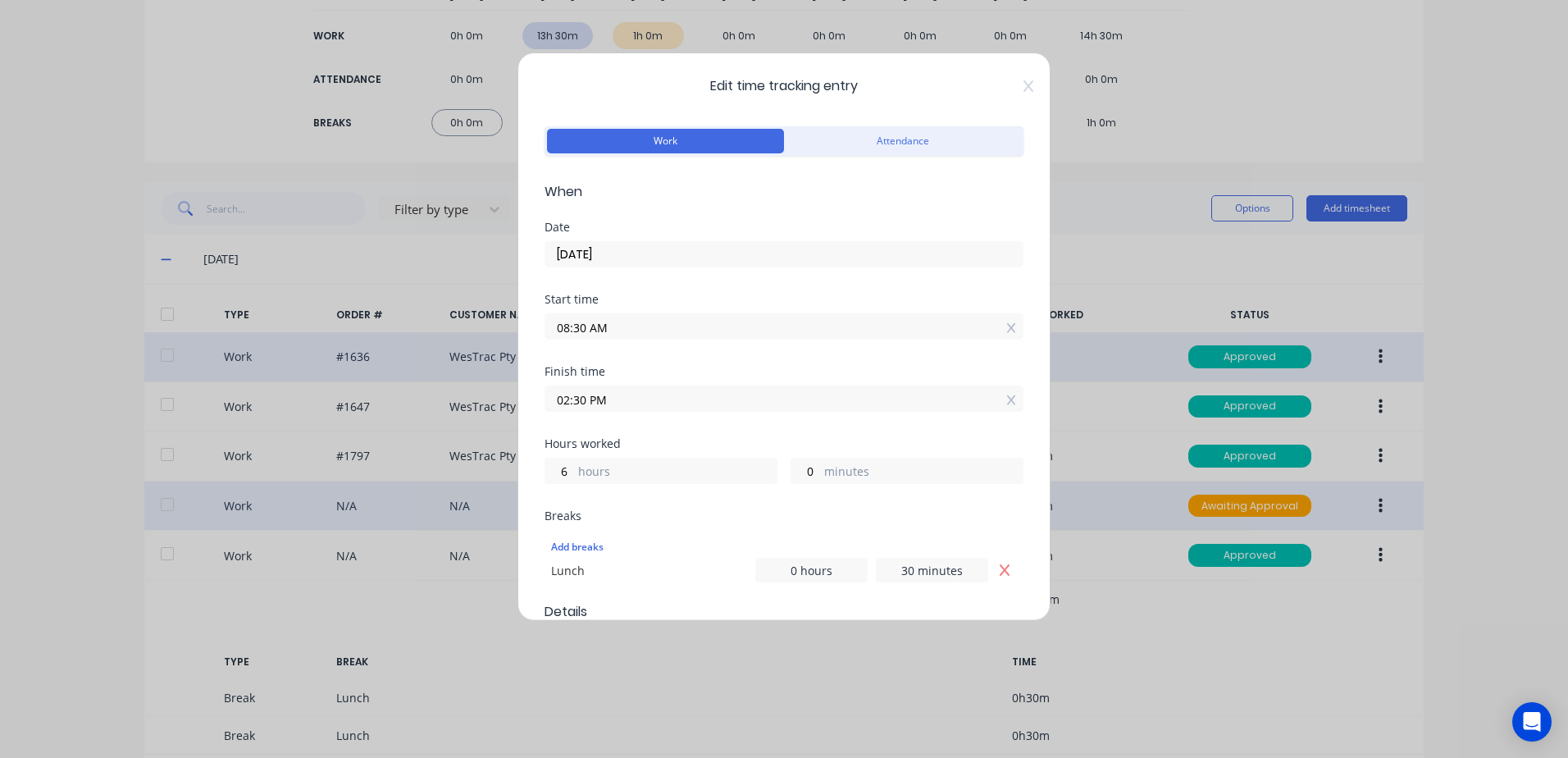
click at [630, 252] on input "[DATE]" at bounding box center [784, 254] width 477 height 25
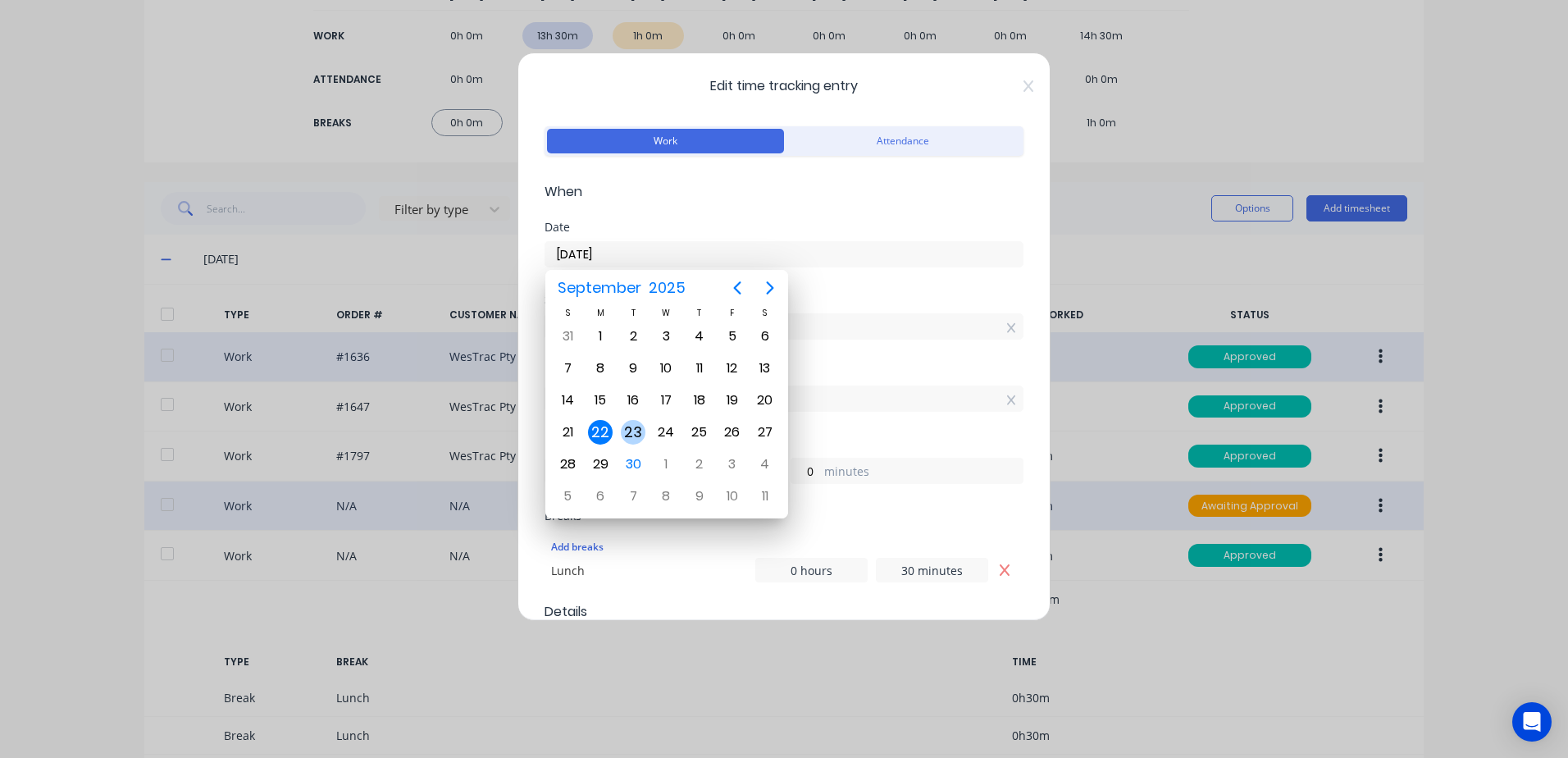
click at [630, 429] on div "23" at bounding box center [633, 432] width 25 height 25
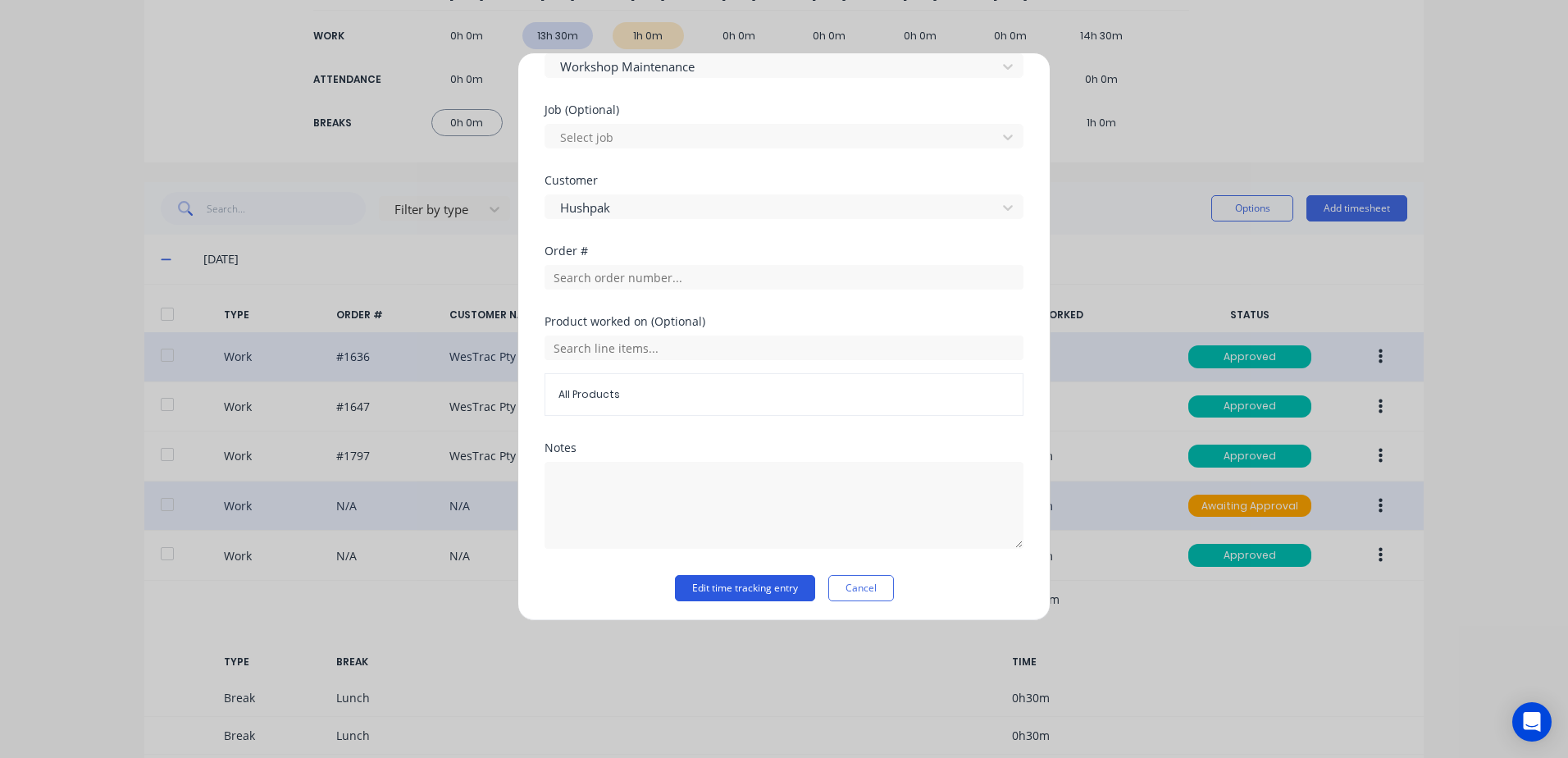
scroll to position [682, 0]
click at [734, 580] on button "Edit time tracking entry" at bounding box center [745, 584] width 140 height 27
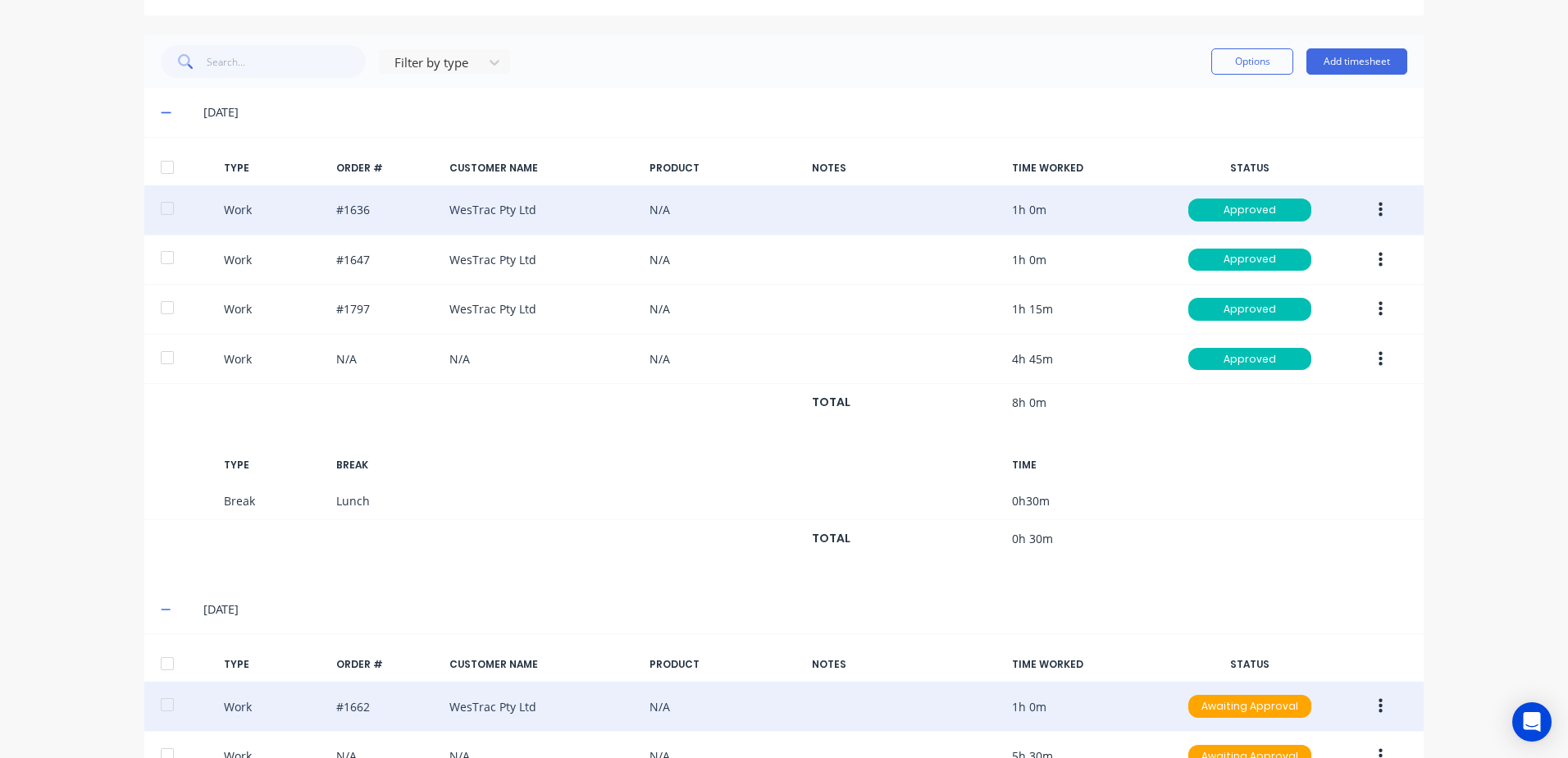
scroll to position [391, 0]
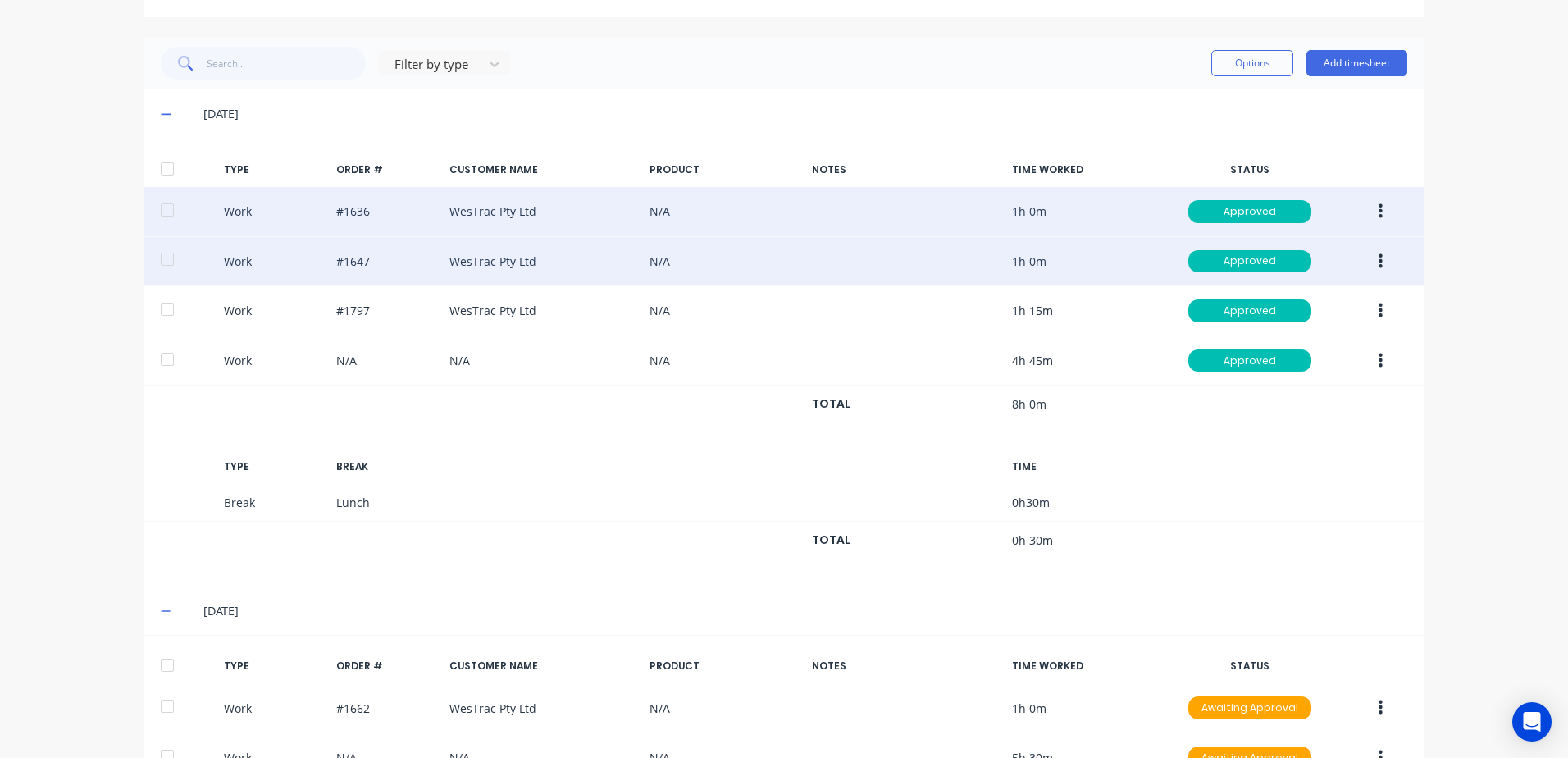
click at [1379, 265] on icon "button" at bounding box center [1381, 262] width 4 height 18
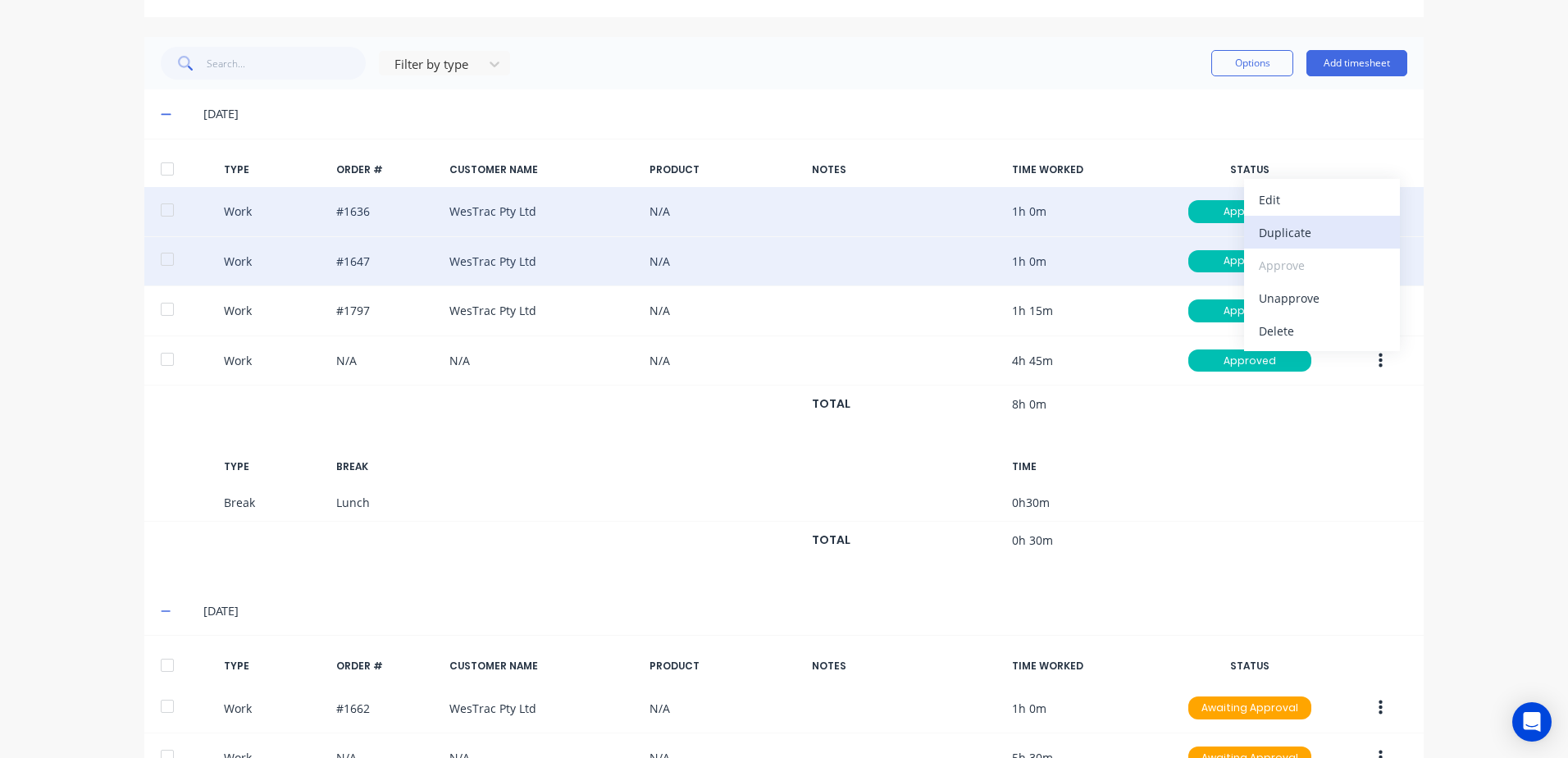
click at [1283, 232] on div "Duplicate" at bounding box center [1322, 232] width 126 height 24
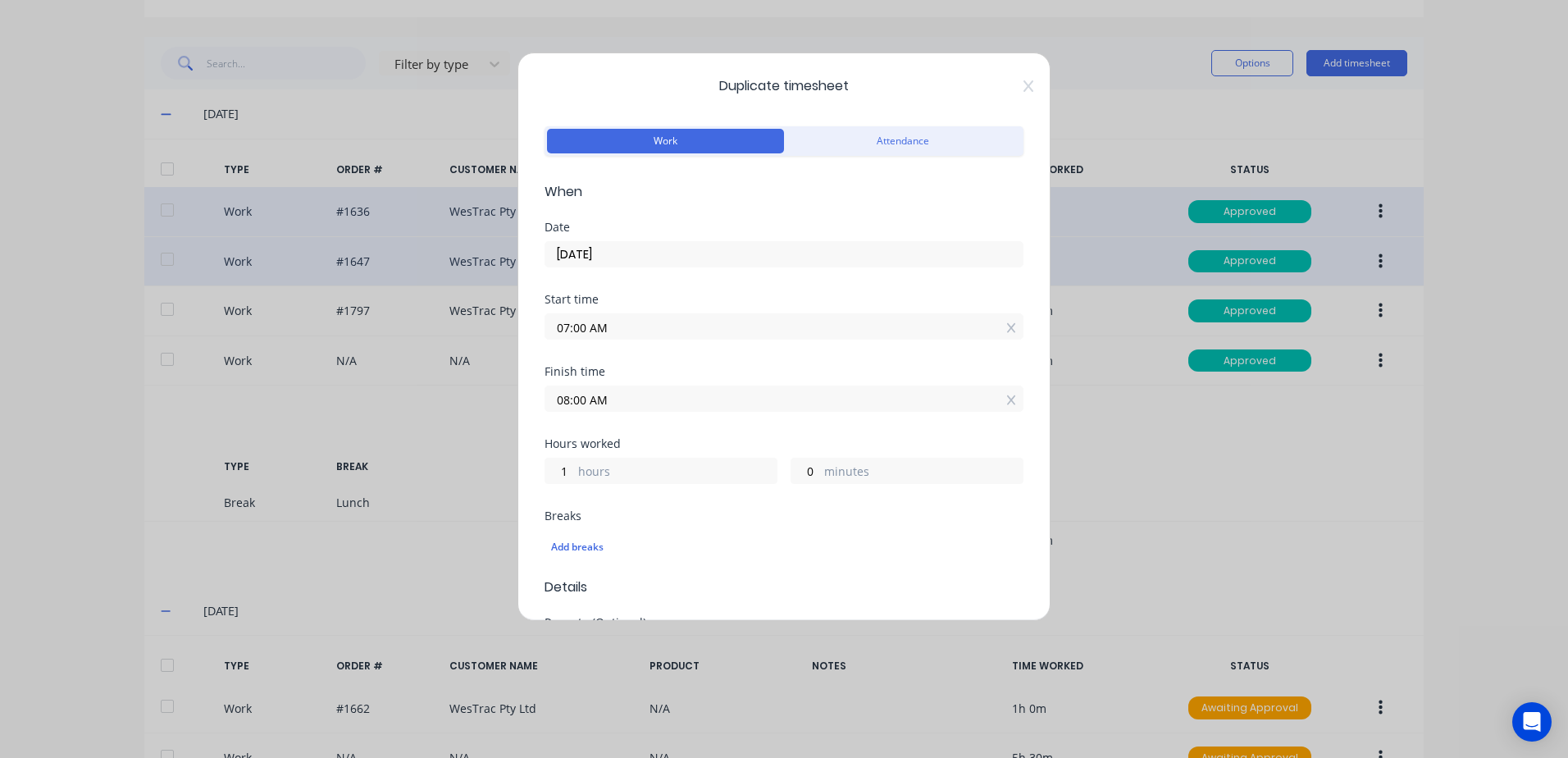
click at [613, 322] on input "07:00 AM" at bounding box center [784, 326] width 477 height 25
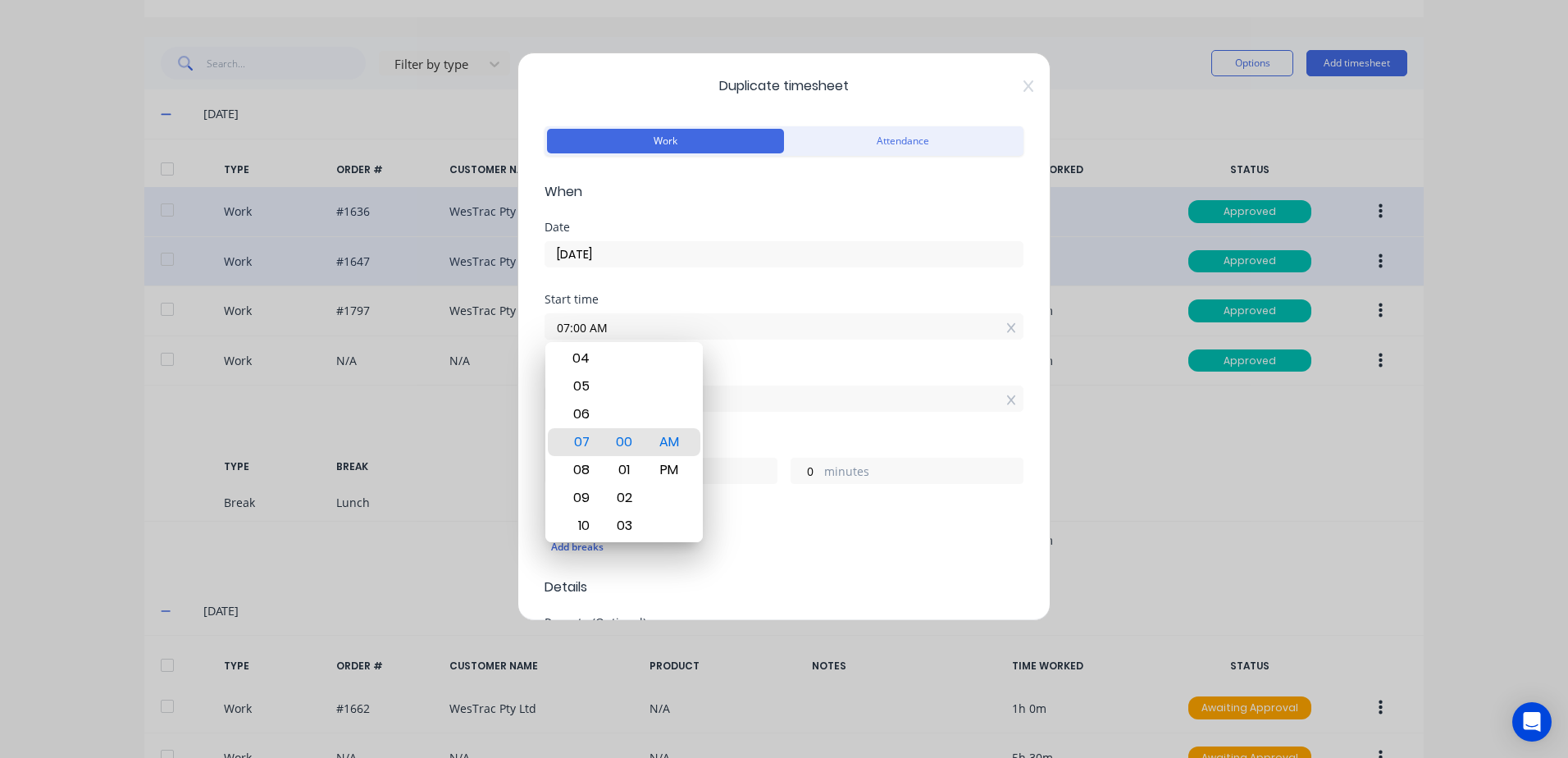
click at [781, 349] on div "Start time 07:00 AM" at bounding box center [784, 329] width 479 height 72
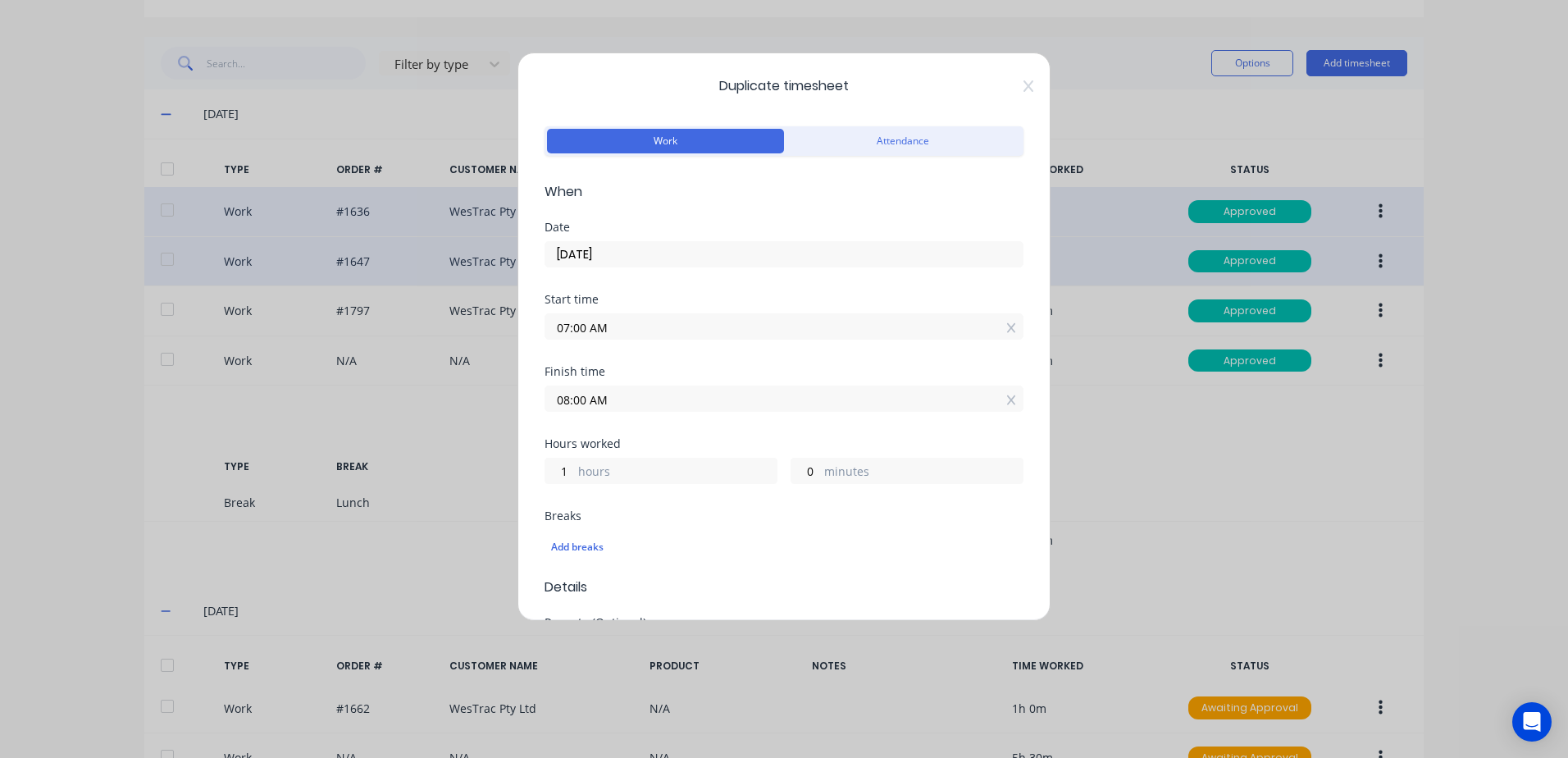
click at [608, 402] on input "08:00 AM" at bounding box center [784, 398] width 477 height 25
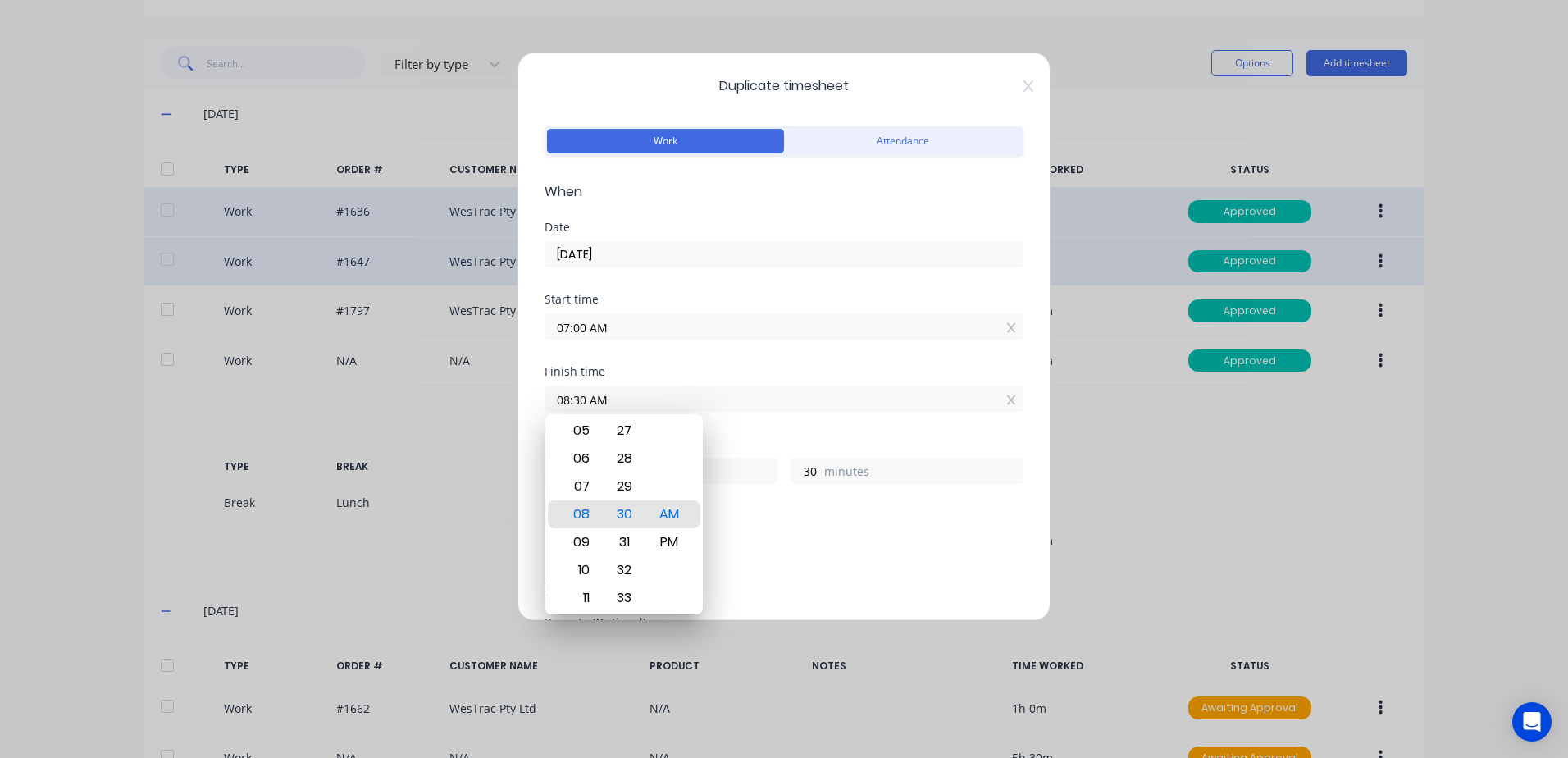
click at [790, 532] on div "Add breaks" at bounding box center [784, 546] width 479 height 34
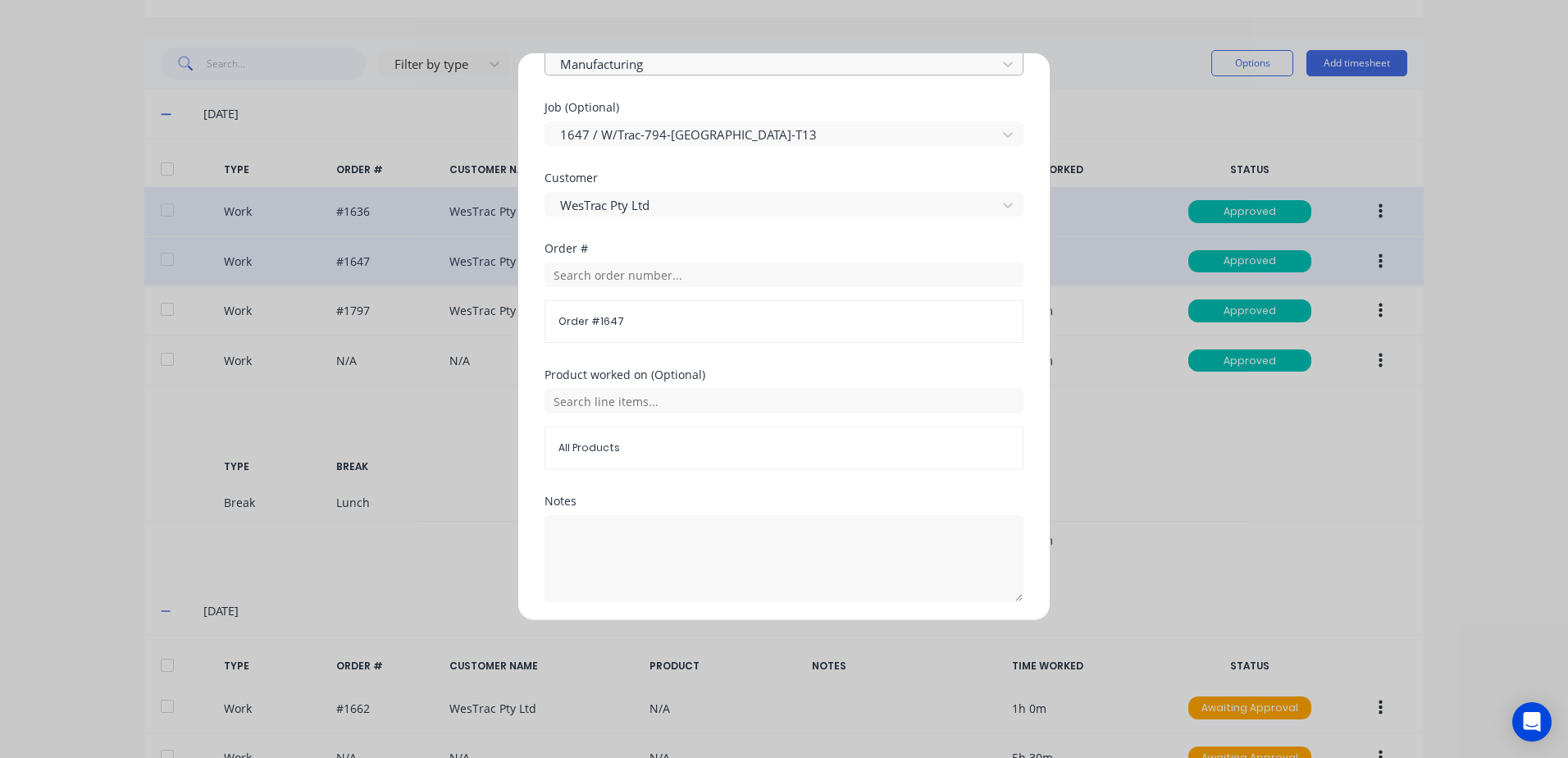
scroll to position [714, 0]
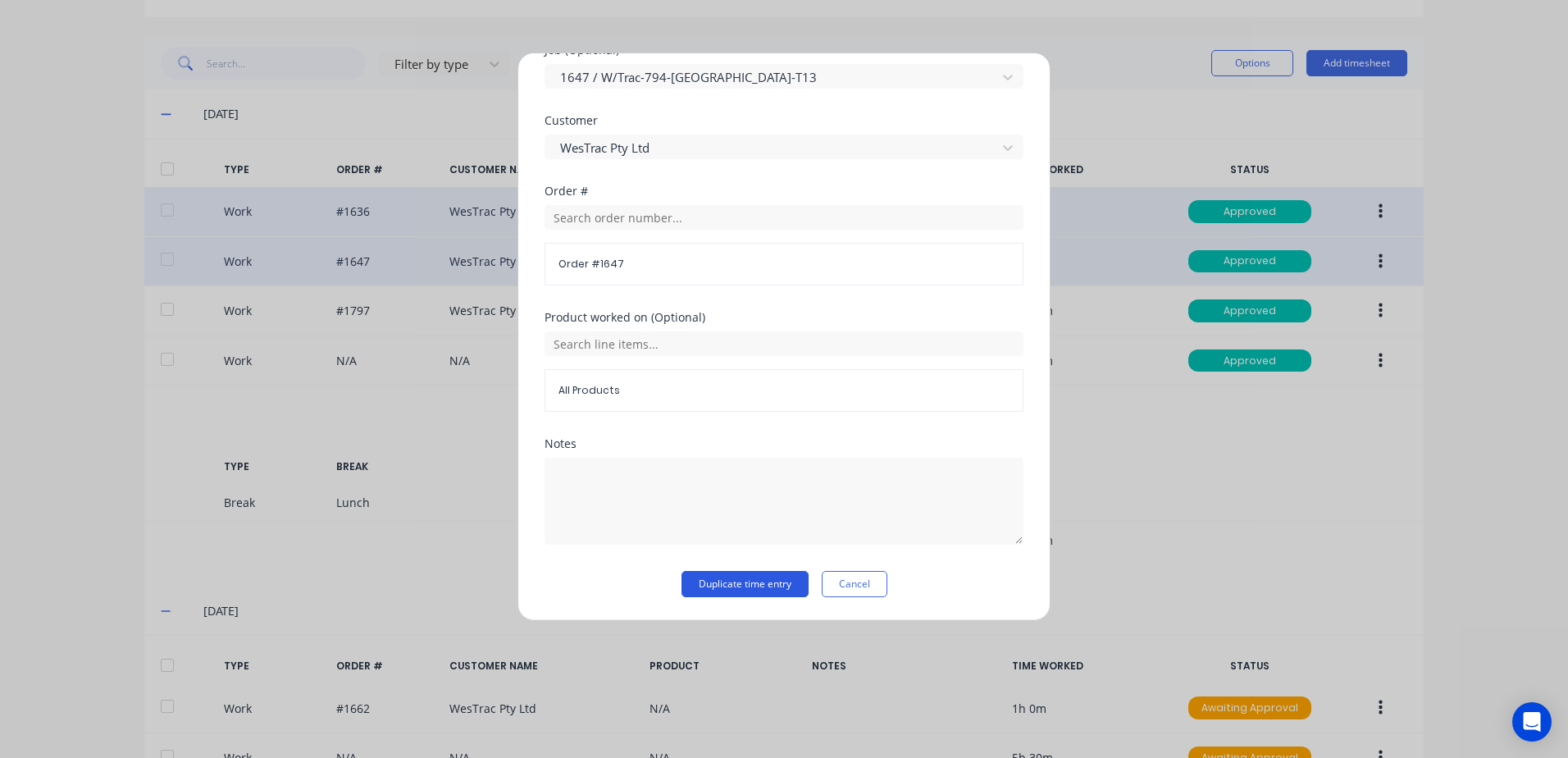
click at [711, 584] on button "Duplicate time entry" at bounding box center [744, 584] width 127 height 27
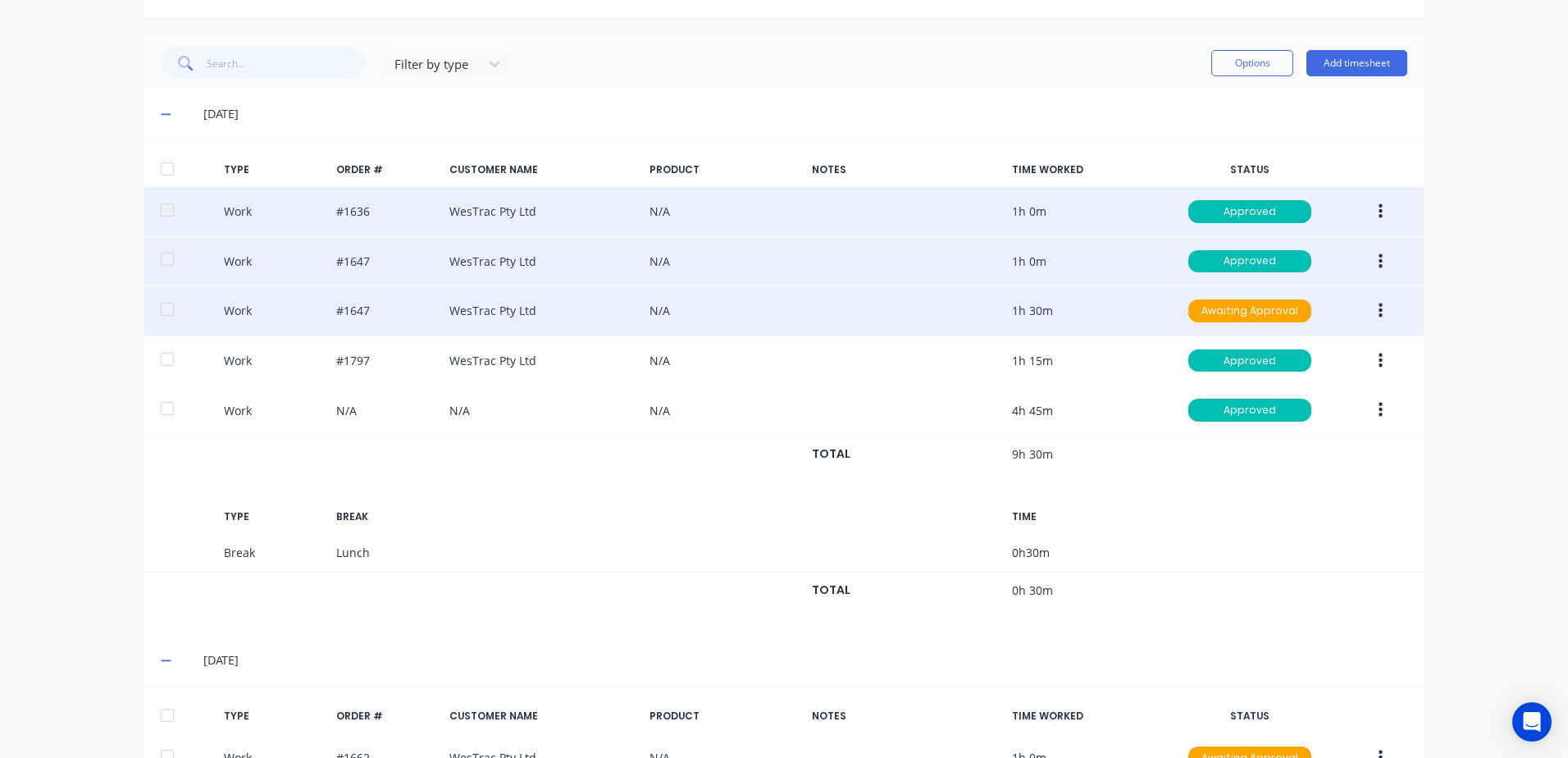
click at [1379, 308] on icon "button" at bounding box center [1381, 311] width 4 height 18
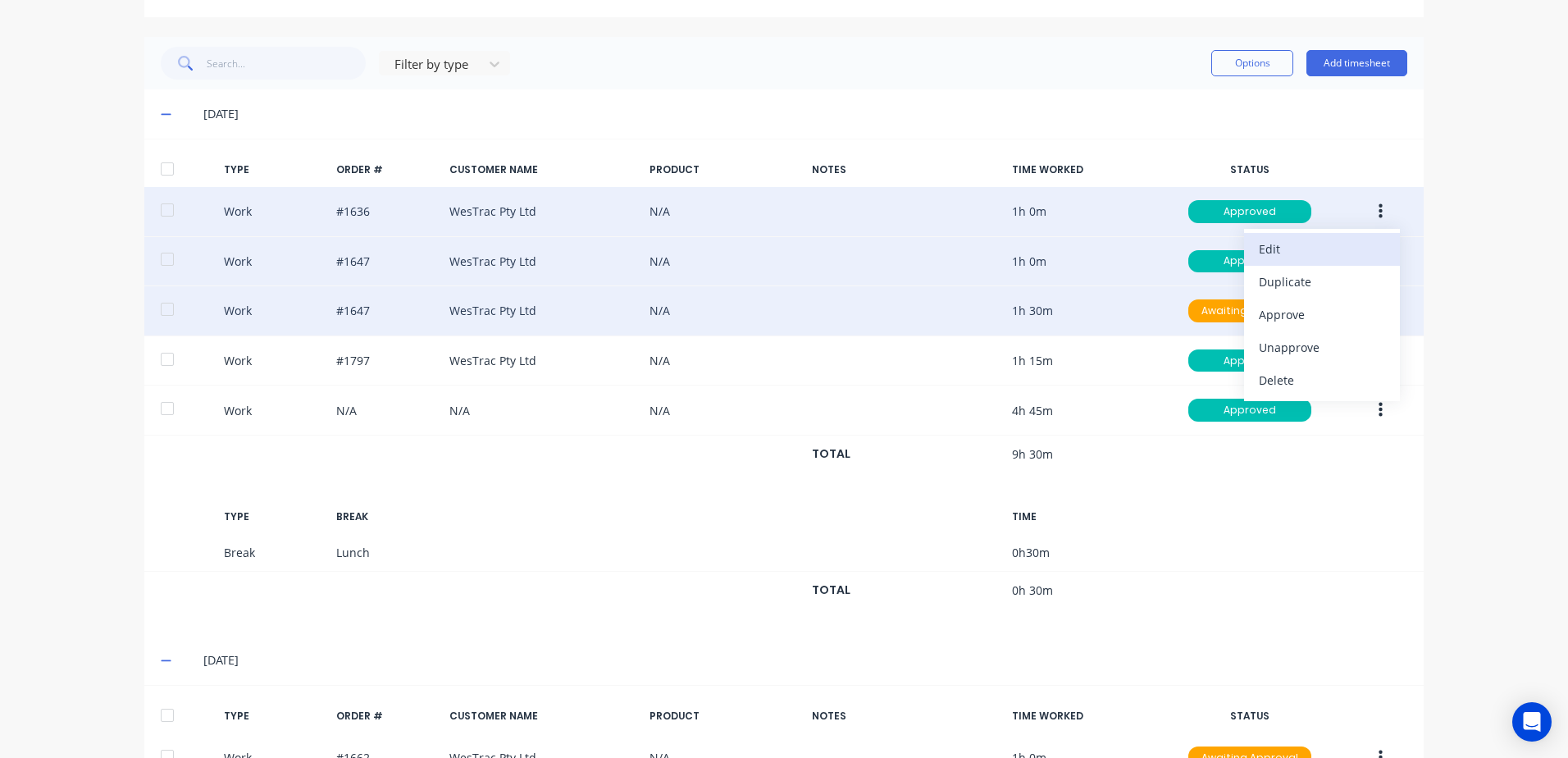
click at [1277, 248] on div "Edit" at bounding box center [1322, 249] width 126 height 24
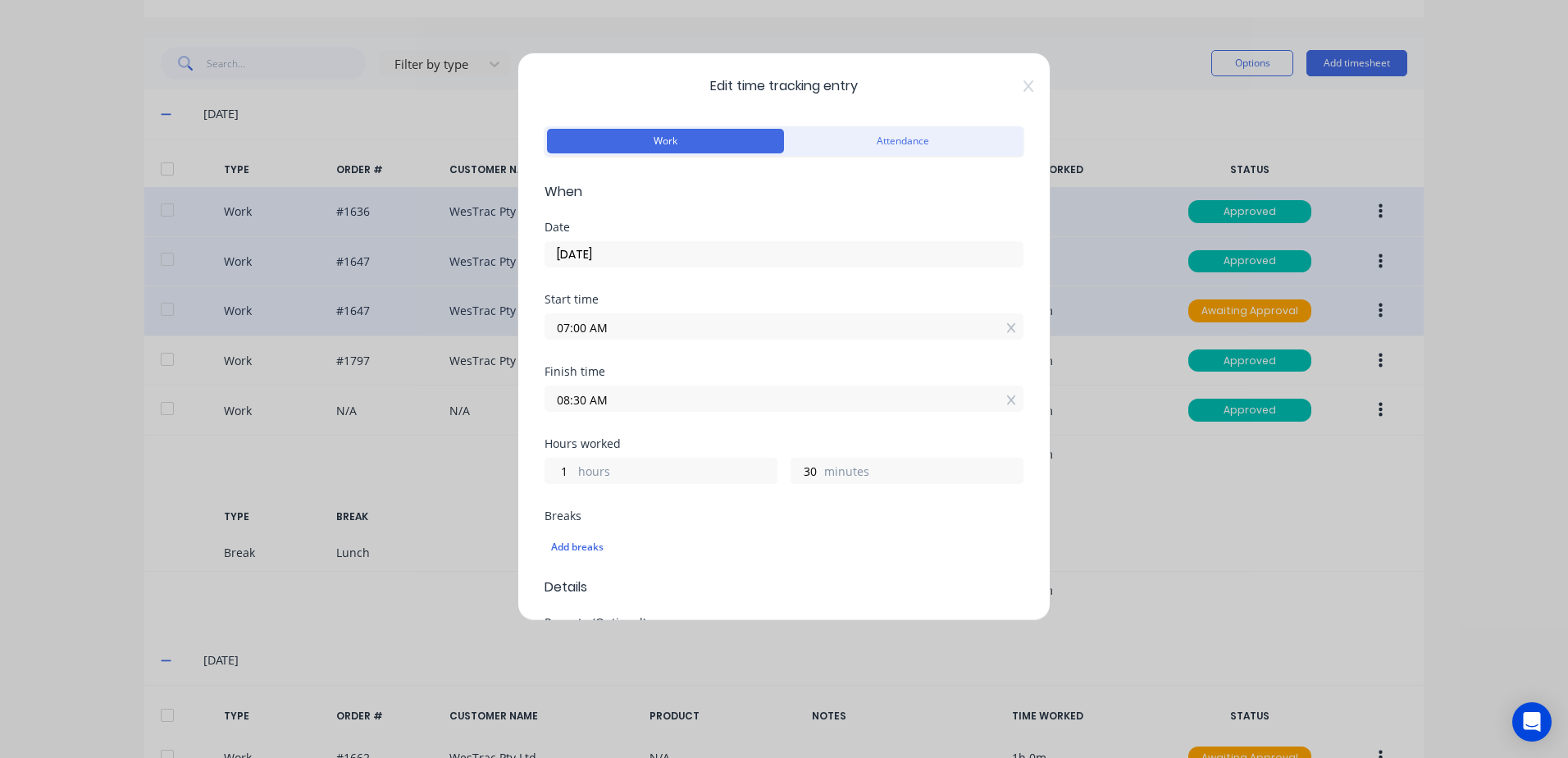
click at [606, 261] on input "[DATE]" at bounding box center [784, 254] width 477 height 25
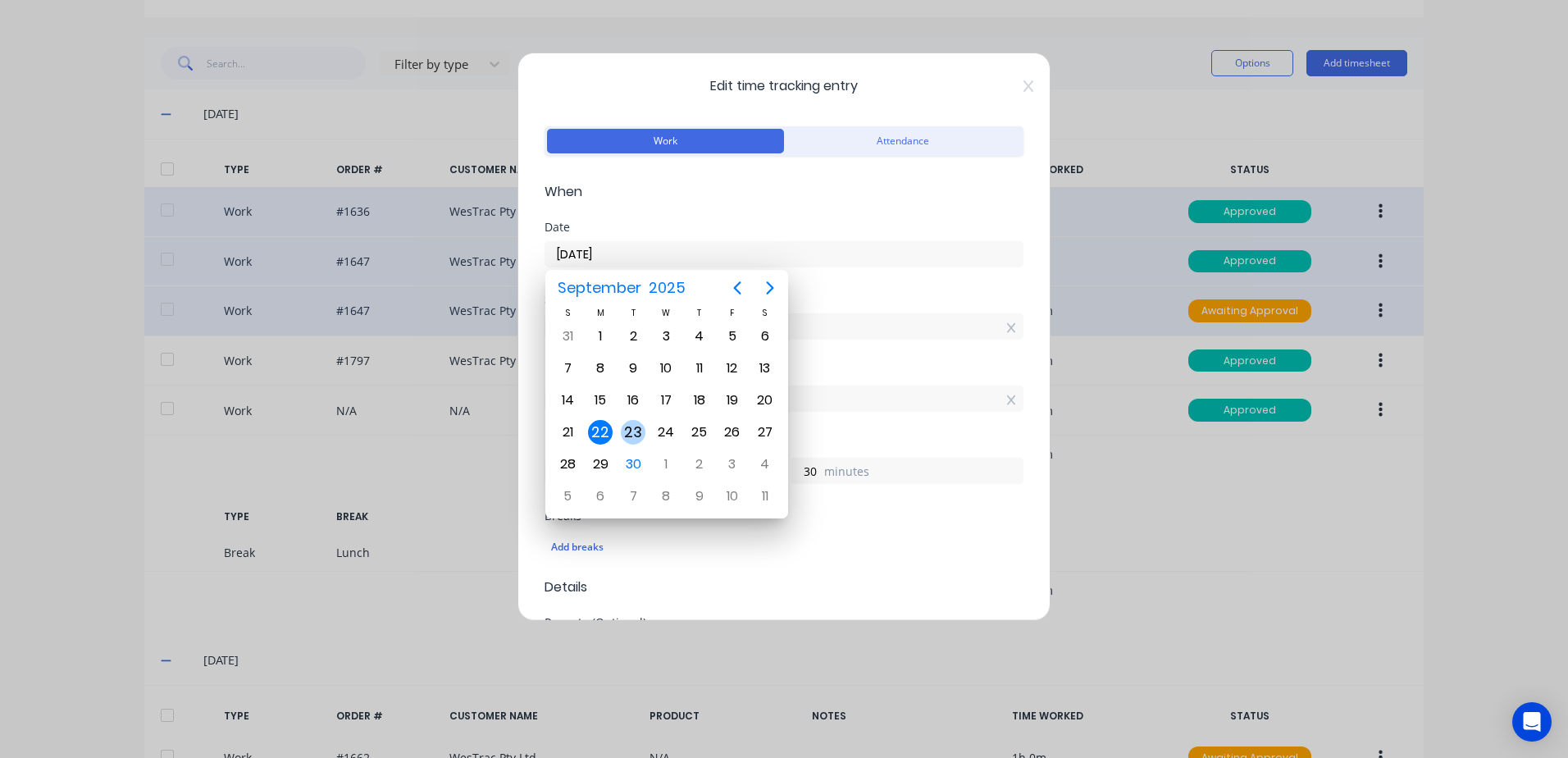
click at [632, 434] on div "23" at bounding box center [633, 432] width 25 height 25
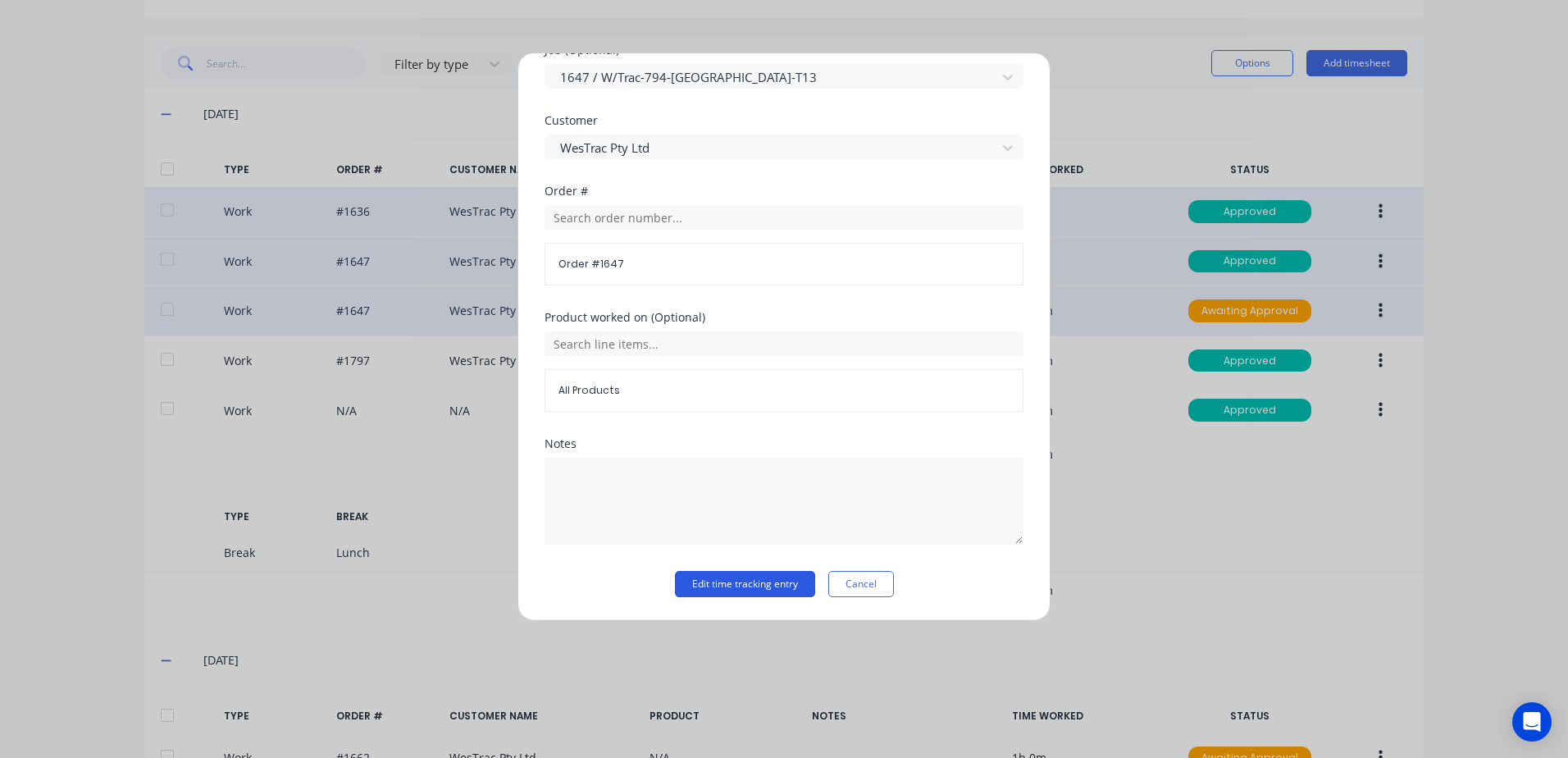
click at [706, 585] on button "Edit time tracking entry" at bounding box center [745, 584] width 140 height 27
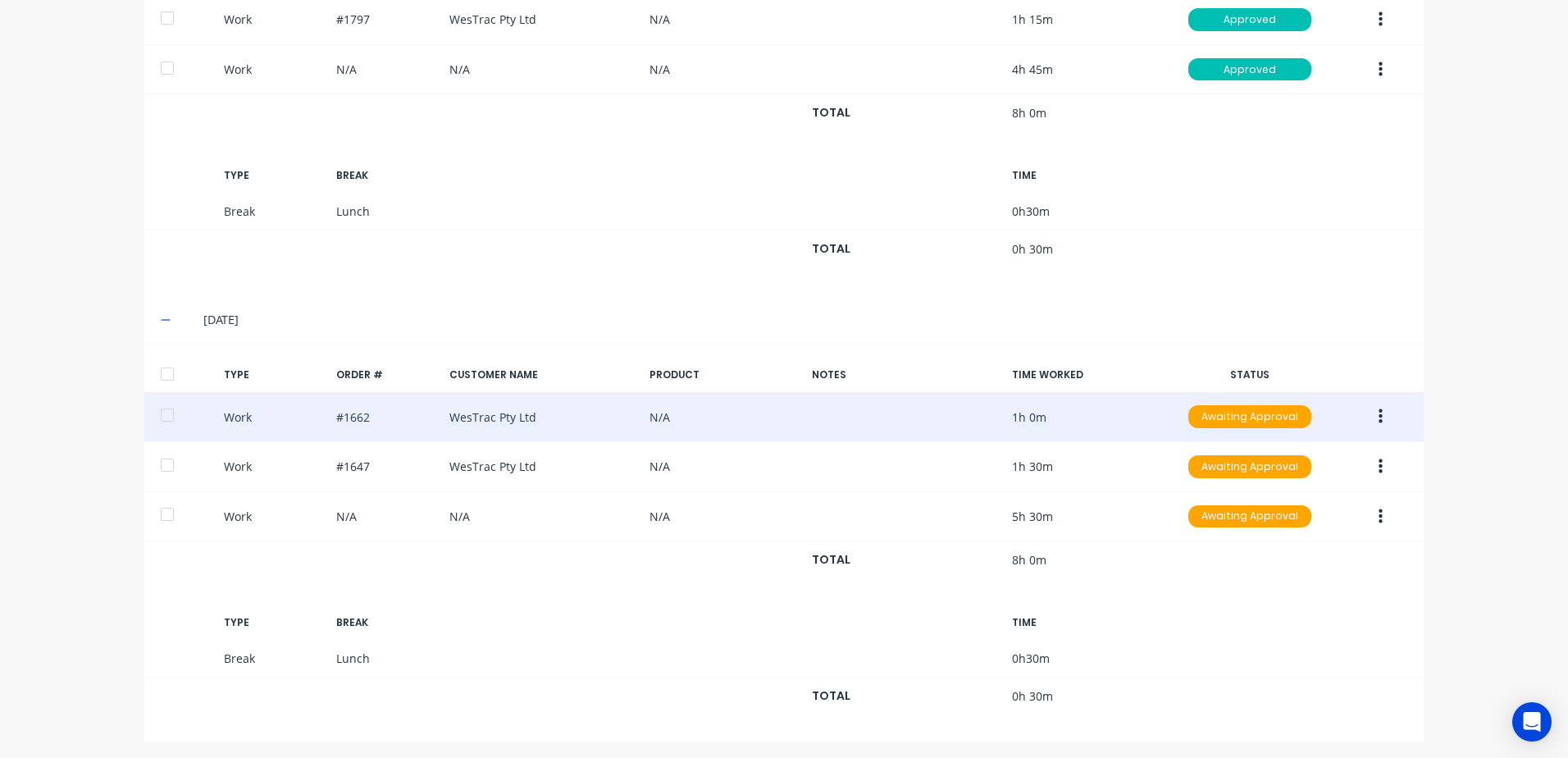
scroll to position [686, 0]
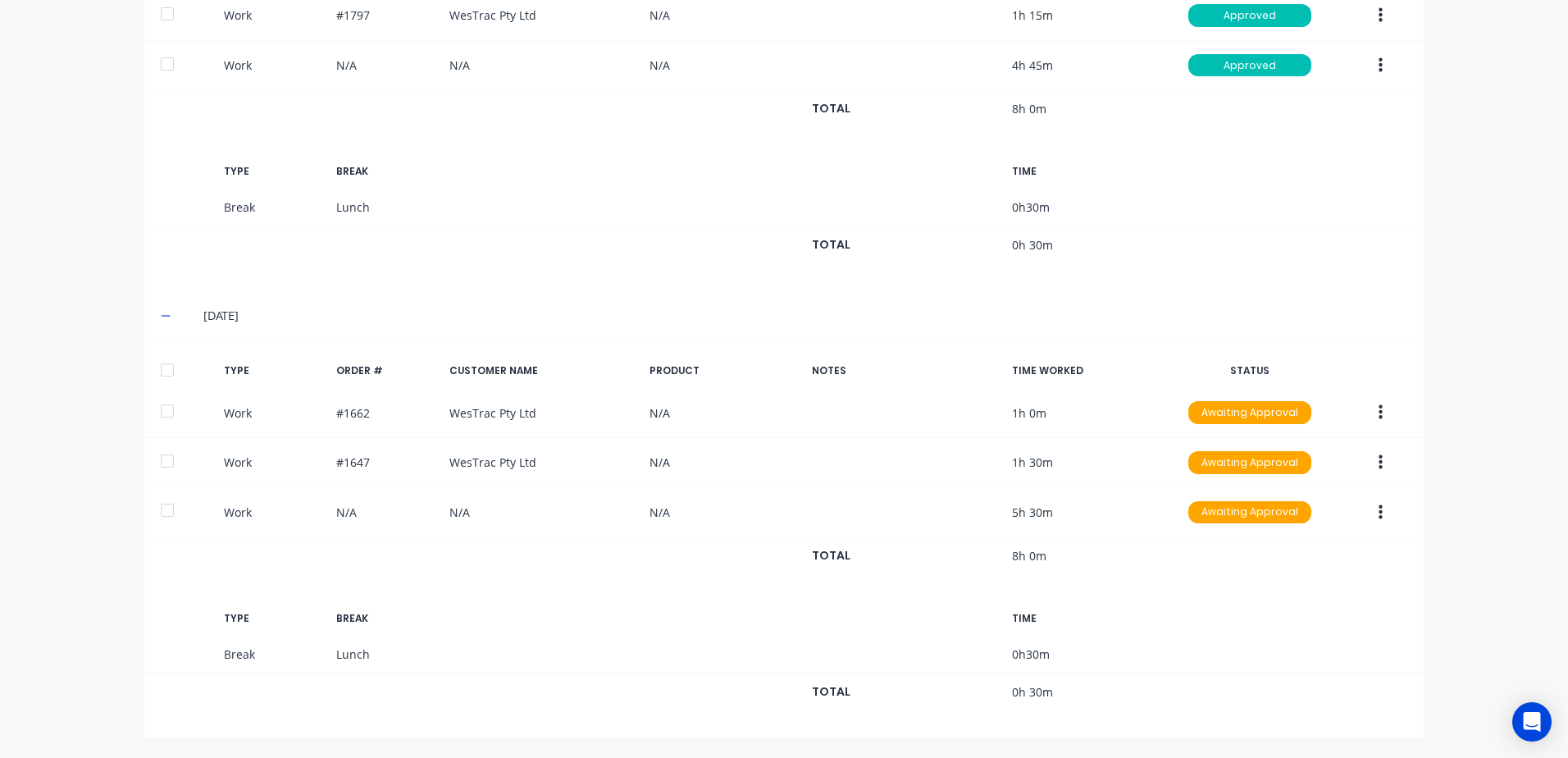
click at [161, 366] on div at bounding box center [166, 369] width 32 height 32
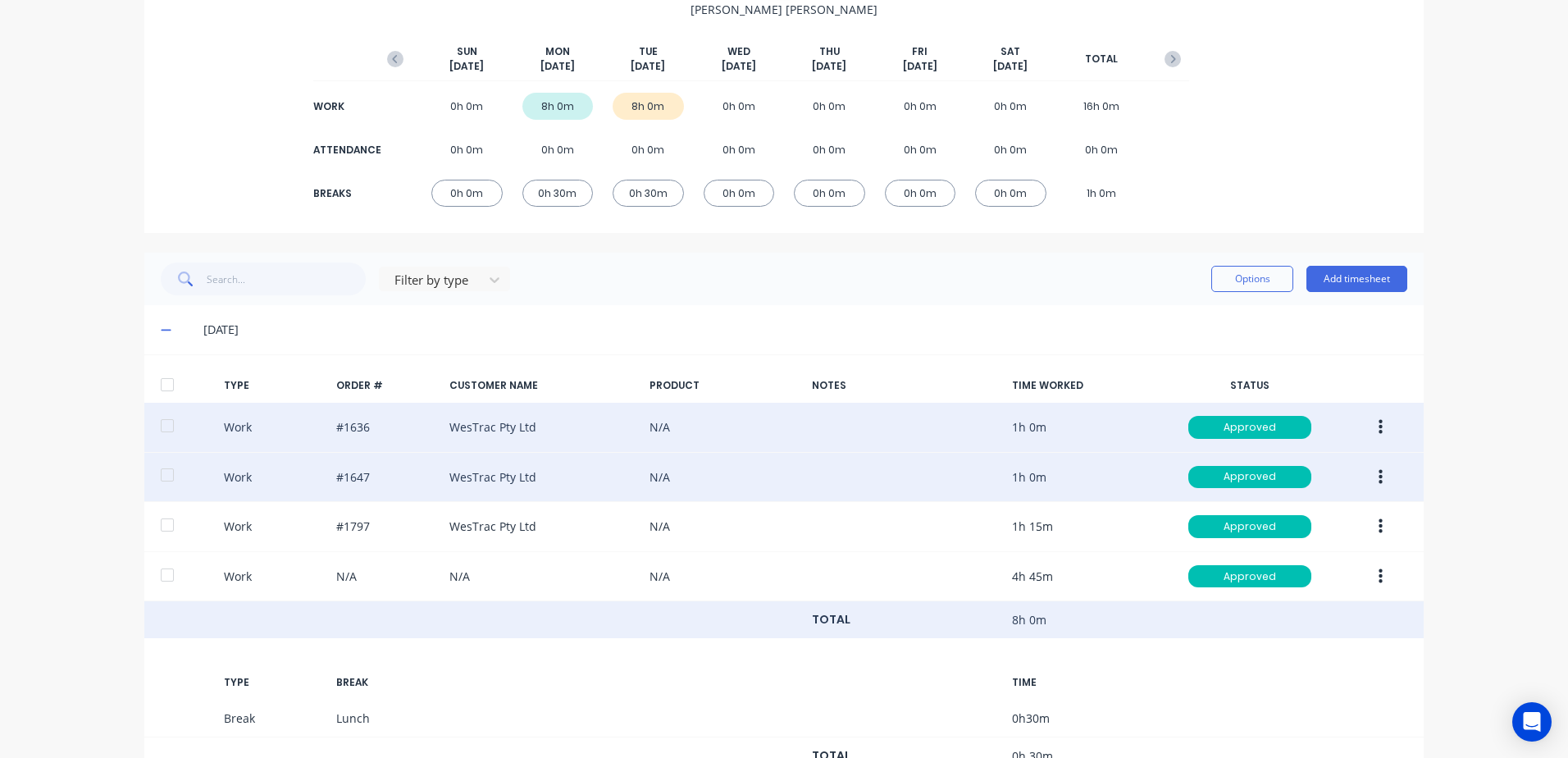
scroll to position [112, 0]
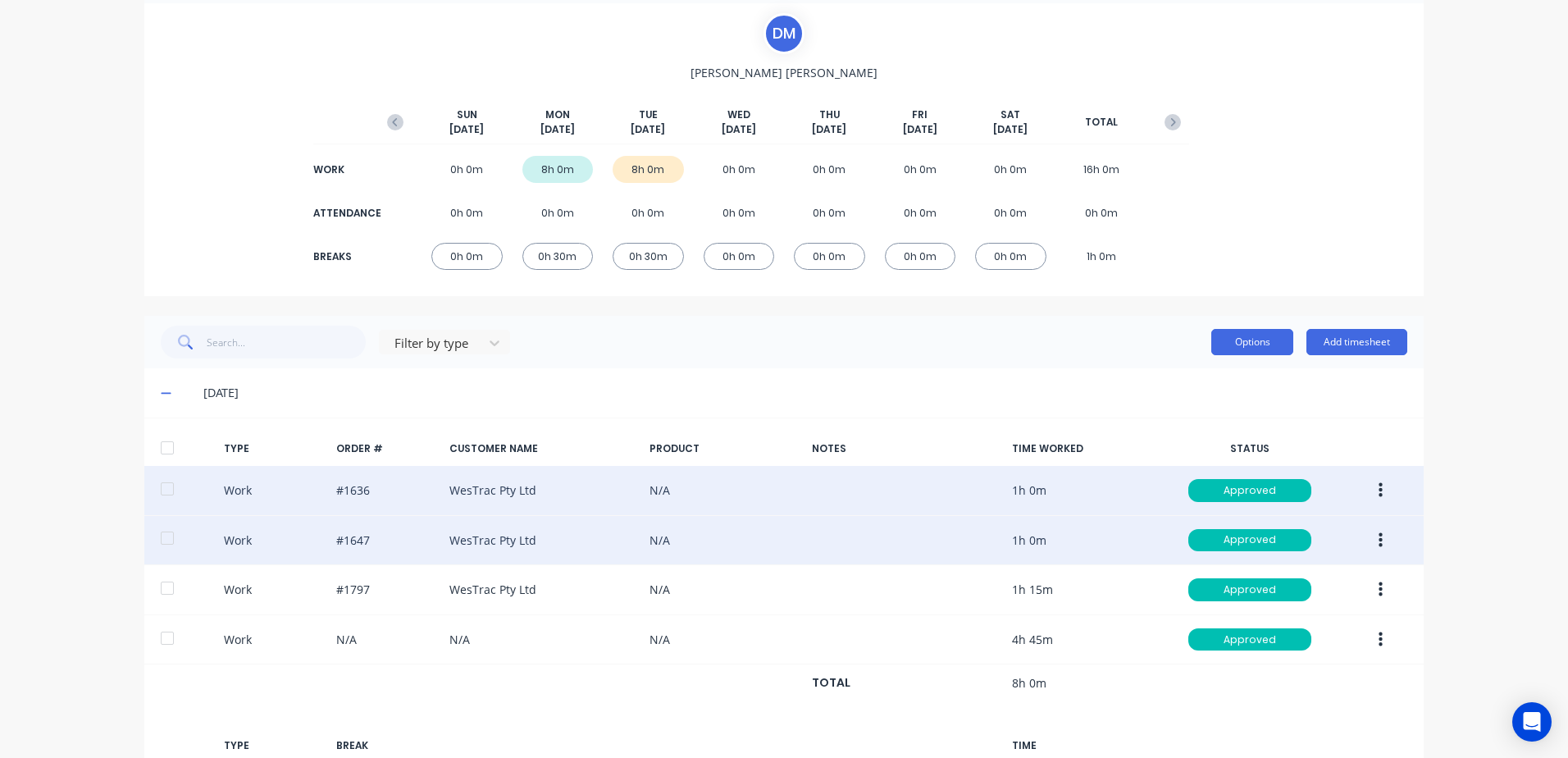
click at [1233, 339] on button "Options" at bounding box center [1252, 342] width 82 height 27
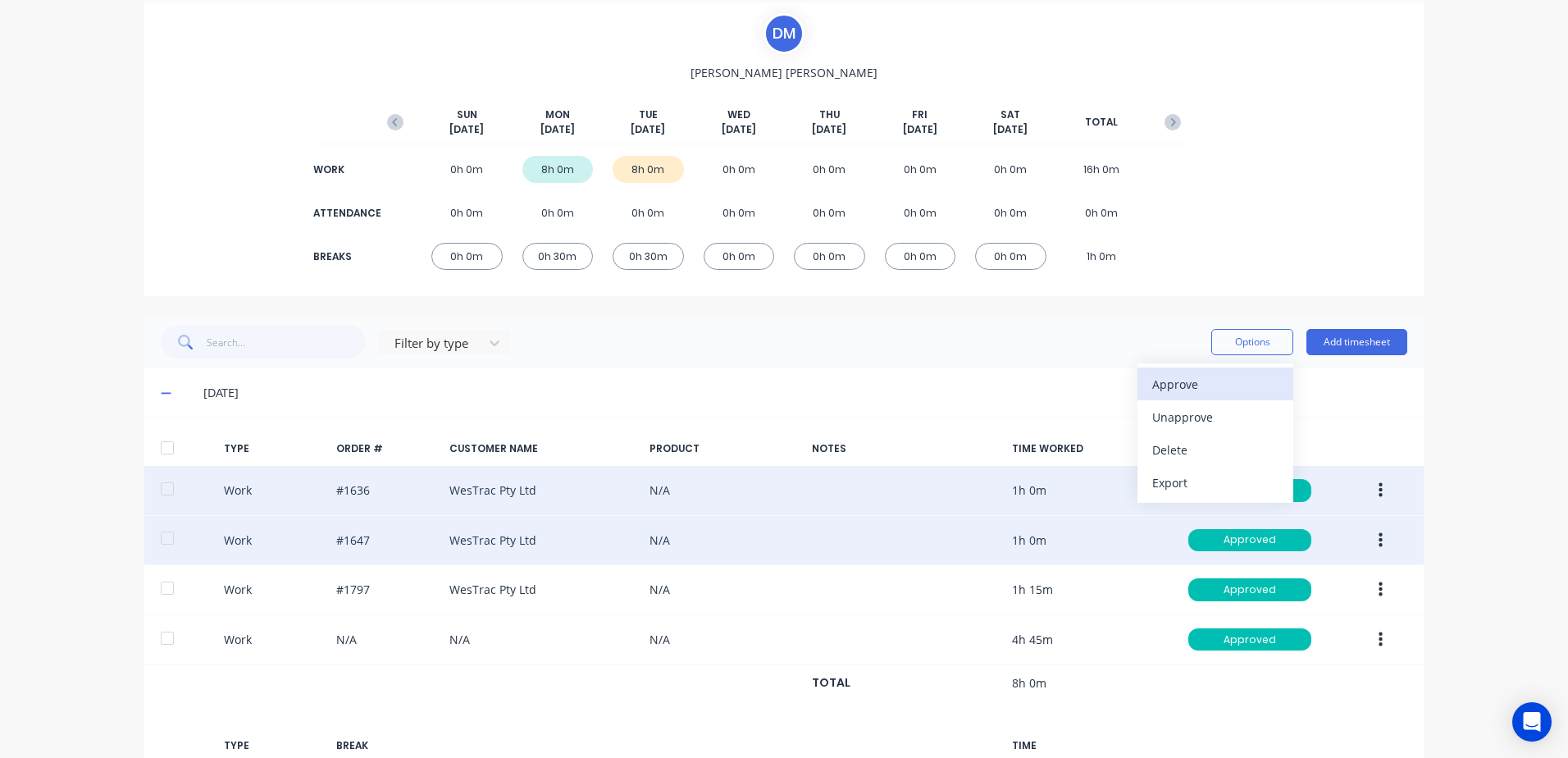
click at [1169, 385] on div "Approve" at bounding box center [1216, 384] width 126 height 24
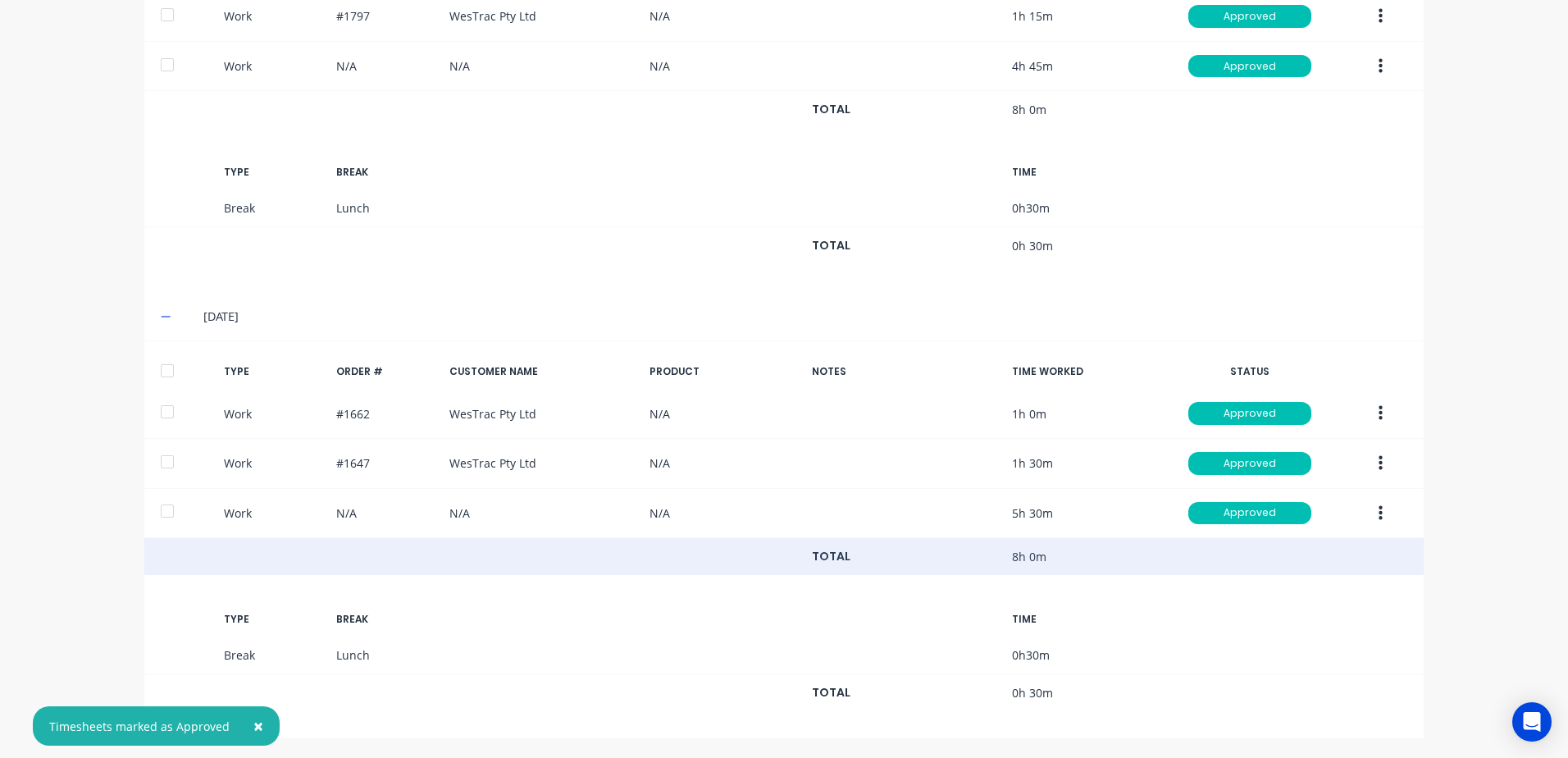
scroll to position [686, 0]
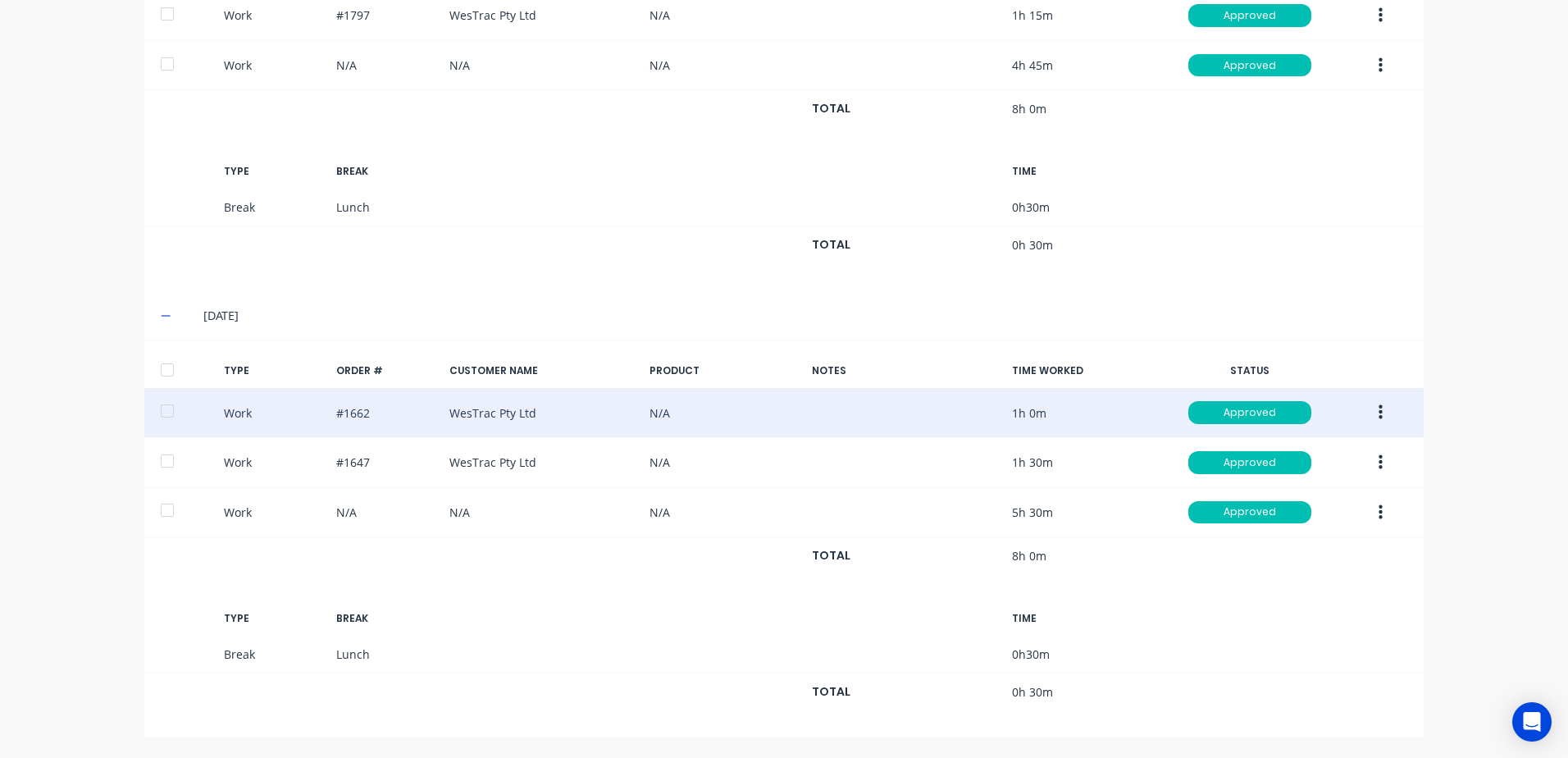
click at [1379, 411] on icon "button" at bounding box center [1381, 412] width 4 height 18
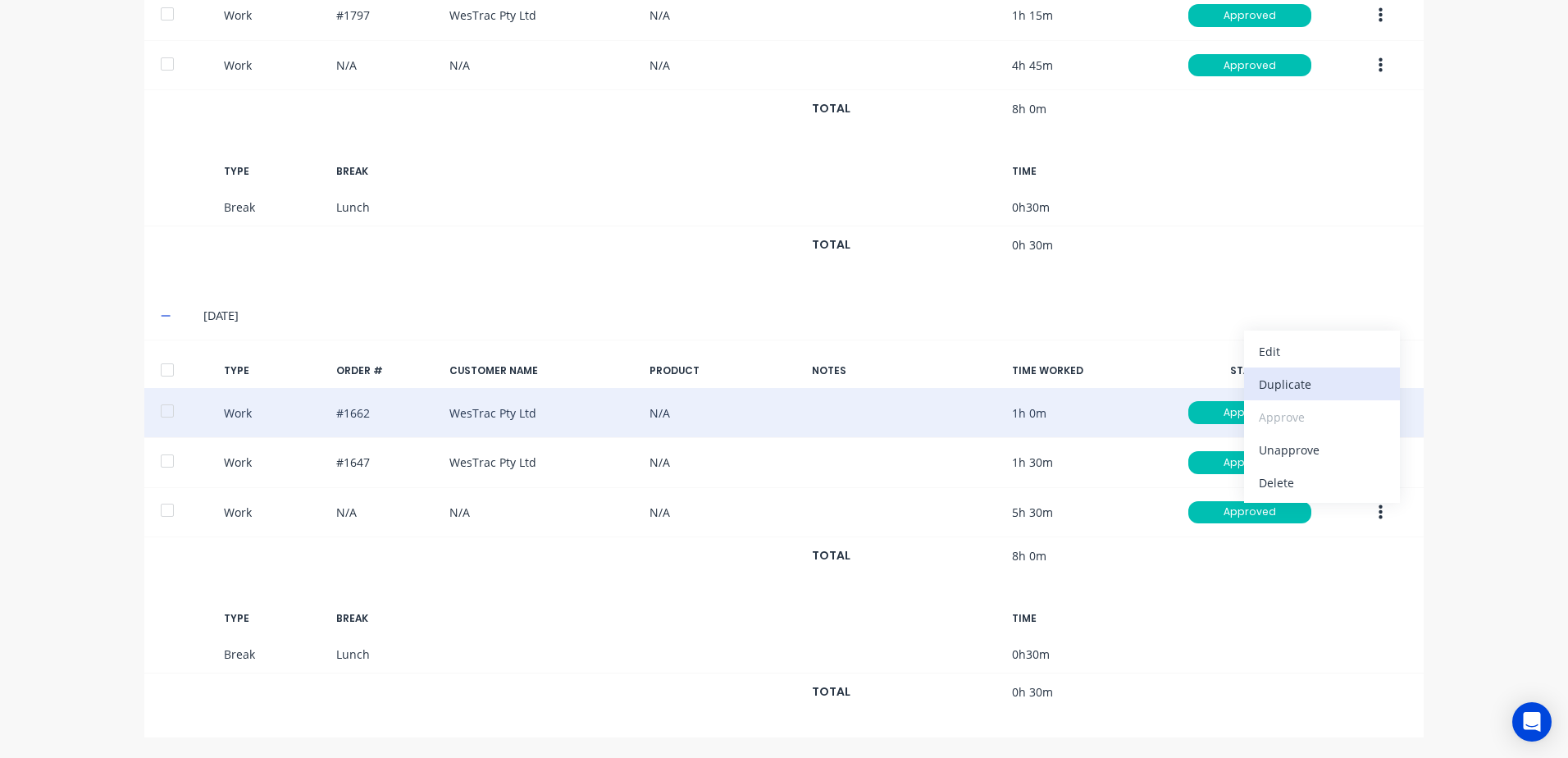
click at [1282, 384] on div "Duplicate" at bounding box center [1322, 384] width 126 height 24
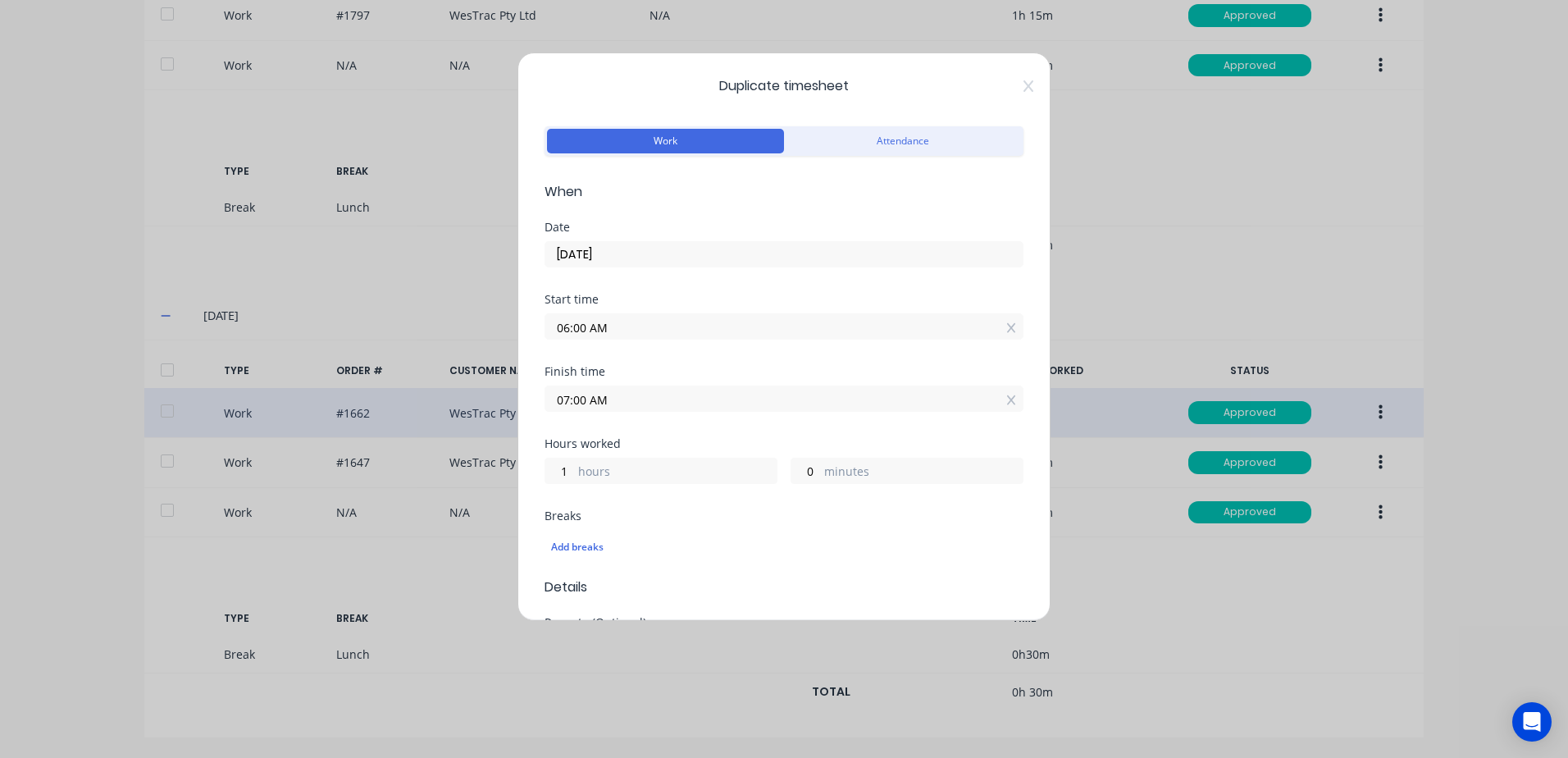
click at [622, 259] on input "[DATE]" at bounding box center [784, 254] width 477 height 25
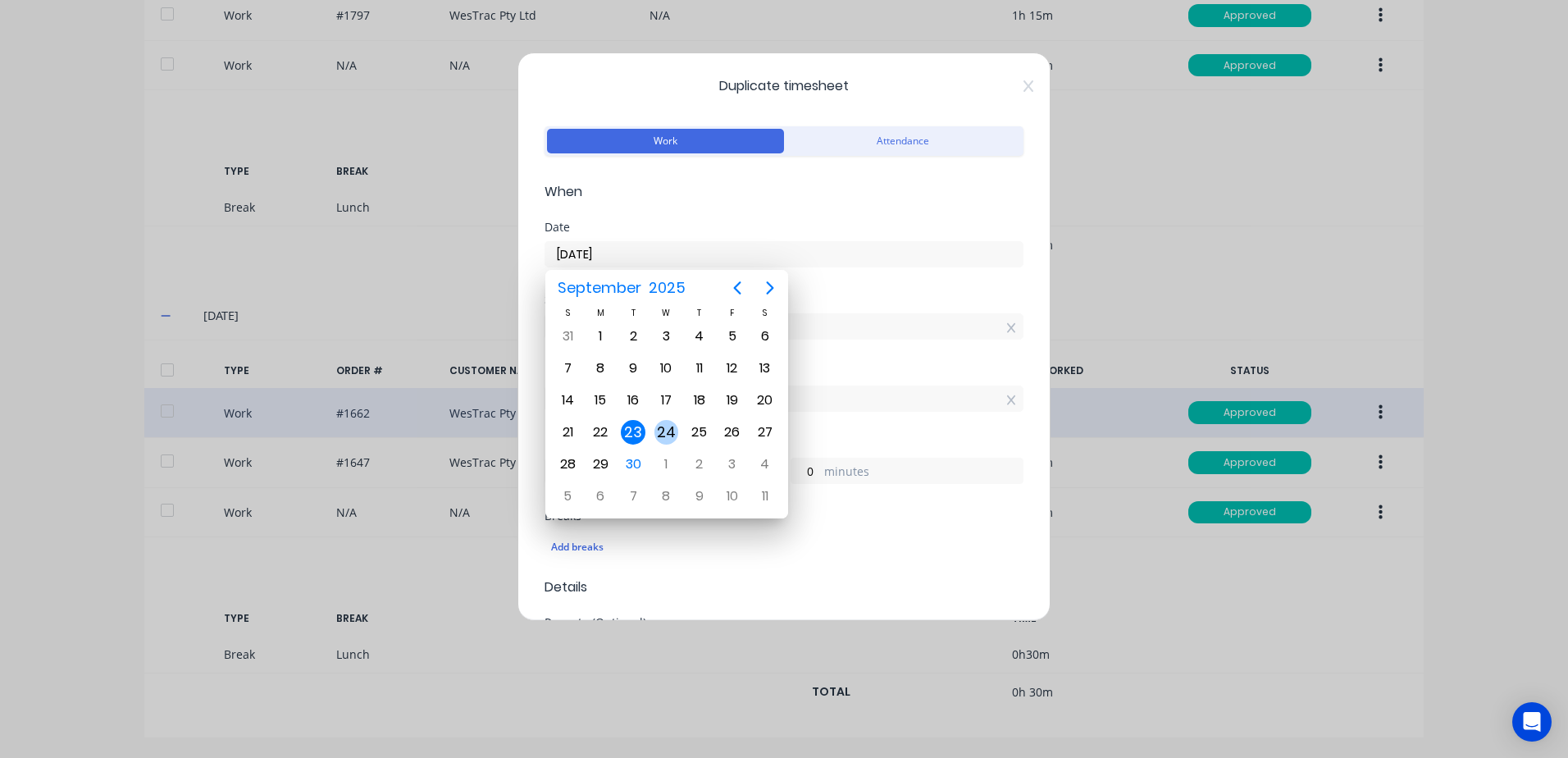
click at [668, 425] on div "24" at bounding box center [666, 432] width 25 height 25
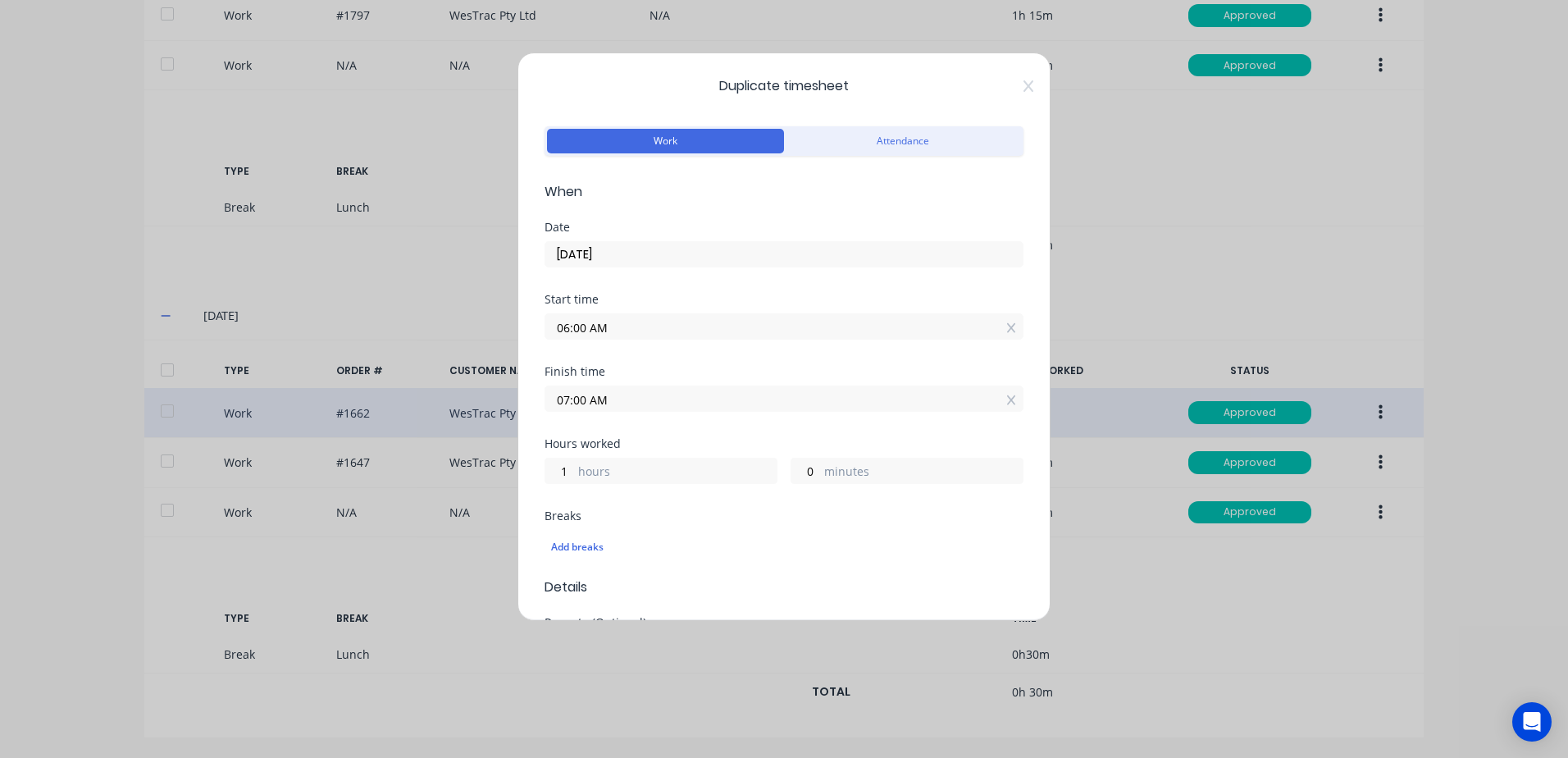
click at [620, 395] on input "07:00 AM" at bounding box center [784, 398] width 477 height 25
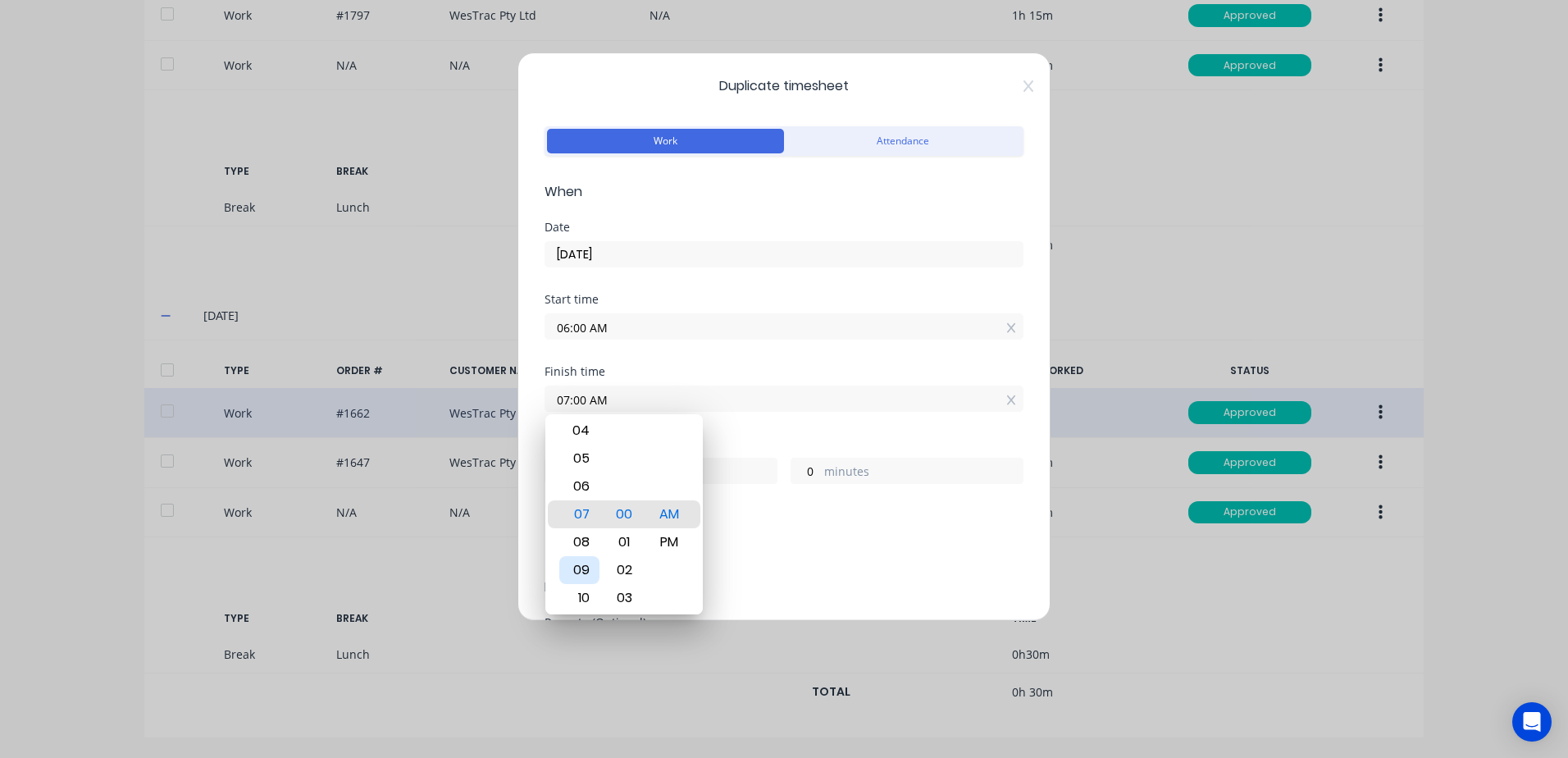
drag, startPoint x: 578, startPoint y: 566, endPoint x: 608, endPoint y: 559, distance: 30.8
click at [582, 564] on div "09" at bounding box center [579, 570] width 40 height 28
click at [791, 522] on div "Breaks Add breaks" at bounding box center [784, 537] width 479 height 54
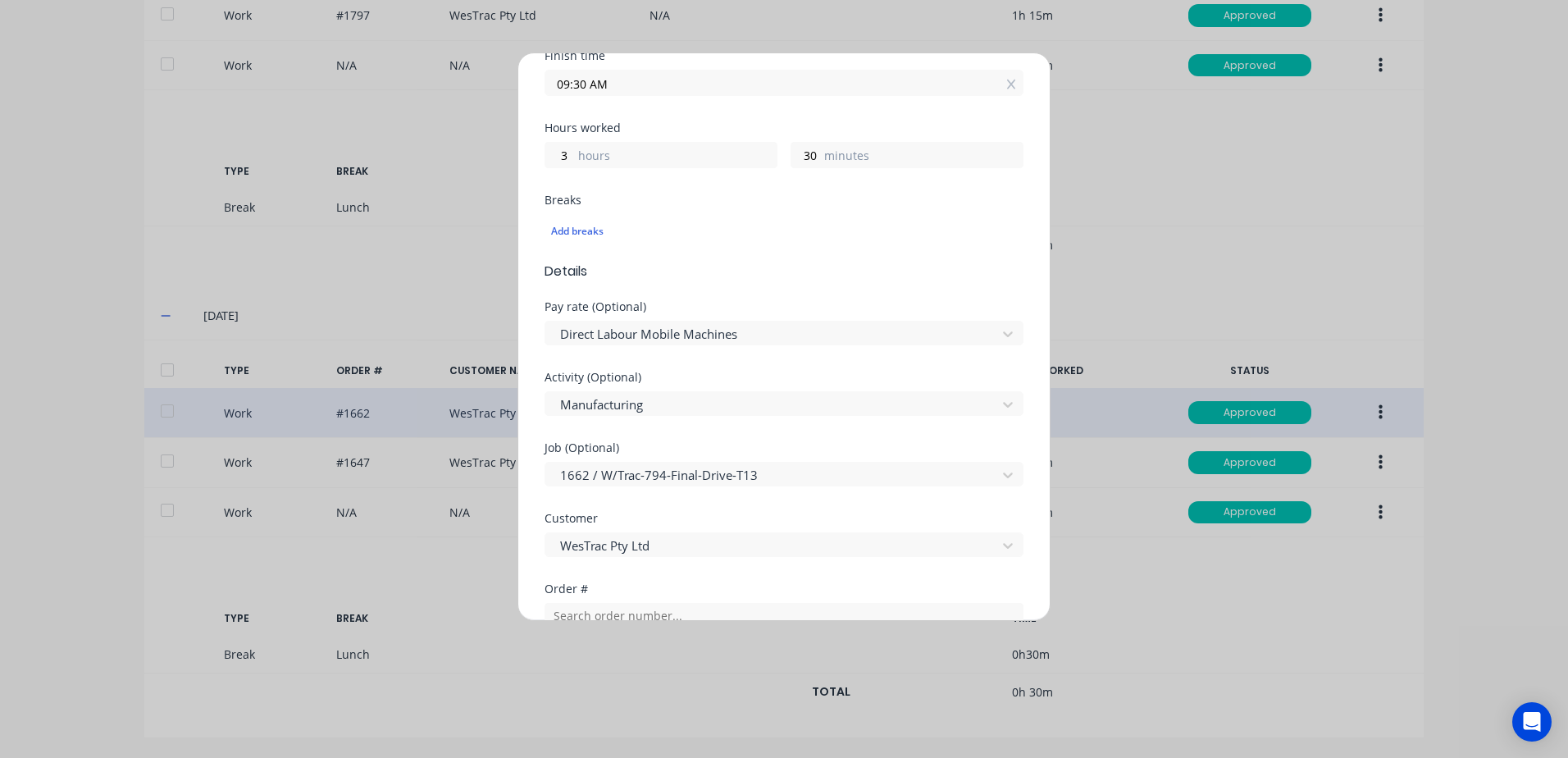
scroll to position [328, 0]
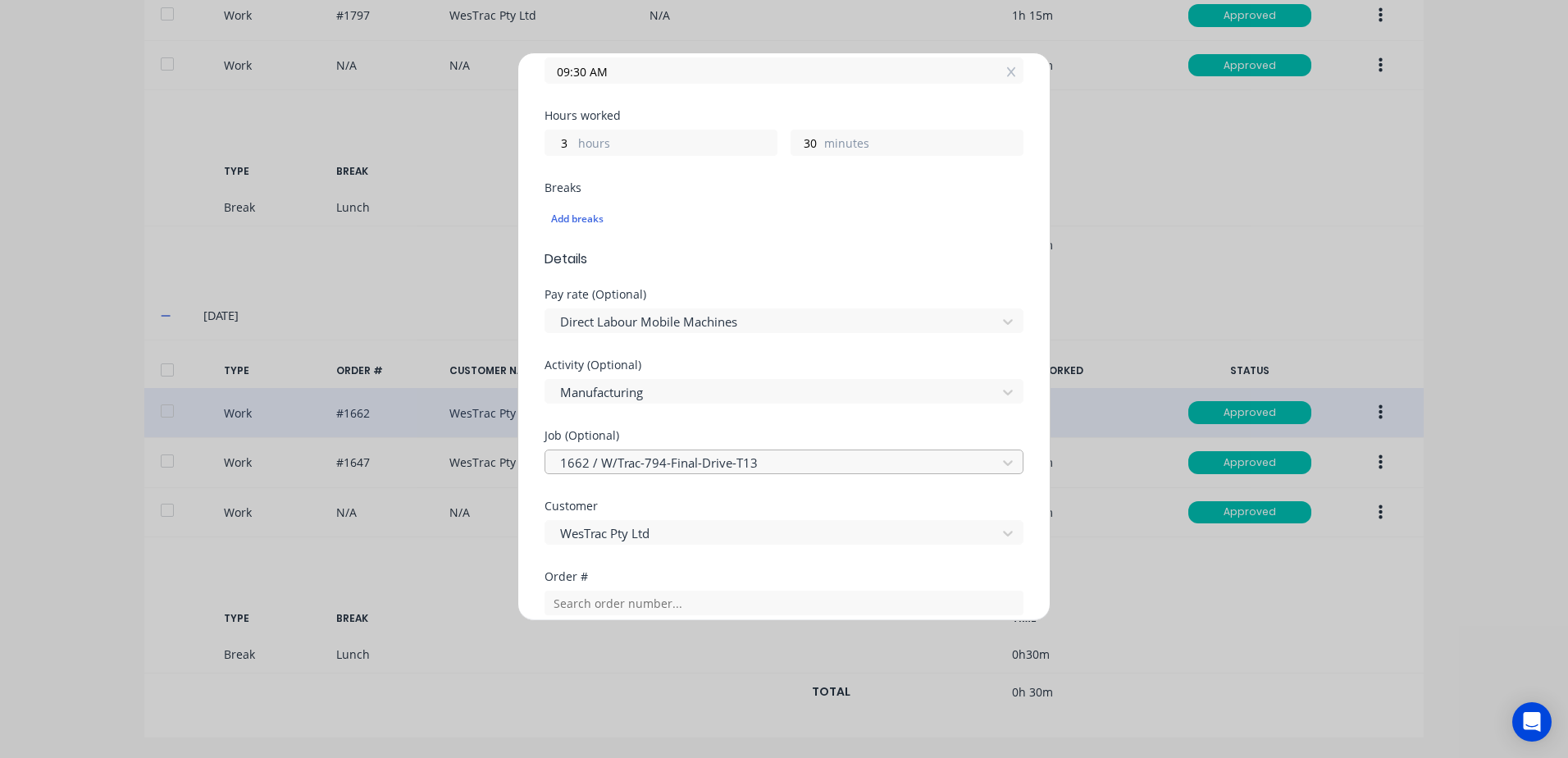
click at [632, 464] on div at bounding box center [773, 463] width 430 height 21
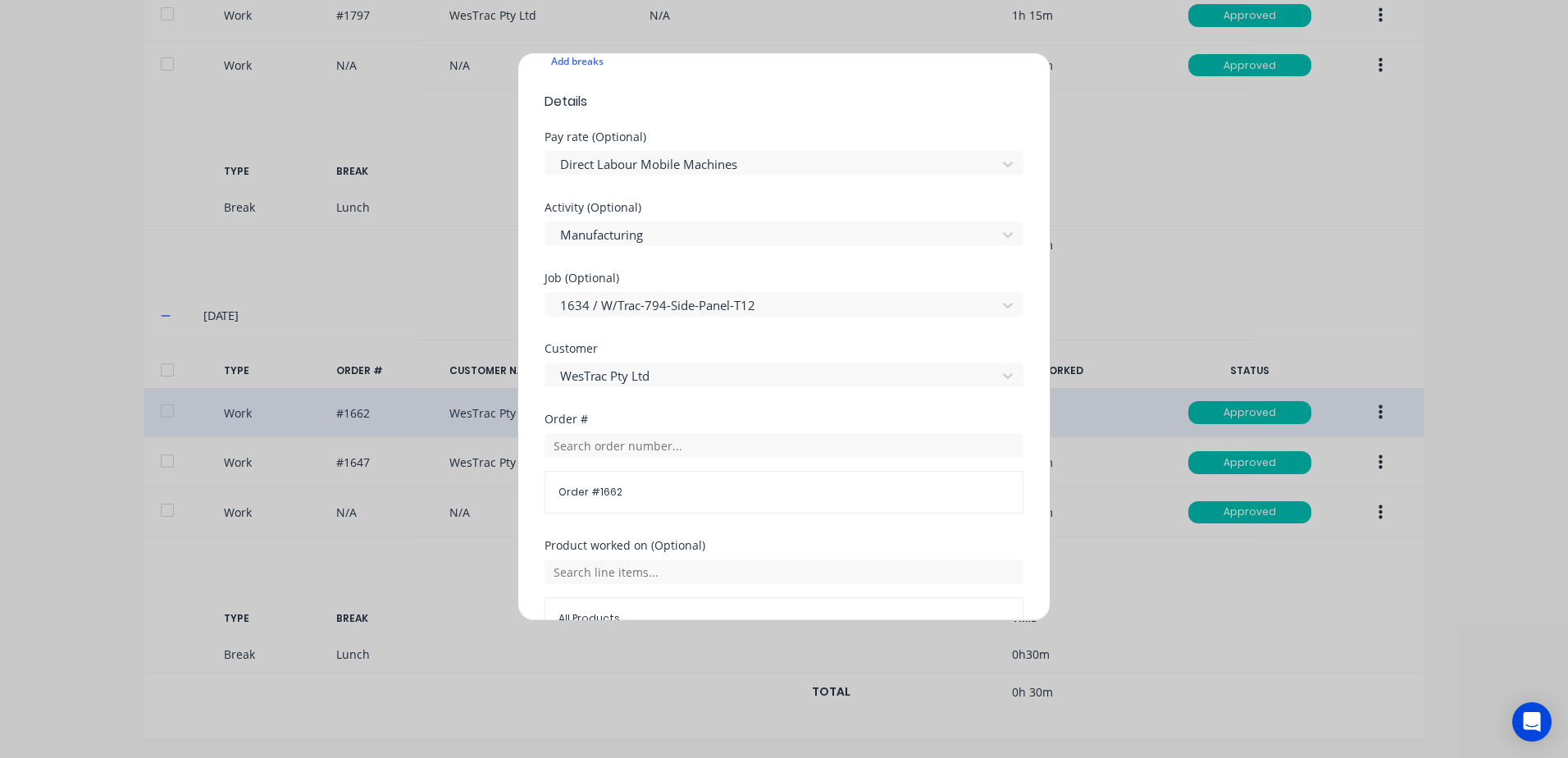
scroll to position [492, 0]
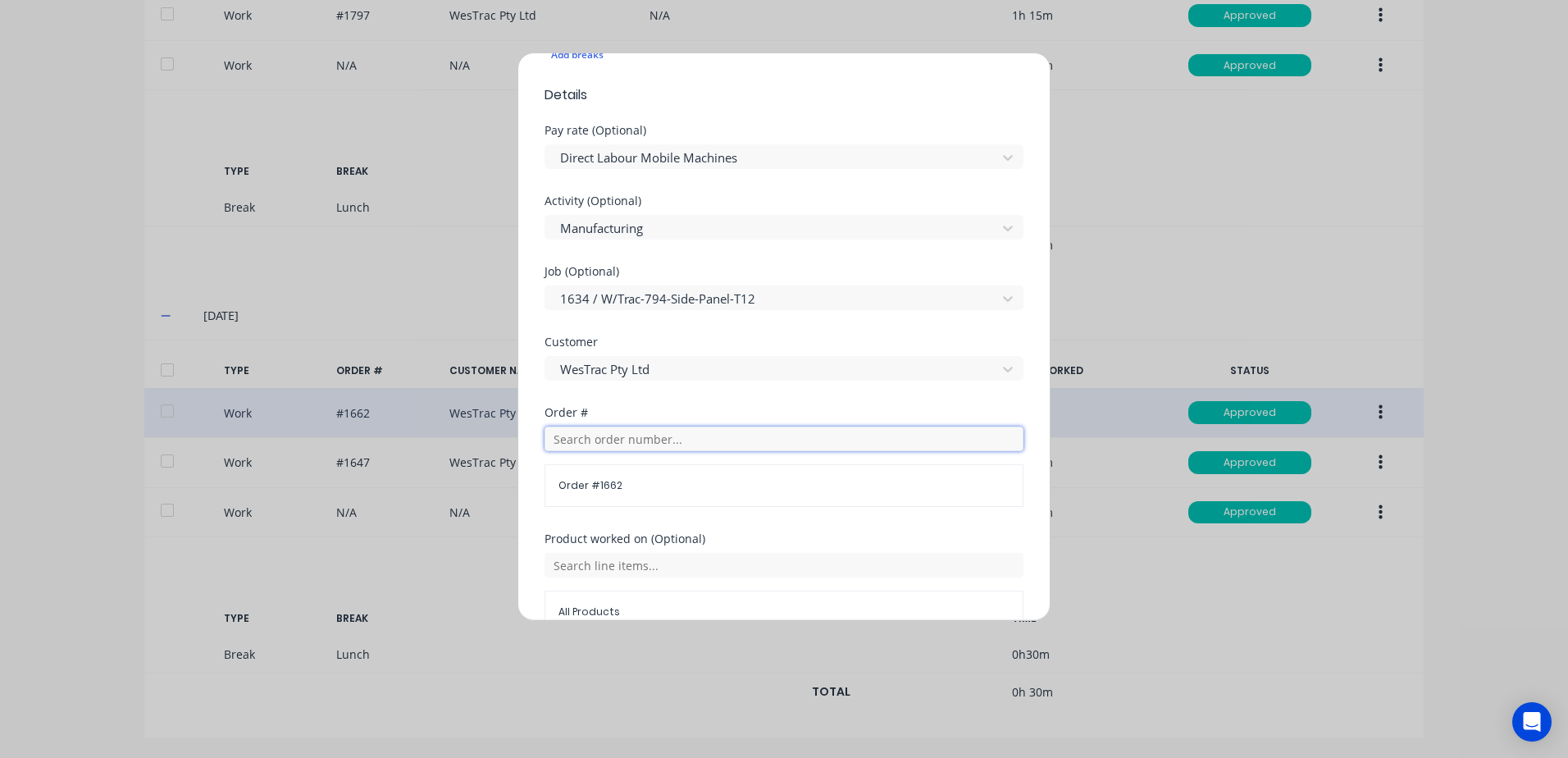
click at [588, 441] on input "text" at bounding box center [784, 438] width 479 height 25
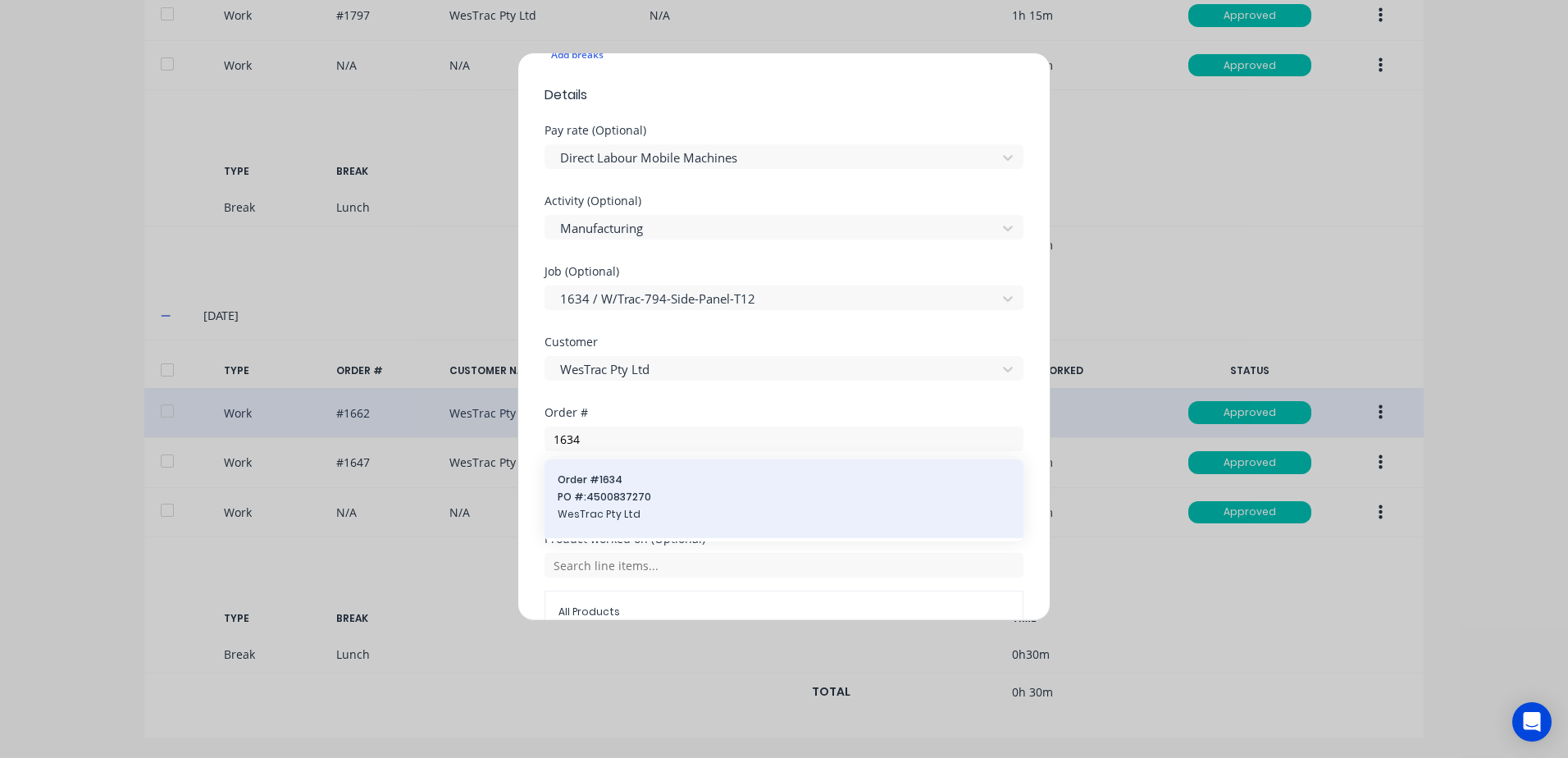
click at [629, 489] on span "PO #: 4500837270" at bounding box center [784, 496] width 453 height 15
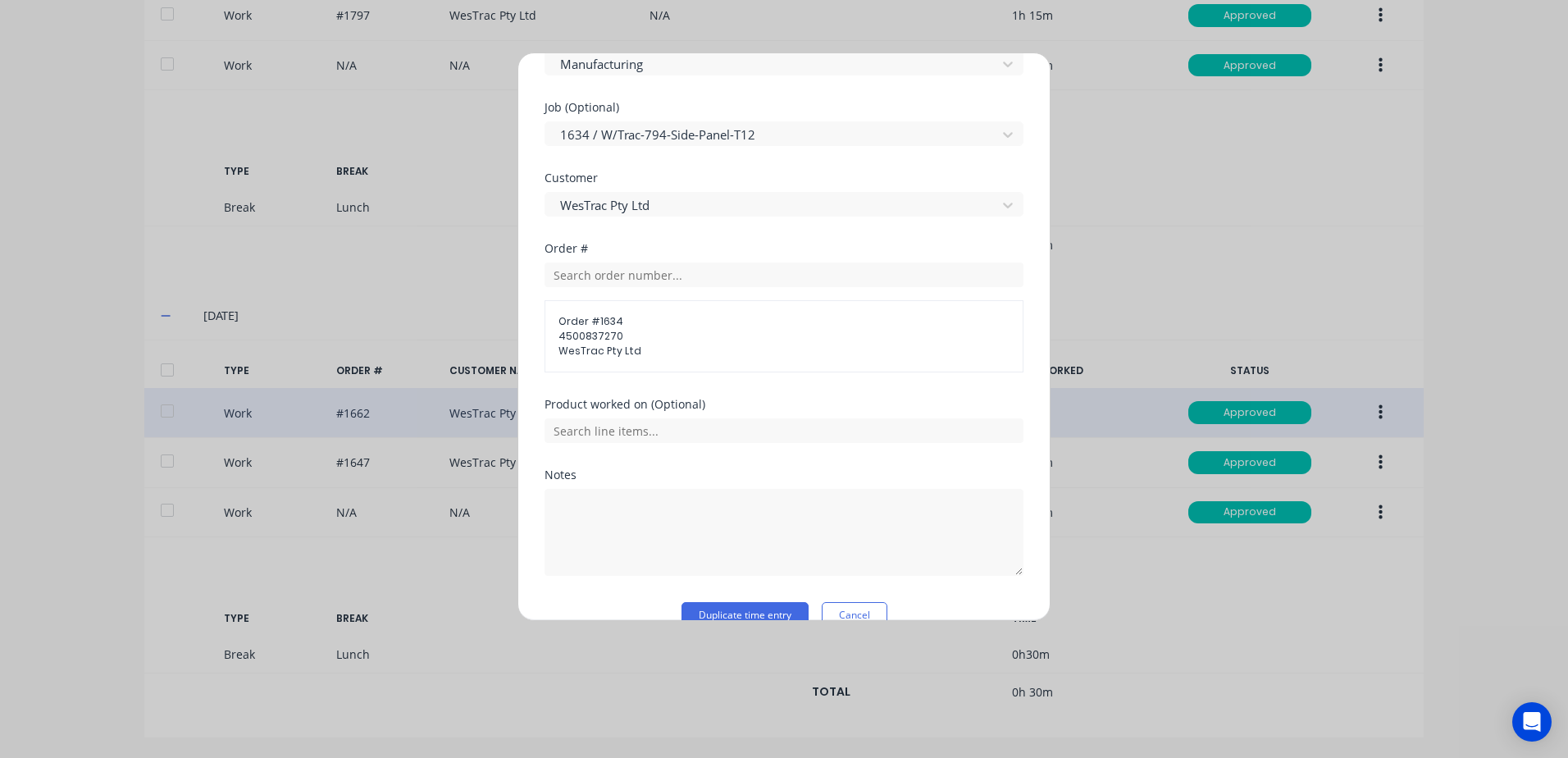
scroll to position [687, 0]
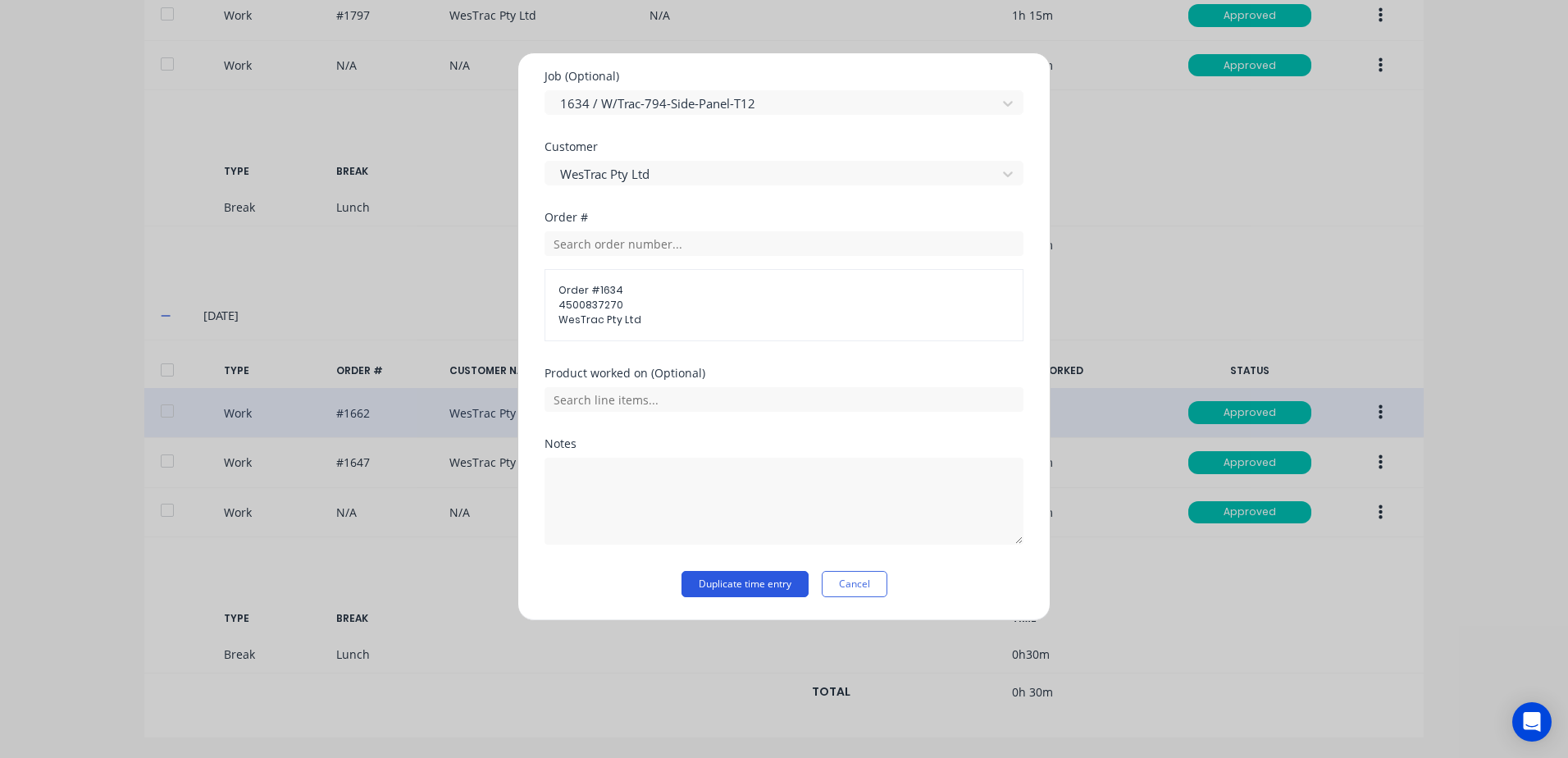
click at [726, 583] on button "Duplicate time entry" at bounding box center [744, 584] width 127 height 27
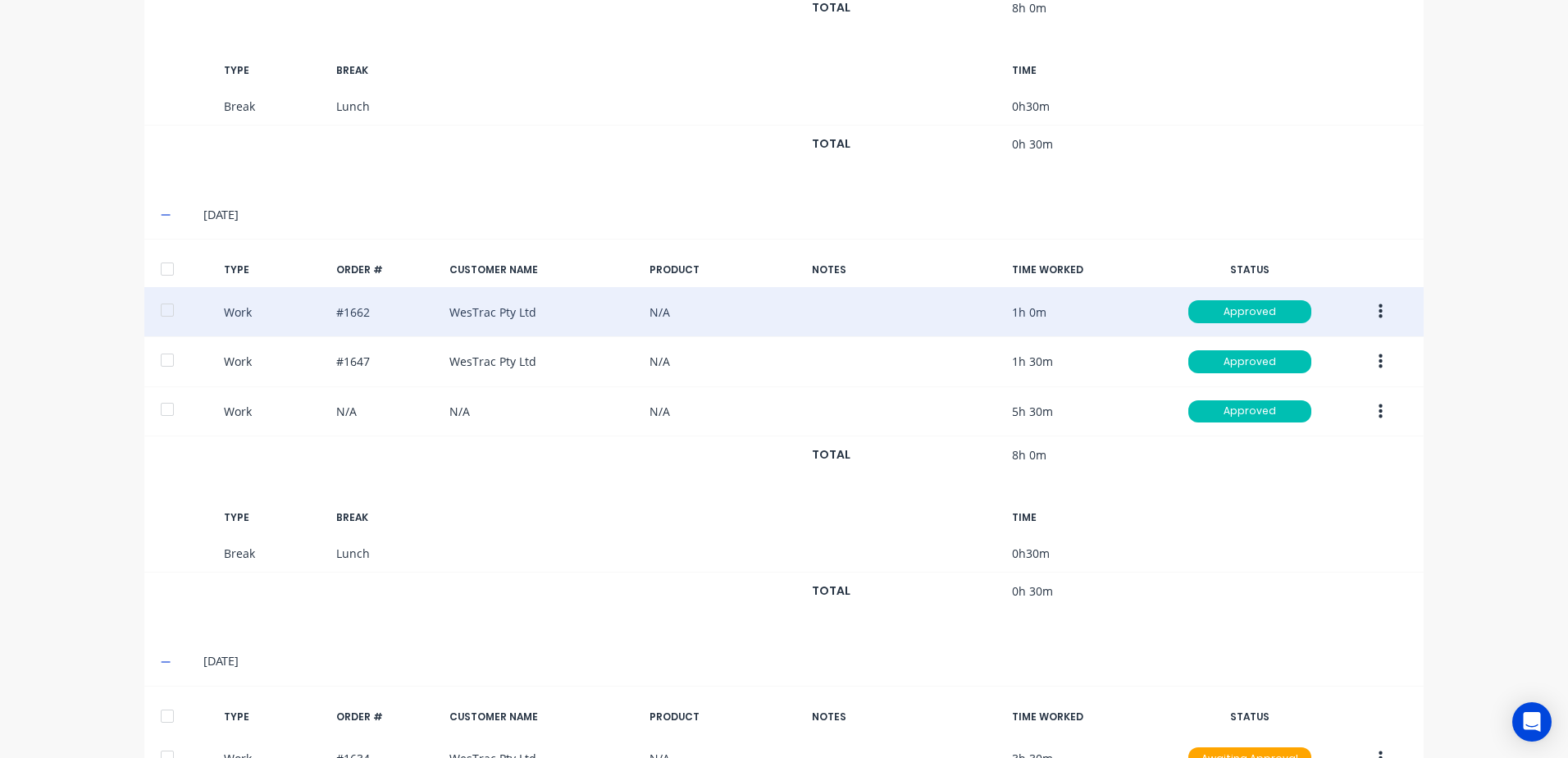
scroll to position [898, 0]
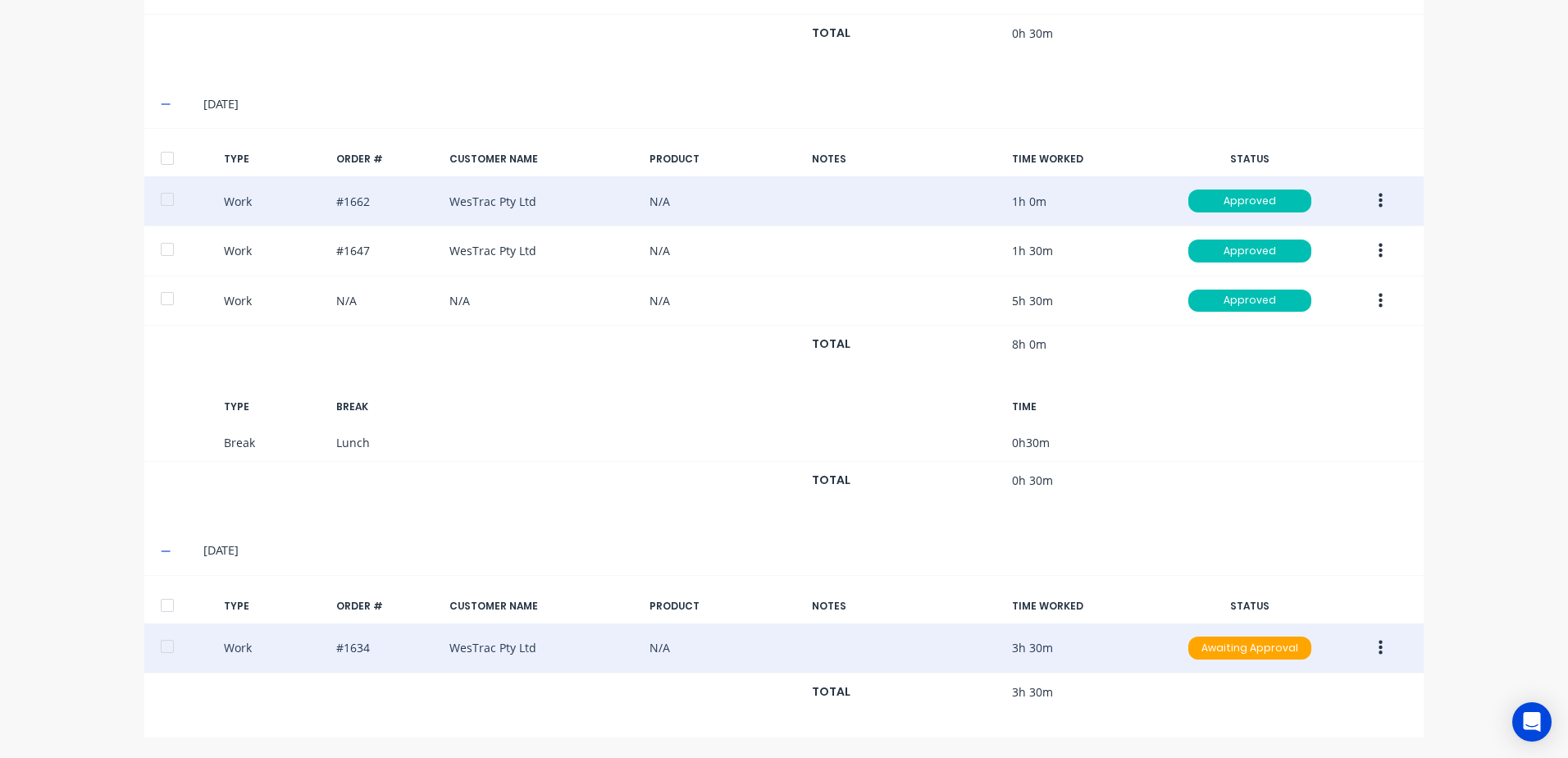
click at [1379, 650] on icon "button" at bounding box center [1381, 648] width 4 height 15
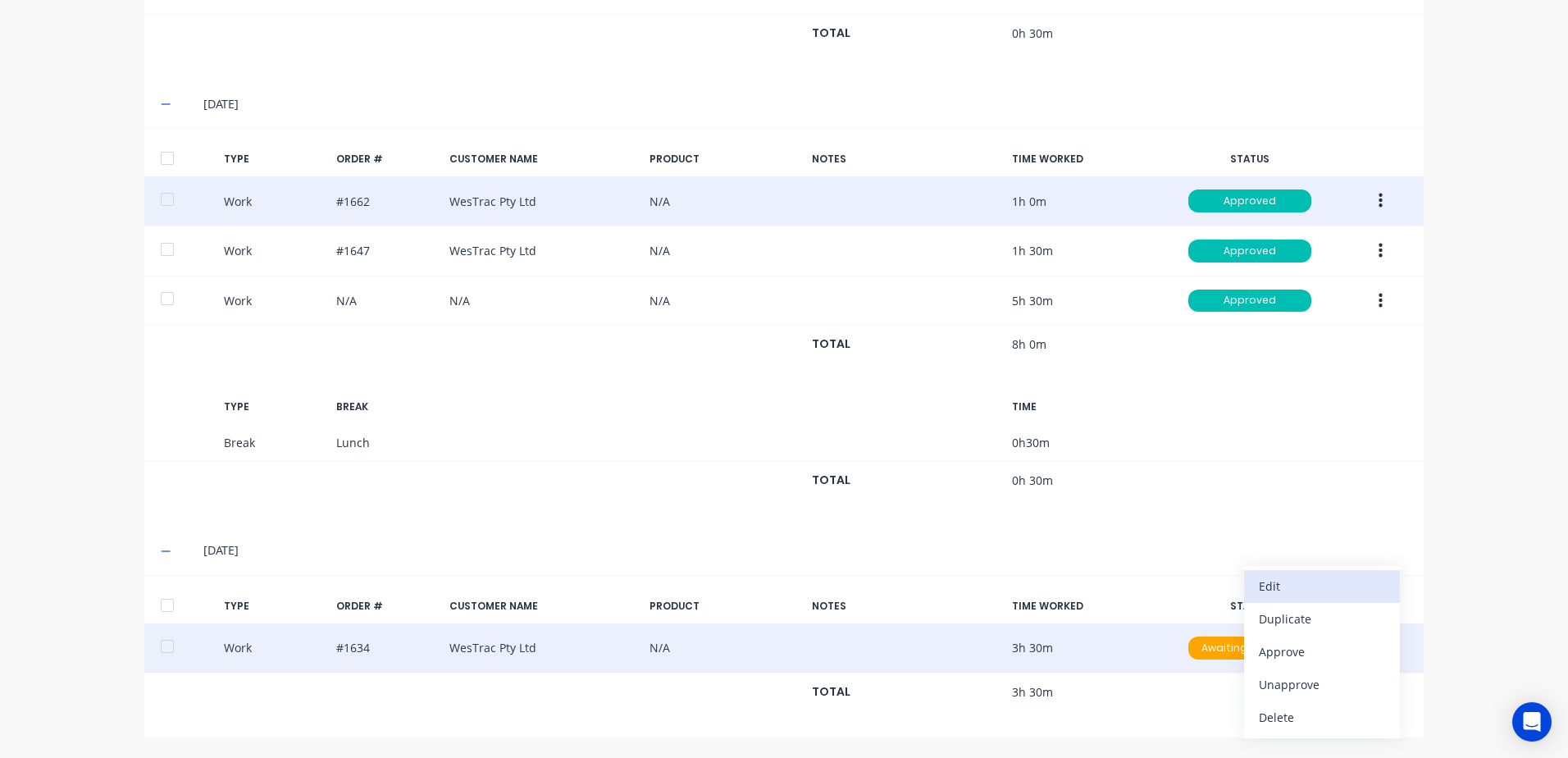
click at [1270, 585] on div "Edit" at bounding box center [1322, 586] width 126 height 24
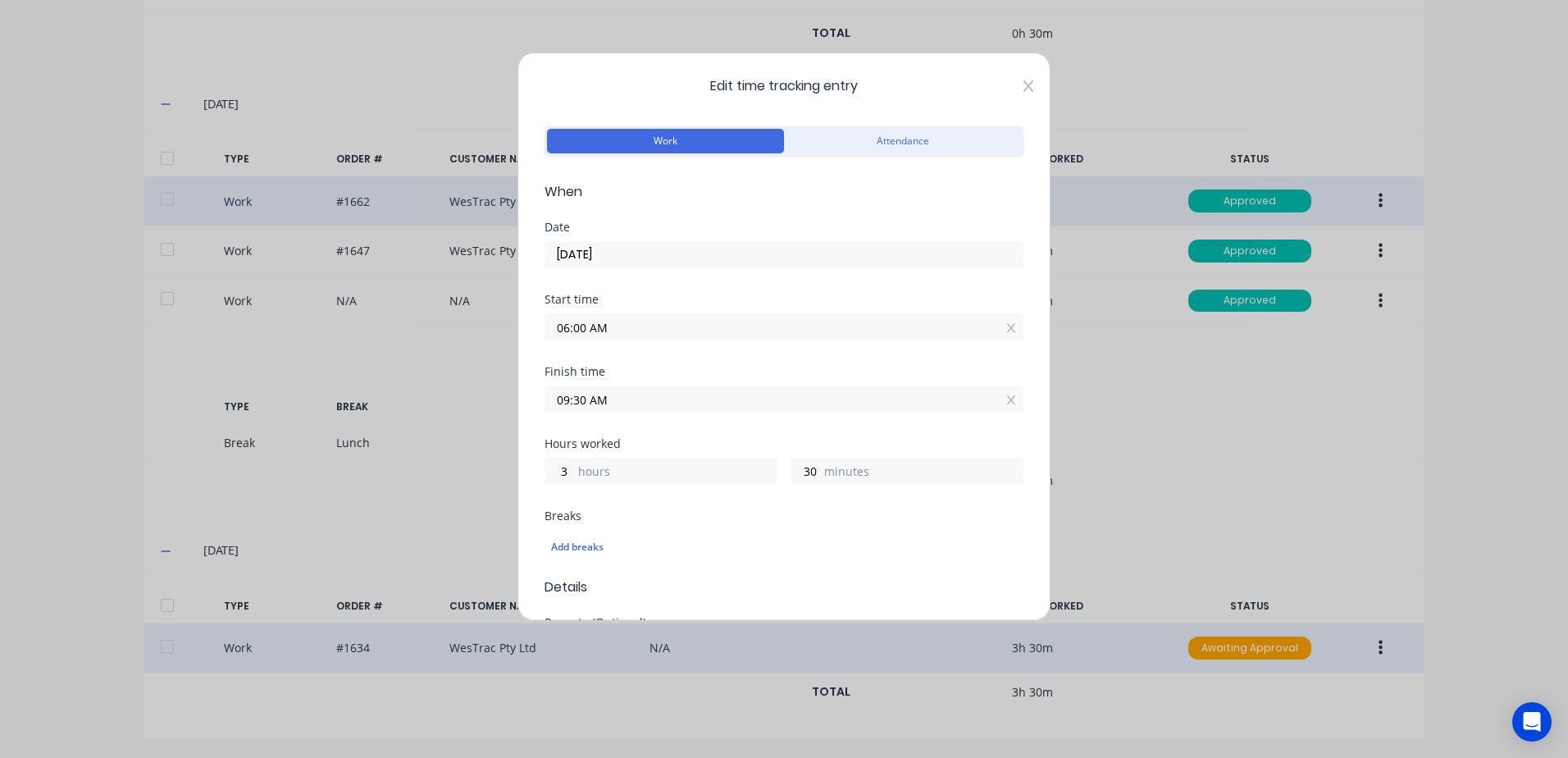
click at [1024, 84] on icon at bounding box center [1029, 86] width 10 height 13
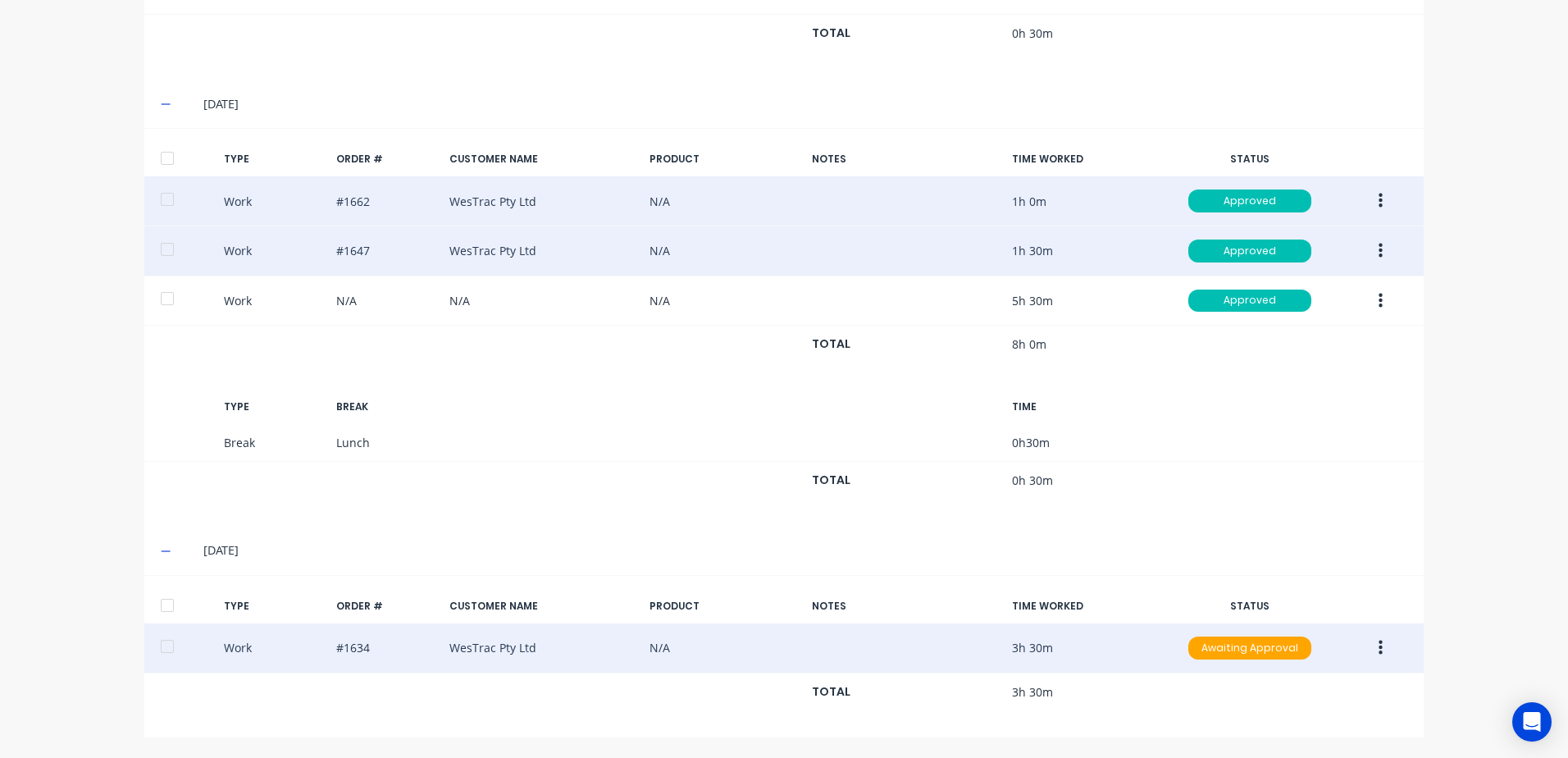
click at [1379, 251] on icon "button" at bounding box center [1381, 250] width 4 height 15
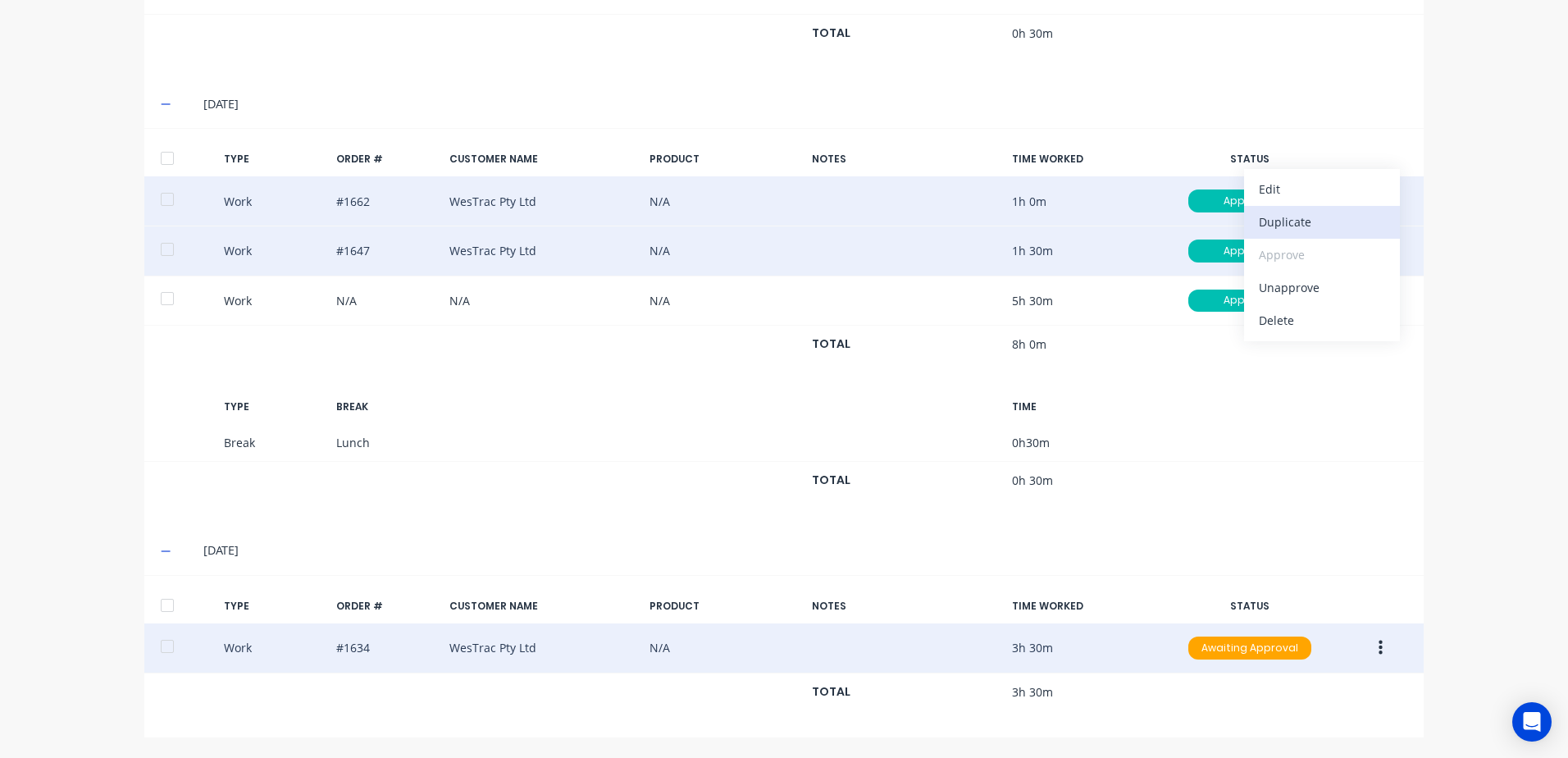
click at [1278, 221] on div "Duplicate" at bounding box center [1322, 221] width 126 height 24
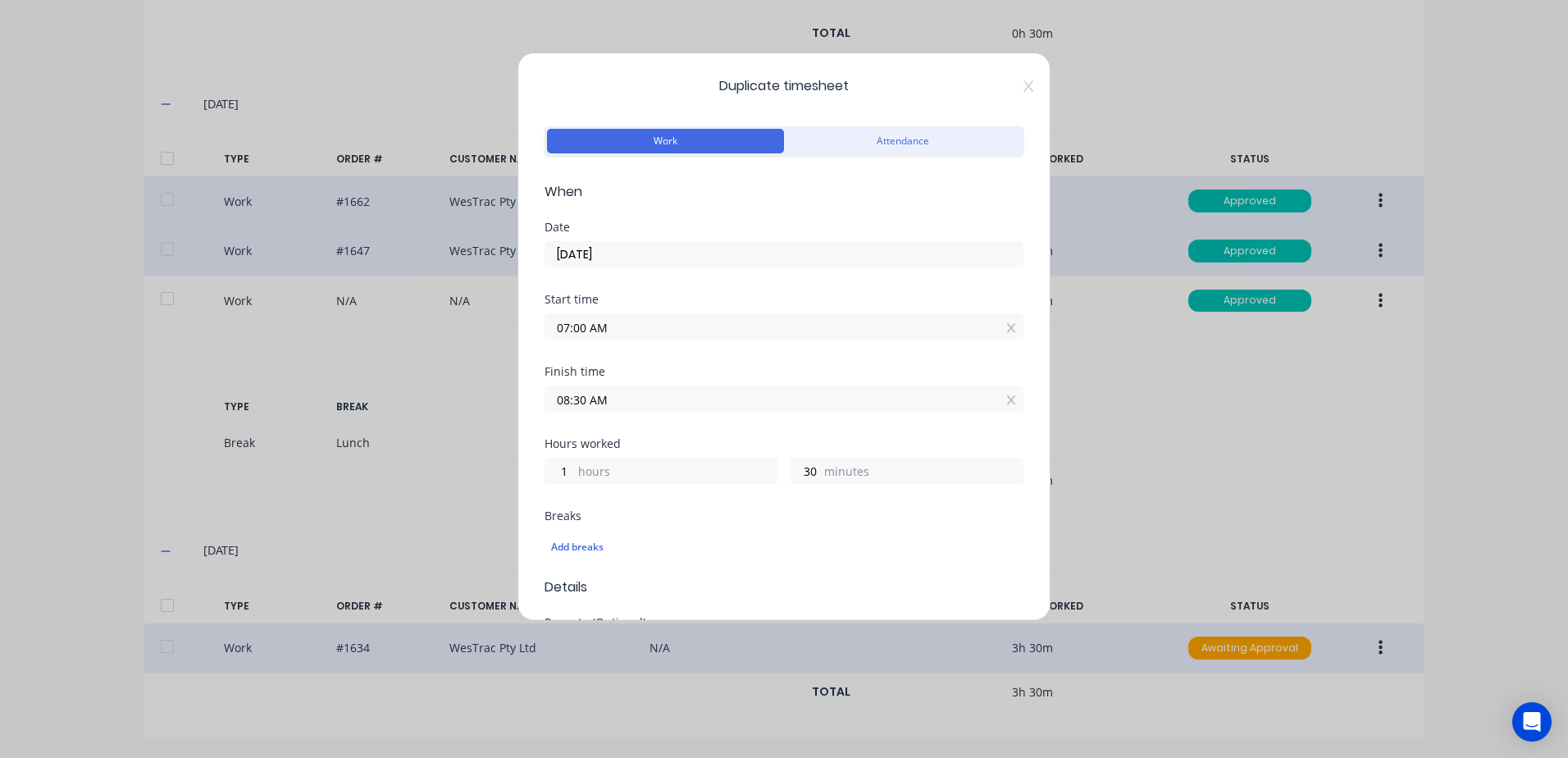
click at [633, 252] on input "[DATE]" at bounding box center [784, 254] width 477 height 25
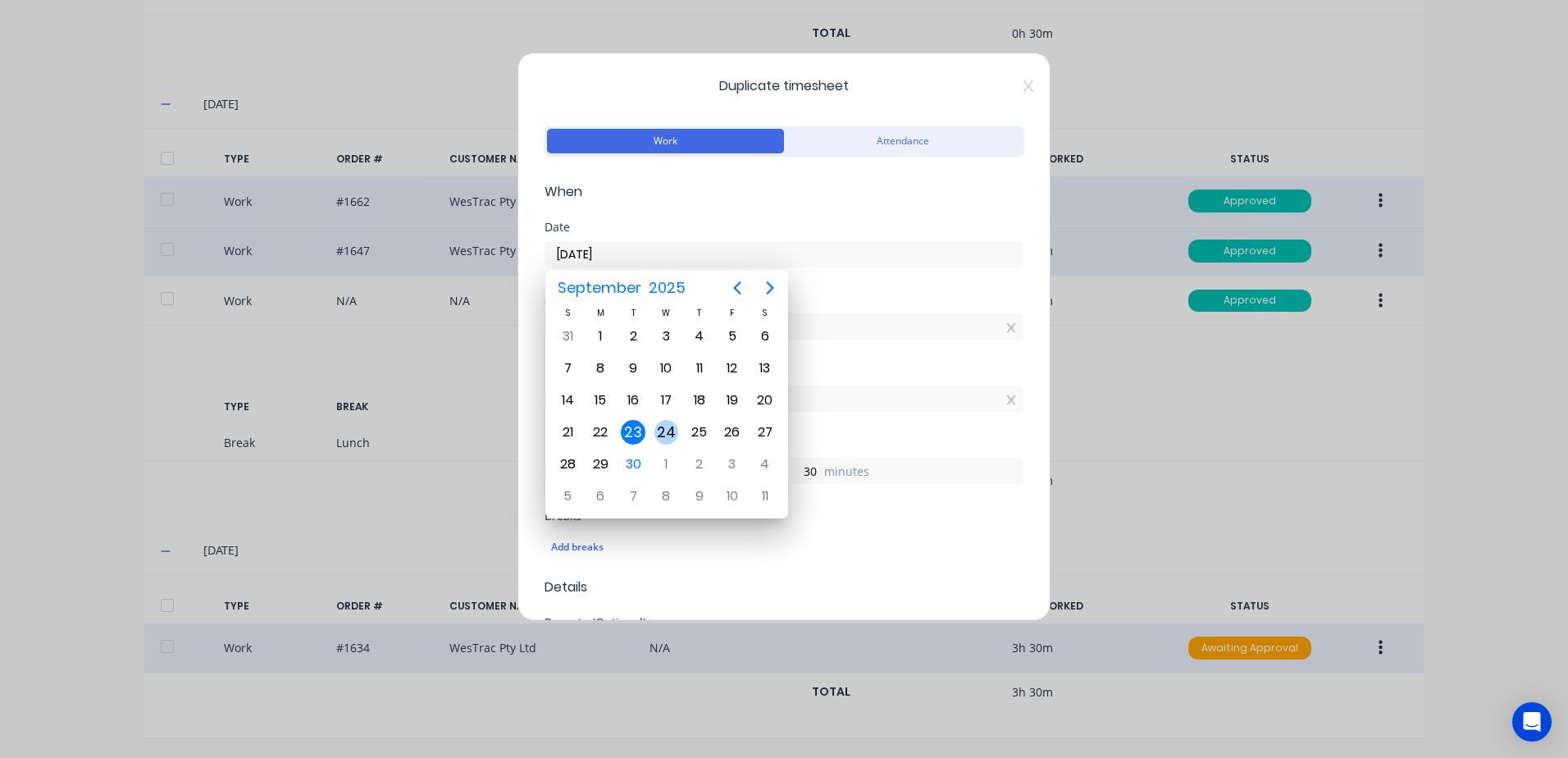
click at [668, 431] on div "24" at bounding box center [666, 432] width 25 height 25
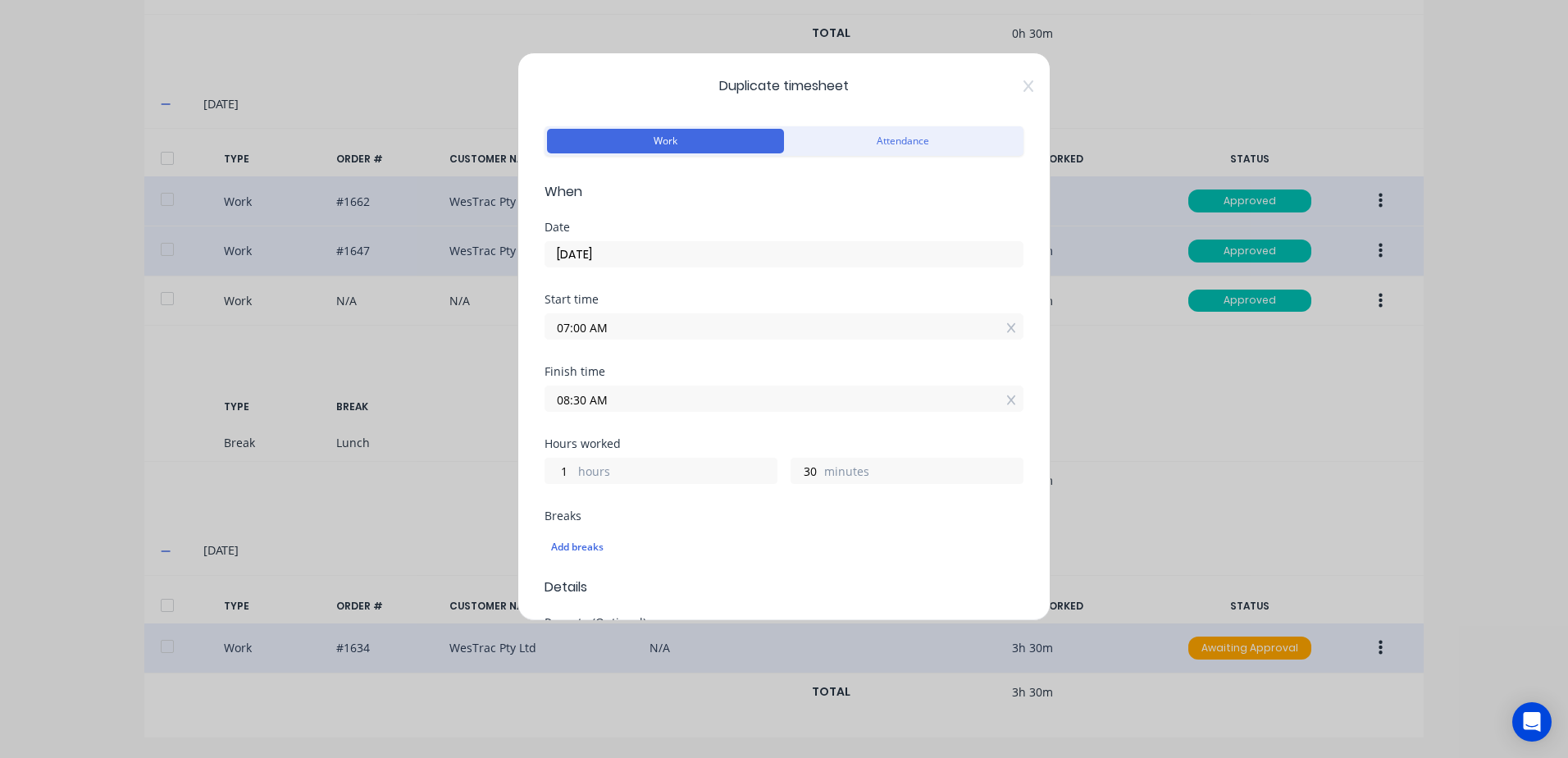
click at [645, 328] on input "07:00 AM" at bounding box center [784, 326] width 477 height 25
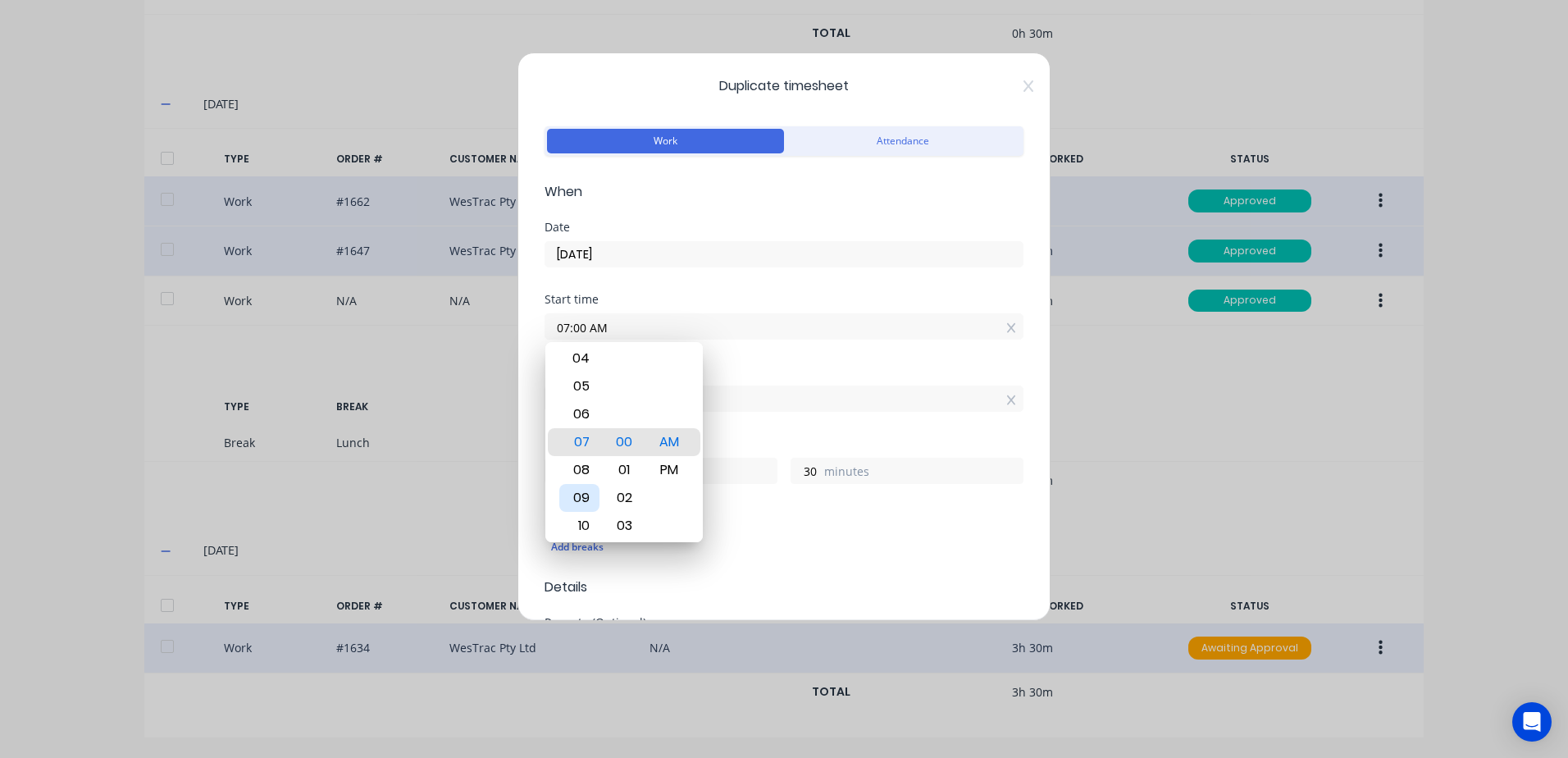
click at [583, 498] on div "09" at bounding box center [579, 498] width 40 height 28
click at [754, 420] on div "Finish time 08:30 AM" at bounding box center [784, 402] width 479 height 72
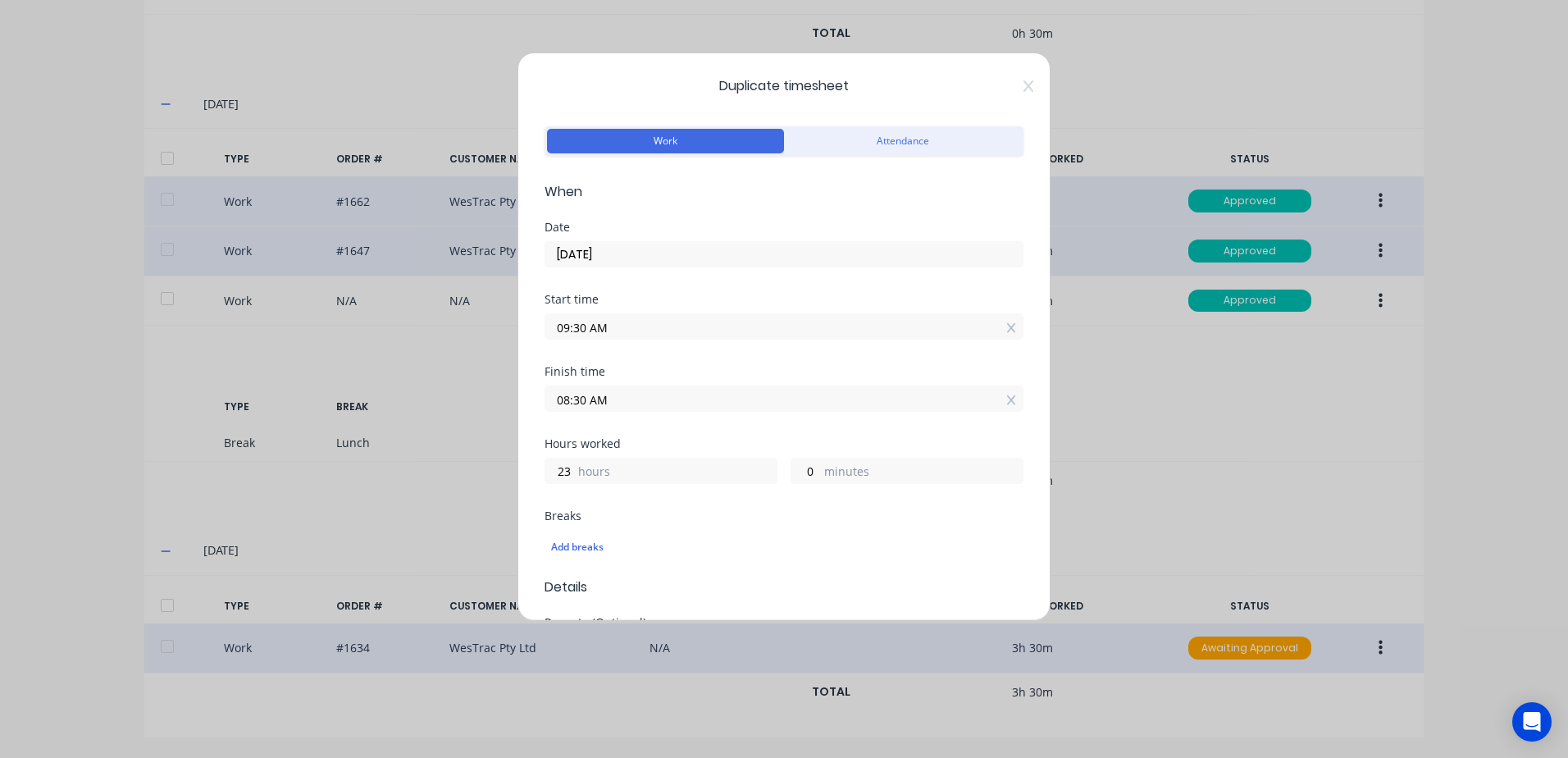
click at [621, 402] on input "08:30 AM" at bounding box center [784, 398] width 477 height 25
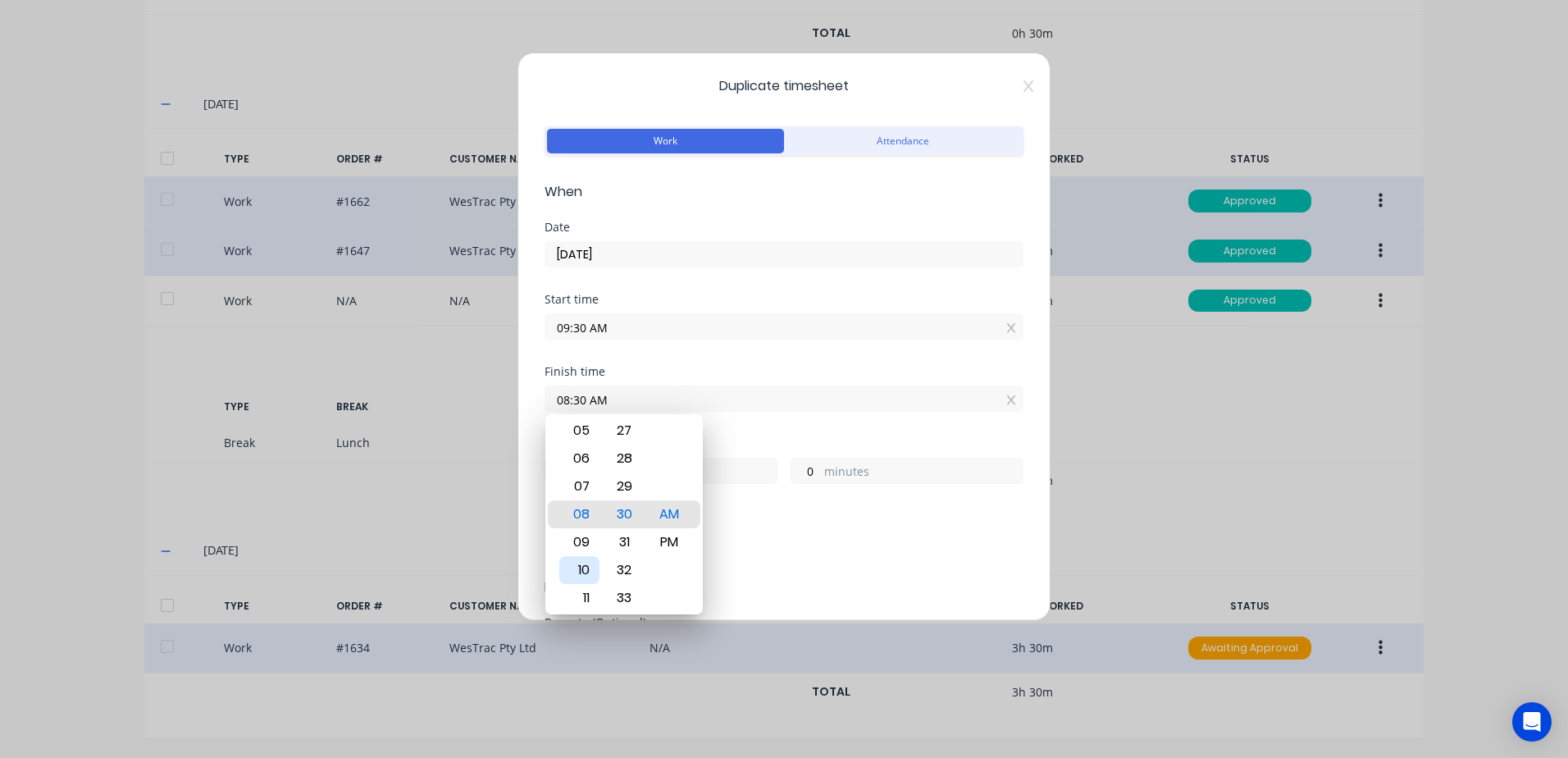
click at [581, 564] on div "10" at bounding box center [579, 570] width 40 height 28
click at [754, 418] on div "Finish time 10:30 AM" at bounding box center [784, 402] width 479 height 72
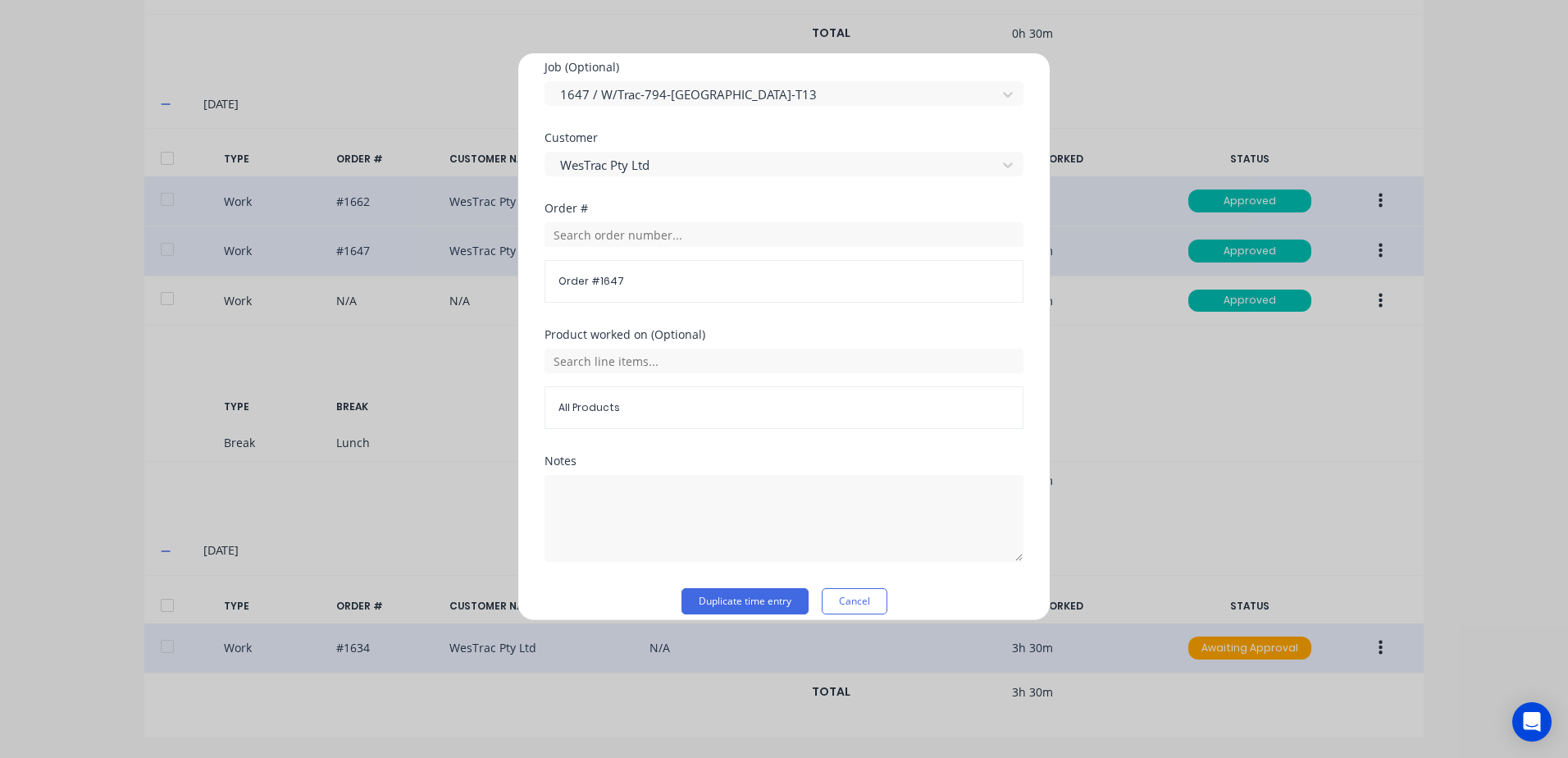
scroll to position [714, 0]
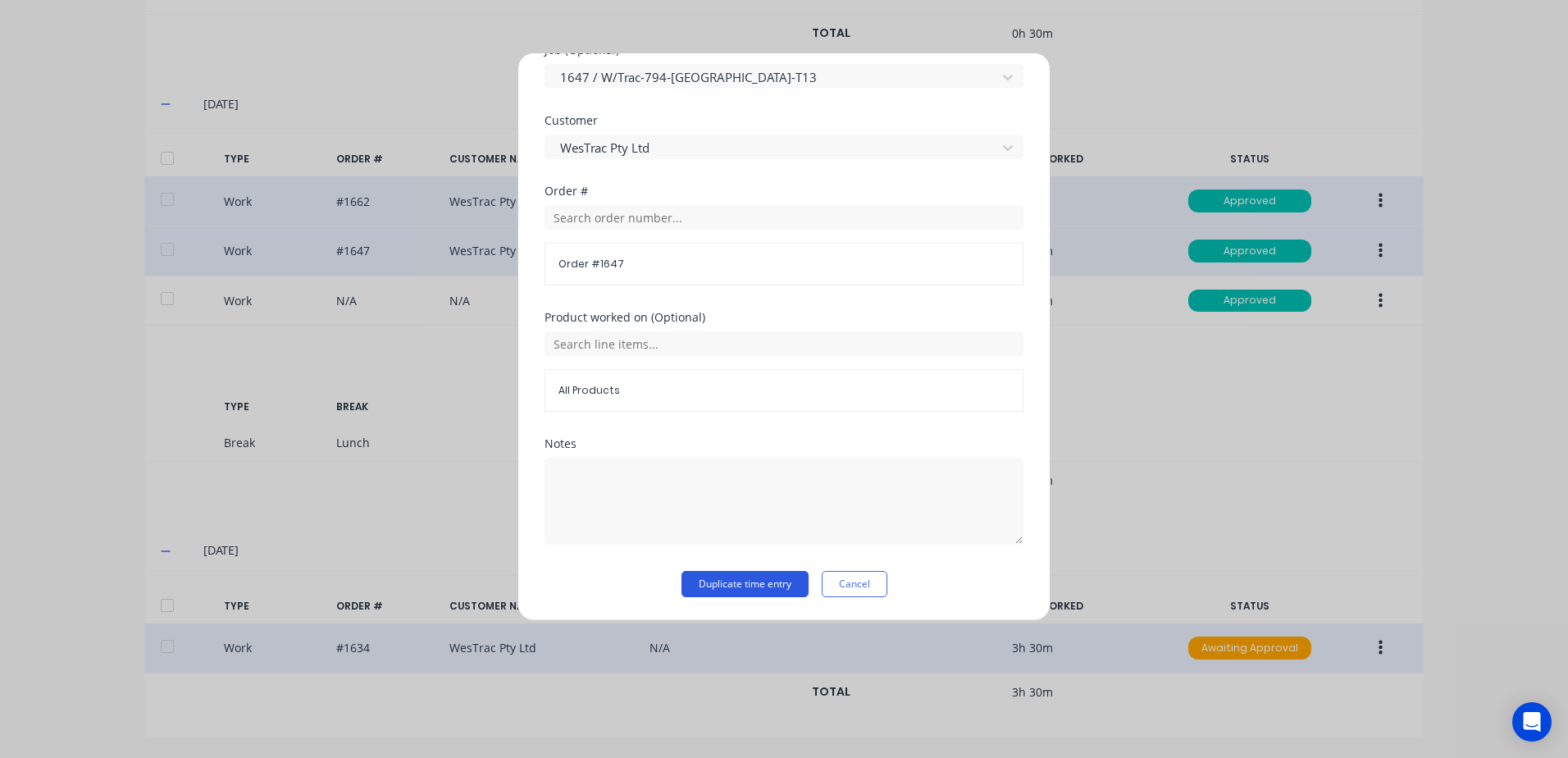
click at [705, 586] on button "Duplicate time entry" at bounding box center [744, 584] width 127 height 27
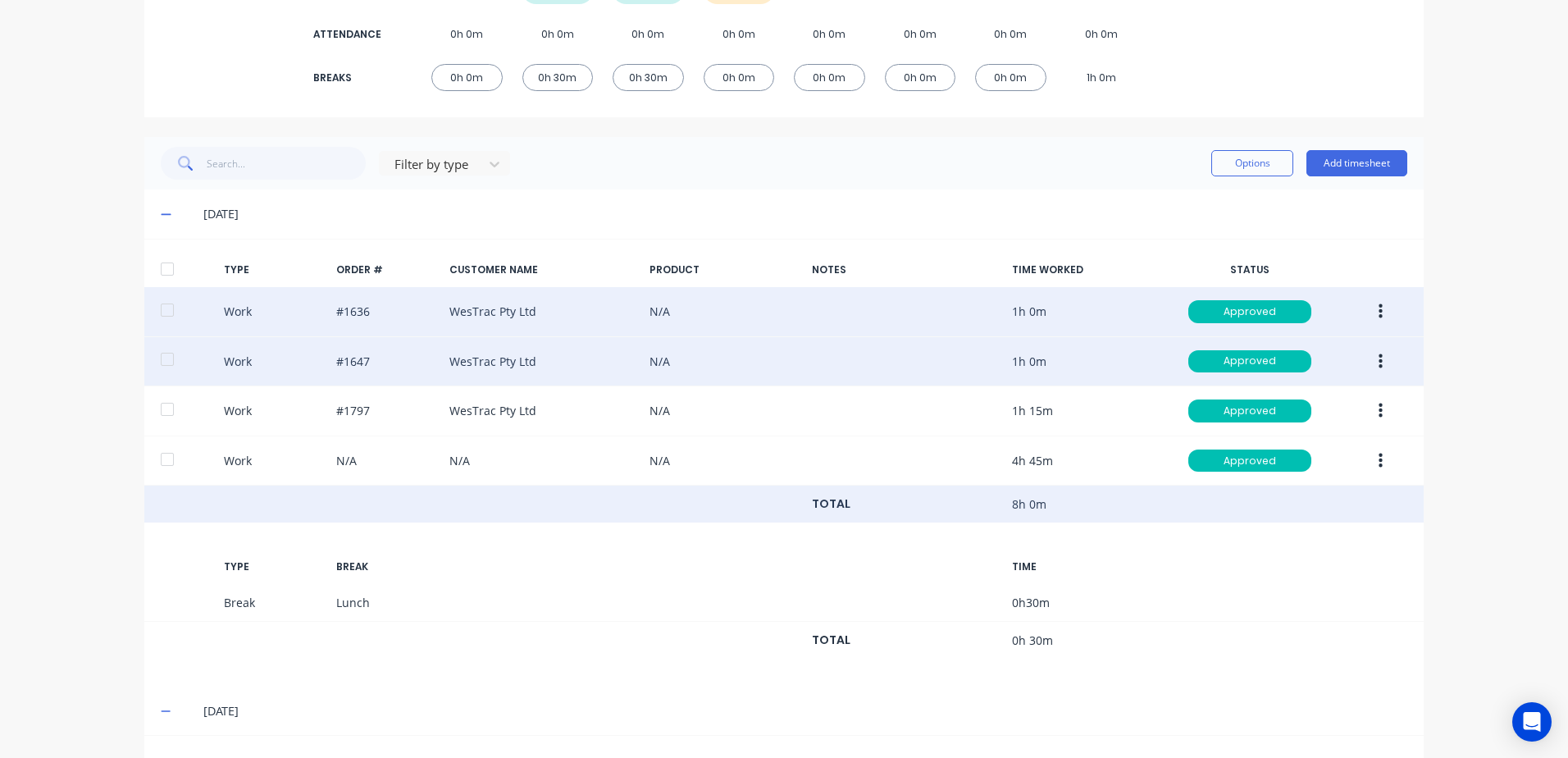
scroll to position [455, 0]
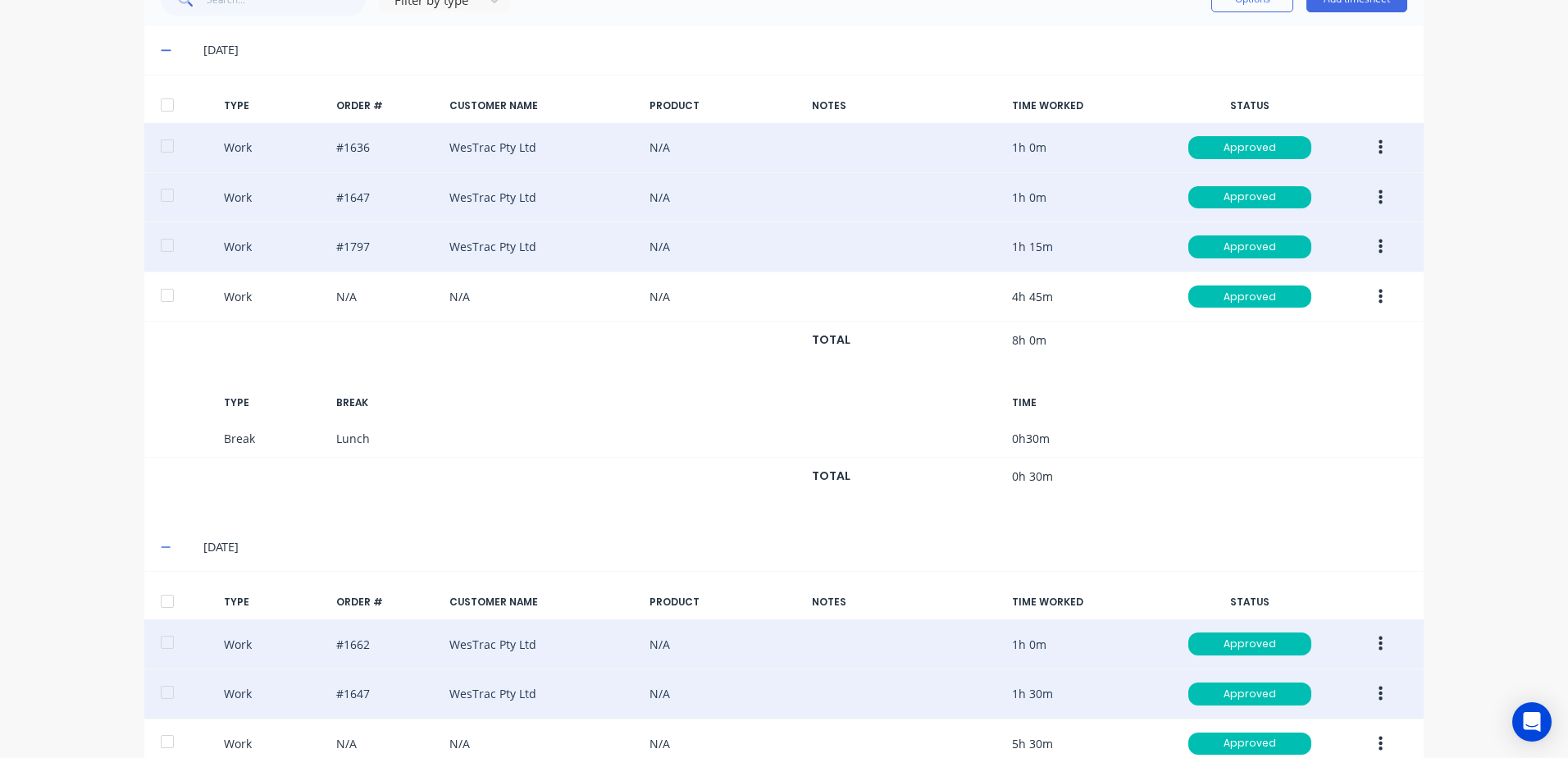
click at [1370, 248] on button "button" at bounding box center [1380, 247] width 38 height 30
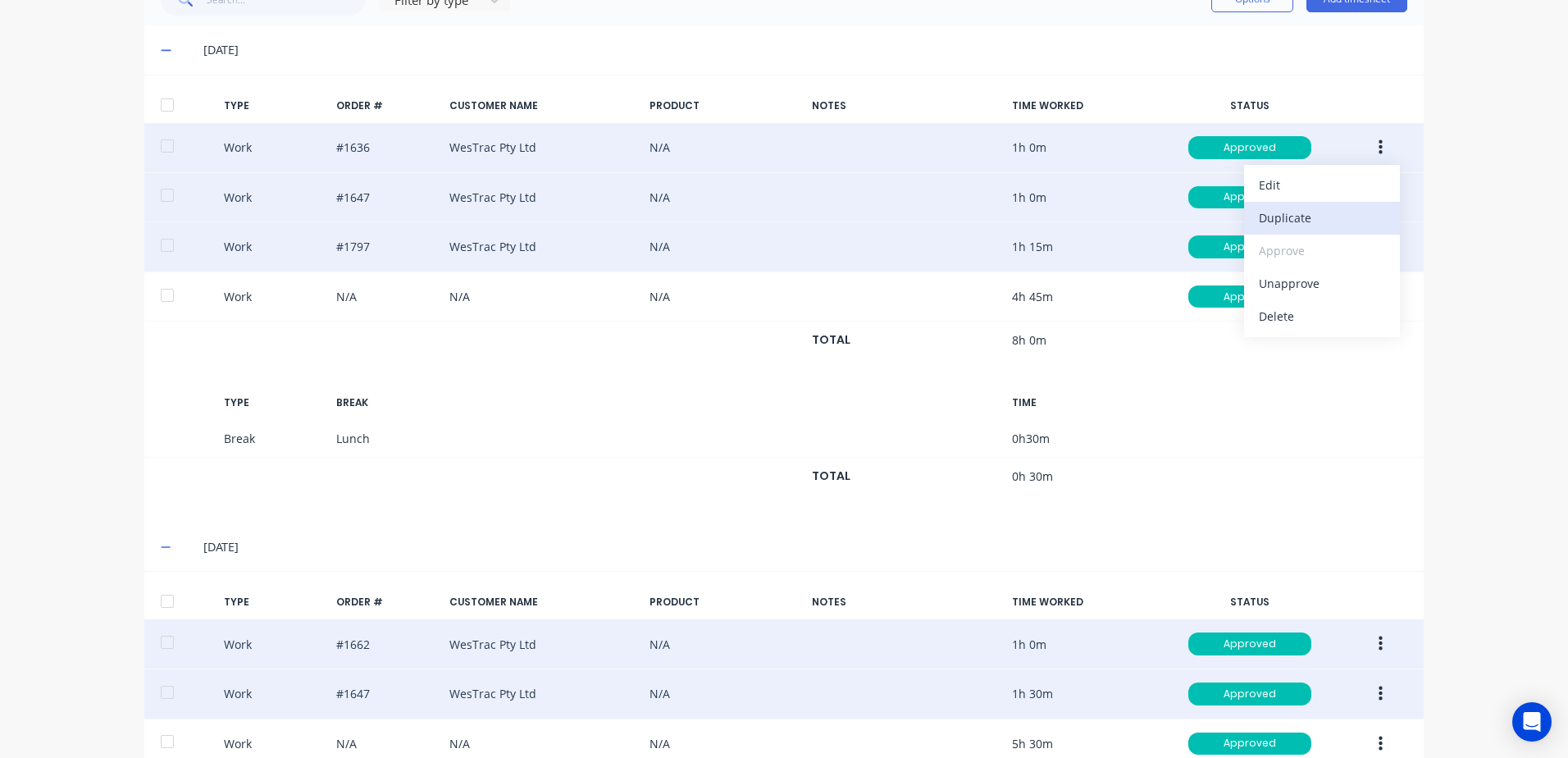
click at [1282, 218] on div "Duplicate" at bounding box center [1322, 218] width 126 height 24
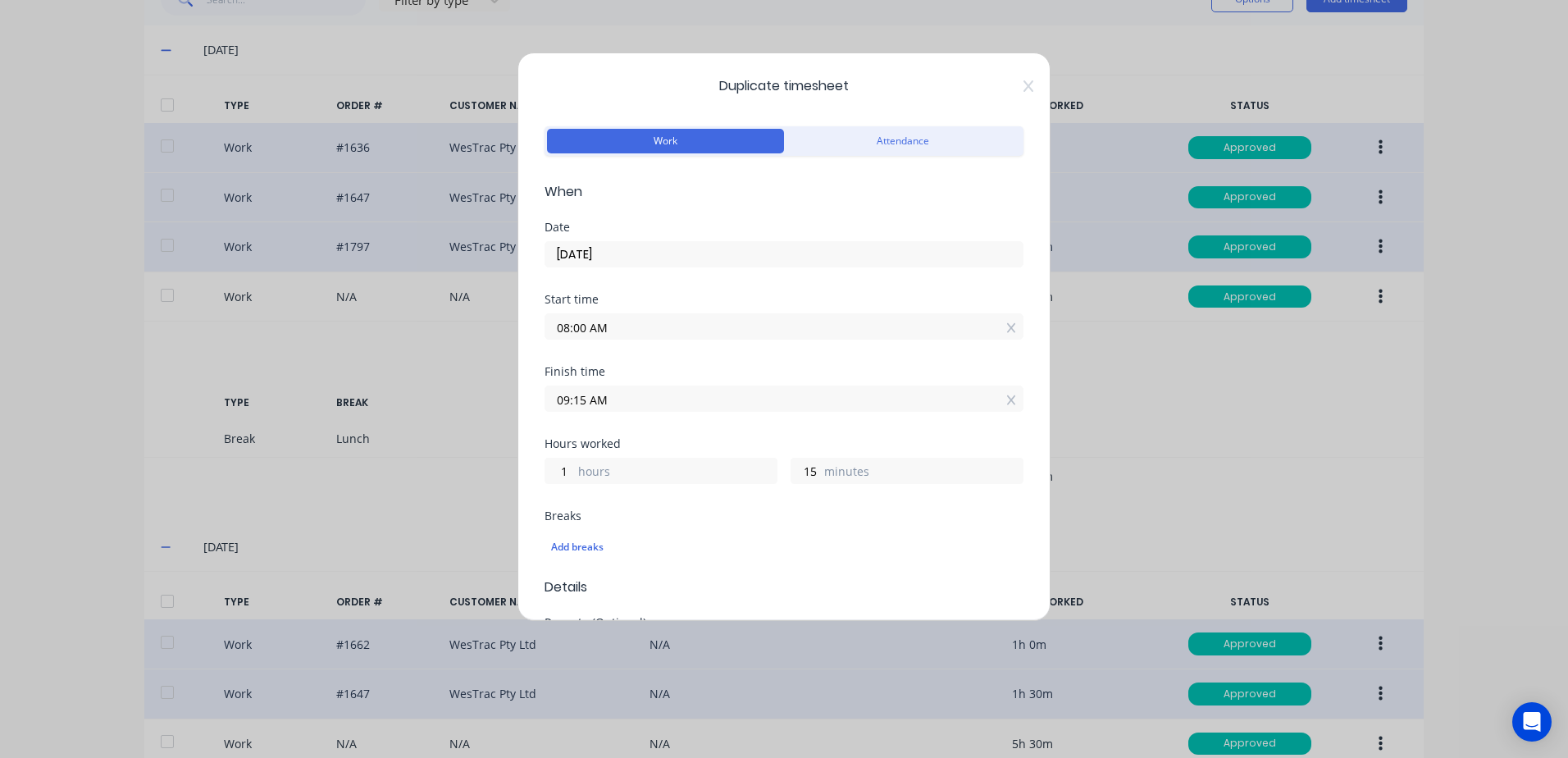
click at [647, 250] on input "[DATE]" at bounding box center [784, 254] width 477 height 25
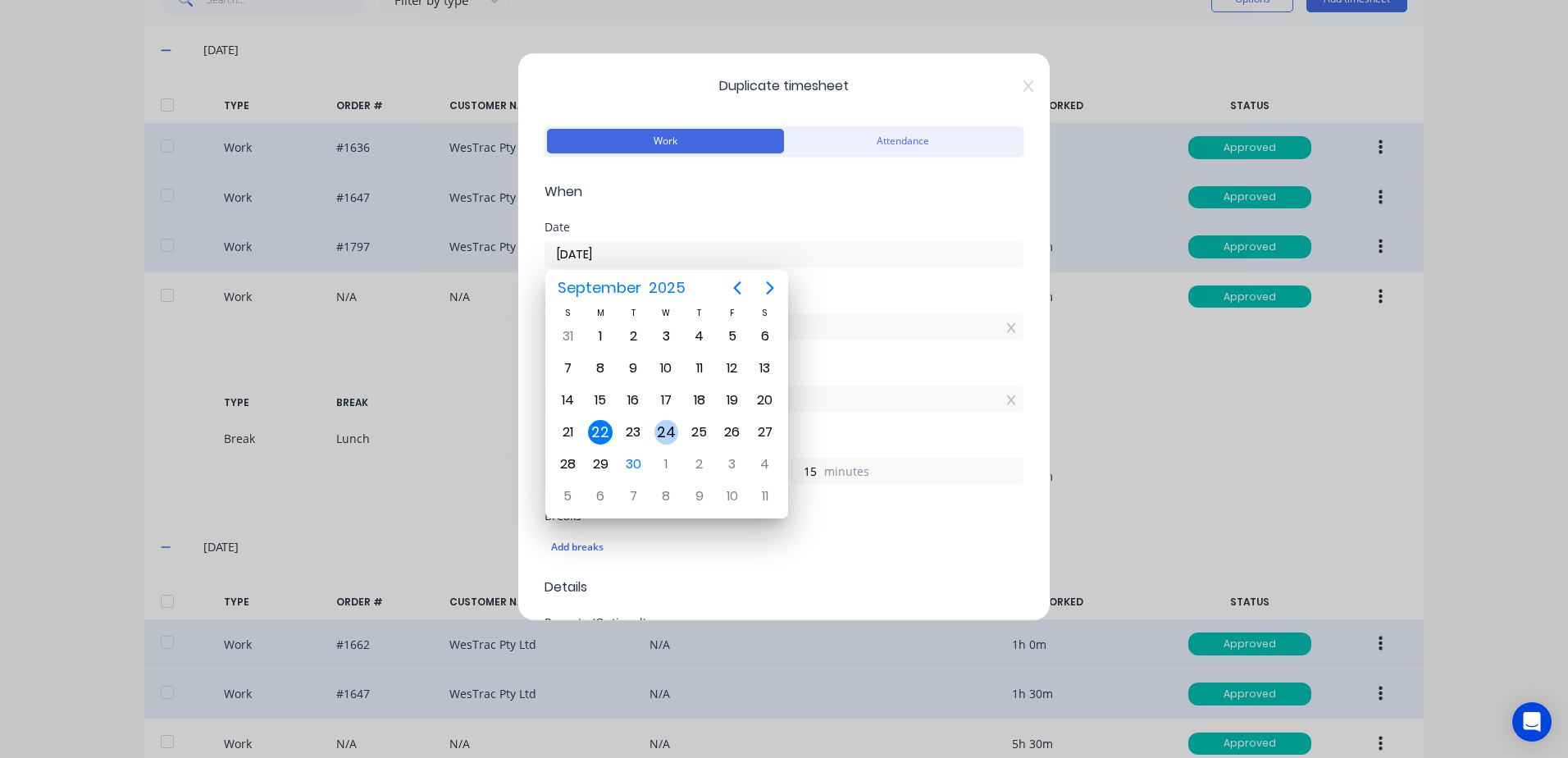
click at [667, 427] on div "24" at bounding box center [666, 432] width 25 height 25
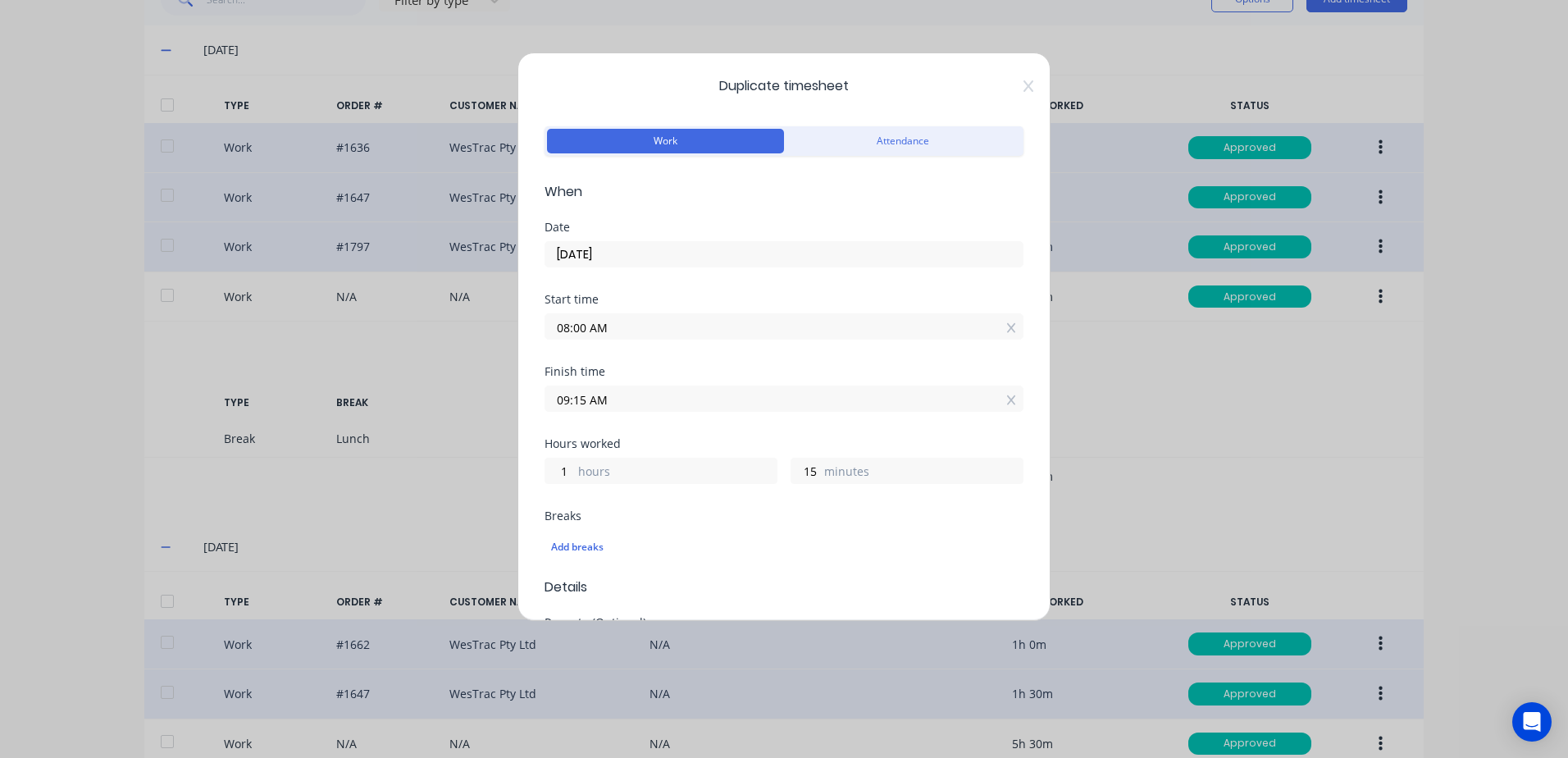
click at [617, 323] on input "08:00 AM" at bounding box center [784, 326] width 477 height 25
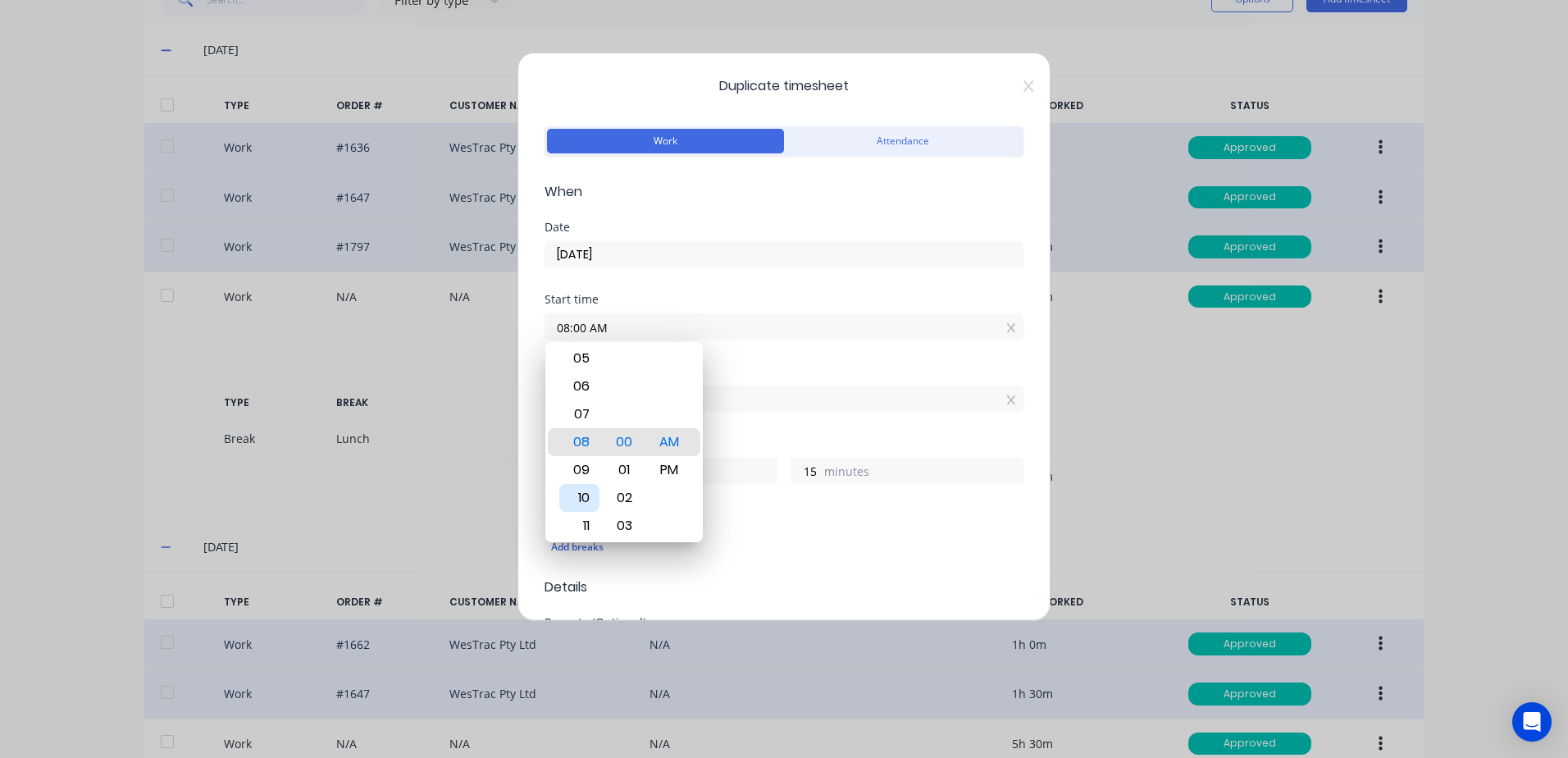
click at [582, 494] on div "10" at bounding box center [579, 498] width 40 height 28
click at [794, 435] on div "Finish time 09:15 AM" at bounding box center [784, 402] width 479 height 72
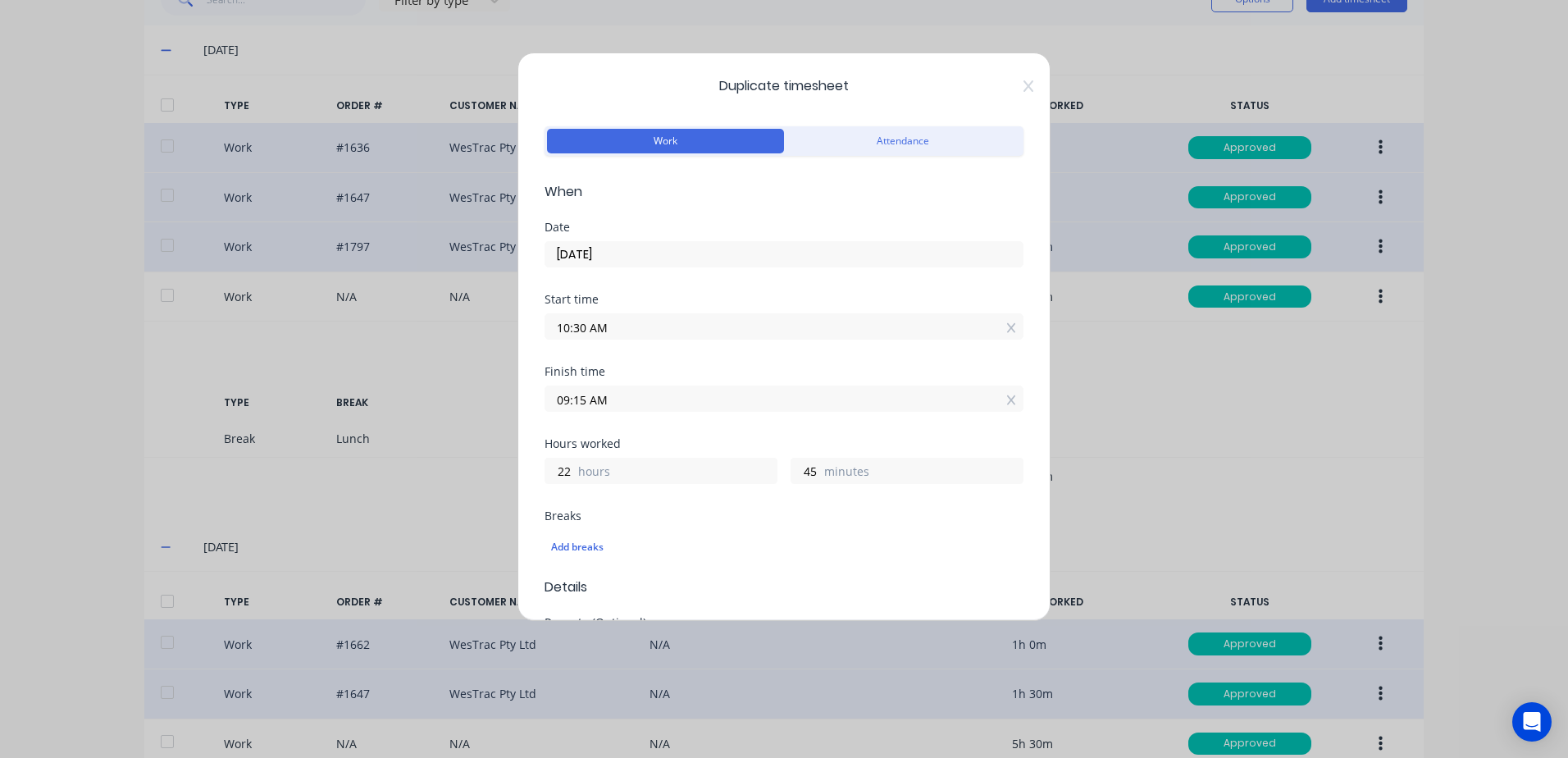
click at [621, 393] on input "09:15 AM" at bounding box center [784, 398] width 477 height 25
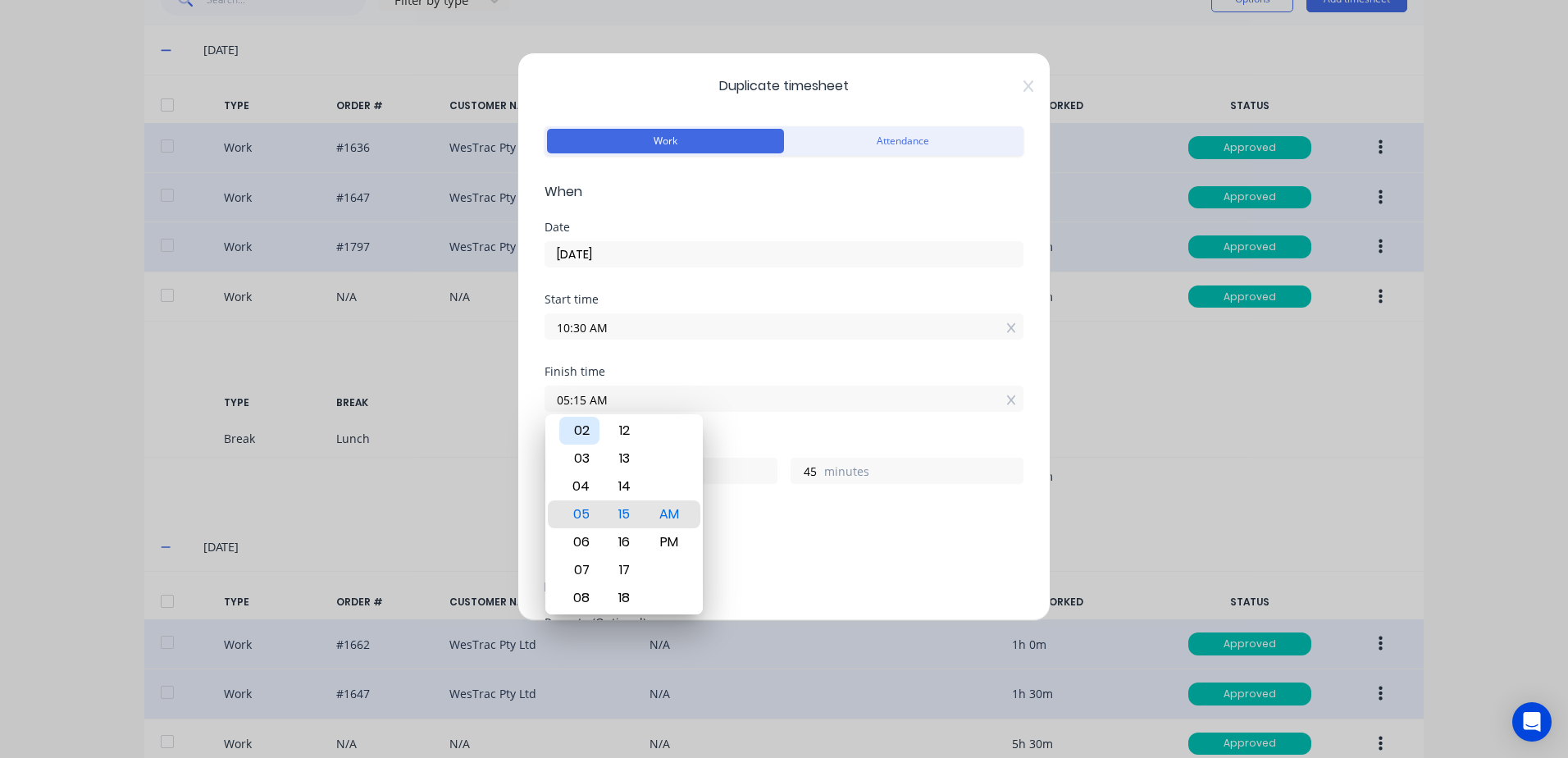
click at [579, 429] on div "02" at bounding box center [579, 430] width 40 height 28
click at [681, 538] on div "PM" at bounding box center [669, 542] width 40 height 28
click at [784, 527] on div "Add breaks" at bounding box center [784, 544] width 479 height 38
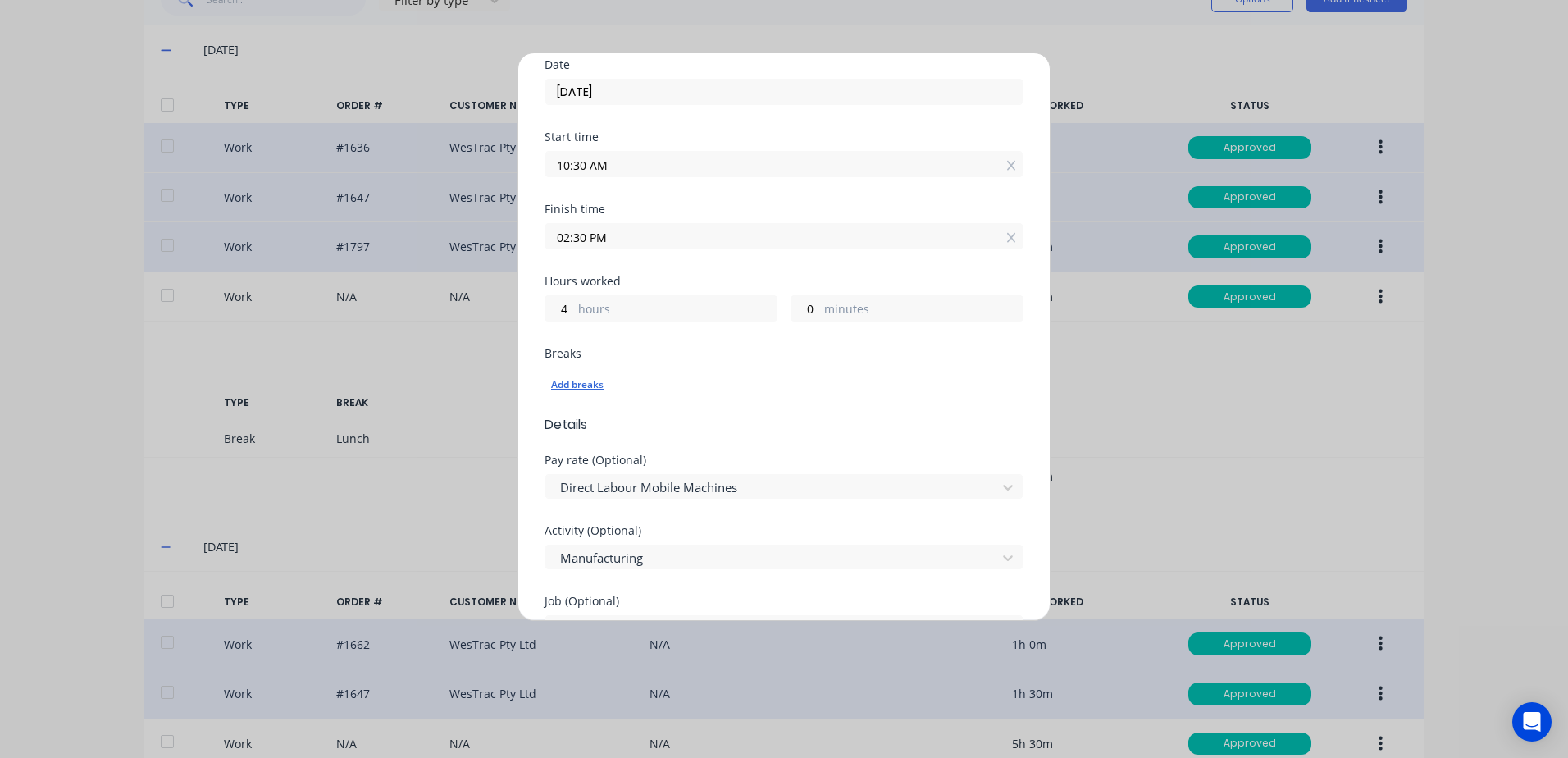
scroll to position [164, 0]
click at [584, 382] on div "Add breaks" at bounding box center [784, 383] width 466 height 22
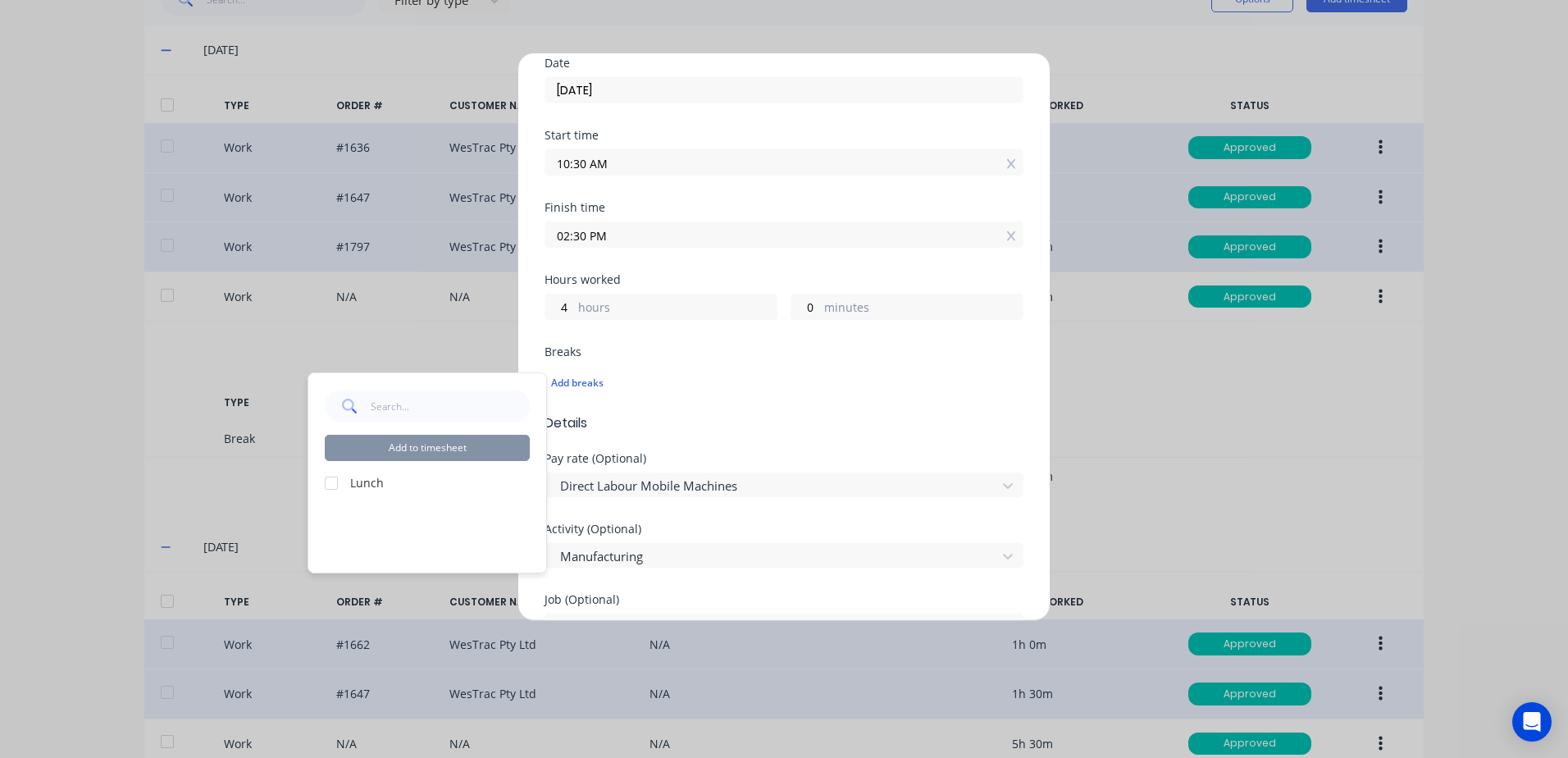
click at [332, 479] on div at bounding box center [331, 482] width 32 height 32
click at [427, 446] on button "Add to timesheet" at bounding box center [427, 448] width 205 height 27
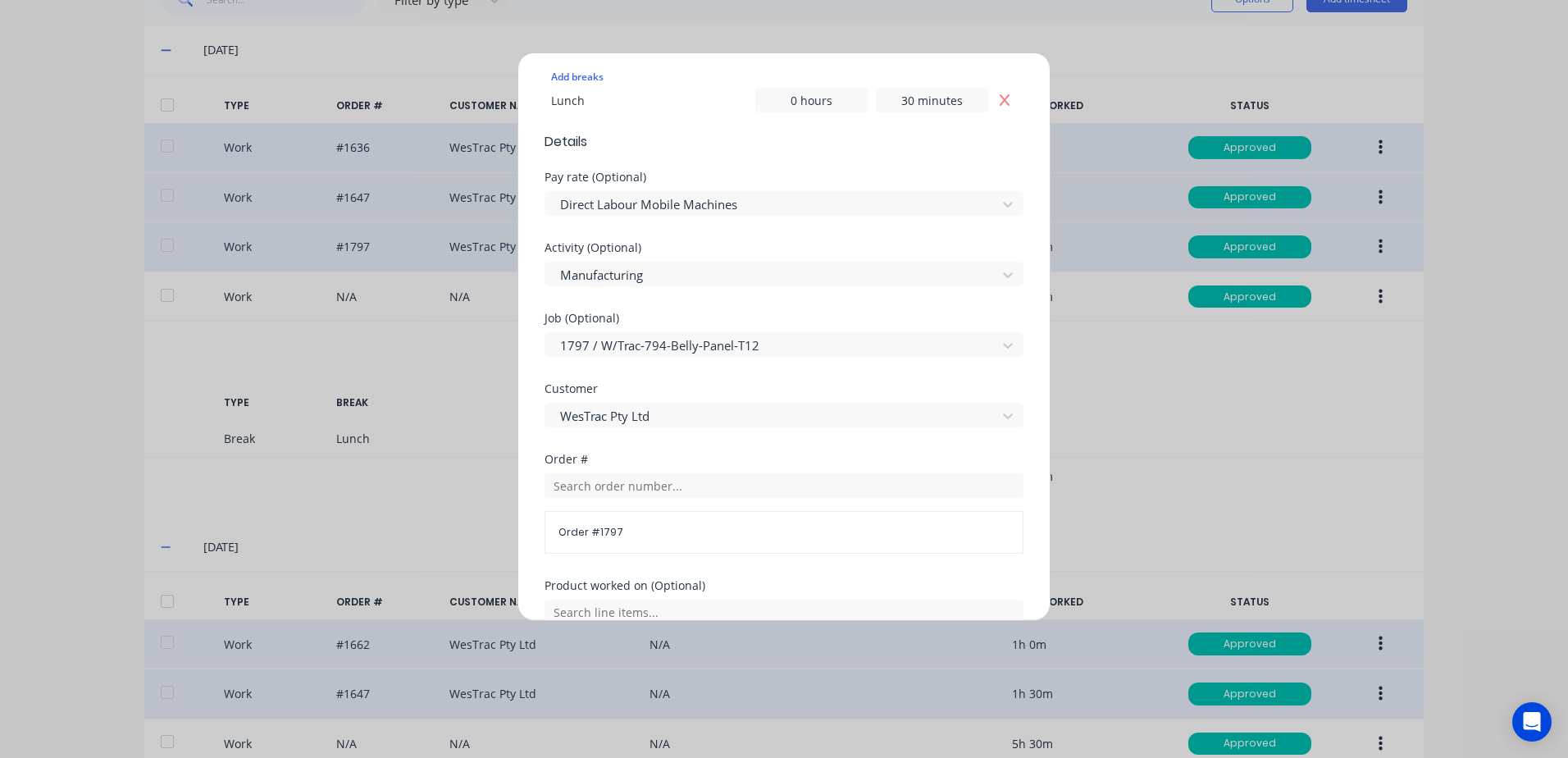
scroll to position [492, 0]
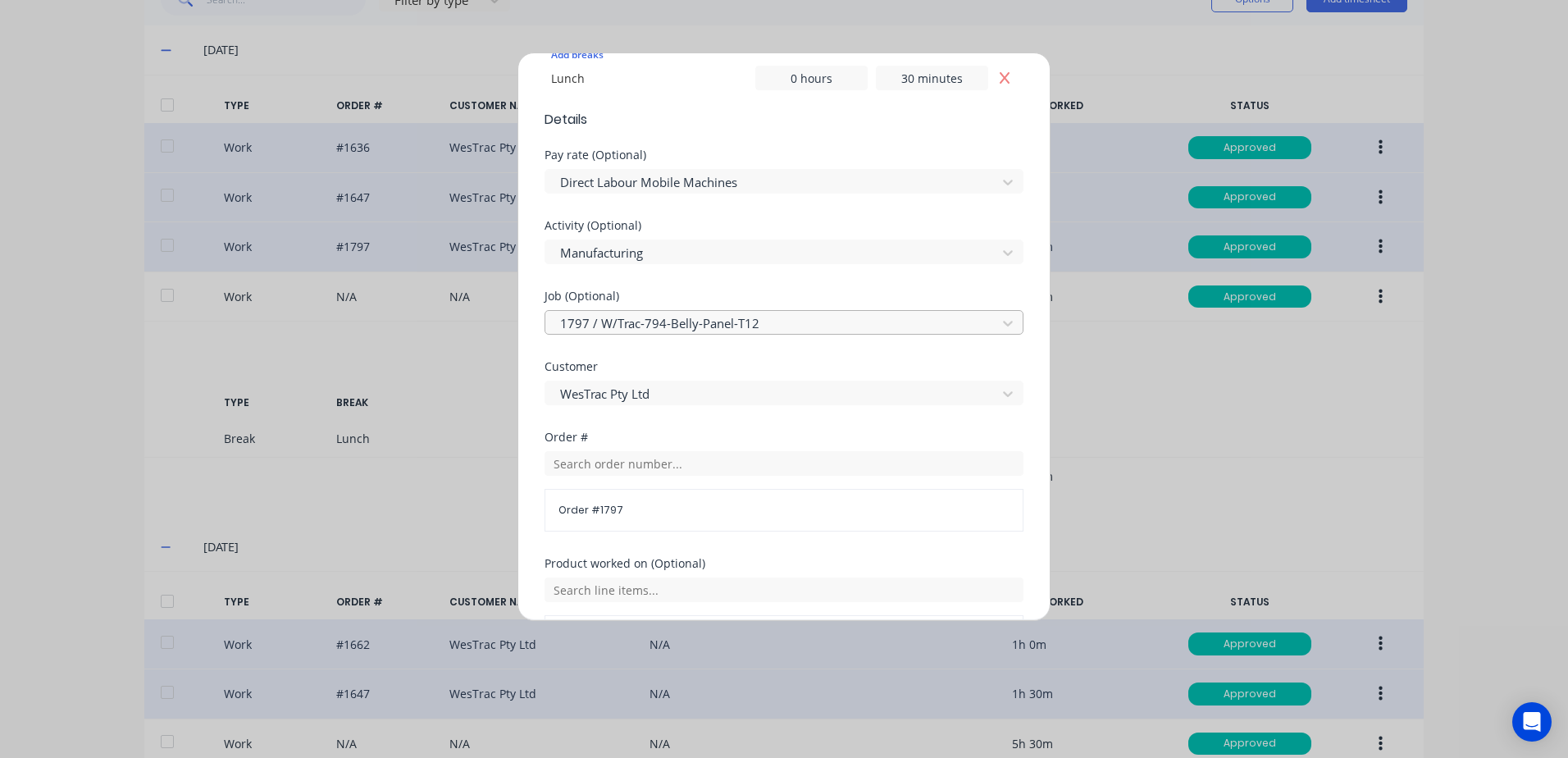
click at [655, 320] on div at bounding box center [773, 323] width 430 height 21
click at [624, 464] on input "text" at bounding box center [784, 463] width 479 height 25
click at [607, 514] on span "PO #: 4500837229" at bounding box center [784, 521] width 453 height 15
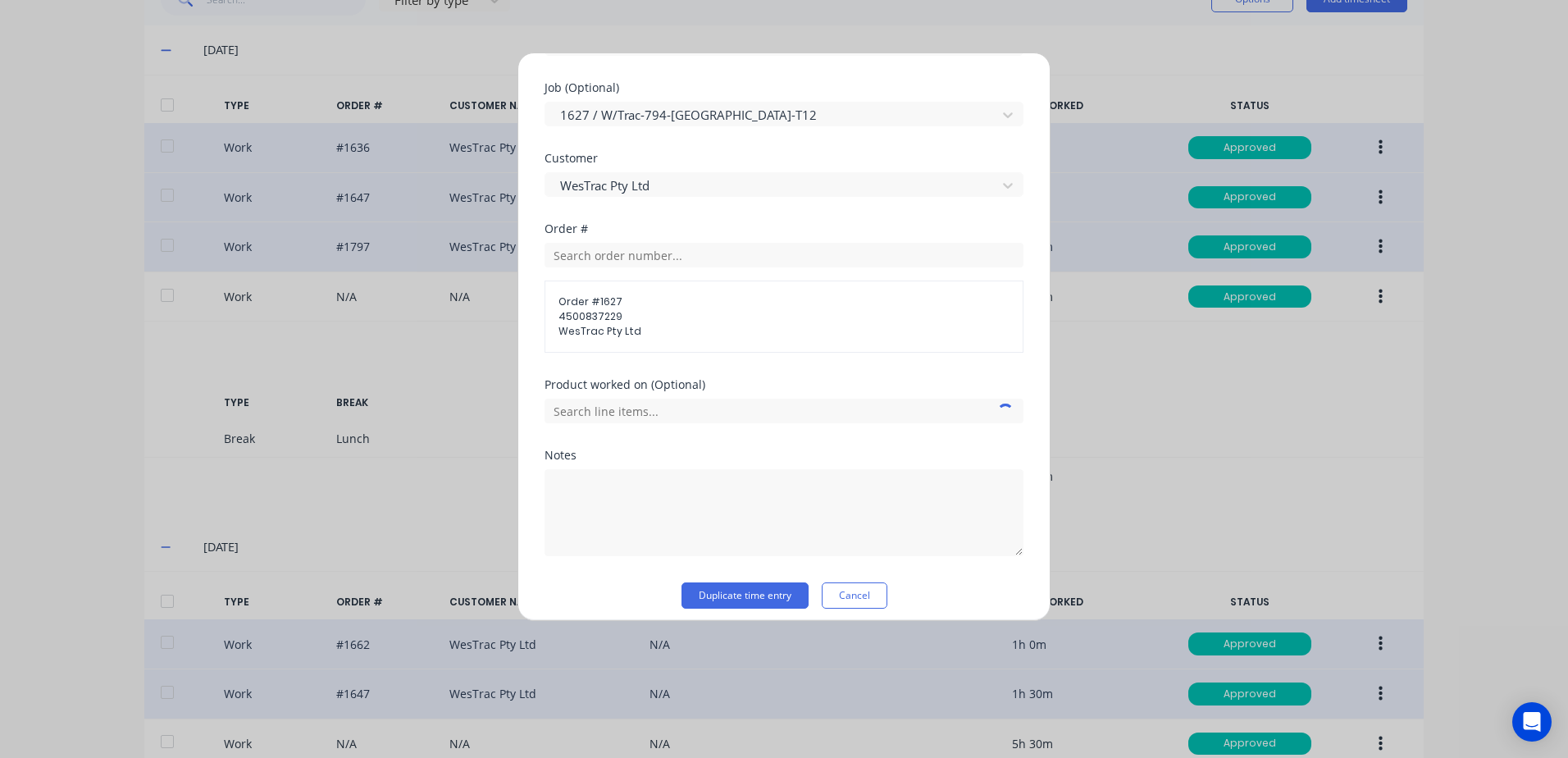
scroll to position [712, 0]
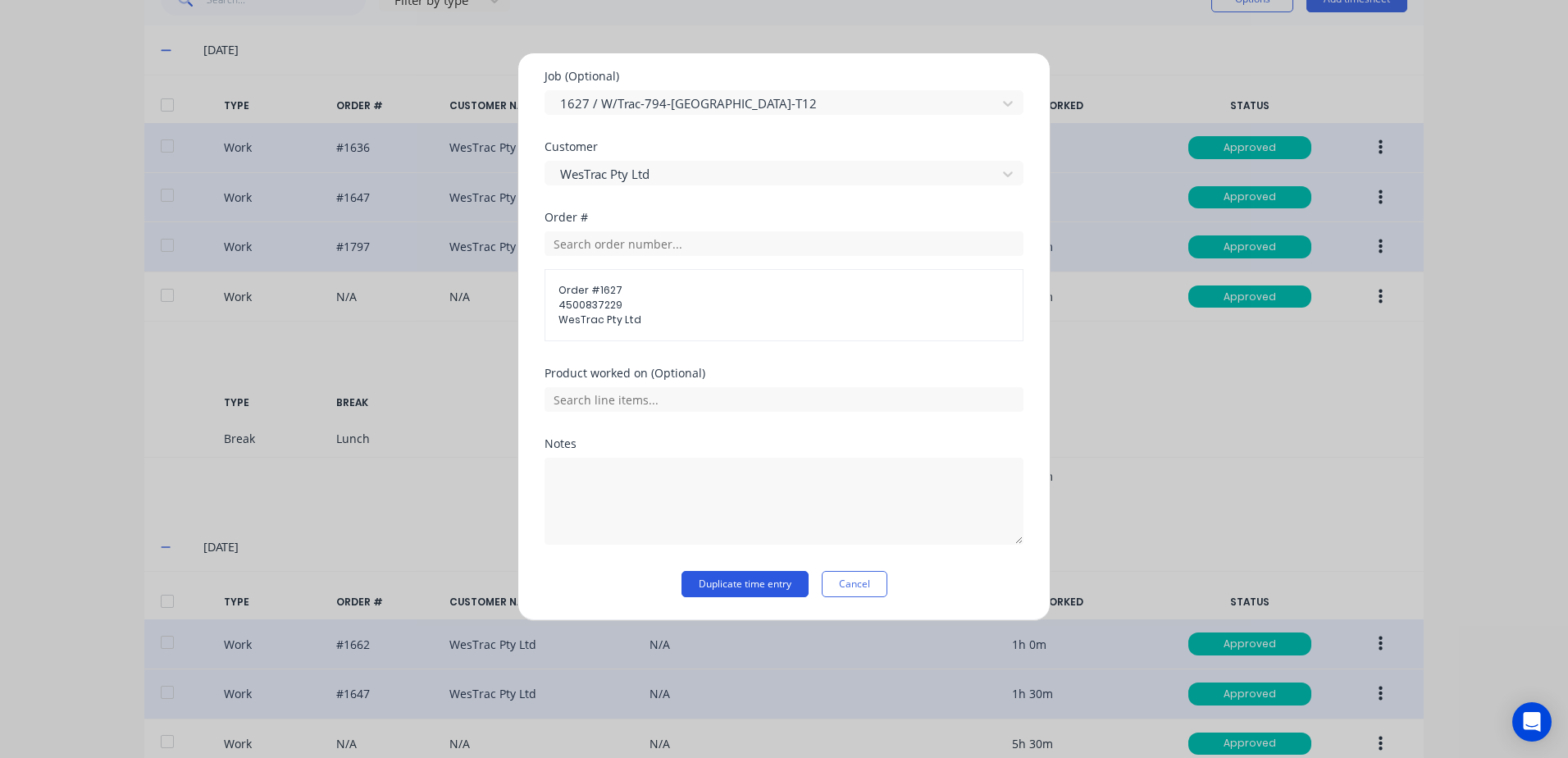
click at [713, 584] on button "Duplicate time entry" at bounding box center [744, 584] width 127 height 27
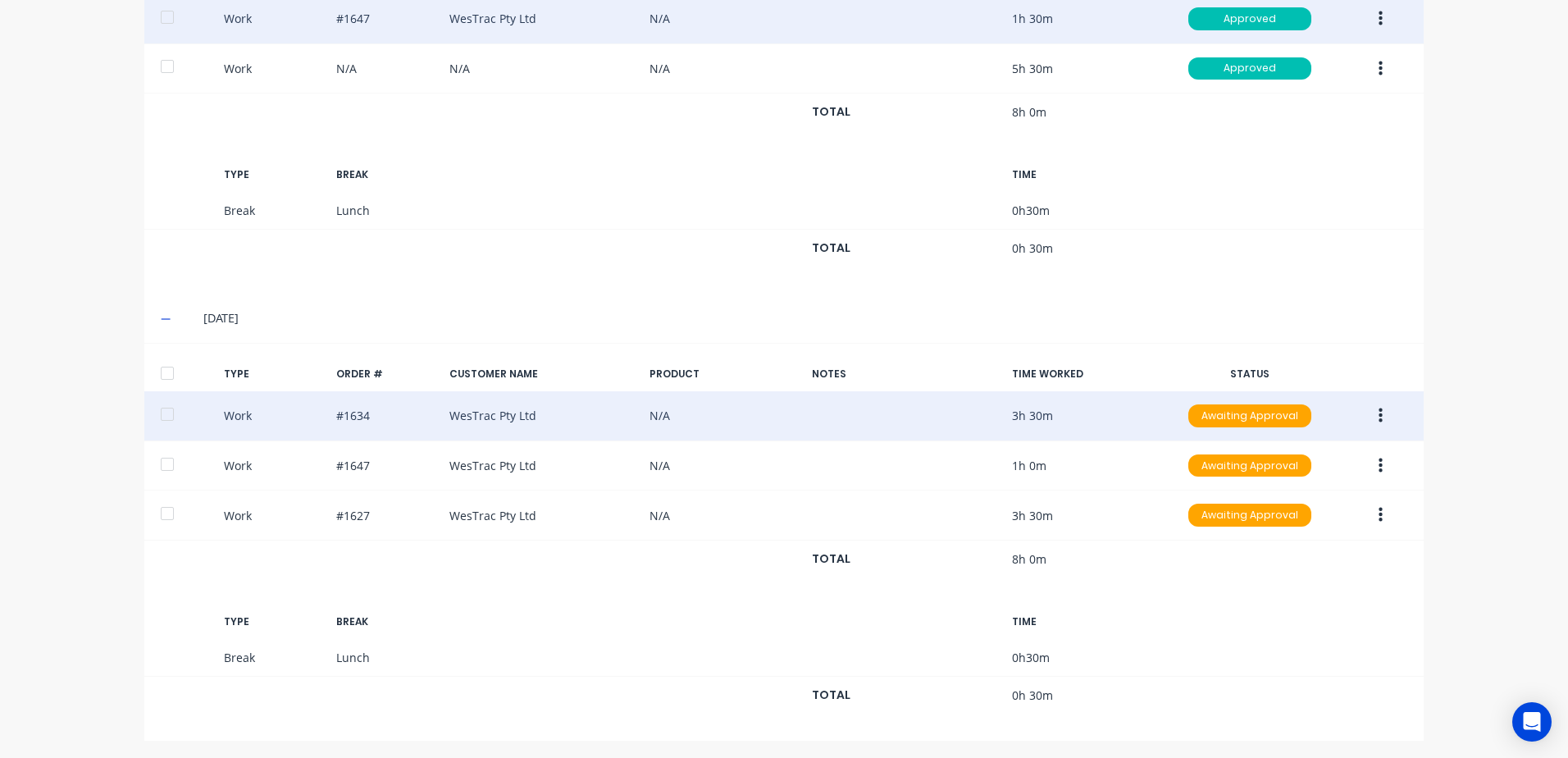
scroll to position [1134, 0]
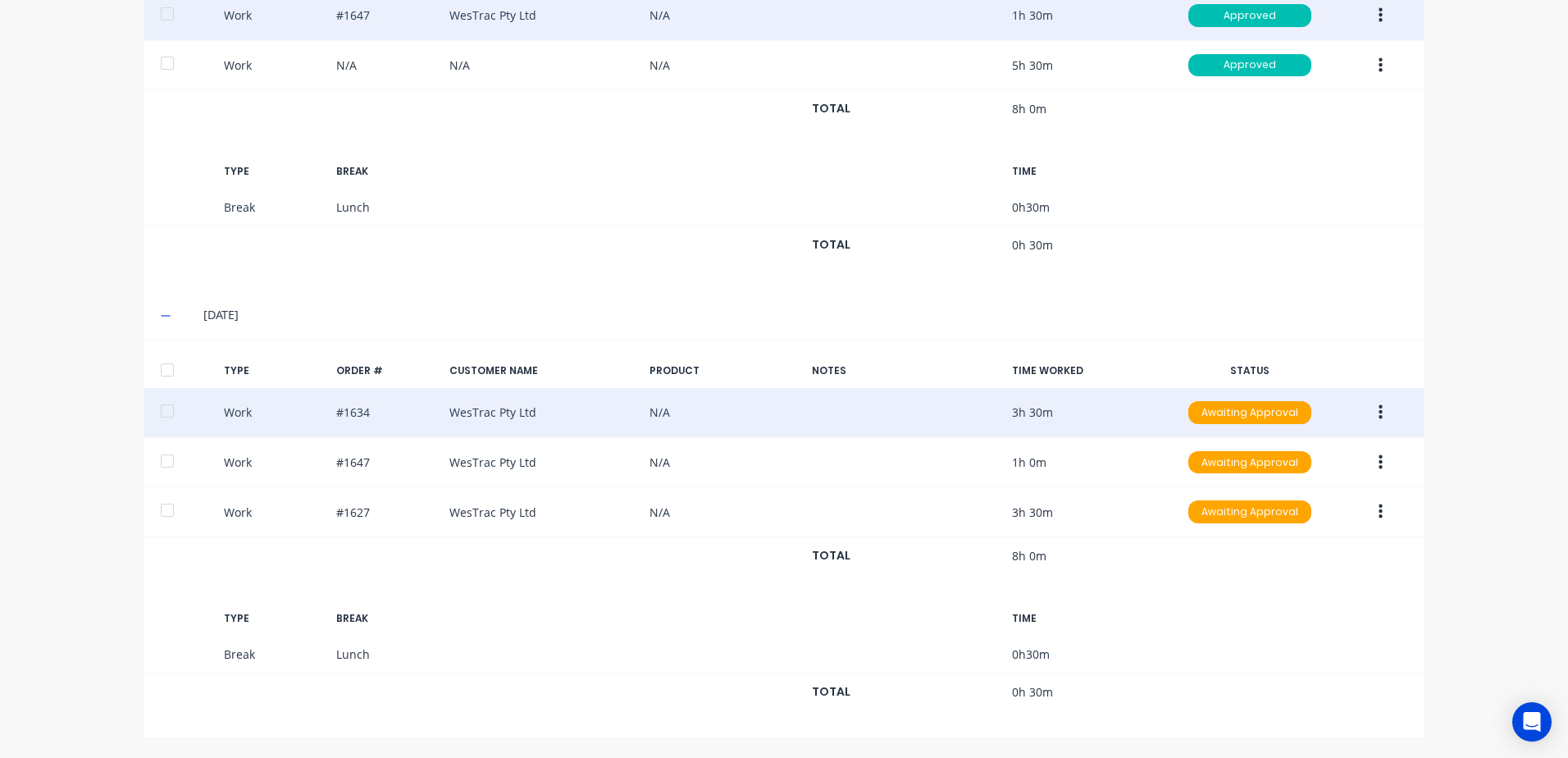
click at [159, 371] on div at bounding box center [166, 369] width 32 height 32
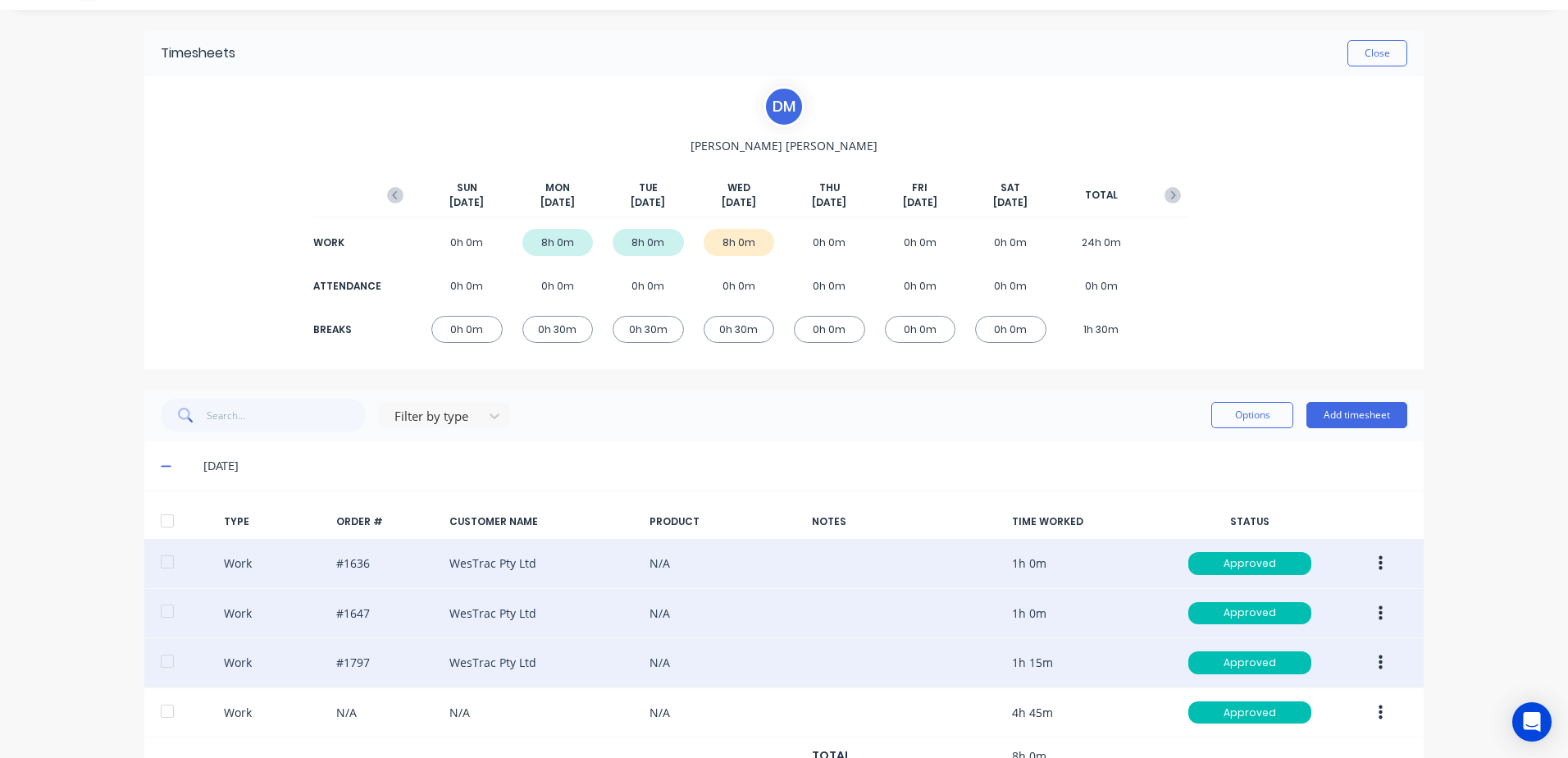
scroll to position [40, 0]
click at [1233, 411] on button "Options" at bounding box center [1252, 413] width 82 height 27
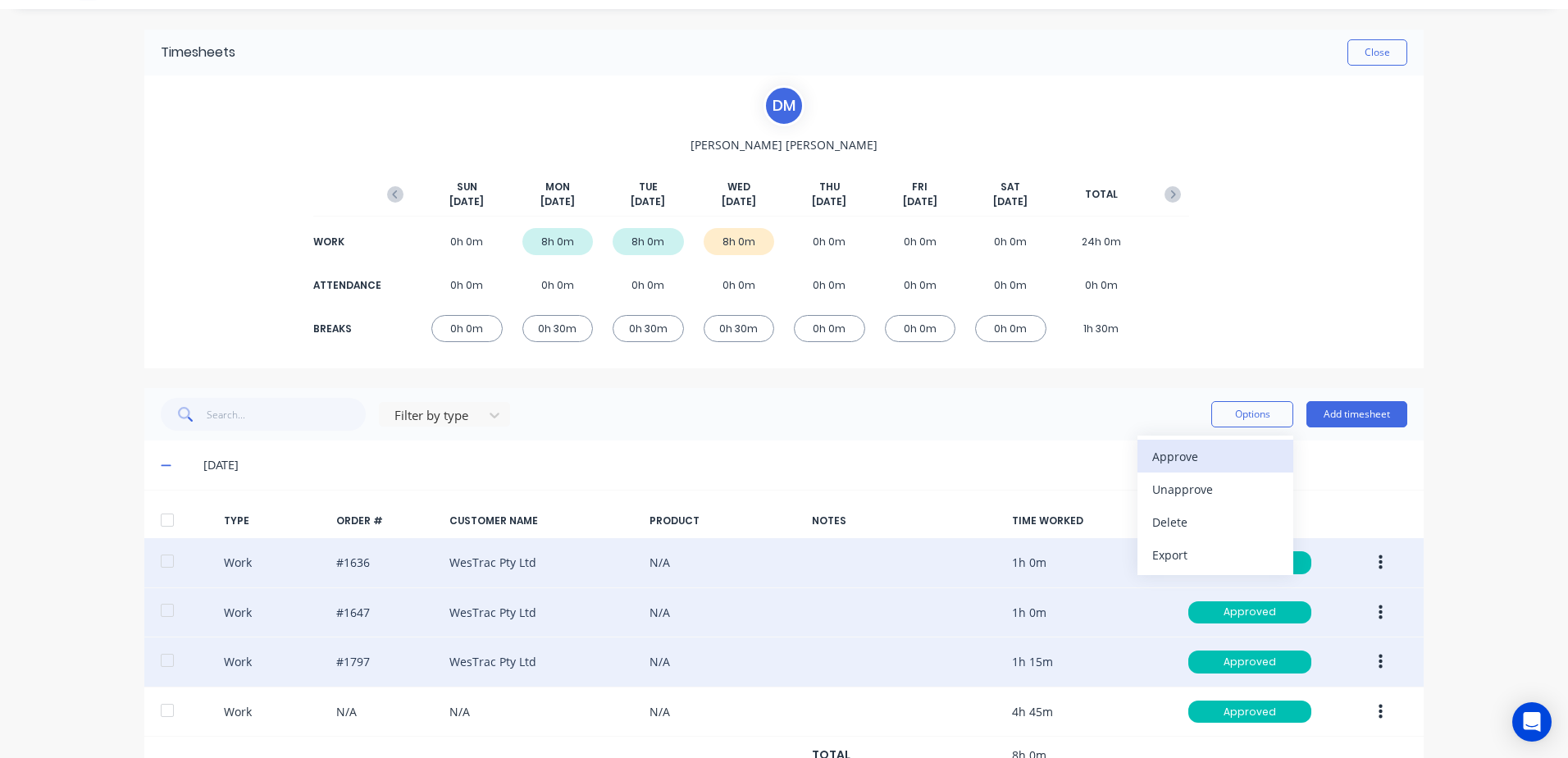
click at [1173, 456] on div "Approve" at bounding box center [1216, 457] width 126 height 24
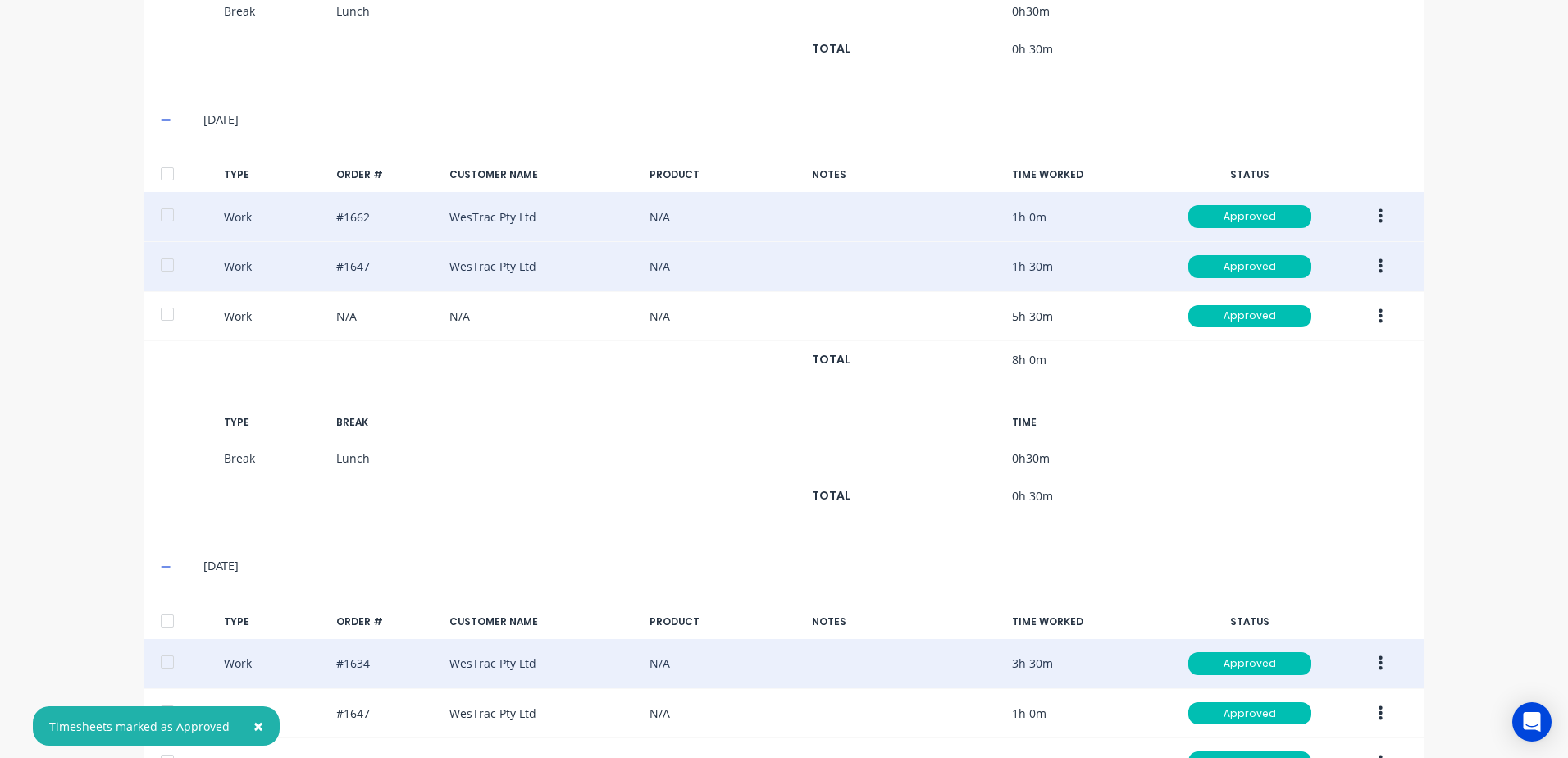
scroll to position [1134, 0]
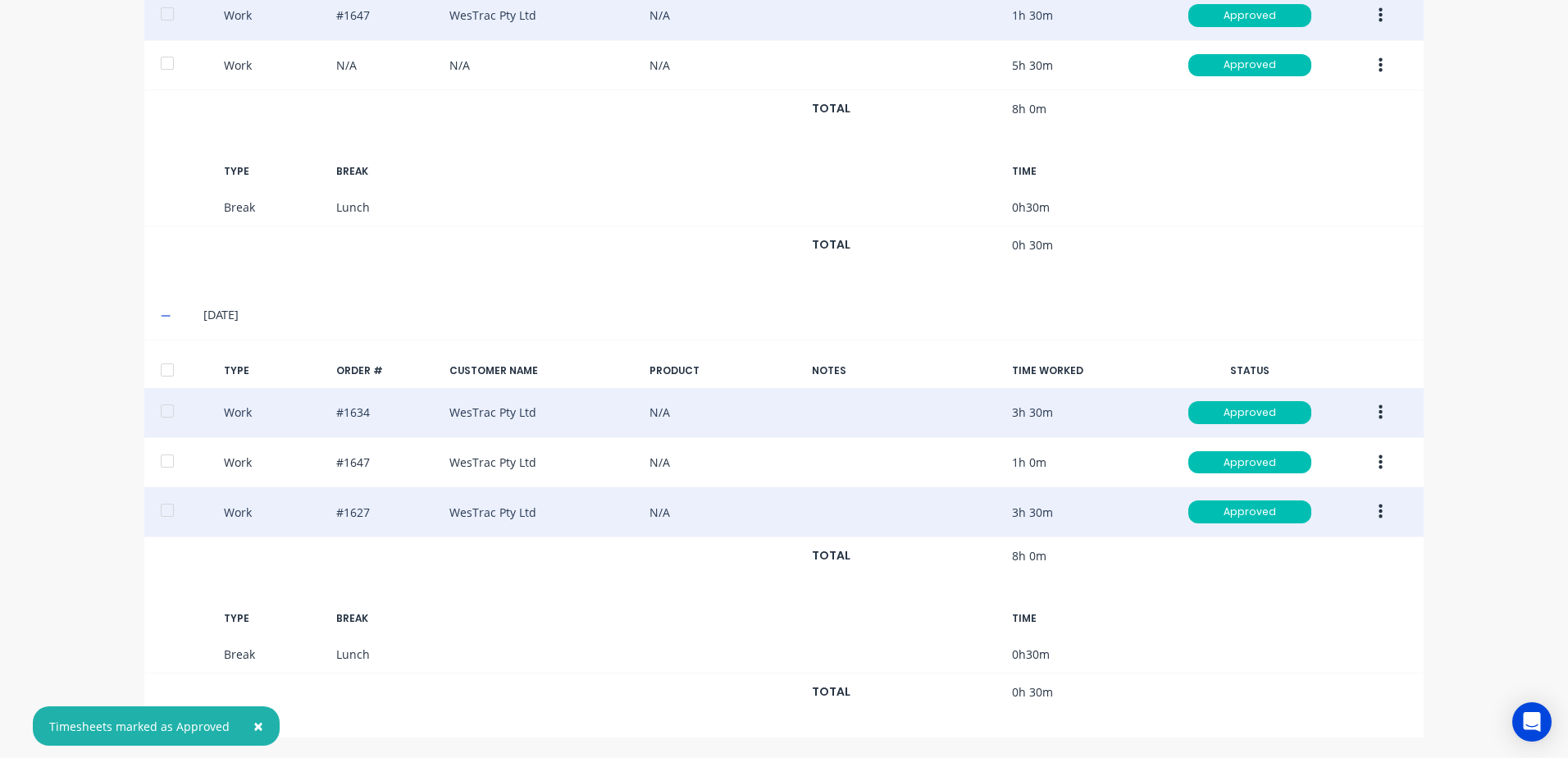
click at [1379, 511] on icon "button" at bounding box center [1381, 511] width 4 height 15
click at [1268, 483] on div "Duplicate" at bounding box center [1322, 483] width 126 height 24
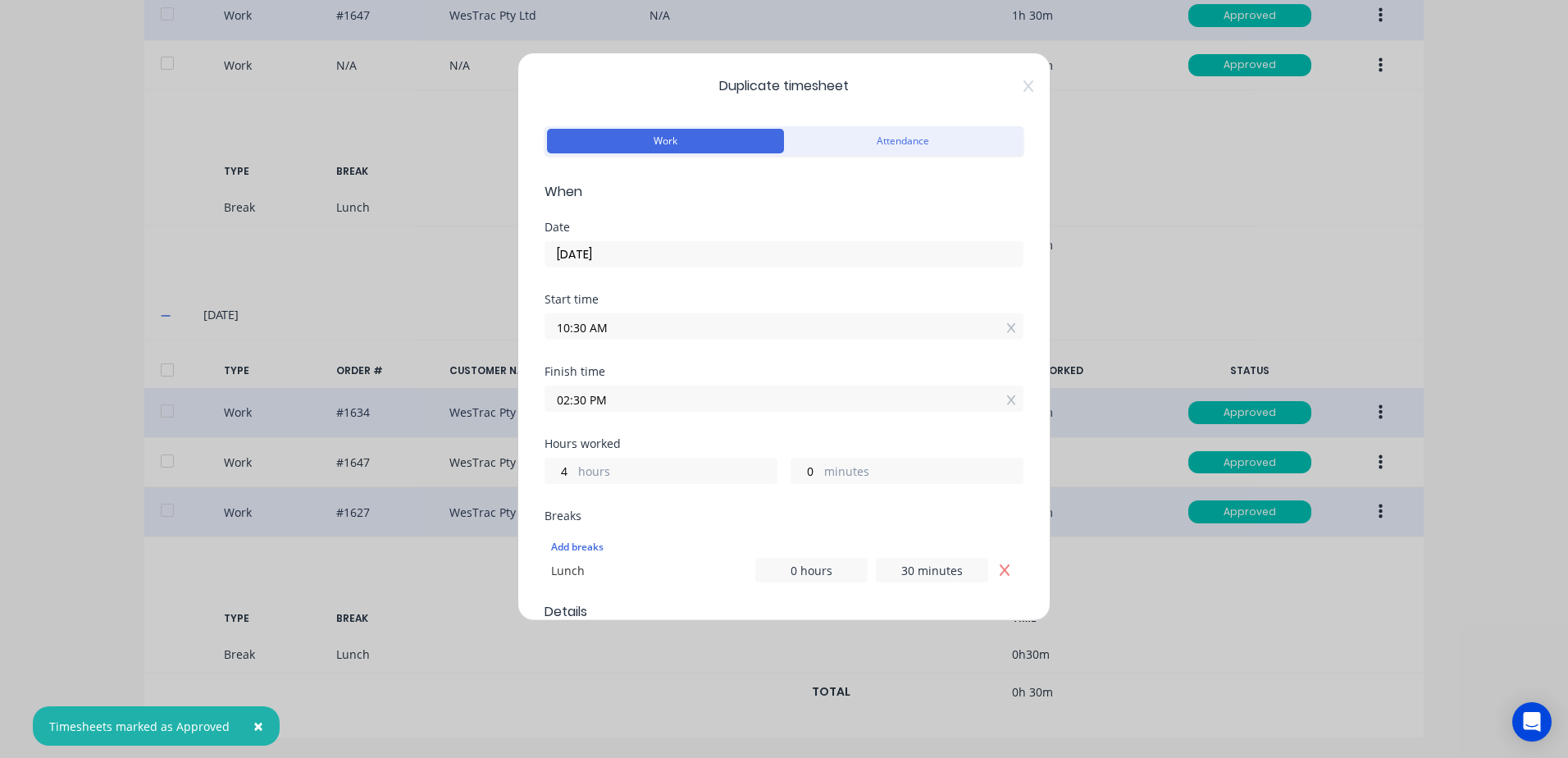
click at [635, 252] on input "[DATE]" at bounding box center [784, 254] width 477 height 25
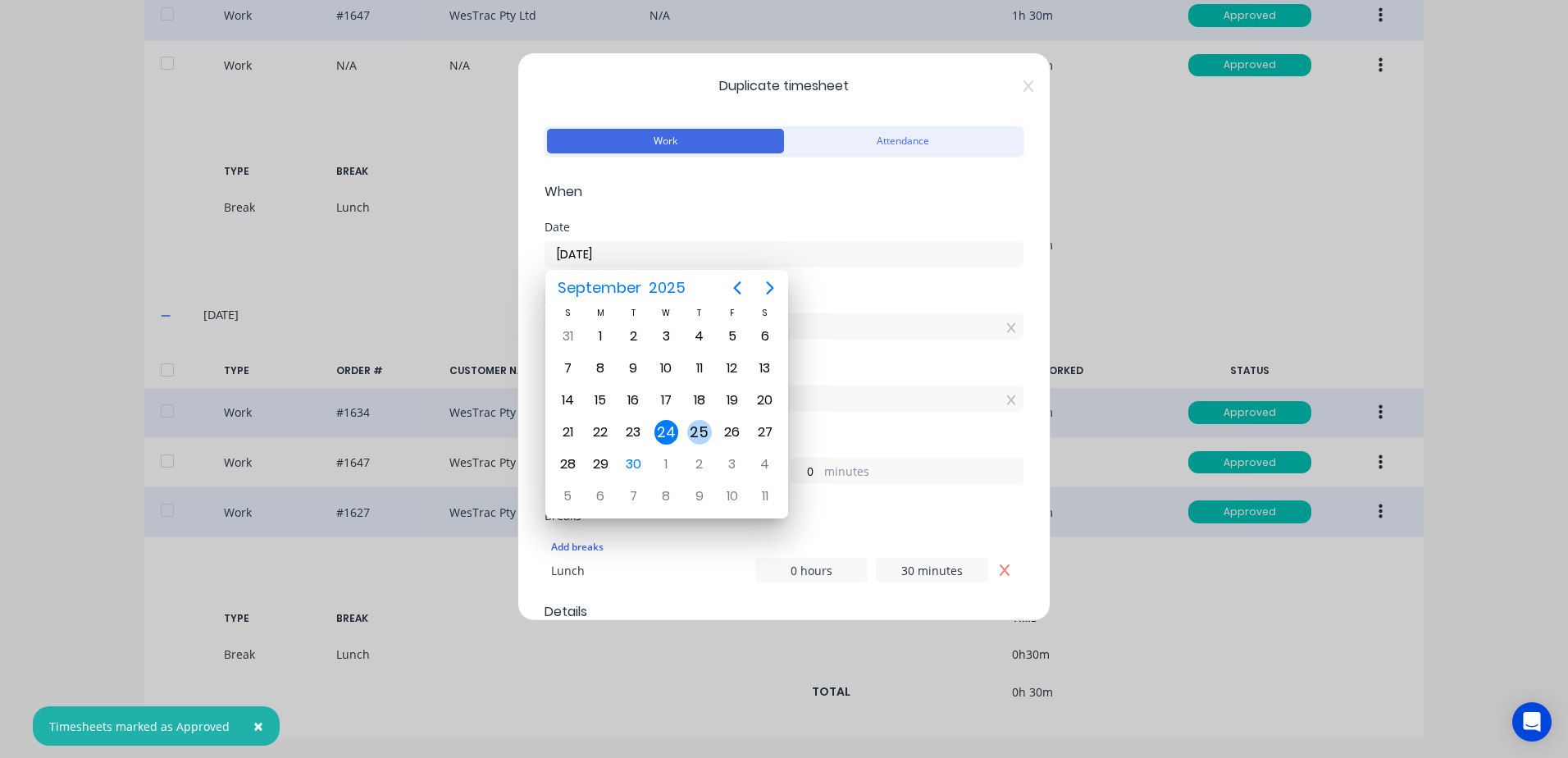
click at [701, 430] on div "25" at bounding box center [699, 432] width 25 height 25
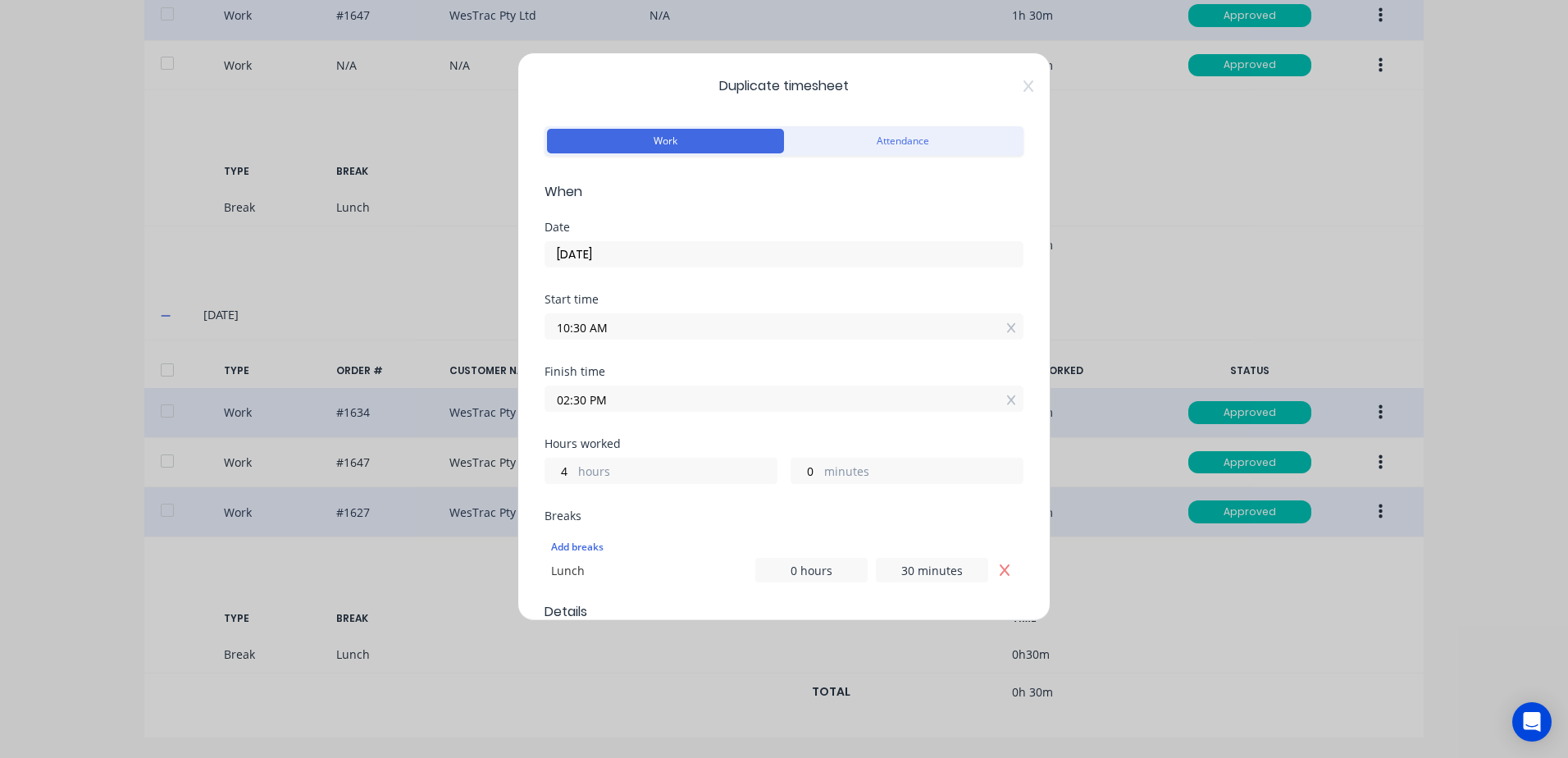
click at [620, 327] on input "10:30 AM" at bounding box center [784, 326] width 477 height 25
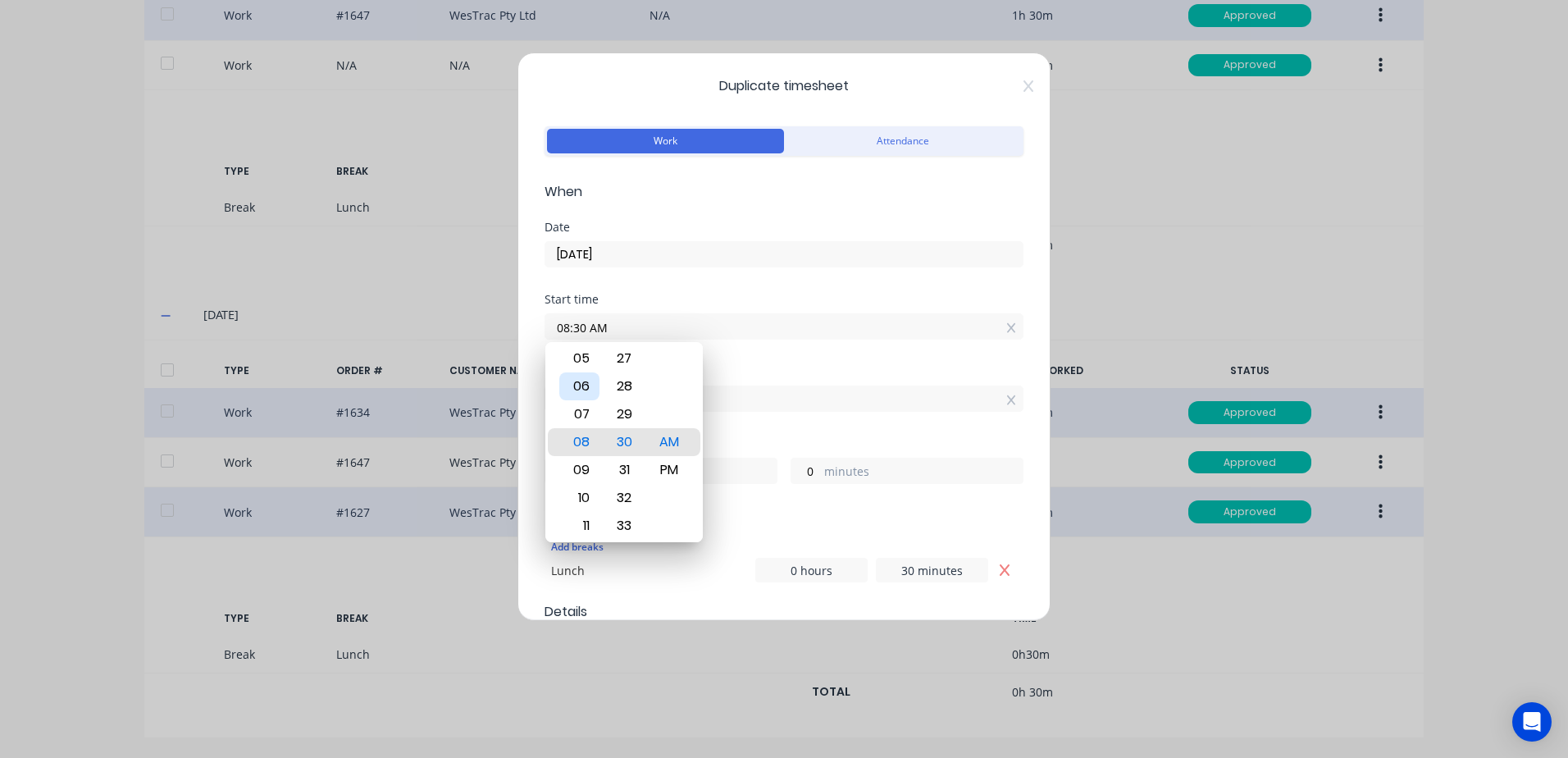
click at [581, 384] on div "06" at bounding box center [579, 386] width 40 height 28
click at [625, 441] on div "00" at bounding box center [624, 442] width 40 height 28
click at [848, 424] on div "Finish time 02:30 PM" at bounding box center [784, 402] width 479 height 72
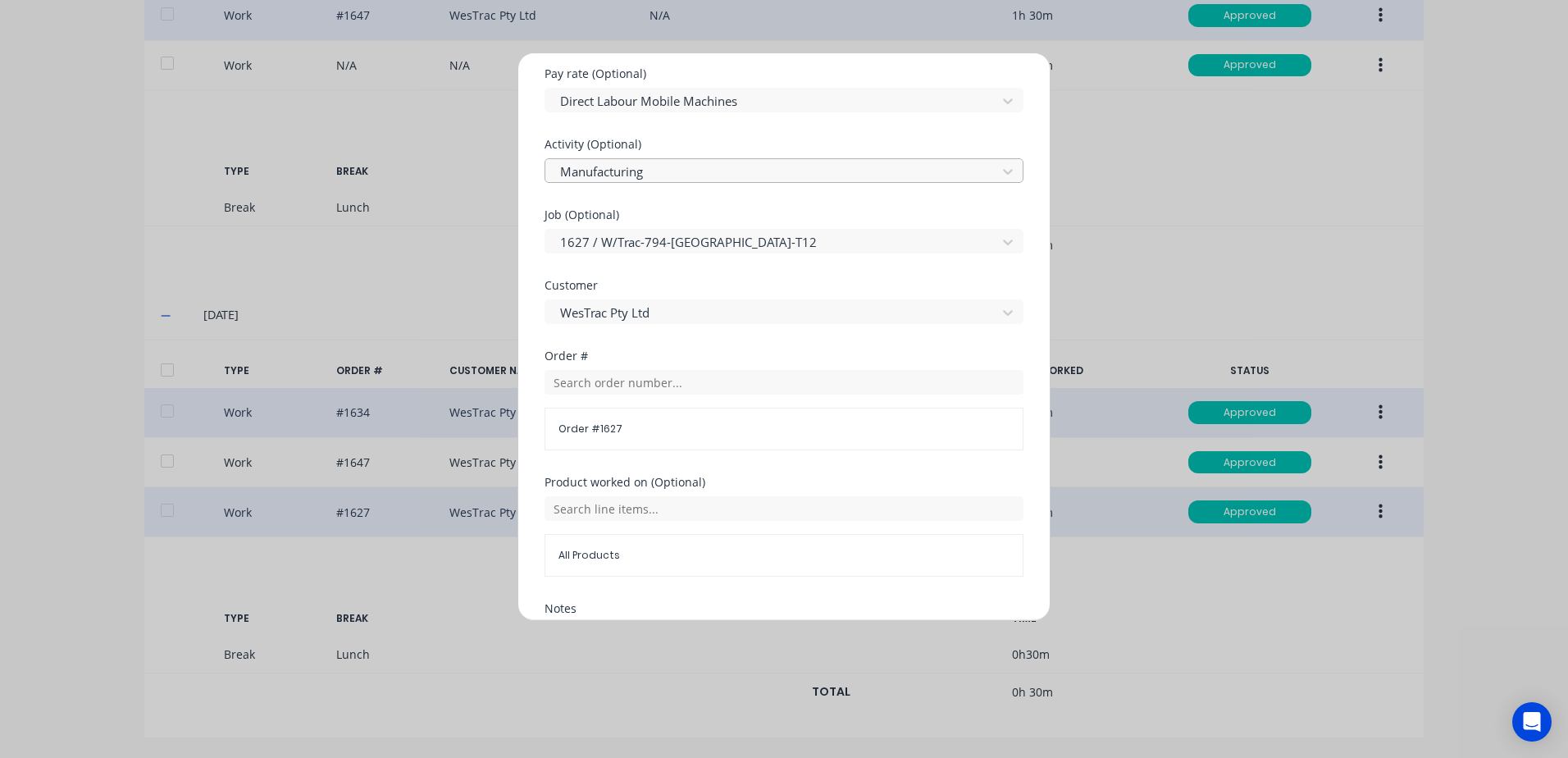
scroll to position [738, 0]
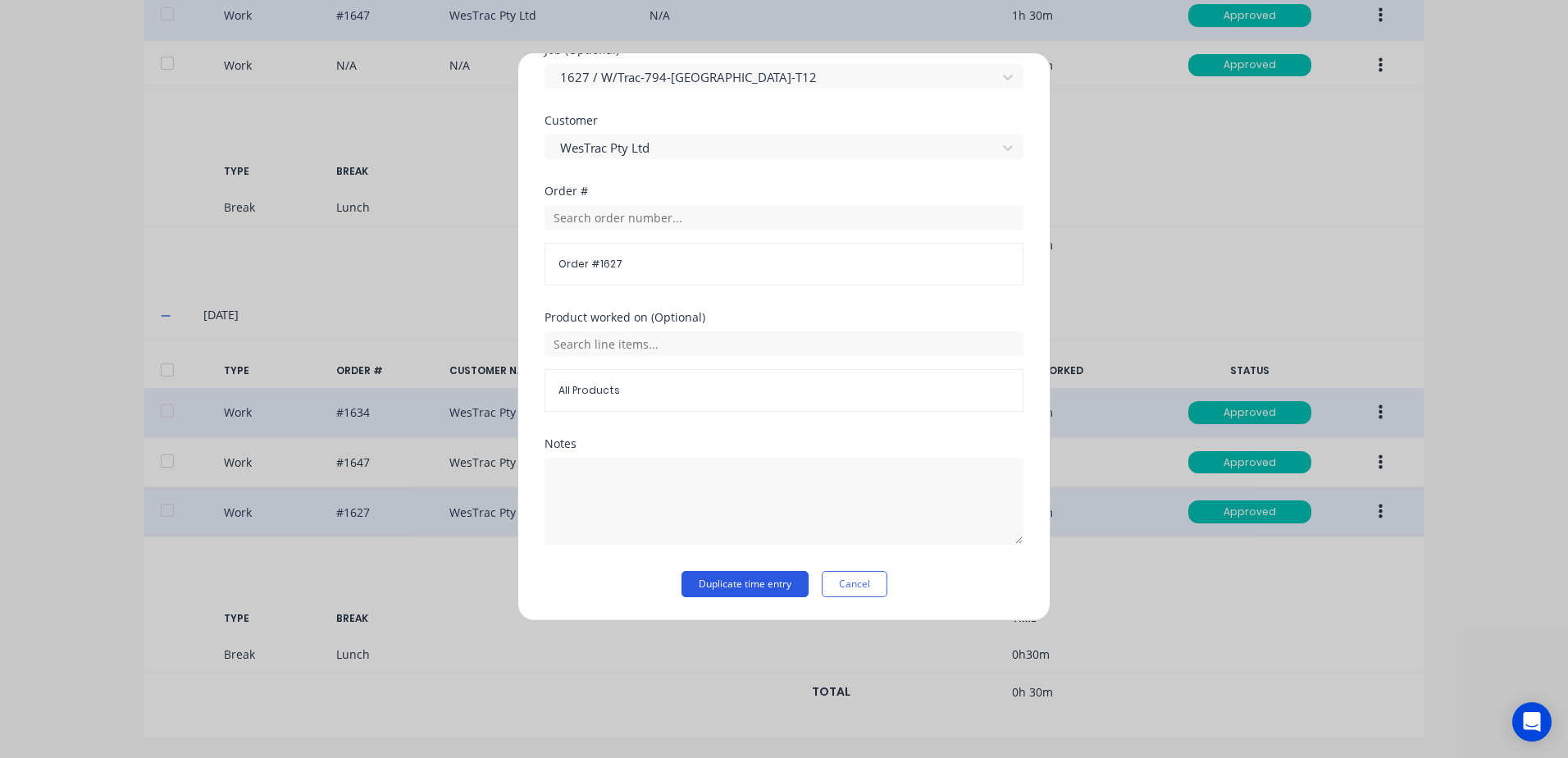
click at [730, 584] on button "Duplicate time entry" at bounding box center [744, 584] width 127 height 27
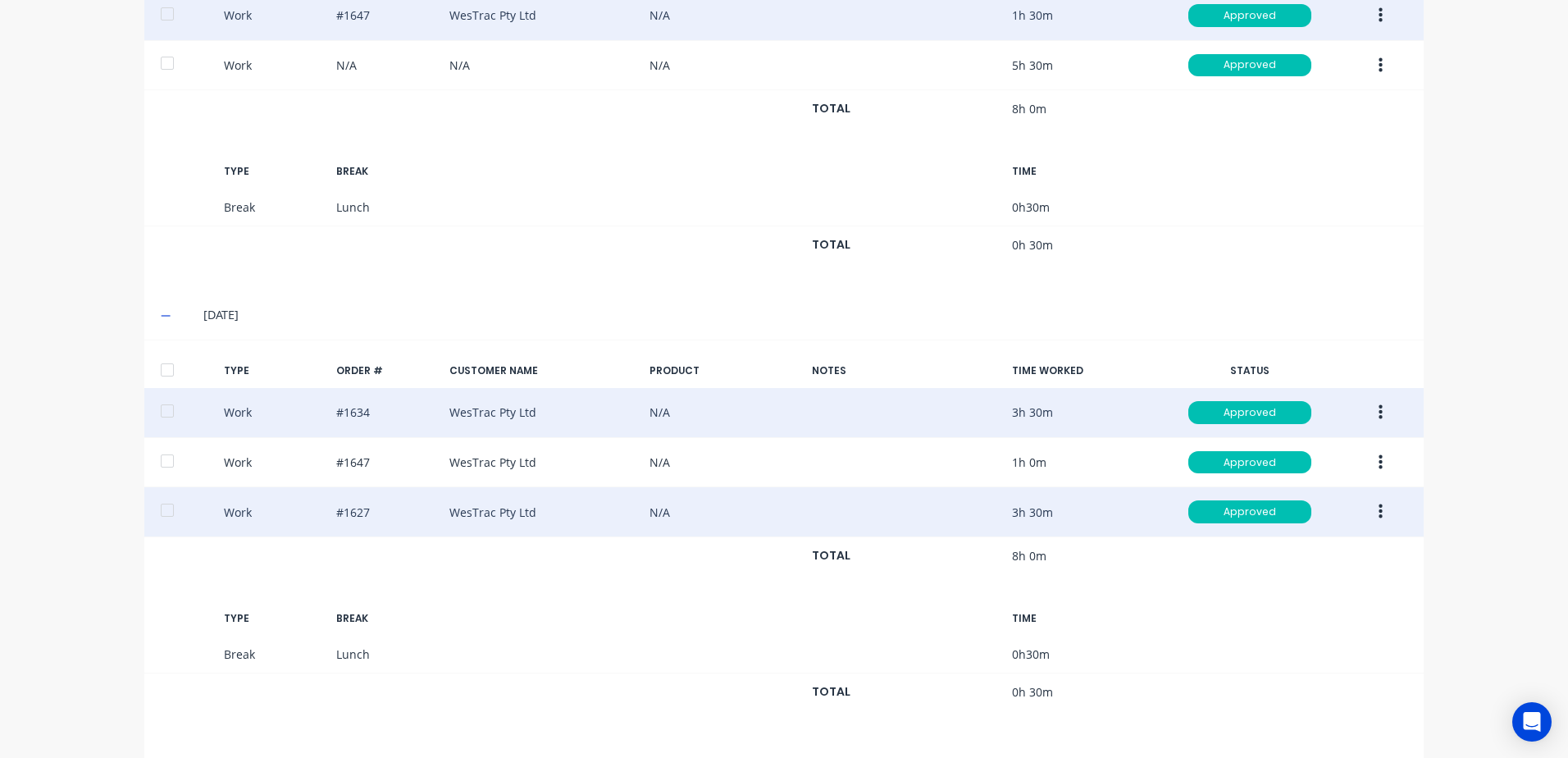
click at [162, 371] on div at bounding box center [166, 369] width 32 height 32
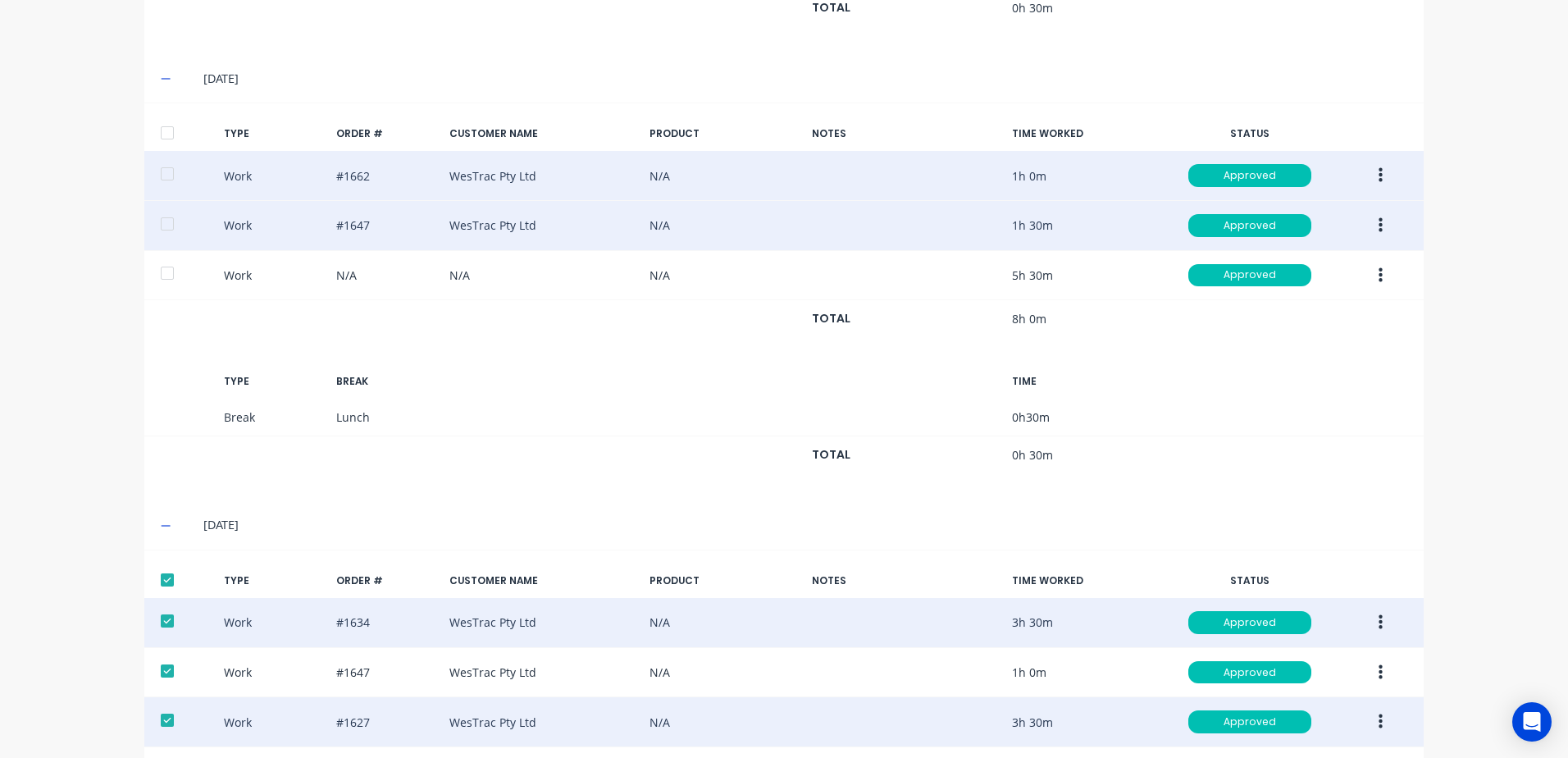
scroll to position [888, 0]
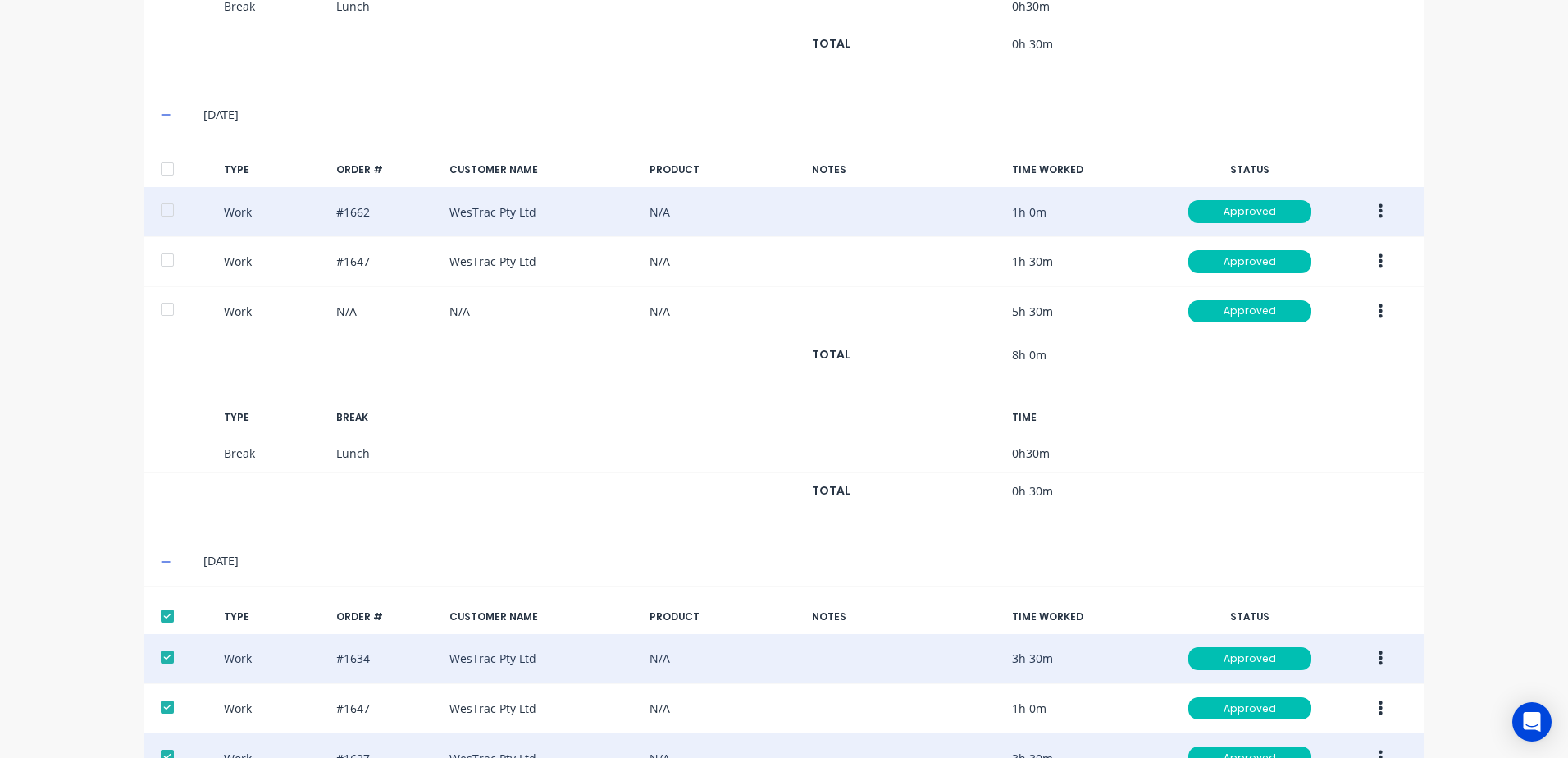
click at [162, 169] on div at bounding box center [166, 168] width 32 height 32
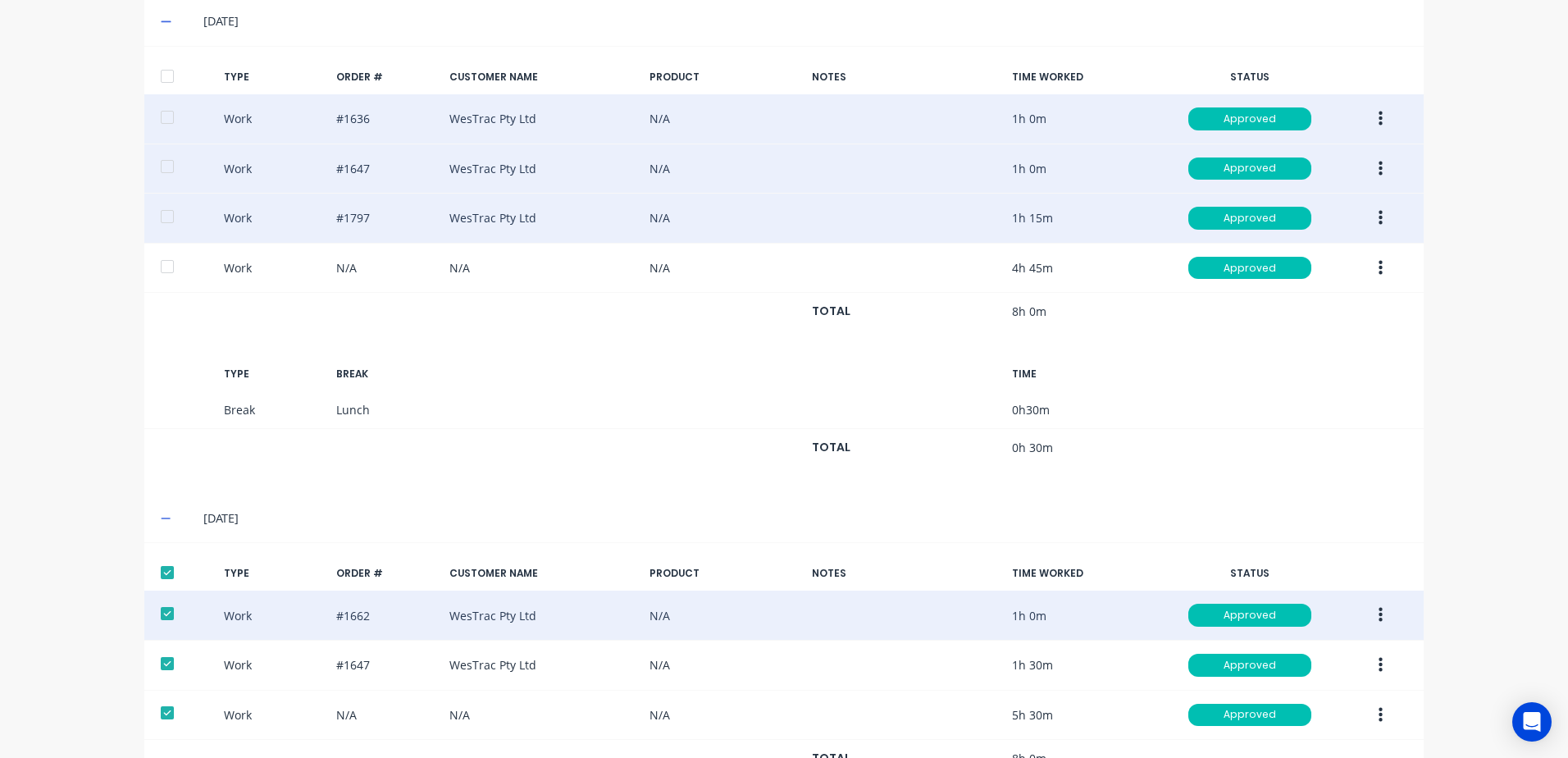
scroll to position [396, 0]
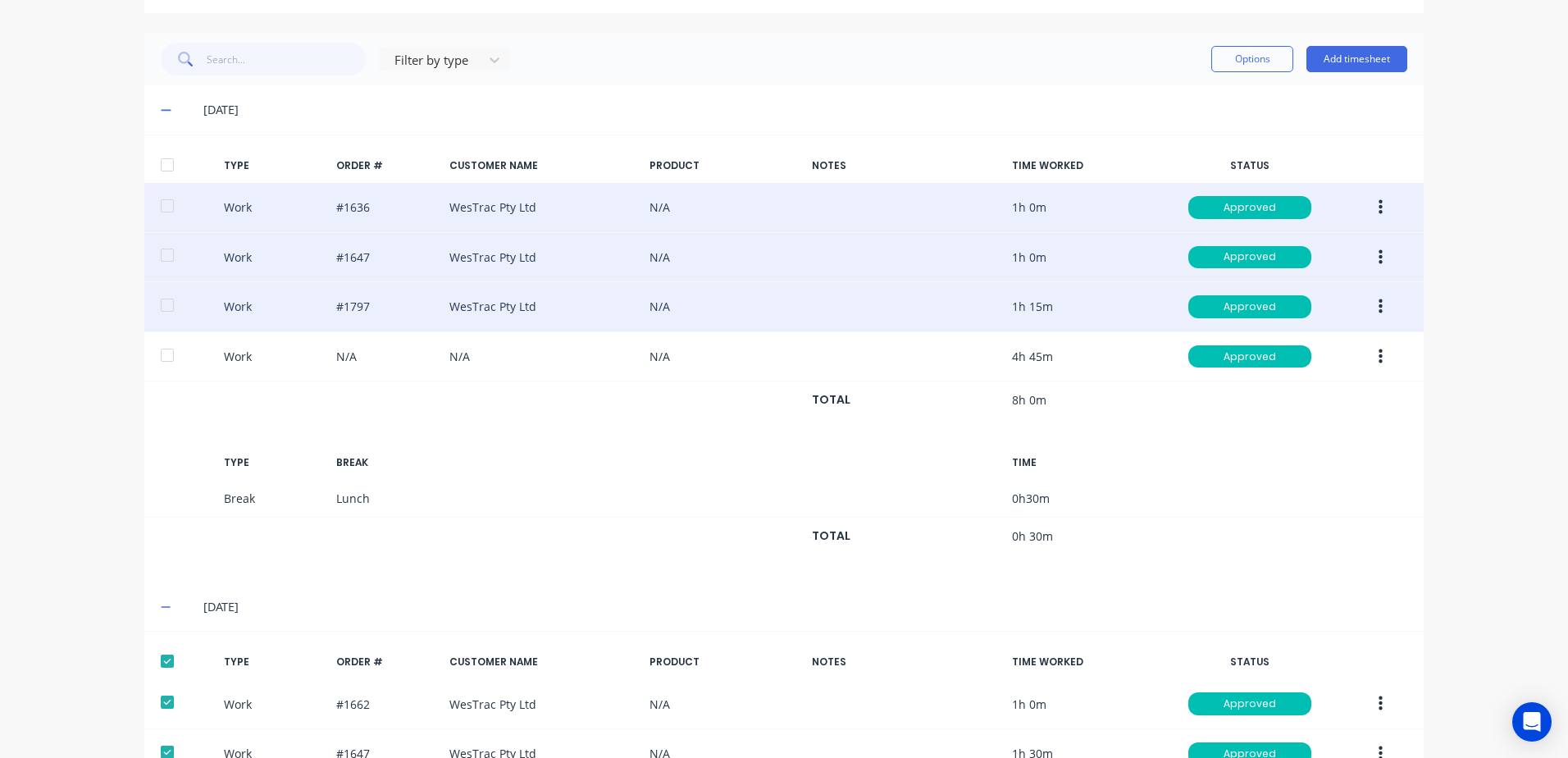
click at [158, 161] on div at bounding box center [166, 164] width 32 height 32
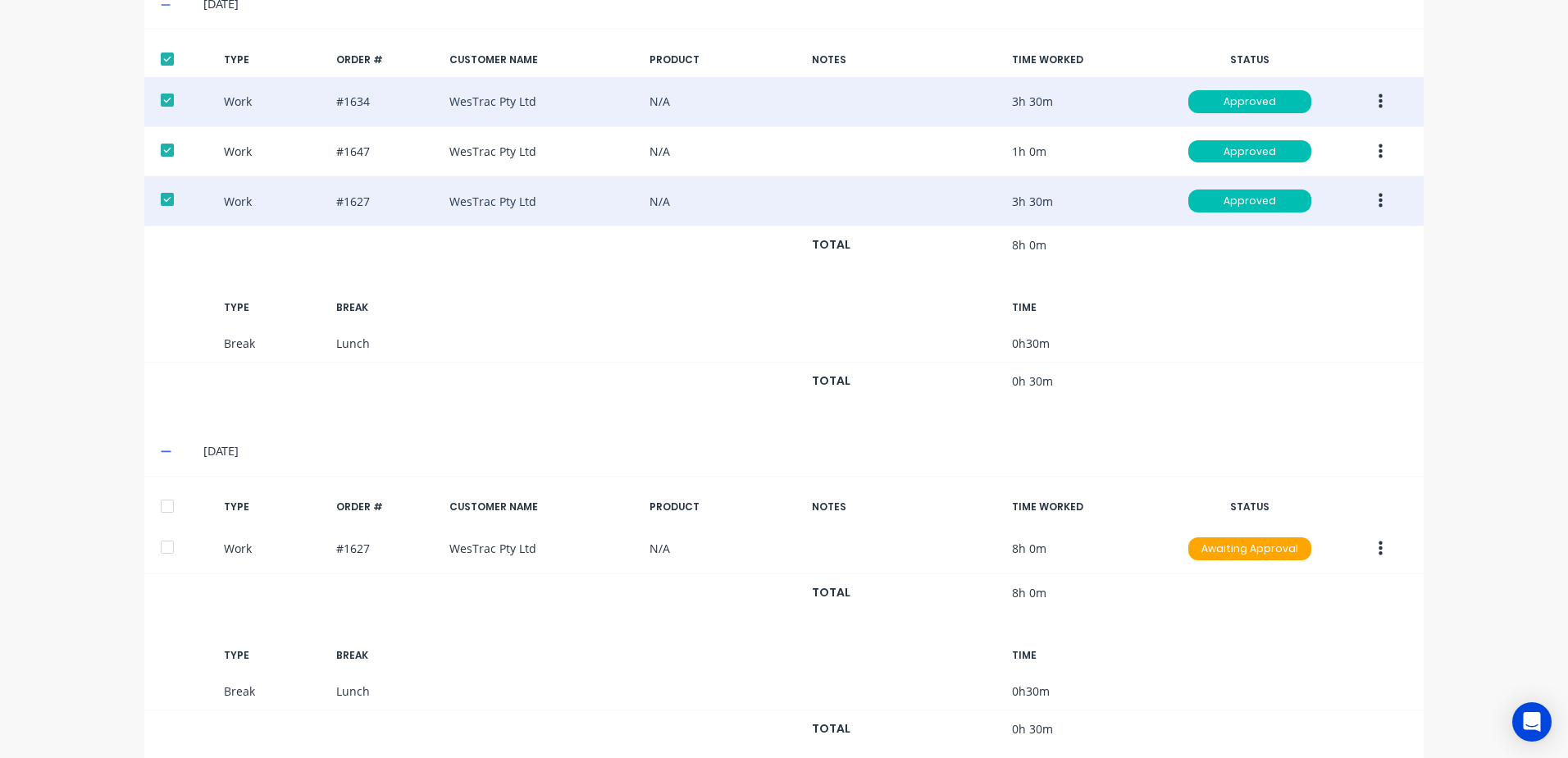
scroll to position [1482, 0]
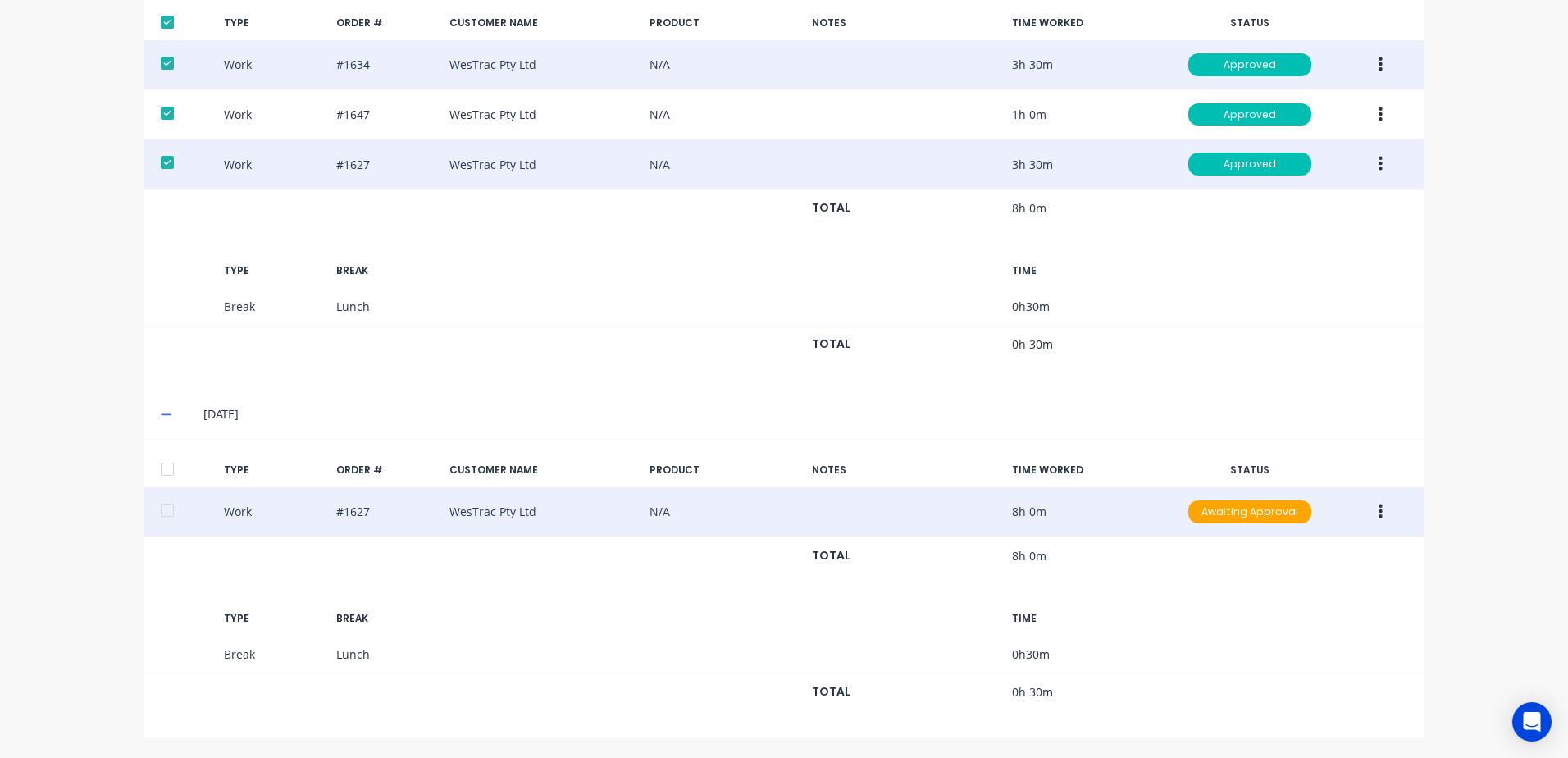
click at [1370, 513] on button "button" at bounding box center [1380, 512] width 38 height 30
click at [1280, 514] on div "Approve" at bounding box center [1322, 516] width 126 height 24
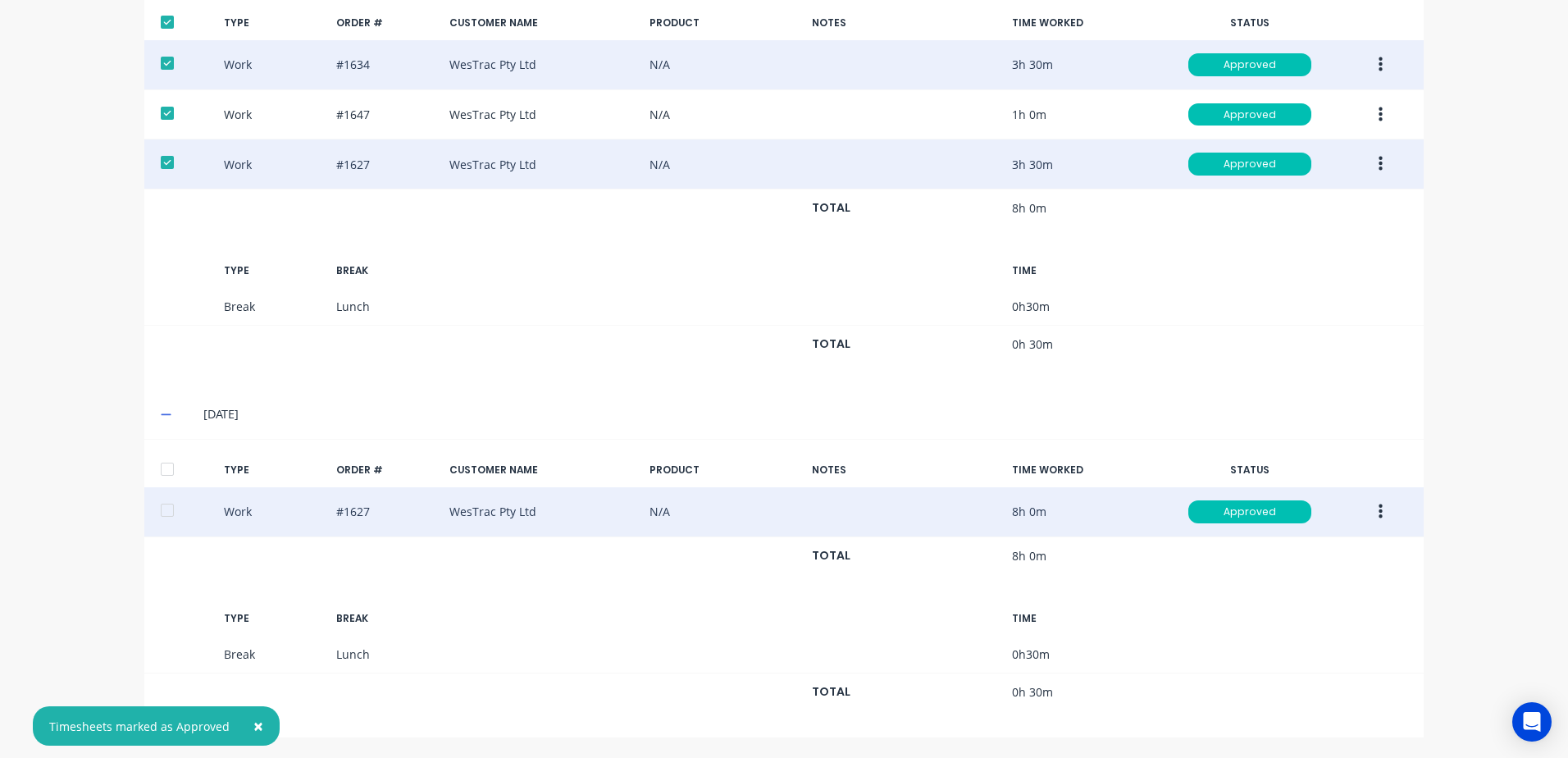
click at [168, 466] on div at bounding box center [166, 469] width 32 height 32
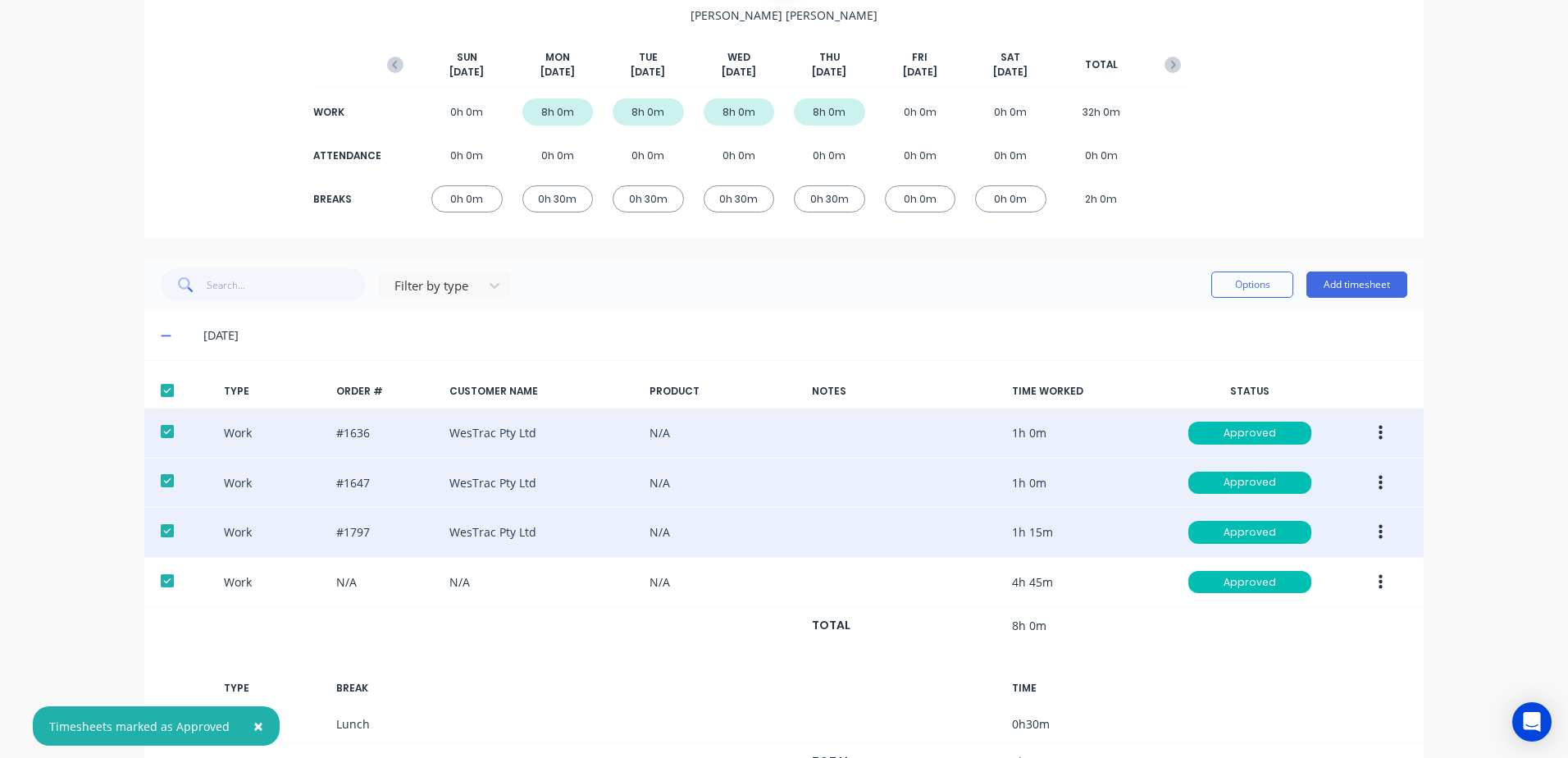
scroll to position [169, 0]
click at [1239, 285] on button "Options" at bounding box center [1252, 285] width 82 height 27
click at [1171, 425] on div "Export" at bounding box center [1216, 426] width 126 height 24
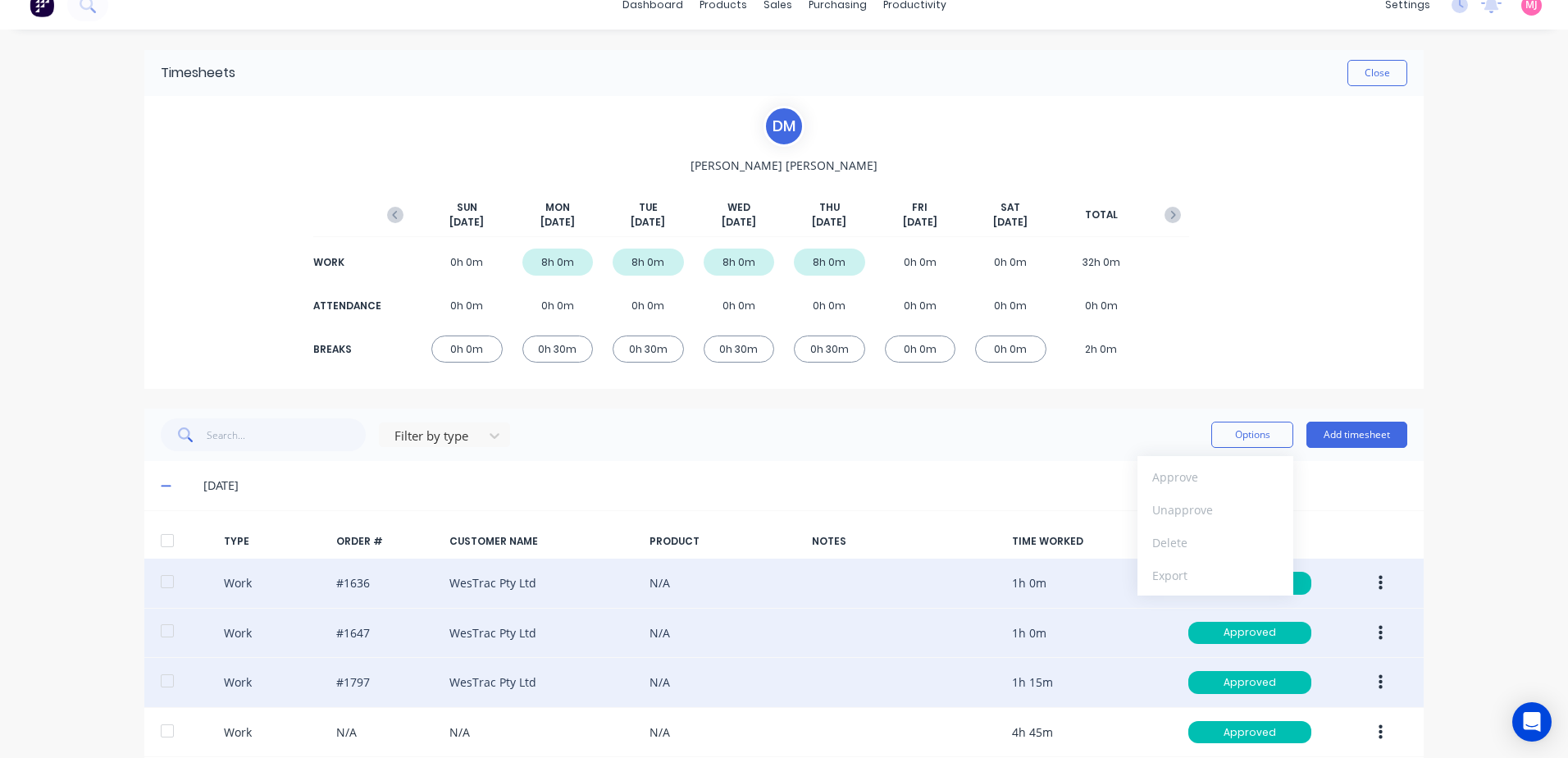
scroll to position [0, 0]
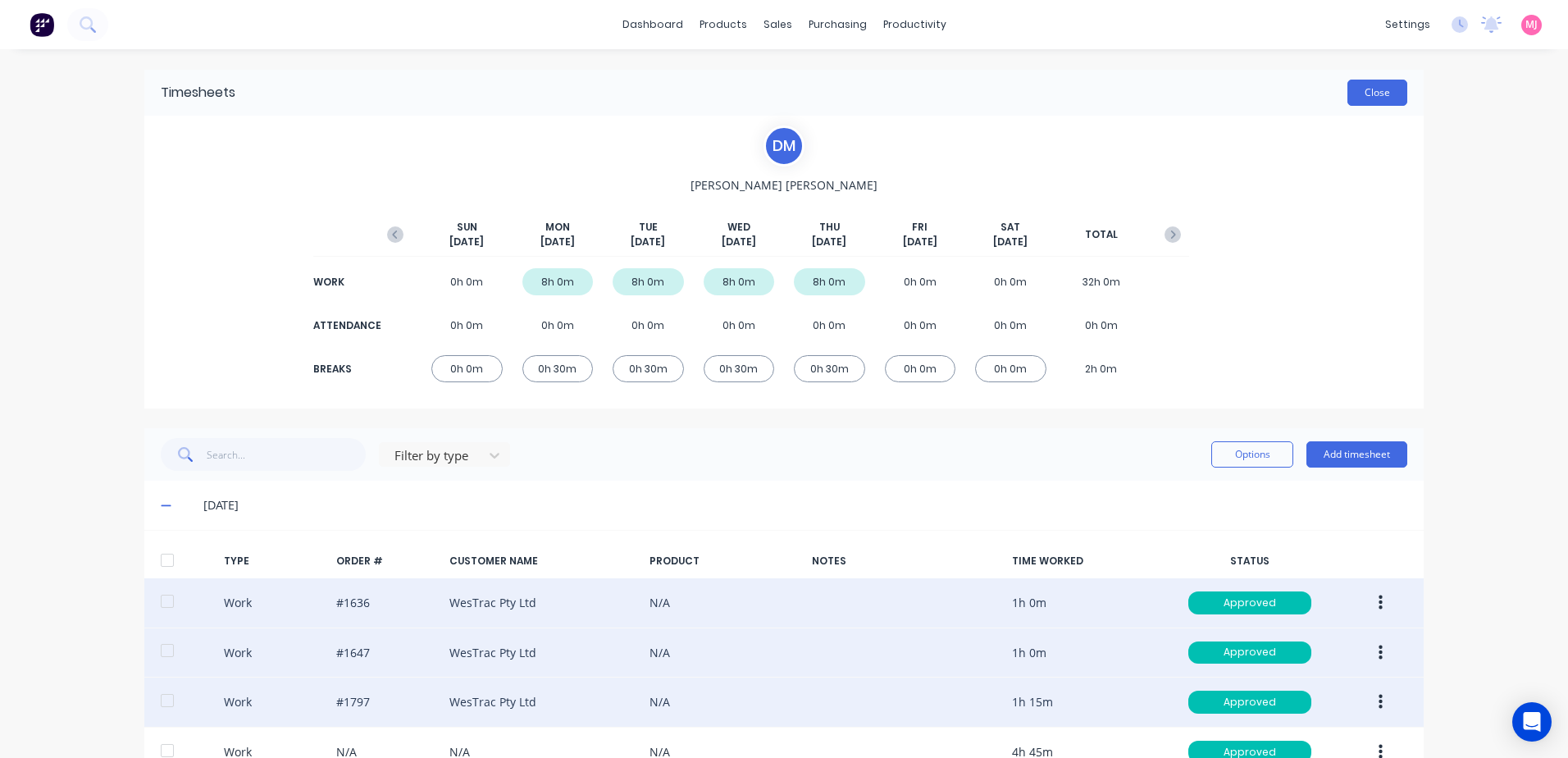
click at [1380, 91] on button "Close" at bounding box center [1377, 93] width 60 height 27
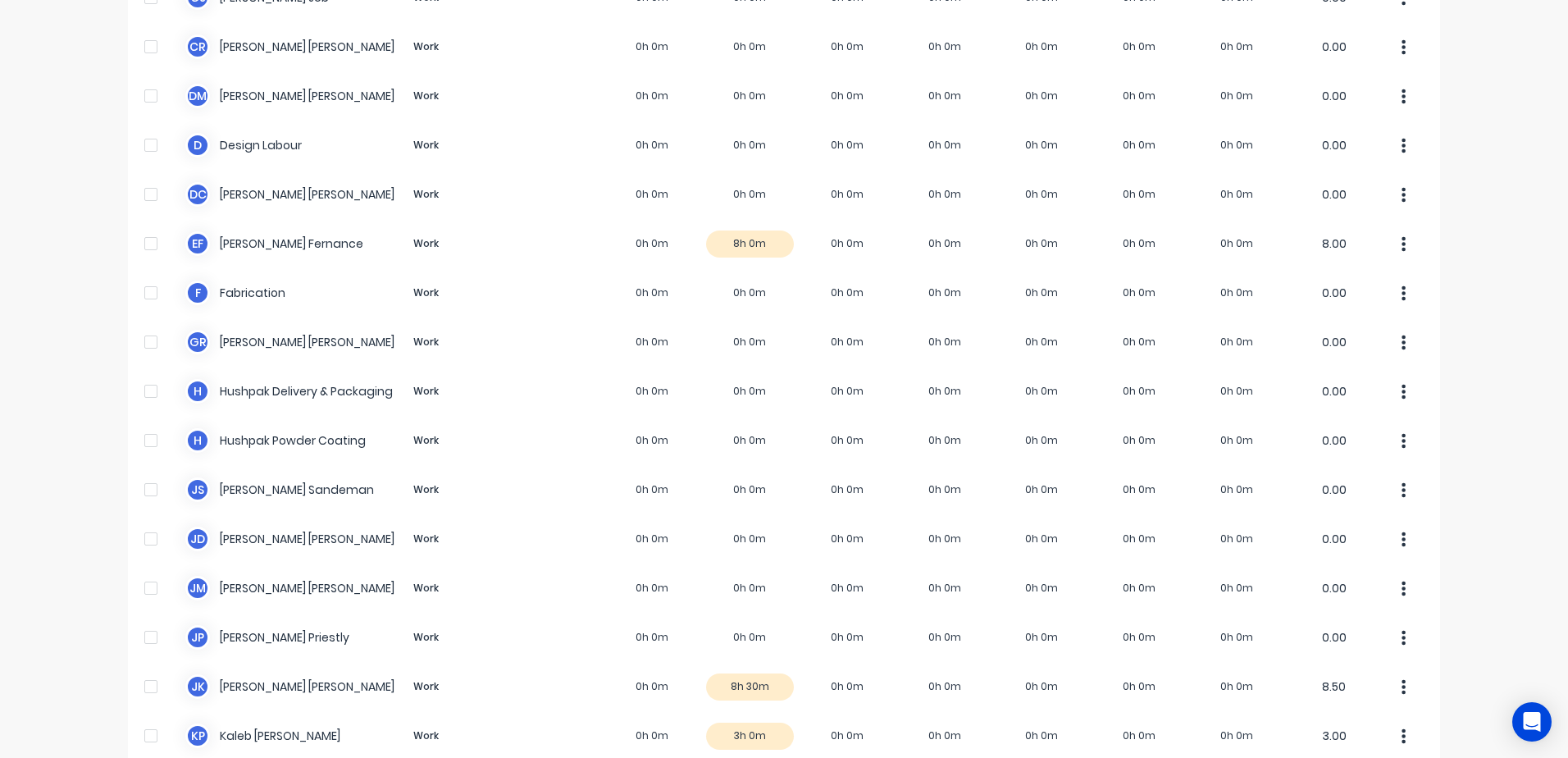
scroll to position [820, 0]
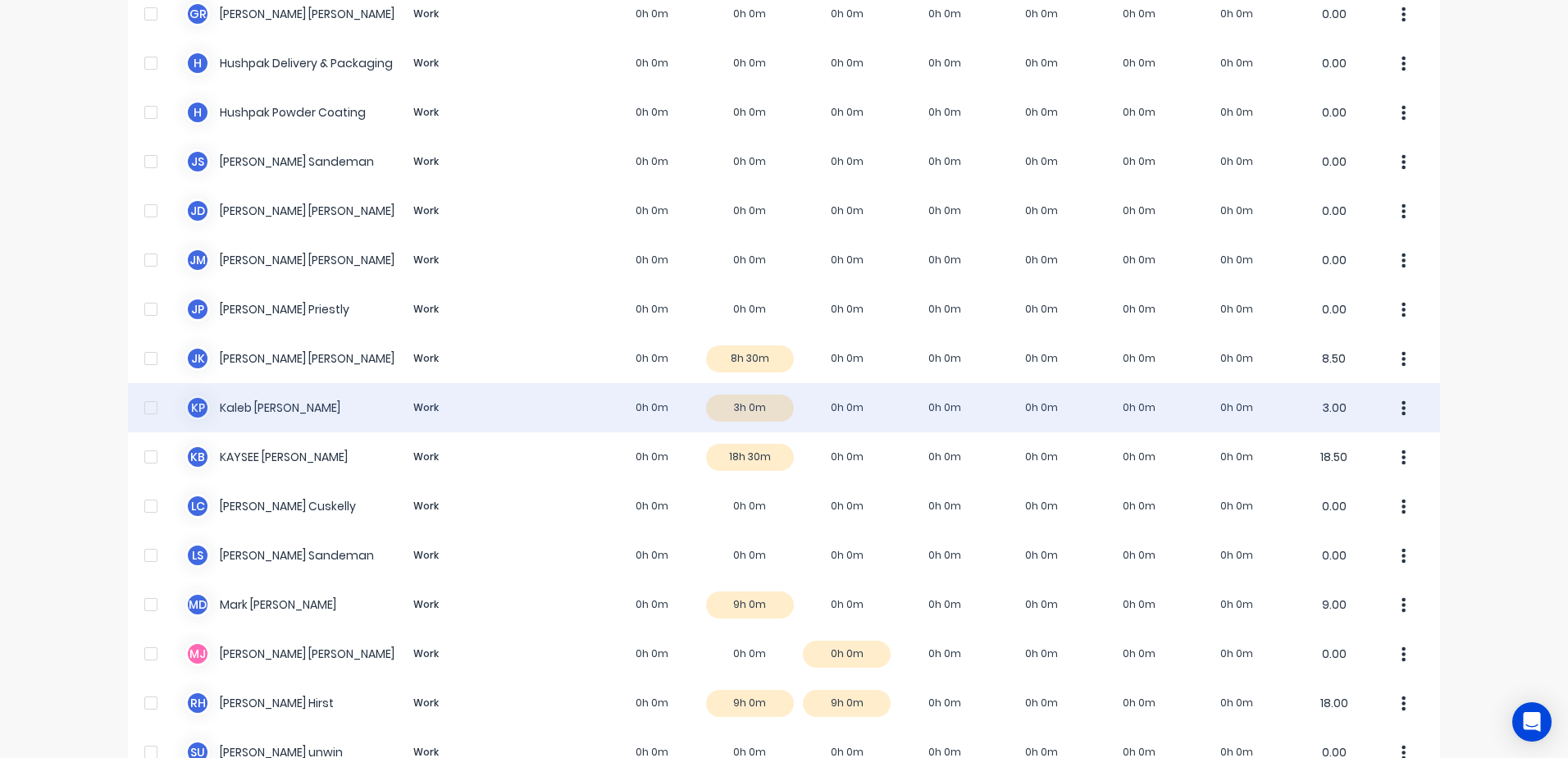
click at [241, 403] on div "K P [PERSON_NAME] Work 0h 0m 3h 0m 0h 0m 0h 0m 0h 0m 0h 0m 0h 0m 3.00" at bounding box center [784, 408] width 1312 height 49
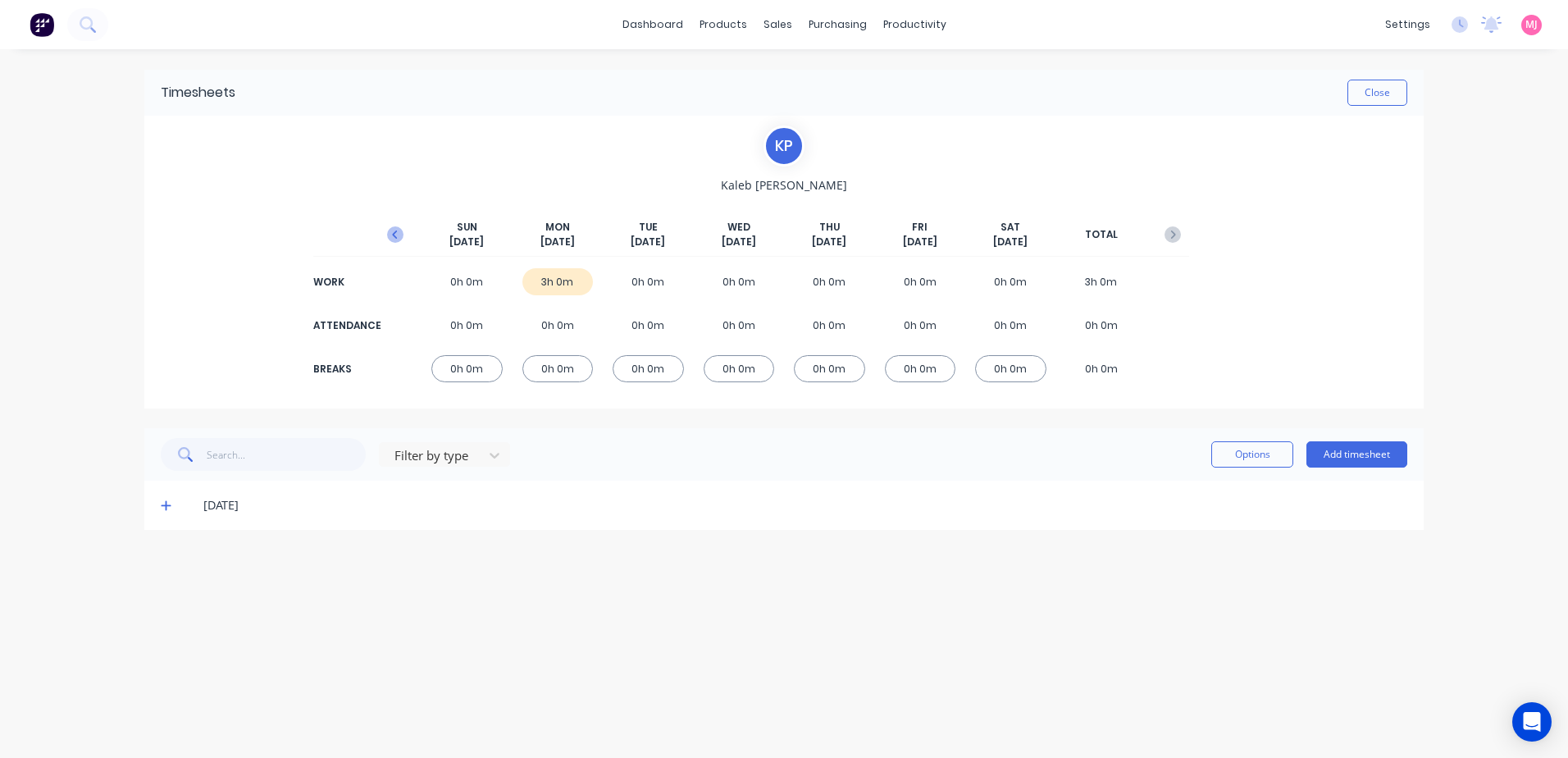
click at [396, 234] on icon "button" at bounding box center [395, 234] width 17 height 17
click at [164, 701] on icon at bounding box center [165, 702] width 11 height 12
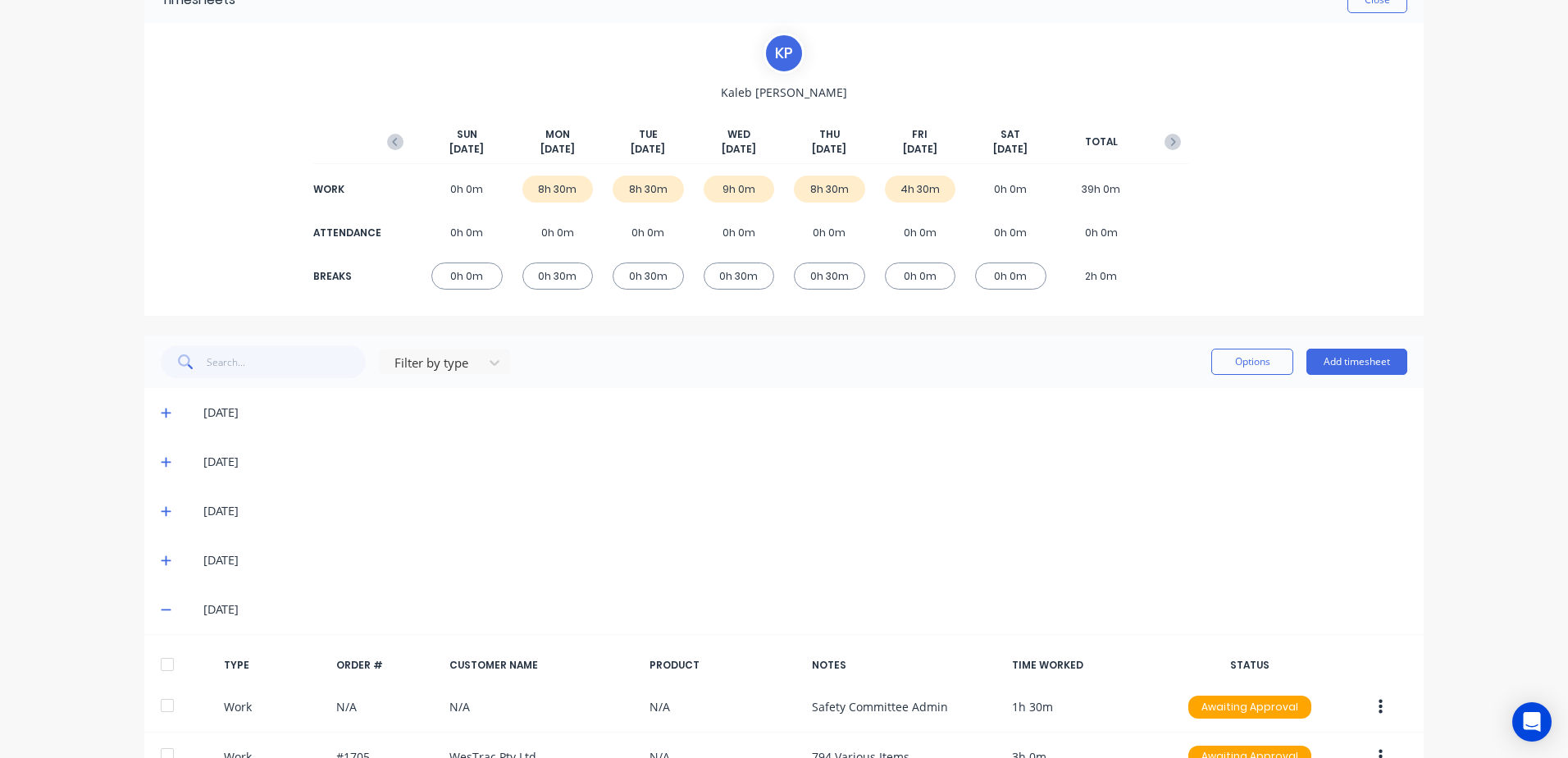
scroll to position [201, 0]
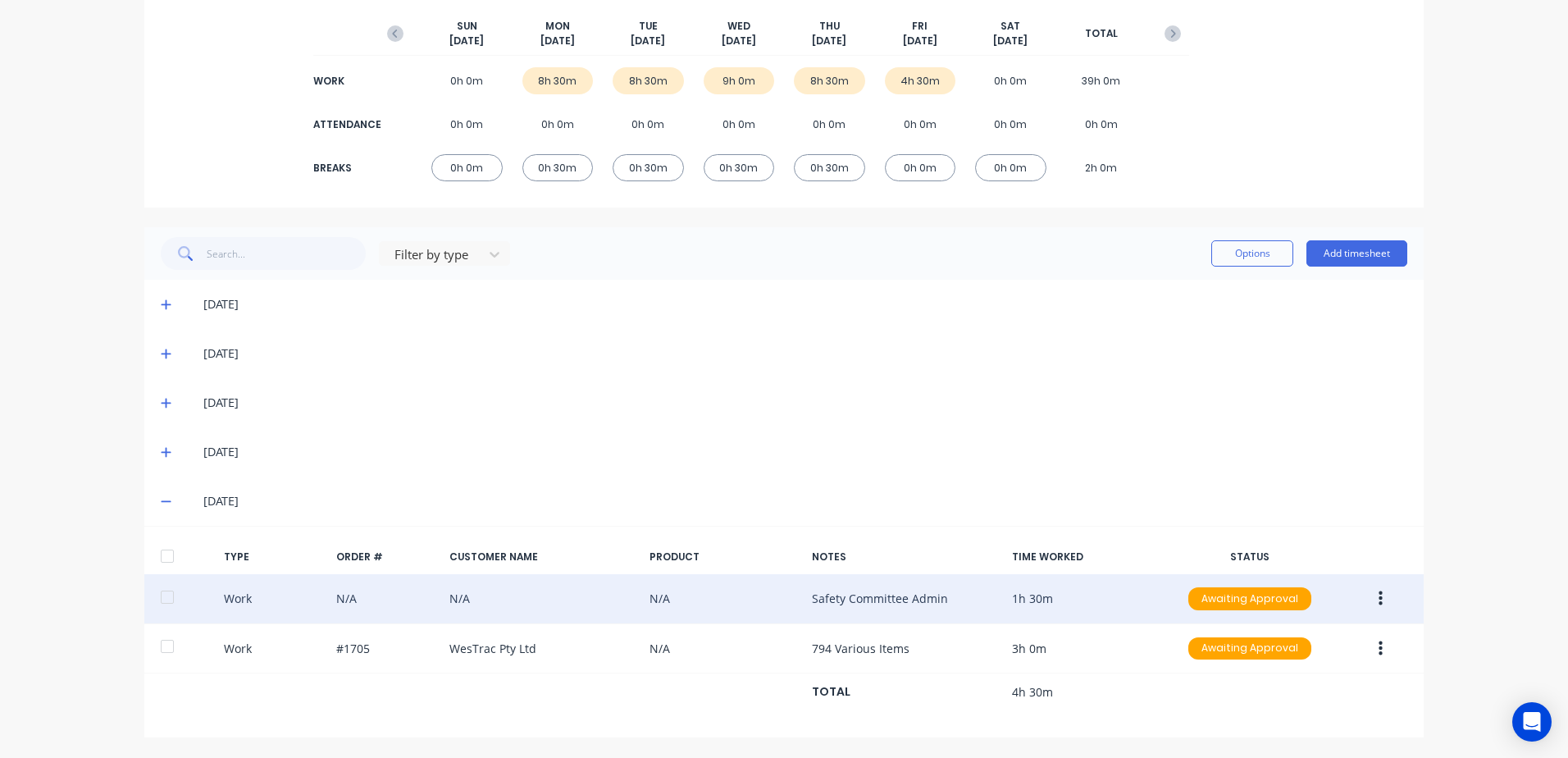
click at [1379, 599] on icon "button" at bounding box center [1381, 599] width 4 height 15
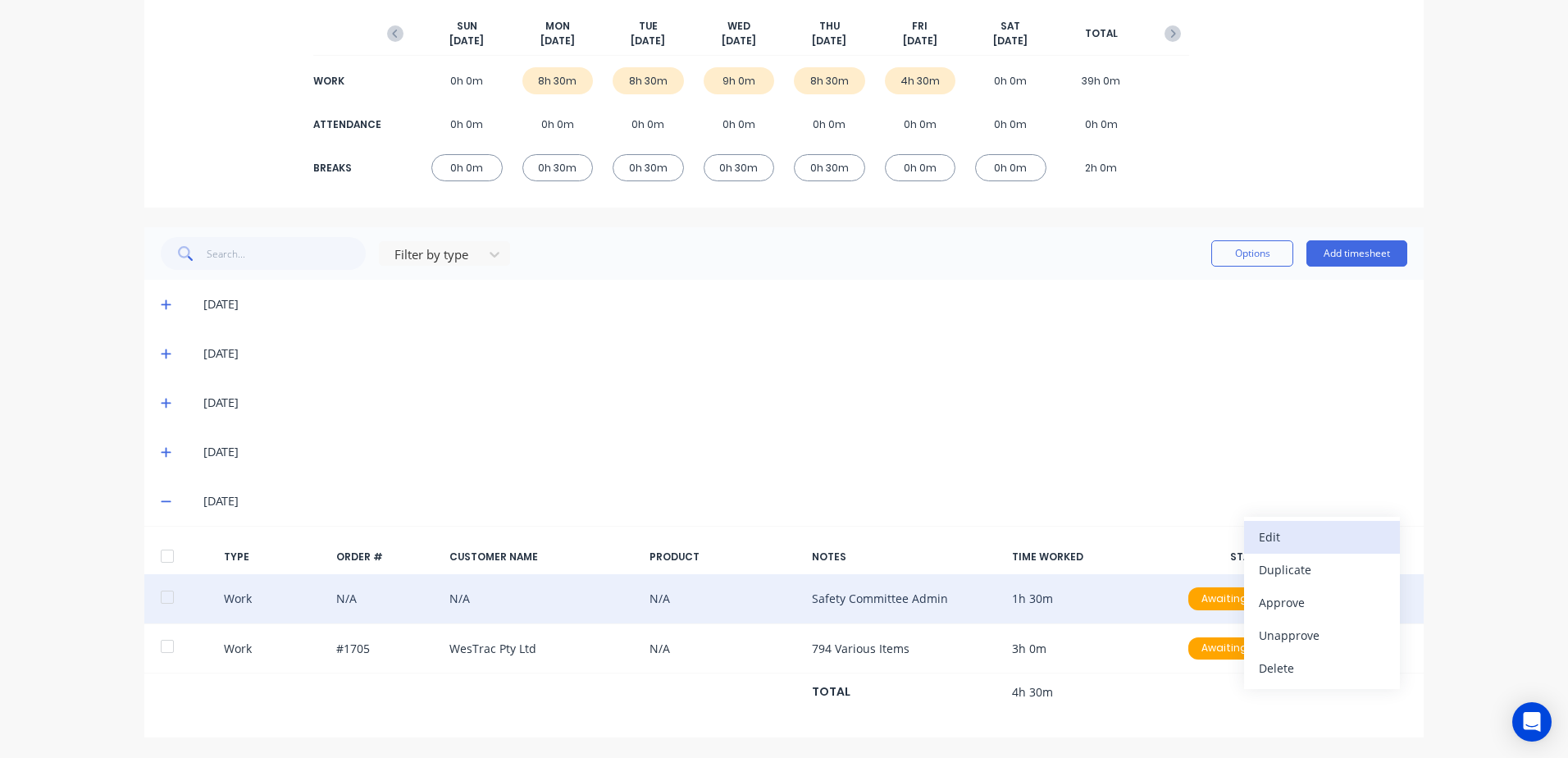
click at [1273, 540] on div "Edit" at bounding box center [1322, 537] width 126 height 24
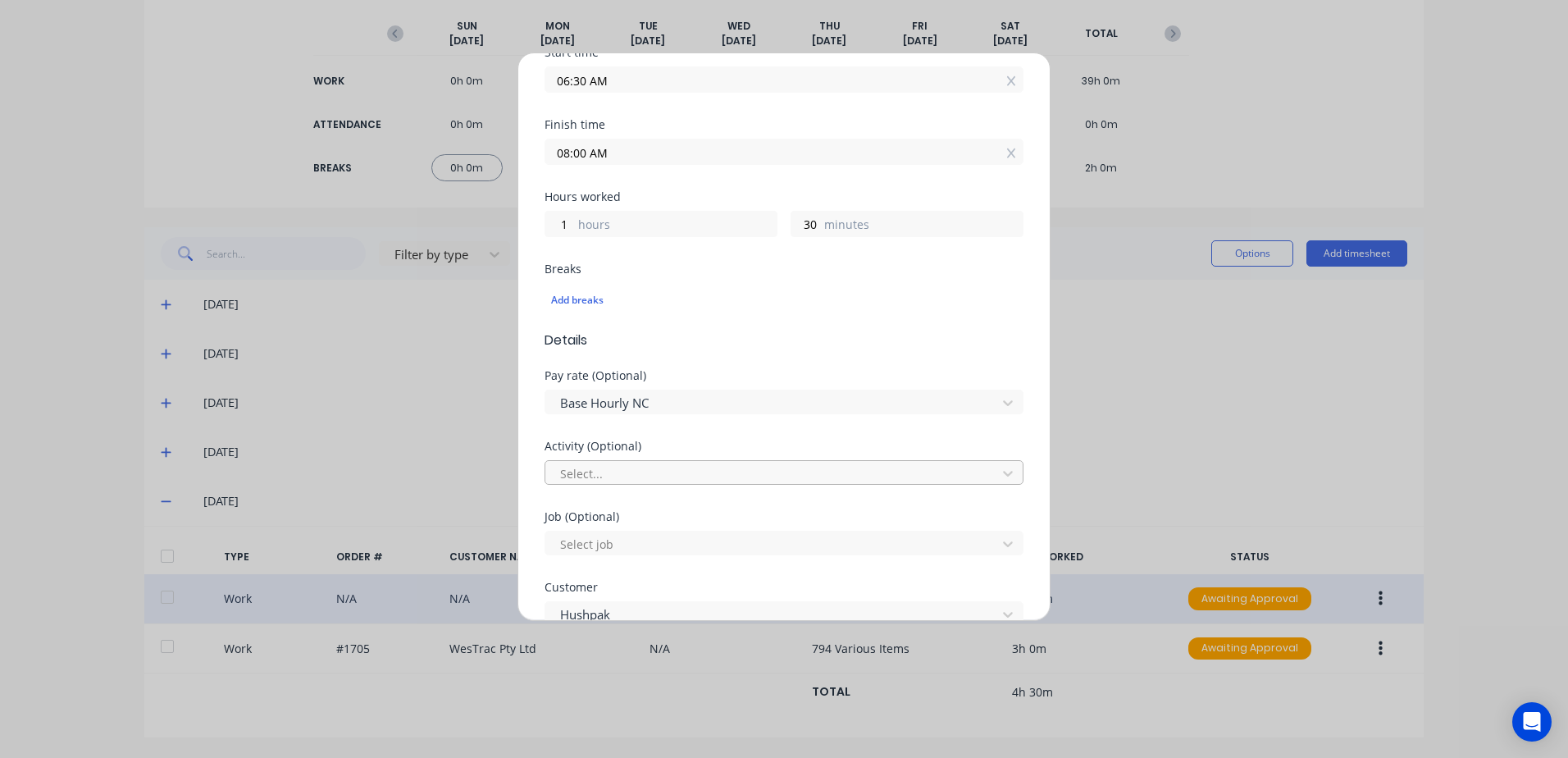
scroll to position [246, 0]
click at [576, 471] on div at bounding box center [773, 474] width 430 height 21
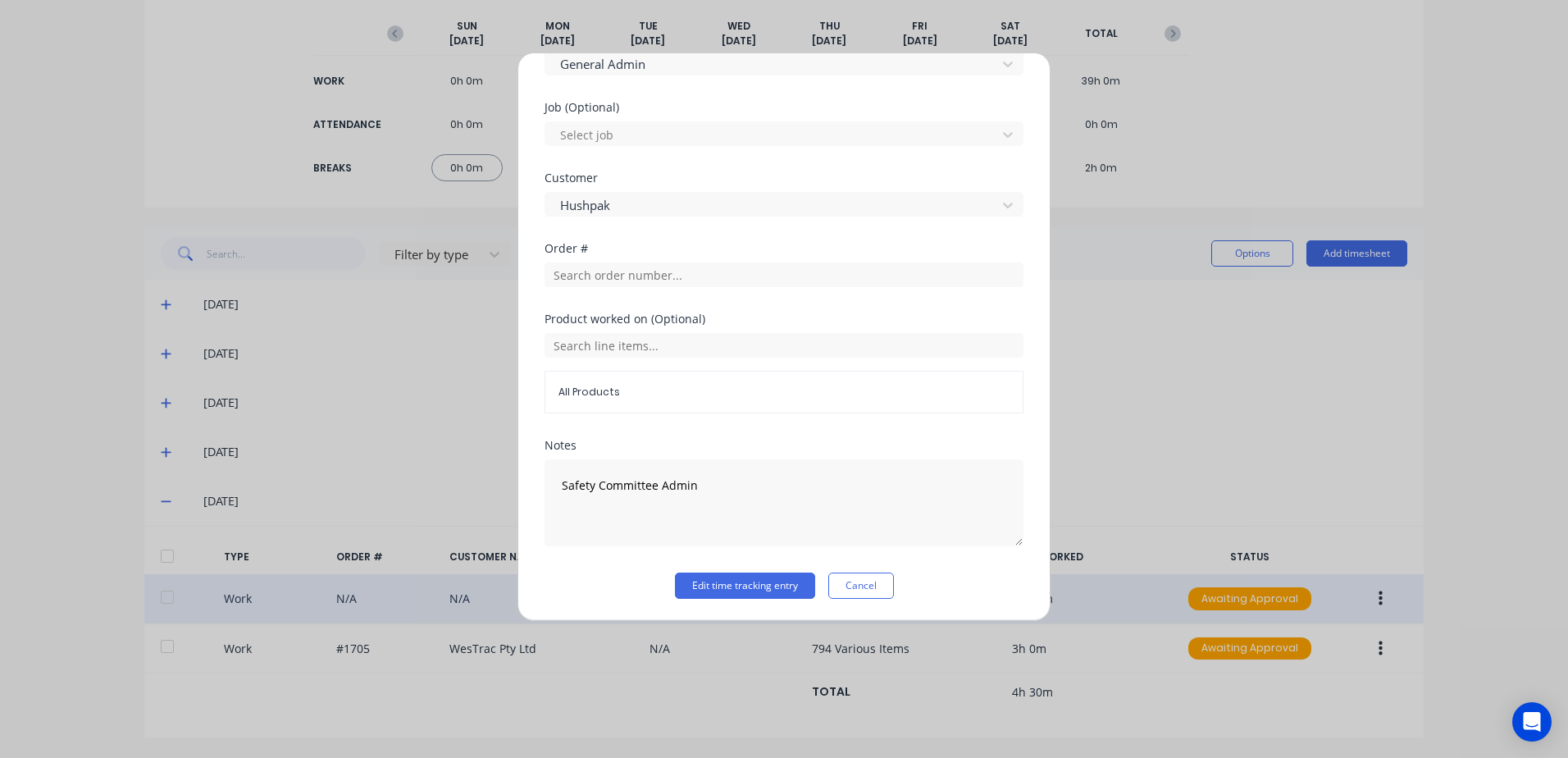
scroll to position [658, 0]
click at [700, 584] on button "Edit time tracking entry" at bounding box center [745, 584] width 140 height 27
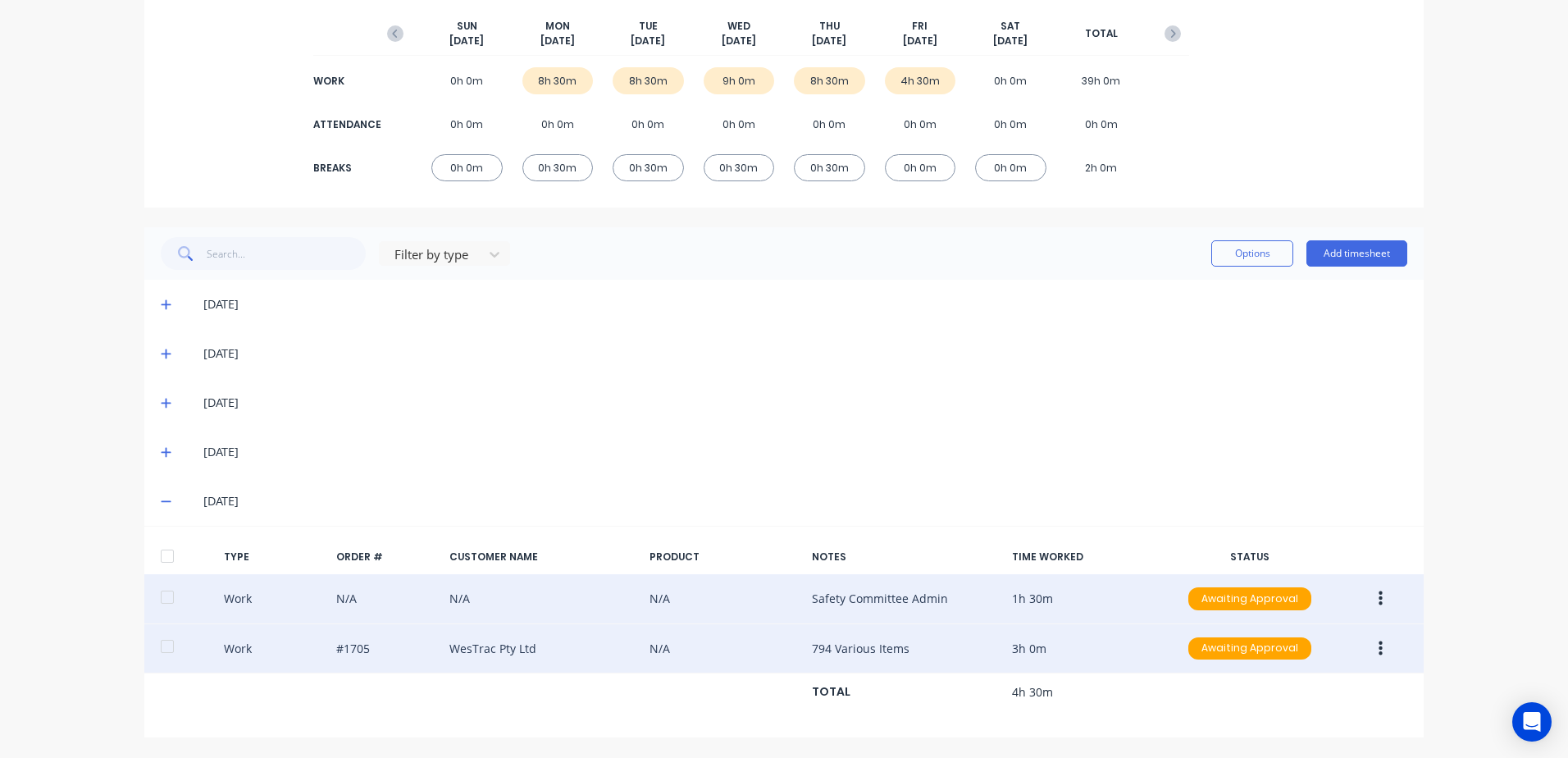
click at [1379, 649] on icon "button" at bounding box center [1381, 648] width 4 height 15
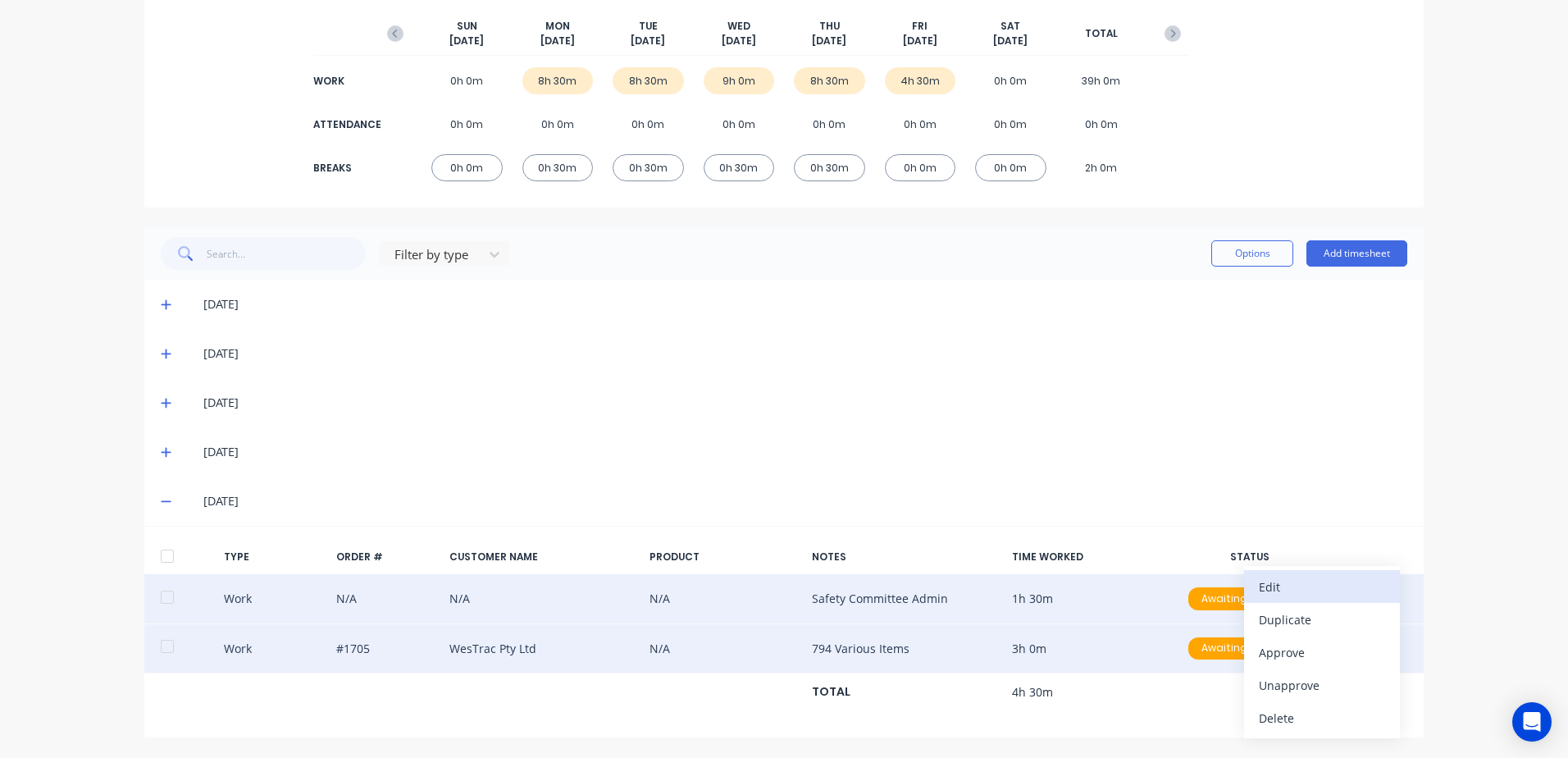
click at [1260, 592] on div "Edit" at bounding box center [1322, 587] width 126 height 24
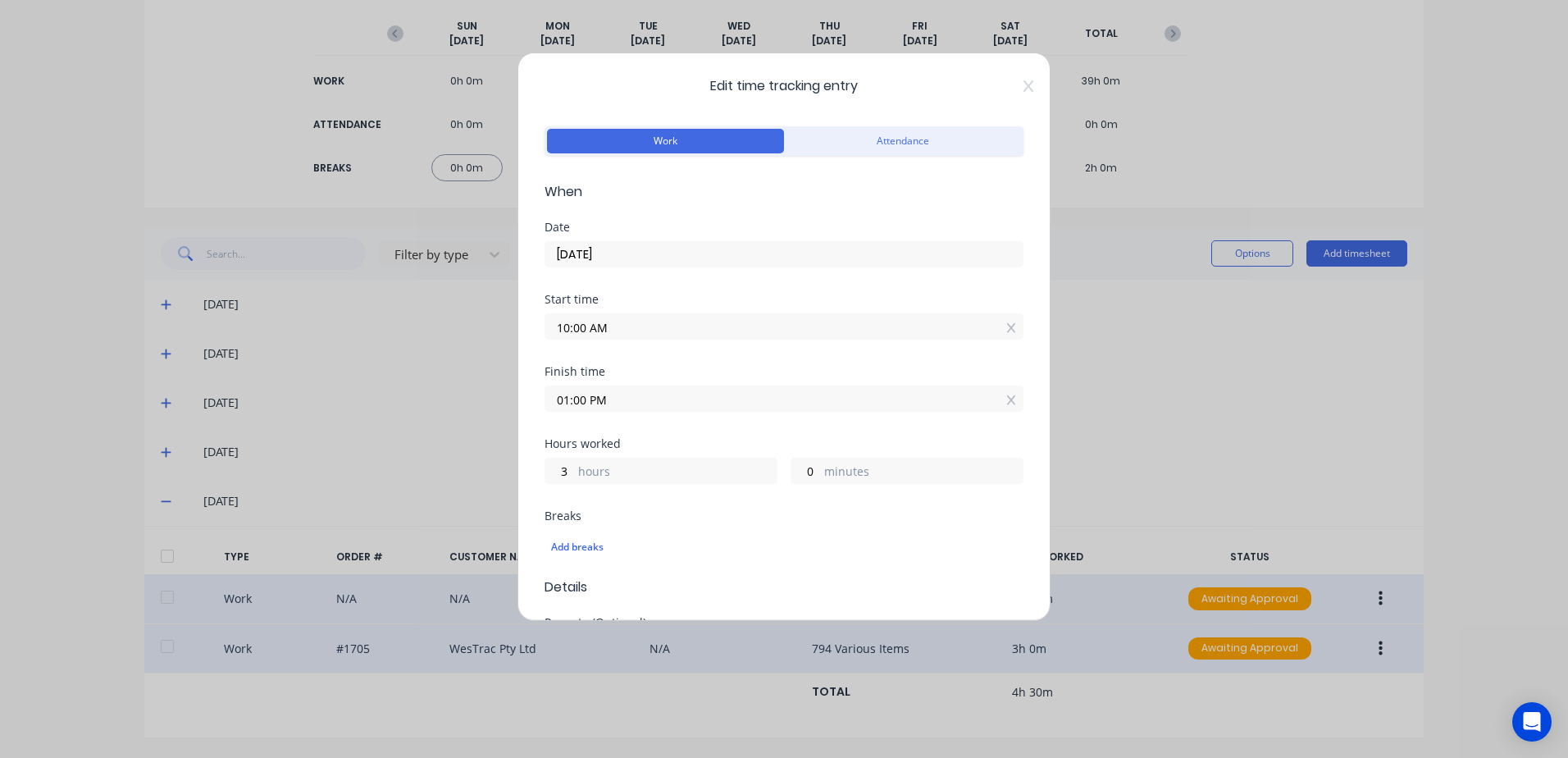
click at [631, 403] on input "01:00 PM" at bounding box center [784, 398] width 477 height 25
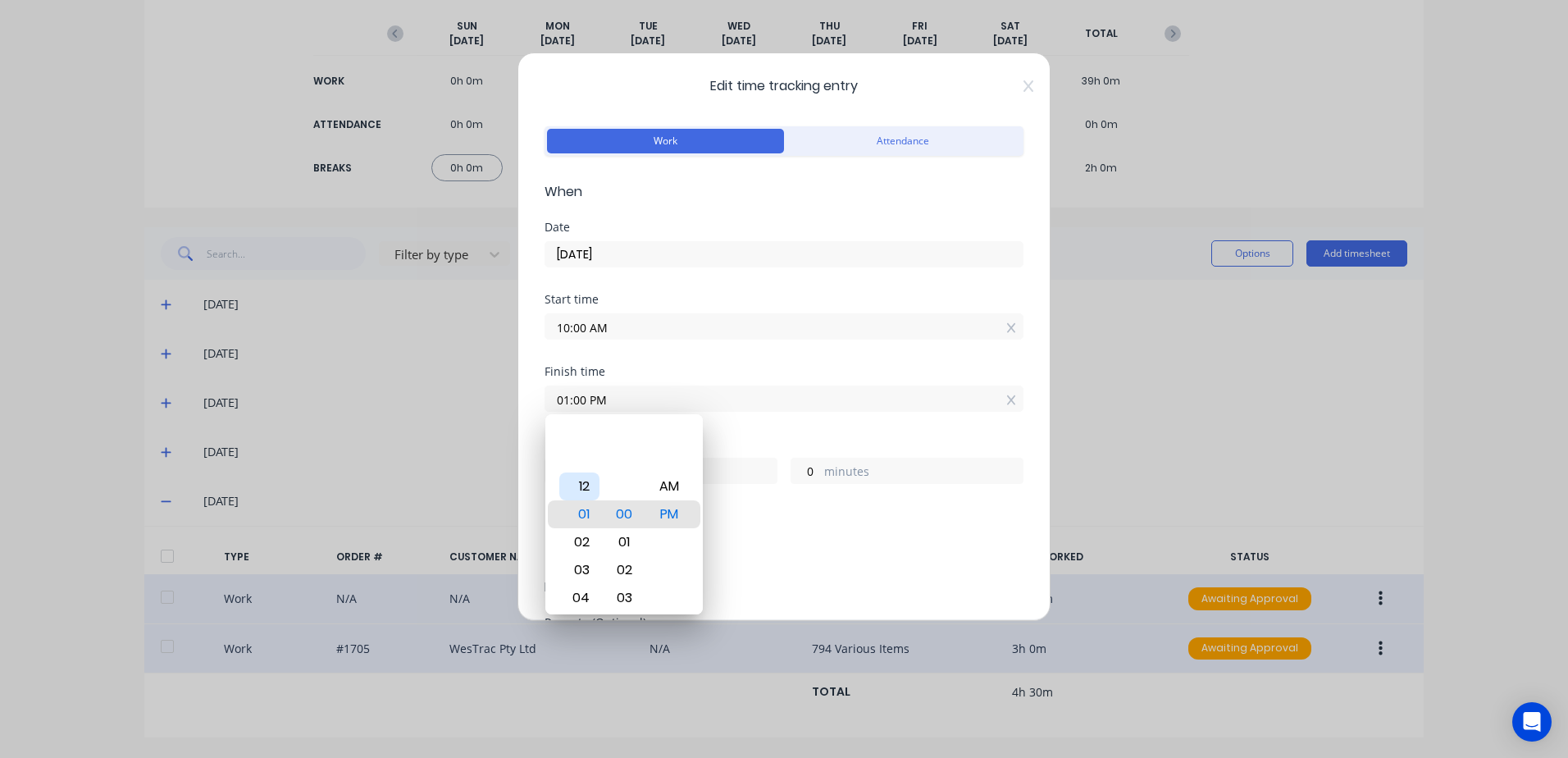
click at [583, 485] on div "12" at bounding box center [579, 486] width 40 height 28
click at [770, 433] on div "Finish time 12:00 PM" at bounding box center [784, 402] width 479 height 72
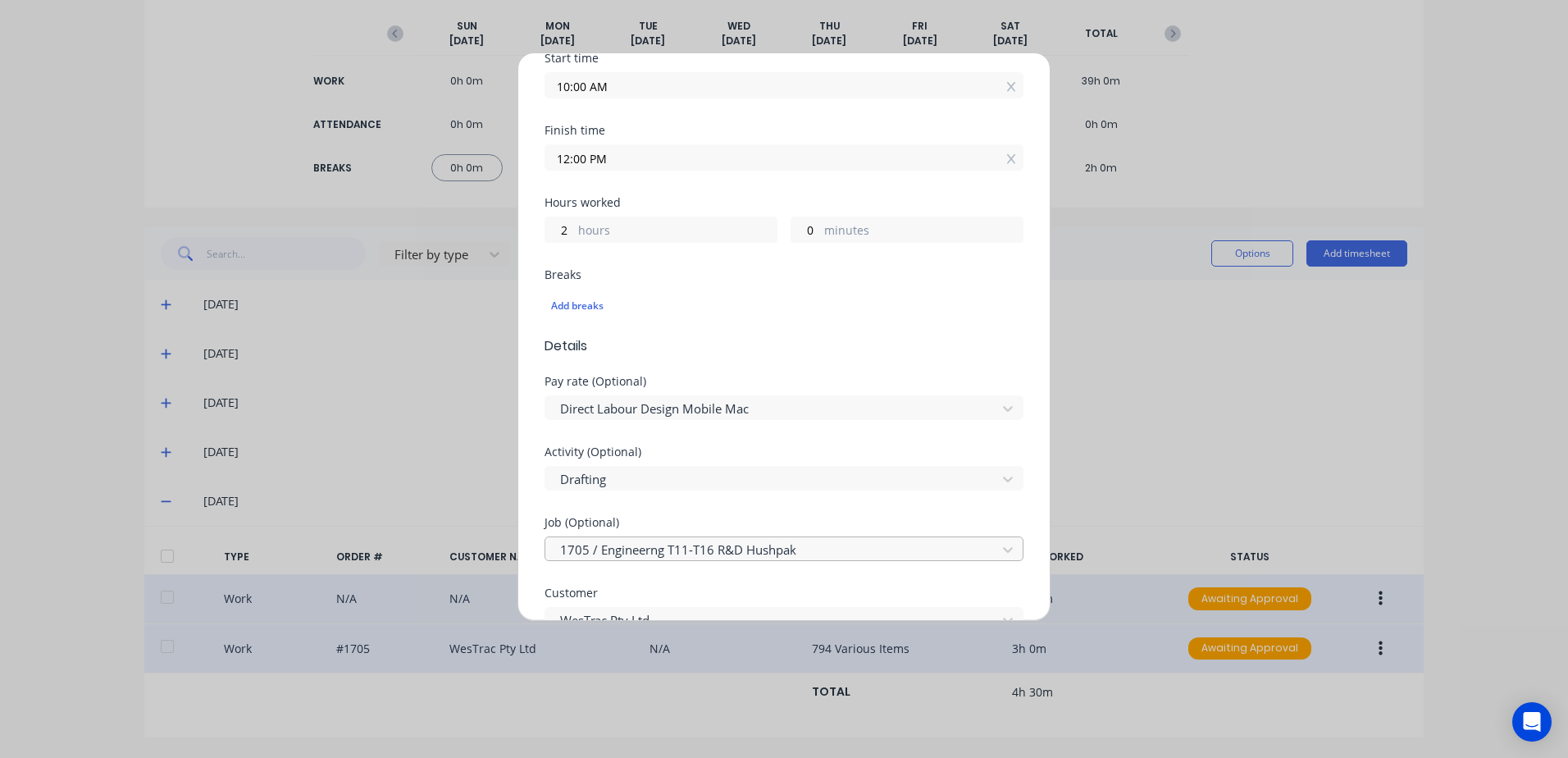
scroll to position [246, 0]
click at [650, 401] on div at bounding box center [773, 404] width 430 height 21
click at [602, 473] on div at bounding box center [773, 474] width 430 height 21
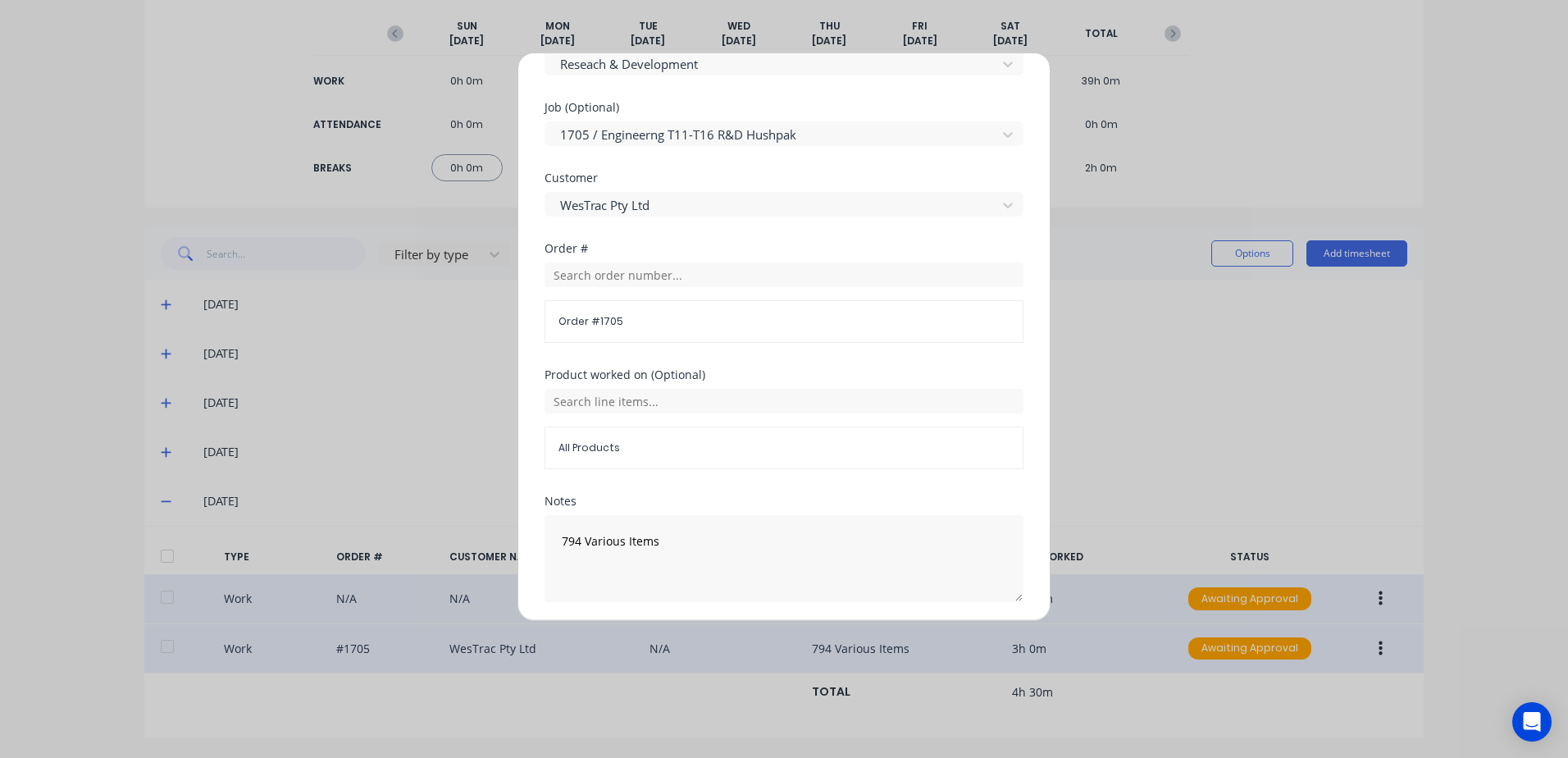
scroll to position [714, 0]
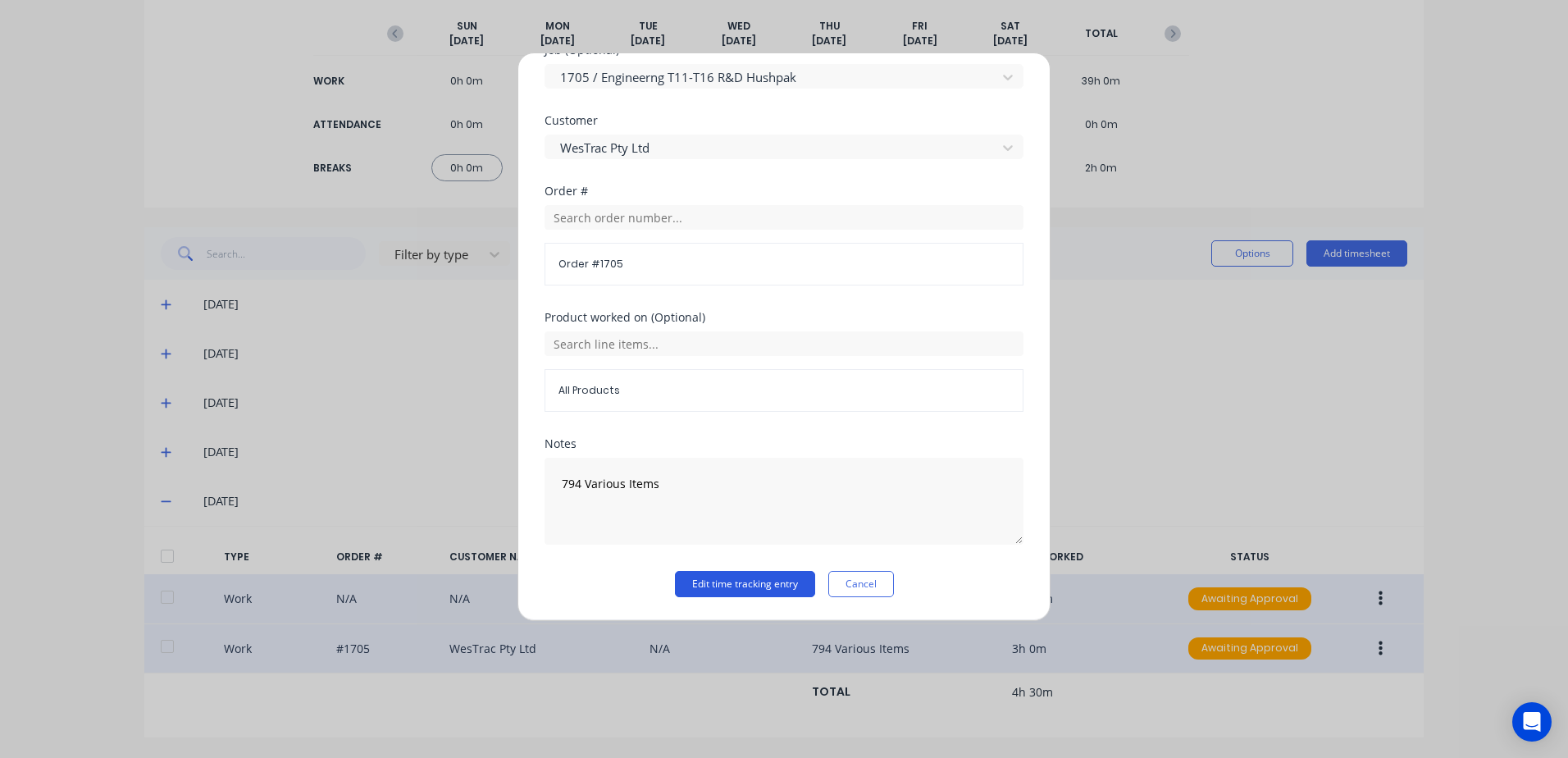
click at [713, 584] on button "Edit time tracking entry" at bounding box center [745, 584] width 140 height 27
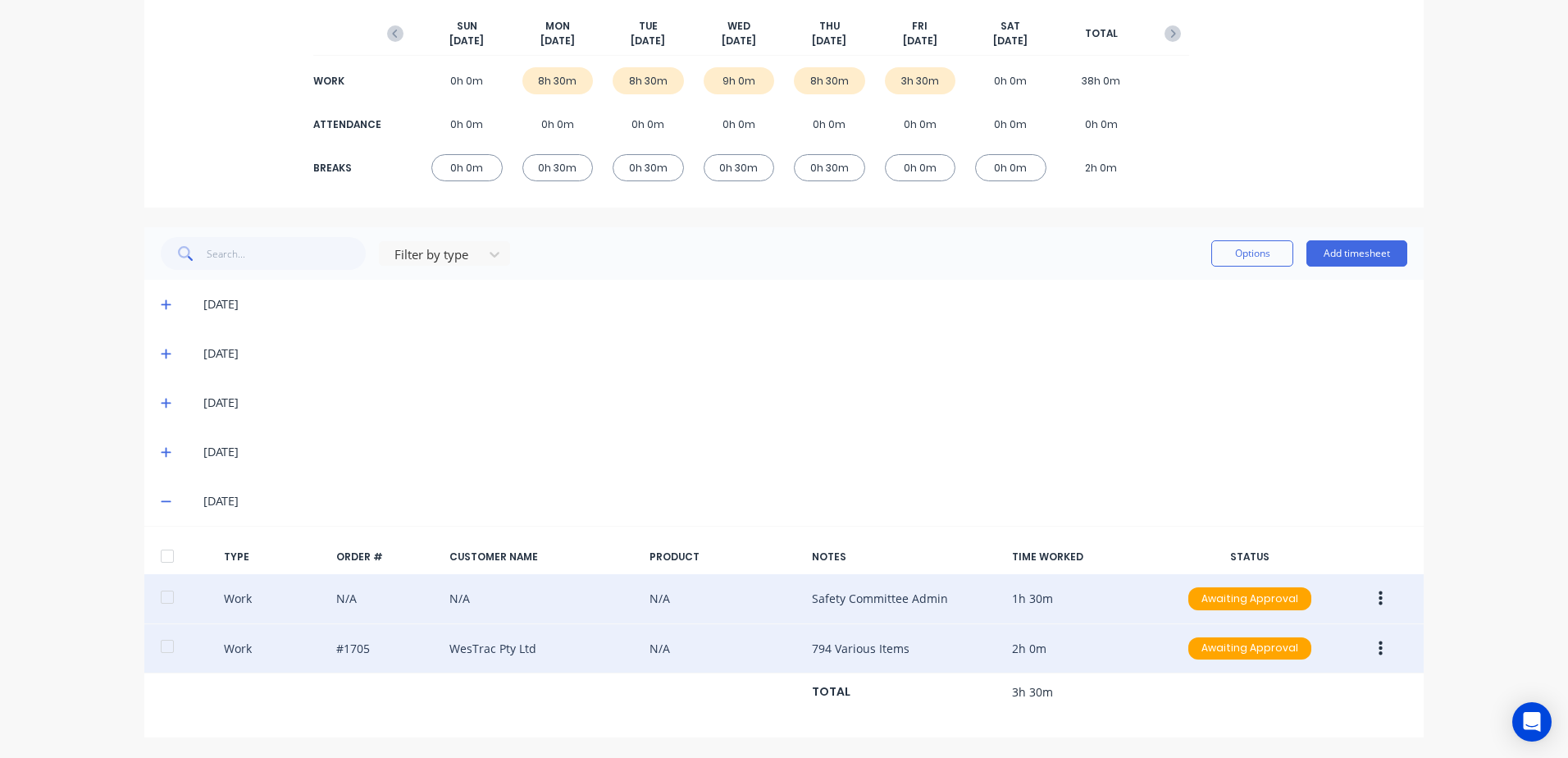
click at [1379, 652] on icon "button" at bounding box center [1381, 649] width 4 height 18
click at [1273, 652] on div "Approve" at bounding box center [1322, 653] width 126 height 24
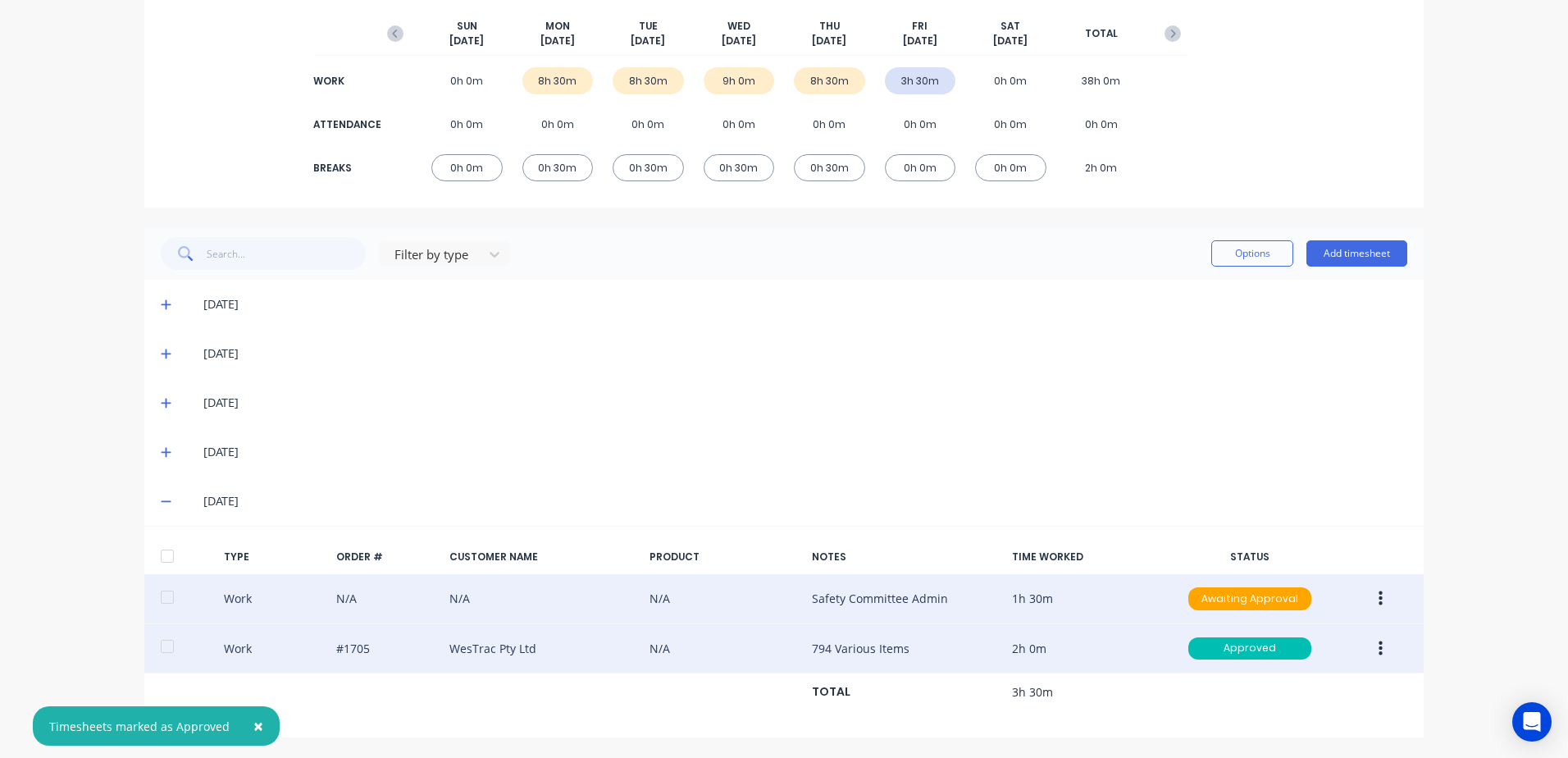
click at [1379, 596] on icon "button" at bounding box center [1381, 599] width 4 height 18
click at [1275, 603] on div "Approve" at bounding box center [1322, 602] width 126 height 24
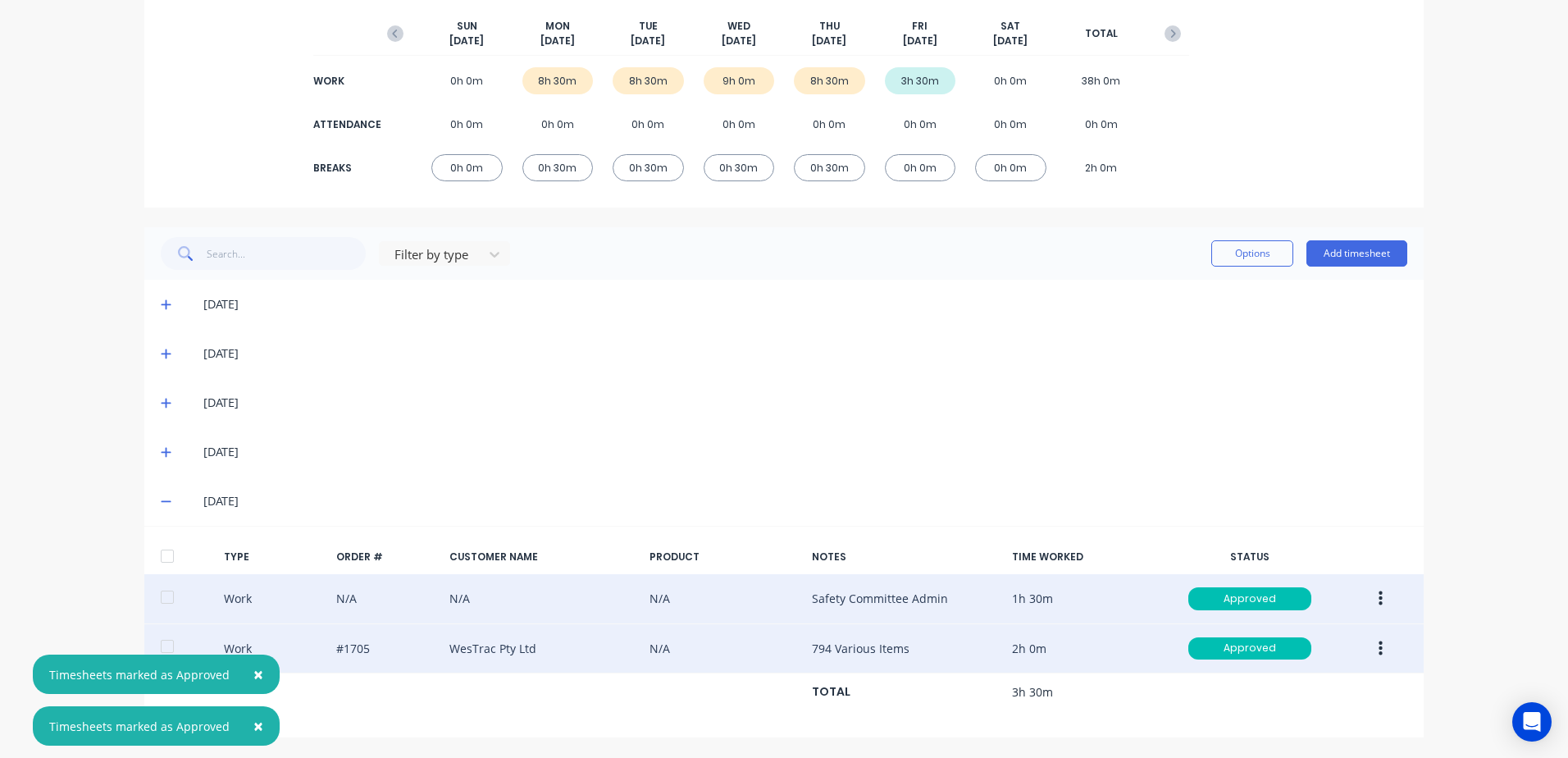
click at [160, 449] on icon at bounding box center [165, 453] width 10 height 10
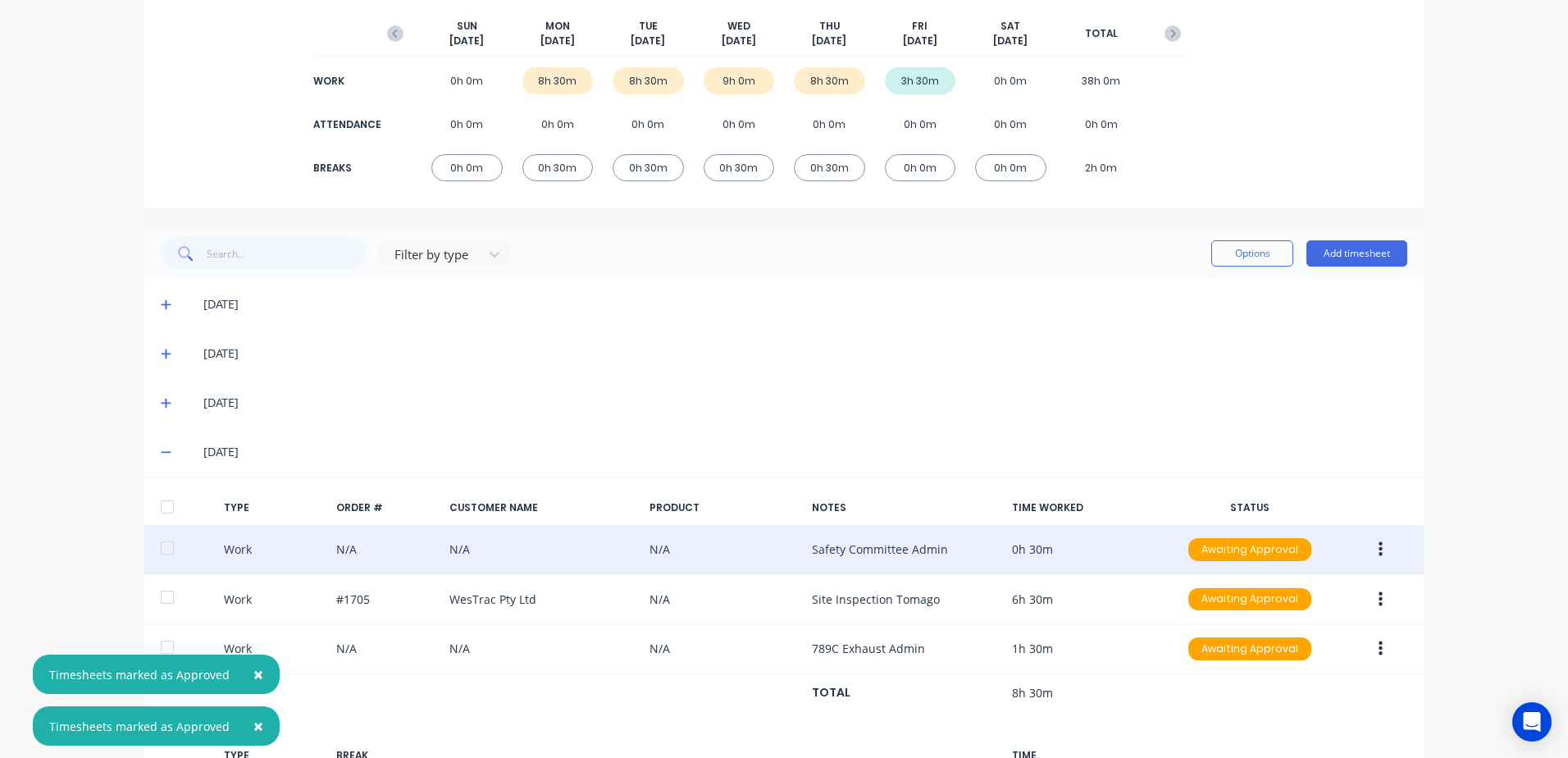
click at [1377, 550] on button "button" at bounding box center [1380, 549] width 38 height 30
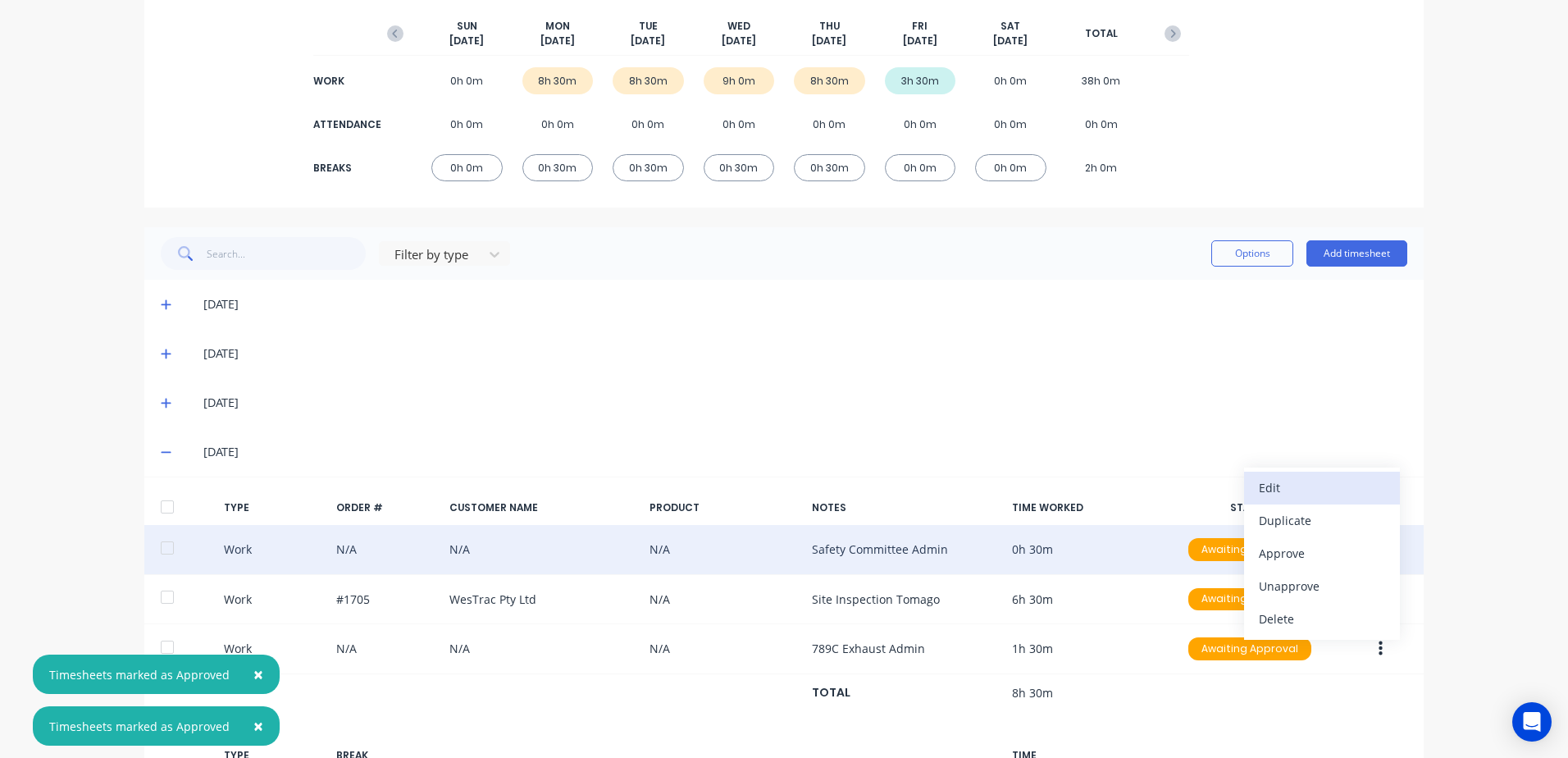
click at [1289, 488] on div "Edit" at bounding box center [1322, 487] width 126 height 24
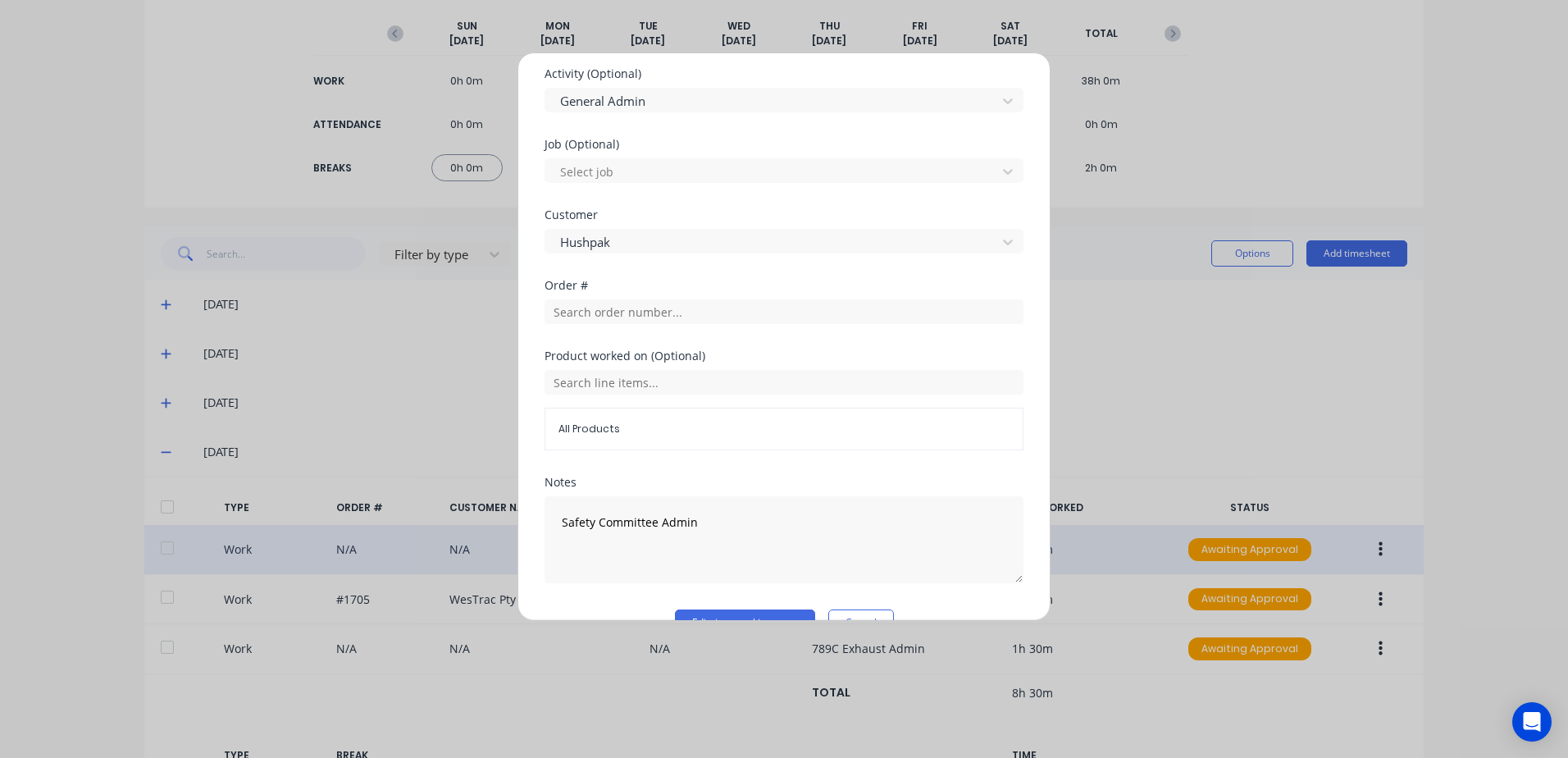
scroll to position [658, 0]
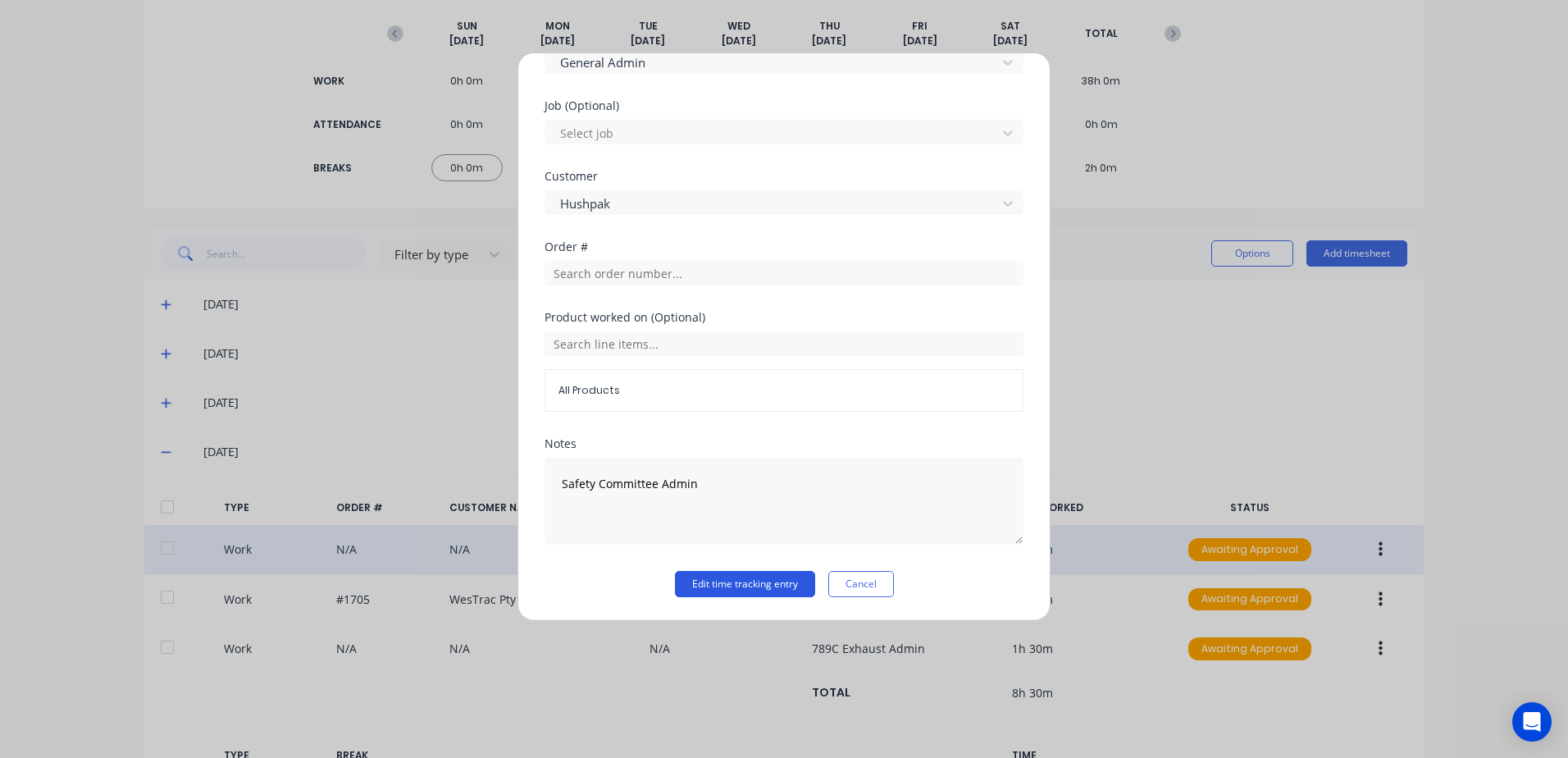
click at [689, 579] on button "Edit time tracking entry" at bounding box center [745, 584] width 140 height 27
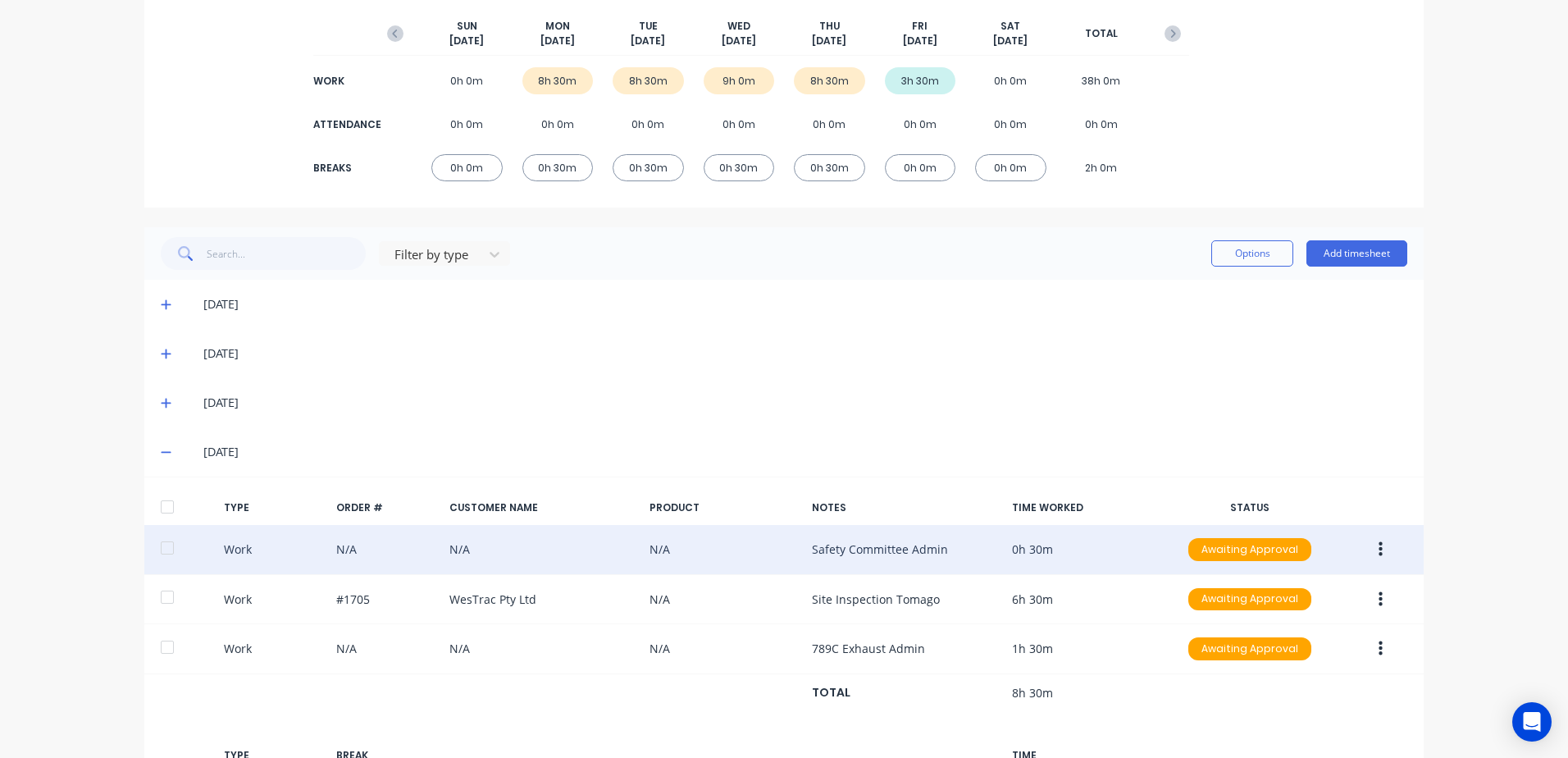
click at [1371, 546] on button "button" at bounding box center [1380, 549] width 38 height 30
click at [1264, 555] on div "Approve" at bounding box center [1322, 553] width 126 height 24
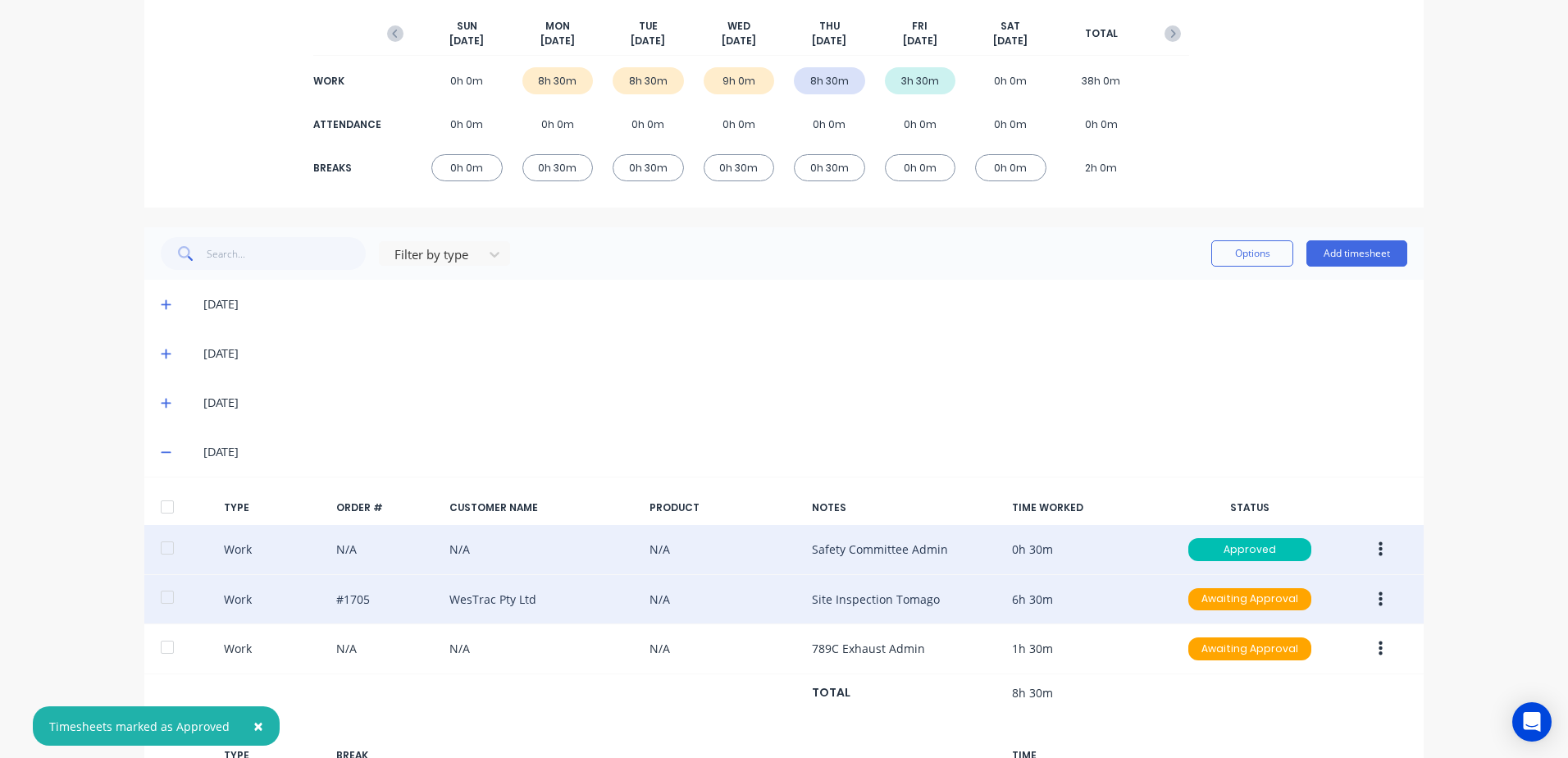
click at [1379, 602] on icon "button" at bounding box center [1381, 600] width 4 height 18
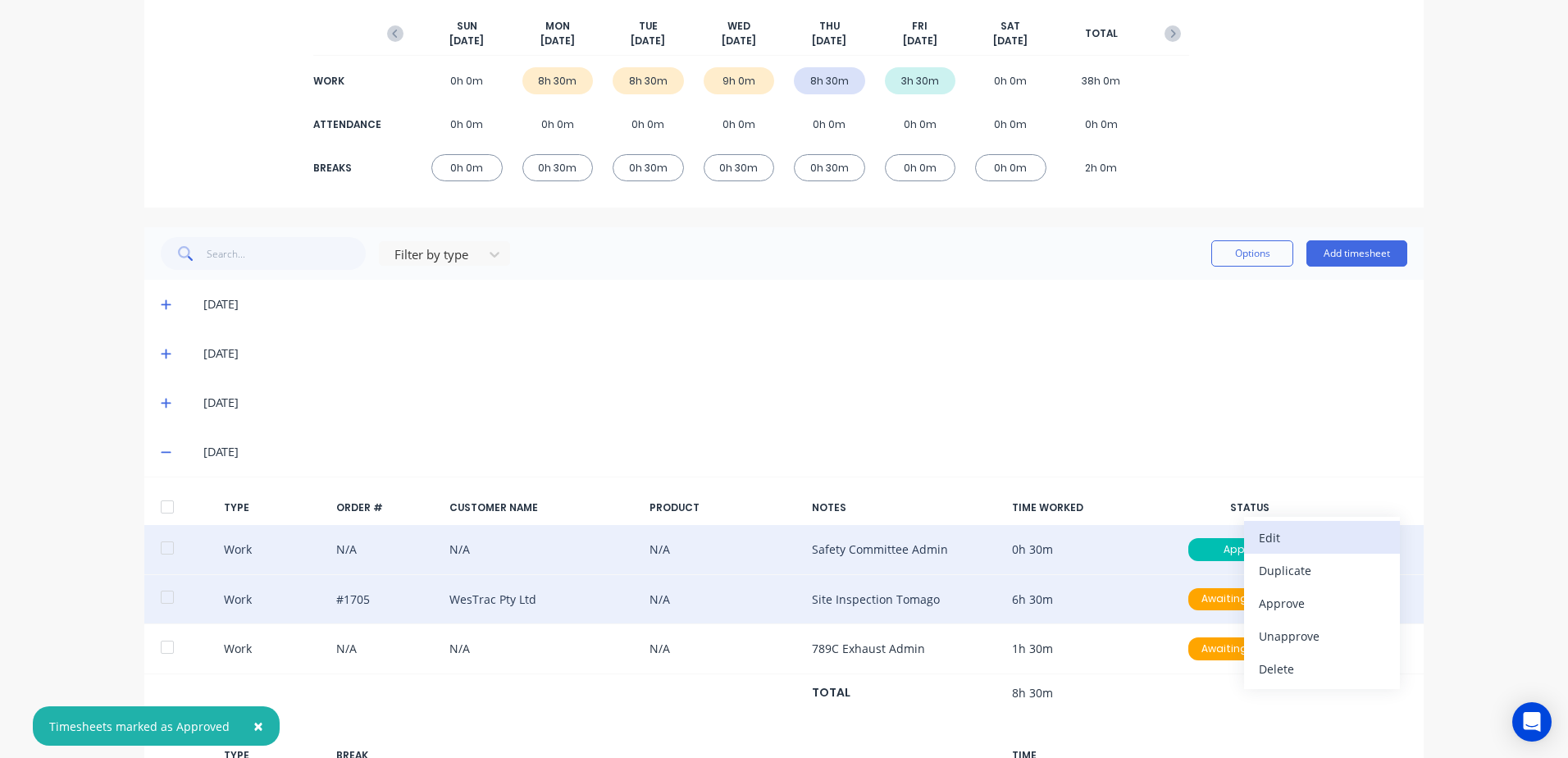
click at [1271, 539] on div "Edit" at bounding box center [1322, 537] width 126 height 24
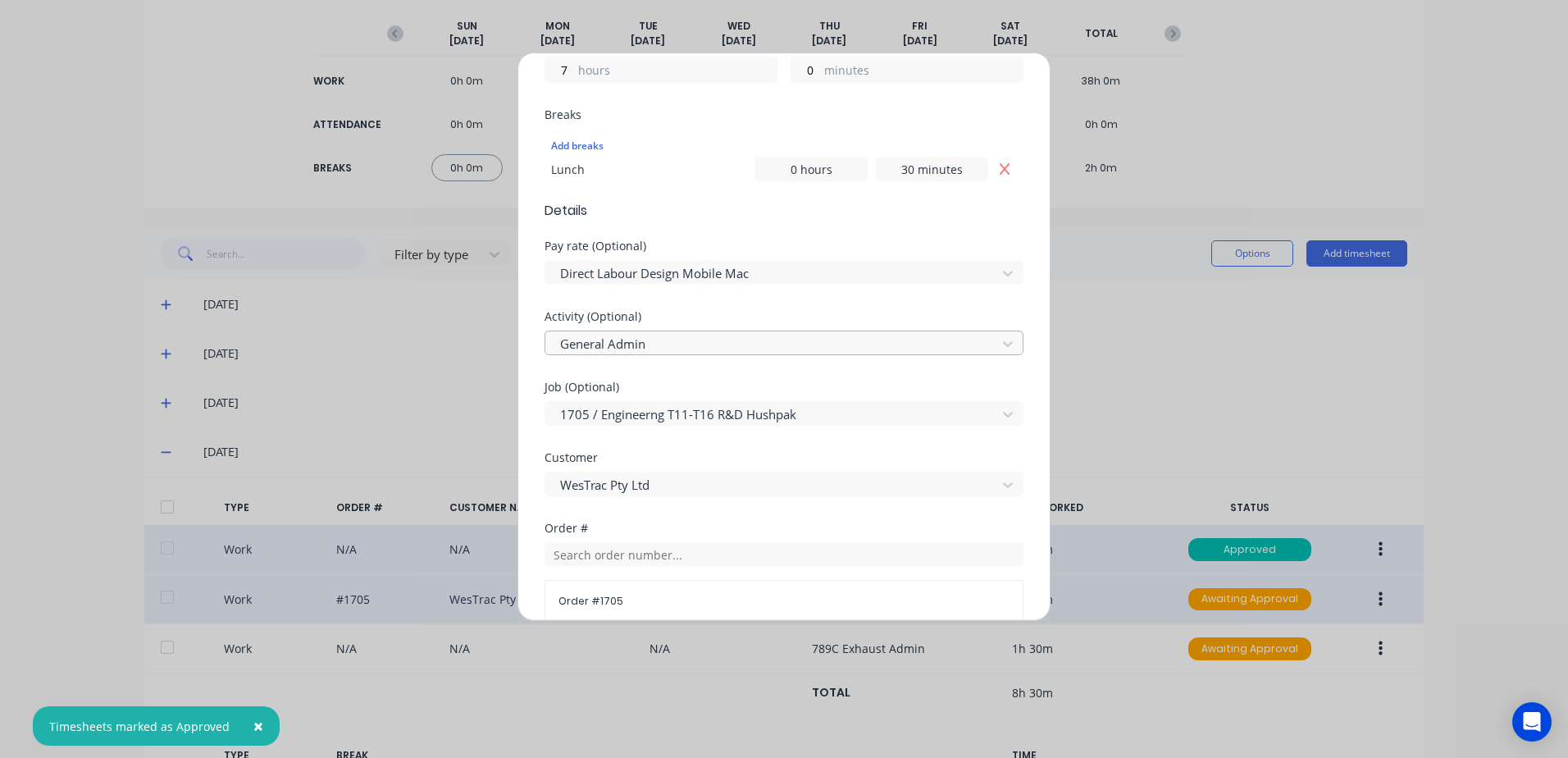
scroll to position [411, 0]
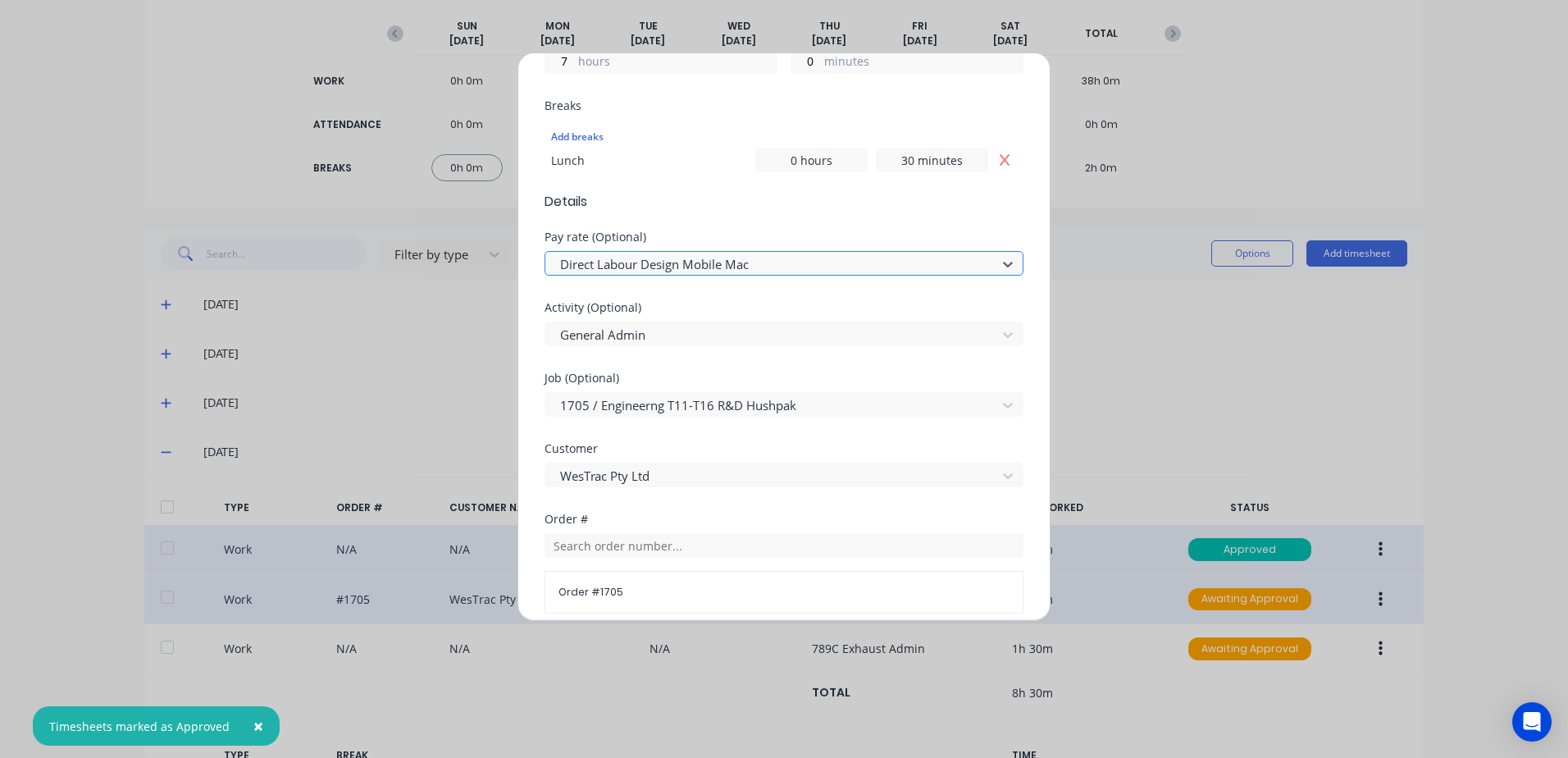
click at [675, 266] on div at bounding box center [773, 264] width 430 height 21
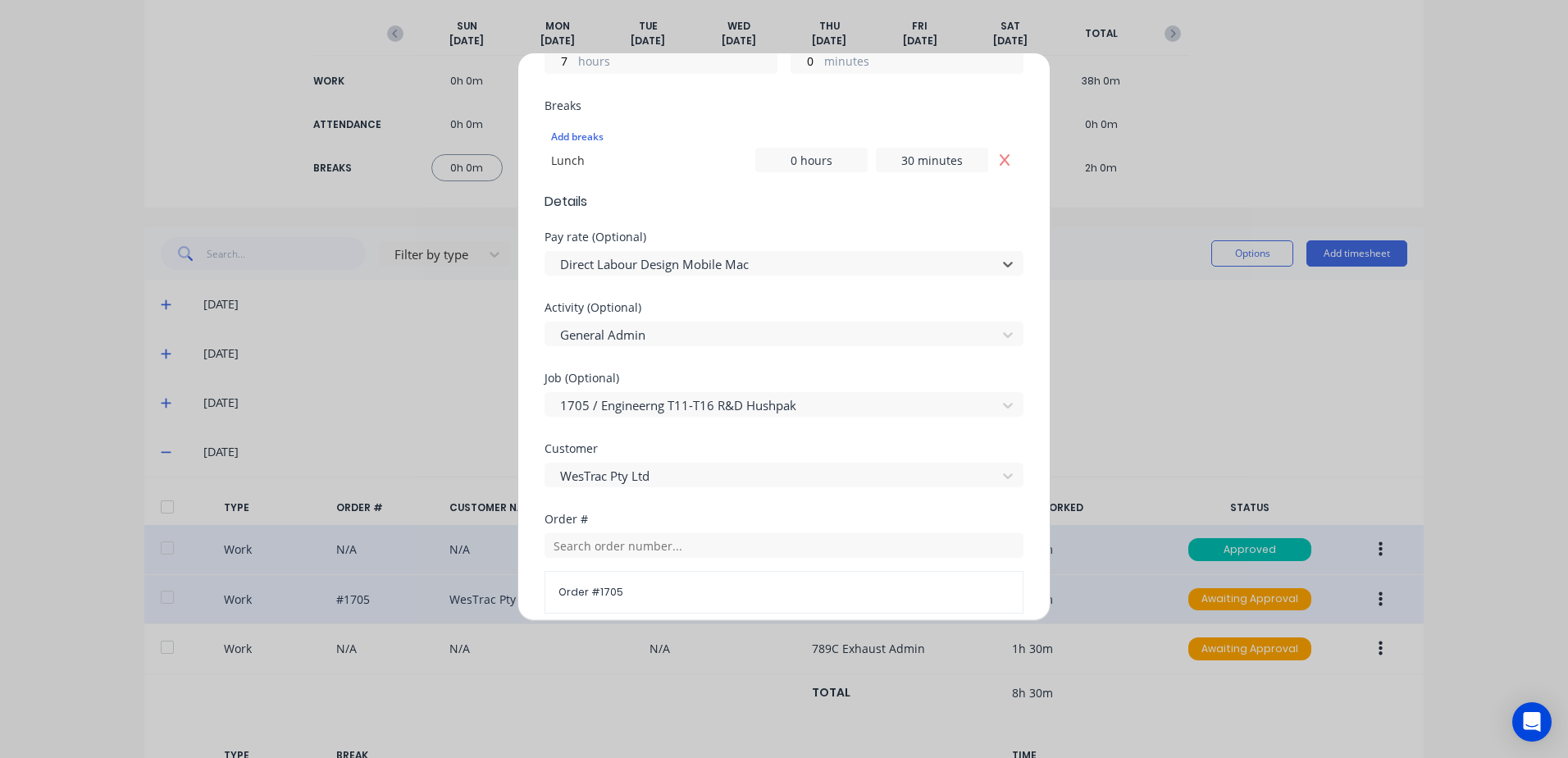
scroll to position [492, 0]
click at [635, 331] on div at bounding box center [773, 335] width 430 height 21
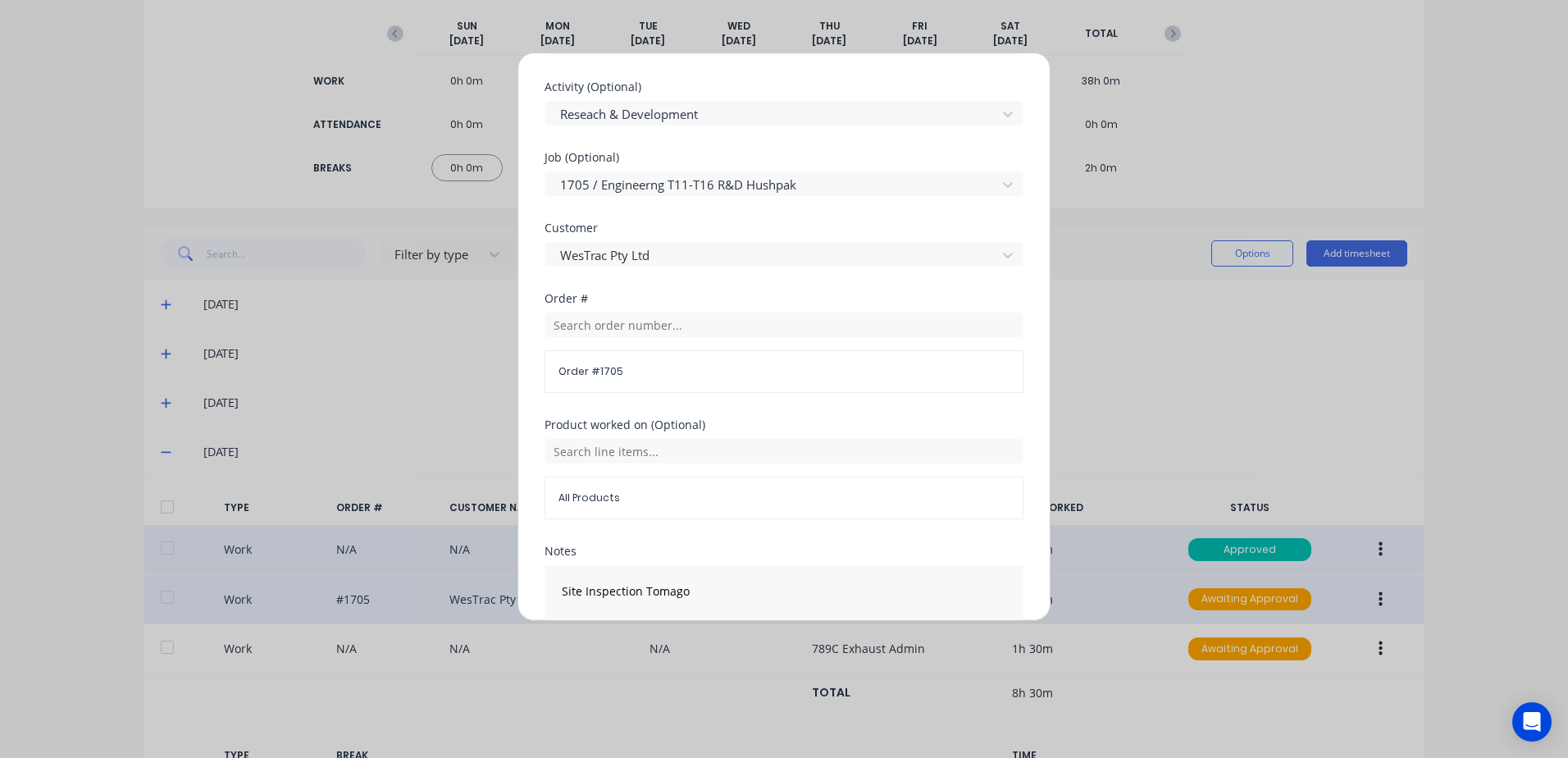
scroll to position [738, 0]
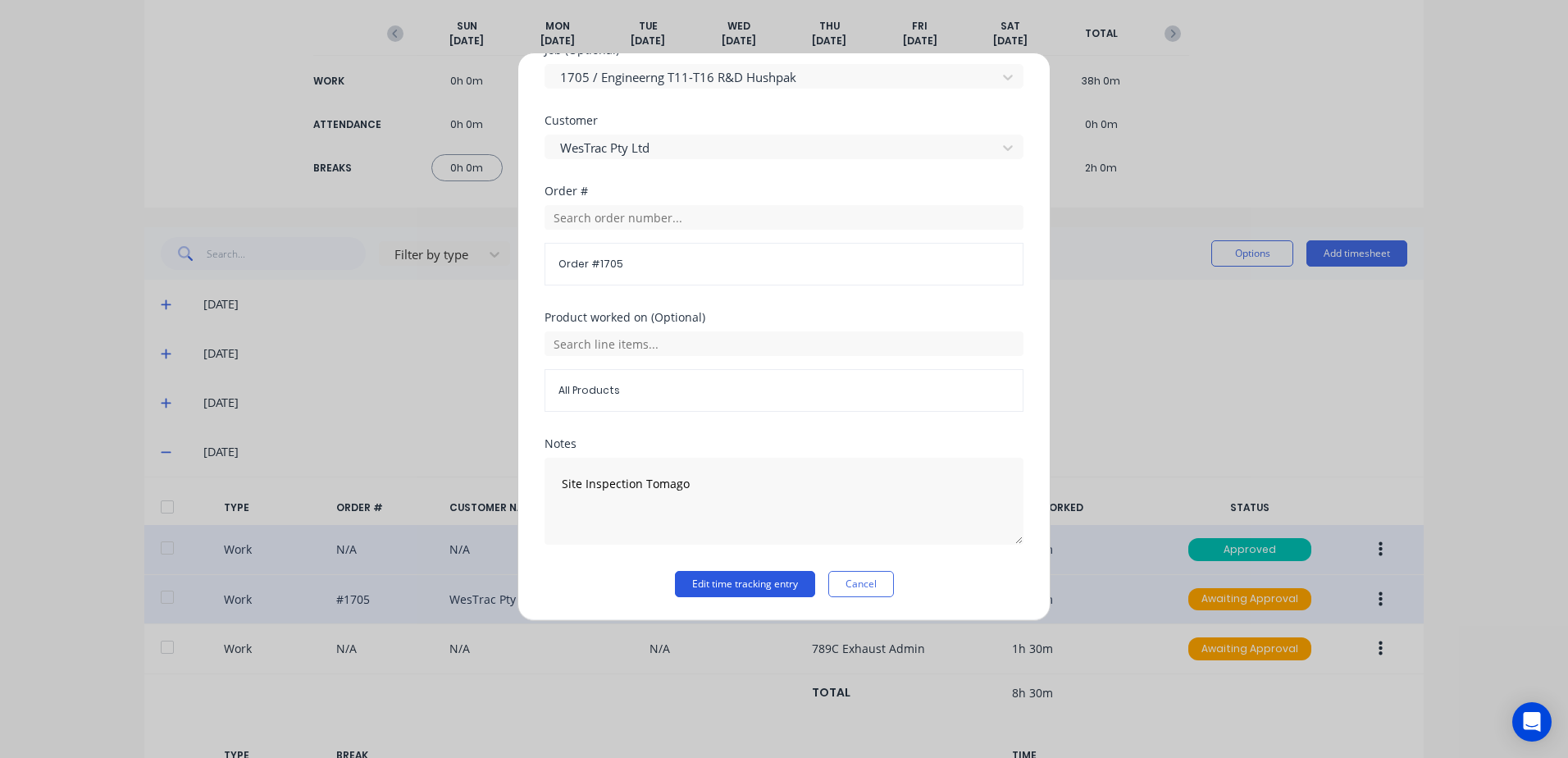
click at [703, 583] on button "Edit time tracking entry" at bounding box center [745, 584] width 140 height 27
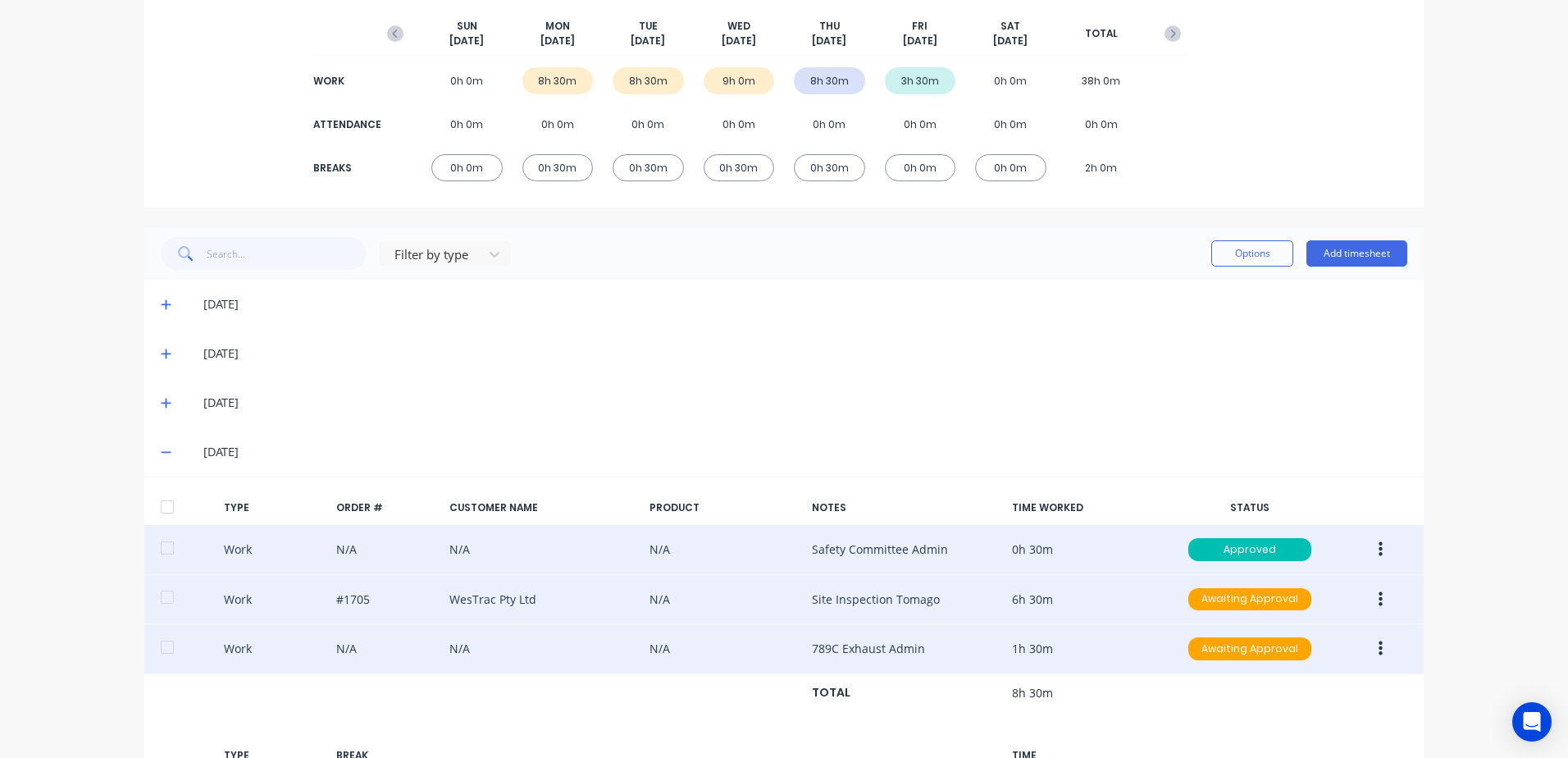
click at [1377, 649] on button "button" at bounding box center [1380, 649] width 38 height 30
click at [1277, 583] on div "Edit" at bounding box center [1322, 587] width 126 height 24
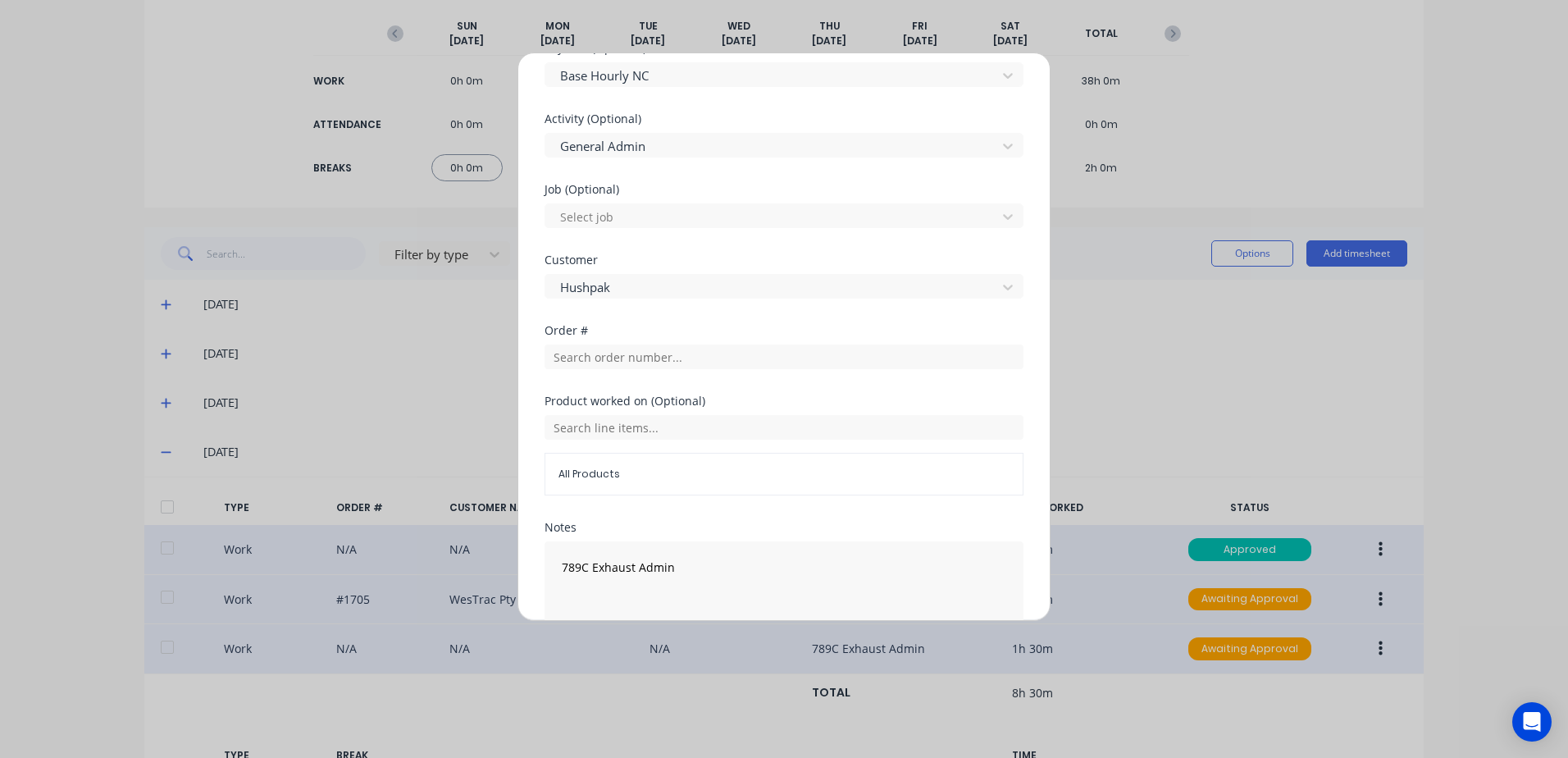
scroll to position [657, 0]
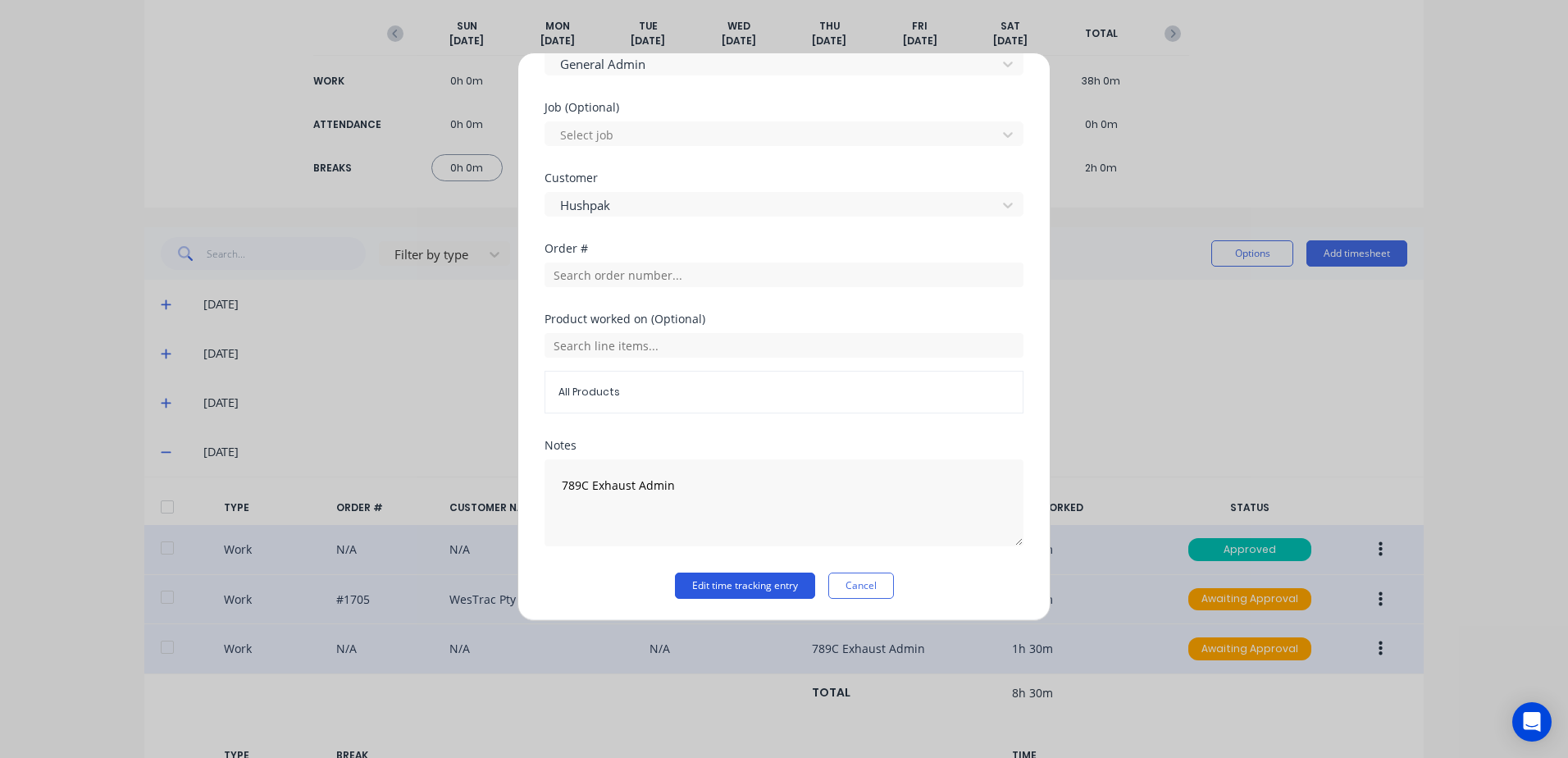
click at [701, 585] on button "Edit time tracking entry" at bounding box center [745, 586] width 140 height 27
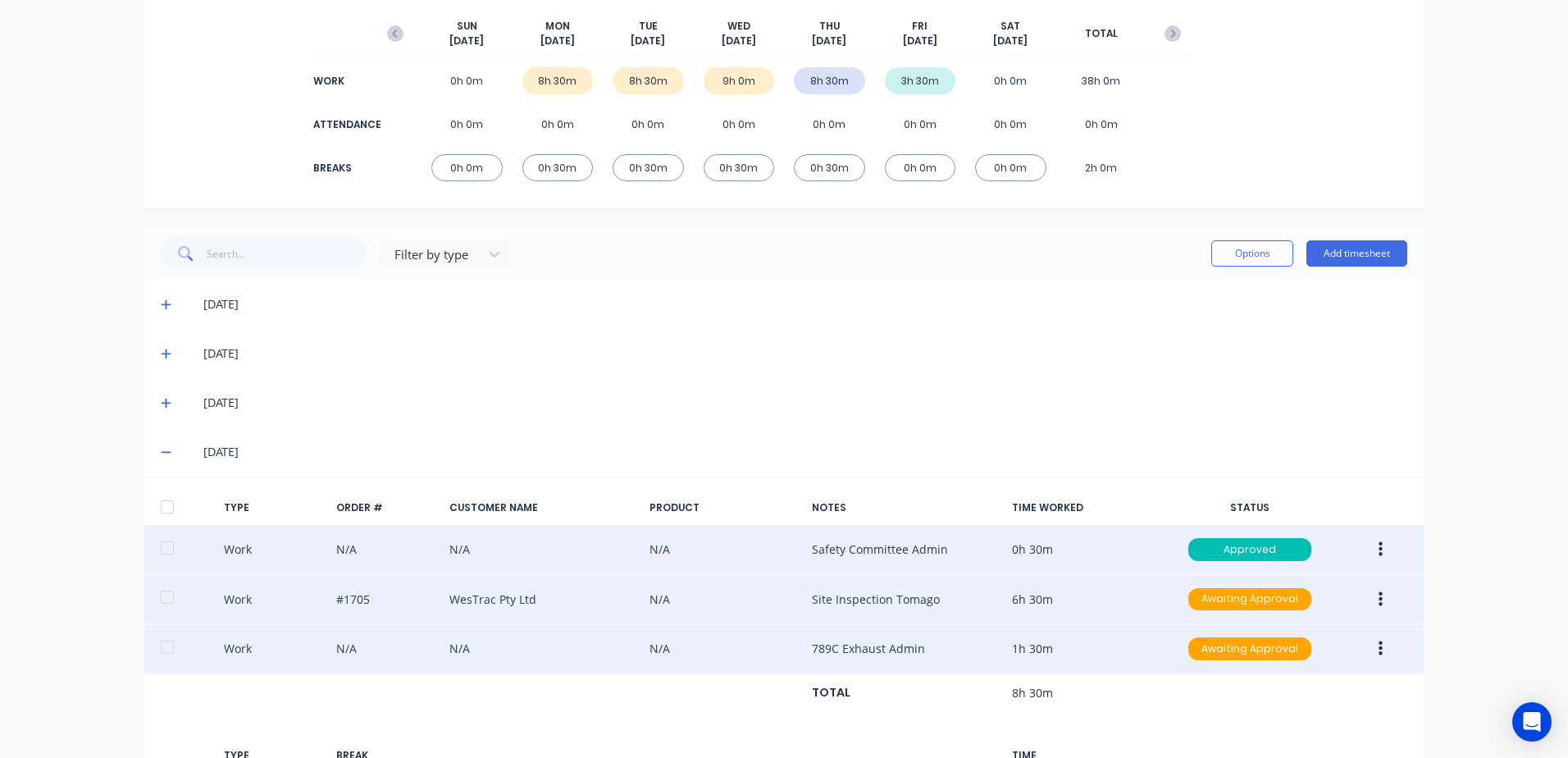
click at [1379, 598] on icon "button" at bounding box center [1381, 599] width 4 height 15
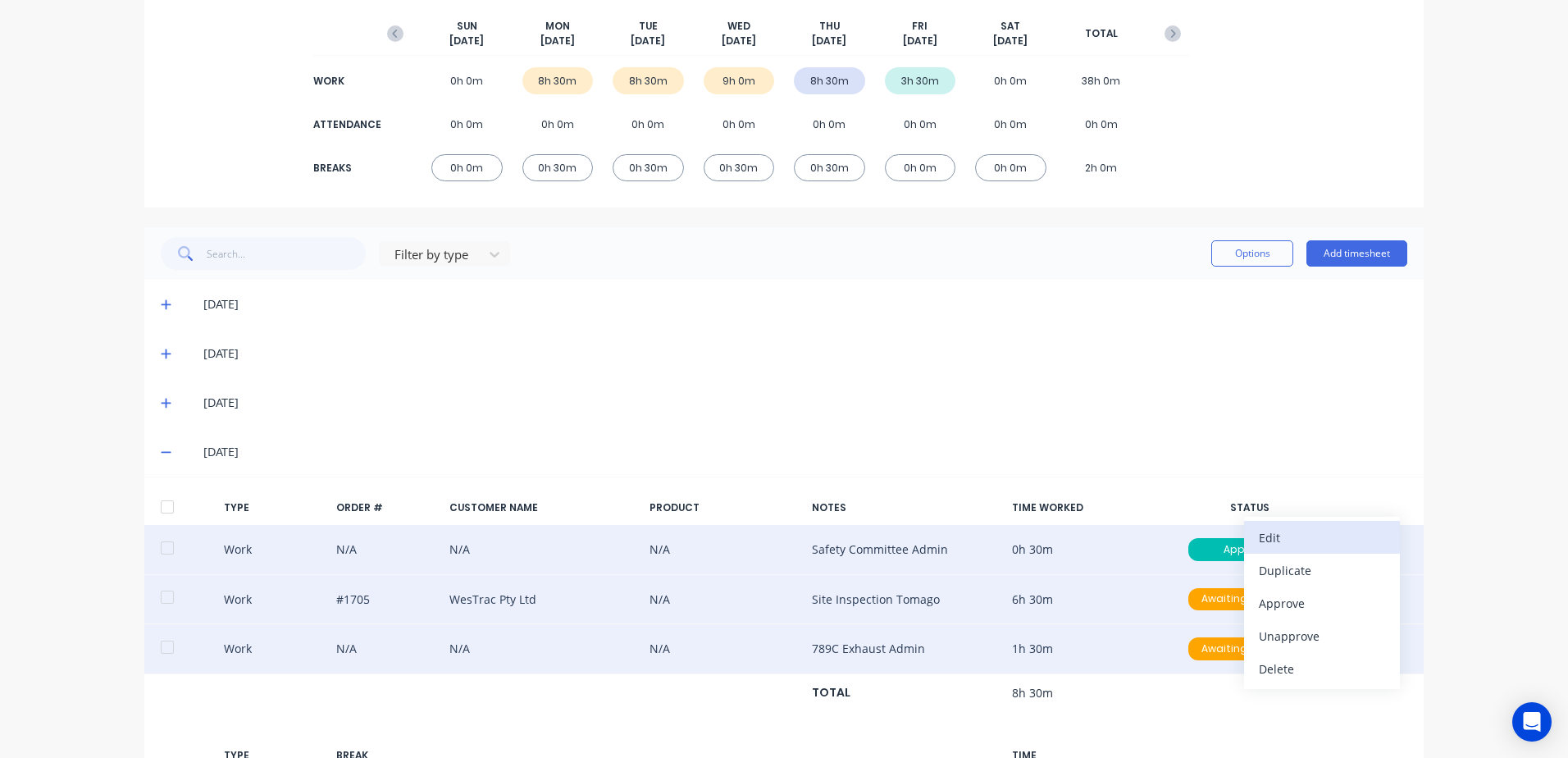
click at [1272, 534] on div "Edit" at bounding box center [1322, 537] width 126 height 24
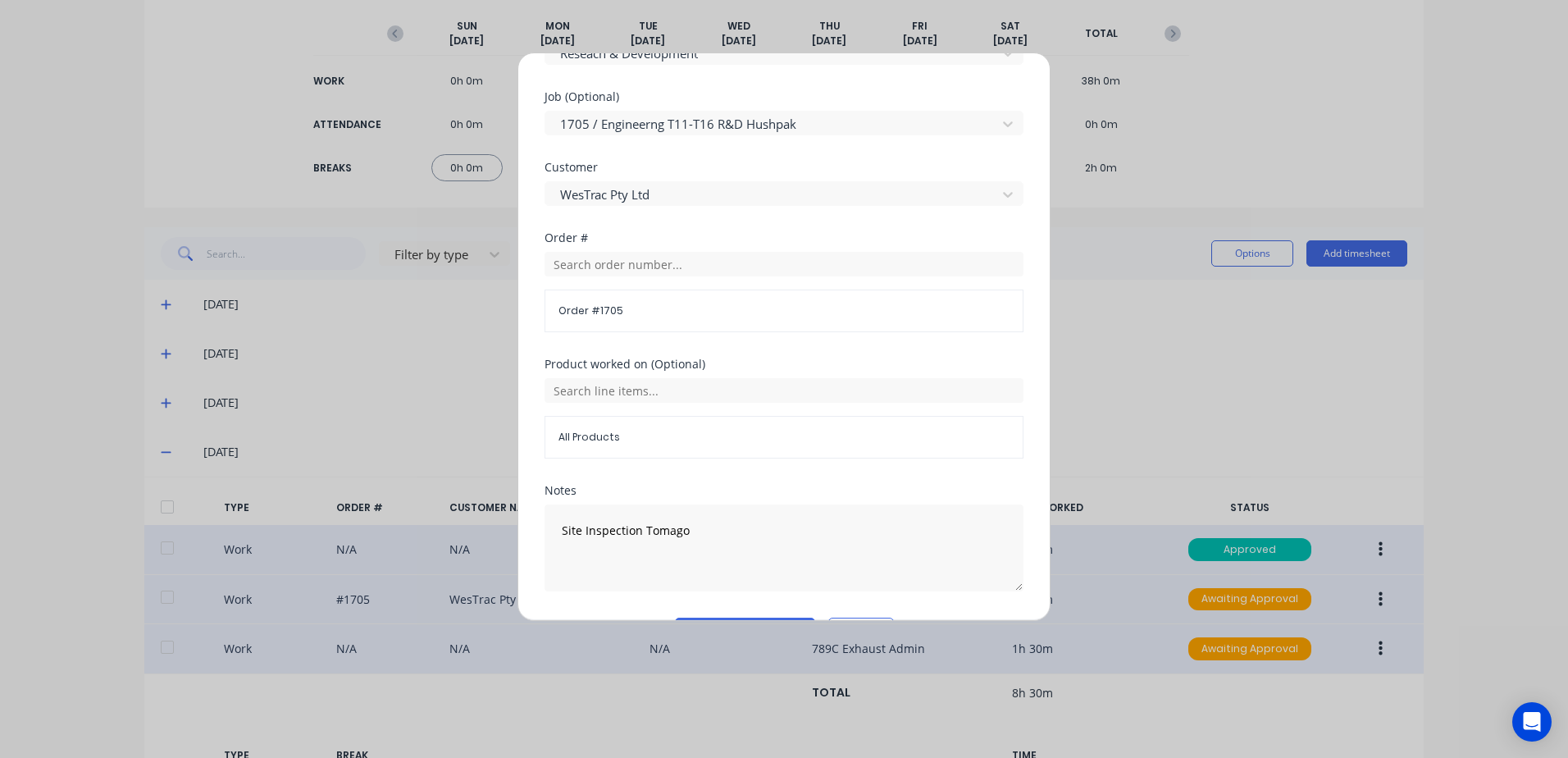
scroll to position [738, 0]
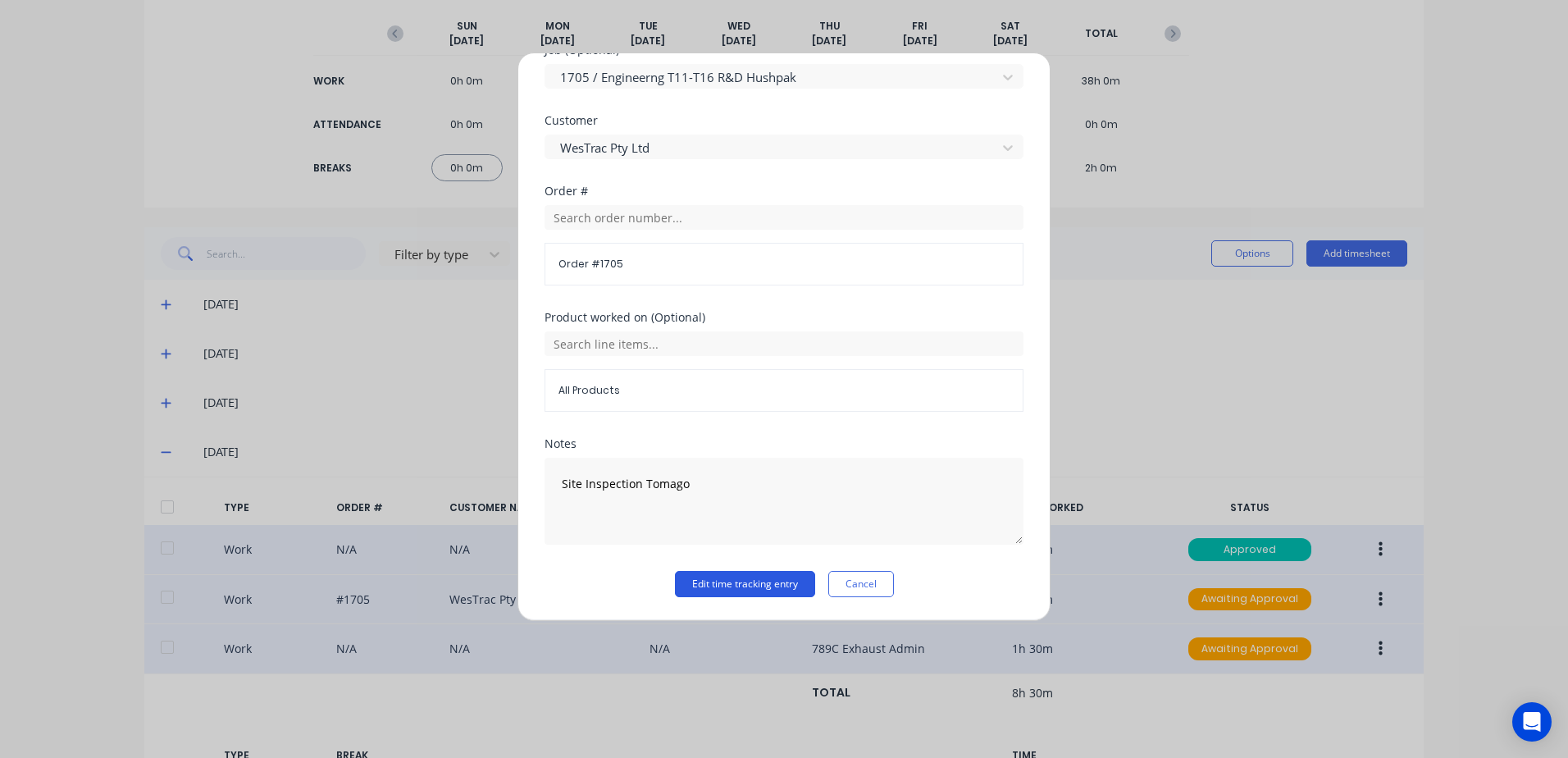
click at [701, 586] on button "Edit time tracking entry" at bounding box center [745, 584] width 140 height 27
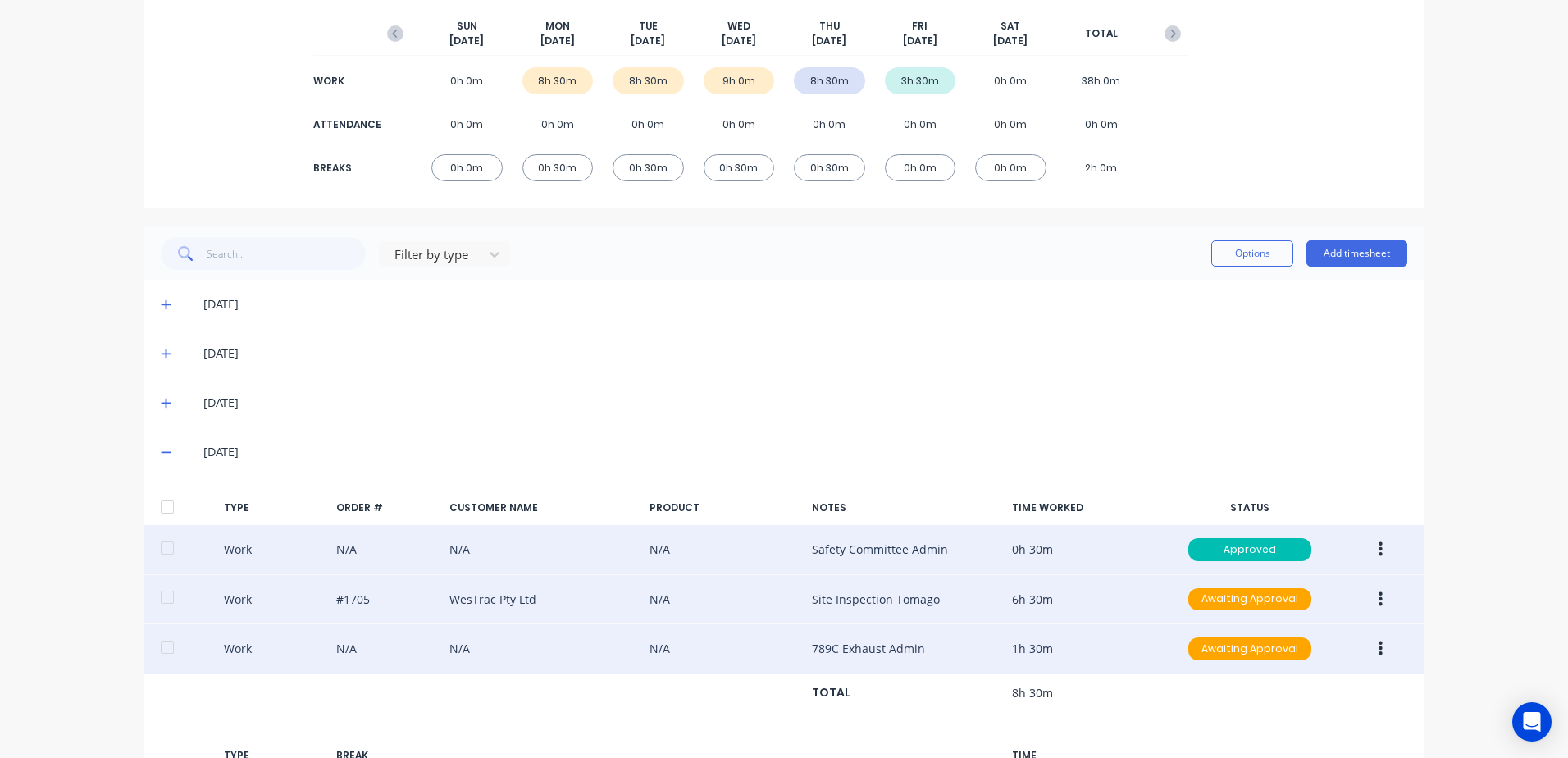
click at [1370, 600] on button "button" at bounding box center [1380, 600] width 38 height 30
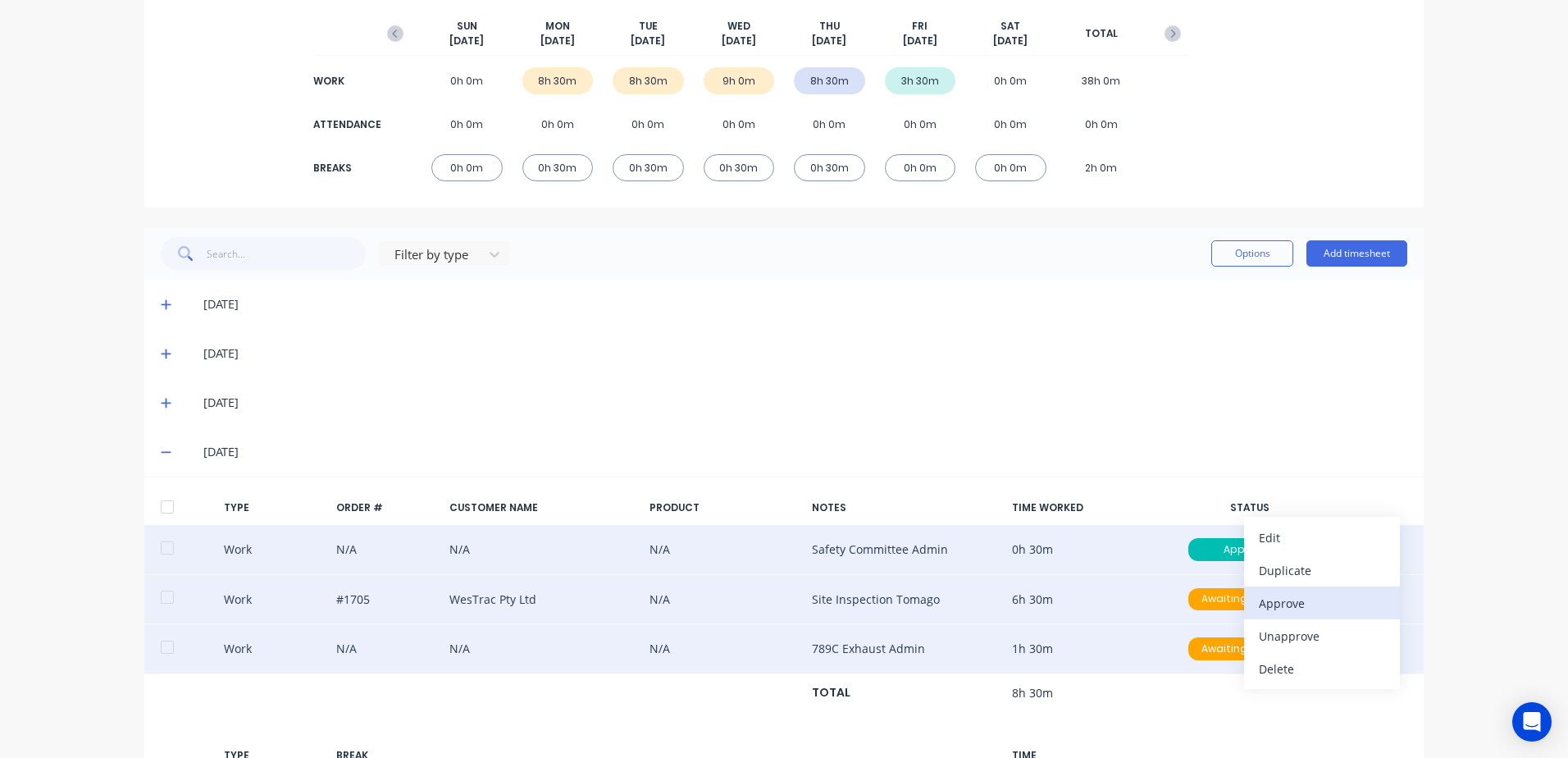
click at [1286, 603] on div "Approve" at bounding box center [1322, 603] width 126 height 24
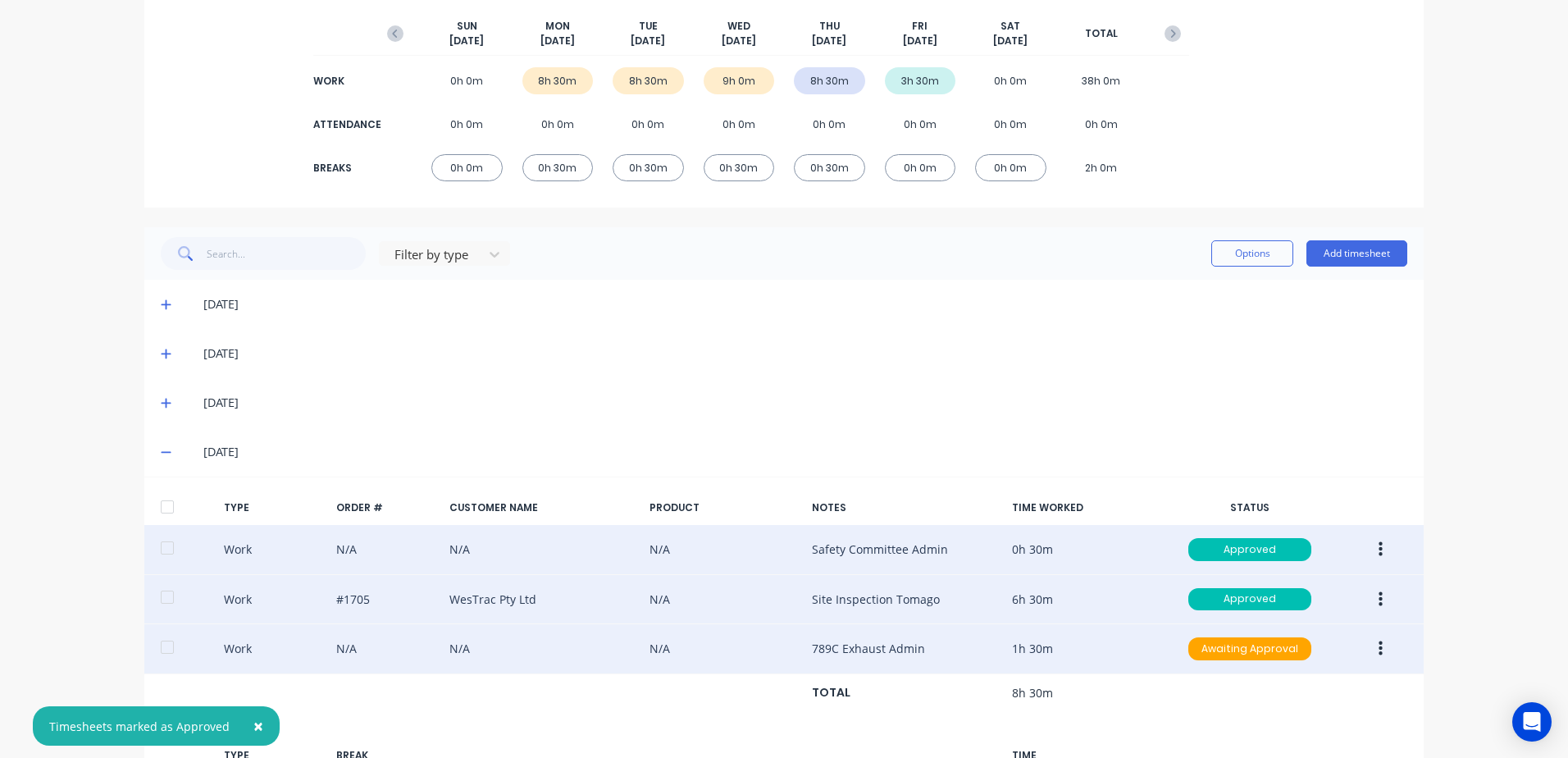
click at [1379, 648] on icon "button" at bounding box center [1381, 649] width 4 height 15
click at [1275, 651] on div "Approve" at bounding box center [1322, 653] width 126 height 24
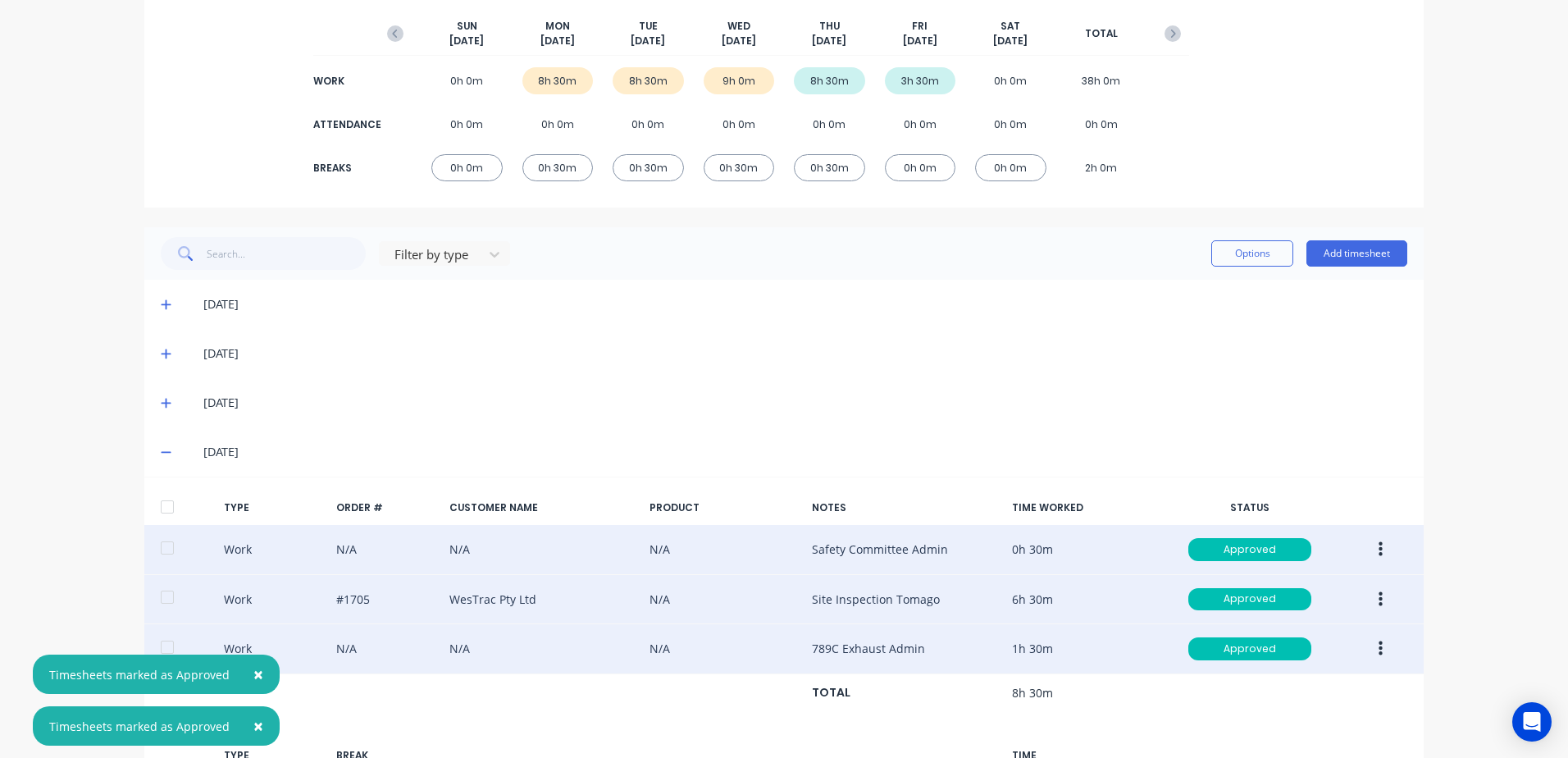
click at [1379, 597] on icon "button" at bounding box center [1381, 600] width 4 height 18
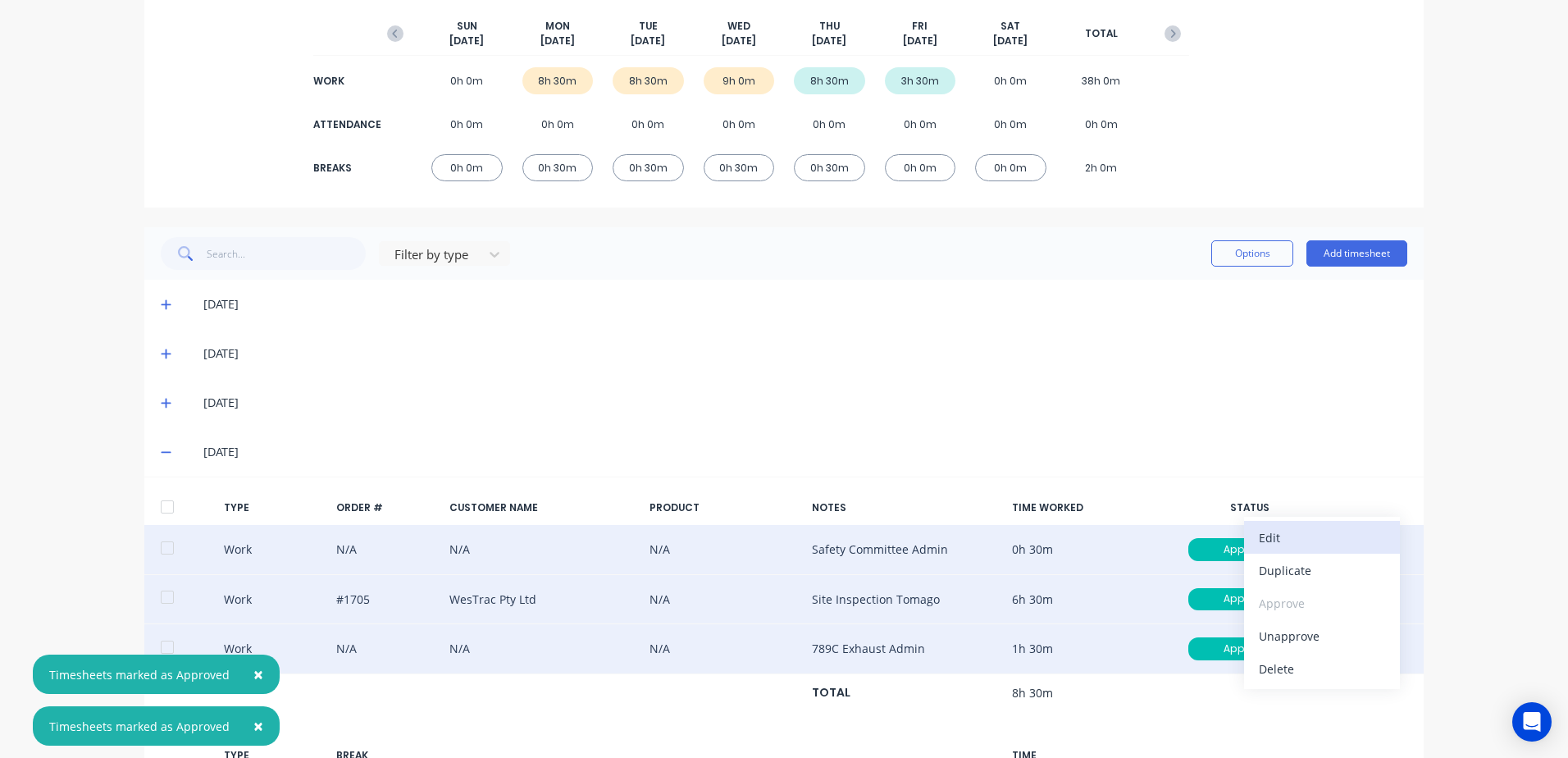
click at [1267, 538] on div "Edit" at bounding box center [1322, 537] width 126 height 24
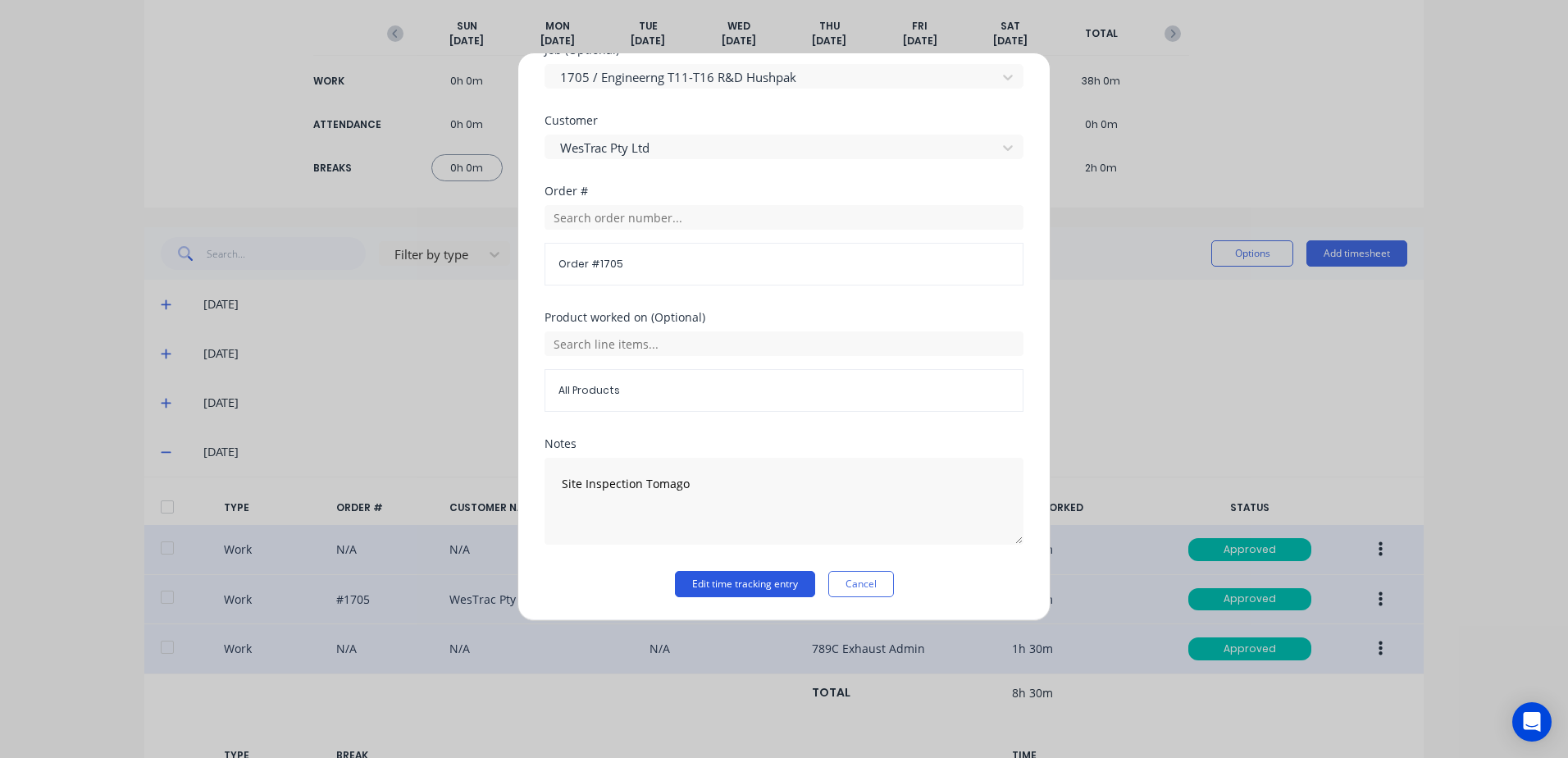
click at [725, 581] on button "Edit time tracking entry" at bounding box center [745, 584] width 140 height 27
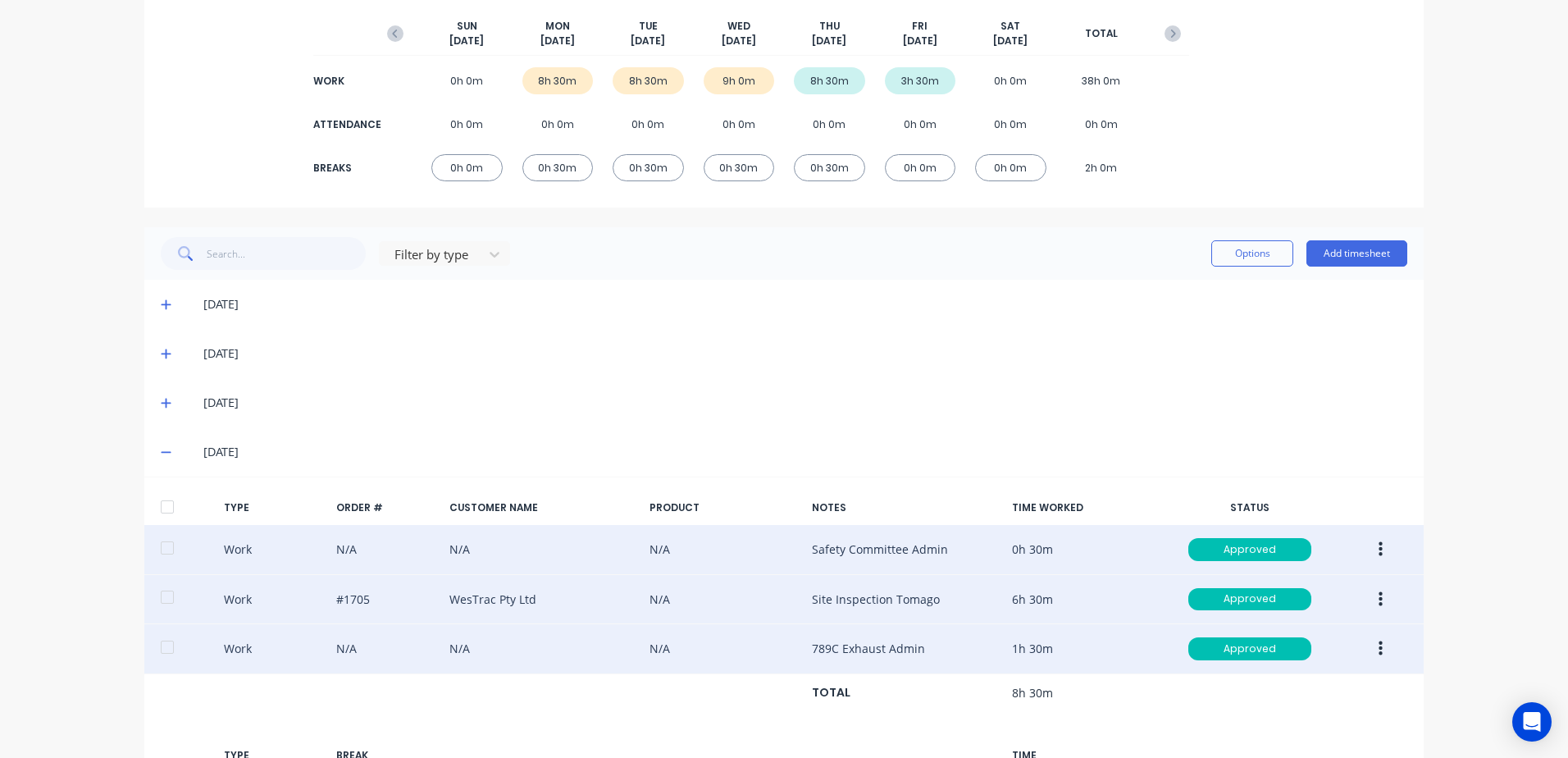
click at [160, 401] on icon at bounding box center [165, 404] width 10 height 10
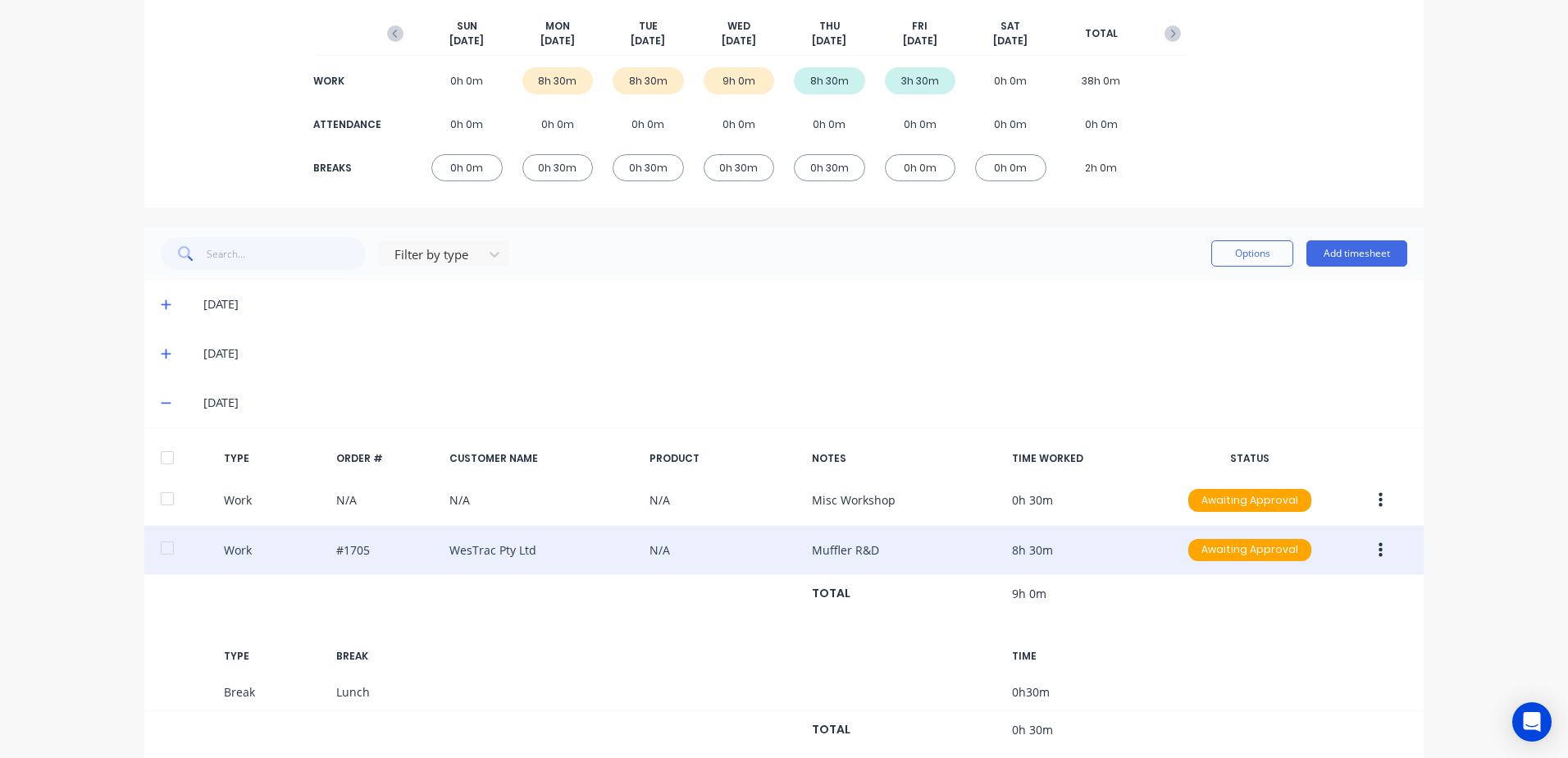
click at [1379, 549] on icon "button" at bounding box center [1381, 549] width 4 height 15
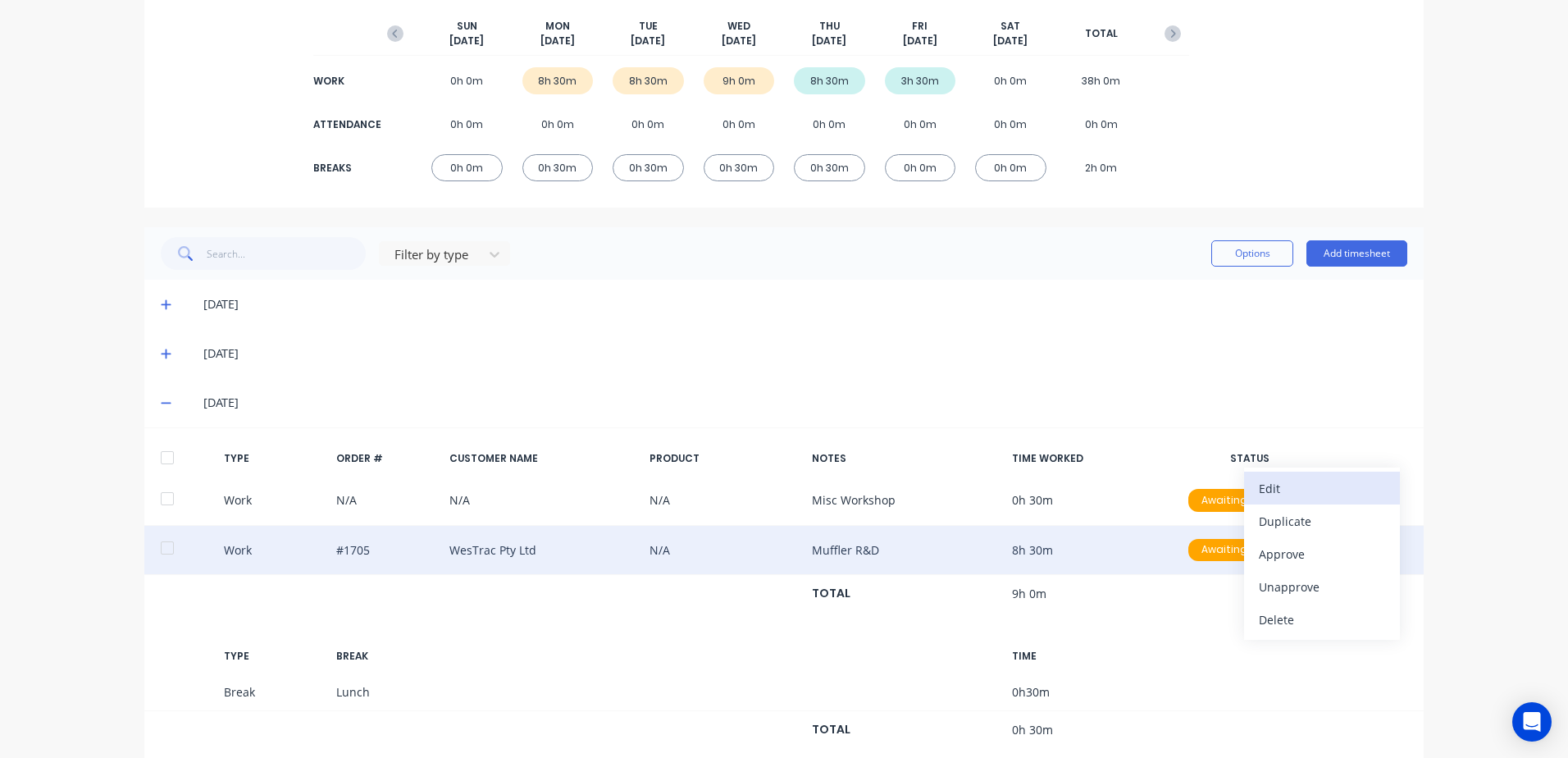
click at [1271, 484] on div "Edit" at bounding box center [1322, 488] width 126 height 24
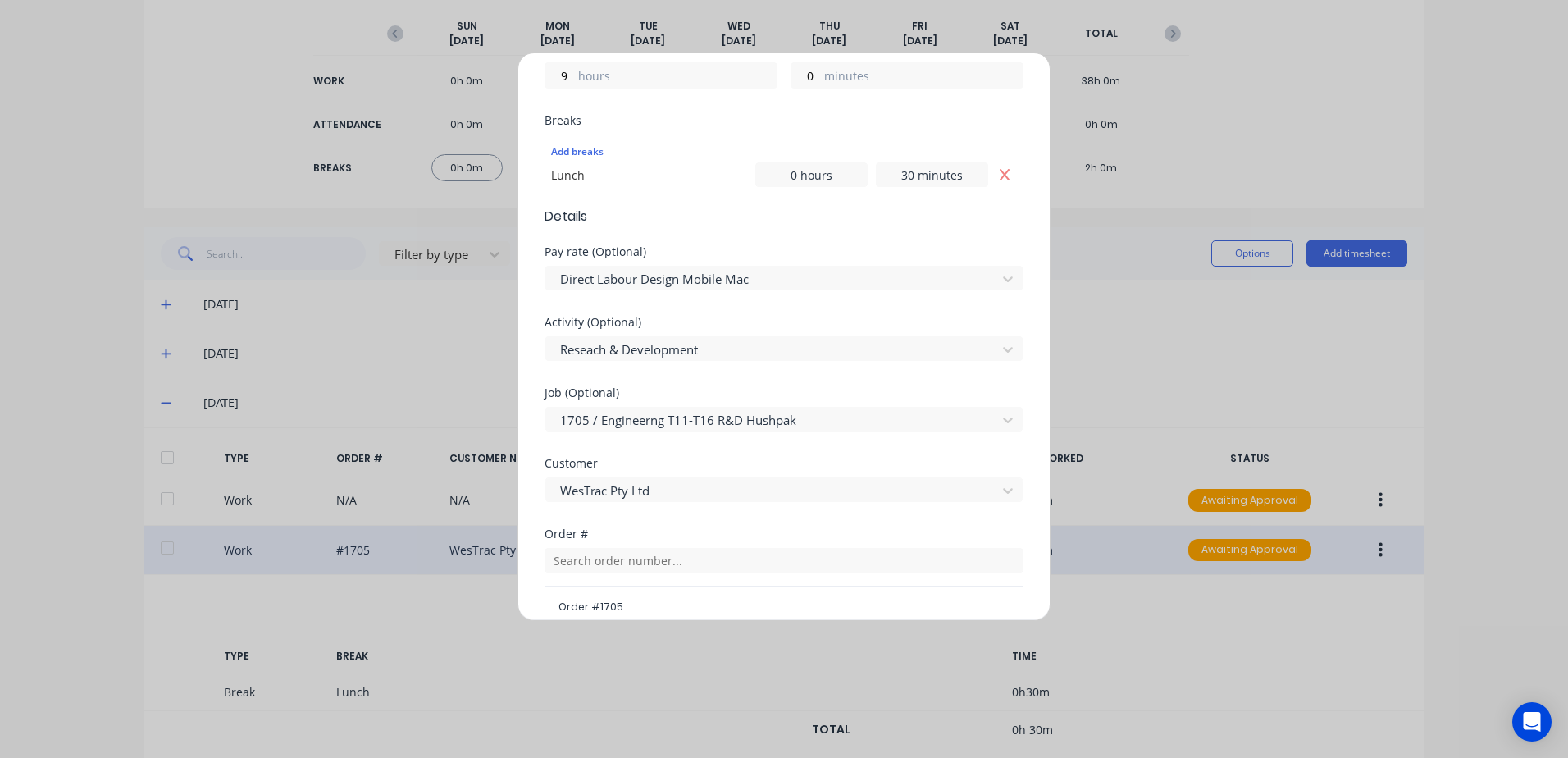
scroll to position [411, 0]
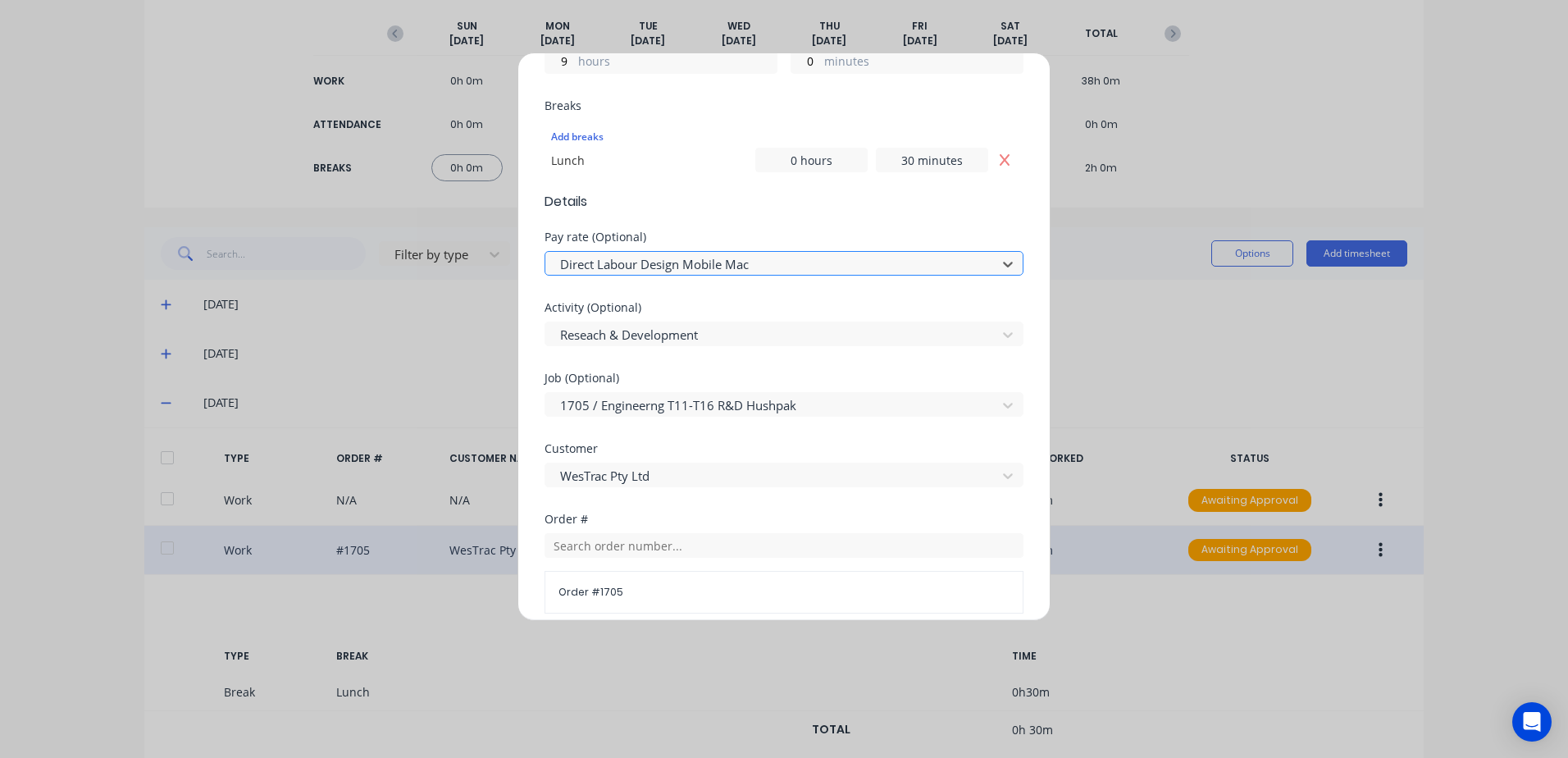
click at [674, 261] on div at bounding box center [773, 264] width 430 height 21
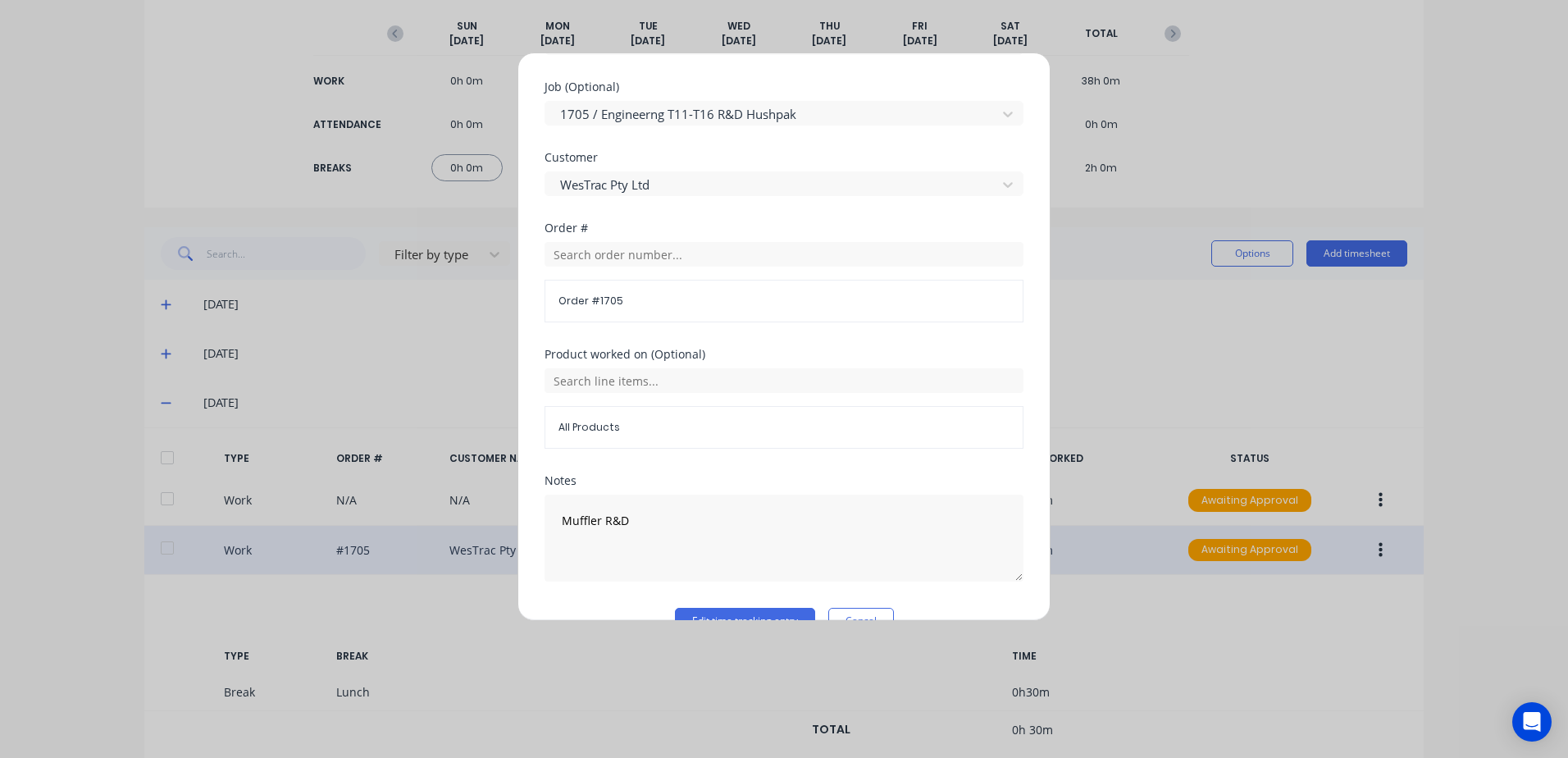
scroll to position [738, 0]
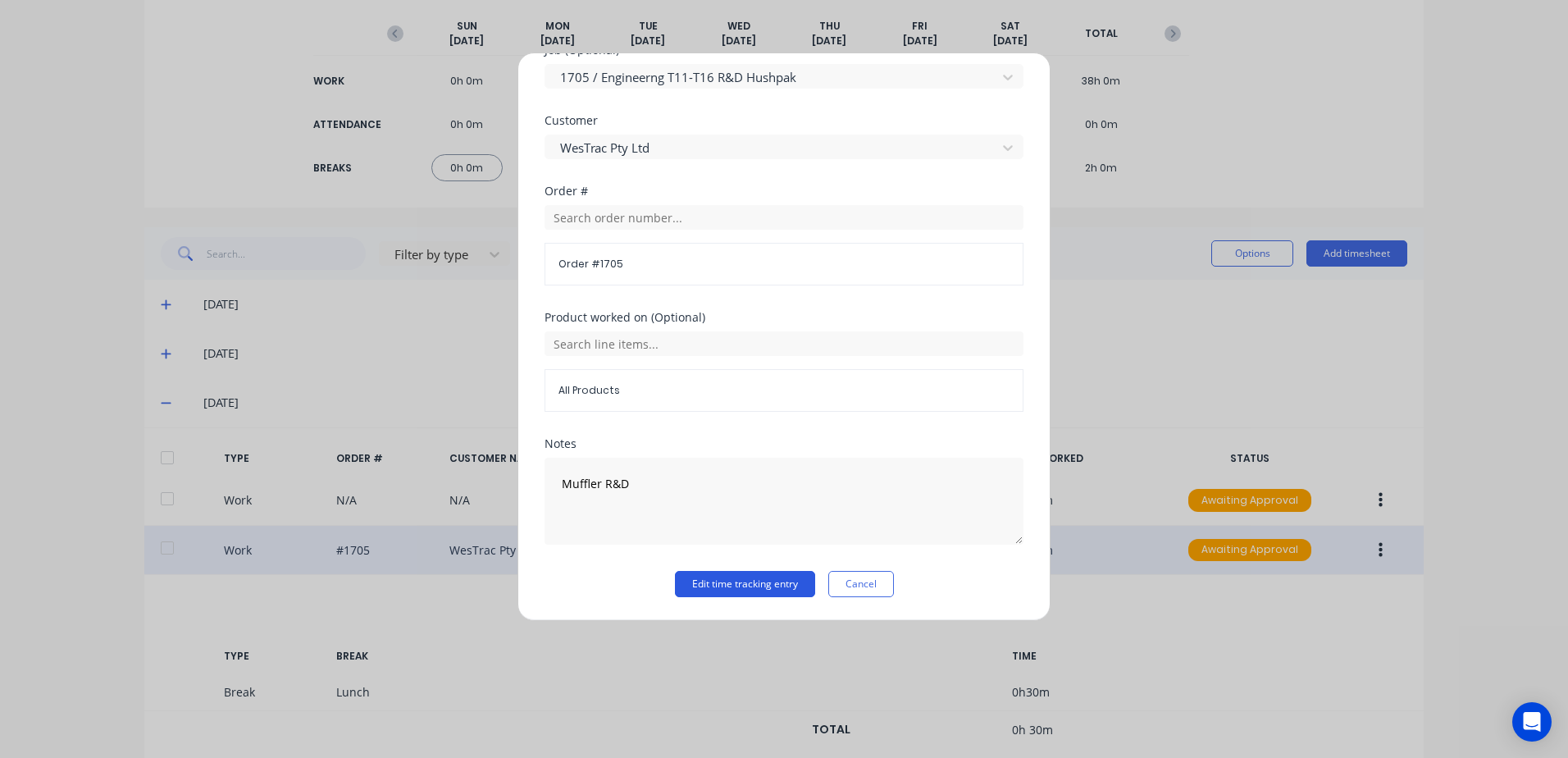
click at [705, 584] on button "Edit time tracking entry" at bounding box center [745, 584] width 140 height 27
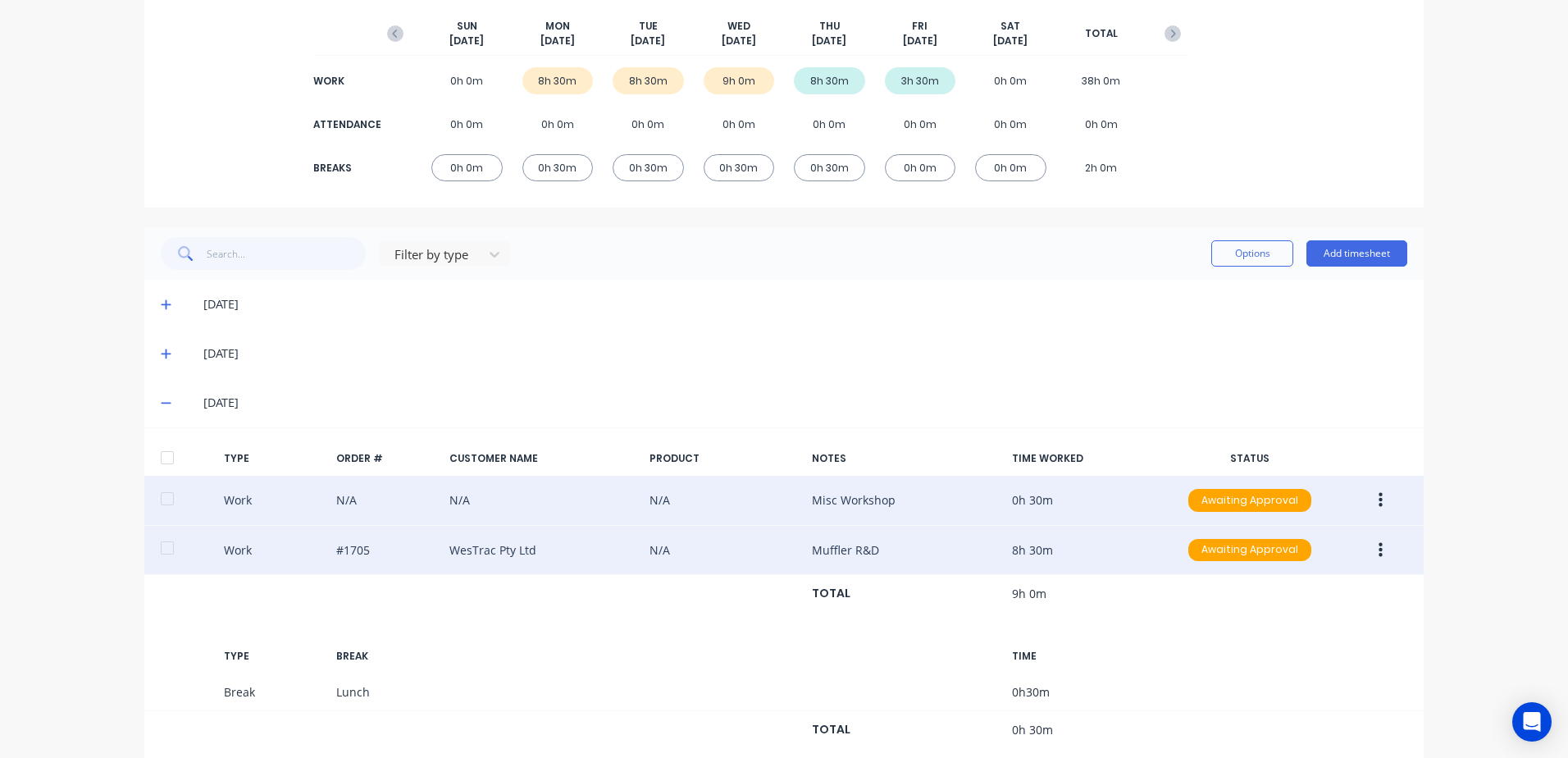
click at [1379, 501] on icon "button" at bounding box center [1381, 500] width 4 height 15
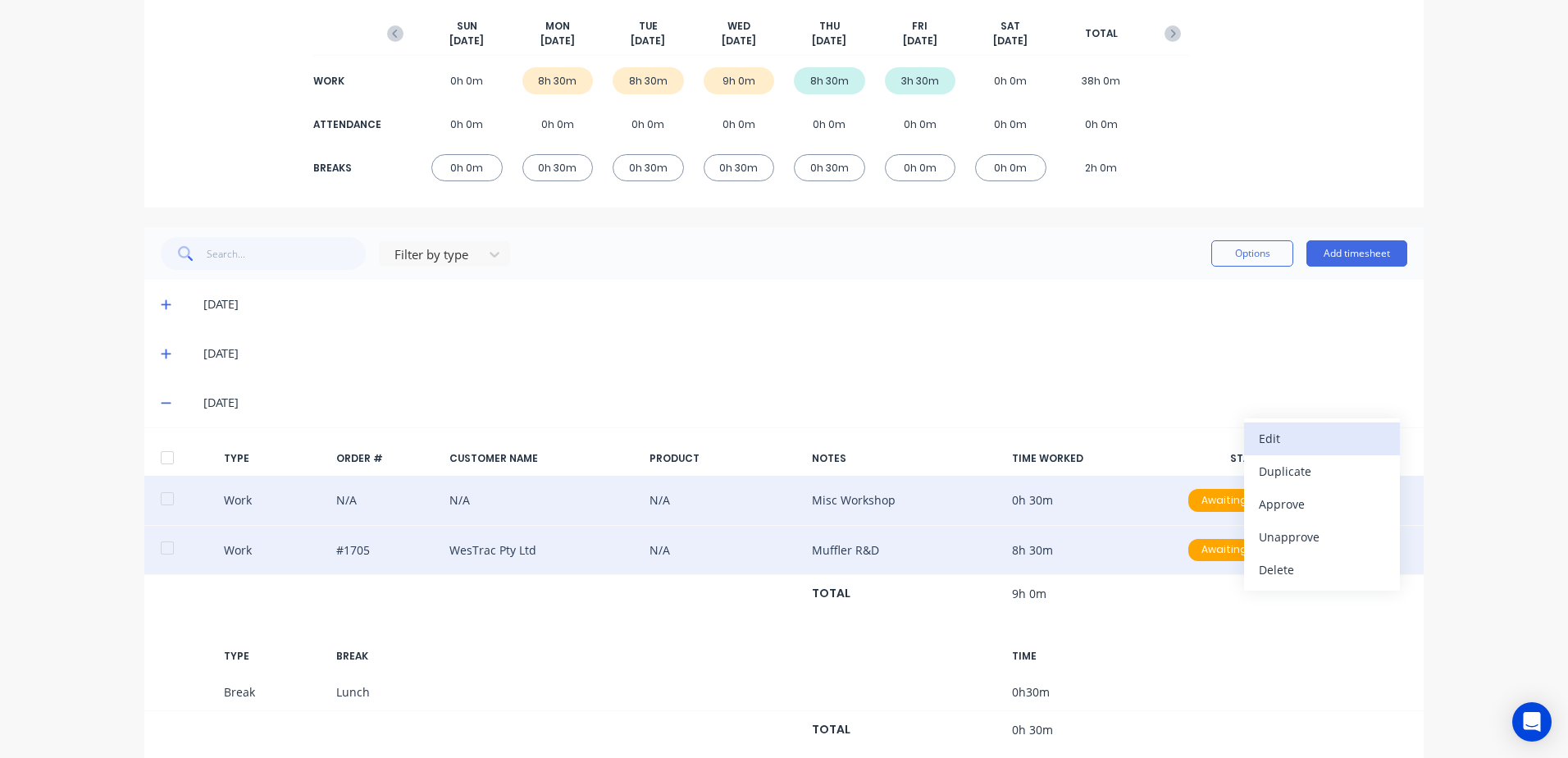
click at [1288, 442] on div "Edit" at bounding box center [1322, 438] width 126 height 24
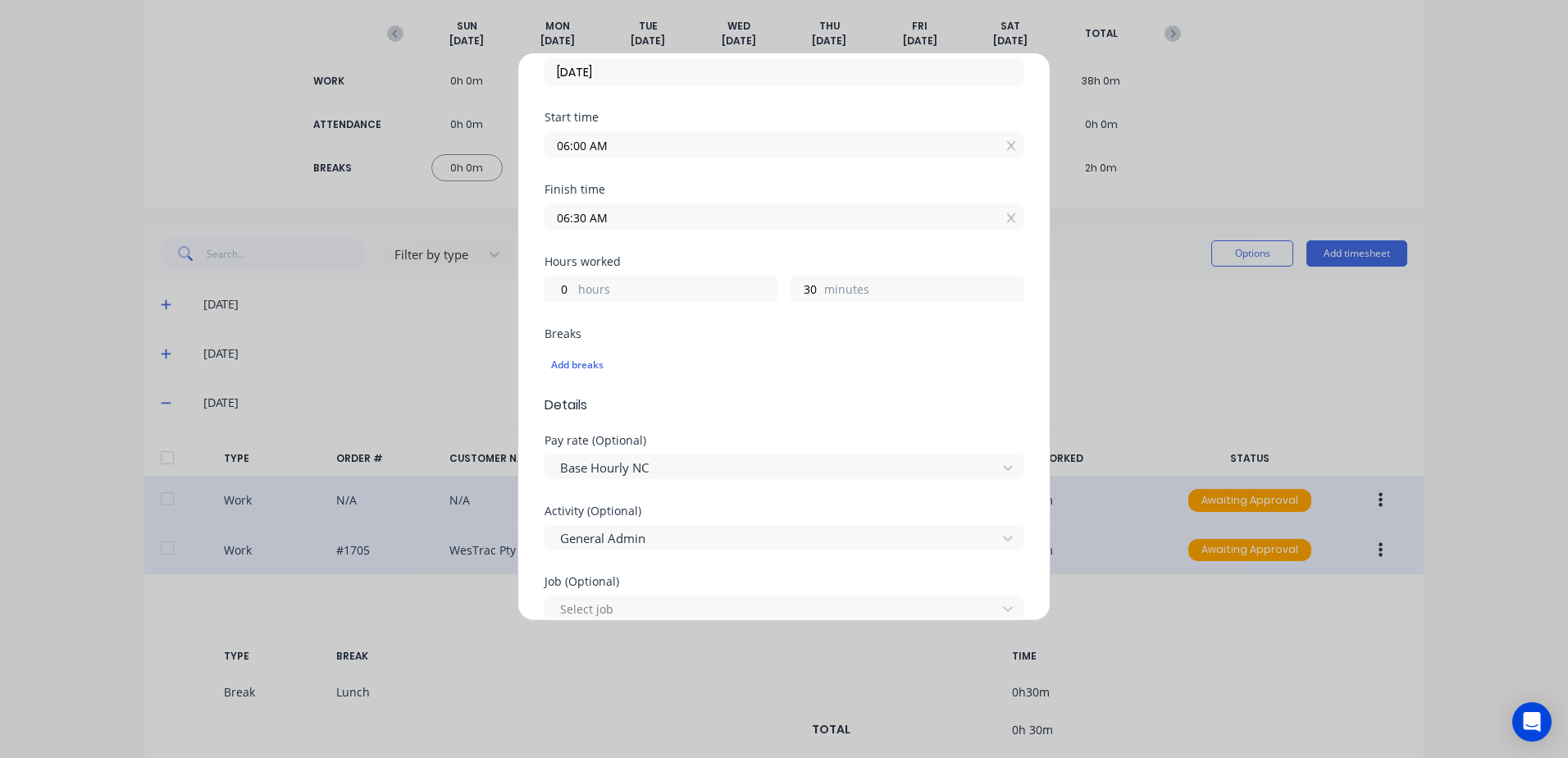
scroll to position [164, 0]
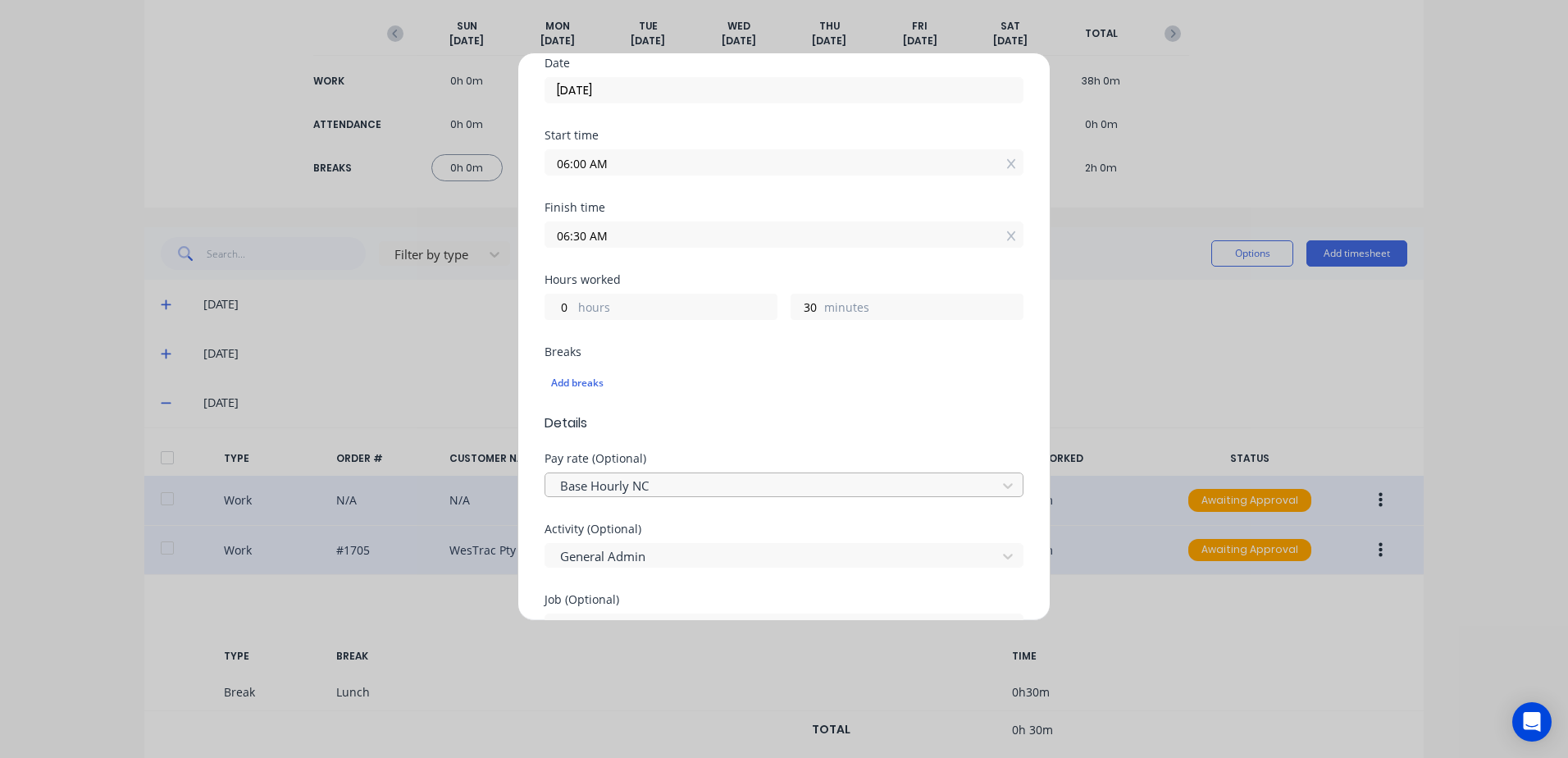
click at [656, 483] on div at bounding box center [773, 485] width 430 height 21
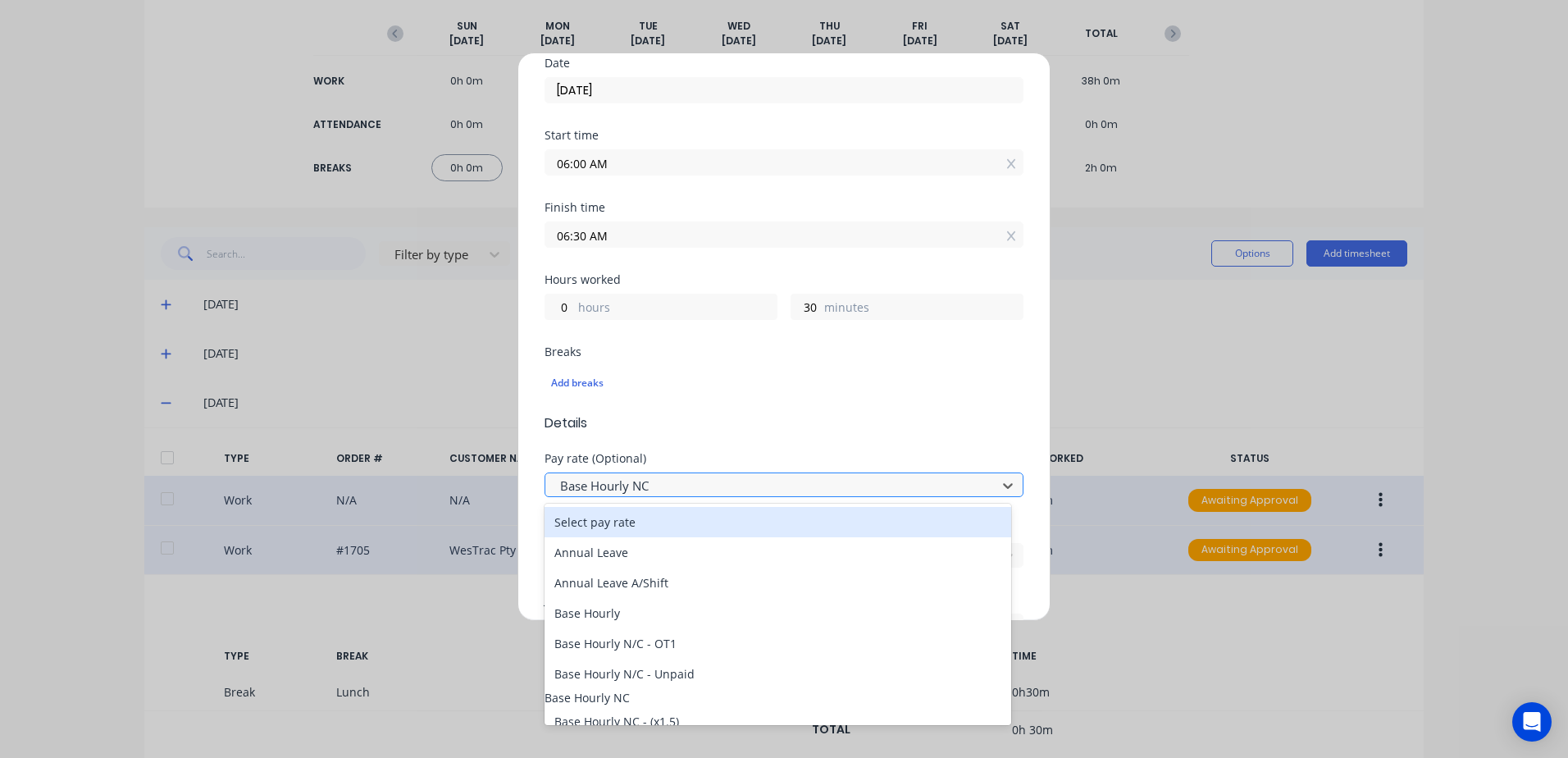
click at [664, 482] on div at bounding box center [773, 485] width 430 height 21
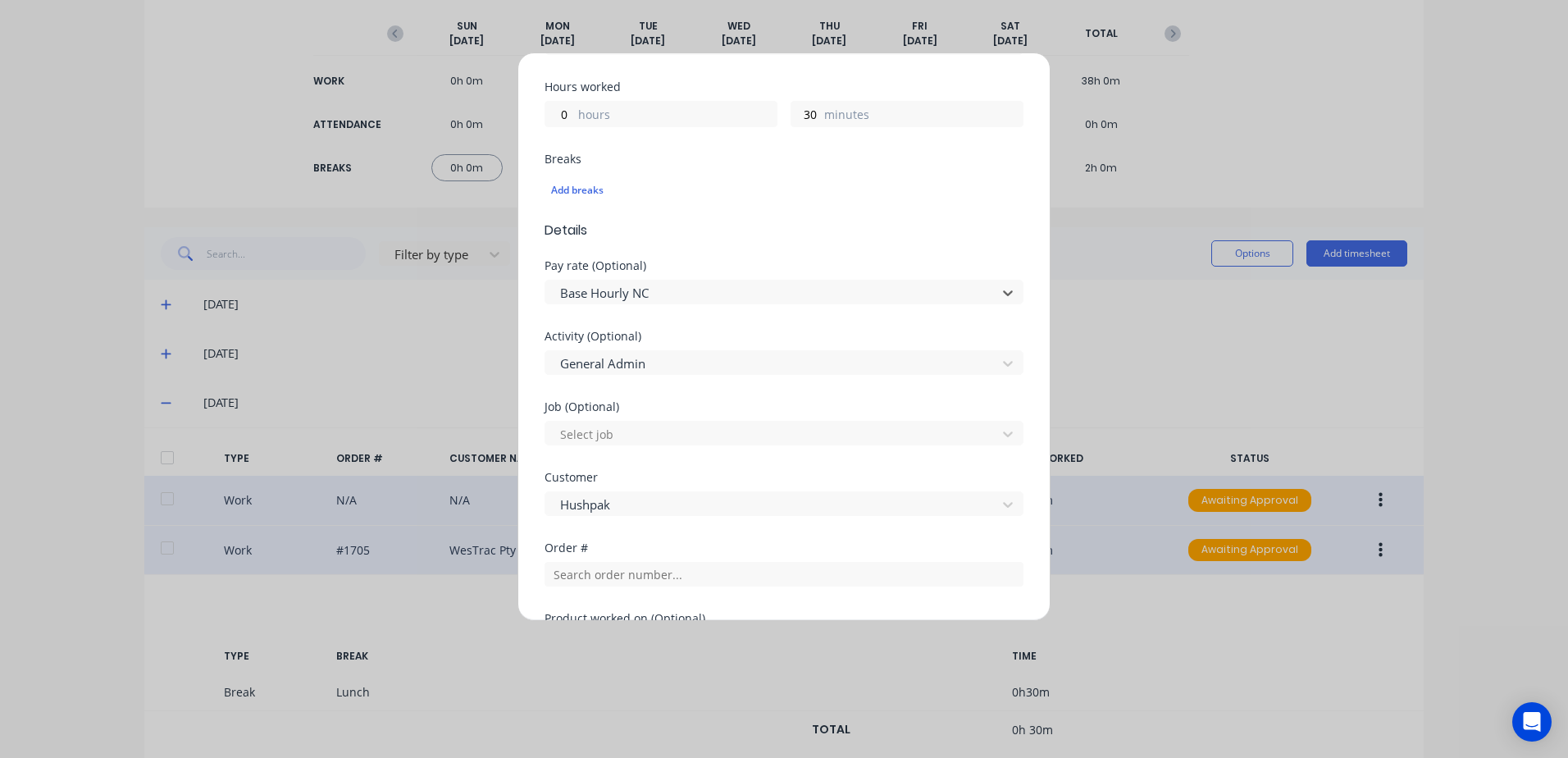
scroll to position [411, 0]
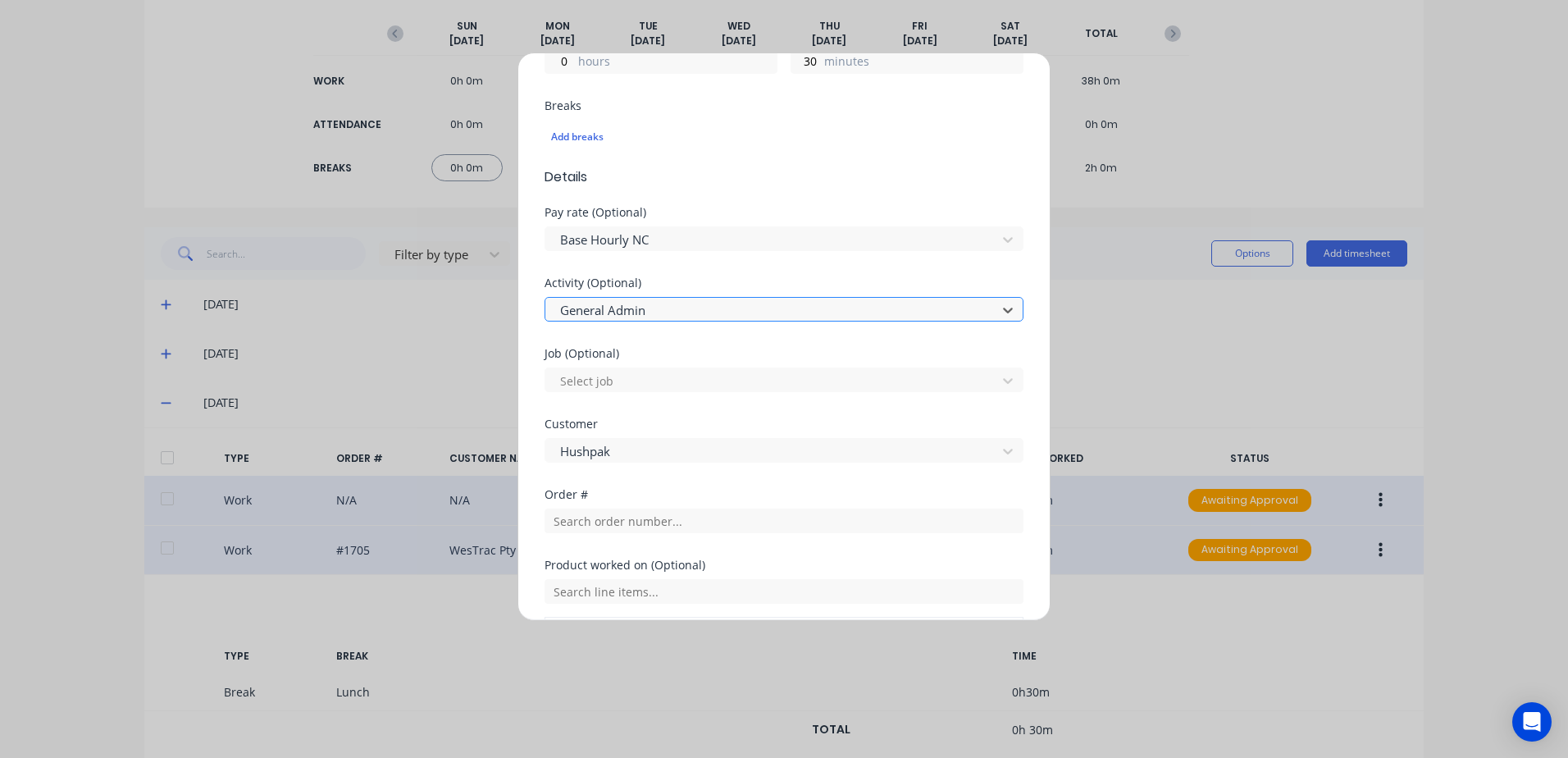
click at [610, 310] on div at bounding box center [773, 310] width 430 height 21
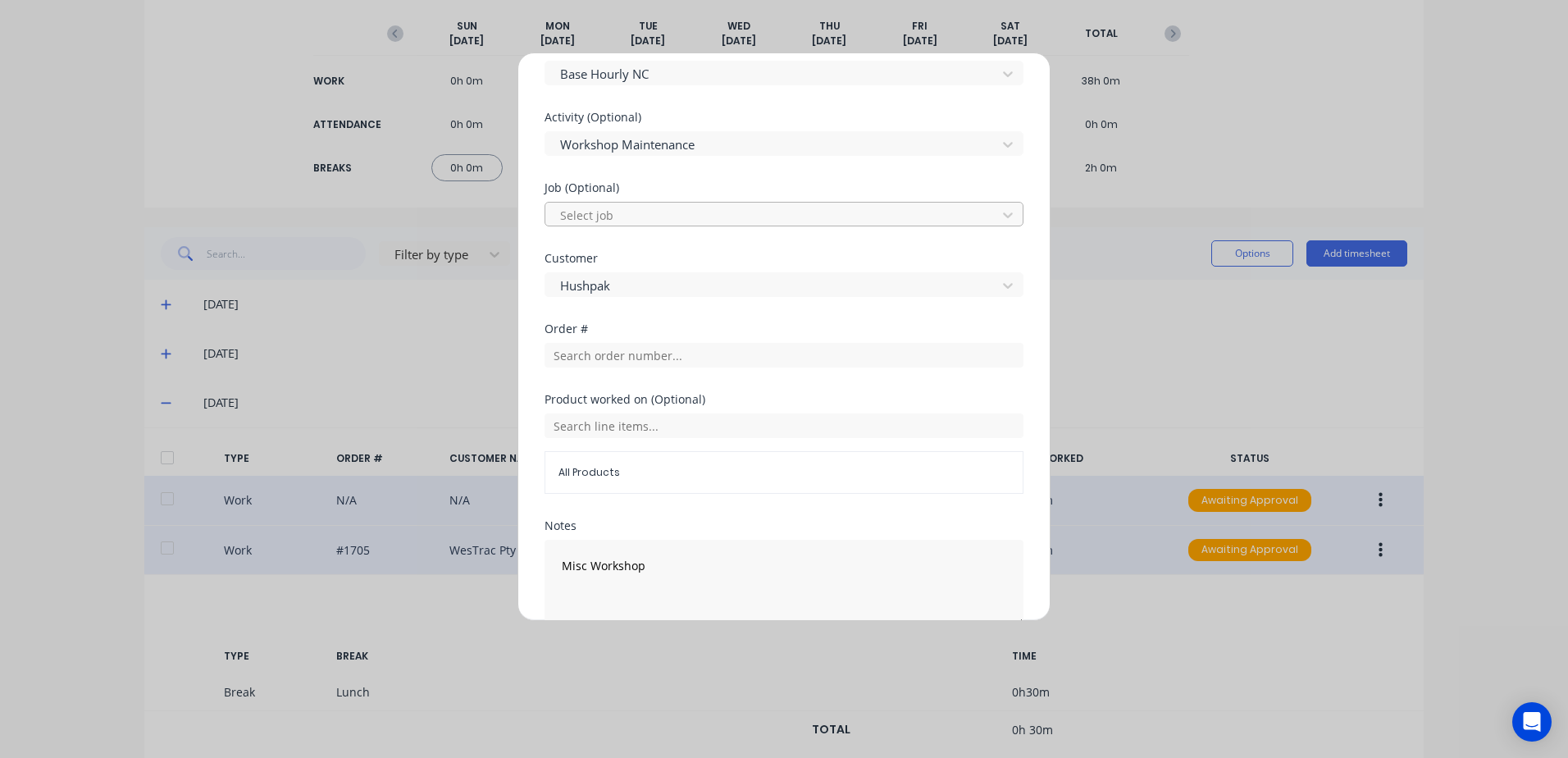
scroll to position [658, 0]
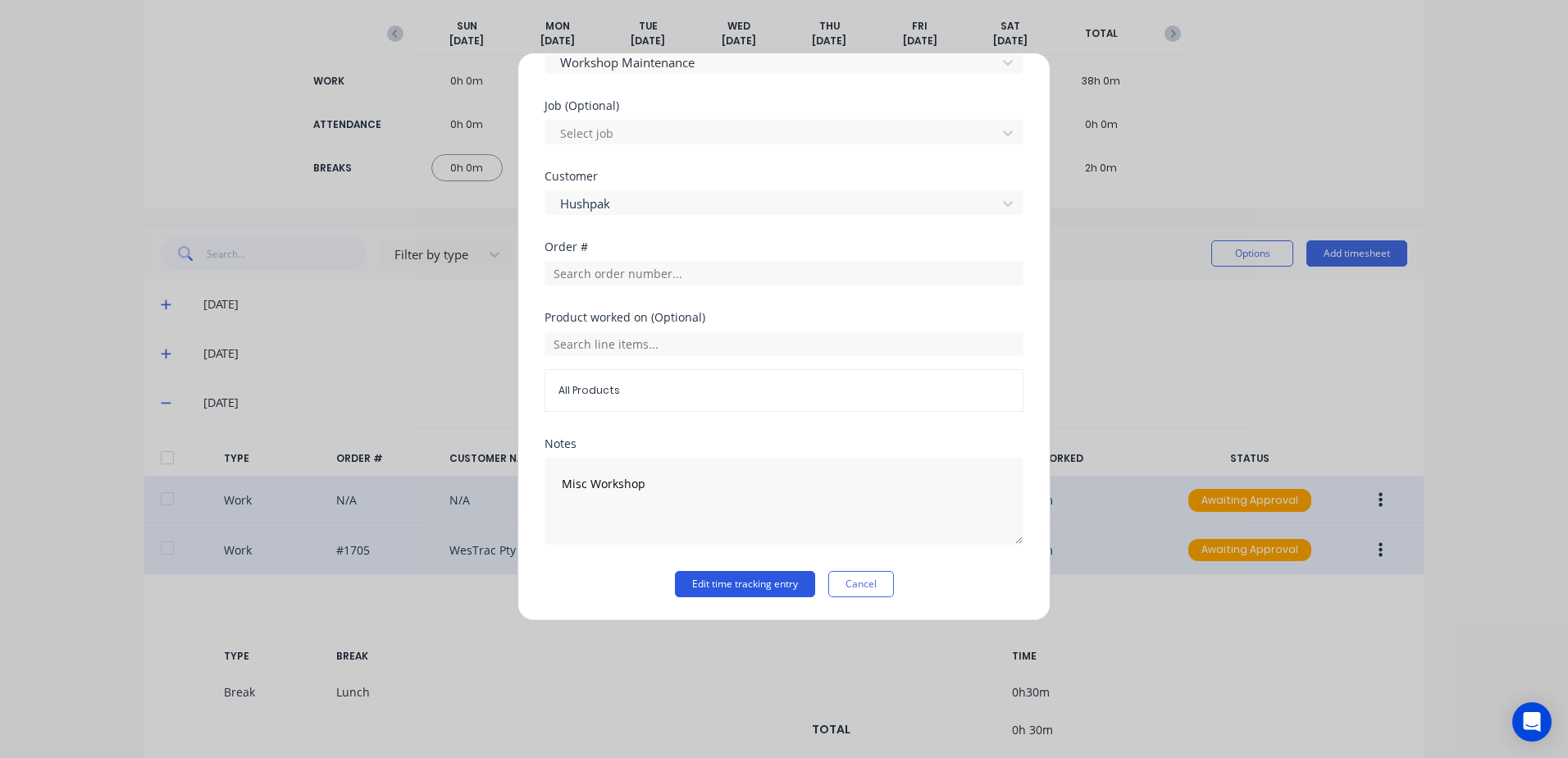
click at [694, 583] on button "Edit time tracking entry" at bounding box center [745, 584] width 140 height 27
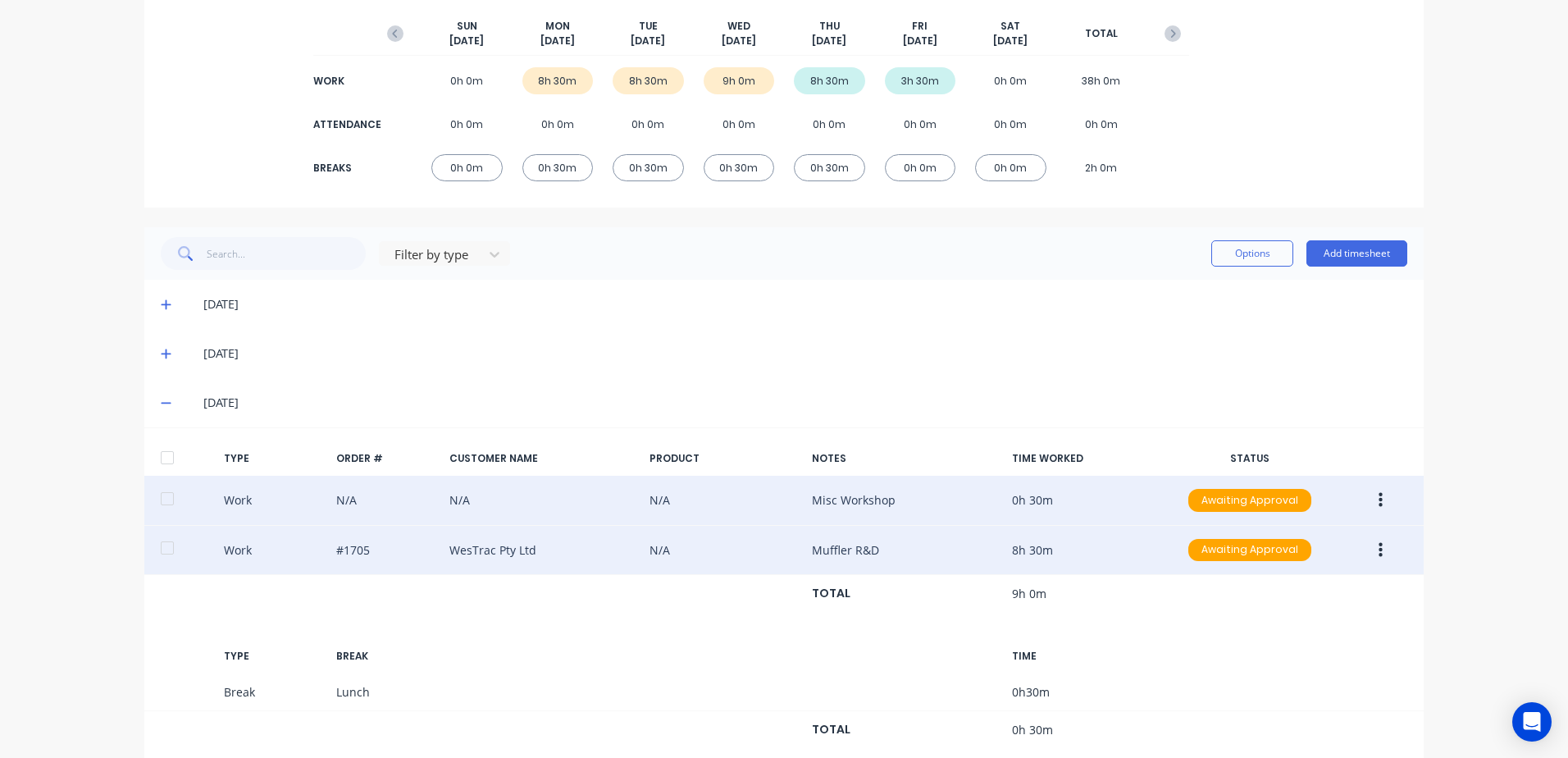
click at [1379, 494] on icon "button" at bounding box center [1381, 500] width 4 height 15
click at [1278, 502] on div "Approve" at bounding box center [1322, 504] width 126 height 24
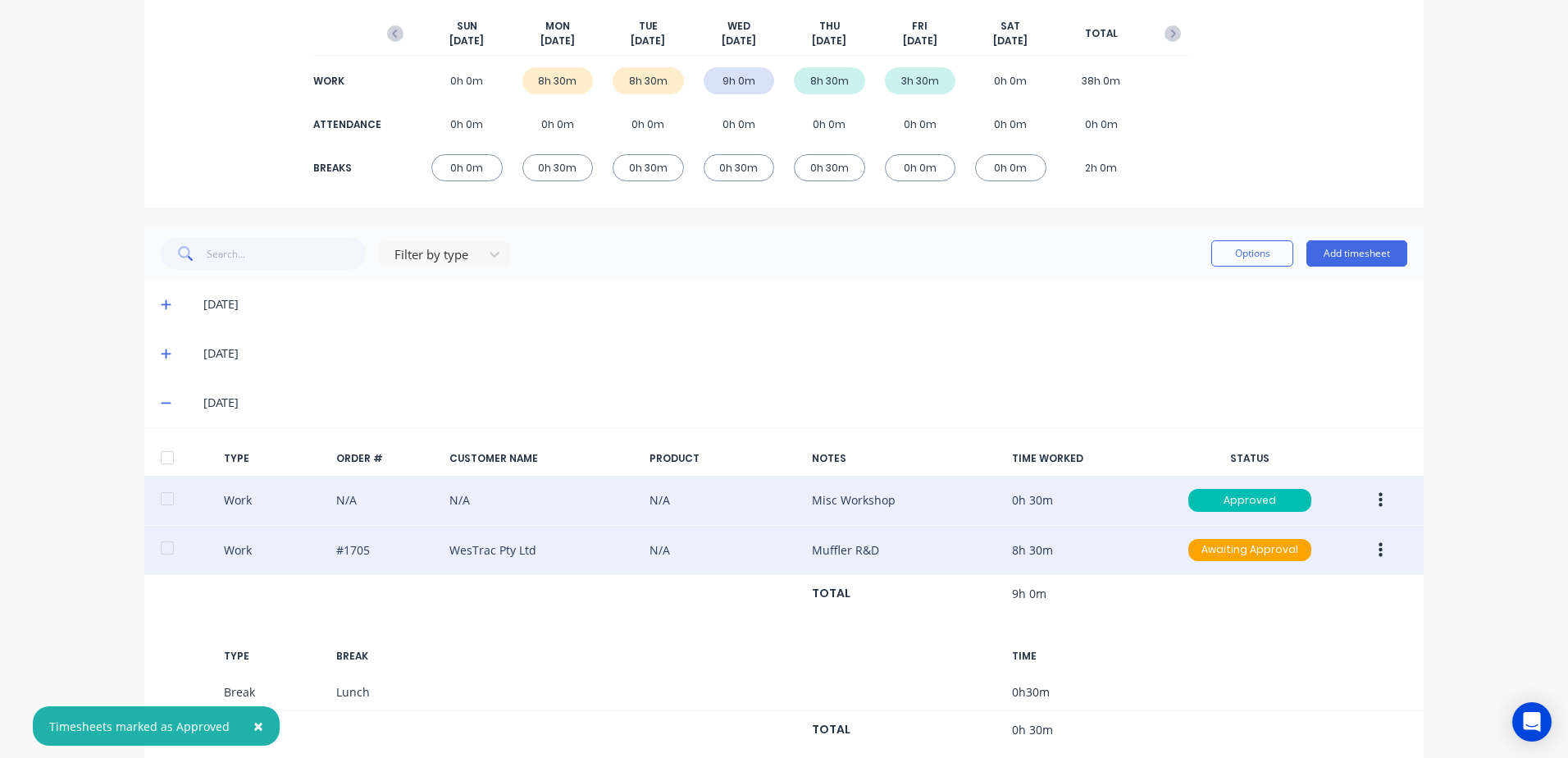
click at [1379, 551] on icon "button" at bounding box center [1381, 549] width 4 height 15
click at [1274, 559] on div "Approve" at bounding box center [1322, 554] width 126 height 24
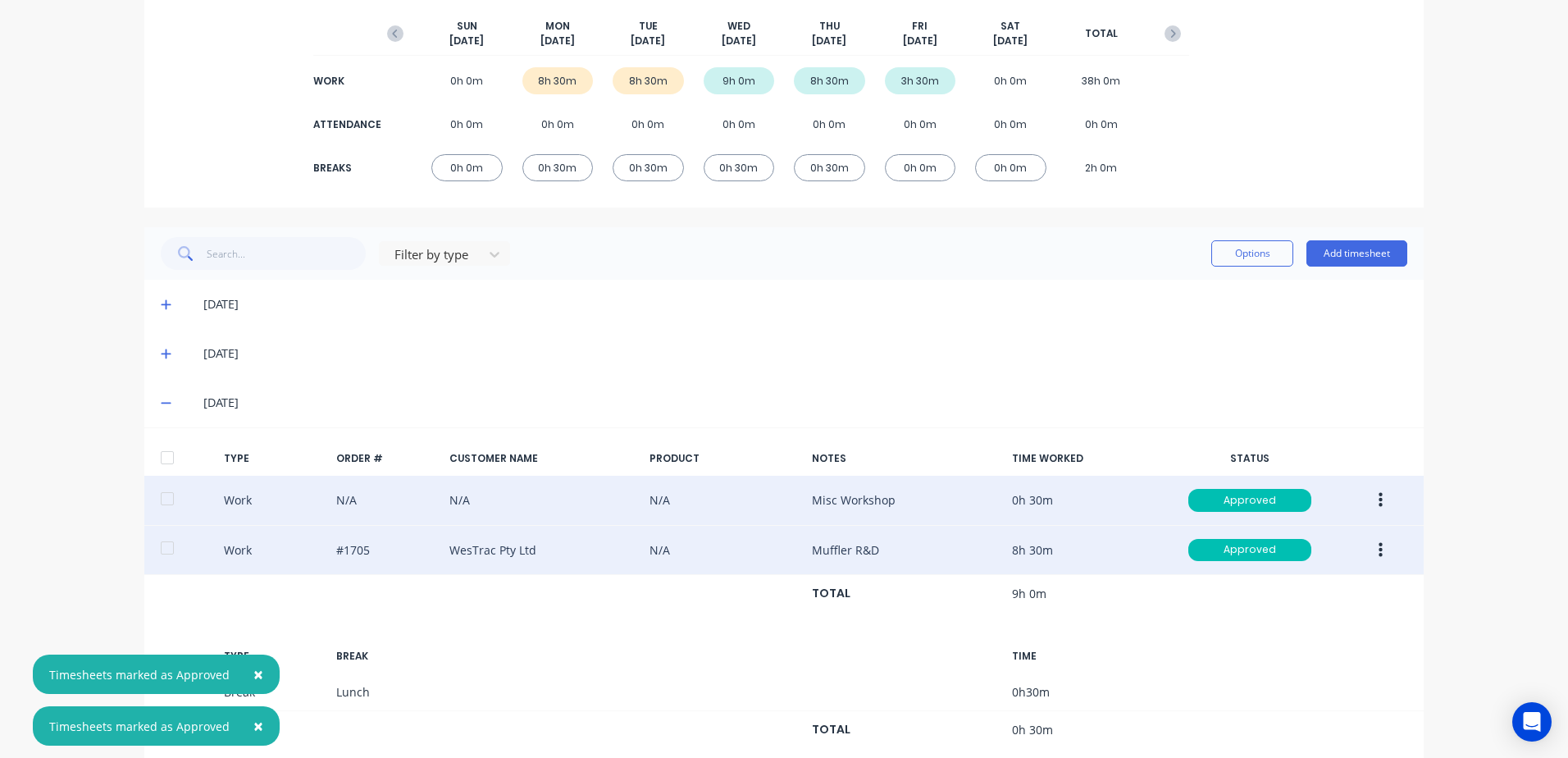
click at [160, 353] on icon at bounding box center [165, 354] width 10 height 10
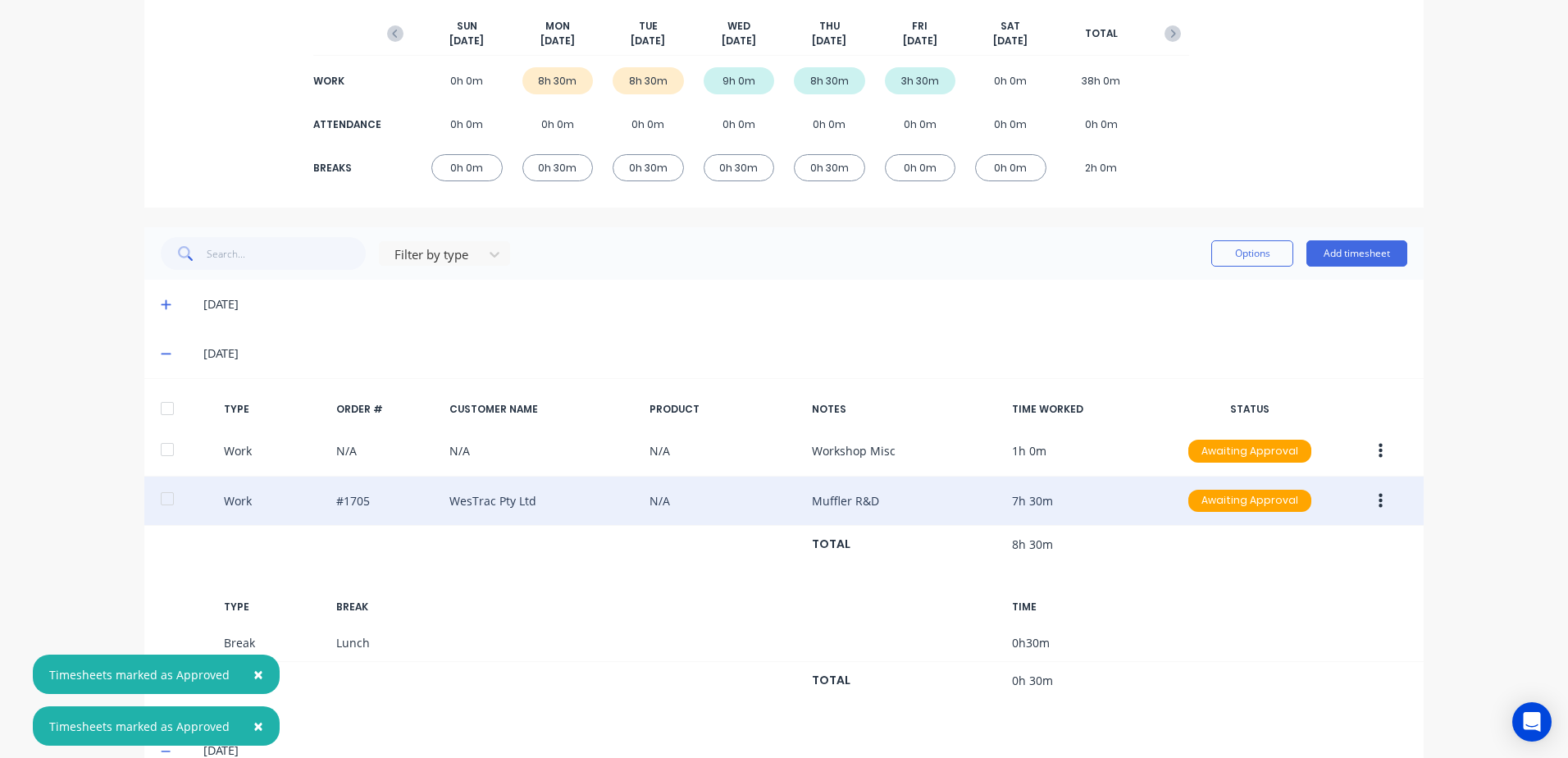
click at [1370, 502] on button "button" at bounding box center [1380, 501] width 38 height 30
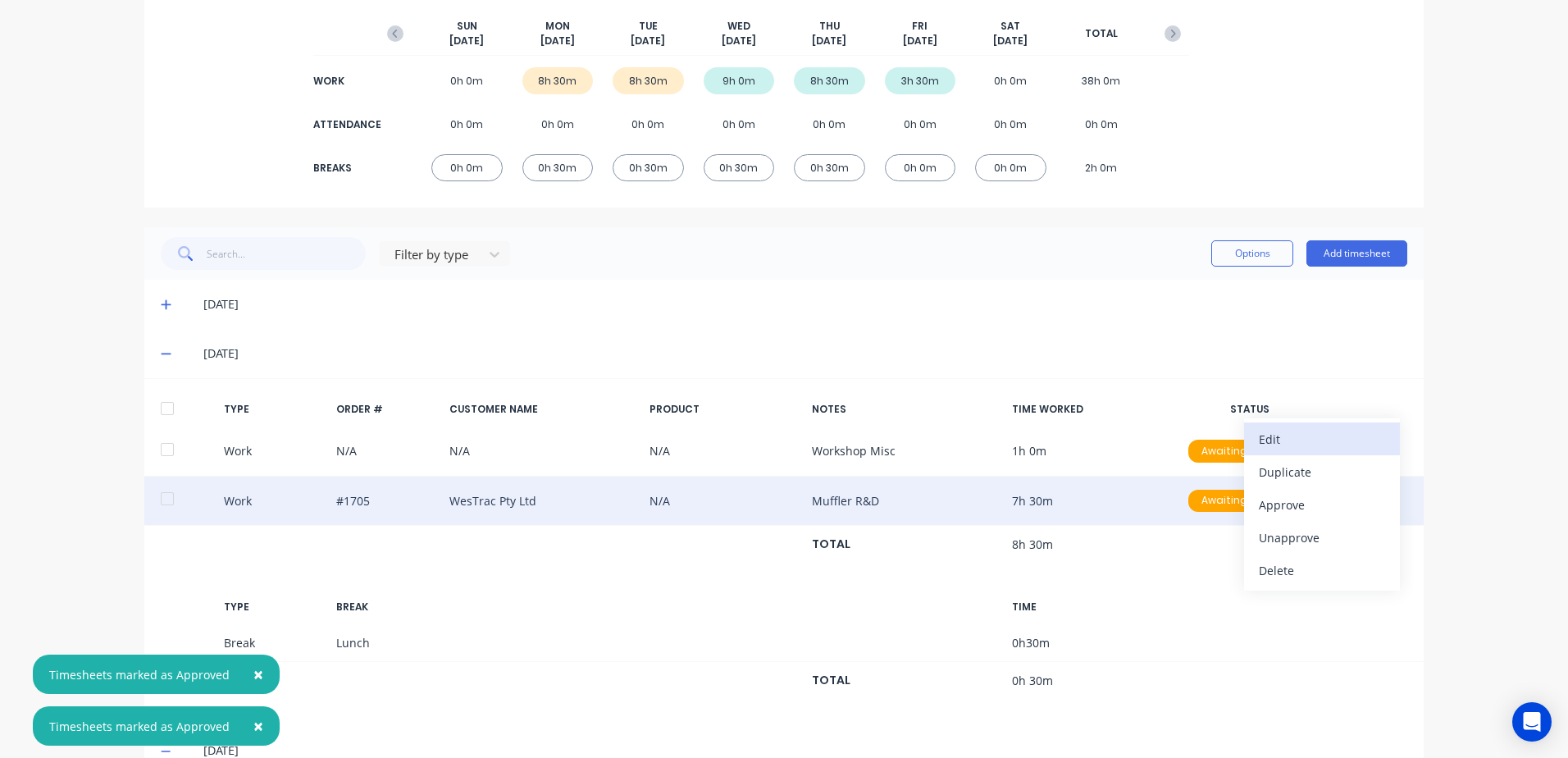
click at [1265, 443] on div "Edit" at bounding box center [1322, 439] width 126 height 24
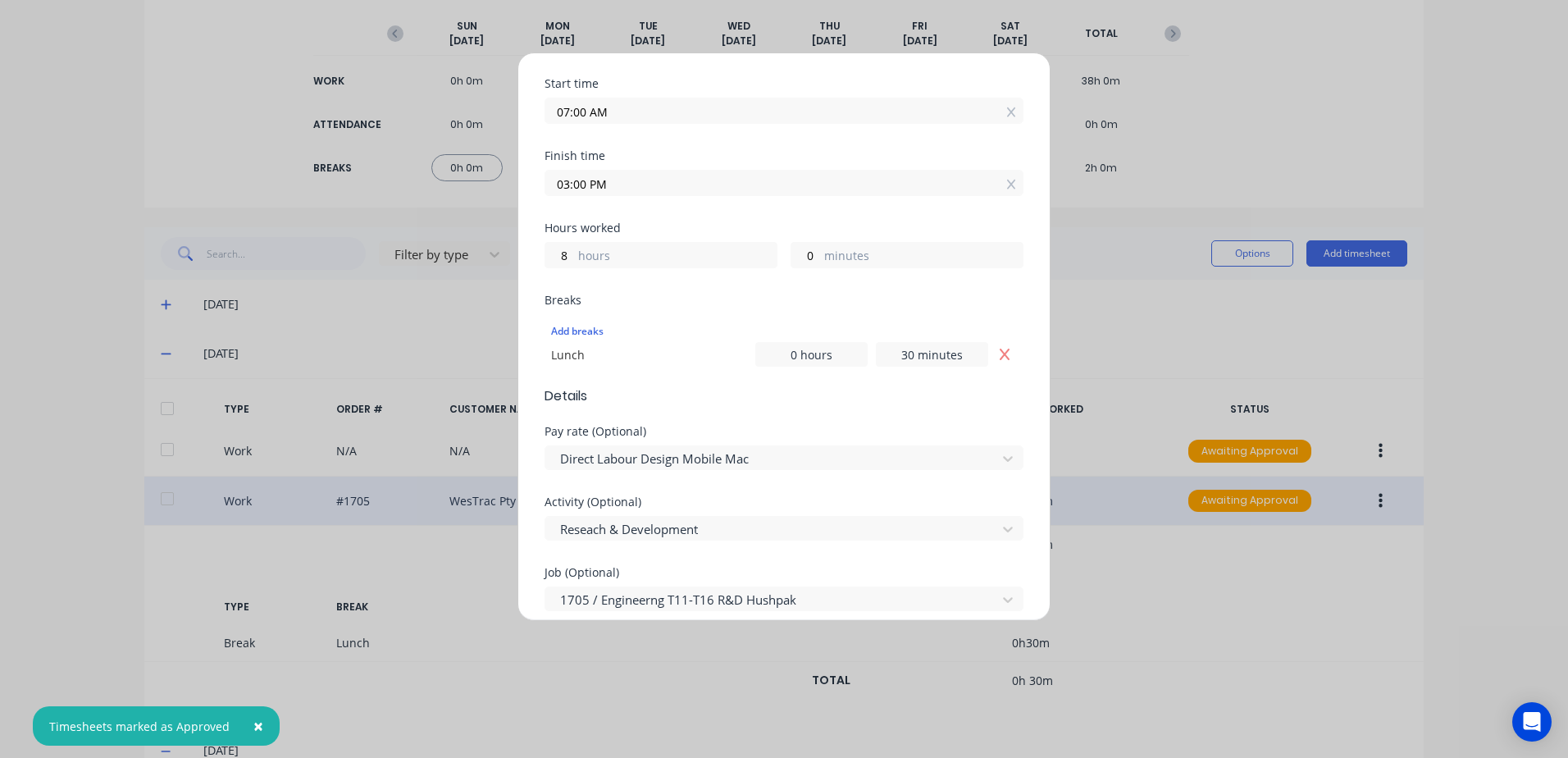
scroll to position [246, 0]
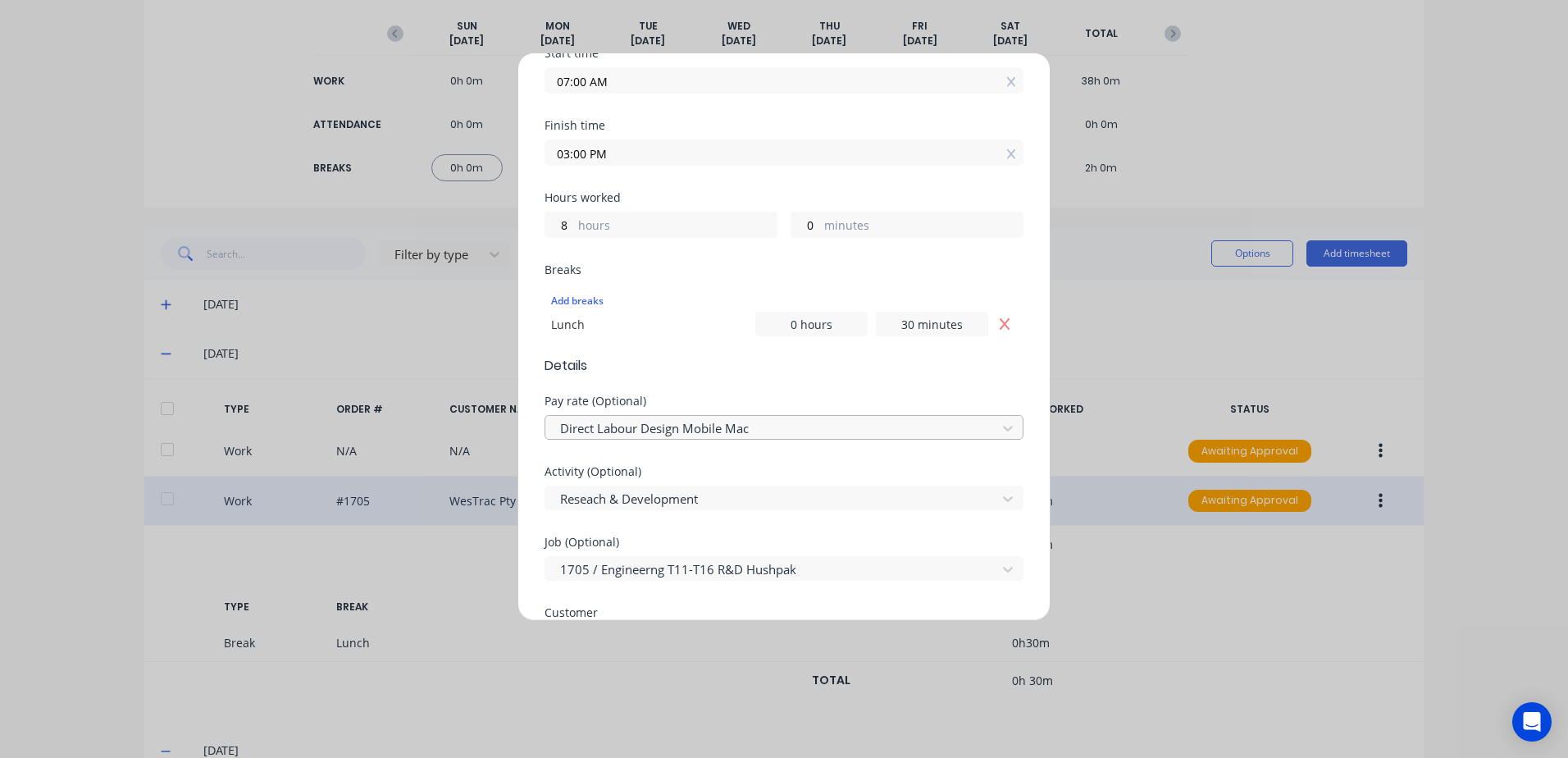
click at [631, 430] on div at bounding box center [773, 428] width 430 height 21
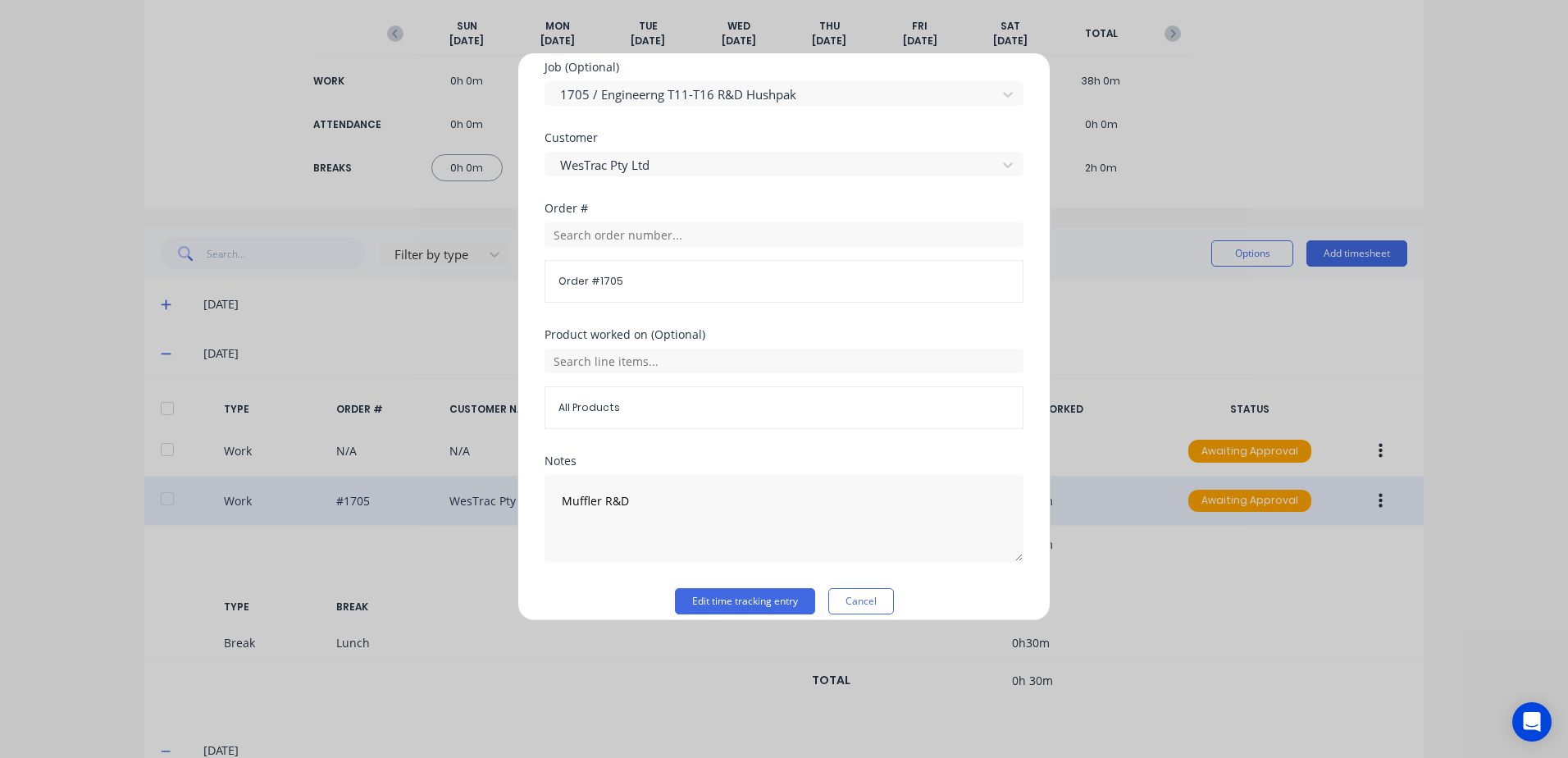
scroll to position [738, 0]
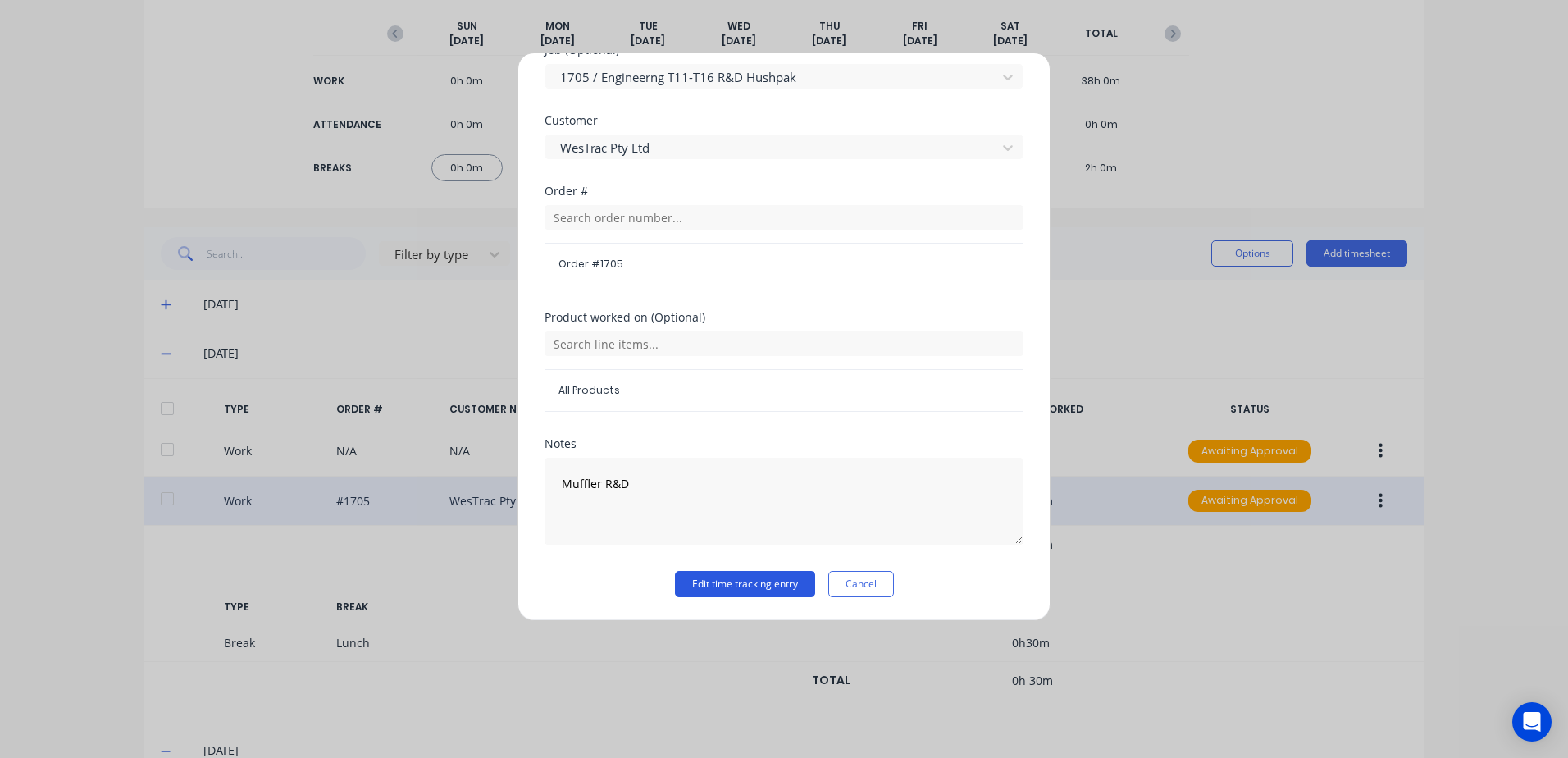
click at [698, 583] on button "Edit time tracking entry" at bounding box center [745, 584] width 140 height 27
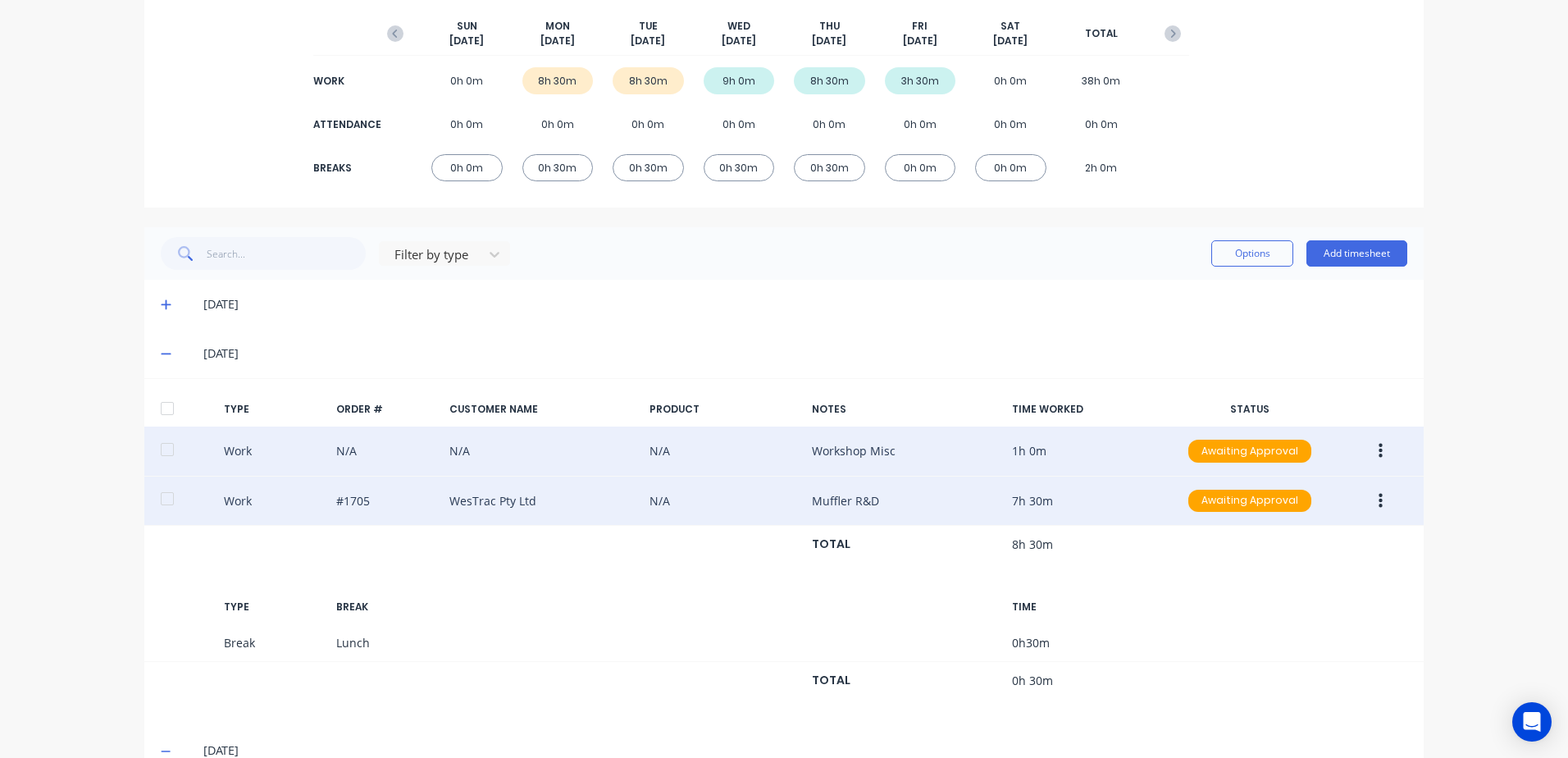
click at [1370, 450] on button "button" at bounding box center [1380, 451] width 38 height 30
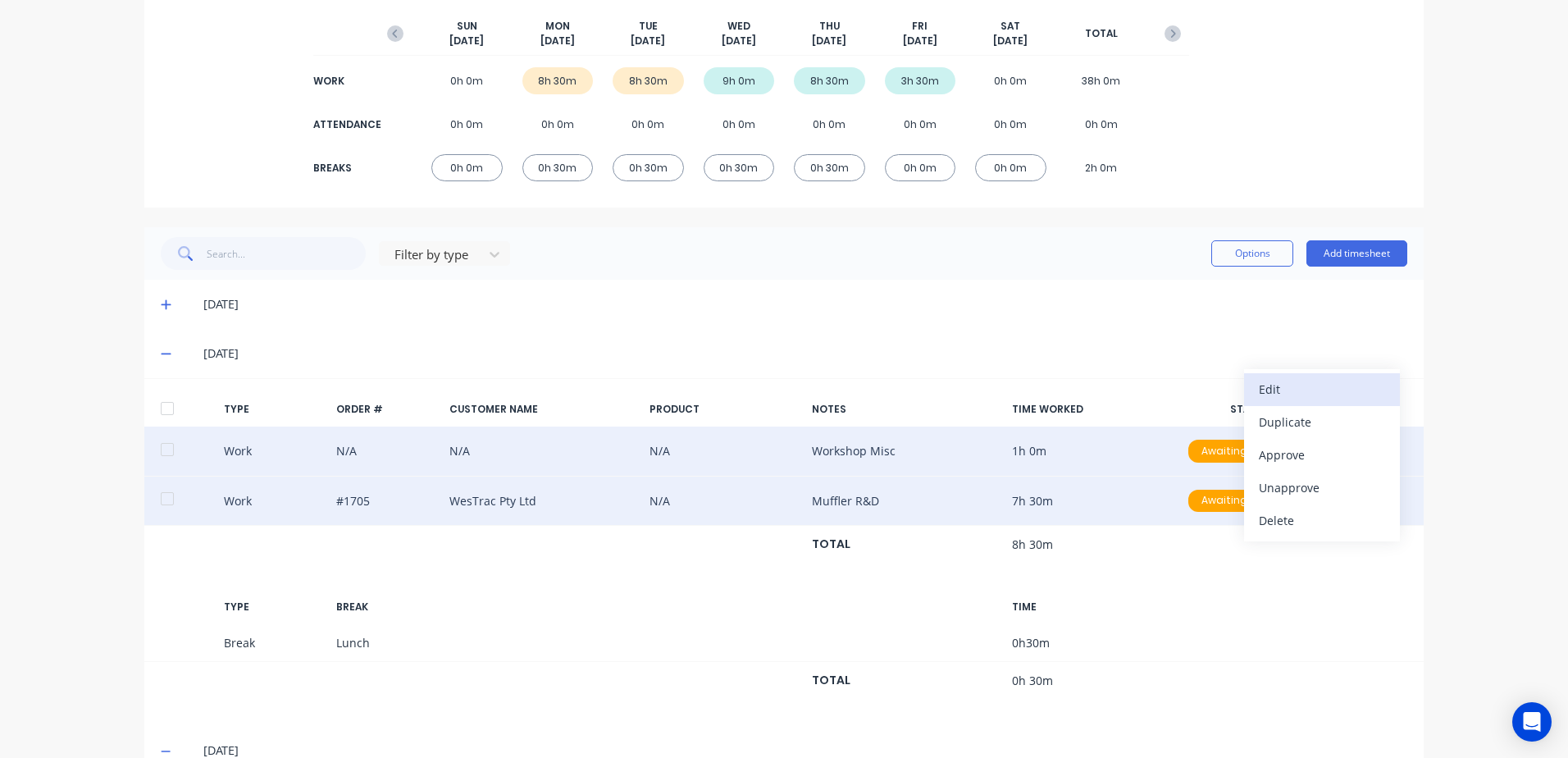
click at [1269, 396] on div "Edit" at bounding box center [1322, 389] width 126 height 24
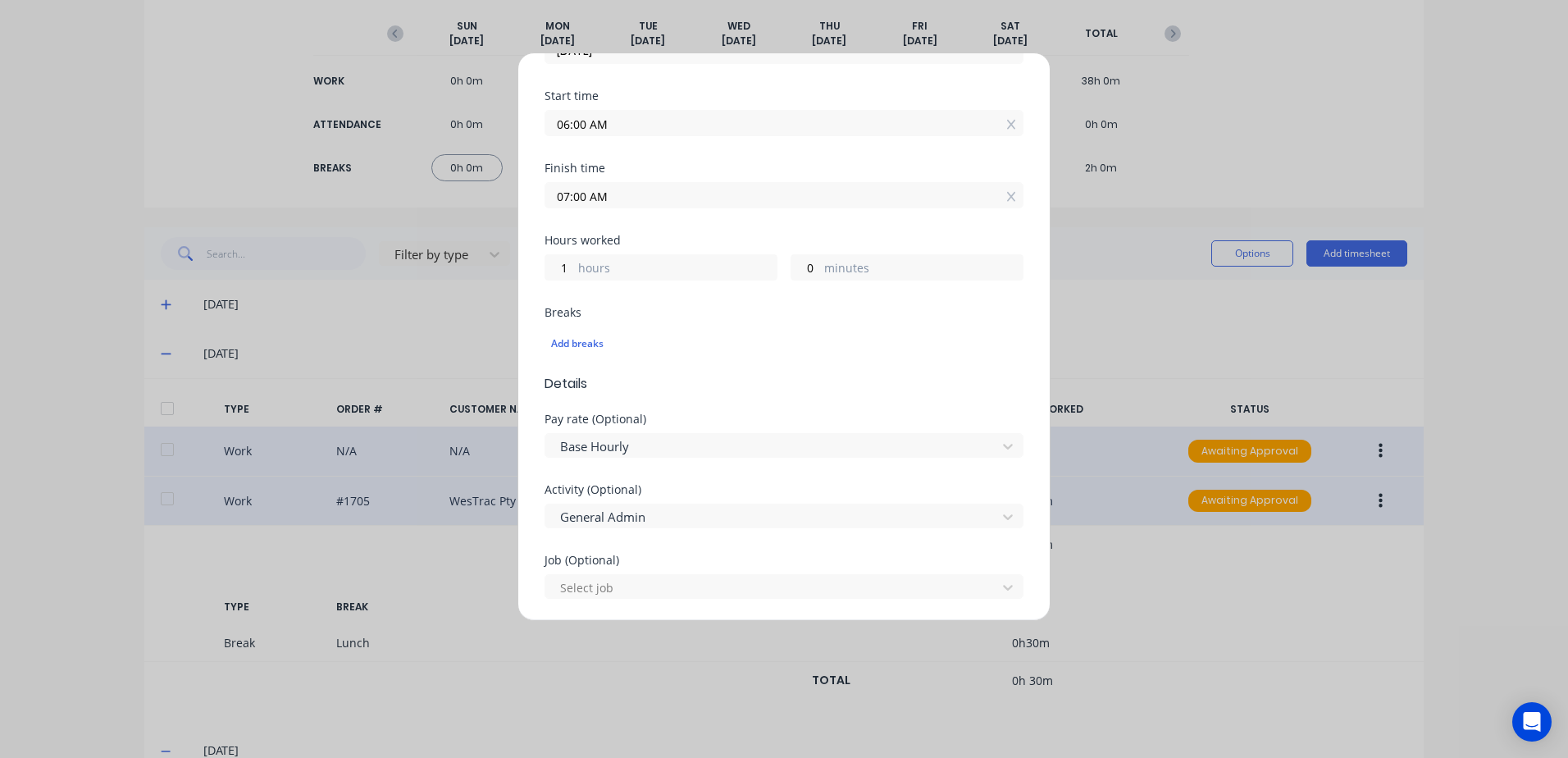
scroll to position [246, 0]
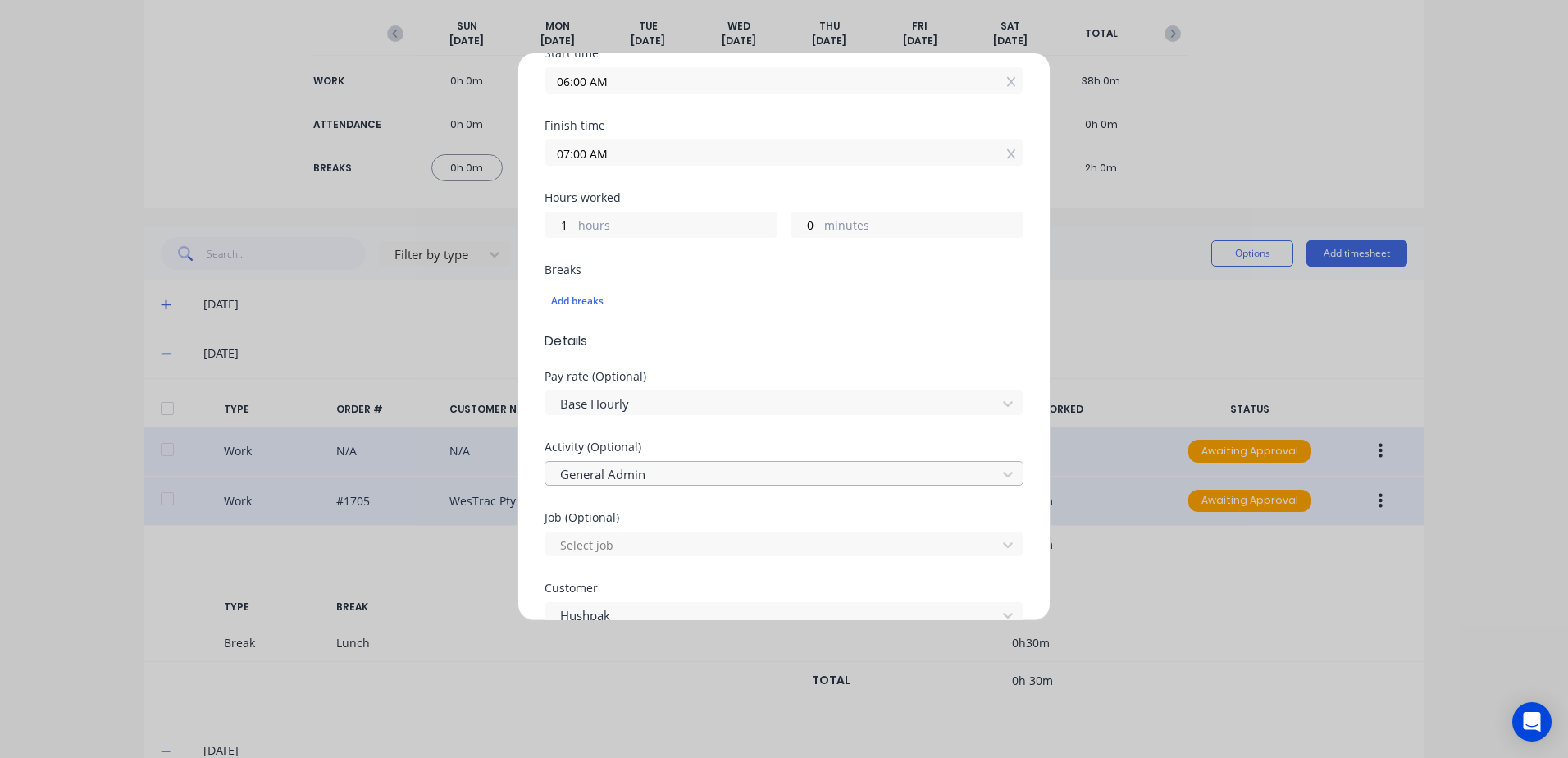
click at [654, 474] on div at bounding box center [773, 474] width 430 height 21
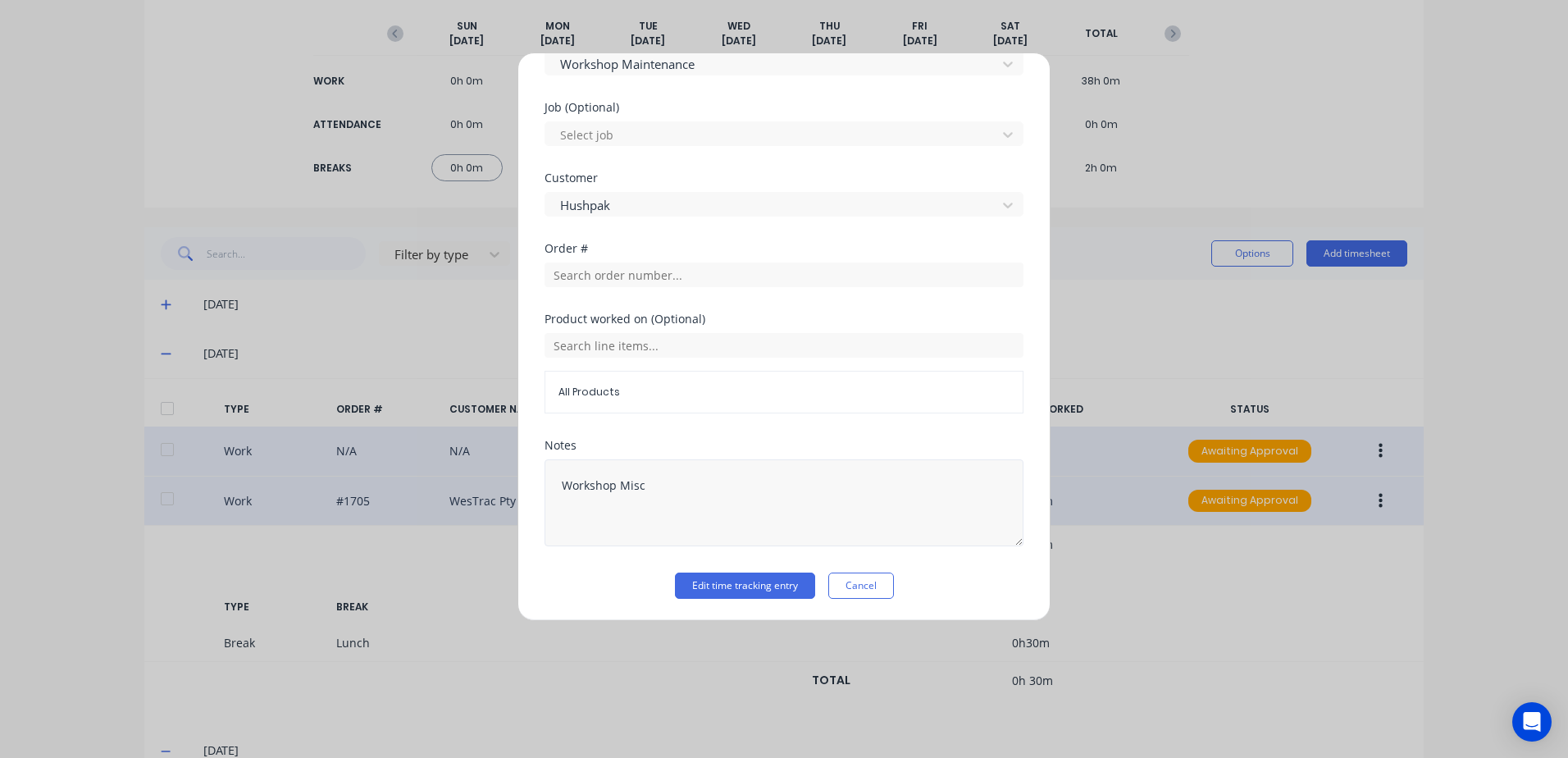
scroll to position [658, 0]
click at [702, 581] on button "Edit time tracking entry" at bounding box center [745, 584] width 140 height 27
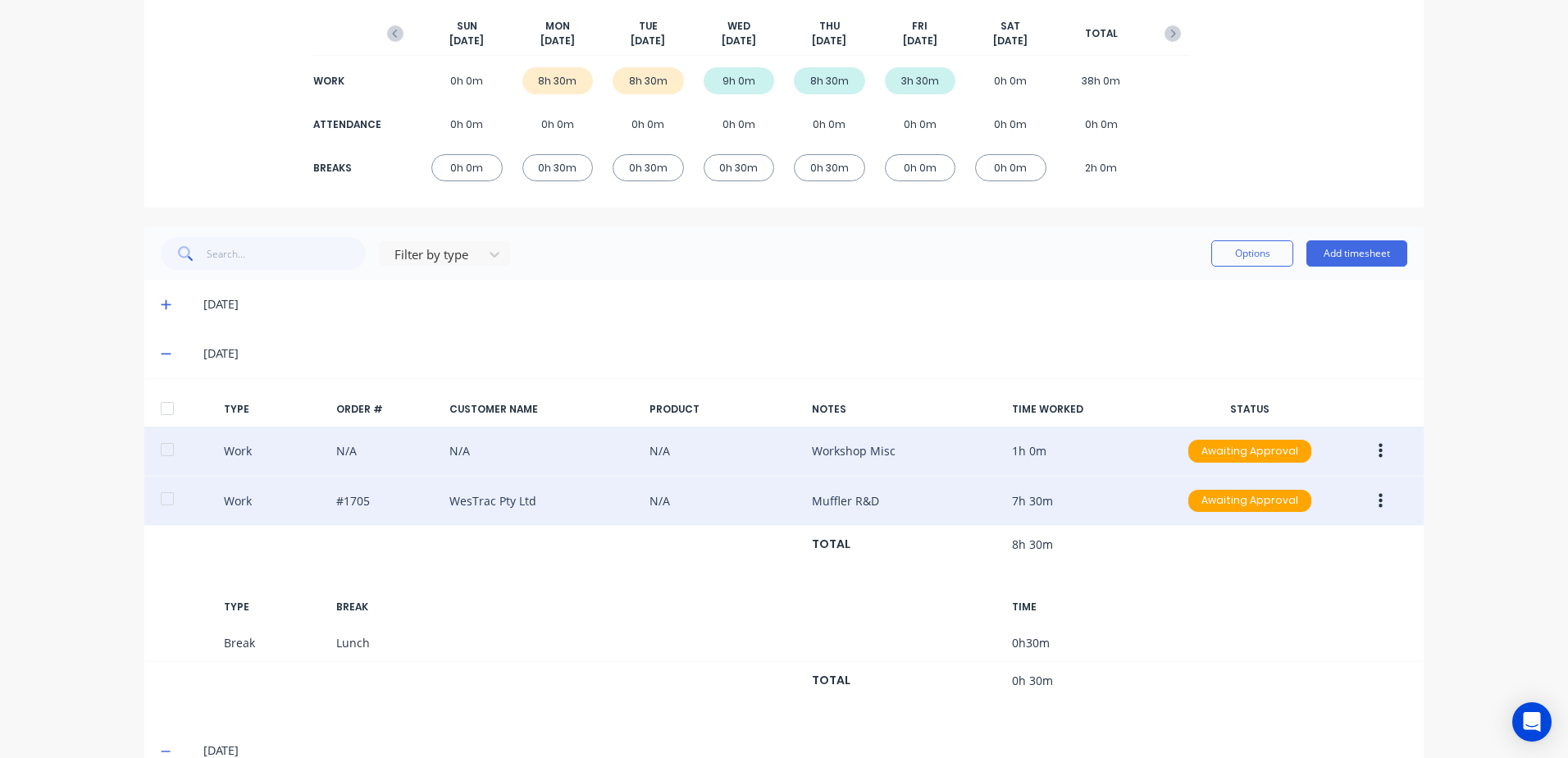
click at [1379, 450] on icon "button" at bounding box center [1381, 451] width 4 height 15
click at [1278, 455] on div "Approve" at bounding box center [1322, 455] width 126 height 24
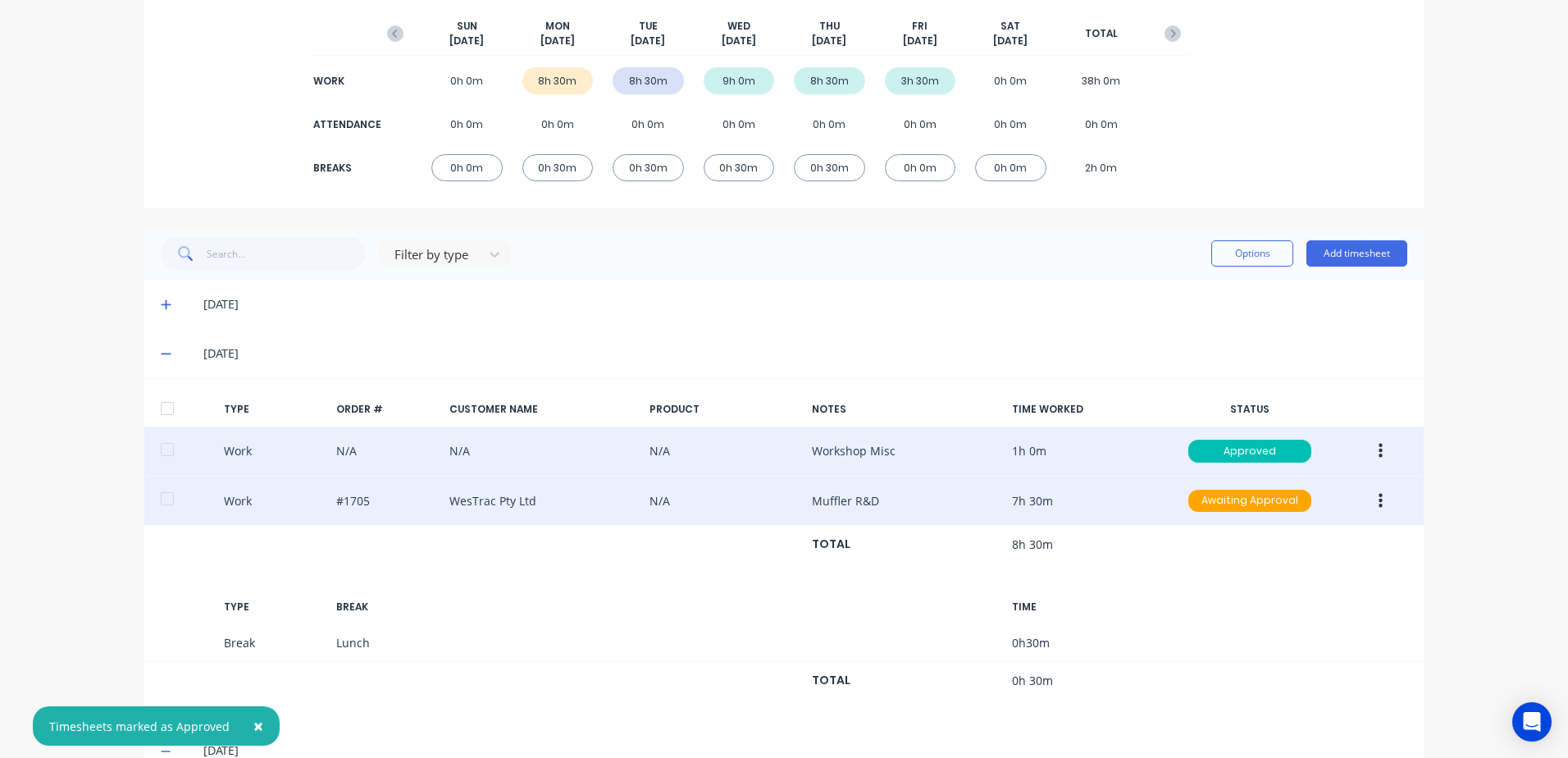
click at [1379, 497] on icon "button" at bounding box center [1381, 501] width 4 height 18
click at [1292, 509] on div "Approve" at bounding box center [1322, 505] width 126 height 24
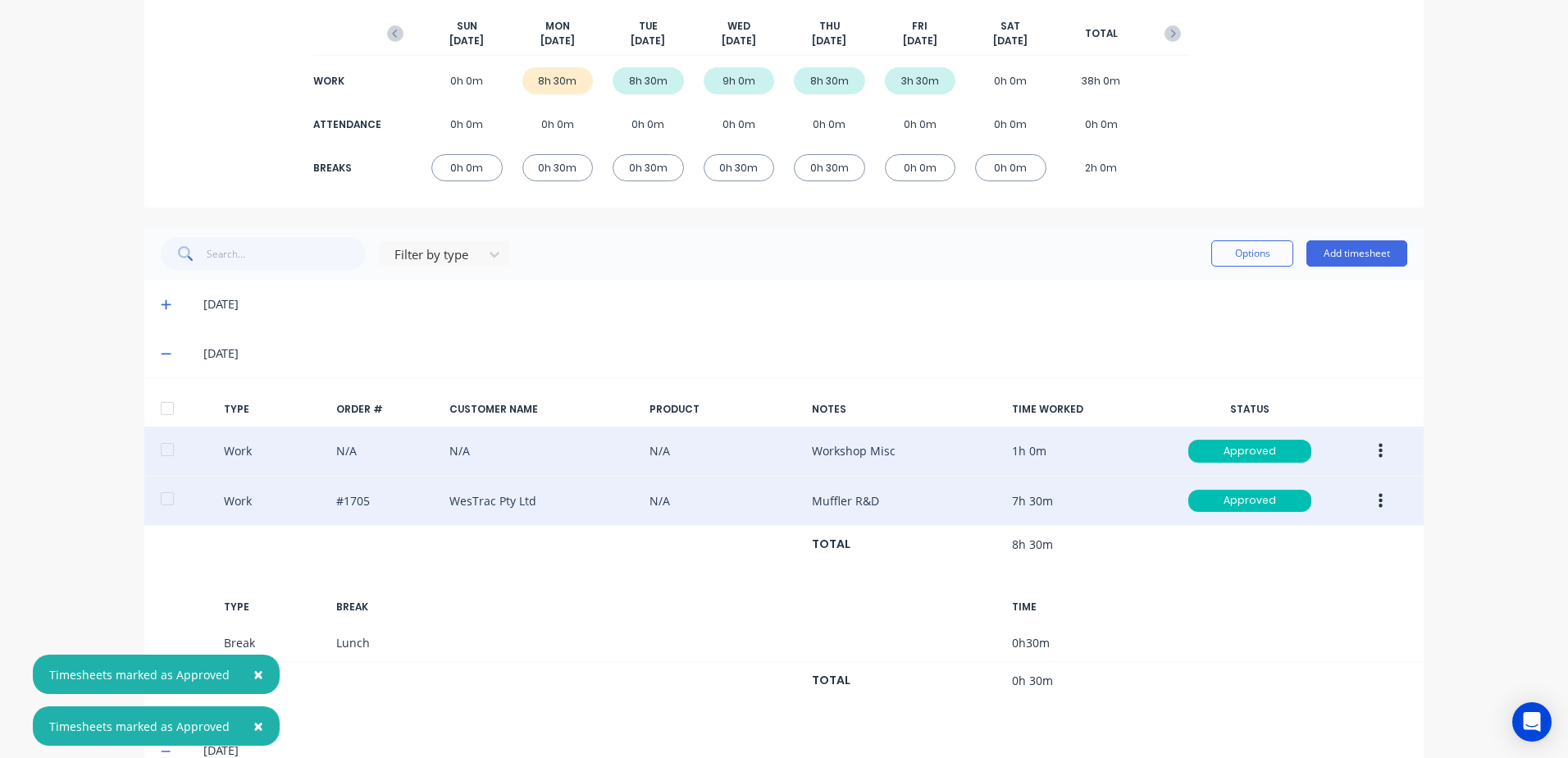
click at [160, 305] on icon at bounding box center [165, 305] width 10 height 10
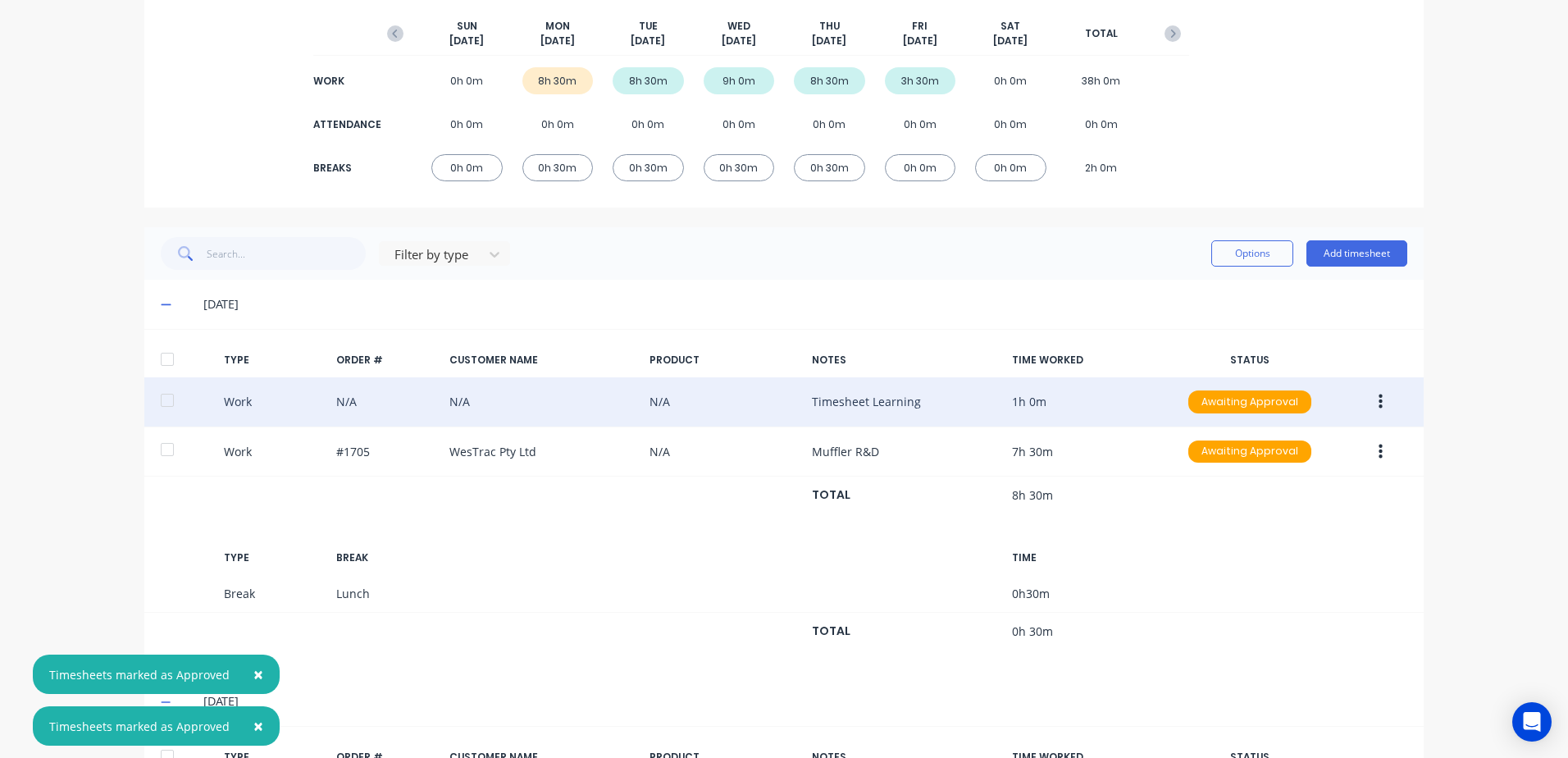
click at [1379, 401] on icon "button" at bounding box center [1381, 402] width 4 height 15
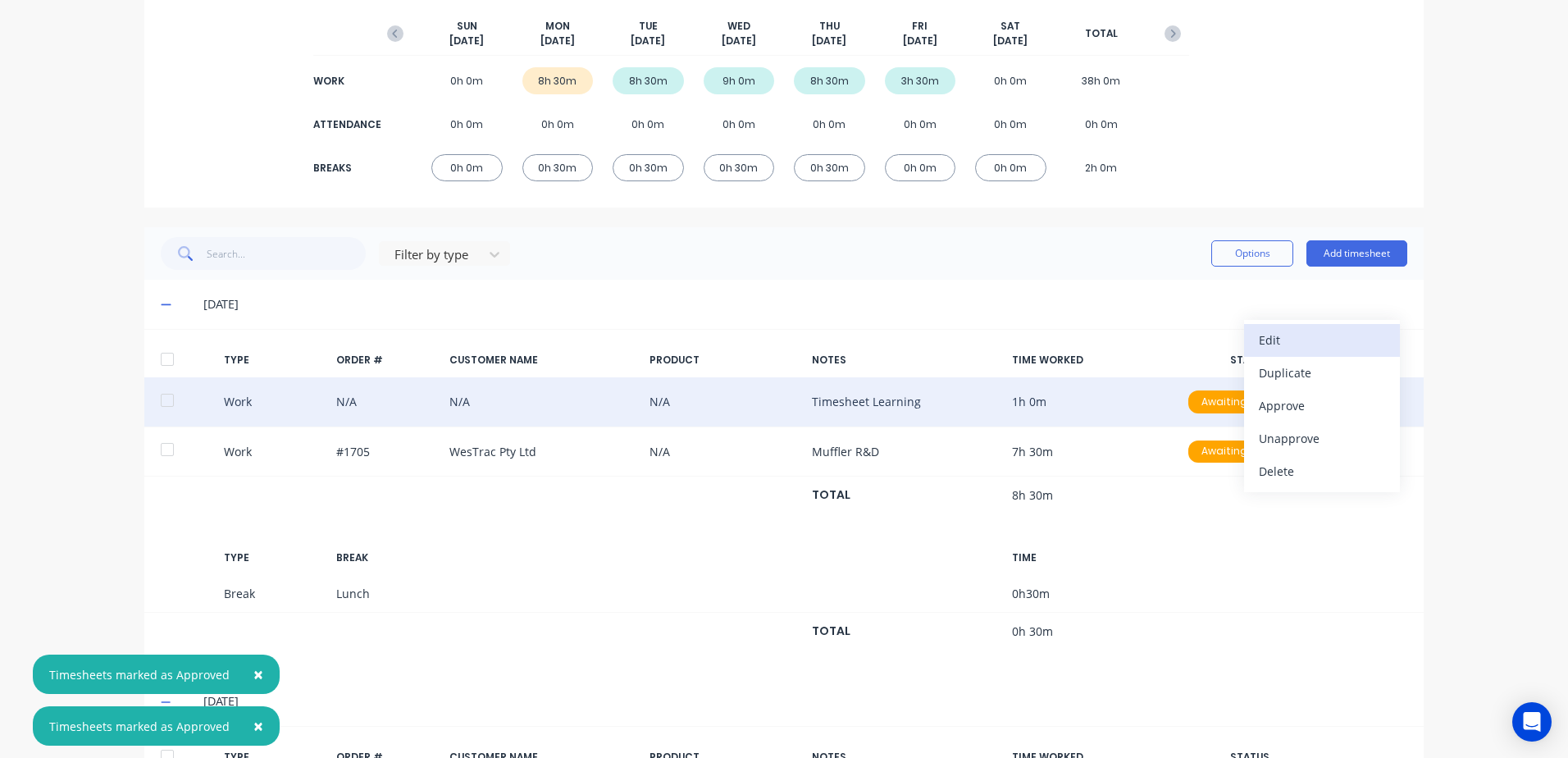
click at [1271, 340] on div "Edit" at bounding box center [1322, 340] width 126 height 24
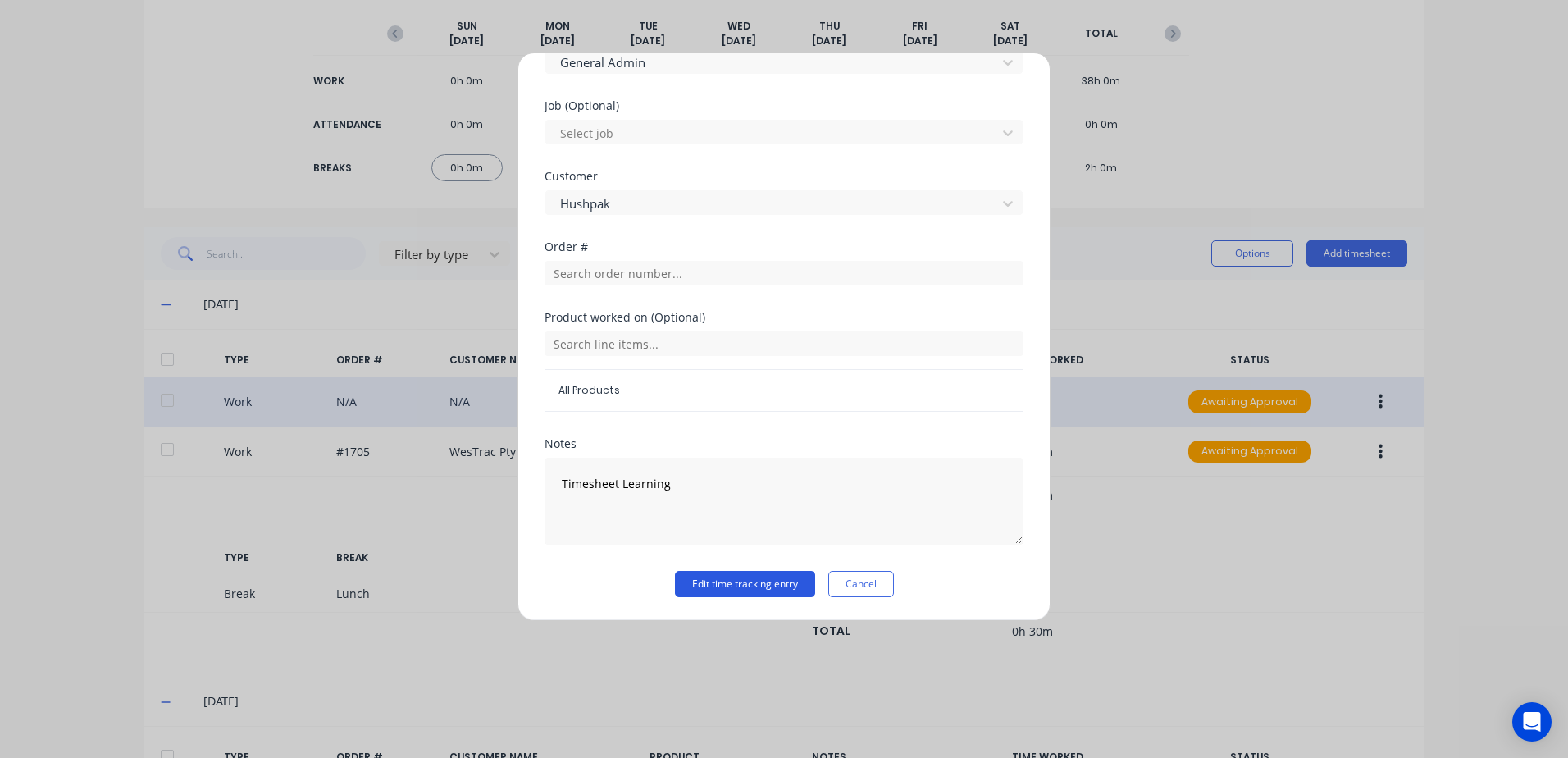
click at [701, 584] on button "Edit time tracking entry" at bounding box center [745, 584] width 140 height 27
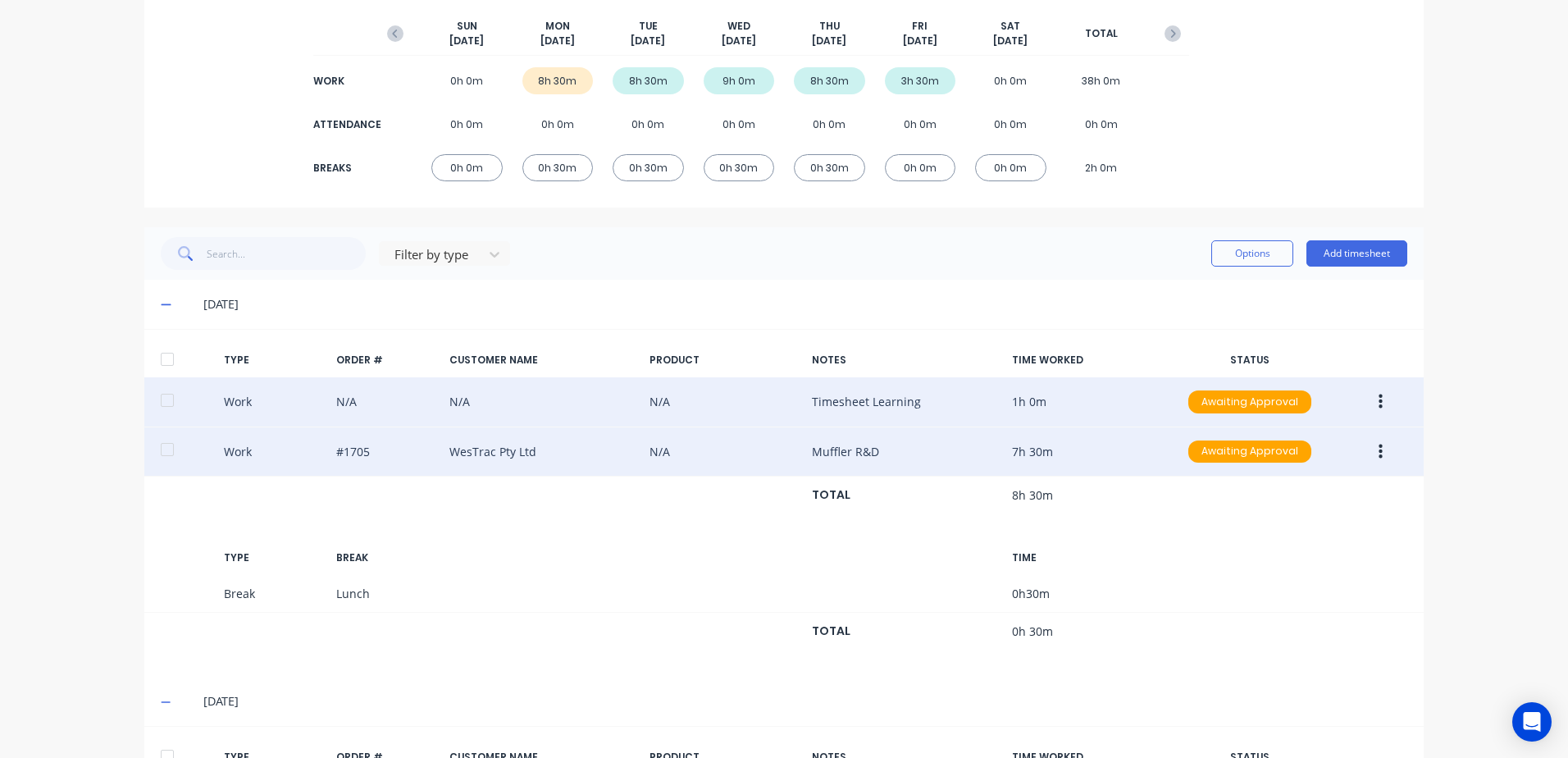
click at [1371, 452] on button "button" at bounding box center [1380, 452] width 38 height 30
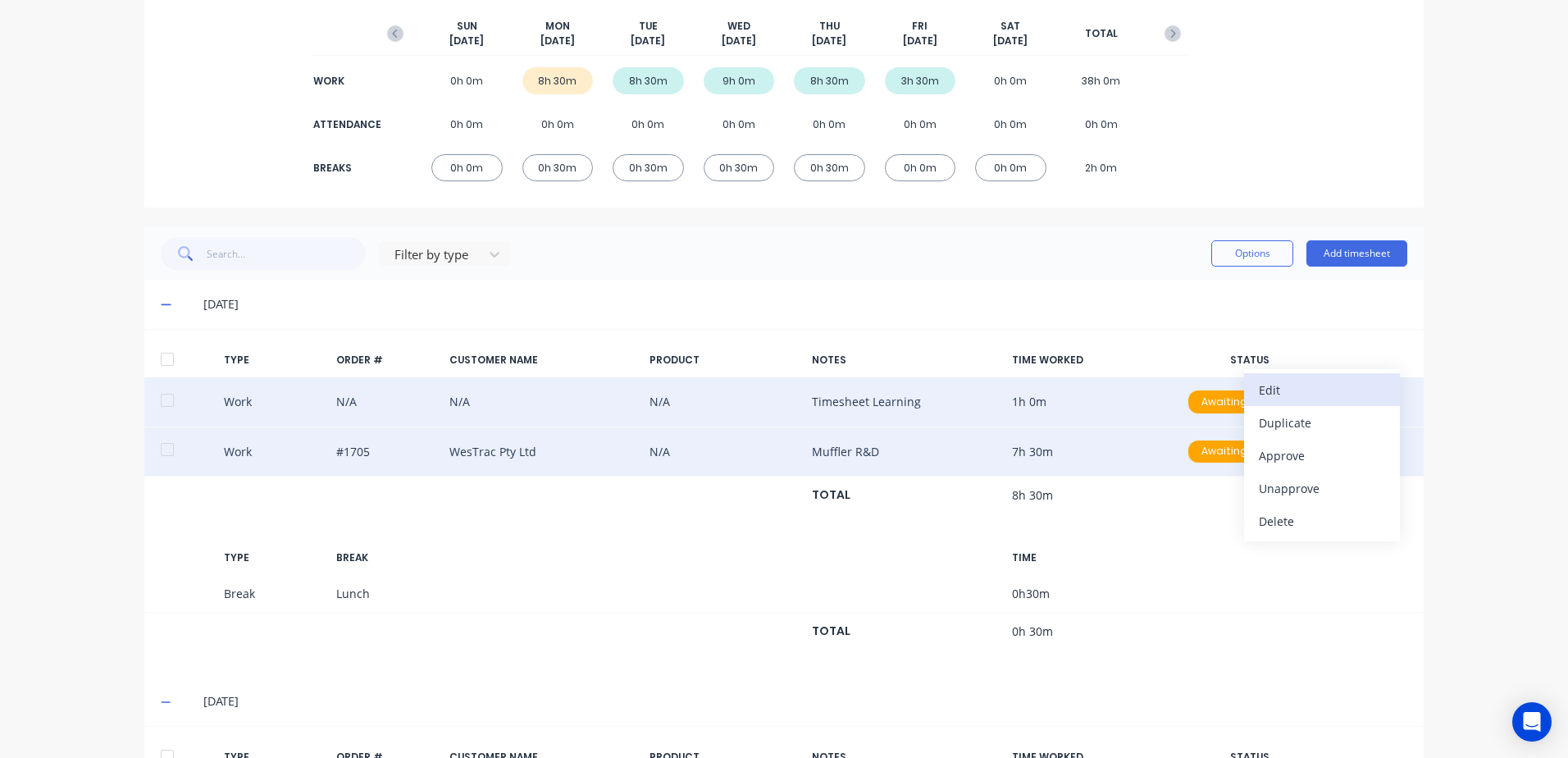
click at [1277, 387] on div "Edit" at bounding box center [1322, 390] width 126 height 24
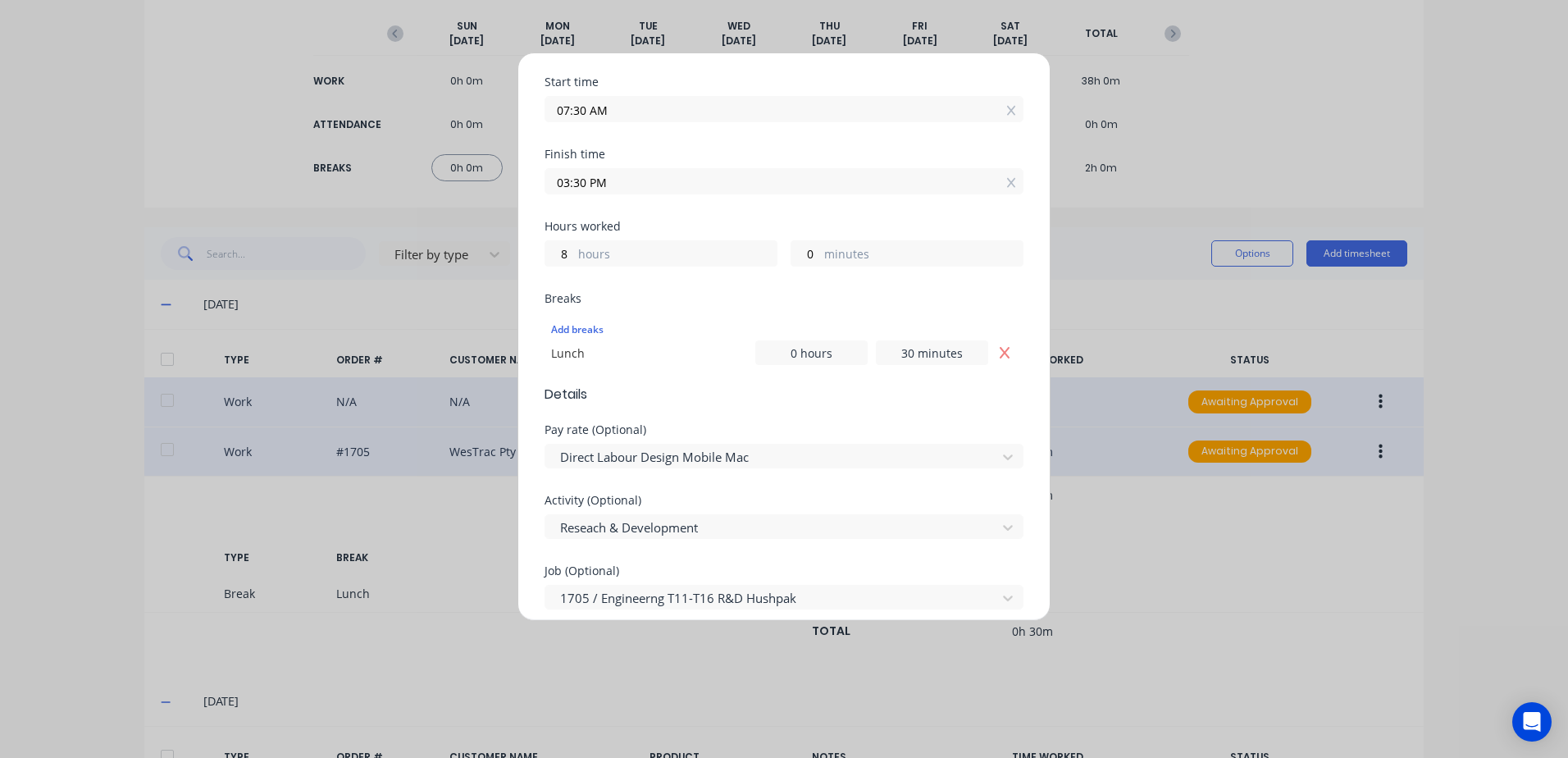
scroll to position [328, 0]
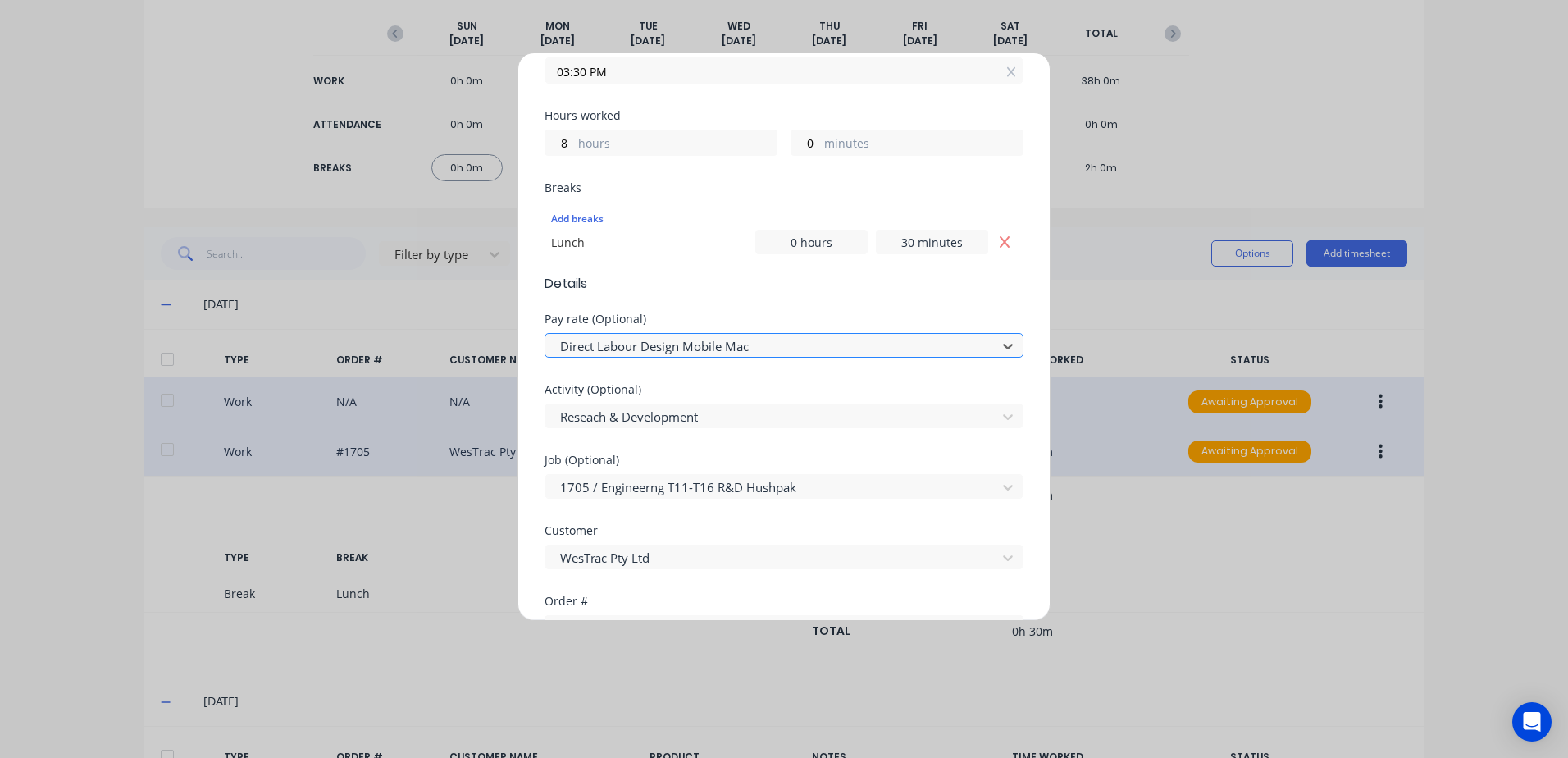
click at [658, 343] on div at bounding box center [773, 347] width 430 height 21
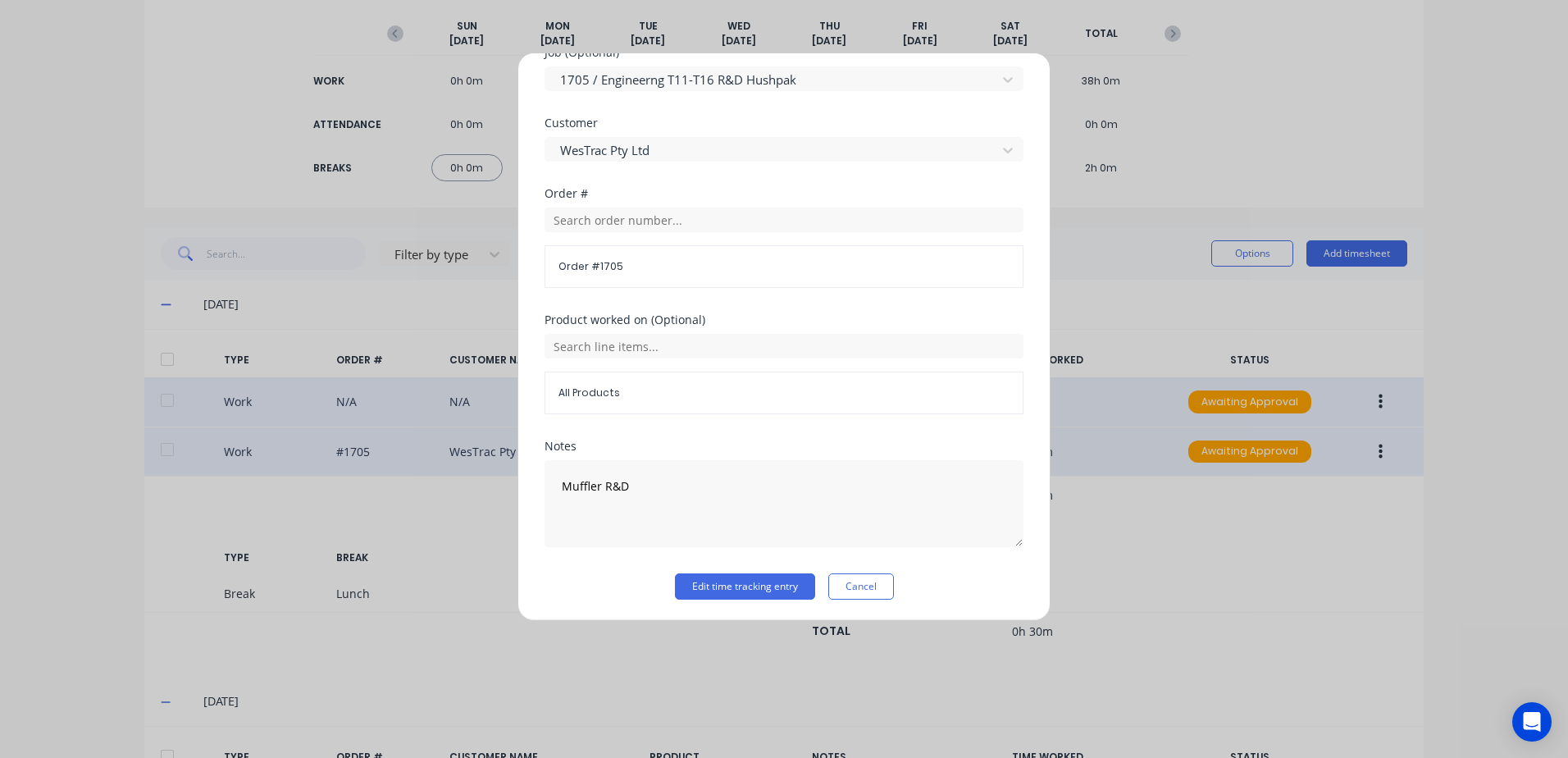
scroll to position [738, 0]
click at [695, 586] on button "Edit time tracking entry" at bounding box center [745, 584] width 140 height 27
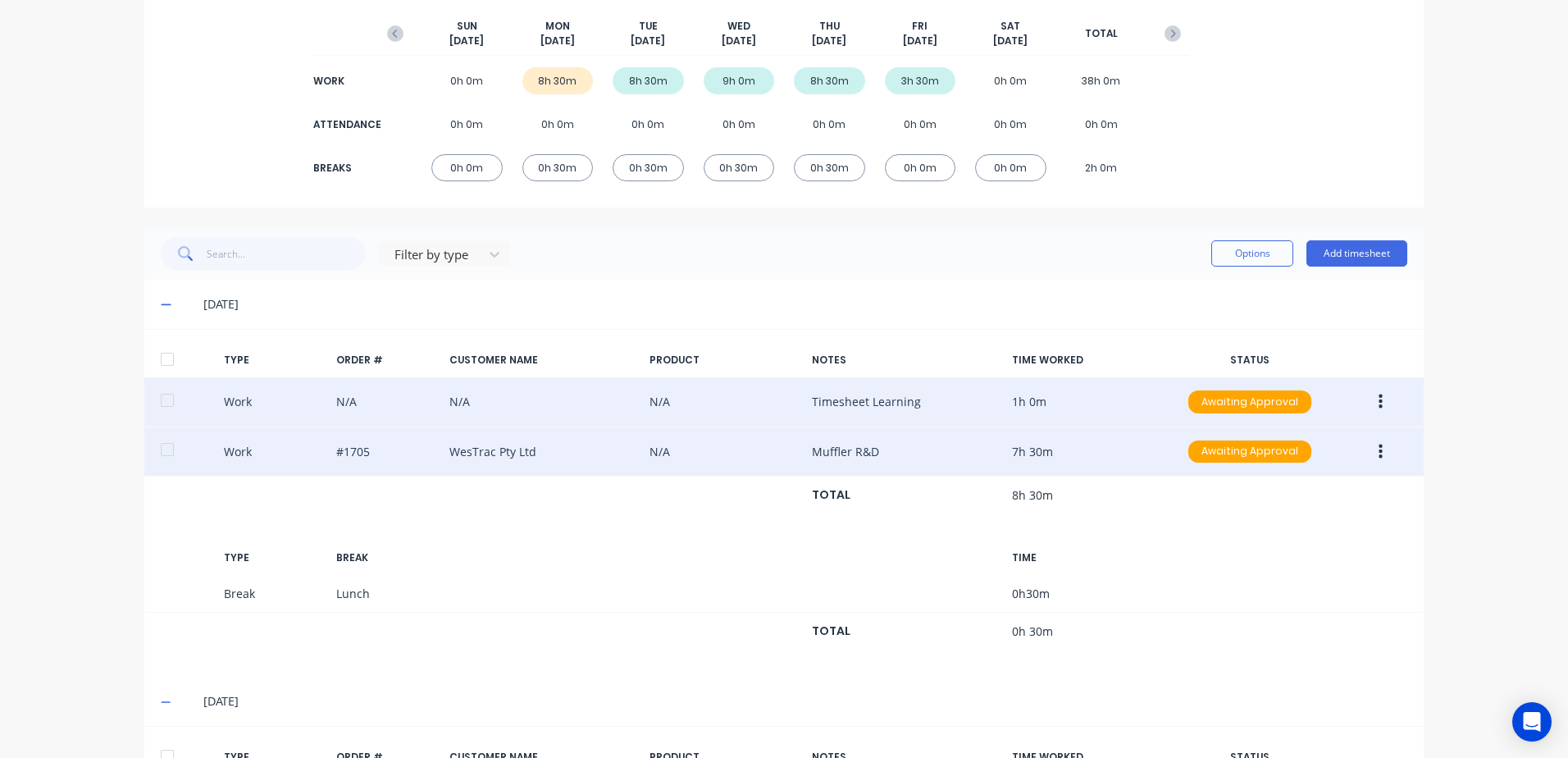
click at [1379, 402] on icon "button" at bounding box center [1381, 402] width 4 height 15
click at [1288, 406] on div "Approve" at bounding box center [1322, 406] width 126 height 24
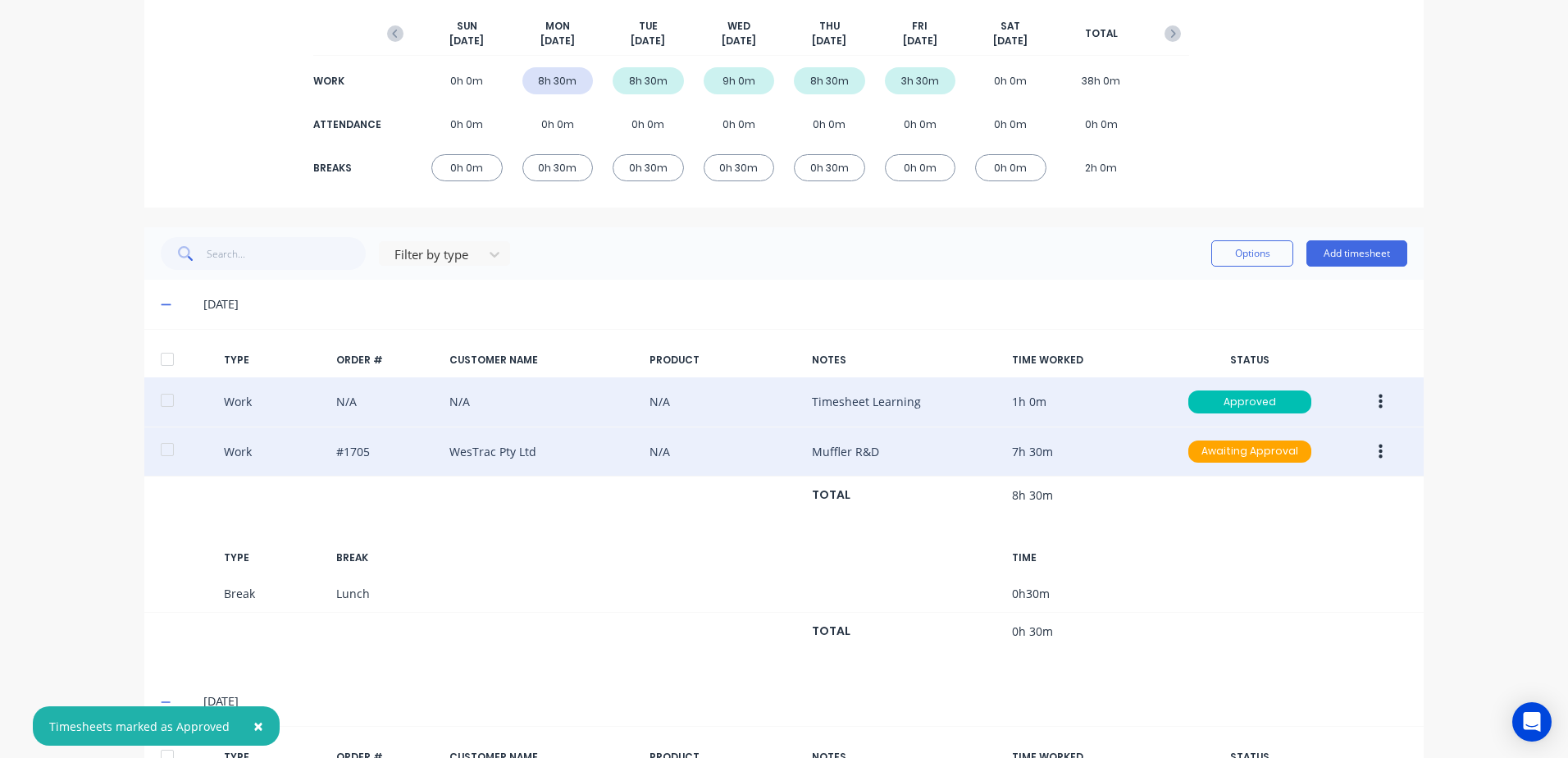
click at [1371, 451] on button "button" at bounding box center [1380, 452] width 38 height 30
click at [1270, 459] on div "Approve" at bounding box center [1322, 456] width 126 height 24
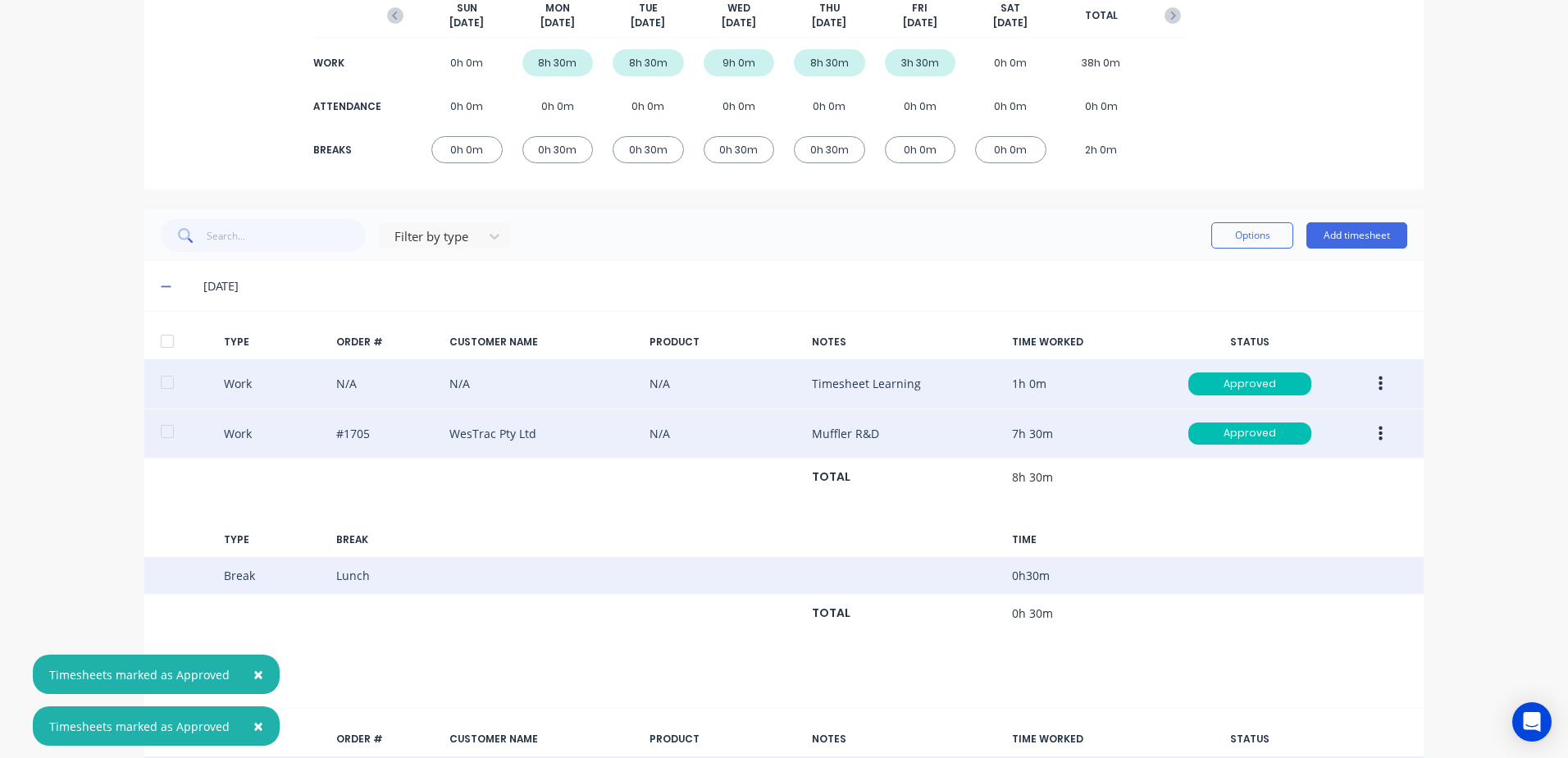
scroll to position [201, 0]
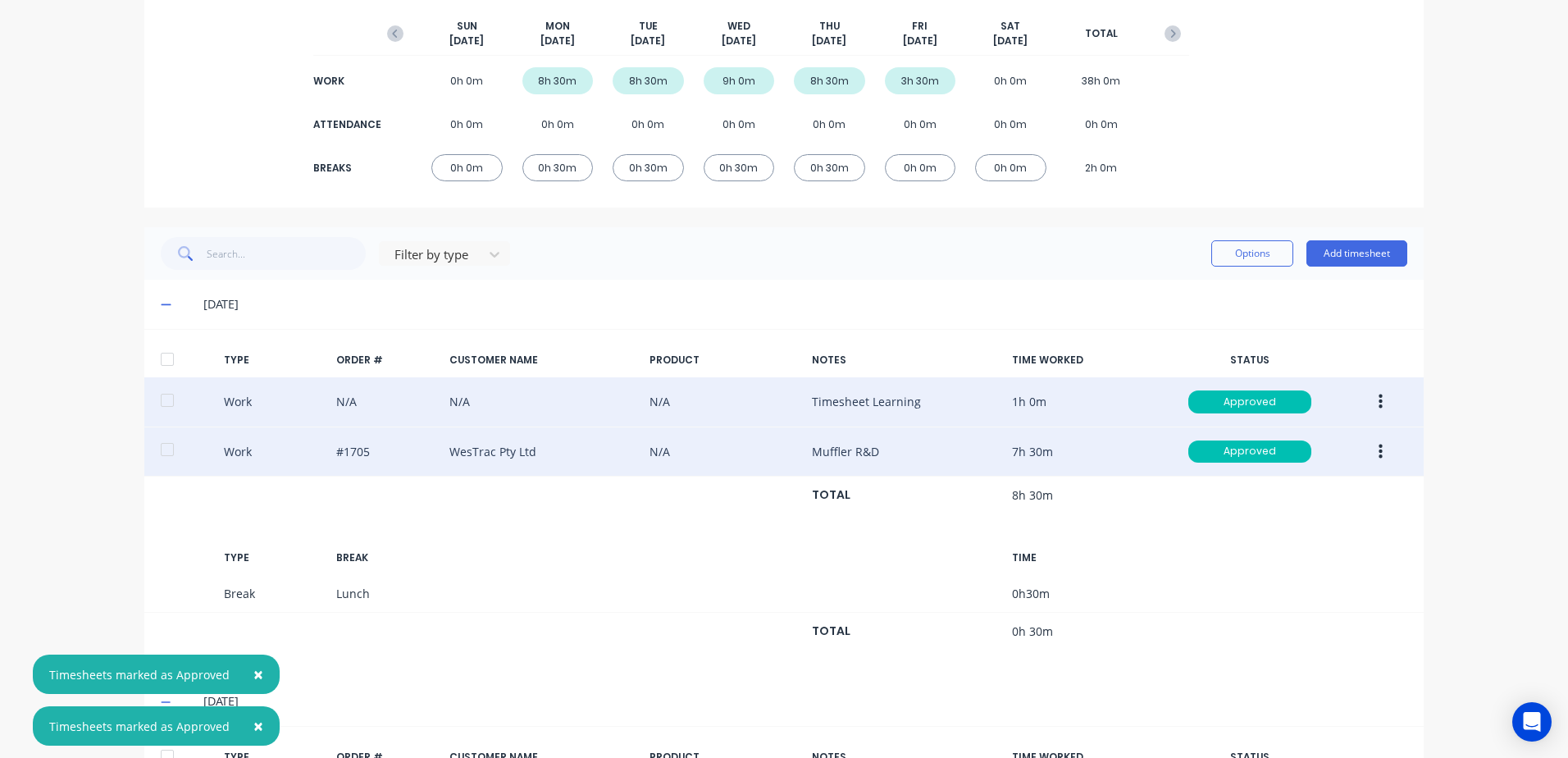
click at [163, 357] on div at bounding box center [166, 358] width 32 height 32
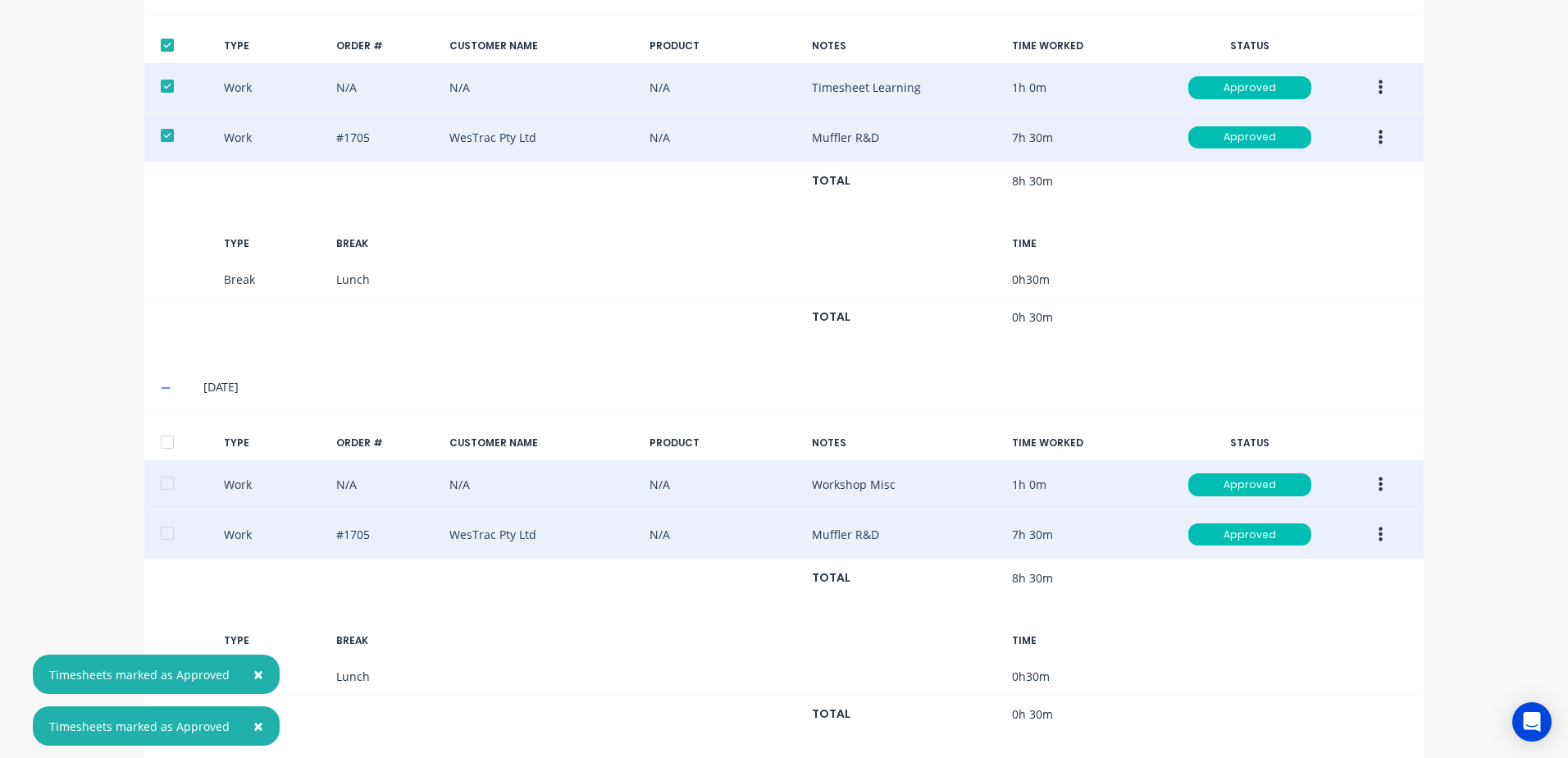
scroll to position [529, 0]
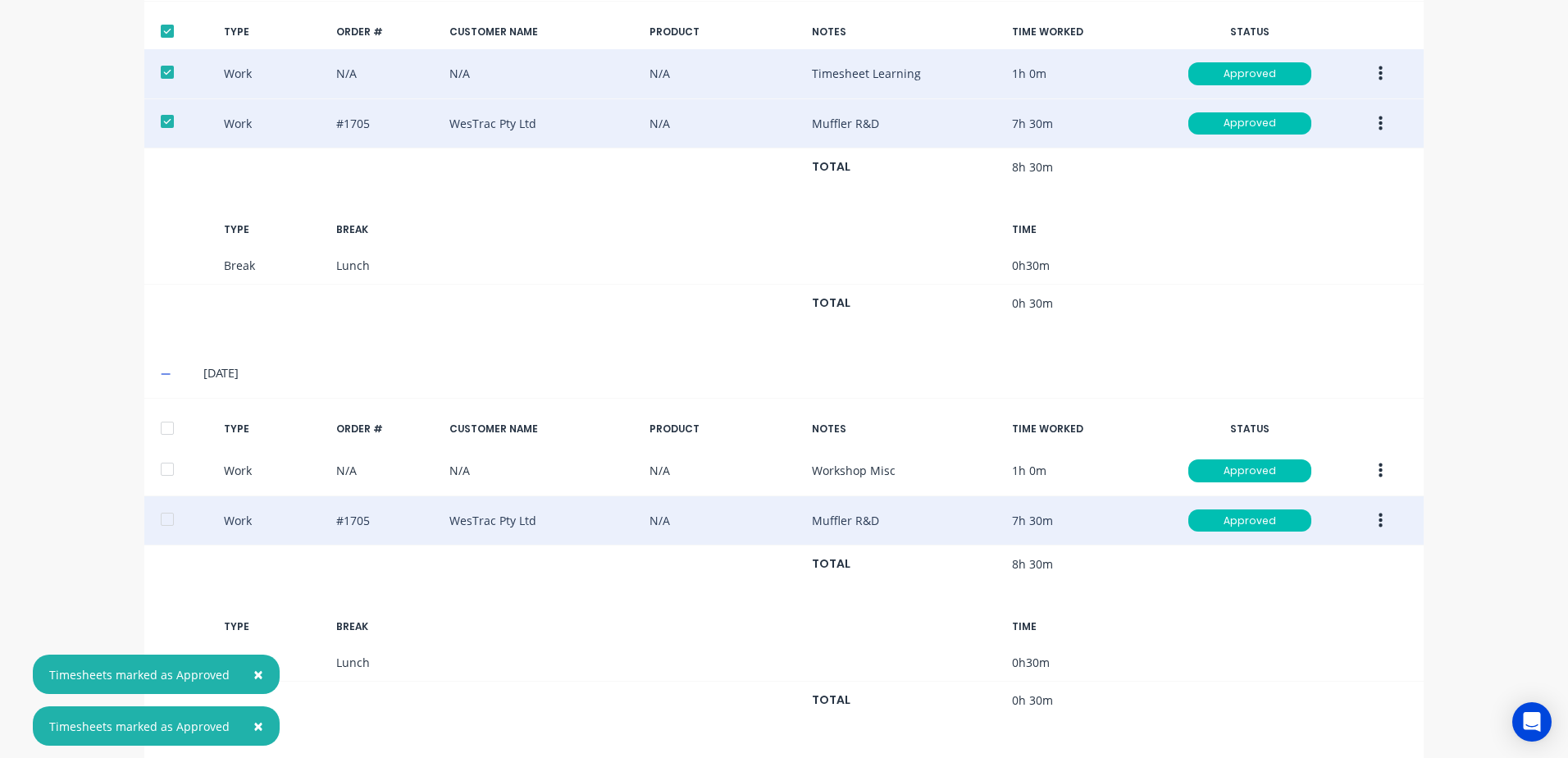
click at [164, 427] on div at bounding box center [166, 427] width 32 height 32
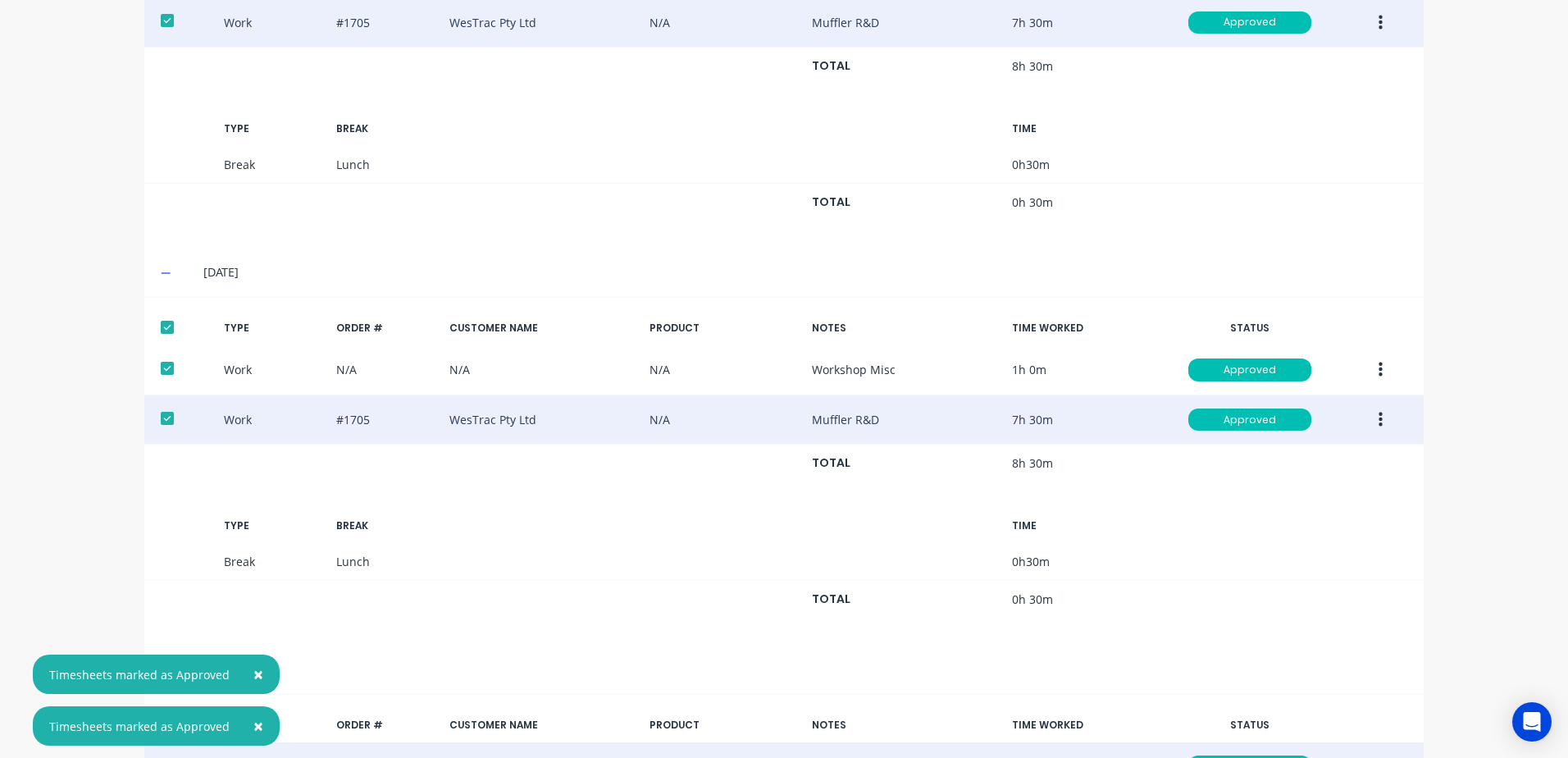
scroll to position [857, 0]
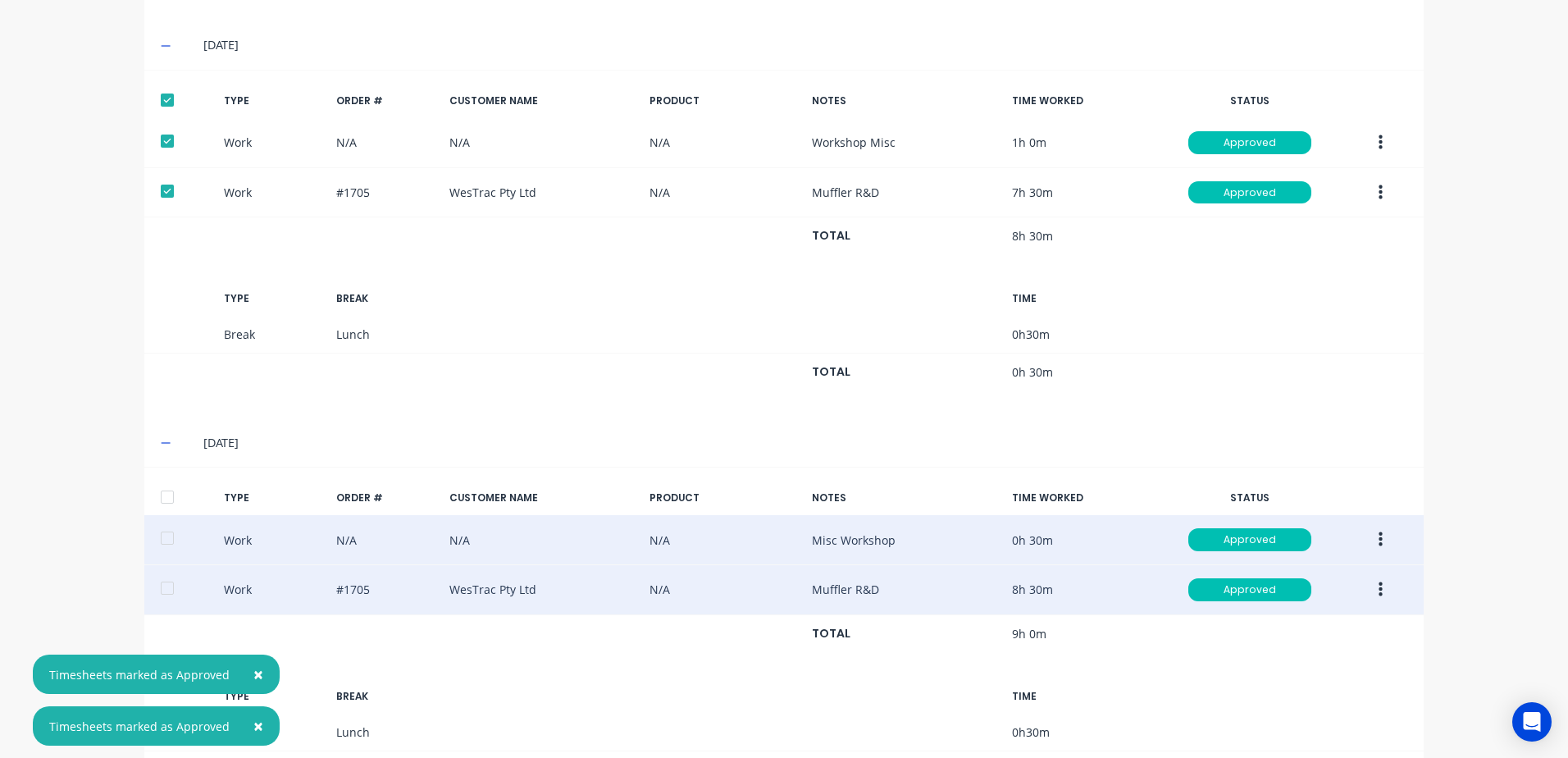
click at [163, 496] on div at bounding box center [166, 496] width 32 height 32
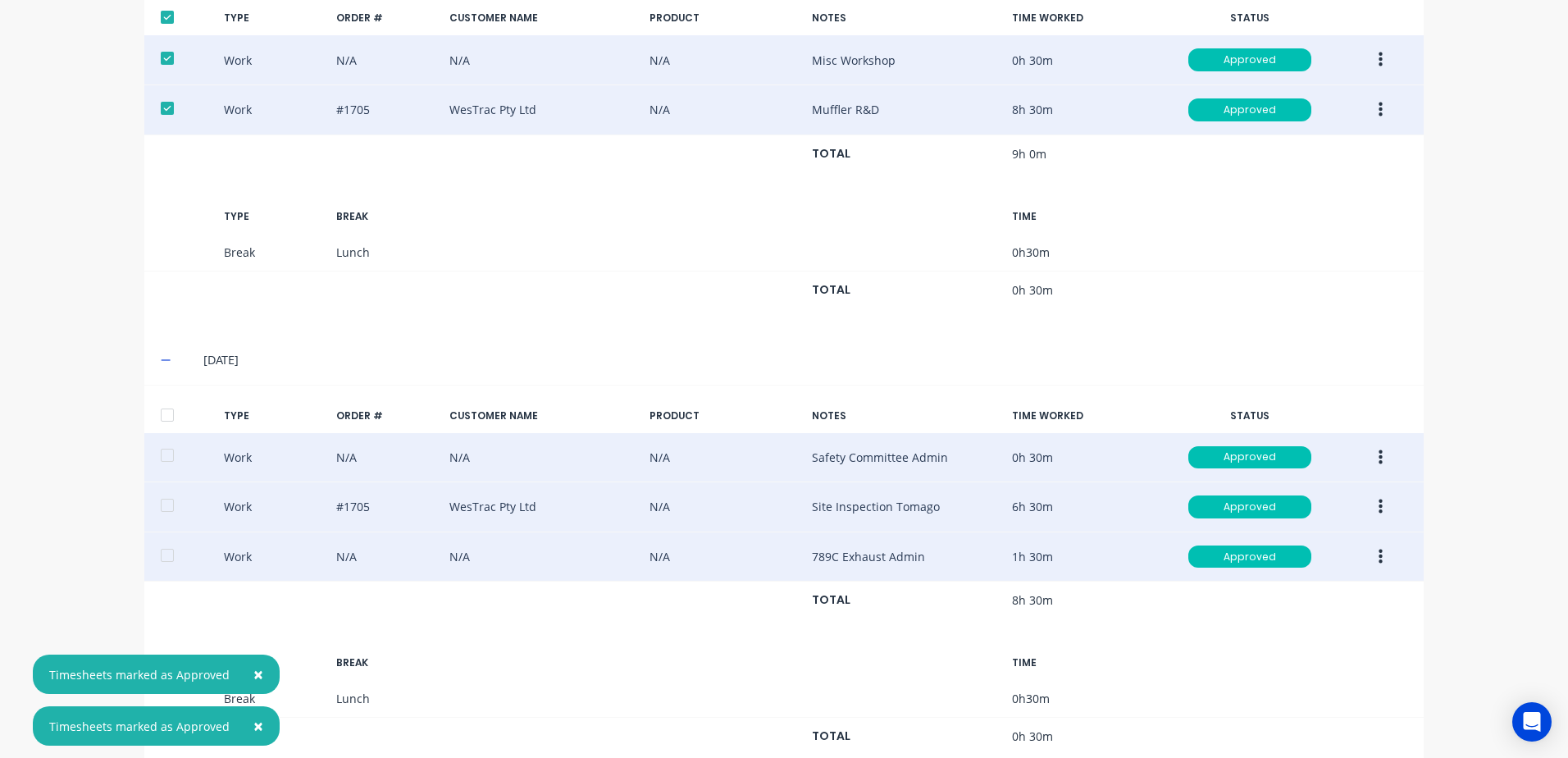
scroll to position [1350, 0]
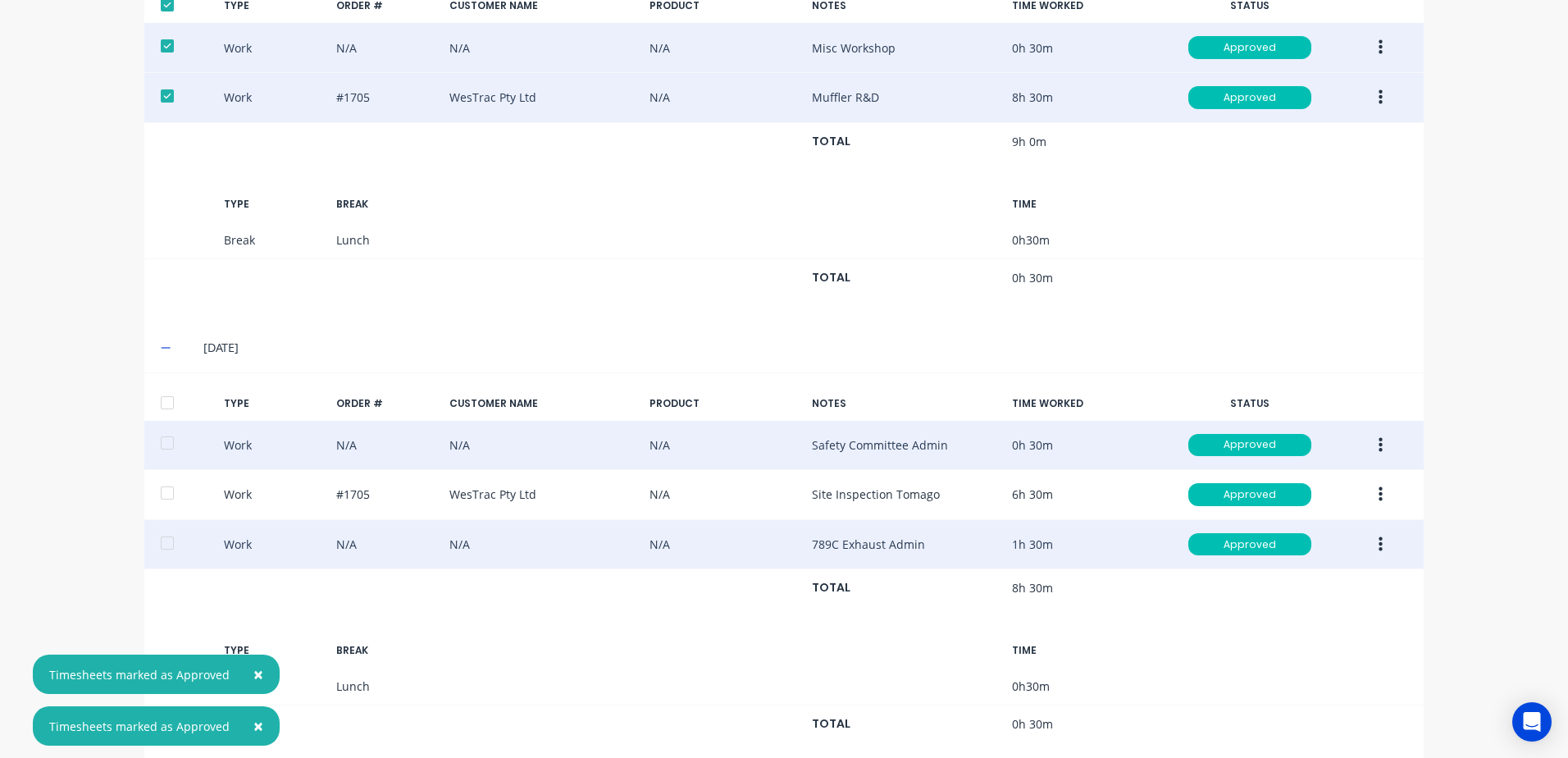
click at [161, 401] on div at bounding box center [166, 402] width 32 height 32
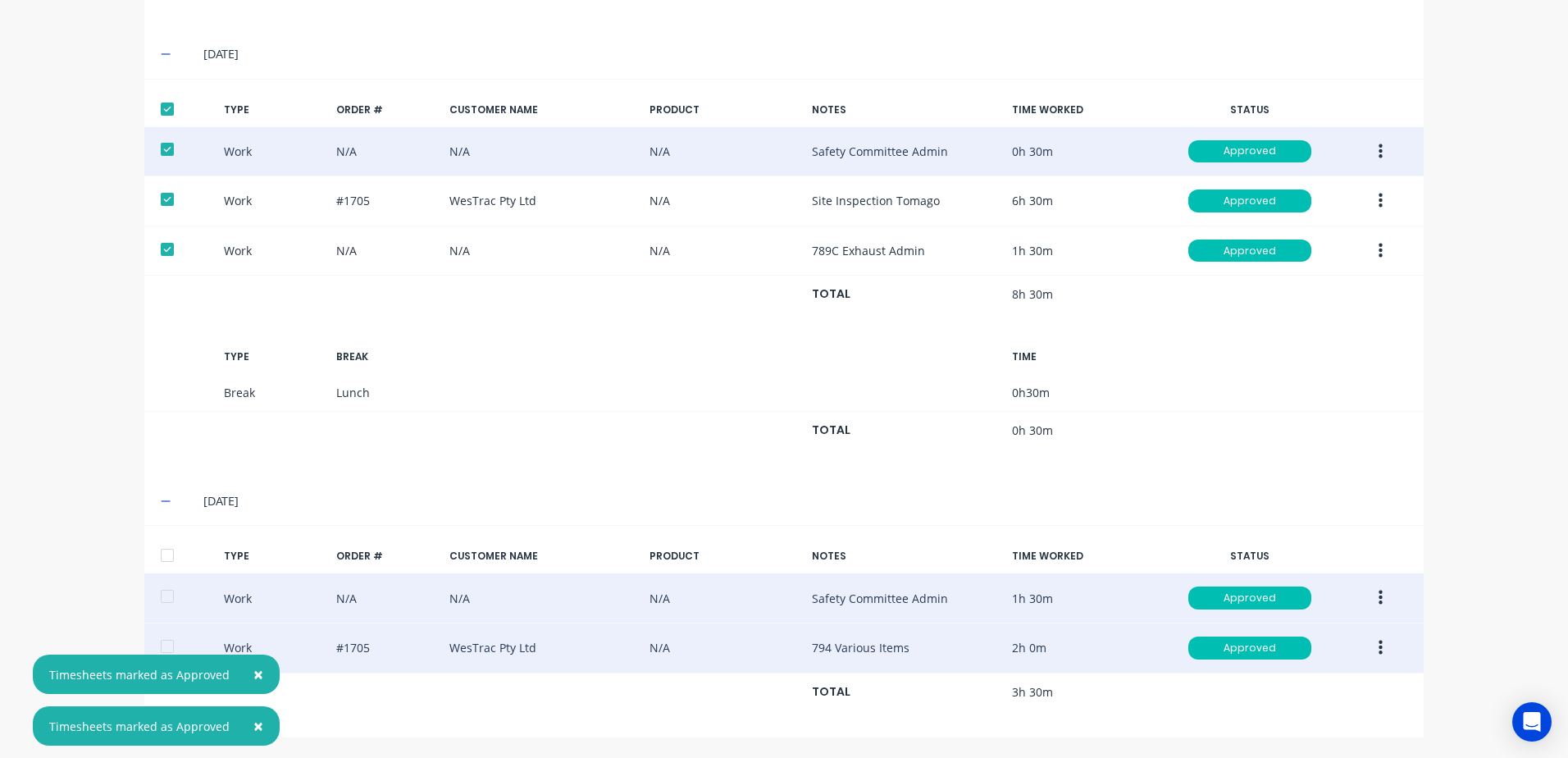
click at [163, 554] on div at bounding box center [166, 554] width 32 height 32
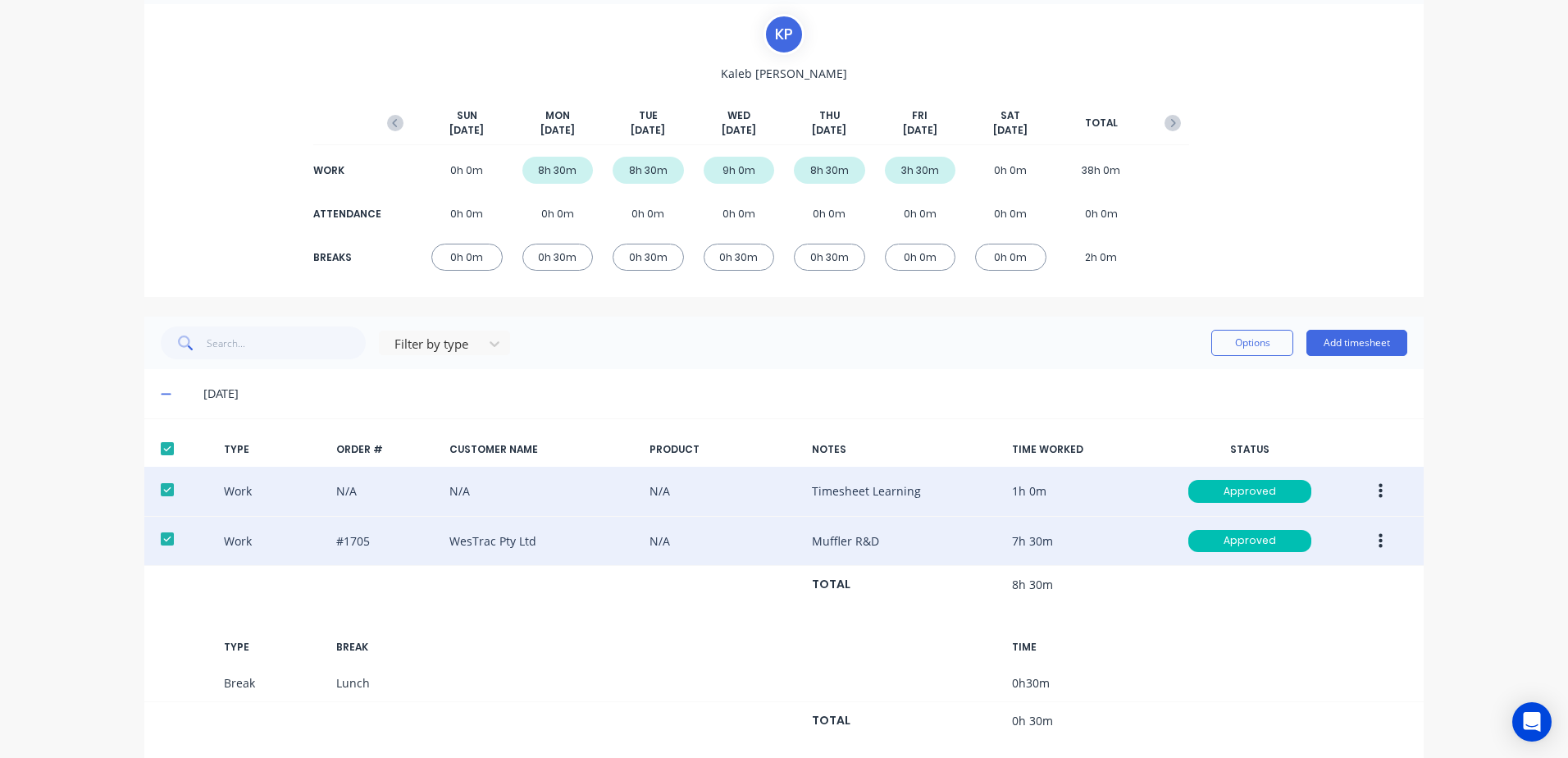
scroll to position [0, 0]
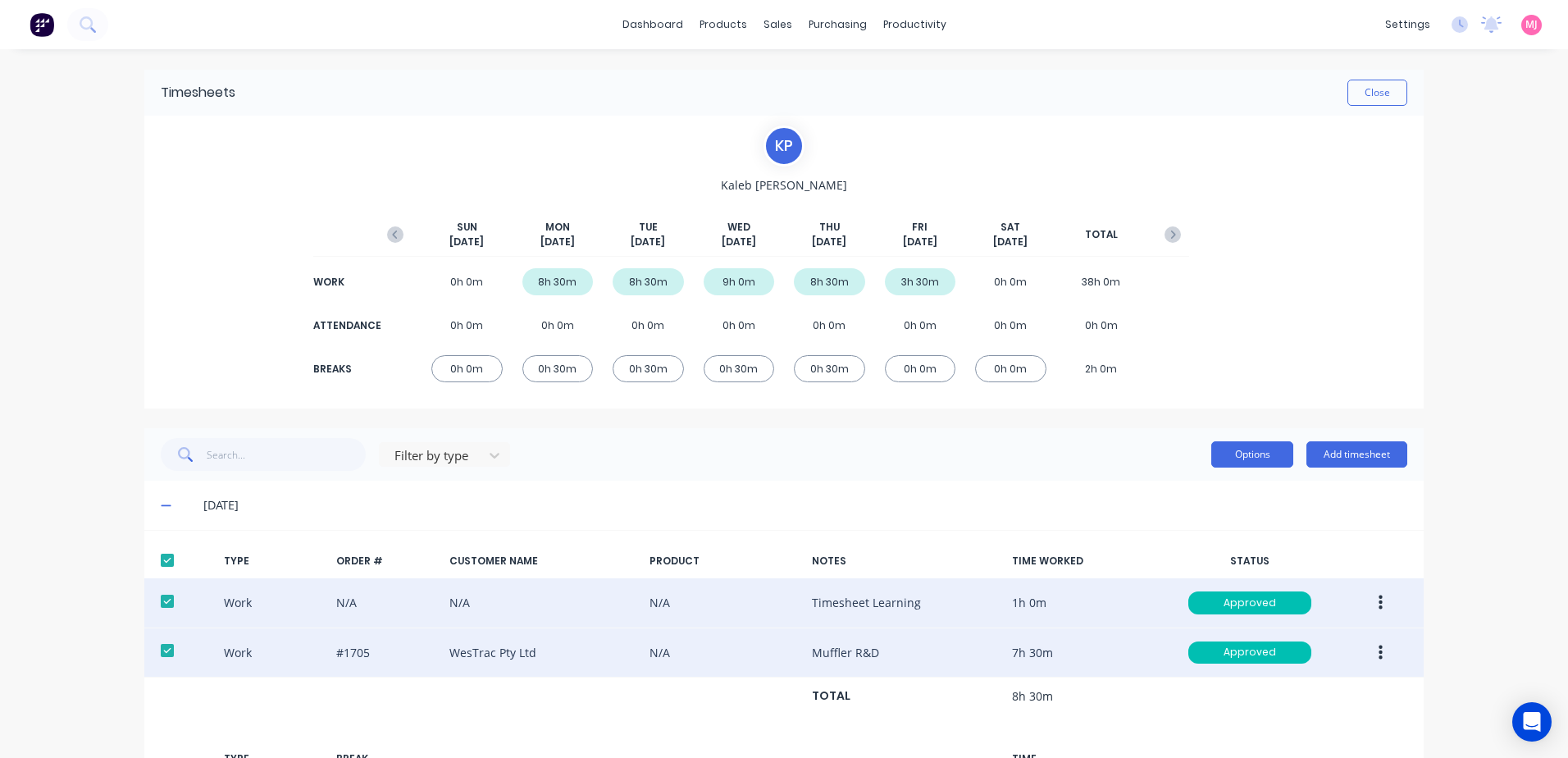
click at [1237, 455] on button "Options" at bounding box center [1252, 454] width 82 height 27
click at [1154, 596] on div "Export" at bounding box center [1216, 595] width 126 height 24
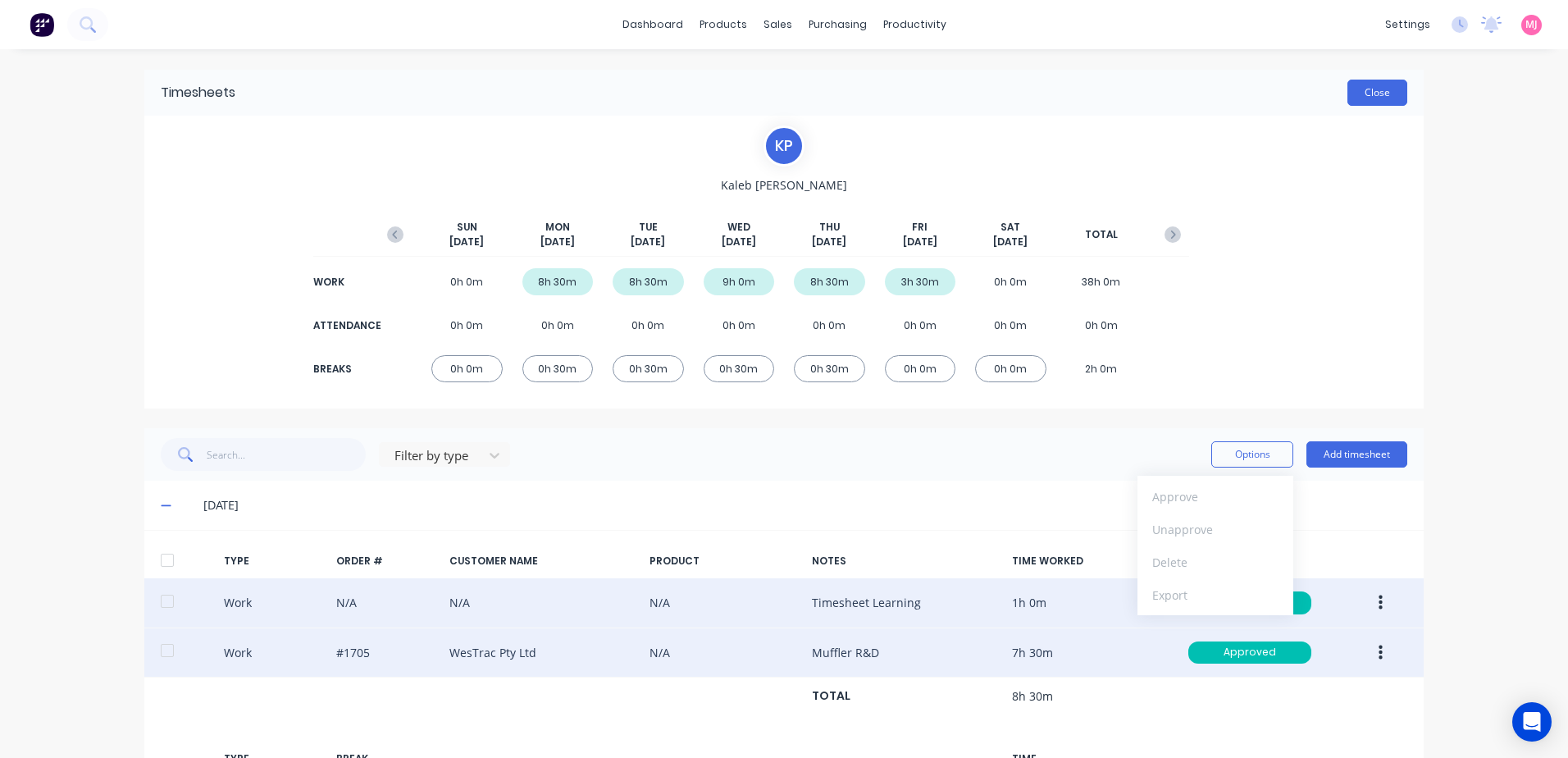
click at [1380, 95] on button "Close" at bounding box center [1377, 93] width 60 height 27
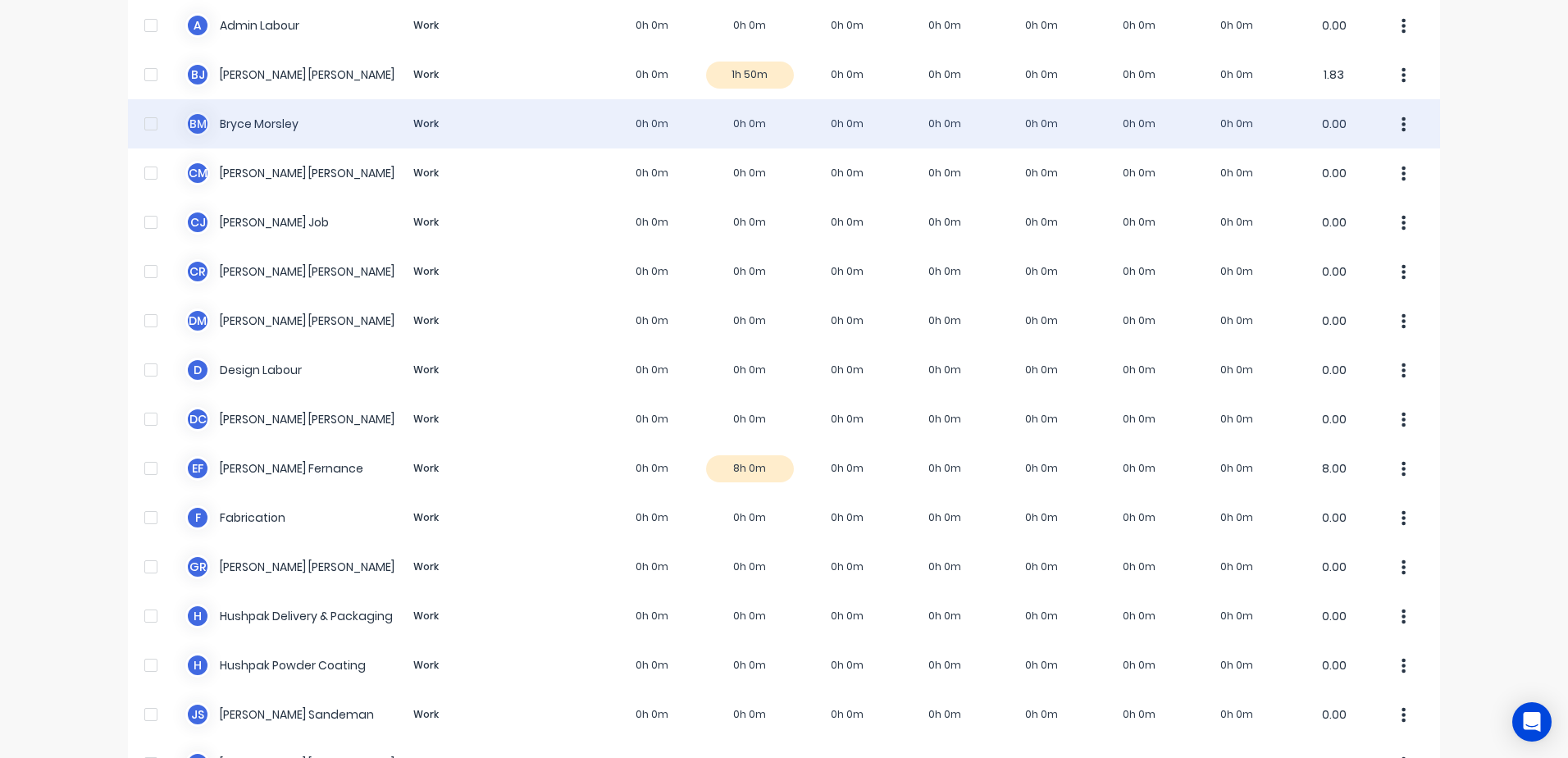
scroll to position [328, 0]
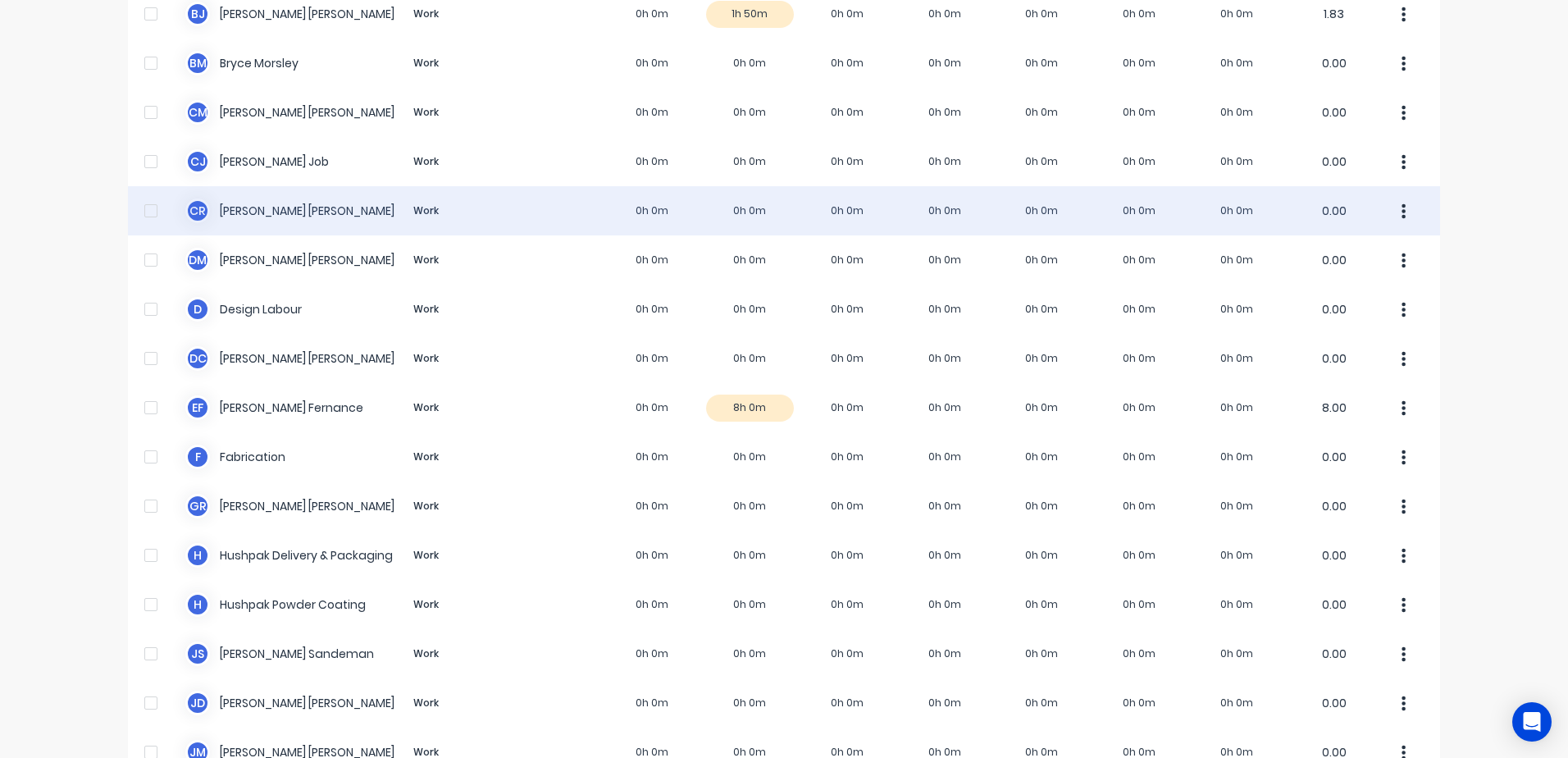
click at [282, 211] on div "[PERSON_NAME] [PERSON_NAME] Work 0h 0m 0h 0m 0h 0m 0h 0m 0h 0m 0h 0m 0h 0m 0.00" at bounding box center [784, 211] width 1312 height 49
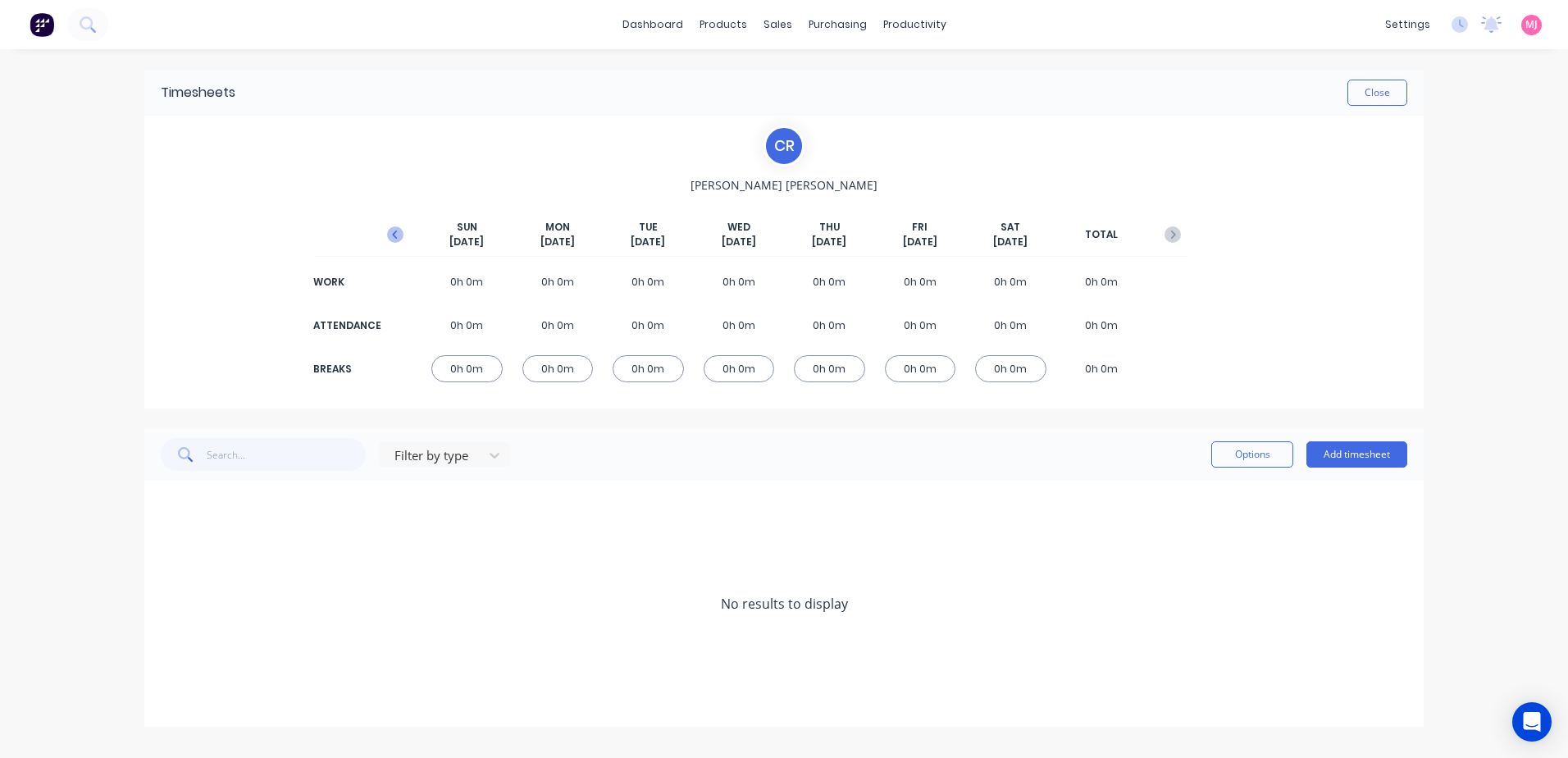
click at [396, 228] on icon "button" at bounding box center [395, 234] width 17 height 17
click at [1368, 450] on button "Add timesheet" at bounding box center [1356, 454] width 100 height 27
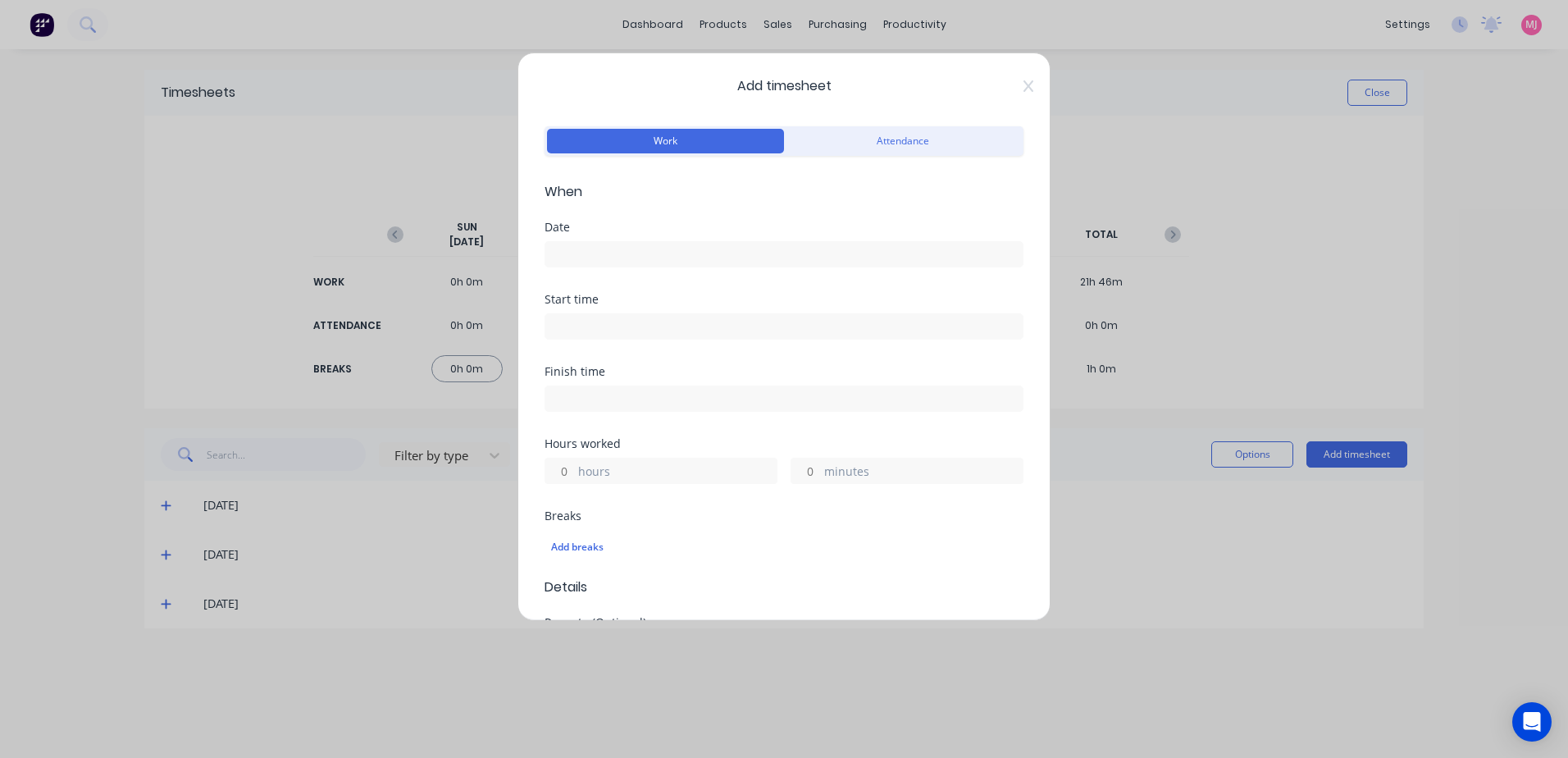
click at [605, 474] on label "hours" at bounding box center [677, 473] width 199 height 21
click at [574, 474] on input "hours" at bounding box center [559, 471] width 29 height 25
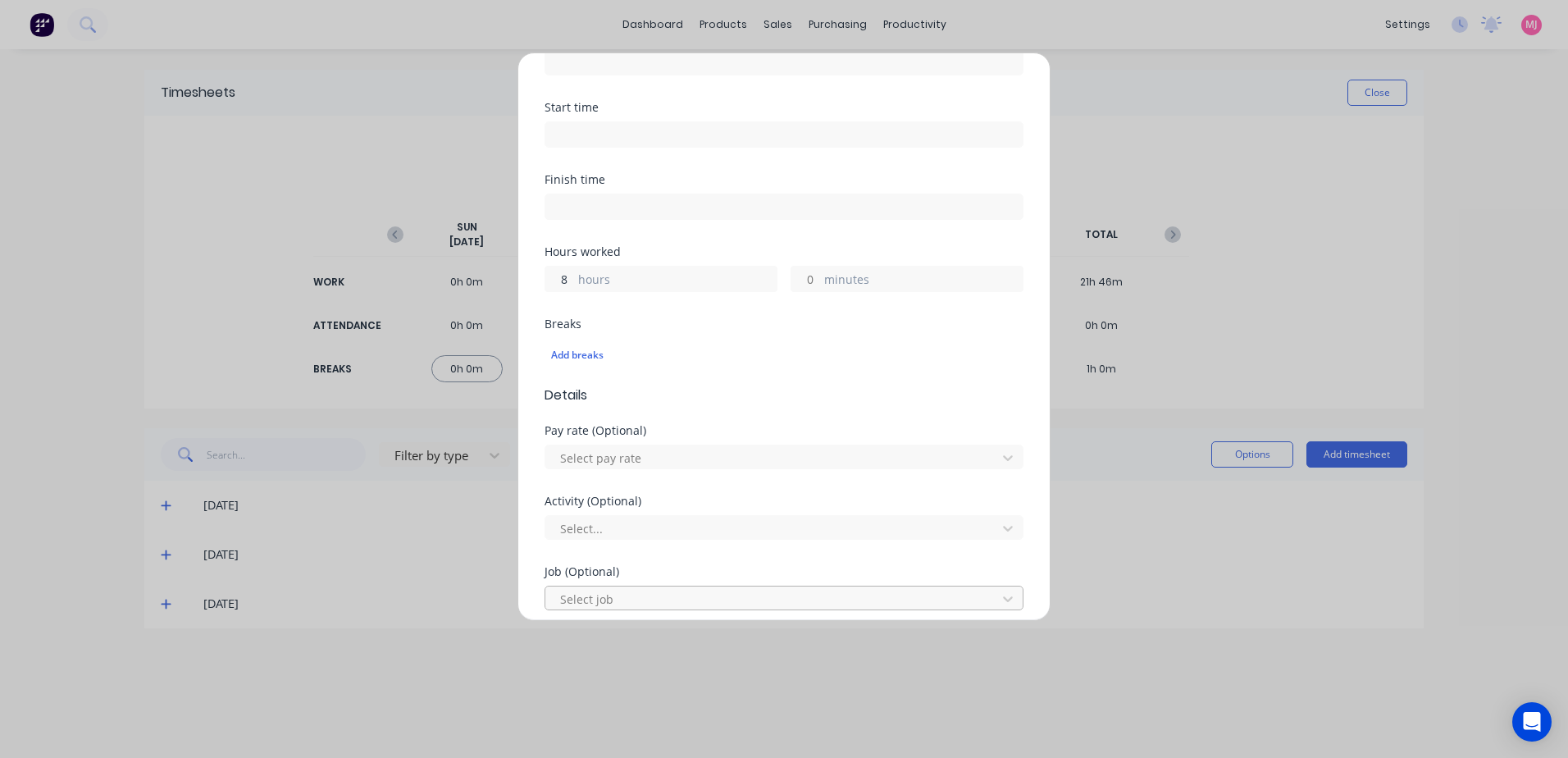
scroll to position [246, 0]
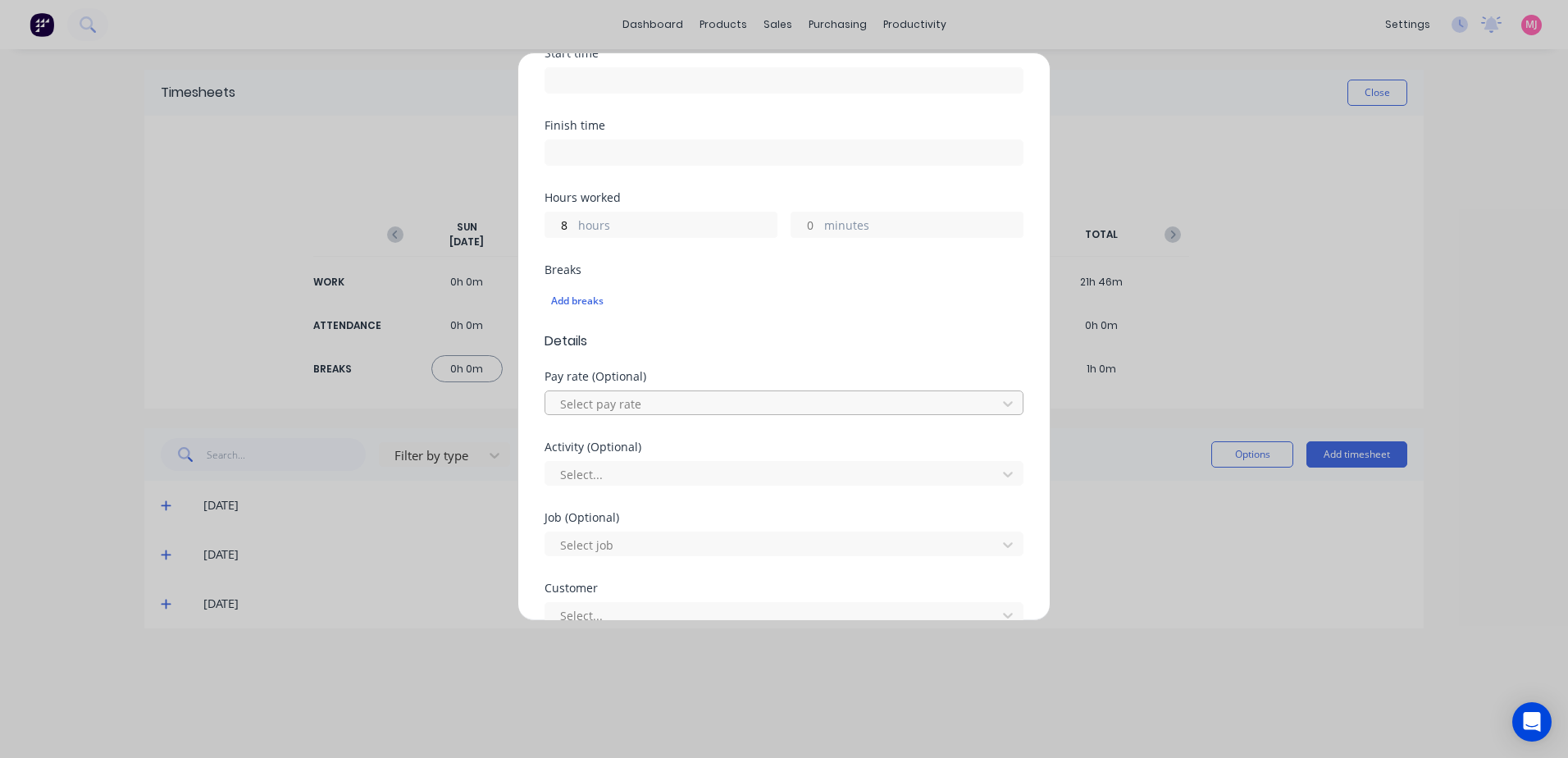
click at [611, 401] on div at bounding box center [773, 404] width 430 height 21
click at [594, 467] on div at bounding box center [773, 474] width 430 height 21
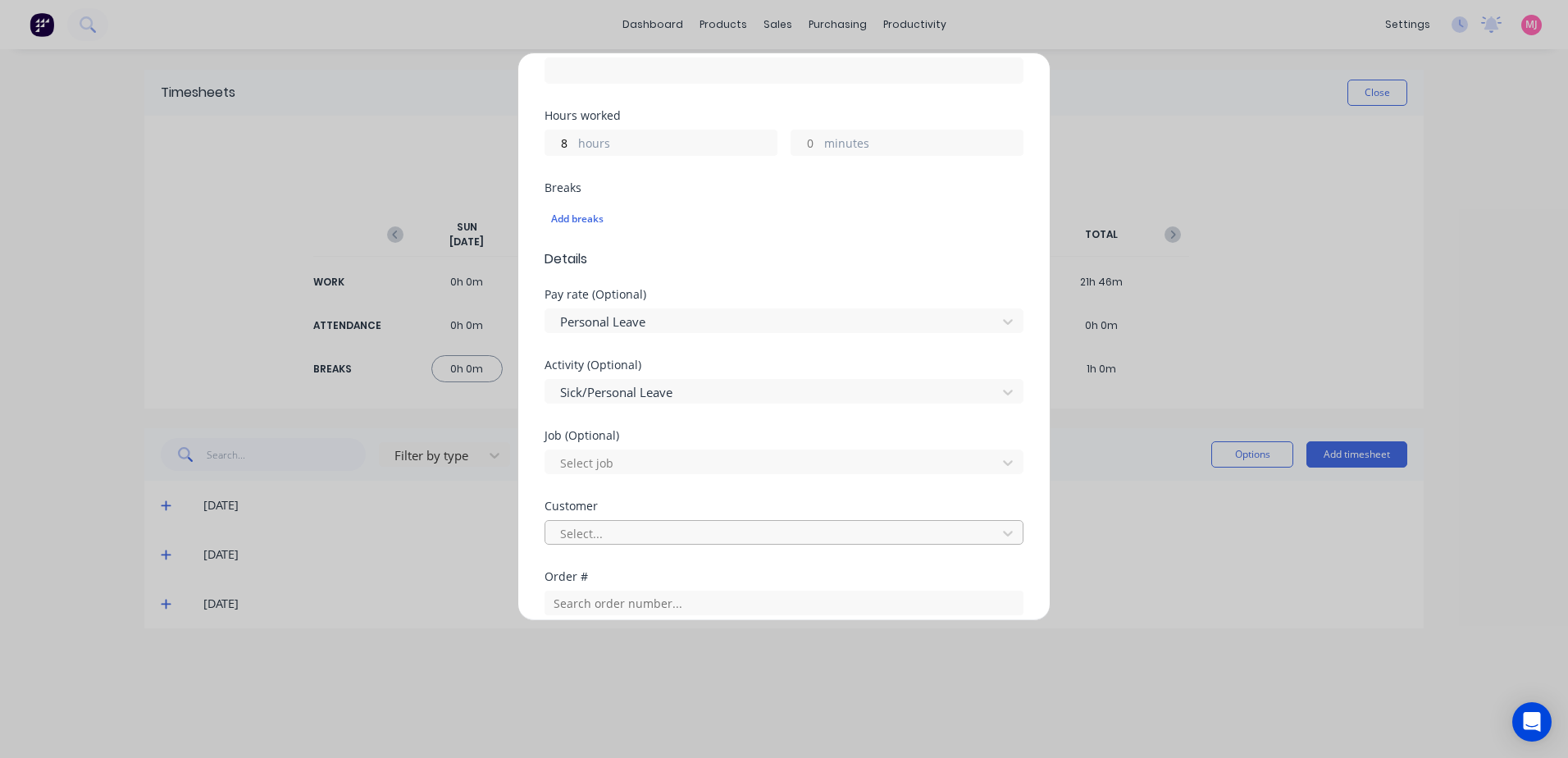
click at [589, 530] on div at bounding box center [773, 534] width 430 height 21
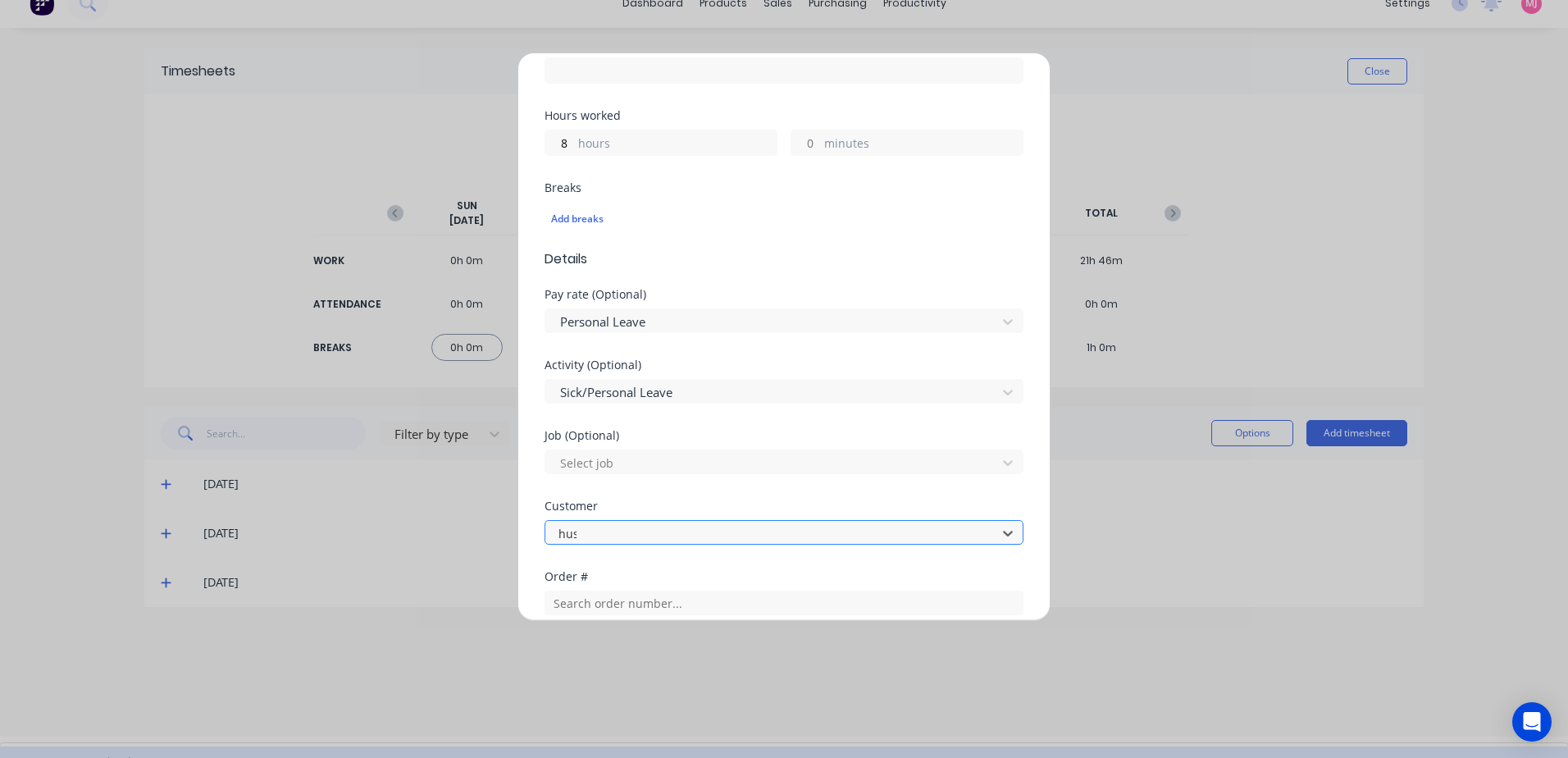
scroll to position [0, 0]
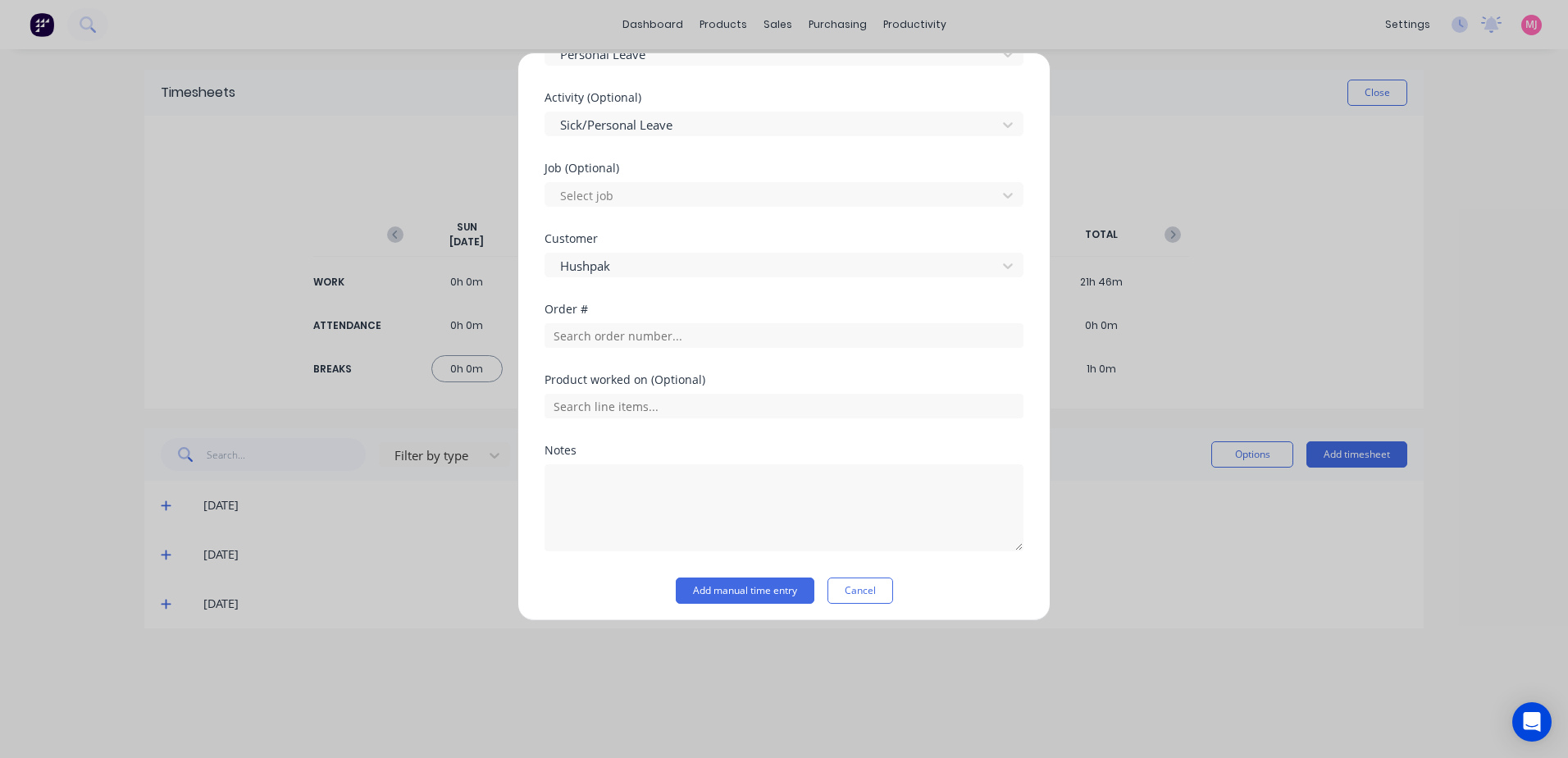
scroll to position [602, 0]
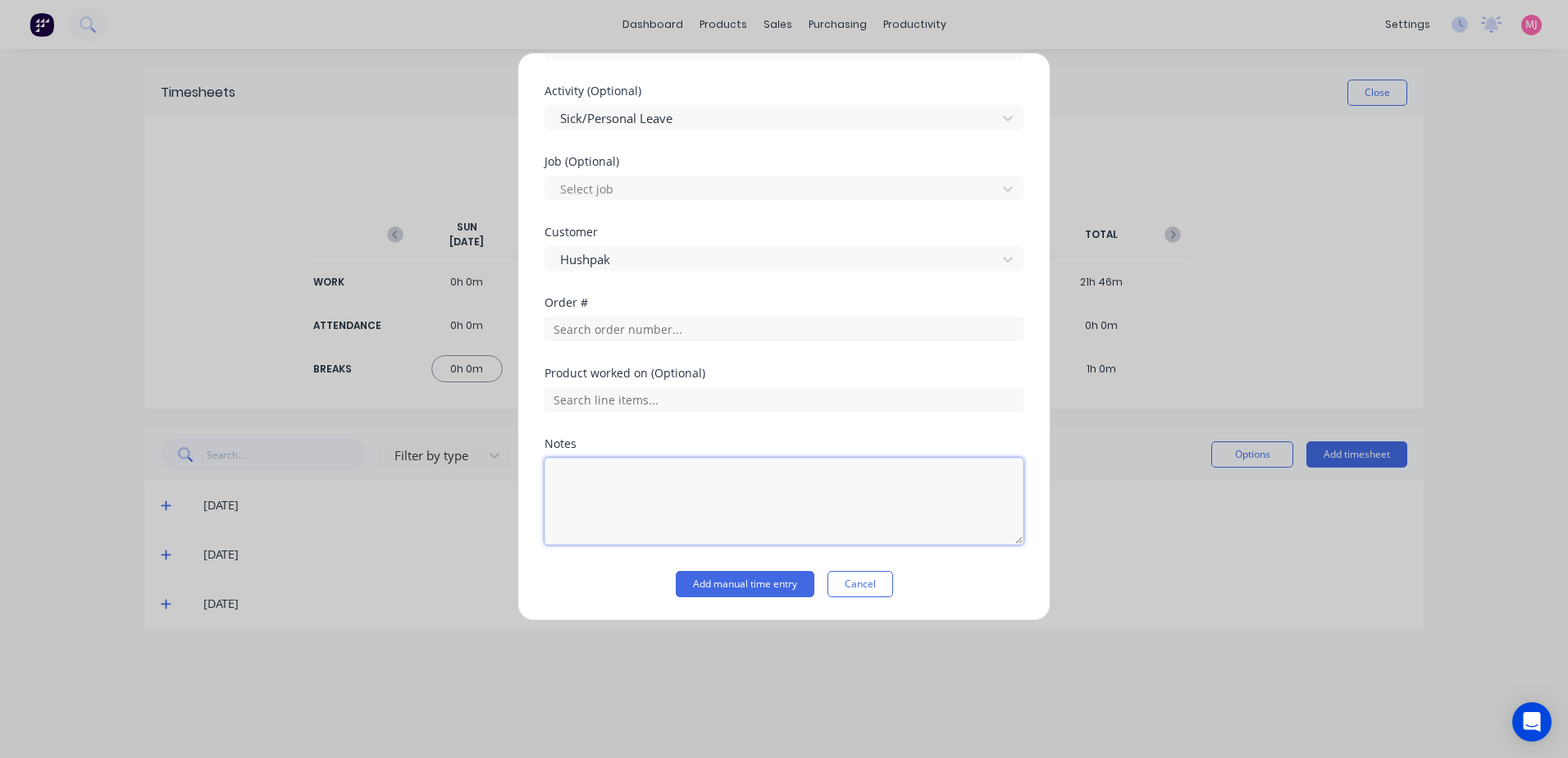
click at [560, 479] on textarea at bounding box center [784, 501] width 479 height 87
click at [984, 578] on div "Add manual time entry Cancel" at bounding box center [784, 584] width 479 height 27
click at [732, 583] on button "Add manual time entry" at bounding box center [745, 584] width 139 height 27
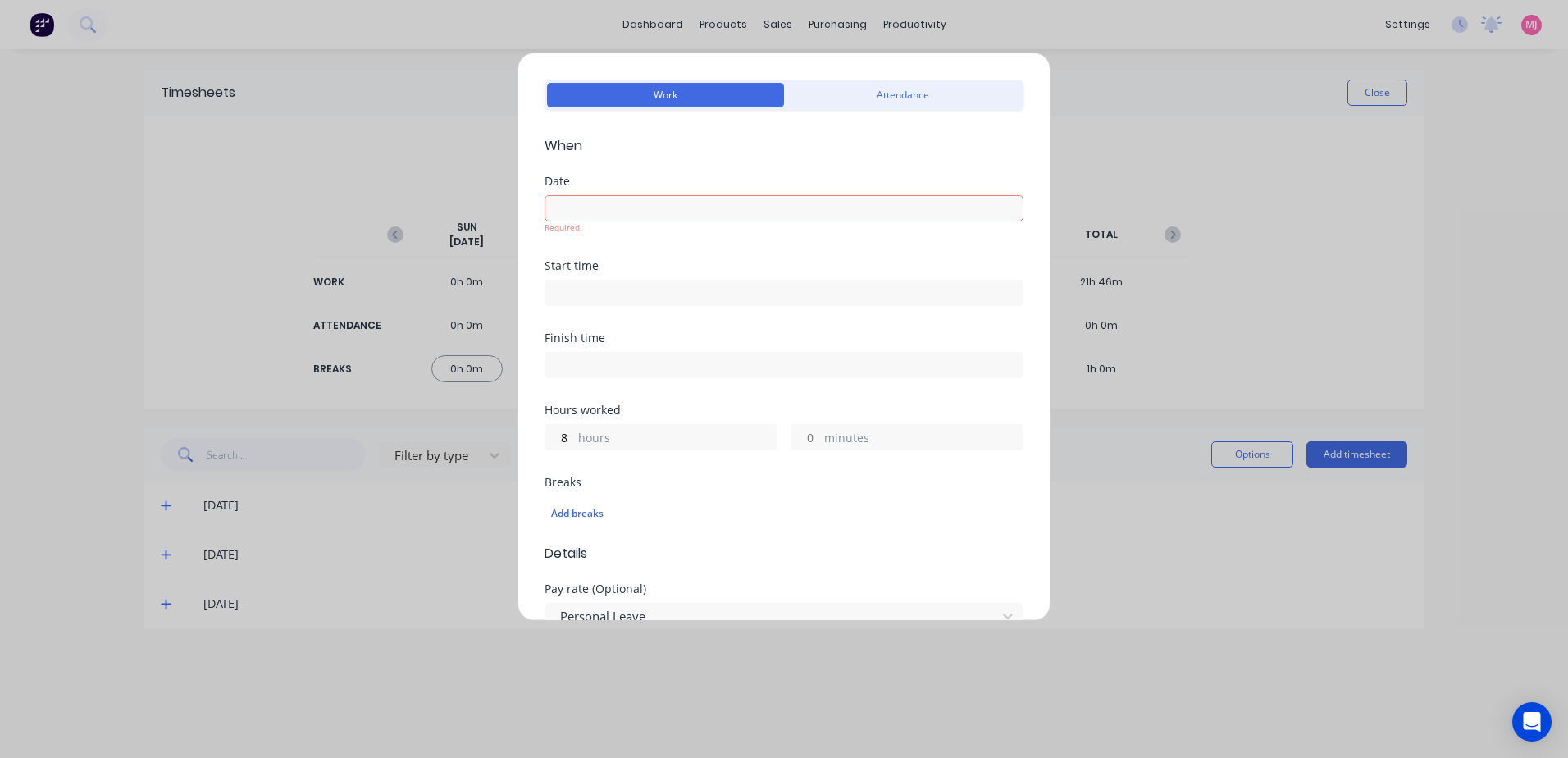
scroll to position [40, 0]
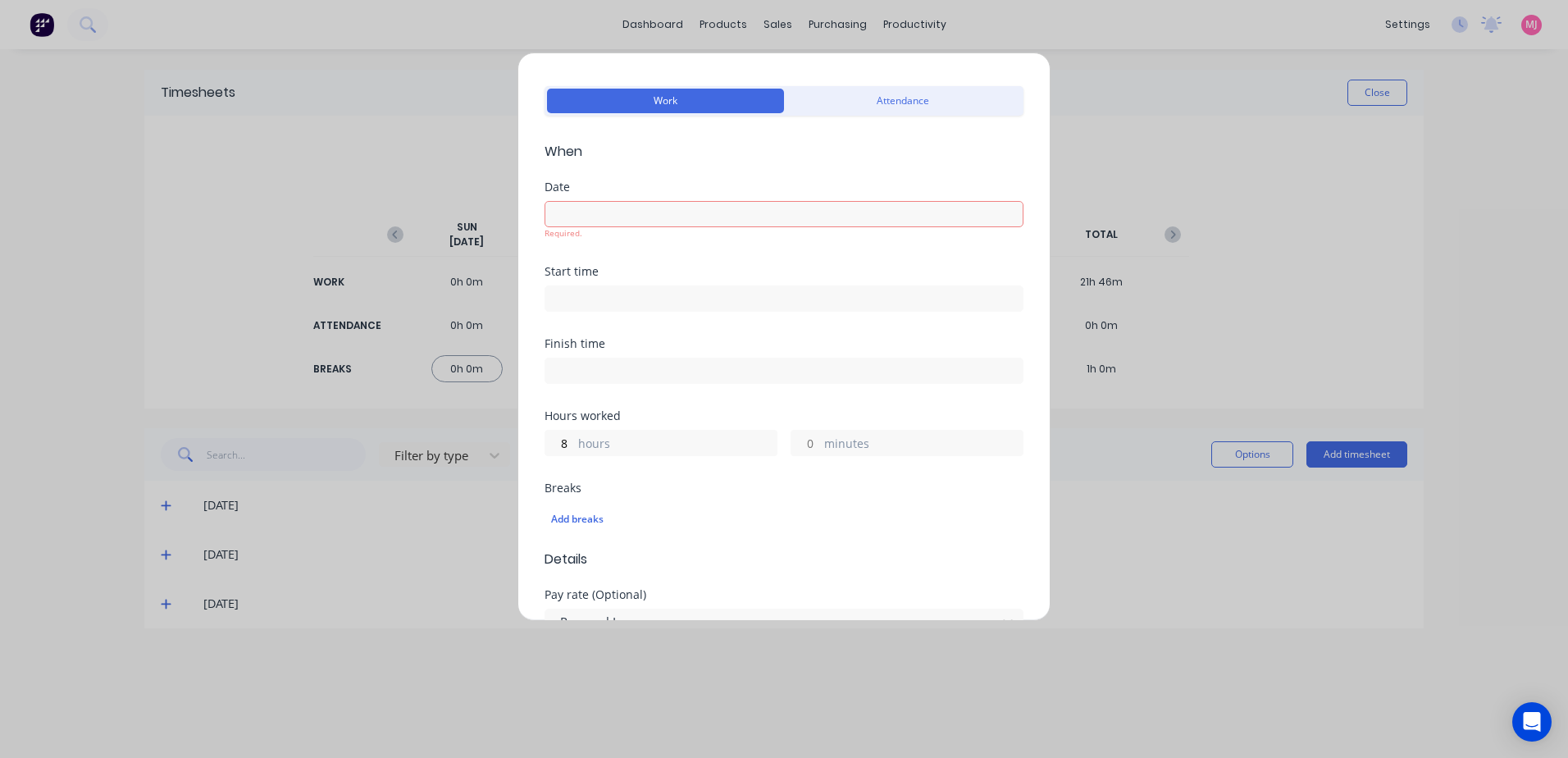
click at [573, 214] on input at bounding box center [784, 214] width 477 height 25
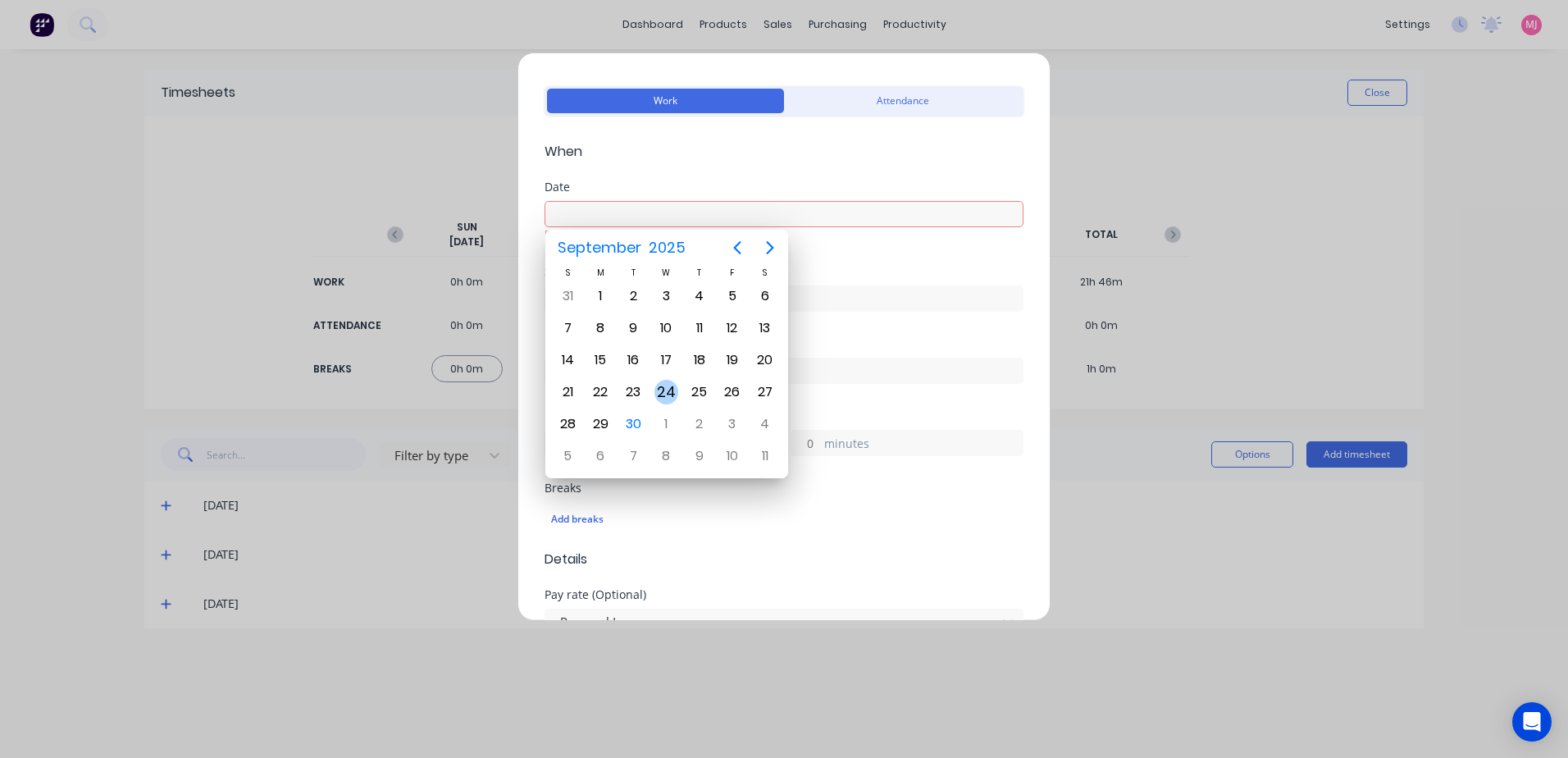
click at [663, 395] on div "24" at bounding box center [666, 392] width 25 height 25
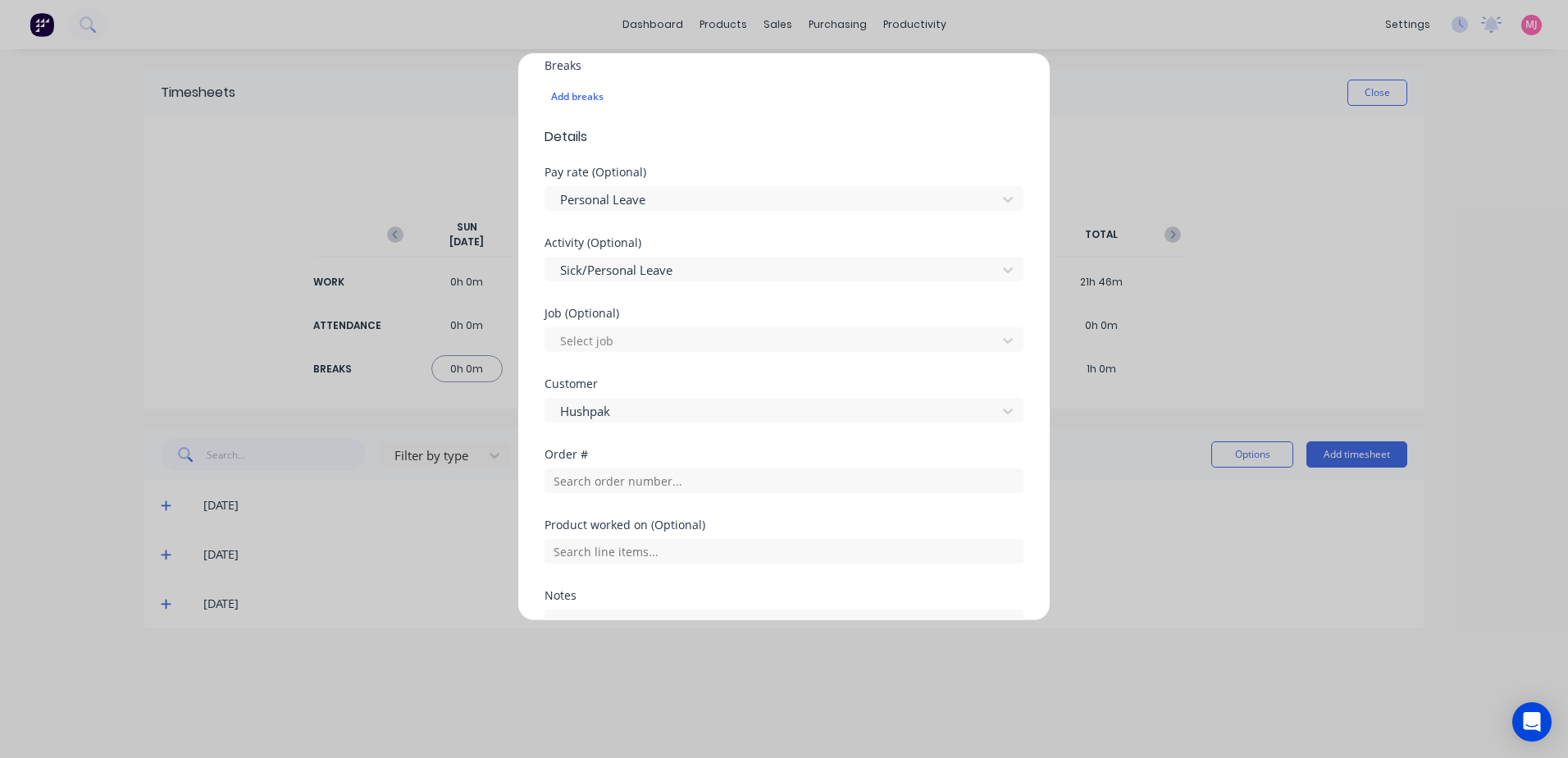
scroll to position [602, 0]
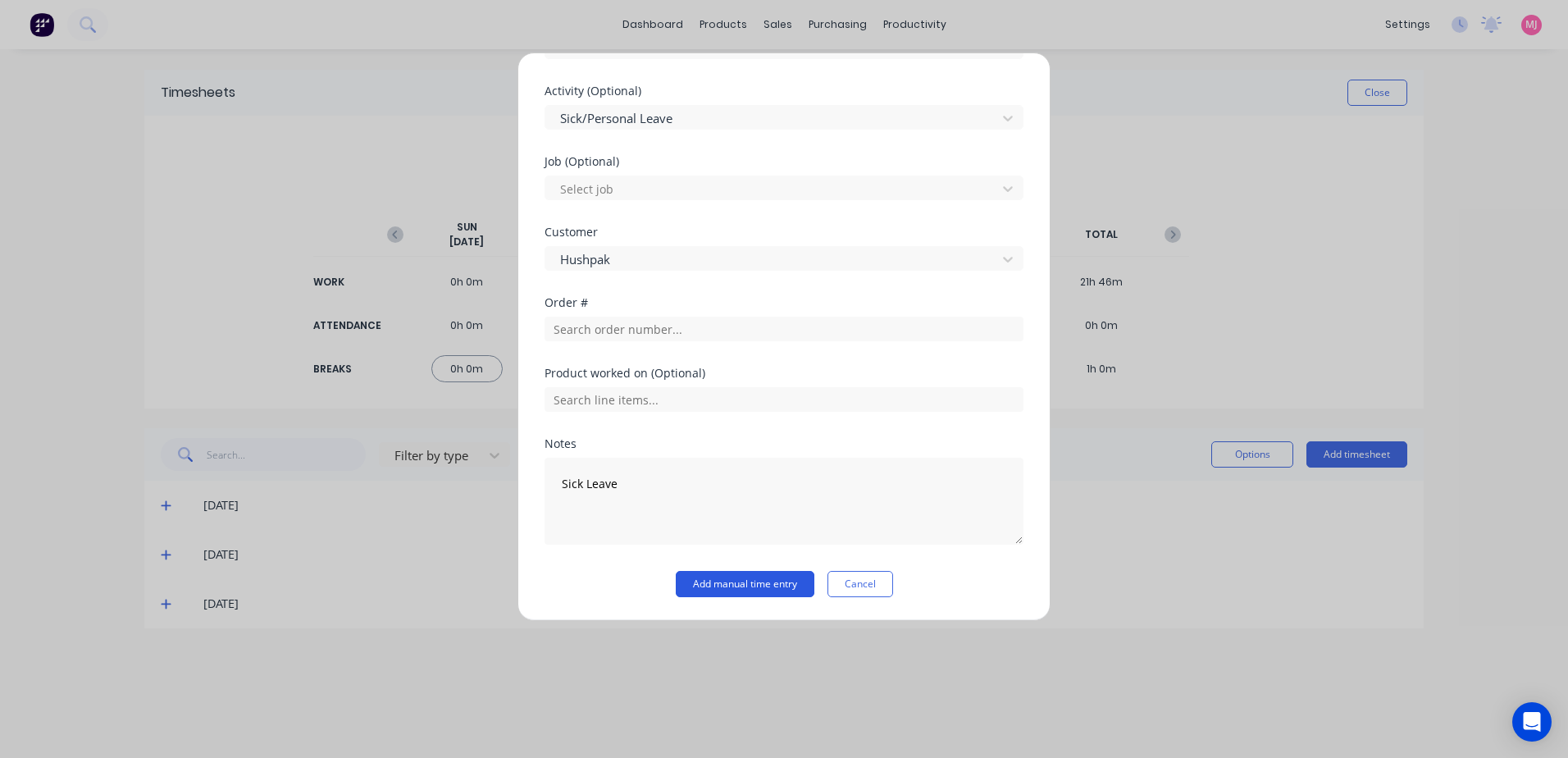
click at [699, 589] on button "Add manual time entry" at bounding box center [745, 584] width 139 height 27
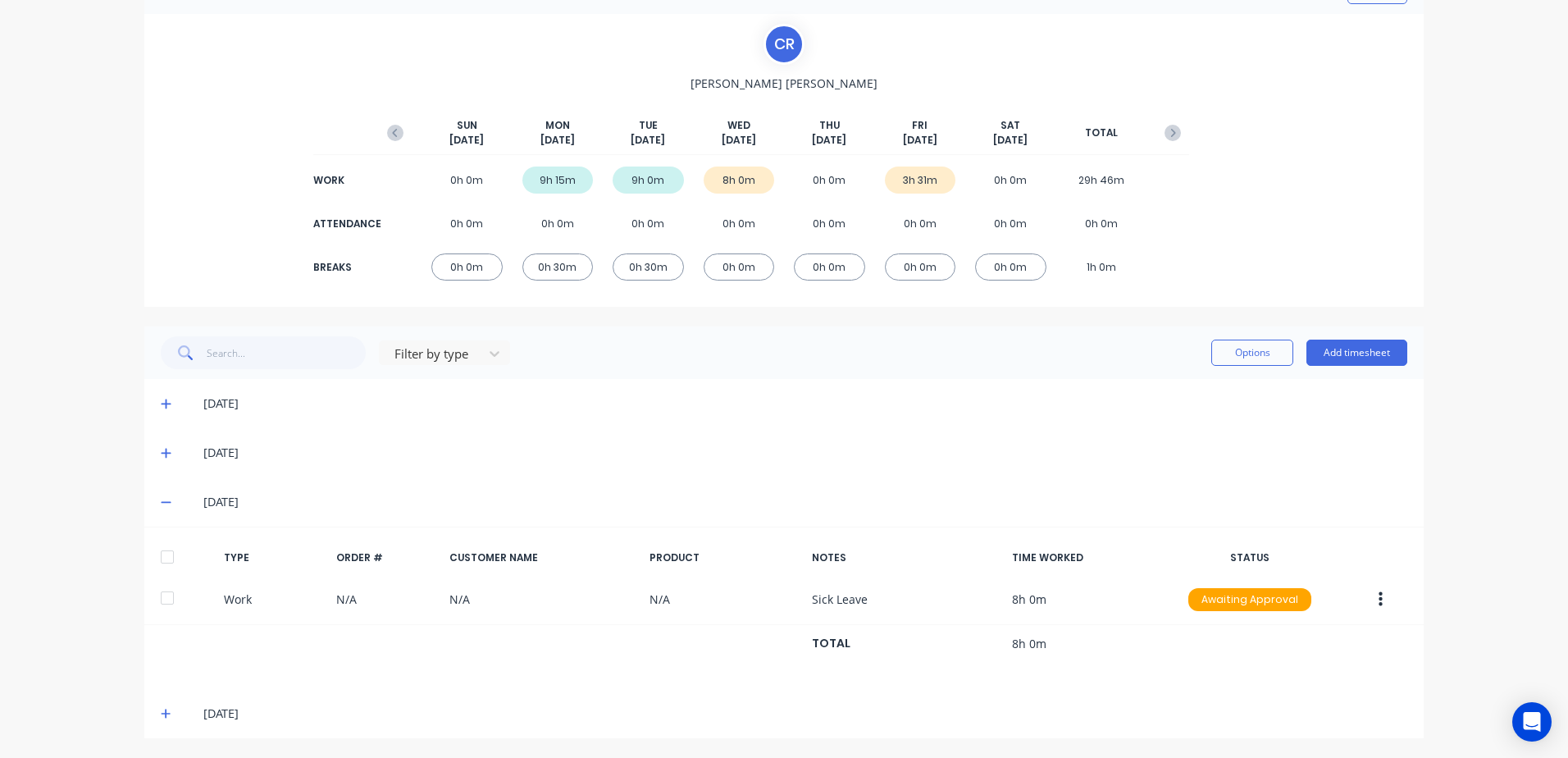
scroll to position [102, 0]
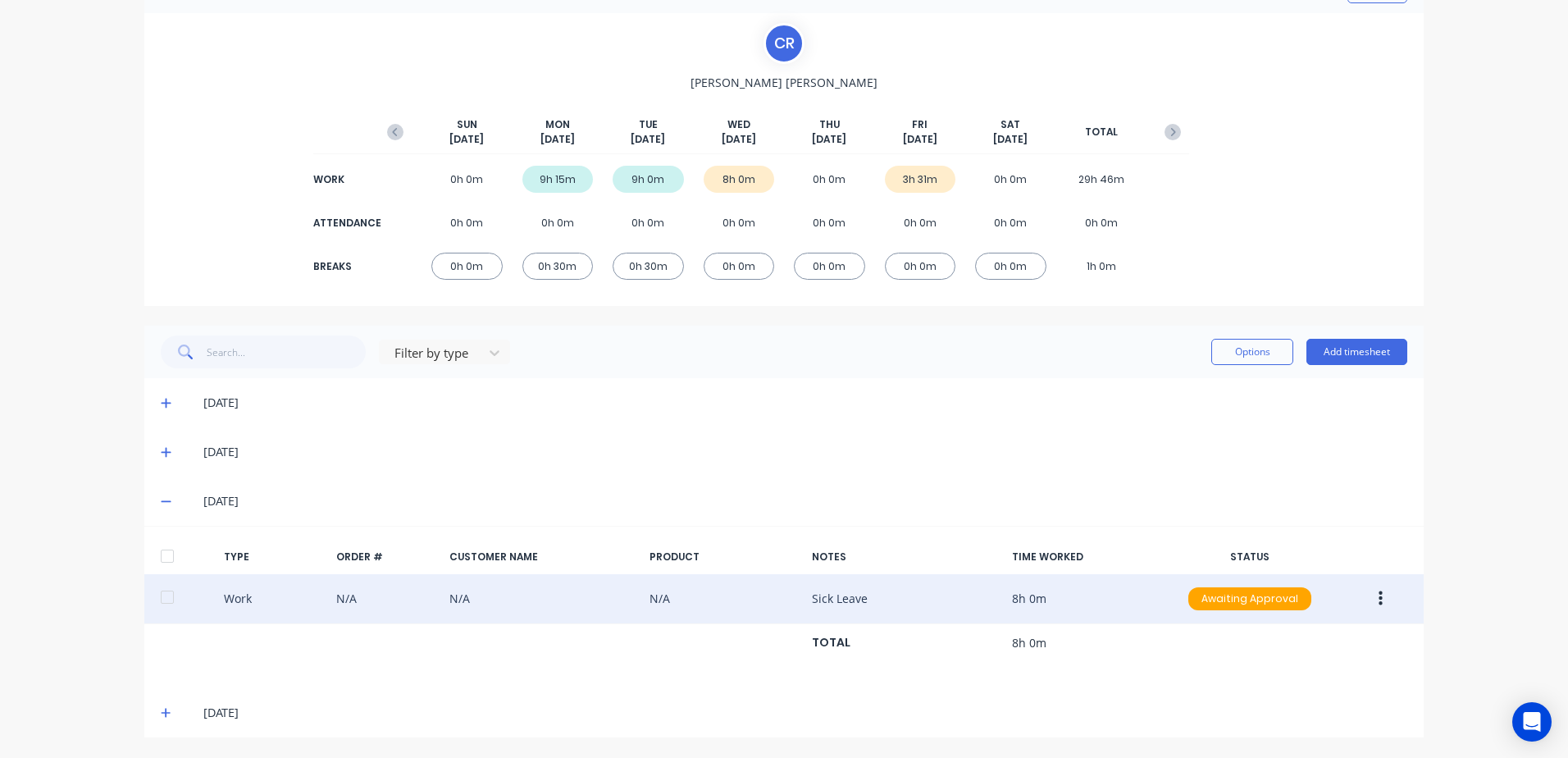
click at [1379, 598] on icon "button" at bounding box center [1381, 599] width 4 height 15
click at [1270, 600] on div "Approve" at bounding box center [1322, 602] width 126 height 24
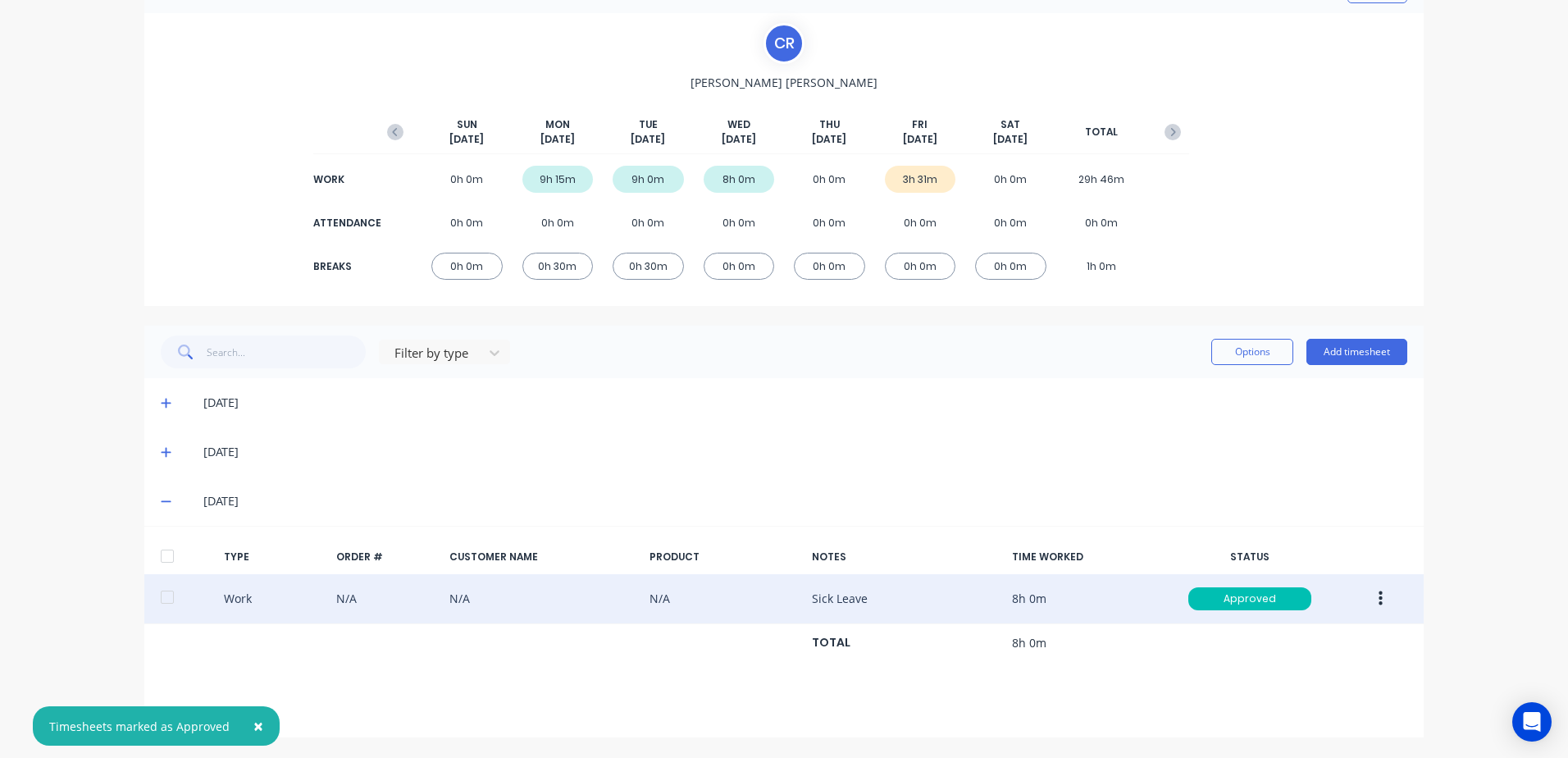
click at [1379, 598] on icon "button" at bounding box center [1381, 599] width 4 height 15
click at [1271, 575] on div "Duplicate" at bounding box center [1322, 570] width 126 height 24
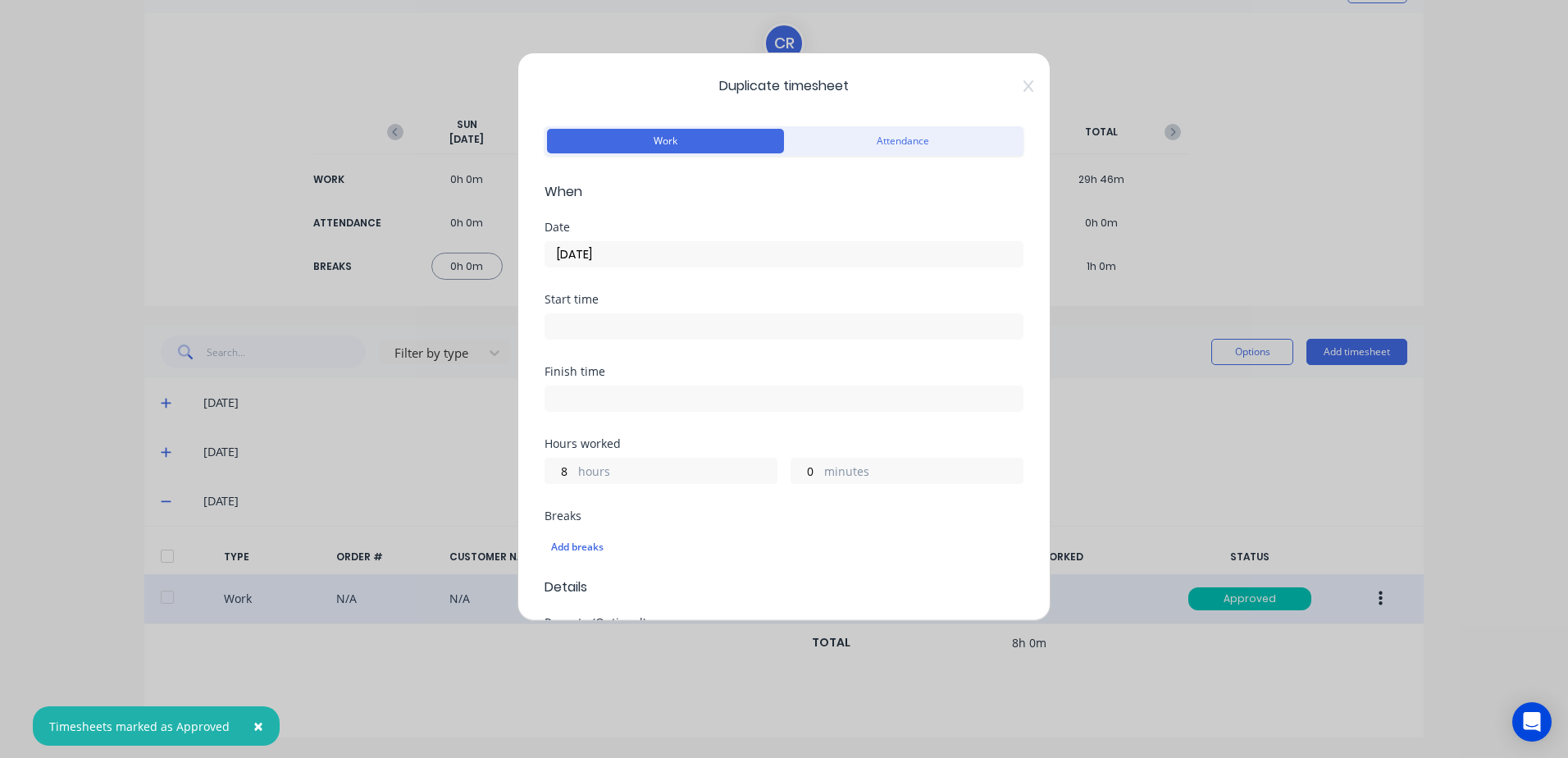
click at [588, 248] on input "[DATE]" at bounding box center [784, 254] width 477 height 25
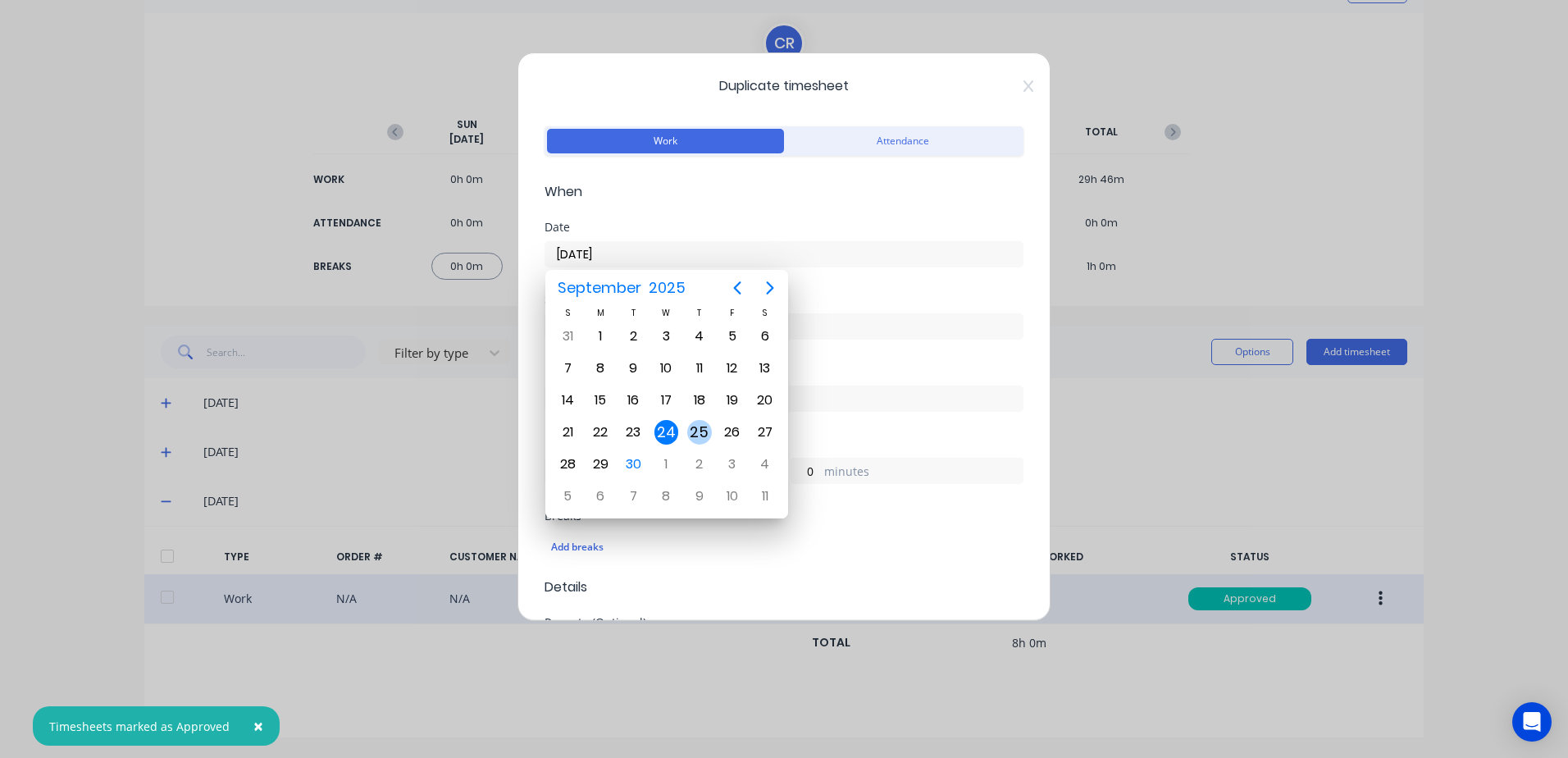
click at [701, 431] on div "25" at bounding box center [699, 432] width 25 height 25
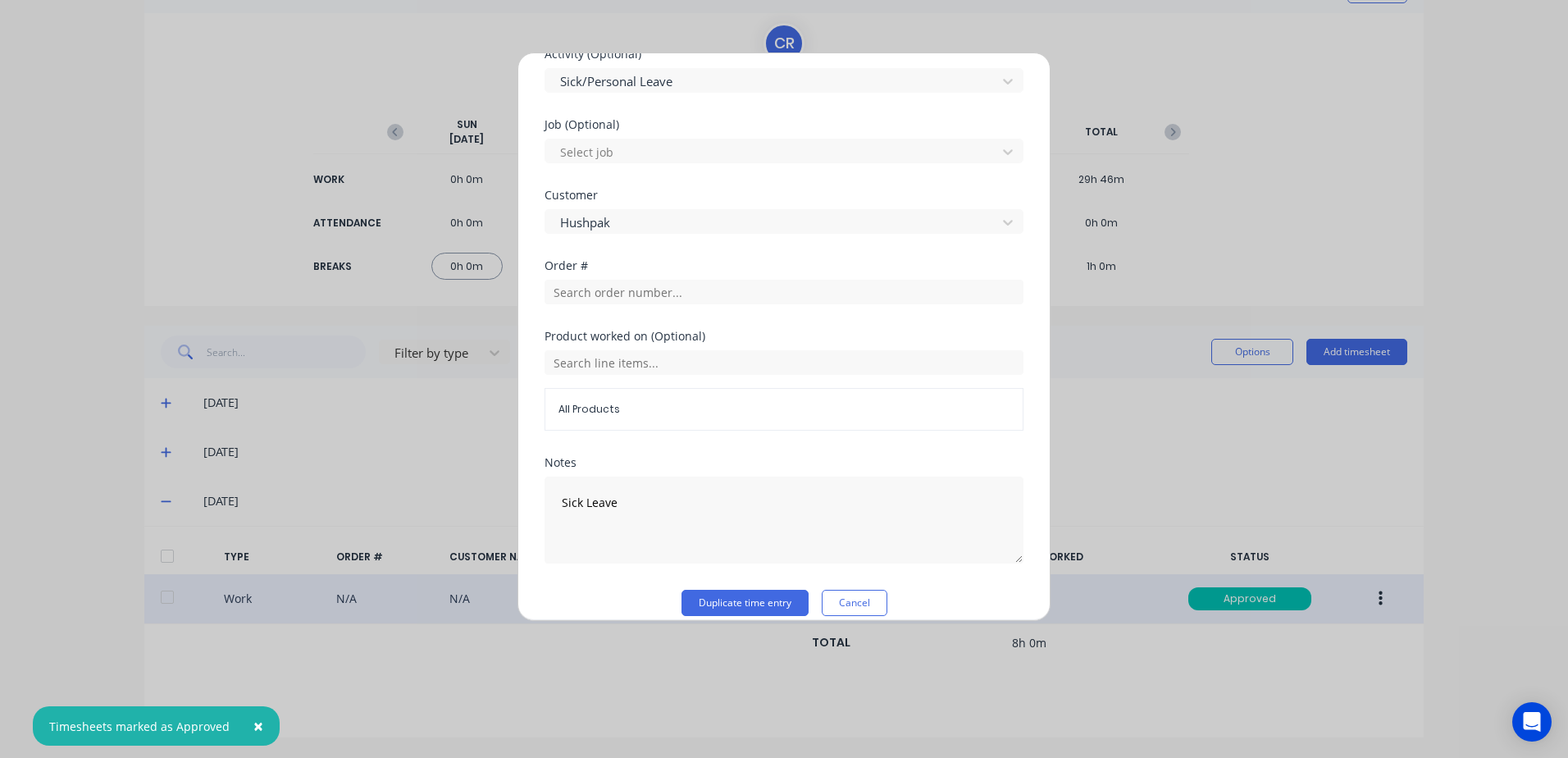
scroll to position [657, 0]
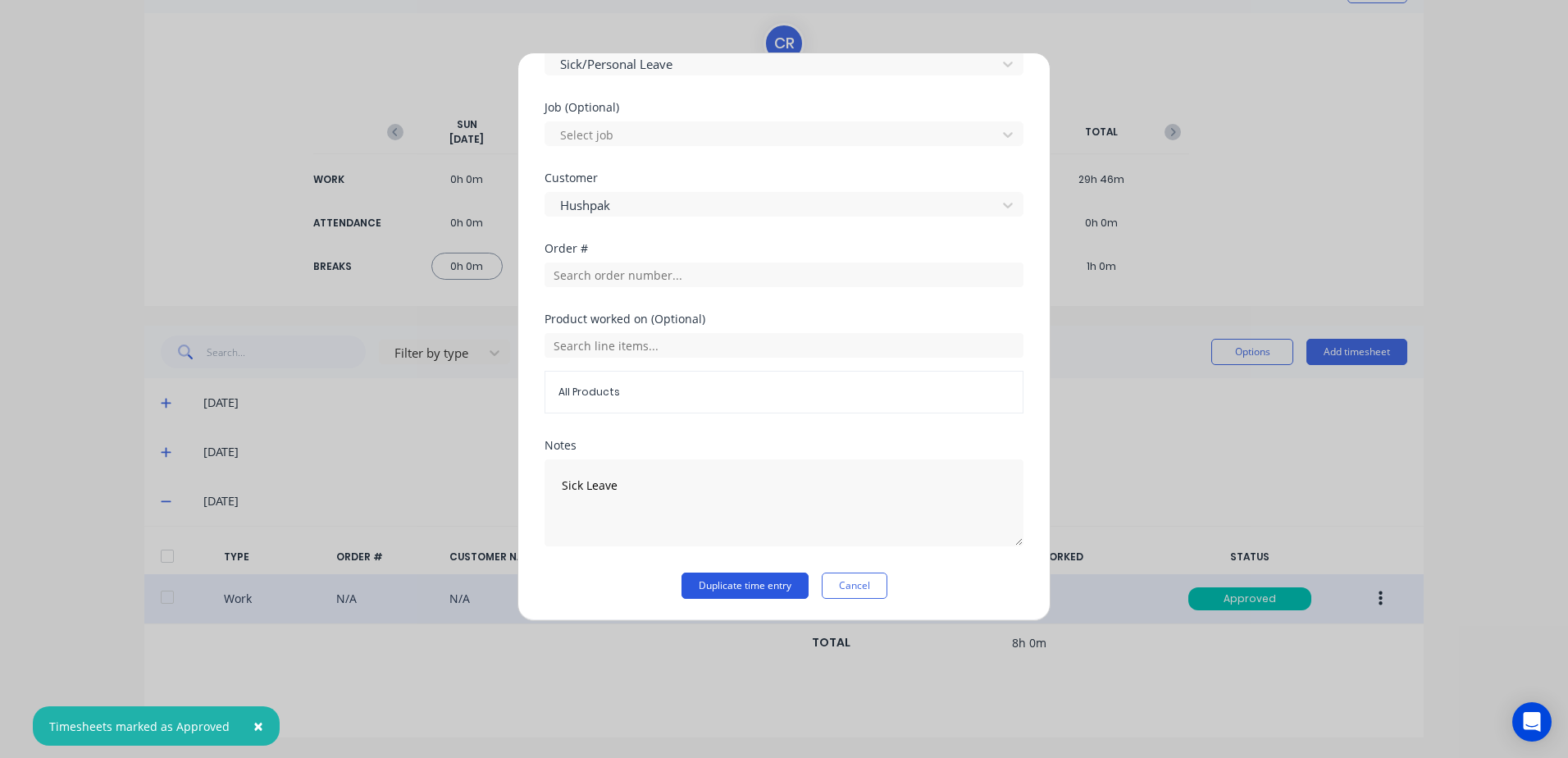
click at [714, 590] on button "Duplicate time entry" at bounding box center [744, 586] width 127 height 27
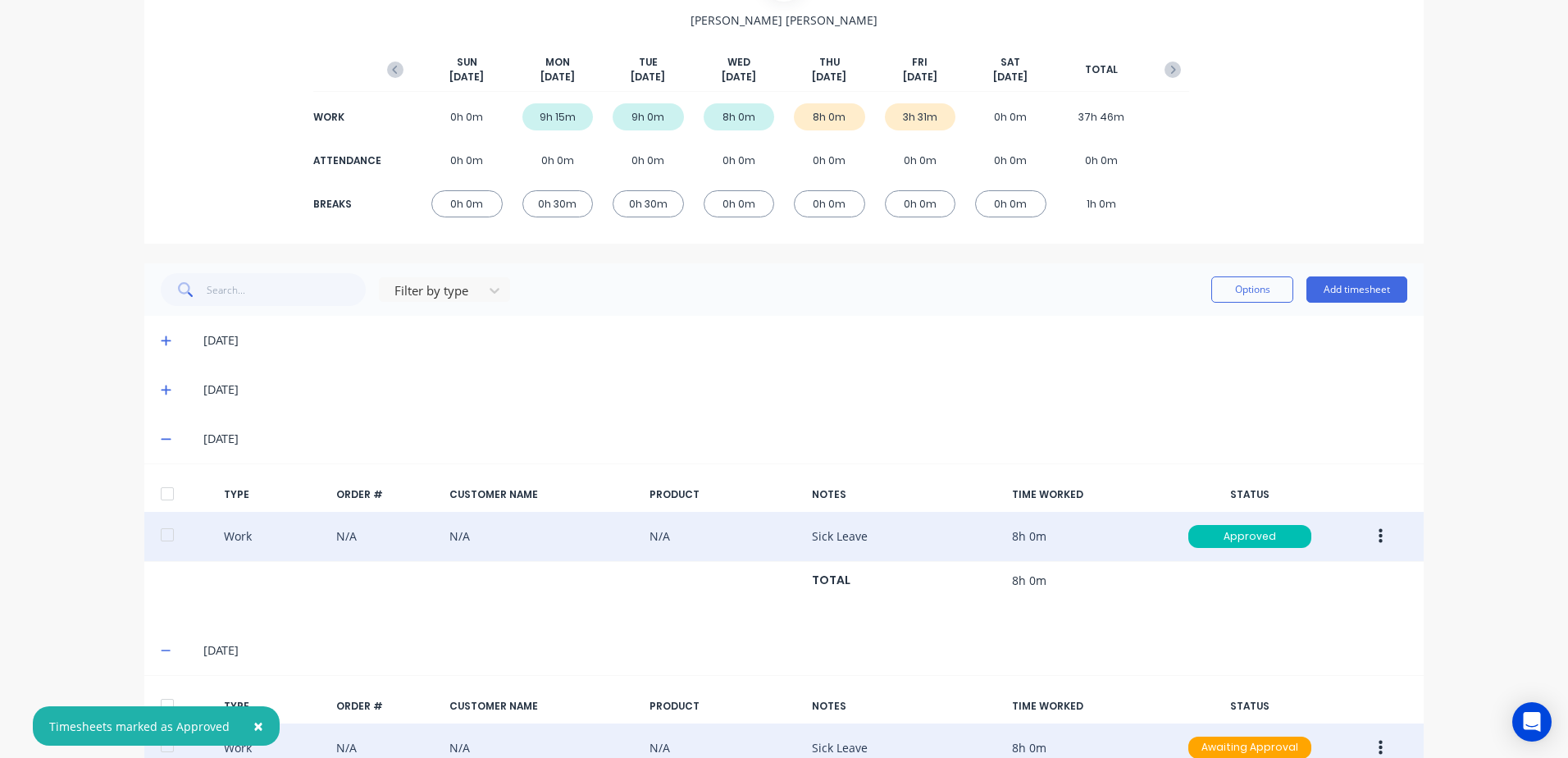
scroll to position [313, 0]
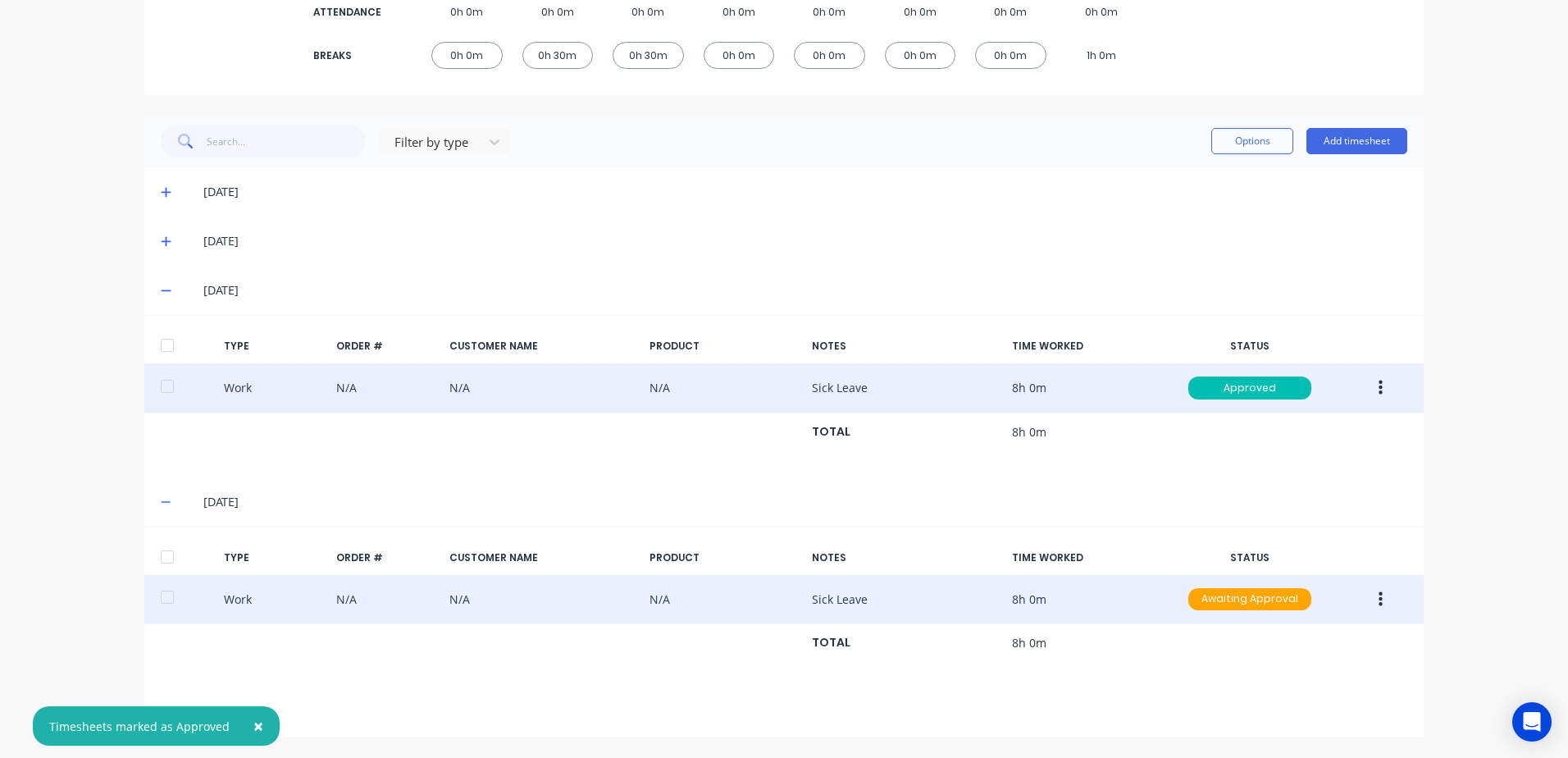
click at [1379, 598] on icon "button" at bounding box center [1381, 600] width 4 height 18
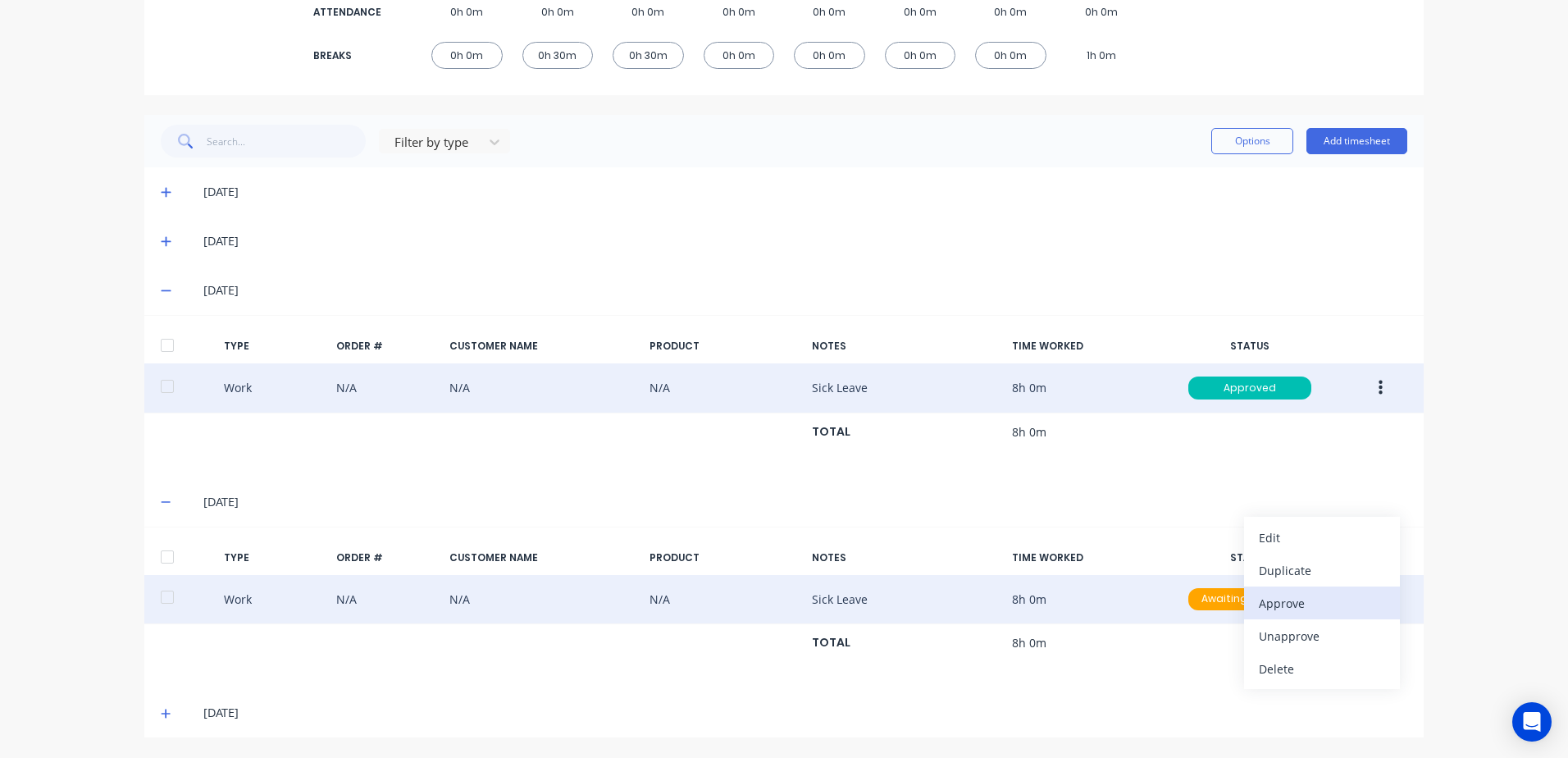
click at [1270, 604] on div "Approve" at bounding box center [1322, 603] width 126 height 24
click at [1378, 387] on button "button" at bounding box center [1380, 388] width 38 height 30
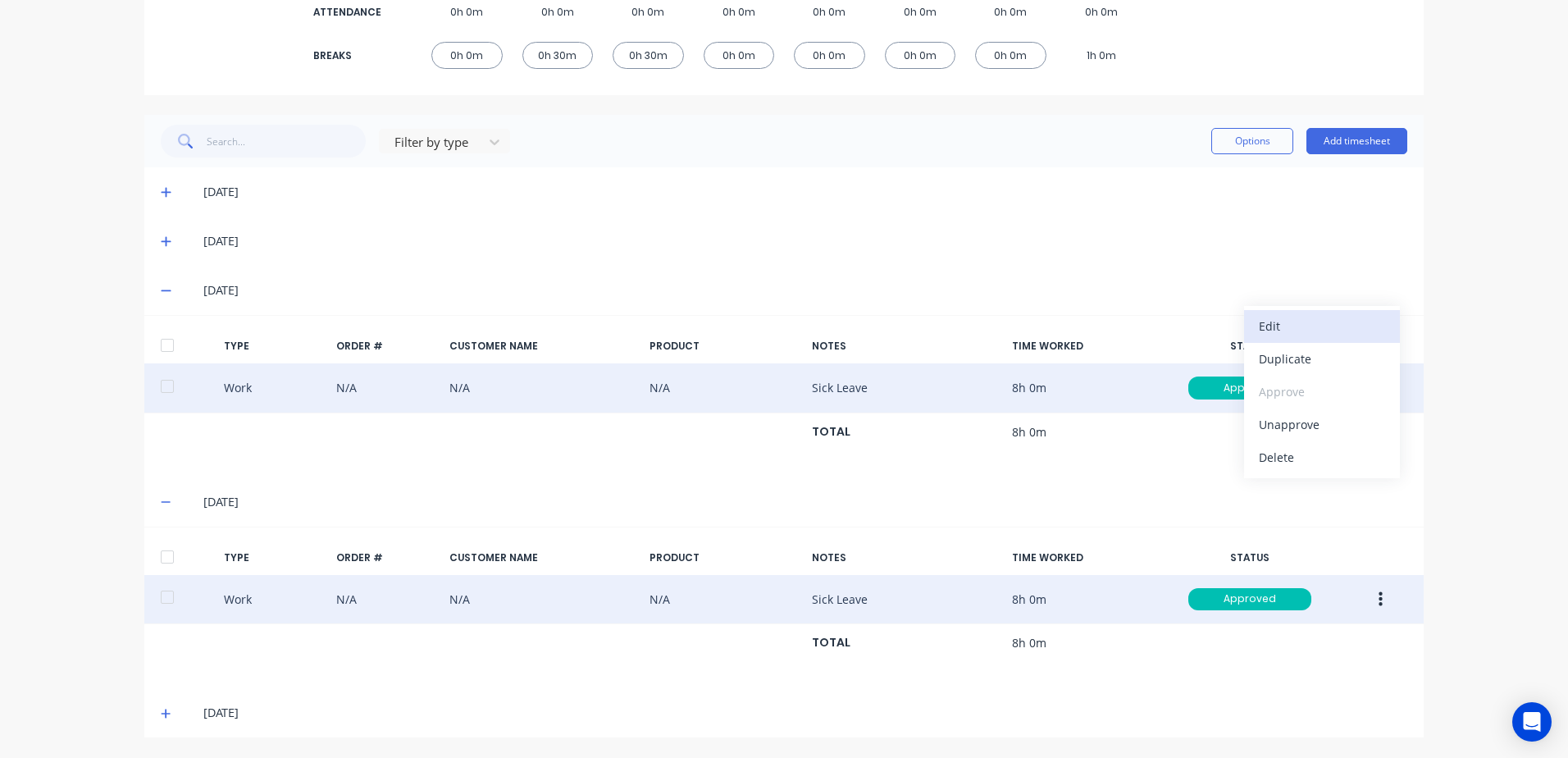
click at [1275, 321] on div "Edit" at bounding box center [1322, 326] width 126 height 24
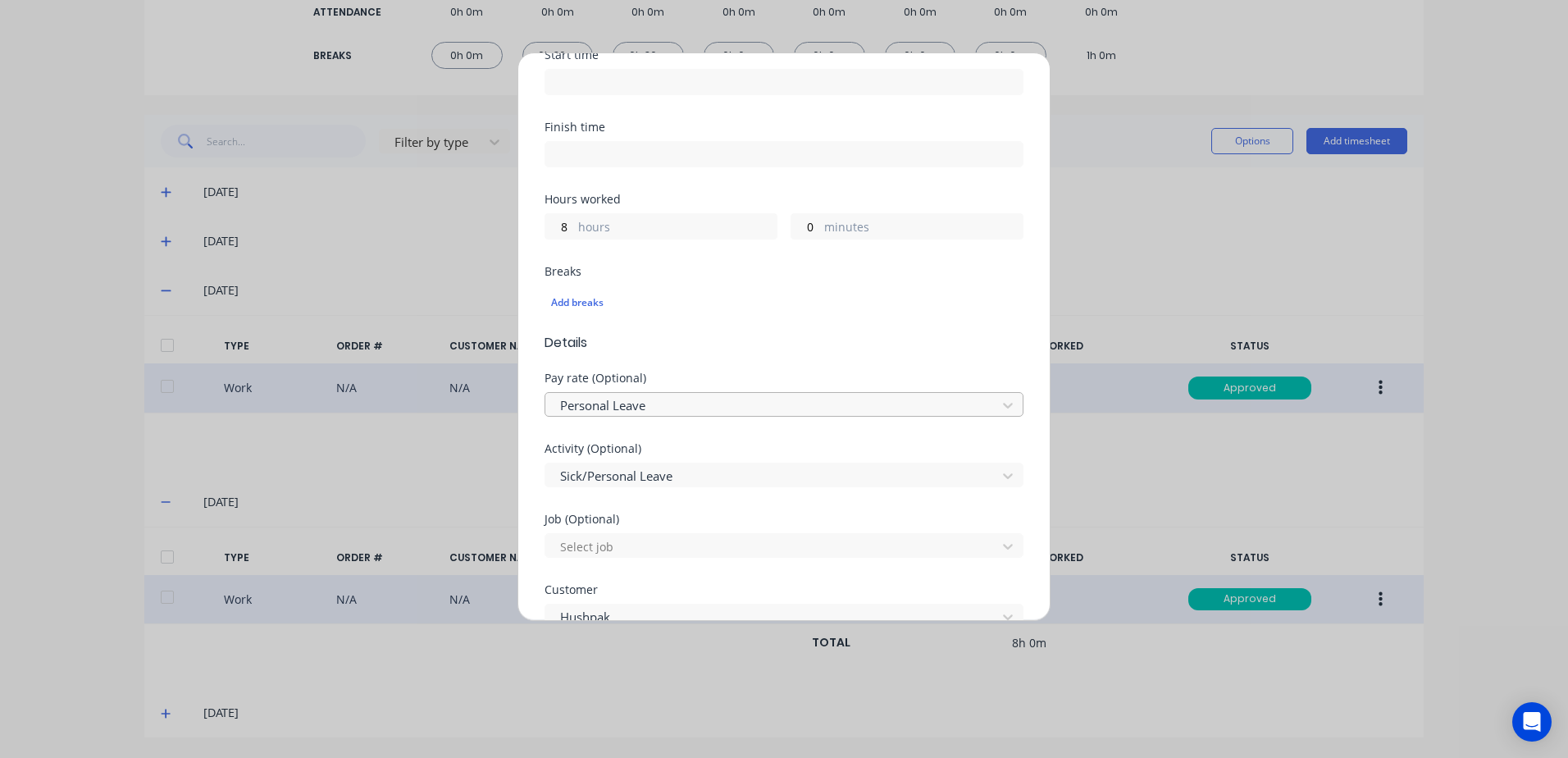
scroll to position [246, 0]
click at [658, 403] on div at bounding box center [773, 404] width 430 height 21
click at [639, 472] on div at bounding box center [773, 474] width 430 height 21
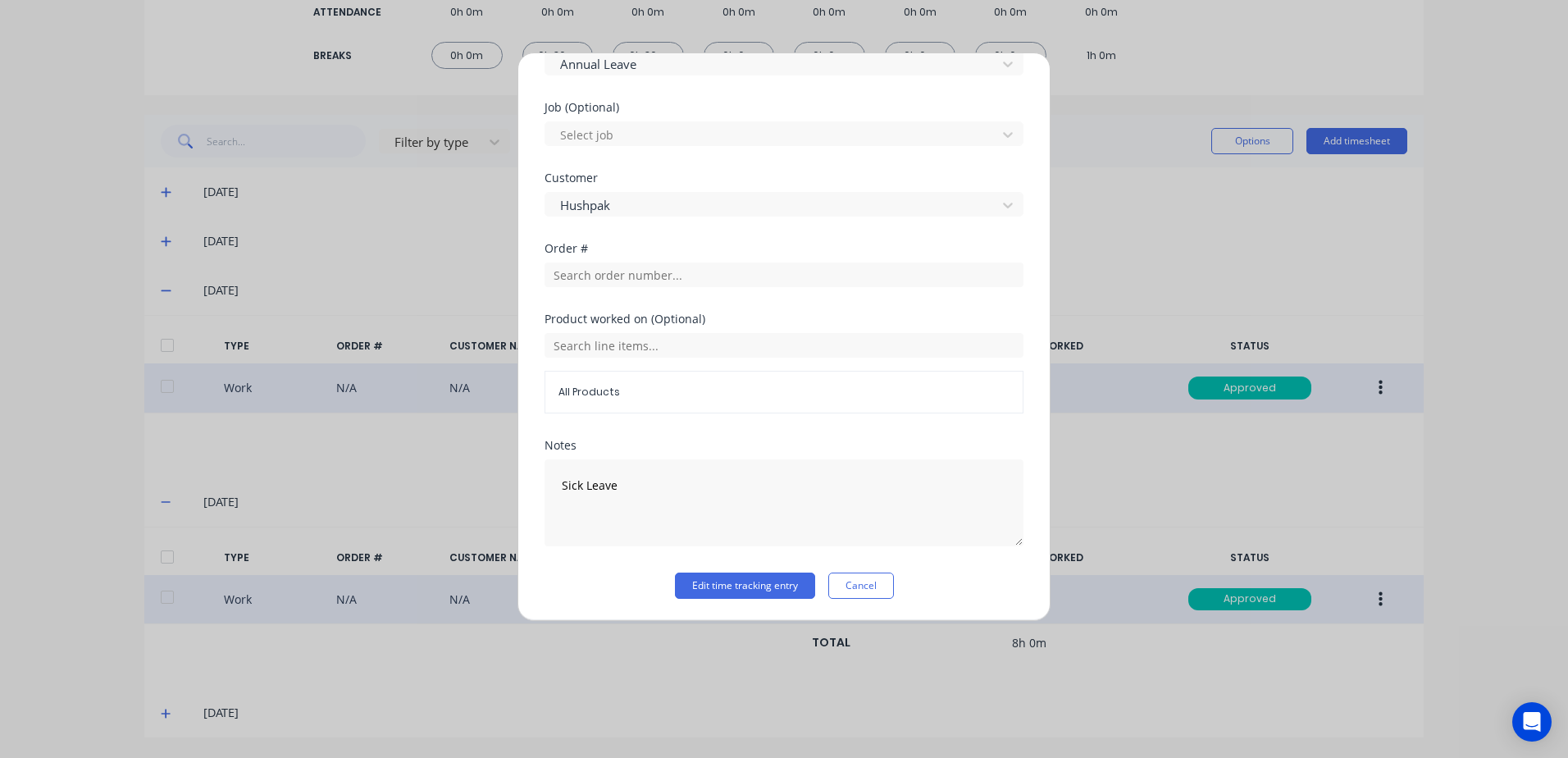
scroll to position [658, 0]
drag, startPoint x: 622, startPoint y: 481, endPoint x: 489, endPoint y: 497, distance: 134.0
click at [490, 497] on div "Edit time tracking entry Work Attendance When Date [DATE] Start time Finish tim…" at bounding box center [784, 379] width 1568 height 758
click at [701, 586] on button "Edit time tracking entry" at bounding box center [745, 584] width 140 height 27
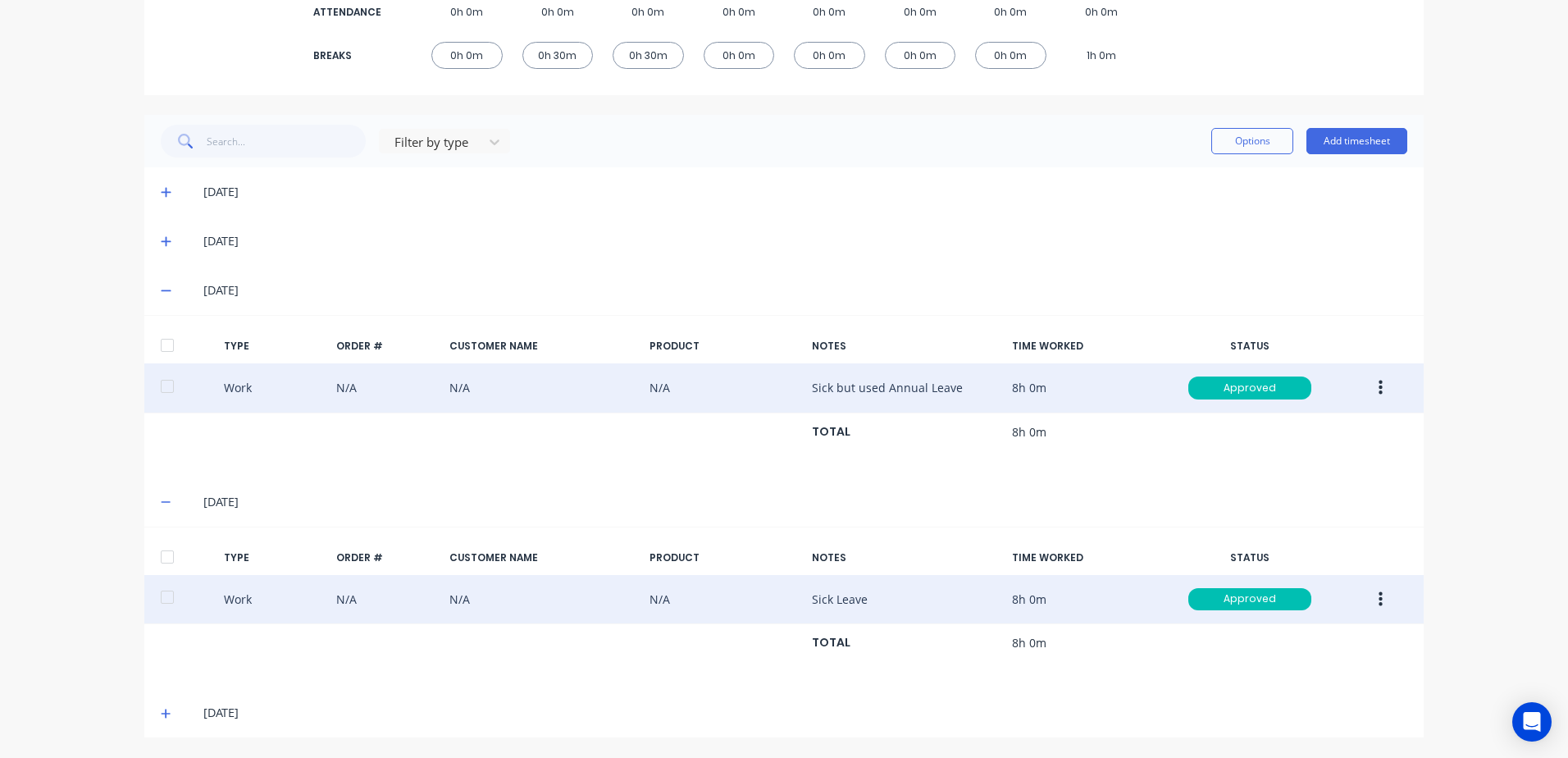
click at [1379, 384] on icon "button" at bounding box center [1381, 388] width 4 height 15
click at [1288, 359] on div "Duplicate" at bounding box center [1322, 358] width 126 height 24
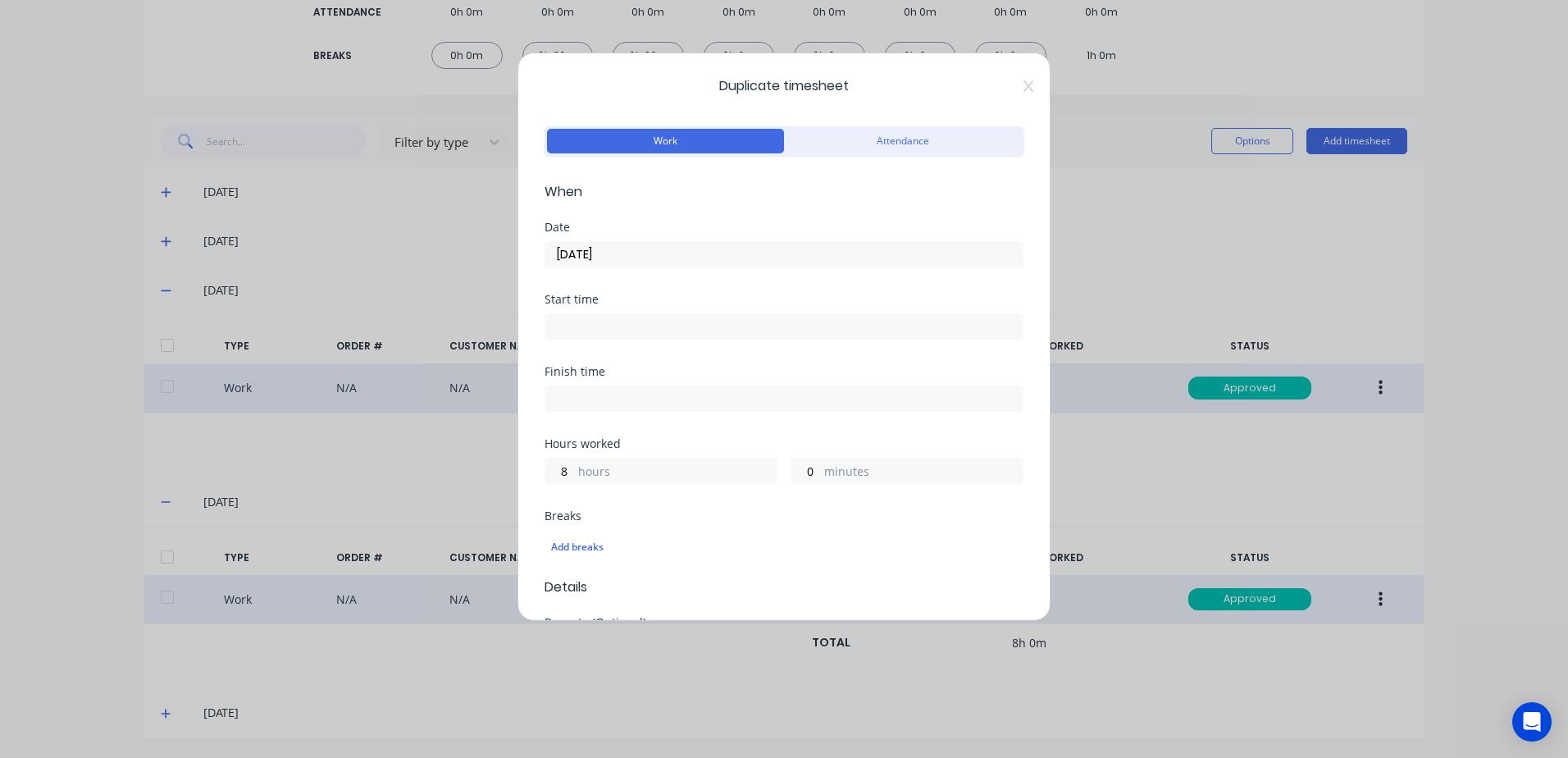
click at [640, 248] on input "[DATE]" at bounding box center [784, 254] width 477 height 25
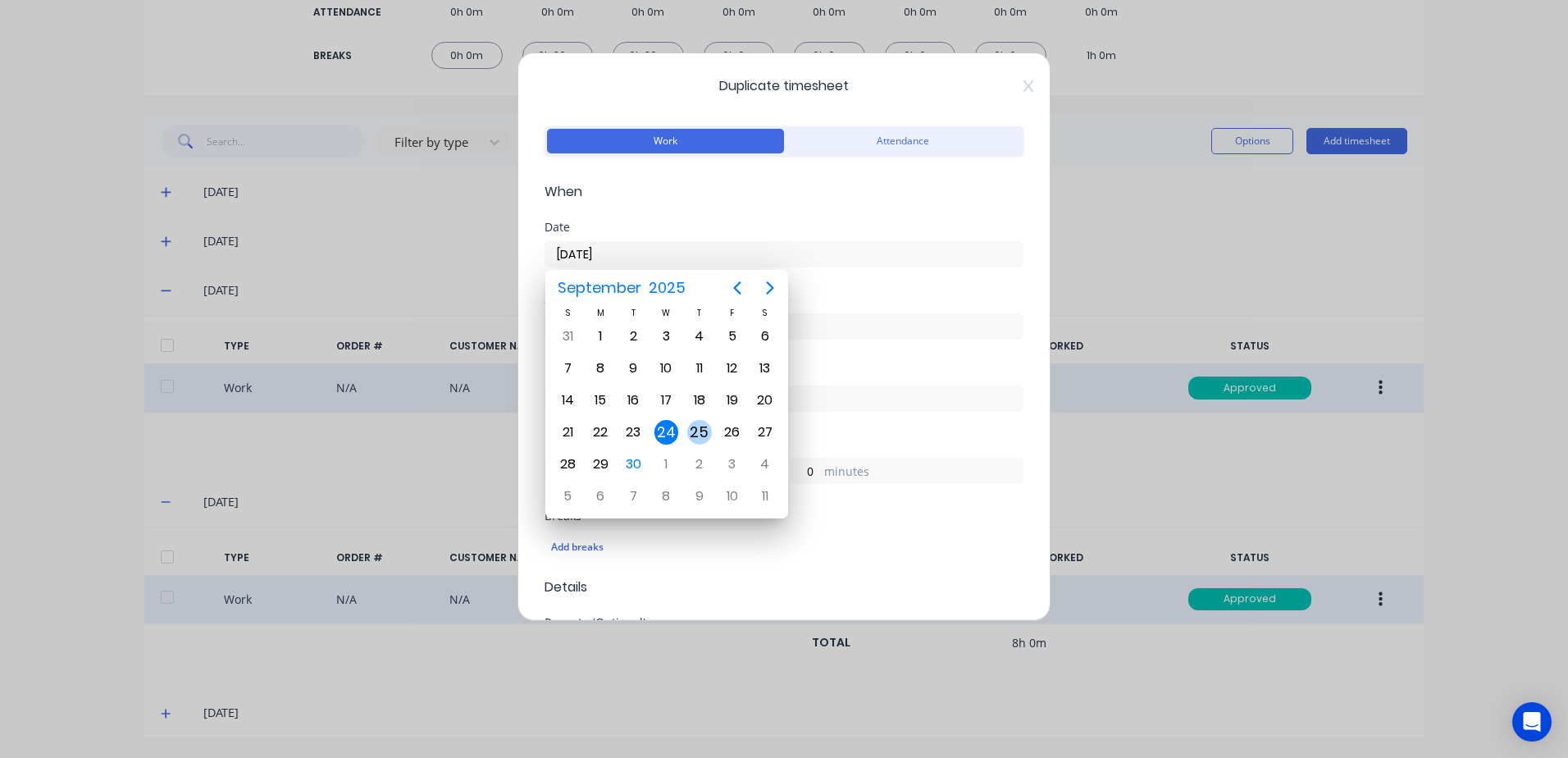
click at [706, 428] on div "25" at bounding box center [699, 432] width 25 height 25
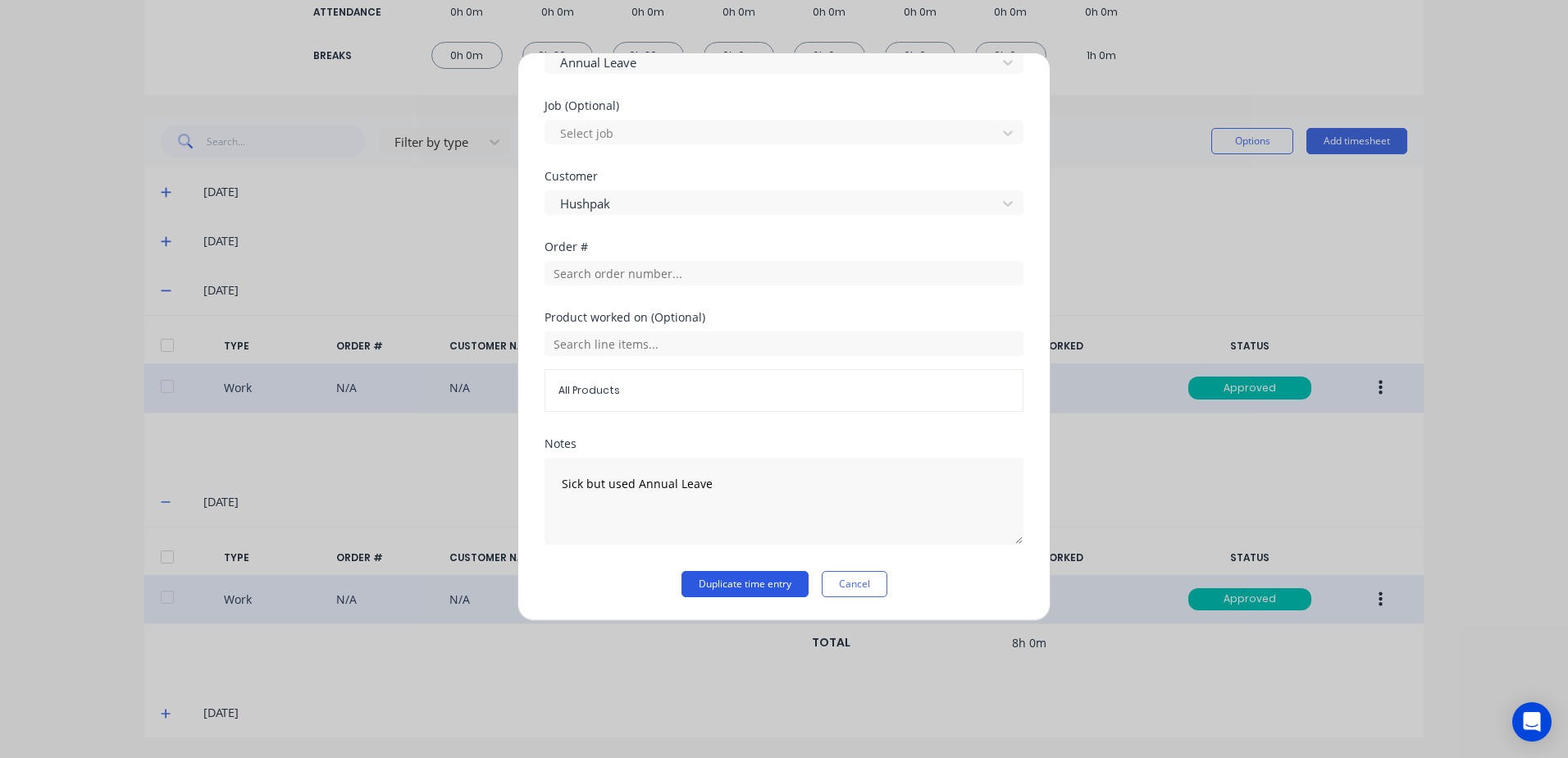
click at [703, 583] on button "Duplicate time entry" at bounding box center [744, 584] width 127 height 27
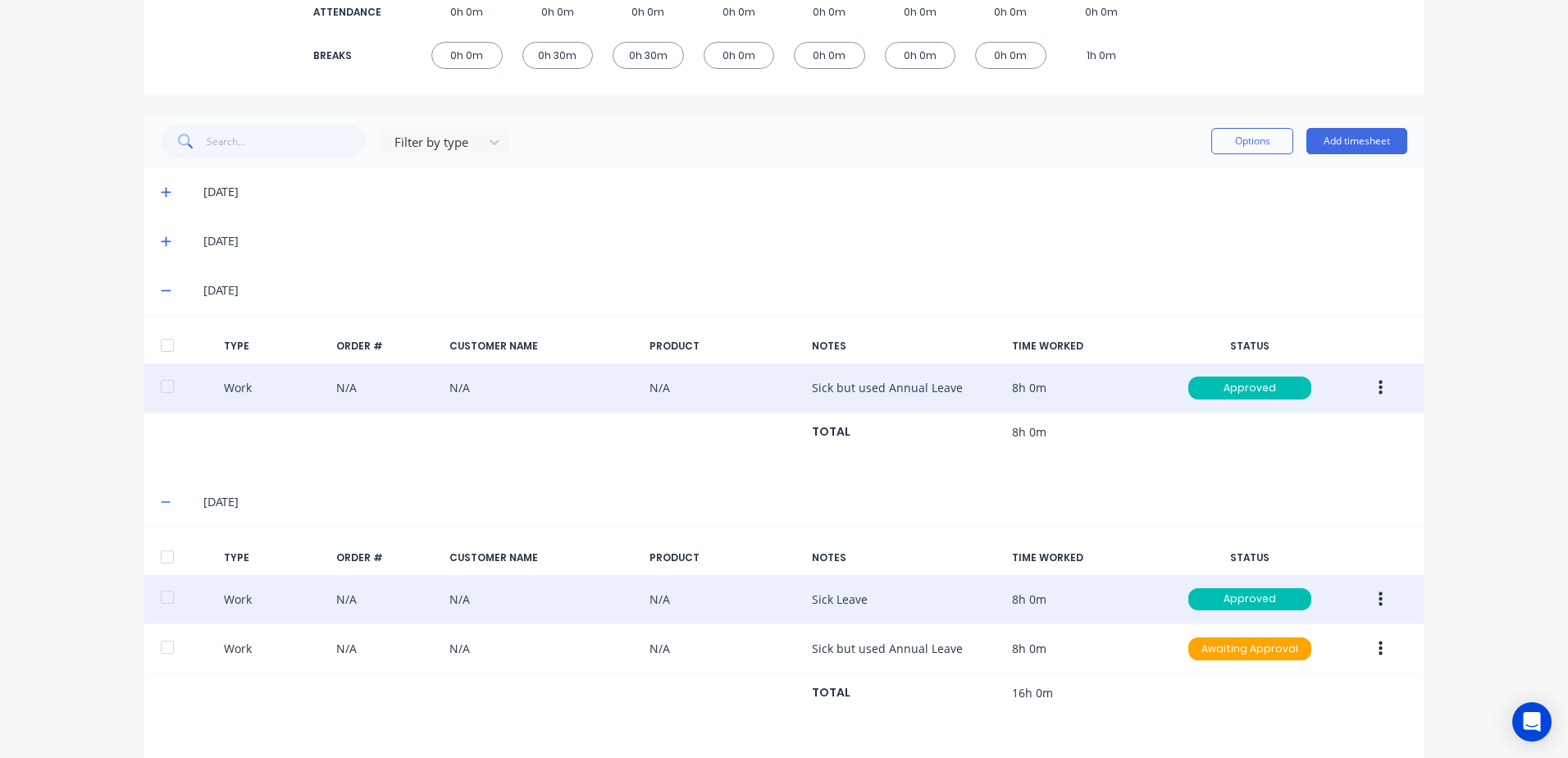
click at [1377, 598] on button "button" at bounding box center [1380, 600] width 38 height 30
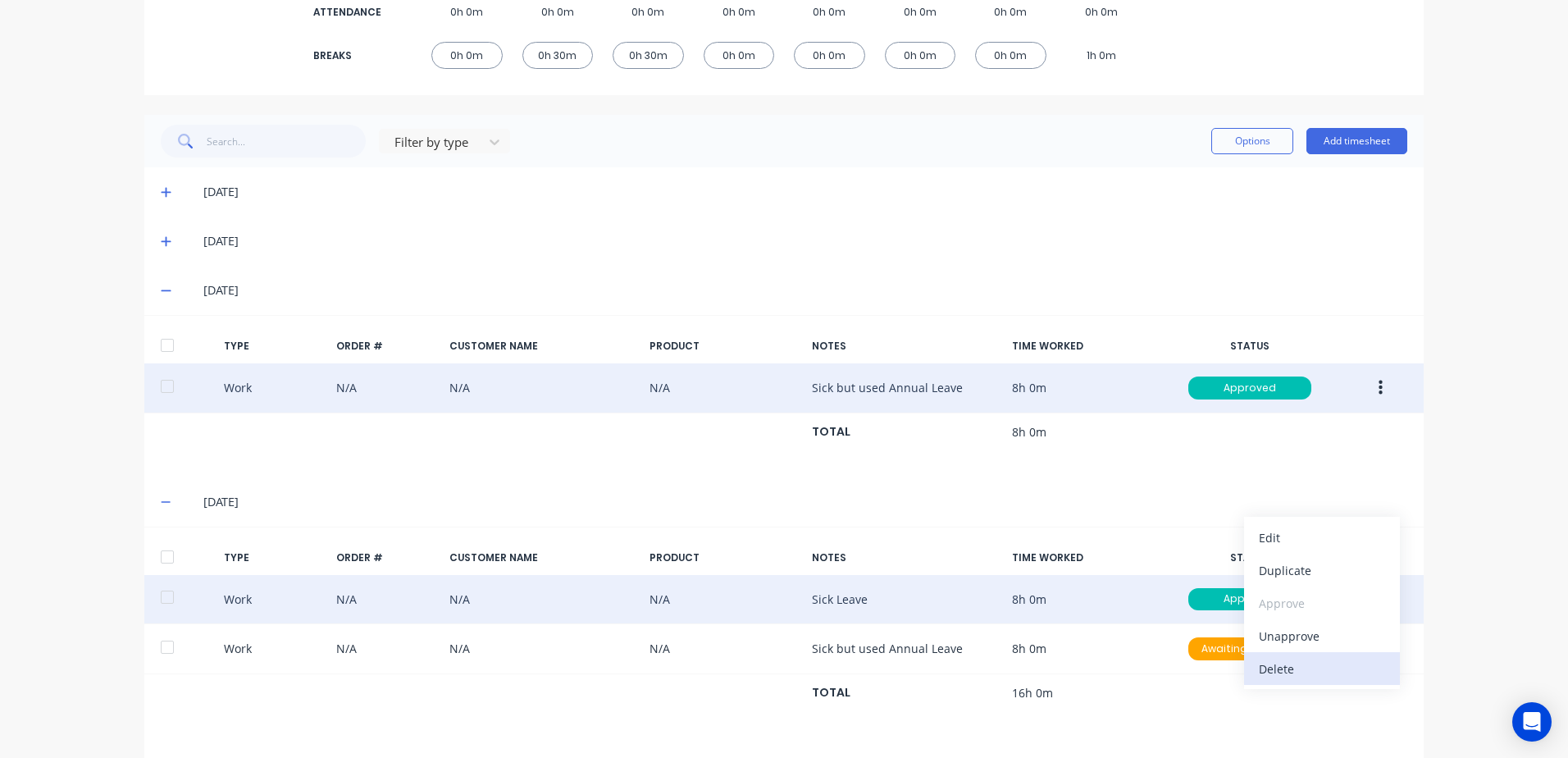
click at [1279, 669] on div "Delete" at bounding box center [1322, 668] width 126 height 24
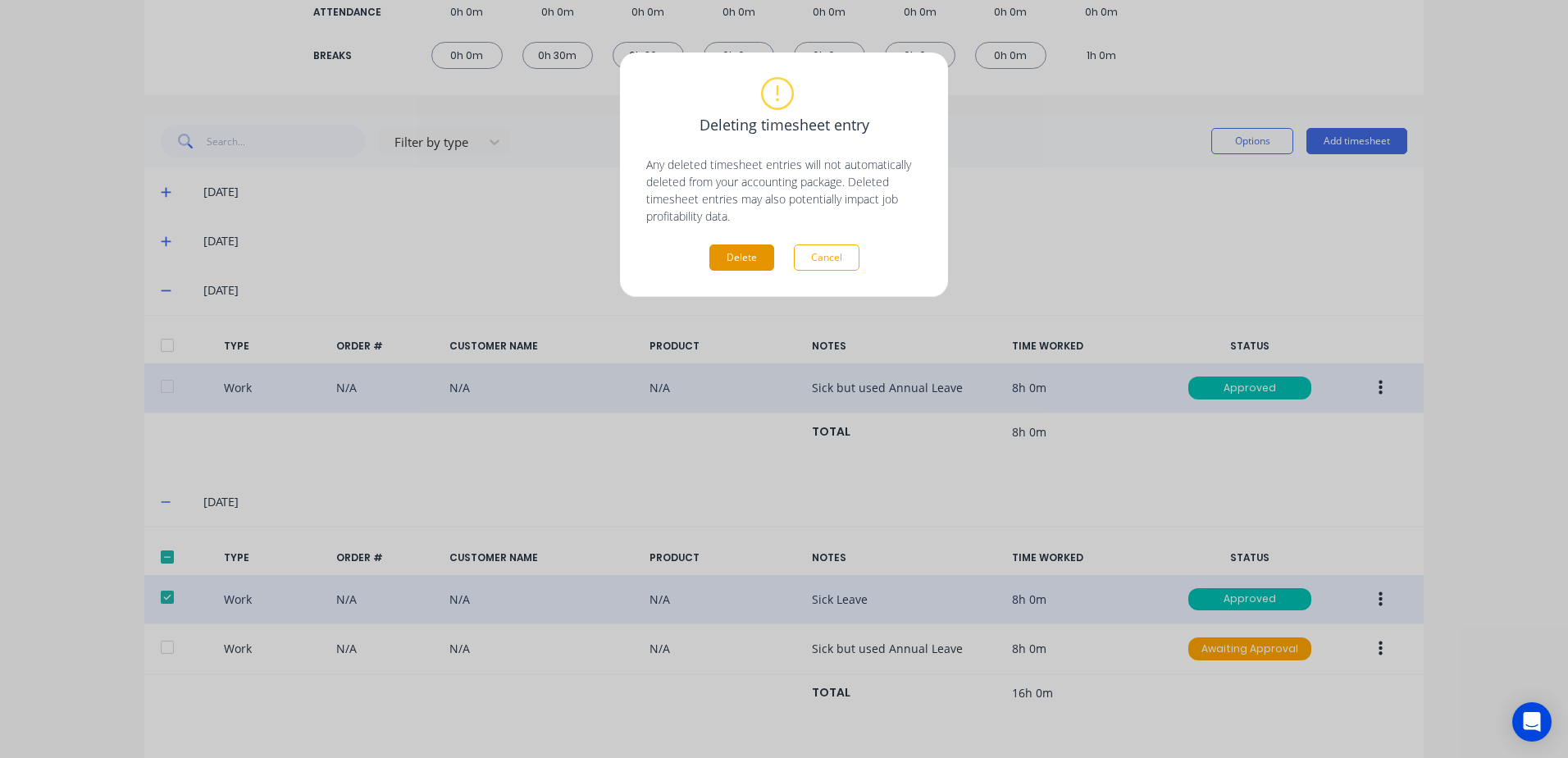
click at [744, 258] on button "Delete" at bounding box center [742, 257] width 65 height 27
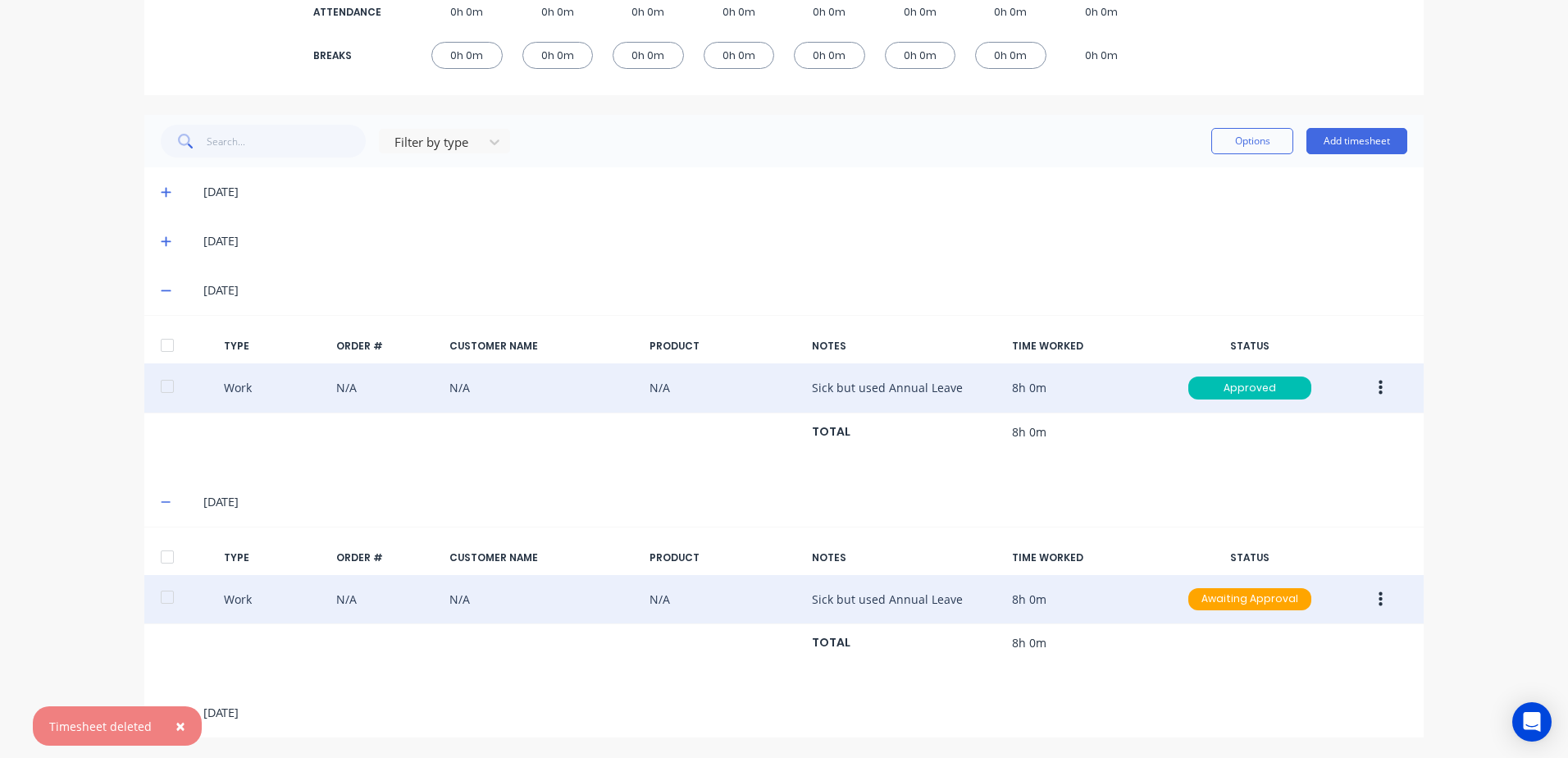
click at [1379, 598] on icon "button" at bounding box center [1381, 600] width 4 height 18
click at [1277, 602] on div "Approve" at bounding box center [1322, 603] width 126 height 24
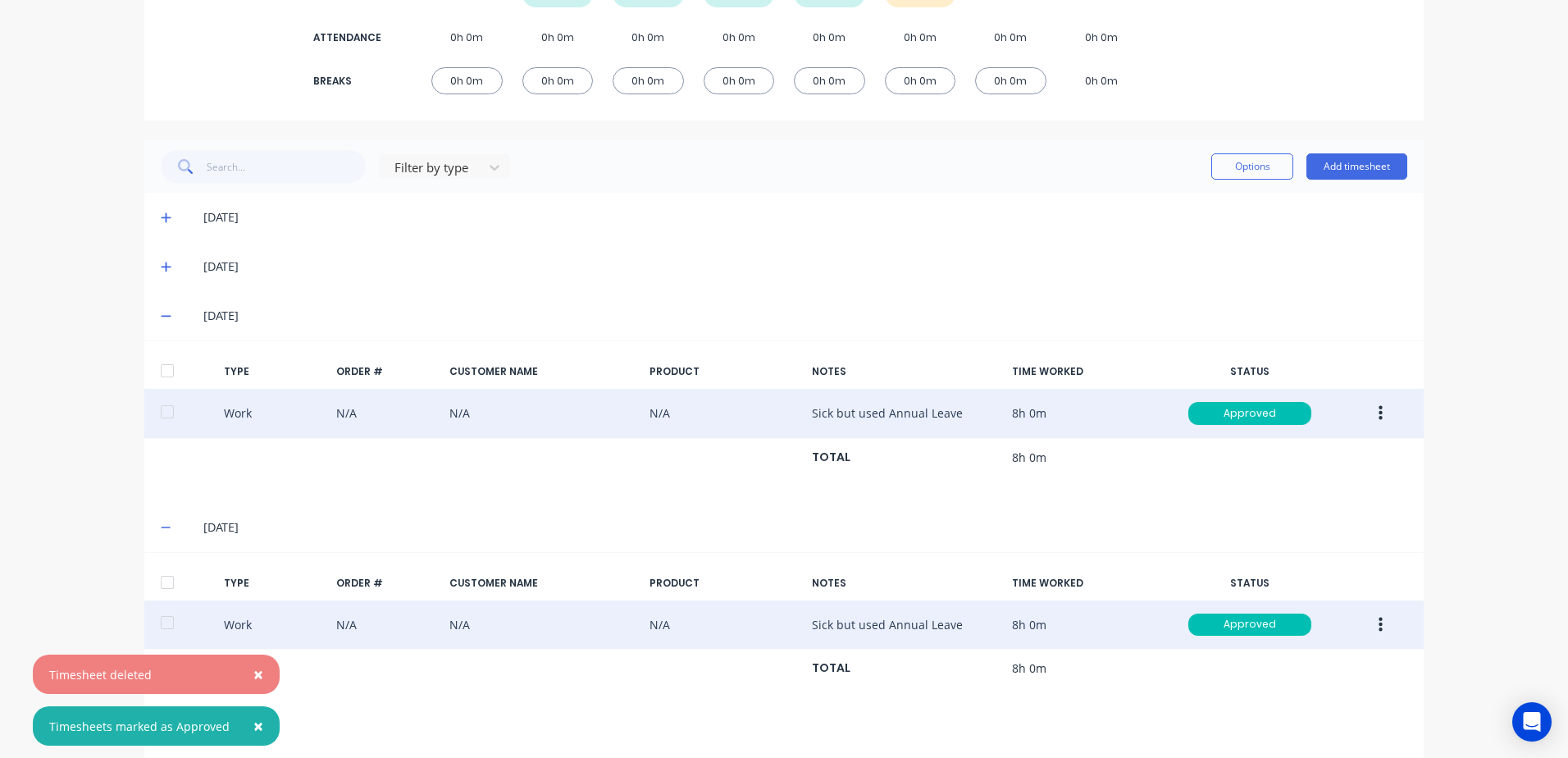
scroll to position [313, 0]
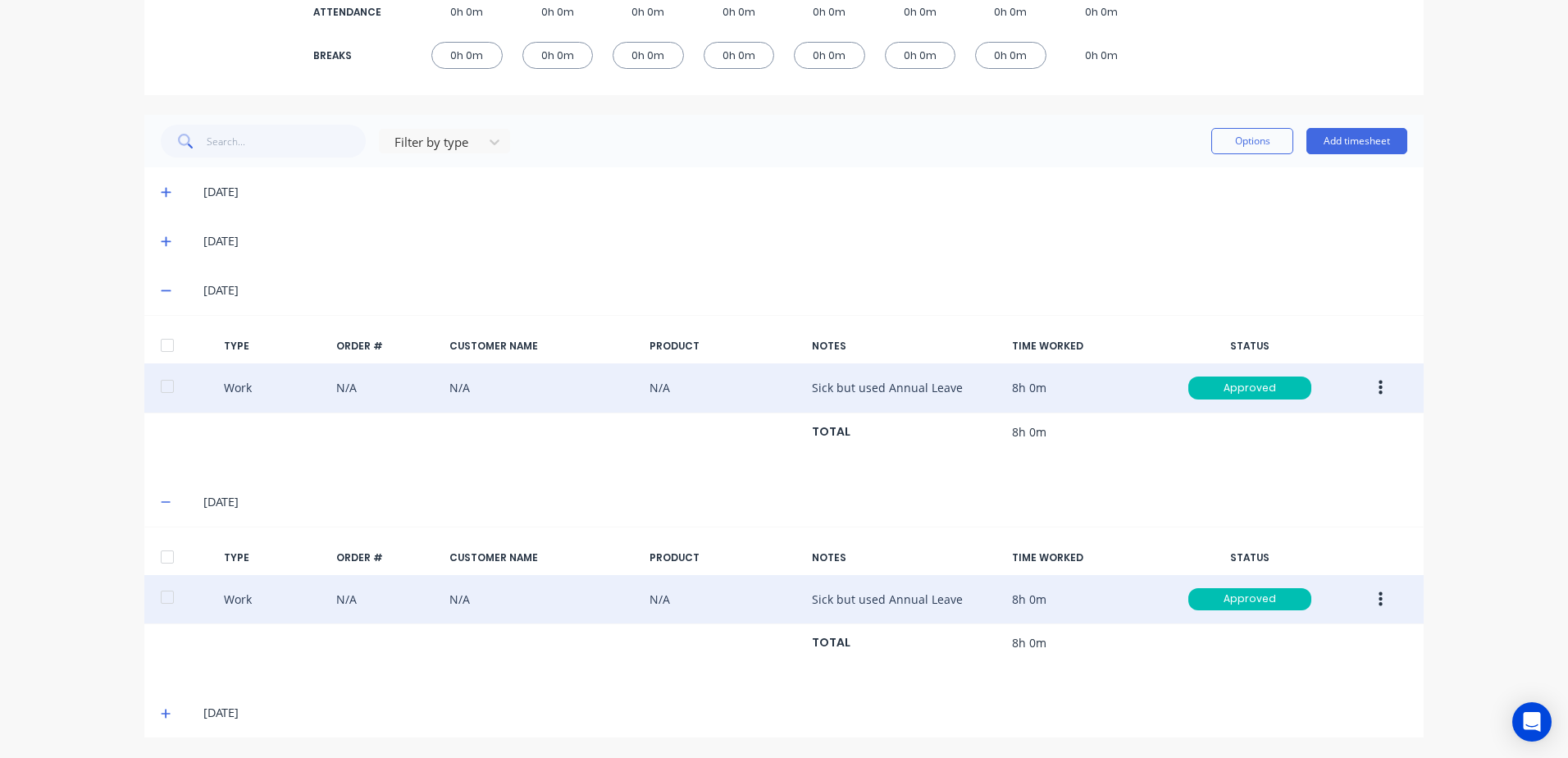
click at [160, 189] on icon at bounding box center [165, 192] width 11 height 12
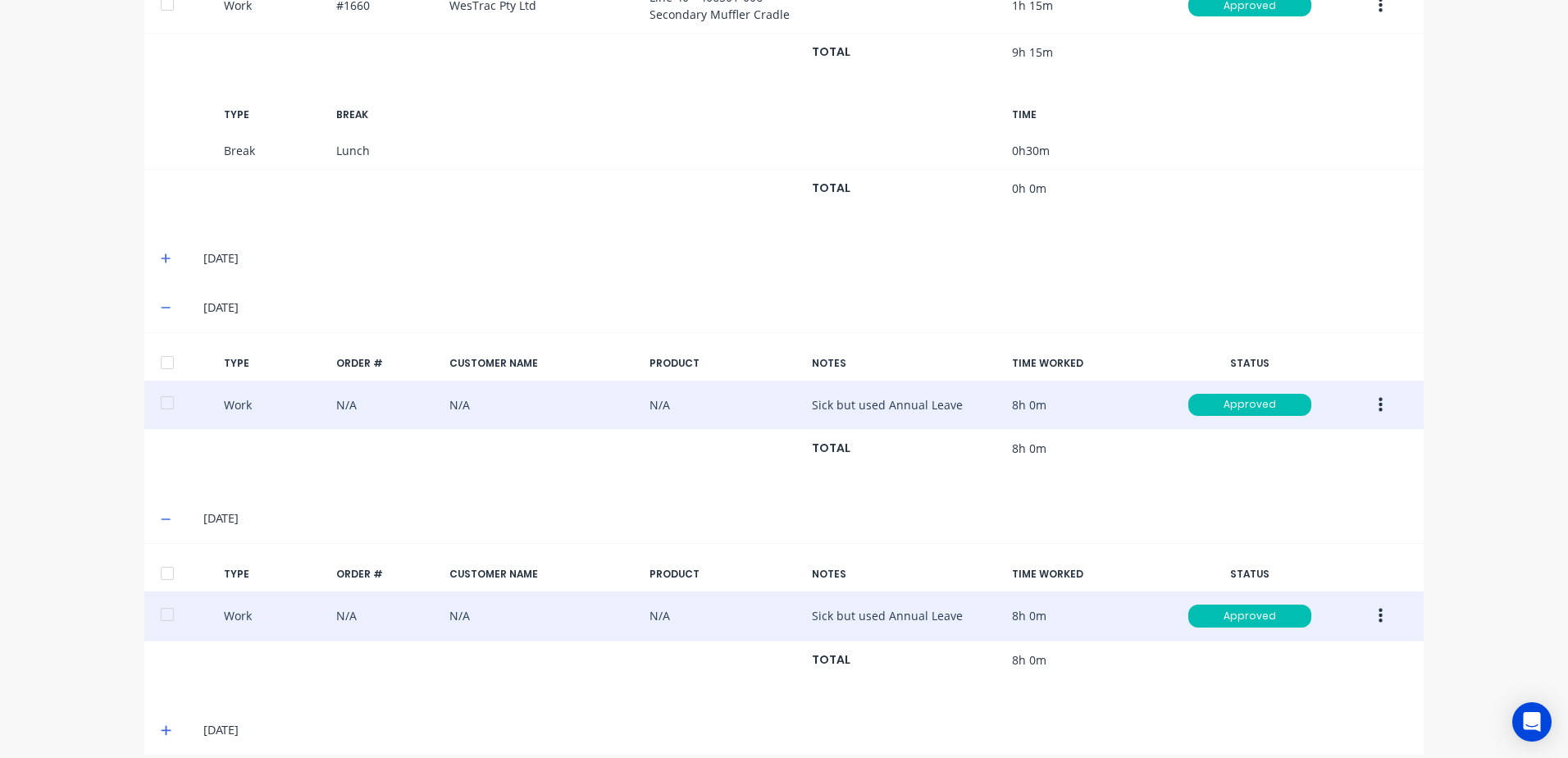
scroll to position [777, 0]
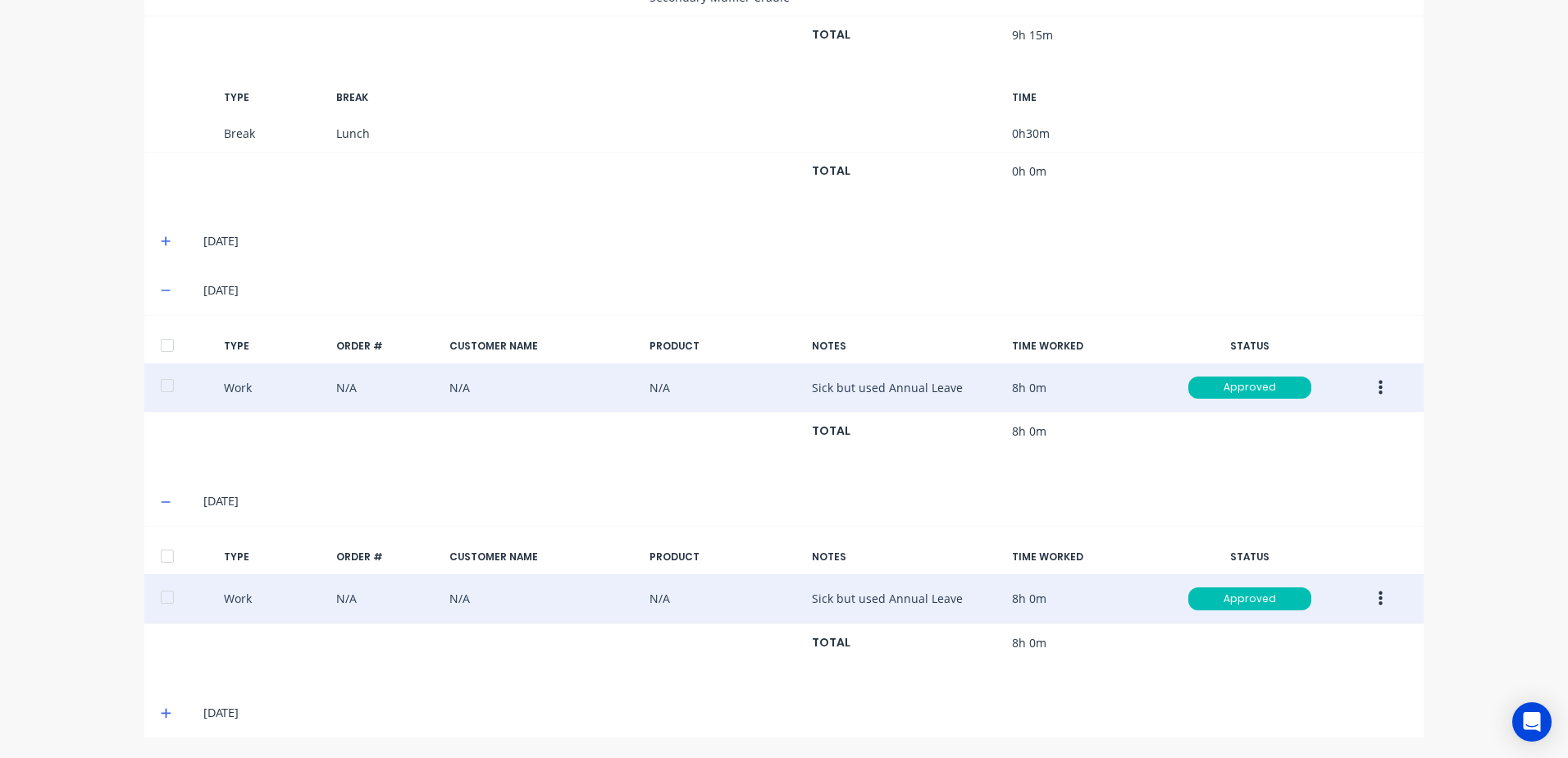
drag, startPoint x: 160, startPoint y: 712, endPoint x: 414, endPoint y: 606, distance: 275.2
click at [161, 708] on icon at bounding box center [165, 713] width 11 height 12
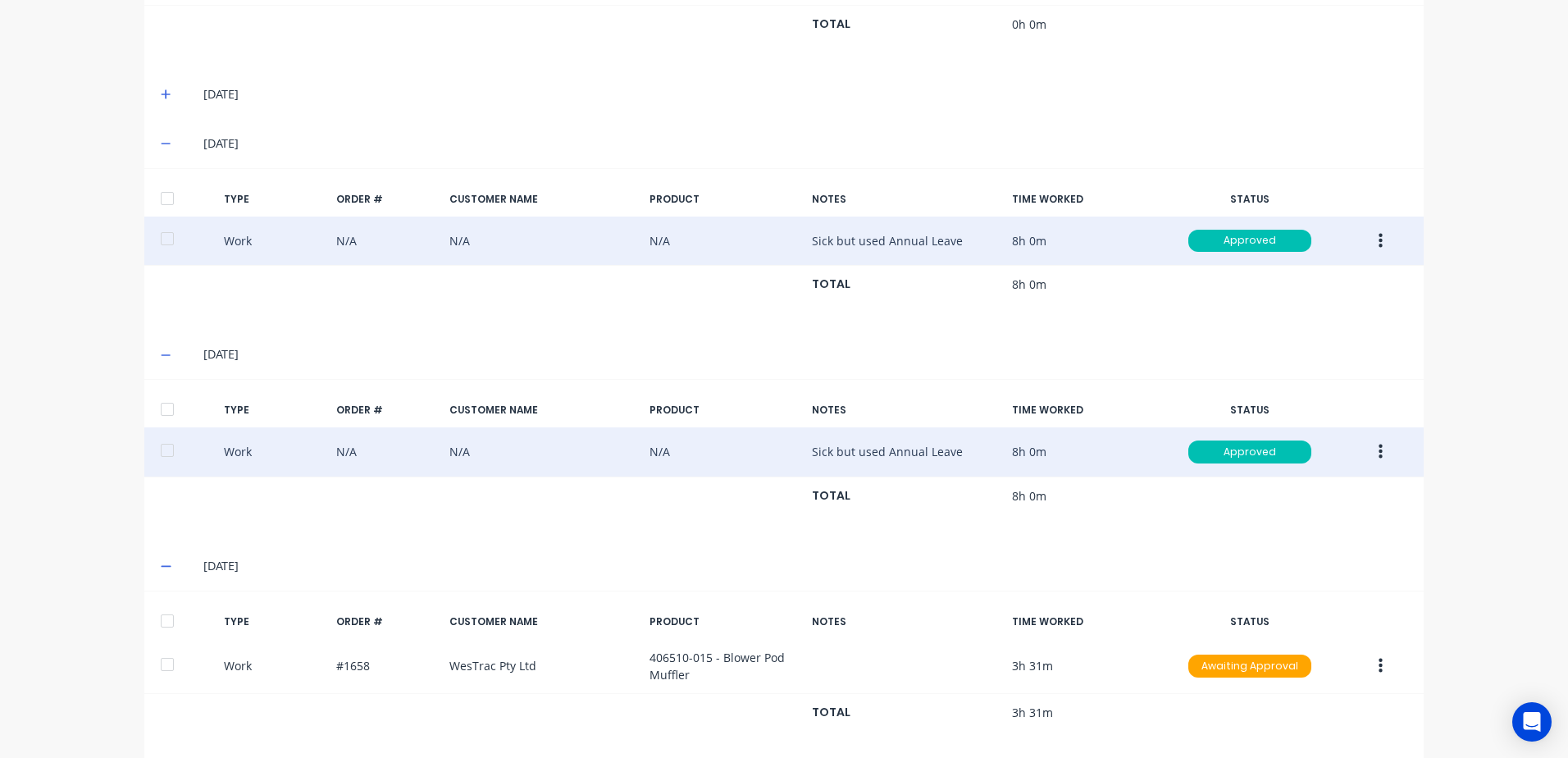
scroll to position [944, 0]
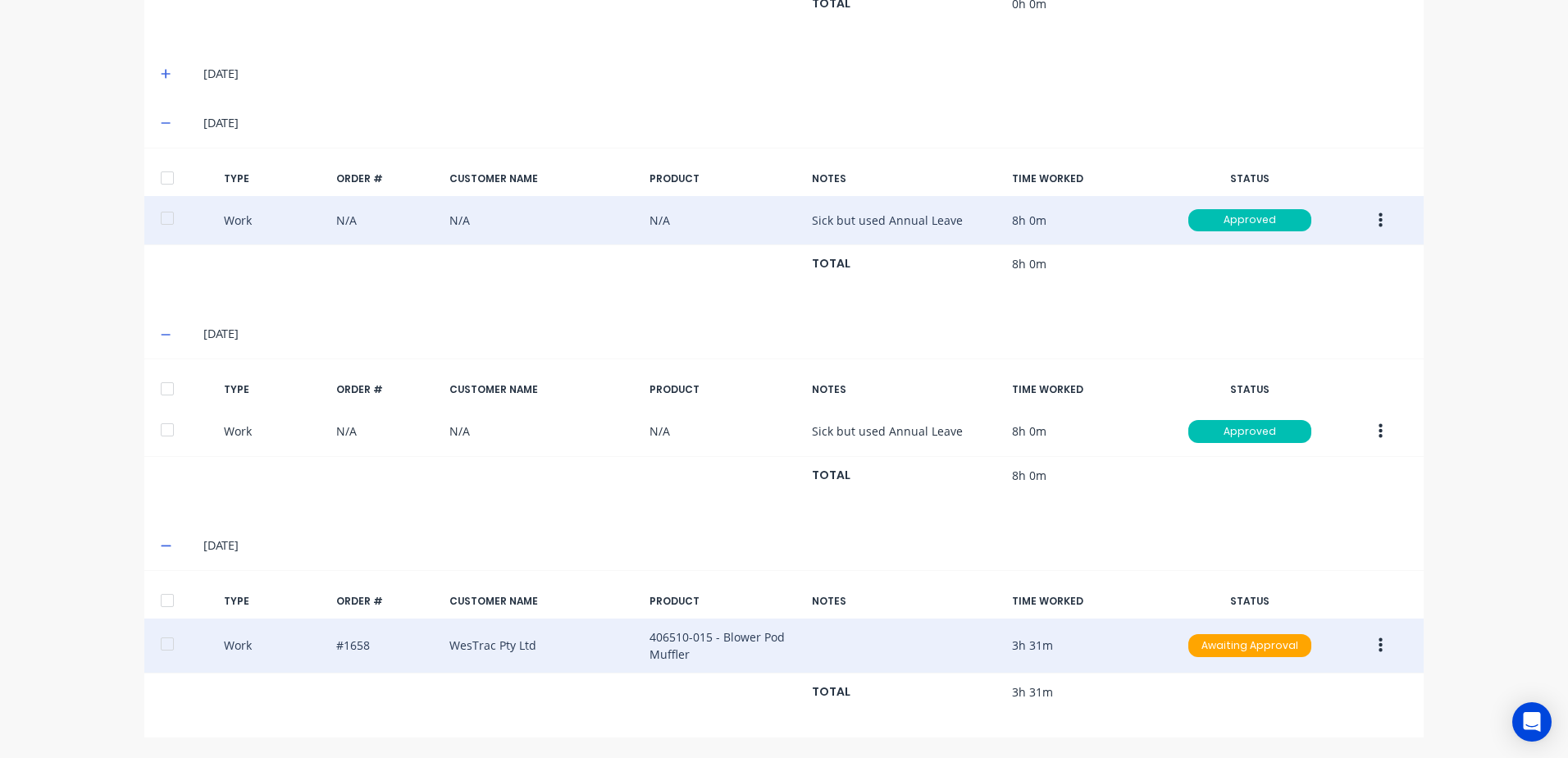
click at [1379, 645] on icon "button" at bounding box center [1381, 646] width 4 height 18
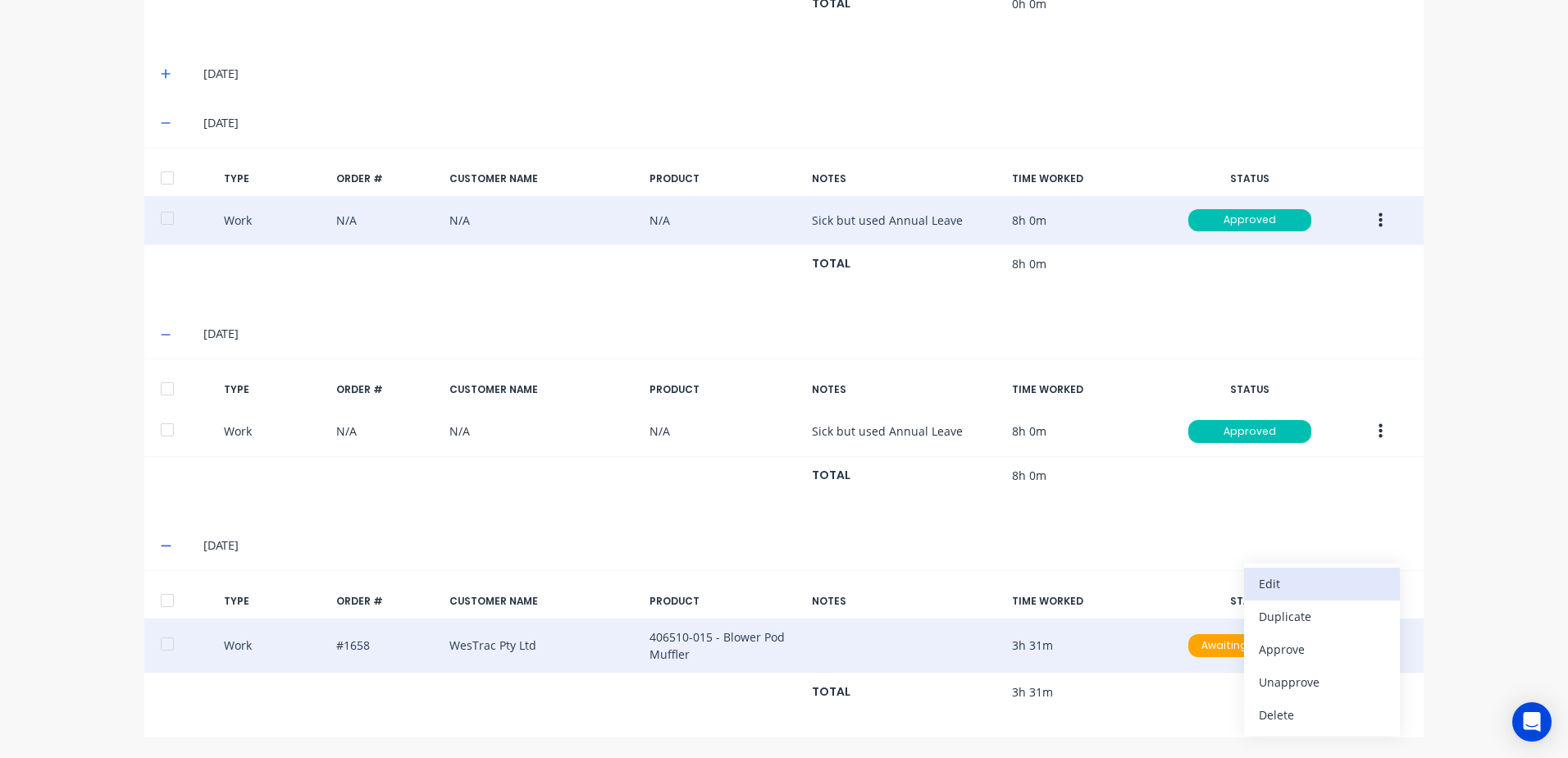
click at [1277, 585] on div "Edit" at bounding box center [1322, 584] width 126 height 24
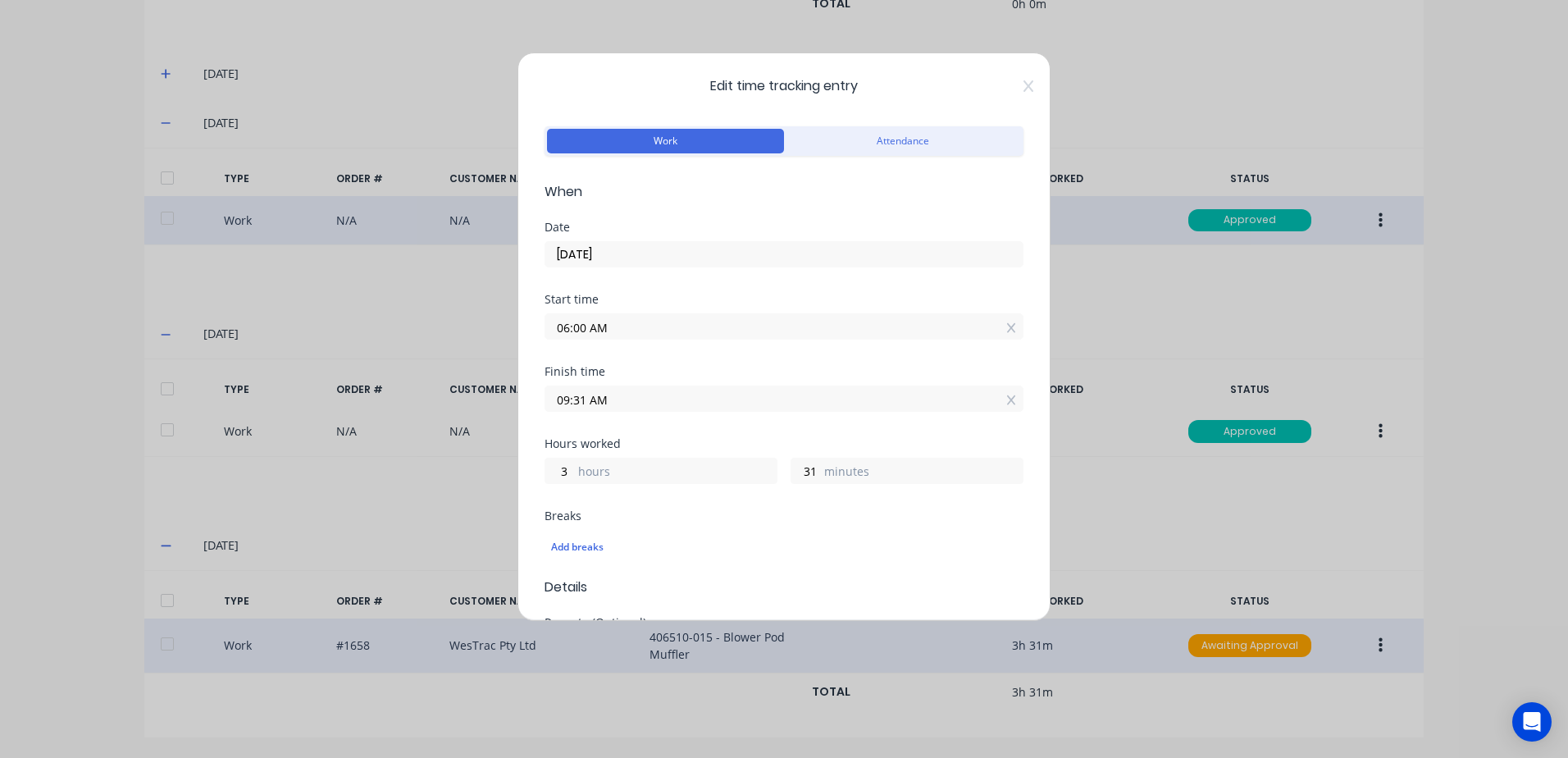
click at [624, 397] on input "09:31 AM" at bounding box center [784, 398] width 477 height 25
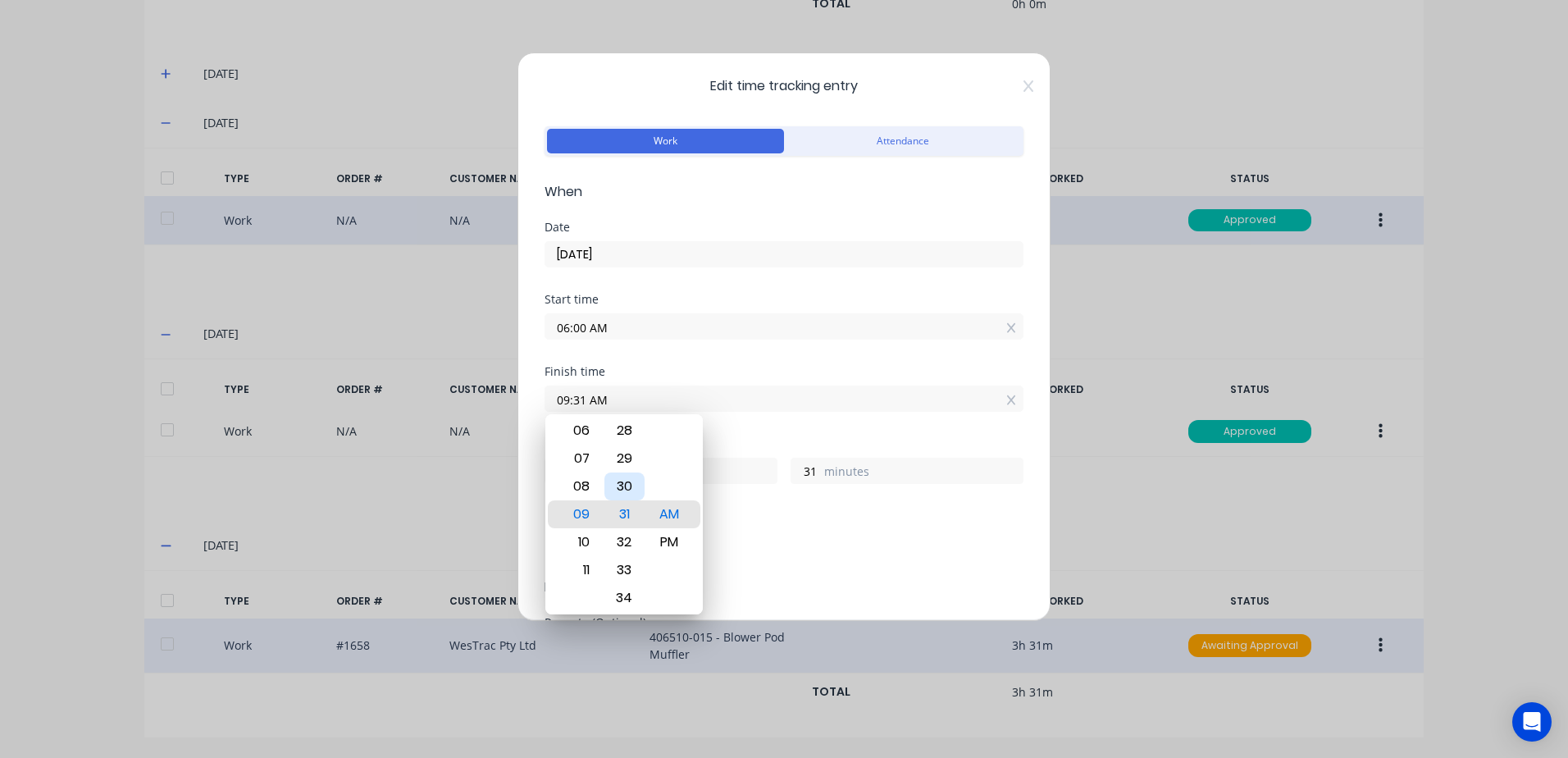
click at [630, 485] on div "30" at bounding box center [624, 486] width 40 height 28
click at [844, 552] on div "Add breaks" at bounding box center [784, 547] width 466 height 22
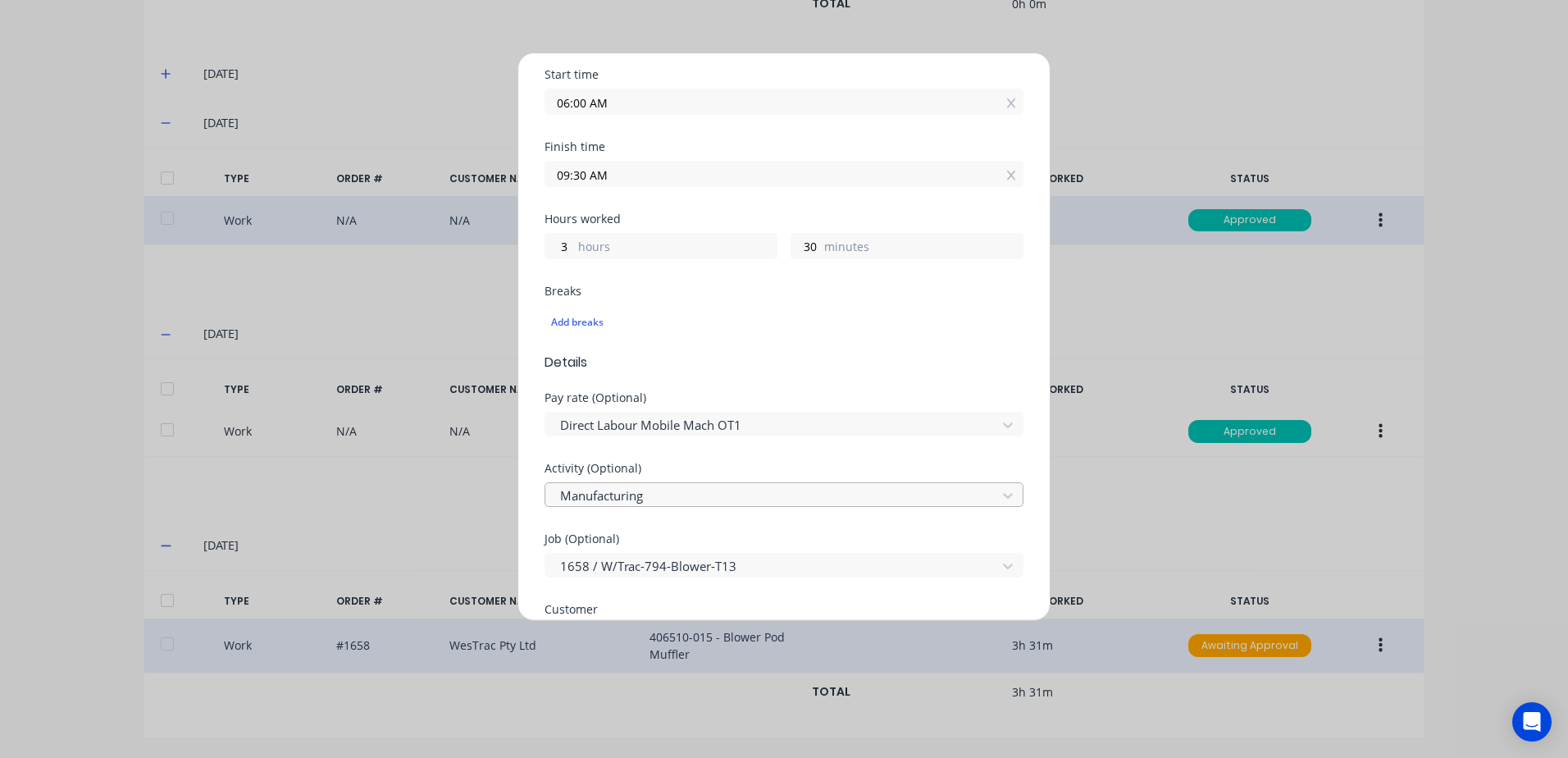
scroll to position [246, 0]
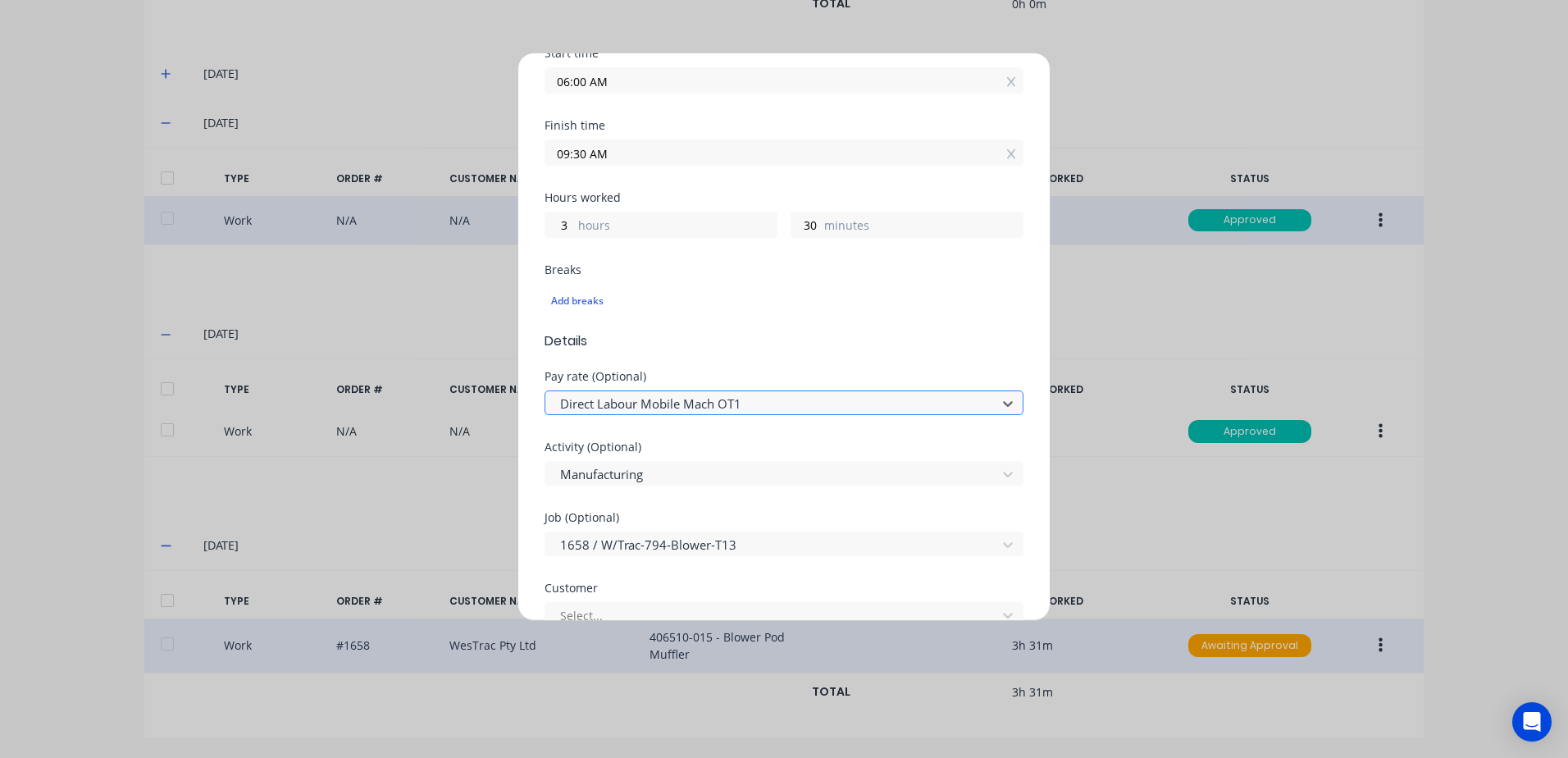
click at [744, 396] on div at bounding box center [773, 404] width 430 height 21
drag, startPoint x: 664, startPoint y: 617, endPoint x: 783, endPoint y: 561, distance: 131.5
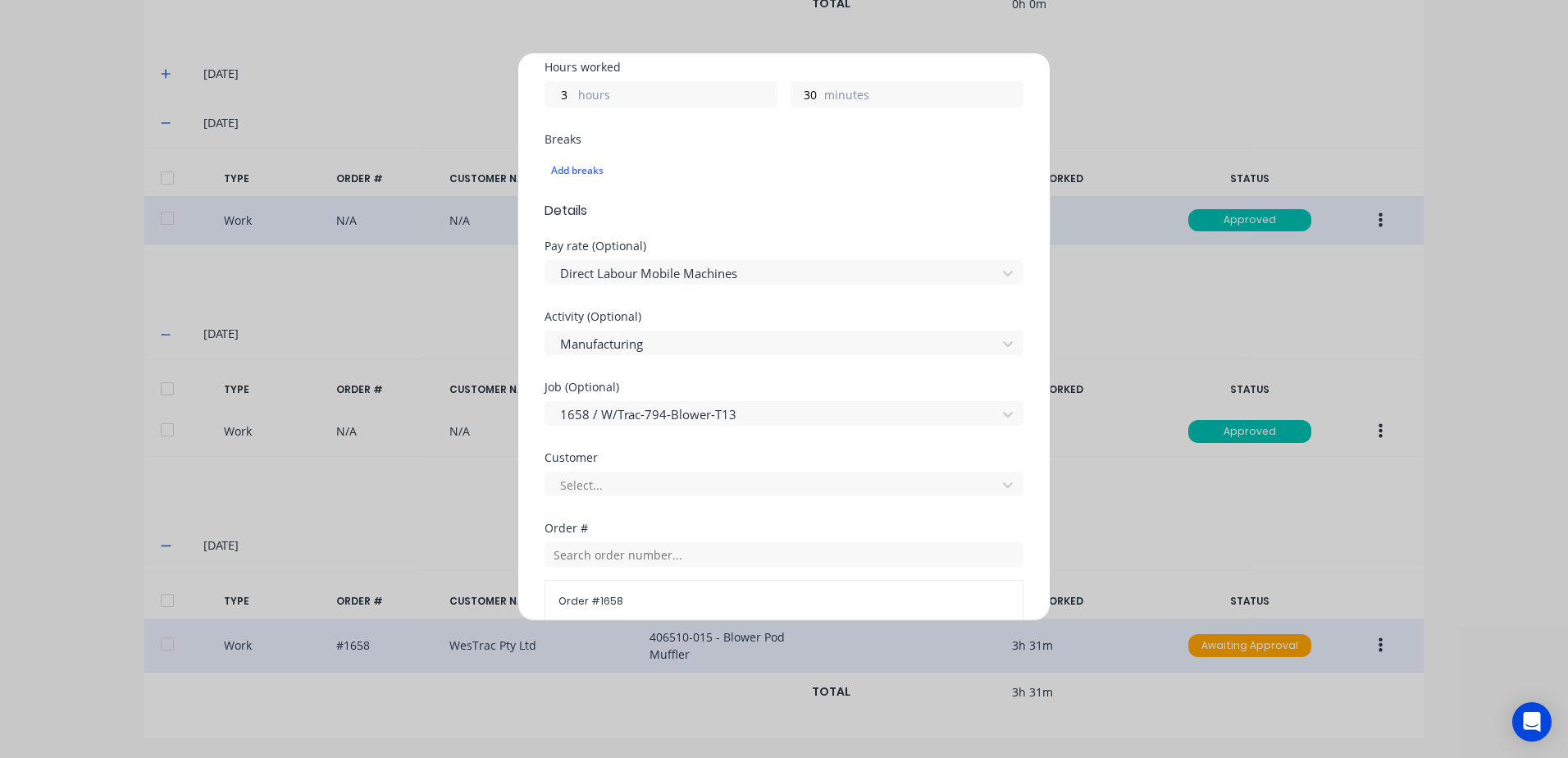
scroll to position [411, 0]
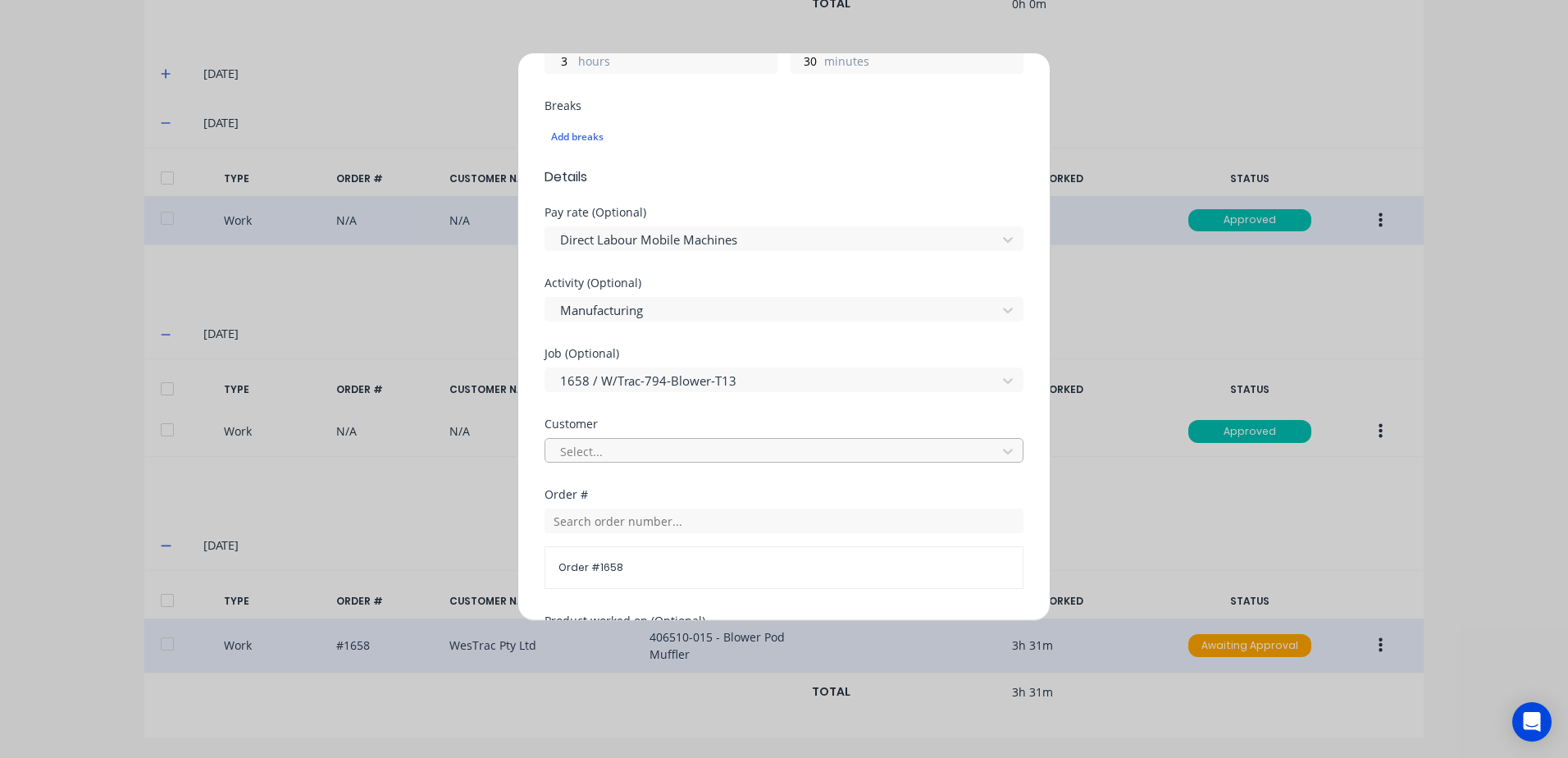
click at [600, 452] on div at bounding box center [773, 451] width 430 height 21
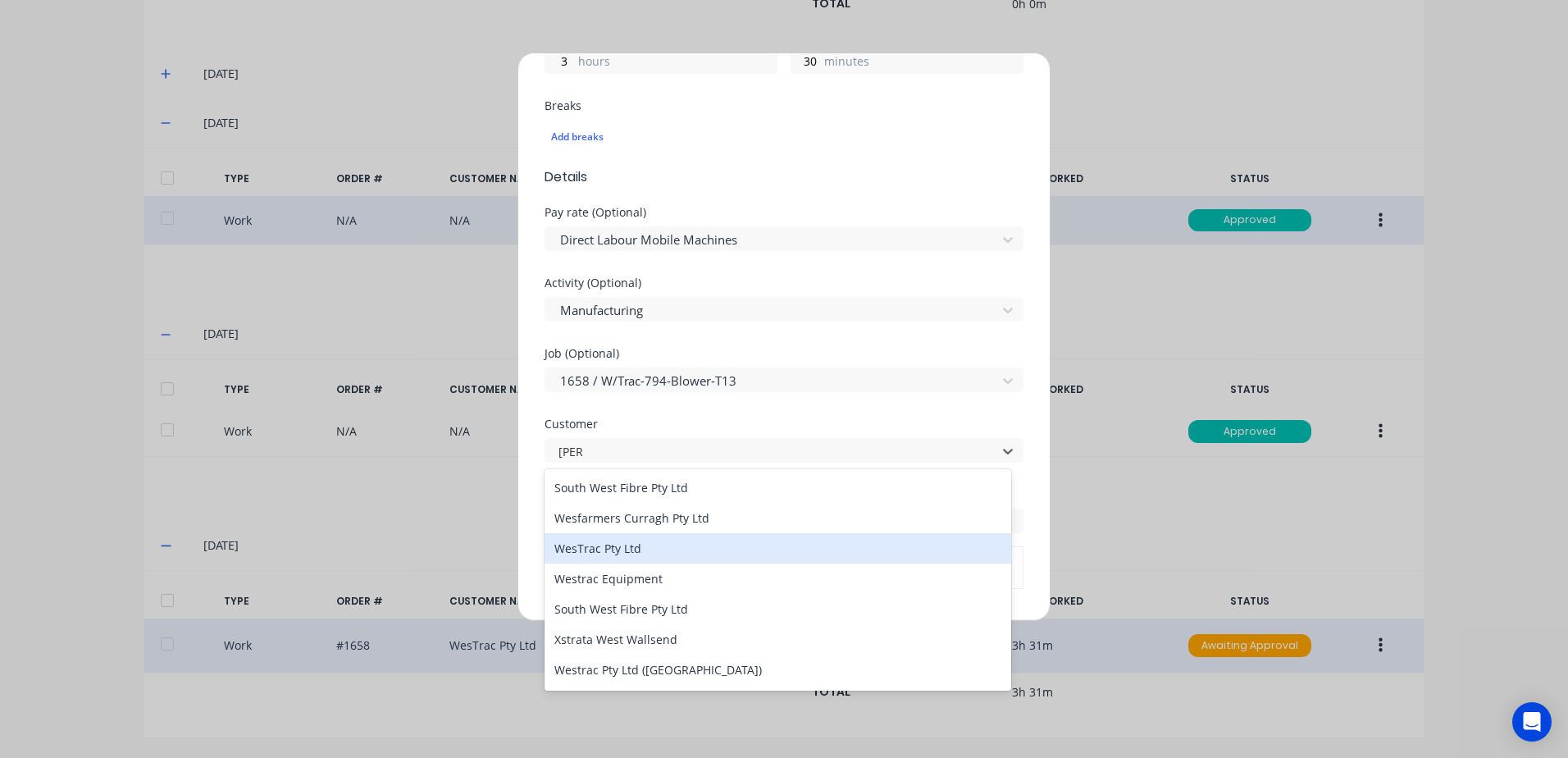
click at [596, 549] on div "WesTrac Pty Ltd" at bounding box center [778, 548] width 467 height 31
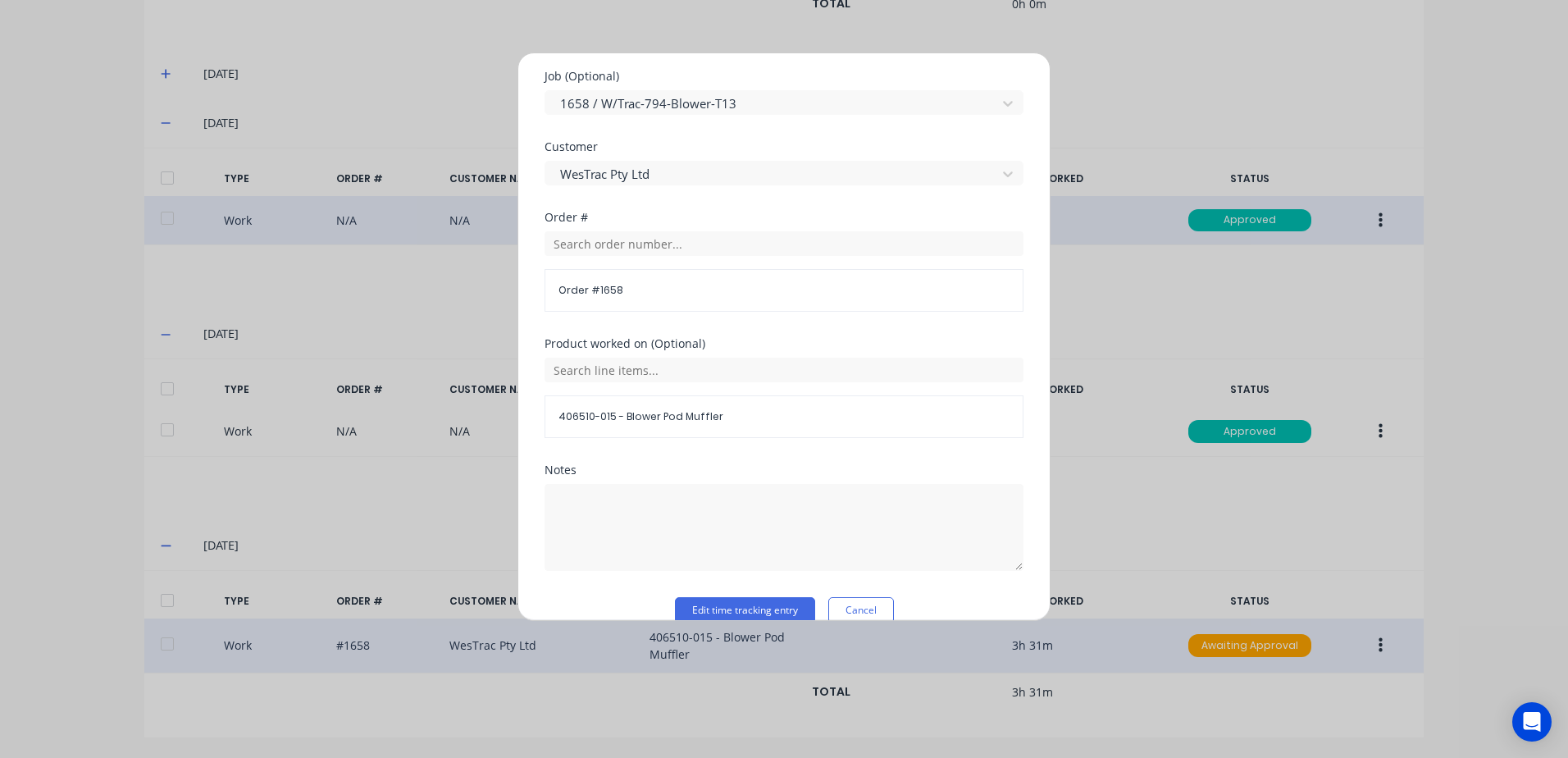
scroll to position [714, 0]
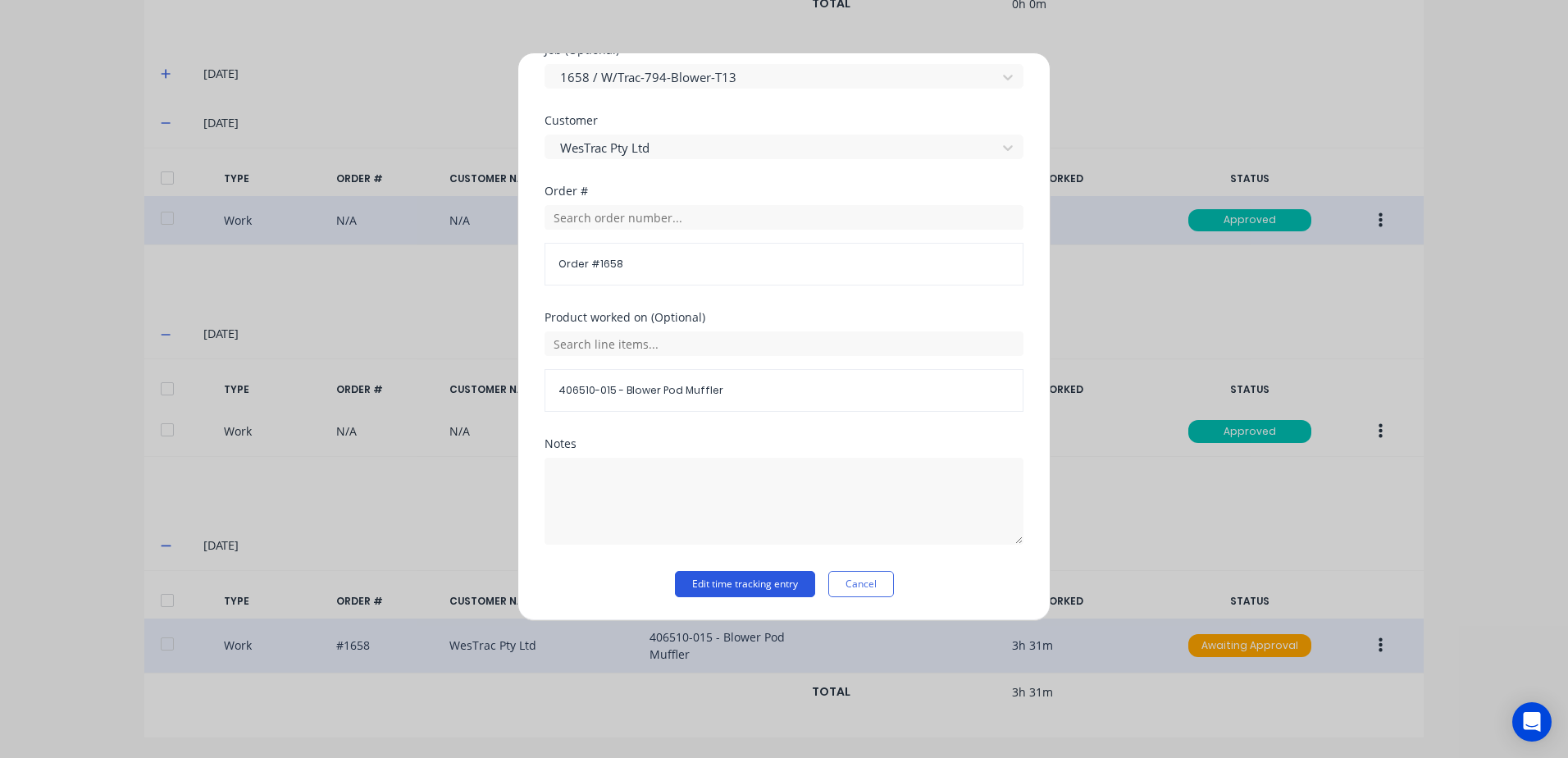
click at [705, 585] on button "Edit time tracking entry" at bounding box center [745, 584] width 140 height 27
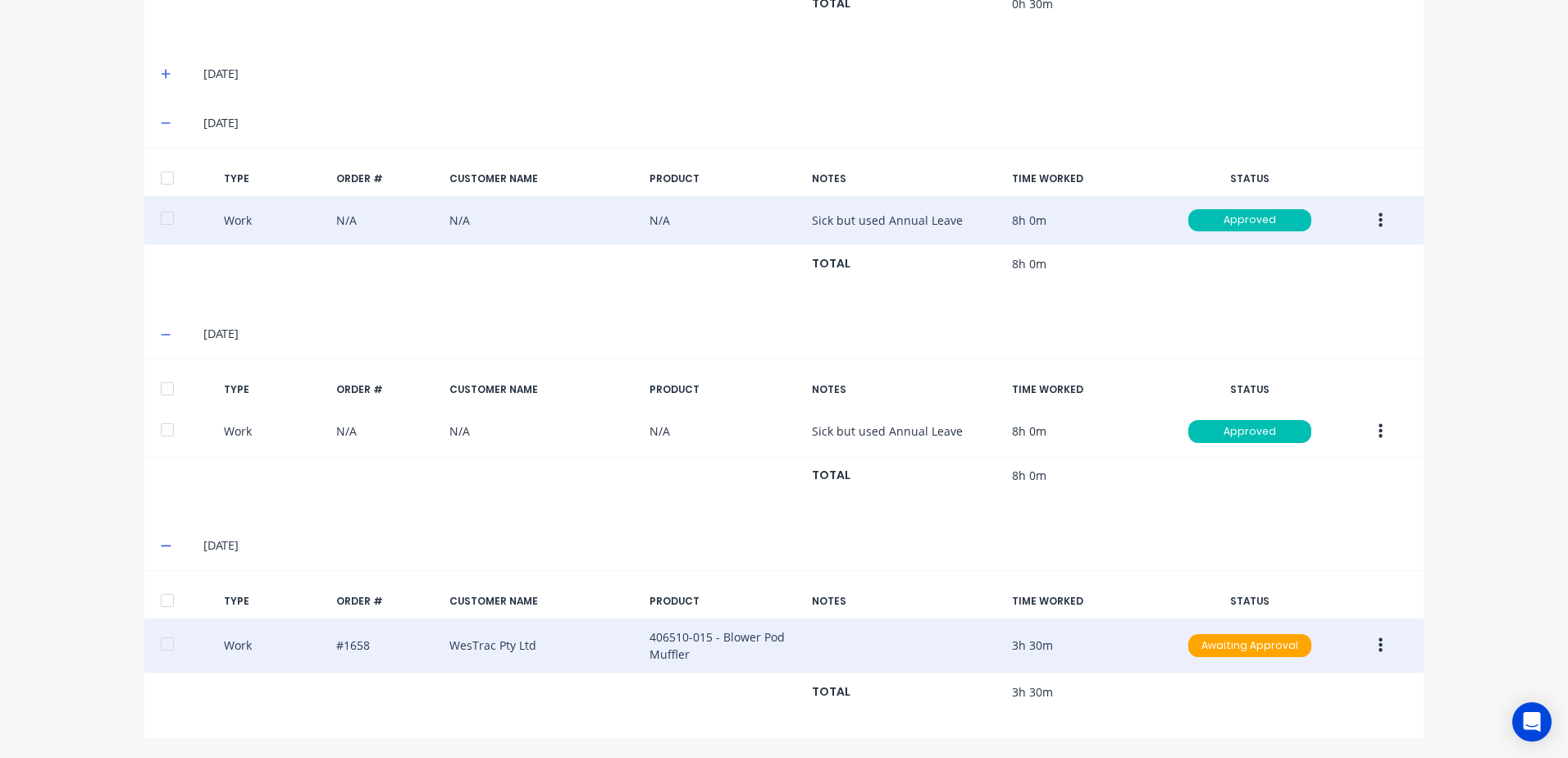
click at [1379, 643] on icon "button" at bounding box center [1381, 646] width 4 height 18
click at [1273, 648] on div "Approve" at bounding box center [1322, 649] width 126 height 24
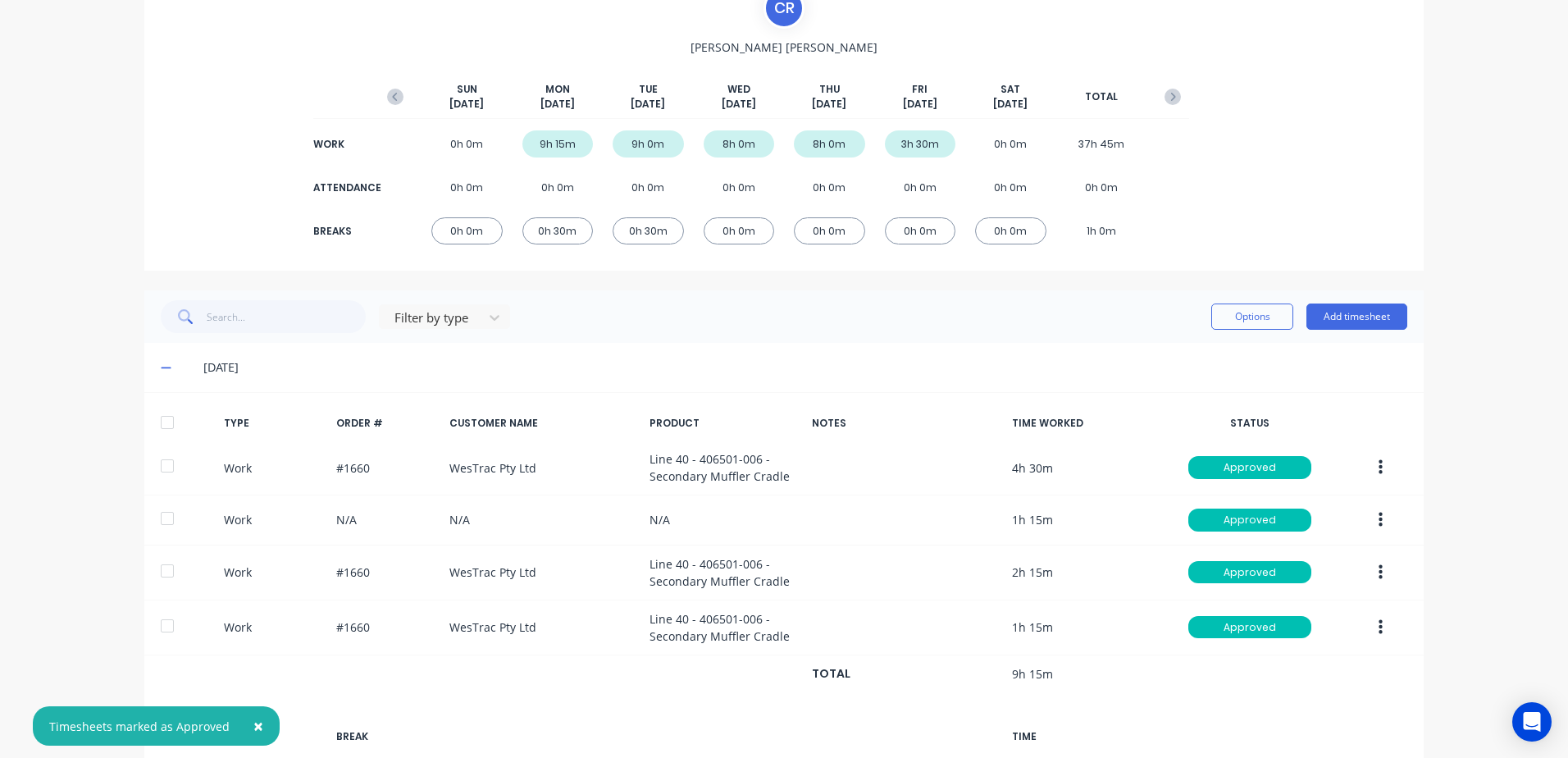
scroll to position [124, 0]
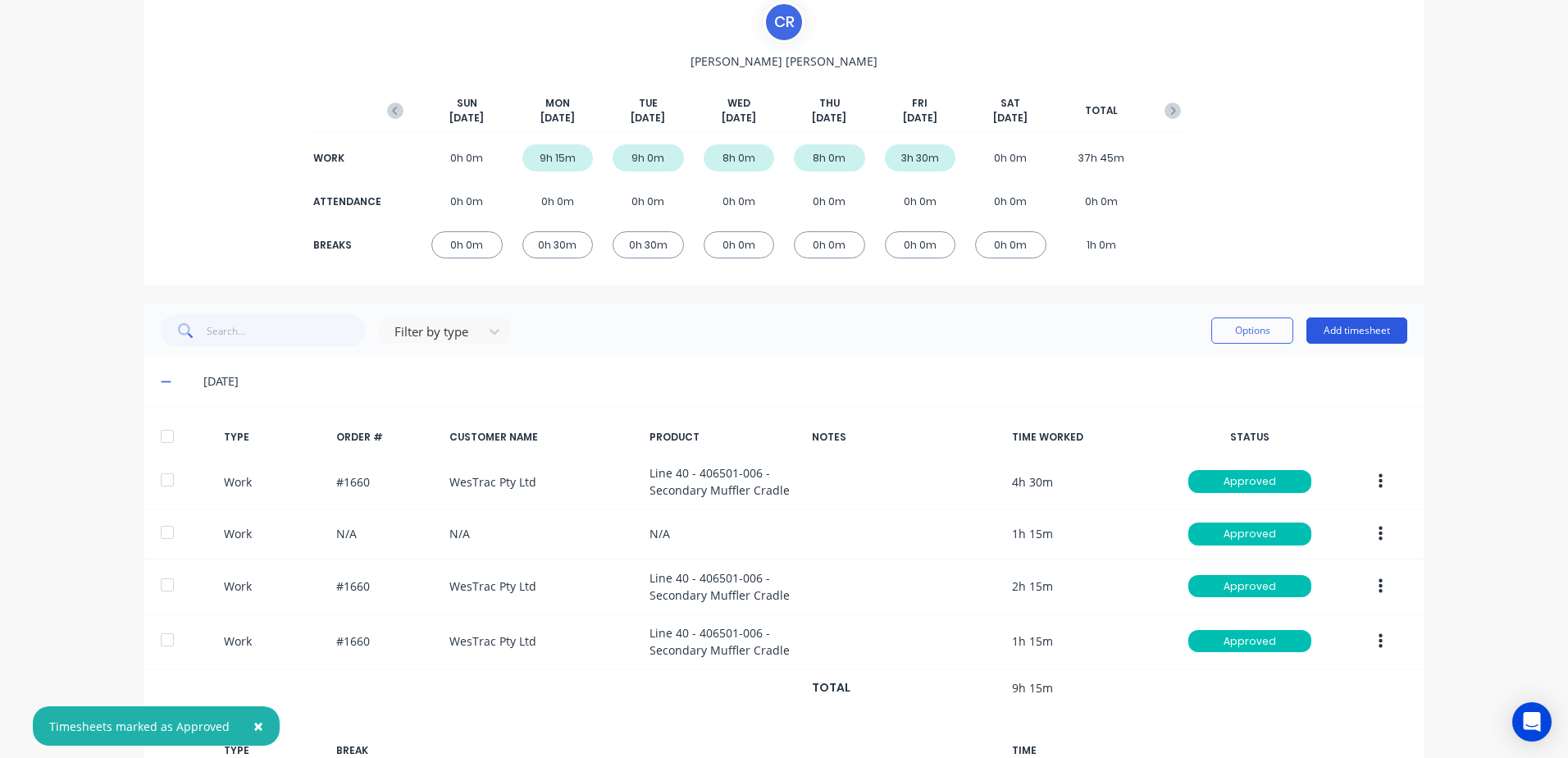
click at [1353, 329] on button "Add timesheet" at bounding box center [1356, 330] width 100 height 27
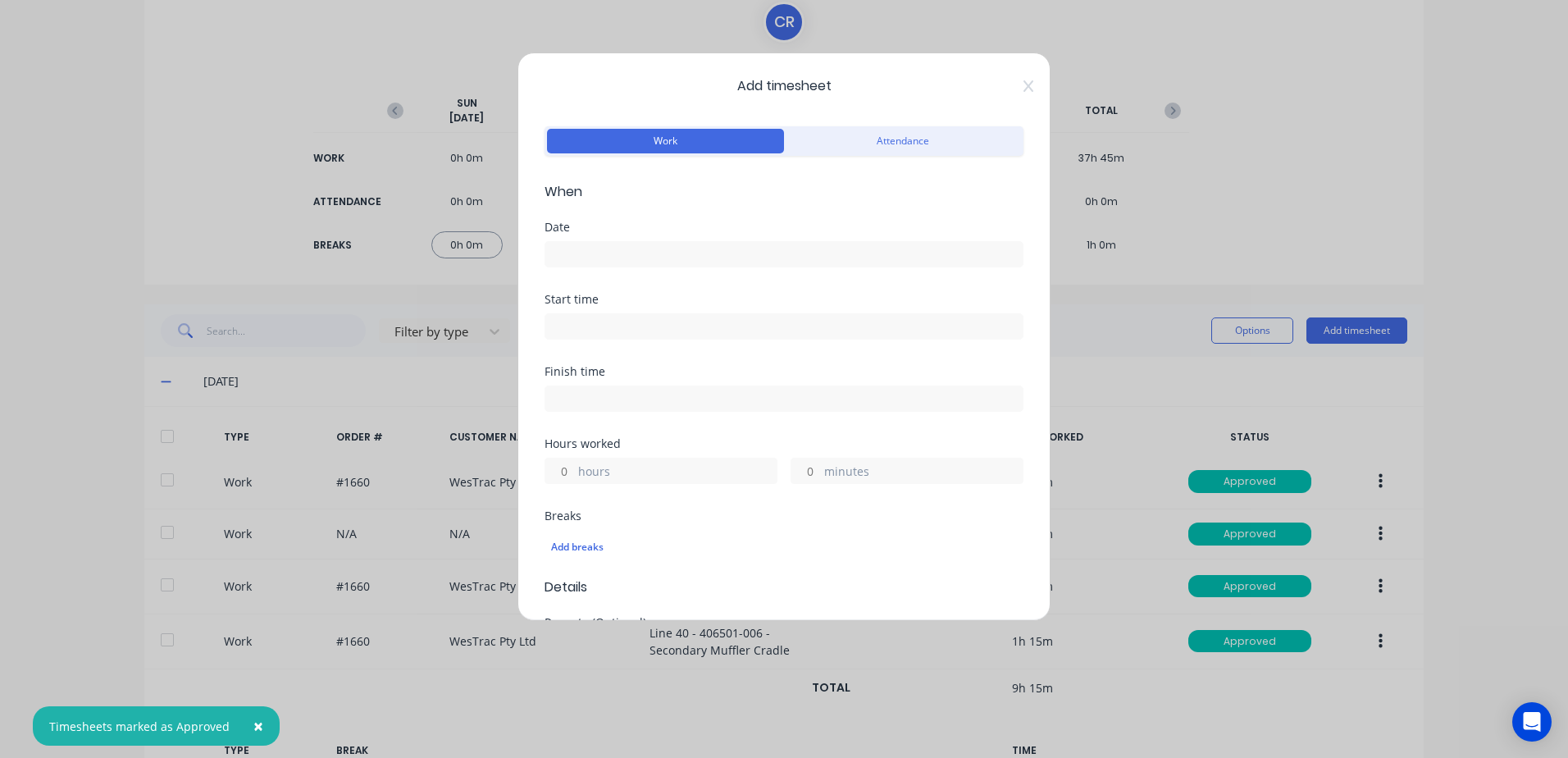
click at [593, 470] on label "hours" at bounding box center [677, 473] width 199 height 21
click at [574, 470] on input "hours" at bounding box center [559, 471] width 29 height 25
click at [800, 469] on input "minutes" at bounding box center [805, 471] width 29 height 25
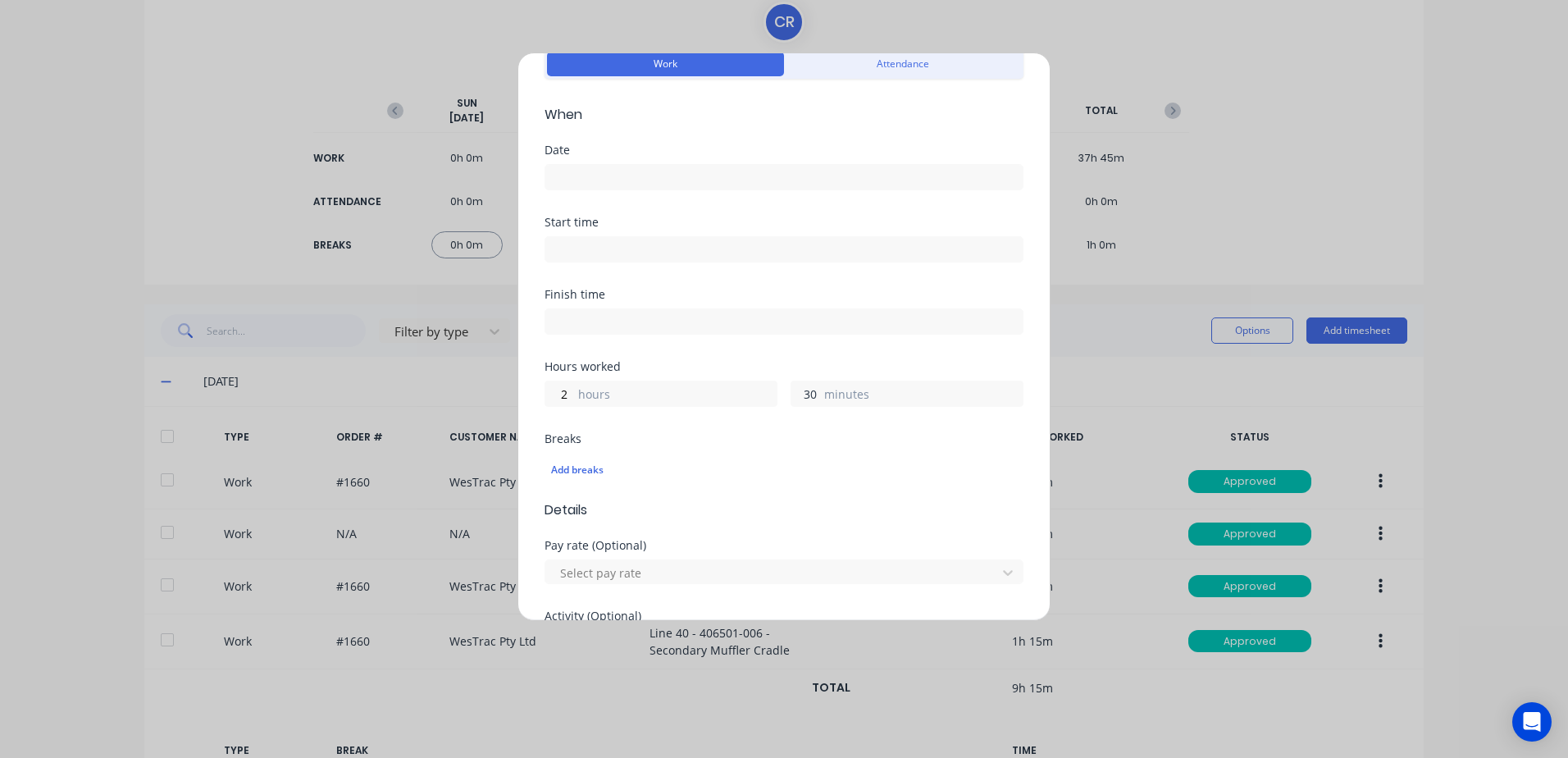
scroll to position [164, 0]
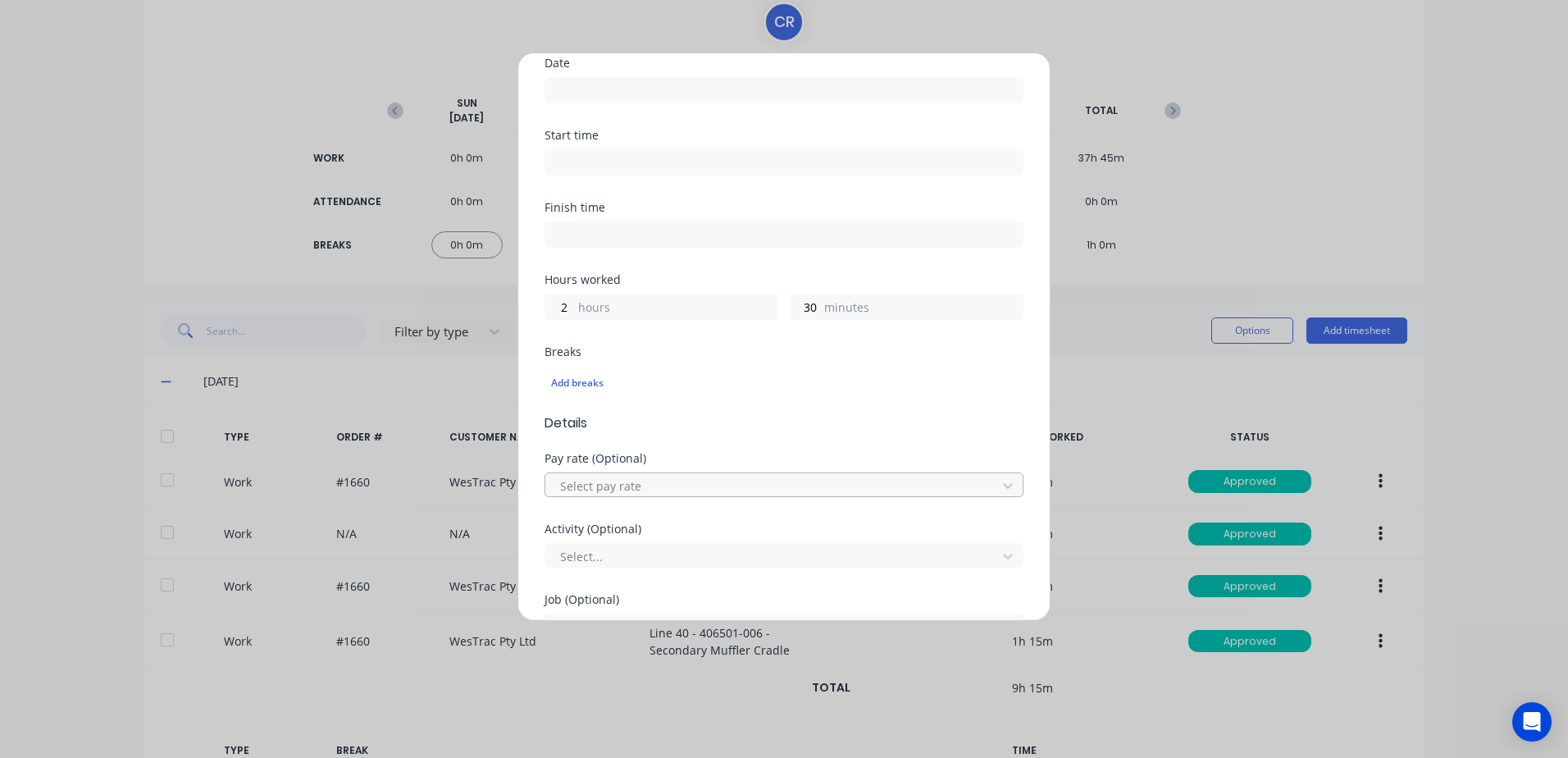
click at [637, 484] on div at bounding box center [773, 485] width 430 height 21
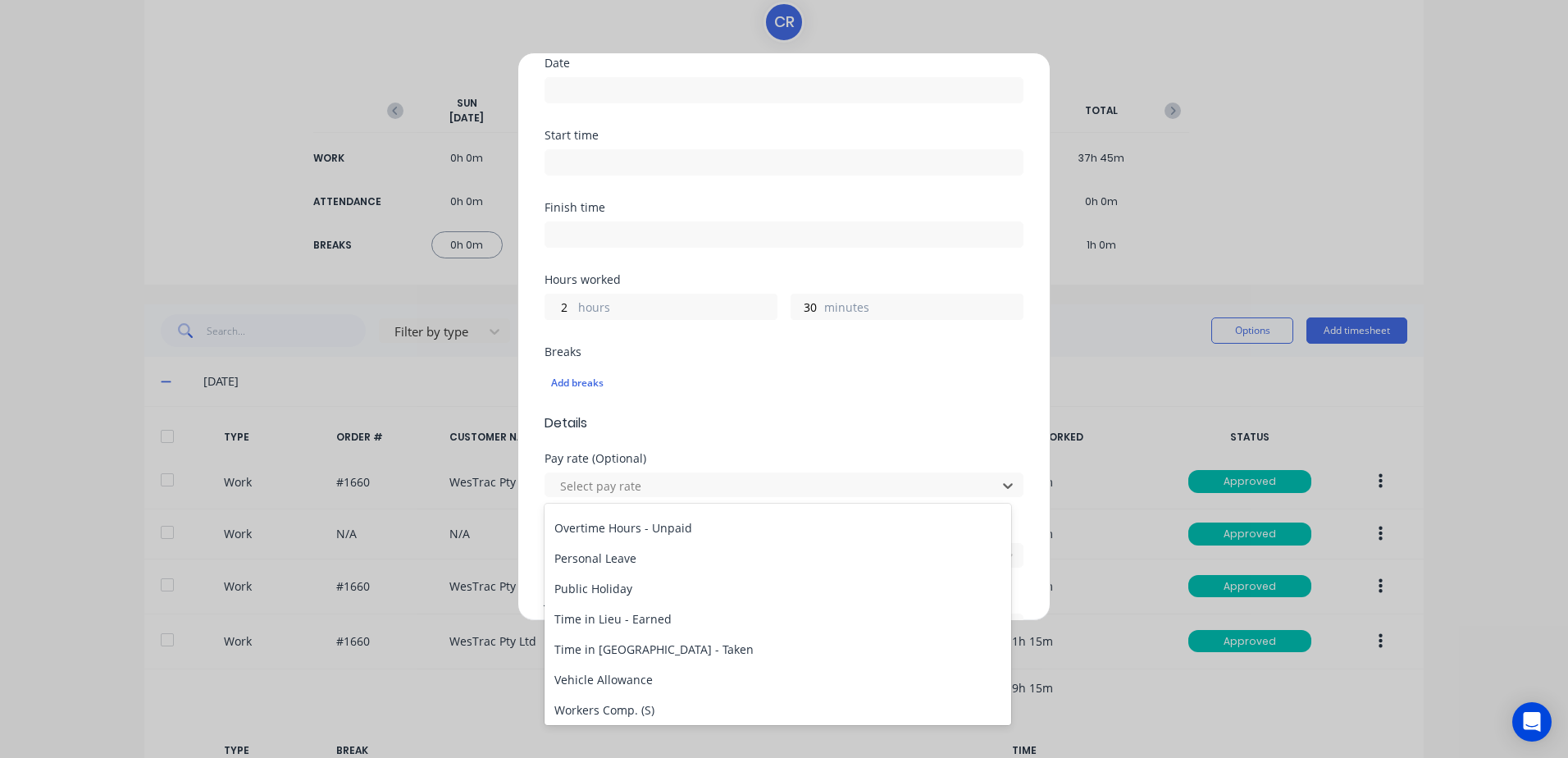
scroll to position [1879, 0]
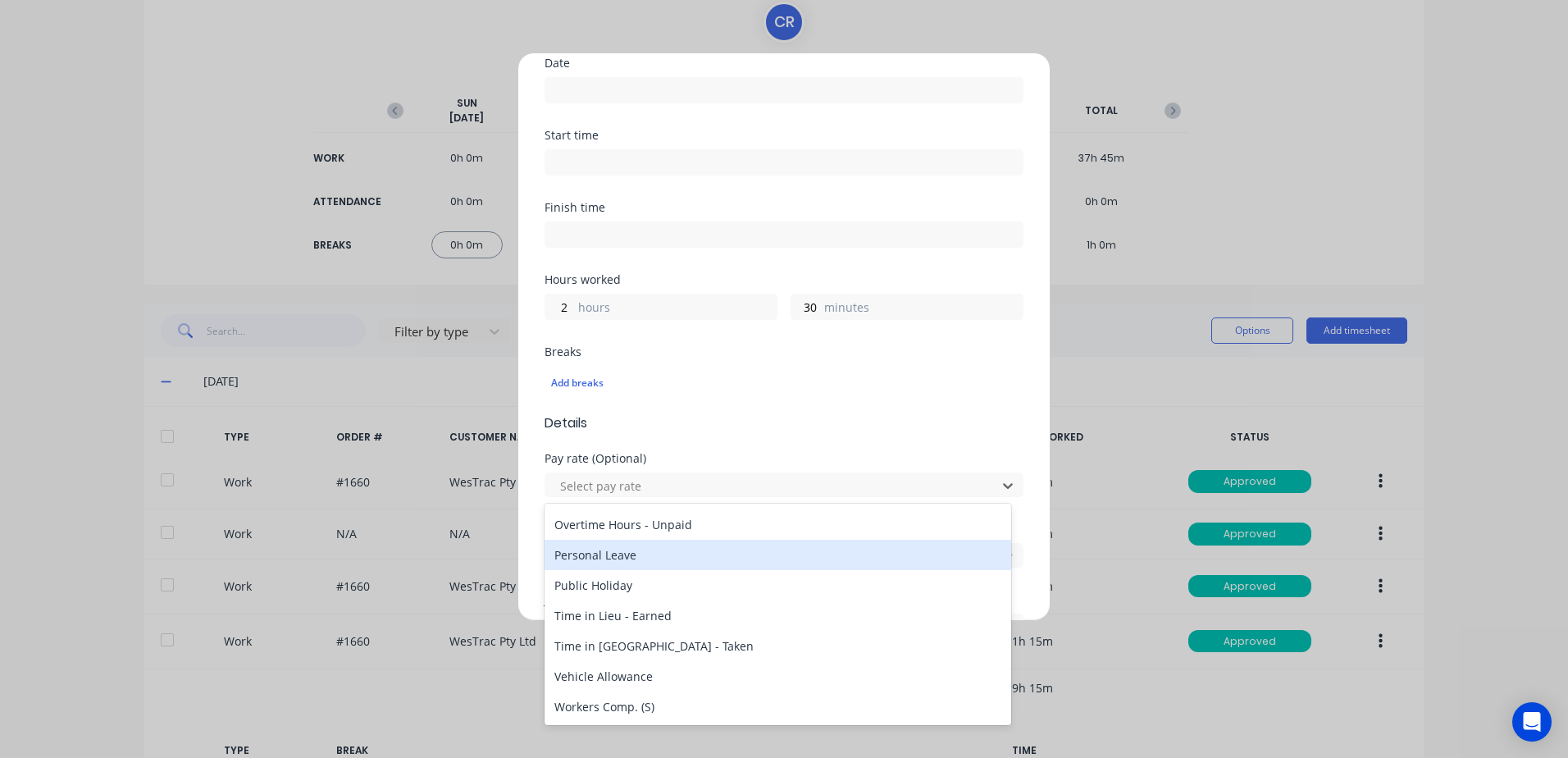
click at [596, 558] on div "Personal Leave" at bounding box center [778, 554] width 467 height 31
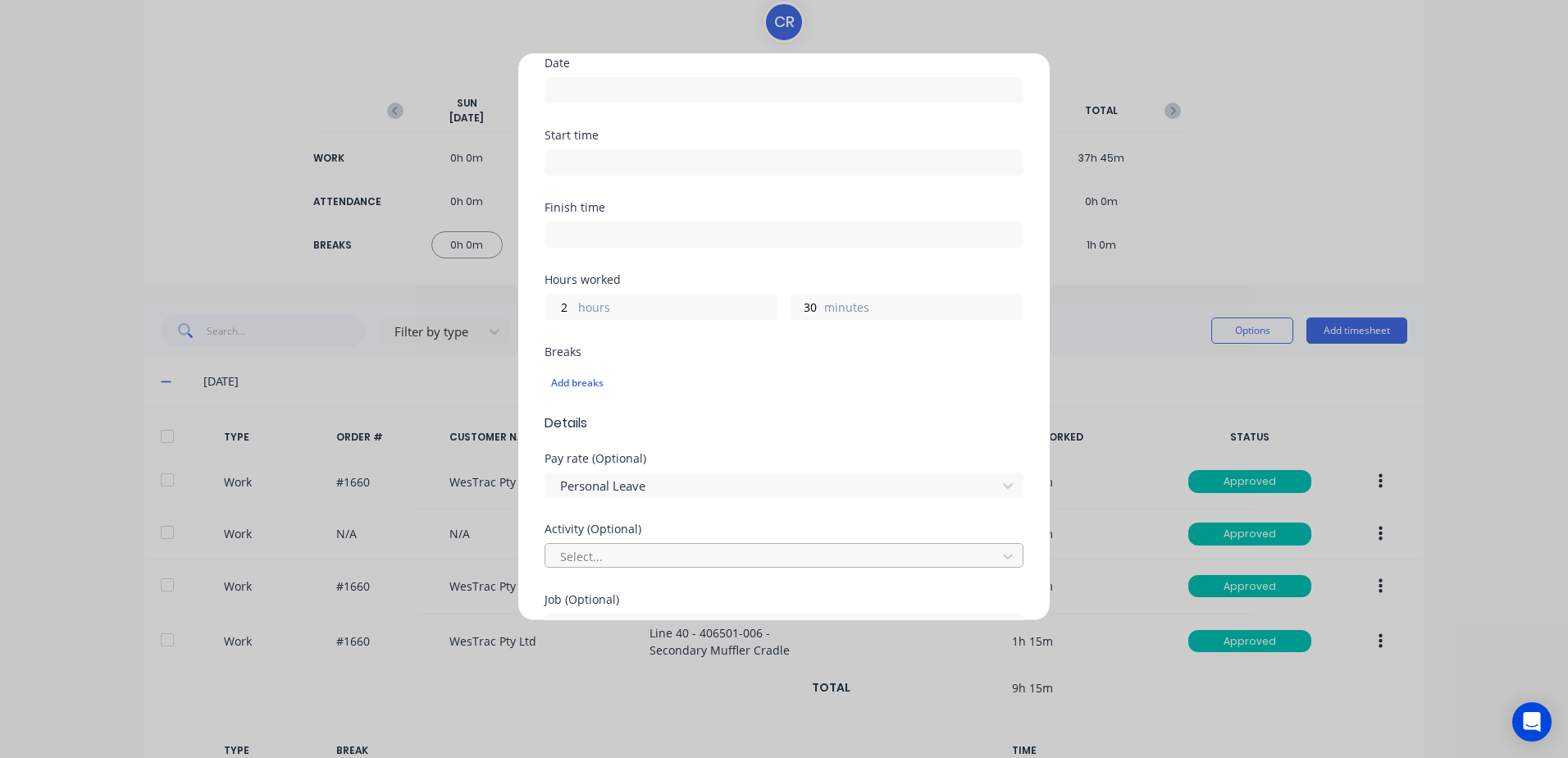
click at [597, 558] on div at bounding box center [773, 556] width 430 height 21
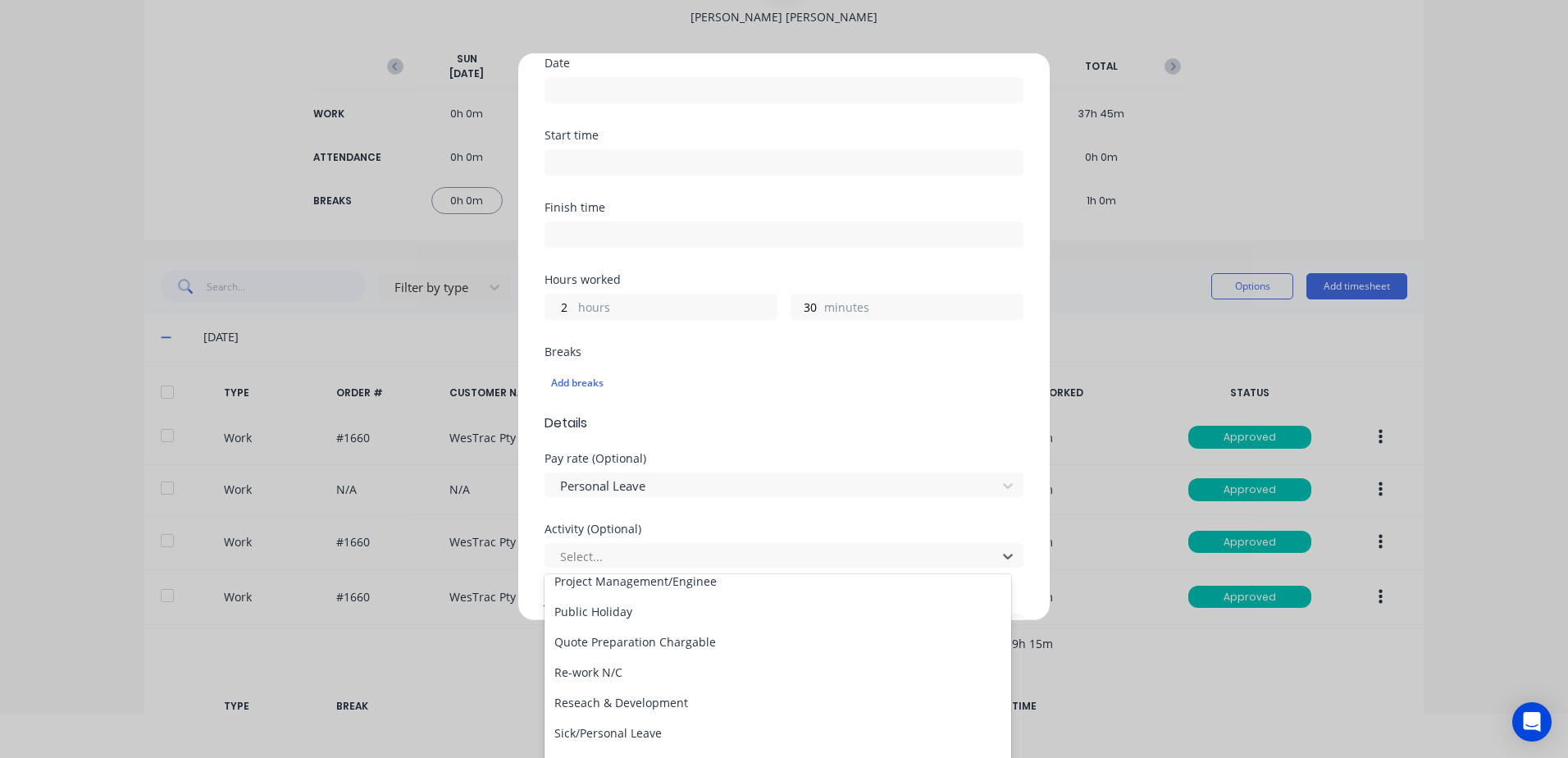
scroll to position [574, 0]
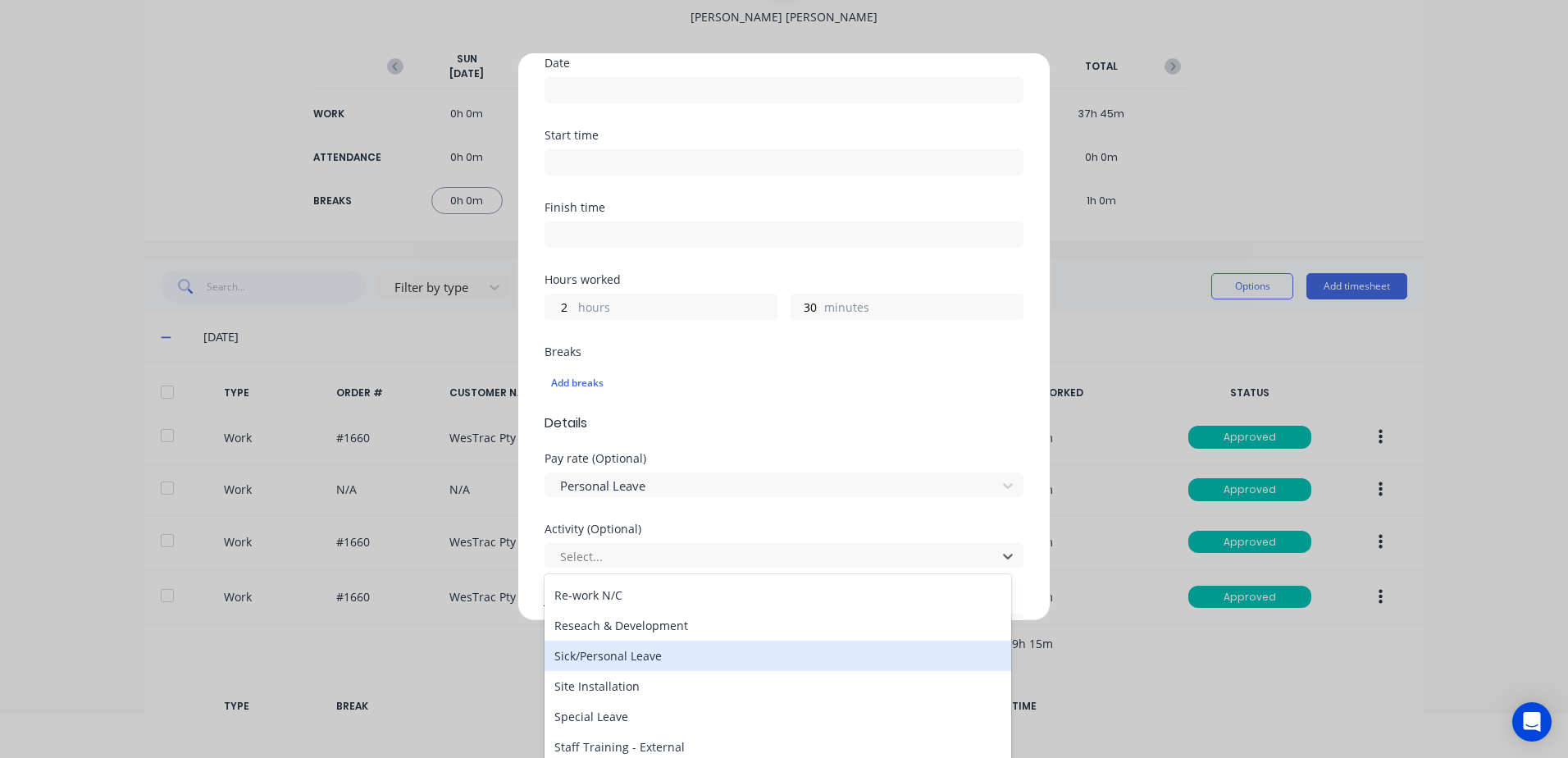
click at [608, 656] on div "Sick/Personal Leave" at bounding box center [778, 656] width 467 height 31
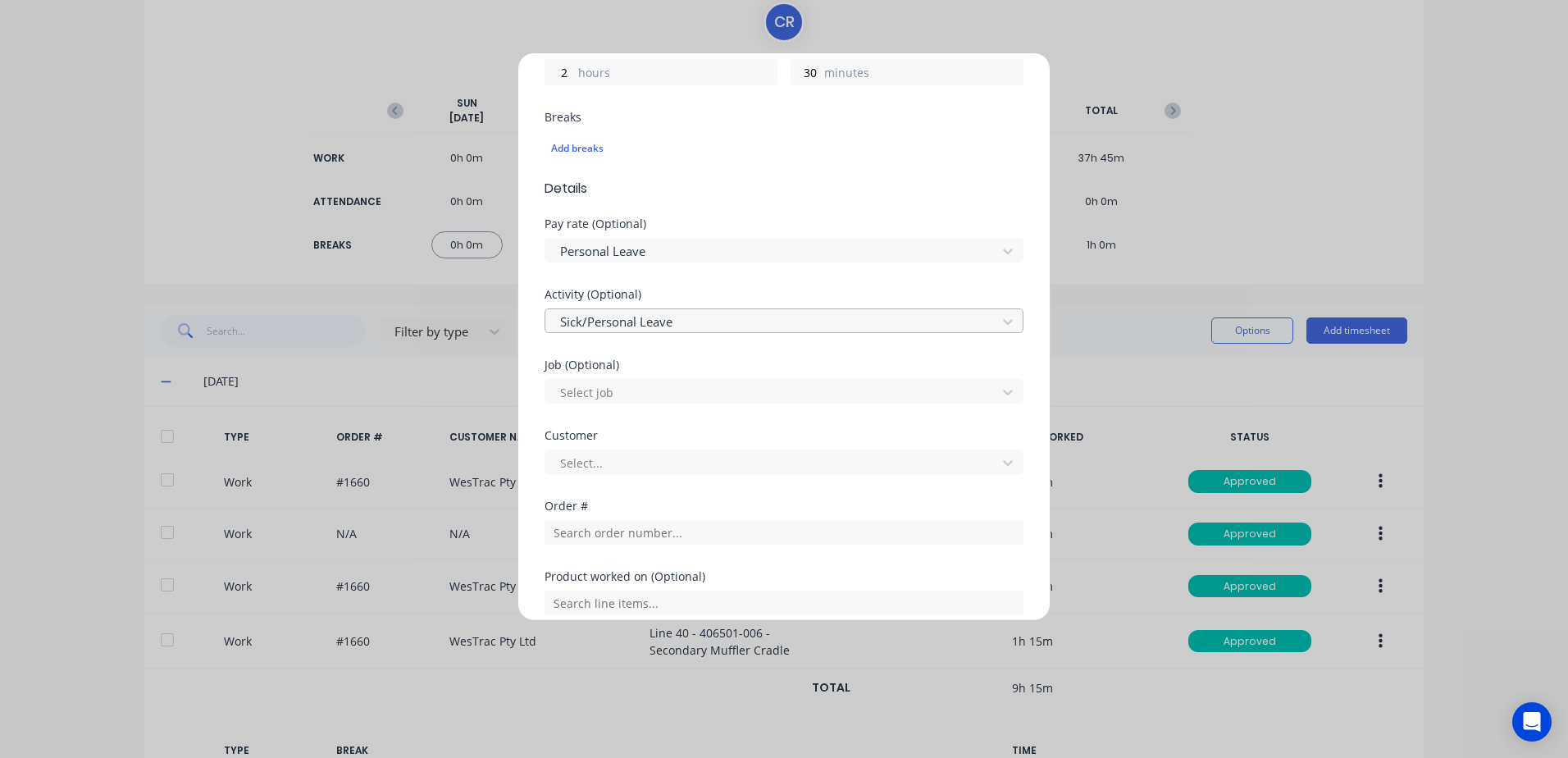
scroll to position [411, 0]
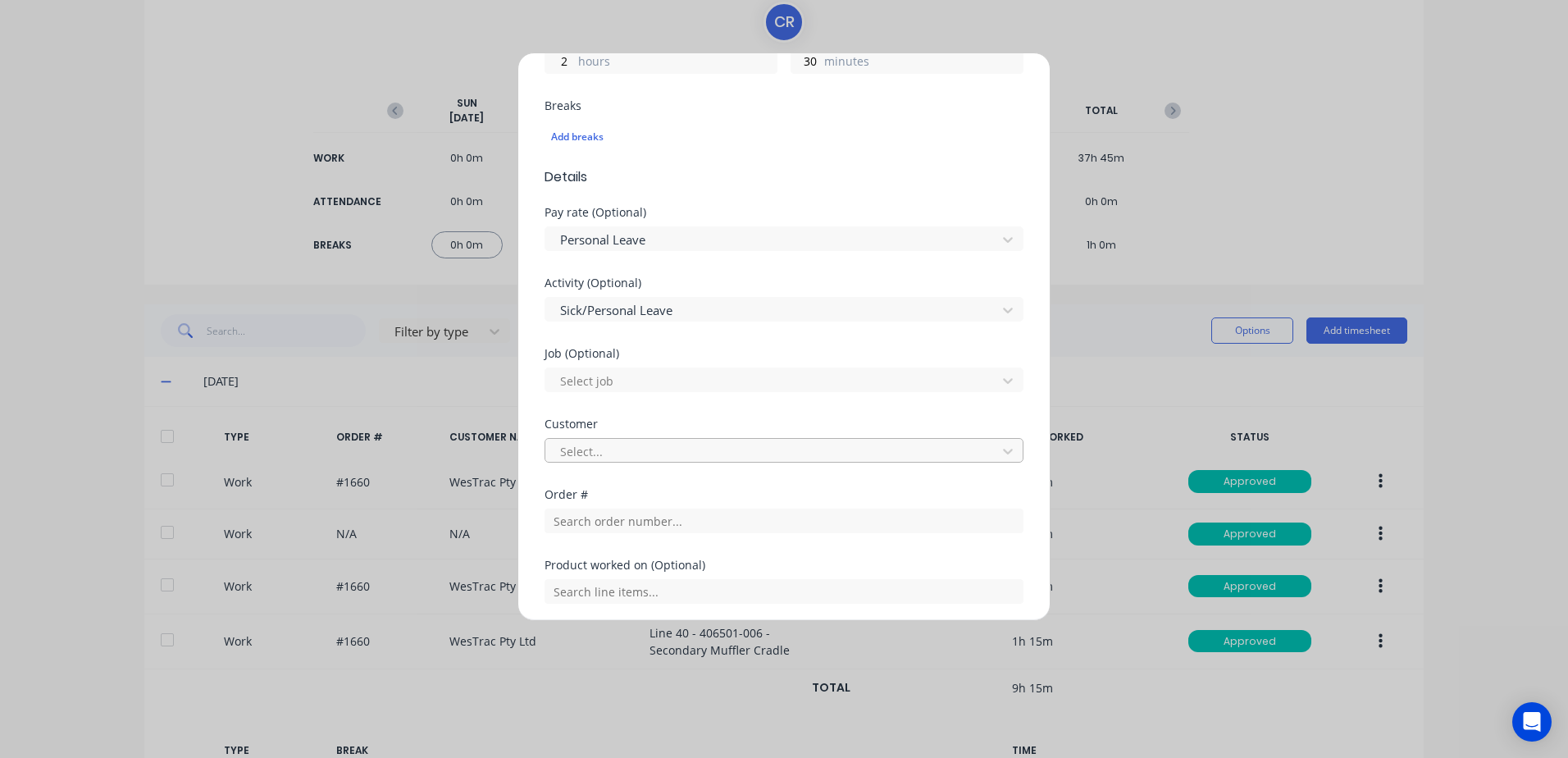
click at [583, 452] on div at bounding box center [773, 451] width 430 height 21
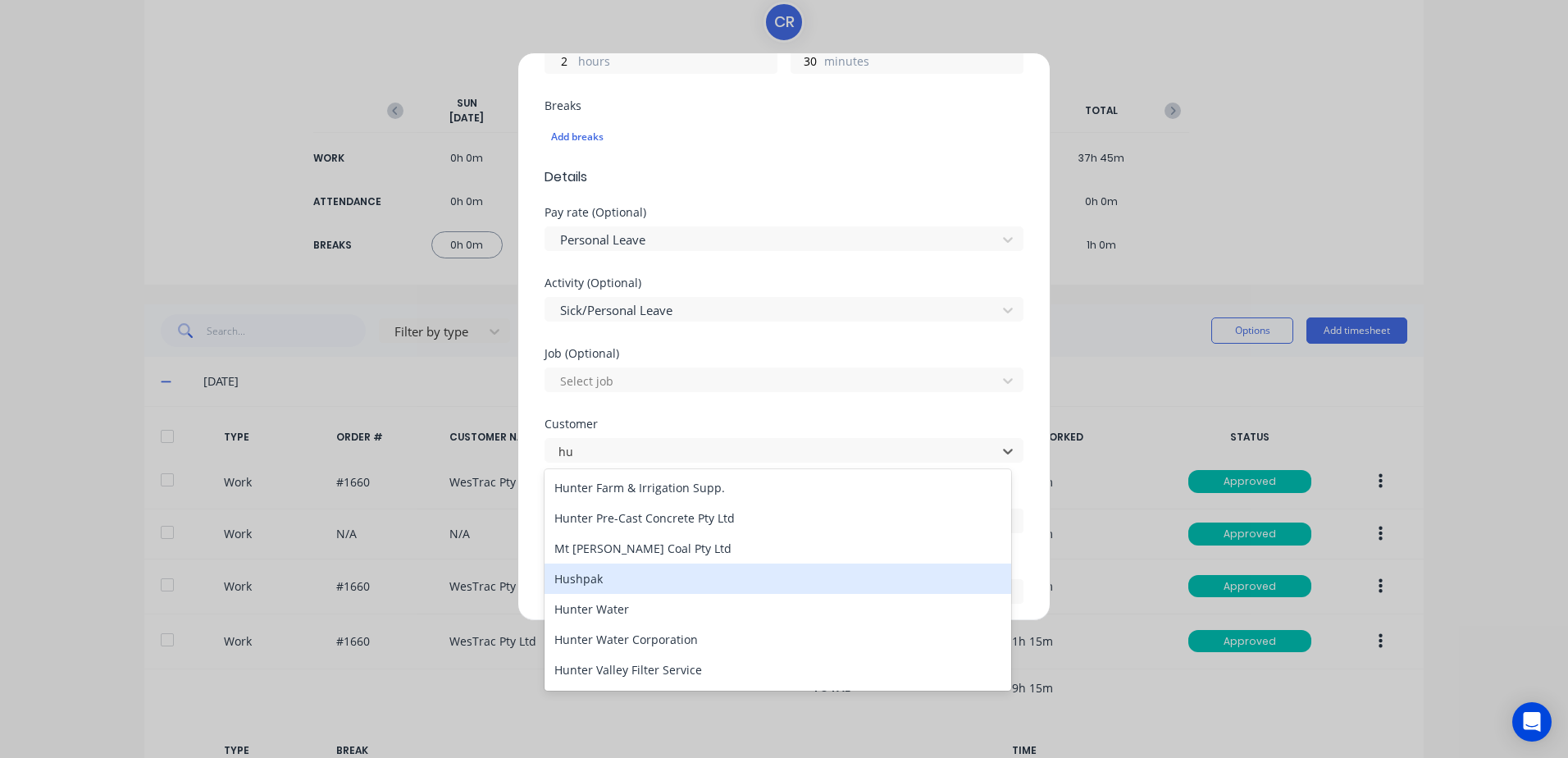
click at [580, 583] on div "Hushpak" at bounding box center [778, 578] width 467 height 31
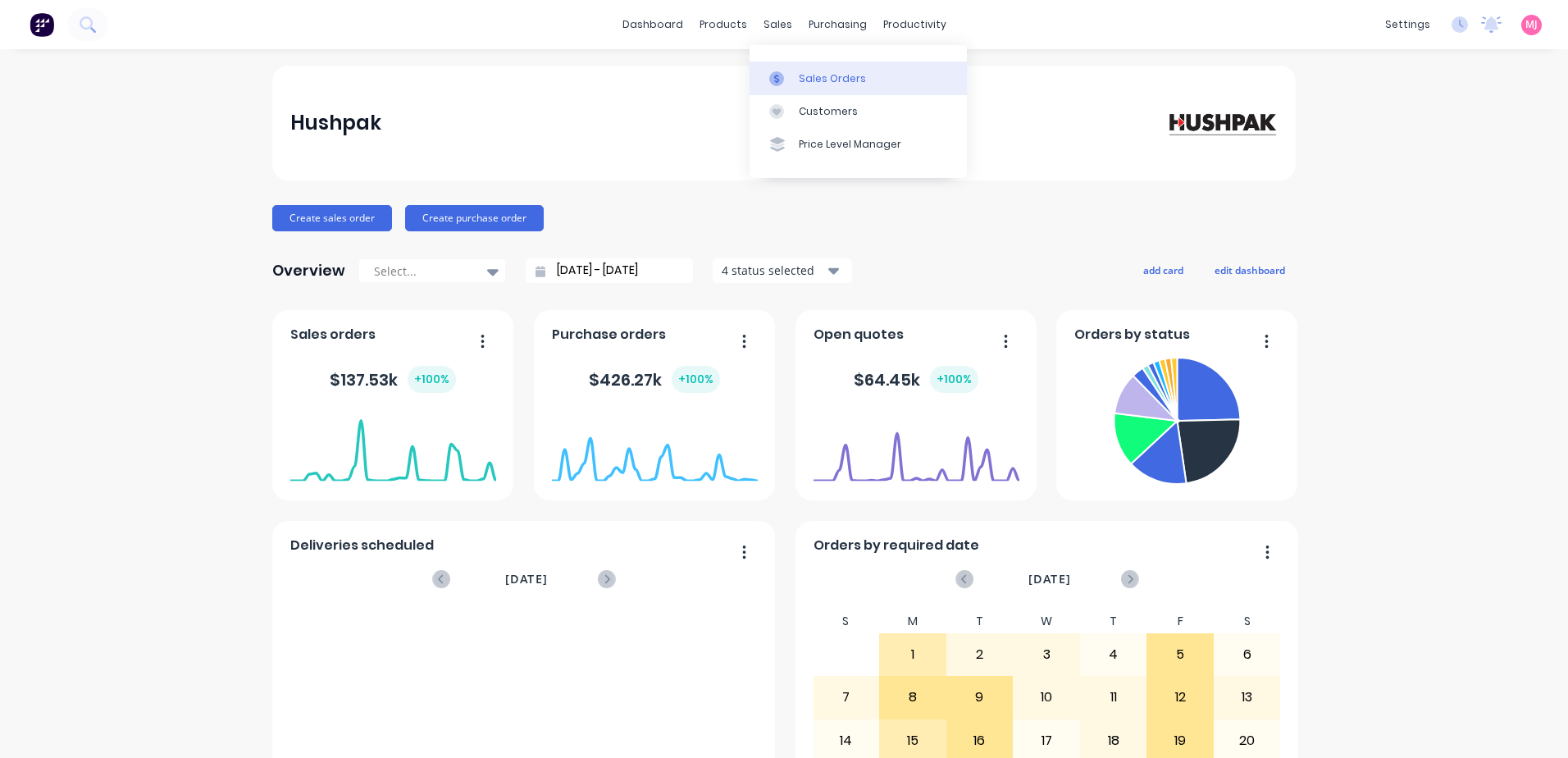
click at [819, 79] on div "Sales Orders" at bounding box center [833, 78] width 67 height 15
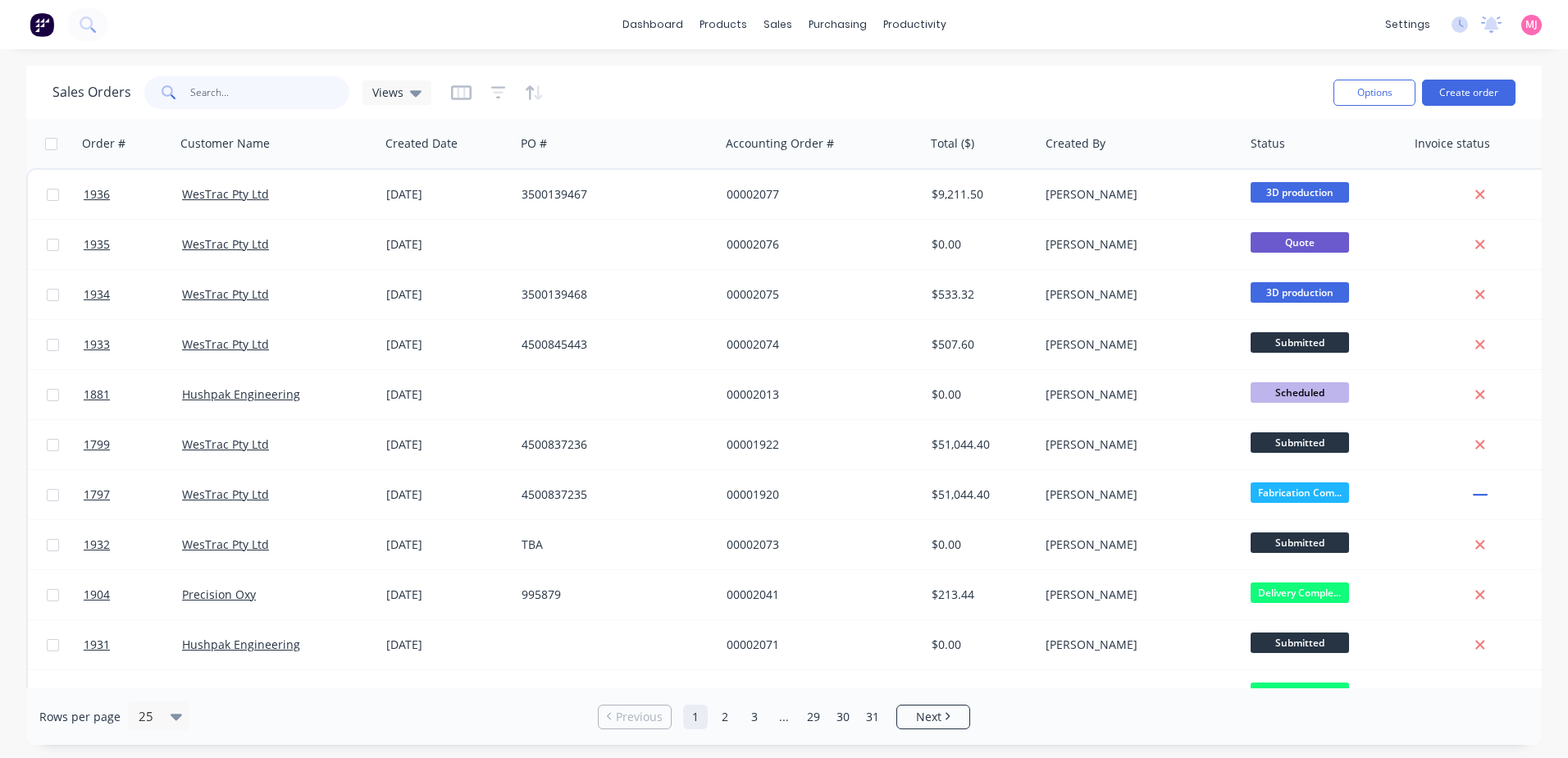
click at [230, 99] on input "text" at bounding box center [270, 92] width 159 height 32
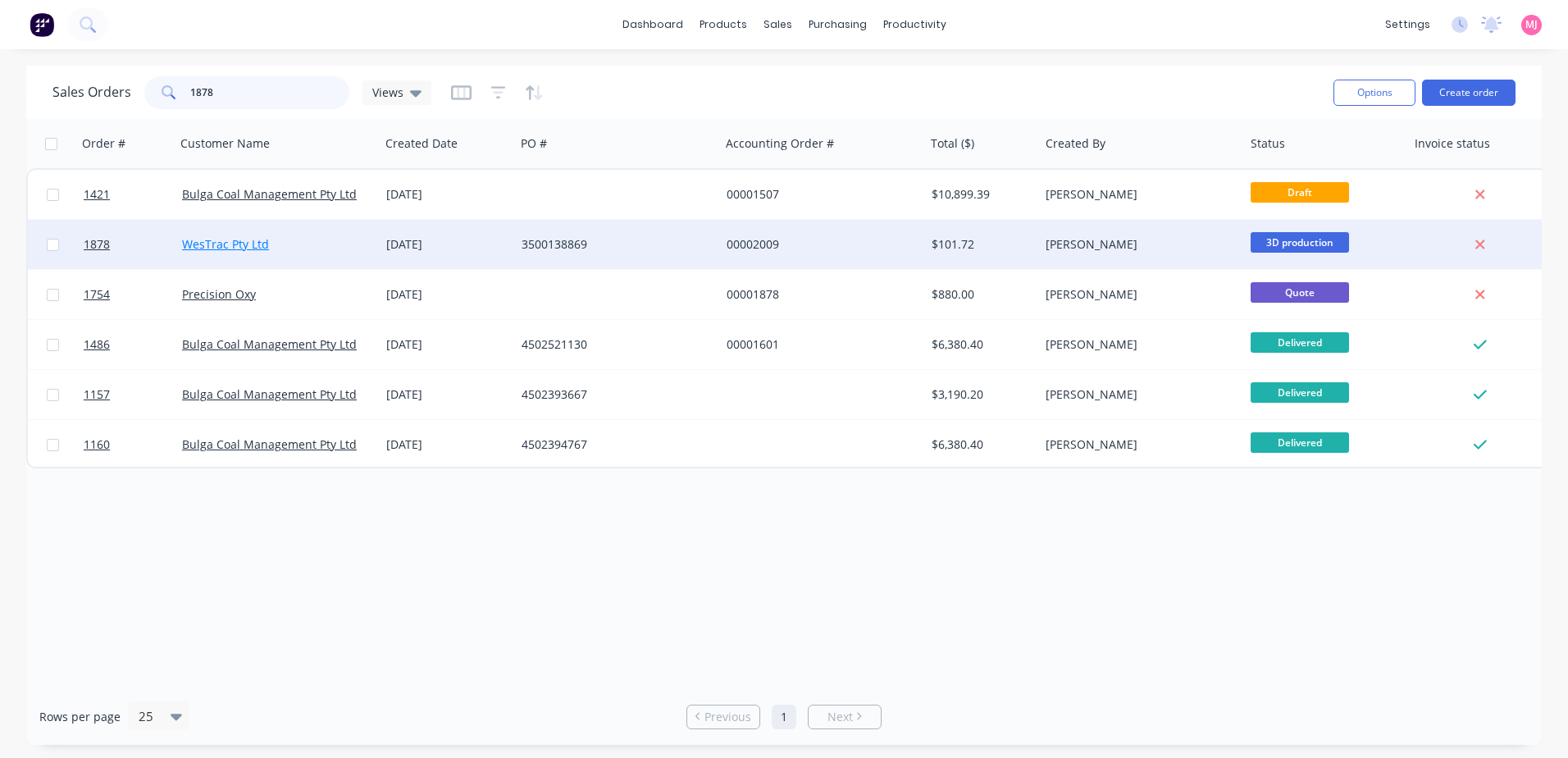
type input "1878"
click at [230, 243] on link "WesTrac Pty Ltd" at bounding box center [225, 244] width 87 height 16
click at [94, 245] on span "1878" at bounding box center [96, 244] width 27 height 17
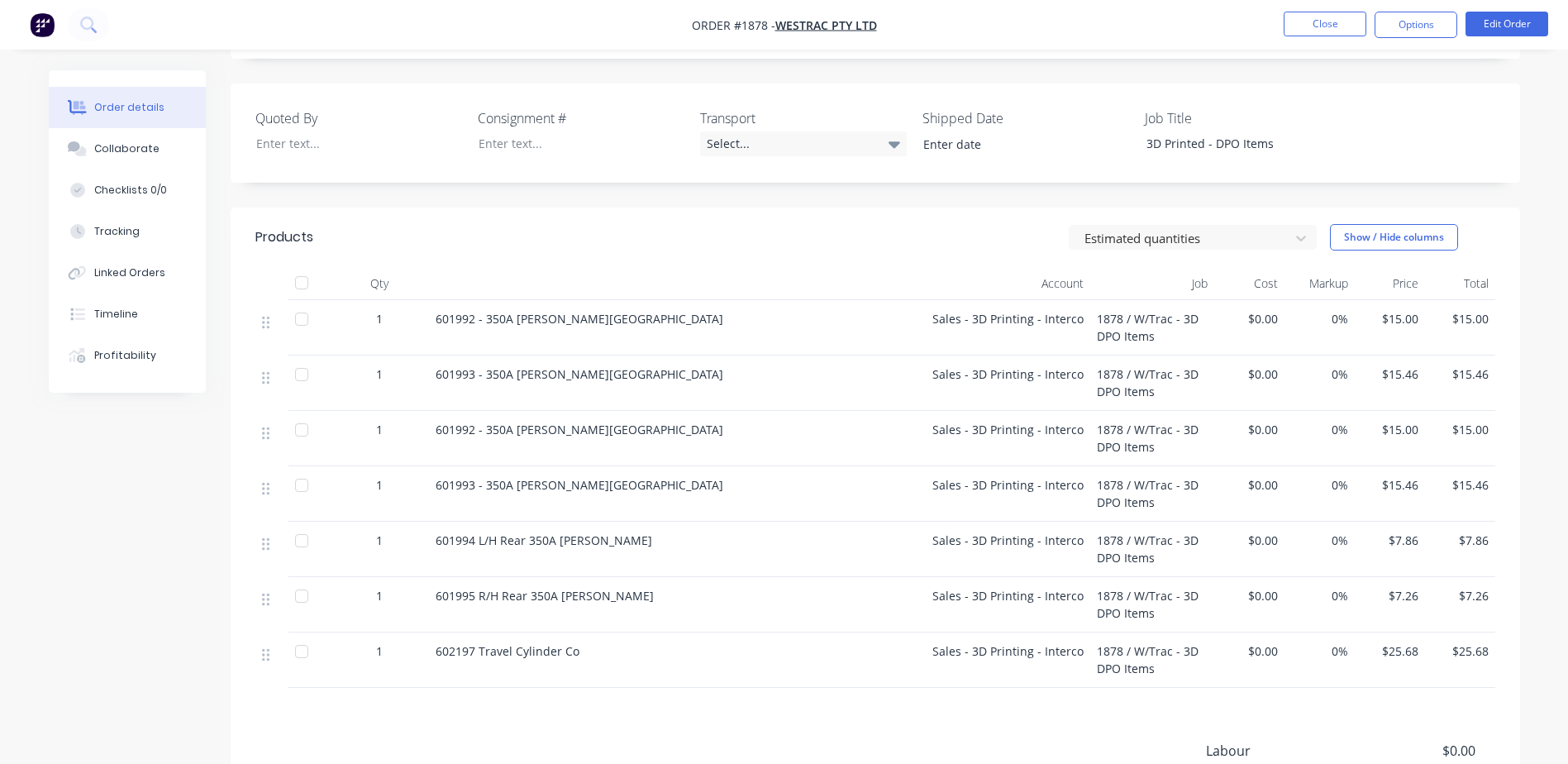
scroll to position [414, 0]
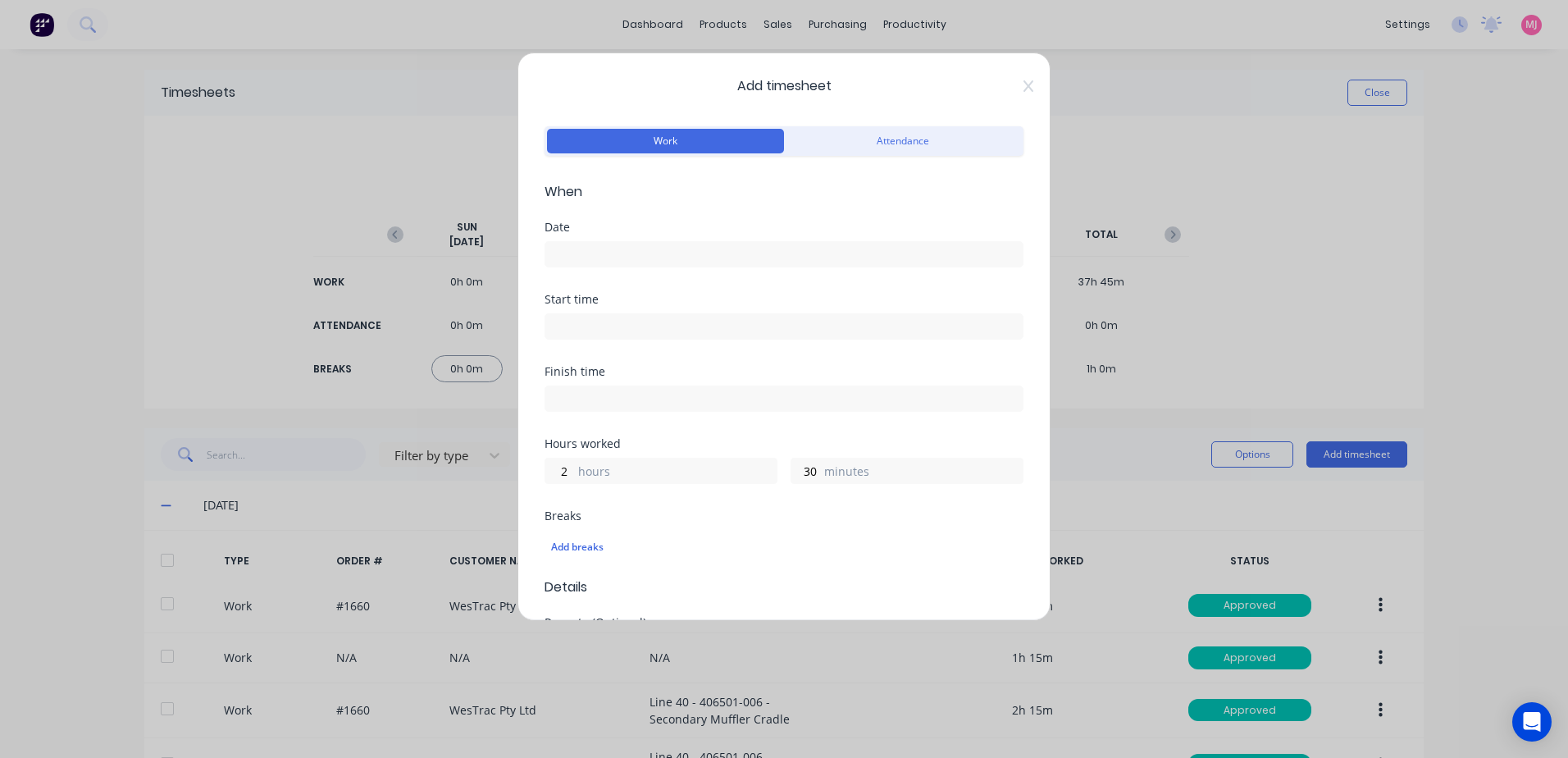
scroll to position [602, 0]
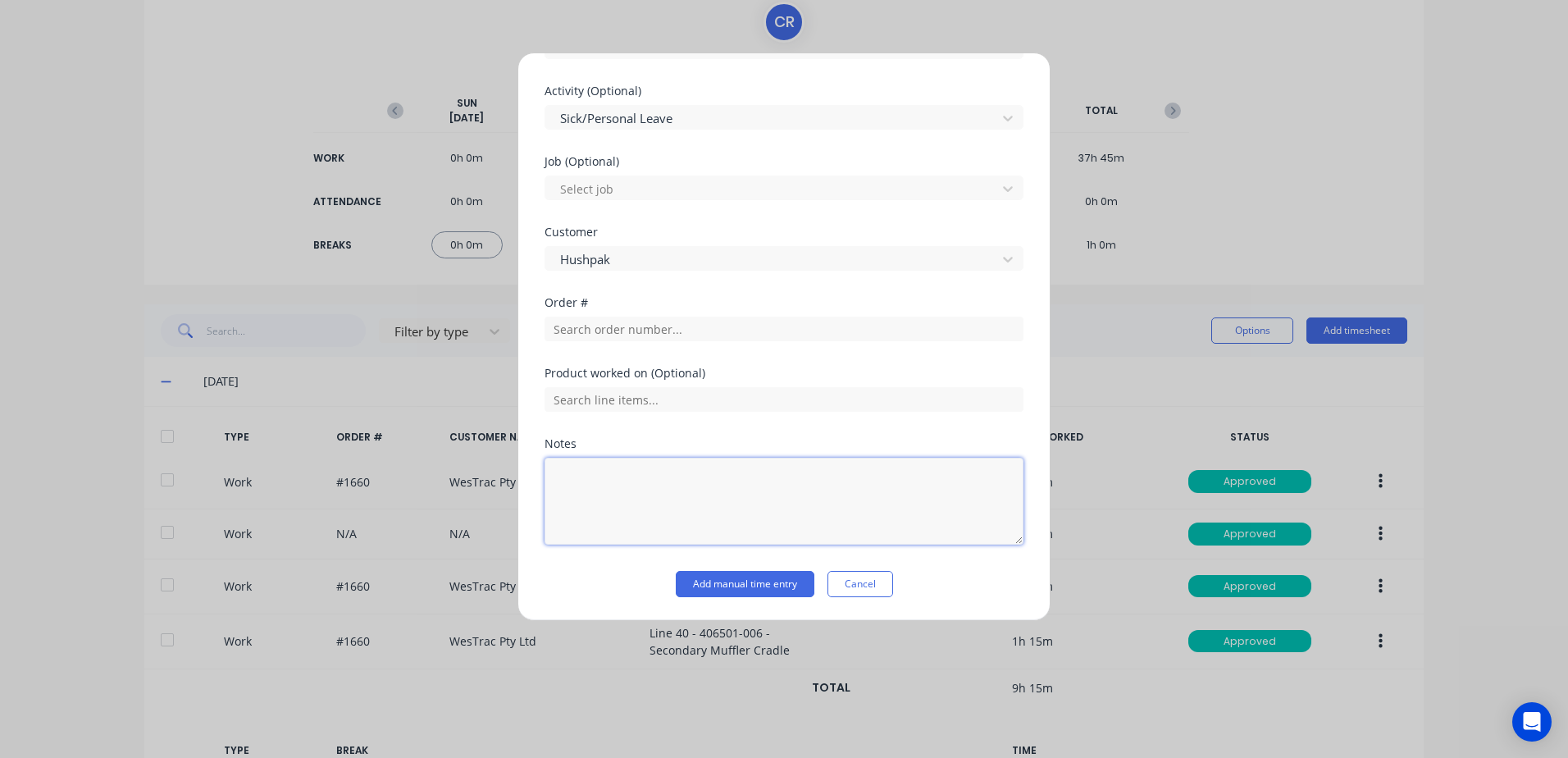
click at [604, 488] on textarea at bounding box center [784, 501] width 479 height 87
click at [640, 495] on textarea "Sick" at bounding box center [784, 501] width 479 height 87
type textarea "Sick"
click at [727, 580] on button "Add manual time entry" at bounding box center [745, 584] width 139 height 27
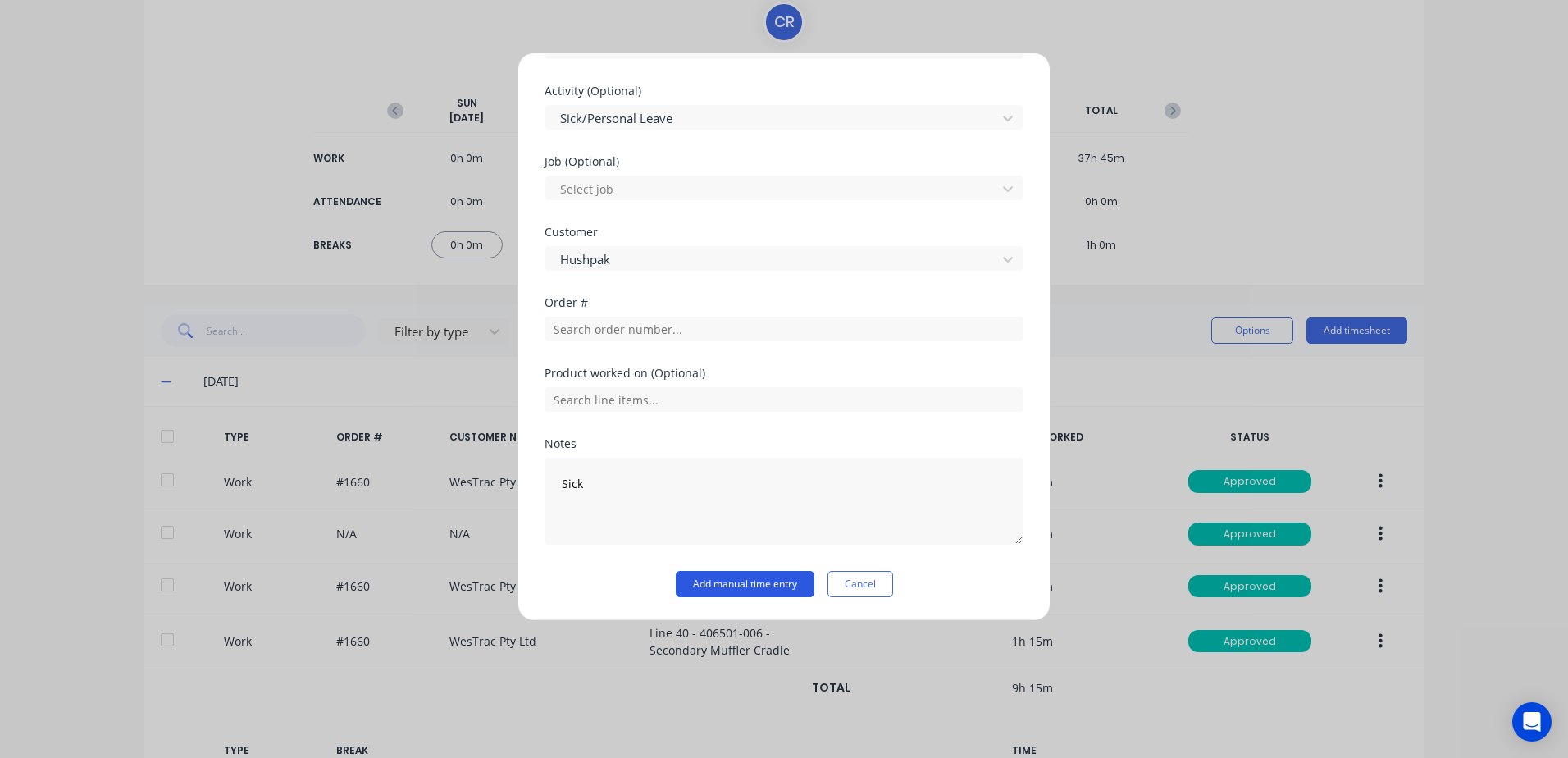
click at [711, 585] on button "Add manual time entry" at bounding box center [745, 584] width 139 height 27
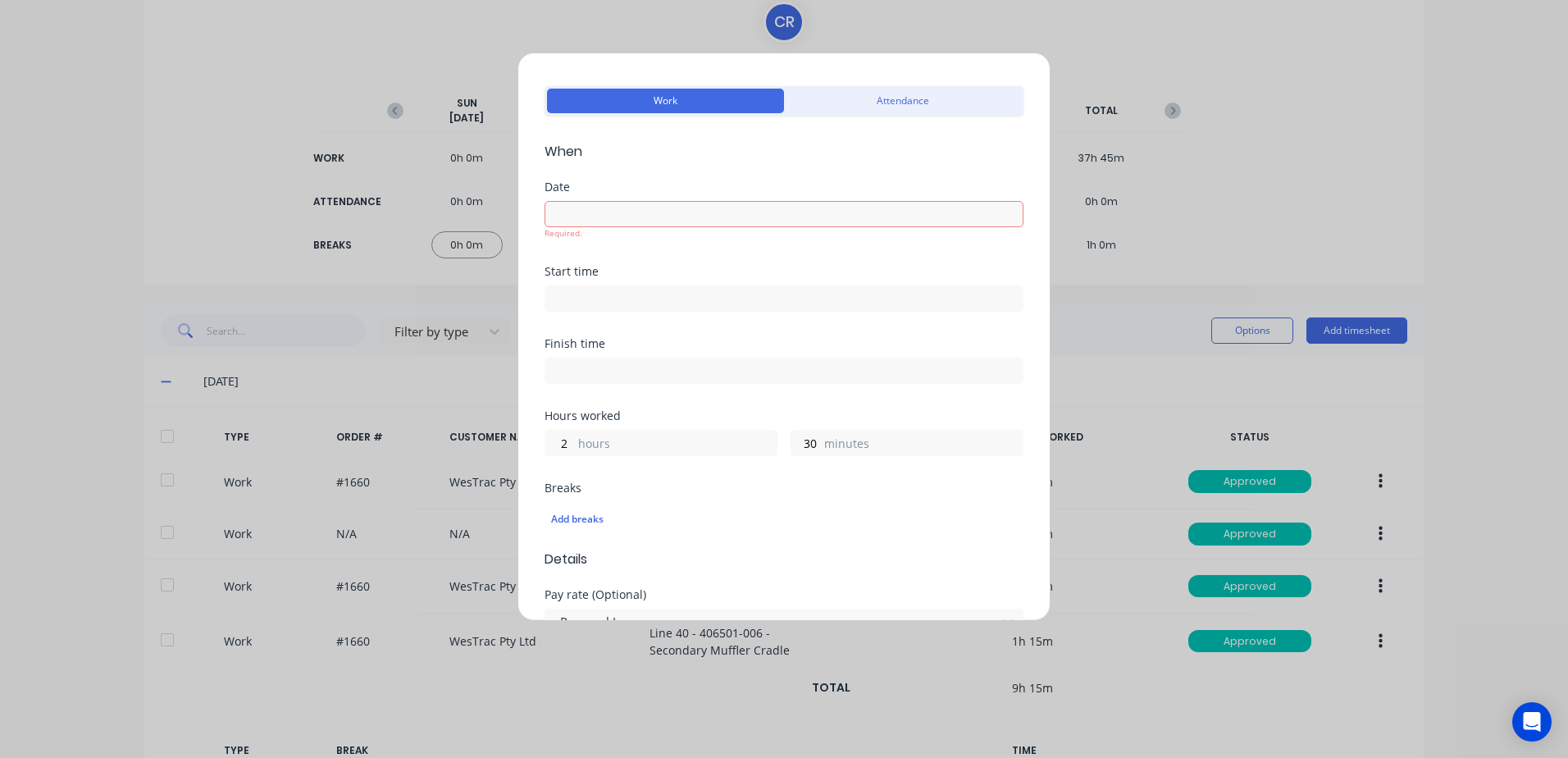
scroll to position [0, 0]
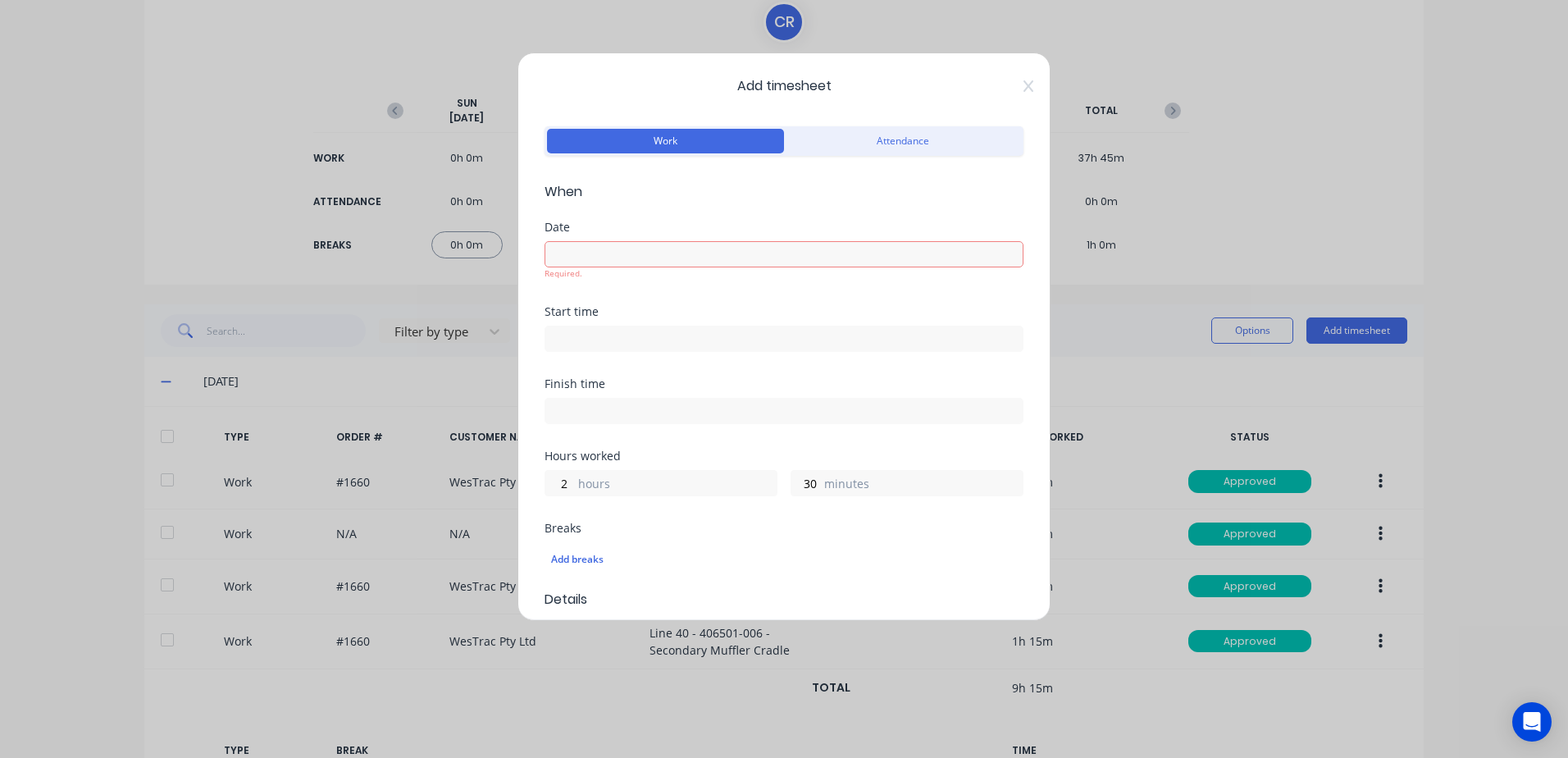
click at [695, 258] on input at bounding box center [784, 254] width 477 height 25
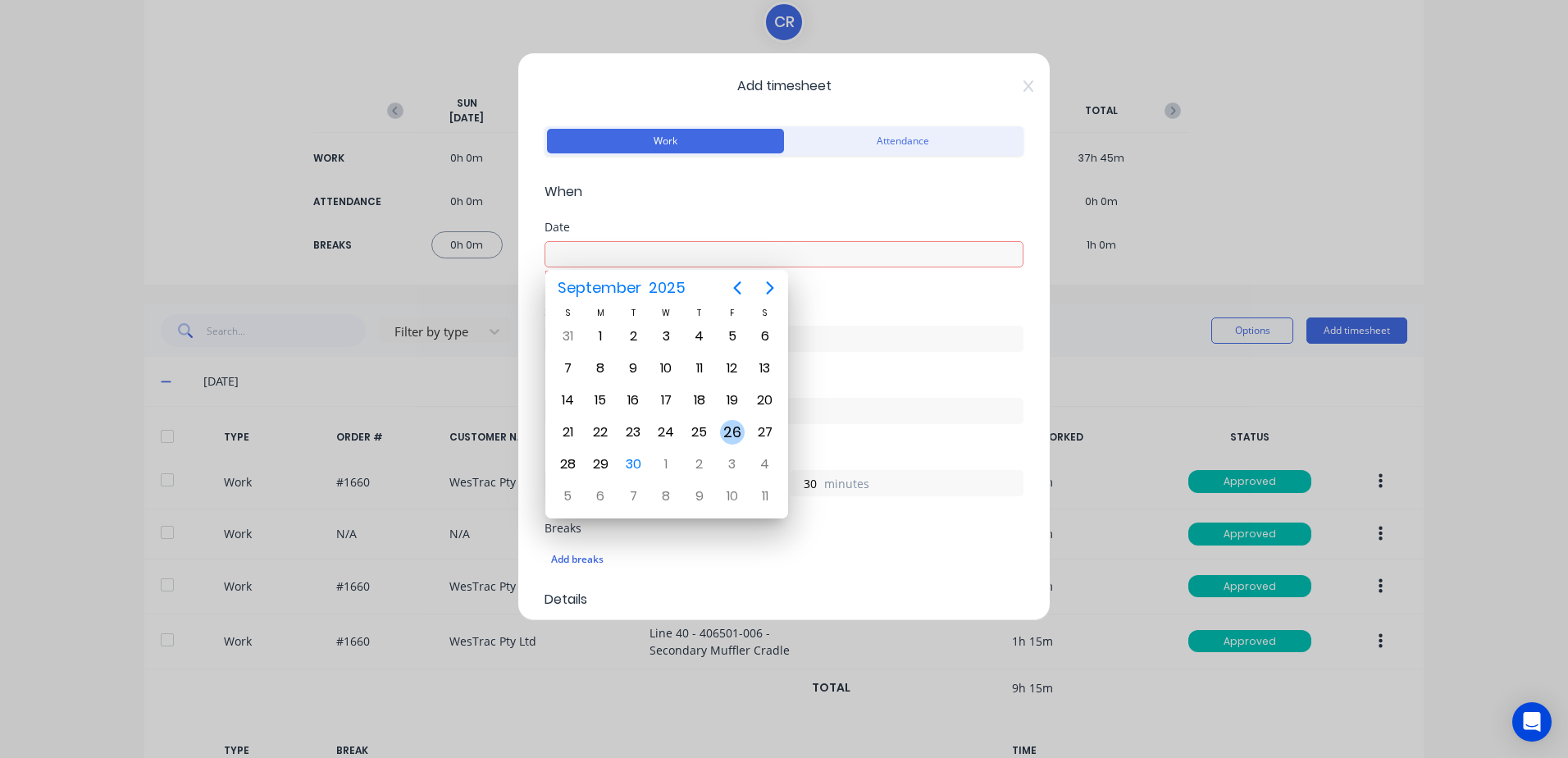
click at [731, 430] on div "26" at bounding box center [732, 432] width 25 height 25
type input "[DATE]"
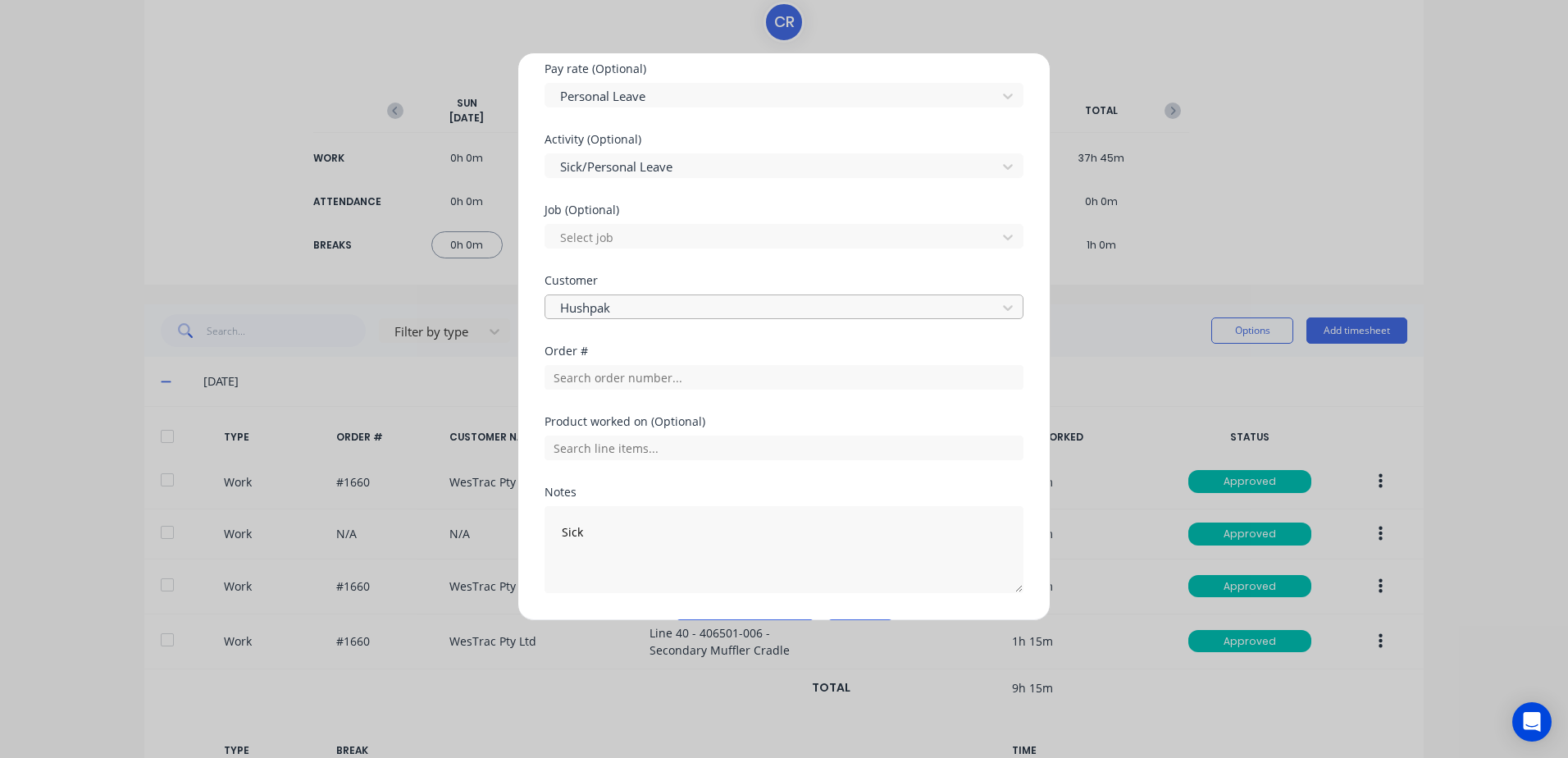
scroll to position [602, 0]
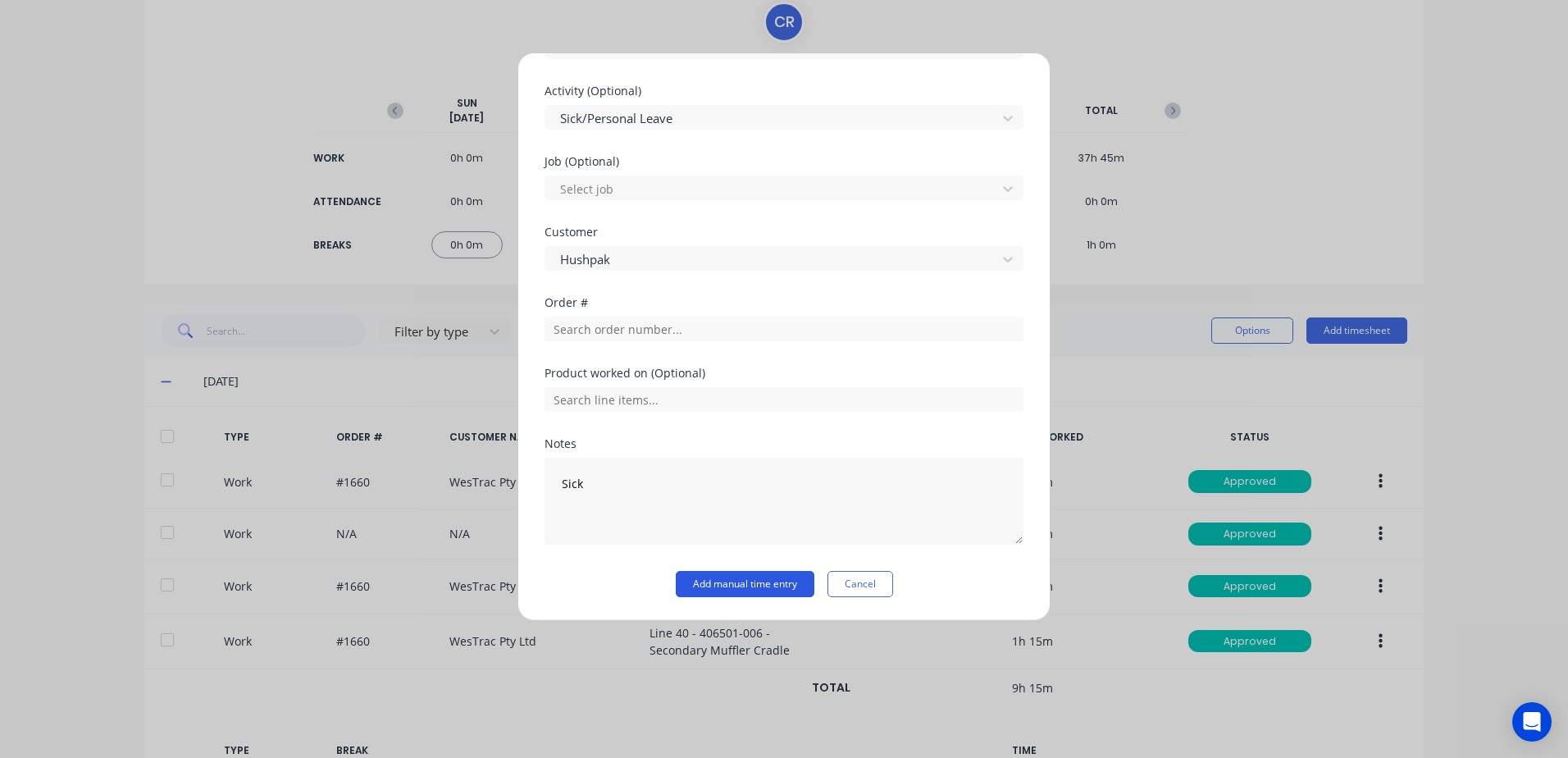
click at [691, 586] on button "Add manual time entry" at bounding box center [745, 584] width 139 height 27
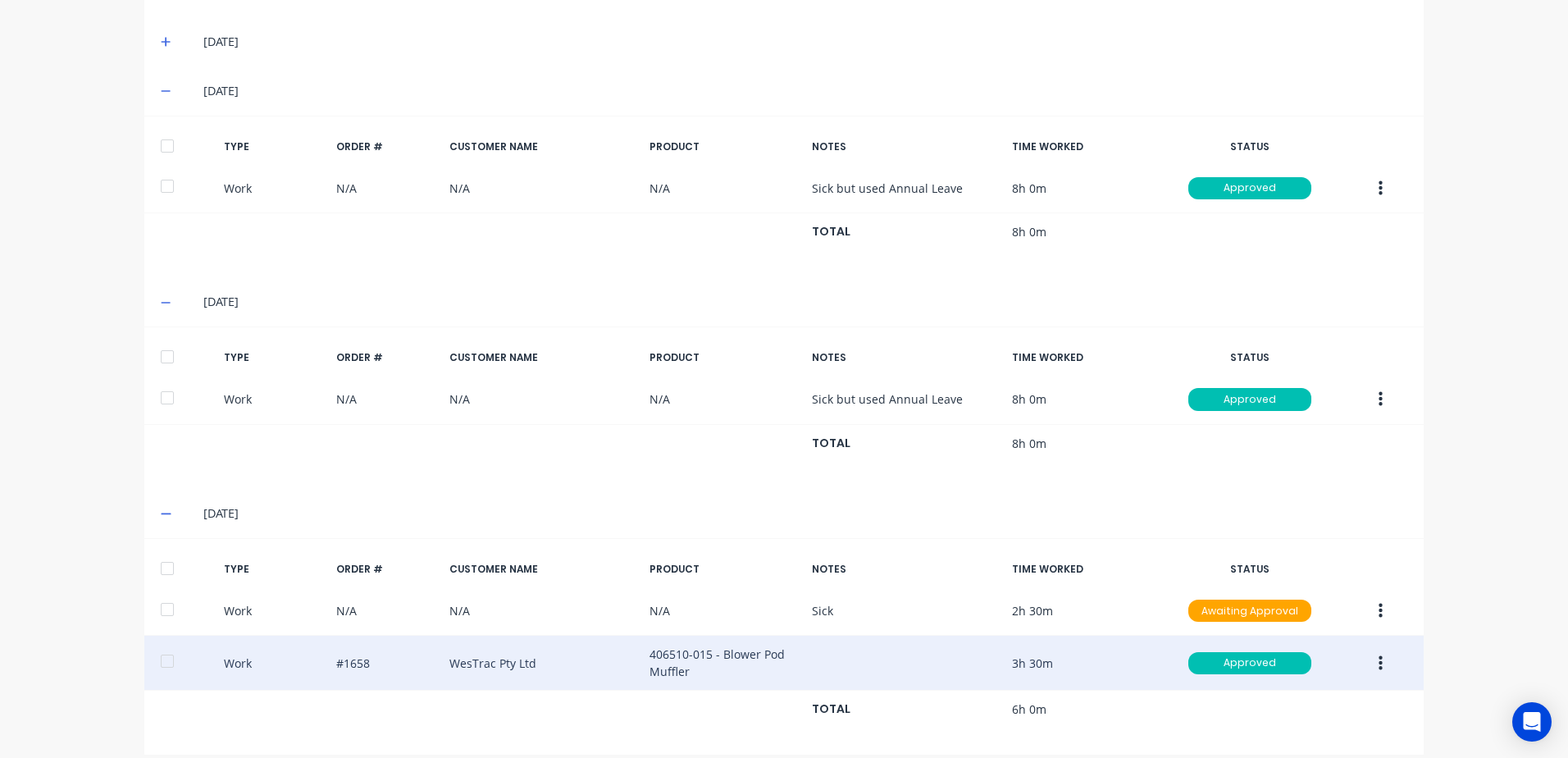
scroll to position [993, 0]
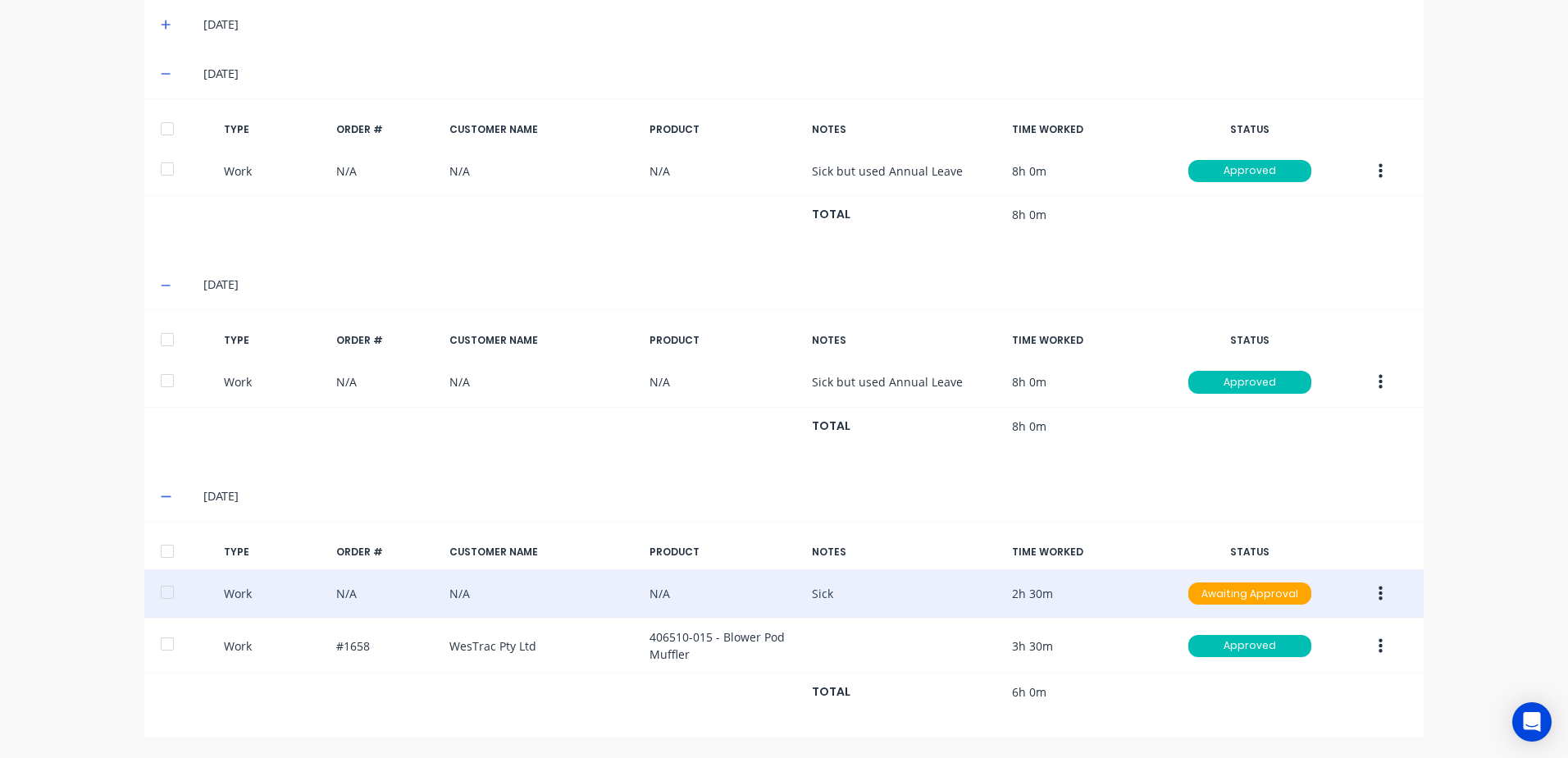
click at [1379, 596] on icon "button" at bounding box center [1381, 594] width 4 height 18
click at [1275, 597] on div "Approve" at bounding box center [1322, 598] width 126 height 24
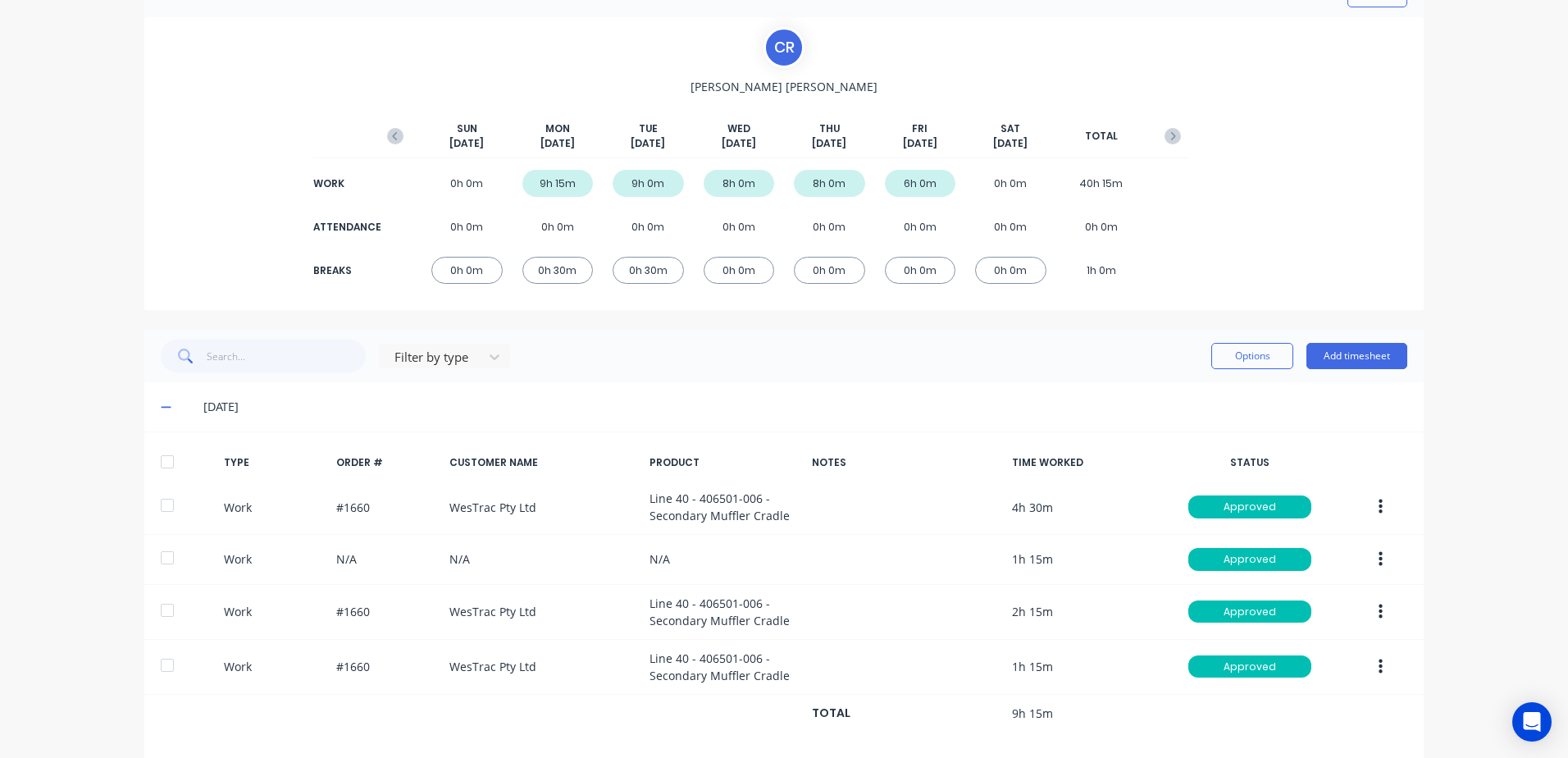
scroll to position [91, 0]
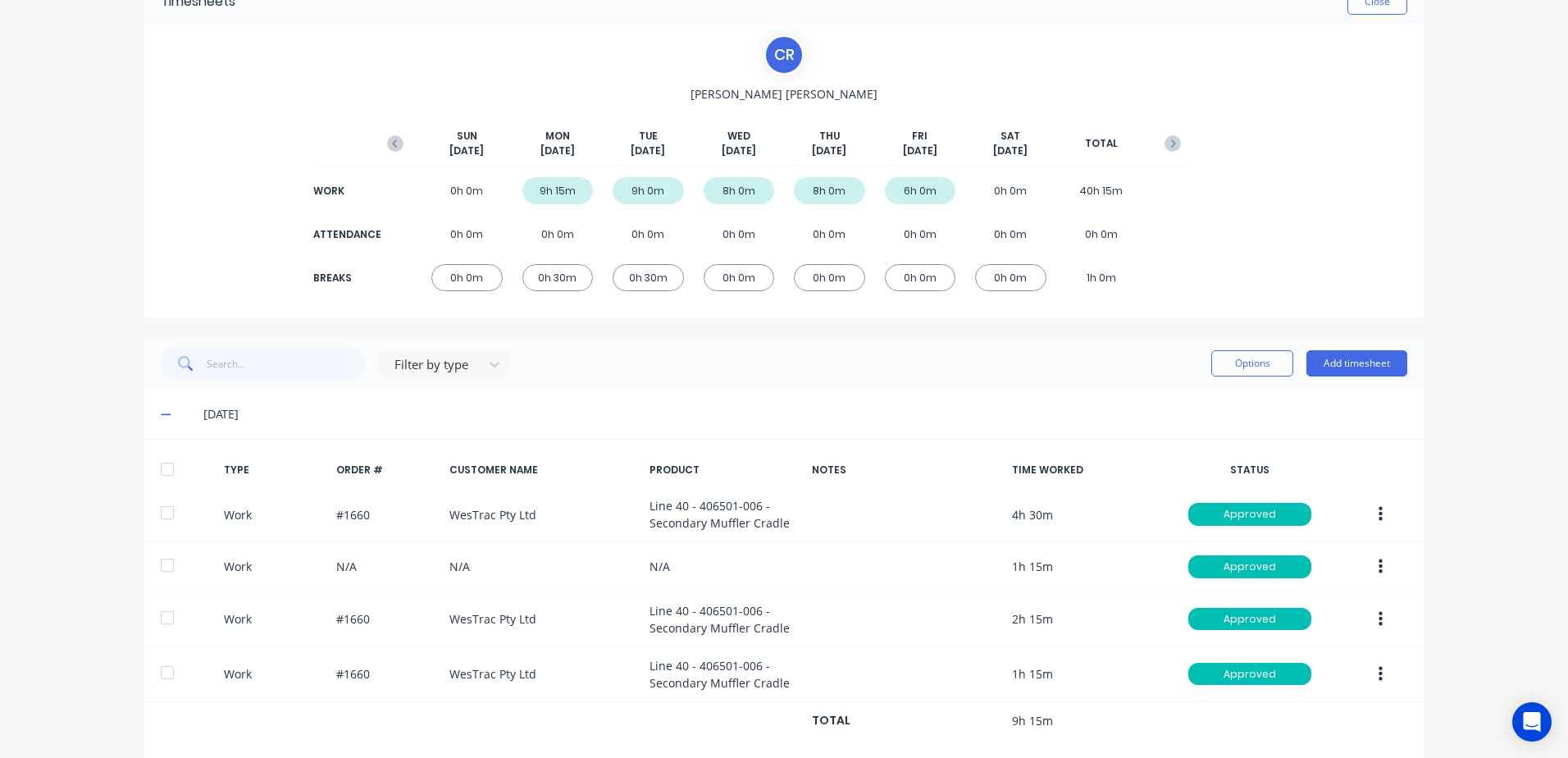
click at [159, 469] on div at bounding box center [166, 469] width 32 height 32
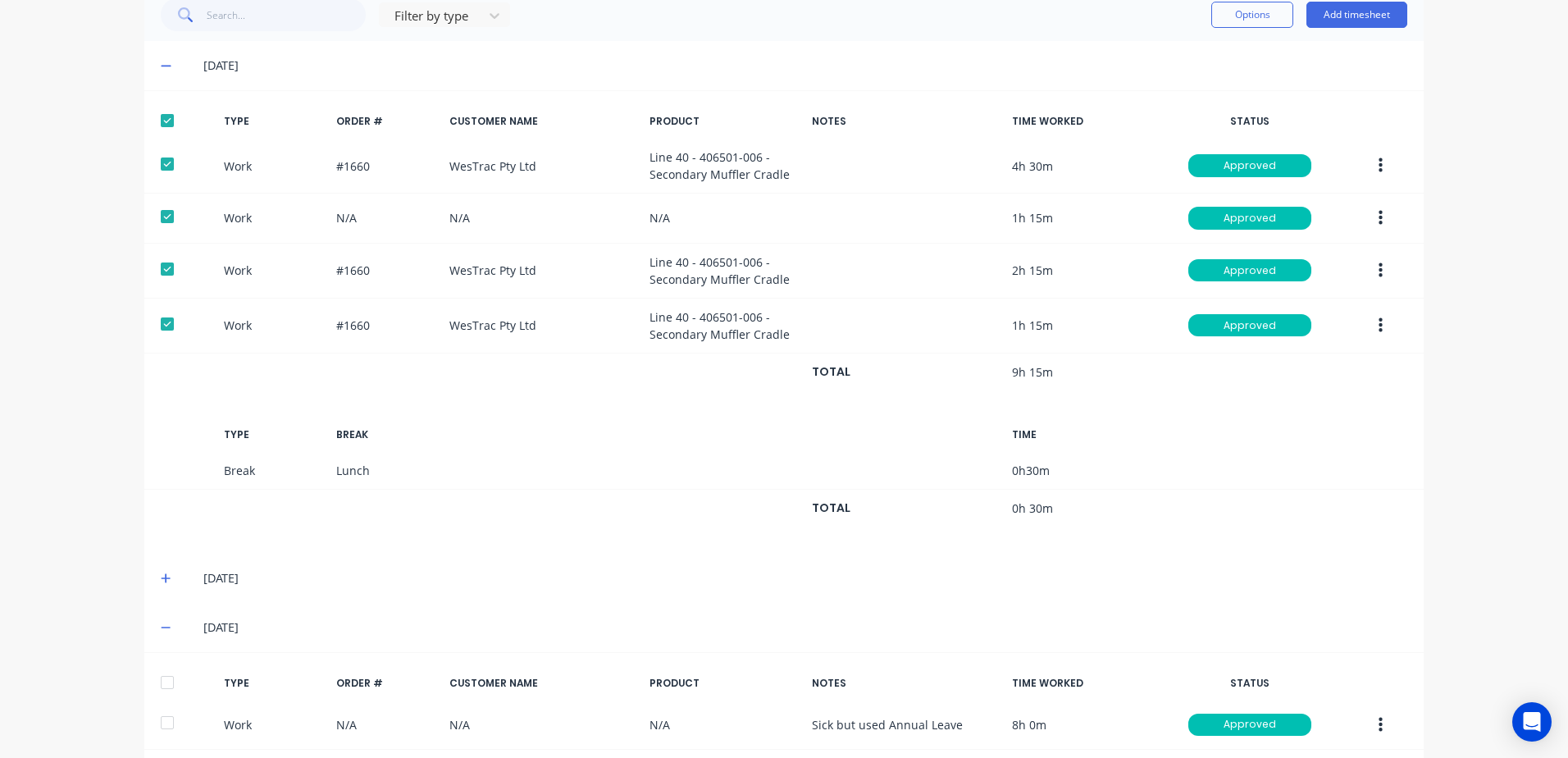
scroll to position [583, 0]
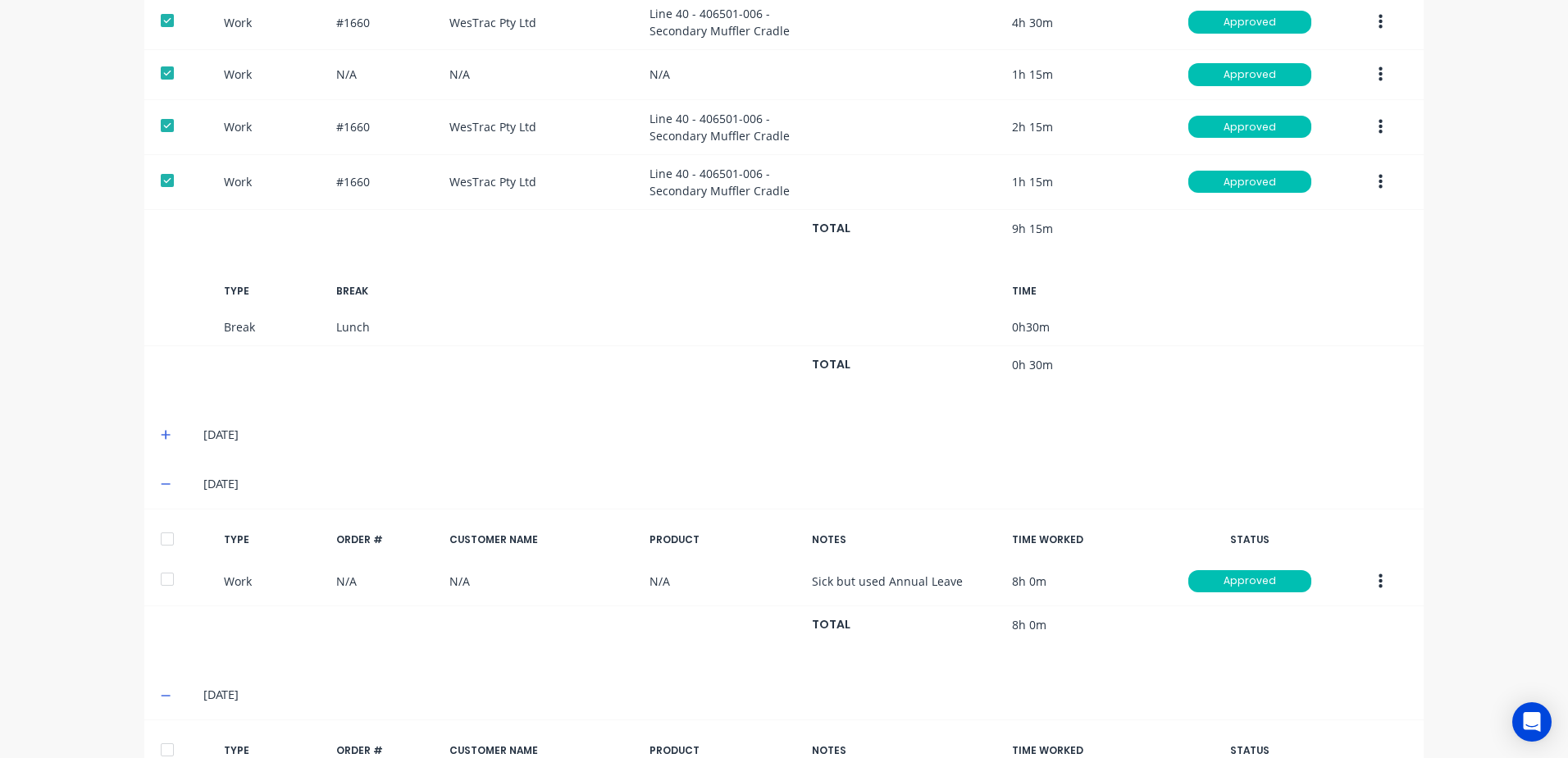
click at [164, 534] on div at bounding box center [166, 538] width 32 height 32
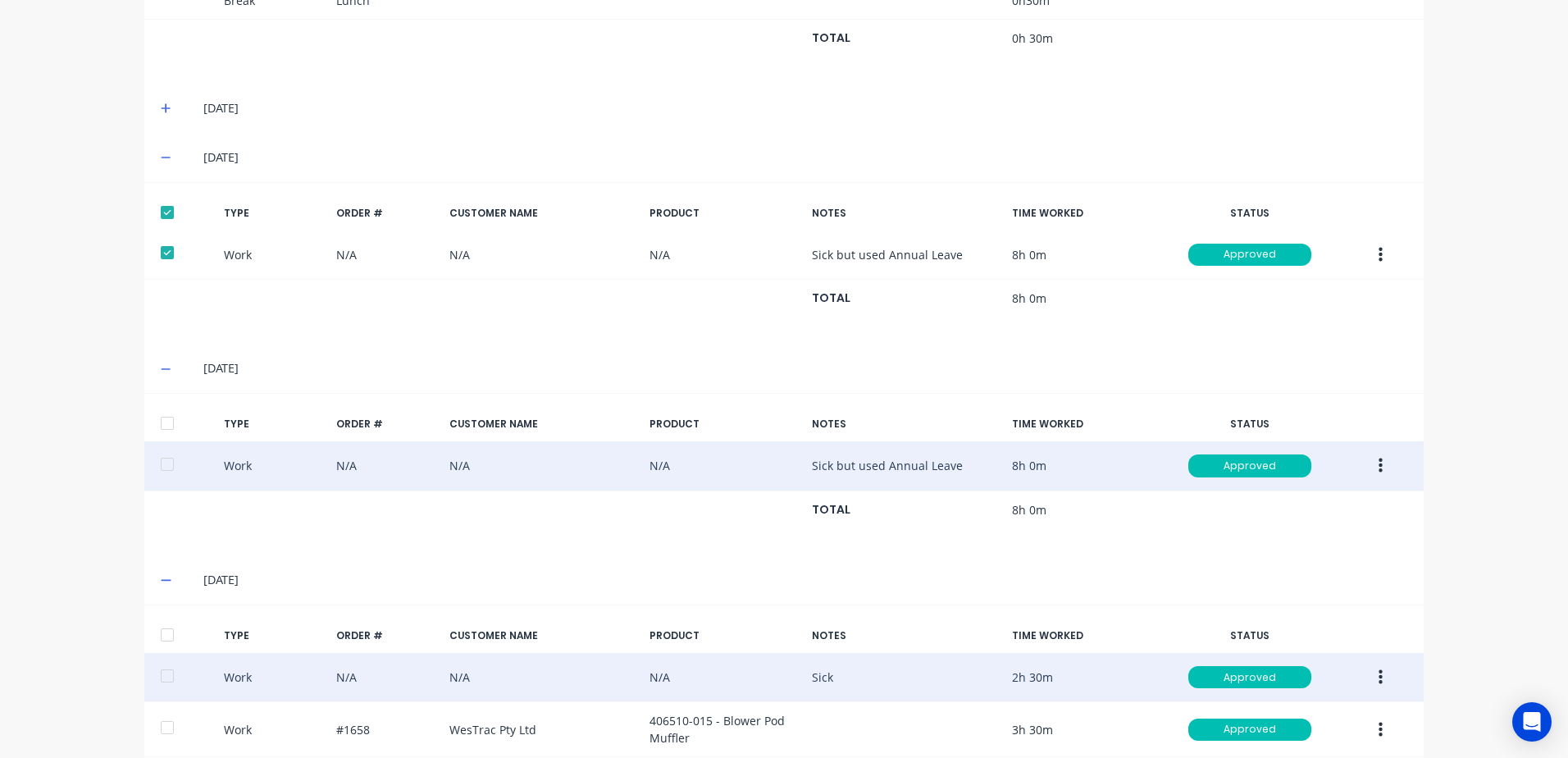
scroll to position [912, 0]
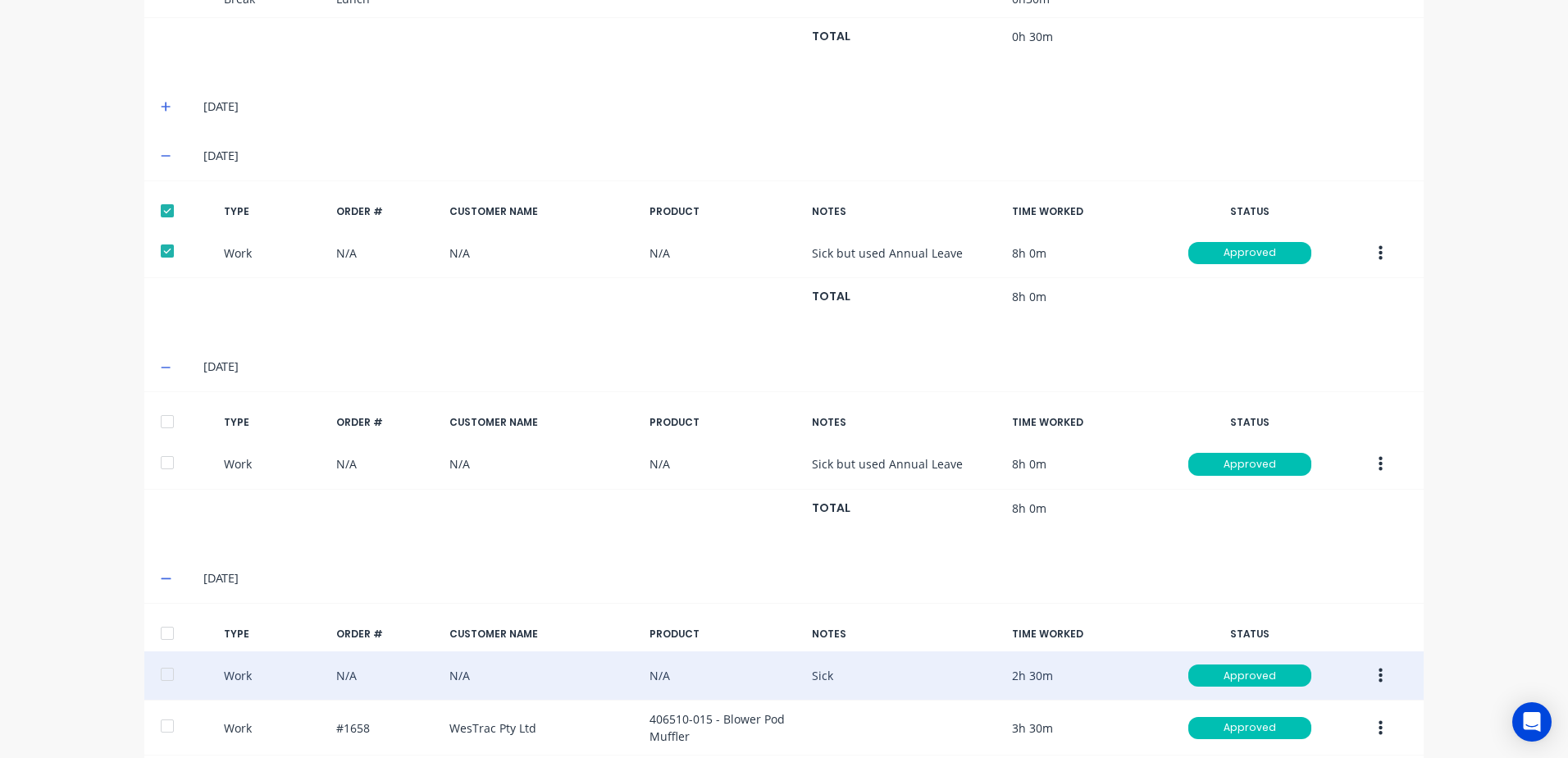
drag, startPoint x: 163, startPoint y: 421, endPoint x: 178, endPoint y: 563, distance: 142.8
click at [162, 421] on div at bounding box center [166, 421] width 32 height 32
click at [164, 631] on div at bounding box center [166, 633] width 32 height 32
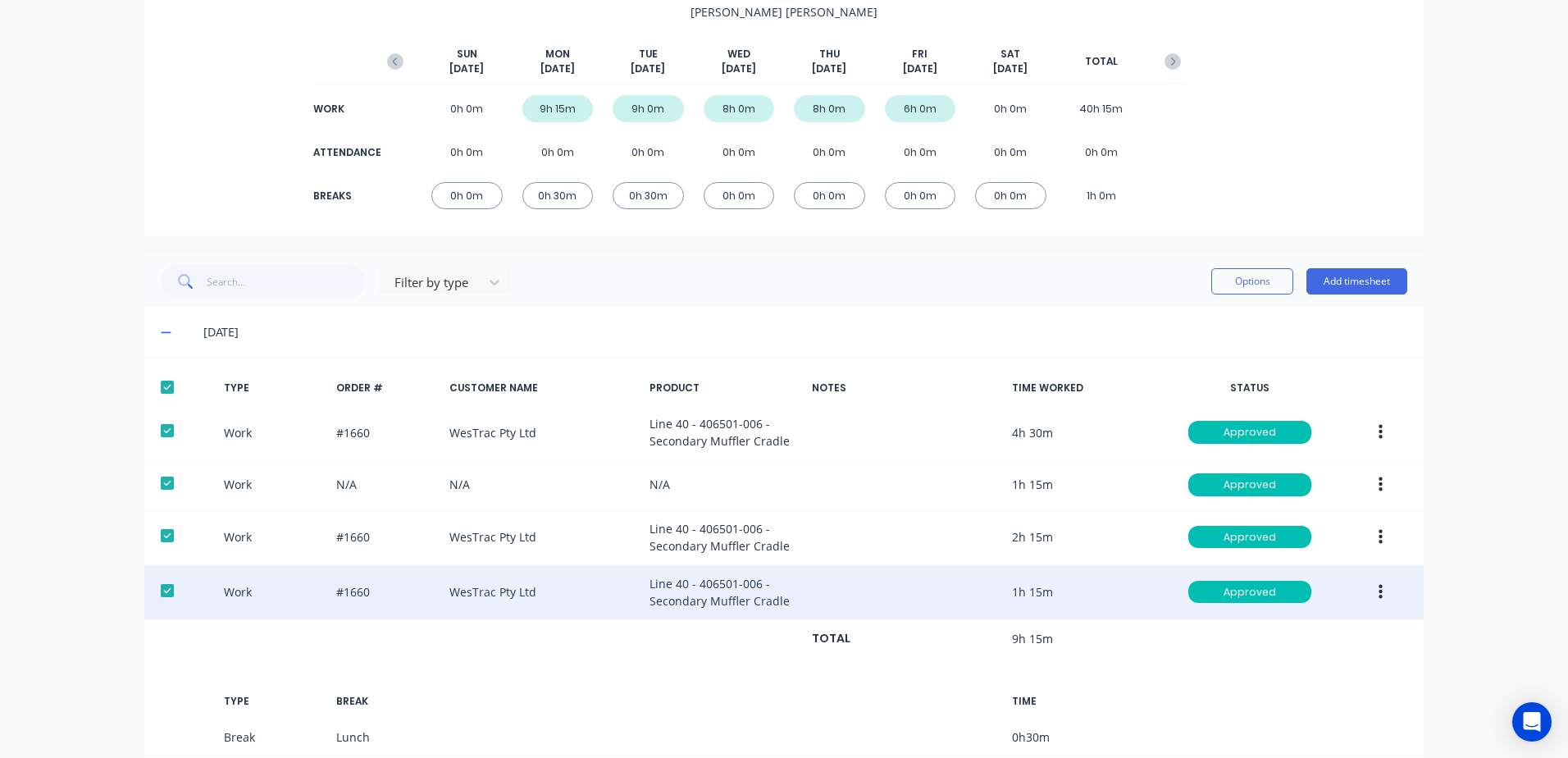
scroll to position [0, 0]
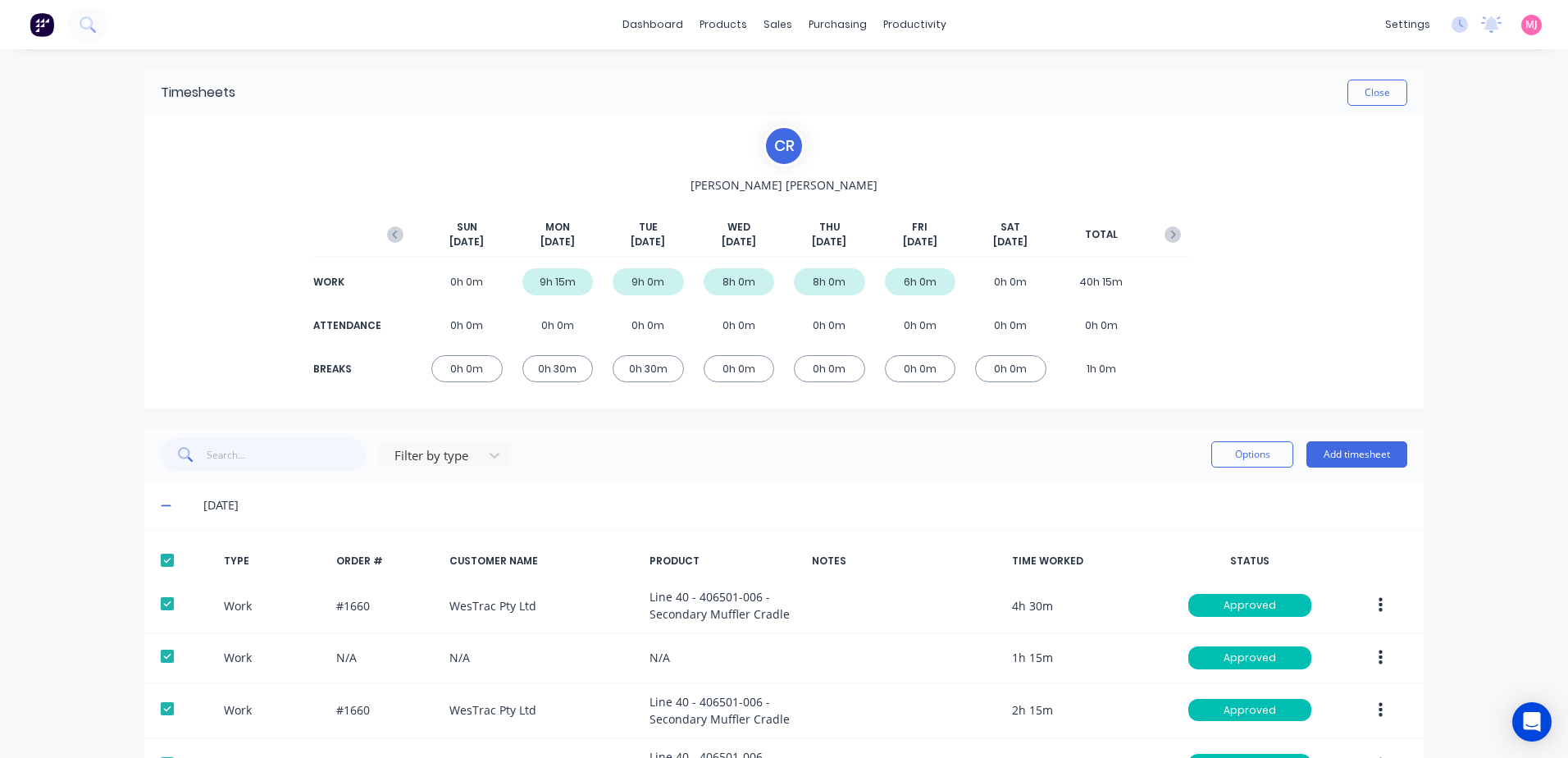
click at [157, 555] on div at bounding box center [166, 559] width 32 height 32
click at [1271, 454] on button "Options" at bounding box center [1252, 454] width 82 height 27
click at [1172, 598] on div "Export" at bounding box center [1216, 595] width 126 height 24
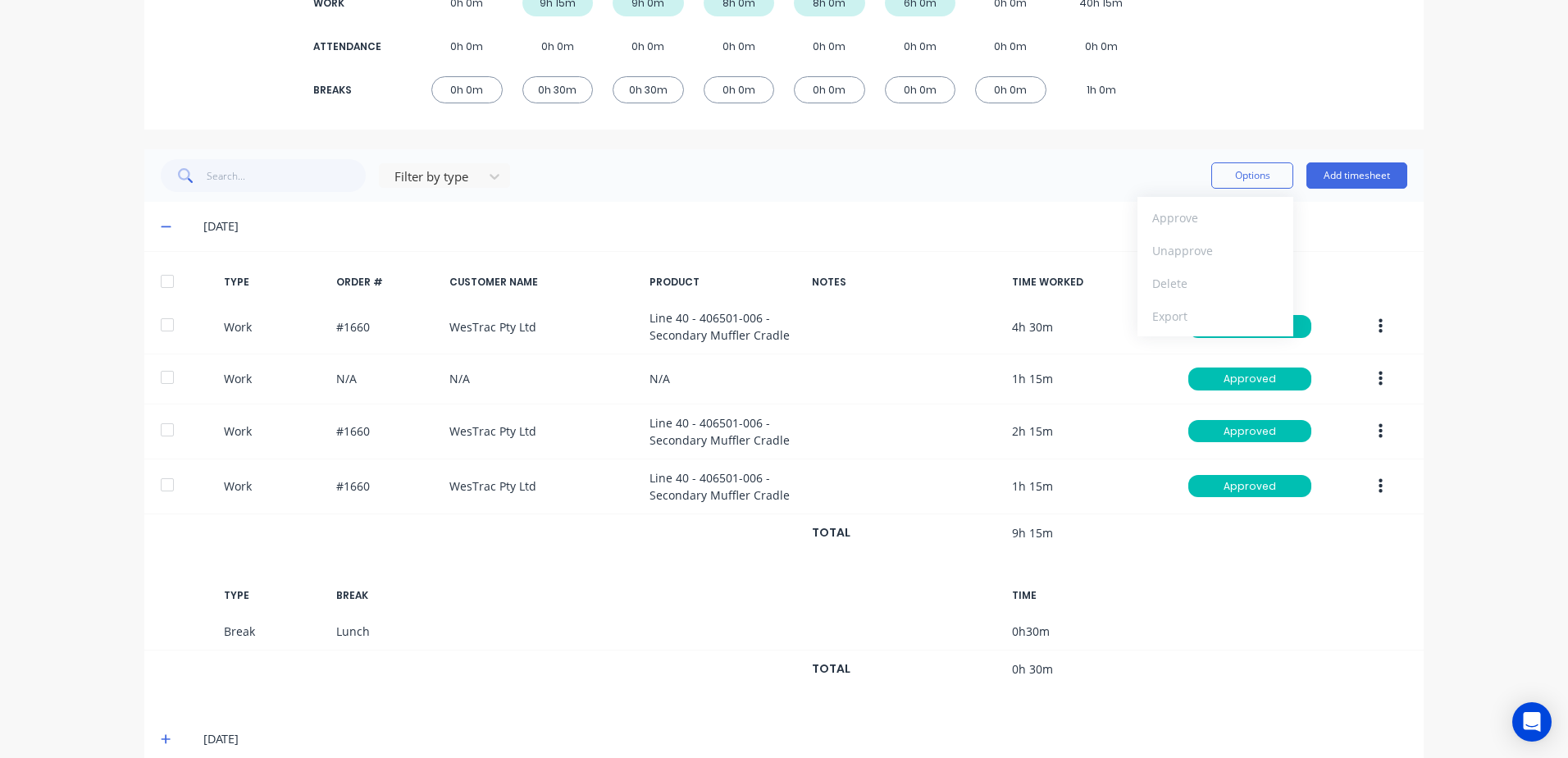
scroll to position [328, 0]
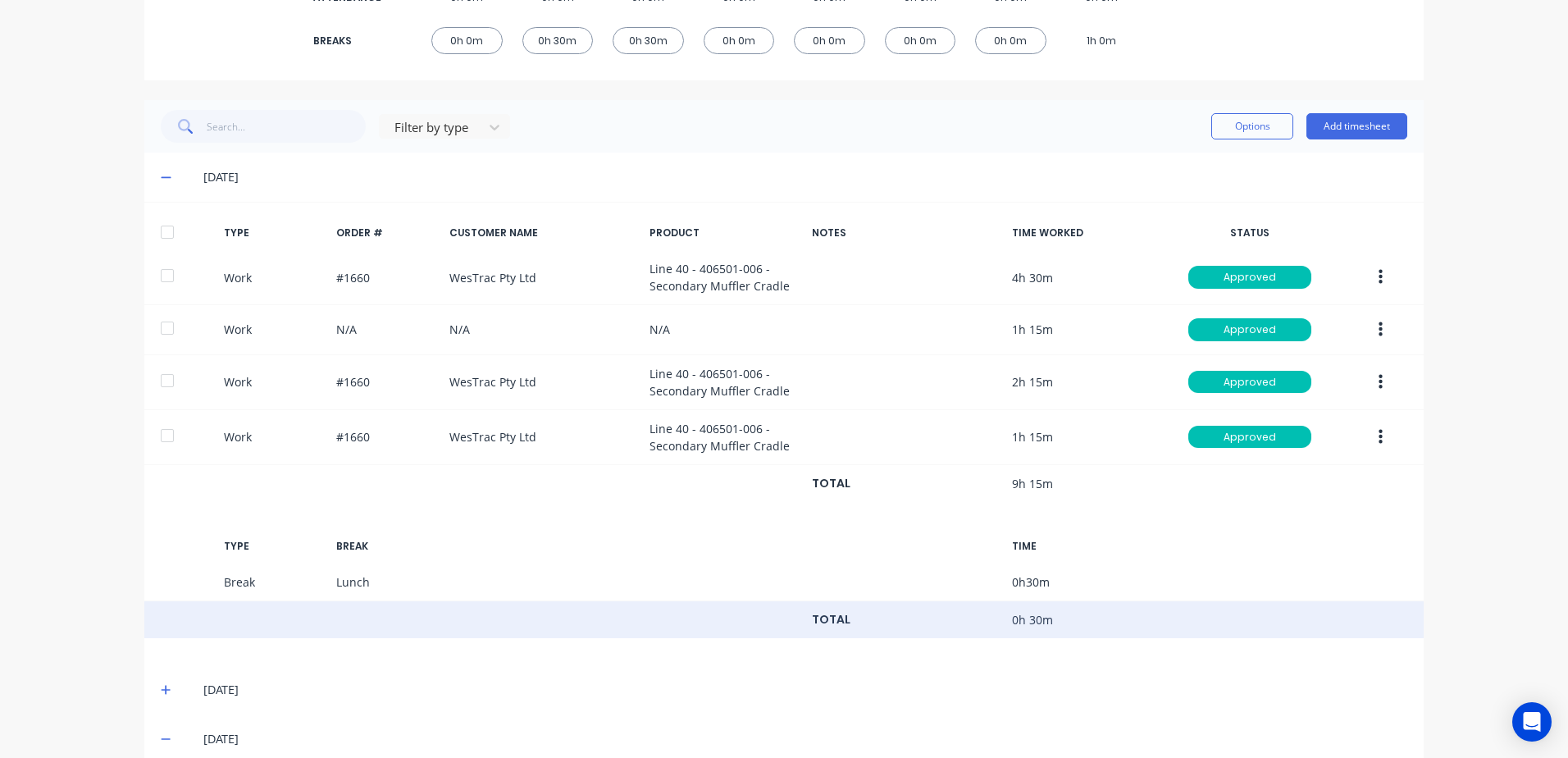
drag, startPoint x: 159, startPoint y: 686, endPoint x: 447, endPoint y: 622, distance: 295.0
click at [160, 684] on icon at bounding box center [165, 690] width 11 height 12
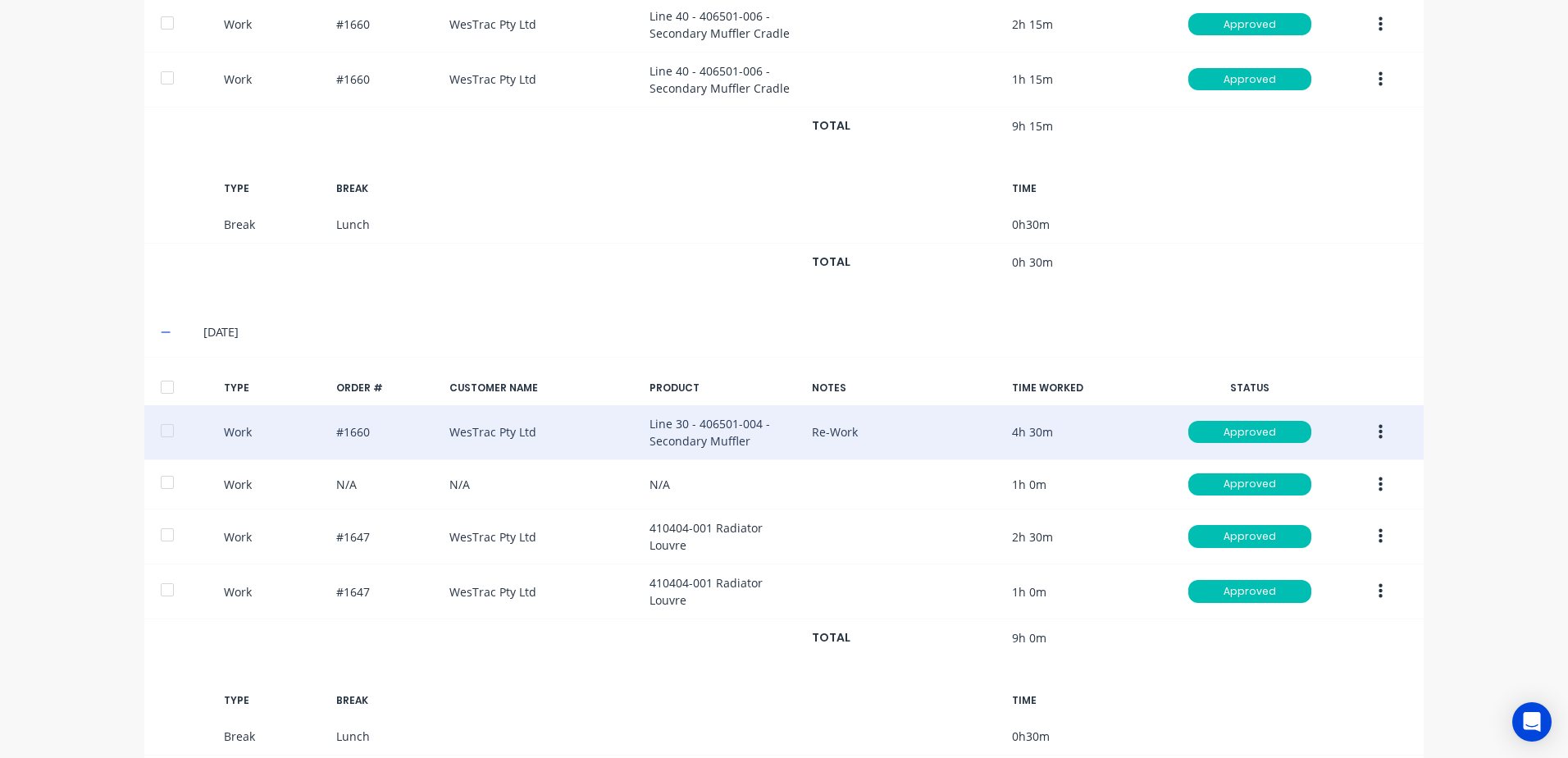
scroll to position [738, 0]
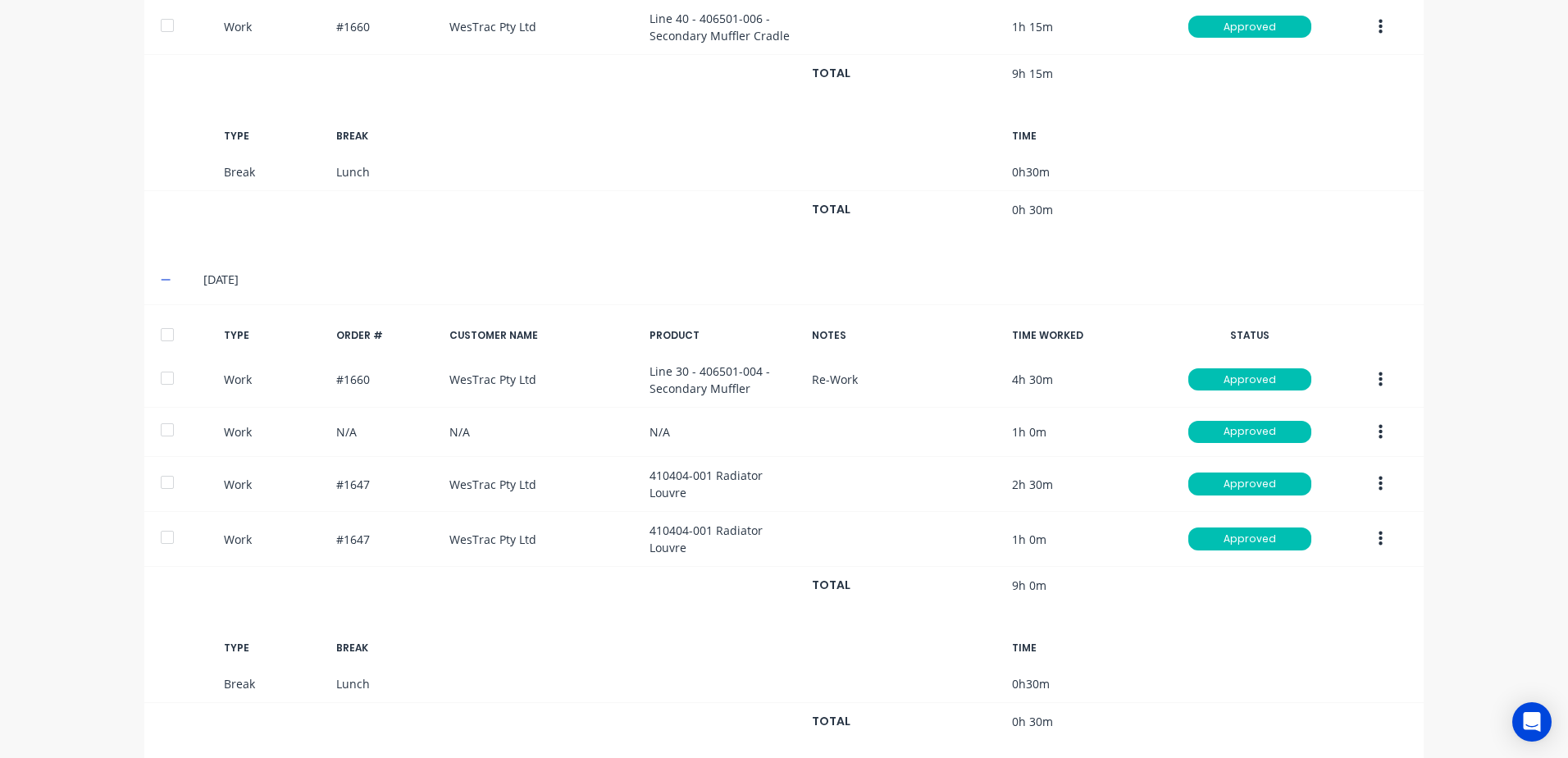
click at [161, 333] on div at bounding box center [166, 334] width 32 height 32
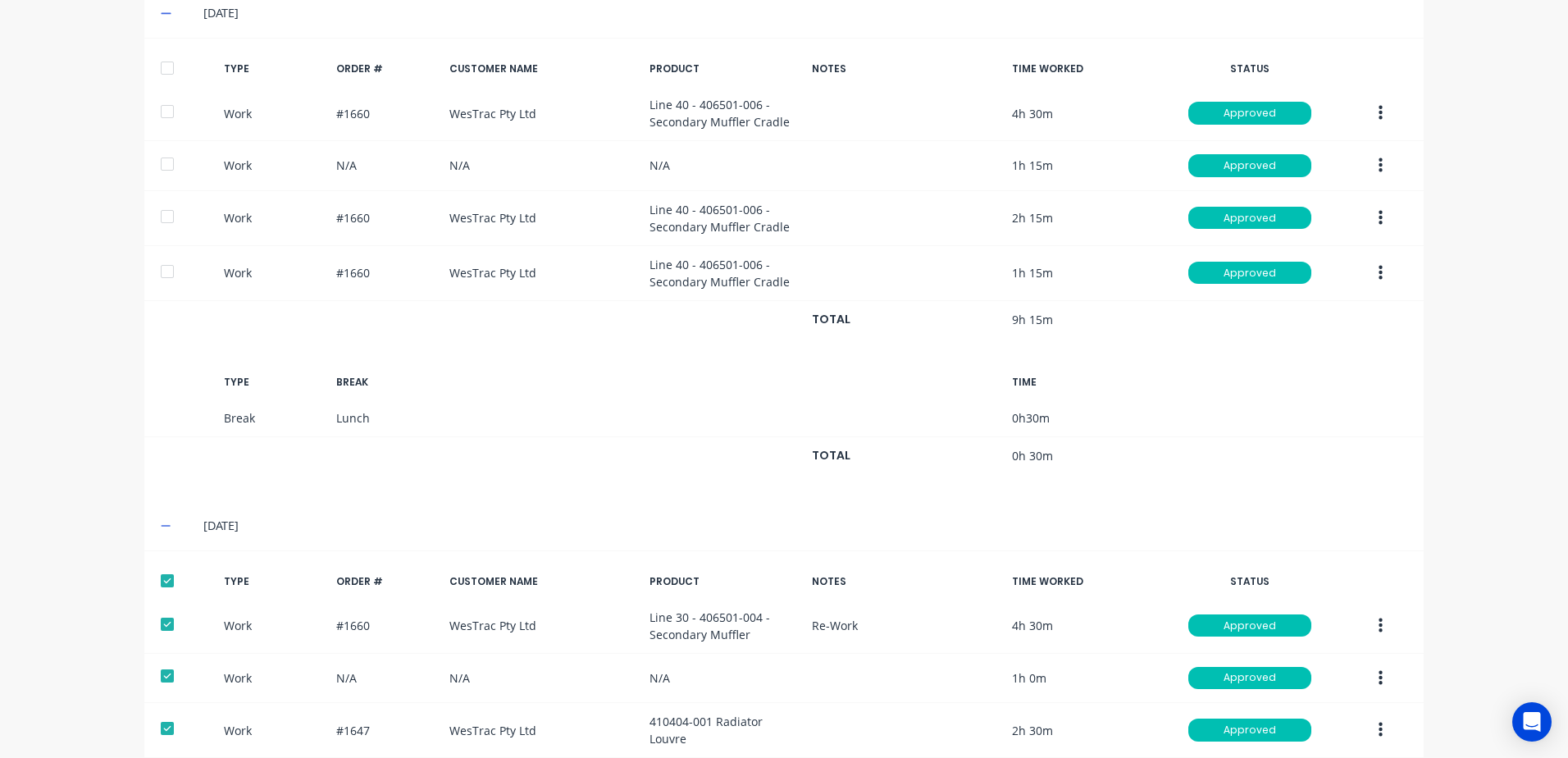
scroll to position [82, 0]
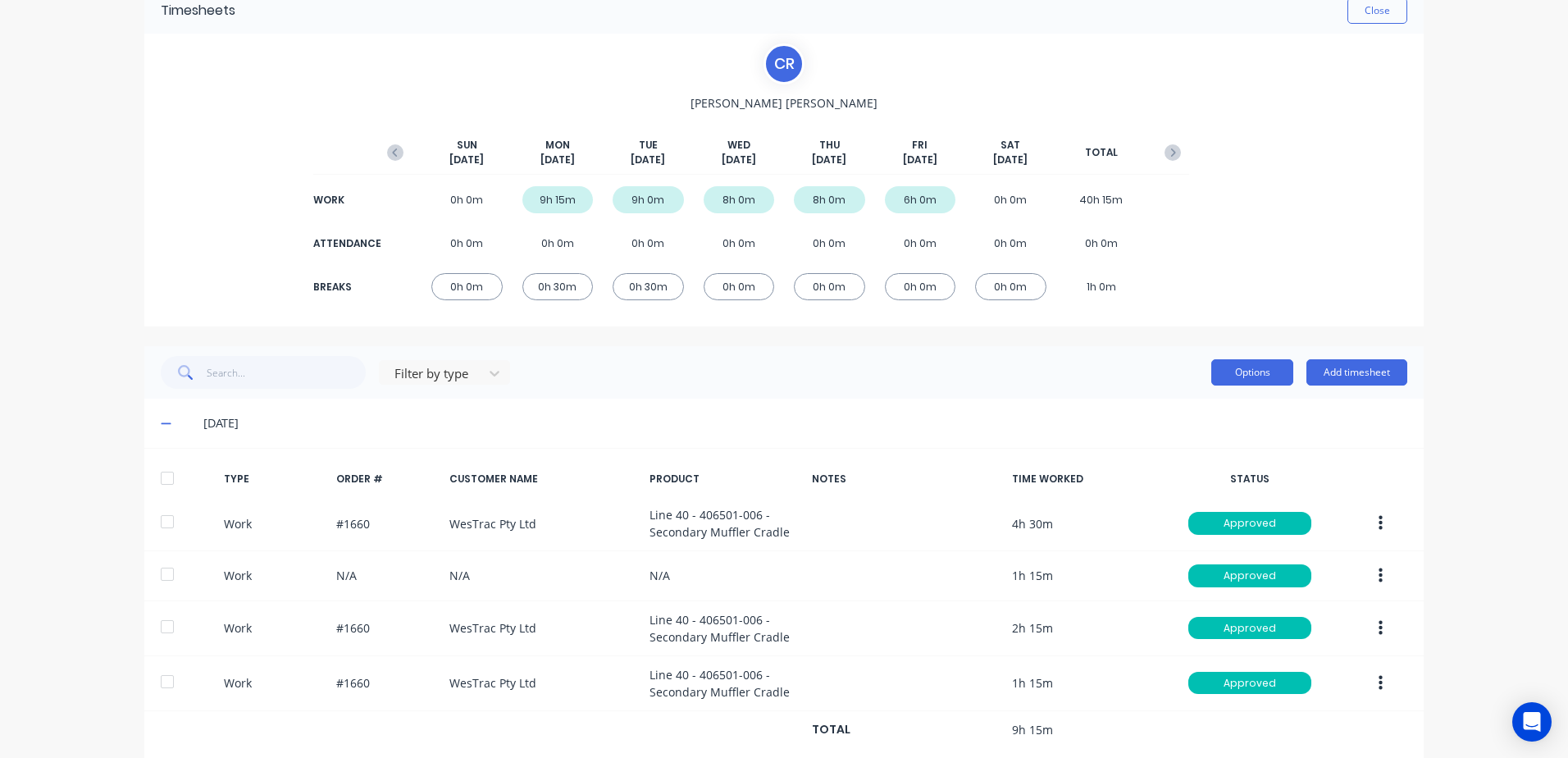
click at [1234, 370] on button "Options" at bounding box center [1252, 372] width 82 height 27
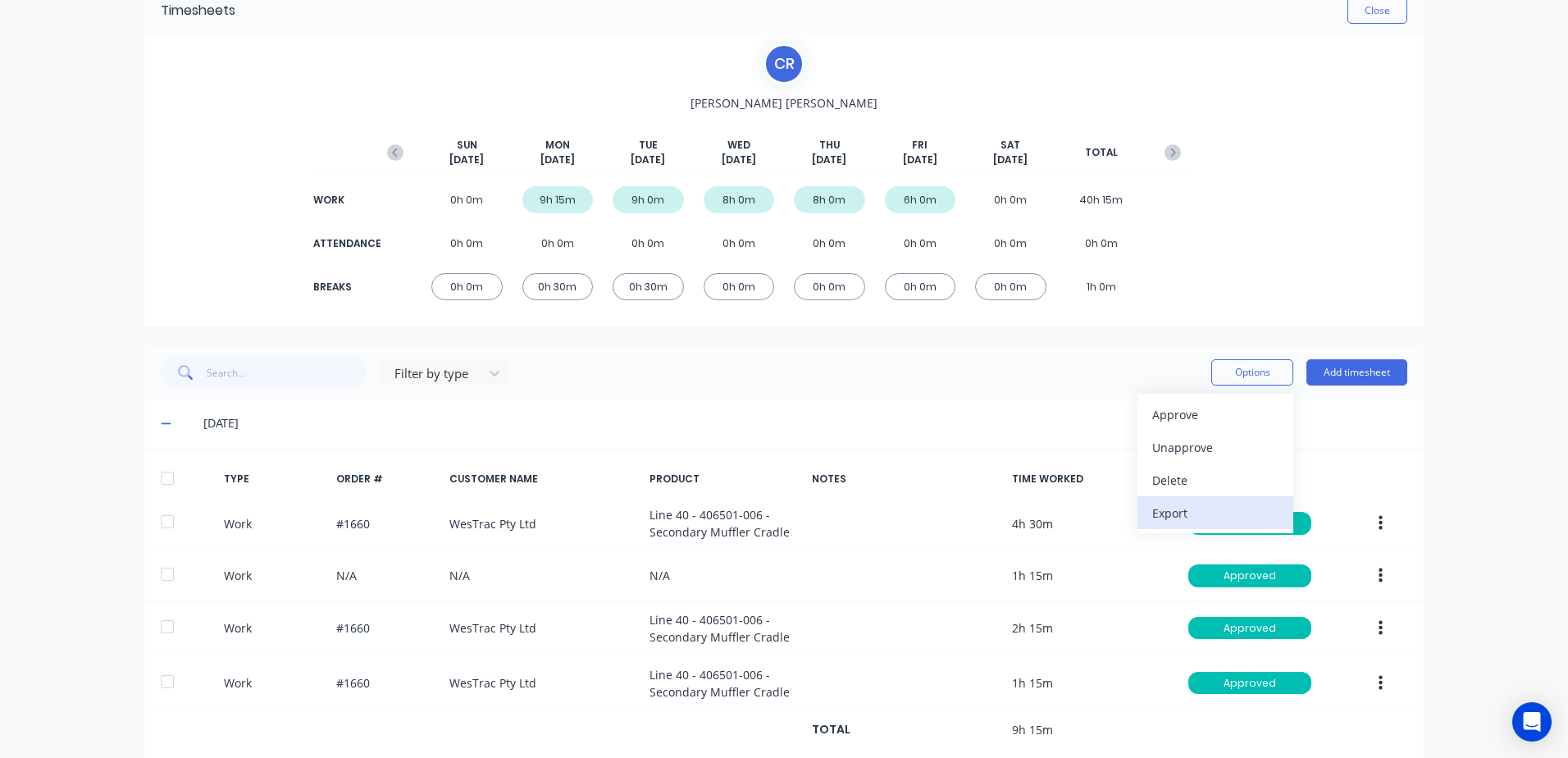
click at [1172, 514] on div "Export" at bounding box center [1216, 513] width 126 height 24
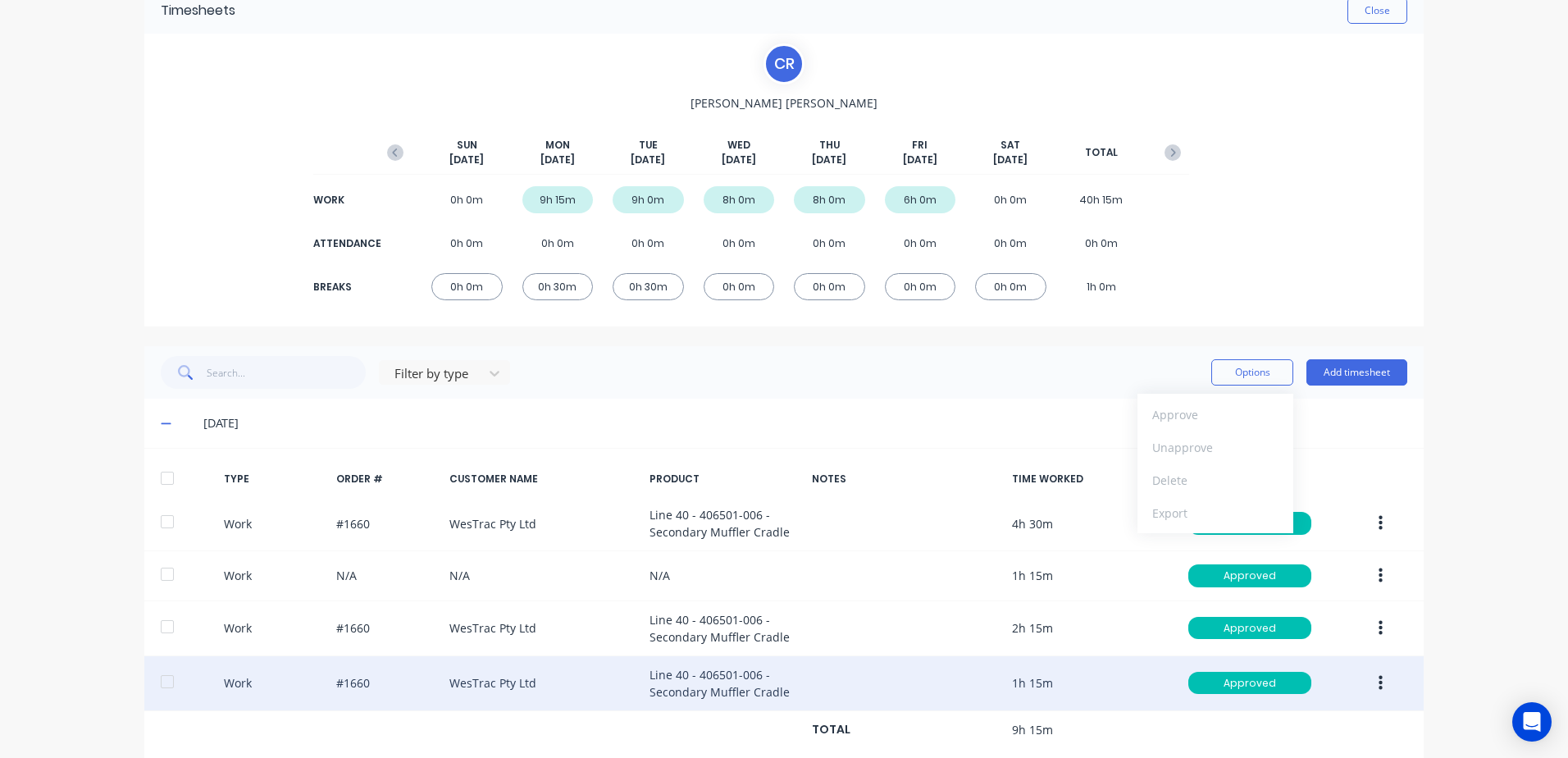
click at [1379, 686] on icon "button" at bounding box center [1381, 683] width 4 height 18
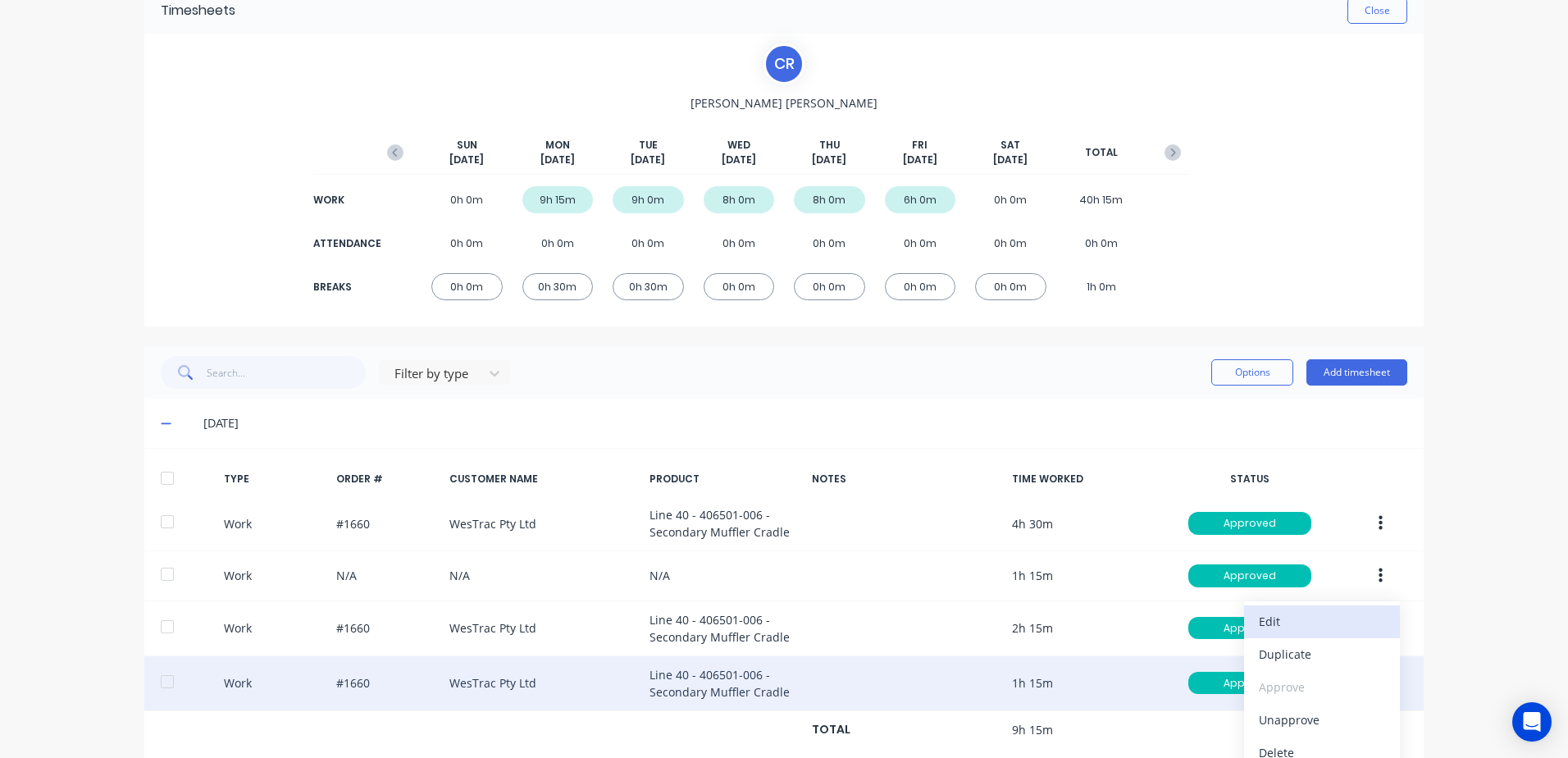
click at [1287, 619] on div "Edit" at bounding box center [1322, 621] width 126 height 24
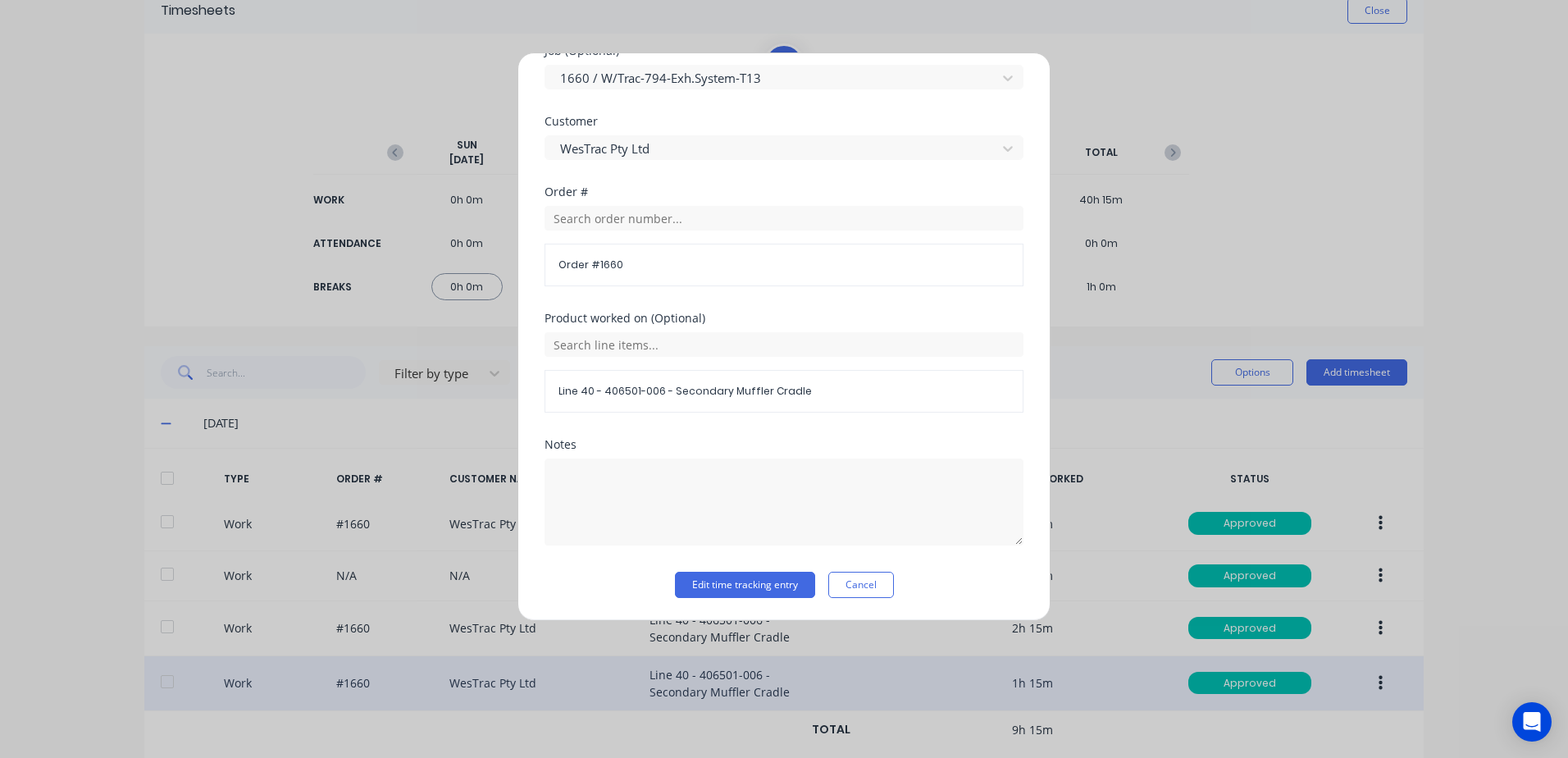
scroll to position [714, 0]
click at [708, 588] on button "Edit time tracking entry" at bounding box center [745, 584] width 140 height 27
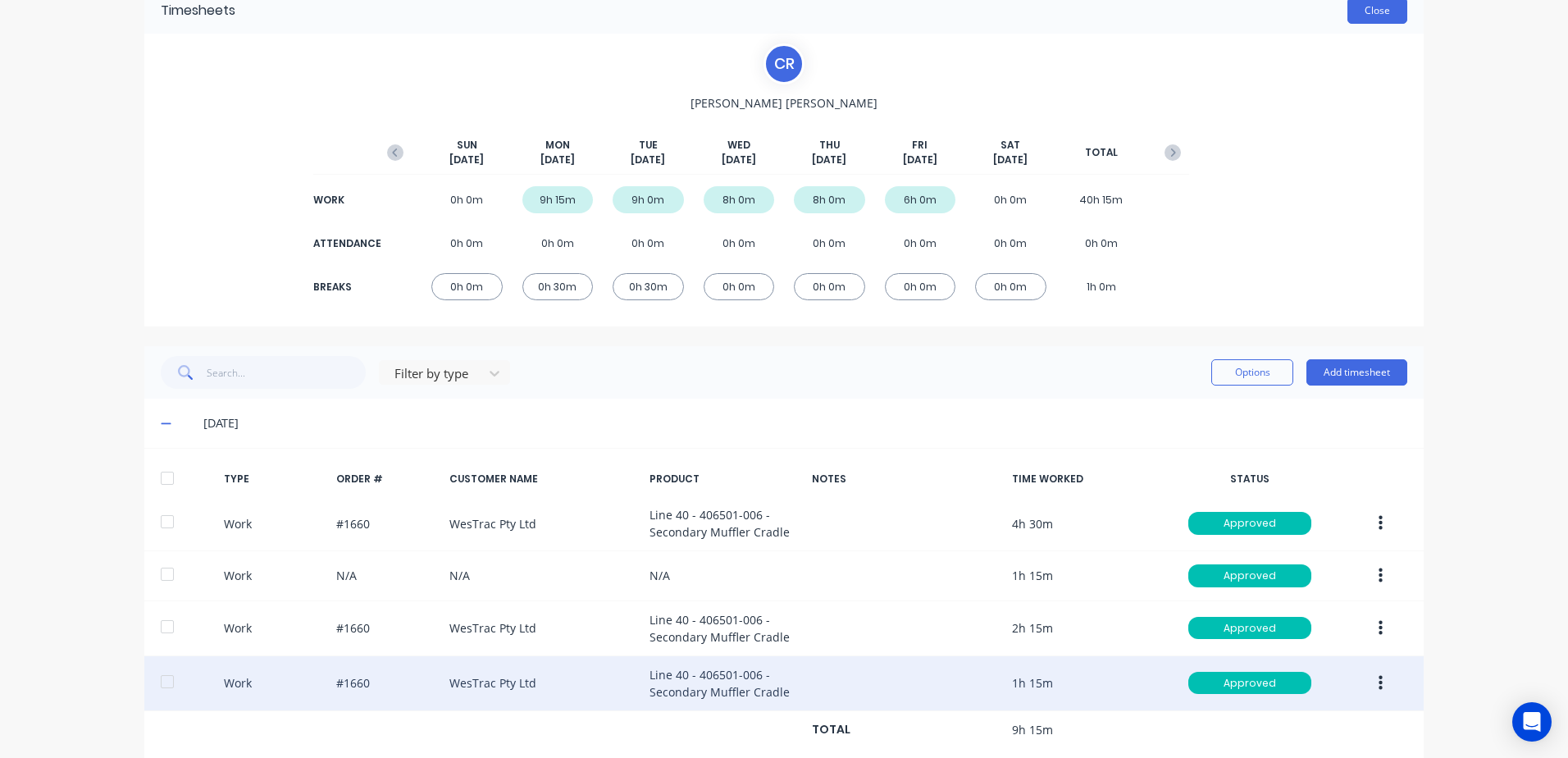
click at [1371, 11] on button "Close" at bounding box center [1377, 11] width 60 height 27
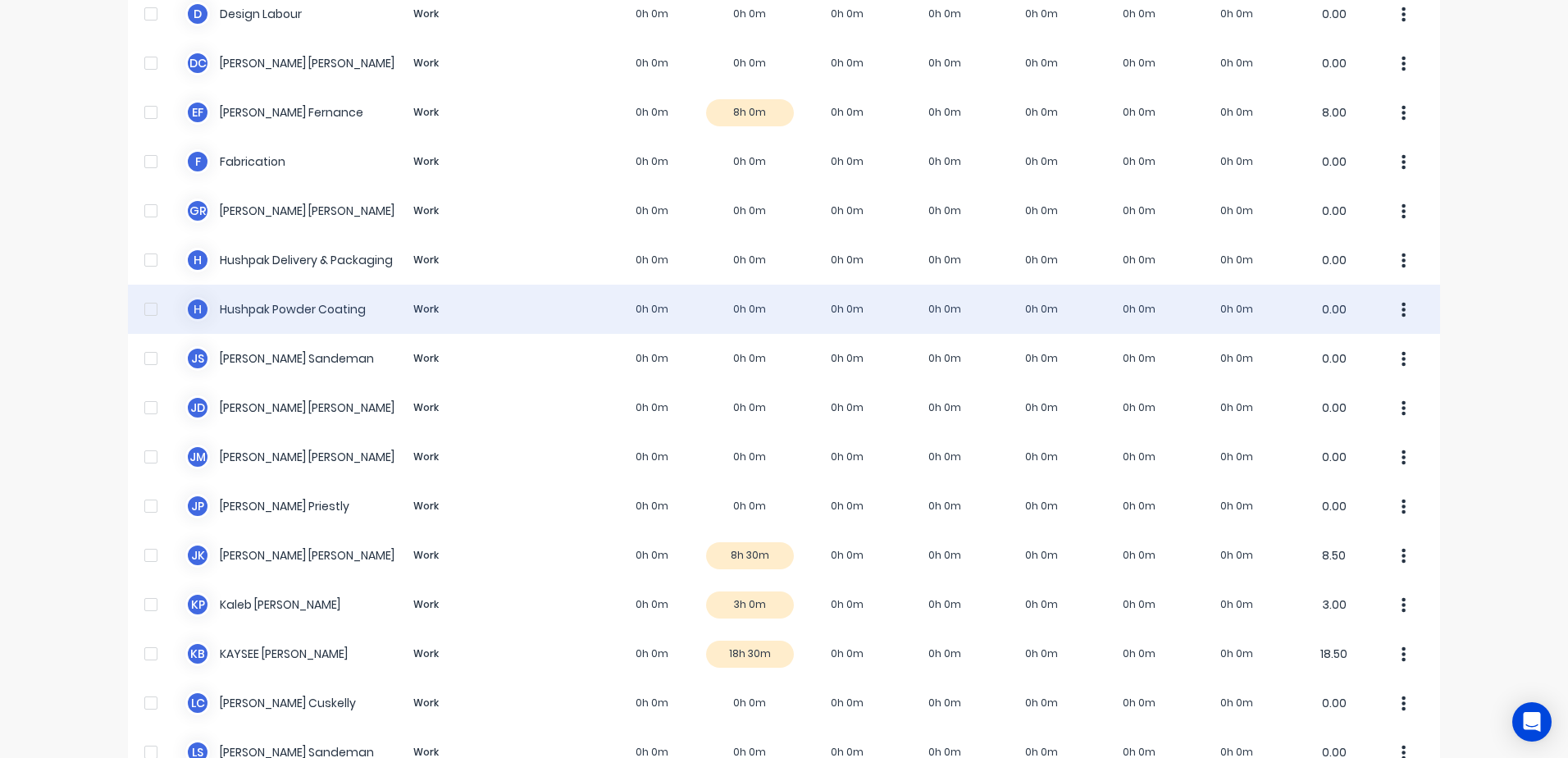
scroll to position [657, 0]
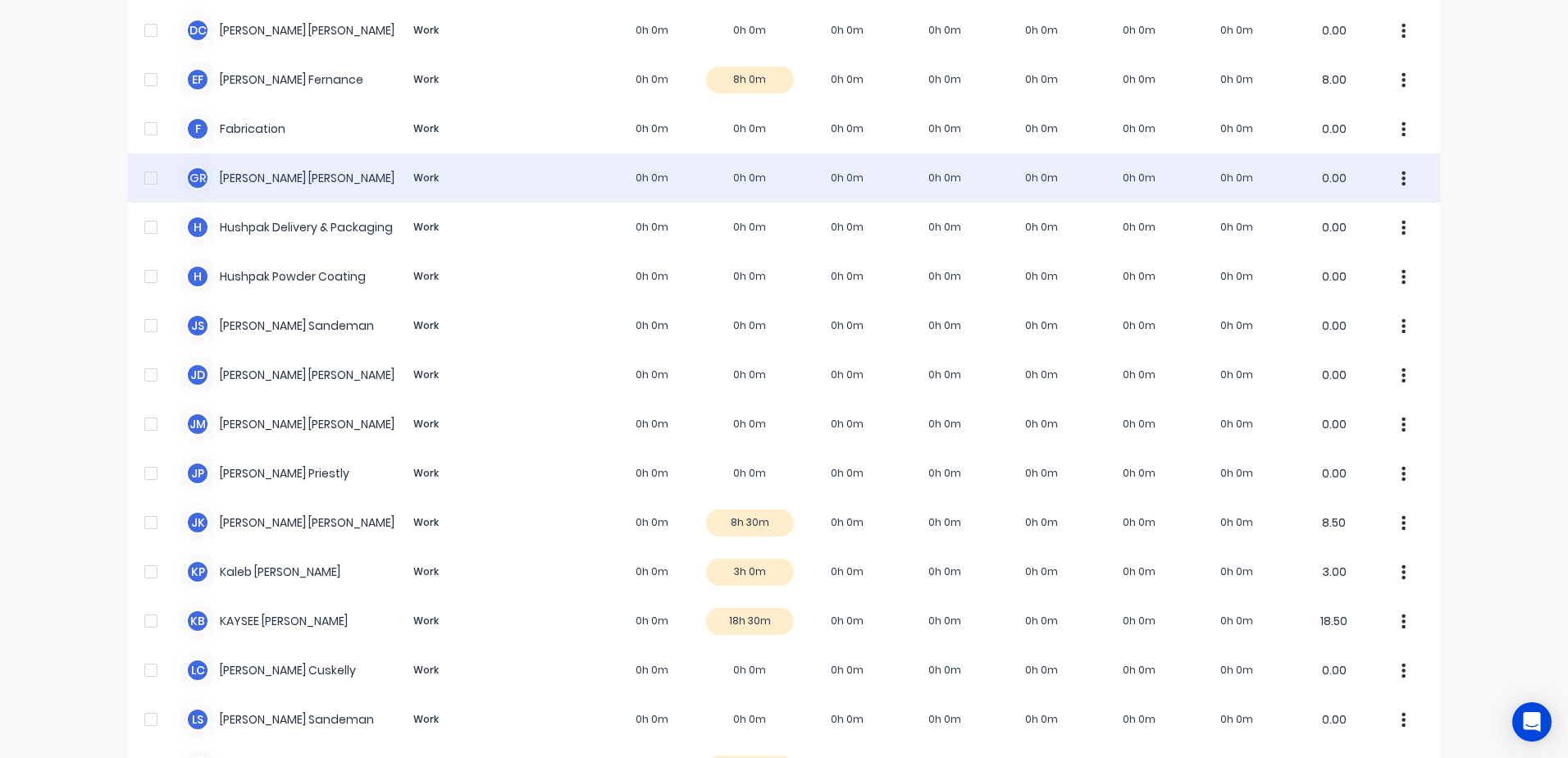
click at [263, 174] on div "G R Greg Rawe Work 0h 0m 0h 0m 0h 0m 0h 0m 0h 0m 0h 0m 0h 0m 0.00" at bounding box center [784, 178] width 1312 height 49
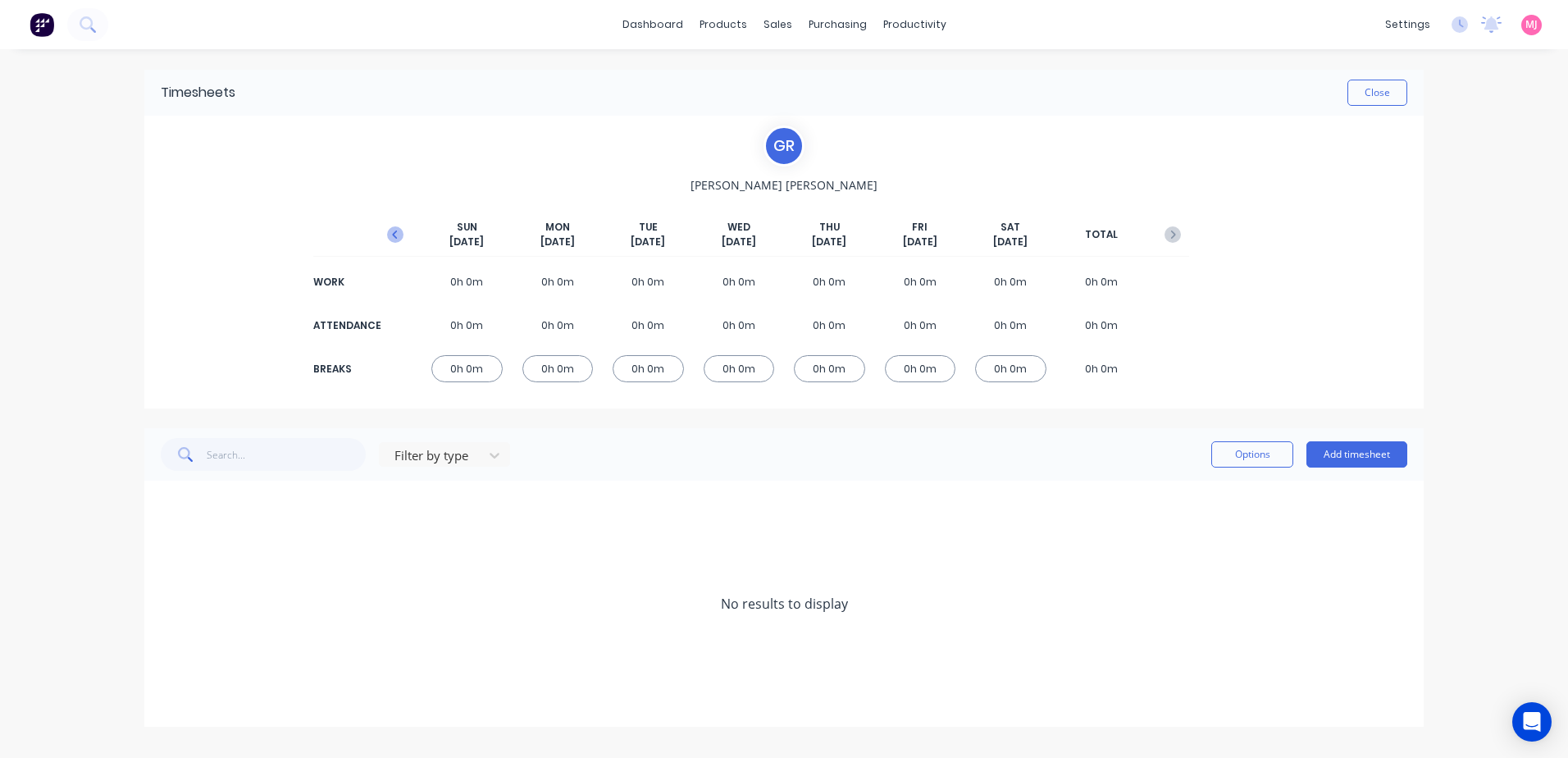
click at [398, 230] on icon "button" at bounding box center [395, 234] width 17 height 17
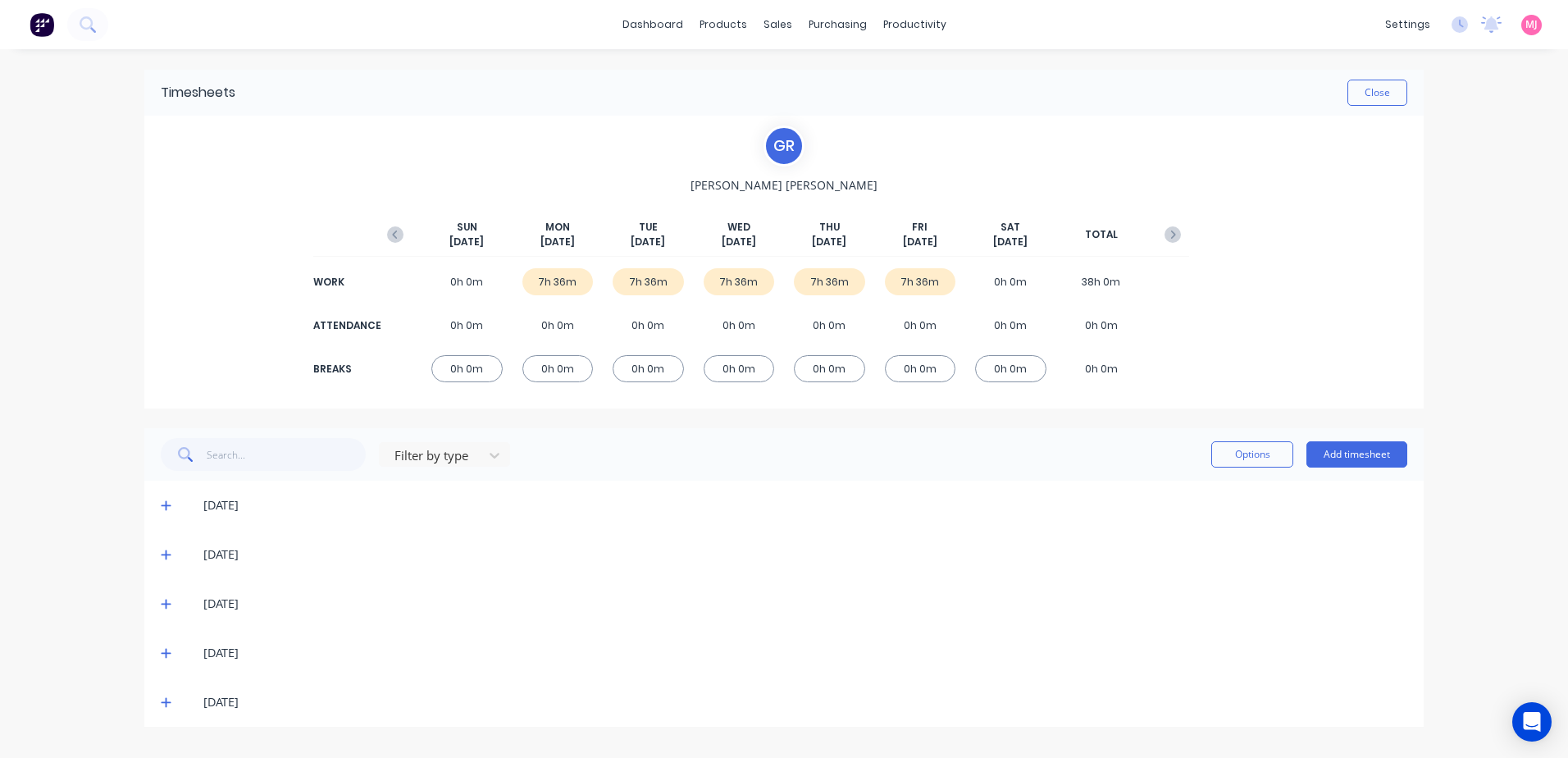
click at [165, 502] on icon at bounding box center [165, 506] width 10 height 10
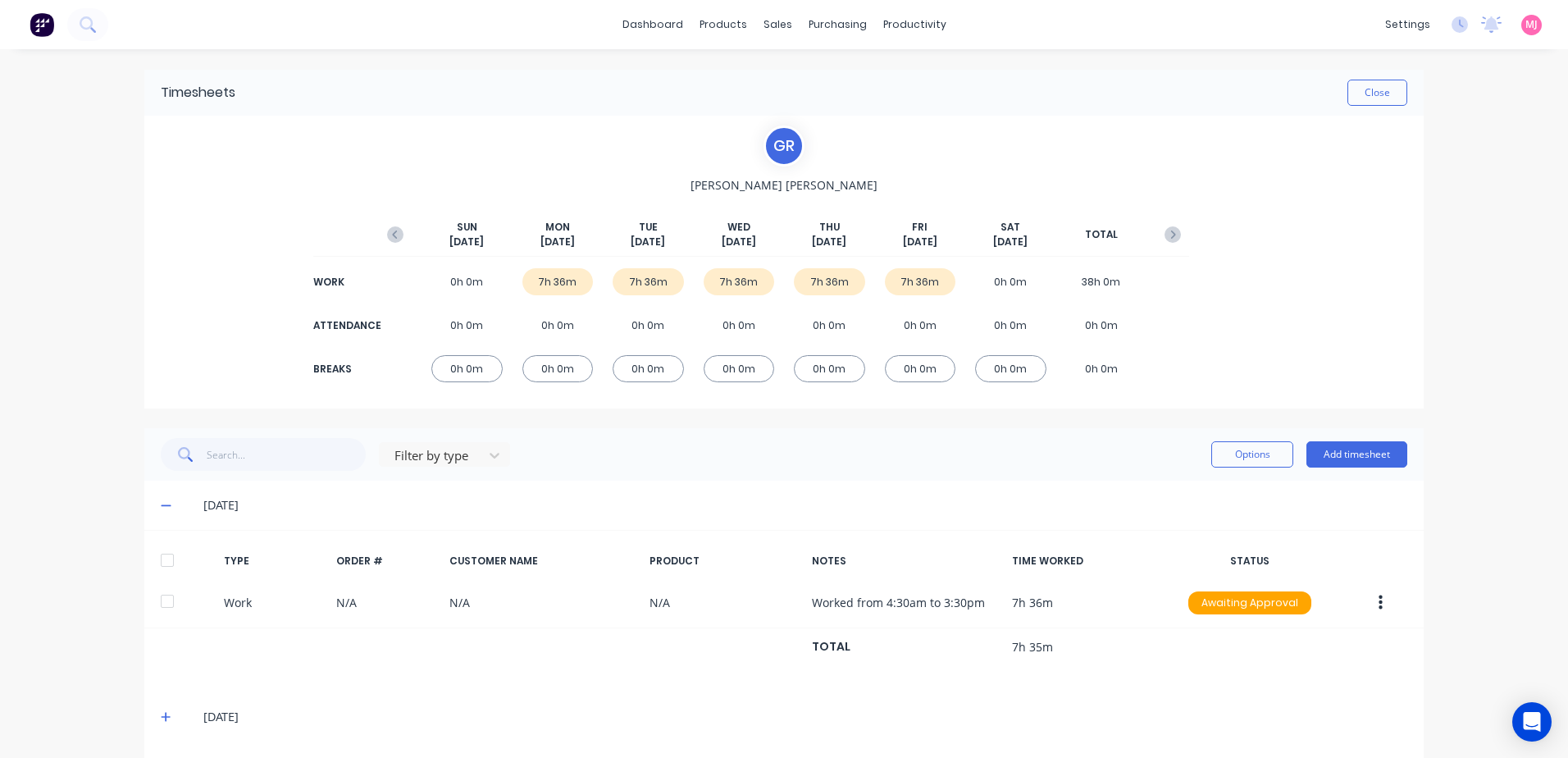
click at [157, 563] on div at bounding box center [166, 559] width 32 height 32
click at [160, 718] on icon at bounding box center [165, 717] width 10 height 10
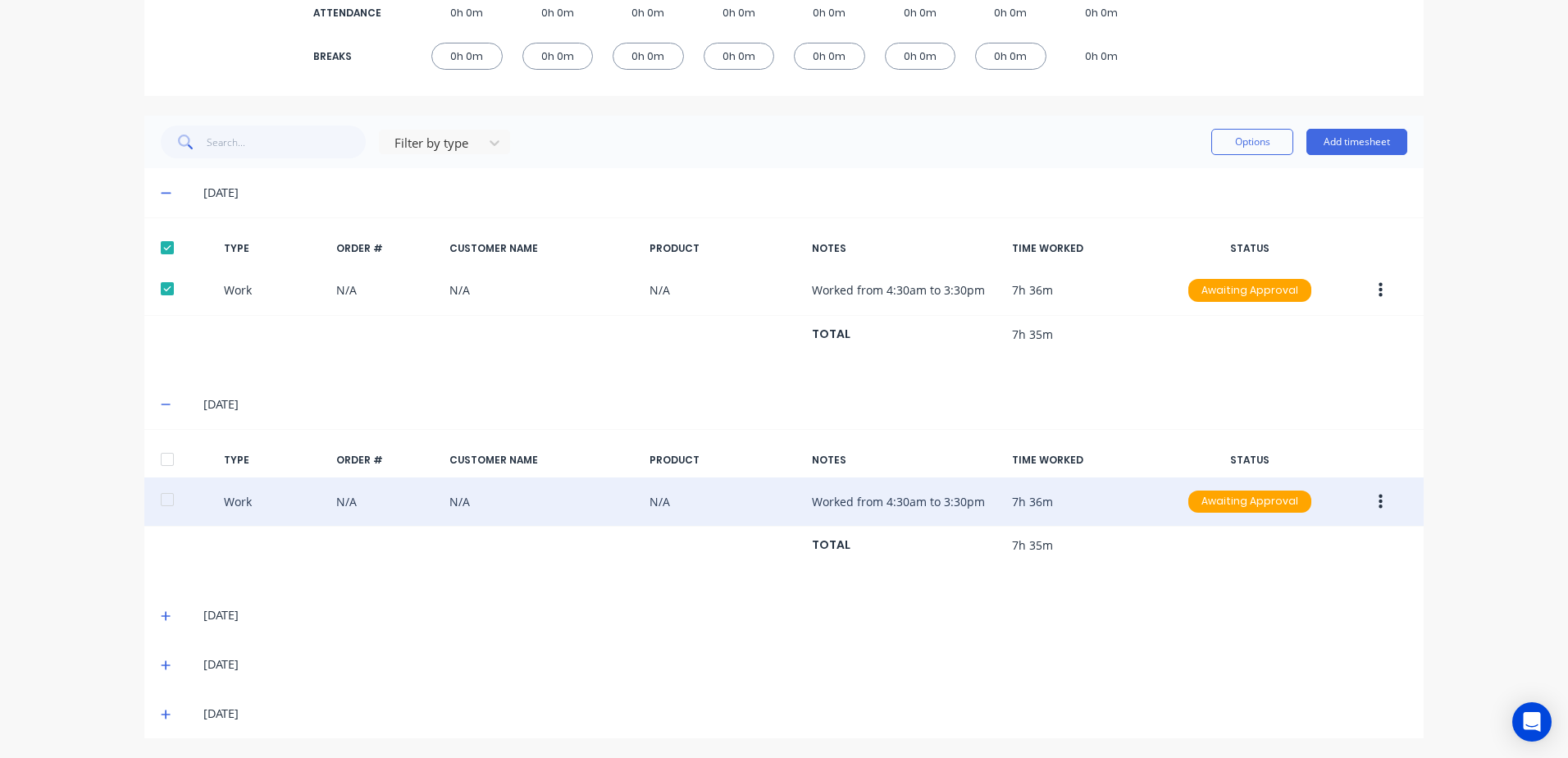
scroll to position [313, 0]
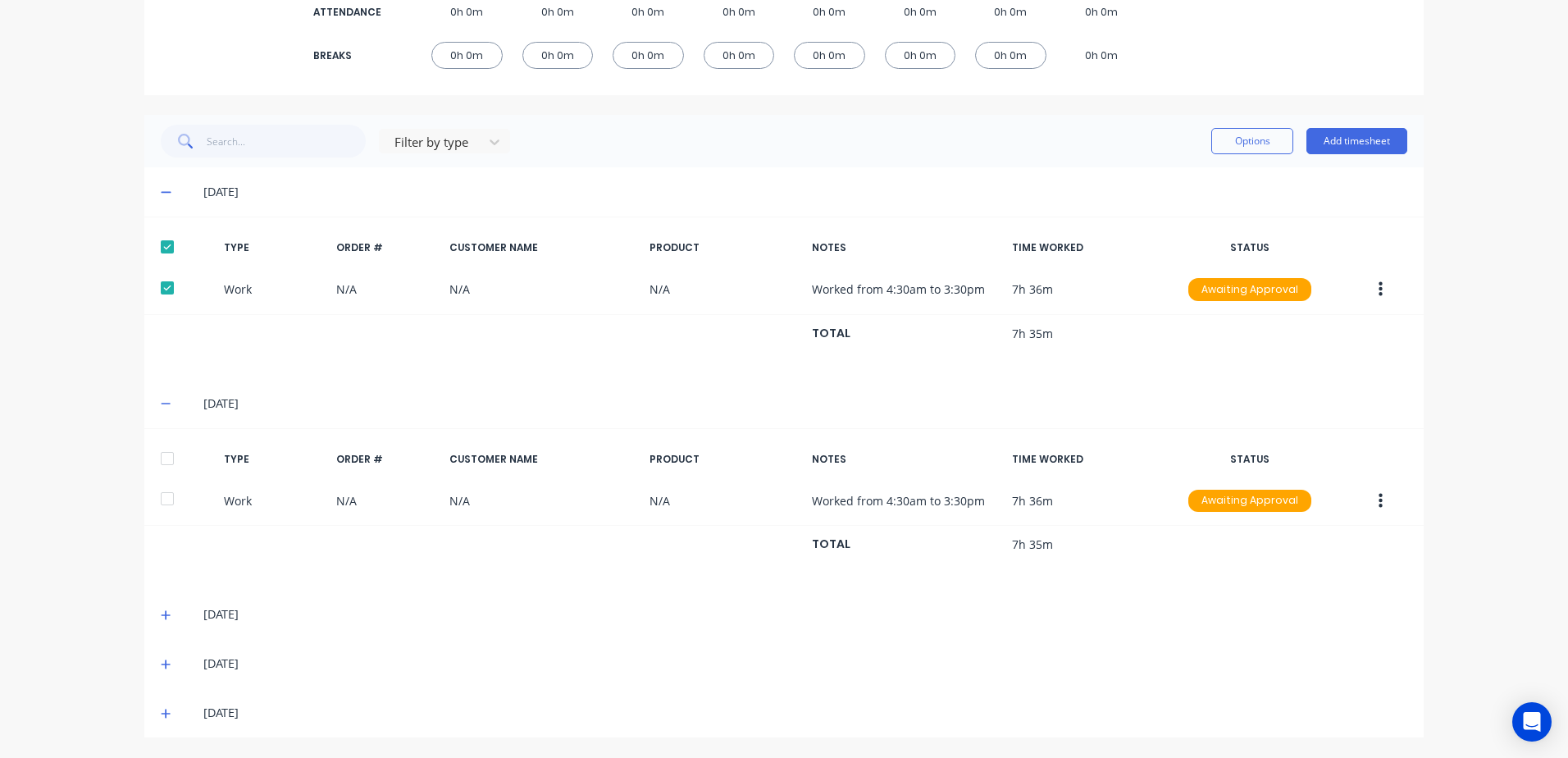
click at [162, 458] on div at bounding box center [166, 458] width 32 height 32
click at [160, 618] on icon at bounding box center [165, 615] width 10 height 10
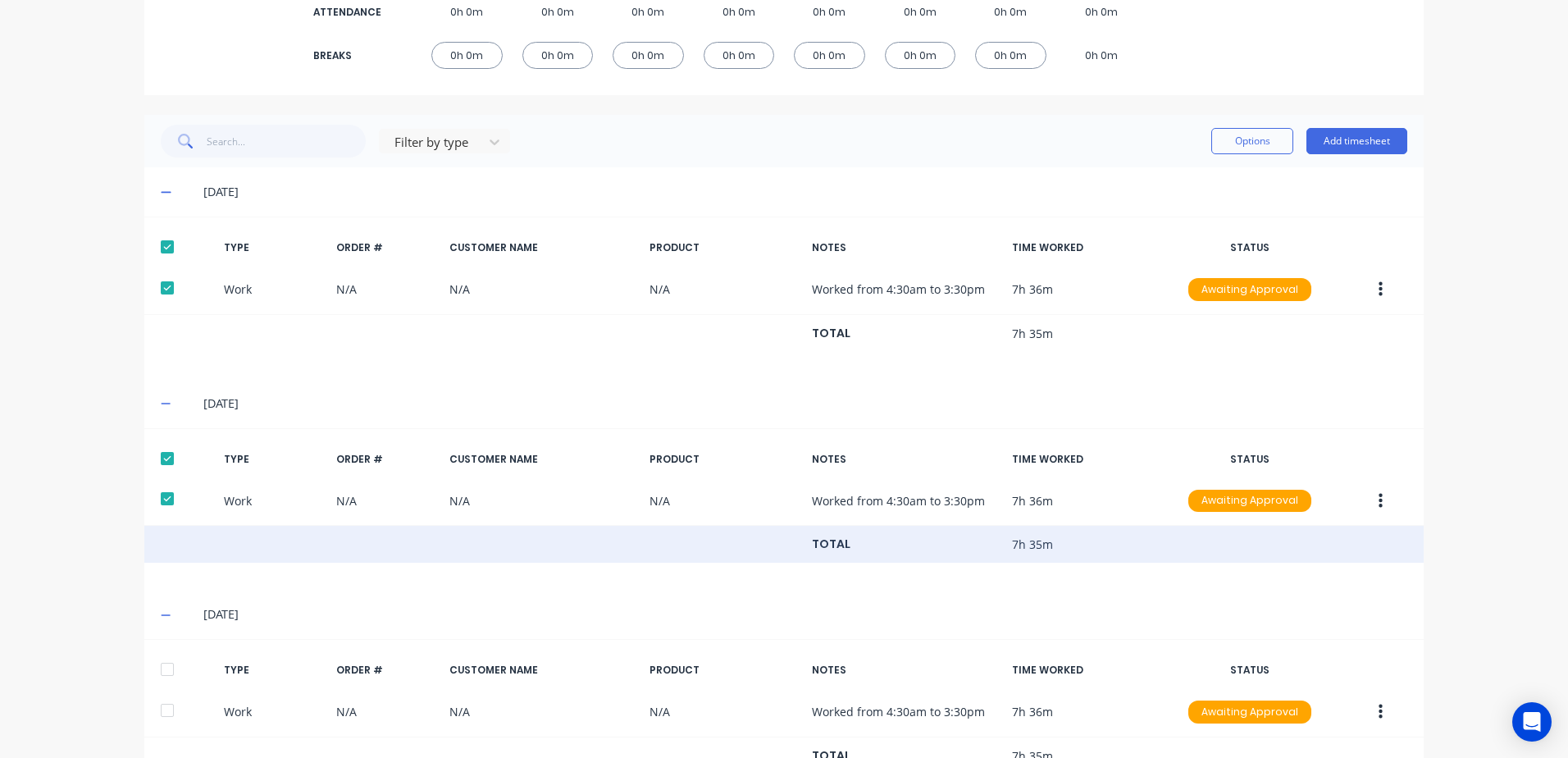
drag, startPoint x: 163, startPoint y: 670, endPoint x: 465, endPoint y: 558, distance: 322.1
click at [170, 667] on div at bounding box center [166, 668] width 32 height 32
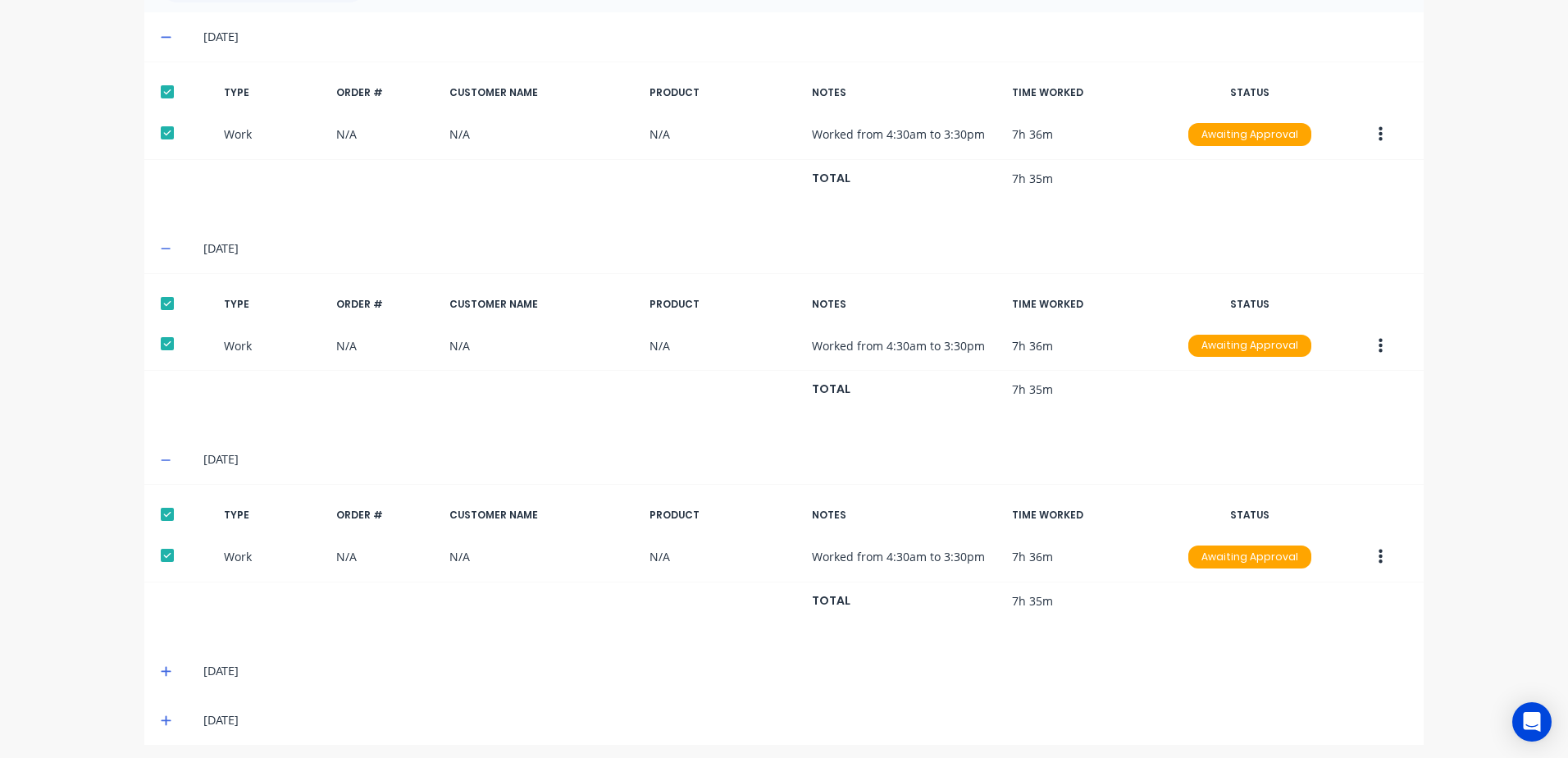
scroll to position [475, 0]
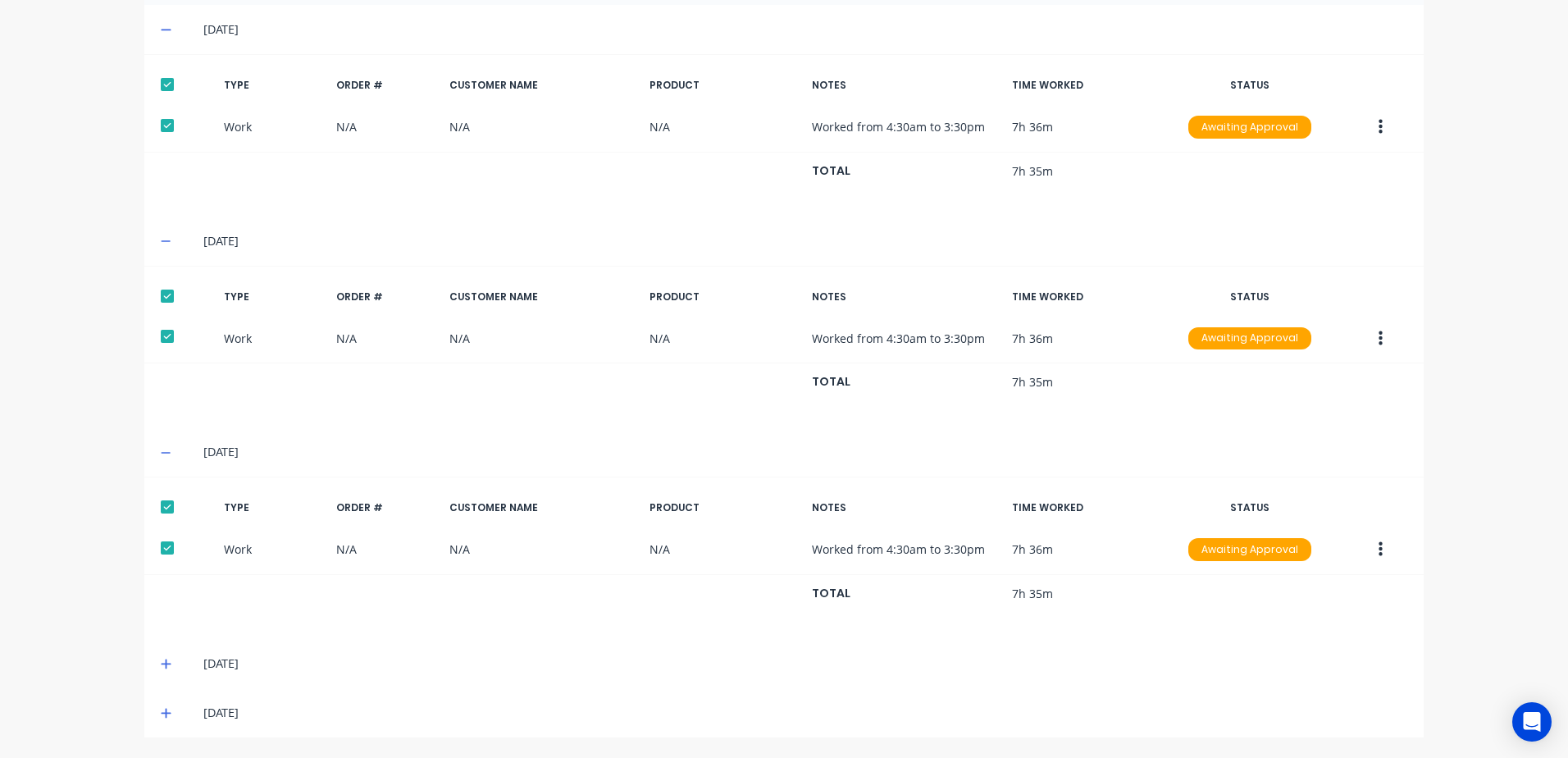
click at [160, 659] on icon at bounding box center [165, 663] width 11 height 12
click at [164, 708] on div at bounding box center [166, 718] width 32 height 32
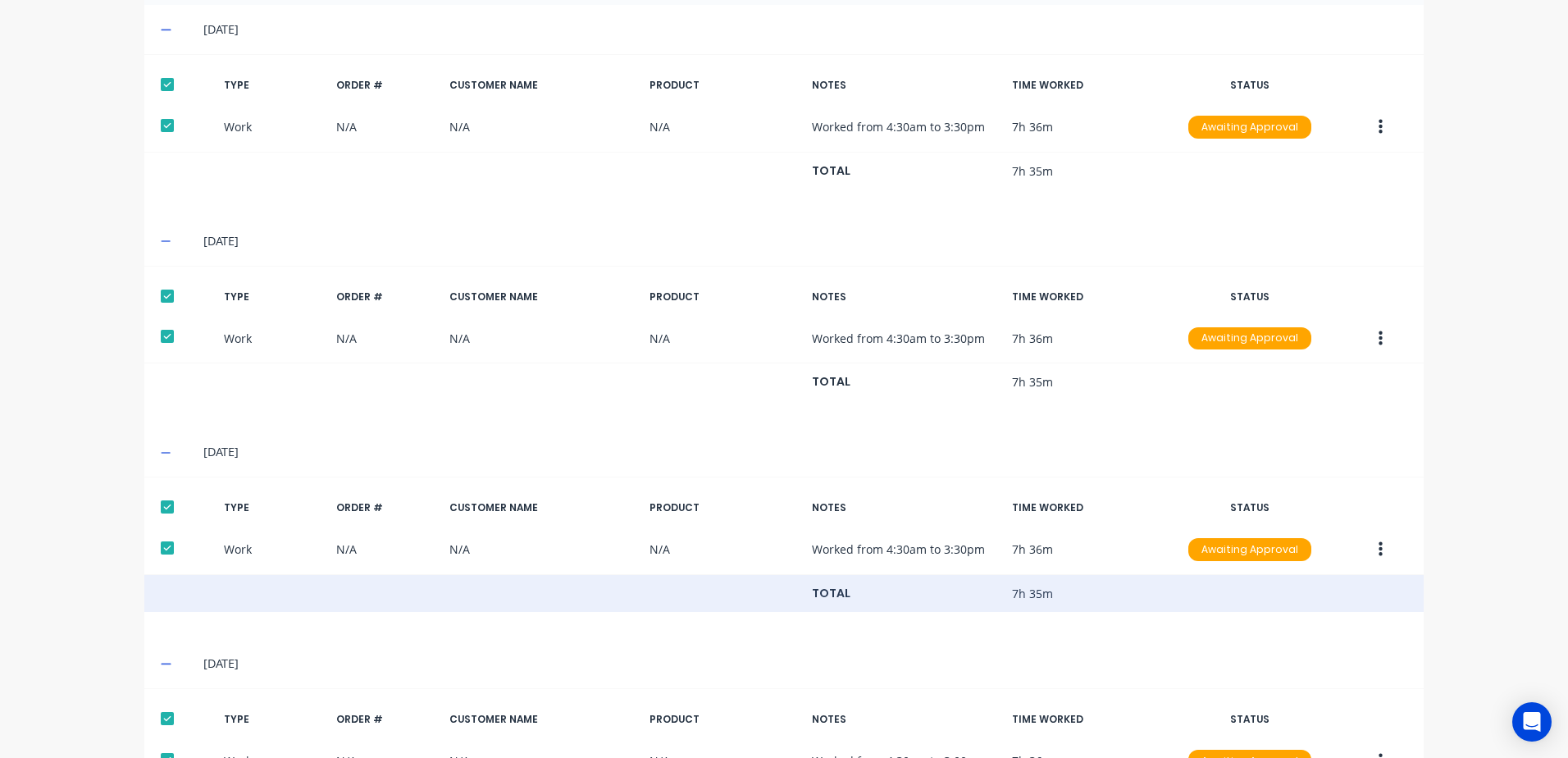
scroll to position [637, 0]
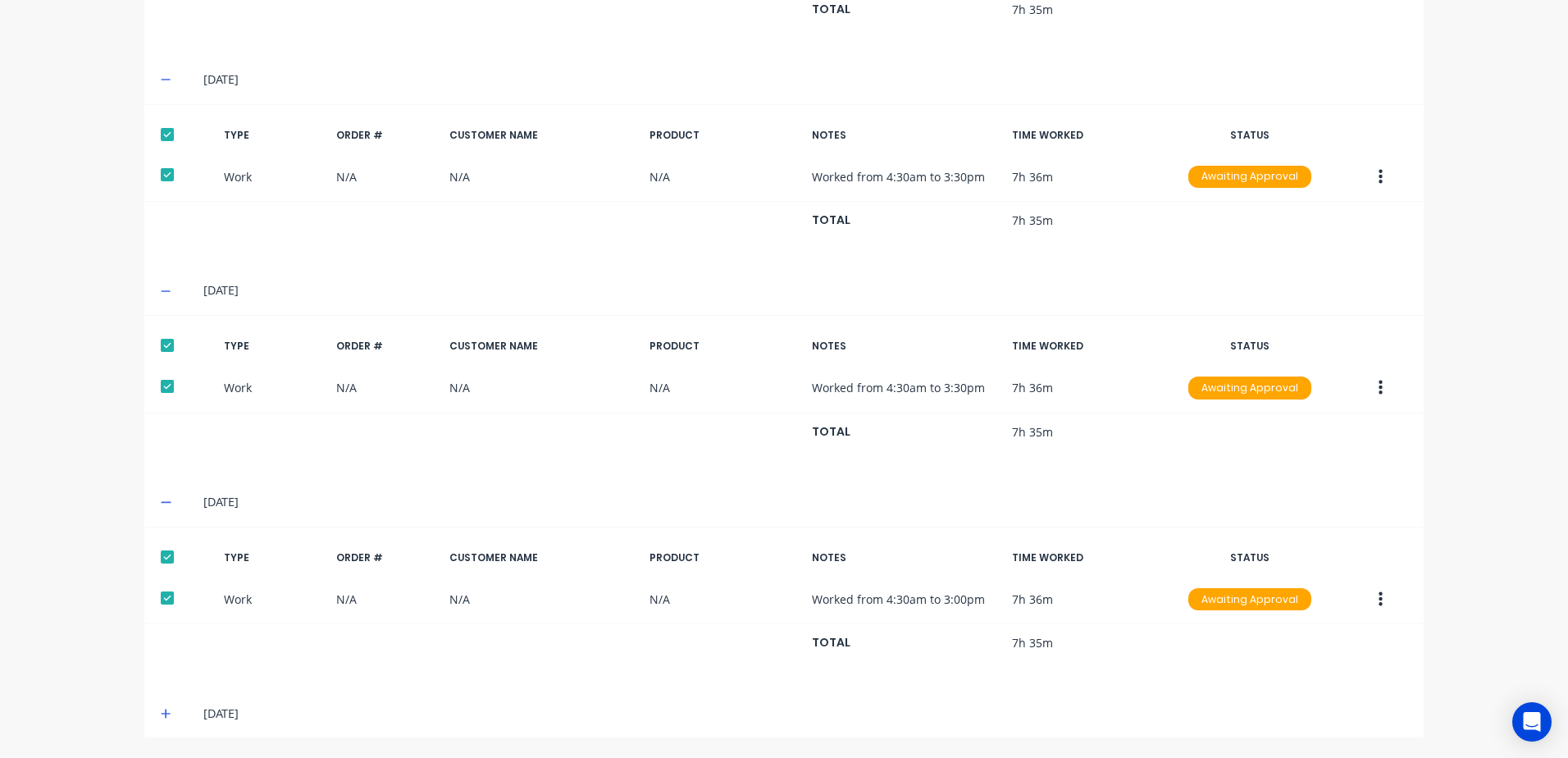
click at [160, 713] on icon at bounding box center [165, 714] width 11 height 12
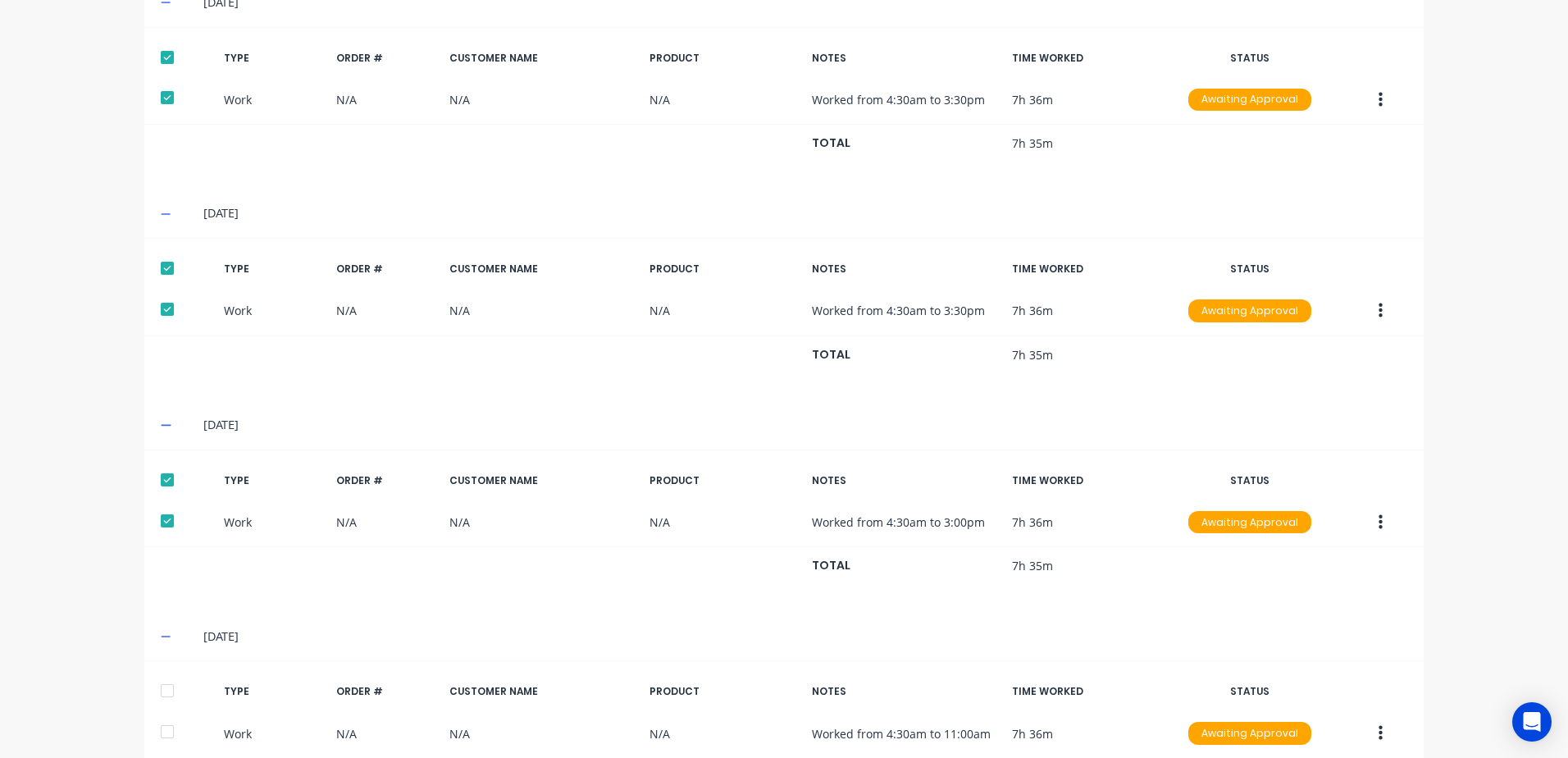
scroll to position [799, 0]
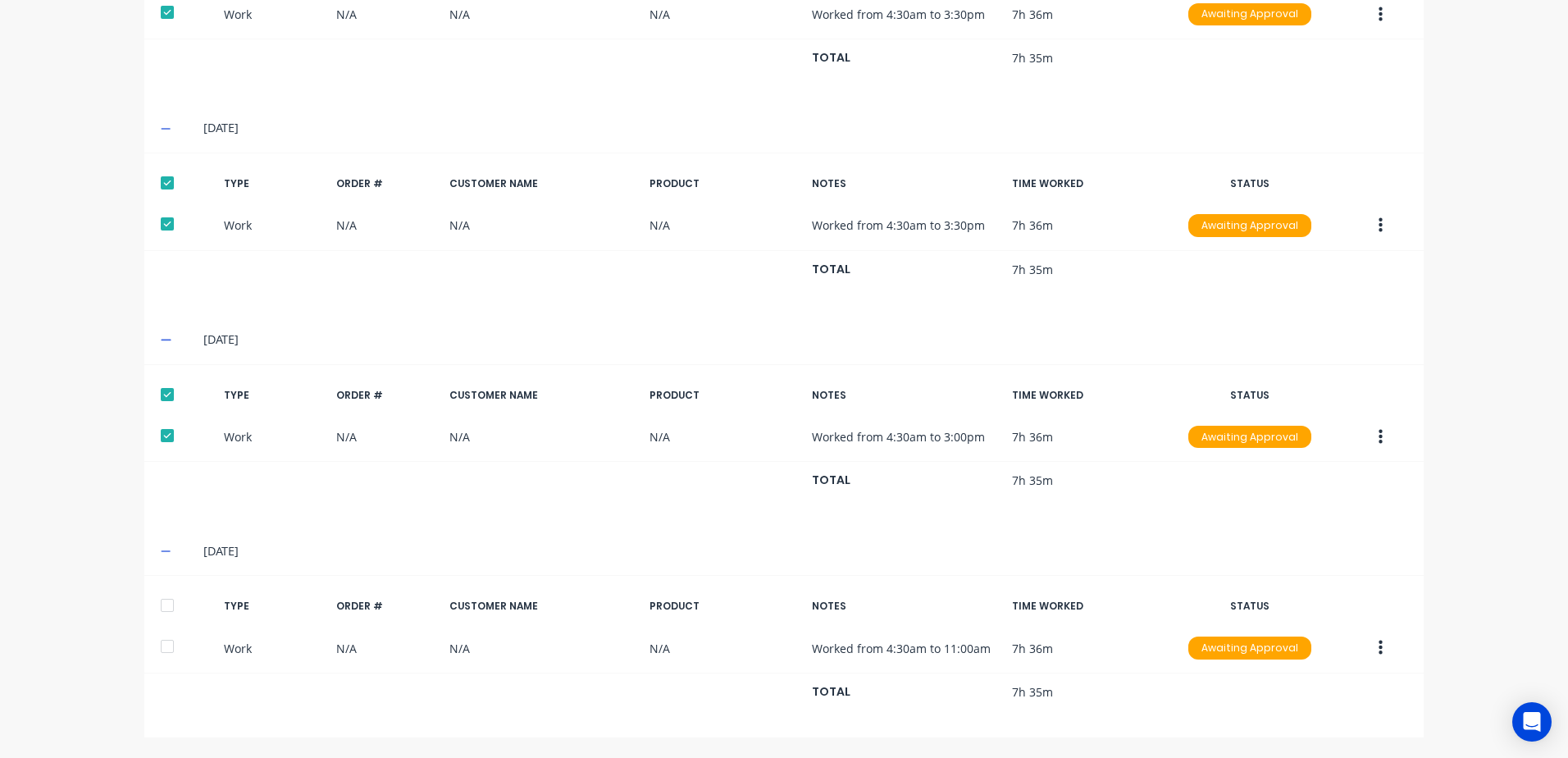
click at [158, 605] on div at bounding box center [166, 604] width 32 height 32
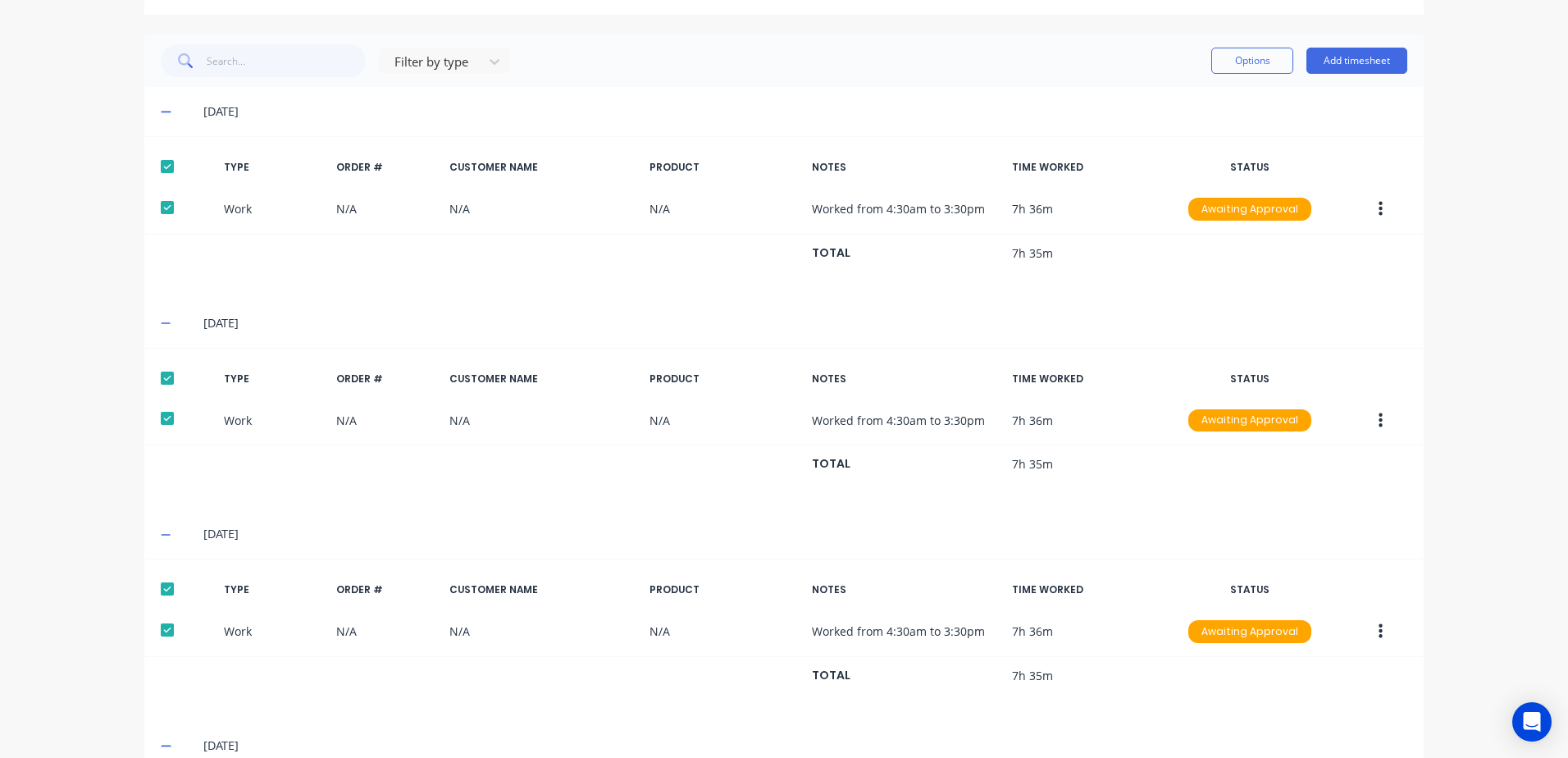
scroll to position [390, 0]
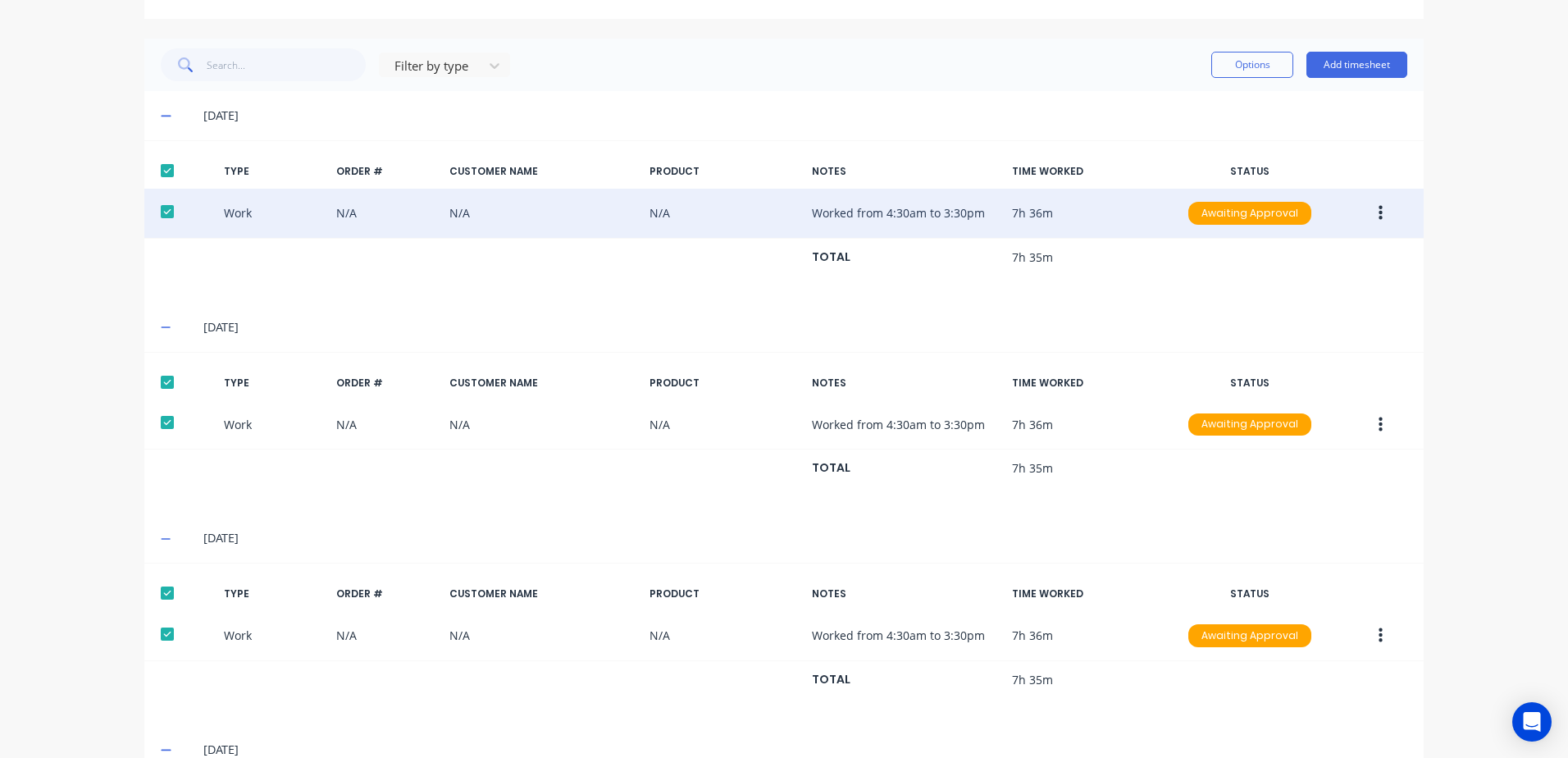
click at [1379, 213] on icon "button" at bounding box center [1381, 213] width 4 height 15
click at [1267, 153] on div "Edit" at bounding box center [1322, 152] width 126 height 24
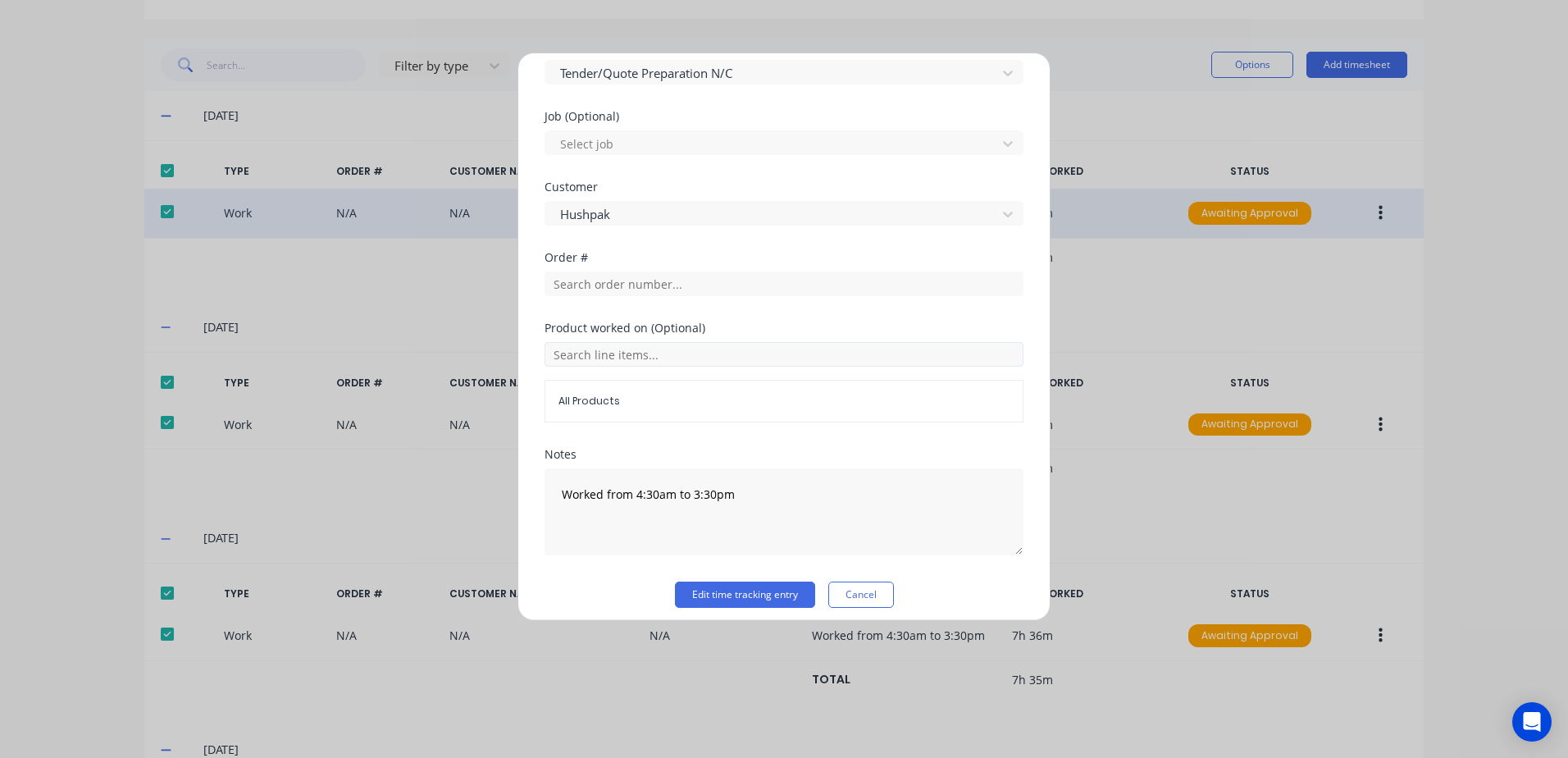
scroll to position [658, 0]
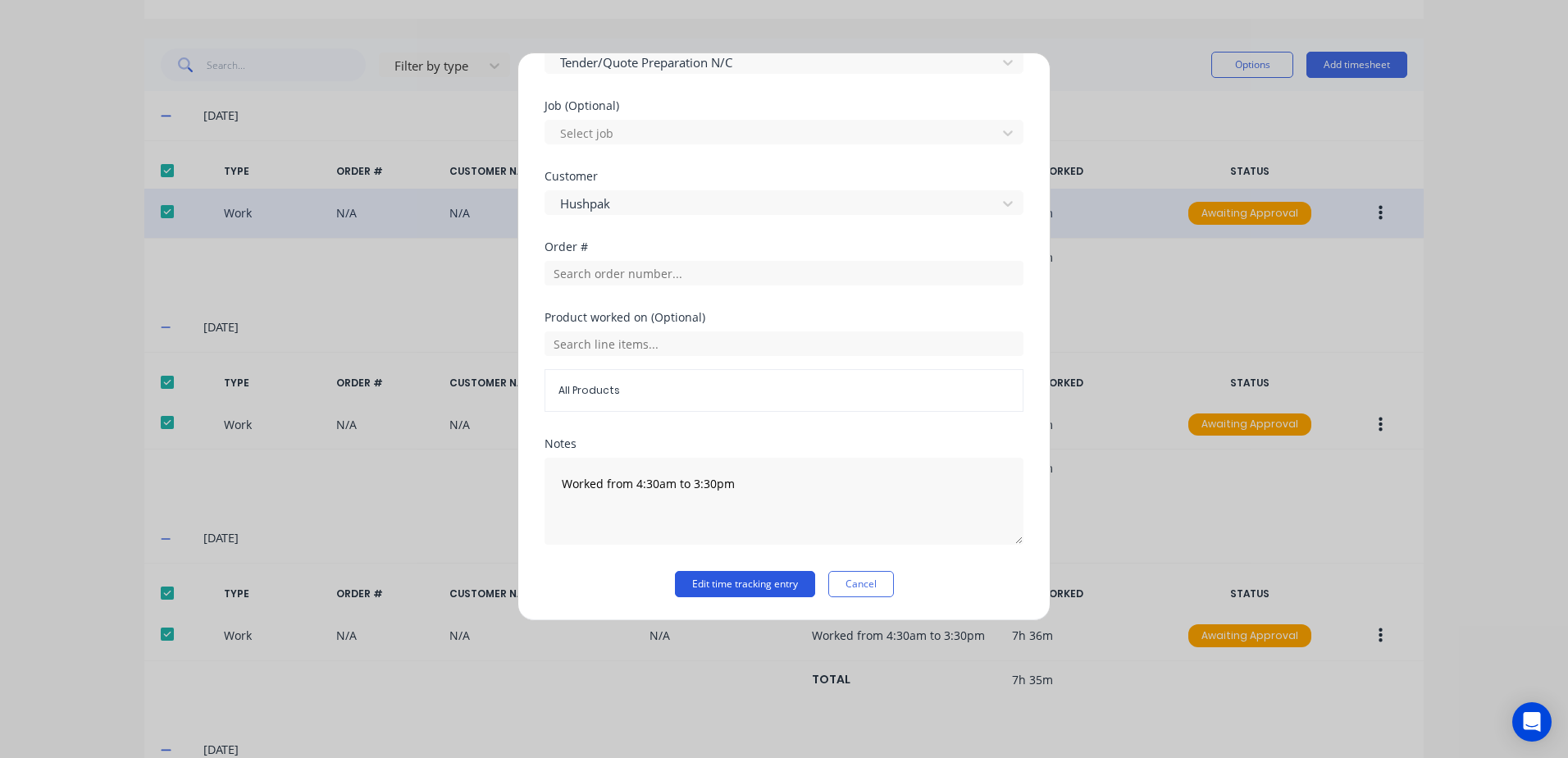
click at [735, 585] on button "Edit time tracking entry" at bounding box center [745, 584] width 140 height 27
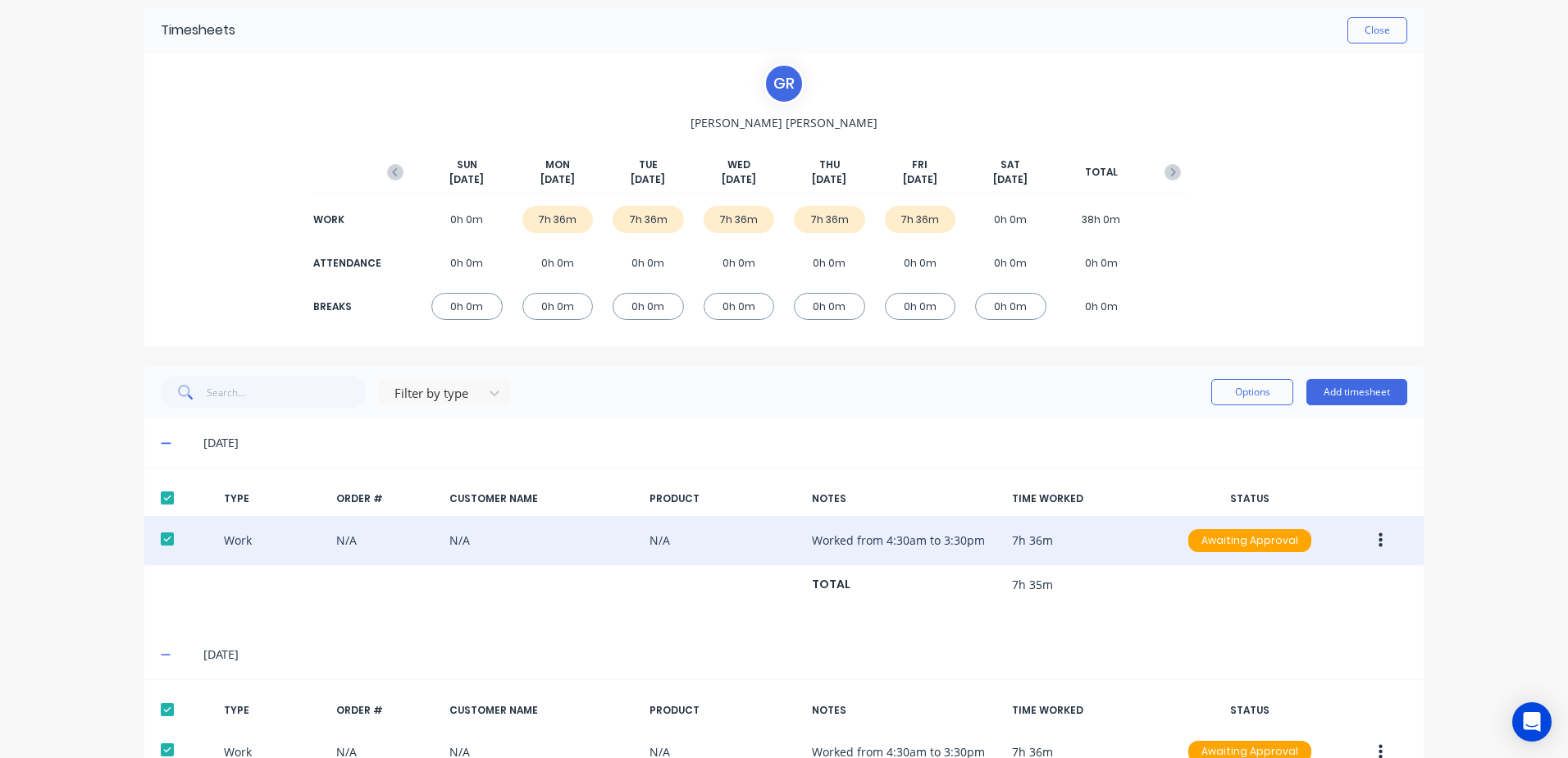
scroll to position [61, 0]
click at [1237, 390] on button "Options" at bounding box center [1252, 393] width 82 height 27
click at [1167, 436] on div "Approve" at bounding box center [1216, 435] width 126 height 24
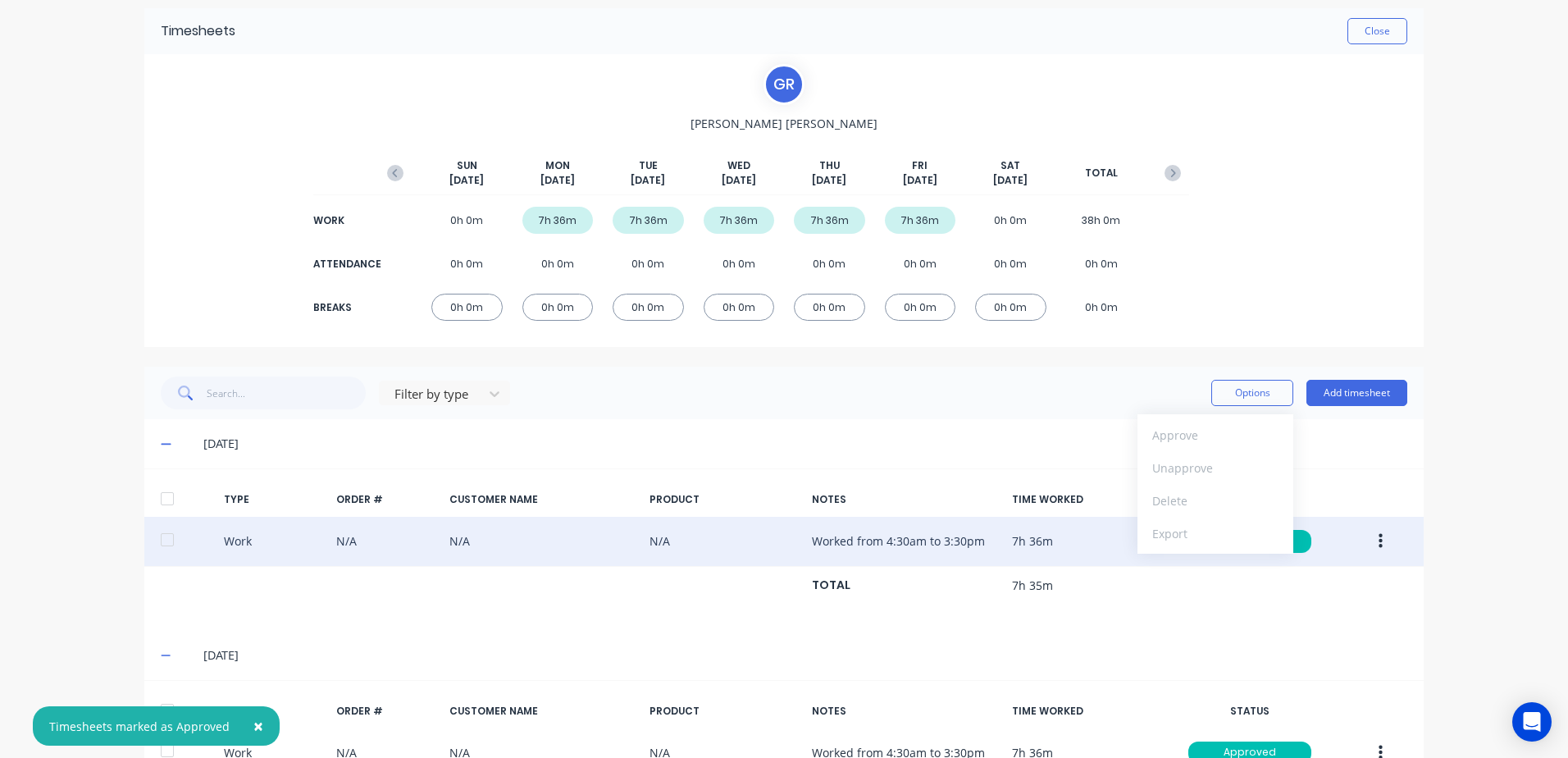
drag, startPoint x: 157, startPoint y: 494, endPoint x: 169, endPoint y: 494, distance: 12.0
click at [156, 494] on div at bounding box center [166, 498] width 32 height 32
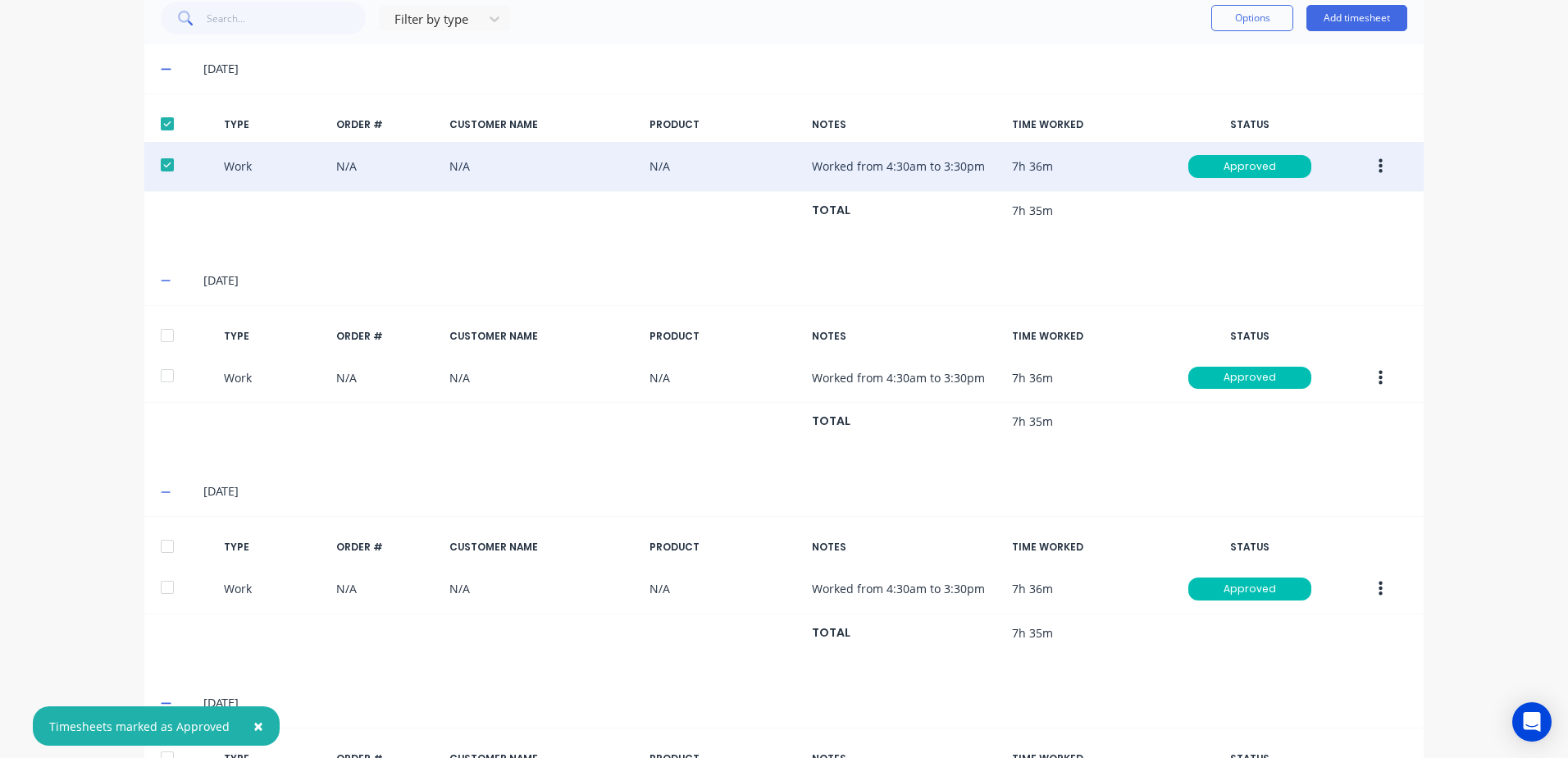
scroll to position [472, 0]
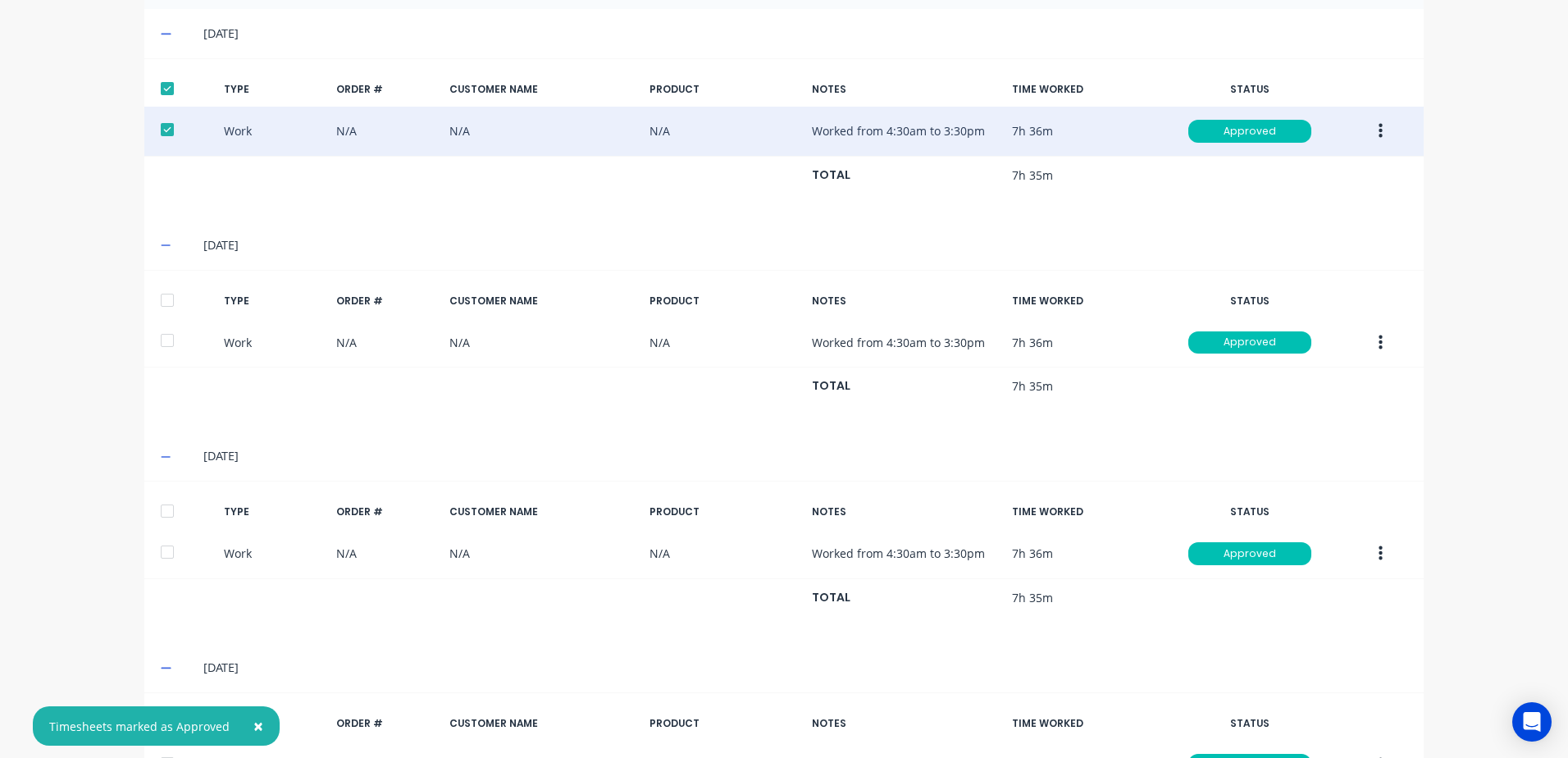
drag, startPoint x: 158, startPoint y: 298, endPoint x: 177, endPoint y: 472, distance: 175.0
click at [158, 307] on div at bounding box center [166, 299] width 32 height 32
click at [159, 507] on div at bounding box center [166, 510] width 32 height 32
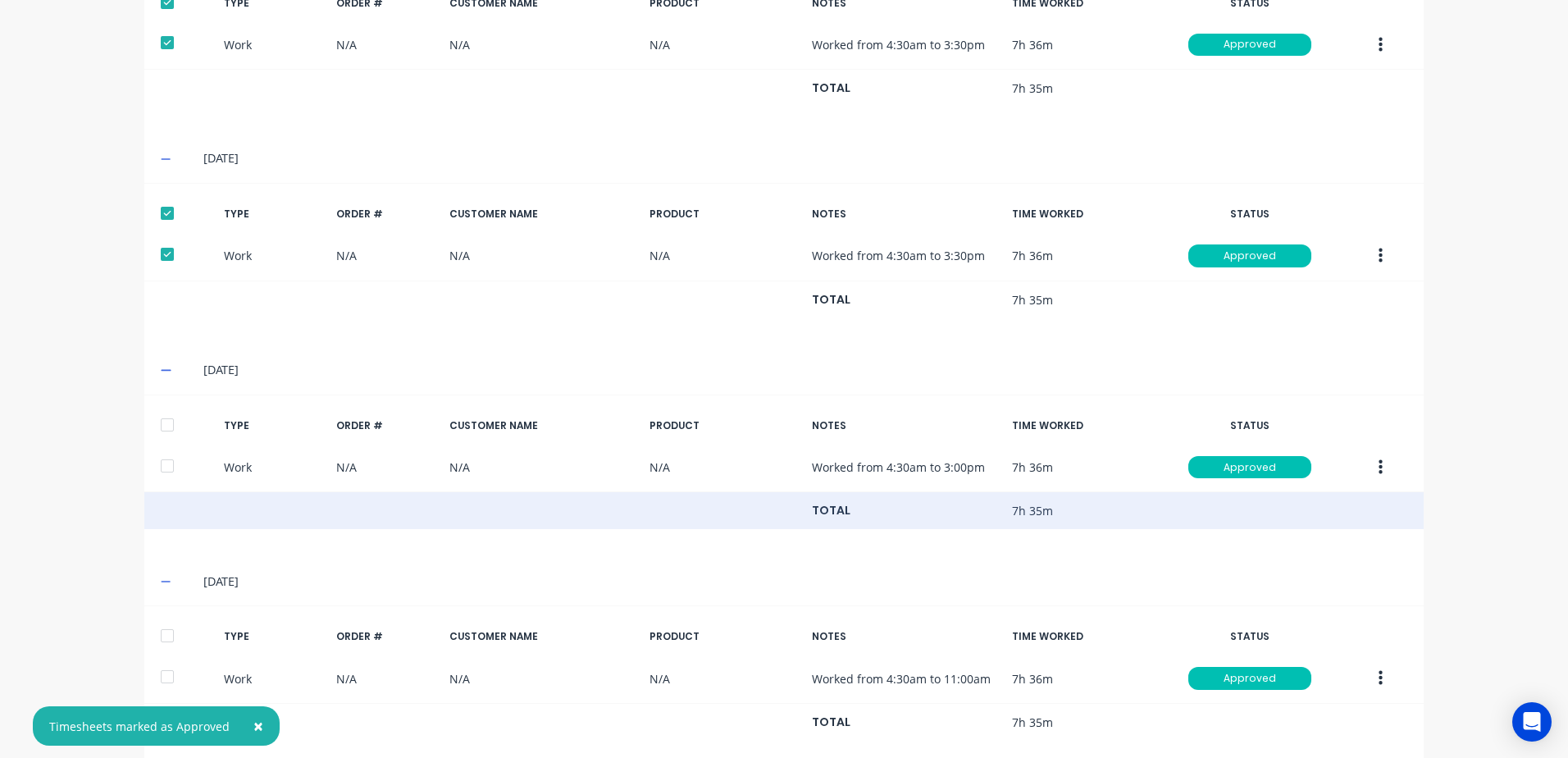
scroll to position [799, 0]
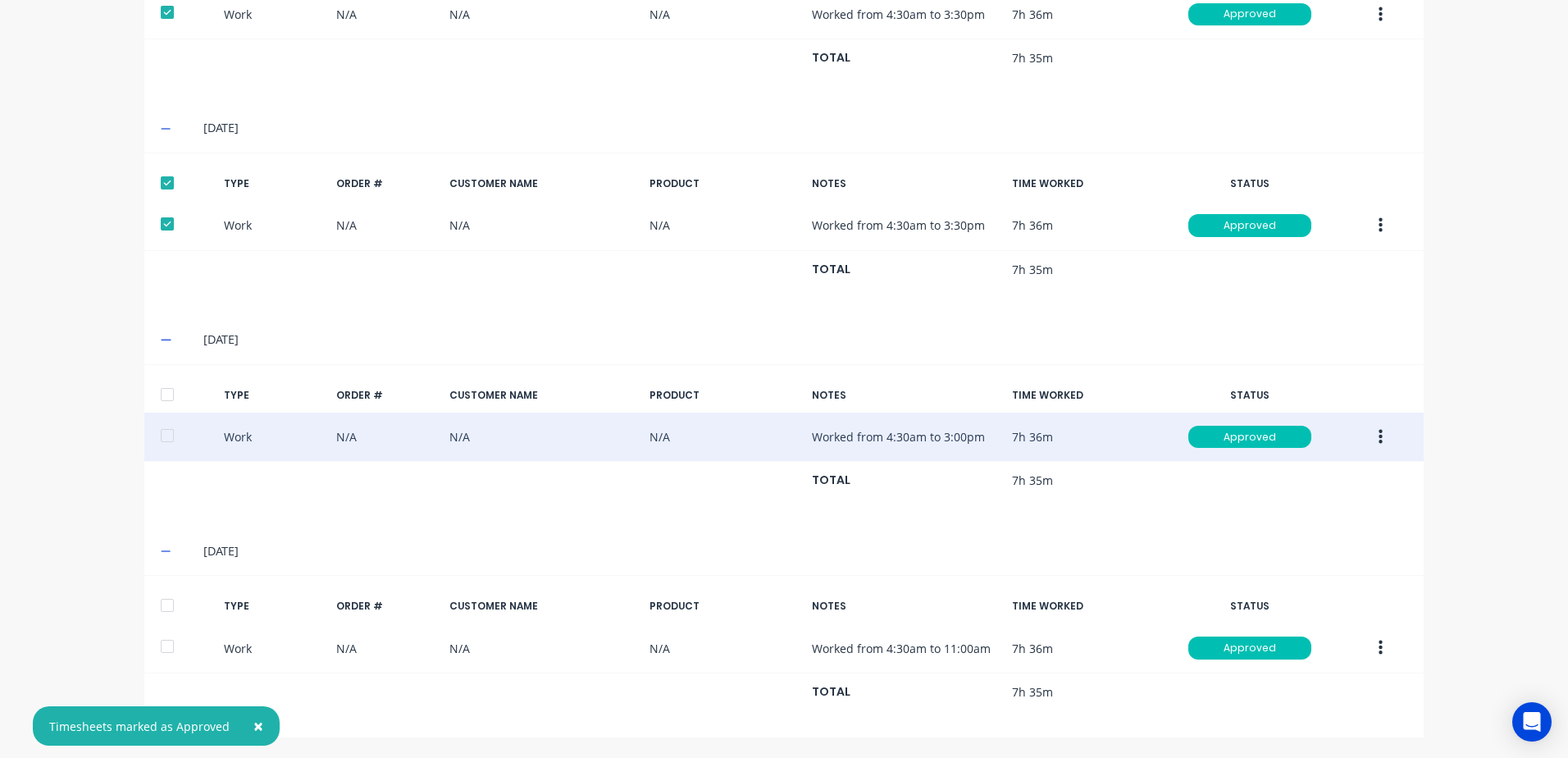
click at [162, 409] on div at bounding box center [166, 394] width 32 height 32
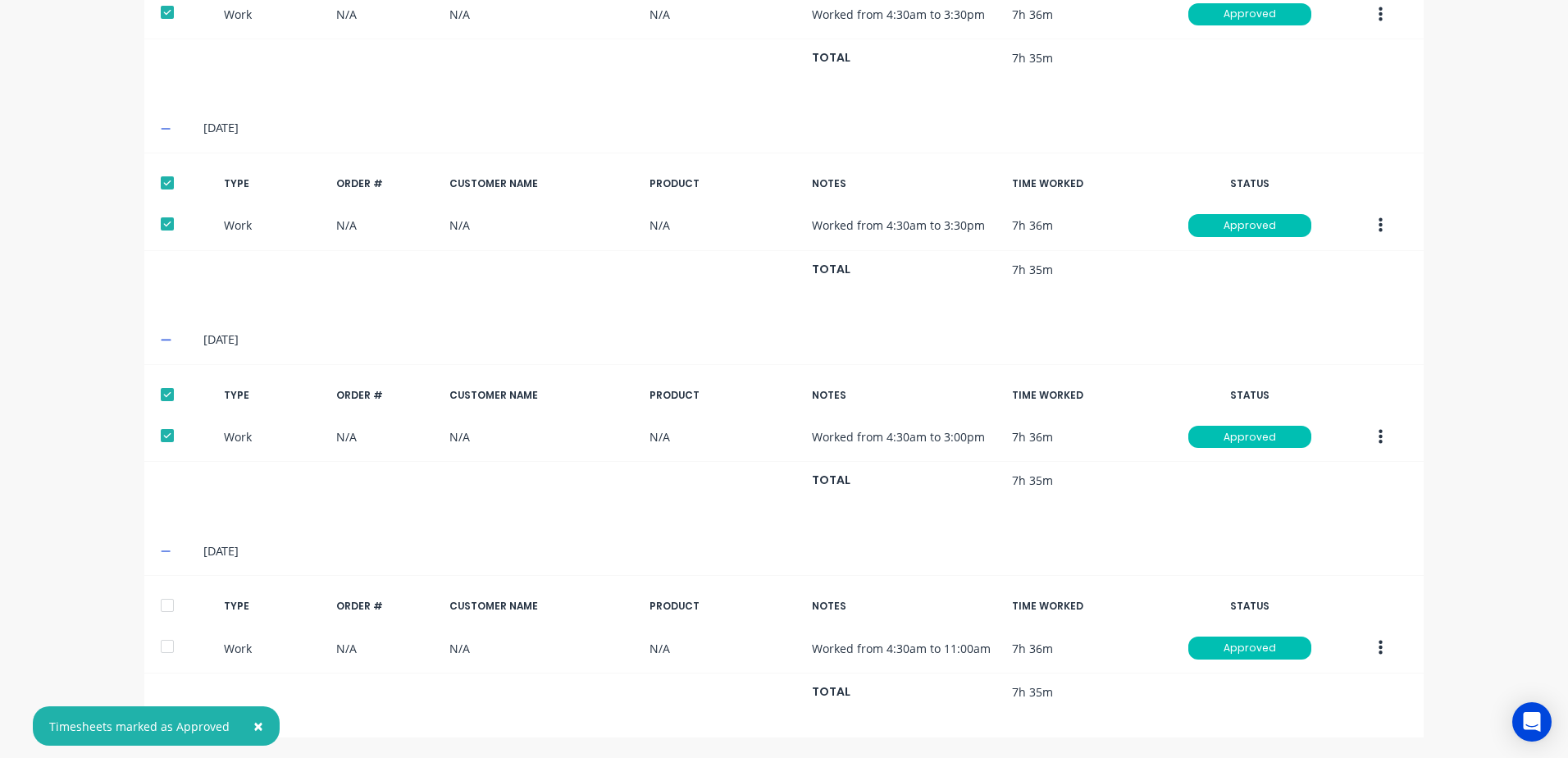
click at [159, 607] on div at bounding box center [166, 604] width 32 height 32
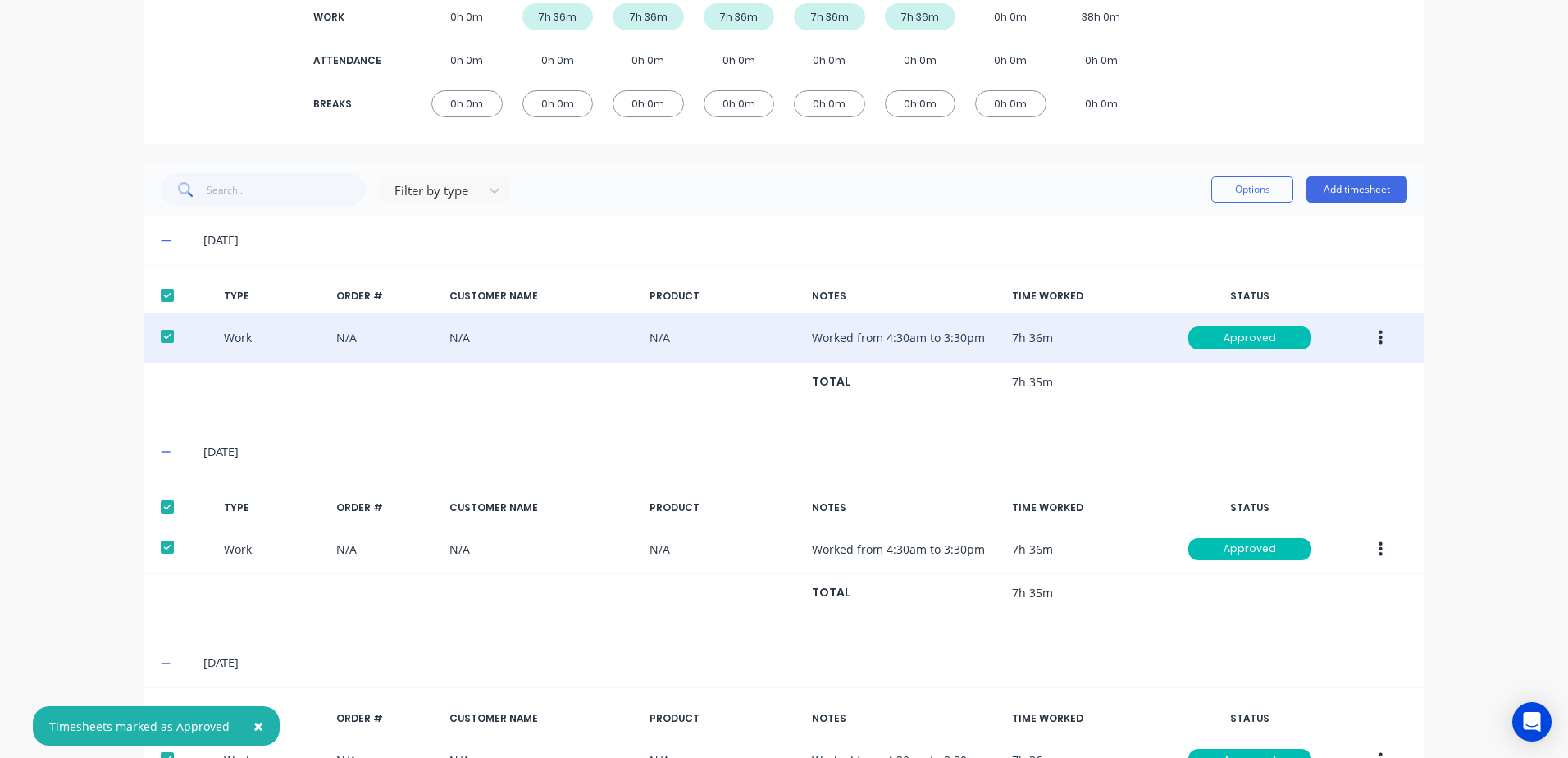
scroll to position [144, 0]
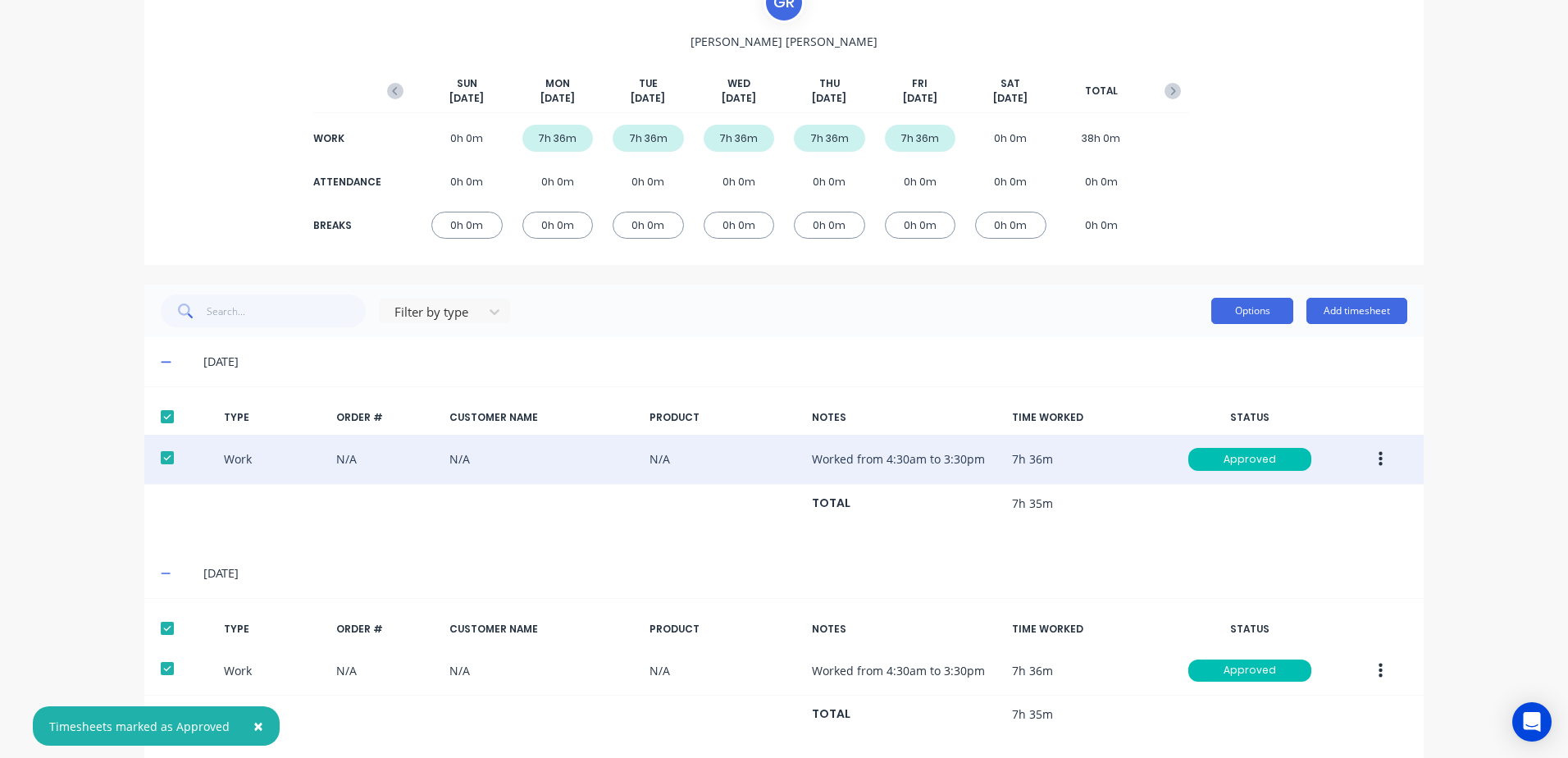
click at [1236, 315] on button "Options" at bounding box center [1252, 310] width 82 height 27
click at [1160, 445] on div "Export" at bounding box center [1216, 452] width 126 height 24
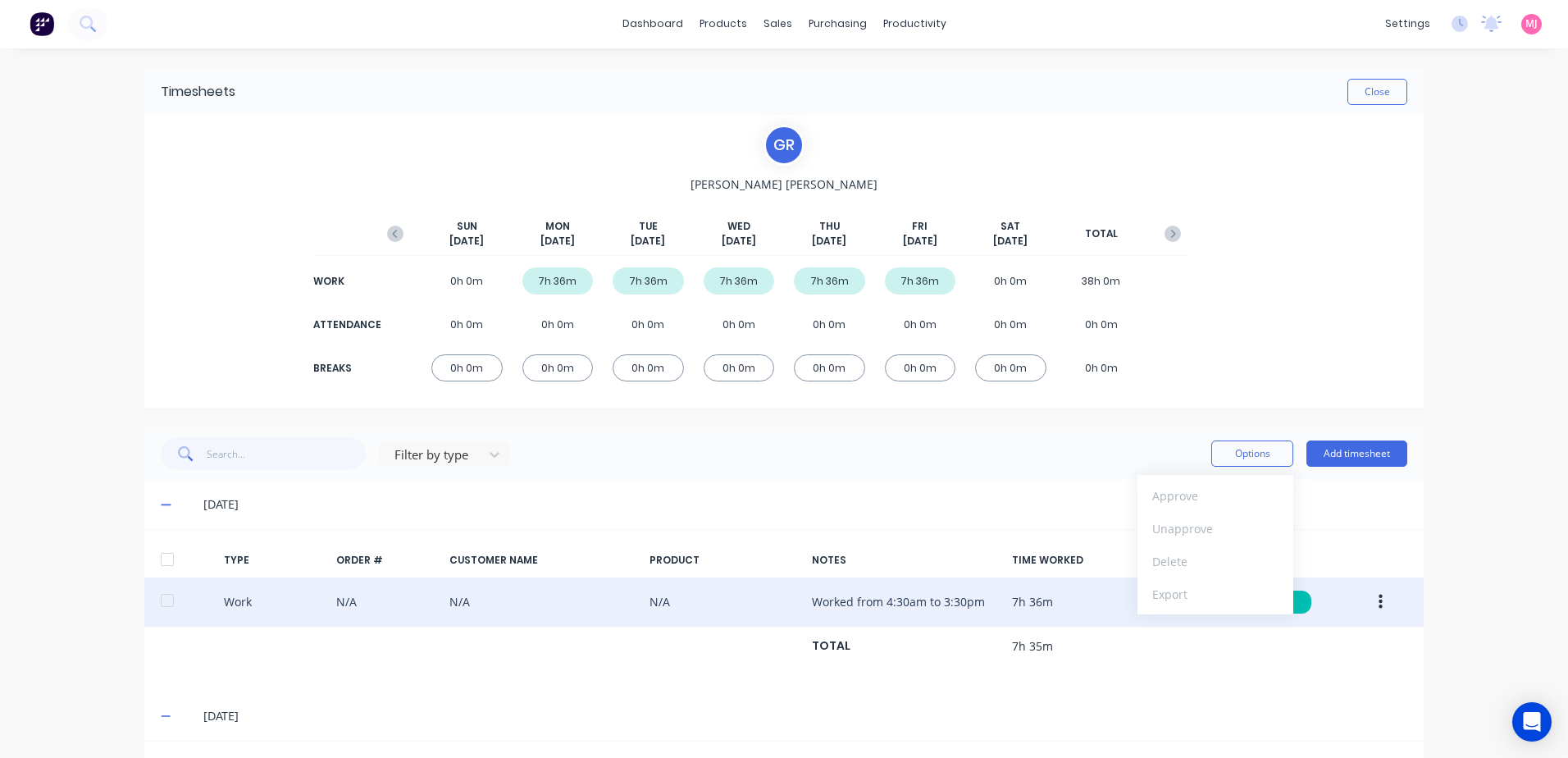
scroll to position [0, 0]
click at [1368, 91] on button "Close" at bounding box center [1377, 93] width 60 height 27
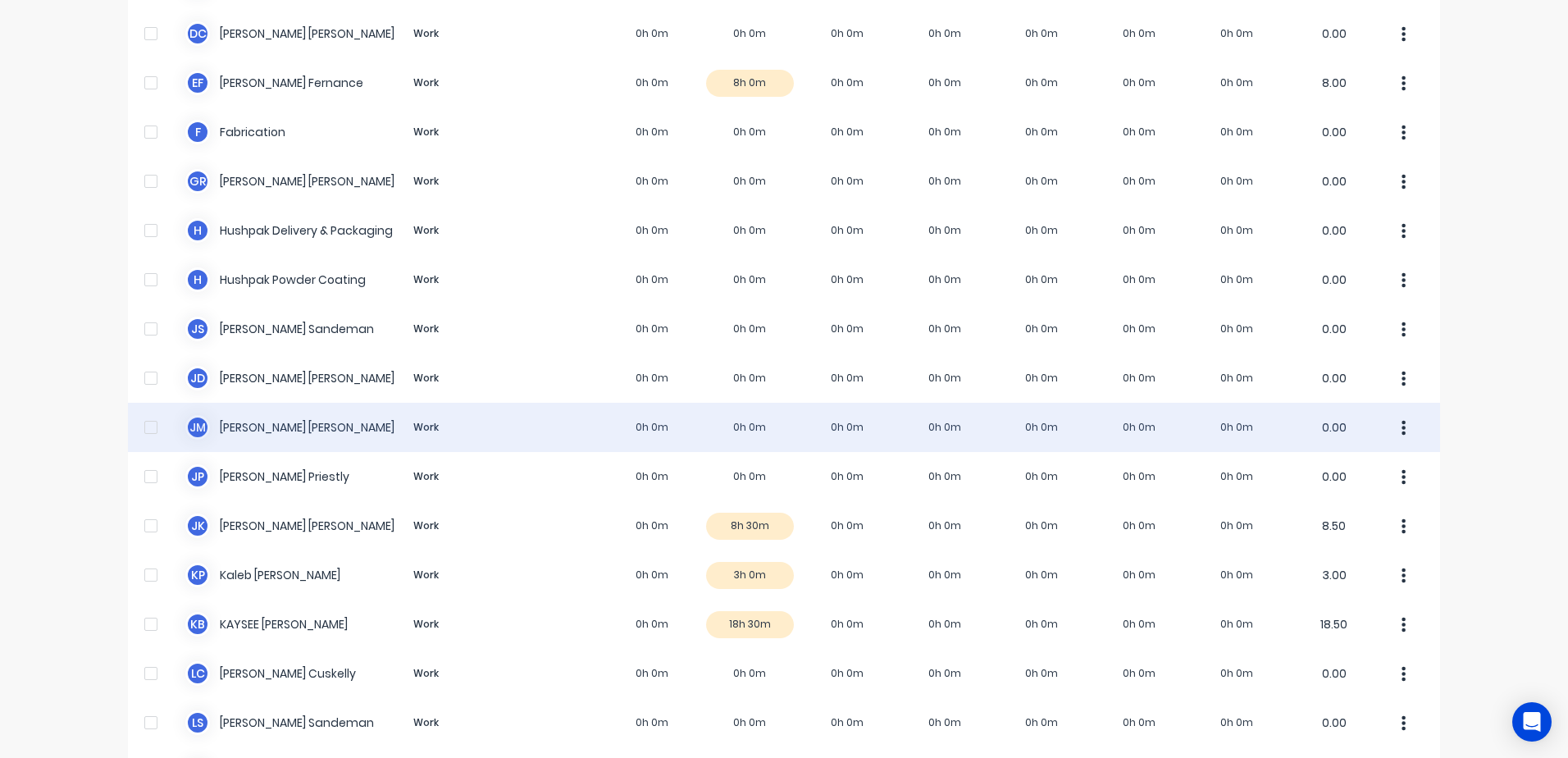
scroll to position [657, 0]
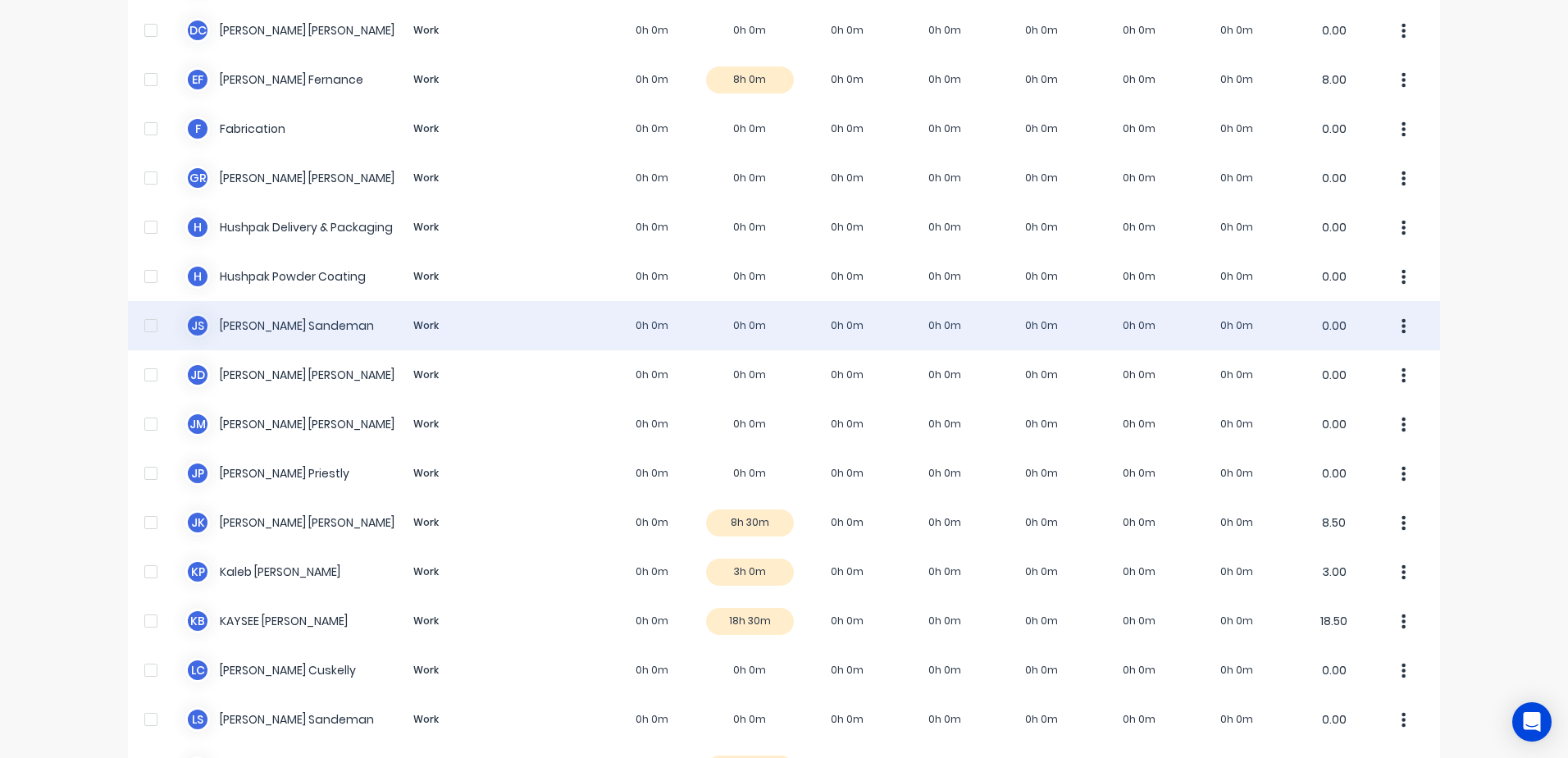
click at [258, 322] on div "J S Jason Sandeman Work 0h 0m 0h 0m 0h 0m 0h 0m 0h 0m 0h 0m 0h 0m 0.00" at bounding box center [784, 326] width 1312 height 49
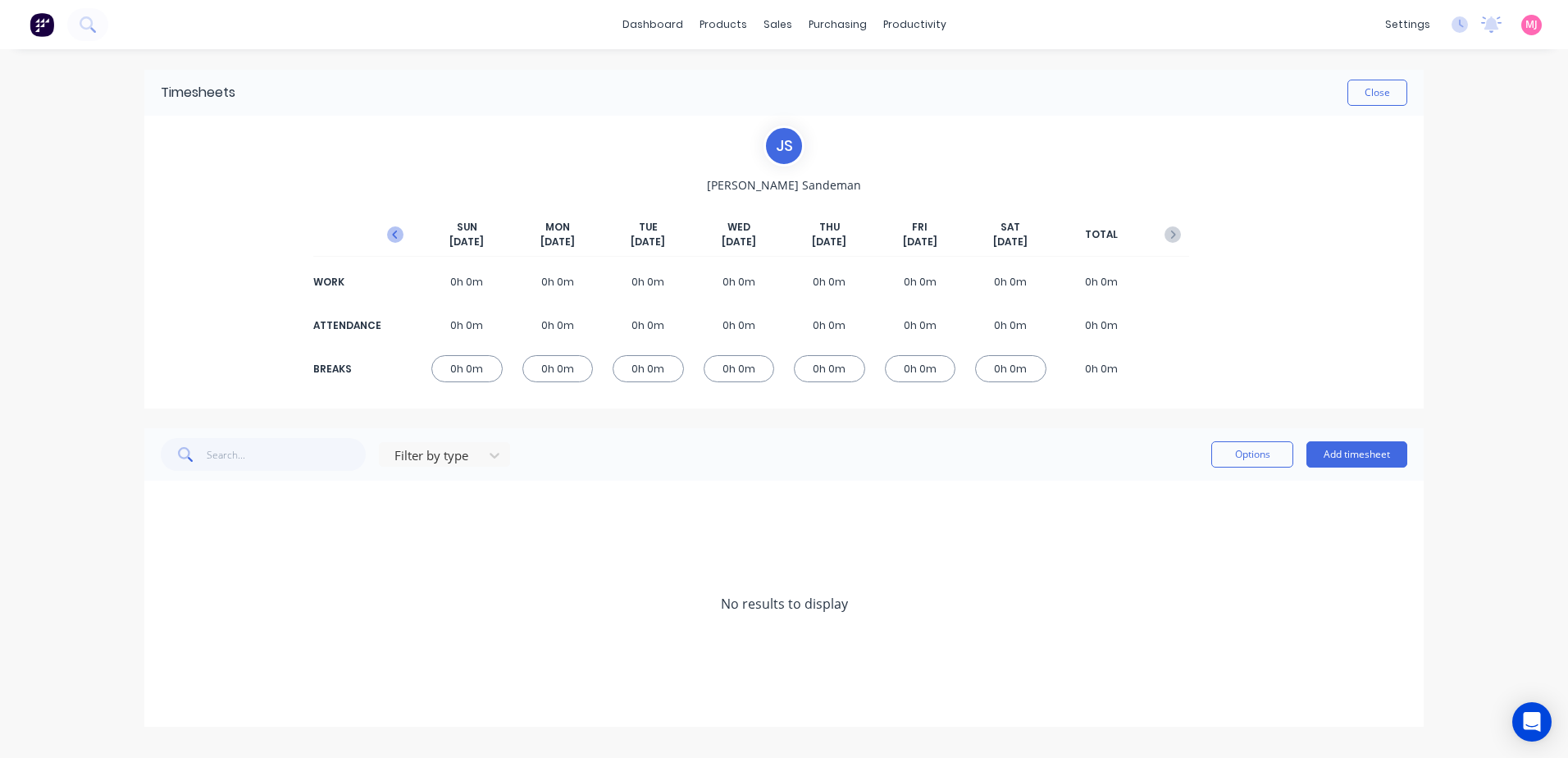
click at [397, 230] on icon "button" at bounding box center [395, 234] width 17 height 17
click at [397, 233] on icon "button" at bounding box center [395, 234] width 17 height 17
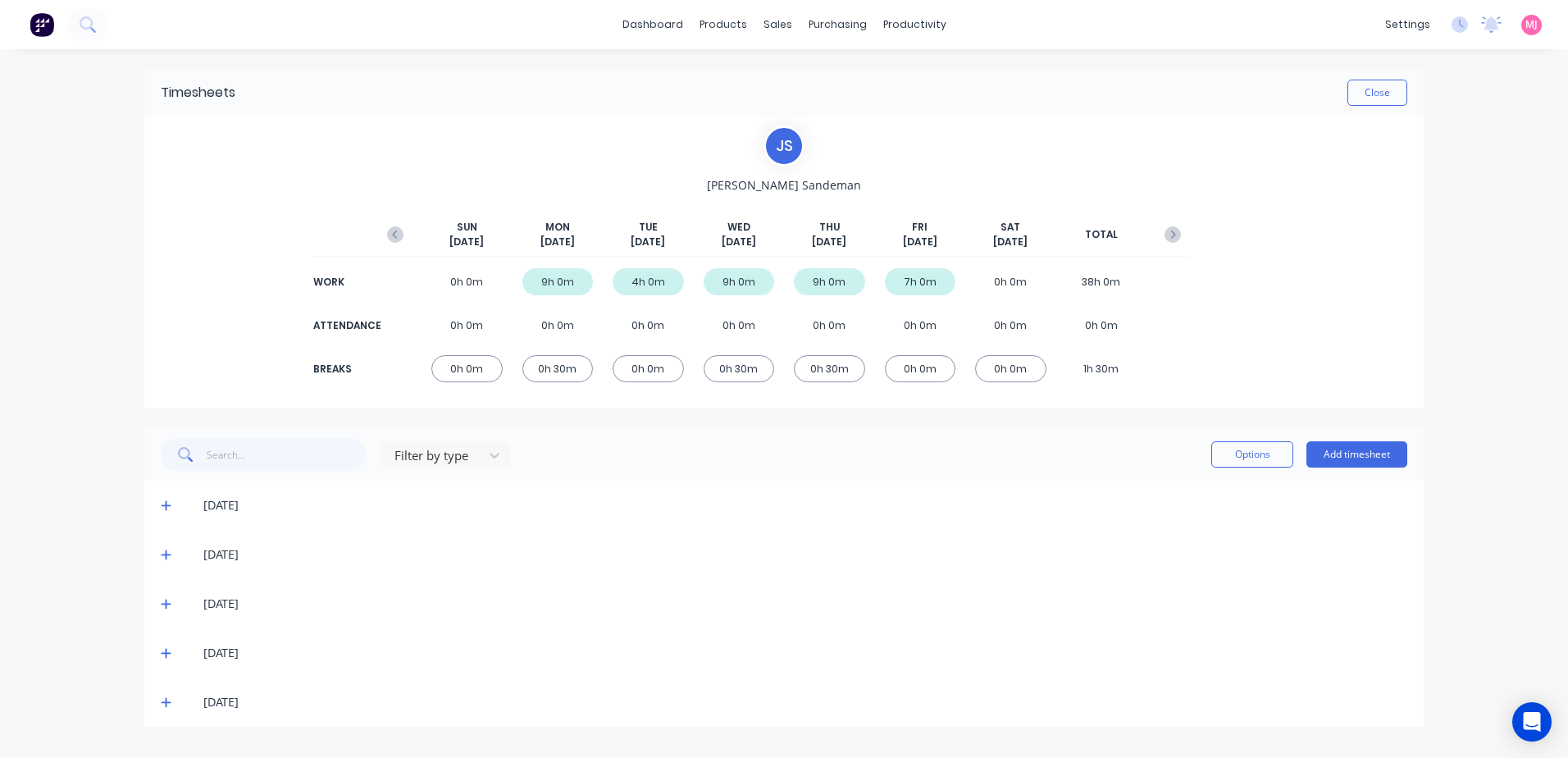
click at [167, 504] on icon at bounding box center [165, 505] width 11 height 12
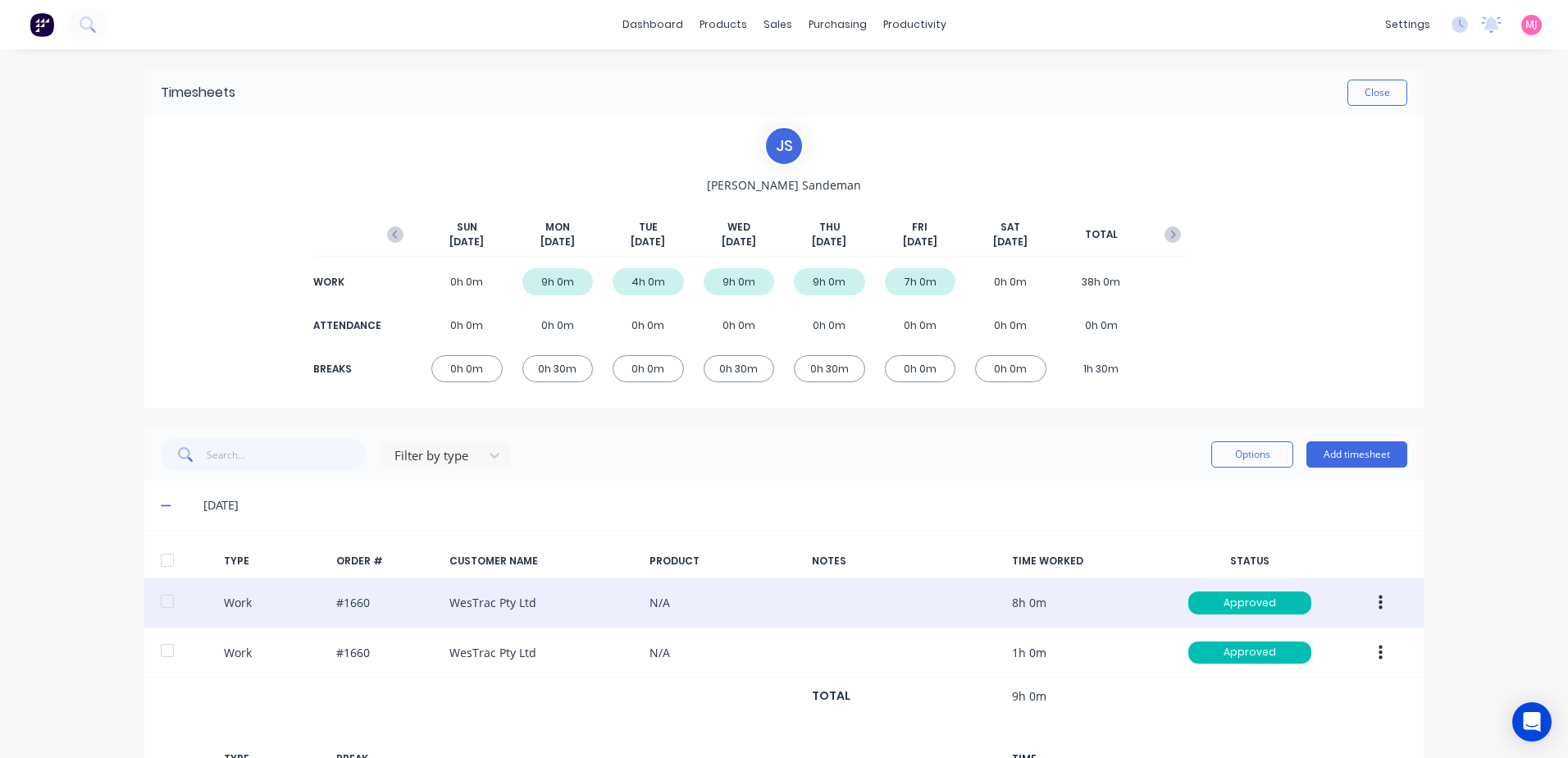
click at [1379, 598] on icon "button" at bounding box center [1381, 602] width 4 height 15
click at [1300, 572] on div "Duplicate" at bounding box center [1322, 574] width 126 height 24
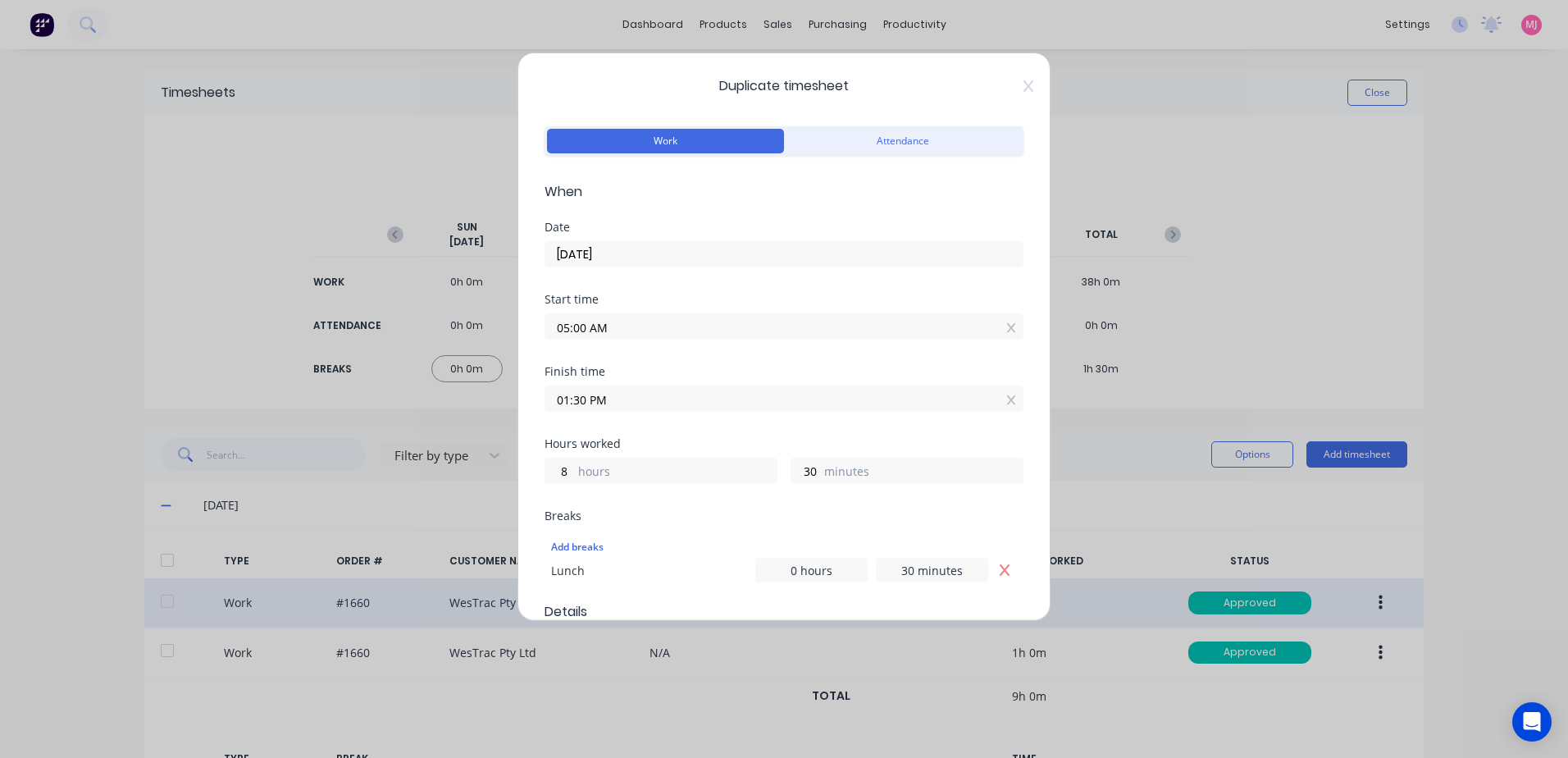
click at [629, 256] on input "[DATE]" at bounding box center [784, 254] width 477 height 25
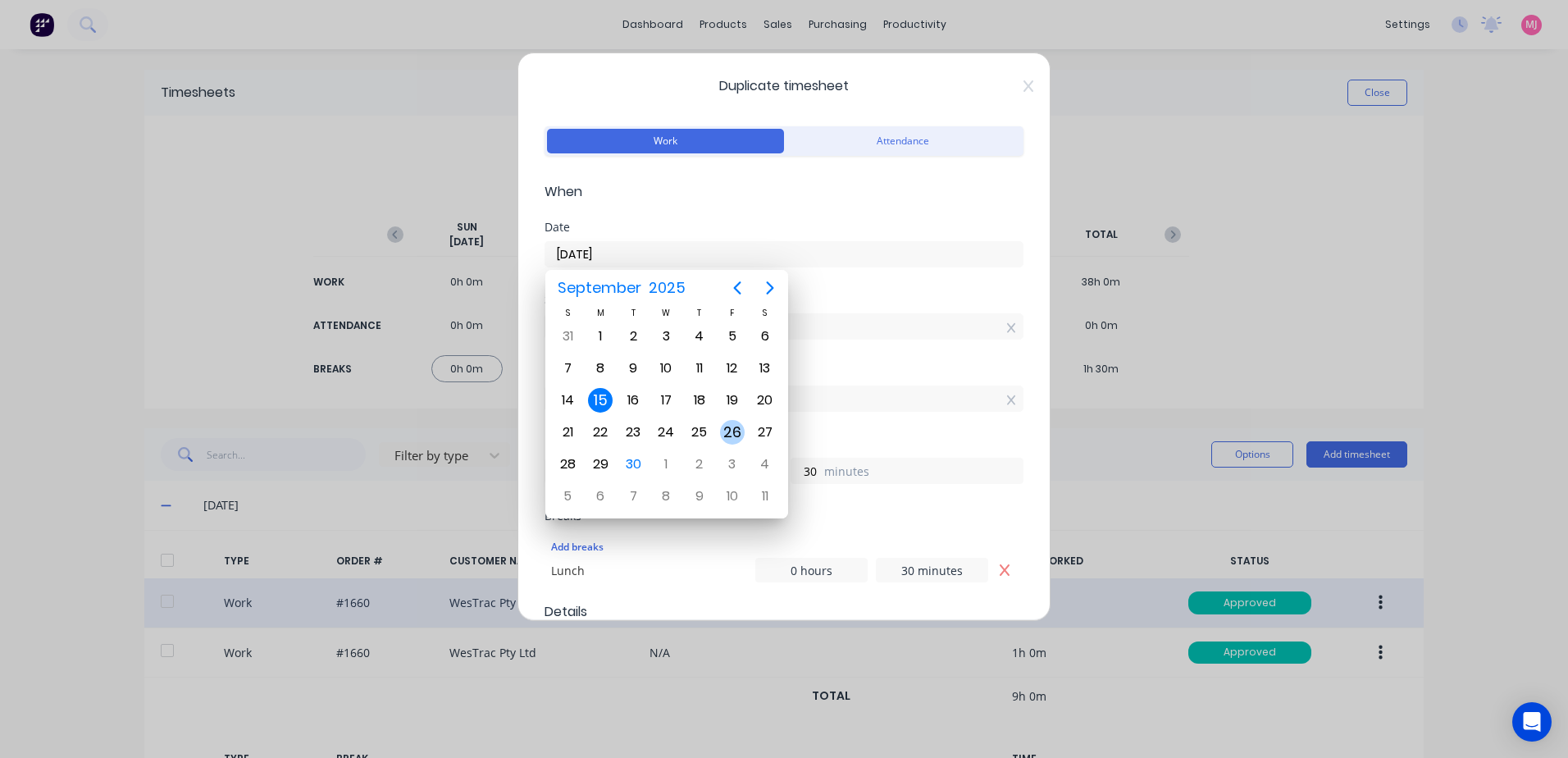
click at [730, 430] on div "26" at bounding box center [732, 432] width 25 height 25
type input "[DATE]"
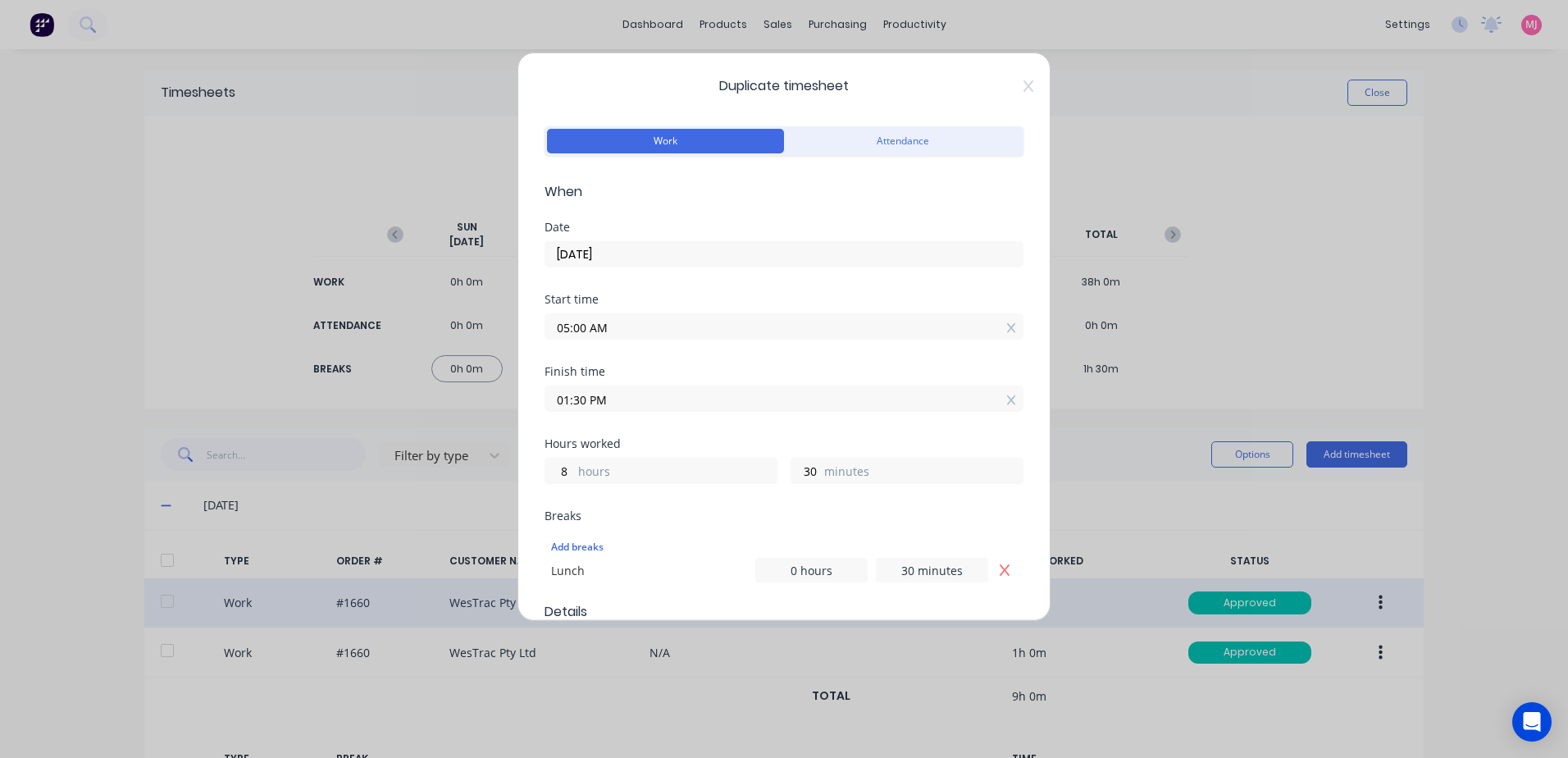
click at [620, 321] on input "05:00 AM" at bounding box center [784, 326] width 477 height 25
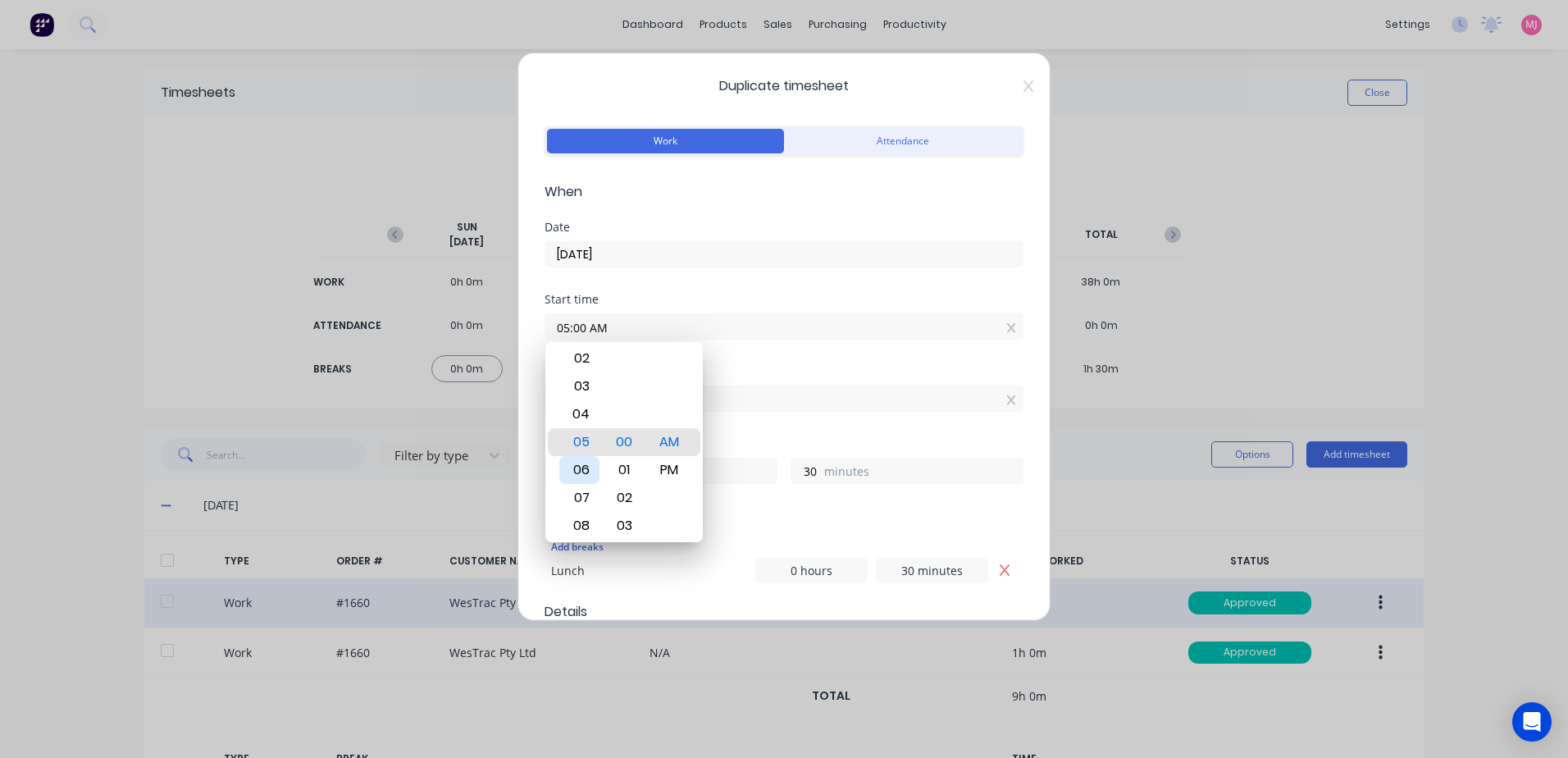
drag, startPoint x: 578, startPoint y: 470, endPoint x: 672, endPoint y: 383, distance: 128.1
click at [579, 470] on div "06" at bounding box center [579, 470] width 40 height 28
type input "06:00 AM"
type input "7"
click at [788, 357] on div "Start time 06:00 AM" at bounding box center [784, 329] width 479 height 72
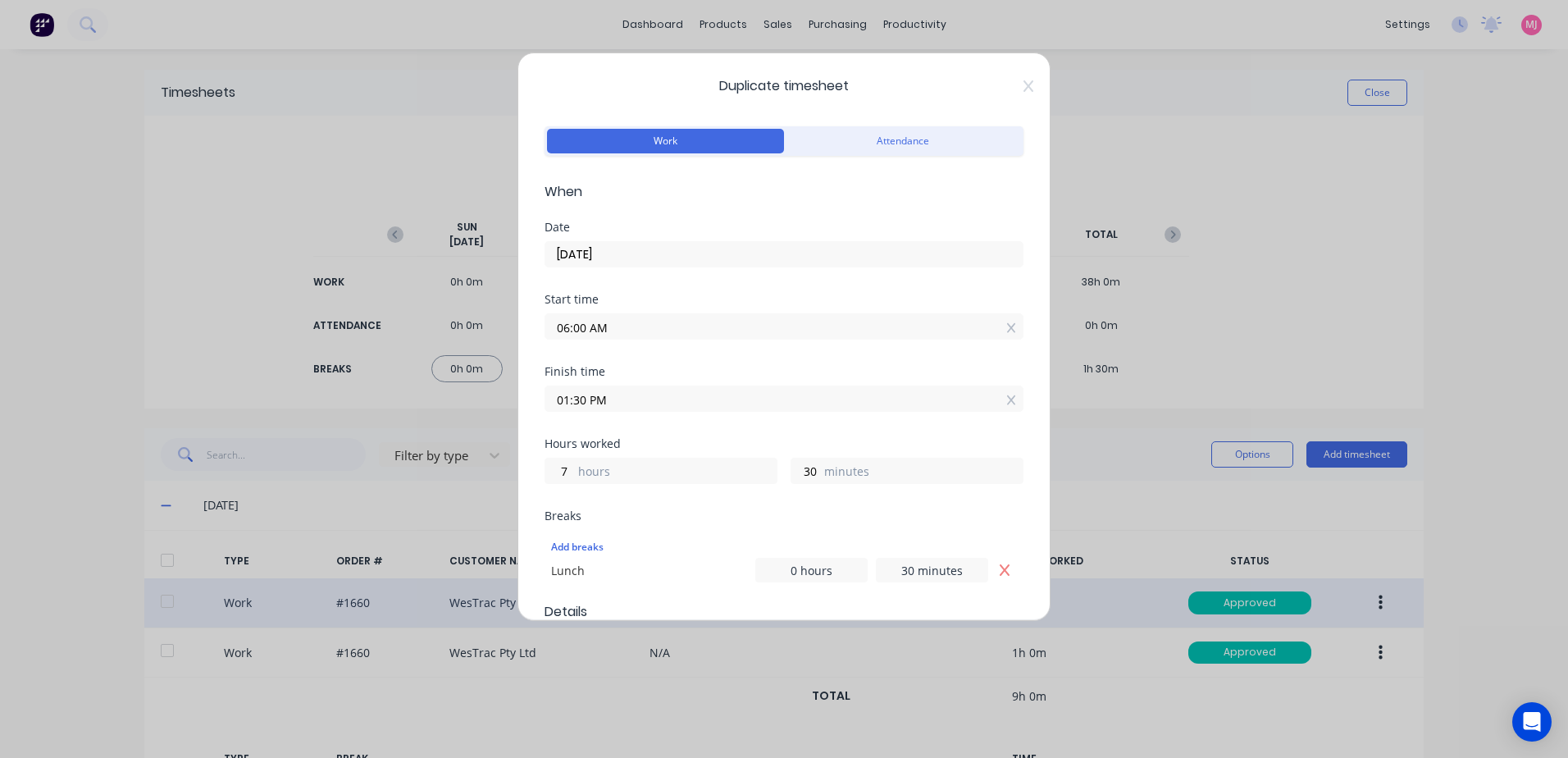
click at [630, 401] on input "01:30 PM" at bounding box center [784, 398] width 477 height 25
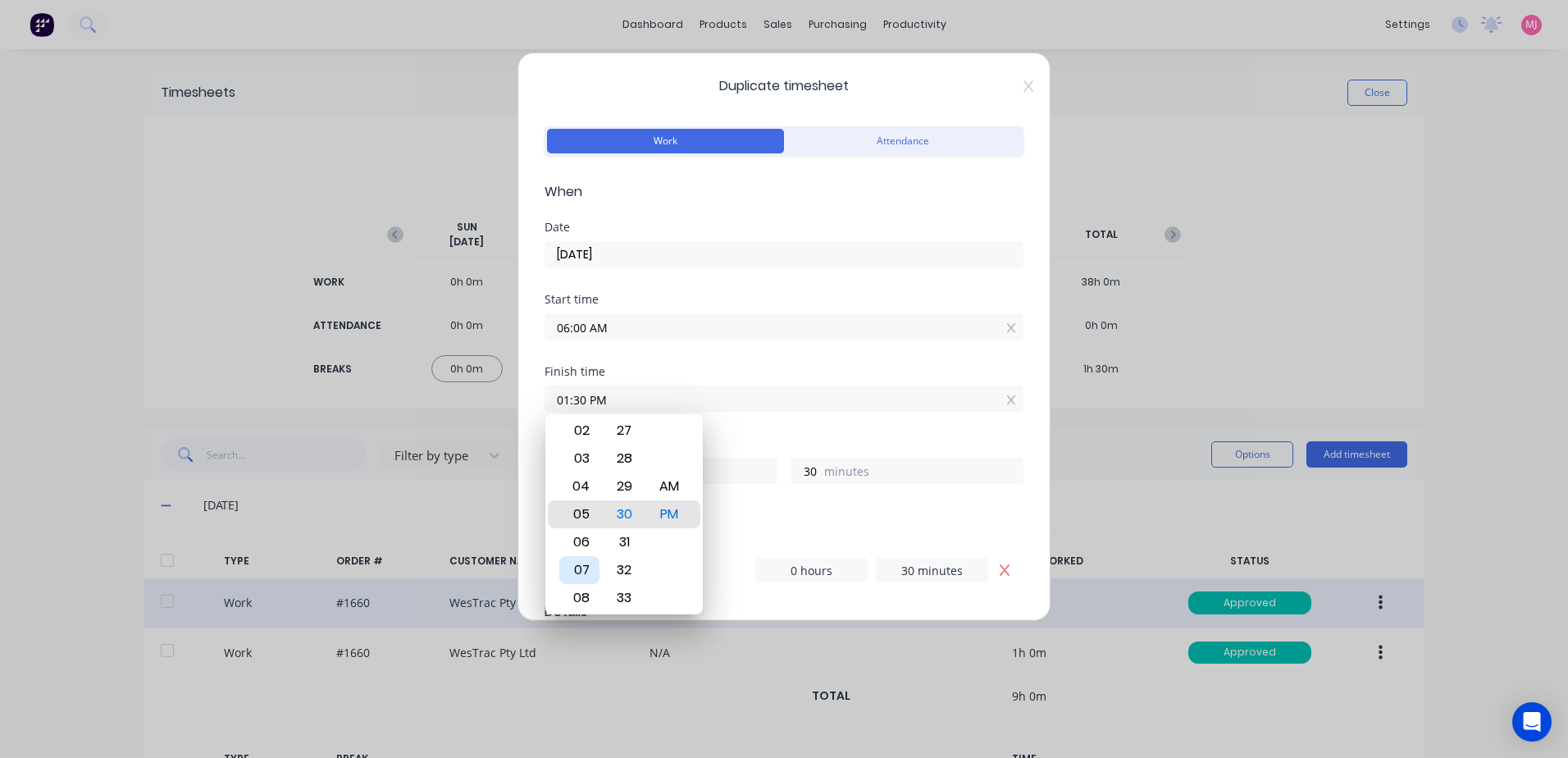
type input "05:30 PM"
type input "11"
type input "07:30 PM"
type input "13"
click at [582, 567] on div "09" at bounding box center [579, 570] width 40 height 28
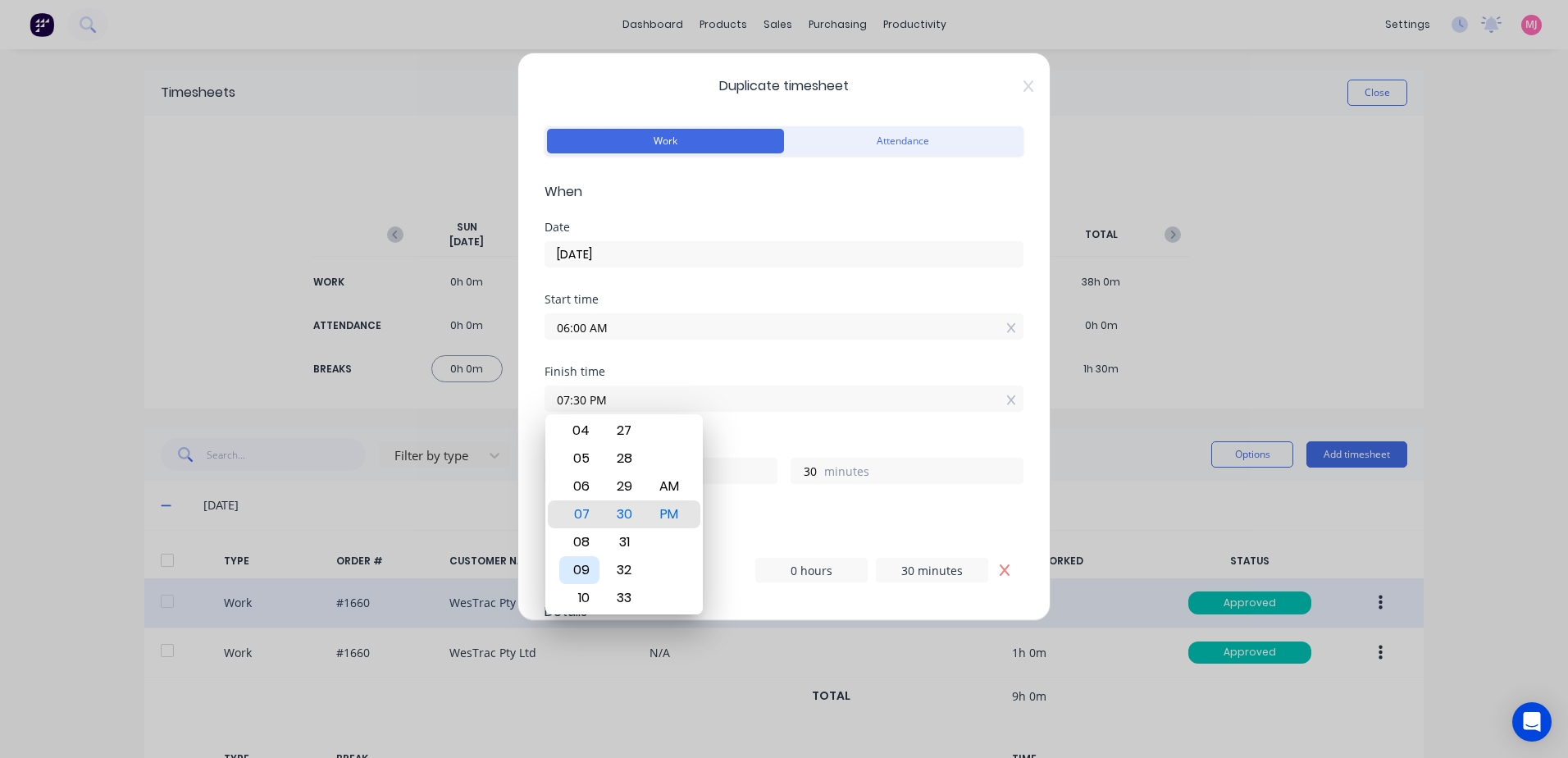
type input "09:30 PM"
type input "15"
type input "09:24 PM"
type input "24"
type input "09:20 PM"
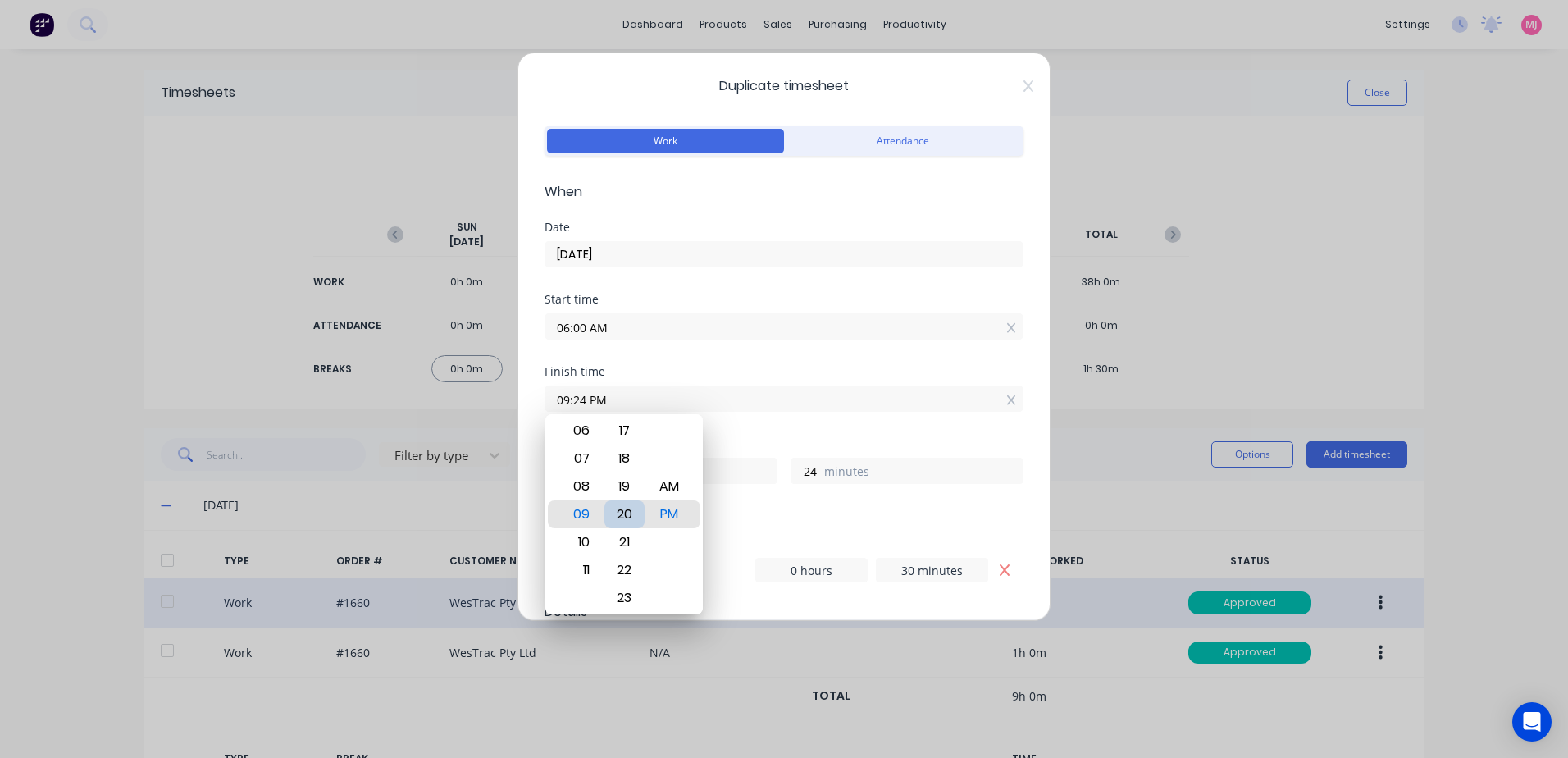
type input "20"
type input "09:16 PM"
type input "16"
type input "09:10 PM"
type input "10"
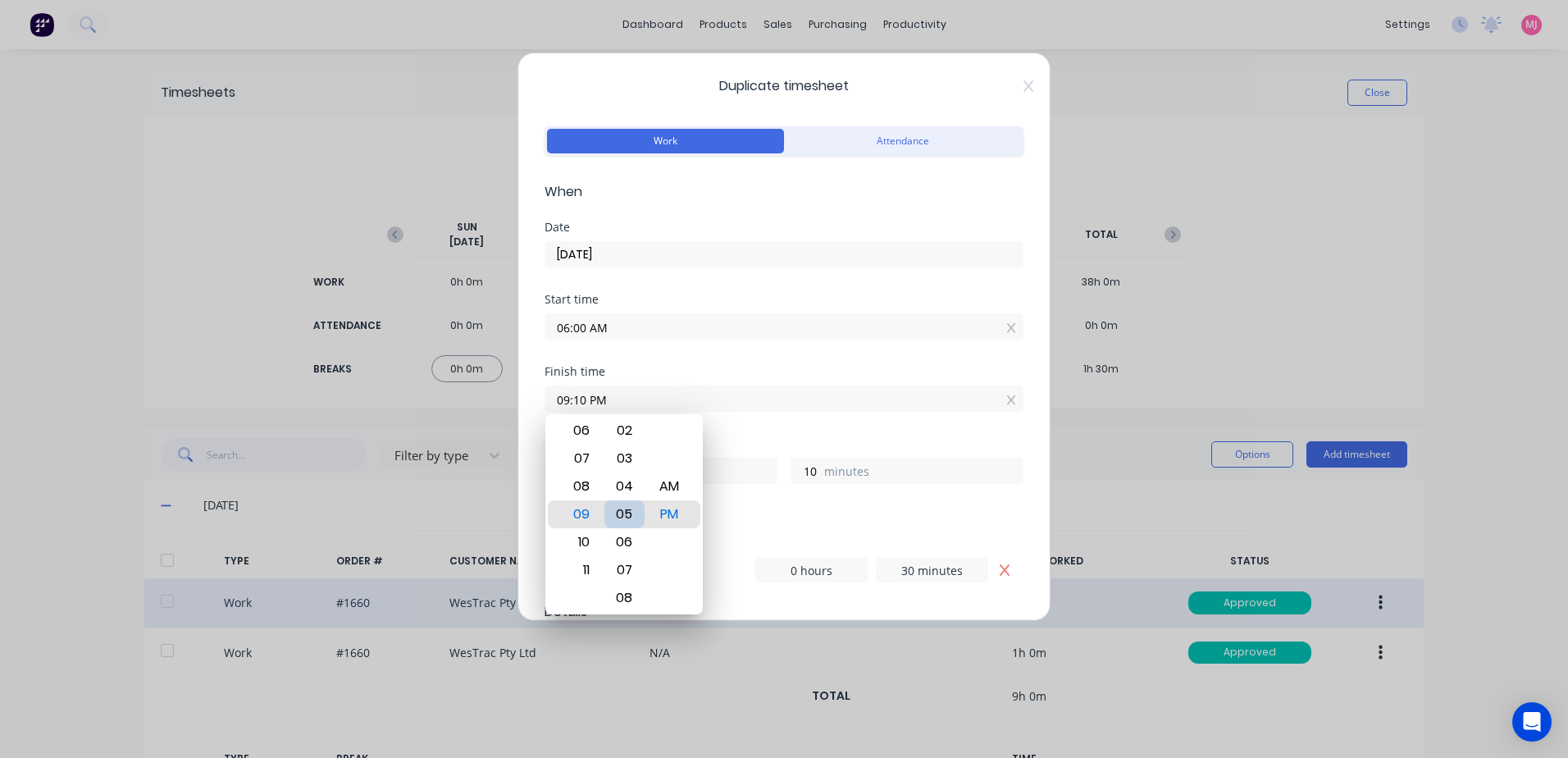
type input "09:05 PM"
type input "5"
type input "09:01 PM"
type input "1"
type input "09:00 PM"
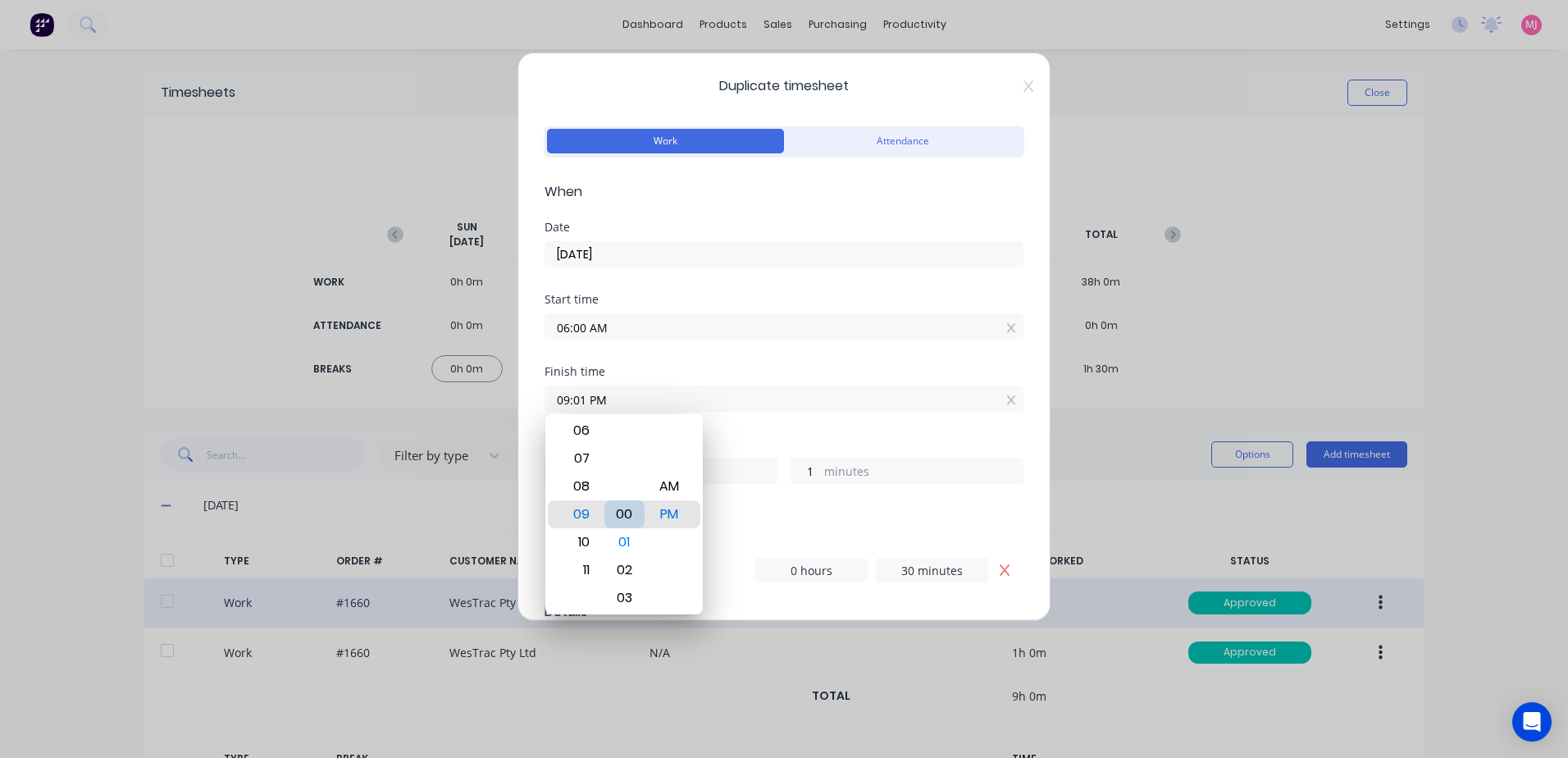
type input "0"
click at [676, 491] on div "AM" at bounding box center [669, 486] width 40 height 28
type input "09:00 AM"
type input "3"
click at [824, 502] on div "Hours worked 3 hours 0 minutes" at bounding box center [784, 474] width 479 height 72
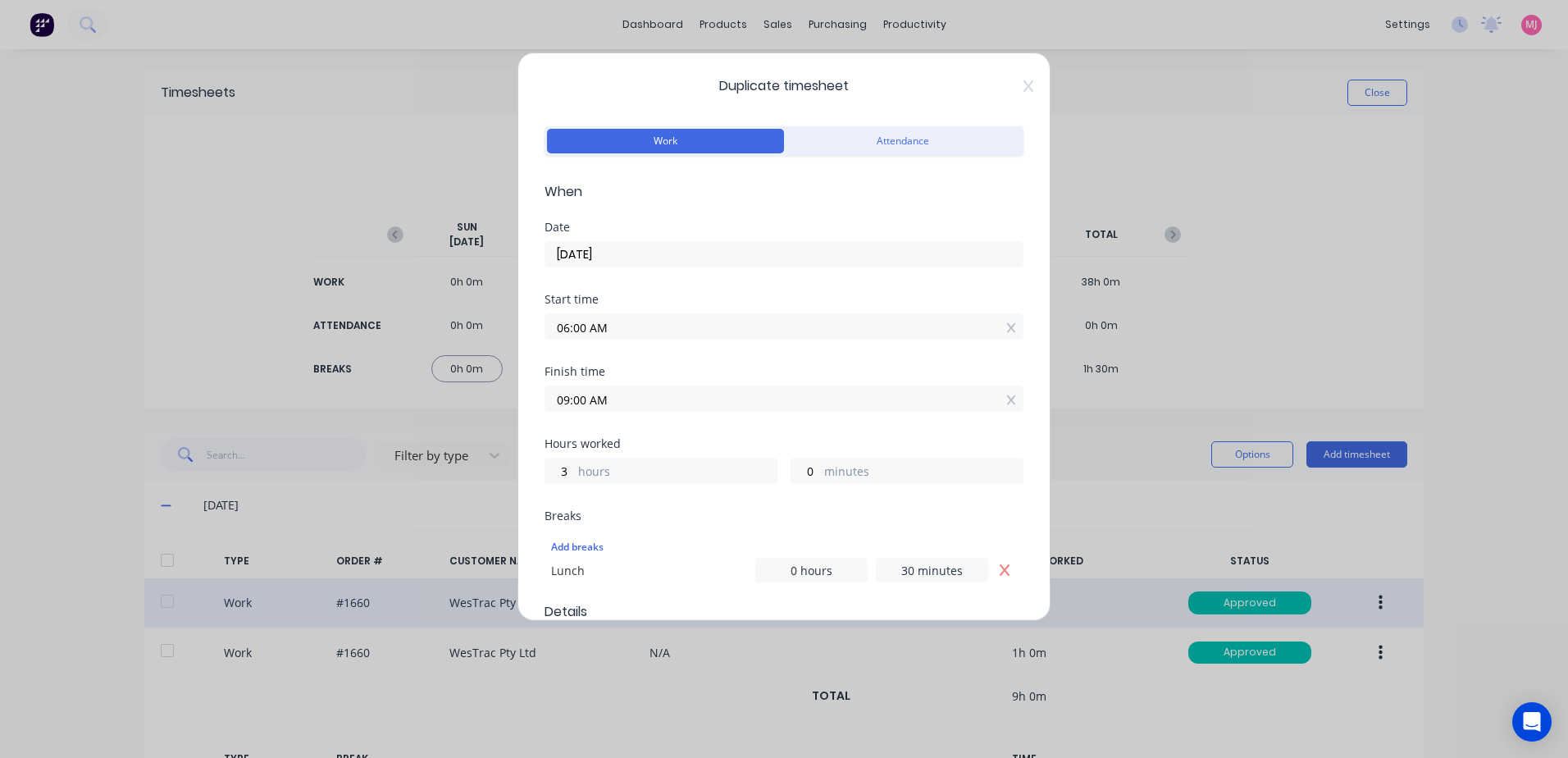
drag, startPoint x: 996, startPoint y: 567, endPoint x: 984, endPoint y: 560, distance: 13.9
click at [998, 565] on icon "Remove Lunch" at bounding box center [1004, 569] width 13 height 13
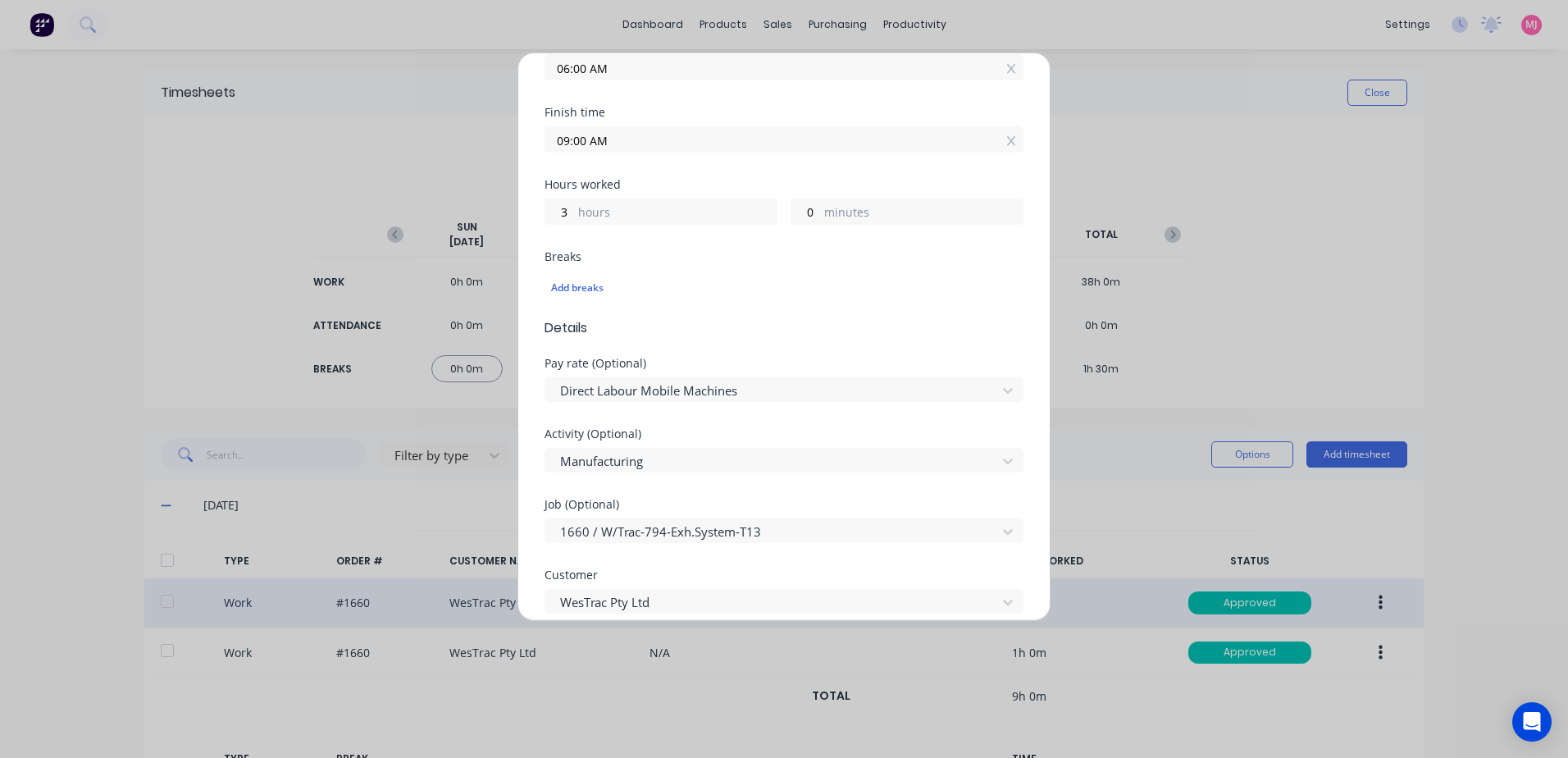
scroll to position [328, 0]
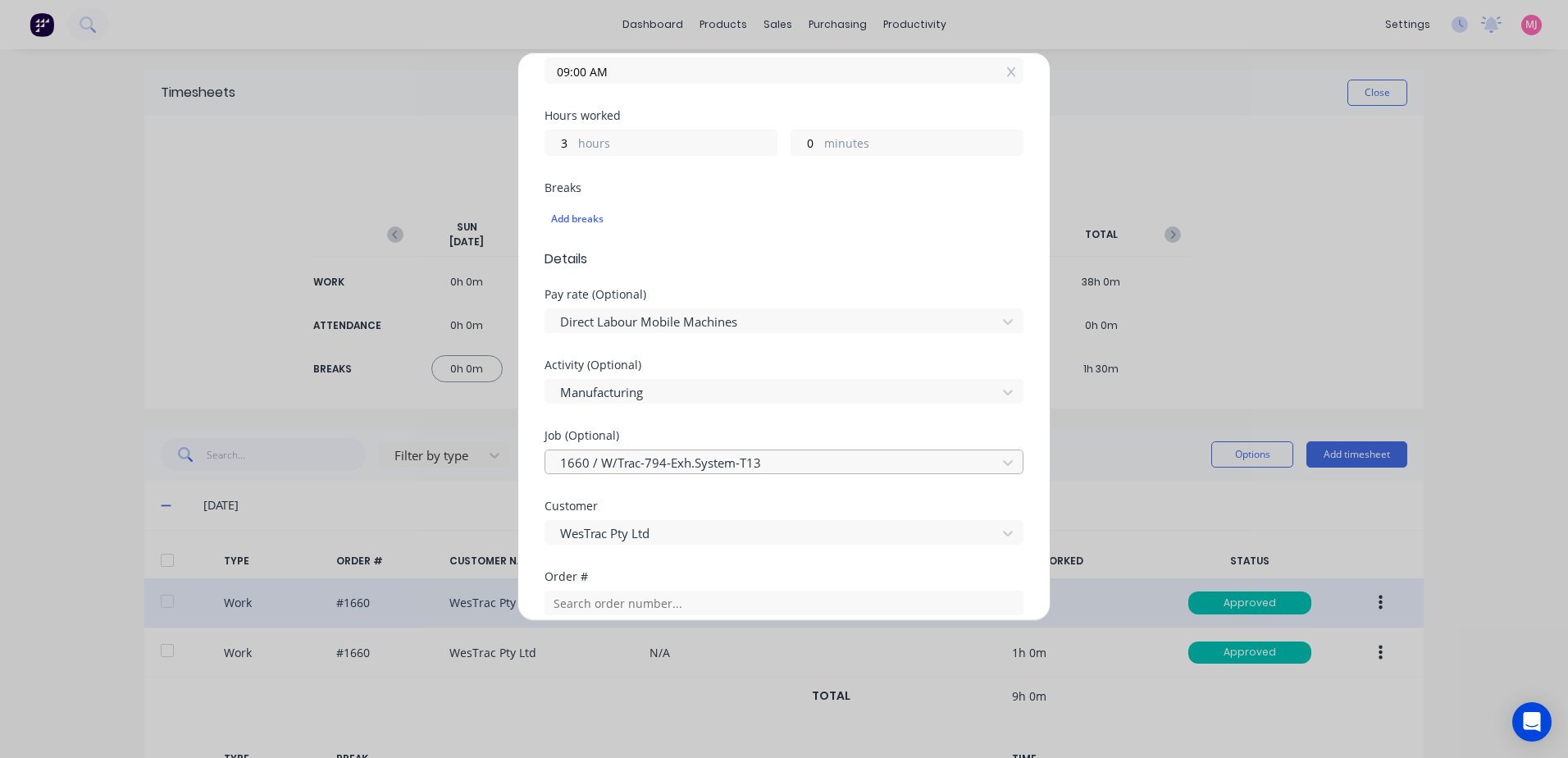
click at [595, 463] on div at bounding box center [773, 463] width 430 height 21
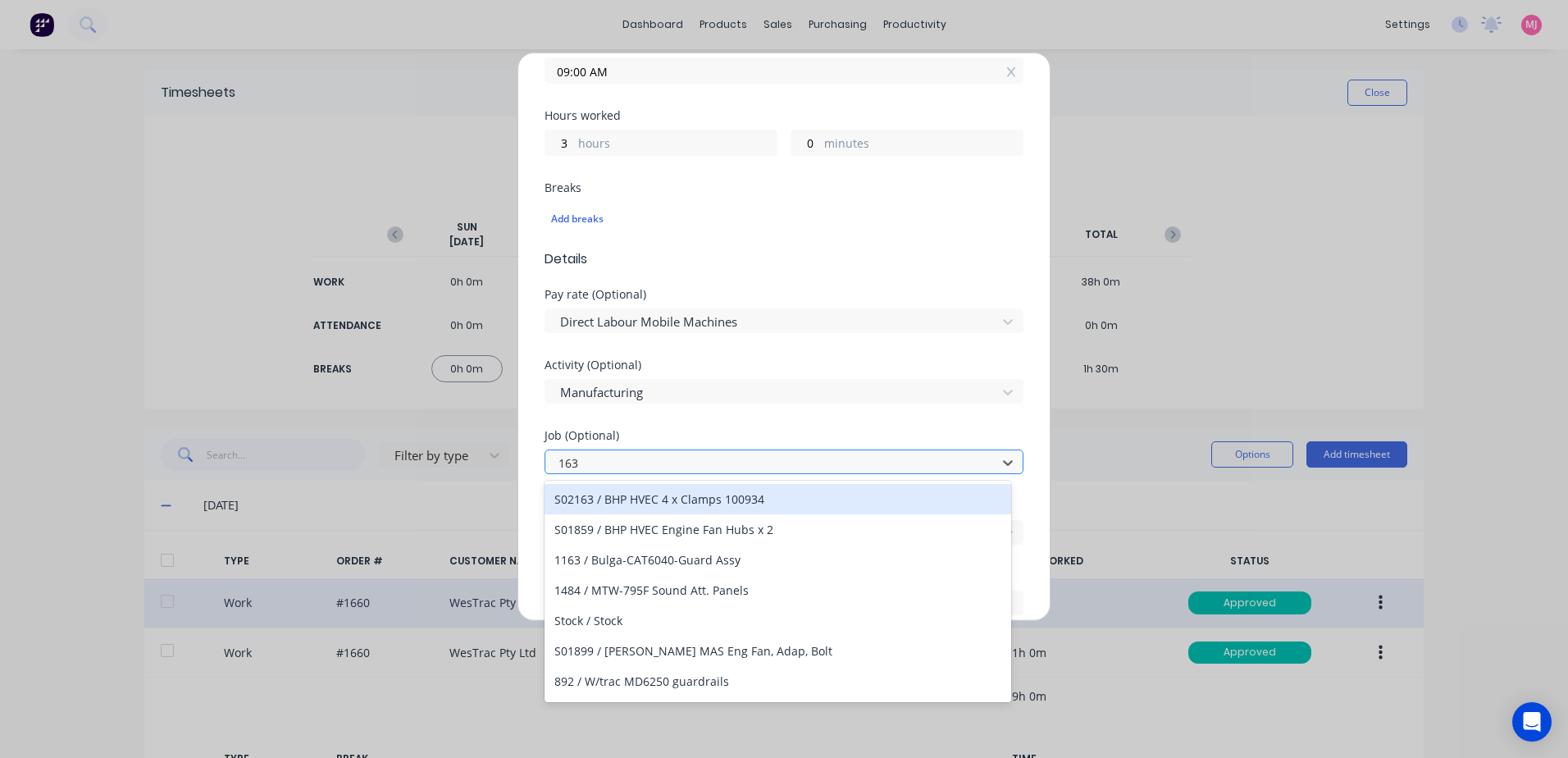
type input "1634"
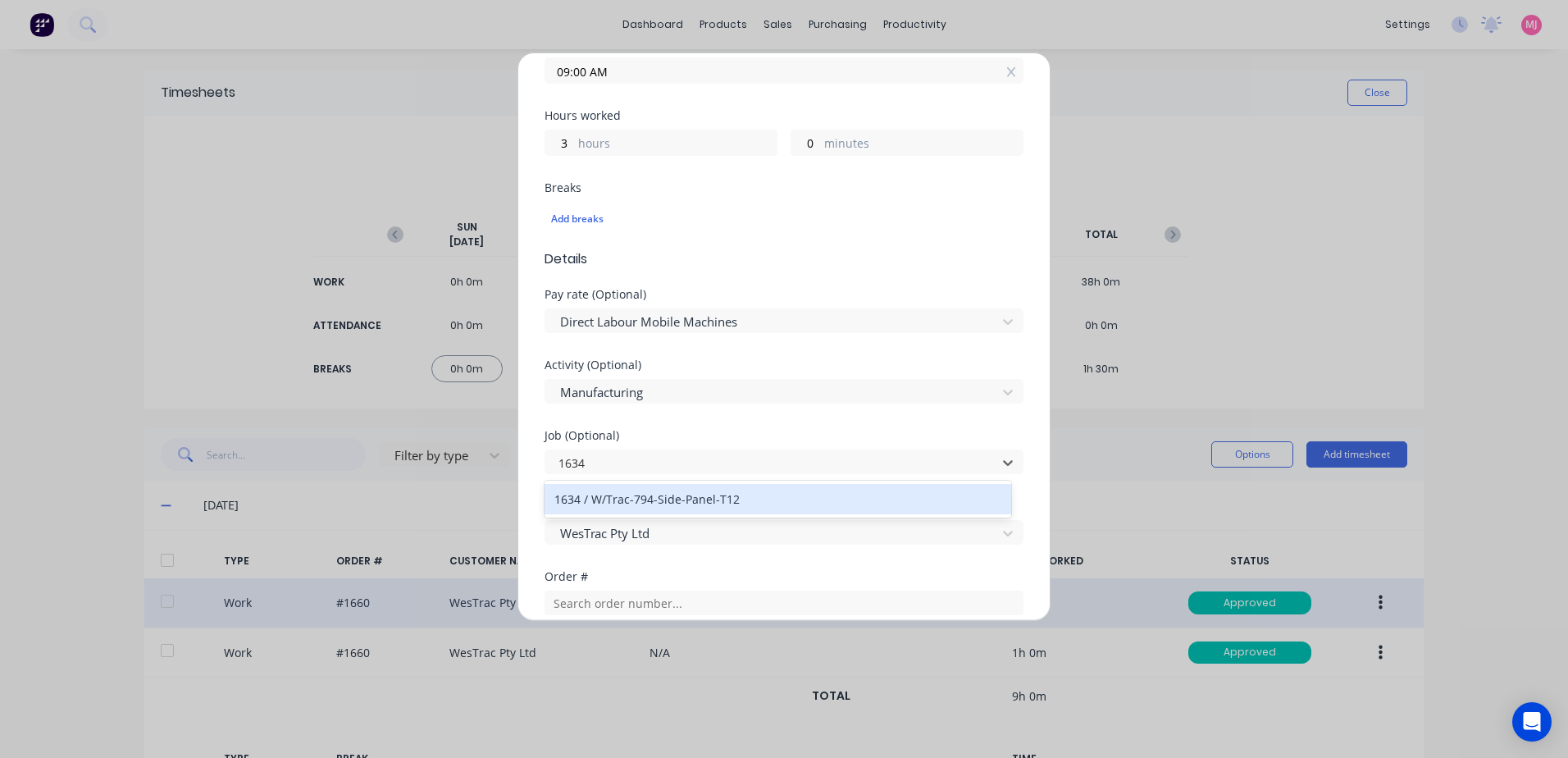
click at [660, 500] on div "1634 / W/Trac-794-Side-Panel-T12" at bounding box center [778, 499] width 467 height 31
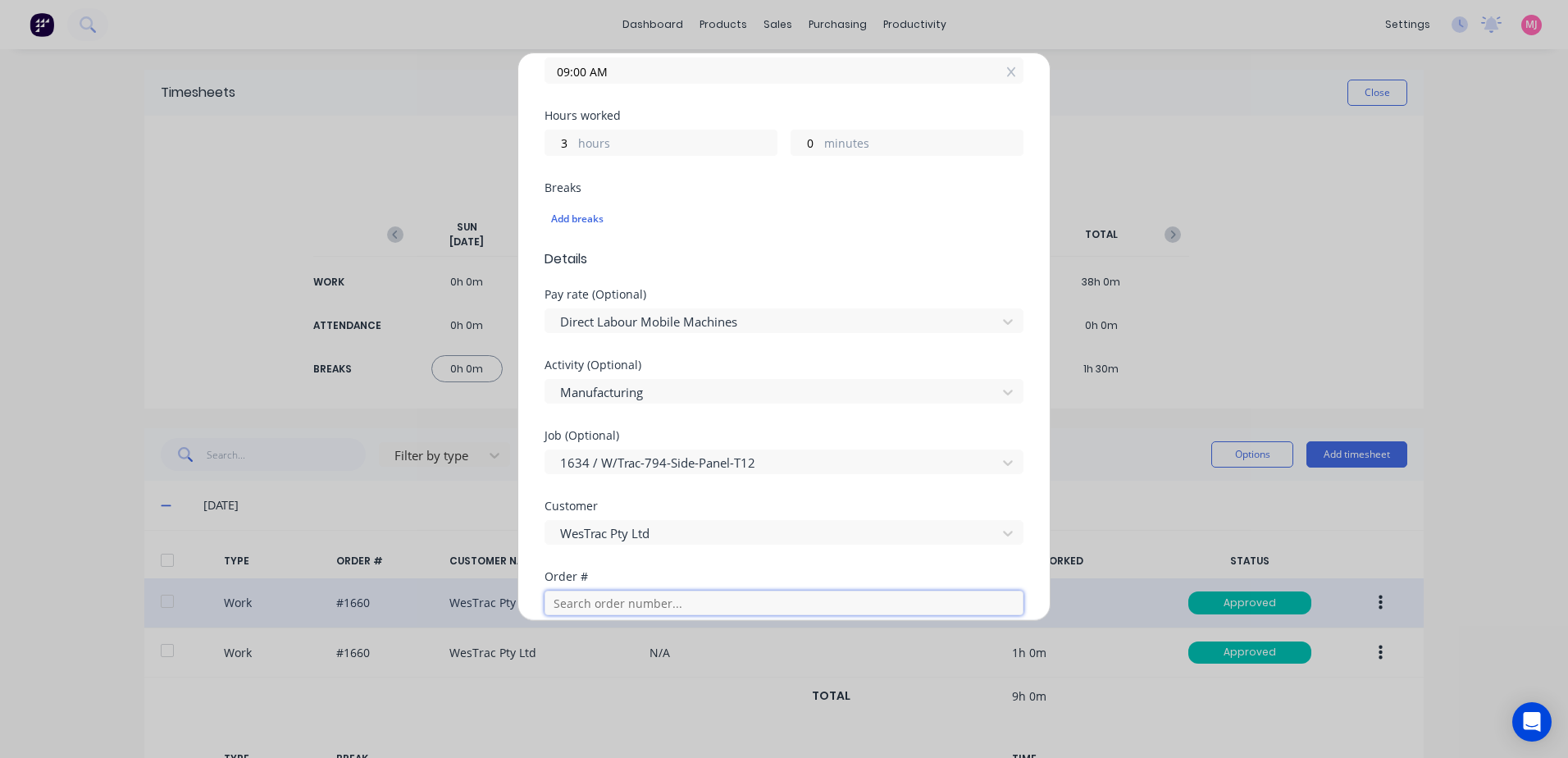
click at [627, 606] on input "text" at bounding box center [784, 602] width 479 height 25
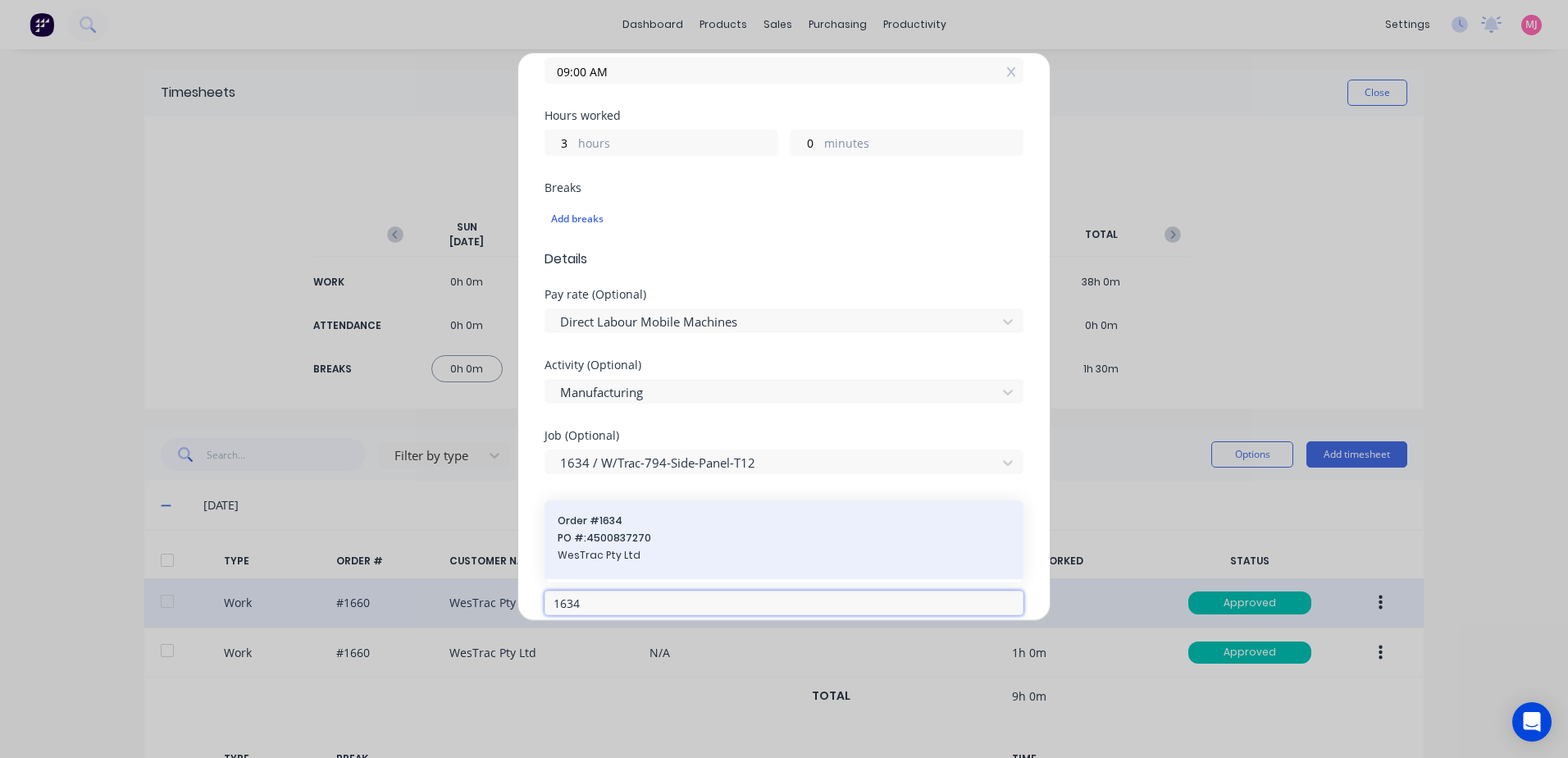
type input "1634"
click at [622, 532] on span "PO #: 4500837270" at bounding box center [784, 537] width 453 height 15
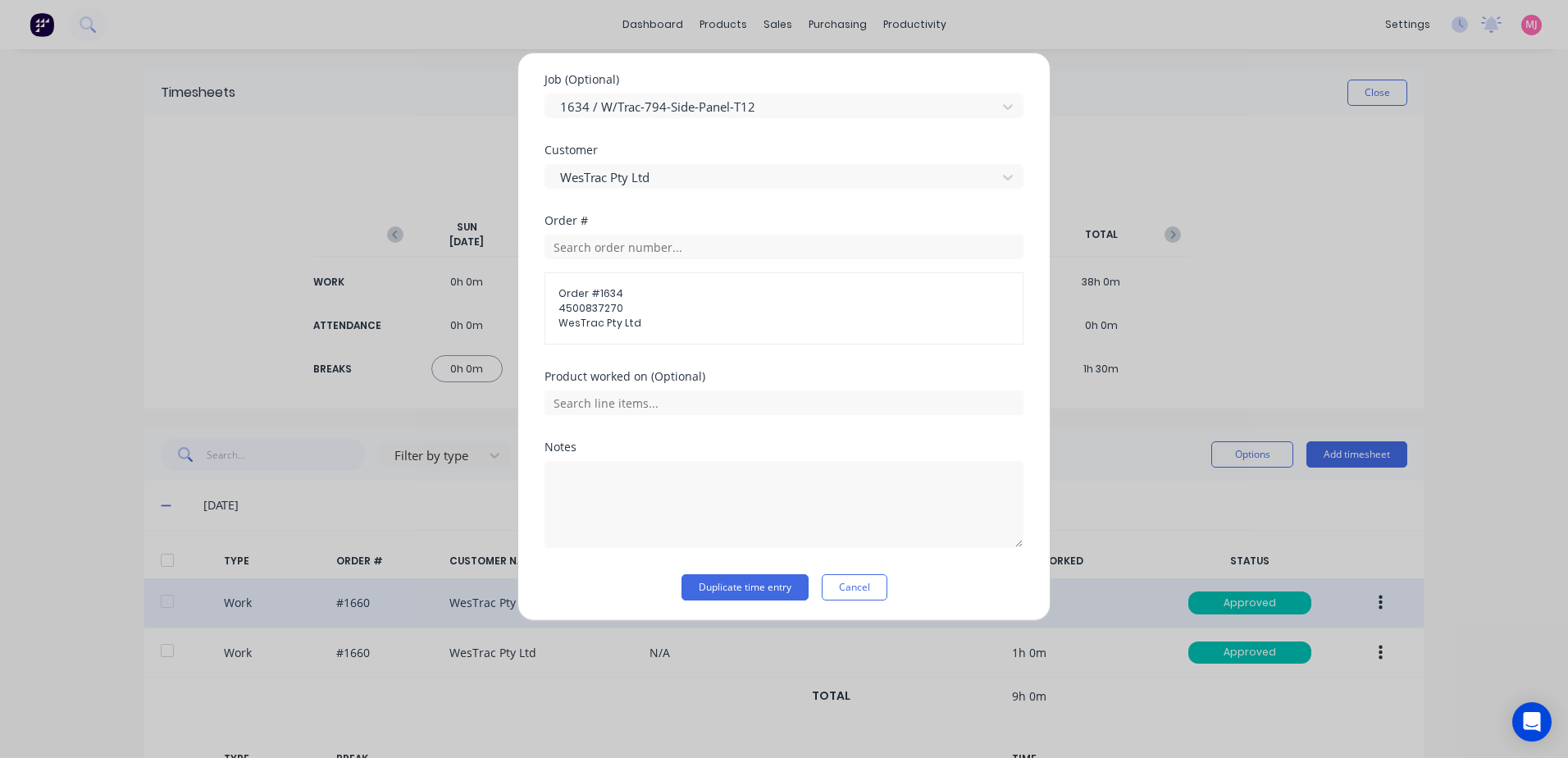
scroll to position [687, 0]
click at [726, 583] on button "Duplicate time entry" at bounding box center [744, 584] width 127 height 27
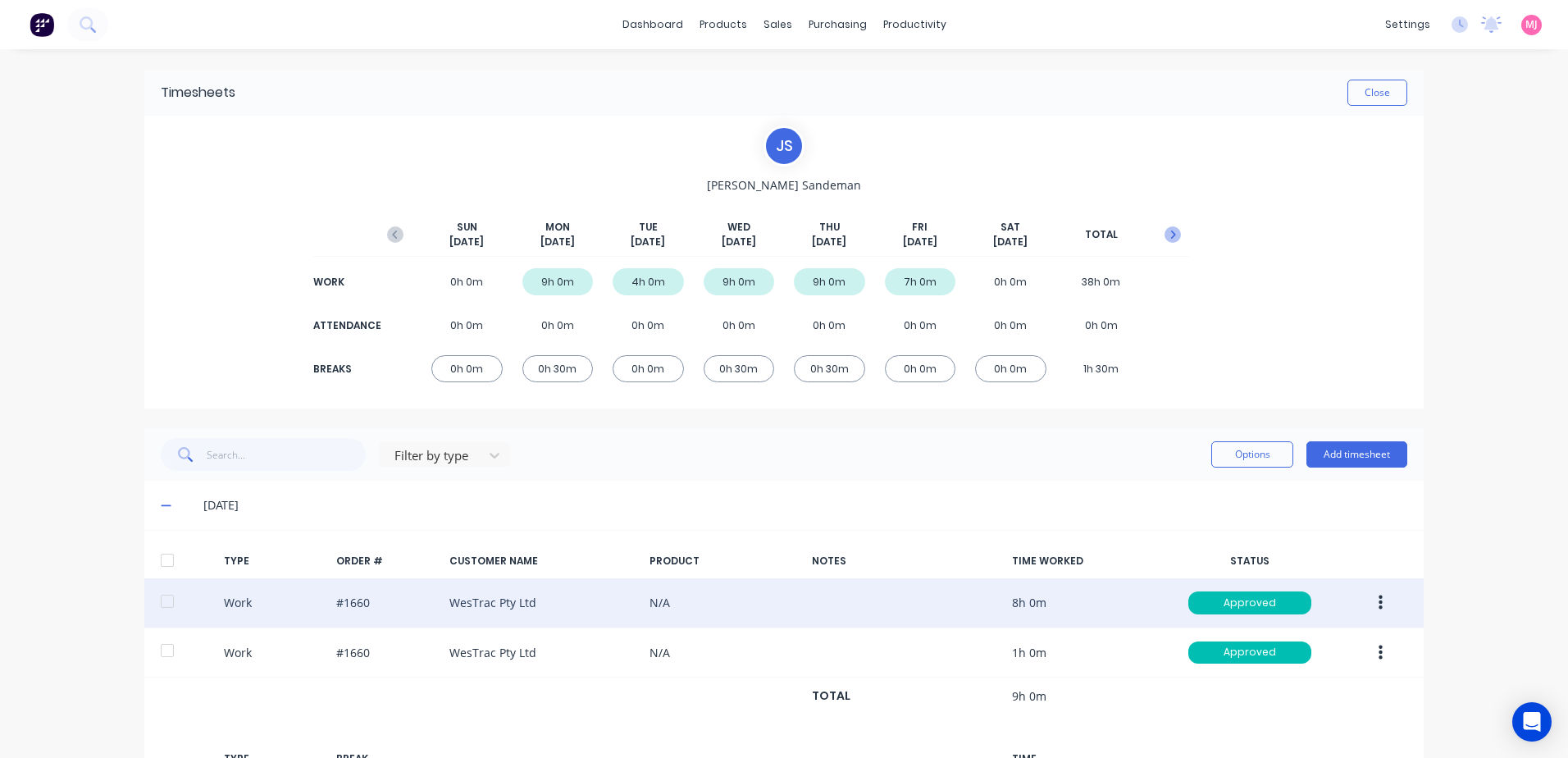
click at [1164, 234] on icon "button" at bounding box center [1172, 234] width 17 height 17
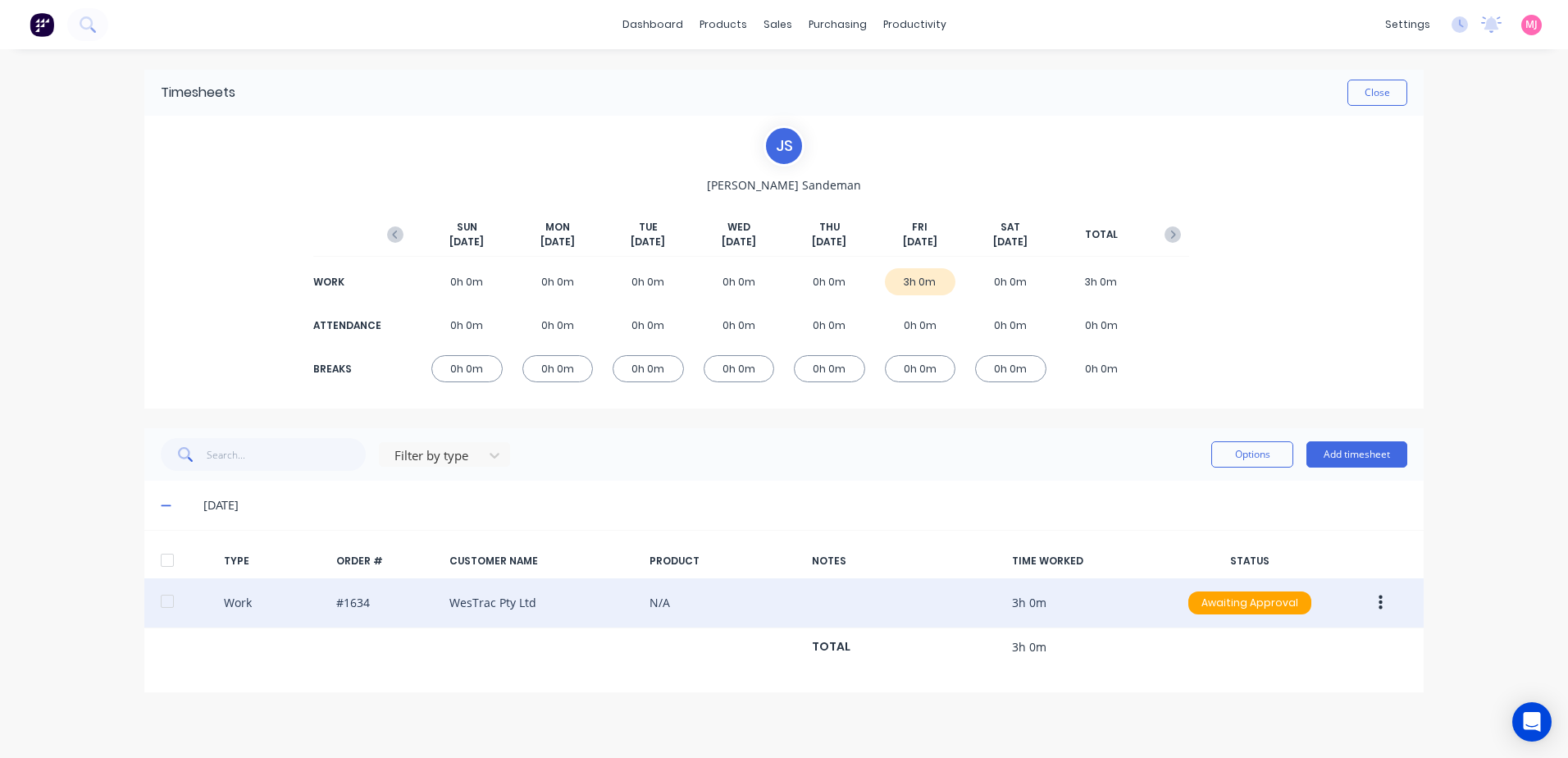
click at [1380, 605] on icon "button" at bounding box center [1381, 602] width 4 height 18
click at [1271, 571] on div "Duplicate" at bounding box center [1322, 574] width 126 height 24
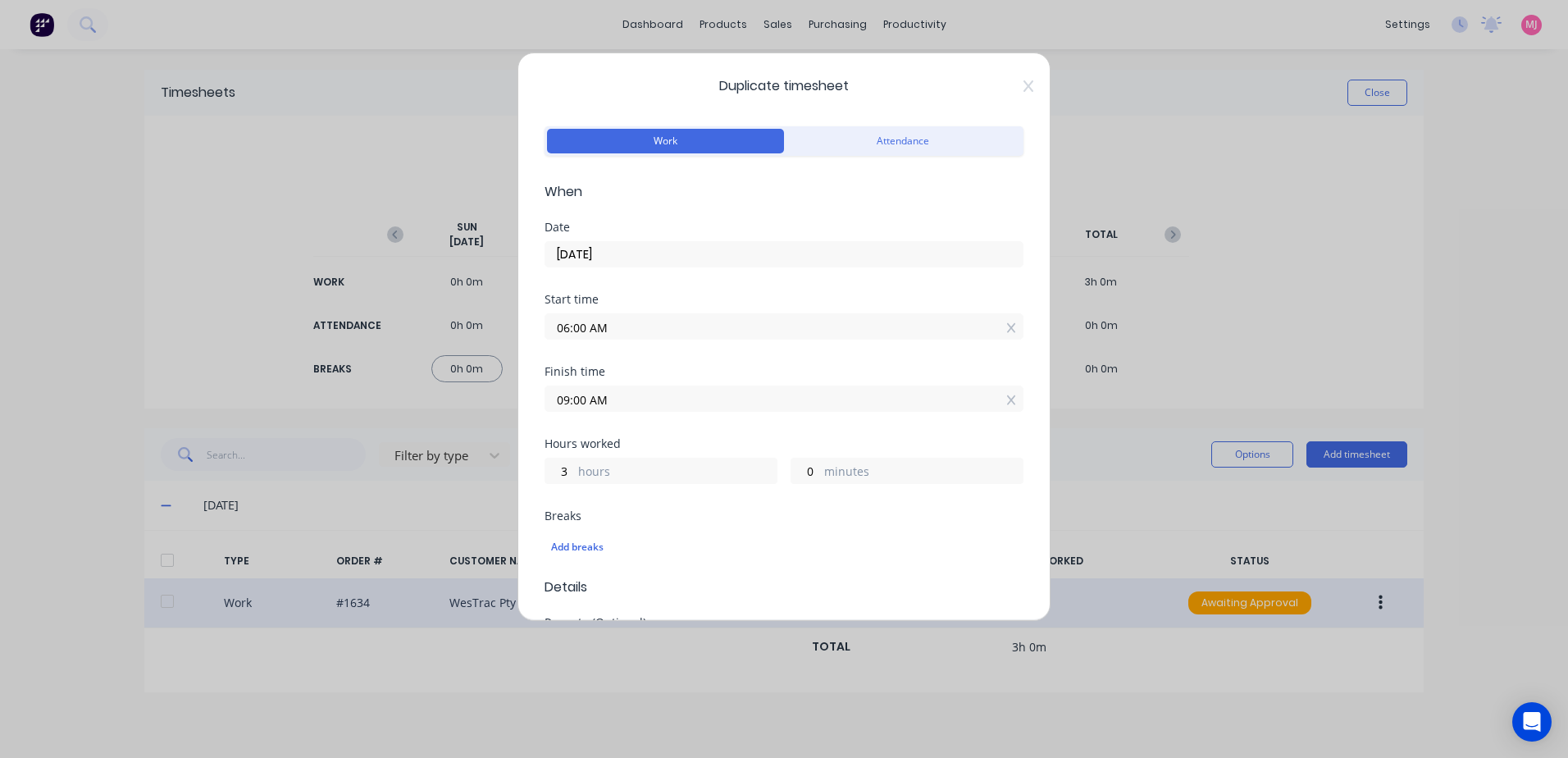
click at [620, 326] on input "06:00 AM" at bounding box center [784, 326] width 477 height 25
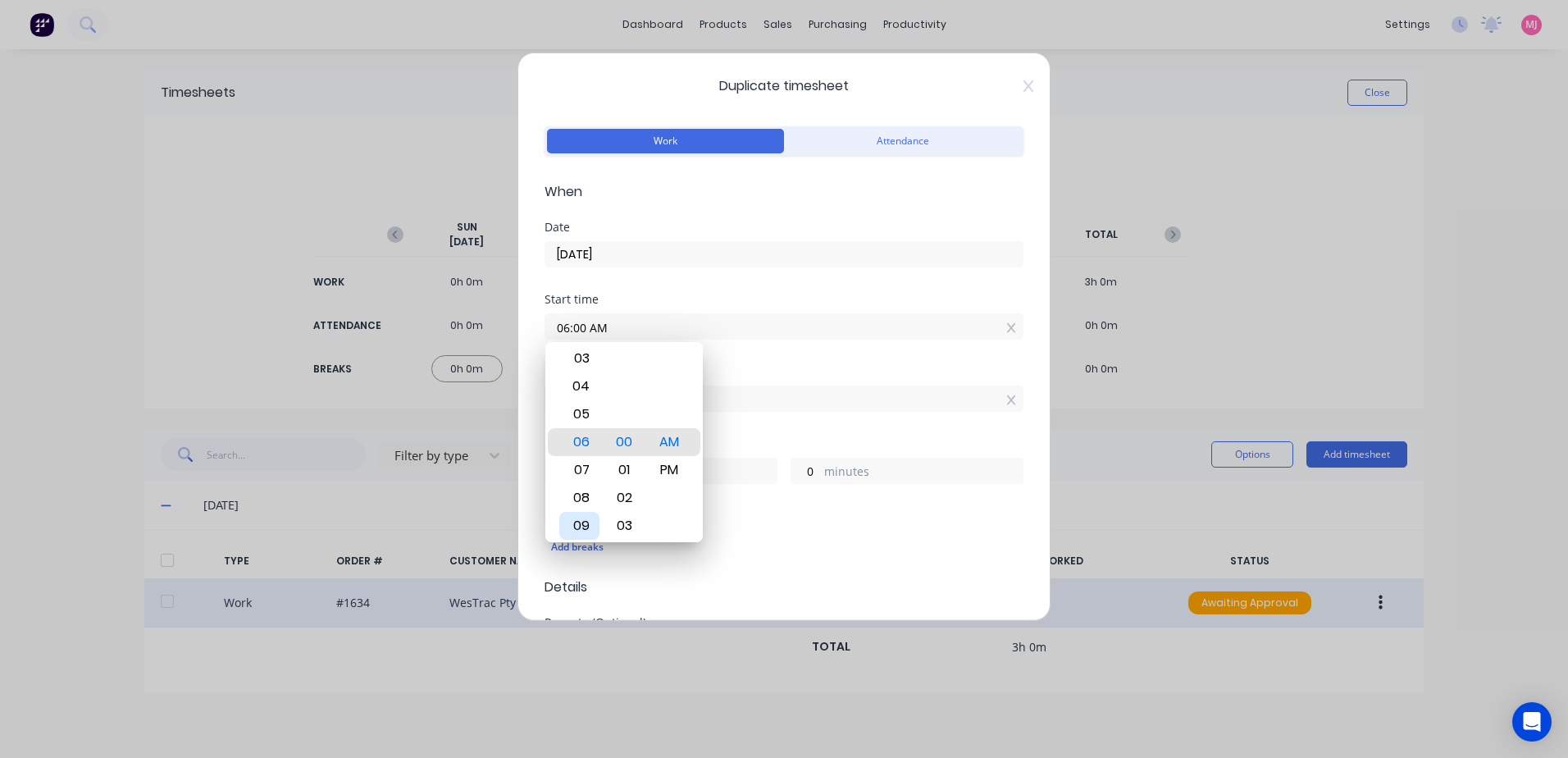
drag, startPoint x: 578, startPoint y: 524, endPoint x: 710, endPoint y: 455, distance: 148.9
click at [588, 512] on div "09" at bounding box center [579, 526] width 40 height 28
type input "07:00 AM"
type input "2"
click at [750, 425] on div "Finish time 09:00 AM" at bounding box center [784, 402] width 479 height 72
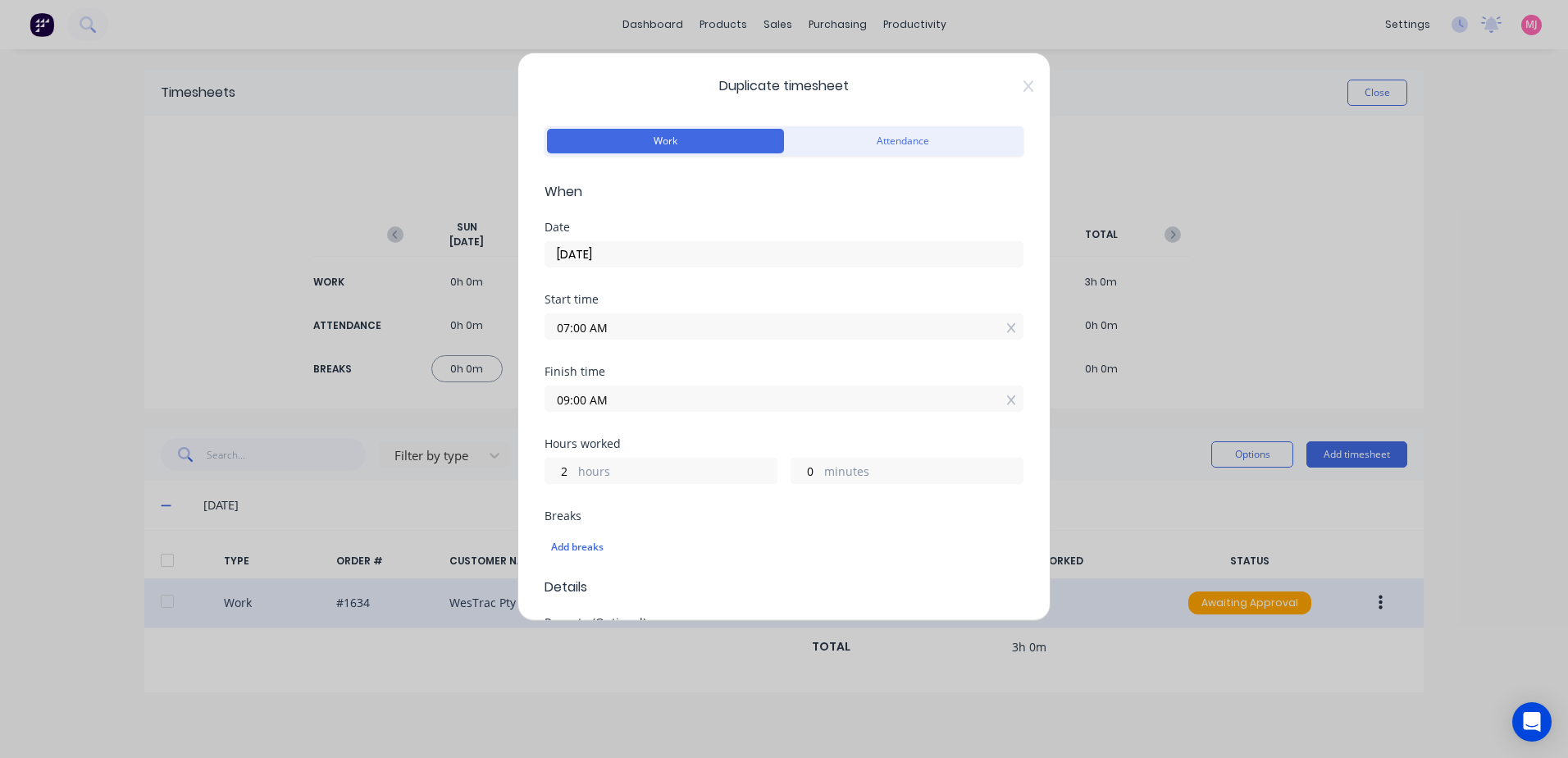
click at [606, 398] on input "09:00 AM" at bounding box center [784, 398] width 477 height 25
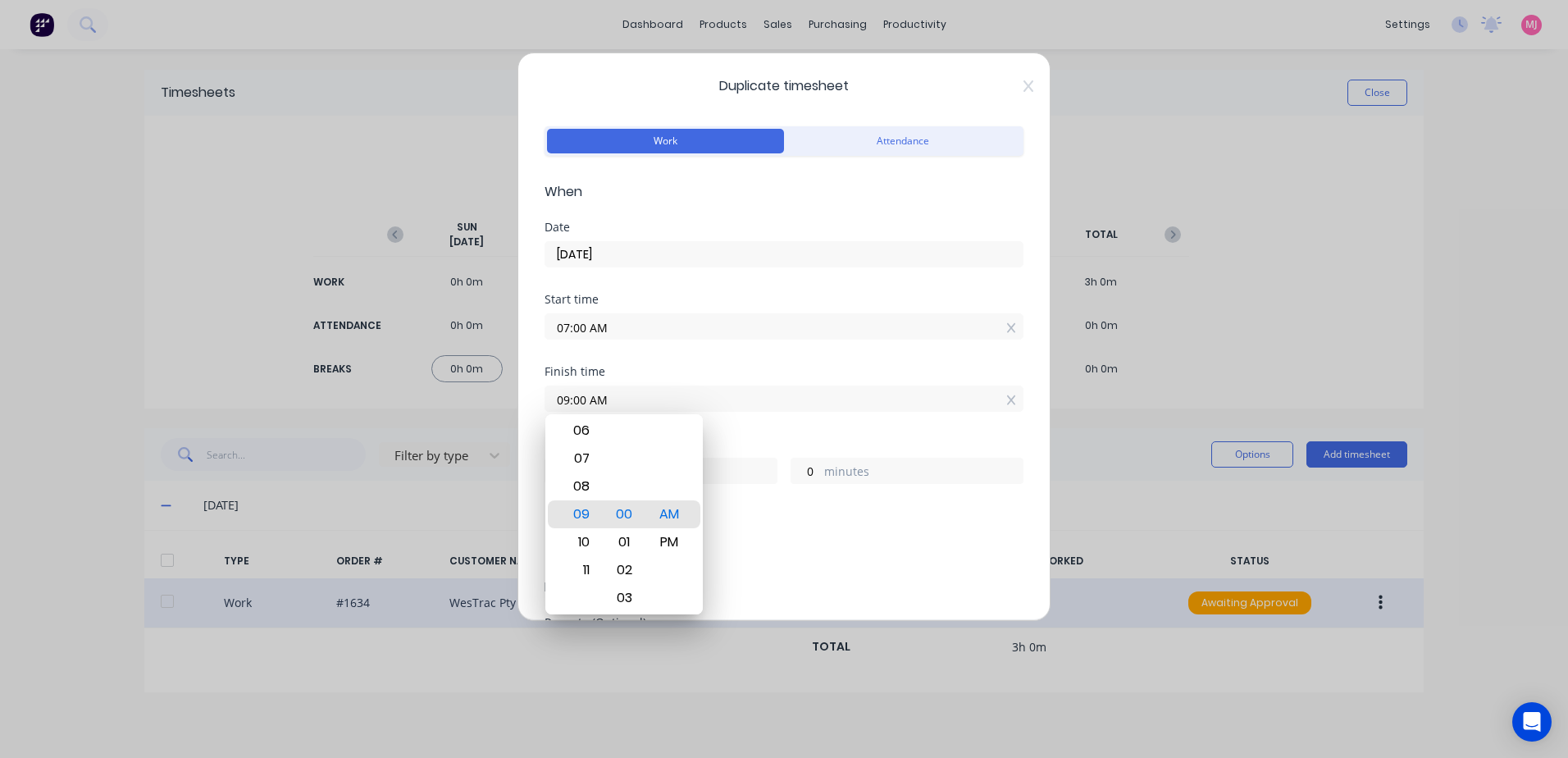
click at [615, 327] on input "07:00 AM" at bounding box center [784, 326] width 477 height 25
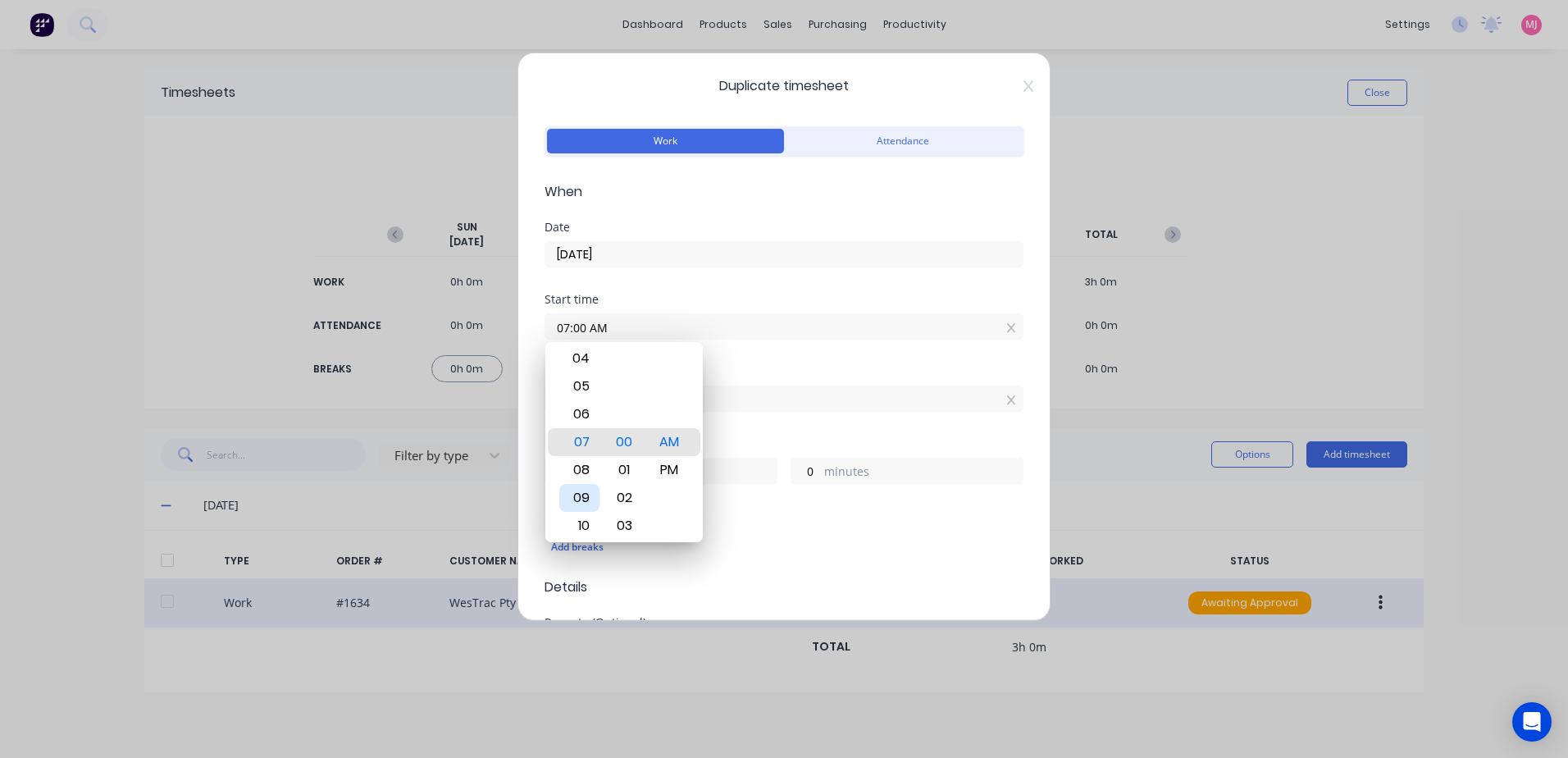
click at [574, 495] on div "09" at bounding box center [579, 498] width 40 height 28
type input "09:00 AM"
type input "0"
click at [765, 355] on div "Start time 09:00 AM" at bounding box center [784, 329] width 479 height 72
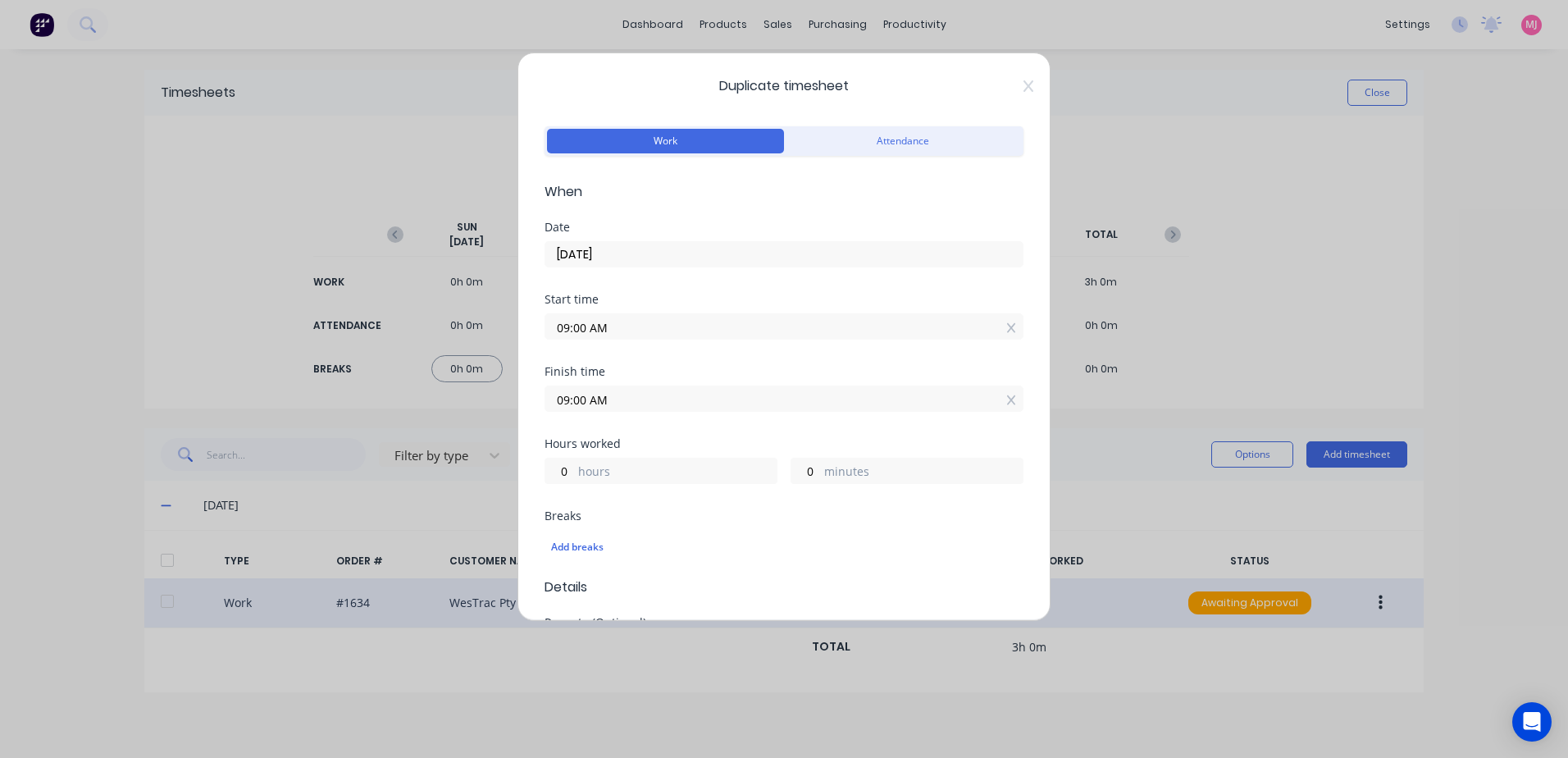
click at [689, 395] on input "09:00 AM" at bounding box center [784, 398] width 477 height 25
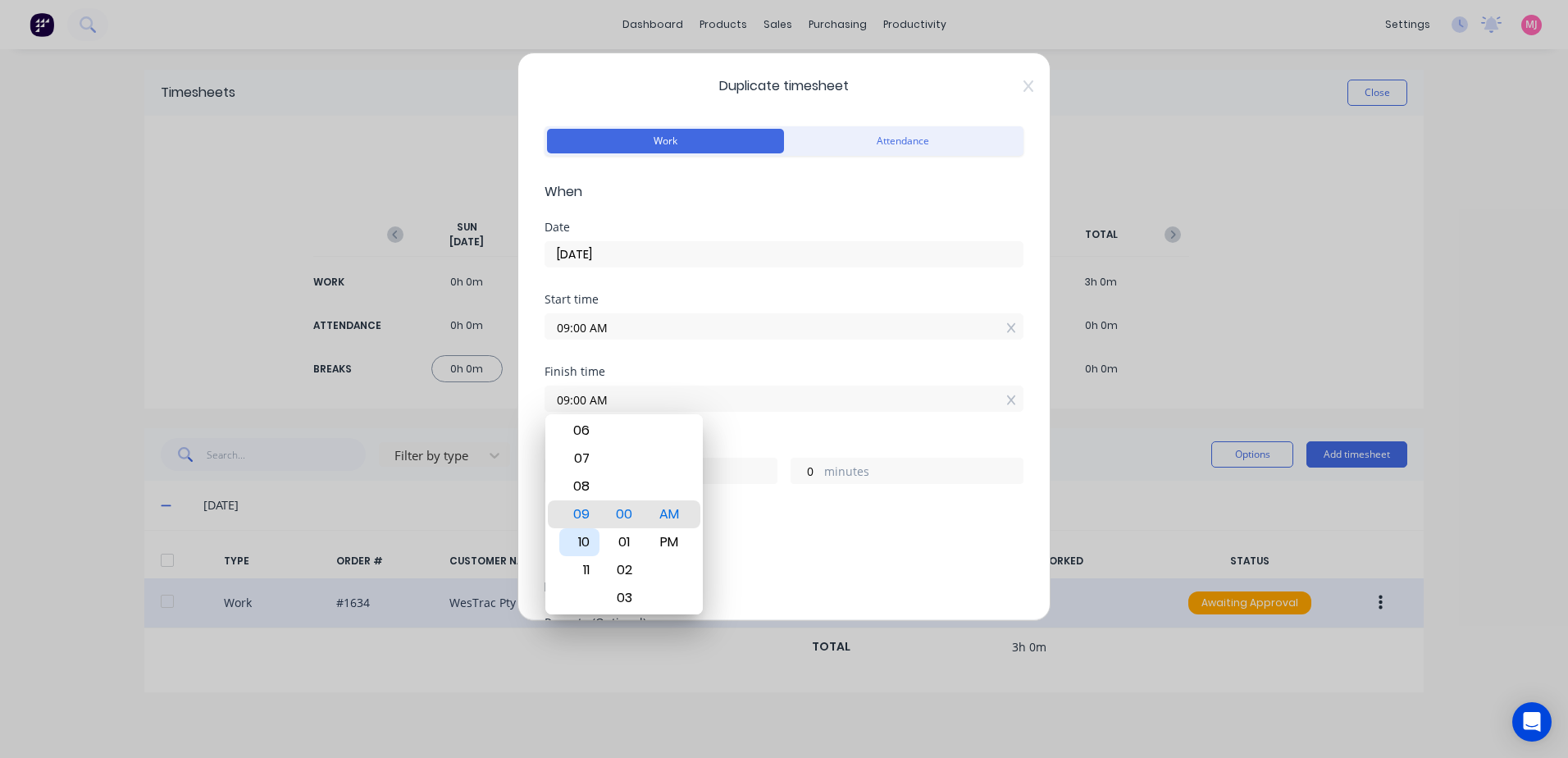
click at [585, 537] on div "10" at bounding box center [579, 542] width 40 height 28
type input "10:00 AM"
type input "1"
click at [760, 430] on div "Finish time 10:00 AM" at bounding box center [784, 402] width 479 height 72
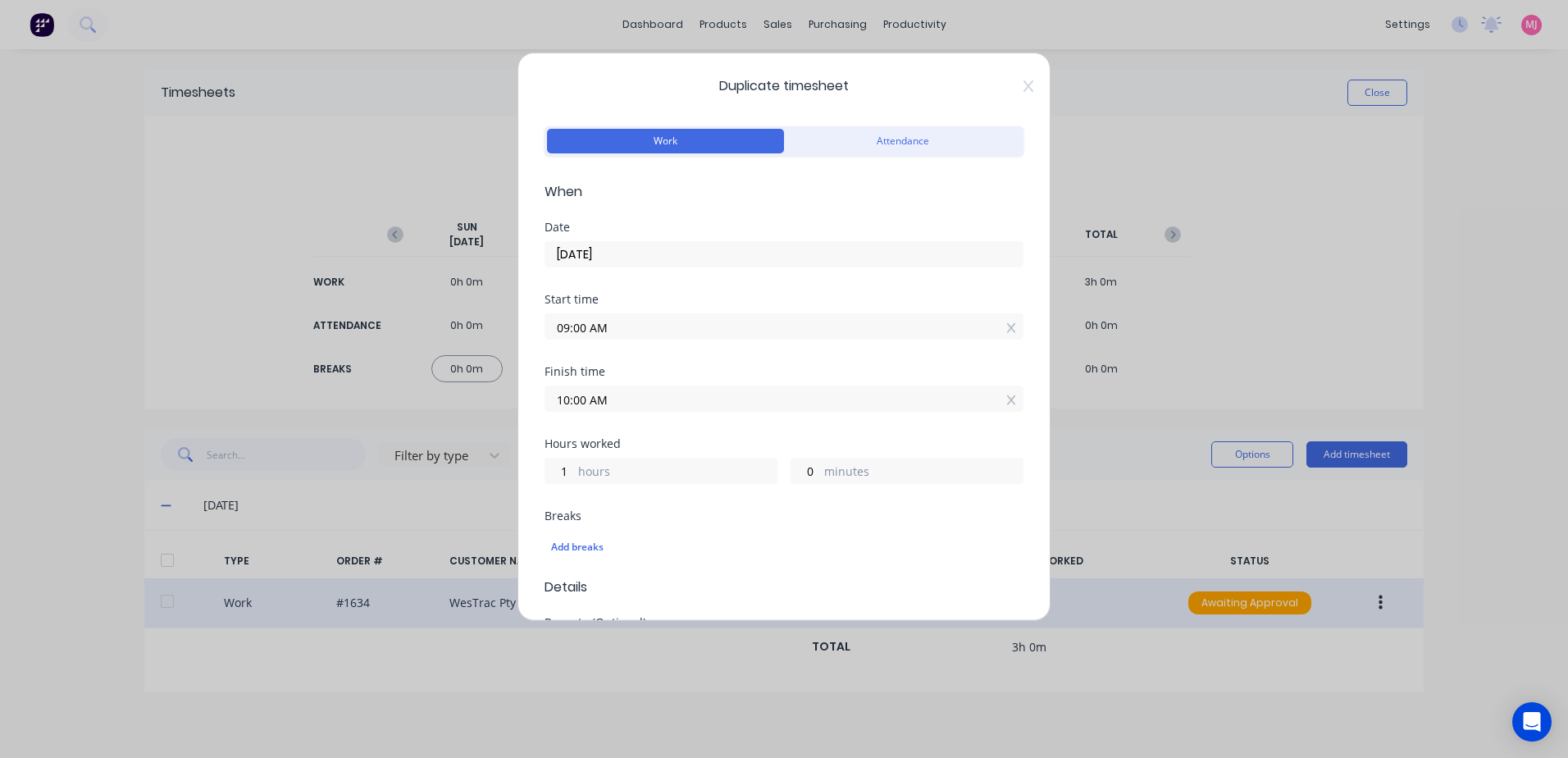
scroll to position [246, 0]
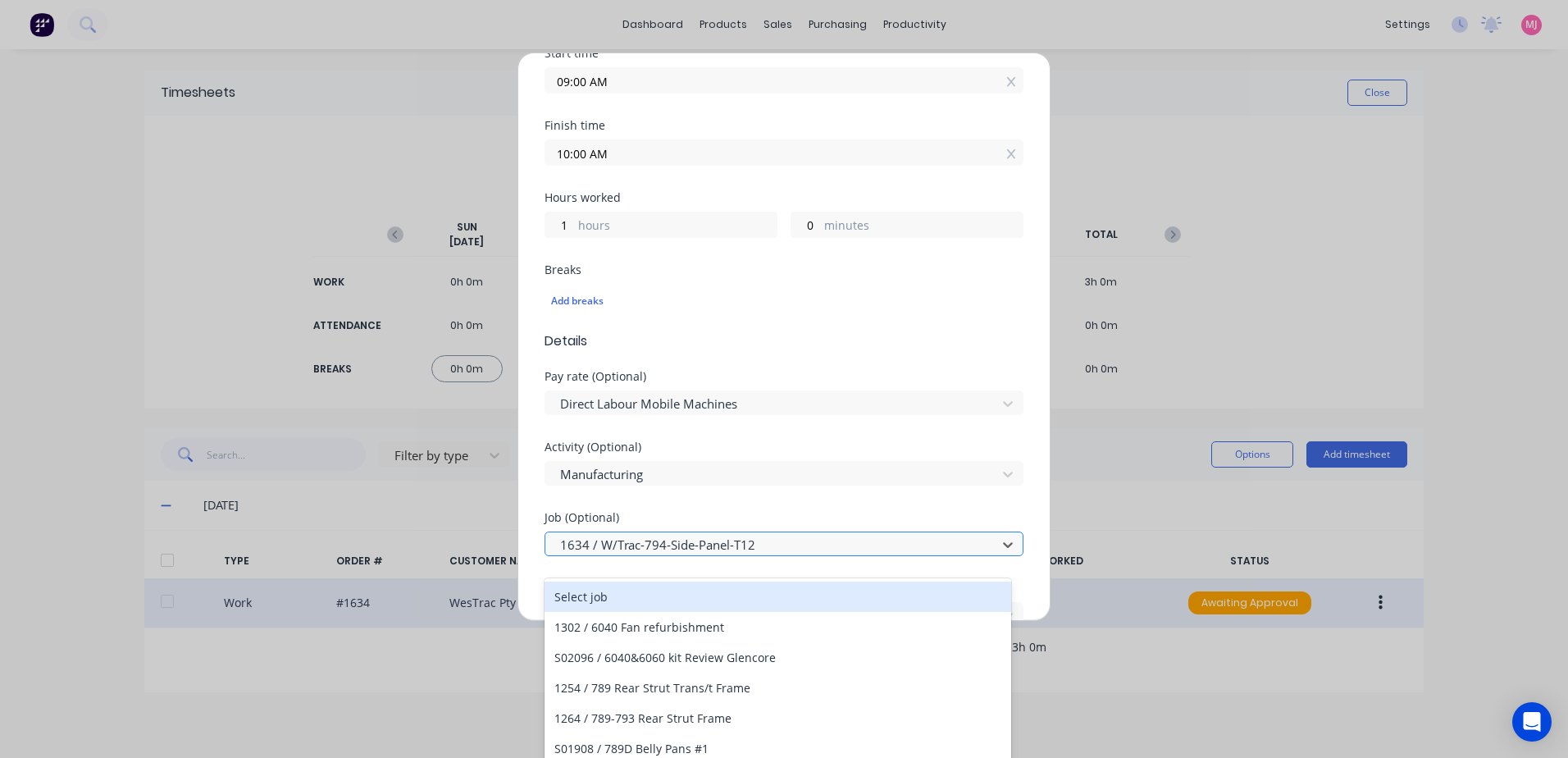
click at [586, 546] on div at bounding box center [773, 544] width 430 height 21
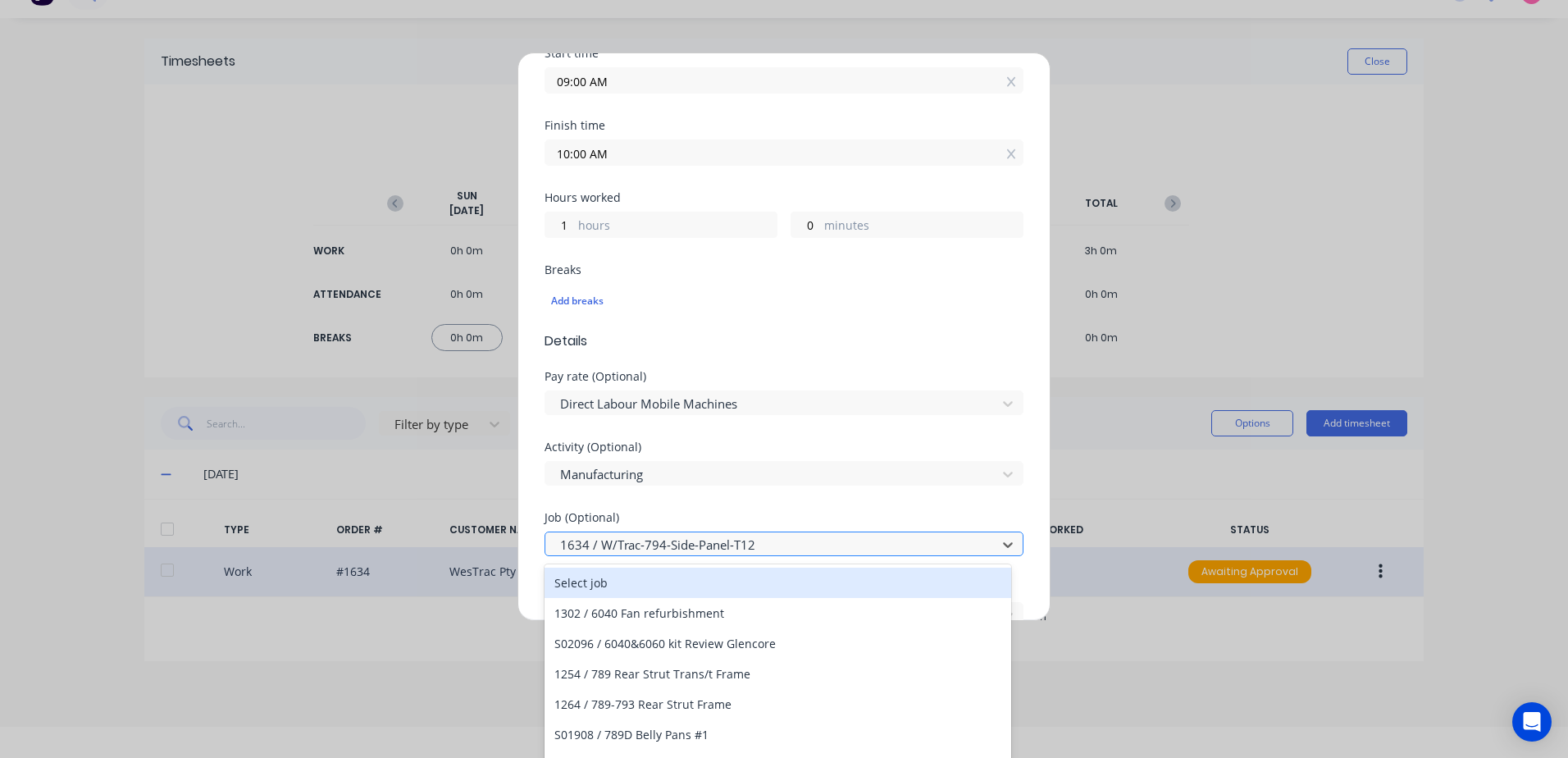
scroll to position [32, 0]
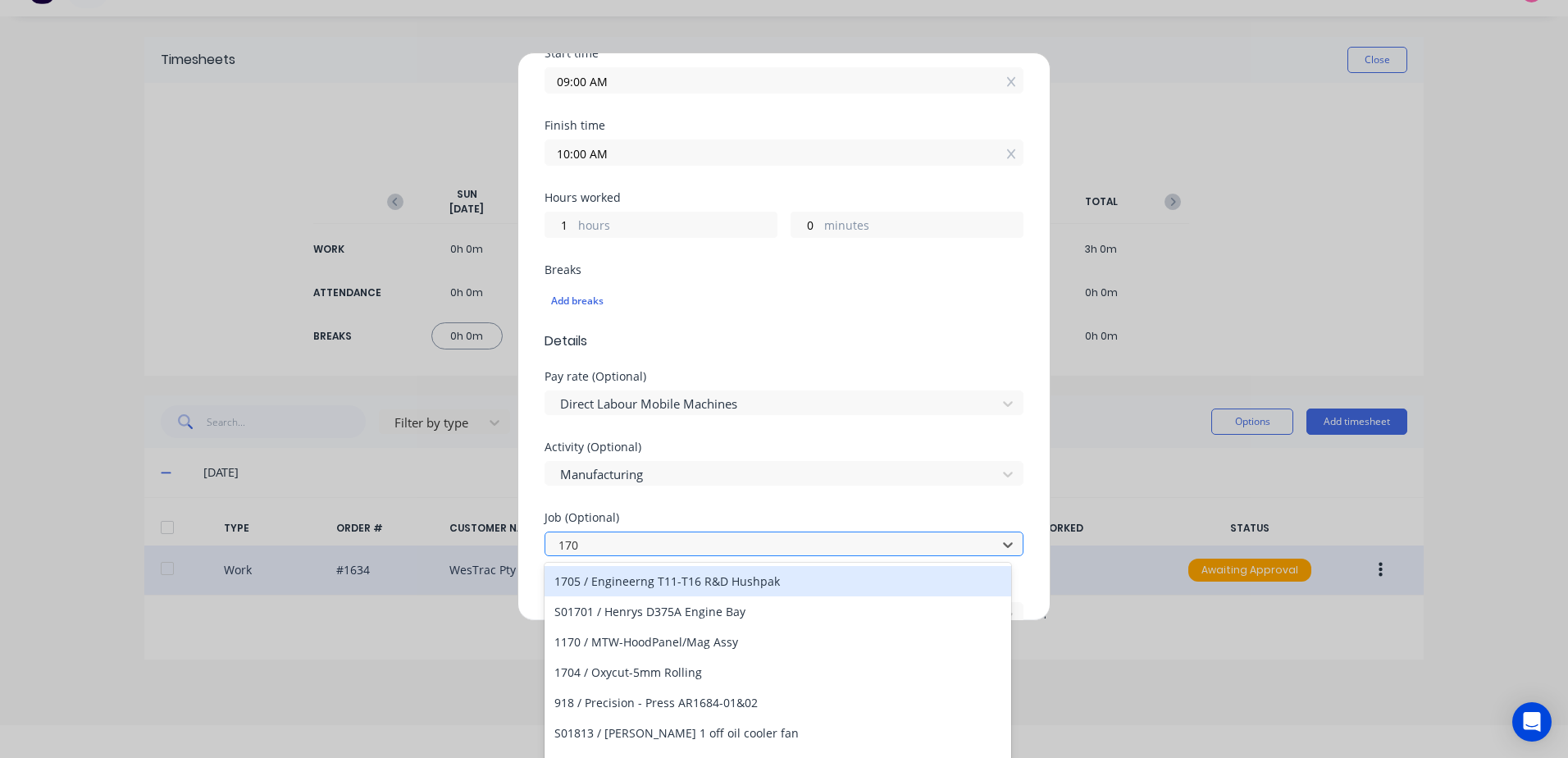
type input "1709"
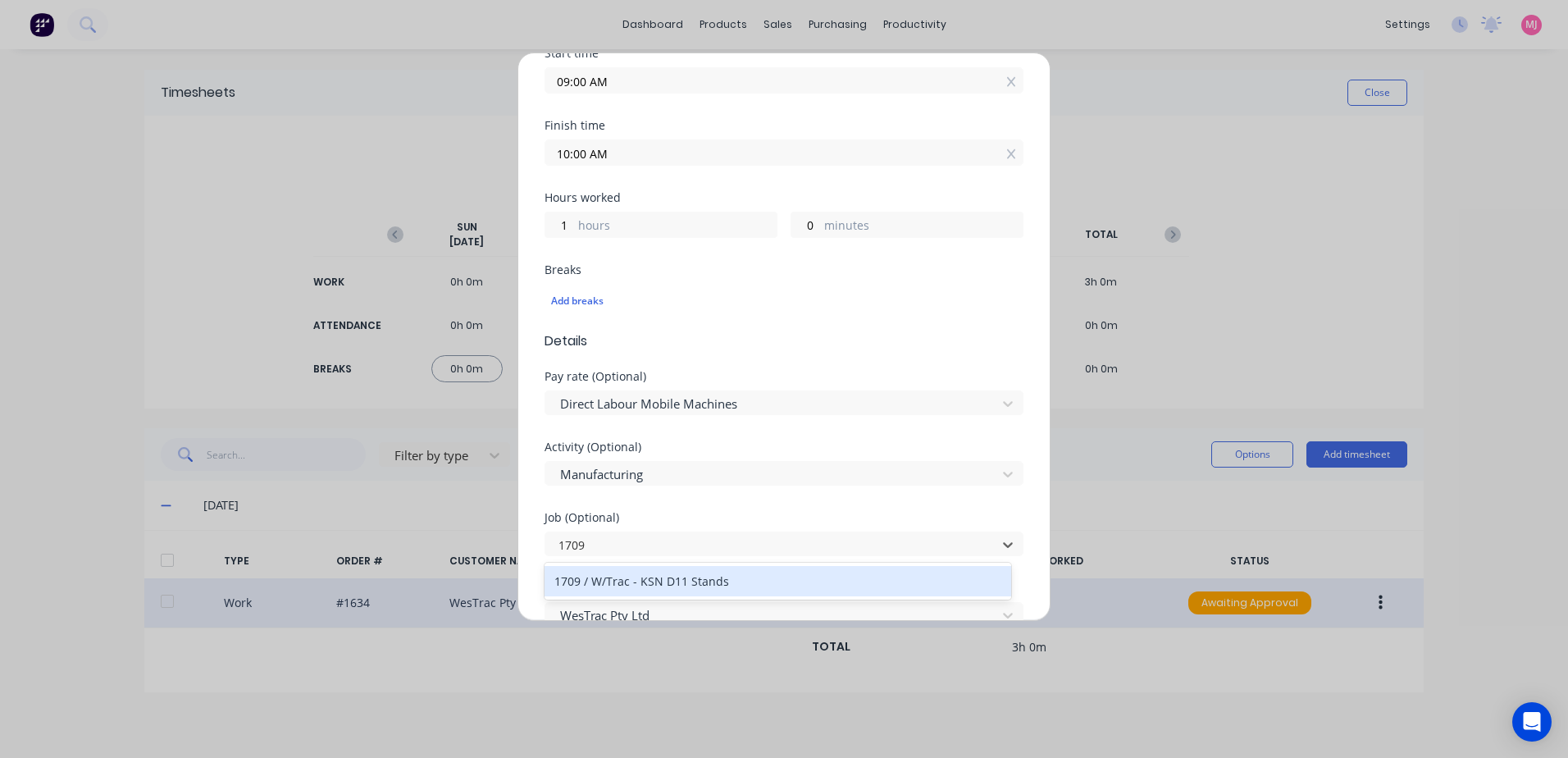
click at [686, 583] on div "1709 / W/Trac - KSN D11 Stands" at bounding box center [778, 581] width 467 height 31
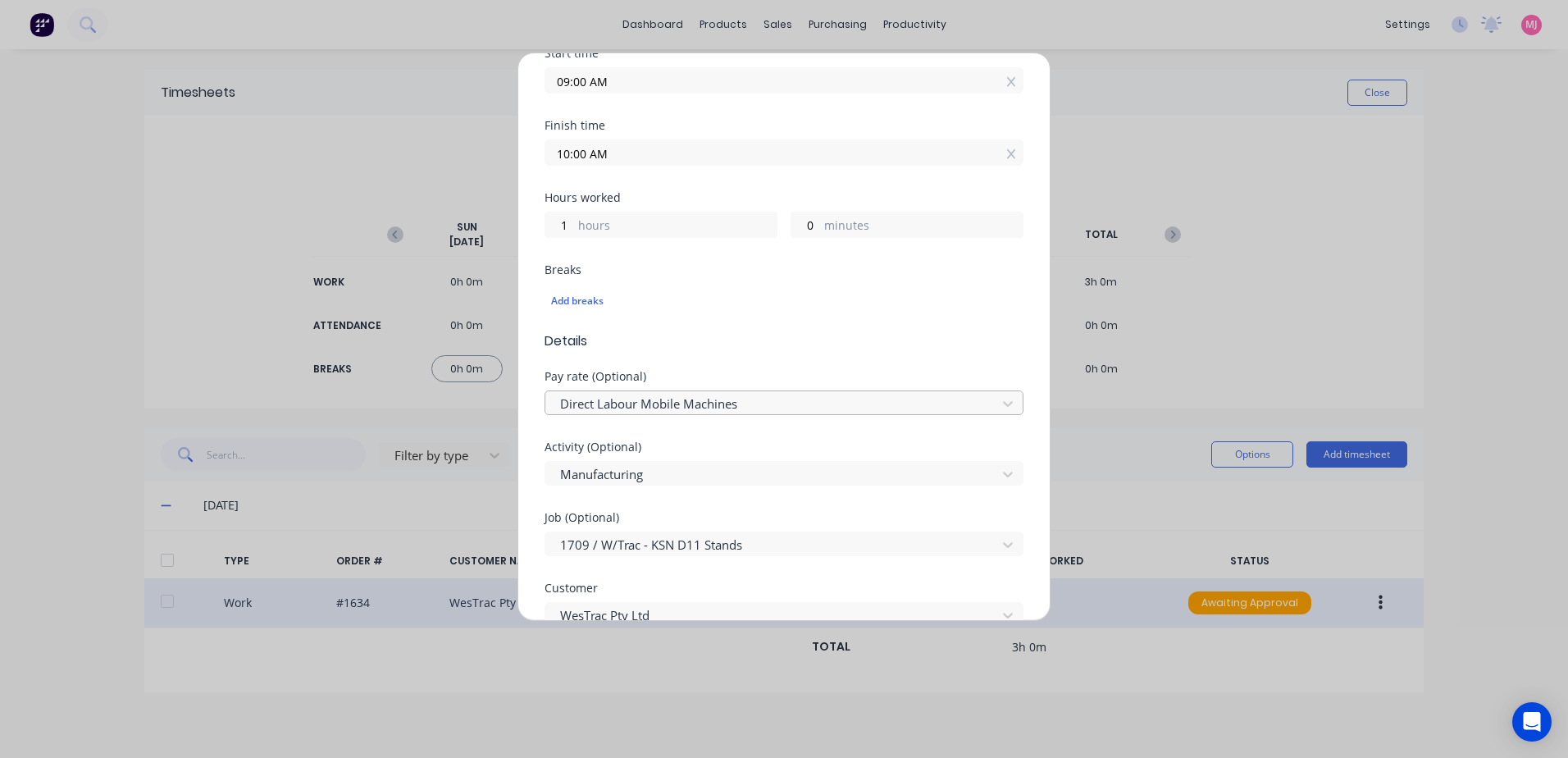
click at [711, 406] on div at bounding box center [773, 404] width 430 height 21
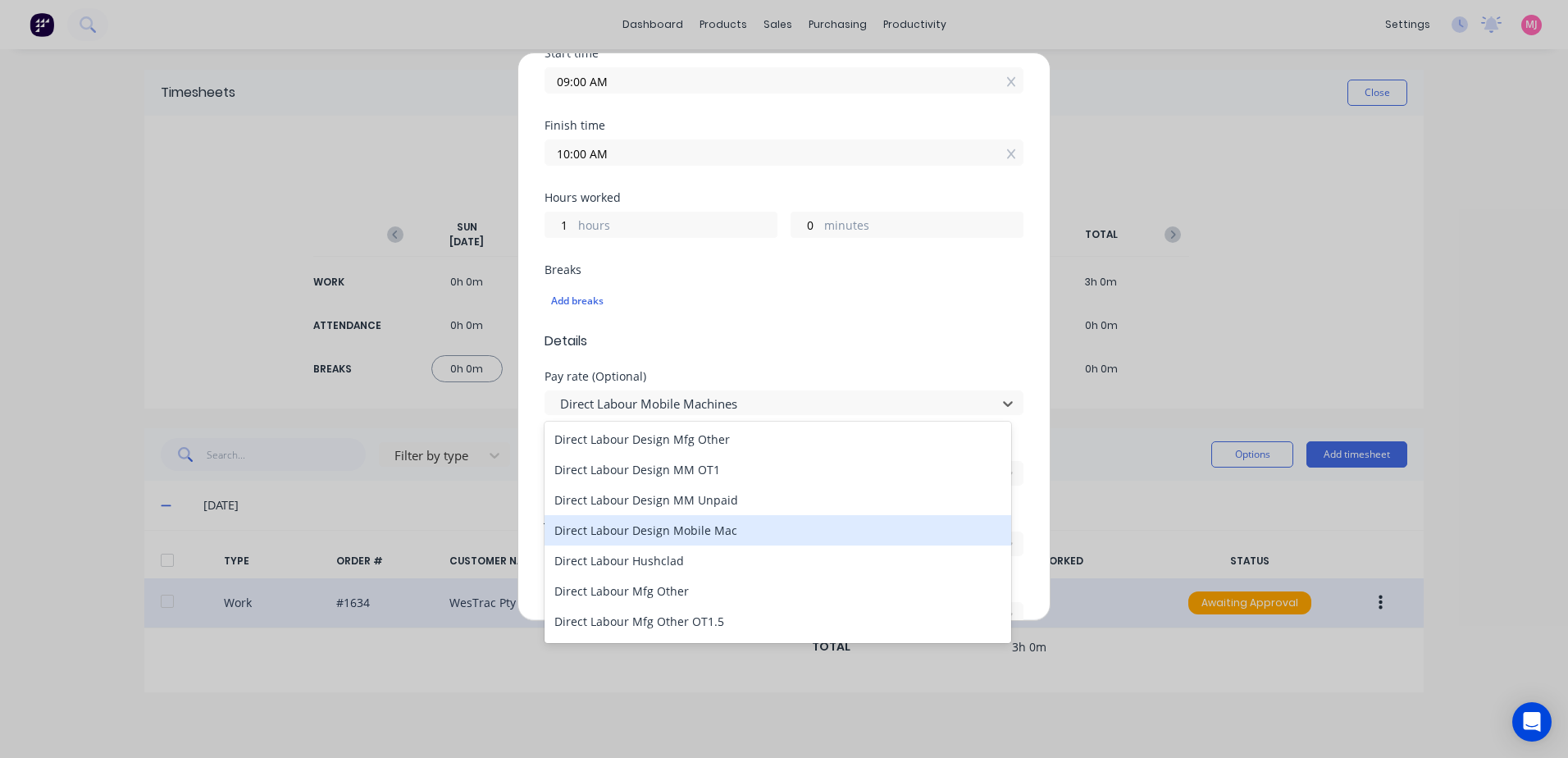
scroll to position [903, 0]
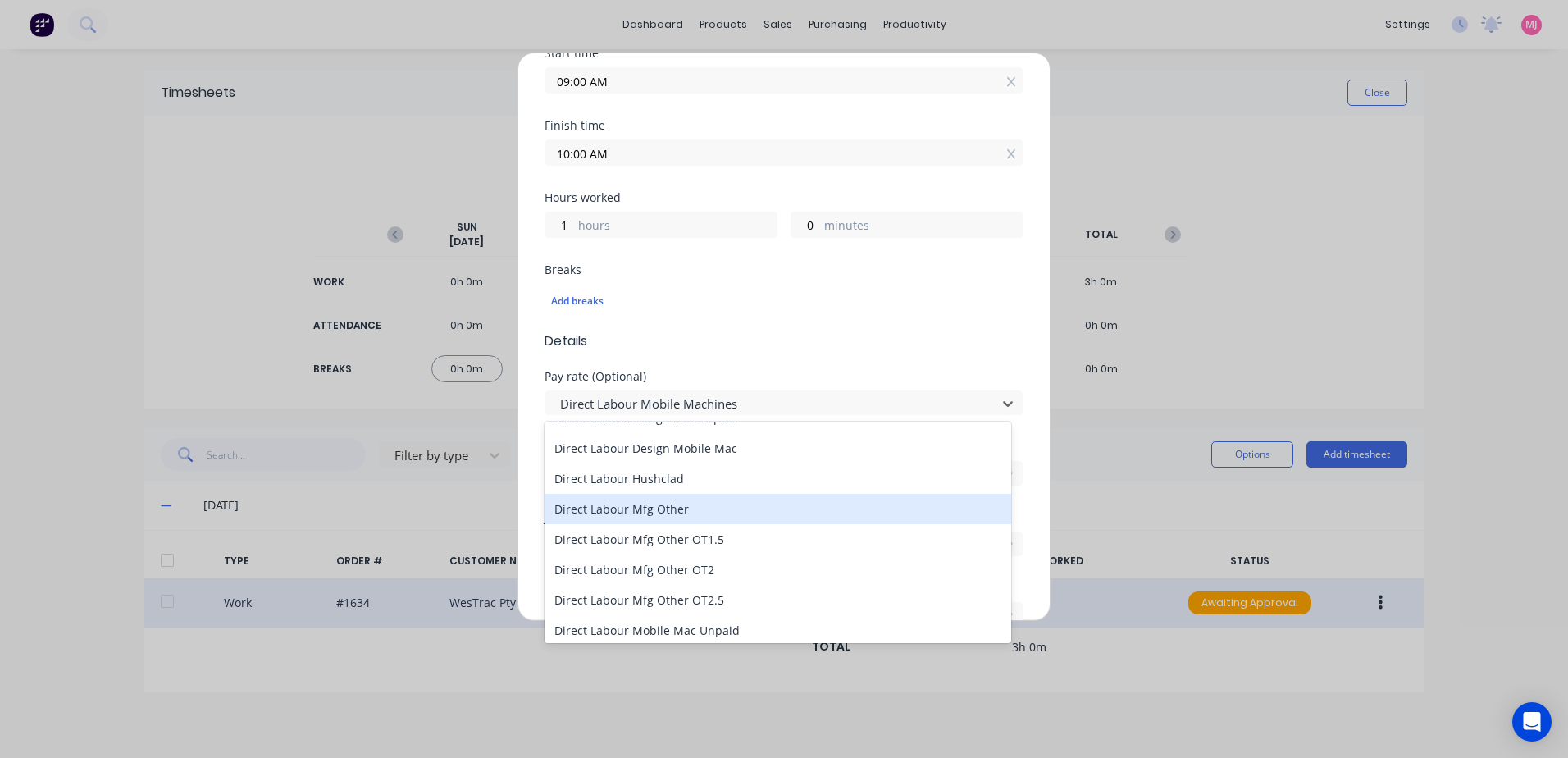
click at [645, 508] on div "Direct Labour Mfg Other" at bounding box center [778, 509] width 467 height 31
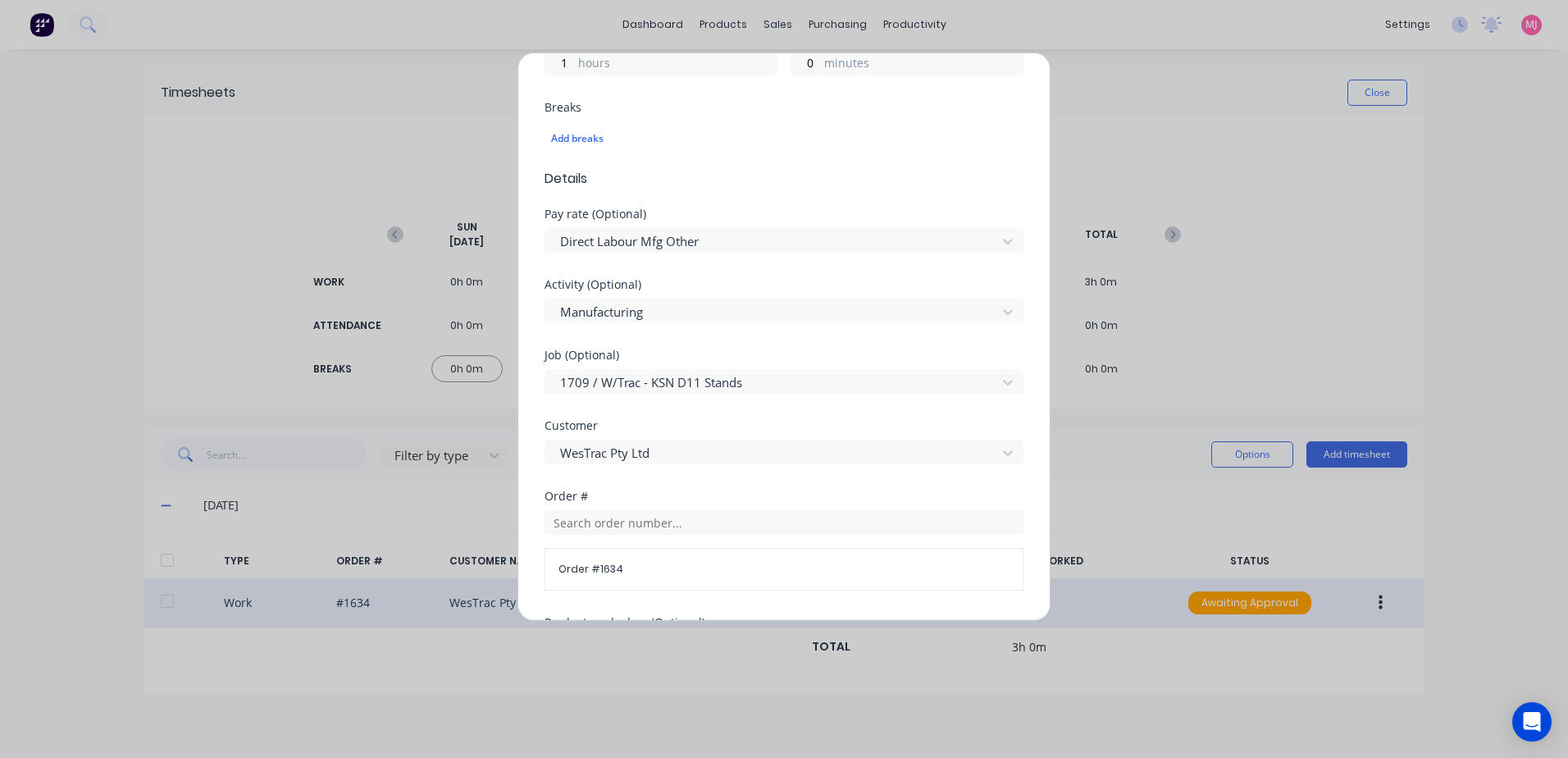
scroll to position [411, 0]
click at [600, 529] on input "text" at bounding box center [784, 521] width 479 height 25
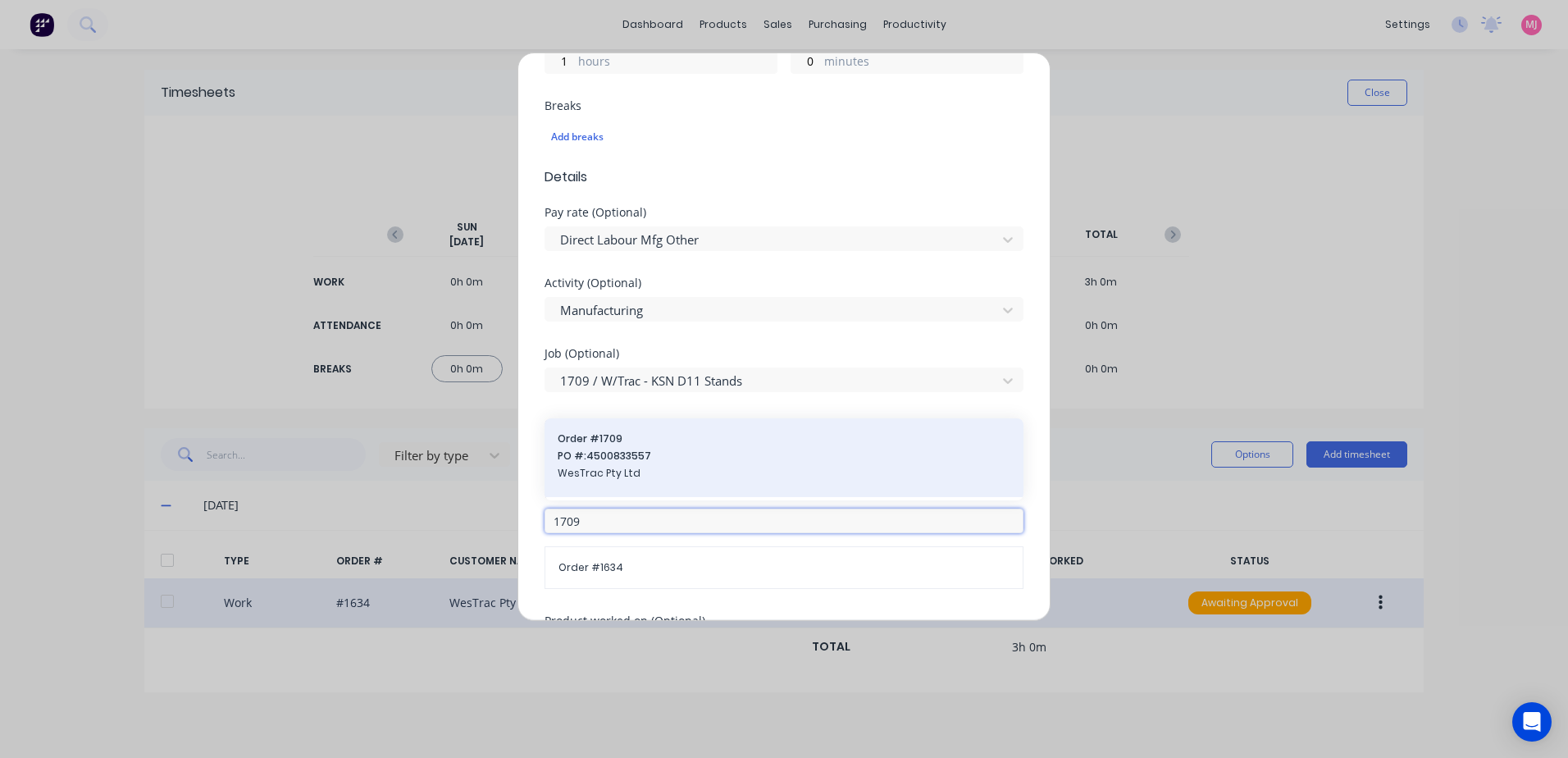
type input "1709"
click at [605, 455] on span "PO #: 4500833557" at bounding box center [784, 456] width 453 height 15
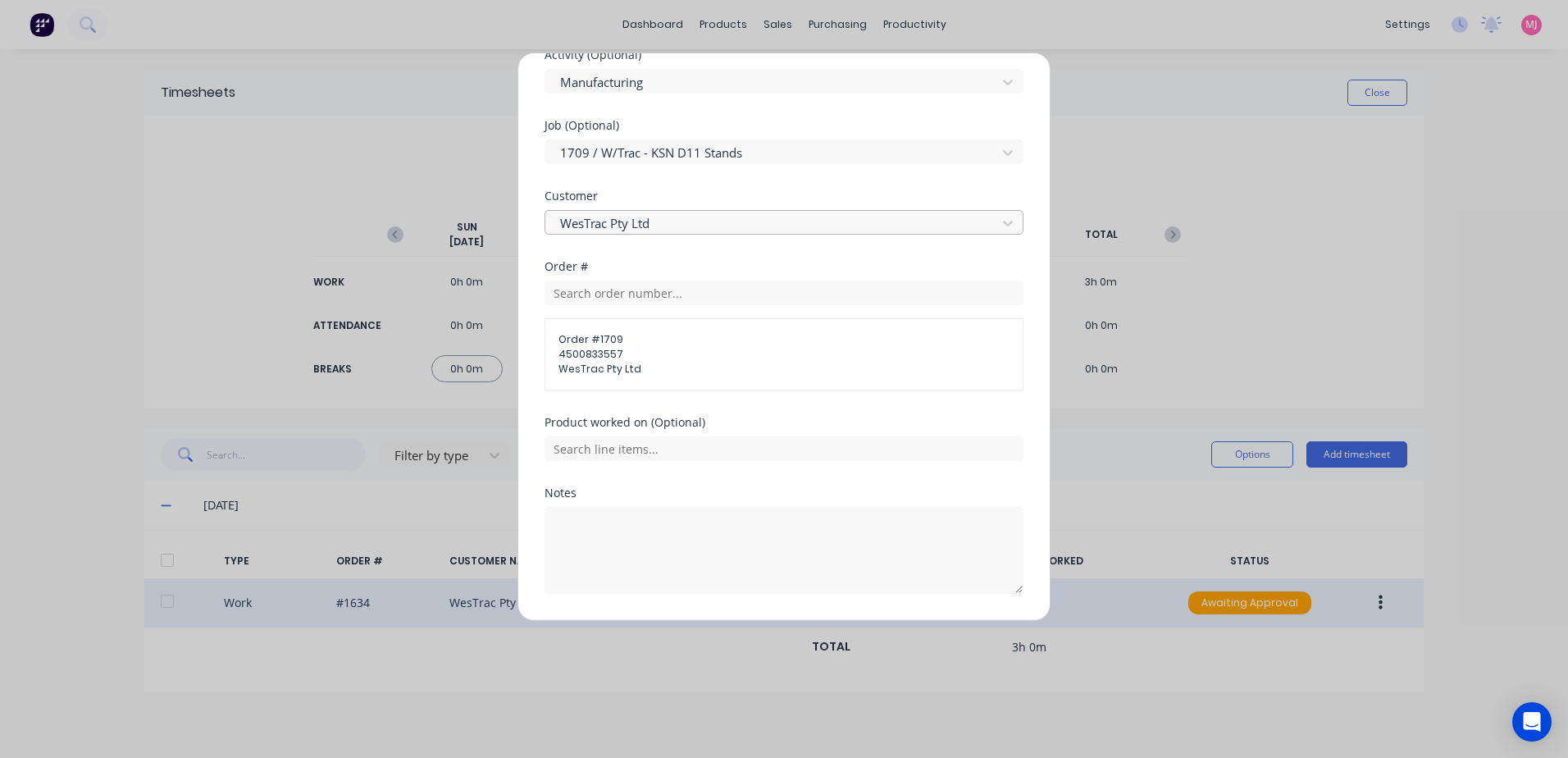
scroll to position [687, 0]
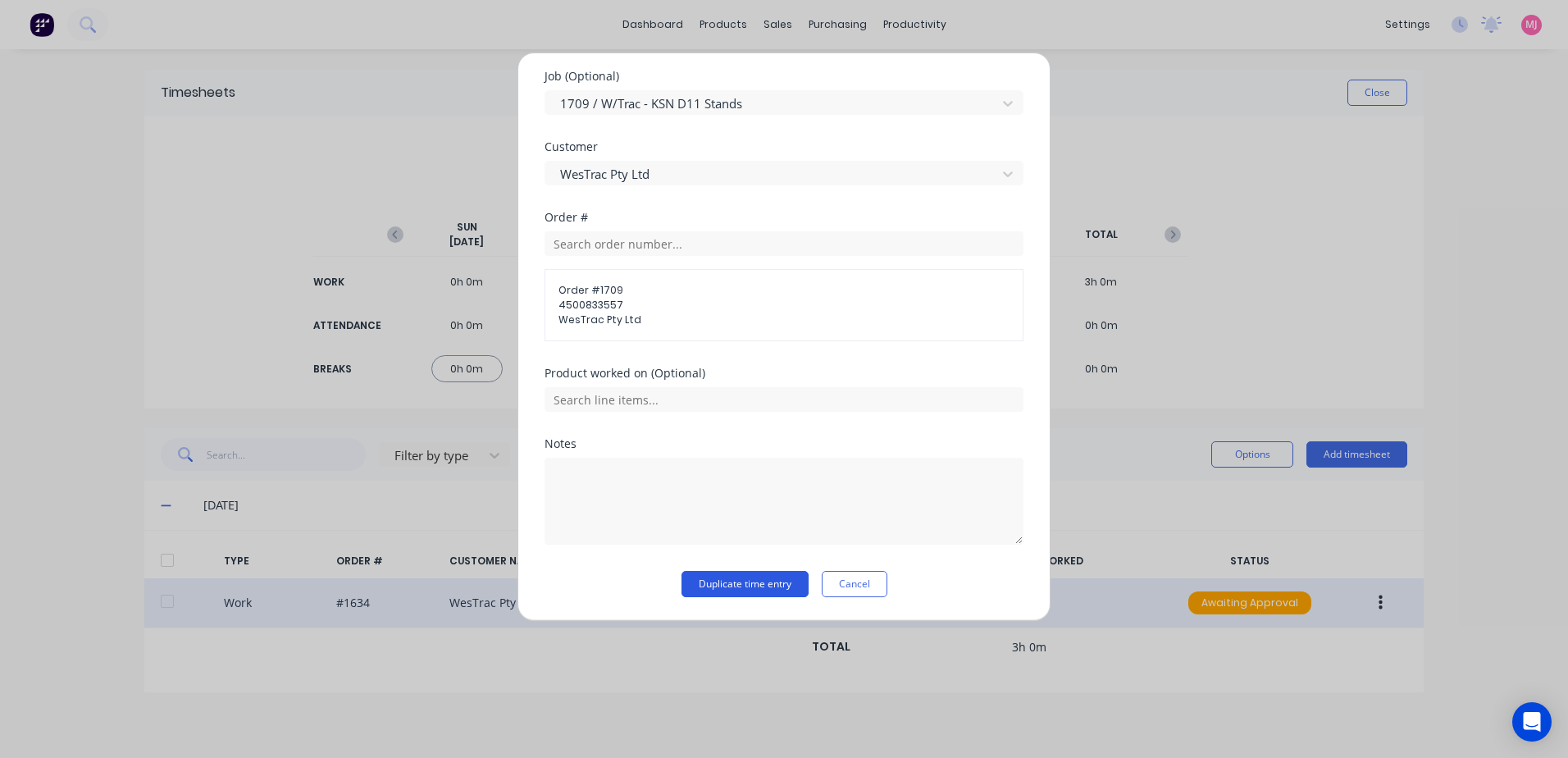
click at [720, 587] on button "Duplicate time entry" at bounding box center [744, 584] width 127 height 27
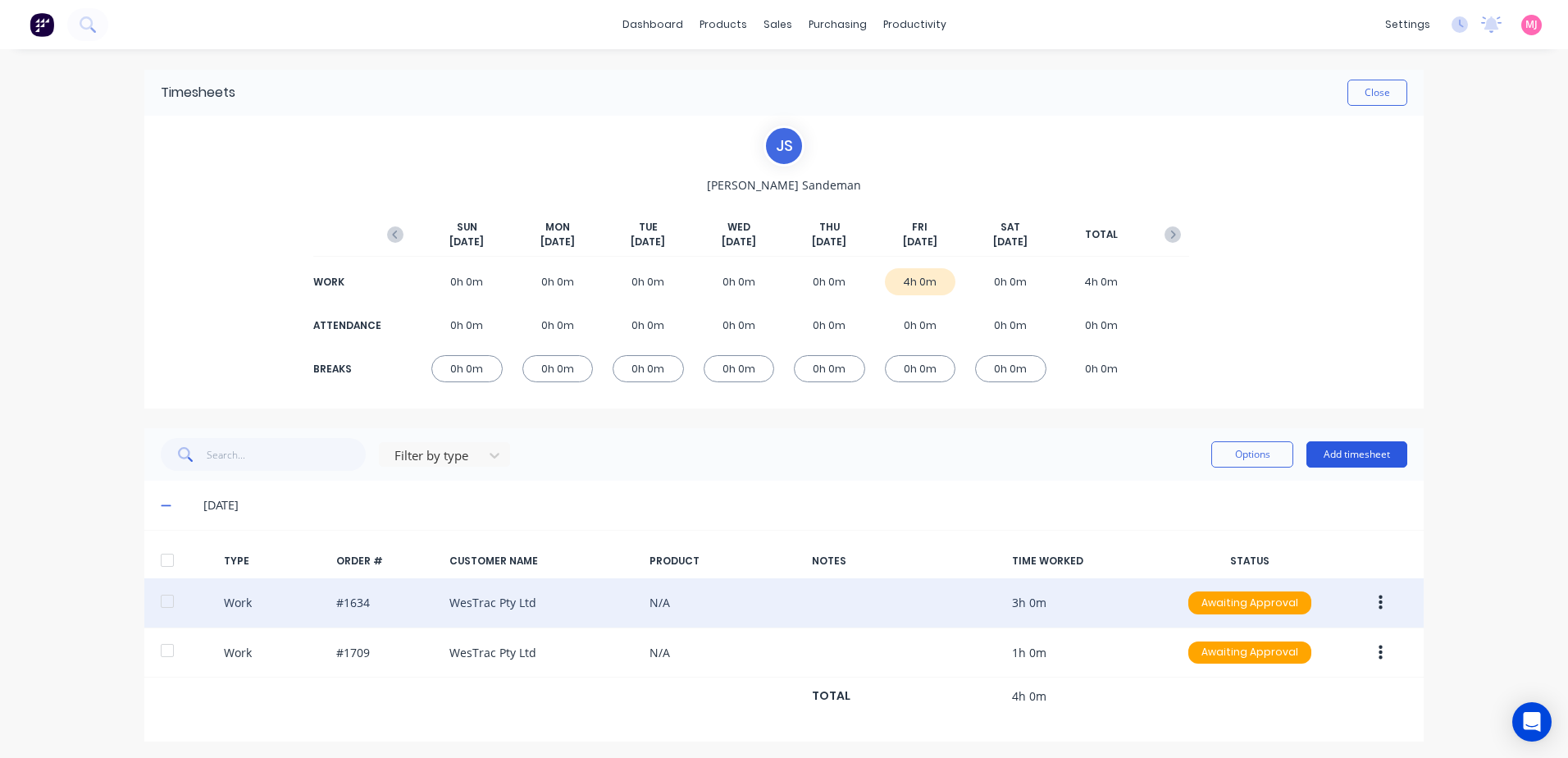
click at [1341, 456] on button "Add timesheet" at bounding box center [1356, 454] width 100 height 27
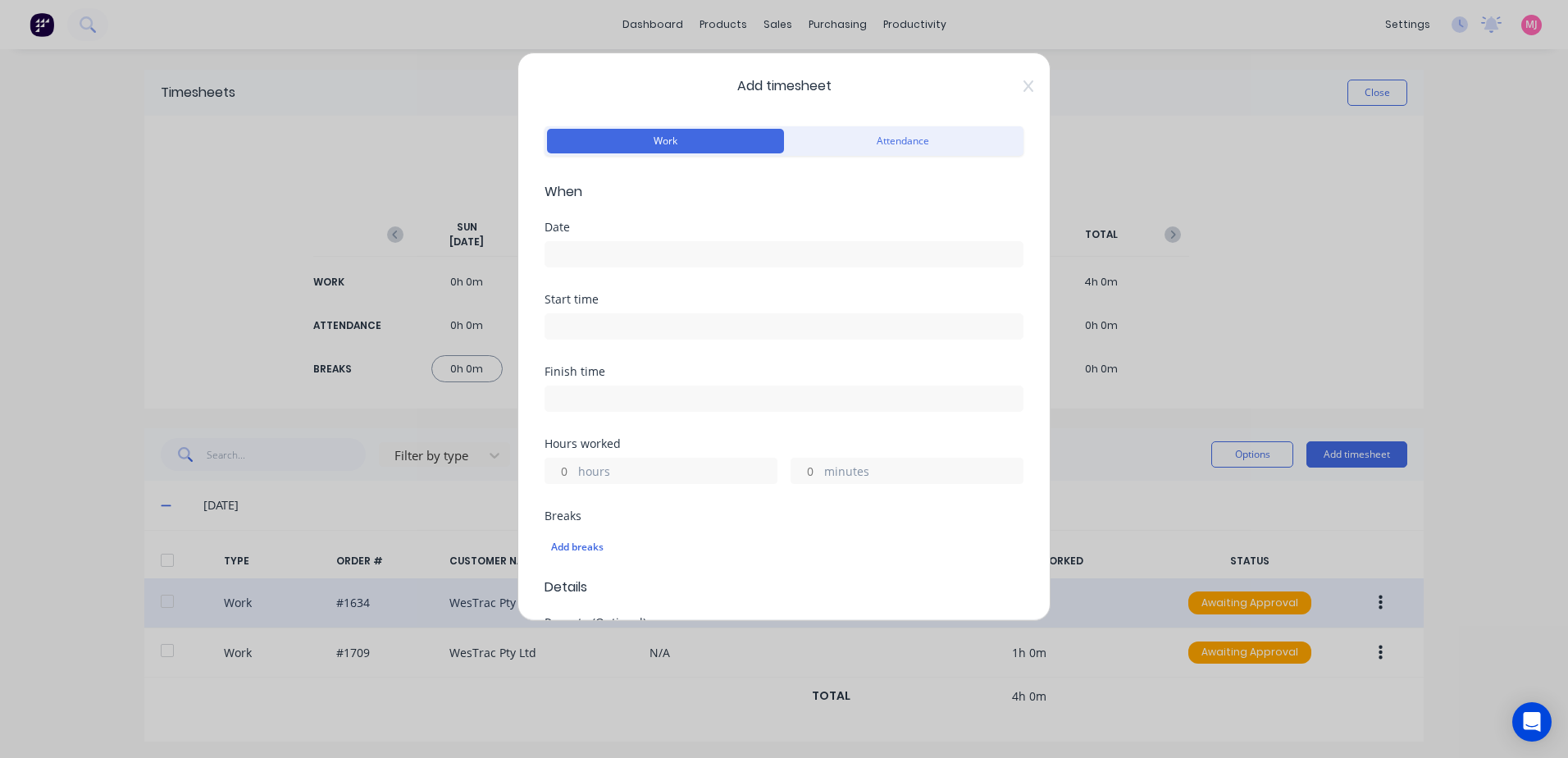
click at [582, 256] on input at bounding box center [784, 254] width 477 height 25
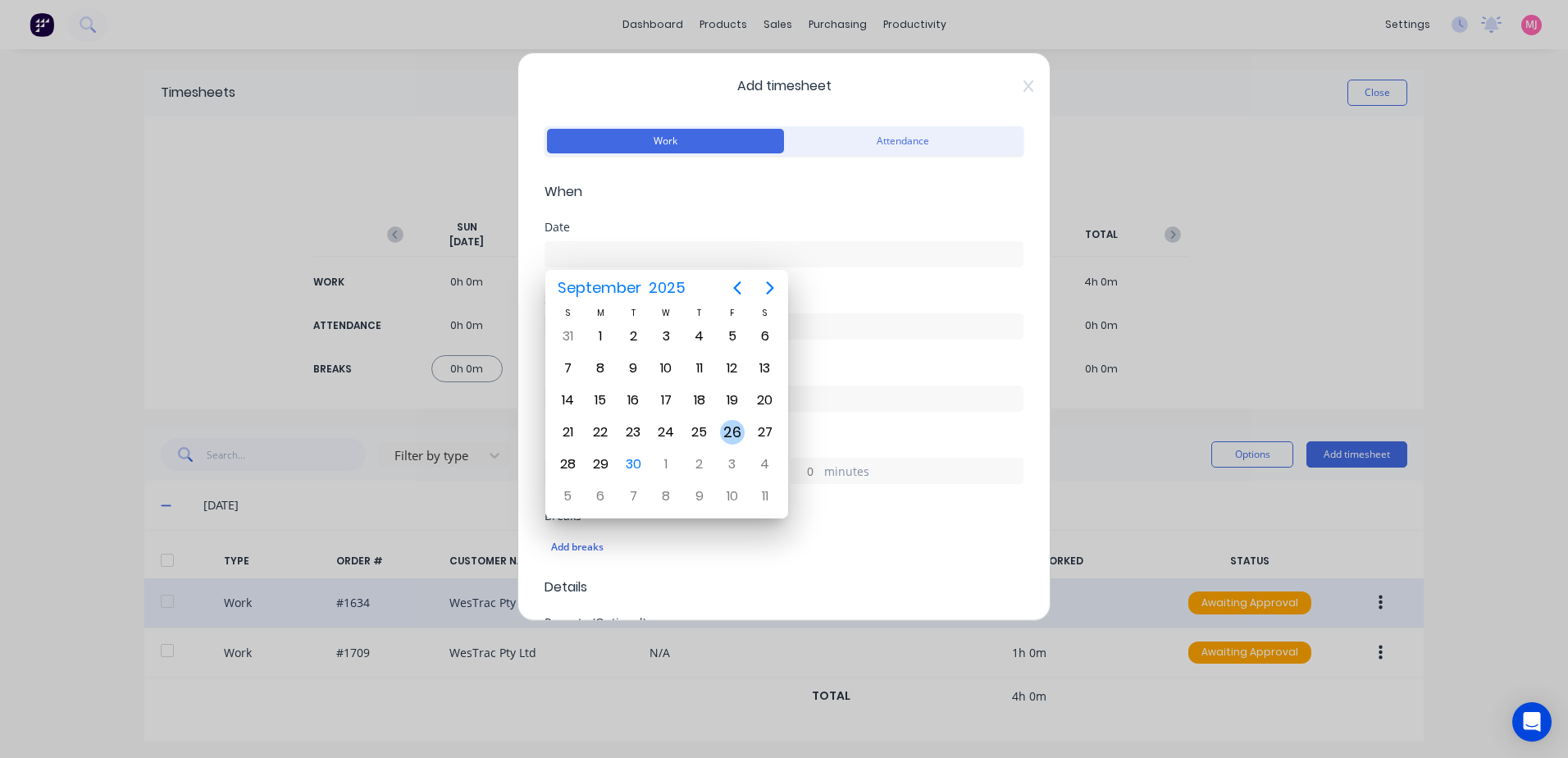
click at [735, 431] on div "26" at bounding box center [732, 432] width 25 height 25
type input "[DATE]"
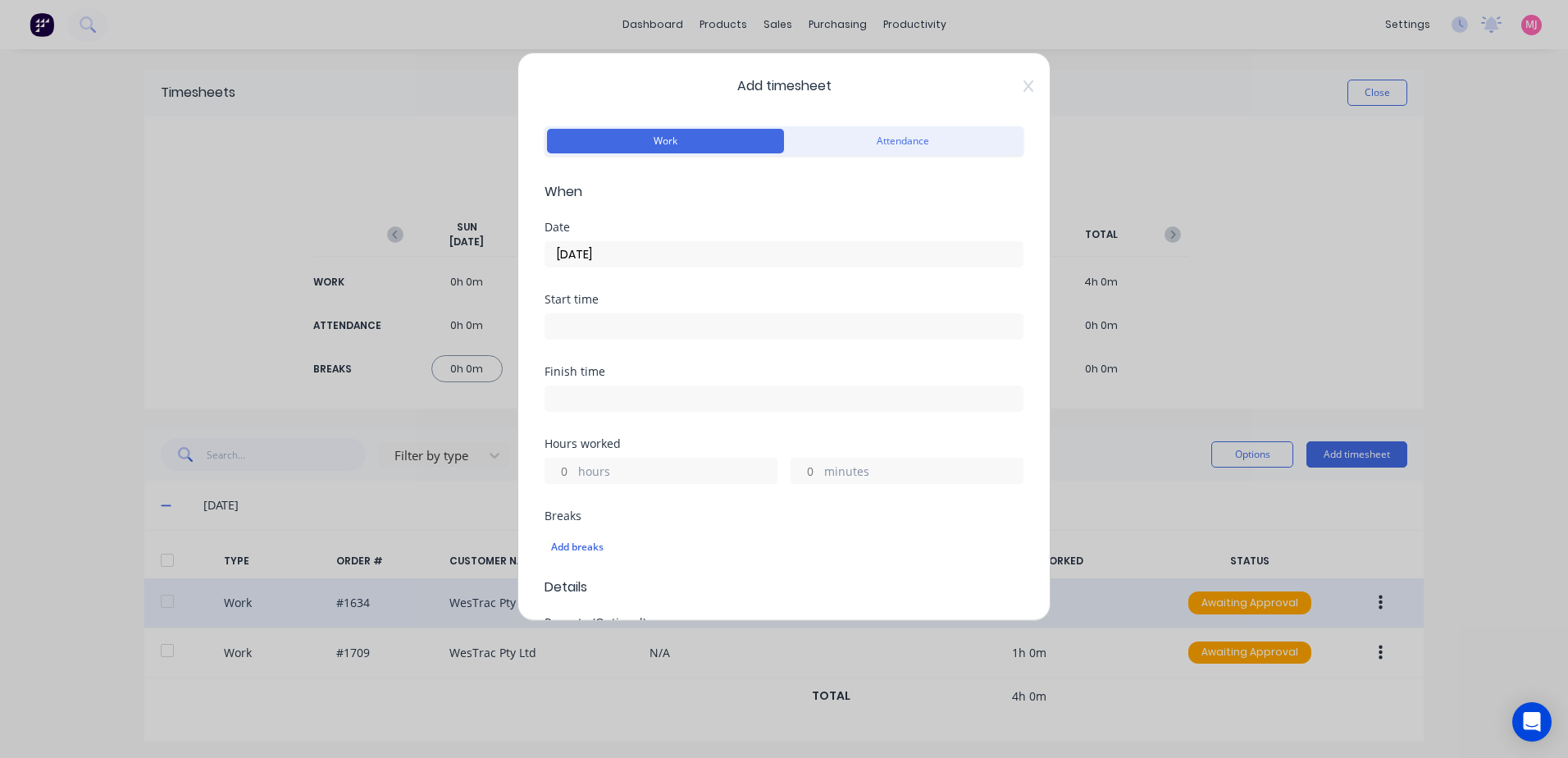
click at [577, 328] on input at bounding box center [784, 326] width 477 height 25
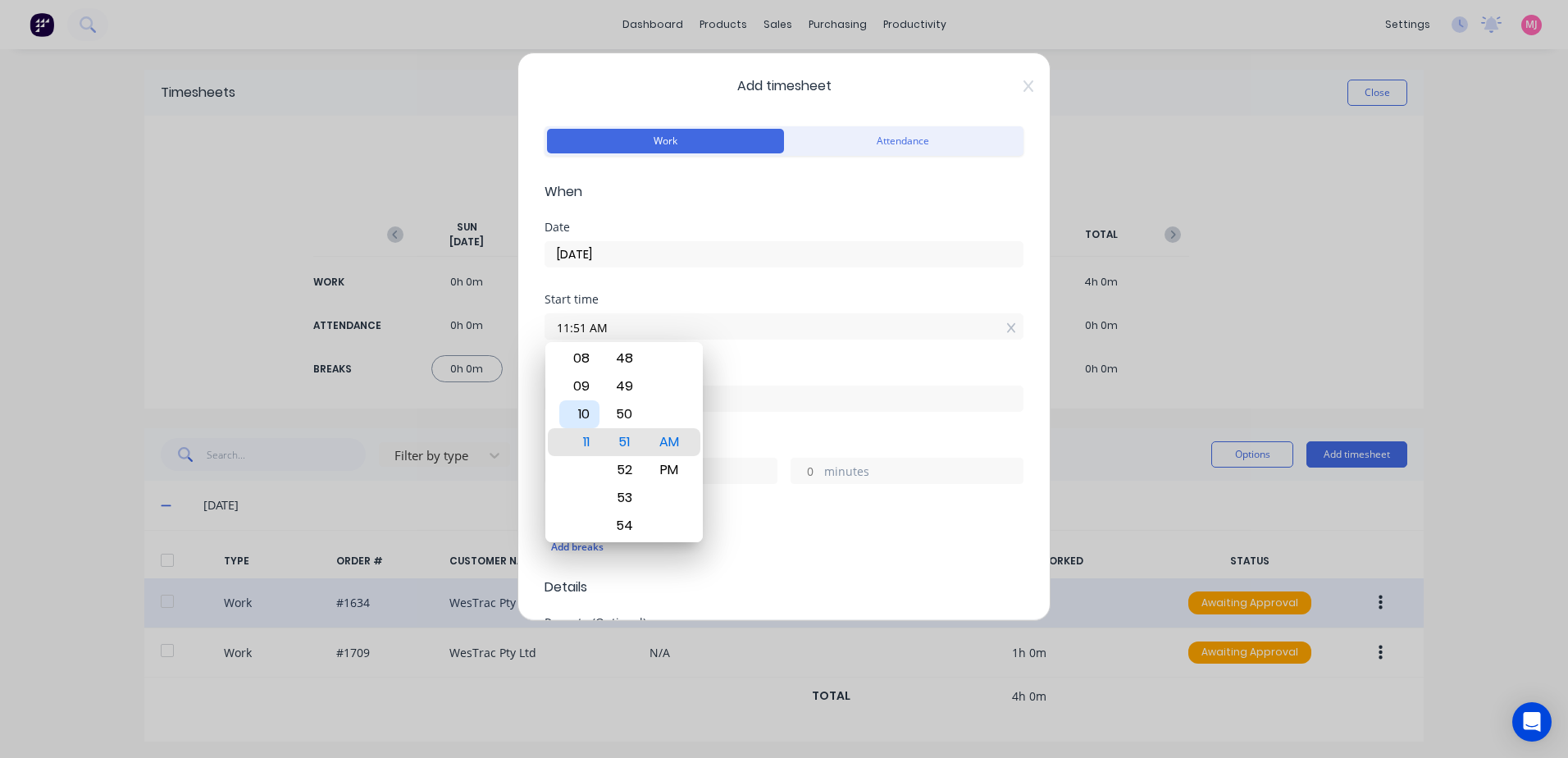
click at [583, 413] on div "10" at bounding box center [579, 414] width 40 height 28
type input "10:00 AM"
click at [630, 438] on div "00" at bounding box center [624, 442] width 40 height 28
click at [767, 425] on div "Finish time" at bounding box center [784, 402] width 479 height 72
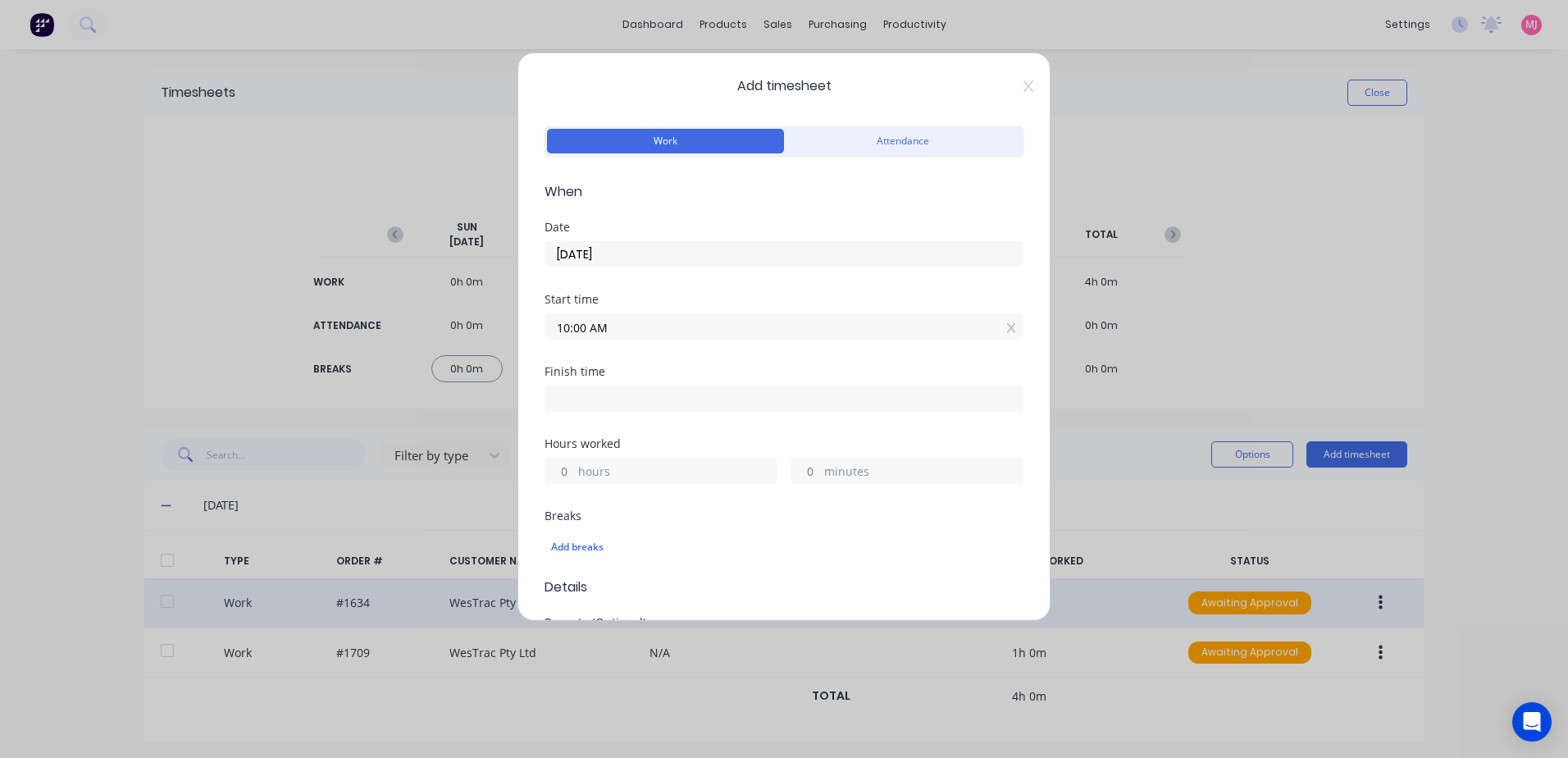
click at [609, 396] on input at bounding box center [784, 398] width 477 height 25
type input "11:51 AM"
type input "1"
type input "51"
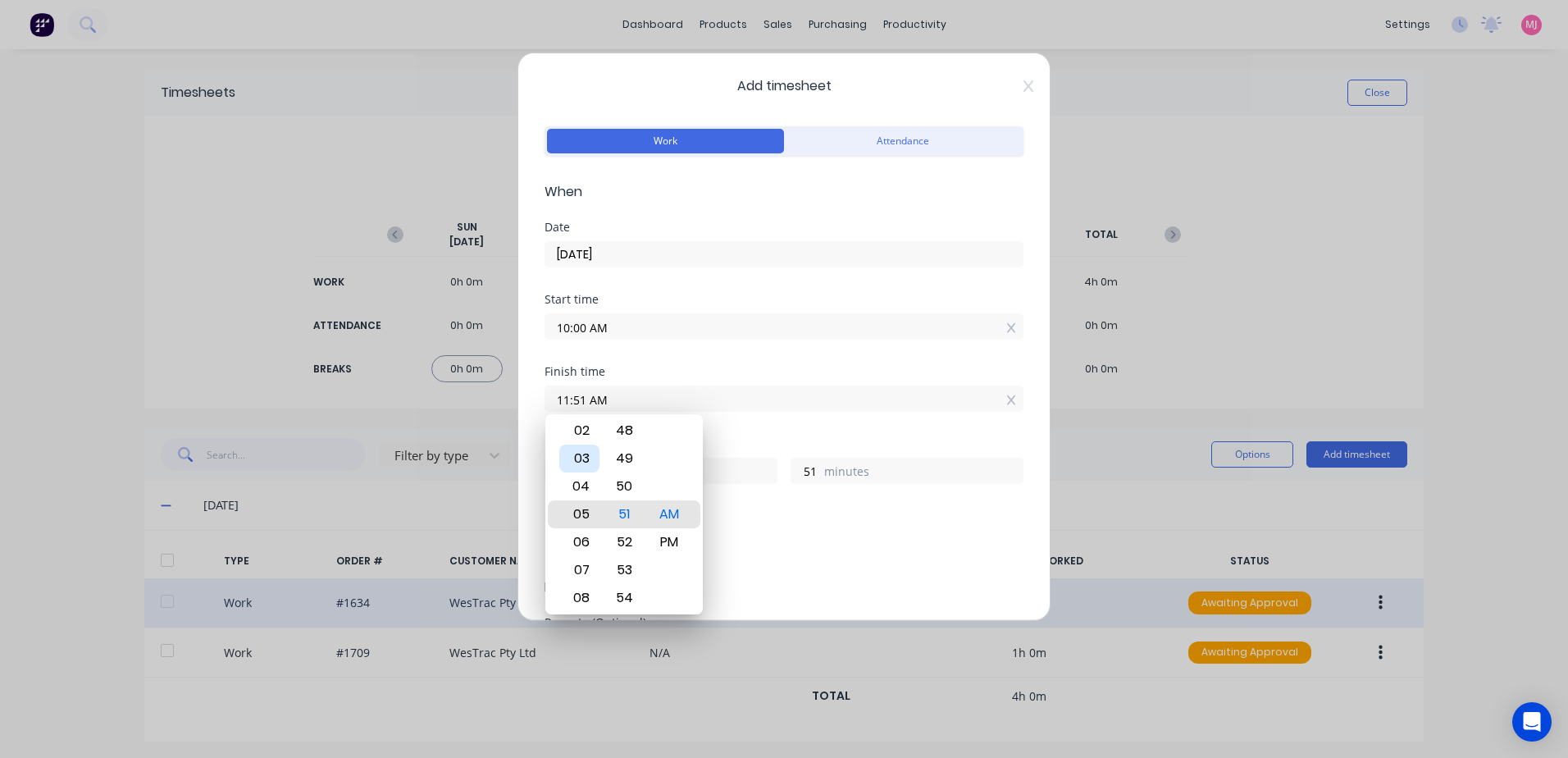
type input "05:51 AM"
type input "19"
type input "12:51 AM"
type input "14"
click at [587, 509] on div "12" at bounding box center [579, 514] width 40 height 28
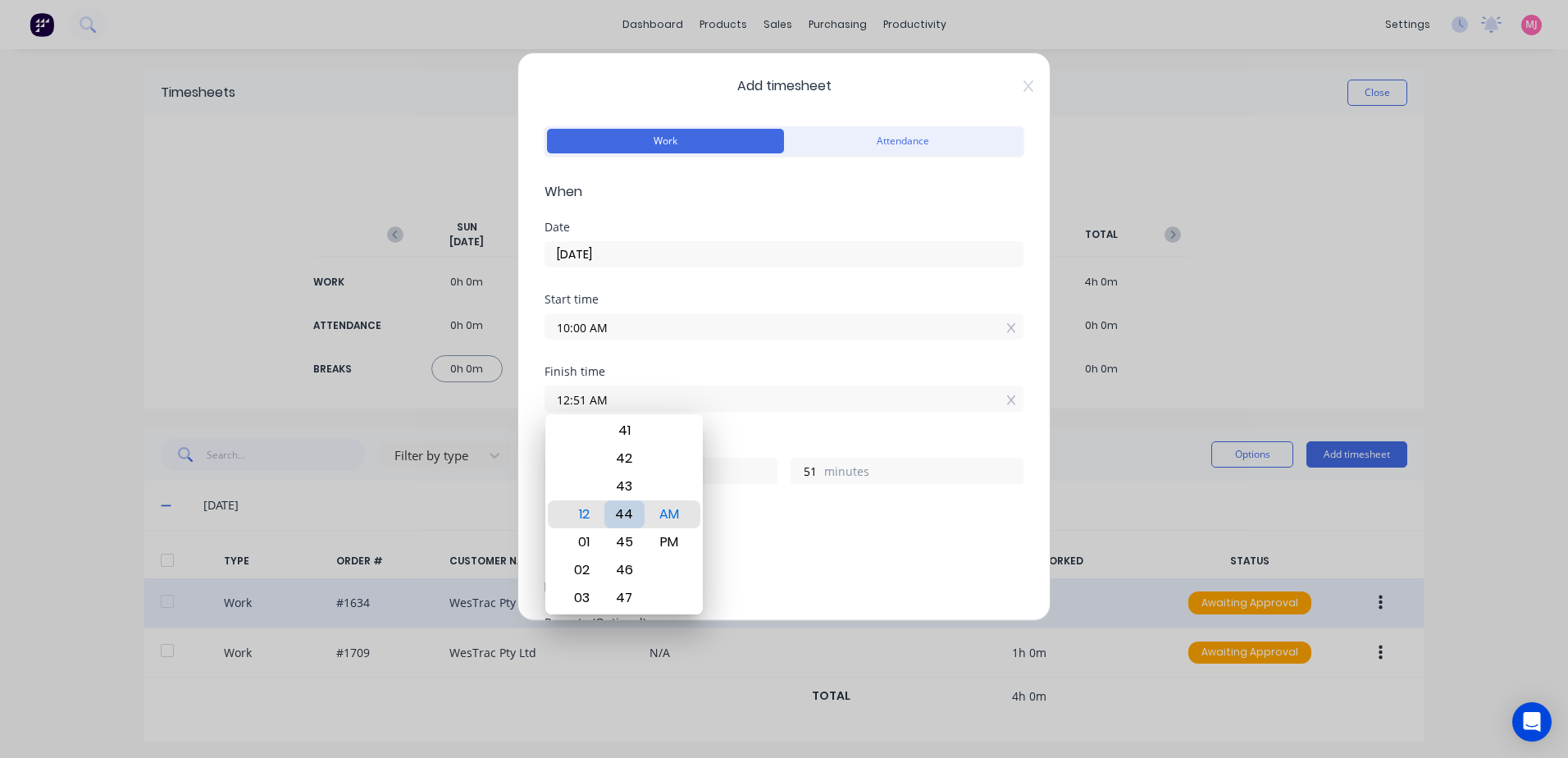
type input "12:44 AM"
type input "44"
type input "12:39 AM"
type input "39"
type input "12:32 AM"
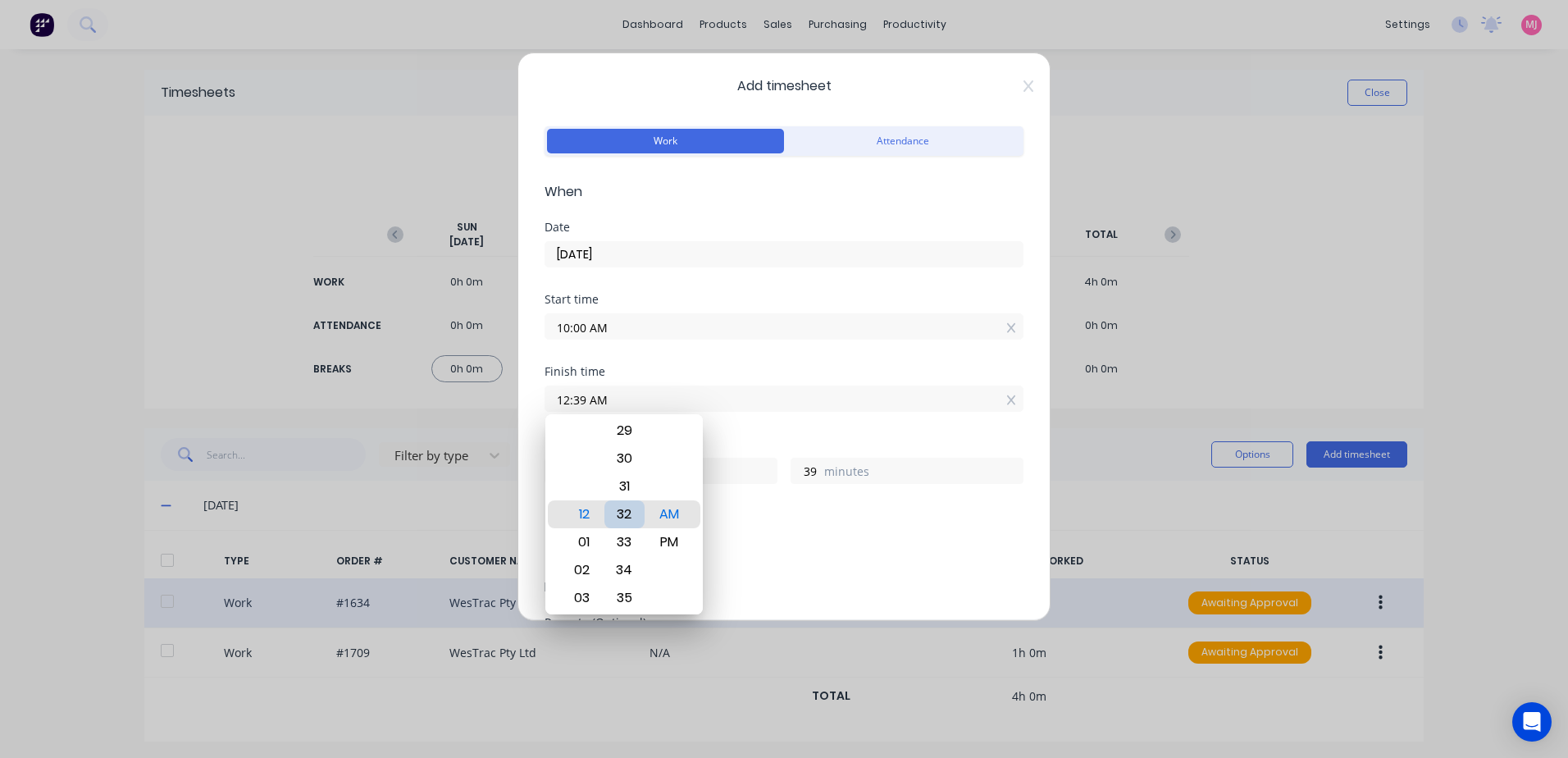
type input "32"
type input "12:00 AM"
type input "0"
click at [793, 534] on div "Add breaks" at bounding box center [784, 546] width 479 height 34
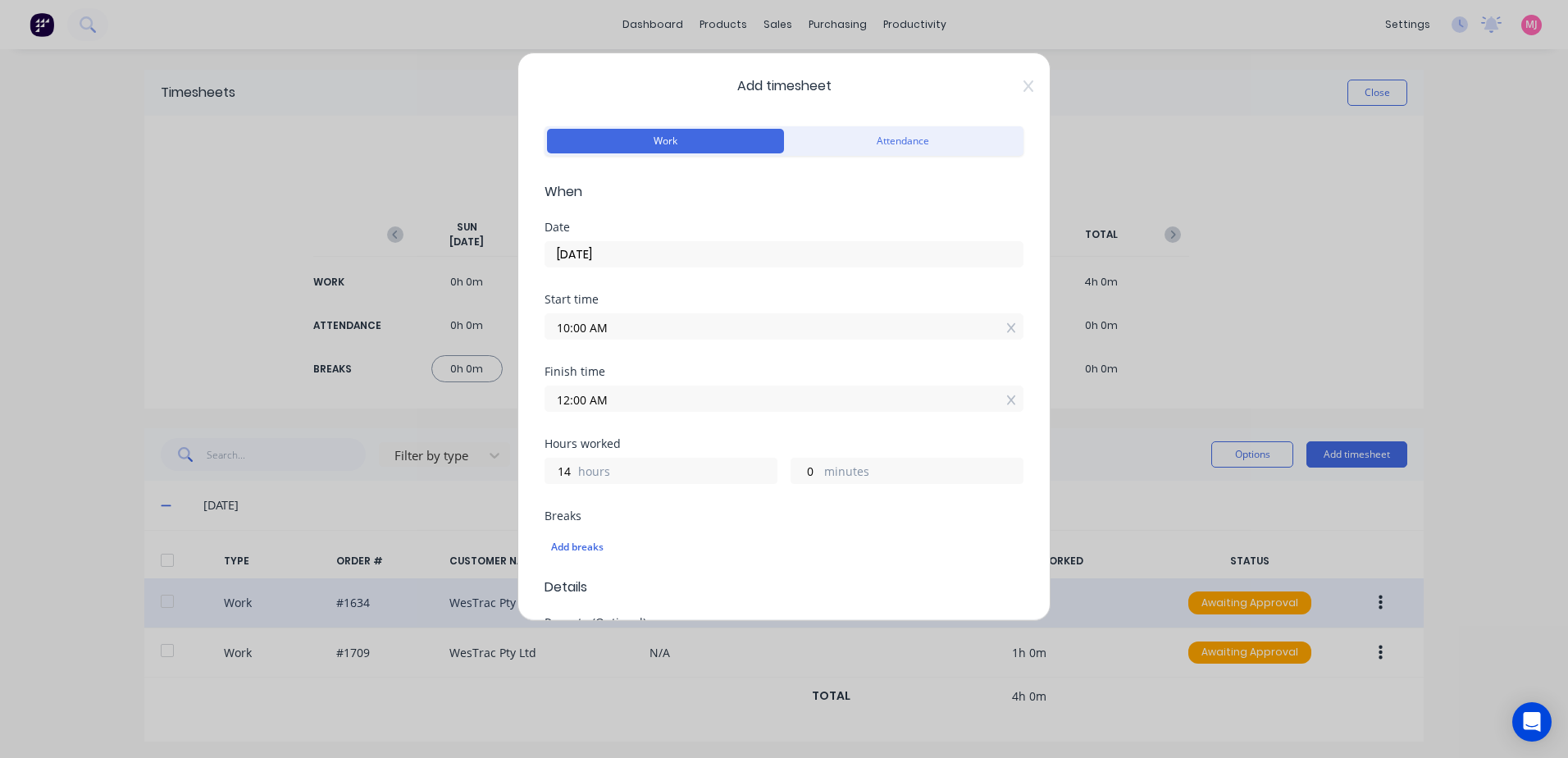
click at [635, 397] on input "12:00 AM" at bounding box center [784, 398] width 477 height 25
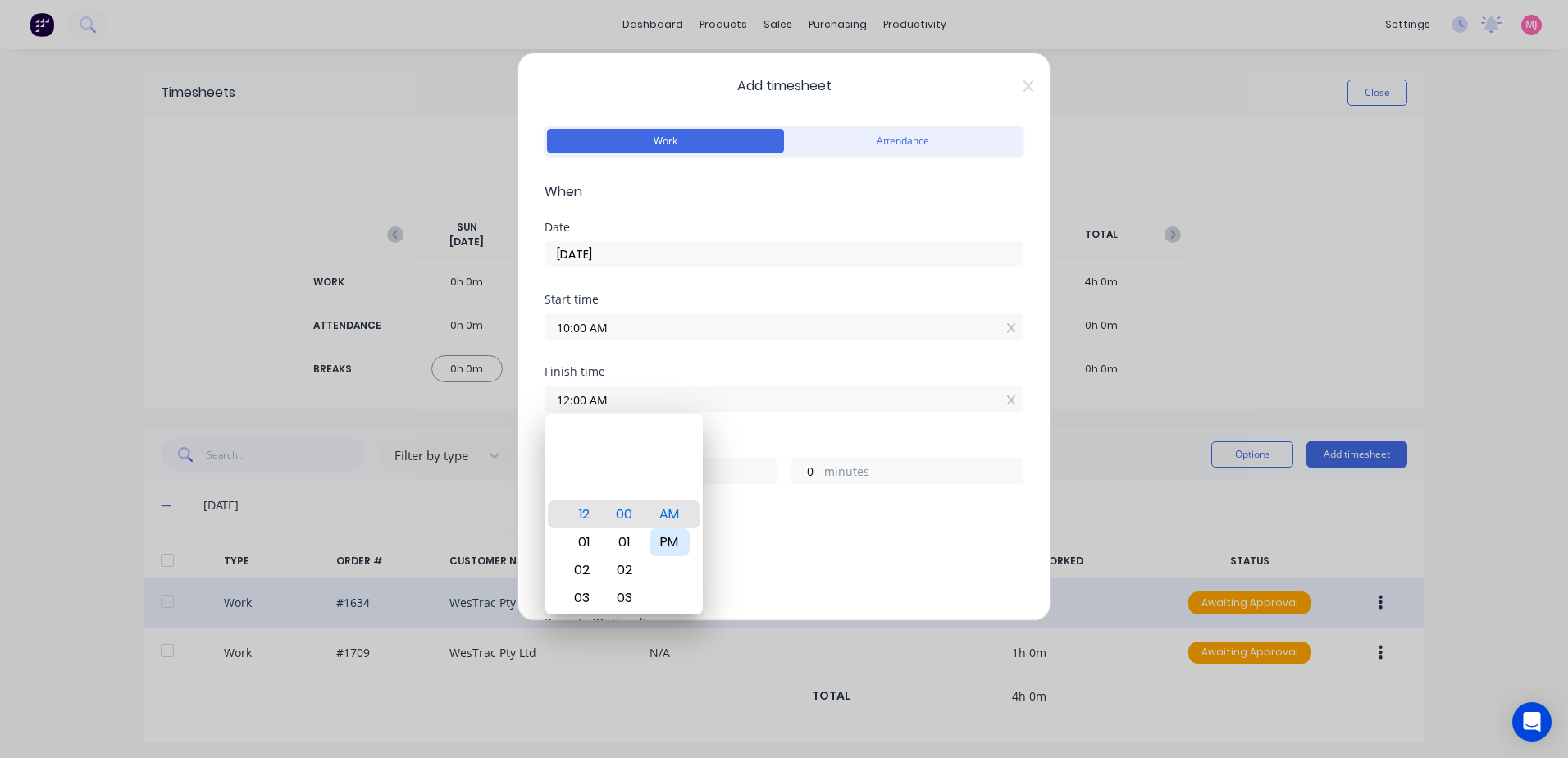
click at [671, 537] on div "PM" at bounding box center [669, 542] width 40 height 28
type input "12:00 PM"
type input "2"
click at [768, 432] on div "Finish time 12:00 PM" at bounding box center [784, 402] width 479 height 72
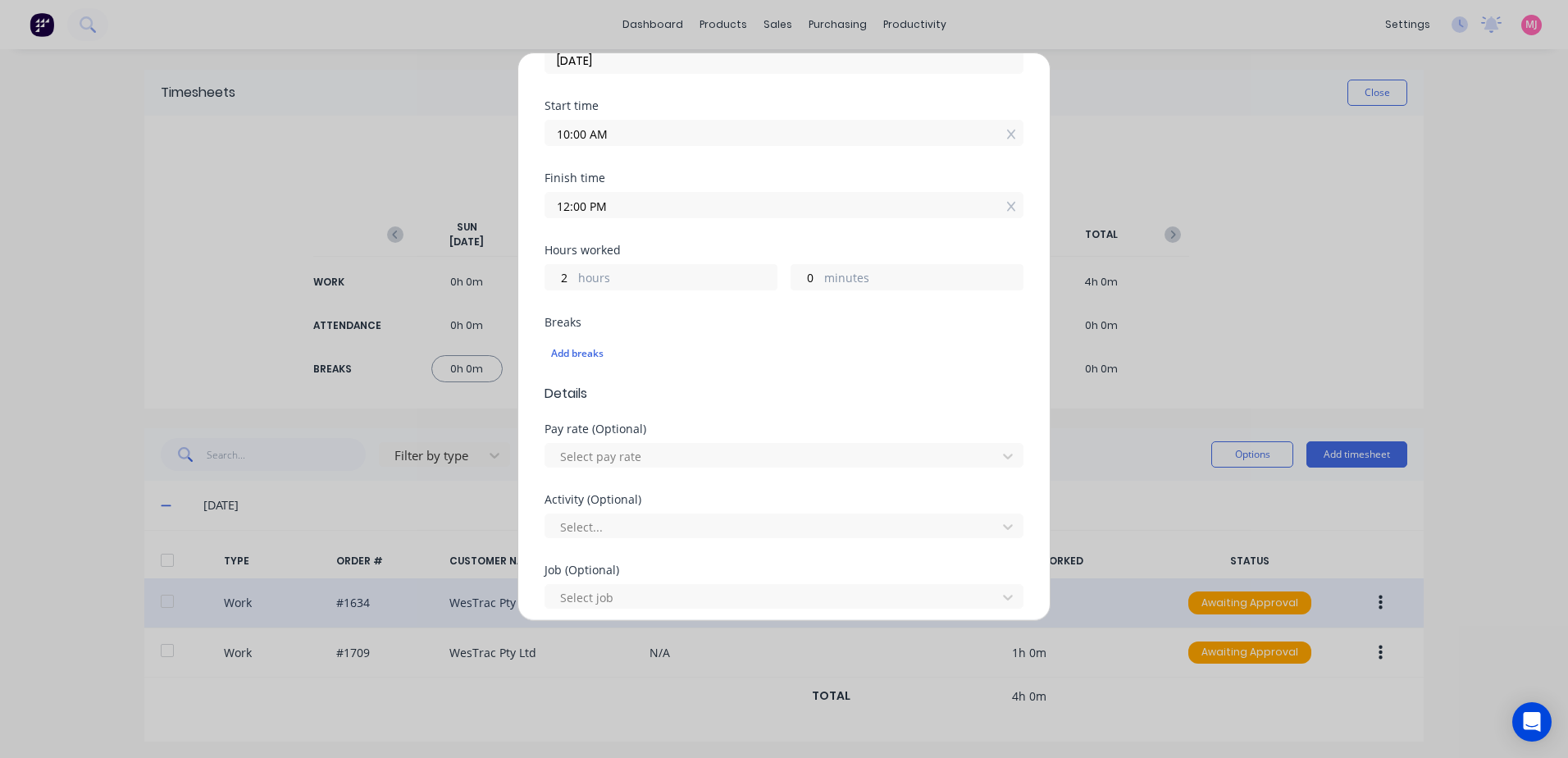
scroll to position [246, 0]
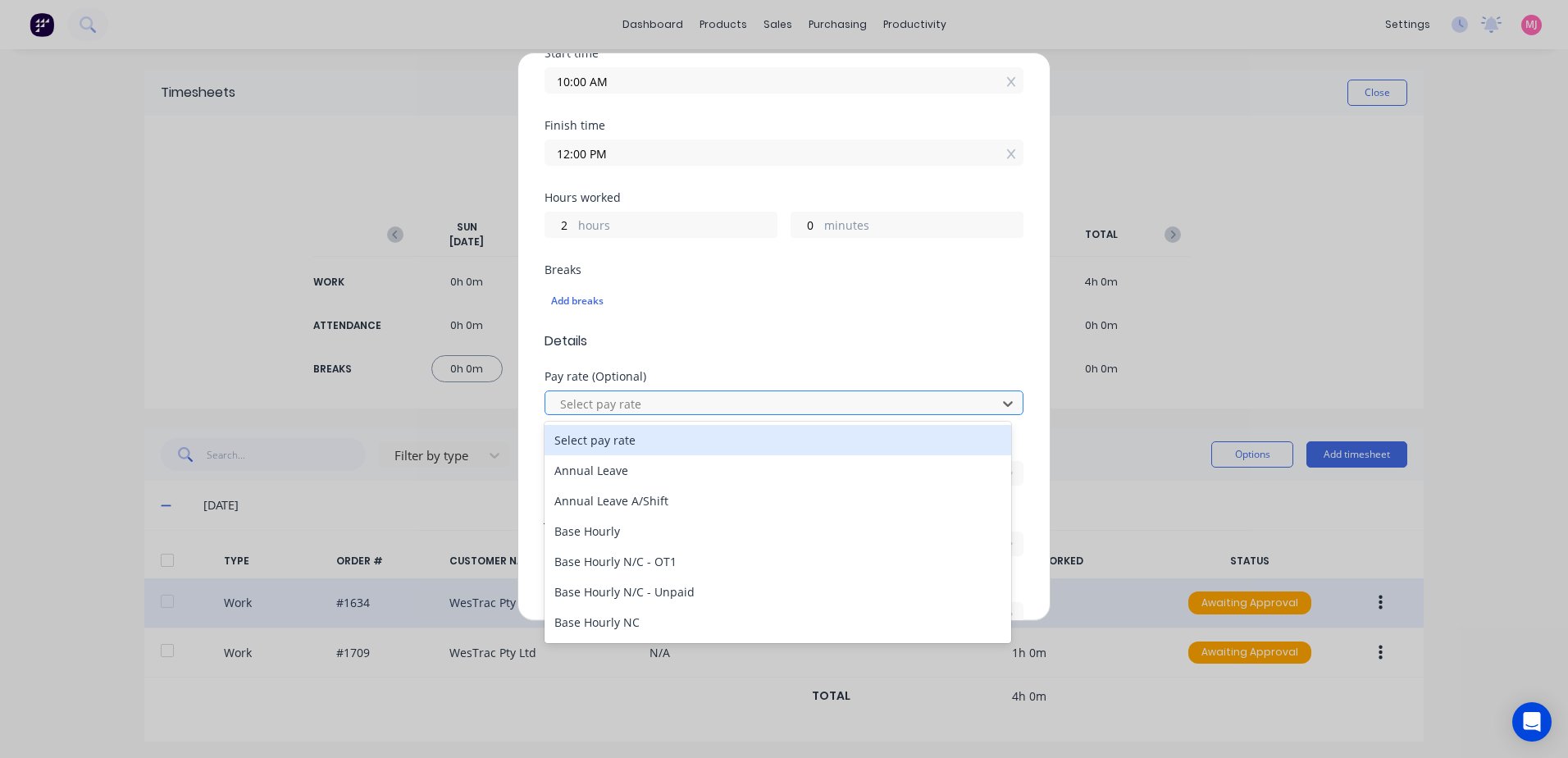
click at [607, 402] on div at bounding box center [773, 404] width 430 height 21
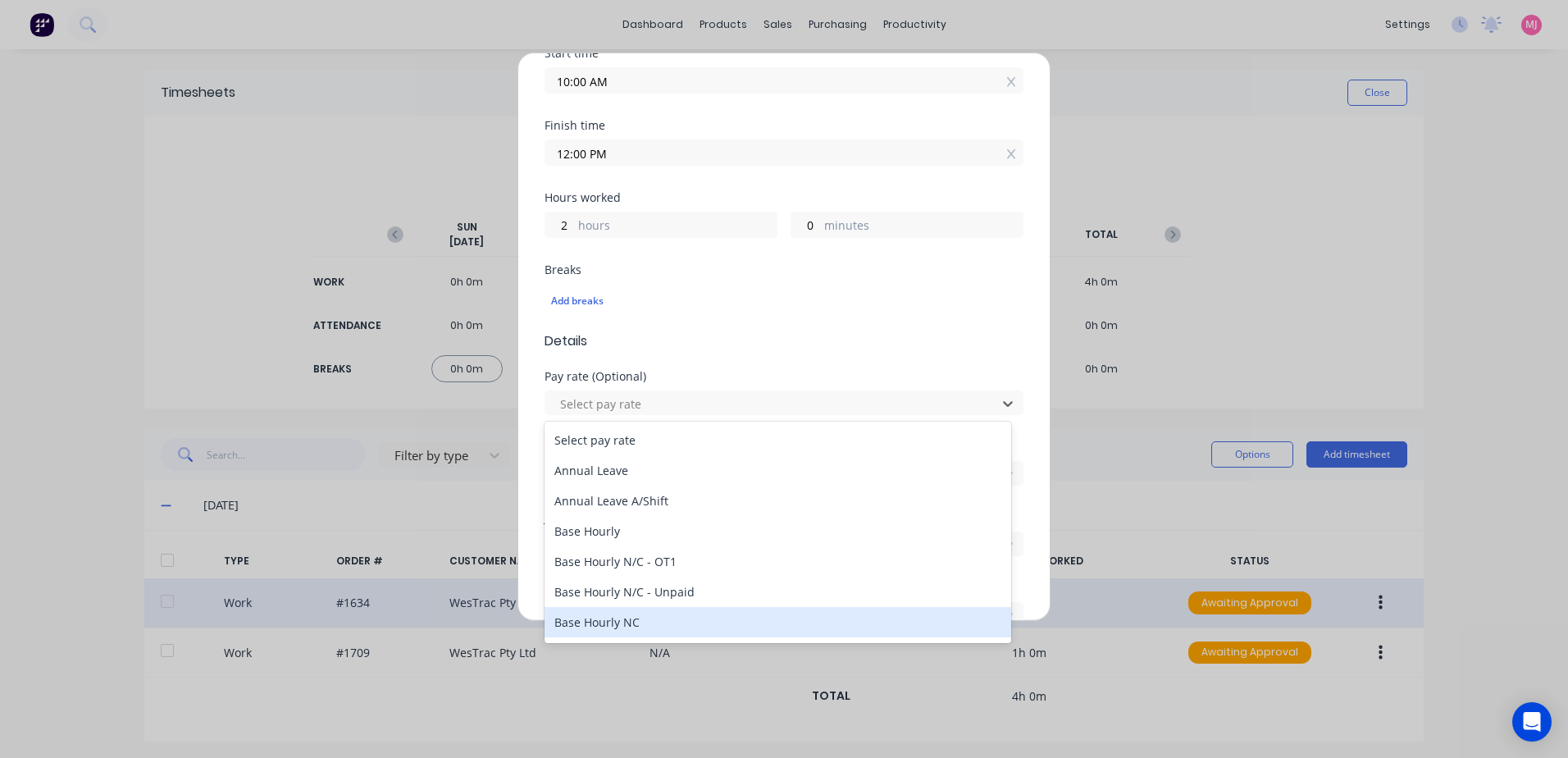
drag, startPoint x: 597, startPoint y: 622, endPoint x: 670, endPoint y: 529, distance: 118.2
click at [607, 611] on div "Base Hourly NC" at bounding box center [778, 622] width 467 height 31
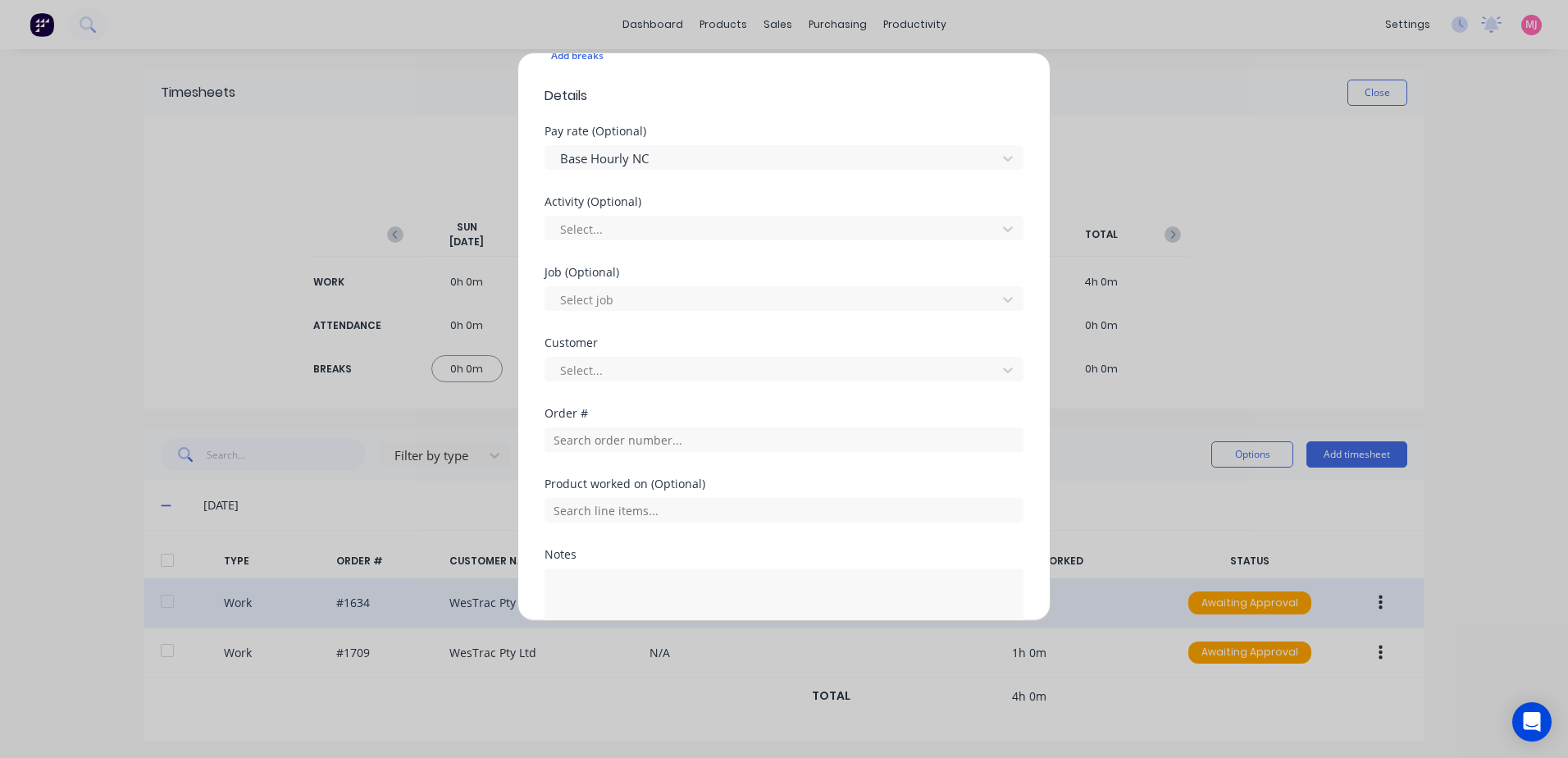
scroll to position [492, 0]
click at [598, 226] on div at bounding box center [773, 228] width 430 height 21
click at [585, 364] on div at bounding box center [773, 369] width 430 height 21
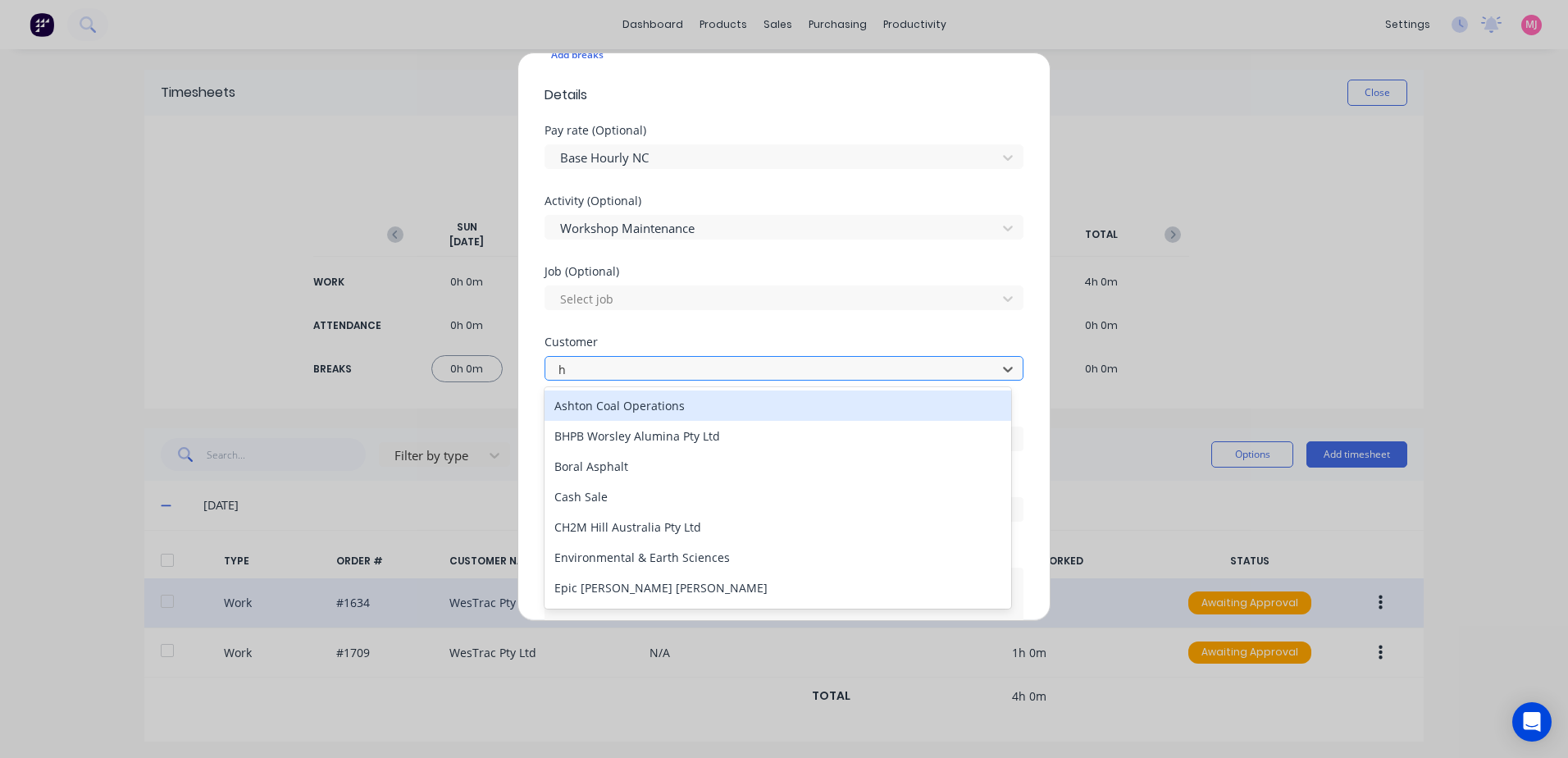
type input "hu"
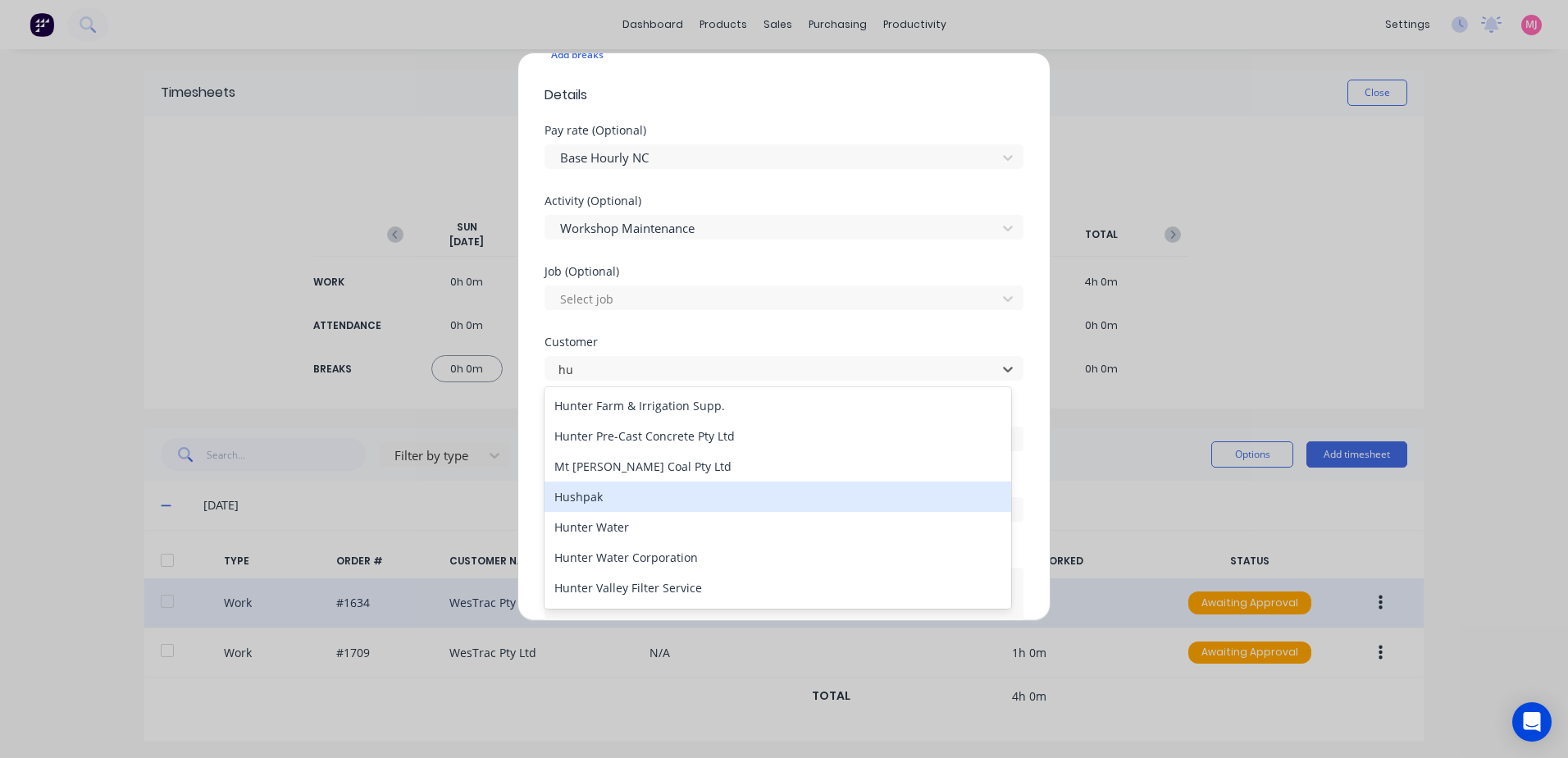
click at [593, 499] on div "Hushpak" at bounding box center [778, 496] width 467 height 31
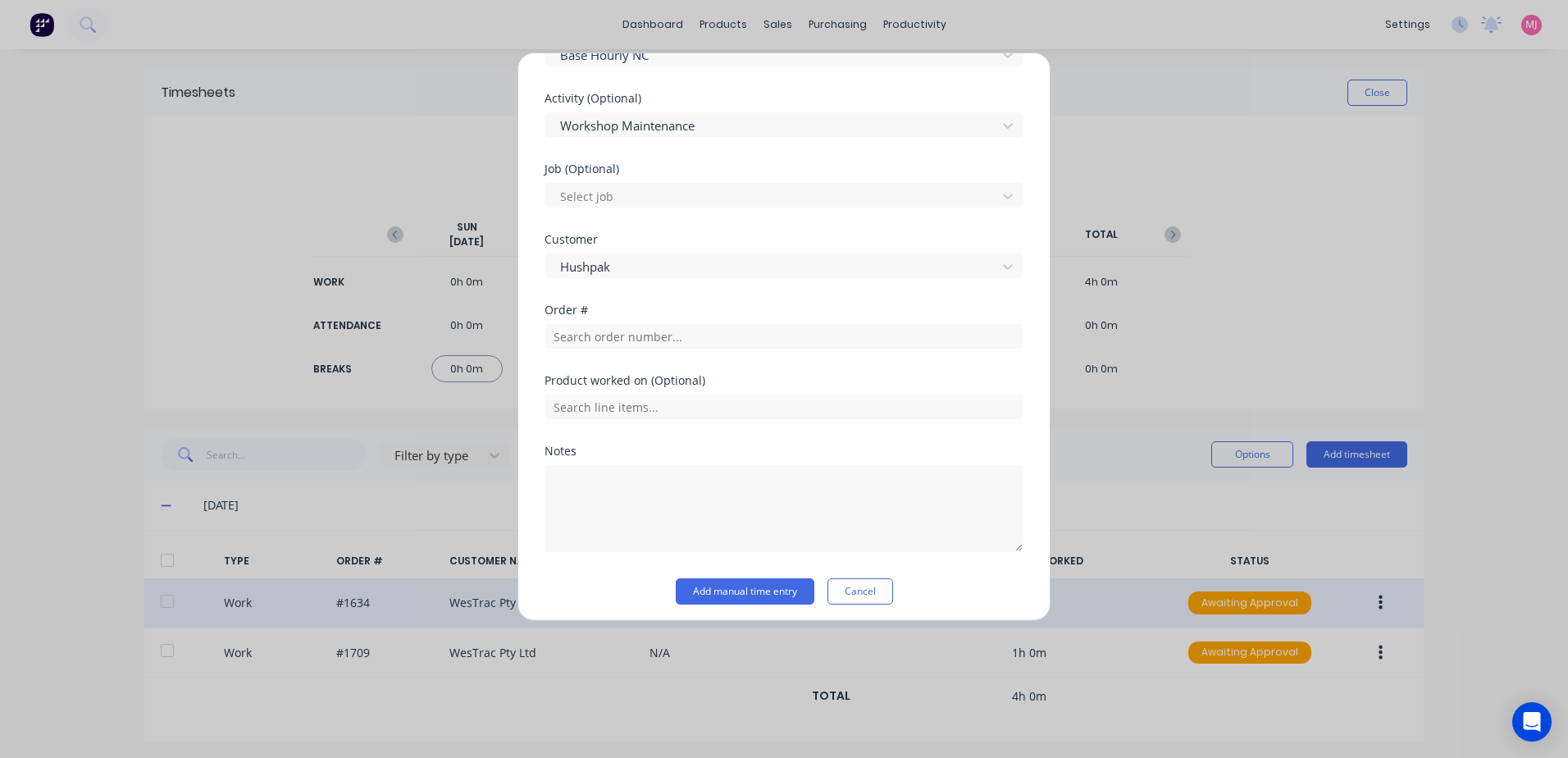
scroll to position [602, 0]
click at [740, 583] on button "Add manual time entry" at bounding box center [745, 584] width 139 height 27
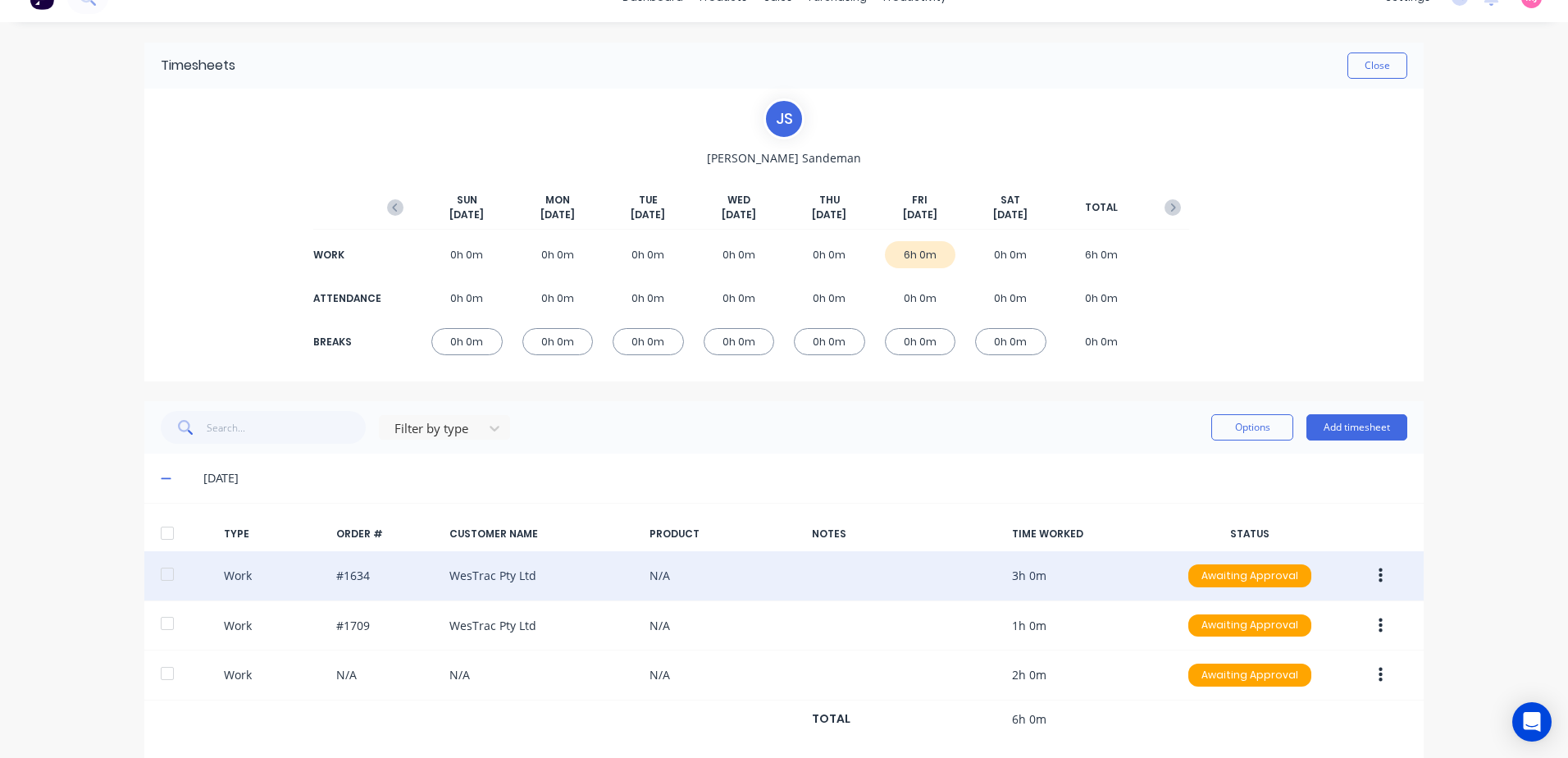
scroll to position [54, 0]
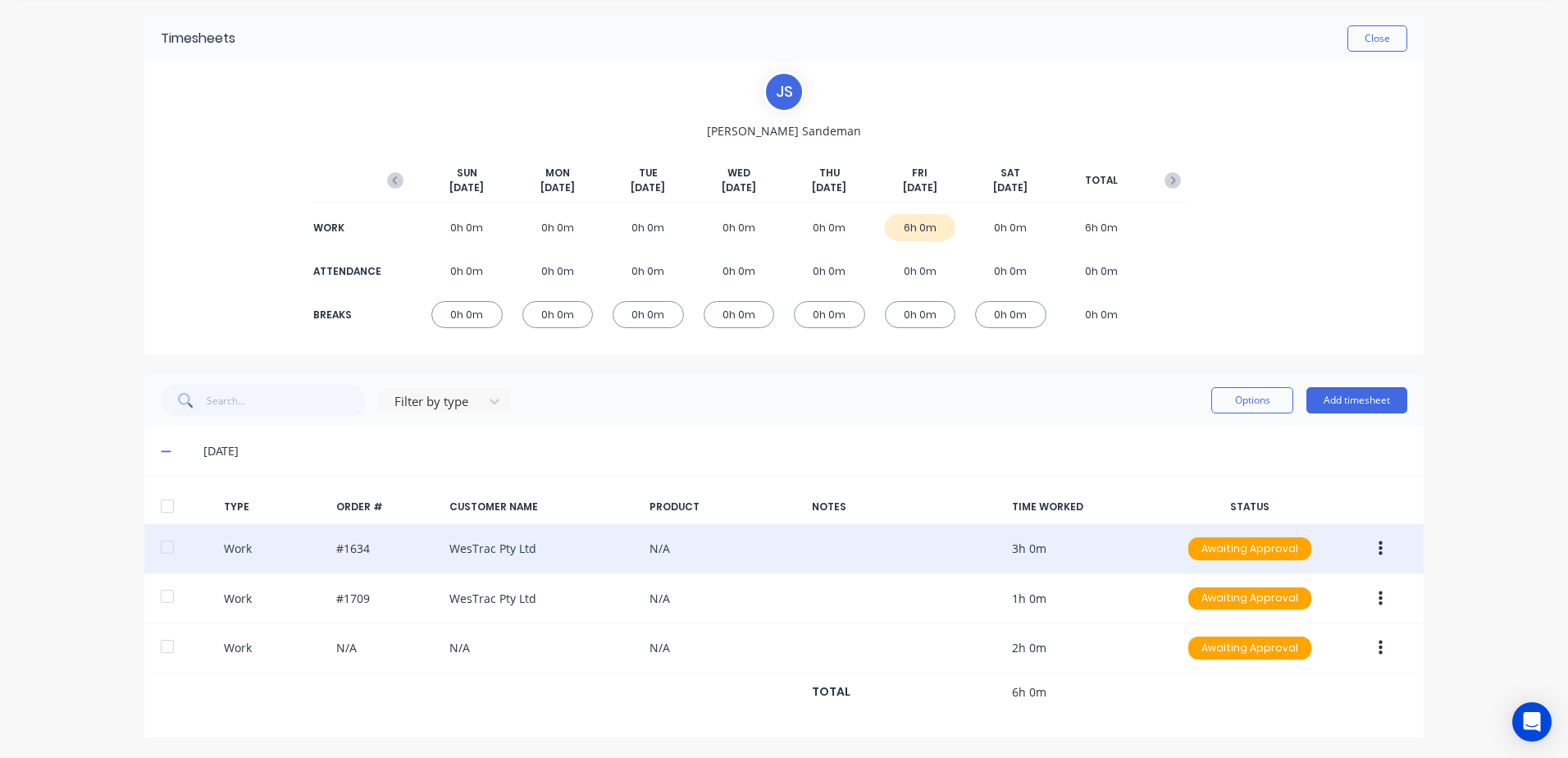
click at [163, 509] on div at bounding box center [166, 505] width 32 height 32
click at [1242, 397] on button "Options" at bounding box center [1252, 400] width 82 height 27
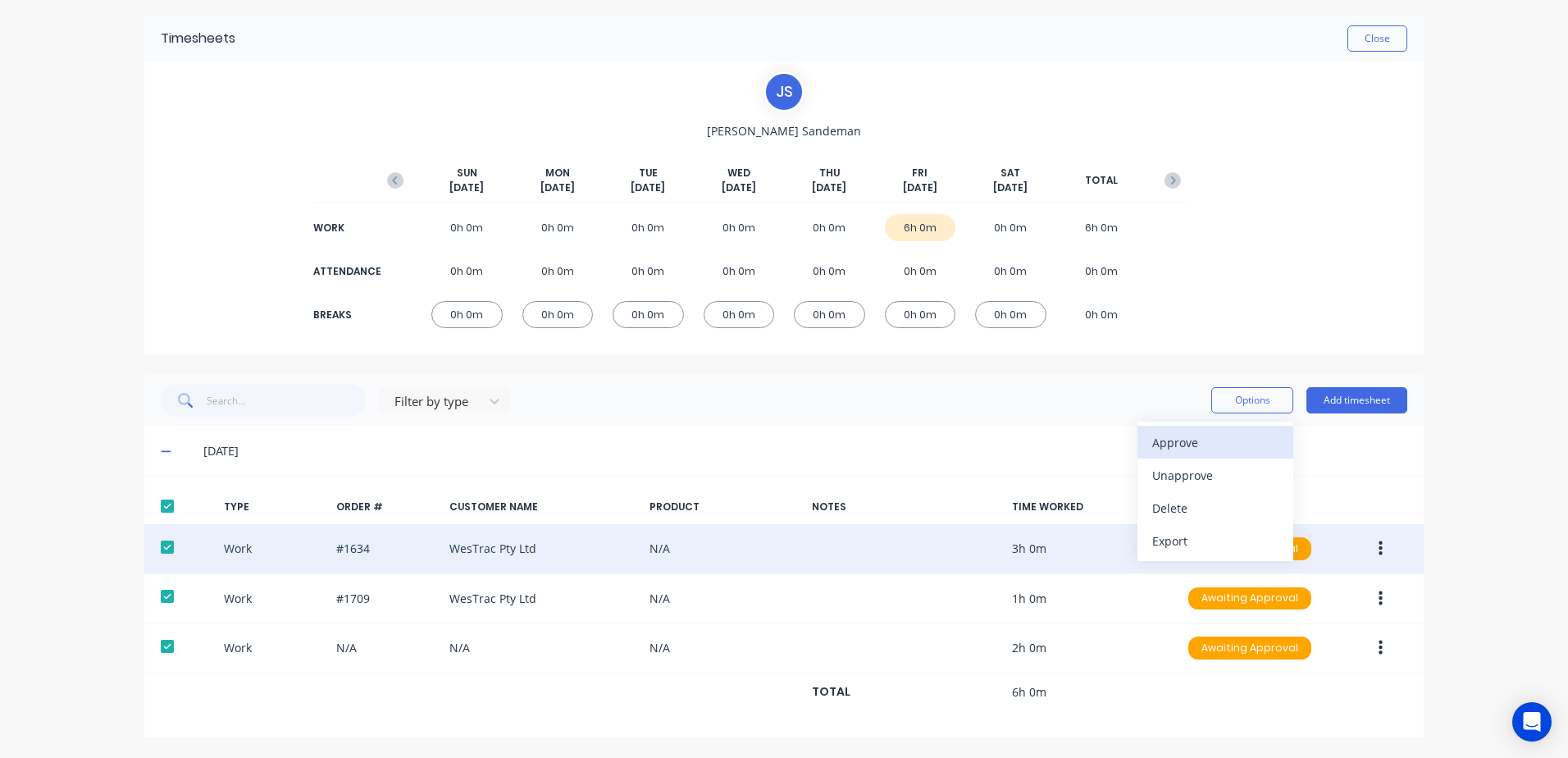
click at [1161, 446] on div "Approve" at bounding box center [1216, 442] width 126 height 24
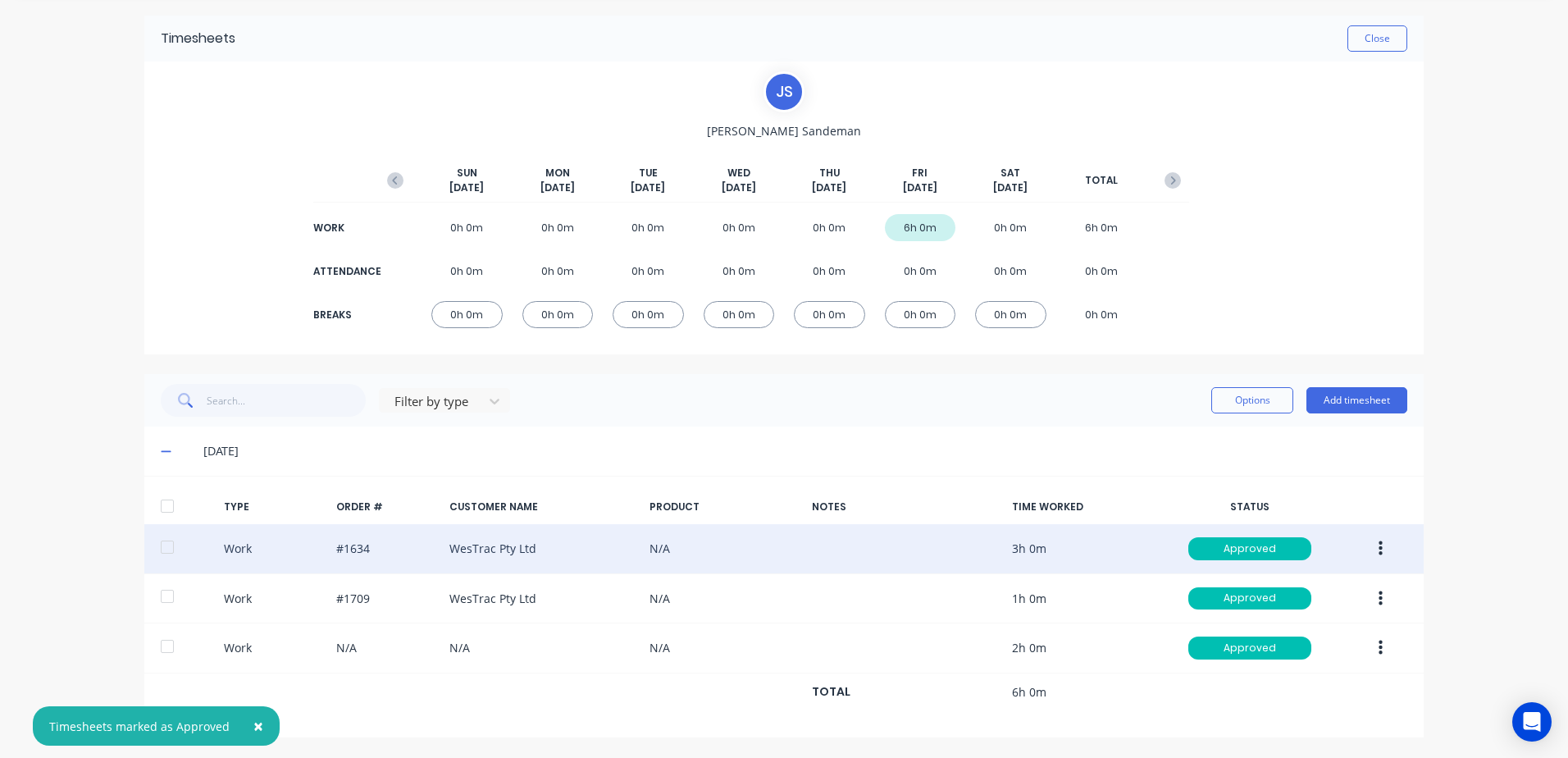
click at [156, 508] on div at bounding box center [166, 505] width 32 height 32
click at [1255, 399] on button "Options" at bounding box center [1252, 400] width 82 height 27
click at [1163, 538] on div "Export" at bounding box center [1216, 540] width 126 height 24
